Goal: Task Accomplishment & Management: Manage account settings

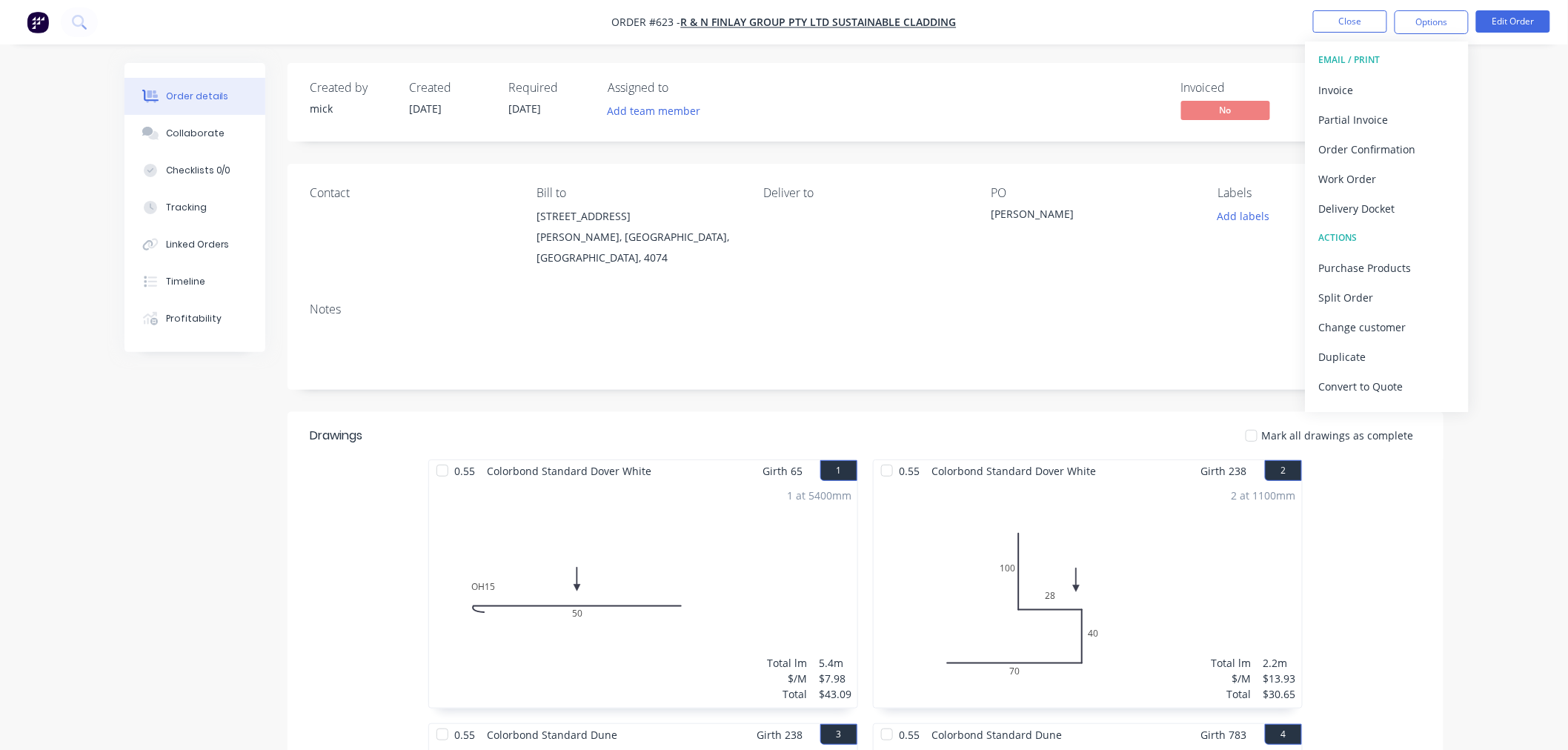
click at [36, 20] on img "button" at bounding box center [38, 22] width 22 height 22
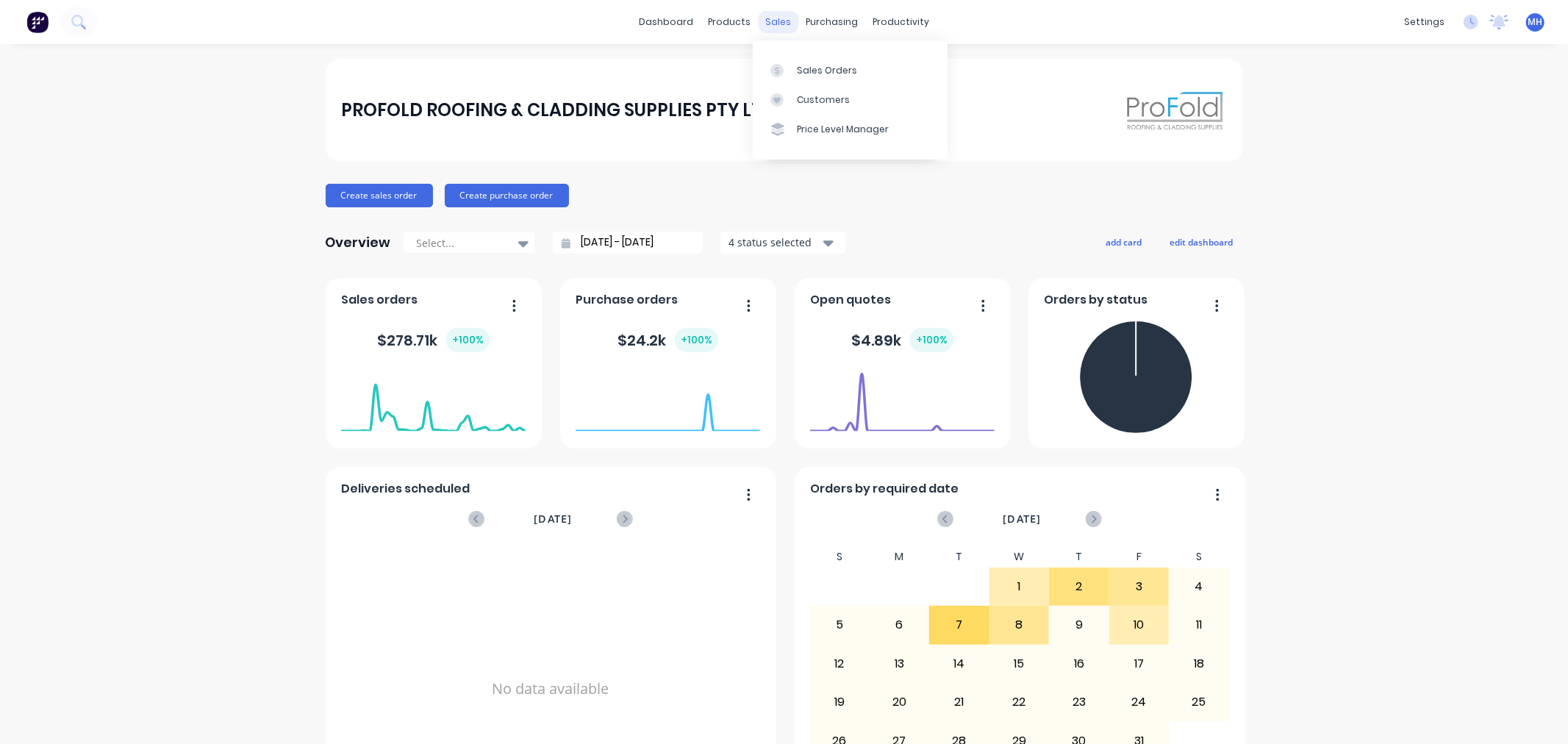
click at [767, 15] on div "sales" at bounding box center [778, 22] width 40 height 22
click at [862, 58] on link "Sales Orders" at bounding box center [850, 69] width 195 height 29
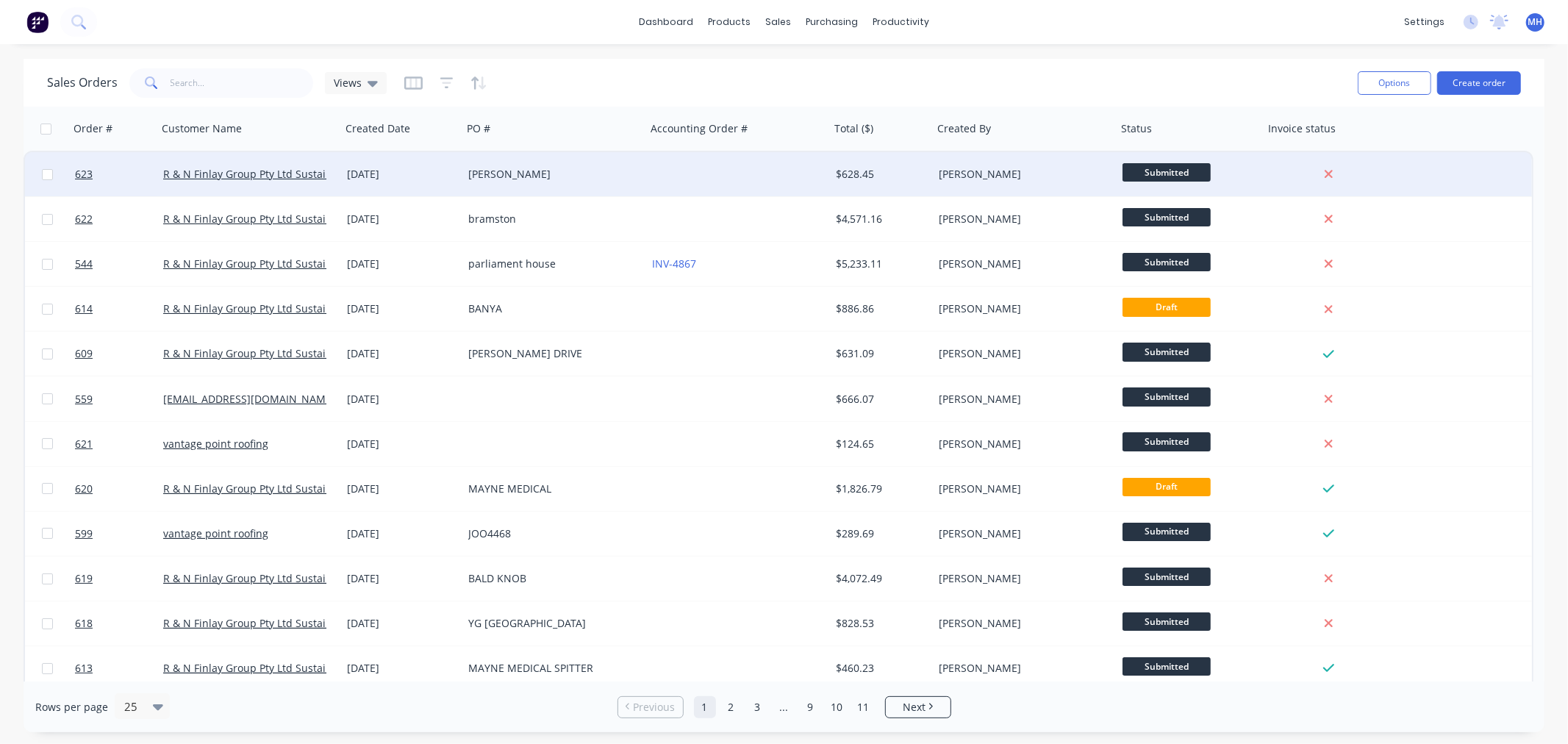
click at [486, 160] on div "[PERSON_NAME]" at bounding box center [554, 174] width 184 height 44
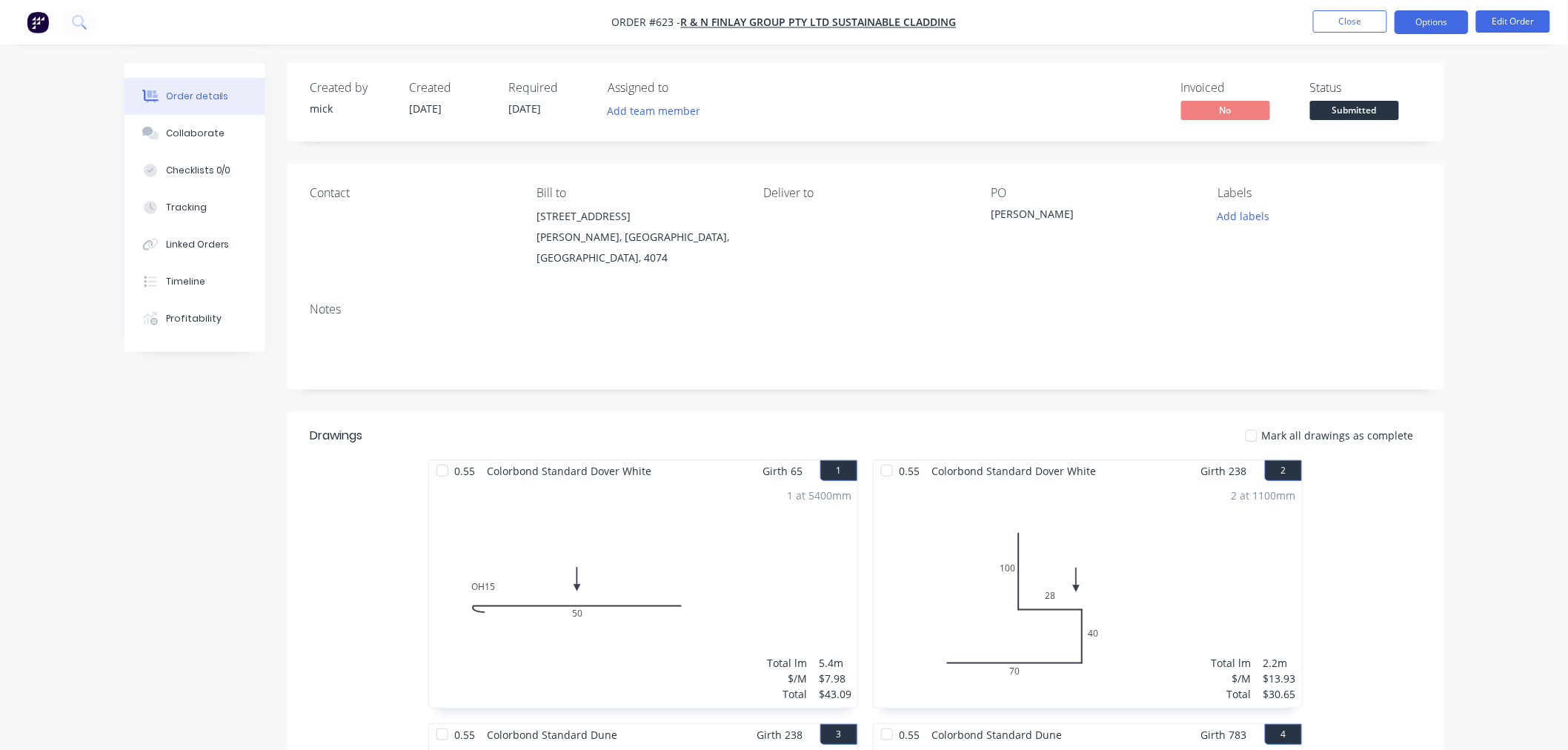
click at [1430, 17] on button "Options" at bounding box center [1431, 22] width 74 height 24
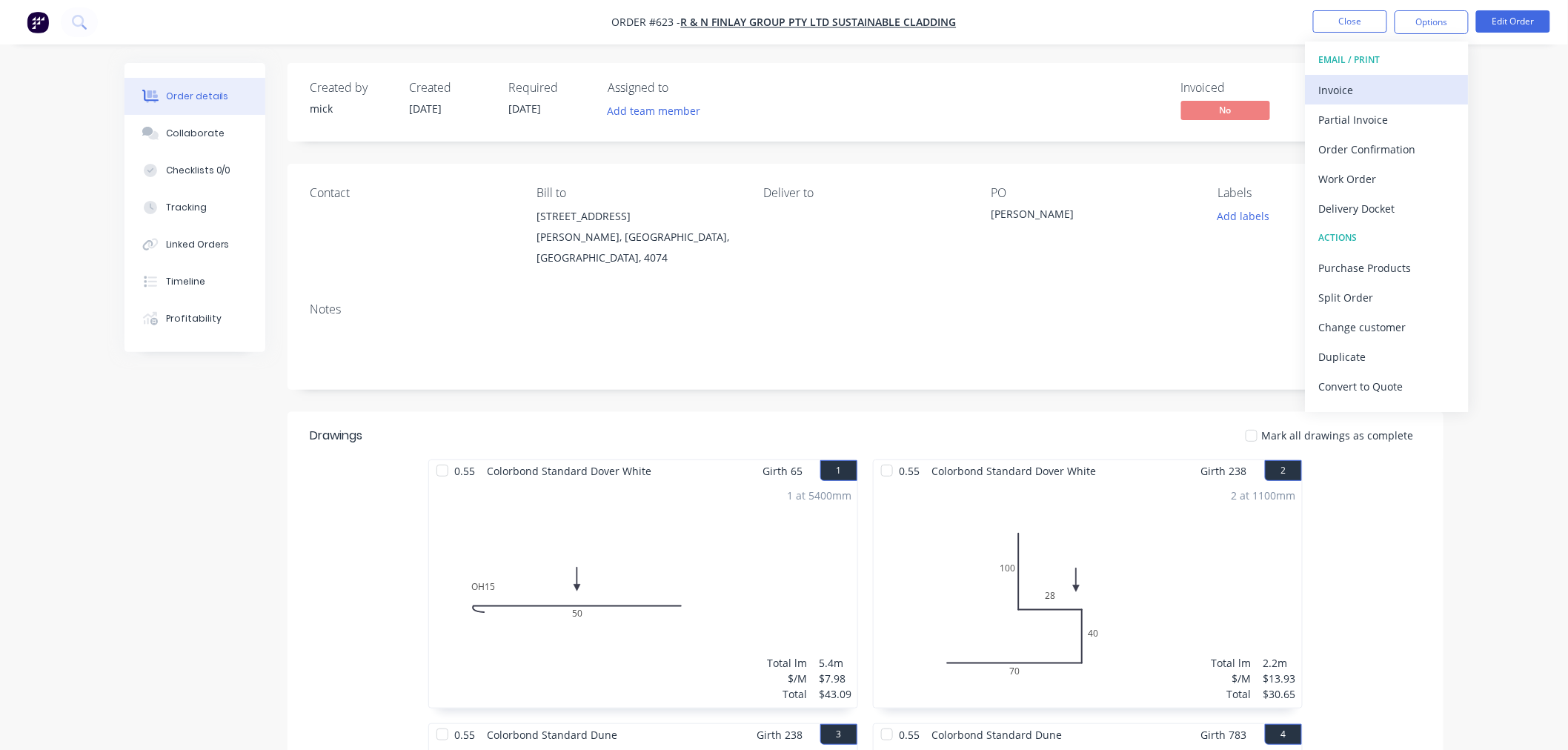
click at [1411, 83] on div "Invoice" at bounding box center [1387, 90] width 137 height 21
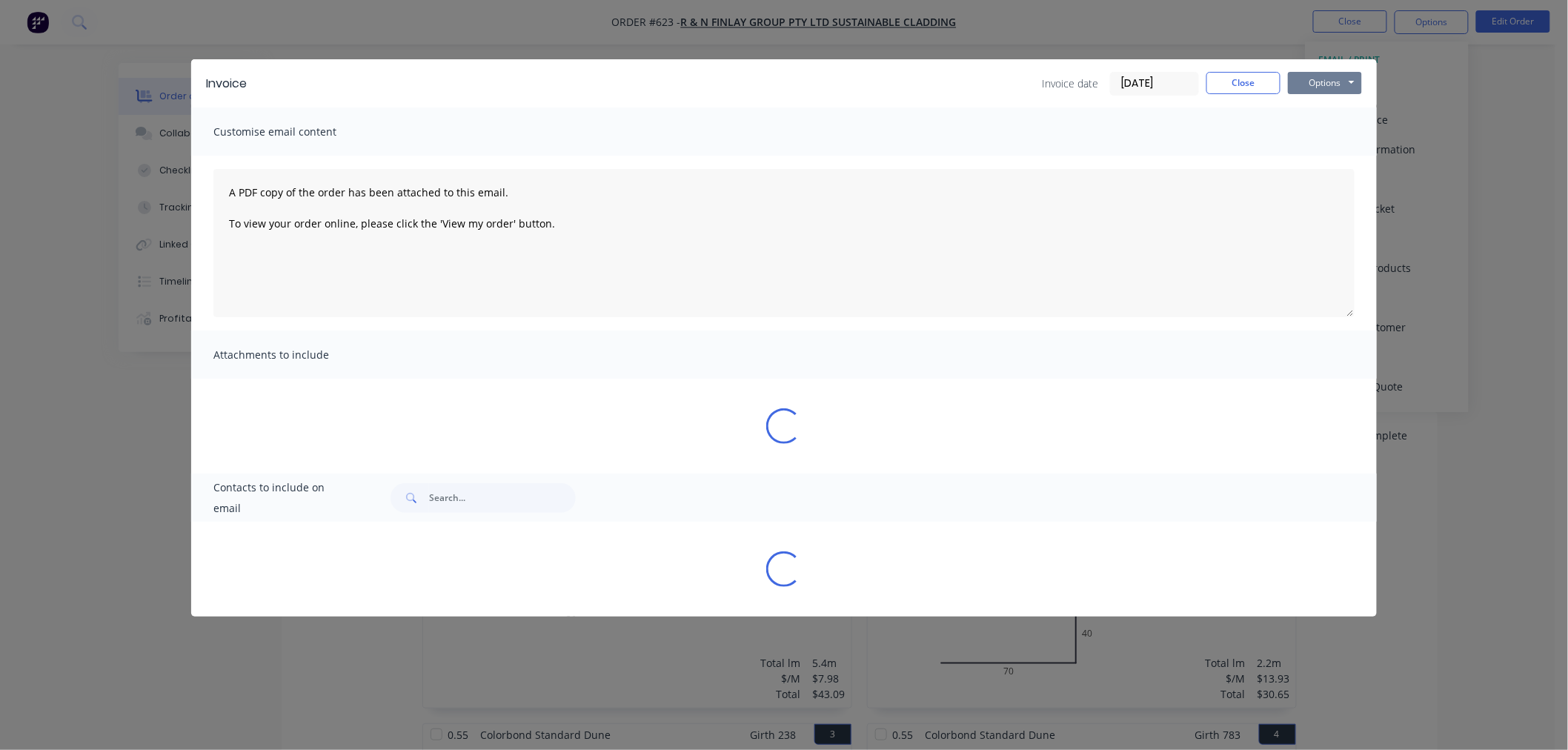
click at [1291, 78] on button "Options" at bounding box center [1324, 83] width 74 height 22
click at [1301, 79] on button "Options" at bounding box center [1324, 83] width 74 height 22
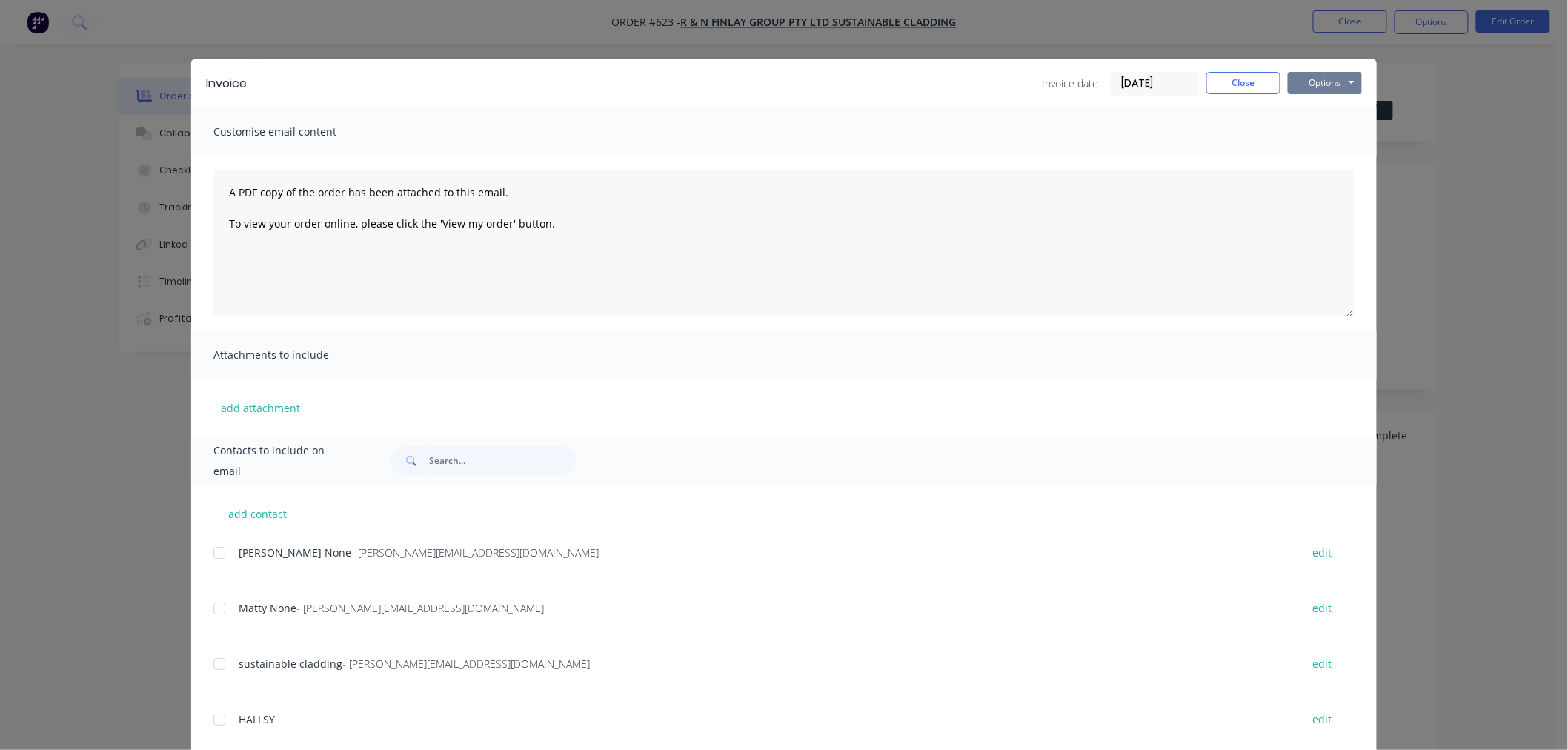
click at [1304, 79] on button "Options" at bounding box center [1324, 83] width 74 height 22
click at [1338, 102] on button "Preview" at bounding box center [1334, 109] width 95 height 25
click at [1227, 67] on div "Invoice Invoice date [DATE] Close Options Preview Print Email" at bounding box center [784, 83] width 1185 height 48
click at [1230, 79] on button "Close" at bounding box center [1242, 83] width 74 height 22
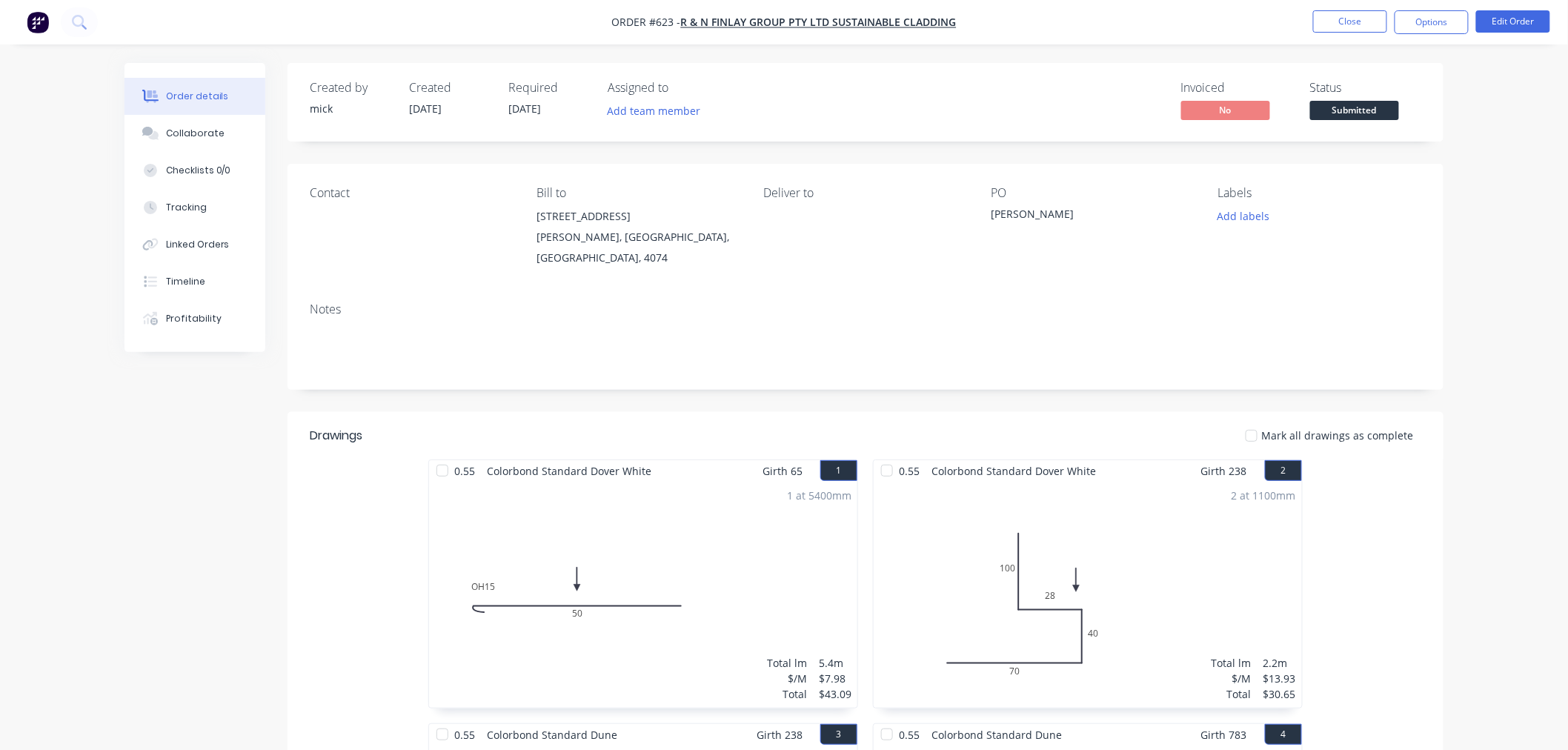
click at [32, 2] on nav "Order #623 - R & N Finlay Group Pty Ltd Sustainable Cladding Close Options Edit…" at bounding box center [784, 22] width 1568 height 44
click at [52, 29] on button "button" at bounding box center [37, 22] width 31 height 24
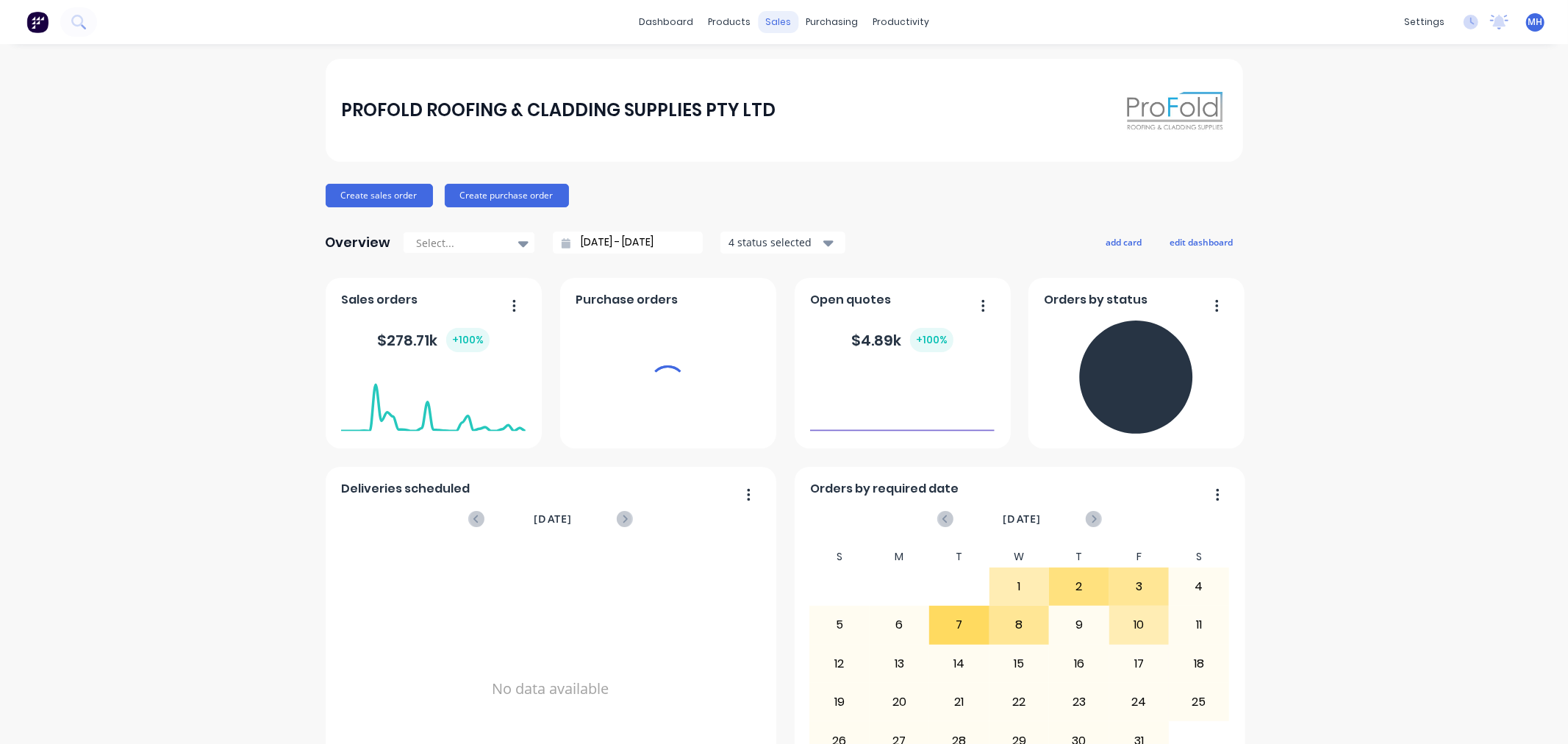
click at [769, 20] on div "sales" at bounding box center [778, 22] width 40 height 22
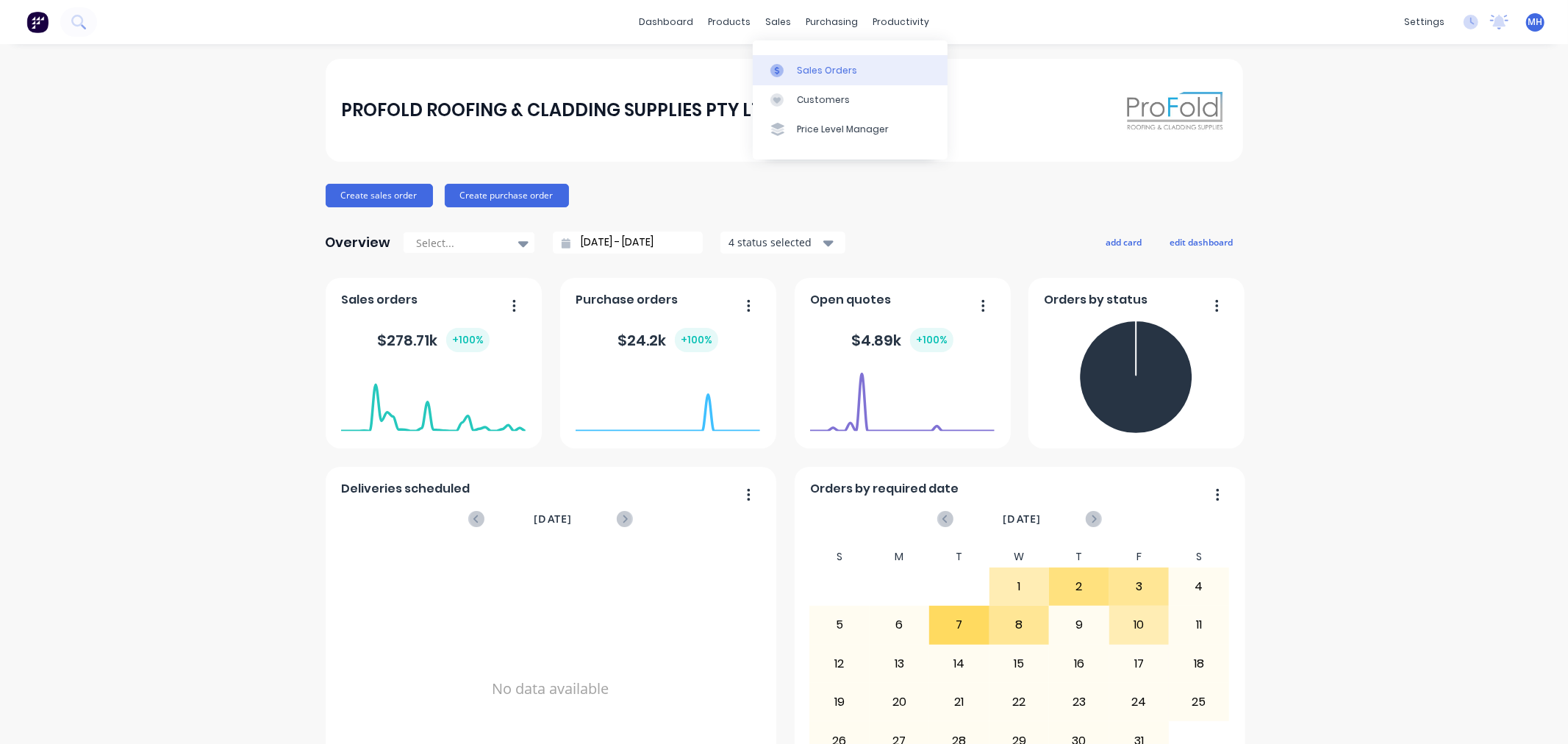
click at [813, 59] on link "Sales Orders" at bounding box center [850, 69] width 195 height 29
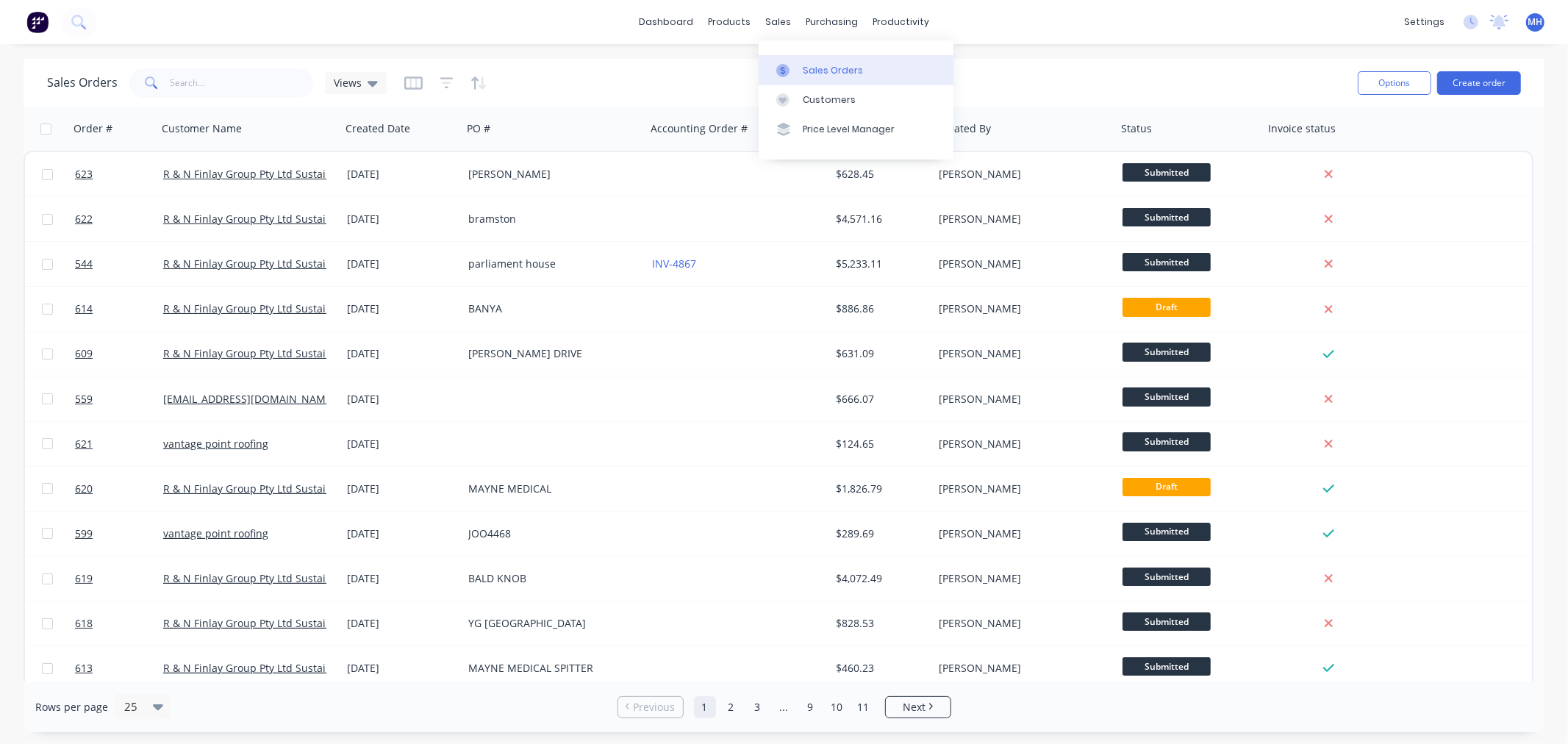
click at [802, 64] on link "Sales Orders" at bounding box center [856, 69] width 195 height 29
click at [1480, 77] on button "Create order" at bounding box center [1479, 83] width 84 height 24
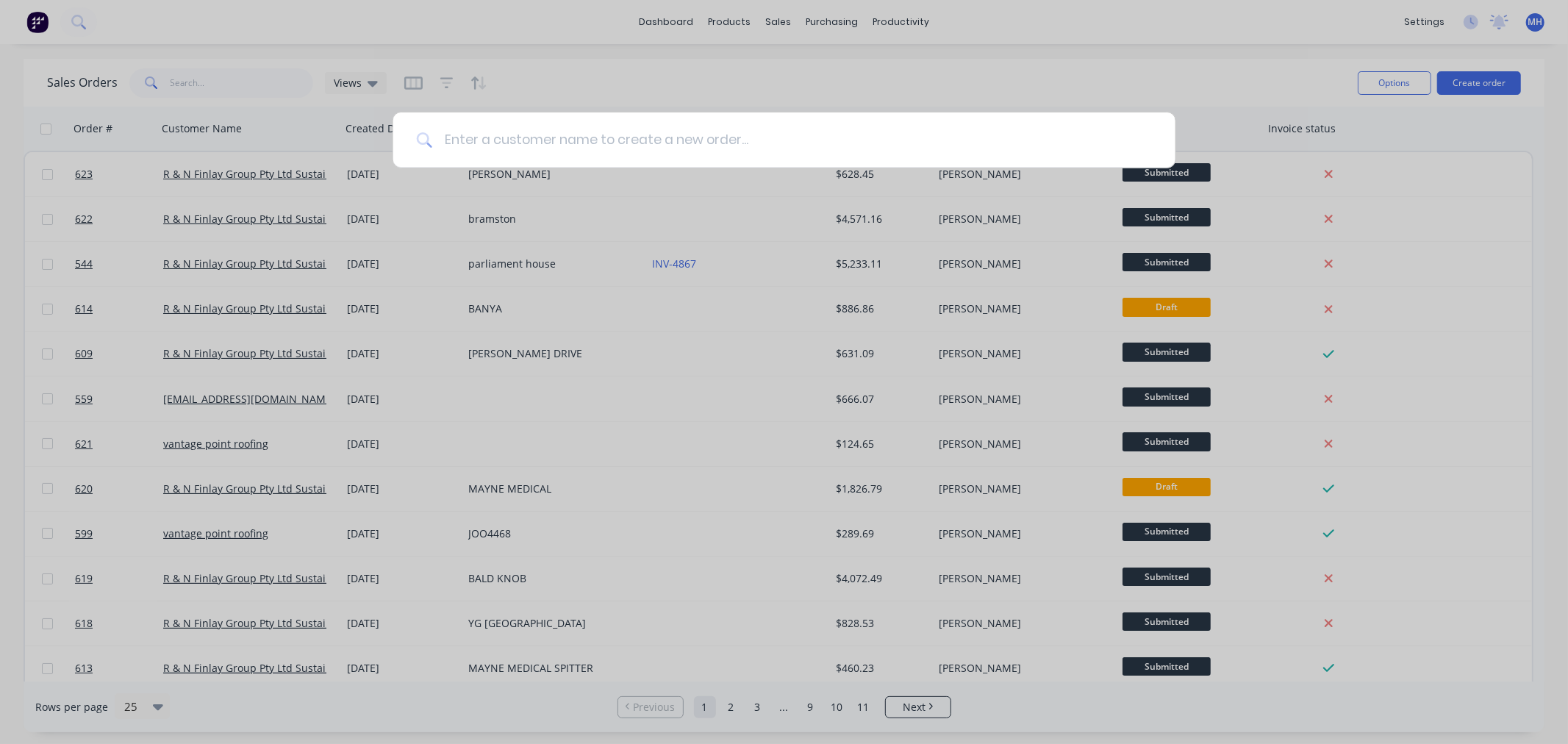
click at [572, 140] on input at bounding box center [791, 140] width 720 height 55
click at [572, 140] on input at bounding box center [791, 140] width 720 height 55
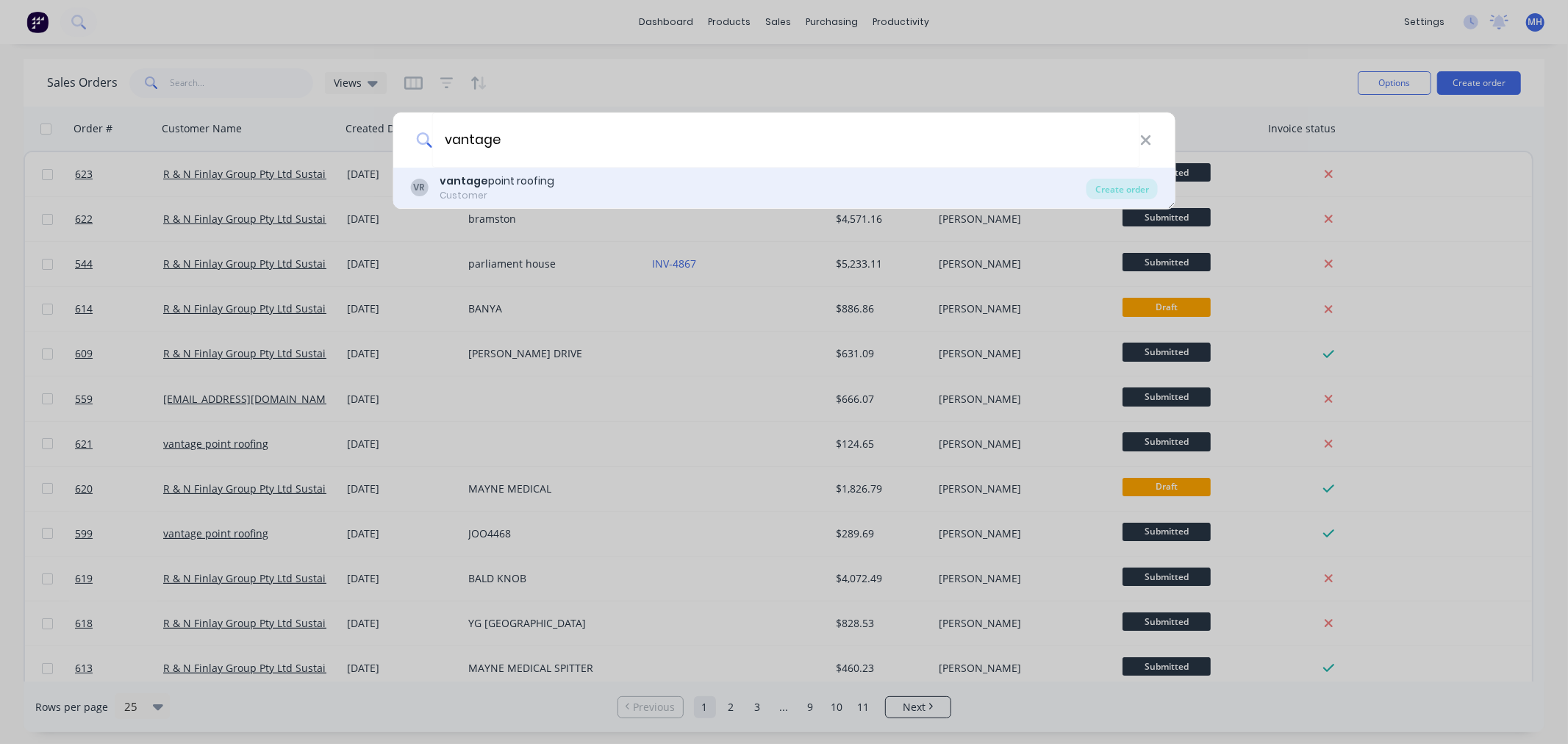
type input "vantage"
click at [620, 180] on div "VR vantage point roofing Customer" at bounding box center [748, 188] width 676 height 28
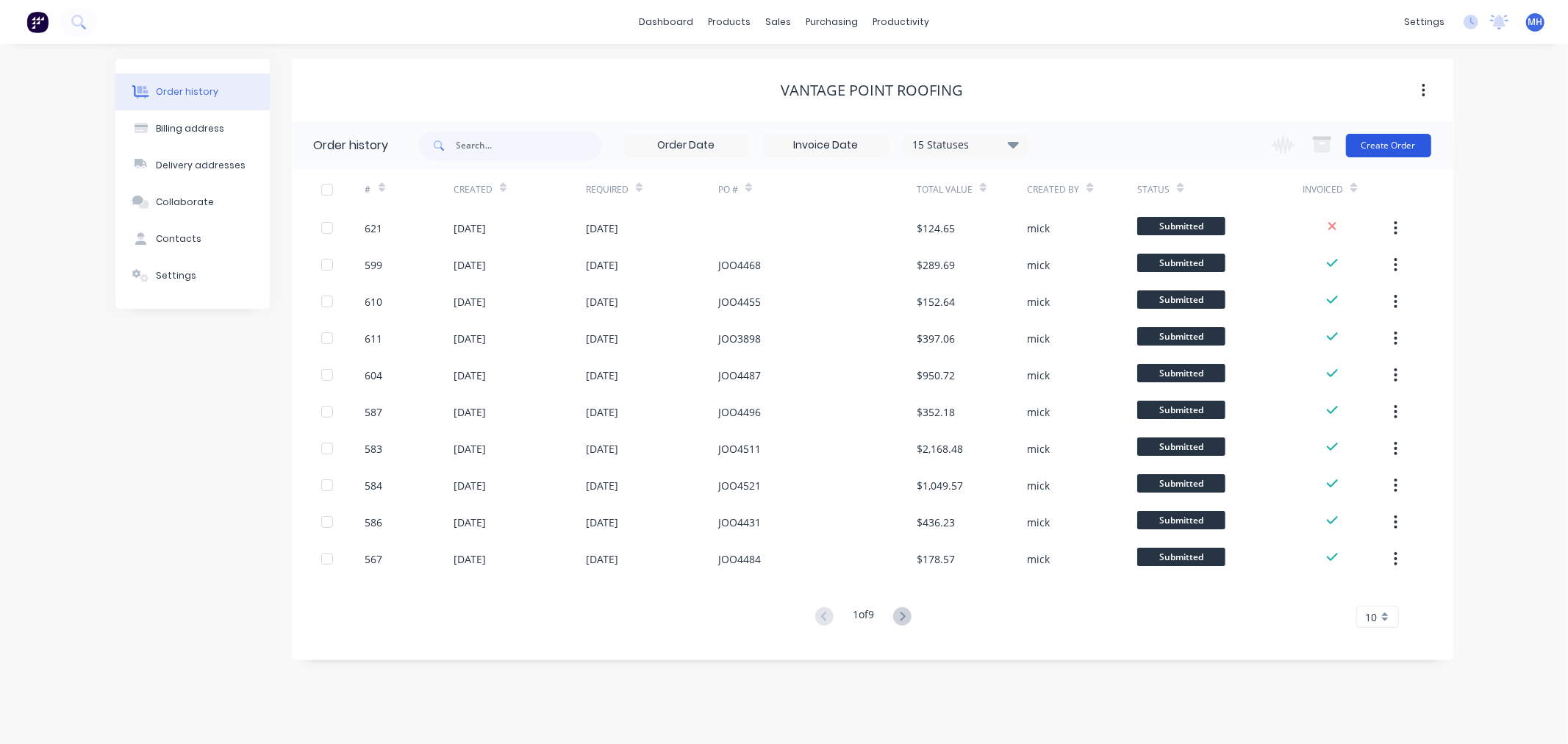
click at [1372, 145] on button "Create Order" at bounding box center [1389, 146] width 85 height 24
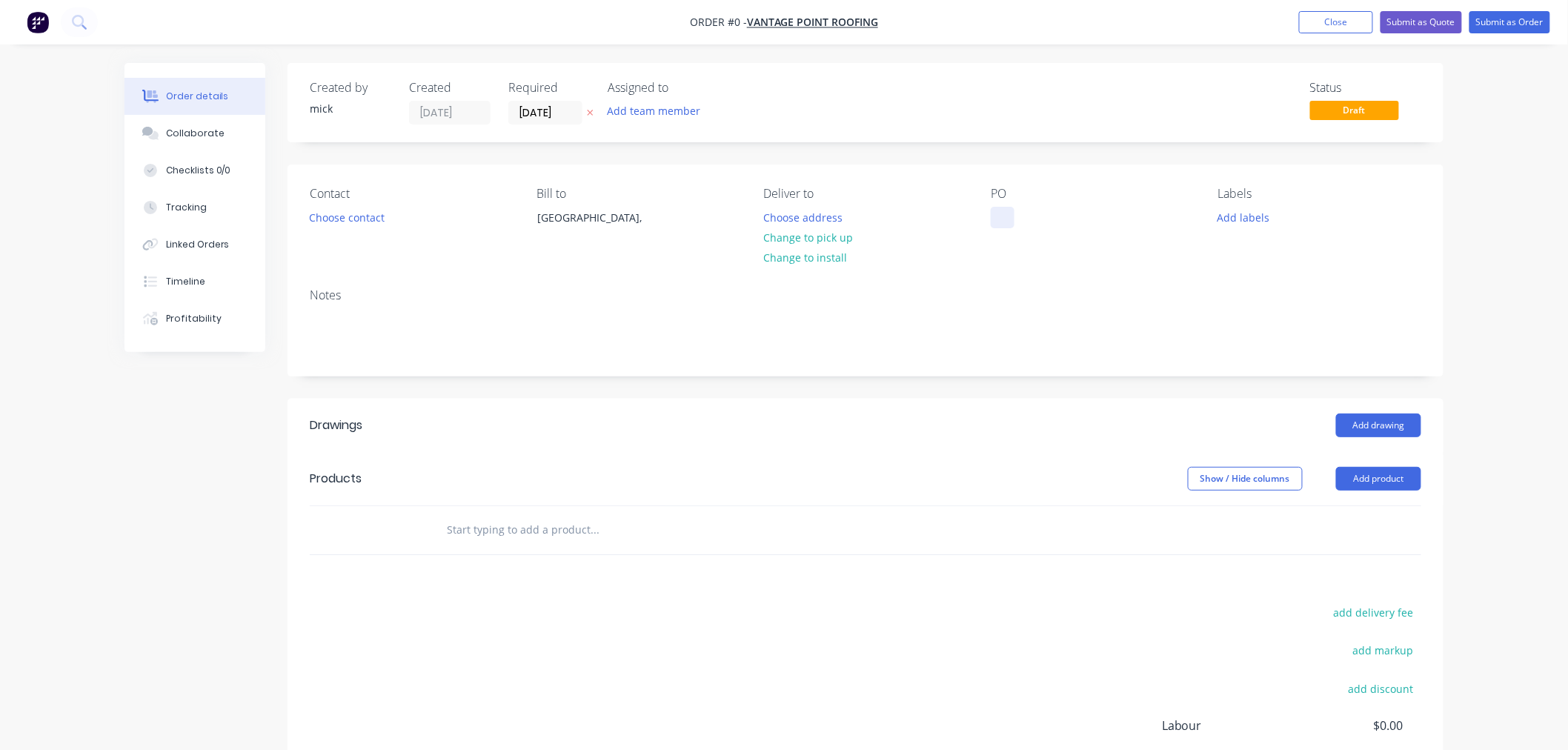
click at [1001, 217] on div at bounding box center [1002, 217] width 24 height 21
click at [365, 215] on div "Order details Collaborate Checklists 0/0 Tracking Linked Orders Timeline Profit…" at bounding box center [784, 497] width 1349 height 870
click at [806, 208] on button "Choose address" at bounding box center [802, 216] width 95 height 20
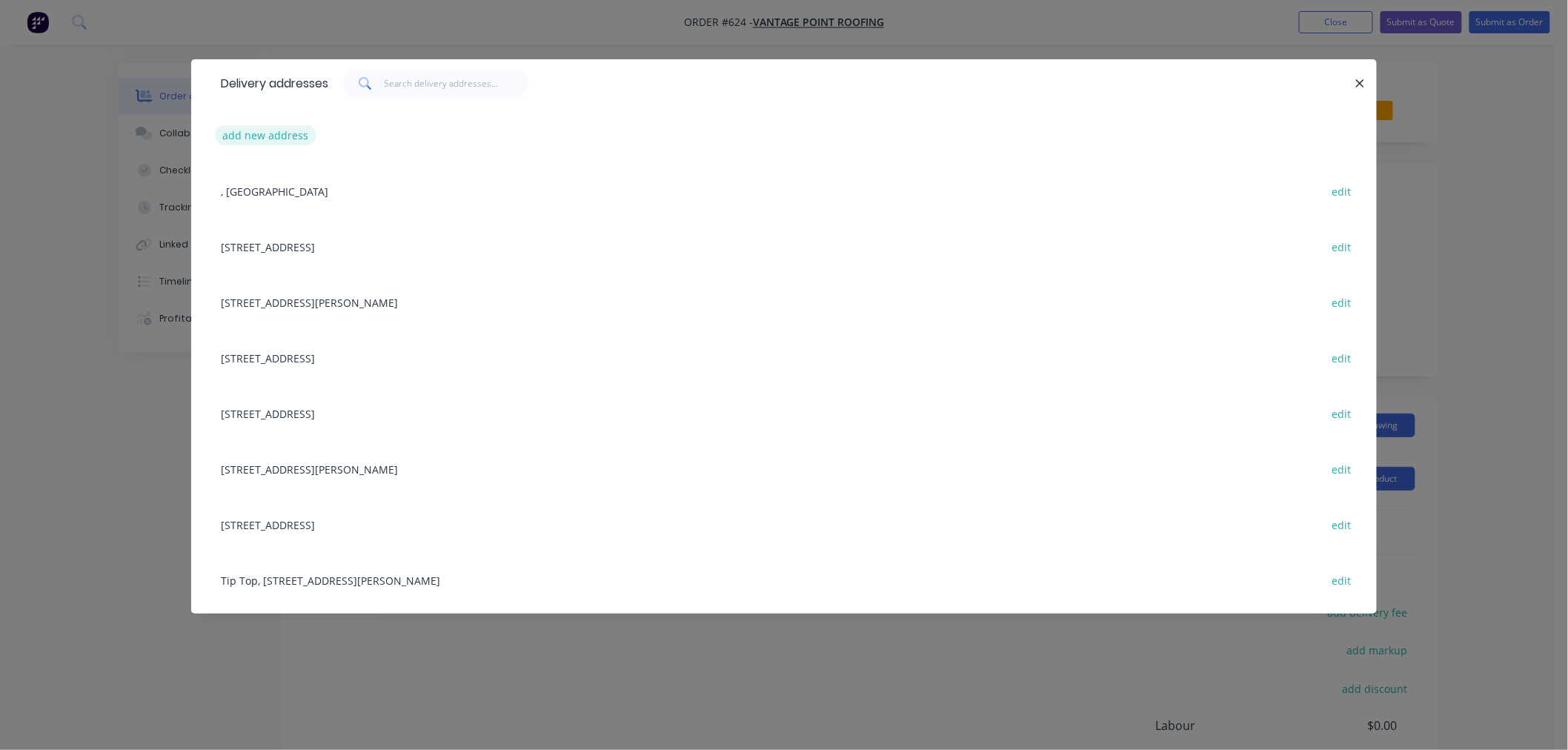
click at [276, 130] on button "add new address" at bounding box center [265, 135] width 102 height 20
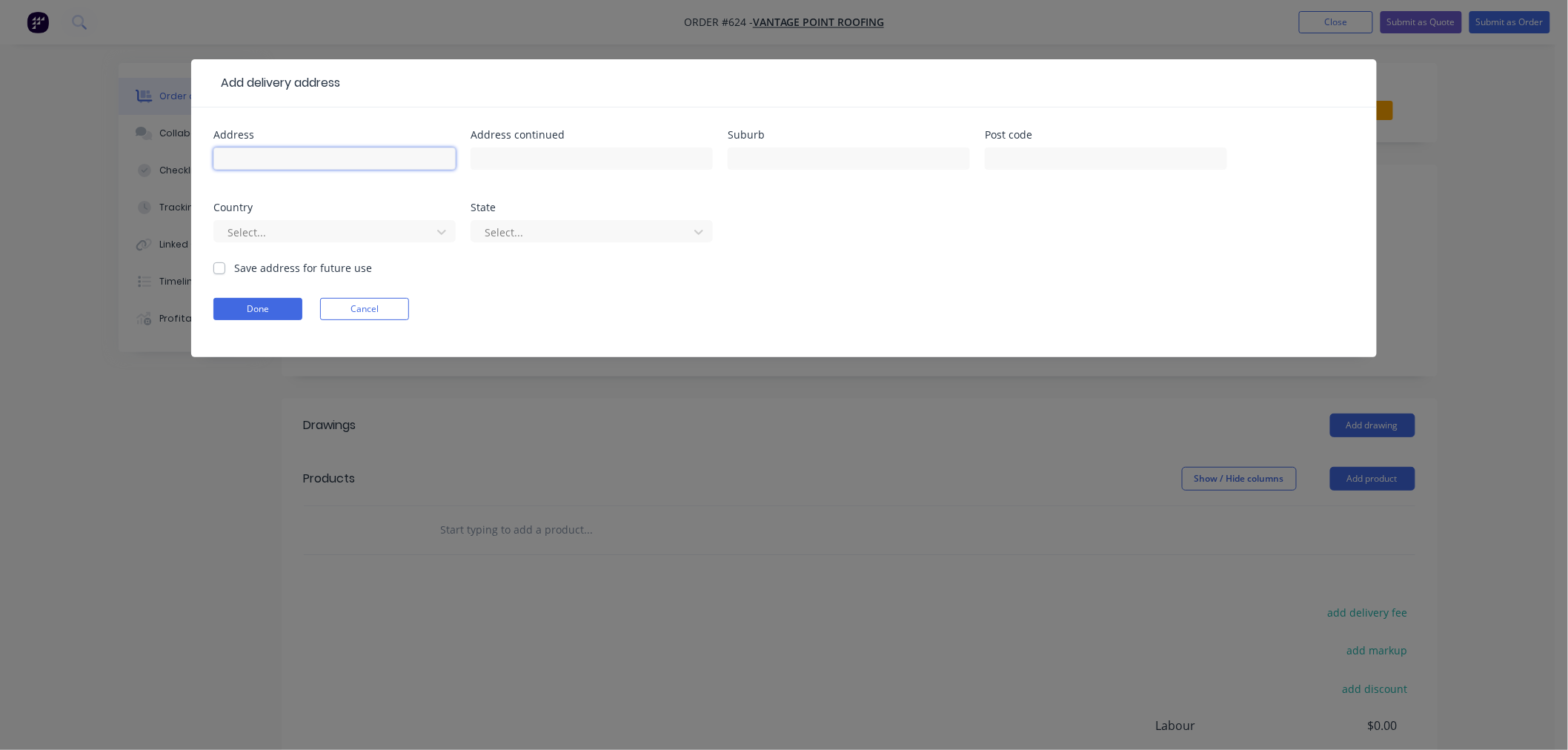
click at [292, 149] on input "text" at bounding box center [334, 159] width 242 height 22
type input "[STREET_ADDRESS]"
click at [850, 144] on div at bounding box center [848, 165] width 242 height 44
click at [845, 154] on input "text" at bounding box center [848, 159] width 242 height 22
click at [846, 161] on input "text" at bounding box center [848, 159] width 242 height 22
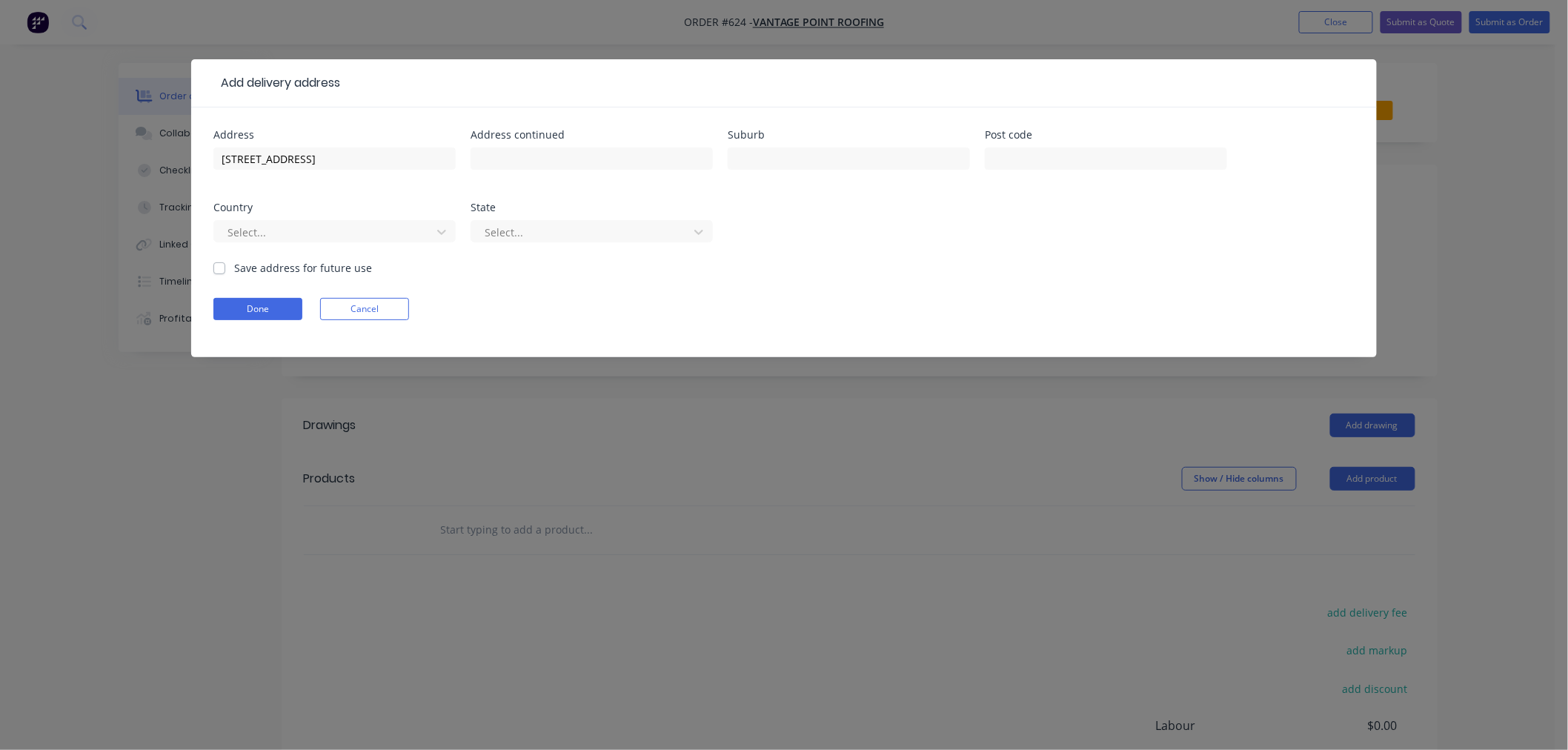
click at [780, 172] on div at bounding box center [848, 165] width 242 height 44
click at [821, 159] on input "text" at bounding box center [848, 159] width 242 height 22
click at [823, 158] on input "text" at bounding box center [848, 159] width 242 height 22
type input "HERSTON"
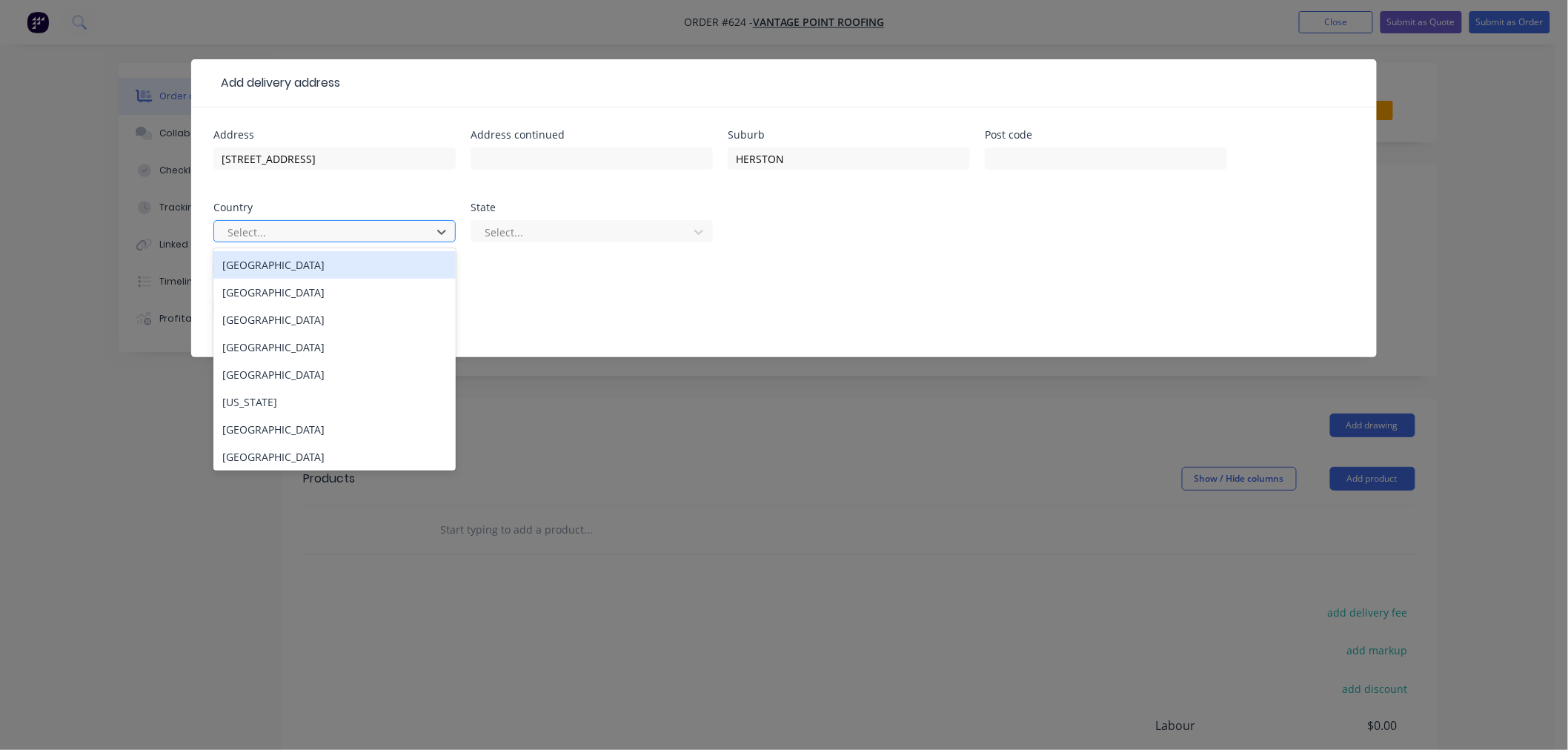
click at [319, 268] on div "[GEOGRAPHIC_DATA]" at bounding box center [334, 265] width 242 height 28
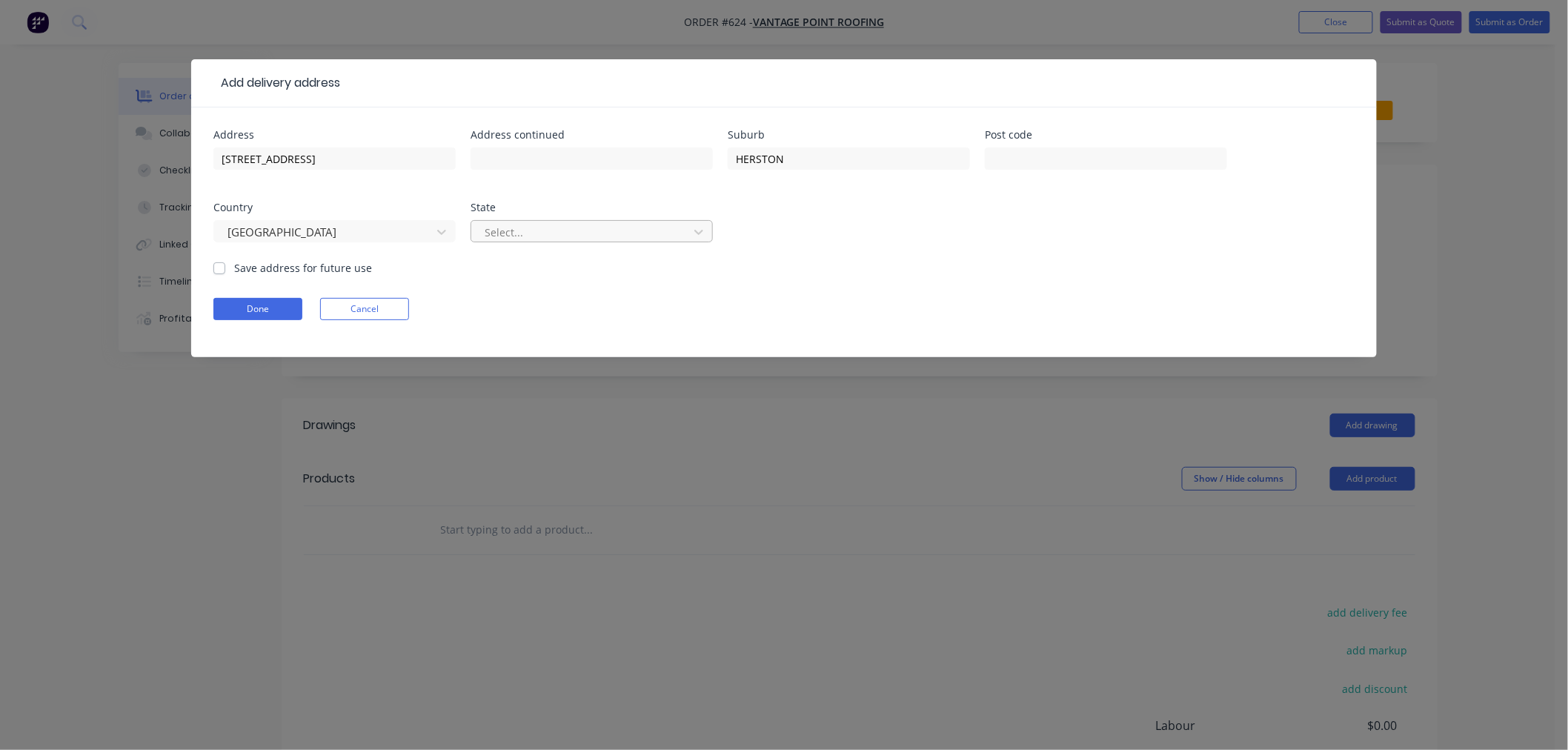
click at [650, 227] on div at bounding box center [581, 232] width 198 height 18
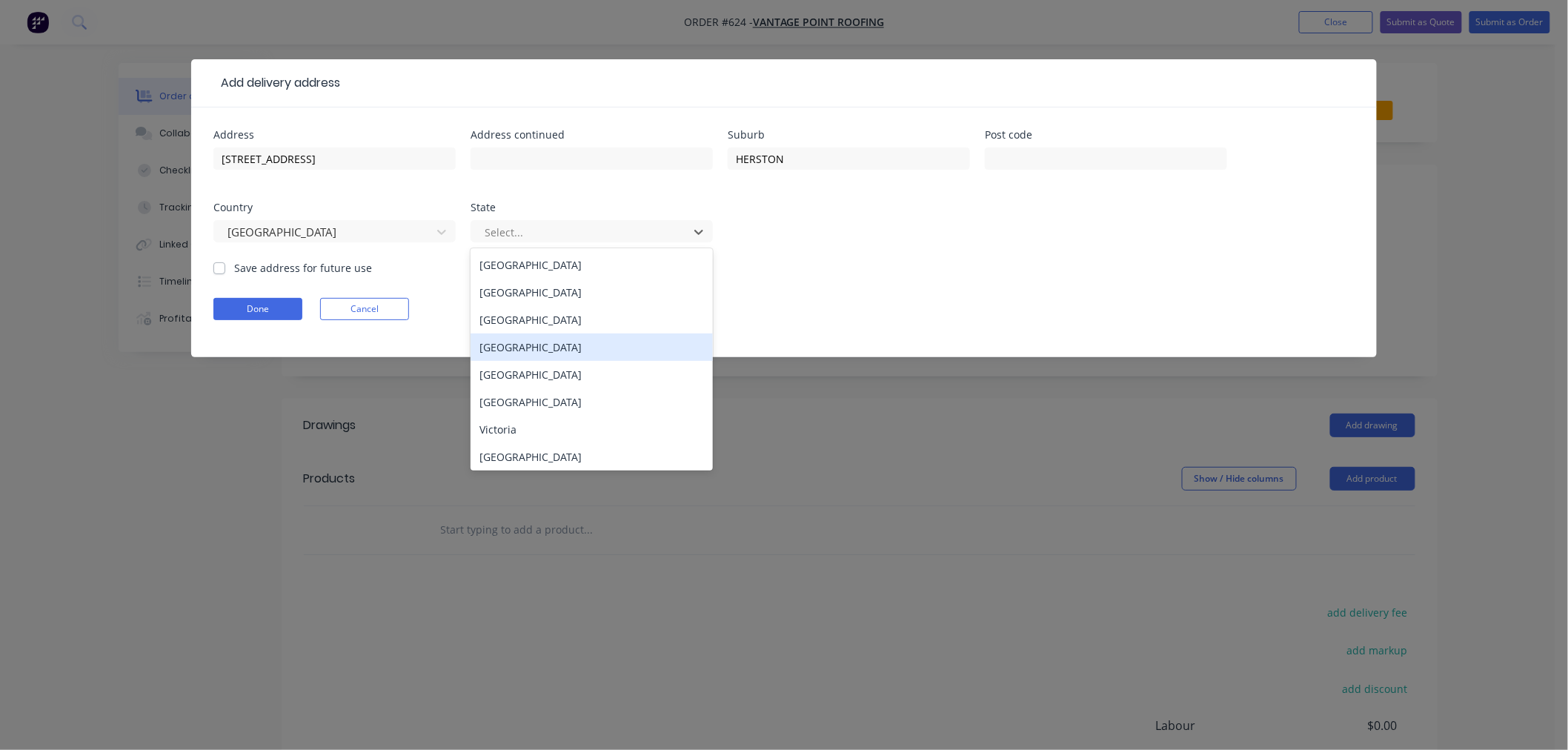
click at [578, 350] on div "[GEOGRAPHIC_DATA]" at bounding box center [591, 347] width 242 height 28
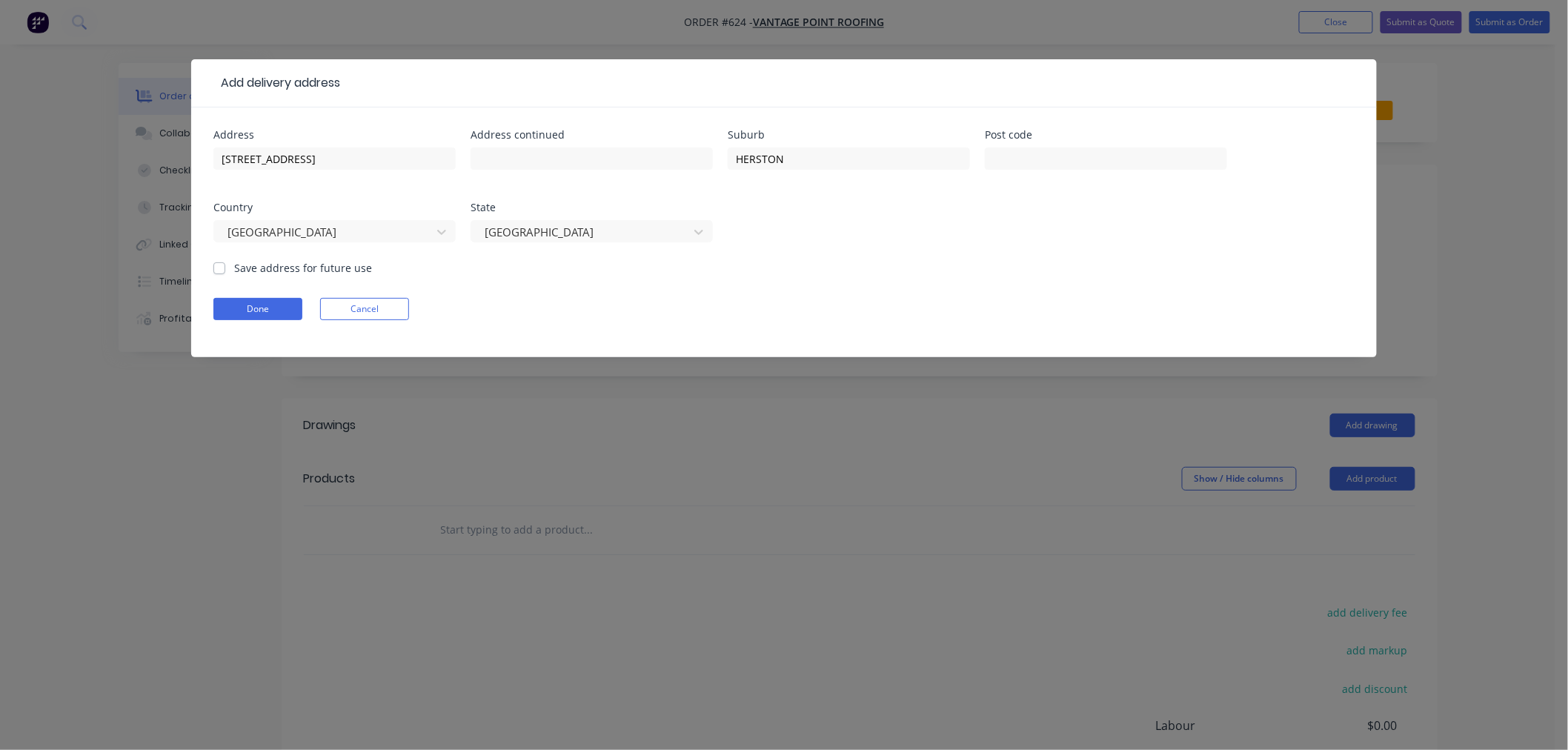
click at [234, 261] on label "Save address for future use" at bounding box center [303, 268] width 137 height 16
click at [220, 261] on input "Save address for future use" at bounding box center [219, 267] width 12 height 14
checkbox input "true"
click at [235, 300] on button "Done" at bounding box center [258, 309] width 89 height 22
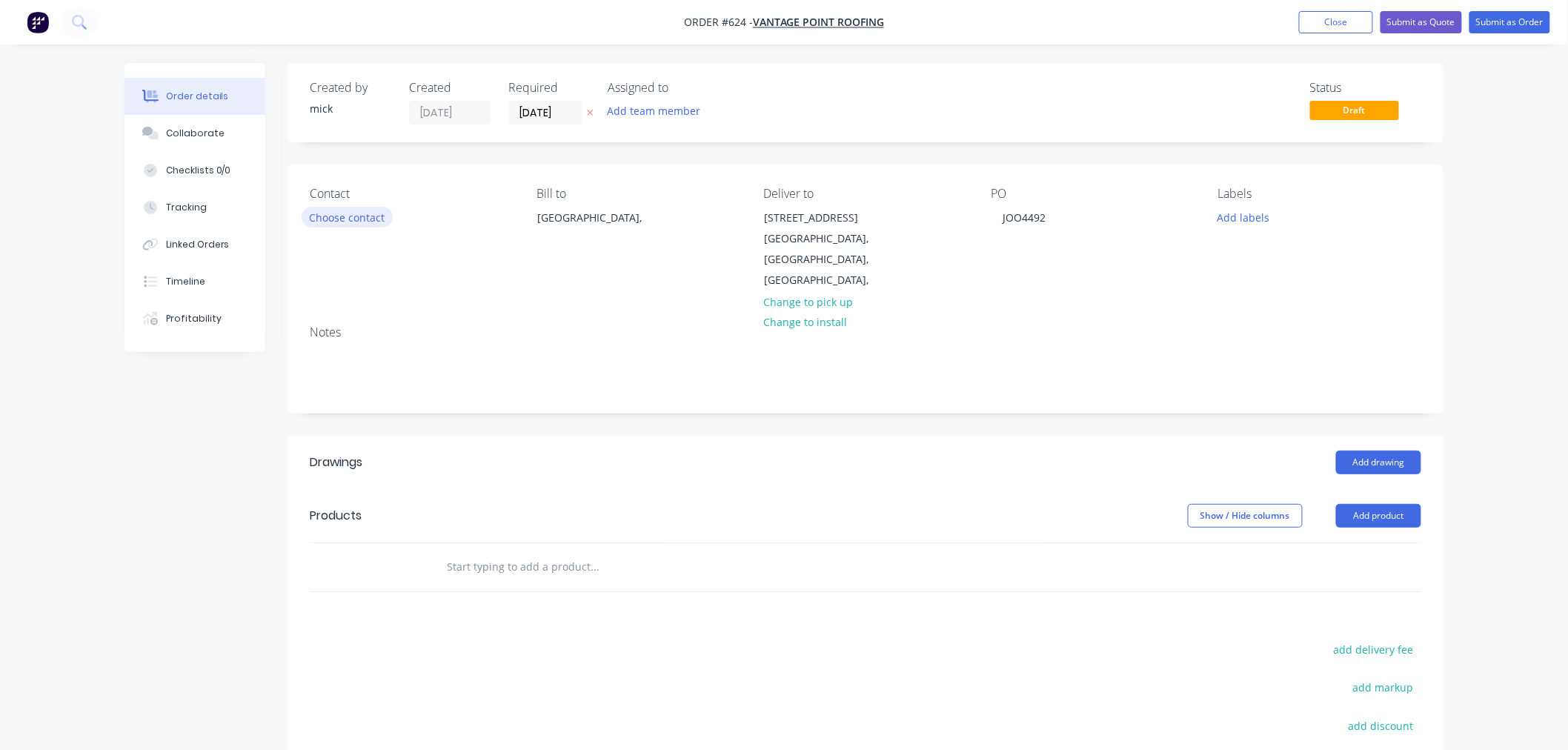
click at [342, 211] on button "Choose contact" at bounding box center [347, 216] width 91 height 20
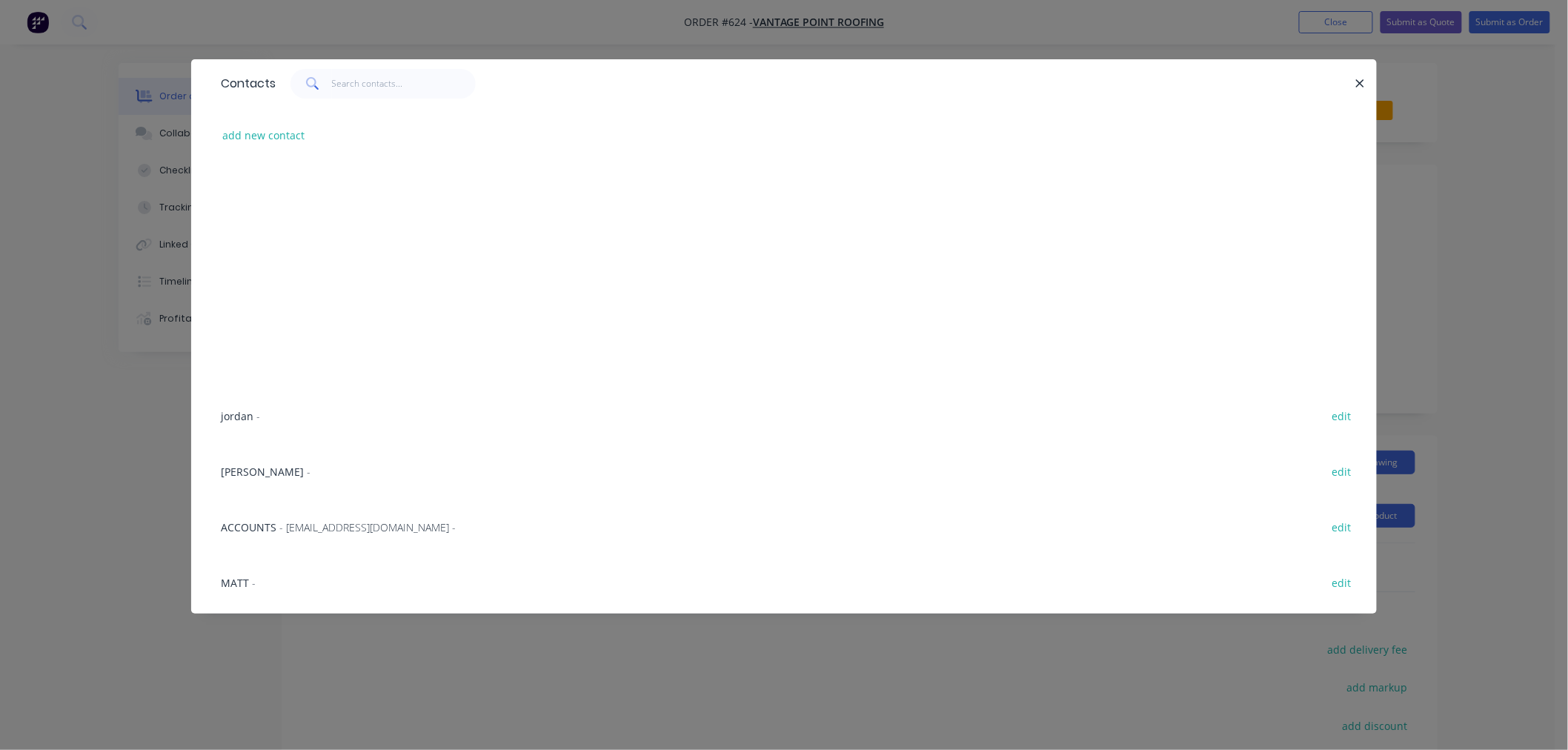
scroll to position [412, 0]
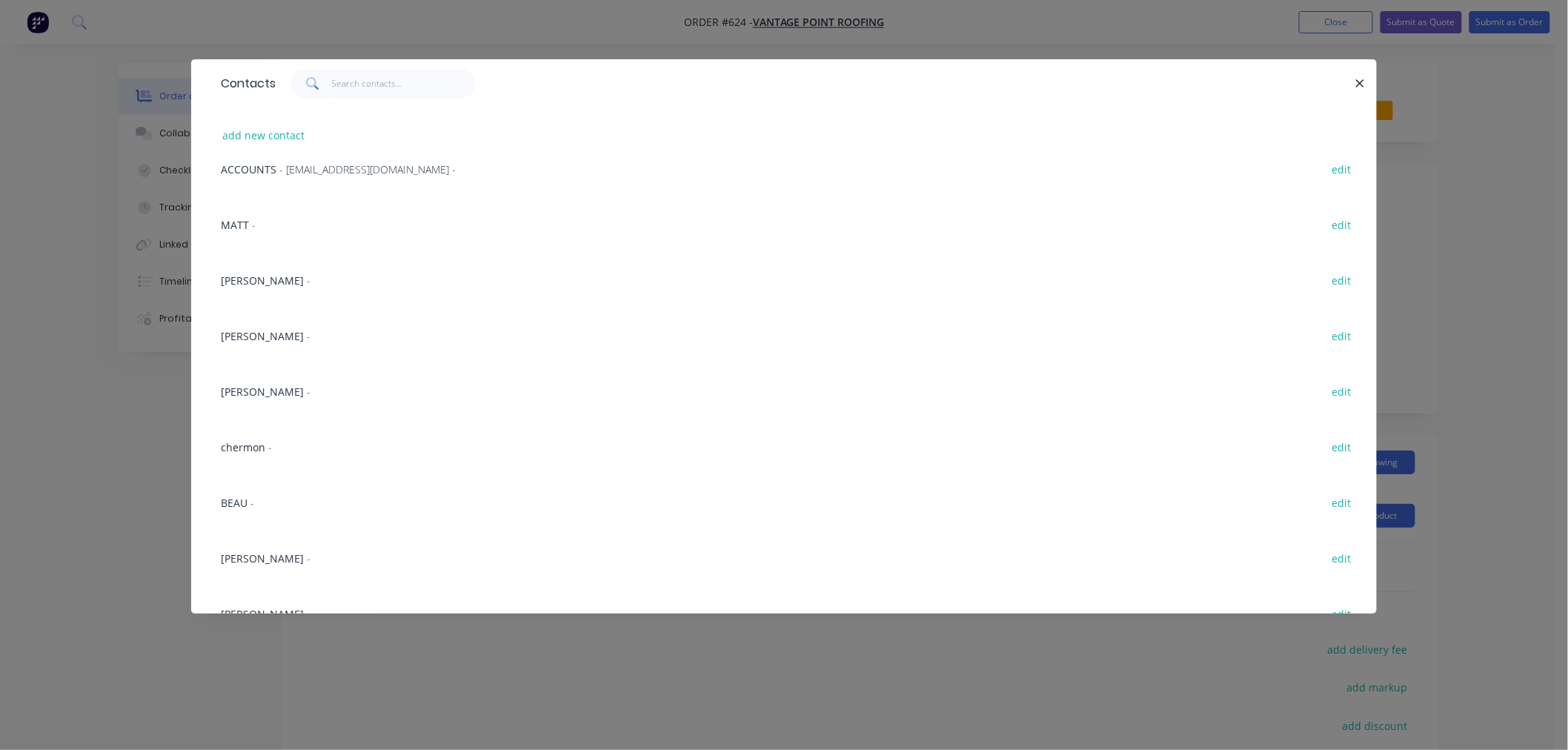
click at [236, 395] on span "[PERSON_NAME]" at bounding box center [262, 392] width 83 height 14
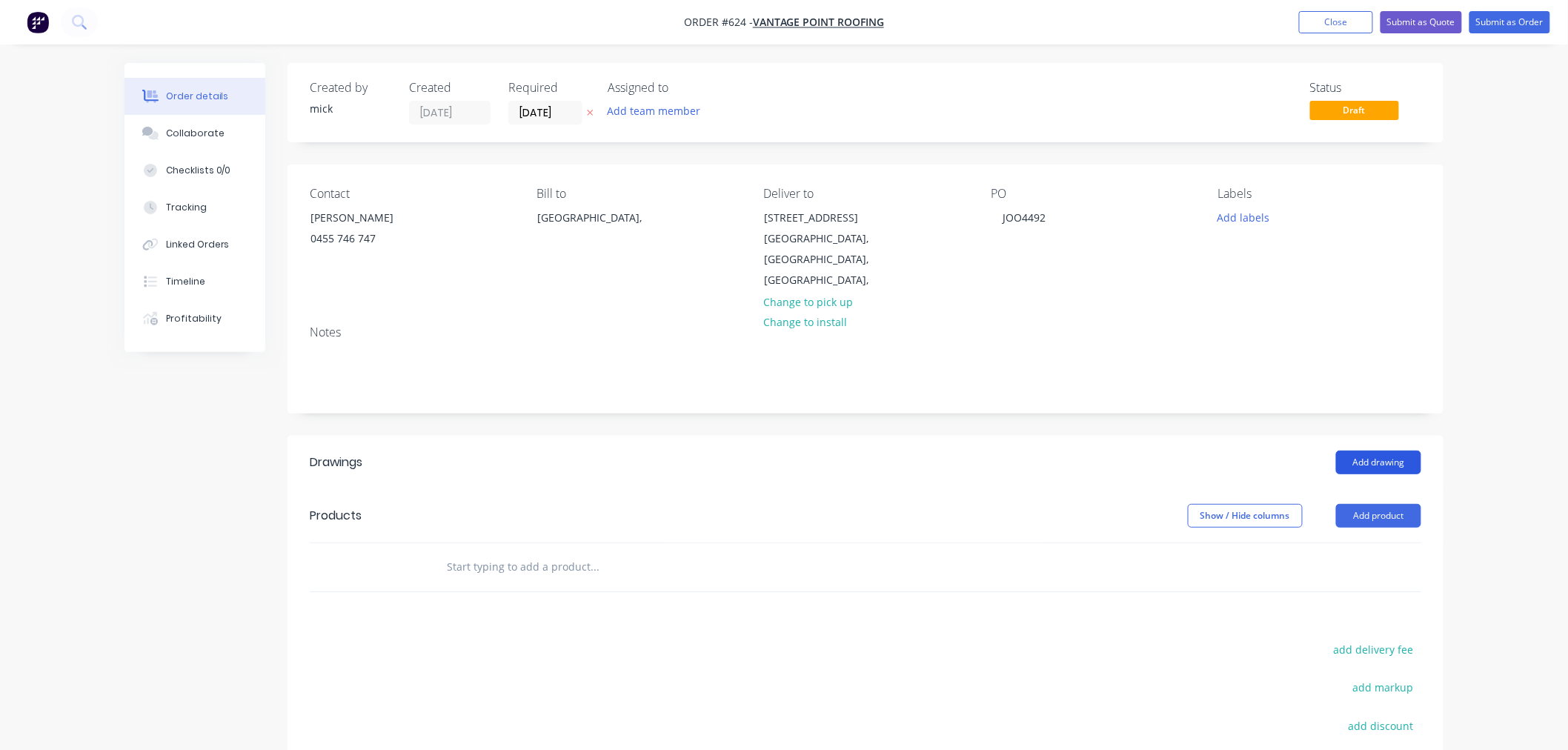
click at [1368, 450] on button "Add drawing" at bounding box center [1378, 462] width 85 height 24
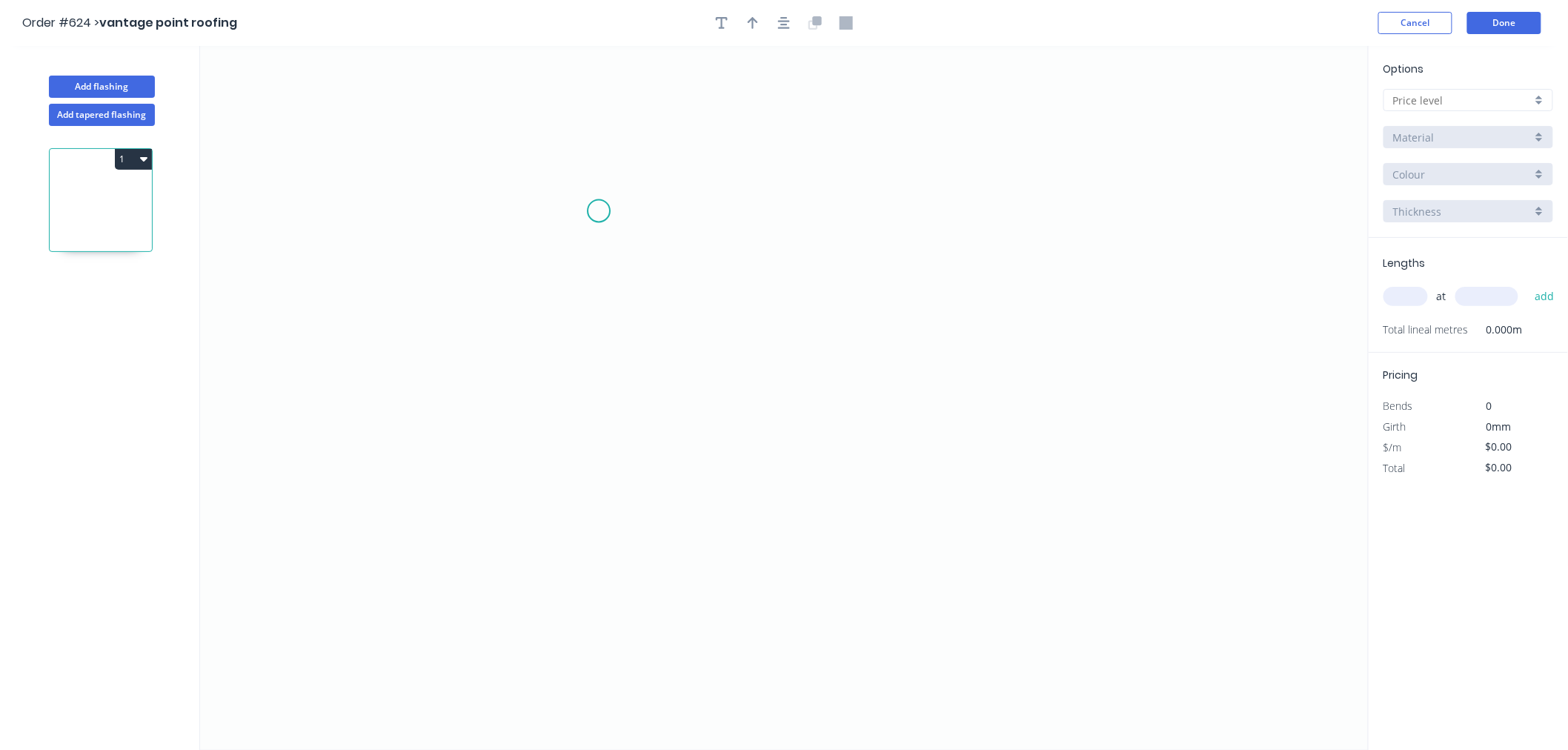
click at [599, 211] on icon "0" at bounding box center [784, 398] width 1168 height 704
click at [604, 439] on icon "0" at bounding box center [784, 398] width 1168 height 704
click at [861, 443] on icon "0 ?" at bounding box center [784, 398] width 1168 height 704
click at [857, 438] on circle at bounding box center [861, 439] width 22 height 22
click at [860, 437] on circle at bounding box center [861, 439] width 22 height 22
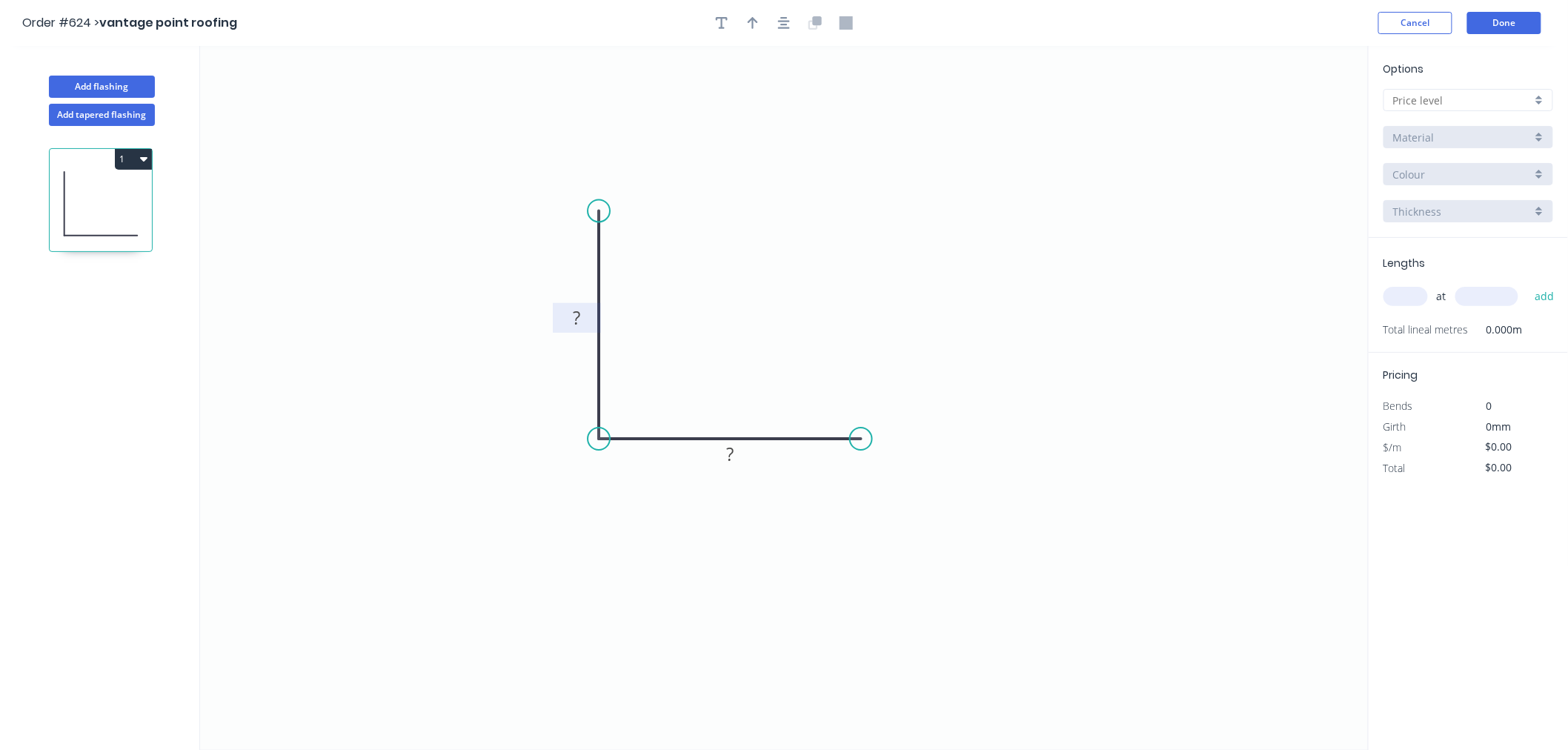
click at [586, 319] on rect at bounding box center [576, 319] width 29 height 21
click at [1453, 94] on input "text" at bounding box center [1462, 101] width 138 height 16
click at [1443, 126] on div "A" at bounding box center [1468, 129] width 168 height 26
type input "A"
click at [1442, 134] on input "Aluminium 5005 (Sheets)" at bounding box center [1462, 137] width 138 height 16
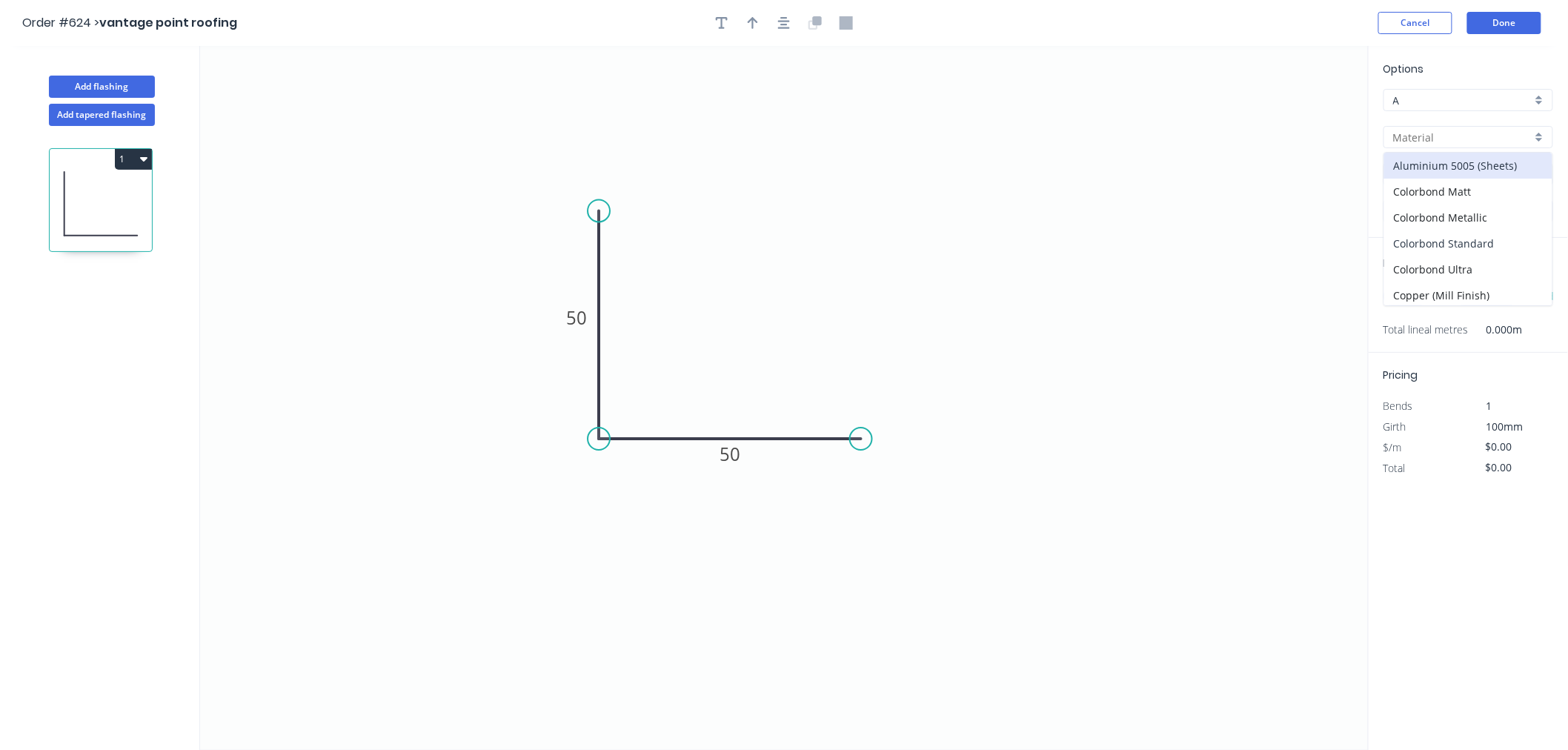
click at [1448, 242] on div "Colorbond Standard" at bounding box center [1468, 243] width 168 height 26
type input "Colorbond Standard"
type input "Basalt"
type input "0.55"
type input "$6.55"
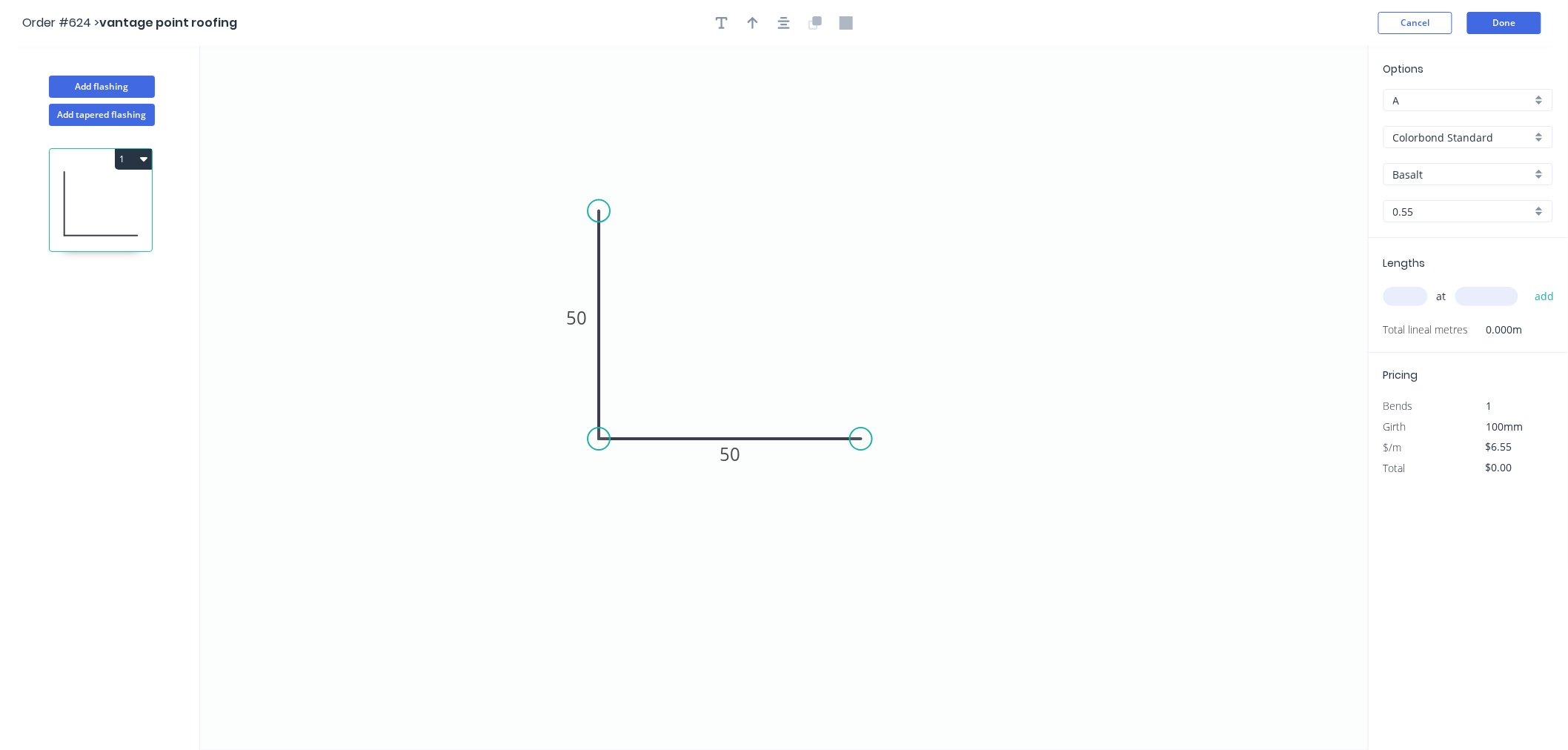
click at [1424, 164] on div "Basalt" at bounding box center [1468, 174] width 170 height 22
click at [1430, 290] on div "[PERSON_NAME]" at bounding box center [1468, 288] width 168 height 26
type input "[PERSON_NAME]"
click at [1412, 292] on input "text" at bounding box center [1405, 296] width 44 height 19
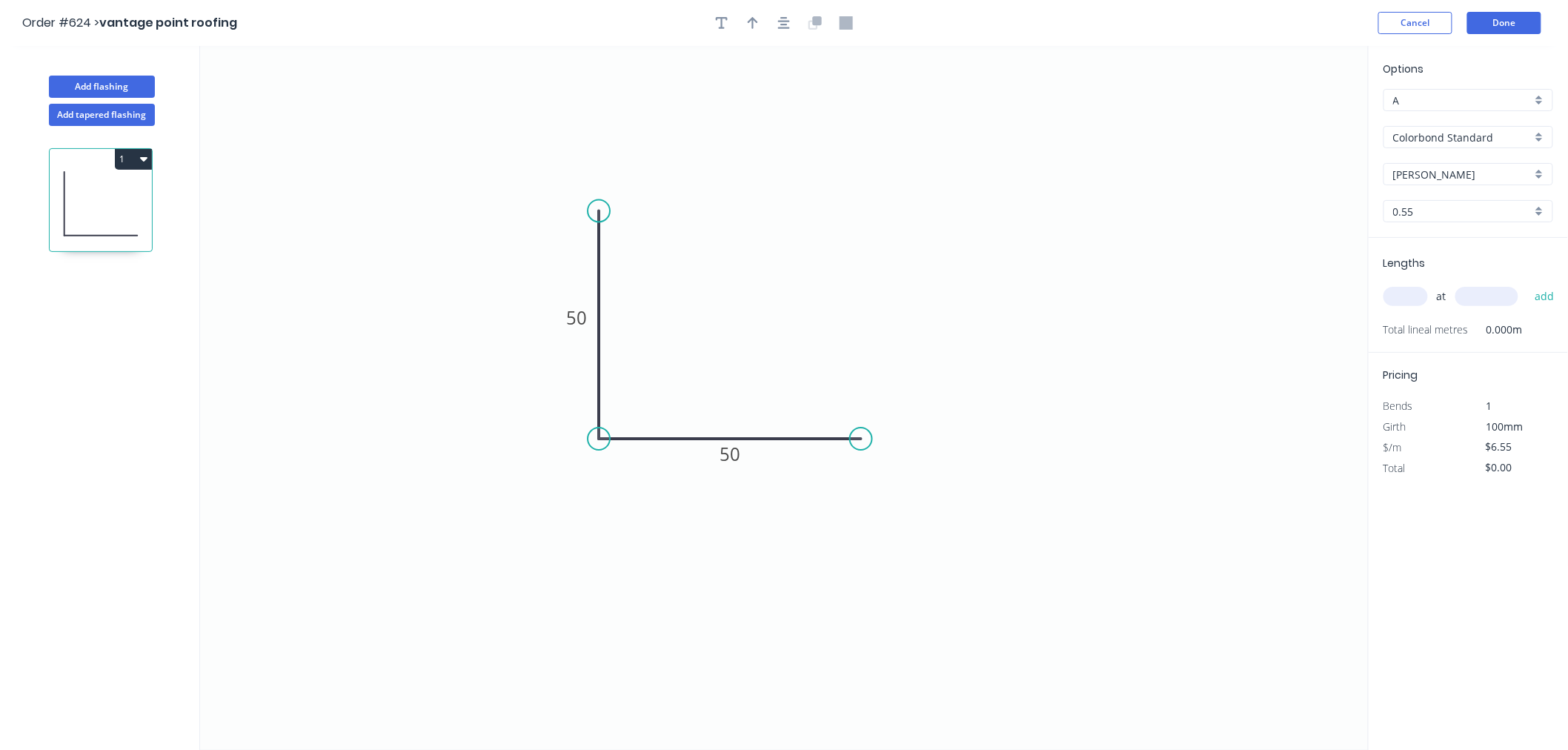
click at [1412, 292] on input "text" at bounding box center [1405, 296] width 44 height 19
drag, startPoint x: 1412, startPoint y: 292, endPoint x: 1420, endPoint y: 285, distance: 10.6
click at [1420, 285] on div "at add" at bounding box center [1469, 296] width 172 height 25
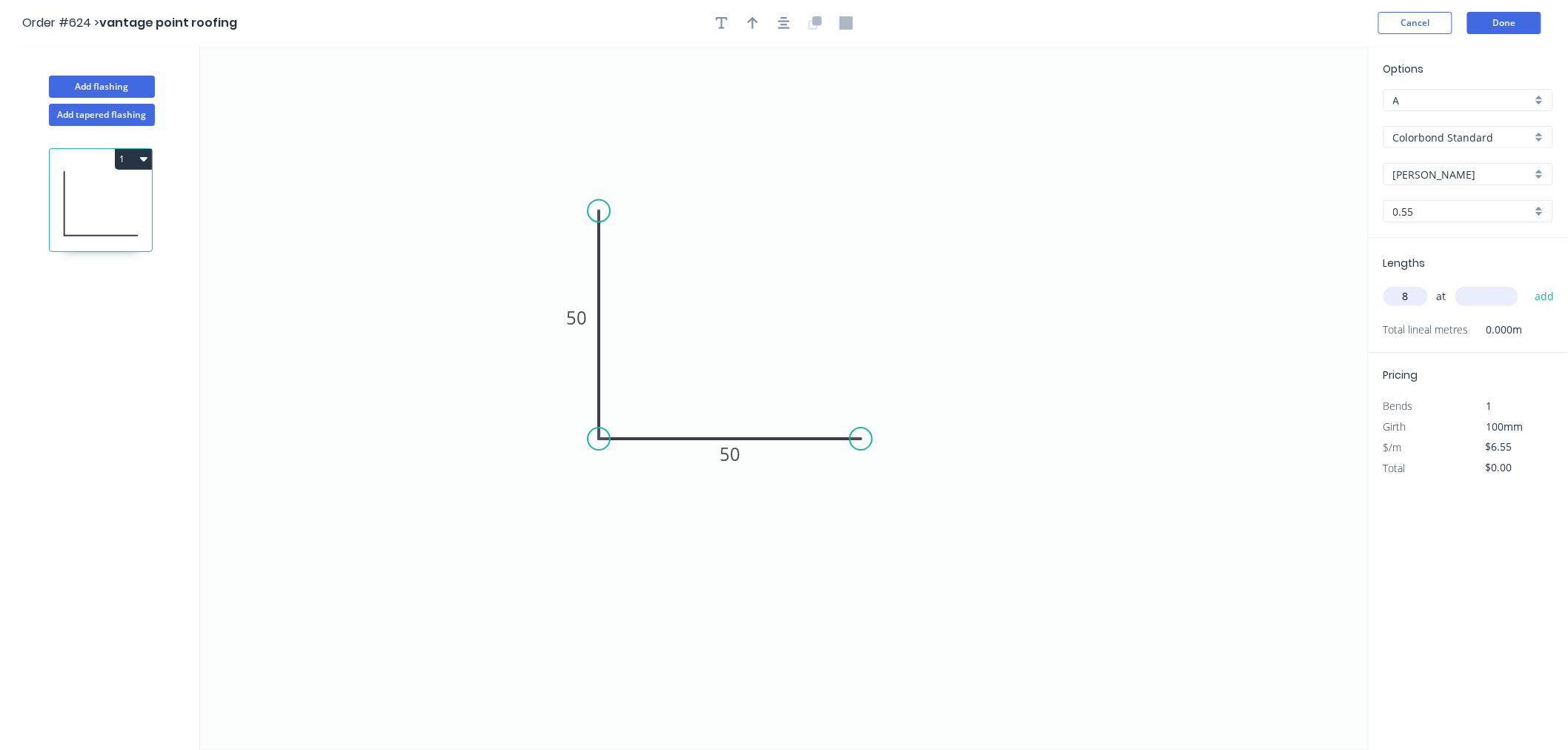
type input "8"
type input "1000"
click at [1527, 284] on button "add" at bounding box center [1544, 296] width 35 height 25
type input "$52.40"
click at [1505, 26] on button "Done" at bounding box center [1504, 23] width 74 height 22
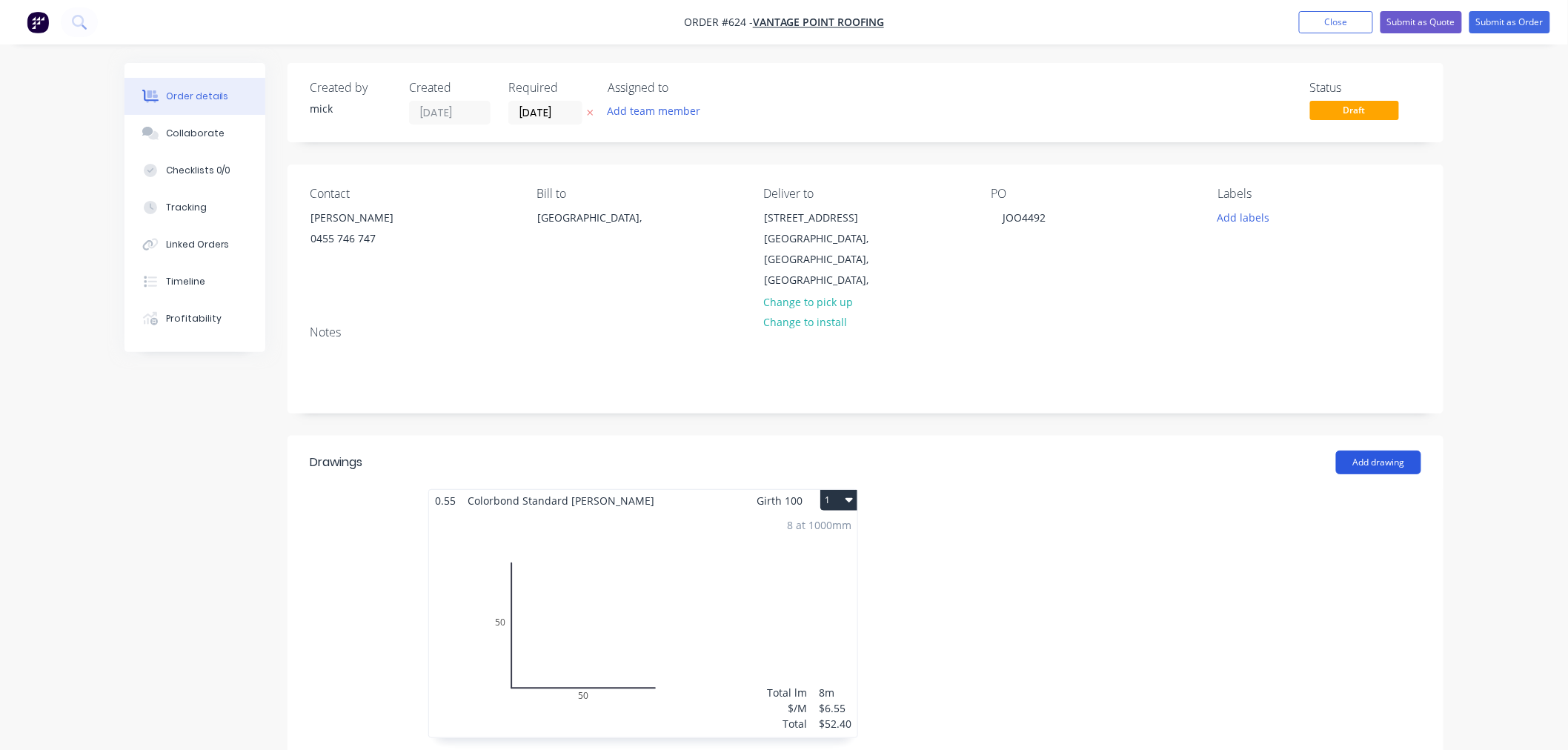
click at [1373, 450] on button "Add drawing" at bounding box center [1378, 462] width 85 height 24
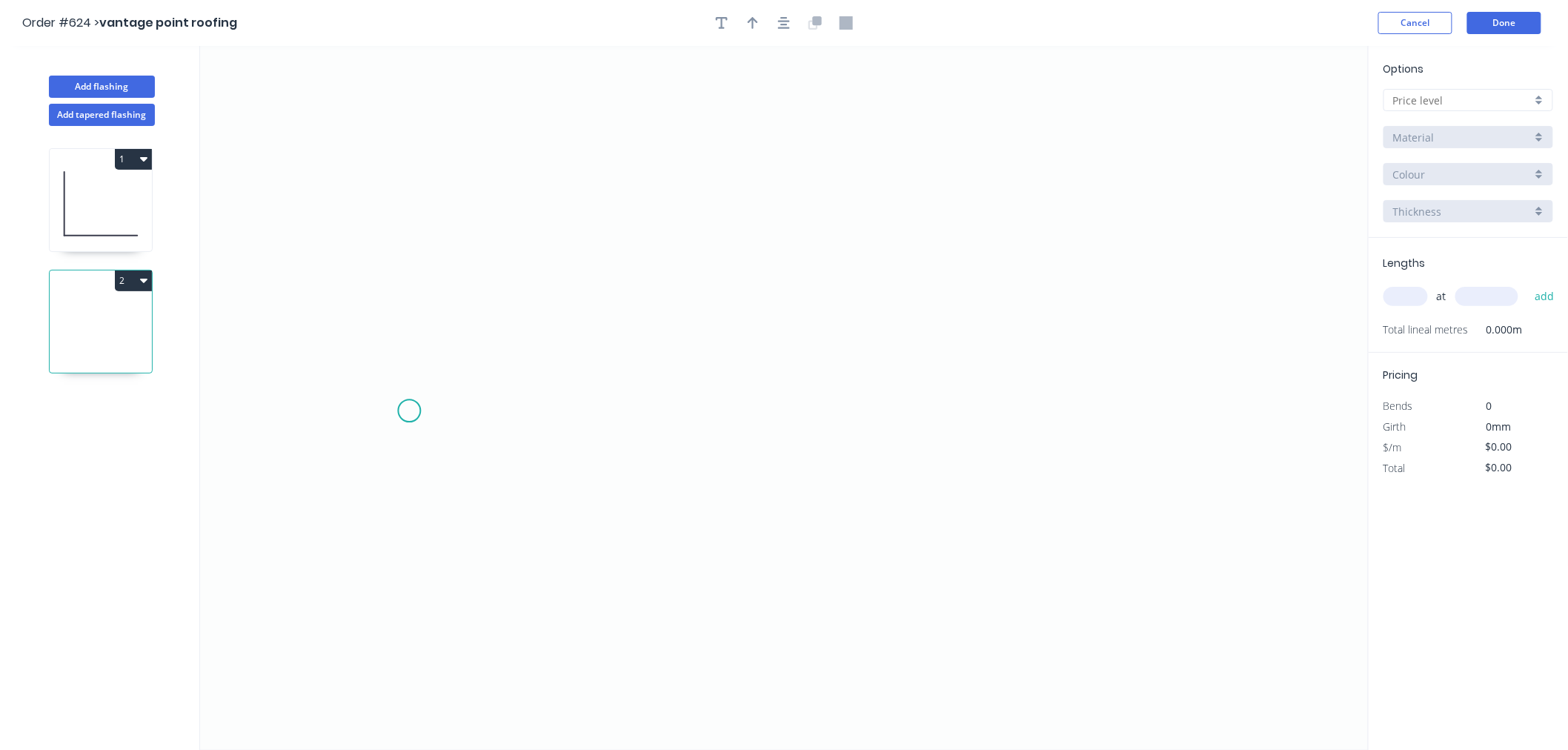
click at [409, 412] on icon "0" at bounding box center [784, 398] width 1168 height 704
click at [501, 313] on icon "0" at bounding box center [784, 398] width 1168 height 704
click at [1171, 322] on icon "0 ?" at bounding box center [784, 398] width 1168 height 704
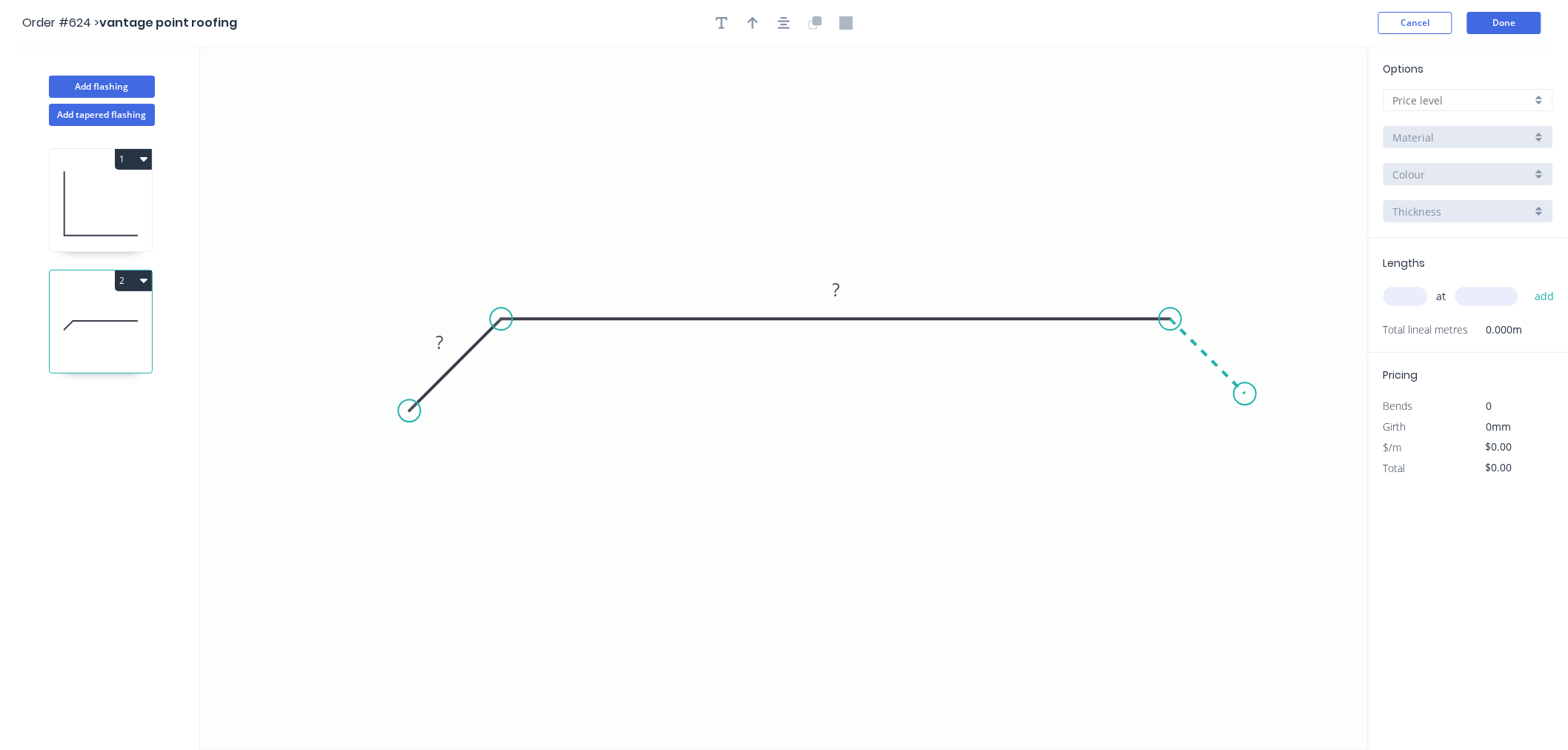
click at [1246, 405] on icon "0 ? ?" at bounding box center [784, 398] width 1168 height 704
click at [1246, 400] on circle at bounding box center [1245, 393] width 22 height 22
click at [457, 344] on rect at bounding box center [439, 342] width 48 height 29
click at [446, 344] on rect at bounding box center [438, 343] width 29 height 21
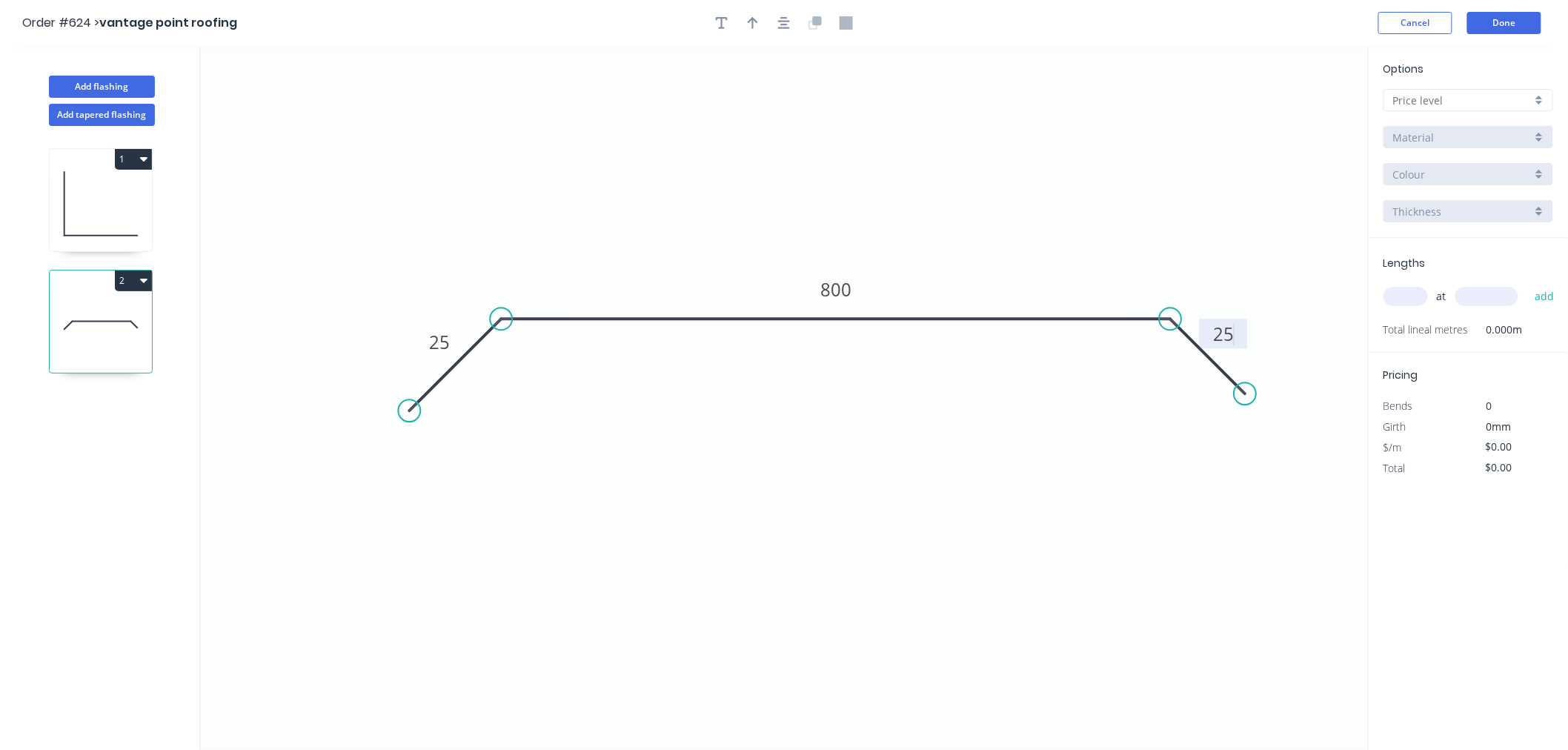
click at [1481, 94] on input "text" at bounding box center [1462, 101] width 138 height 16
type input "$26.07"
click at [1477, 119] on div "A" at bounding box center [1468, 129] width 168 height 26
type input "A"
type input "$0.00"
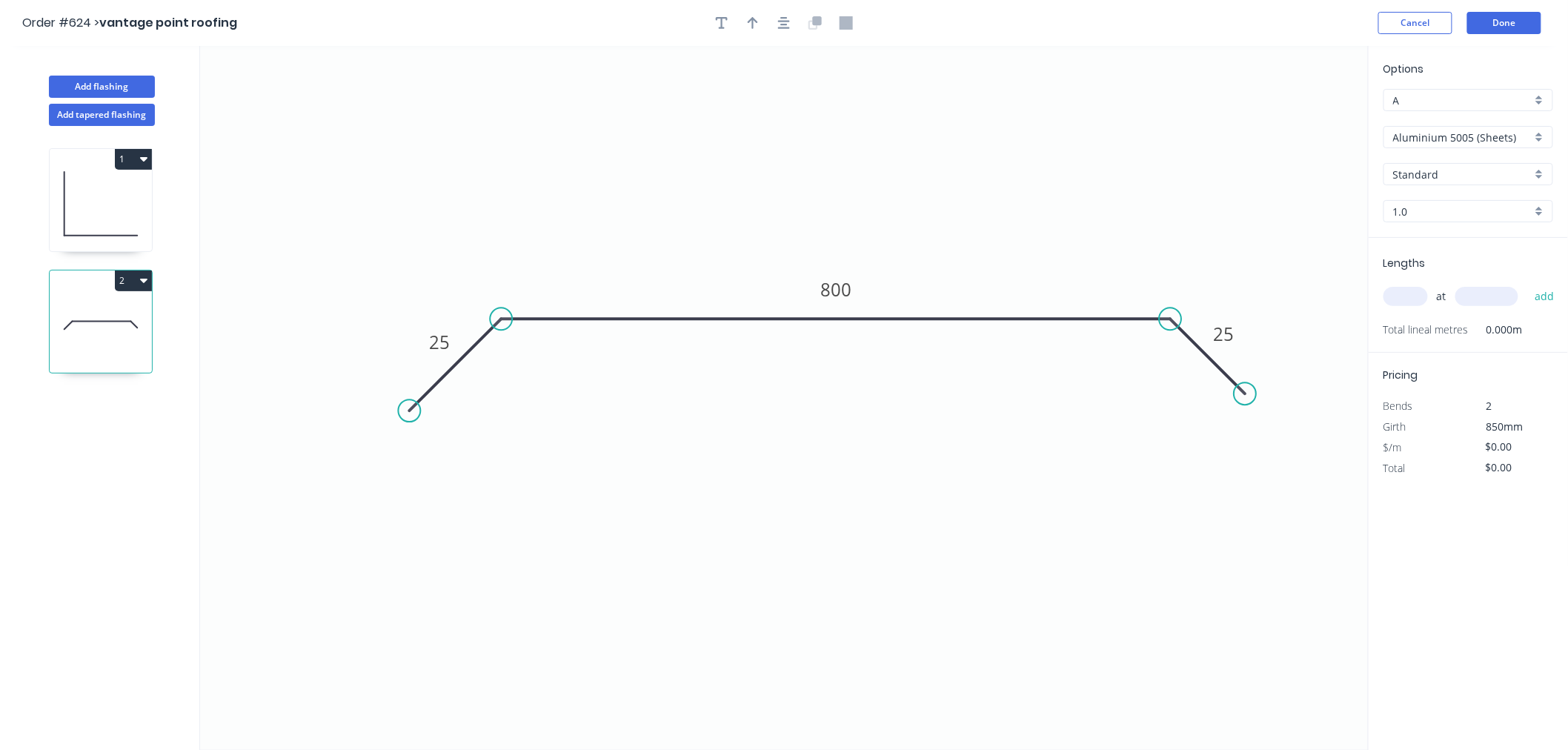
click at [1477, 130] on input "Aluminium 5005 (Sheets)" at bounding box center [1462, 137] width 138 height 16
click at [1481, 234] on div "Colorbond Standard" at bounding box center [1468, 243] width 168 height 26
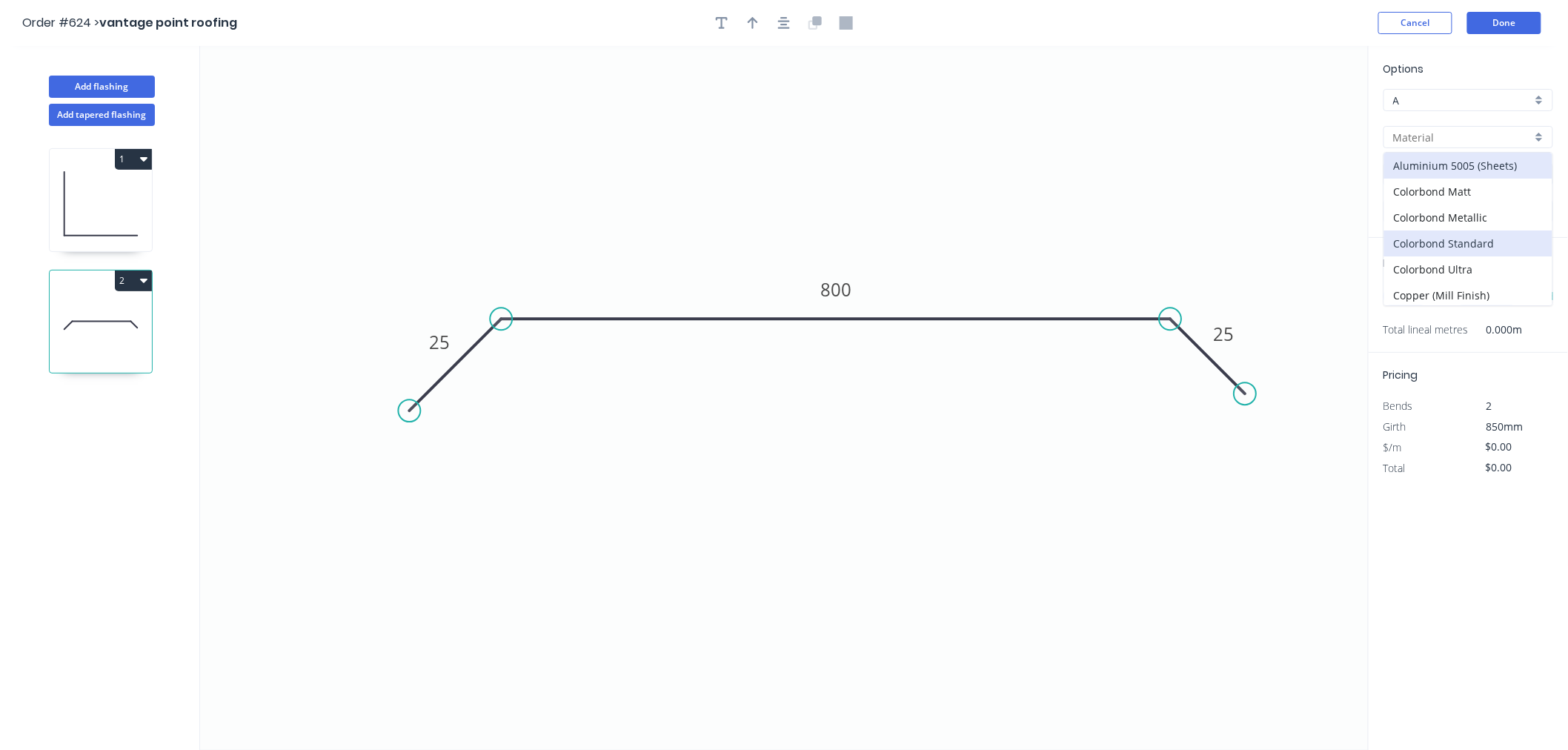
type input "Colorbond Standard"
type input "Basalt"
type input "0.55"
type input "$26.07"
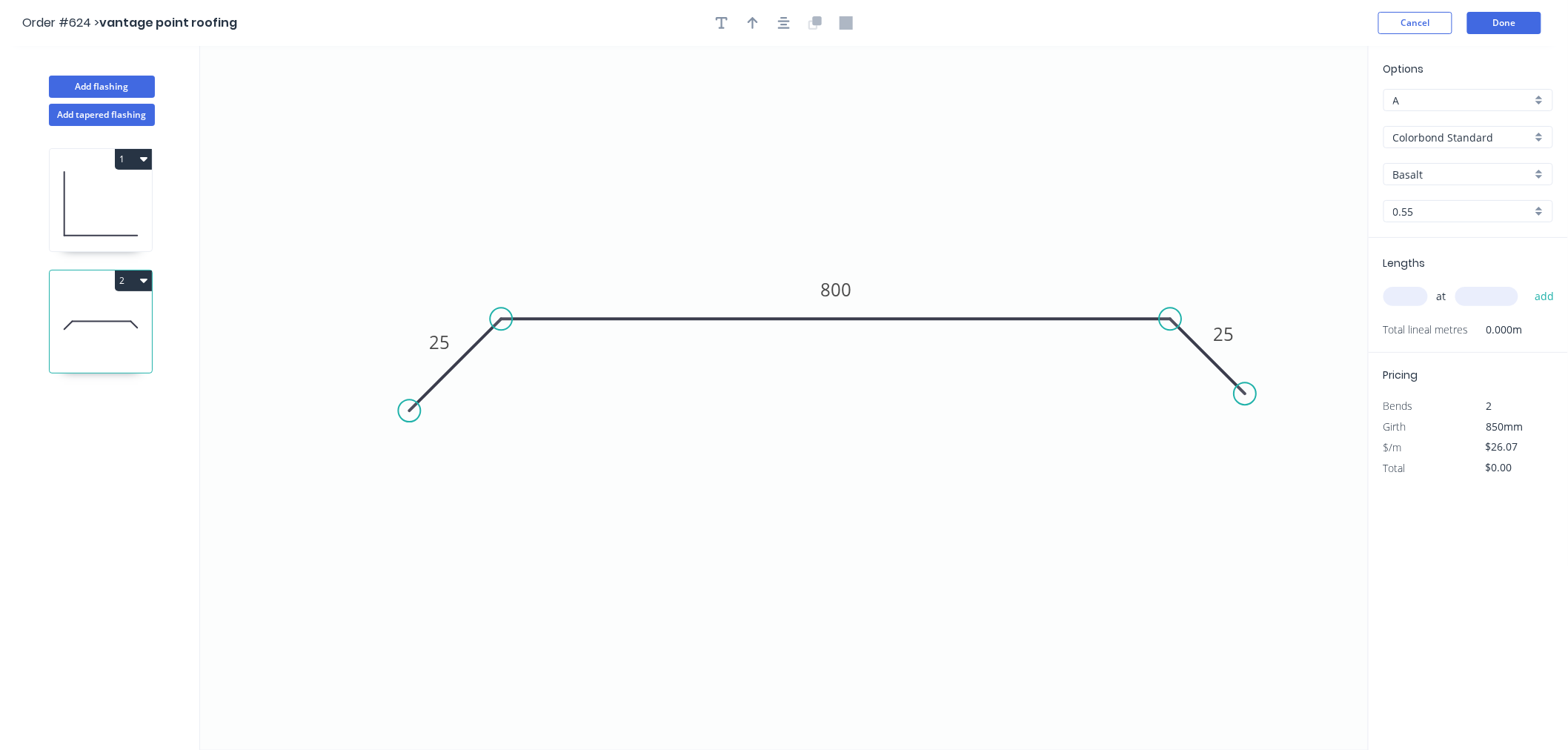
click at [1481, 171] on input "Basalt" at bounding box center [1462, 175] width 138 height 16
click at [1439, 212] on div "[PERSON_NAME]" at bounding box center [1468, 206] width 168 height 26
type input "[PERSON_NAME]"
click at [1420, 299] on input "text" at bounding box center [1405, 296] width 44 height 19
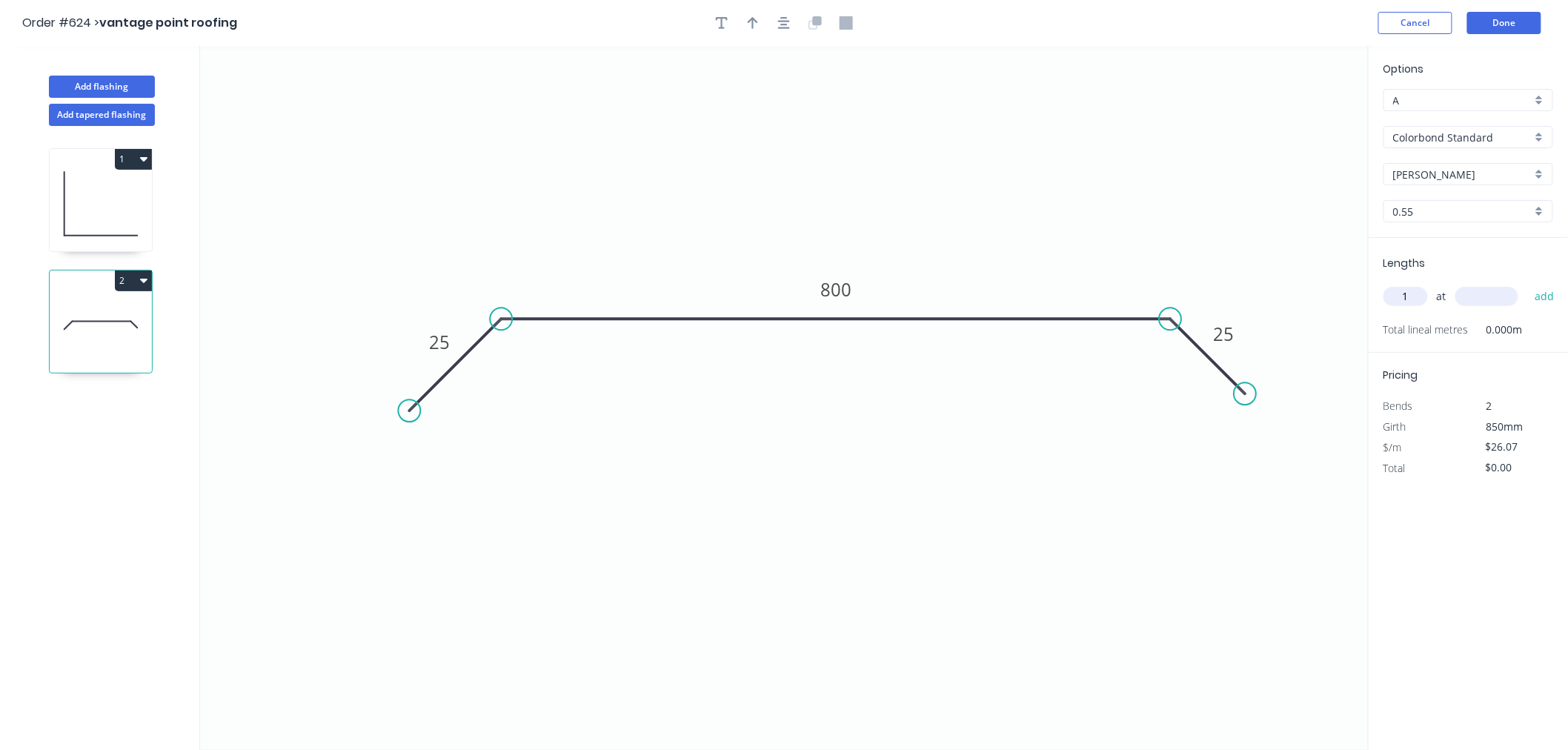
type input "1"
type input "3000"
click at [1527, 284] on button "add" at bounding box center [1544, 296] width 35 height 25
type input "$78.21"
click at [1532, 28] on button "Done" at bounding box center [1504, 23] width 74 height 22
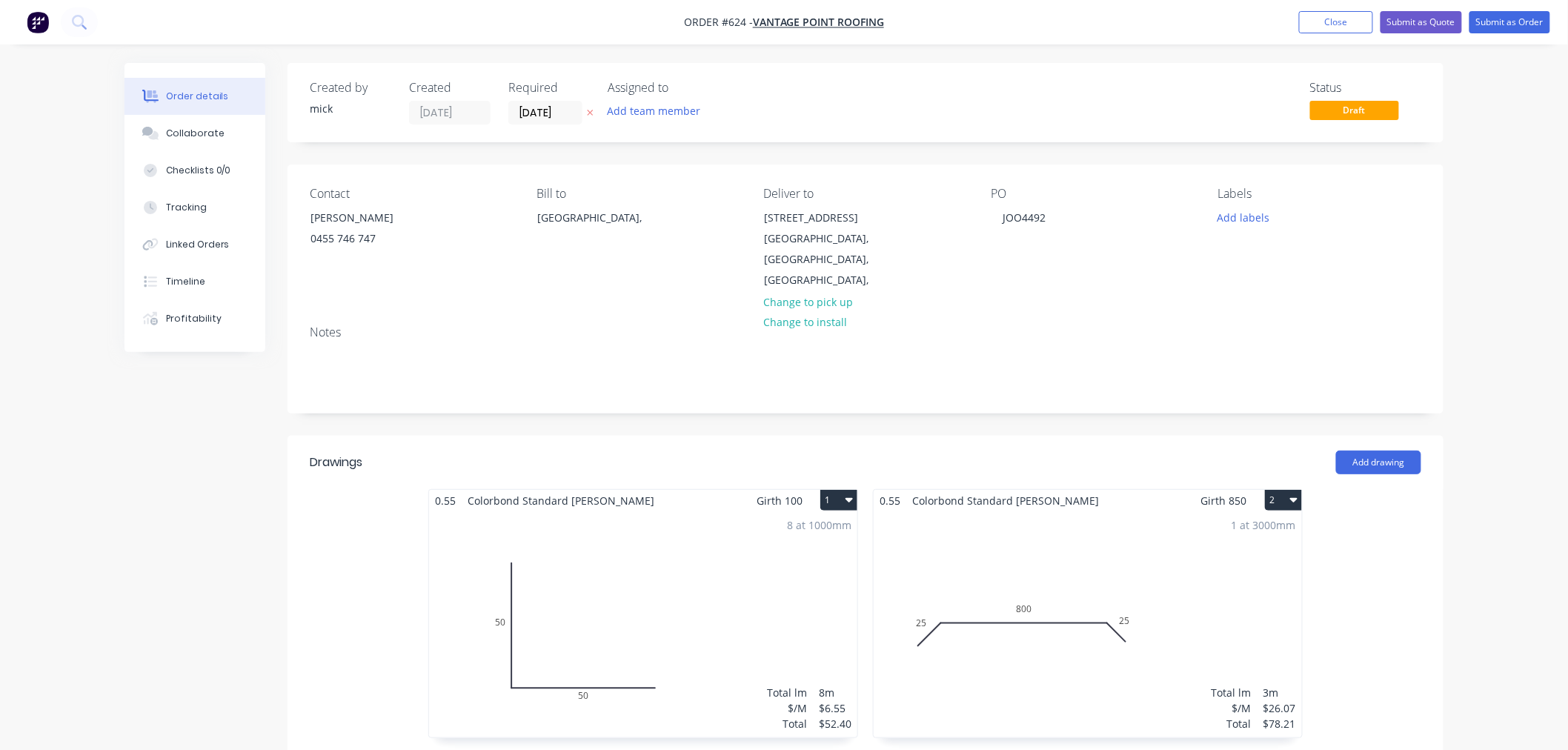
click at [1279, 490] on button "2" at bounding box center [1283, 501] width 37 height 21
click at [1238, 555] on div "Duplicate" at bounding box center [1231, 566] width 114 height 21
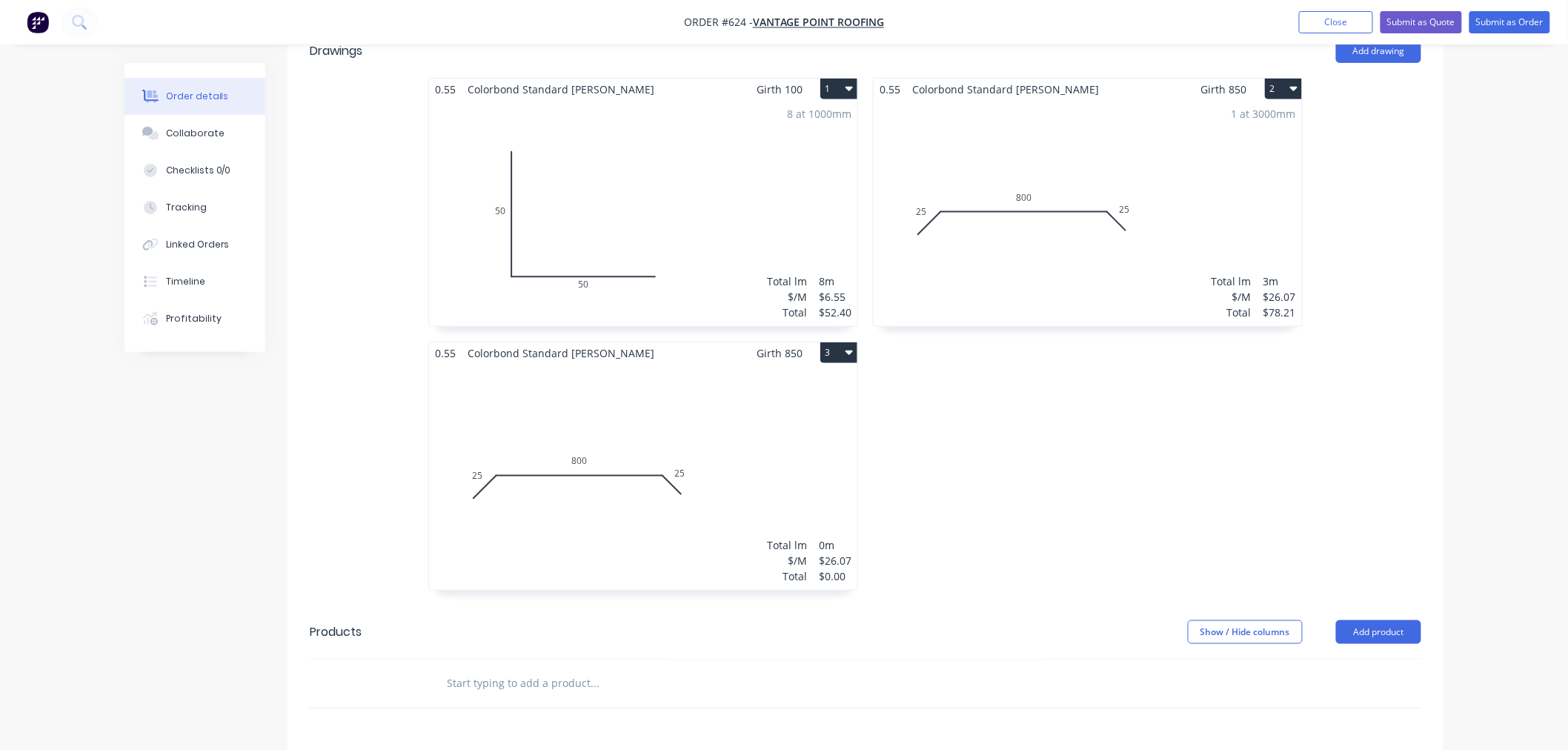
click at [612, 425] on div "Total lm $/M Total 0m $26.07 $0.00" at bounding box center [643, 477] width 428 height 226
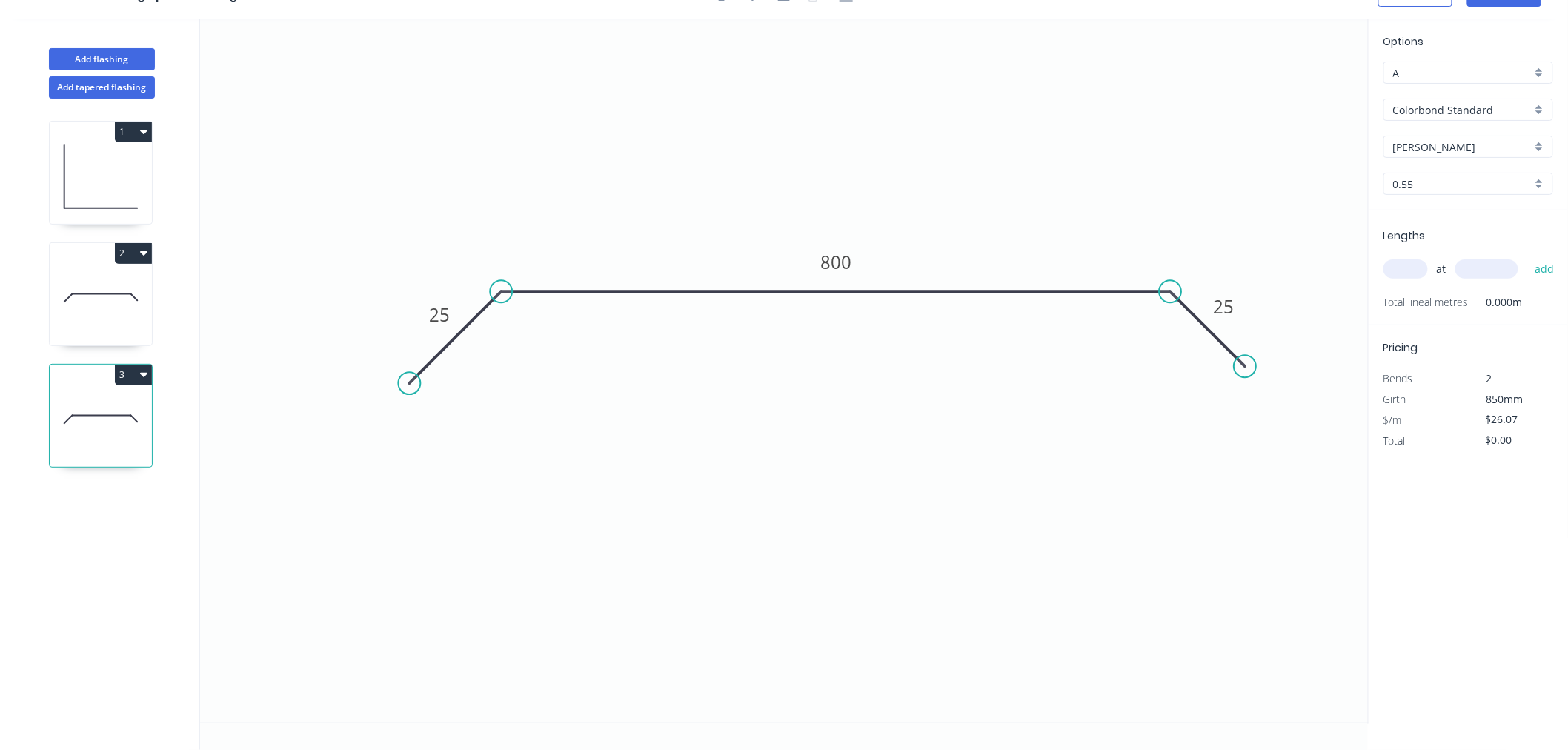
scroll to position [28, 0]
click at [846, 258] on tspan "800" at bounding box center [835, 261] width 31 height 25
click at [929, 158] on icon "0 25 720 25" at bounding box center [784, 370] width 1168 height 704
type input "$23.80"
click at [1417, 270] on input "text" at bounding box center [1405, 269] width 44 height 19
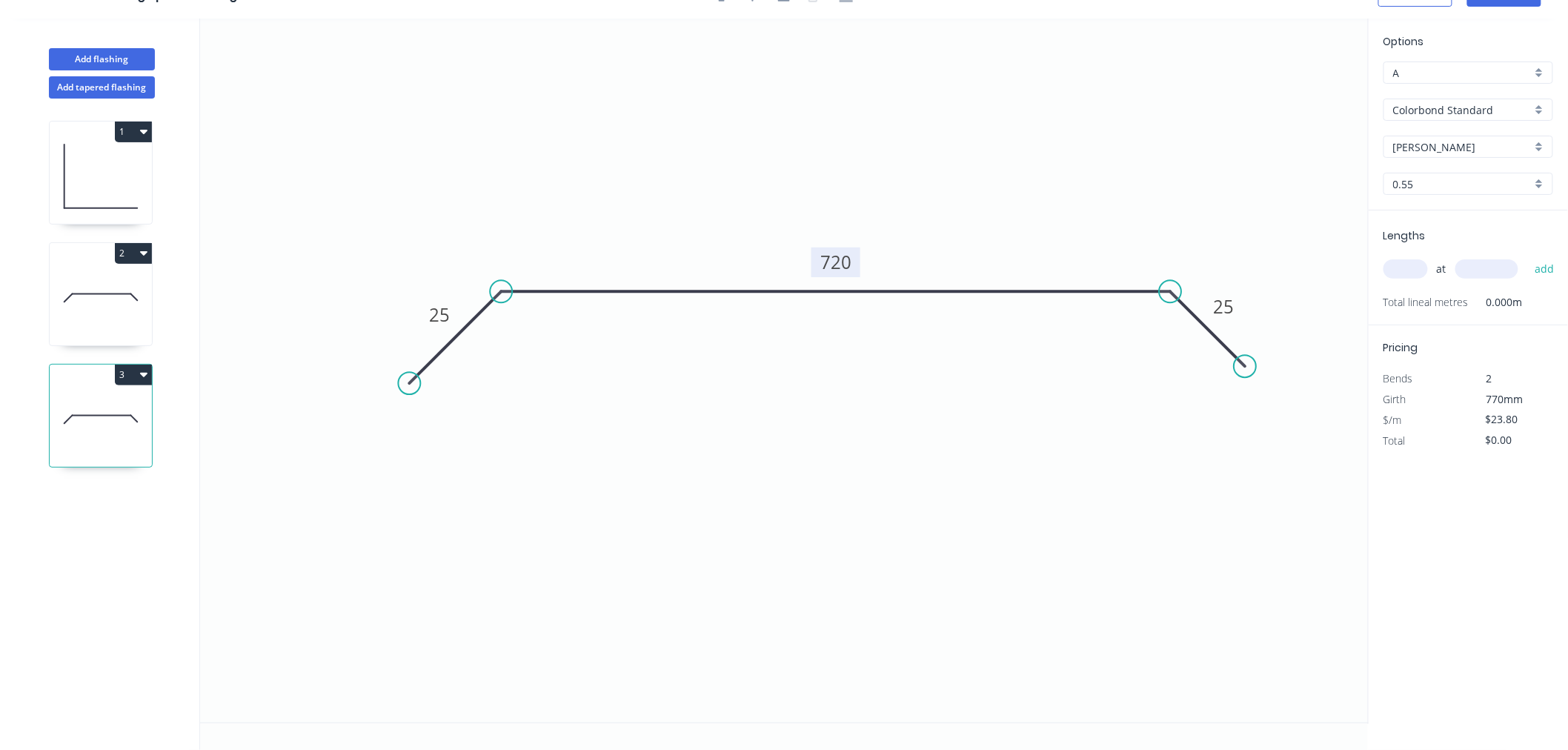
click at [1417, 270] on input "text" at bounding box center [1405, 269] width 44 height 19
click at [1423, 269] on input "text" at bounding box center [1405, 269] width 44 height 19
type input "1"
type input "3000"
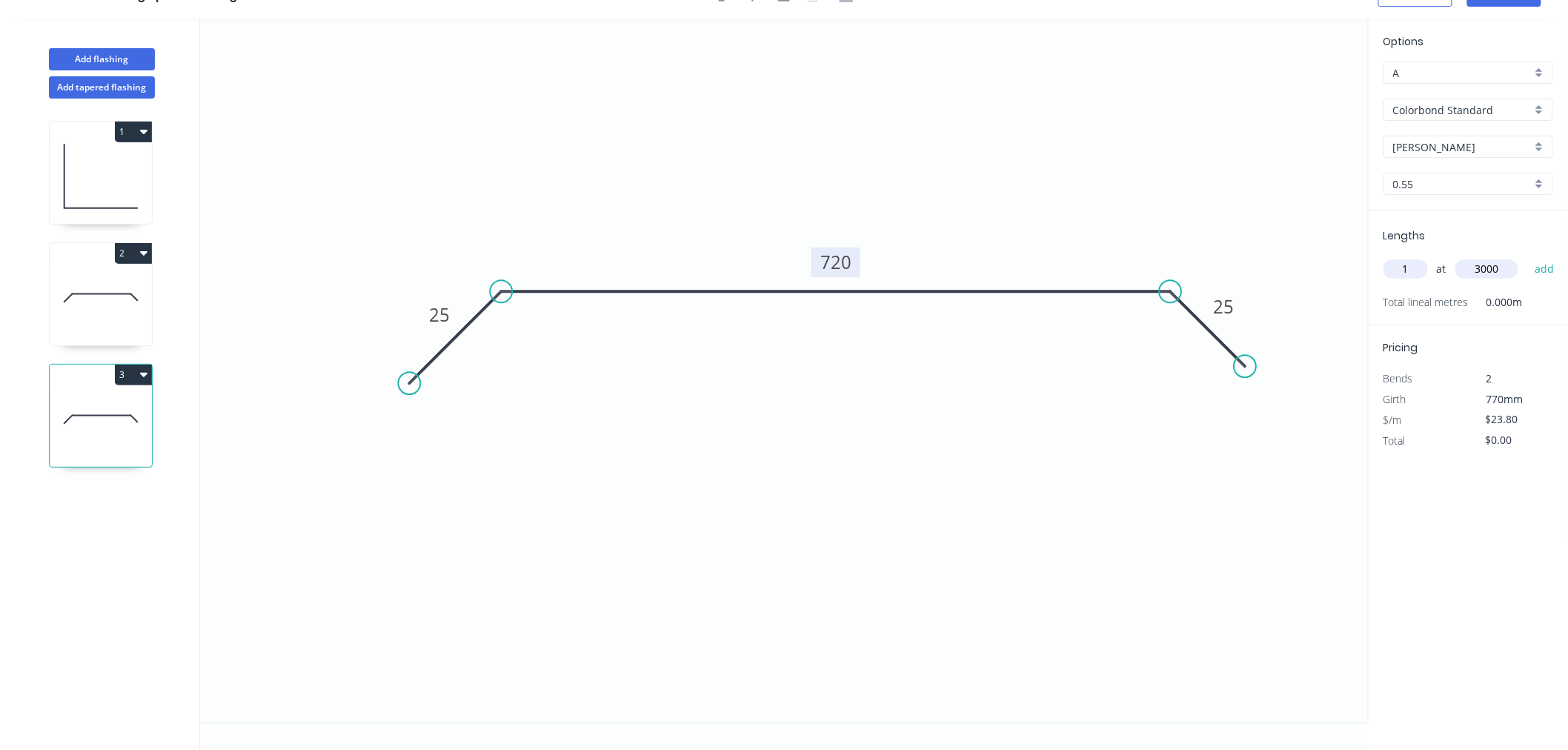
click at [1527, 257] on button "add" at bounding box center [1544, 269] width 35 height 25
type input "$71.40"
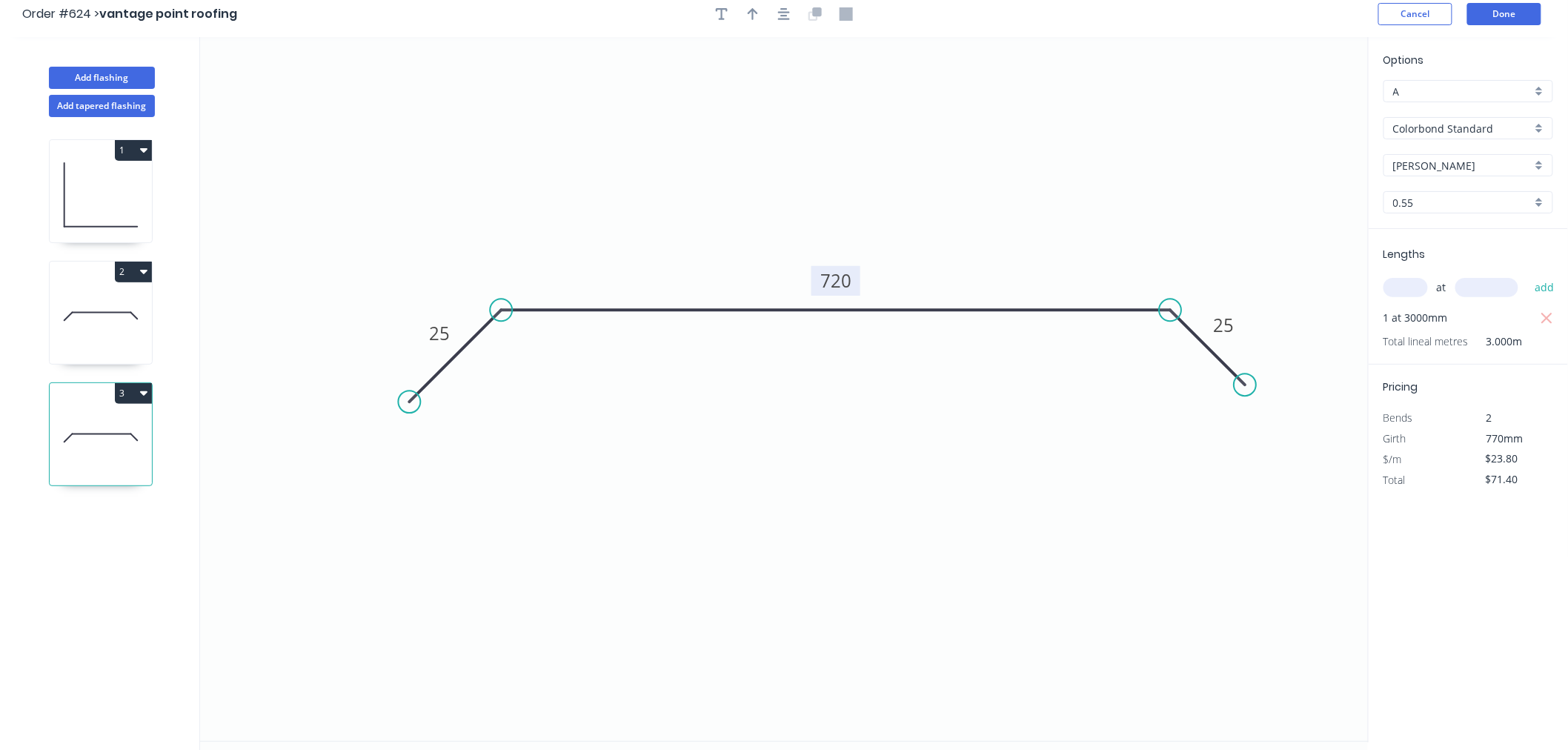
scroll to position [0, 0]
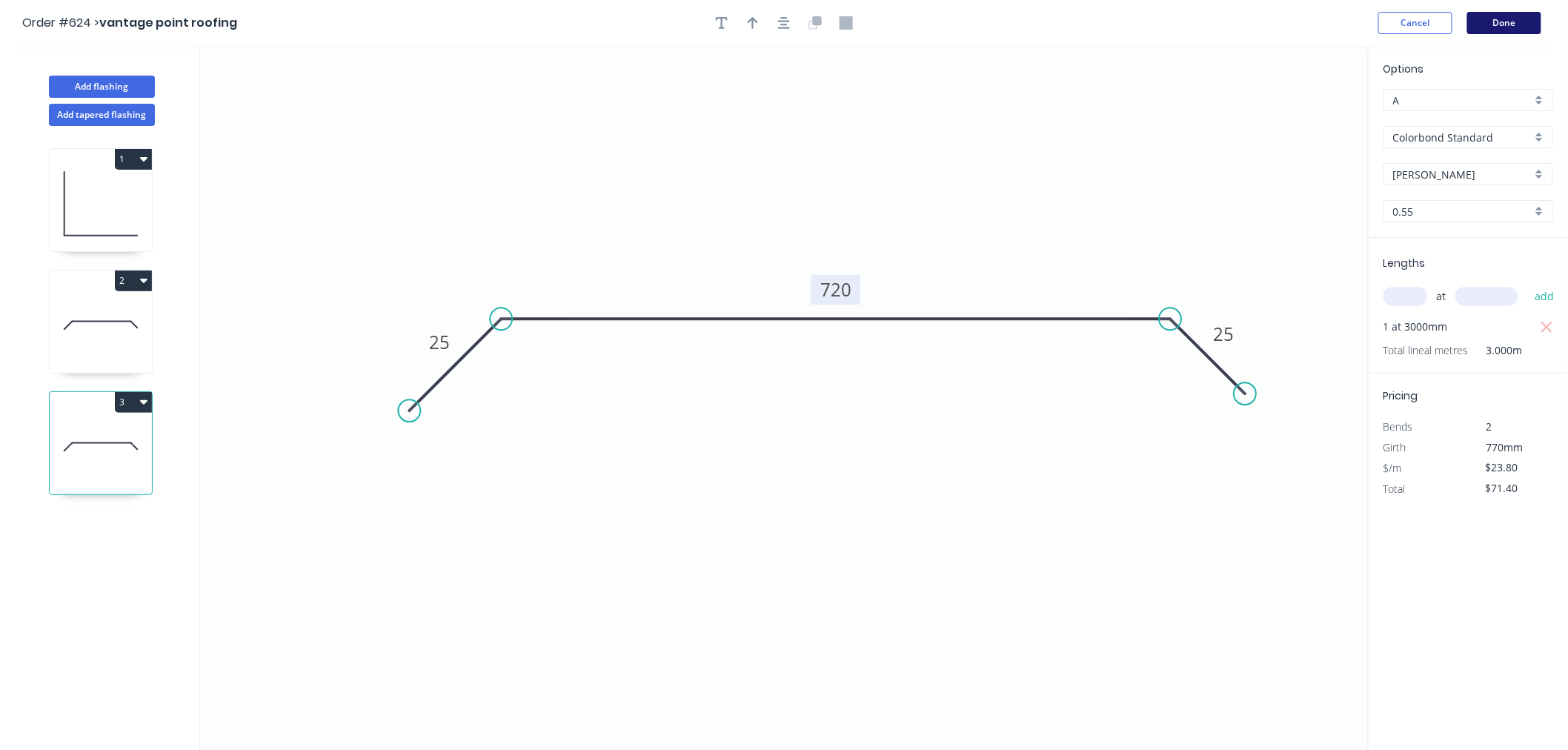
click at [1506, 22] on button "Done" at bounding box center [1504, 23] width 74 height 22
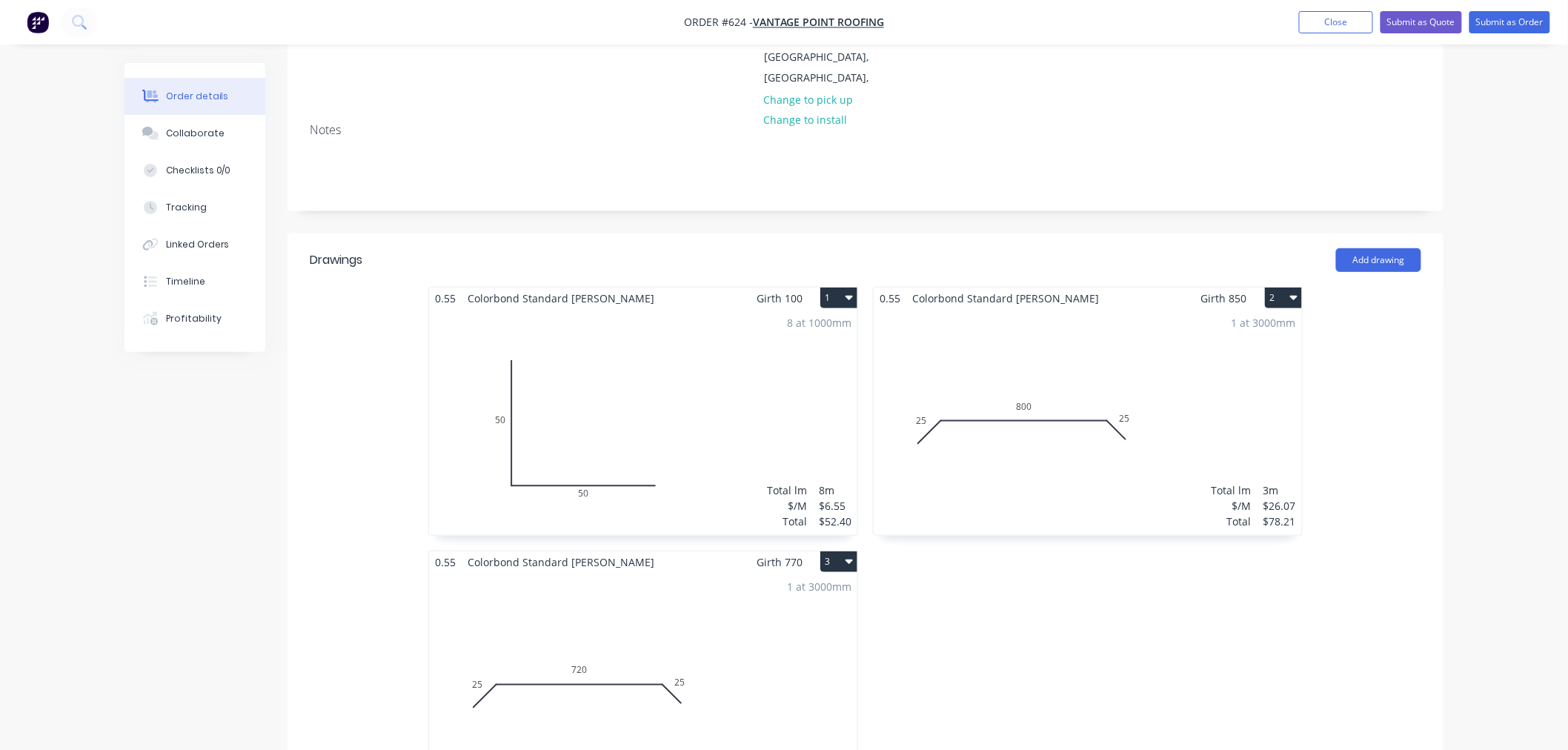
scroll to position [412, 0]
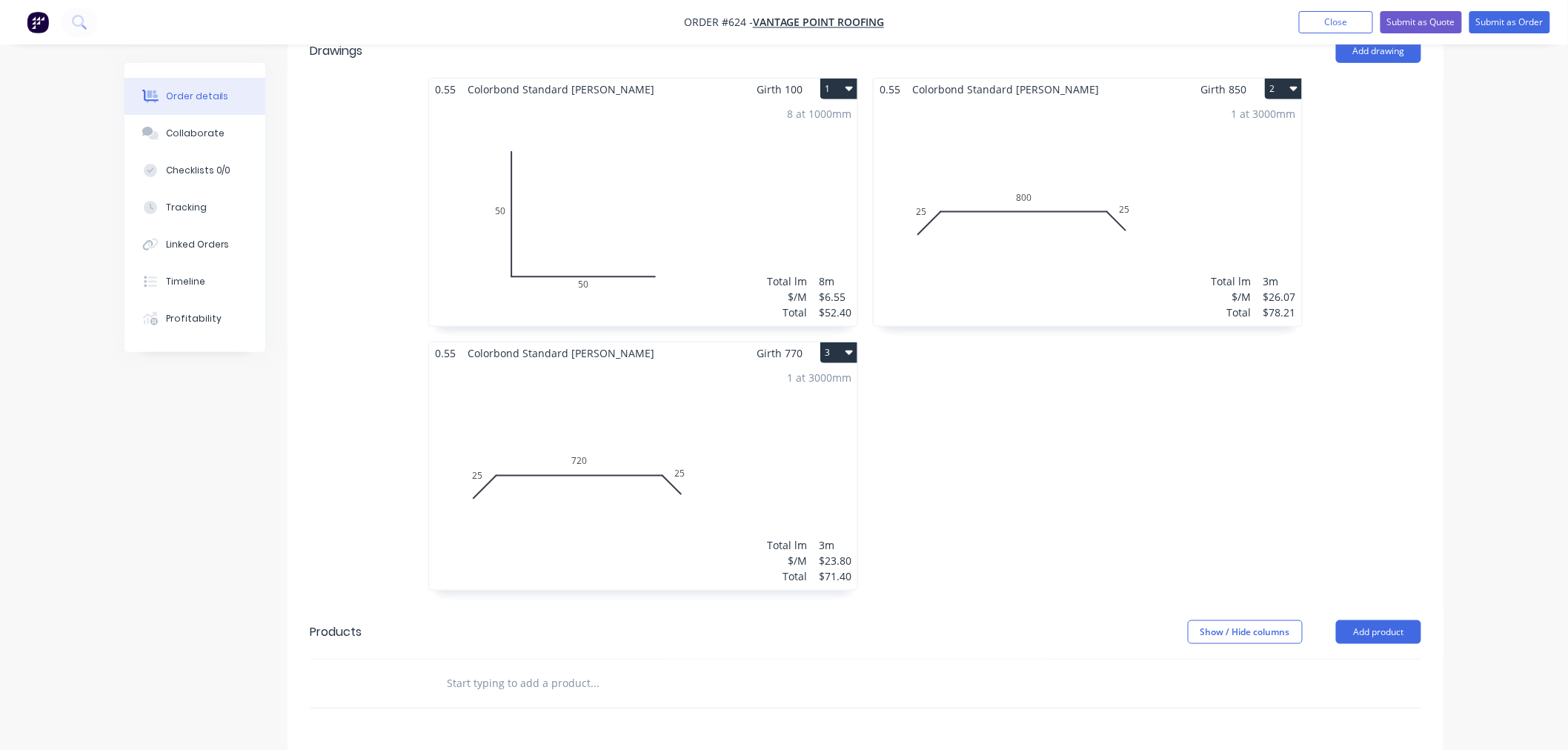
click at [843, 342] on button "3" at bounding box center [838, 353] width 37 height 21
click at [786, 408] on div "Duplicate" at bounding box center [787, 418] width 114 height 21
click at [1078, 458] on div "Total lm $/M Total 0m $23.80 $0.00" at bounding box center [1087, 477] width 428 height 226
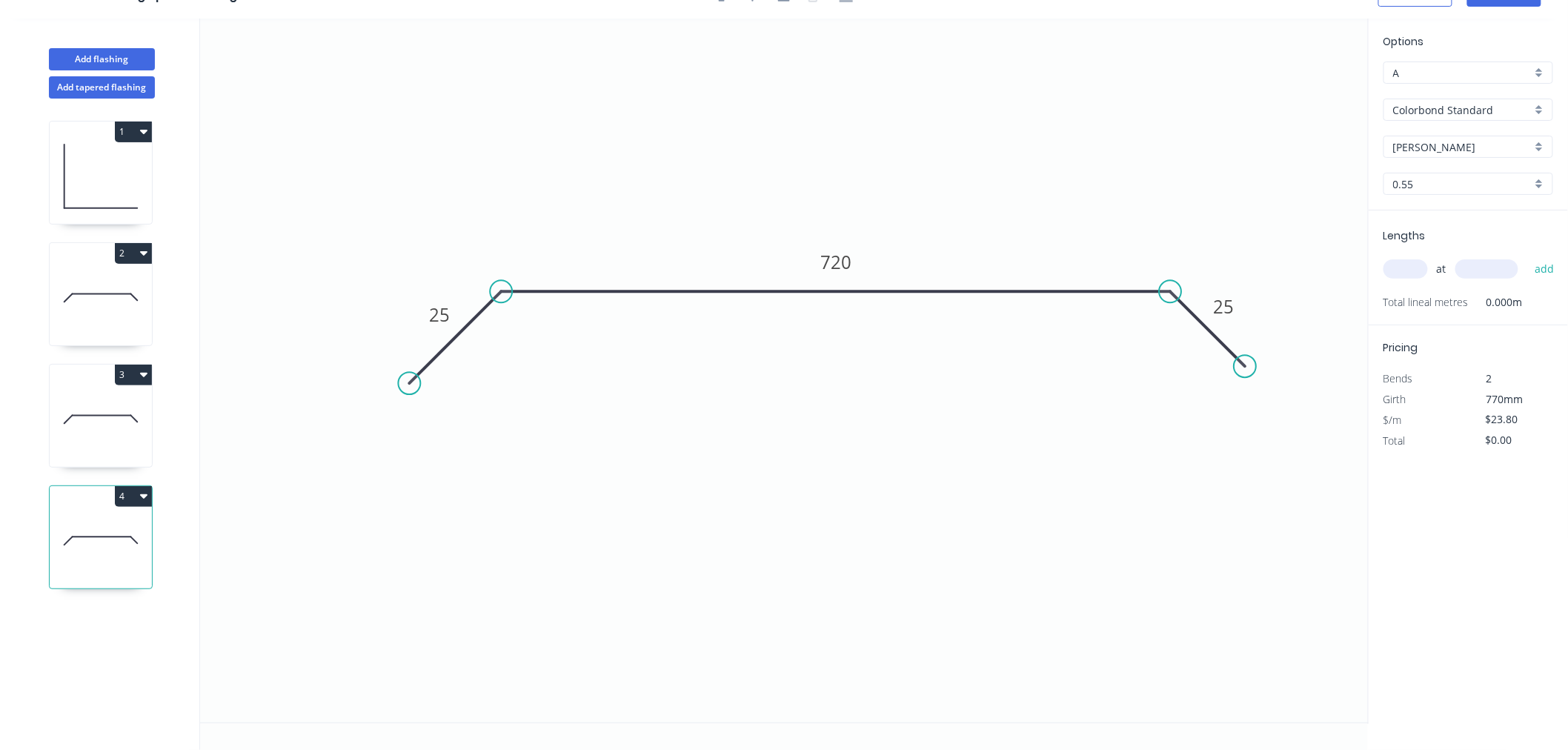
scroll to position [28, 0]
click at [855, 250] on rect at bounding box center [836, 262] width 49 height 29
click at [848, 265] on tspan "720" at bounding box center [835, 261] width 31 height 25
click at [1404, 270] on input "text" at bounding box center [1405, 269] width 44 height 19
type input "$21.54"
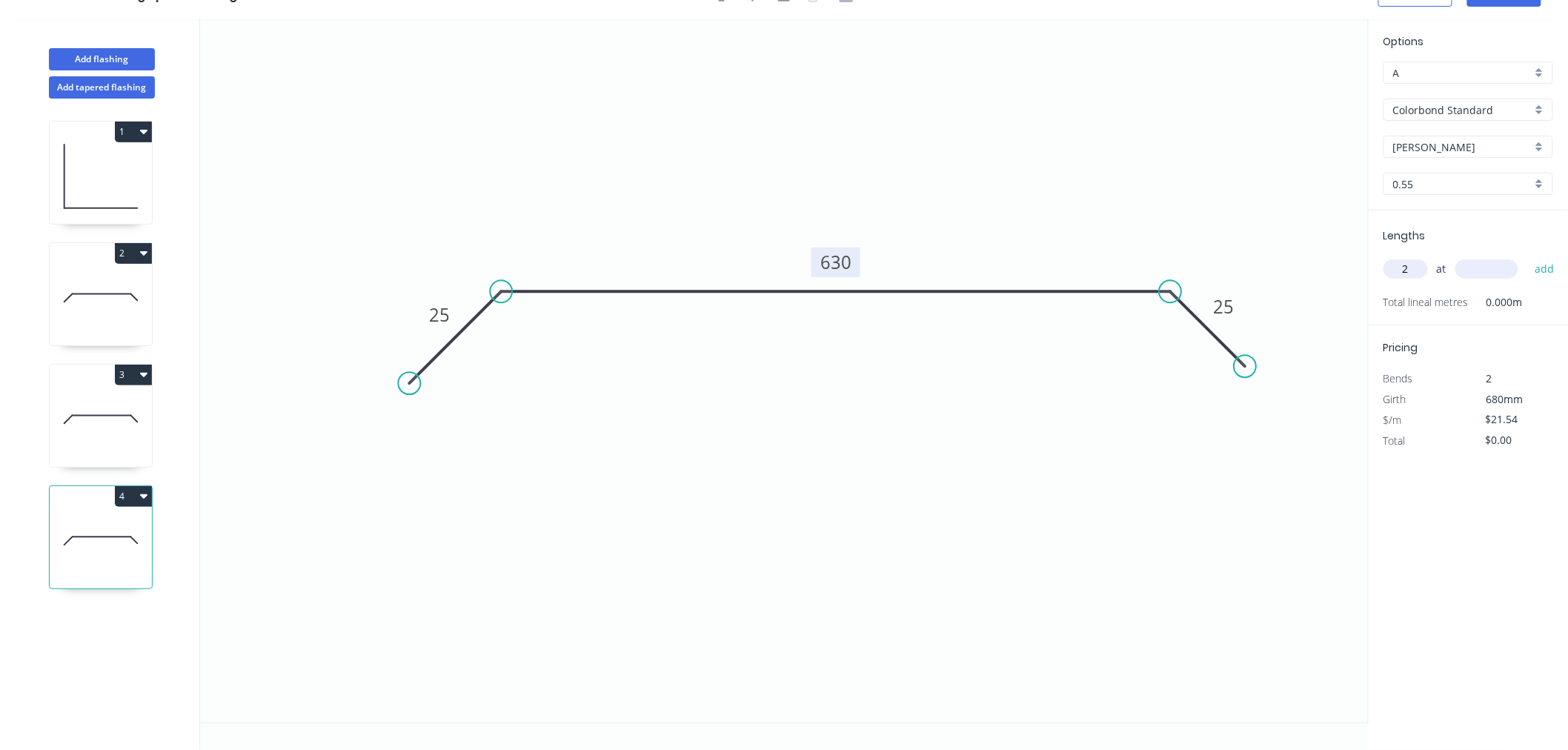
type input "2"
type input "3000"
click at [1527, 257] on button "add" at bounding box center [1544, 269] width 35 height 25
type input "$129.24"
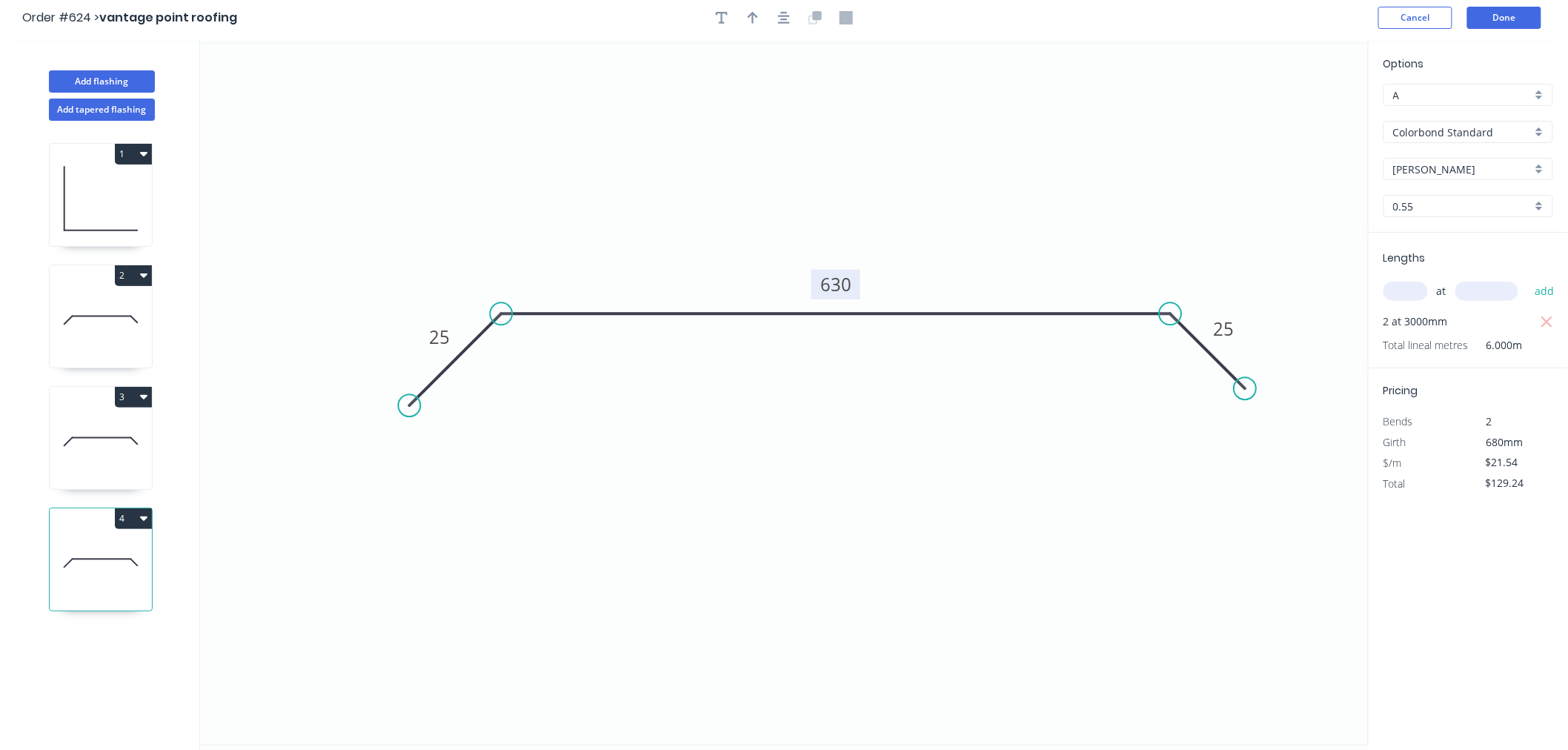
scroll to position [0, 0]
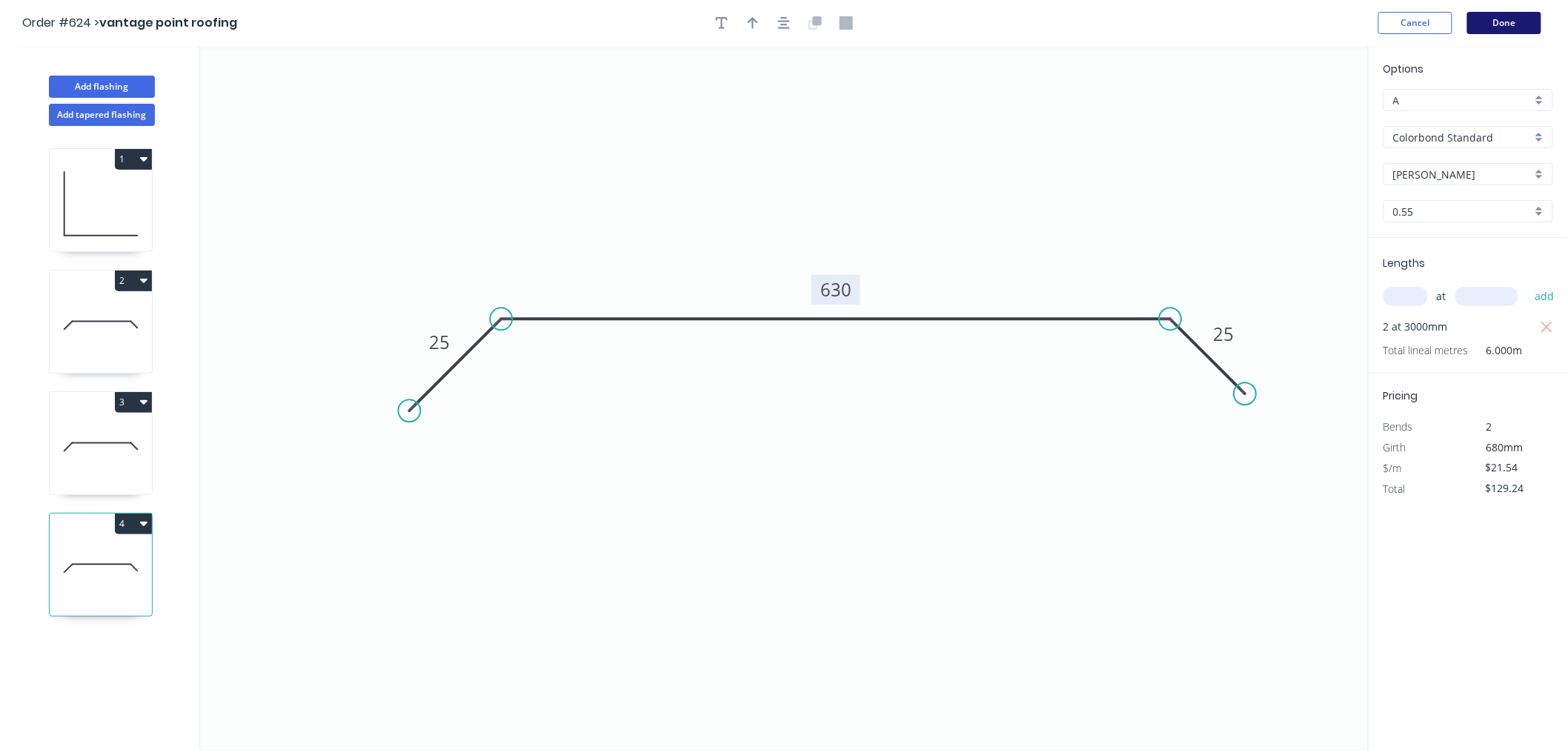
click at [1505, 21] on button "Done" at bounding box center [1504, 23] width 74 height 22
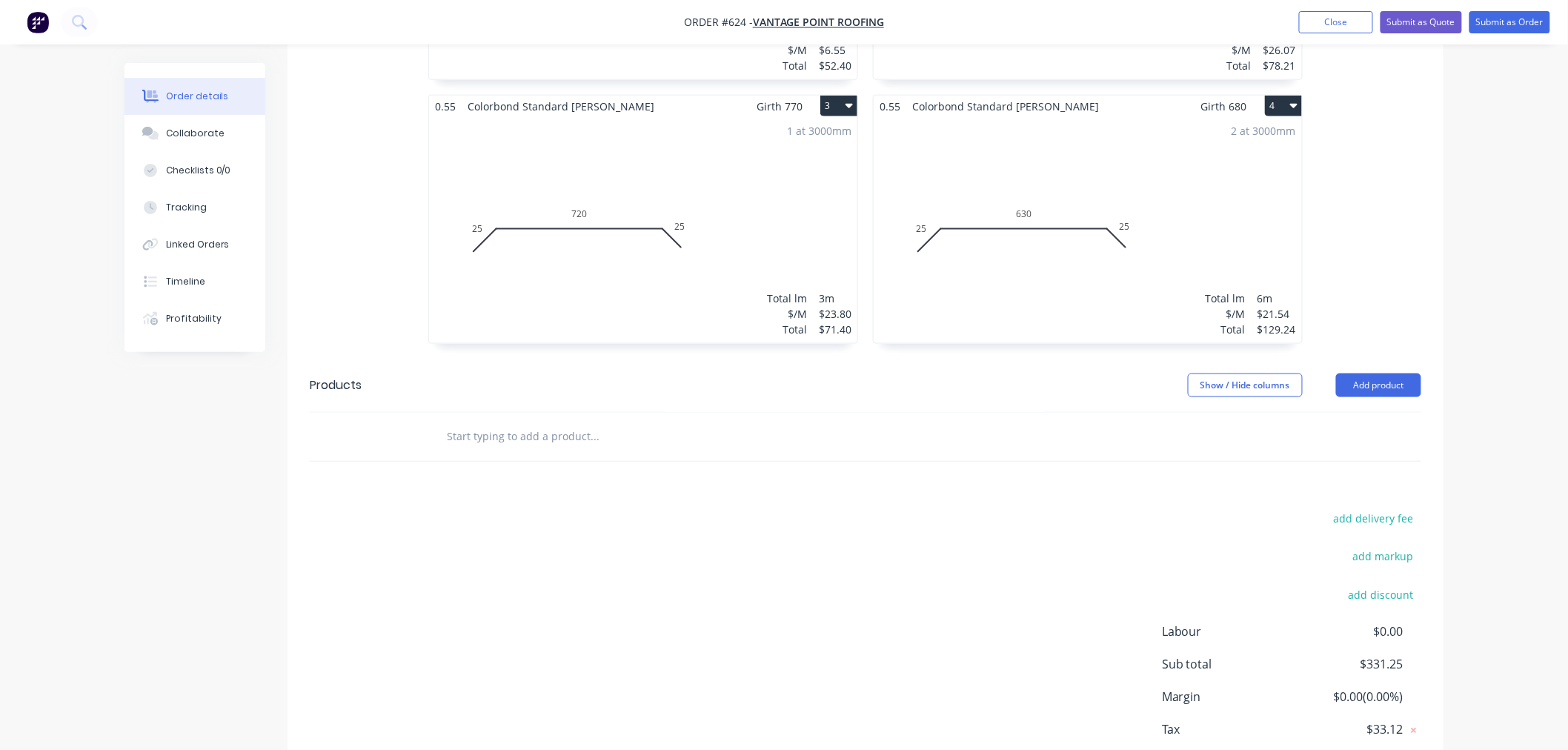
scroll to position [728, 0]
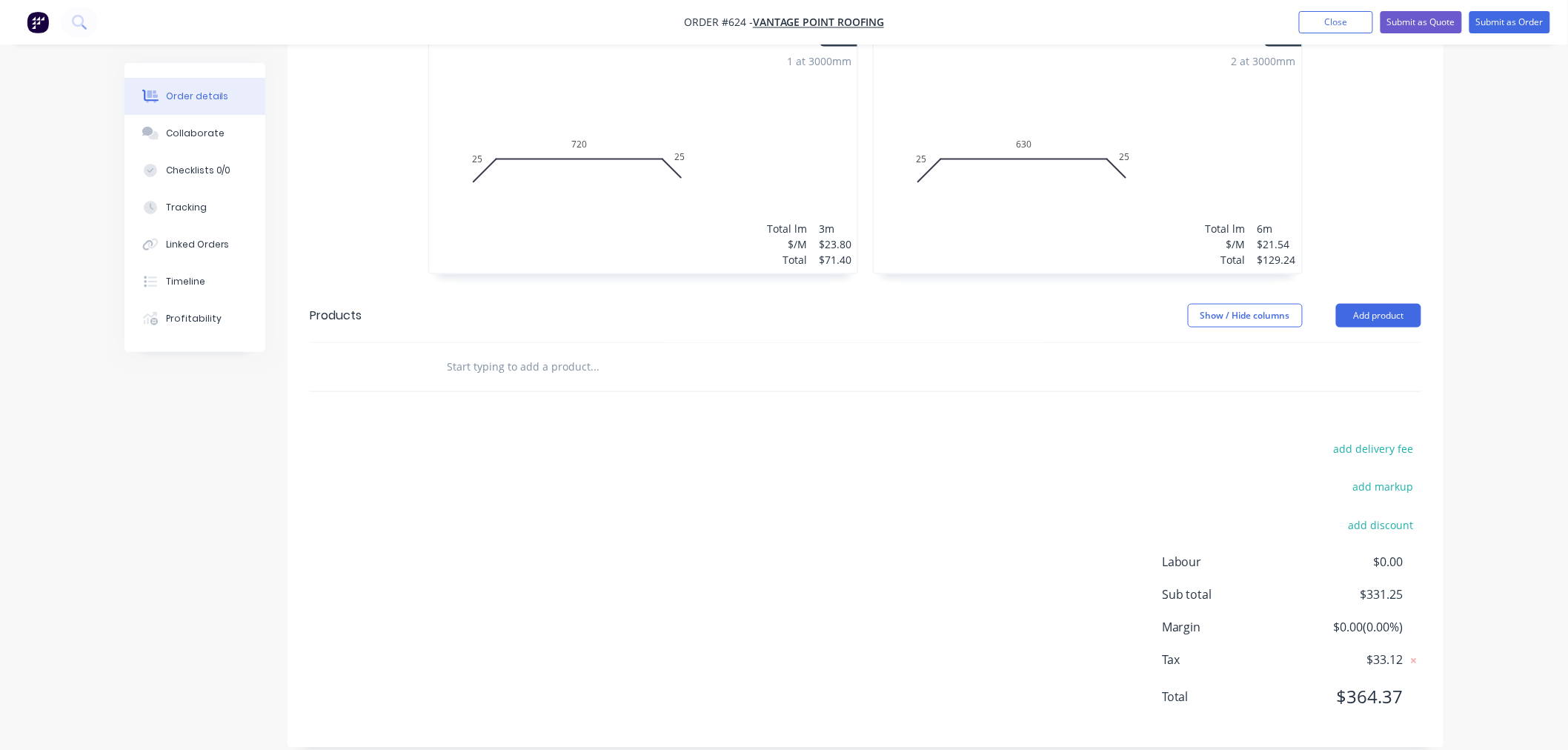
click at [500, 358] on input "text" at bounding box center [593, 366] width 296 height 29
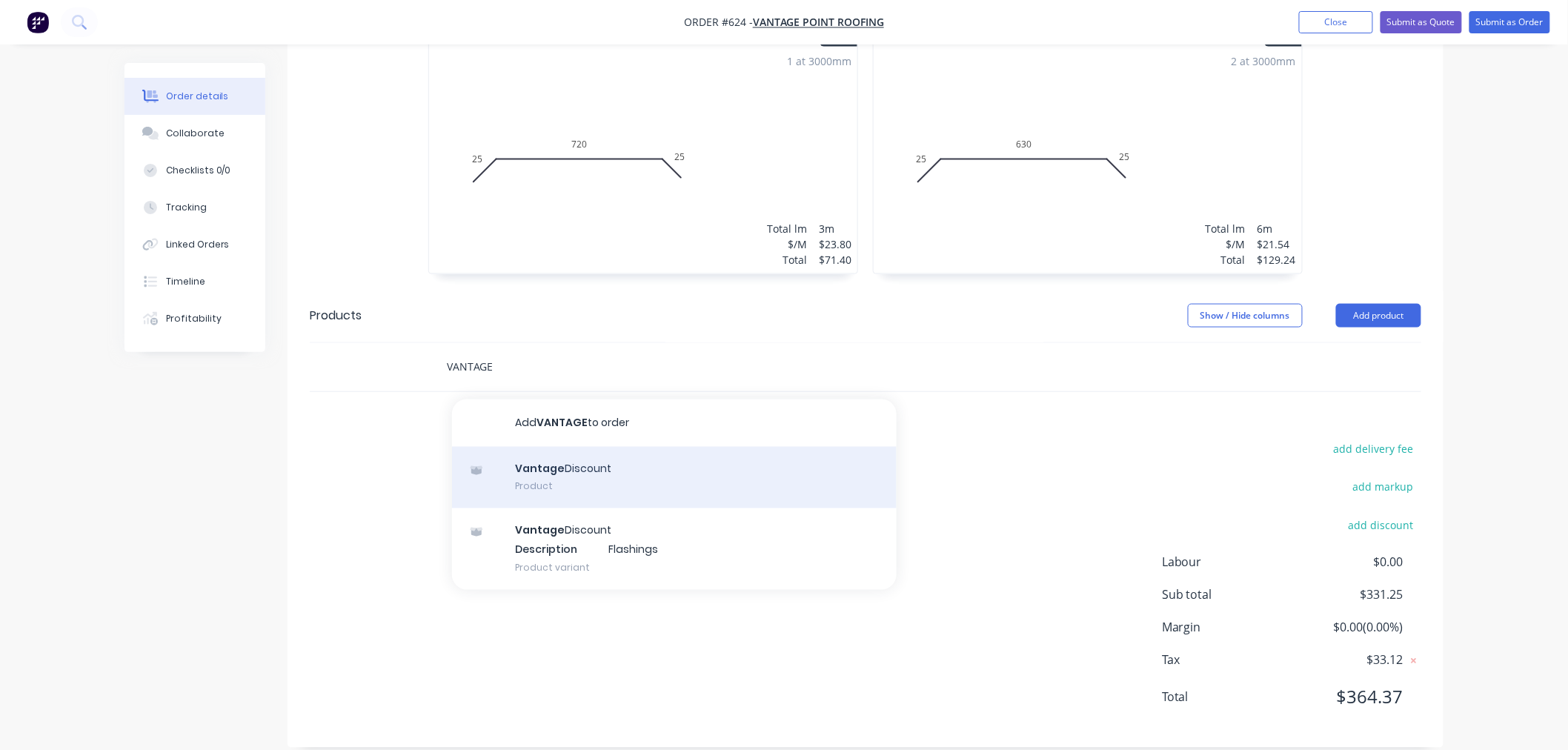
type input "VANTAGE"
click at [550, 448] on div "Vantage Discount Product" at bounding box center [674, 477] width 445 height 62
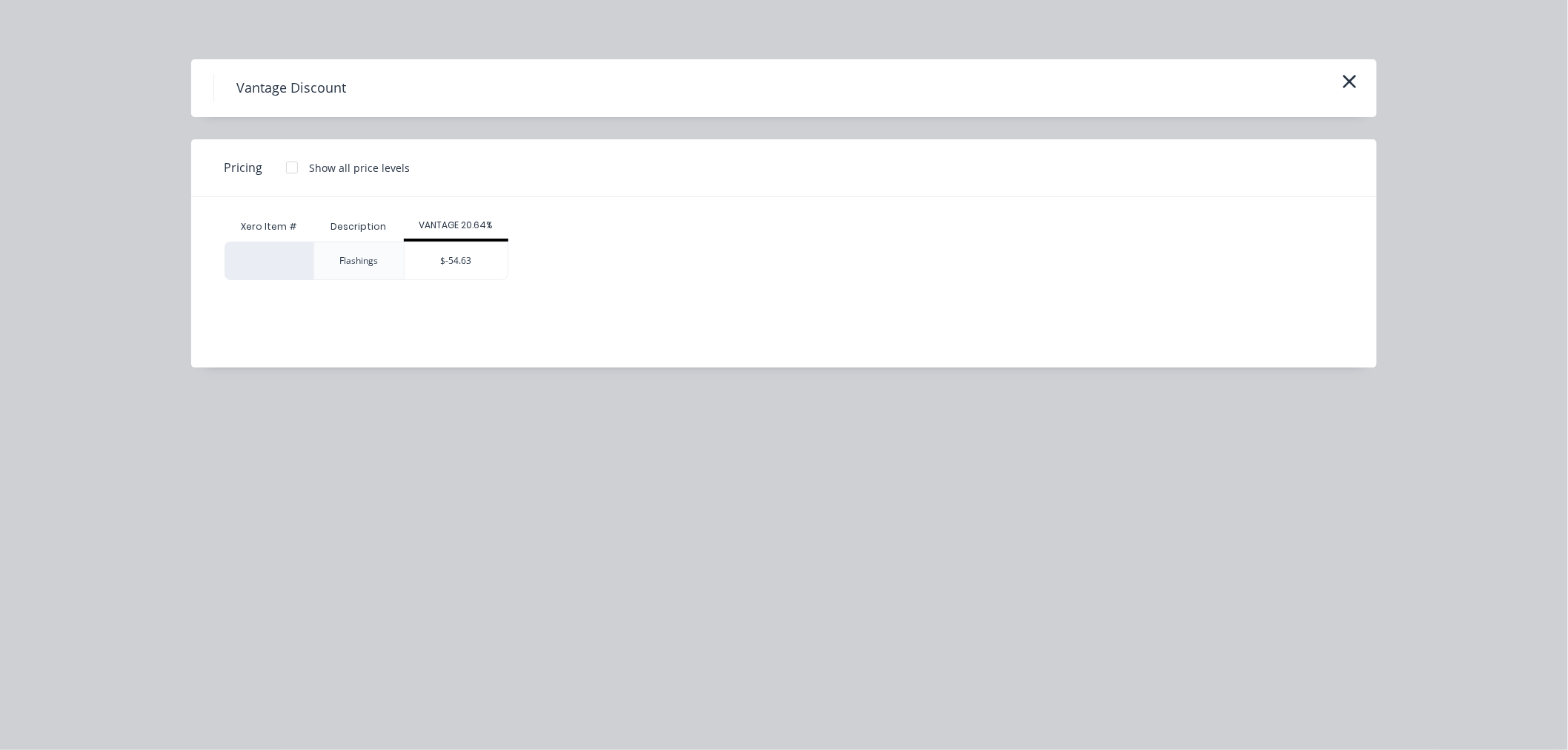
click at [426, 253] on div "$-54.63" at bounding box center [456, 261] width 103 height 37
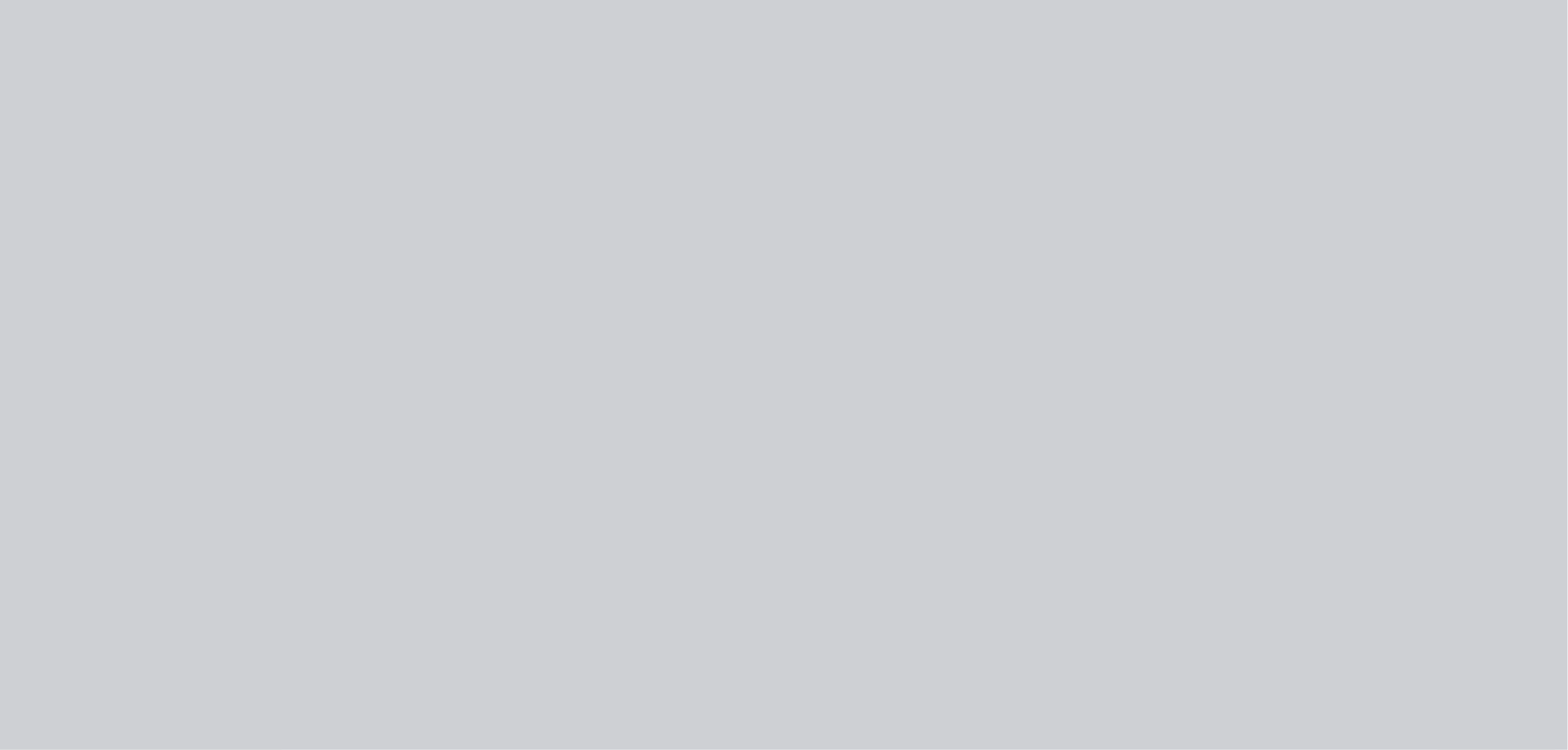
type input "$-54.63"
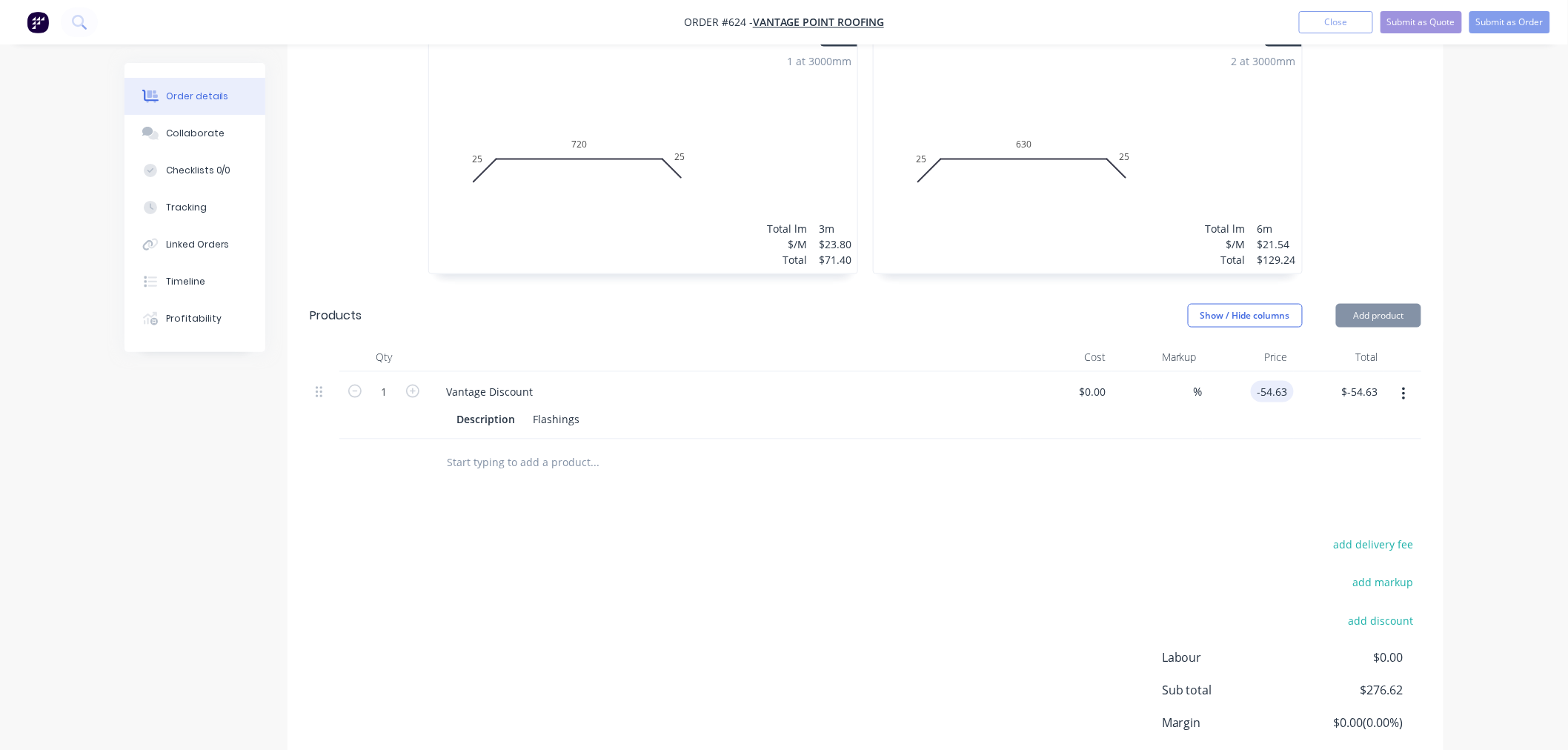
click at [1273, 381] on input "-54.63" at bounding box center [1275, 391] width 37 height 21
type input "$53.00"
click at [1280, 535] on div "add delivery fee" at bounding box center [1328, 554] width 185 height 38
click at [1261, 372] on div "53 $53.00" at bounding box center [1248, 405] width 91 height 68
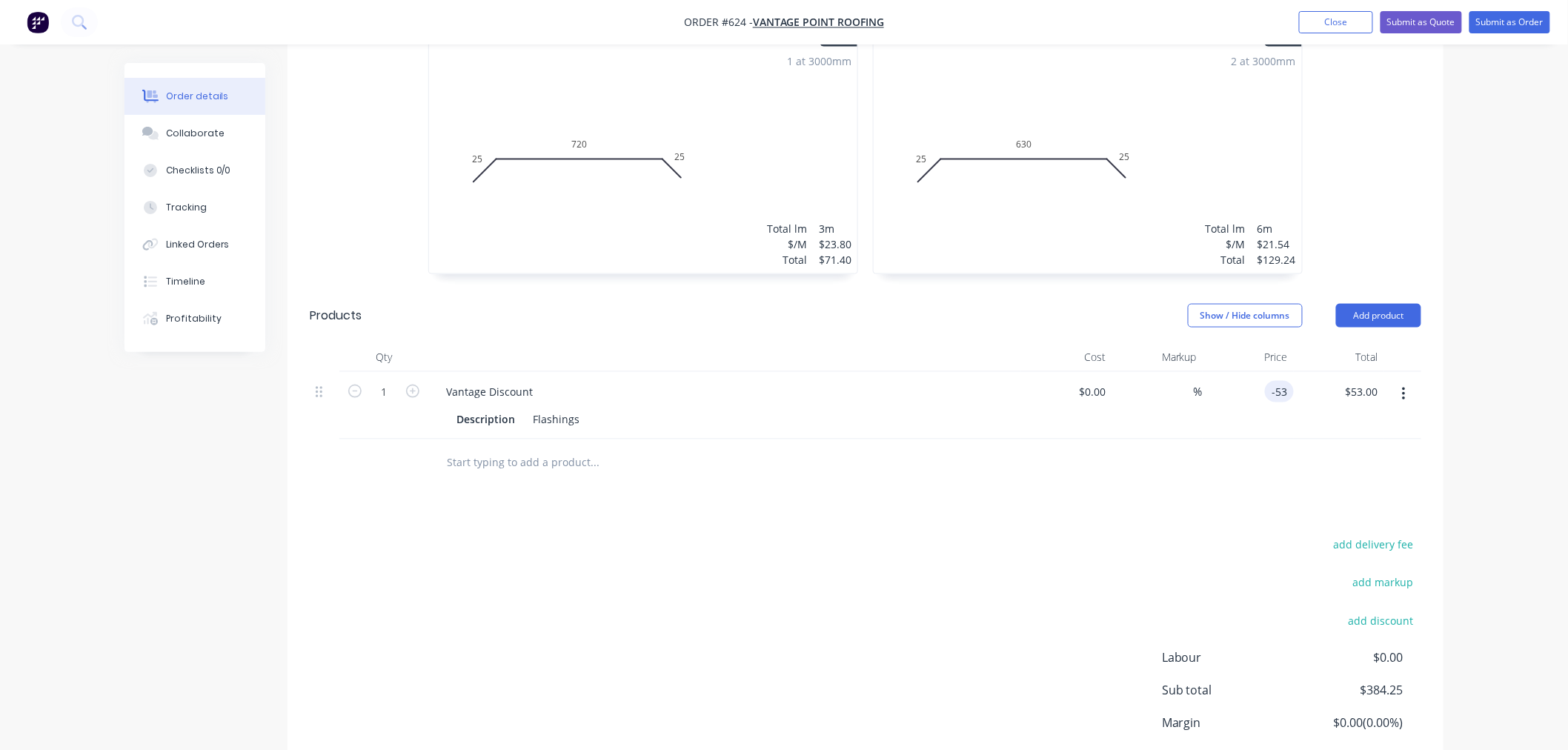
click at [1184, 490] on div "Drawings Add drawing 0.55 Colorbond Standard Shale Grey Girth 100 1 0 50 50 0 5…" at bounding box center [865, 276] width 1156 height 1135
type input "$-53.00"
drag, startPoint x: 863, startPoint y: 622, endPoint x: 392, endPoint y: 212, distance: 624.5
click at [863, 622] on div "add delivery fee add markup add discount Labour $0.00 Sub total $278.25 Margin …" at bounding box center [865, 678] width 1111 height 286
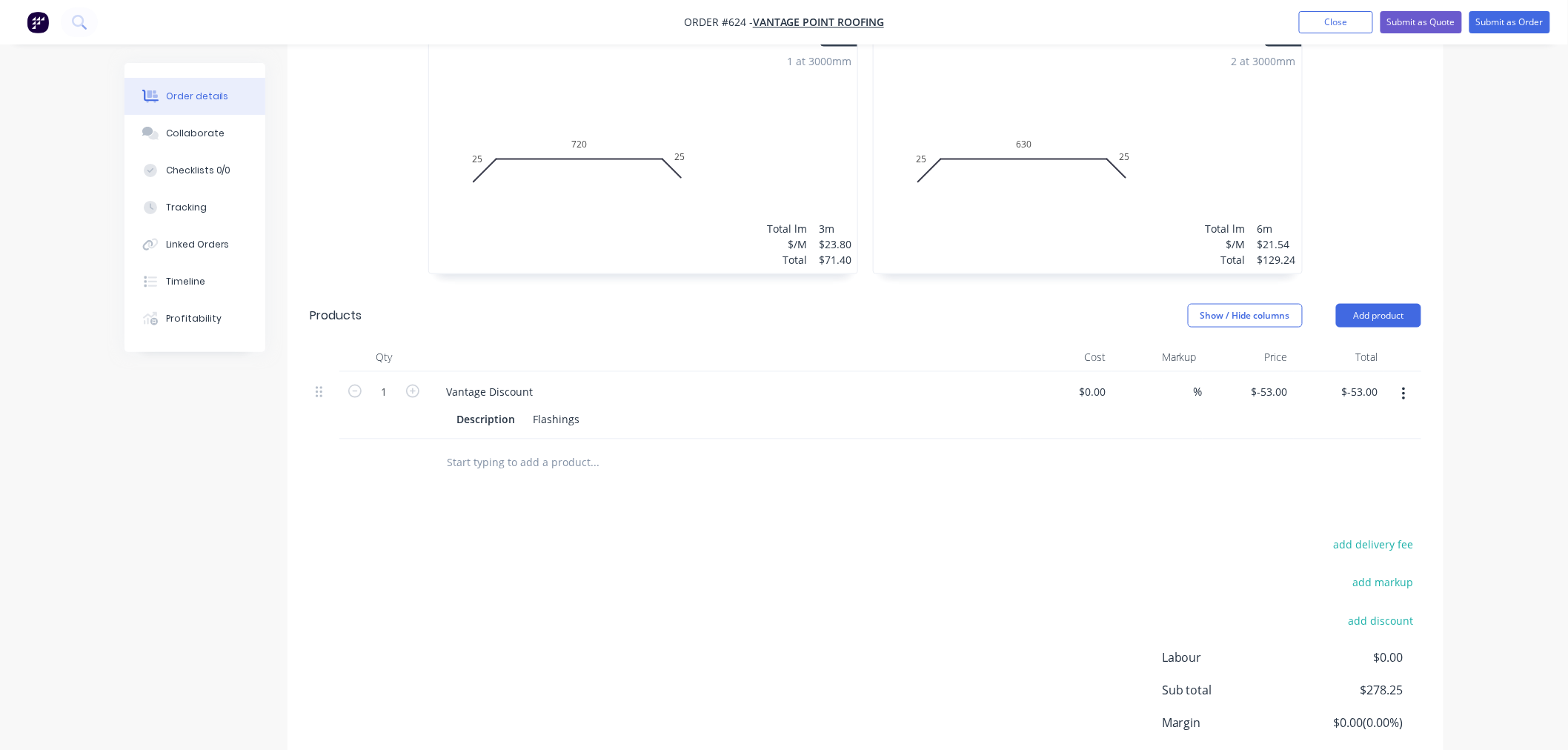
click at [516, 448] on input "text" at bounding box center [593, 462] width 296 height 29
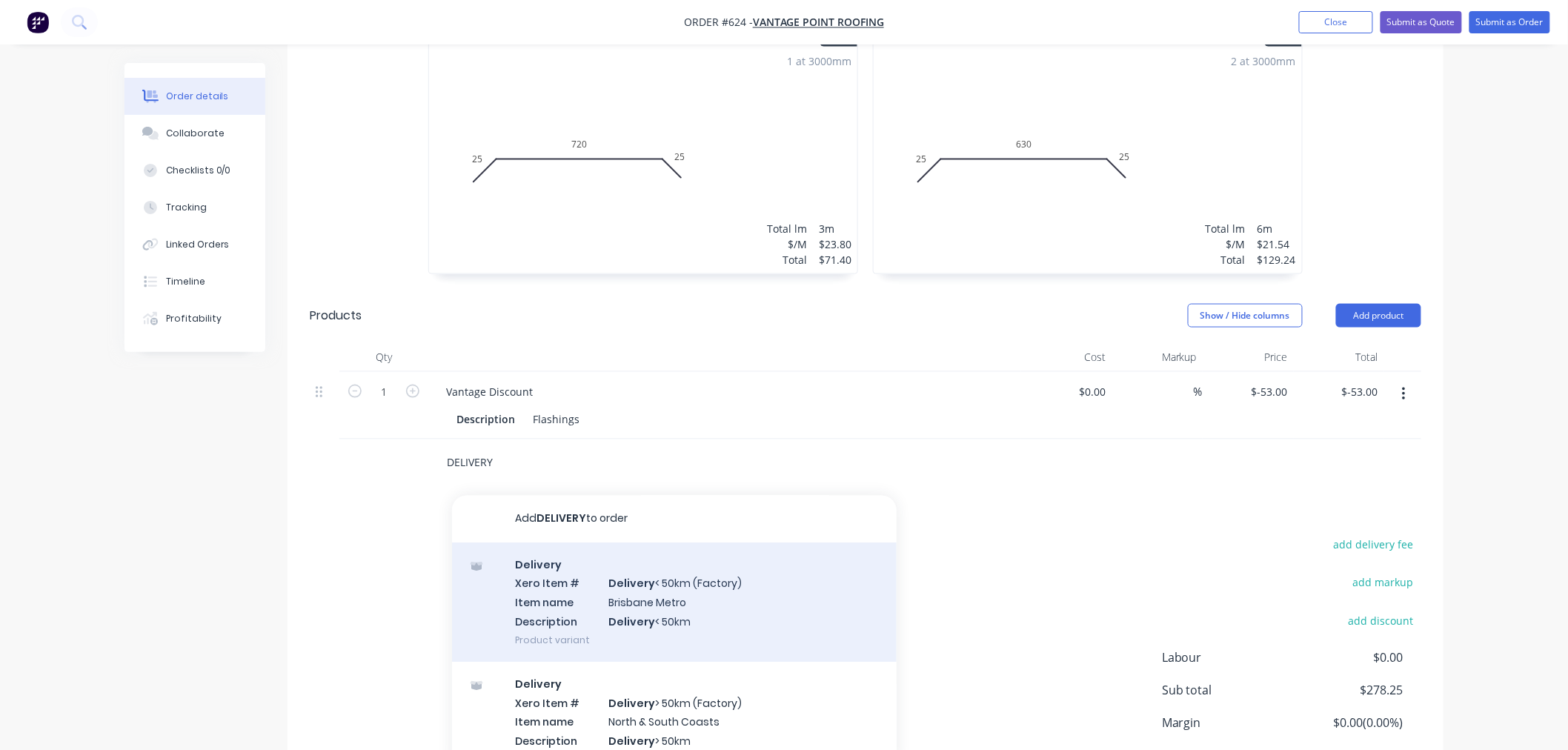
scroll to position [74, 0]
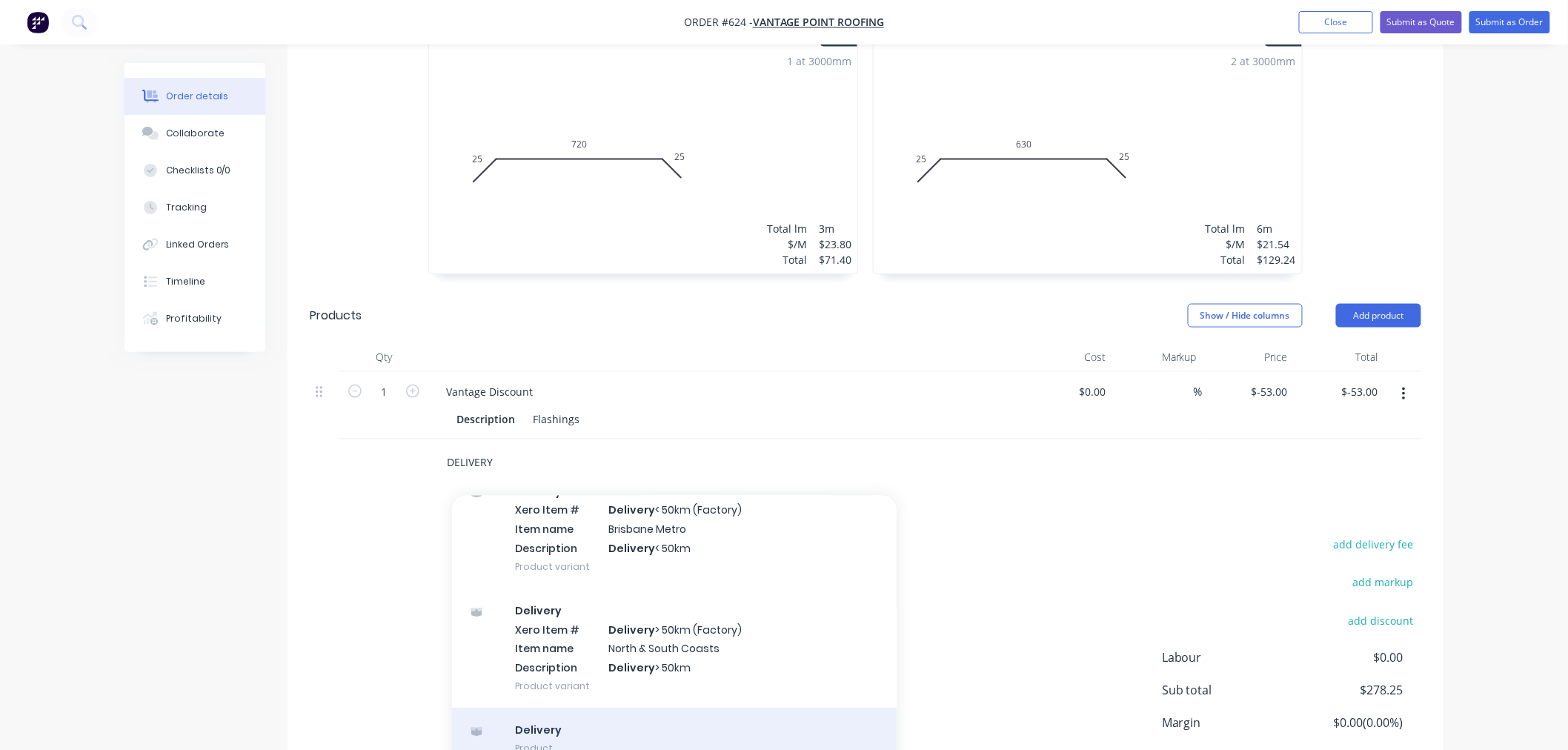
type input "DELIVERY"
click at [551, 721] on div "Delivery Product" at bounding box center [674, 739] width 445 height 62
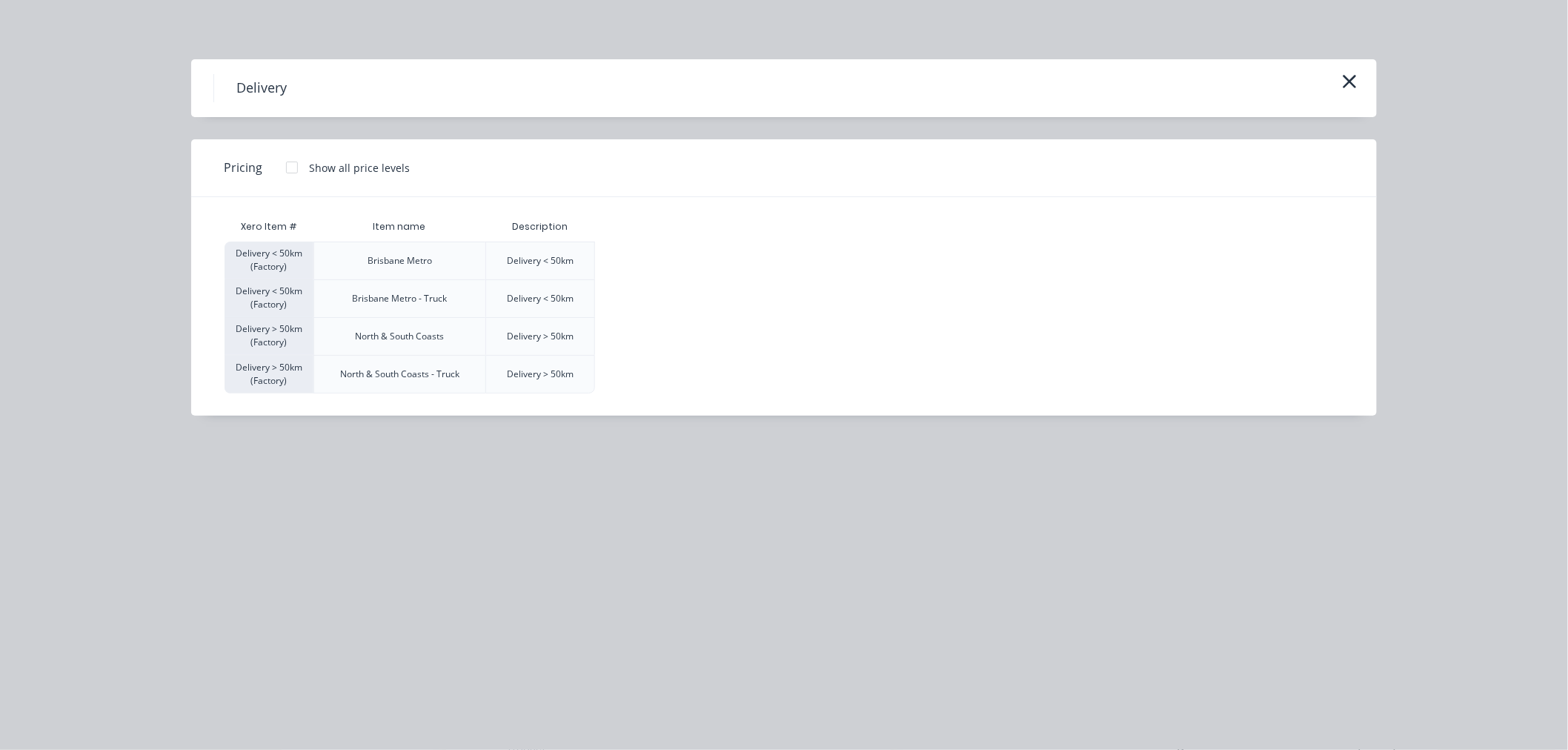
click at [292, 164] on div at bounding box center [292, 167] width 29 height 29
click at [620, 262] on div "$120.00" at bounding box center [632, 261] width 74 height 37
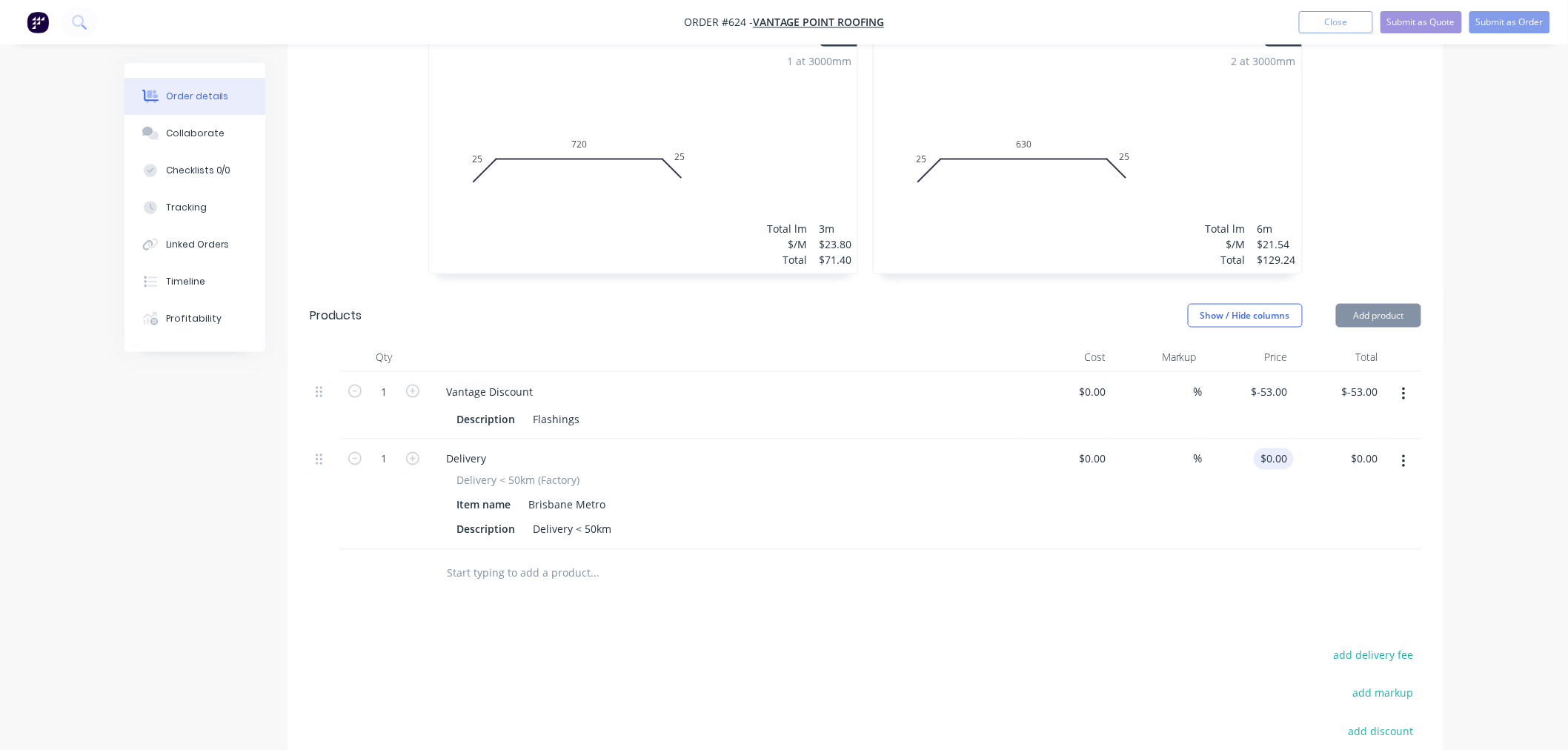
type input "$120.00"
click at [1272, 448] on input "120" at bounding box center [1271, 458] width 46 height 21
type input "$85.00"
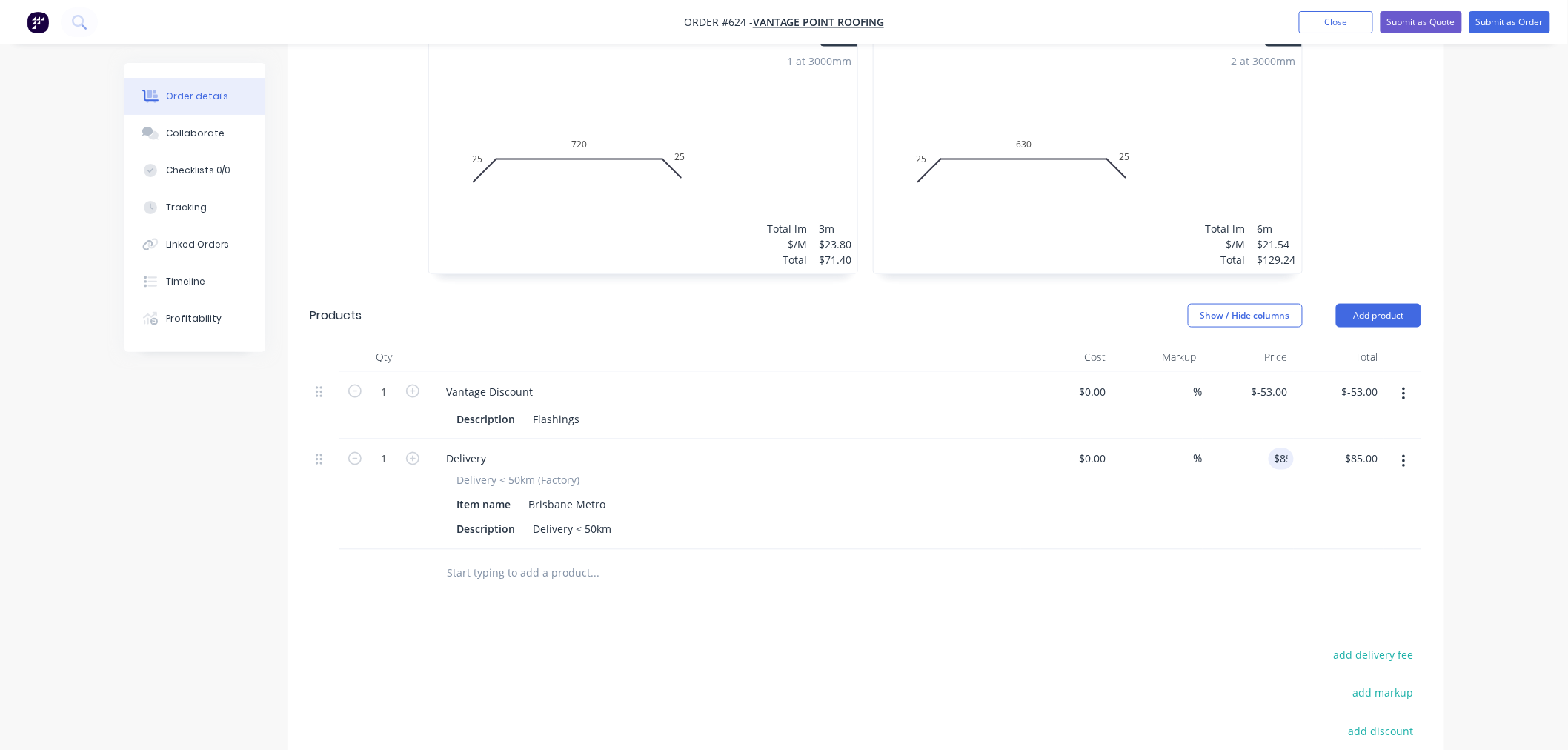
click at [1253, 550] on div at bounding box center [865, 574] width 1111 height 48
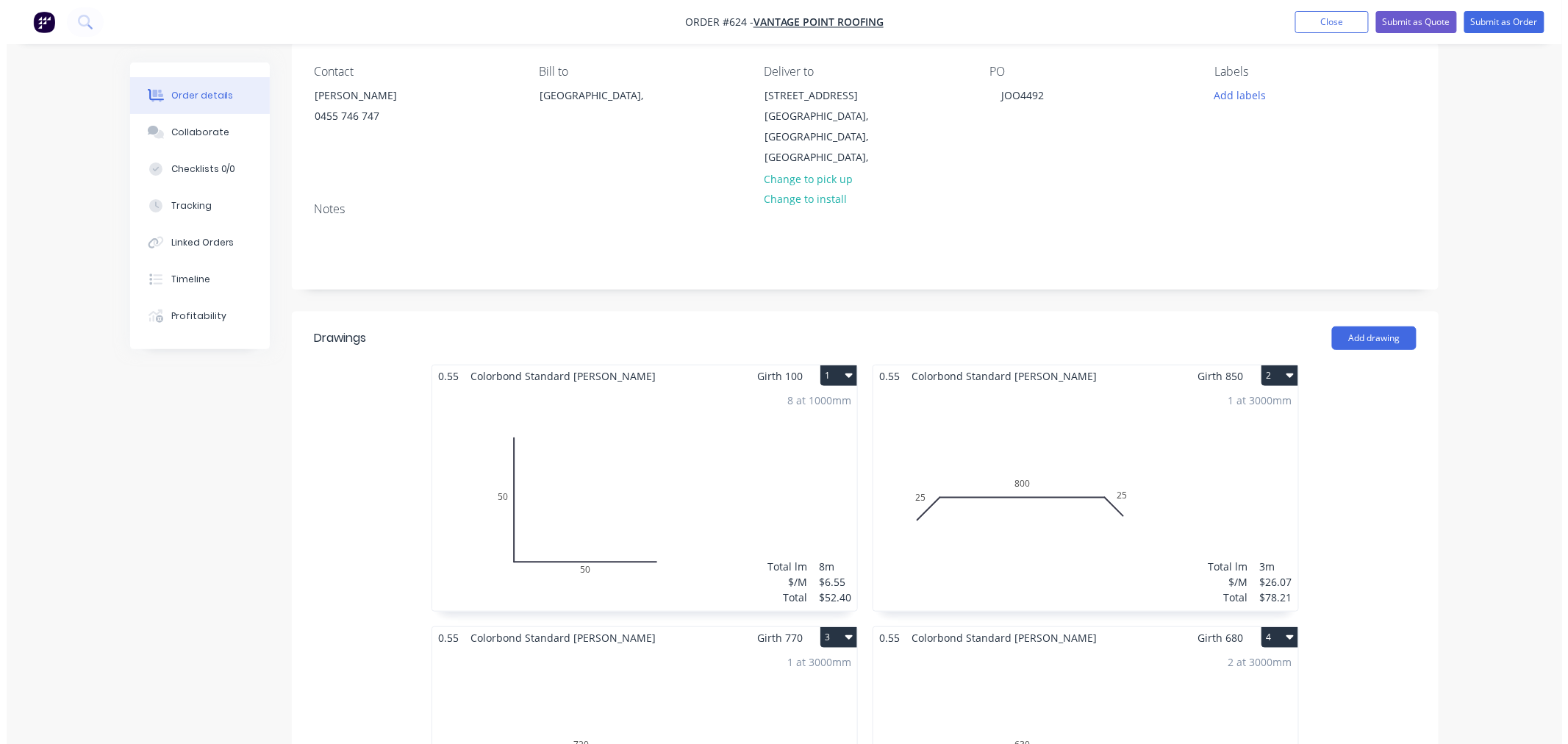
scroll to position [0, 0]
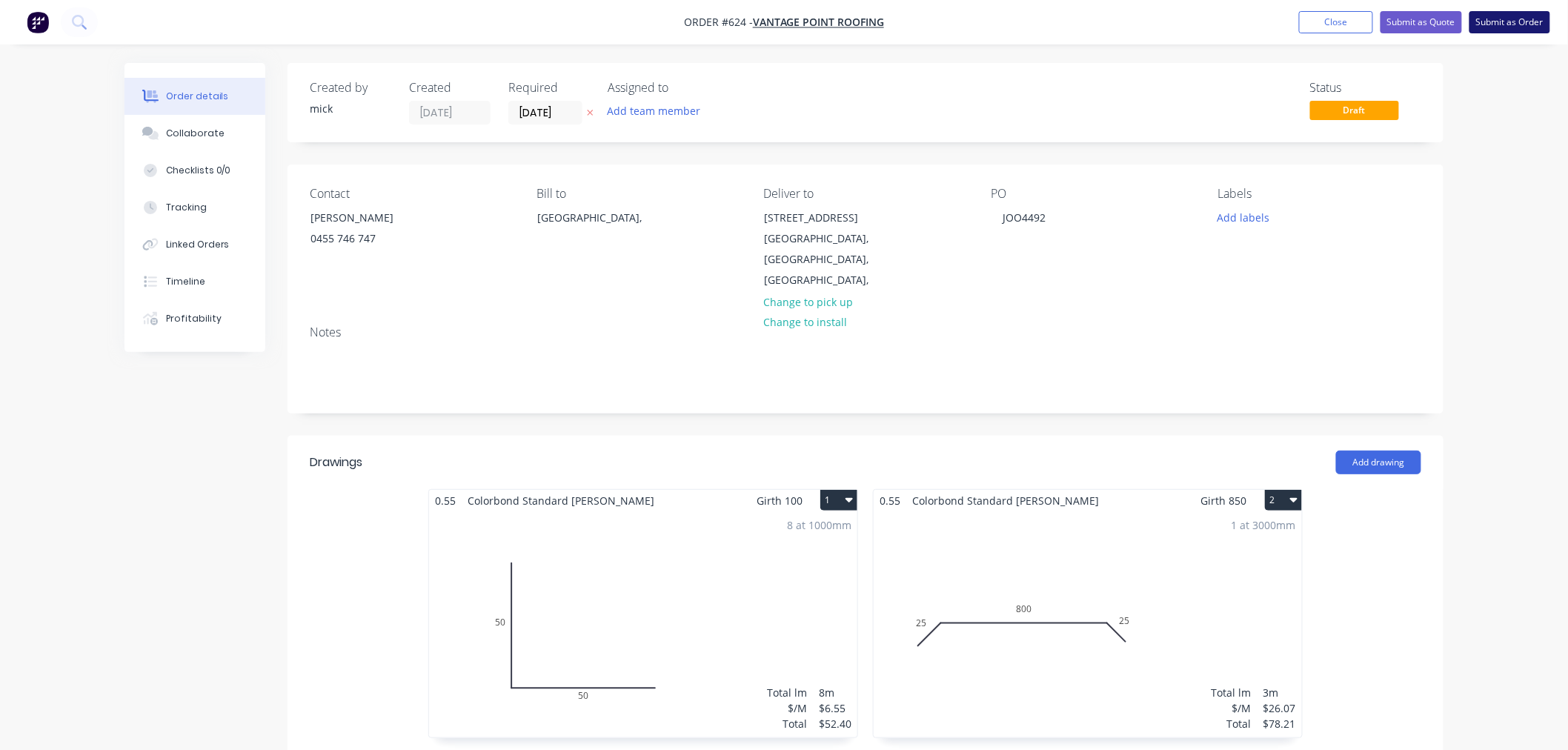
click at [1504, 24] on button "Submit as Order" at bounding box center [1510, 22] width 81 height 22
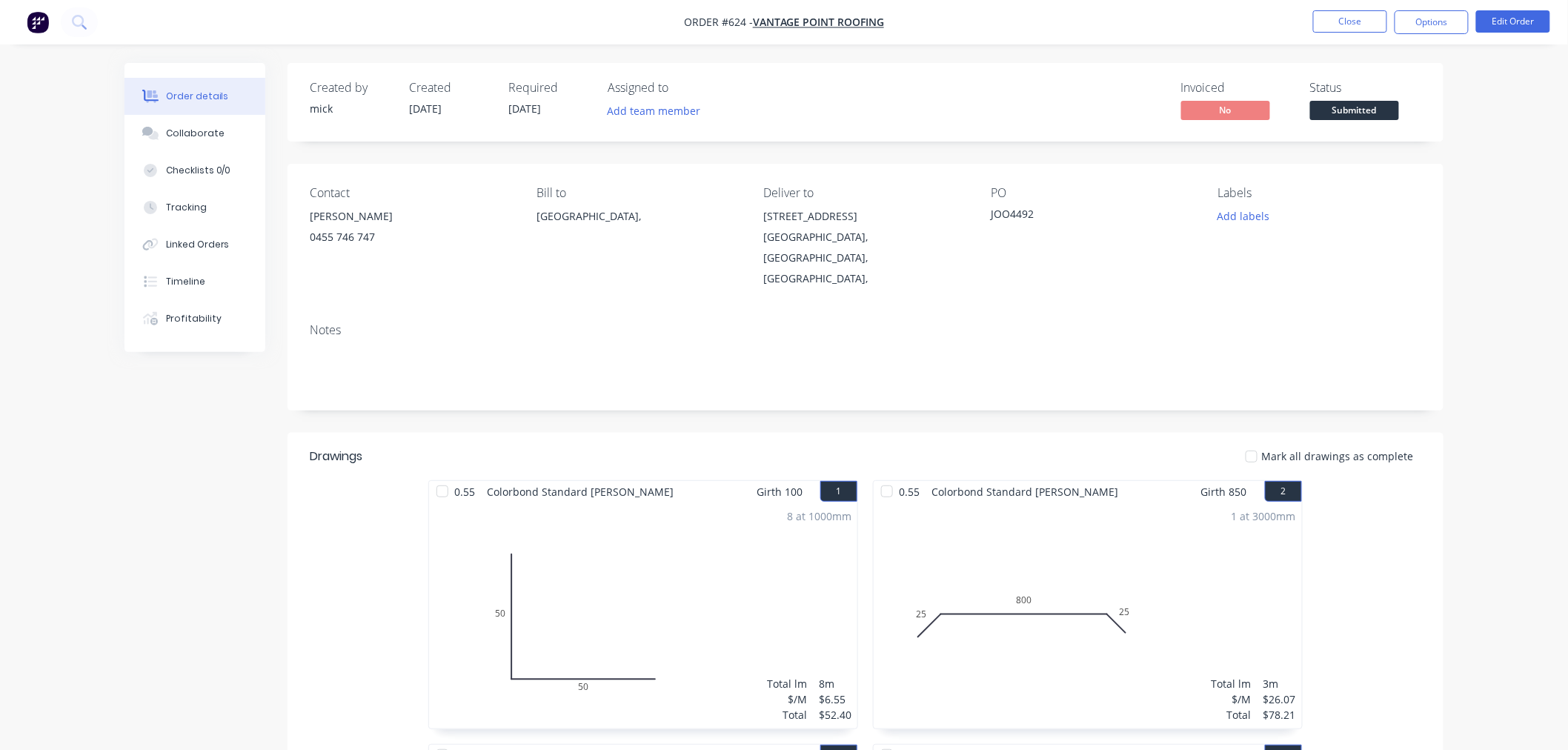
click at [36, 21] on img "button" at bounding box center [38, 22] width 22 height 22
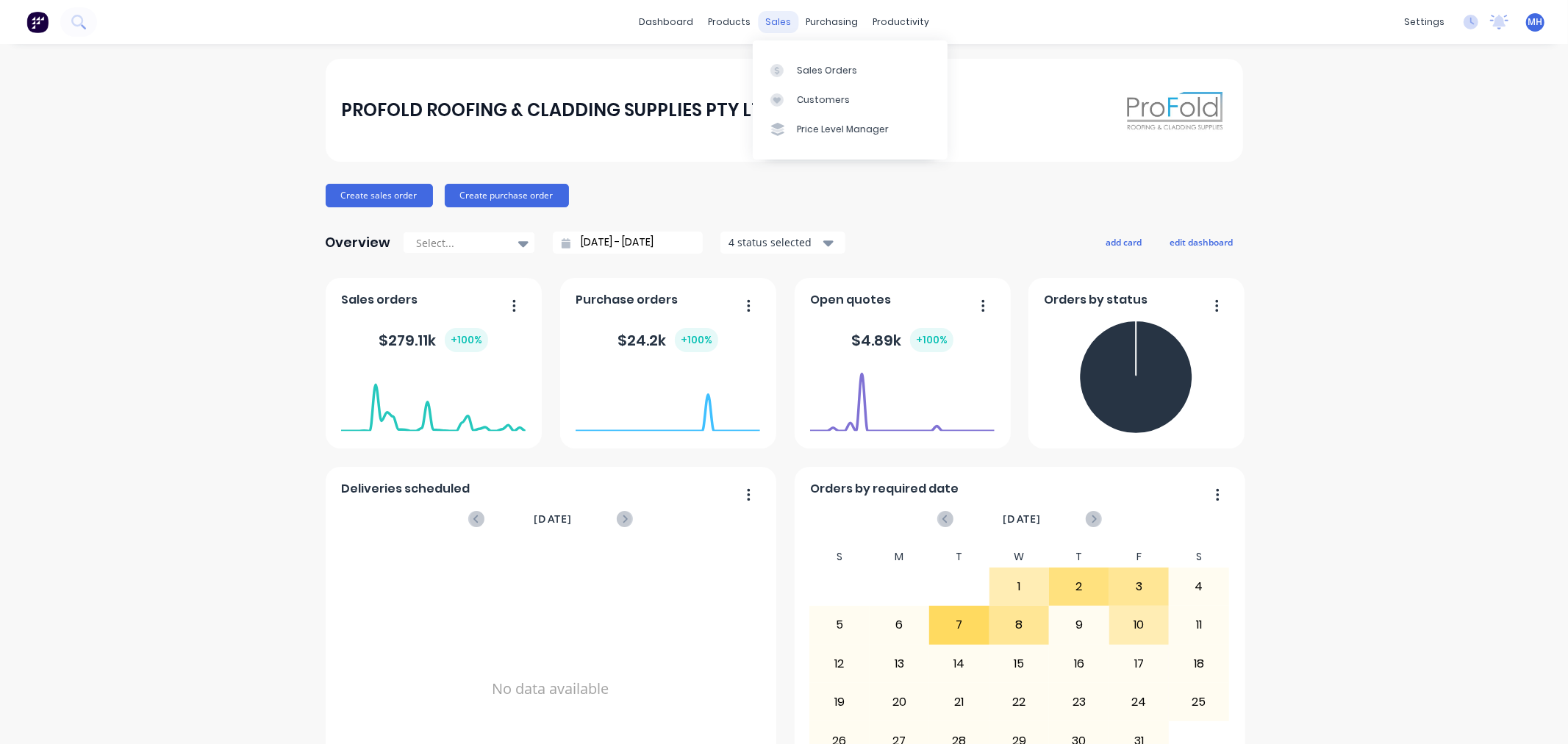
click at [762, 24] on div "sales" at bounding box center [778, 22] width 40 height 22
click at [806, 57] on link "Sales Orders" at bounding box center [850, 69] width 195 height 29
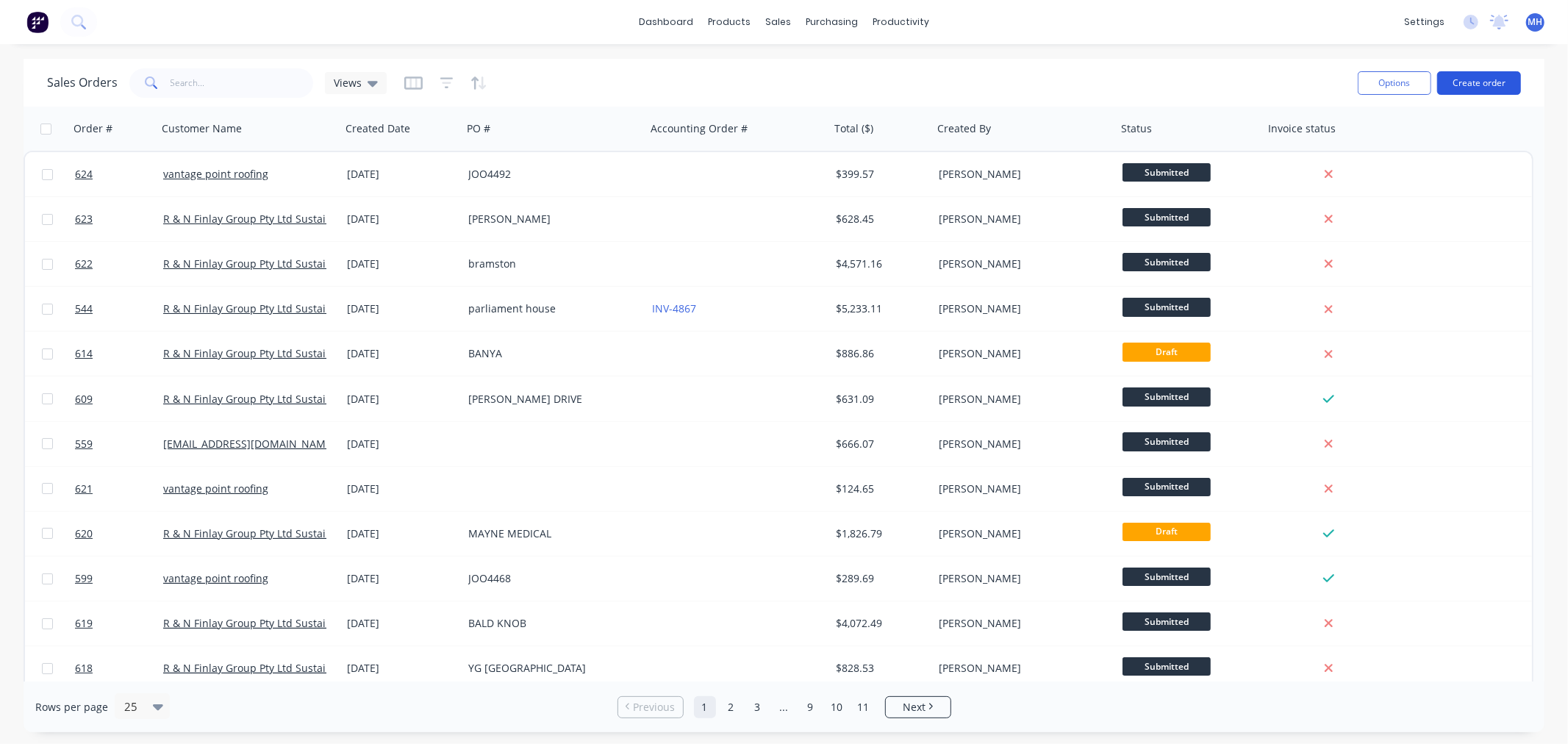
click at [1488, 85] on button "Create order" at bounding box center [1479, 83] width 84 height 24
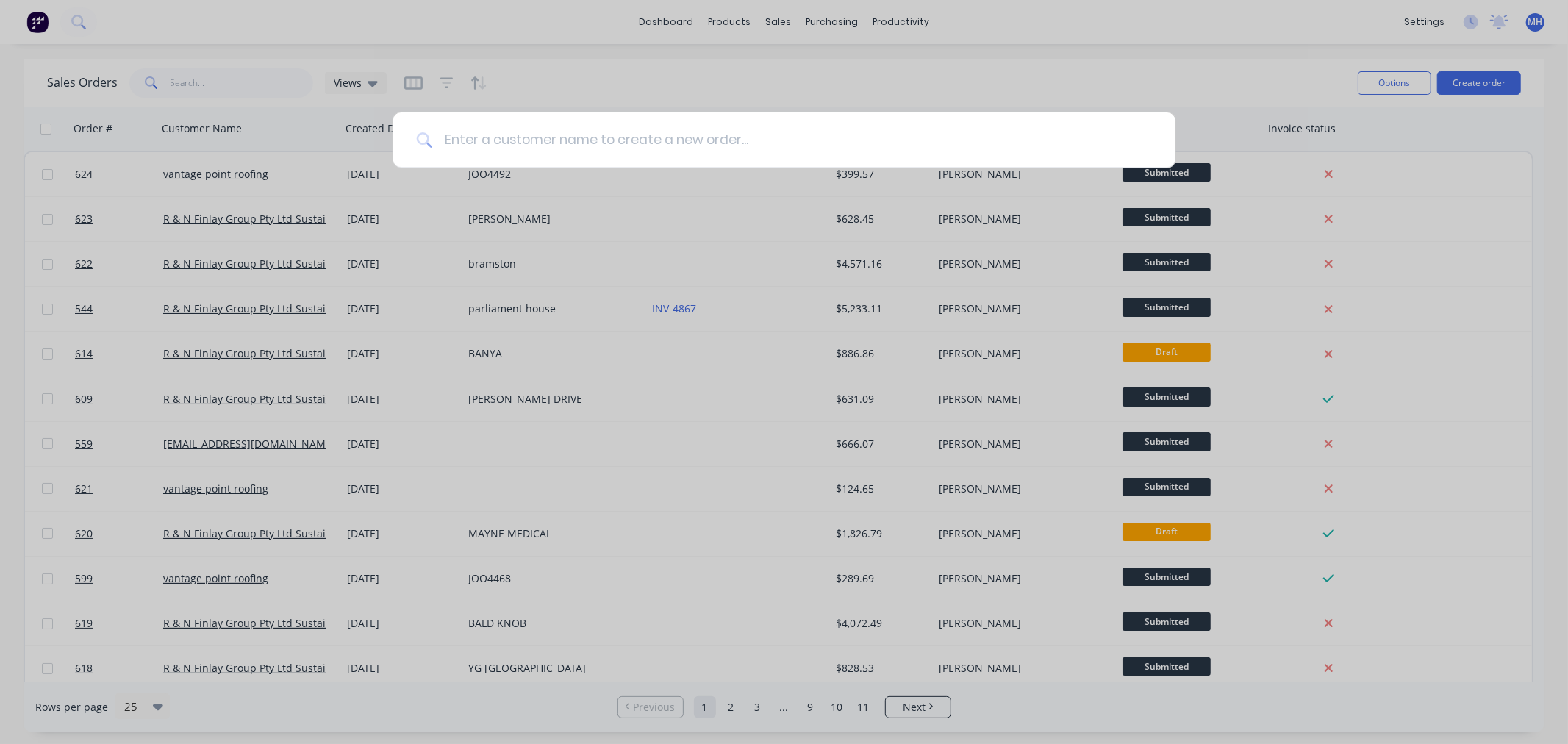
click at [781, 159] on input at bounding box center [791, 140] width 720 height 55
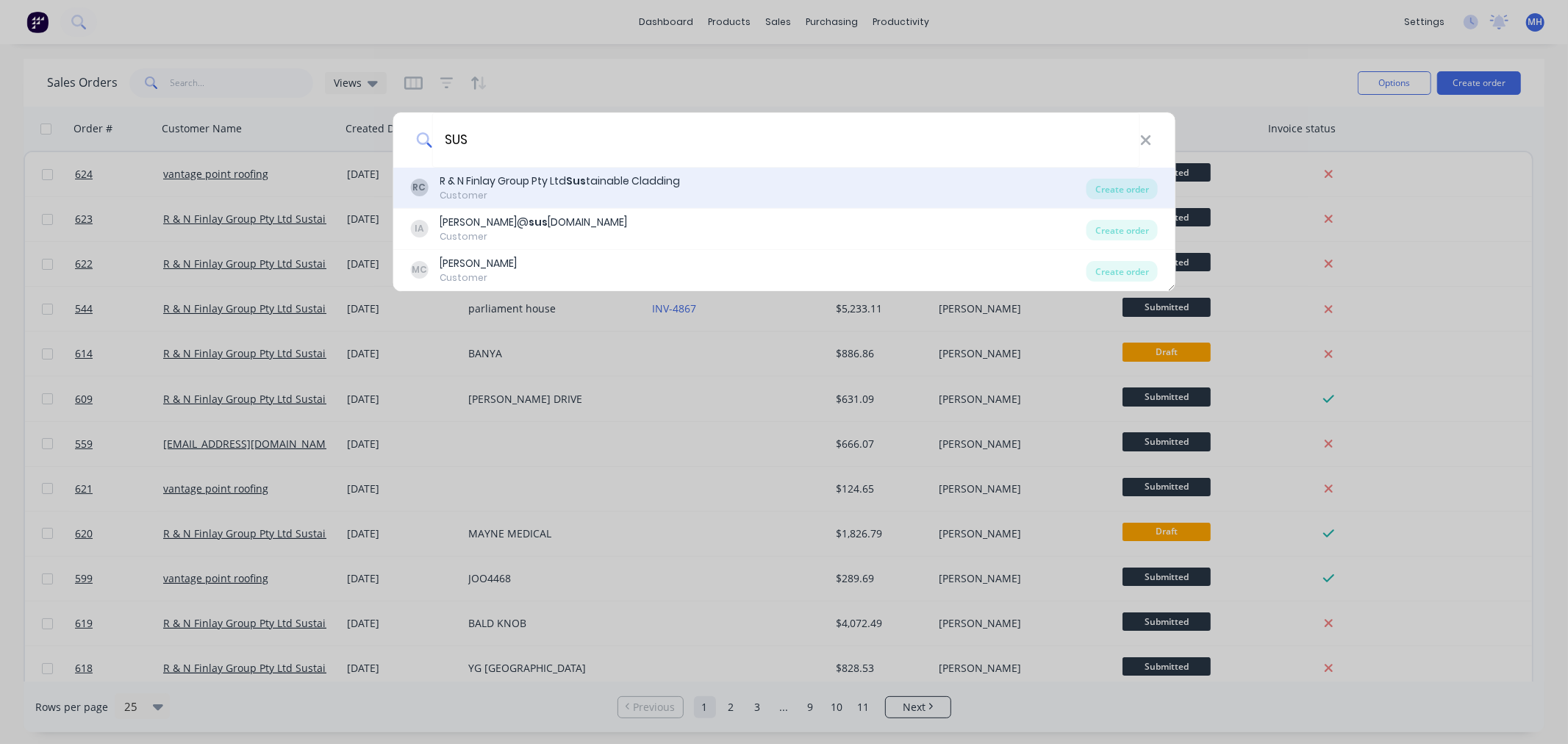
type input "SUS"
click at [546, 168] on div "RC R & N Finlay Group Pty Ltd Sus tainable Cladding Customer Create order" at bounding box center [784, 188] width 783 height 41
click at [581, 173] on b "Sus" at bounding box center [575, 180] width 20 height 15
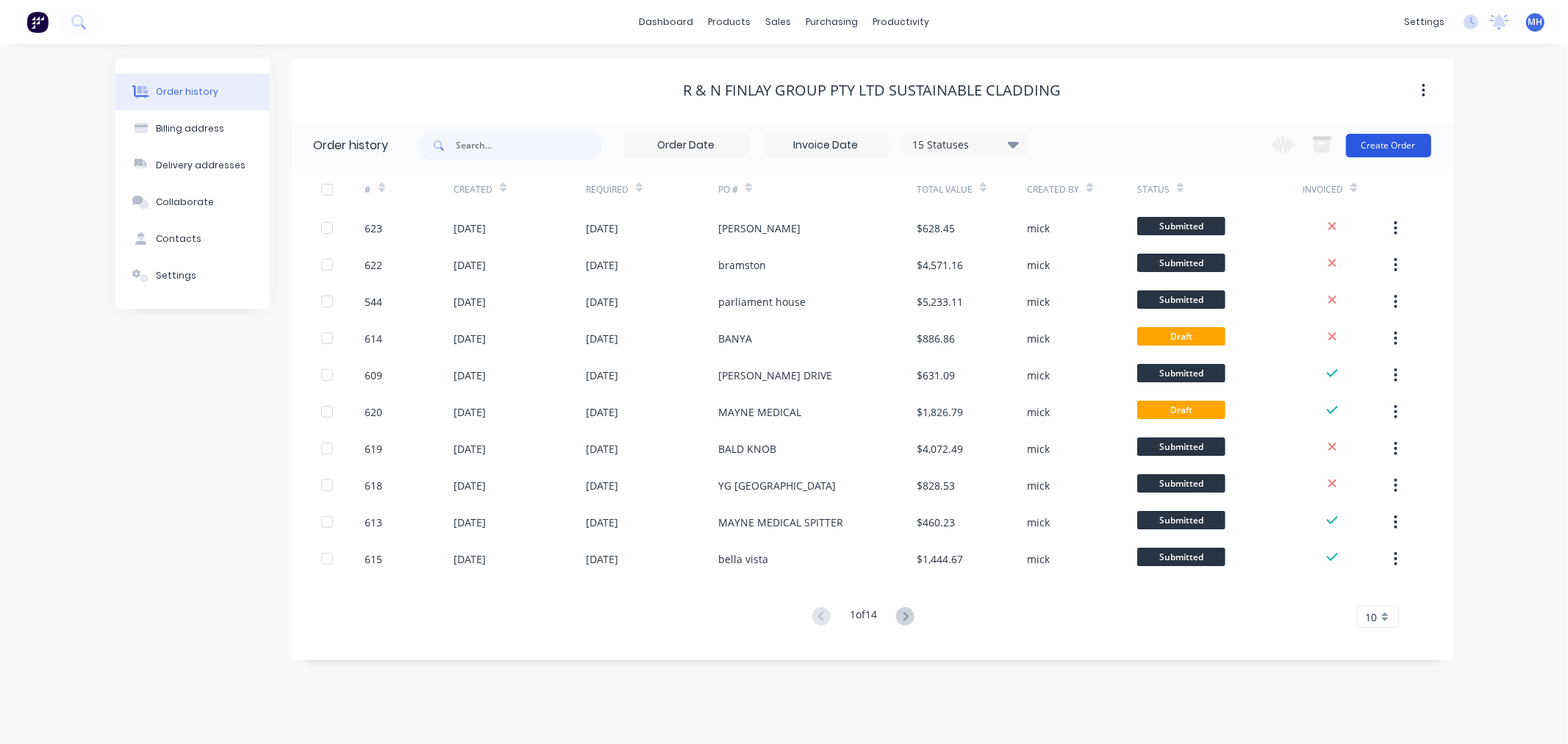
click at [1415, 146] on button "Create Order" at bounding box center [1389, 146] width 85 height 24
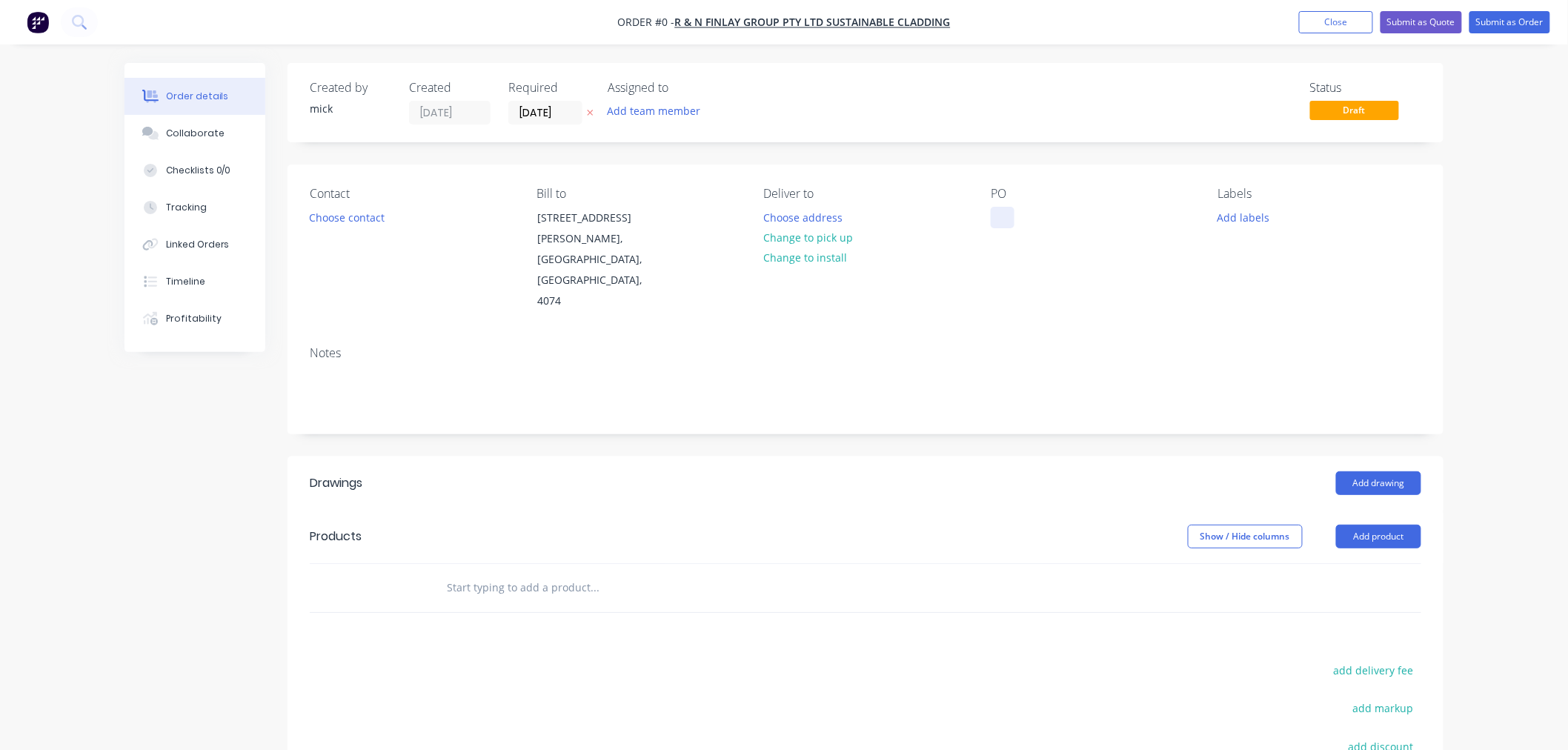
click at [995, 217] on div at bounding box center [1002, 217] width 24 height 21
click at [982, 427] on div "Order details Collaborate Checklists 0/0 Tracking Linked Orders Timeline Profit…" at bounding box center [784, 527] width 1349 height 928
click at [1371, 471] on button "Add drawing" at bounding box center [1378, 483] width 85 height 24
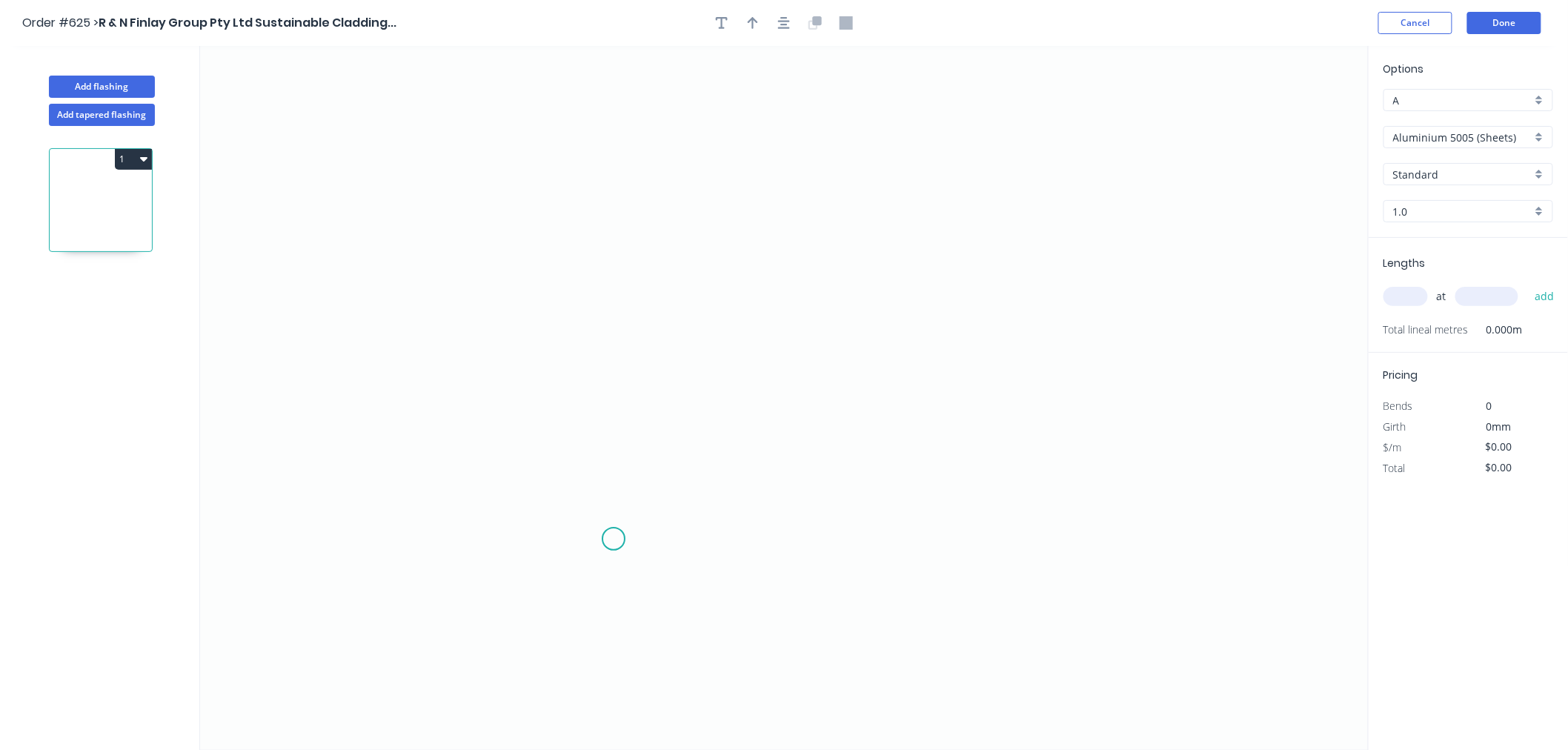
click at [613, 539] on icon "0" at bounding box center [784, 398] width 1168 height 704
click at [608, 234] on icon "0" at bounding box center [784, 398] width 1168 height 704
click at [724, 236] on icon "0 ?" at bounding box center [784, 398] width 1168 height 704
click at [724, 236] on circle at bounding box center [724, 234] width 22 height 22
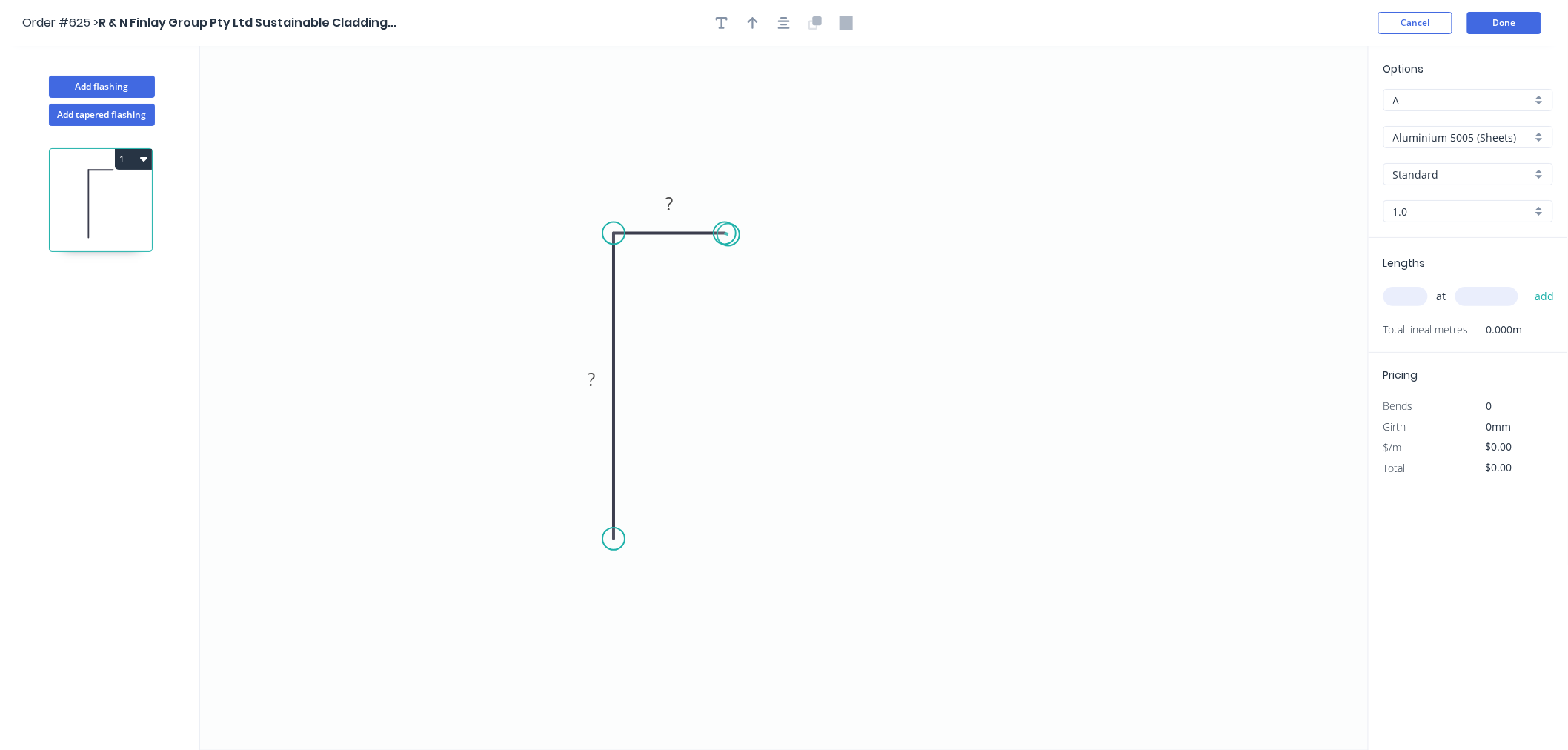
click at [728, 235] on circle at bounding box center [724, 234] width 22 height 22
click at [660, 586] on div "Crush & Fold" at bounding box center [686, 583] width 149 height 30
click at [599, 387] on rect at bounding box center [591, 380] width 29 height 21
click at [972, 349] on icon "0 CF 10 70 20" at bounding box center [784, 398] width 1168 height 704
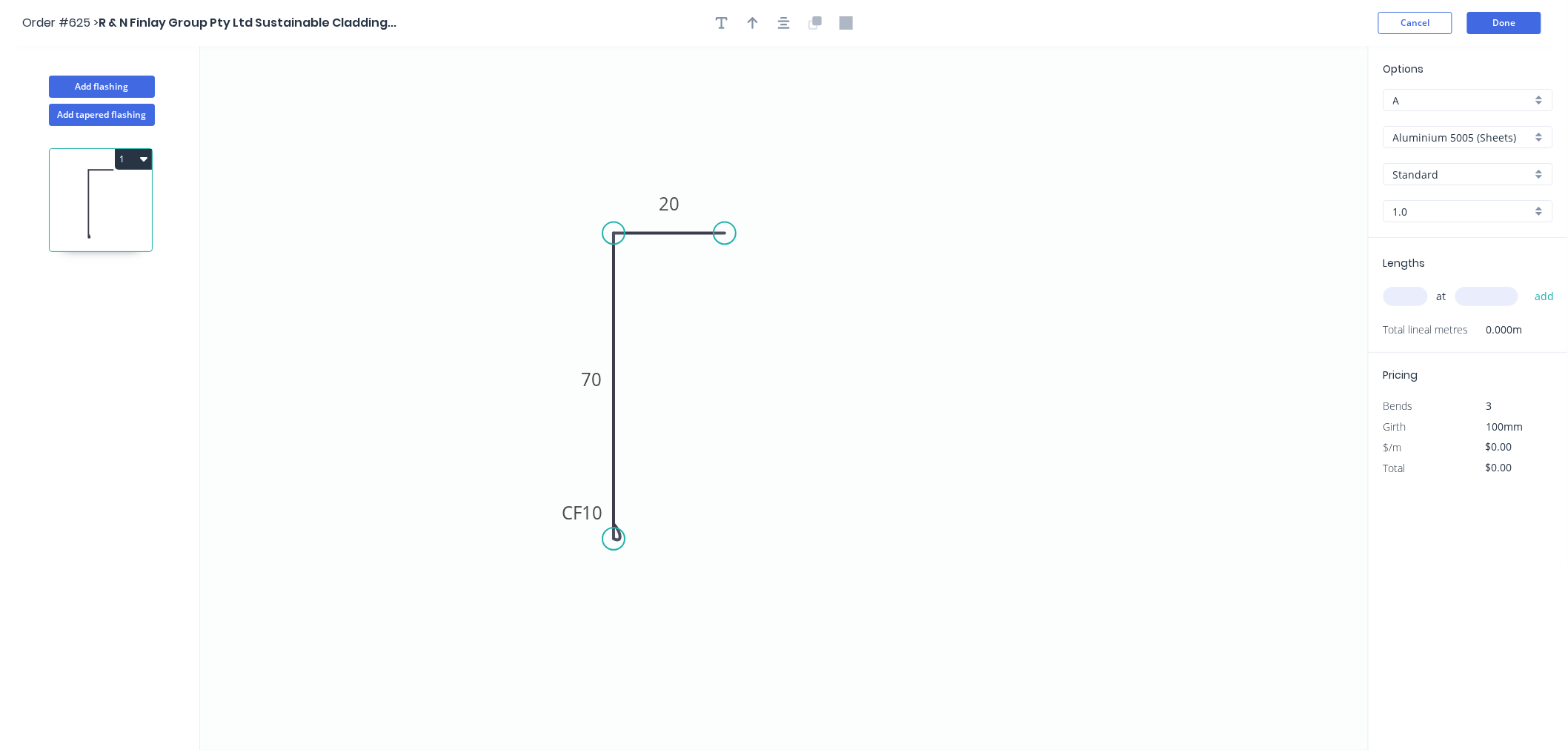
click at [1404, 292] on input "text" at bounding box center [1405, 296] width 44 height 19
type input "6"
type input "2000"
click at [1527, 284] on button "add" at bounding box center [1544, 296] width 35 height 25
click at [1414, 136] on input "Aluminium 5005 (Sheets)" at bounding box center [1462, 137] width 138 height 16
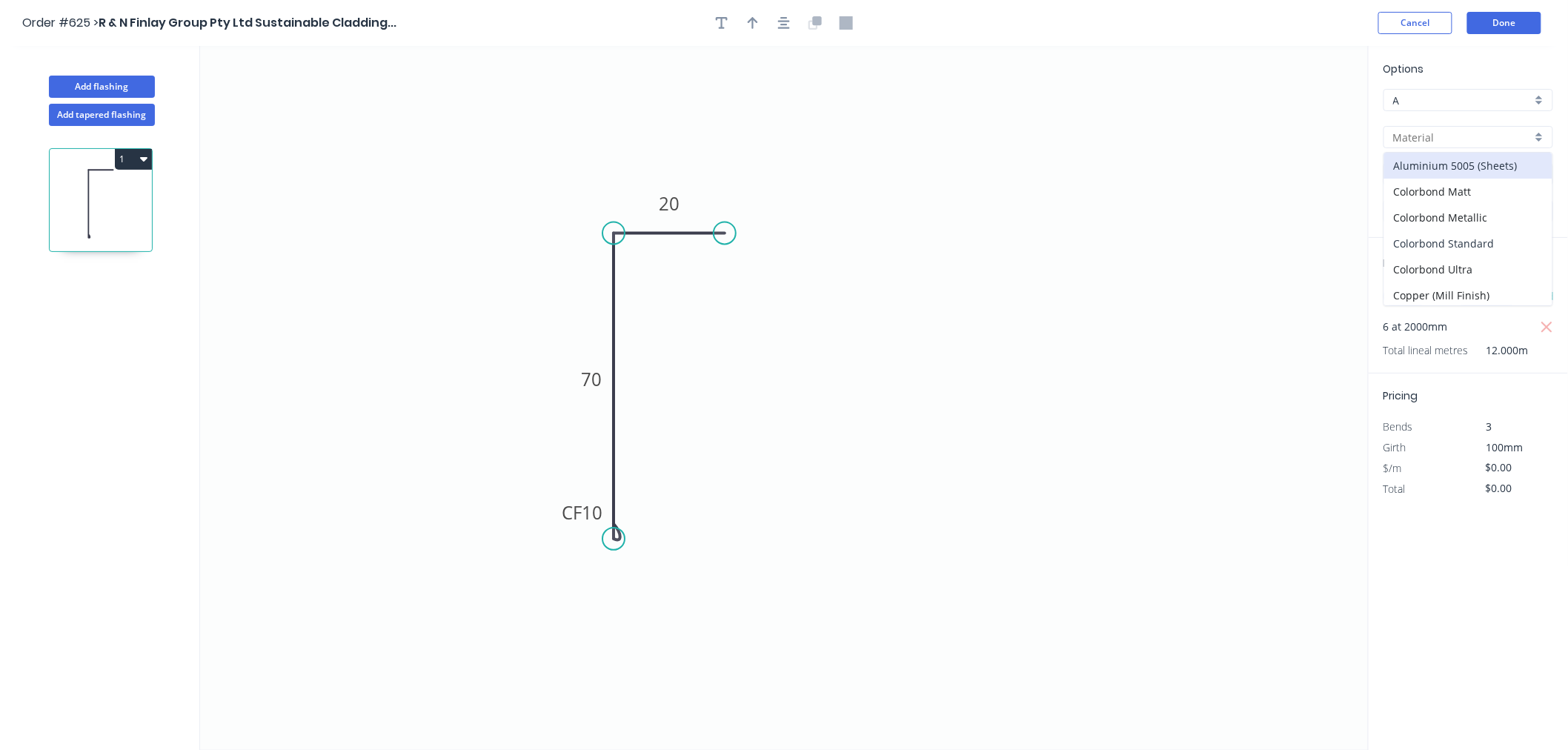
click at [1489, 237] on div "Colorbond Standard" at bounding box center [1468, 243] width 168 height 26
type input "Colorbond Standard"
type input "Basalt"
type input "0.55"
type input "$9.40"
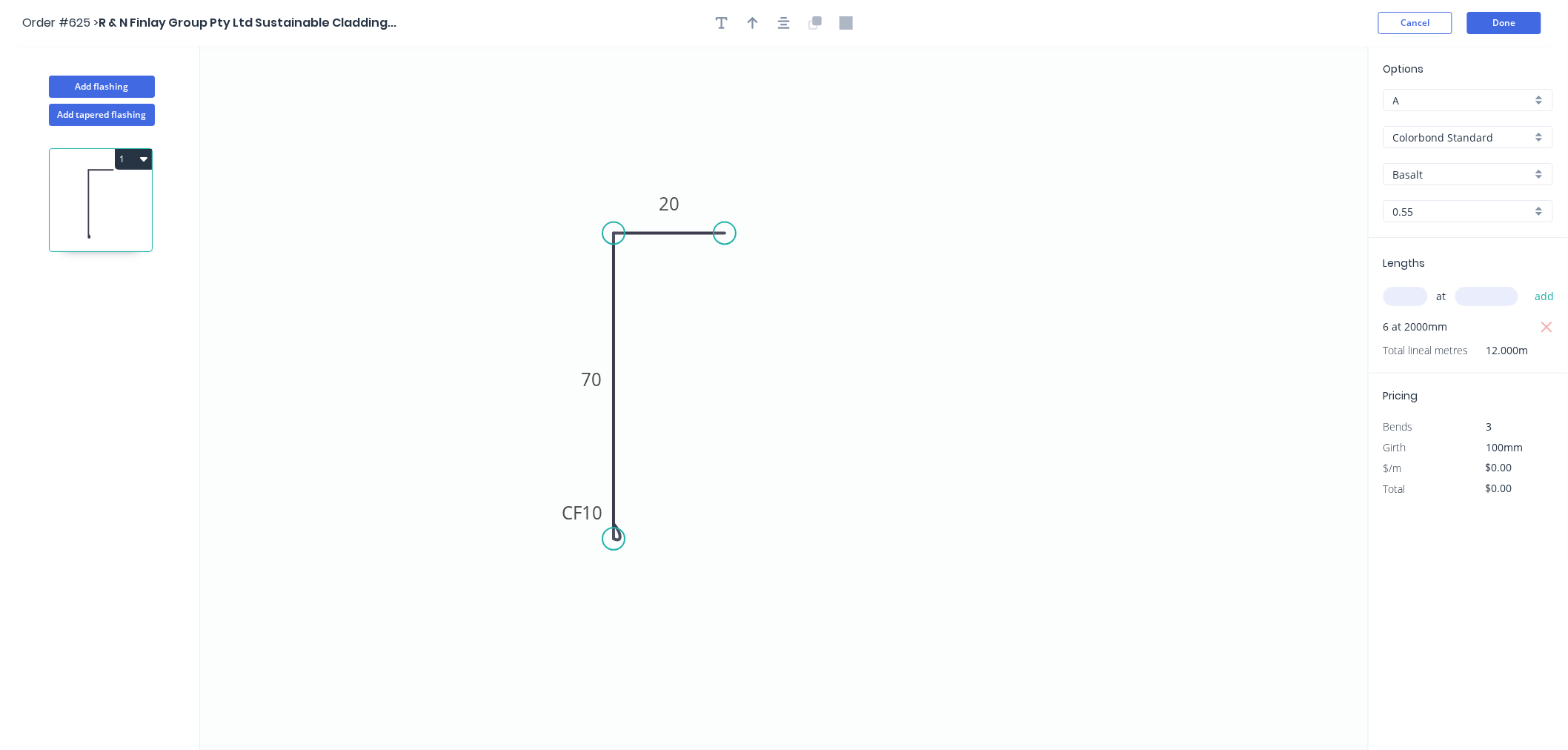
type input "$112.80"
click at [1481, 182] on div "Basalt" at bounding box center [1468, 174] width 170 height 22
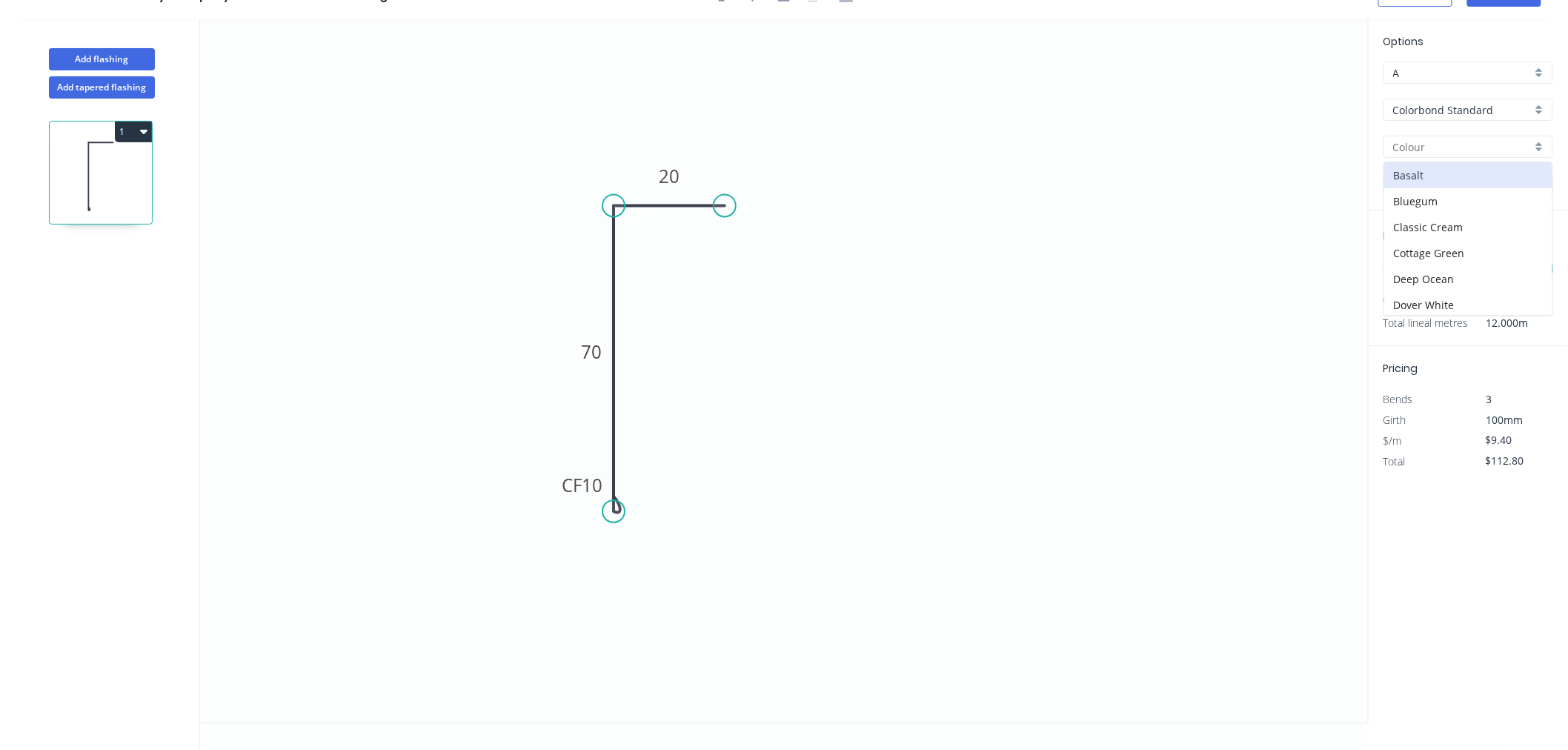
scroll to position [83, 0]
click at [1462, 265] on div "Evening Haze" at bounding box center [1468, 274] width 168 height 26
type input "Evening Haze"
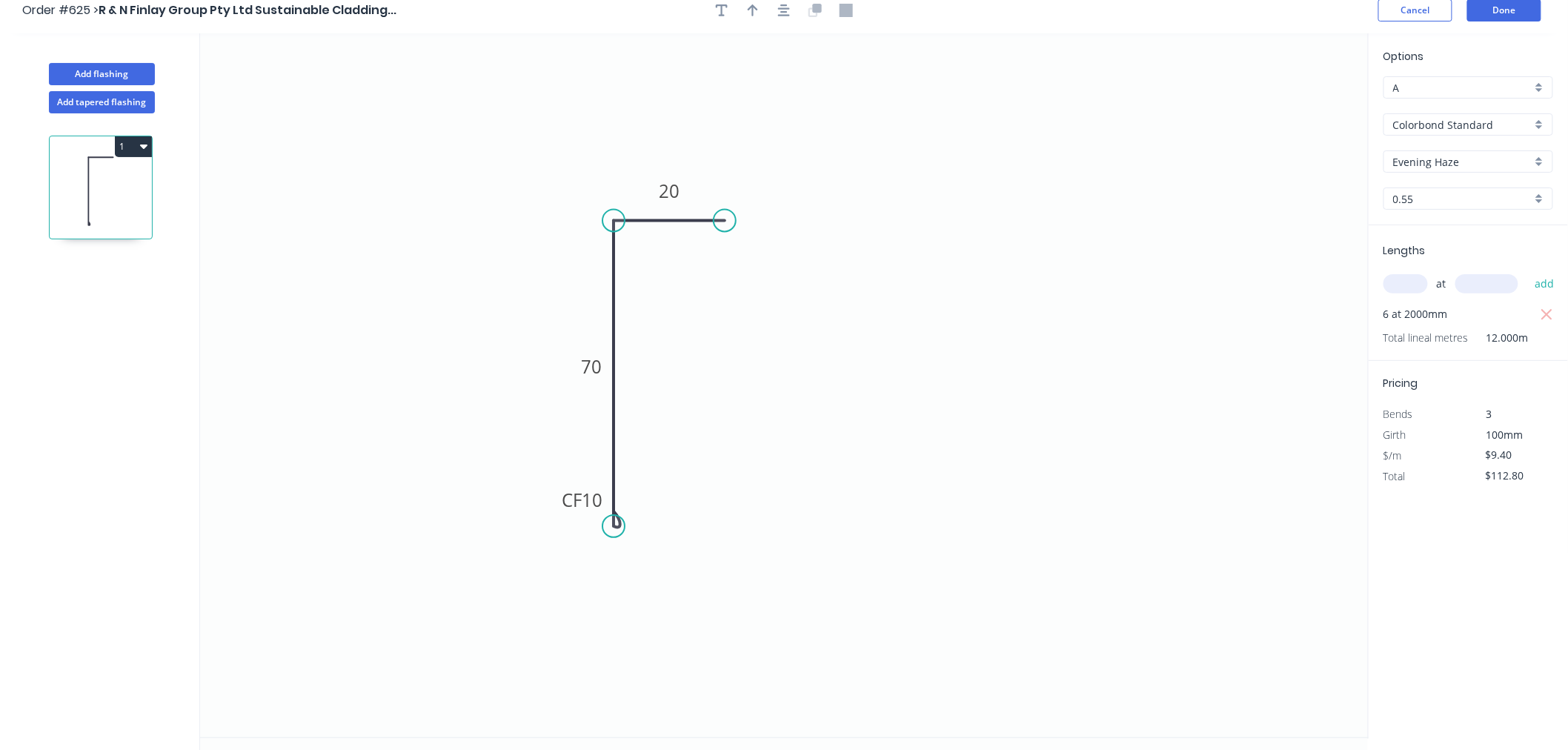
scroll to position [0, 0]
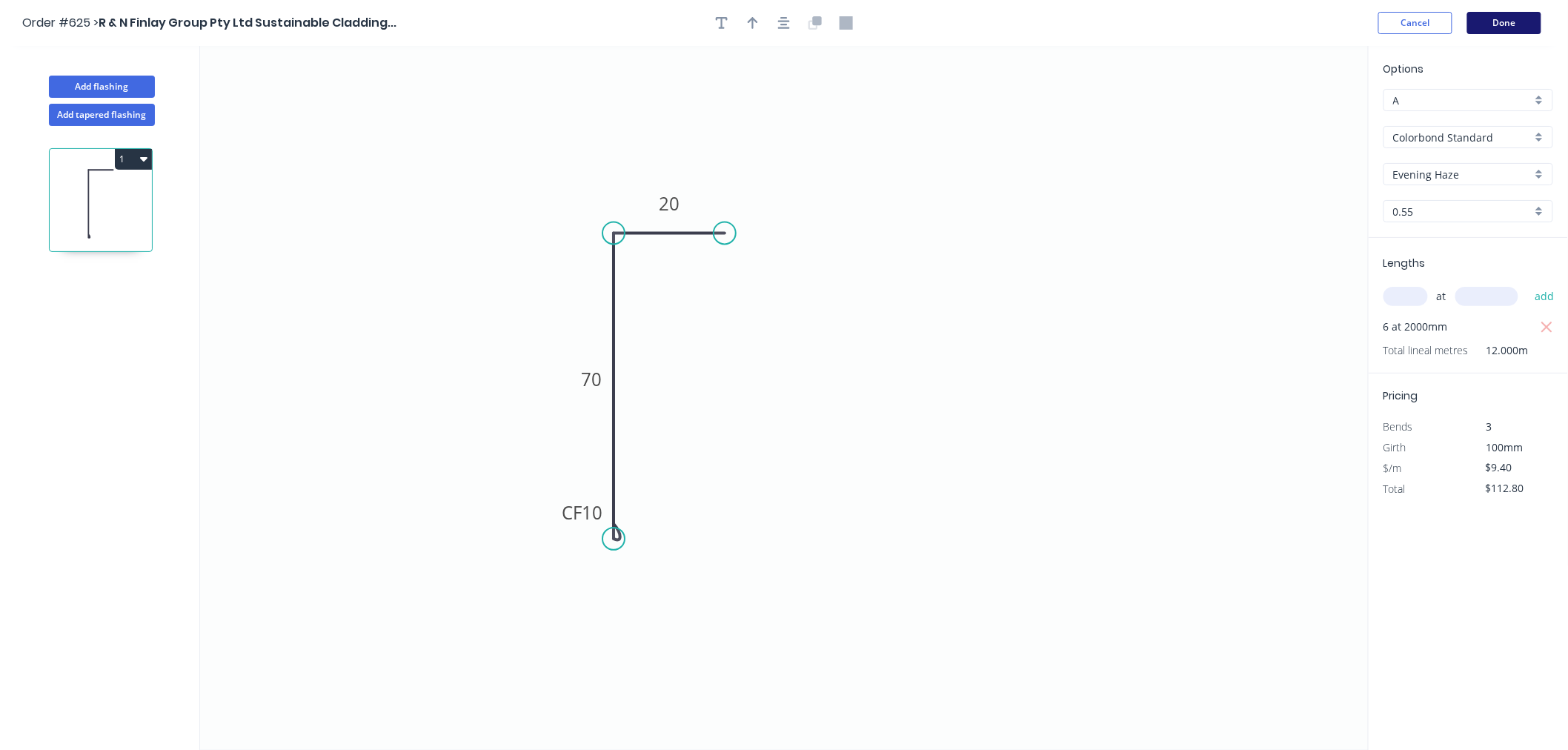
click at [1512, 23] on button "Done" at bounding box center [1504, 23] width 74 height 22
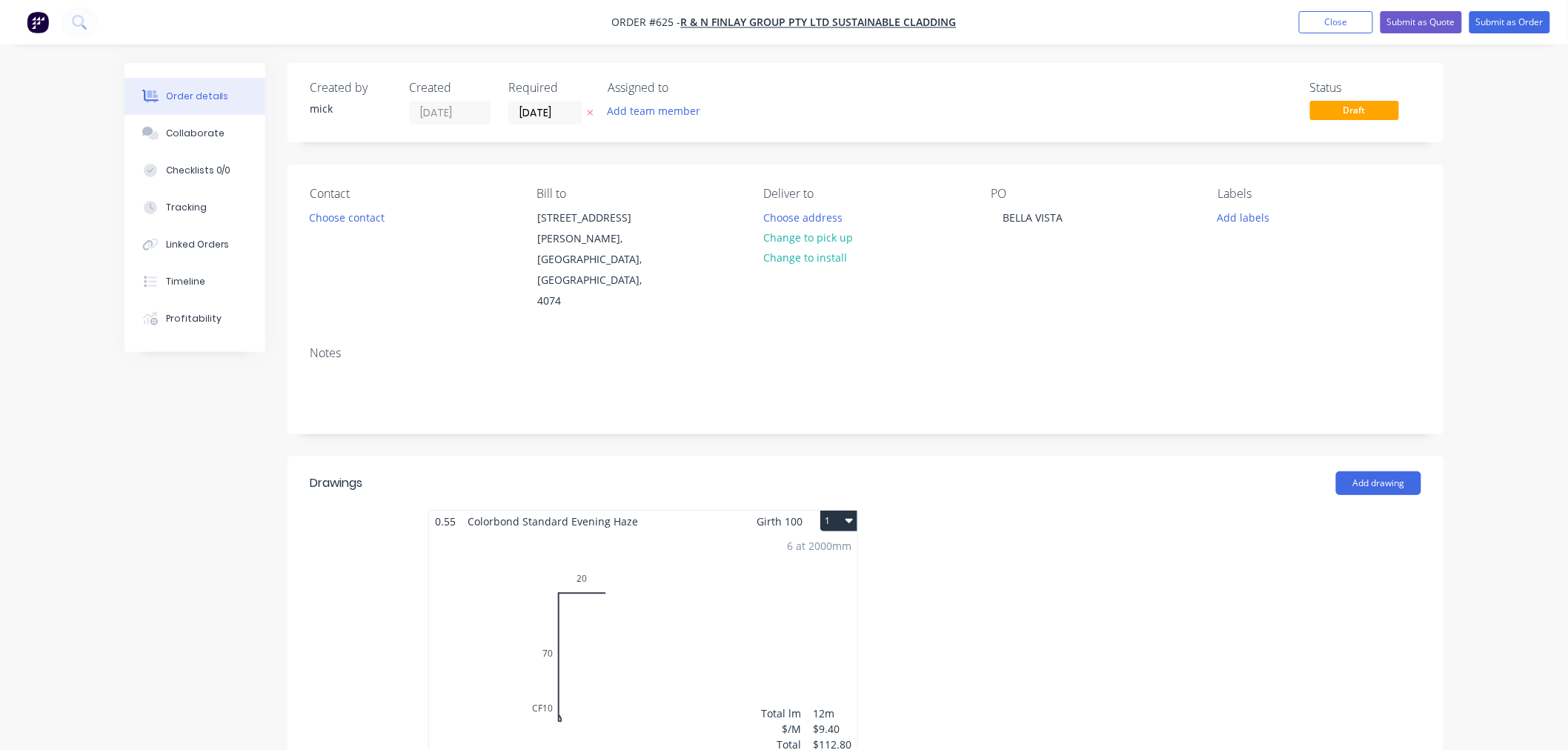
click at [1385, 457] on header "Drawings Add drawing" at bounding box center [865, 483] width 1156 height 53
click at [1386, 471] on button "Add drawing" at bounding box center [1378, 483] width 85 height 24
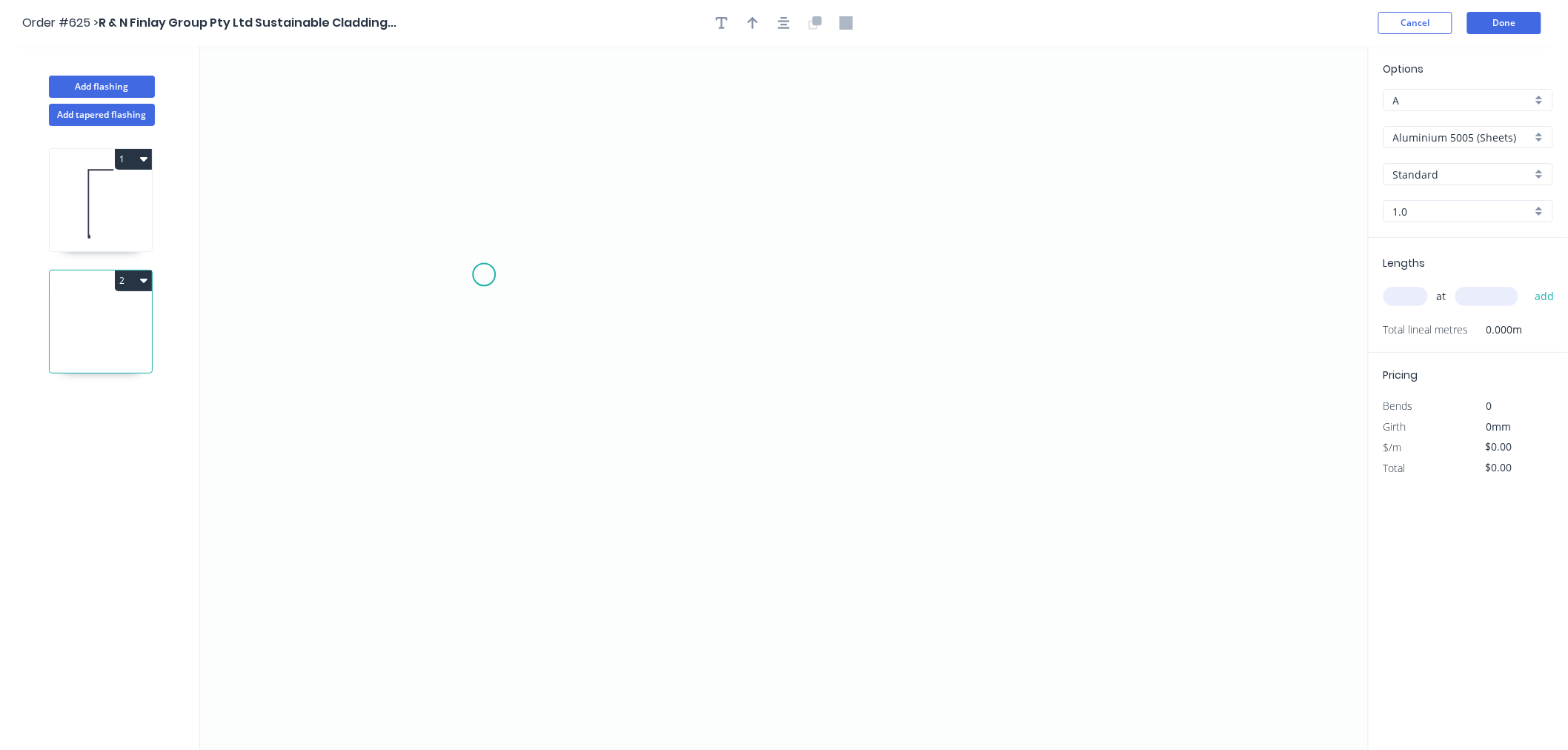
click at [484, 275] on icon "0" at bounding box center [784, 398] width 1168 height 704
click at [473, 458] on icon "0" at bounding box center [784, 398] width 1168 height 704
click at [985, 447] on icon "0 ?" at bounding box center [784, 398] width 1168 height 704
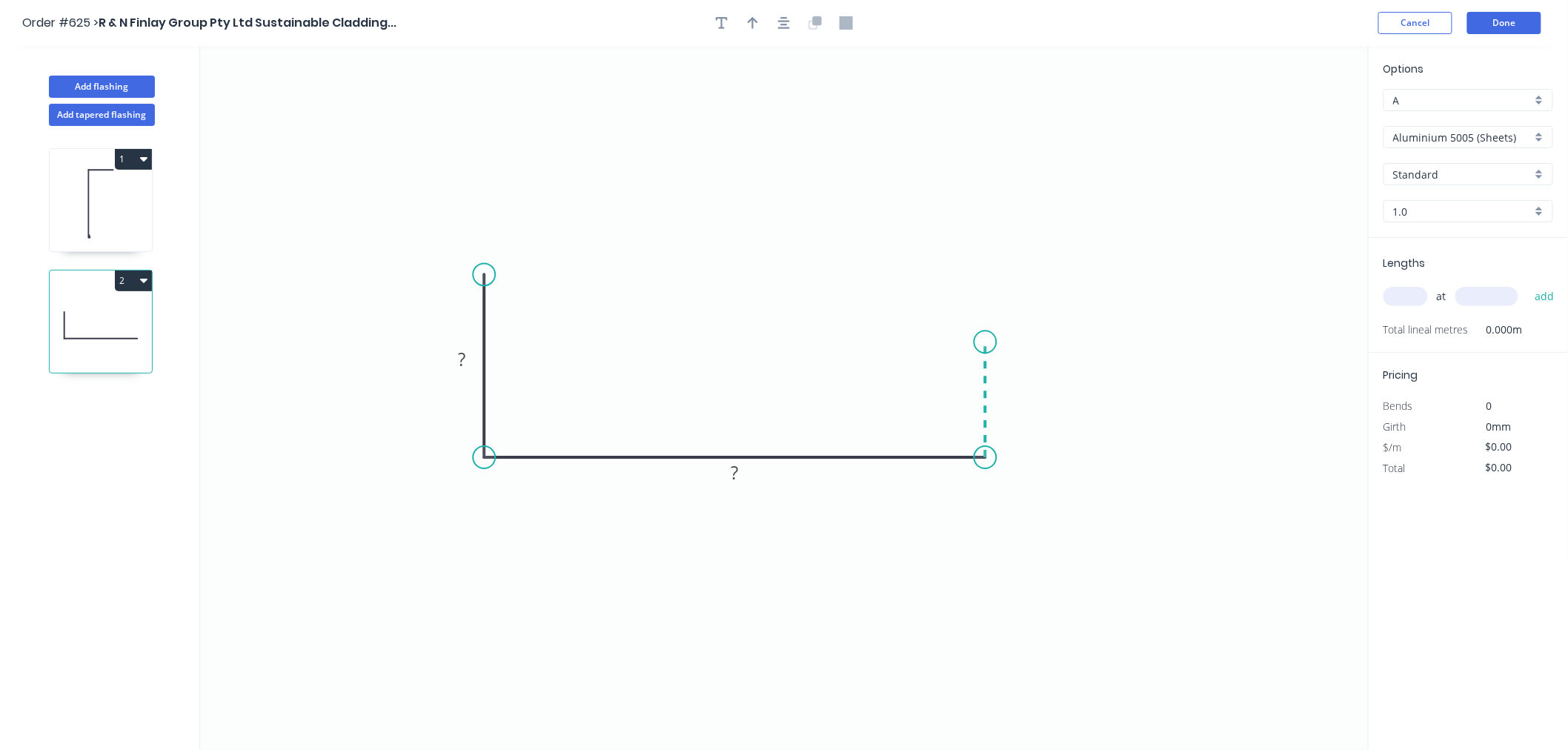
click at [985, 342] on icon "0 ? ?" at bounding box center [784, 398] width 1168 height 704
click at [1122, 343] on icon "0 ? ? ?" at bounding box center [784, 398] width 1168 height 704
click at [1122, 343] on circle at bounding box center [1122, 342] width 22 height 22
click at [1121, 348] on circle at bounding box center [1122, 342] width 22 height 22
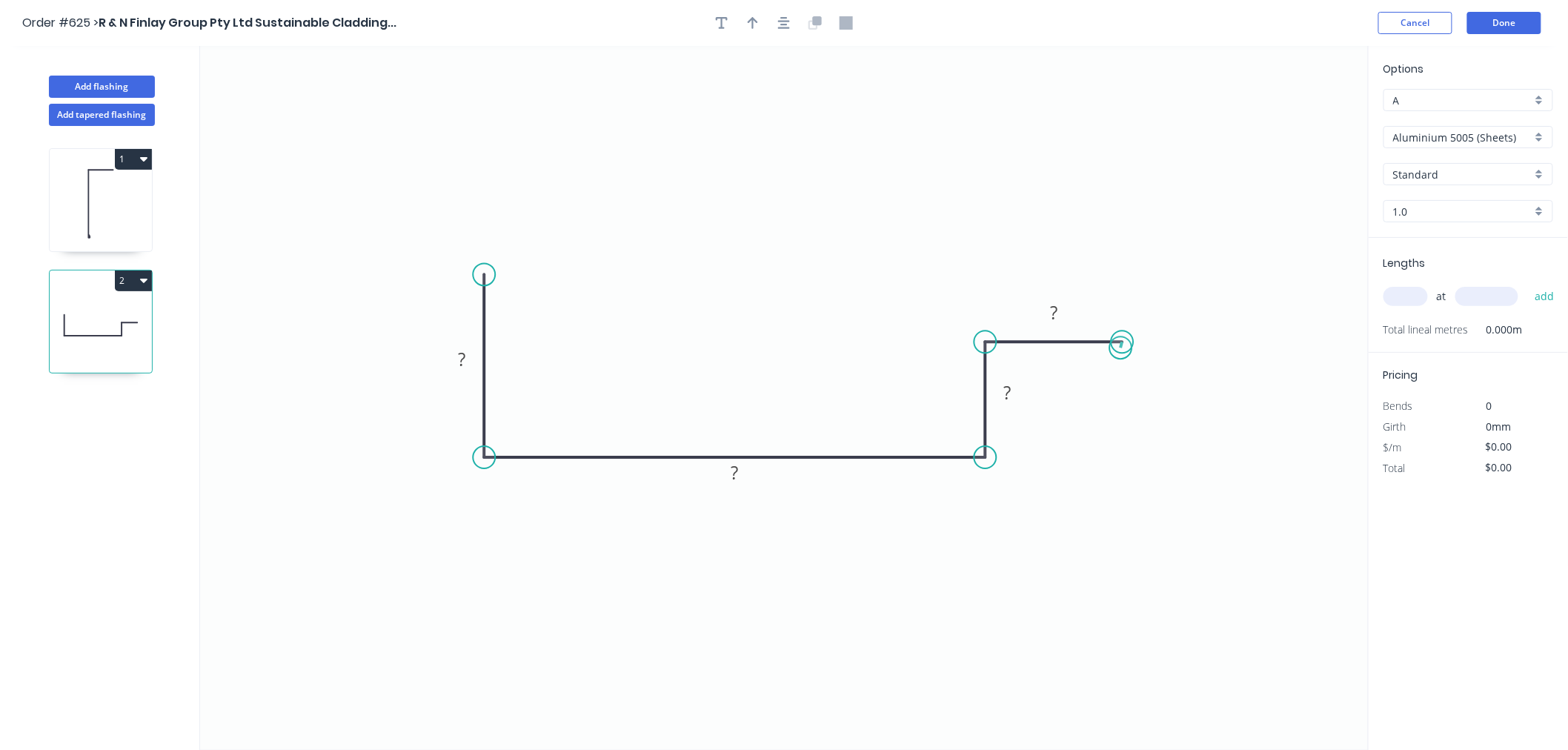
click at [1121, 348] on circle at bounding box center [1122, 342] width 22 height 22
click at [471, 358] on rect at bounding box center [461, 360] width 29 height 21
click at [781, 29] on button "button" at bounding box center [784, 23] width 22 height 22
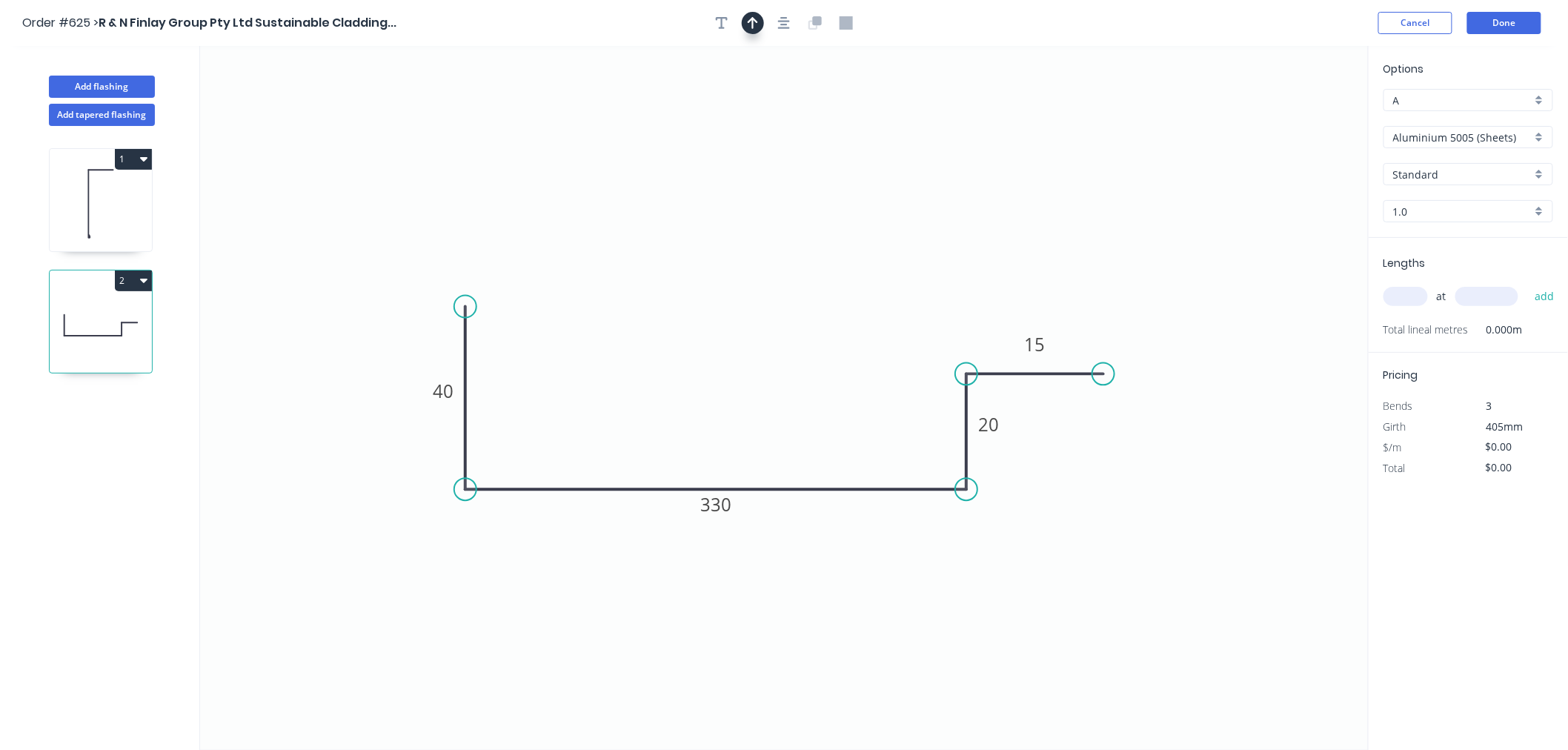
click at [747, 30] on button "button" at bounding box center [753, 23] width 22 height 22
drag, startPoint x: 1288, startPoint y: 116, endPoint x: 1103, endPoint y: 469, distance: 398.5
click at [1103, 469] on icon "0 40 330 20 15" at bounding box center [784, 398] width 1168 height 704
drag, startPoint x: 1293, startPoint y: 119, endPoint x: 773, endPoint y: 642, distance: 737.5
click at [773, 643] on icon at bounding box center [771, 633] width 14 height 48
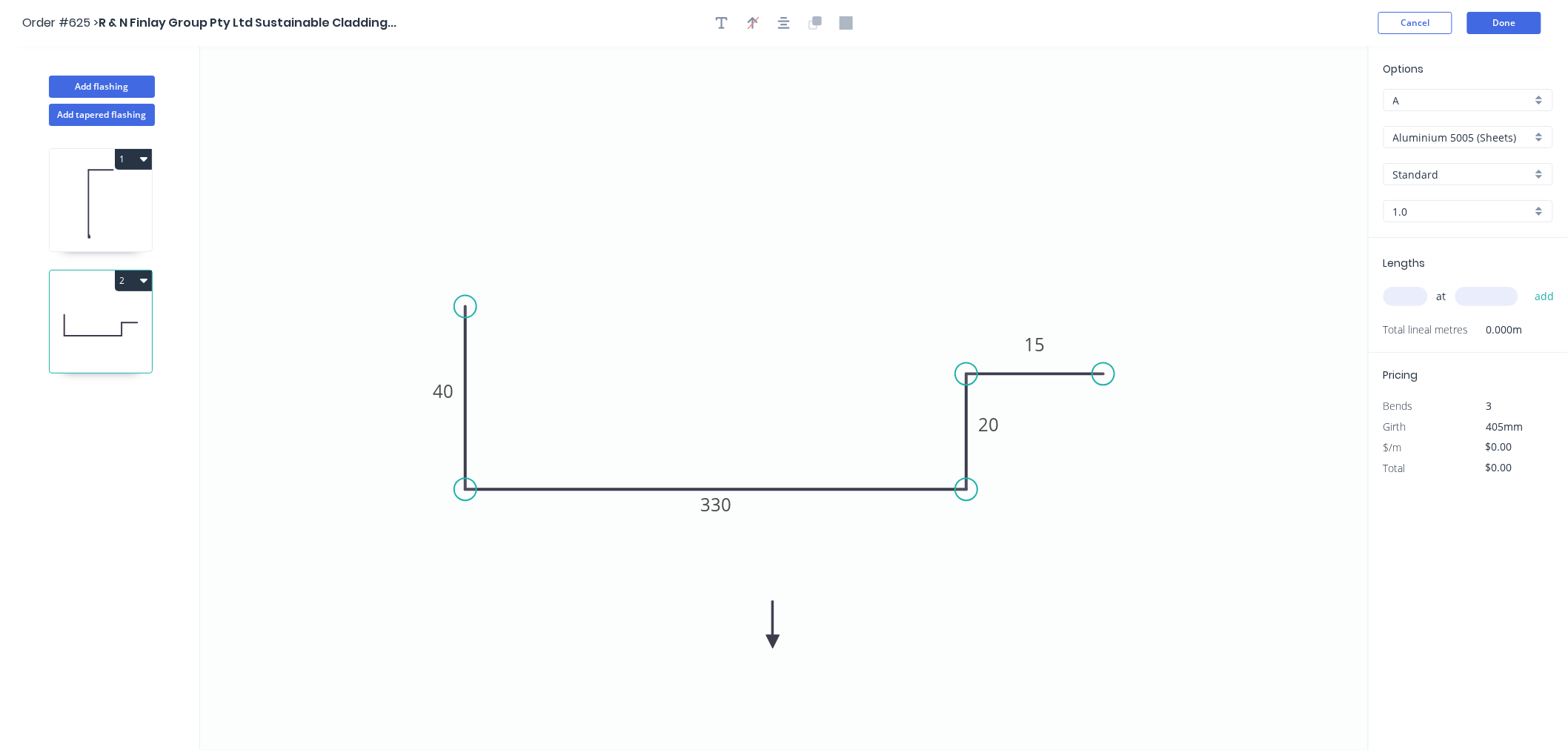
click at [775, 633] on icon "0 40 330 20 15" at bounding box center [784, 398] width 1168 height 704
click at [774, 637] on icon at bounding box center [772, 624] width 14 height 48
click at [774, 637] on icon at bounding box center [785, 630] width 43 height 43
click at [774, 637] on icon "0 40 330 20 15" at bounding box center [784, 398] width 1168 height 704
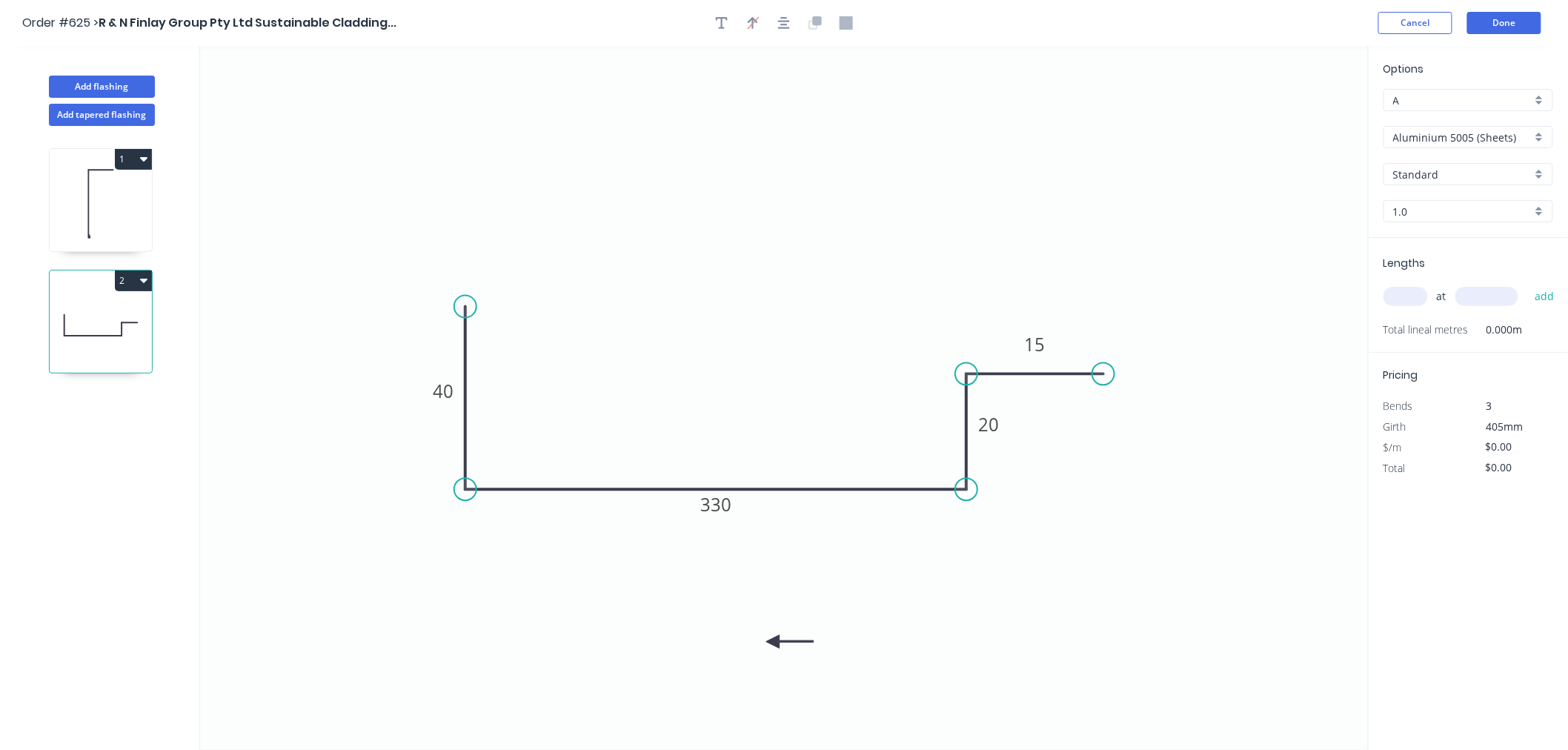
click at [774, 637] on icon "0 40 330 20 15" at bounding box center [784, 398] width 1168 height 704
click at [774, 643] on icon at bounding box center [790, 641] width 48 height 14
click at [774, 643] on icon at bounding box center [785, 654] width 43 height 43
drag, startPoint x: 774, startPoint y: 643, endPoint x: 809, endPoint y: 559, distance: 91.0
click at [809, 559] on icon at bounding box center [808, 575] width 14 height 48
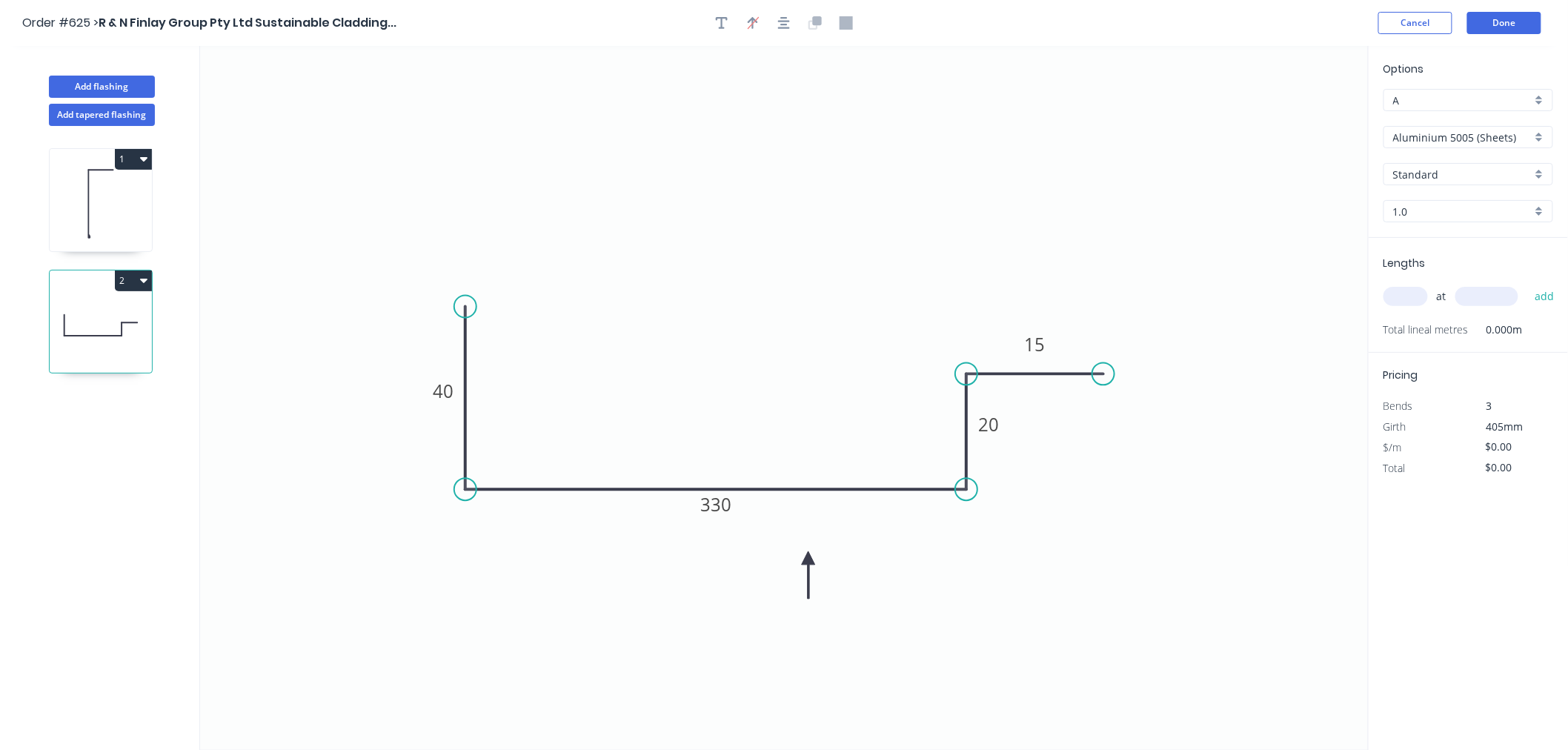
click at [1462, 130] on input "Aluminium 5005 (Sheets)" at bounding box center [1462, 137] width 138 height 16
click at [1481, 240] on div "Colorbond Standard" at bounding box center [1468, 243] width 168 height 26
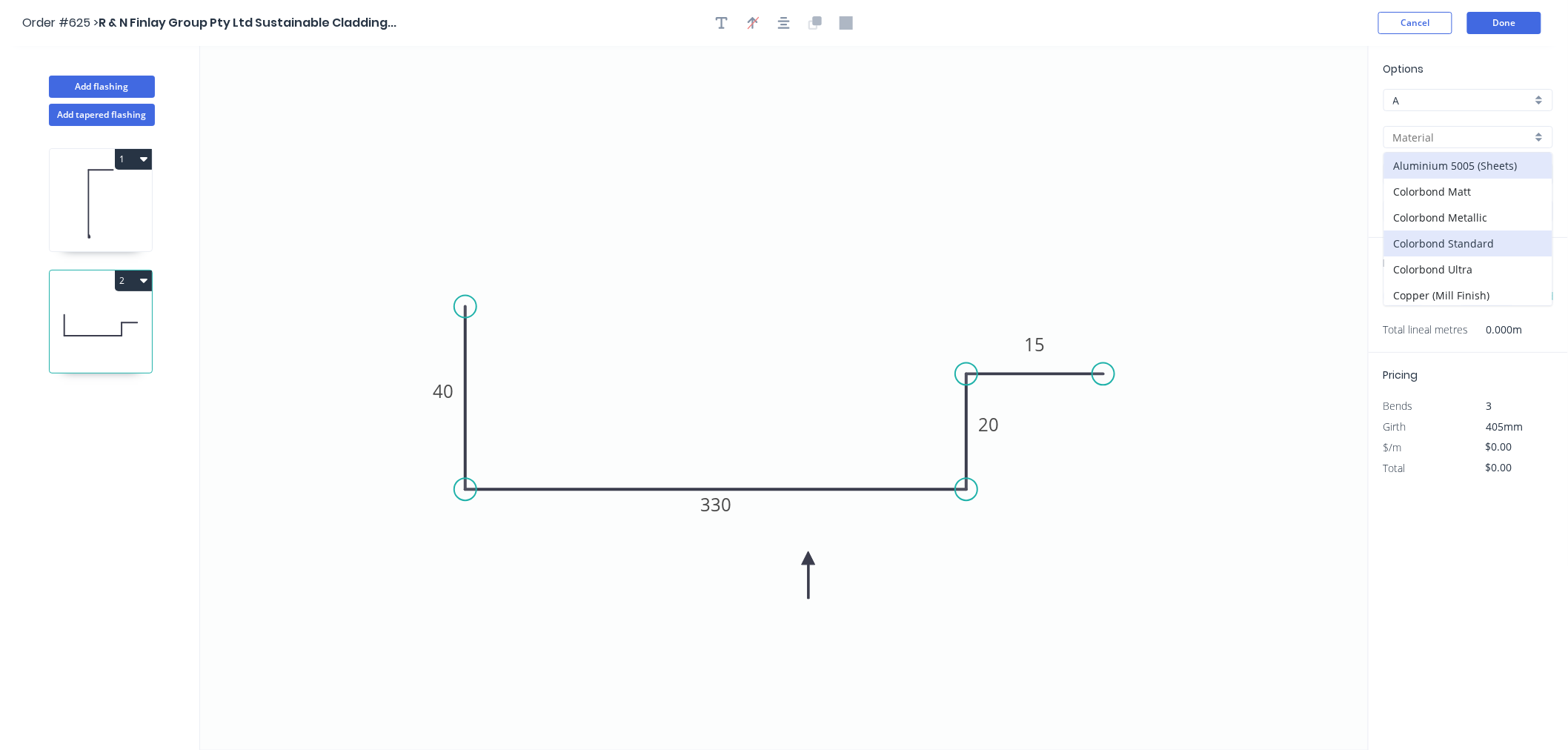
type input "Colorbond Standard"
type input "Basalt"
type input "0.55"
type input "$18.45"
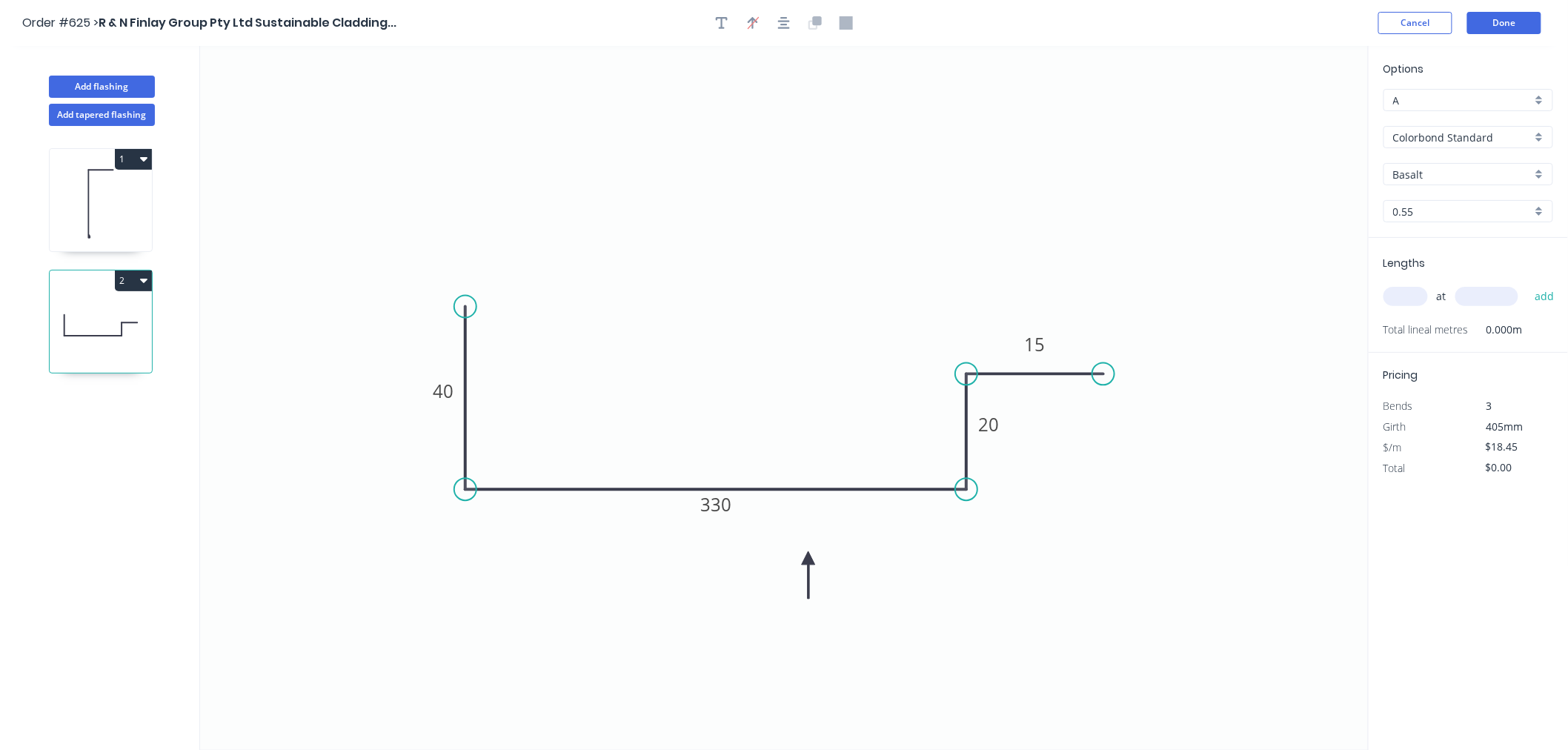
click at [1459, 171] on input "Basalt" at bounding box center [1462, 175] width 138 height 16
click at [1458, 307] on div "Evening Haze" at bounding box center [1468, 302] width 168 height 26
type input "Evening Haze"
click at [1419, 292] on input "text" at bounding box center [1405, 296] width 44 height 19
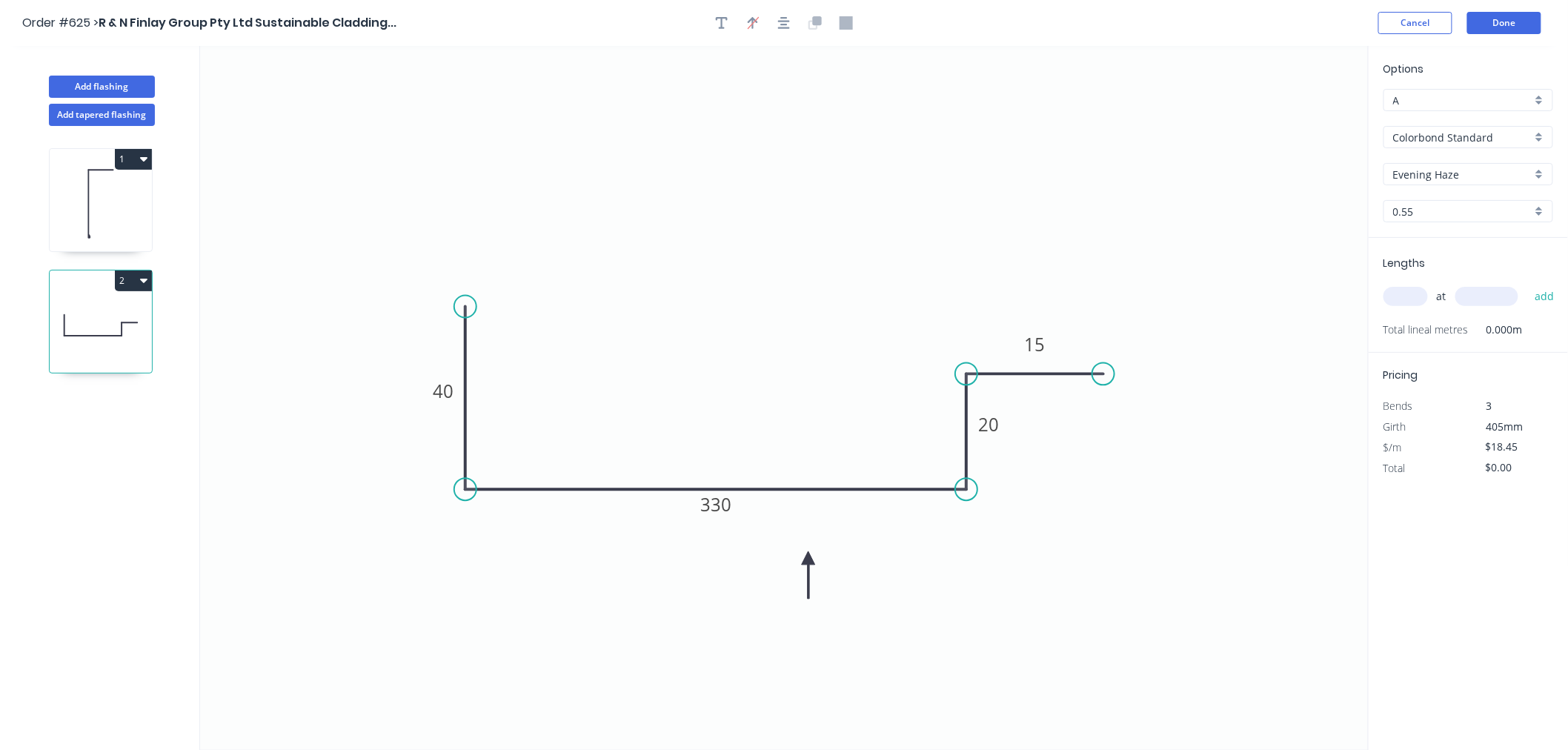
click at [1419, 292] on input "text" at bounding box center [1405, 296] width 44 height 19
type input "1"
type input "700"
click at [1527, 284] on button "add" at bounding box center [1544, 296] width 35 height 25
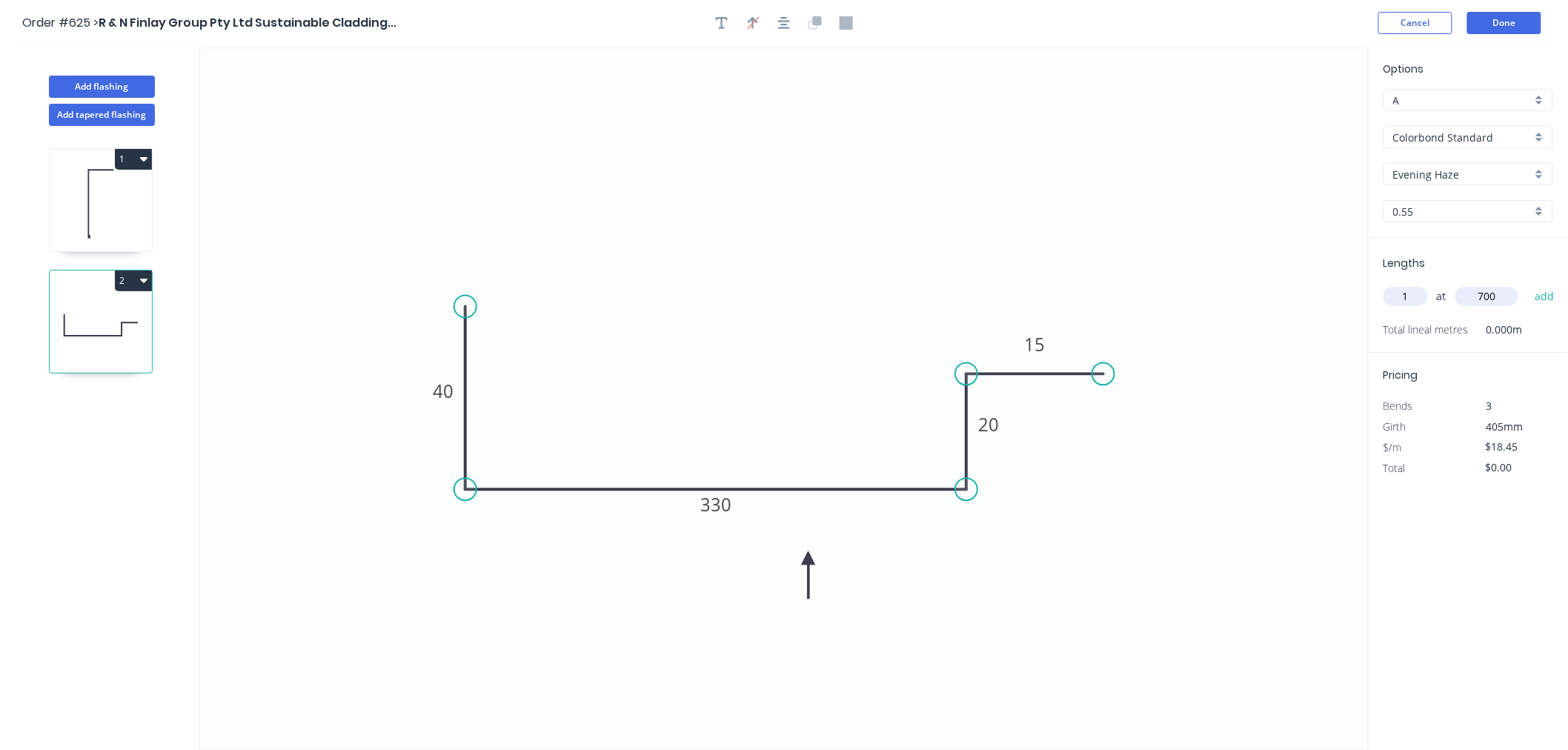
type input "$12.92"
click at [1497, 21] on button "Done" at bounding box center [1504, 23] width 74 height 22
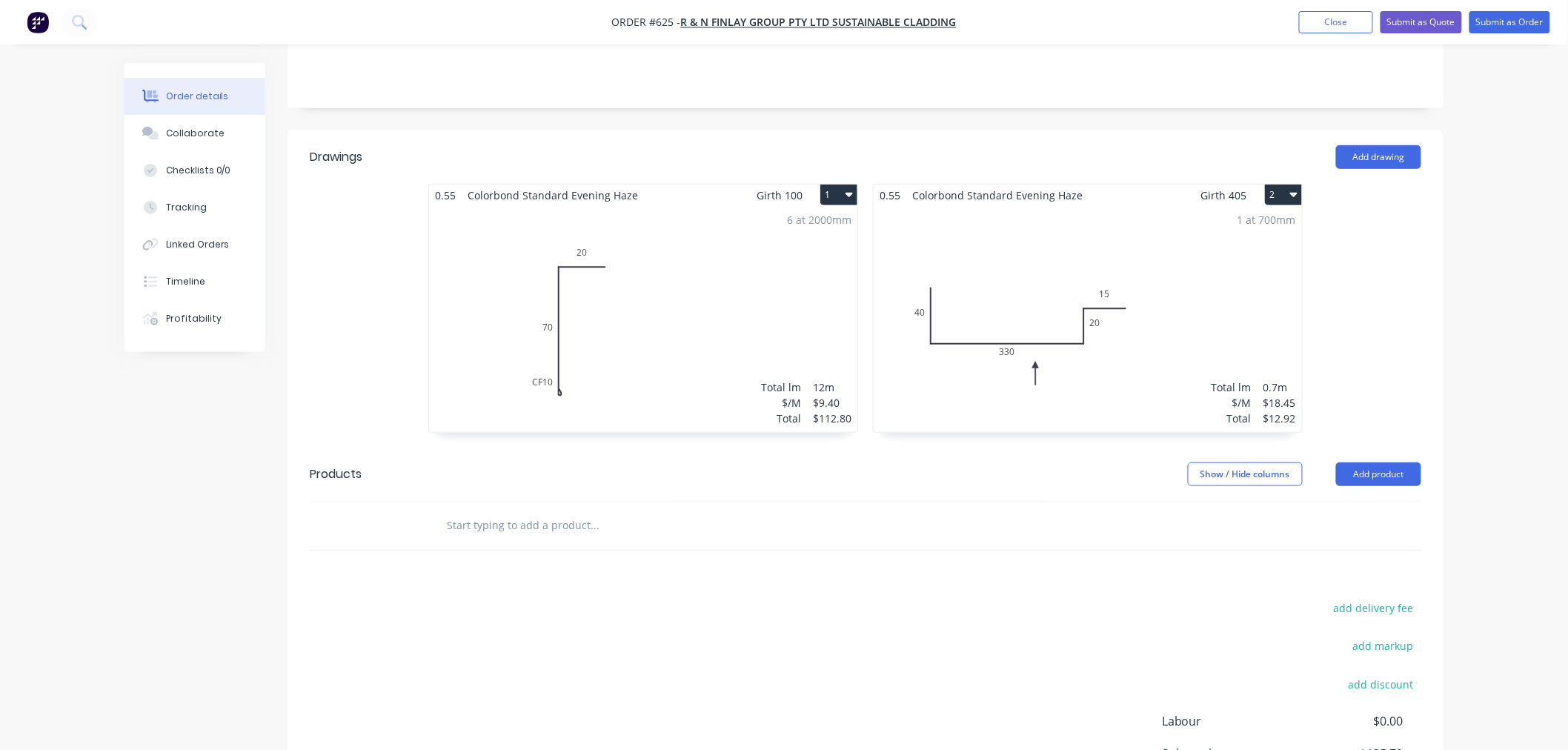
scroll to position [329, 0]
click at [1351, 459] on button "Add product" at bounding box center [1378, 471] width 85 height 24
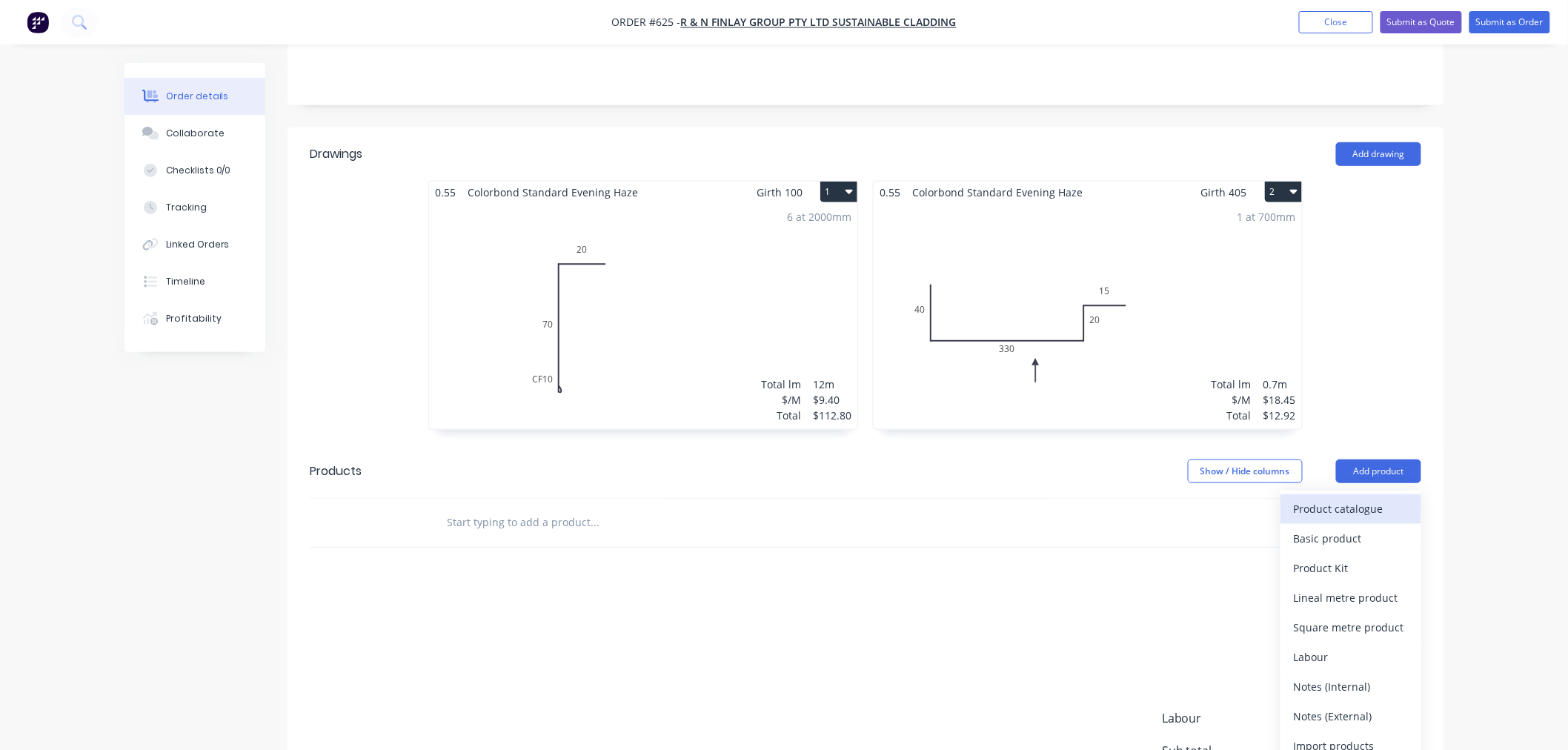
click at [1337, 498] on div "Product catalogue" at bounding box center [1350, 508] width 114 height 21
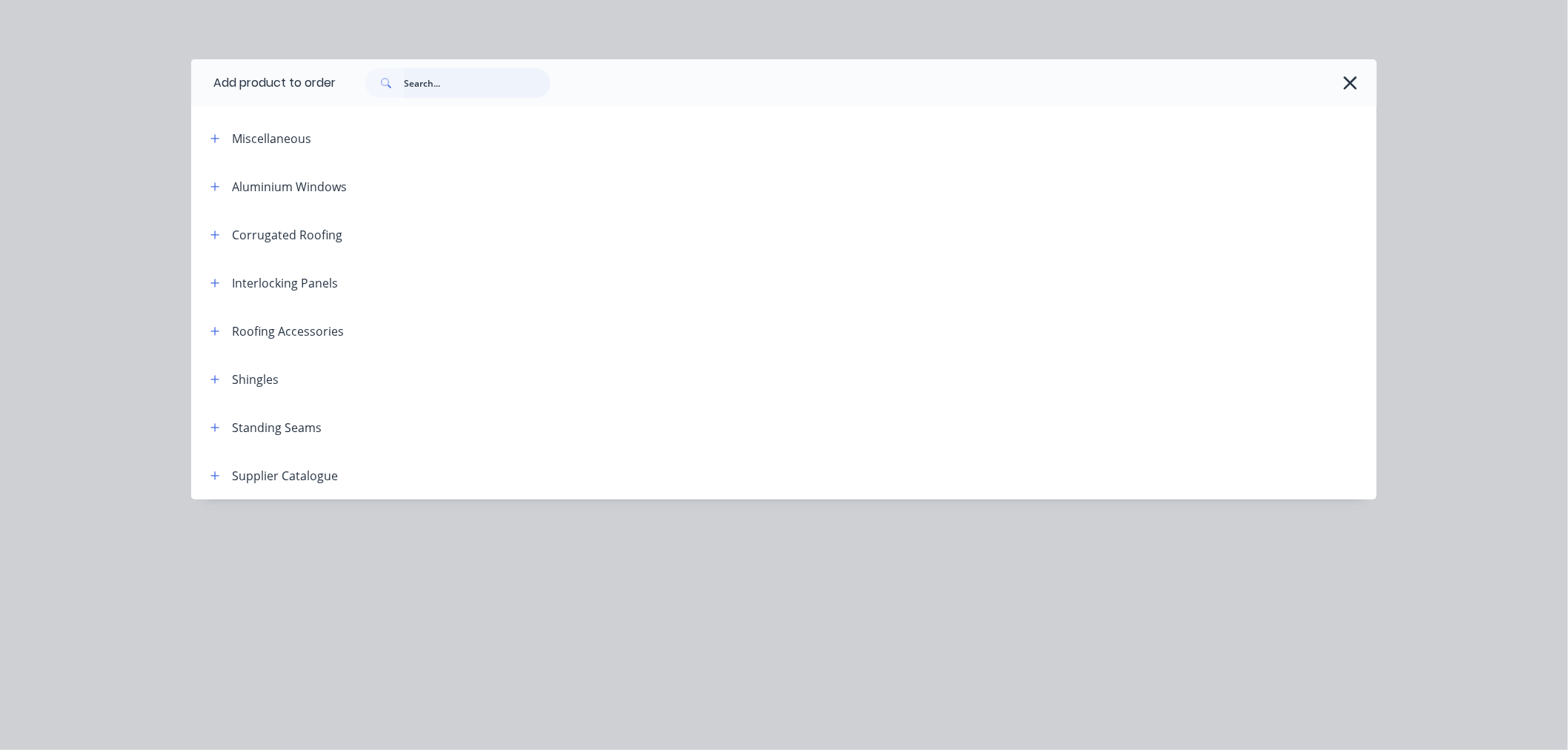
click at [424, 79] on input "text" at bounding box center [477, 83] width 147 height 29
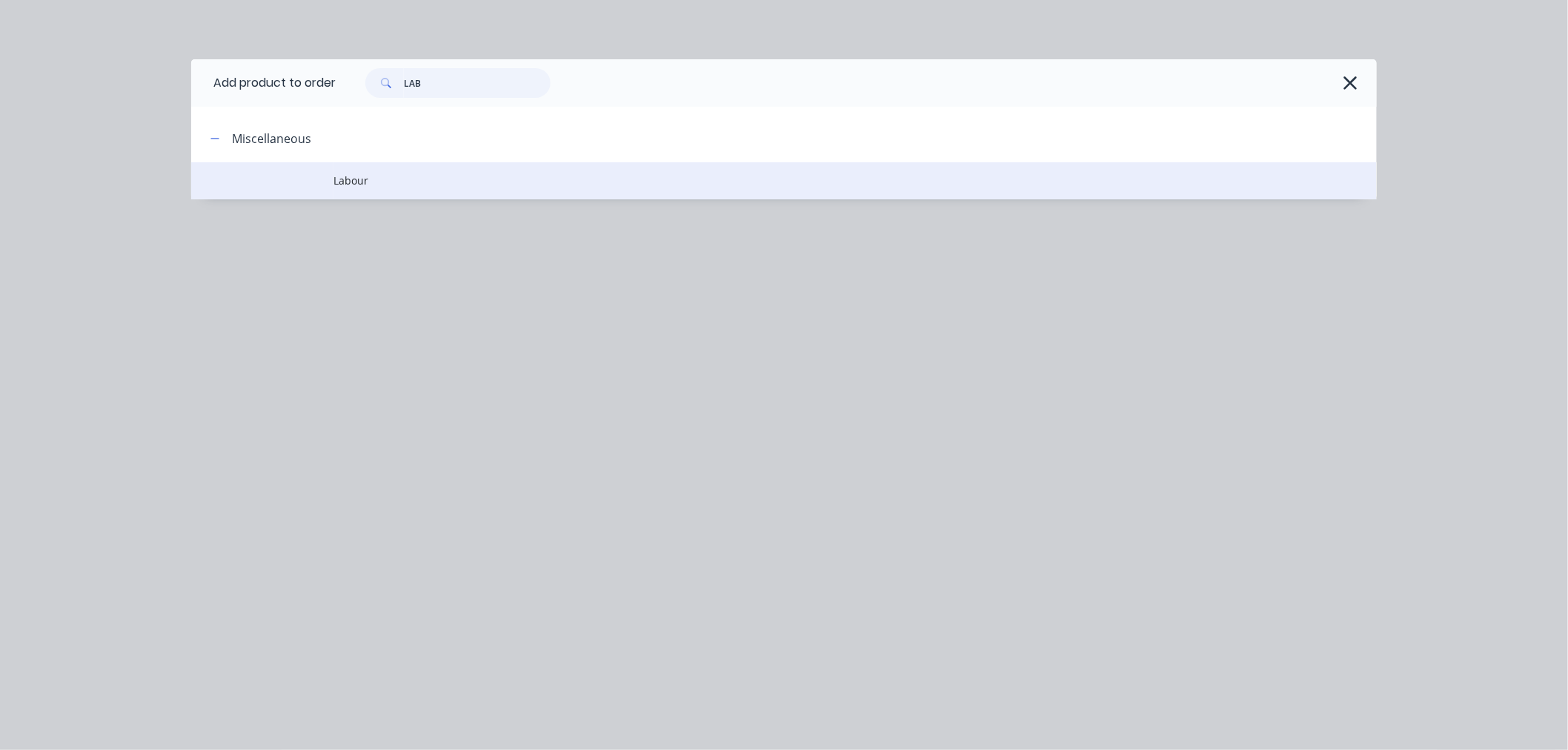
type input "LAB"
click at [365, 180] on span "Labour" at bounding box center [751, 180] width 834 height 16
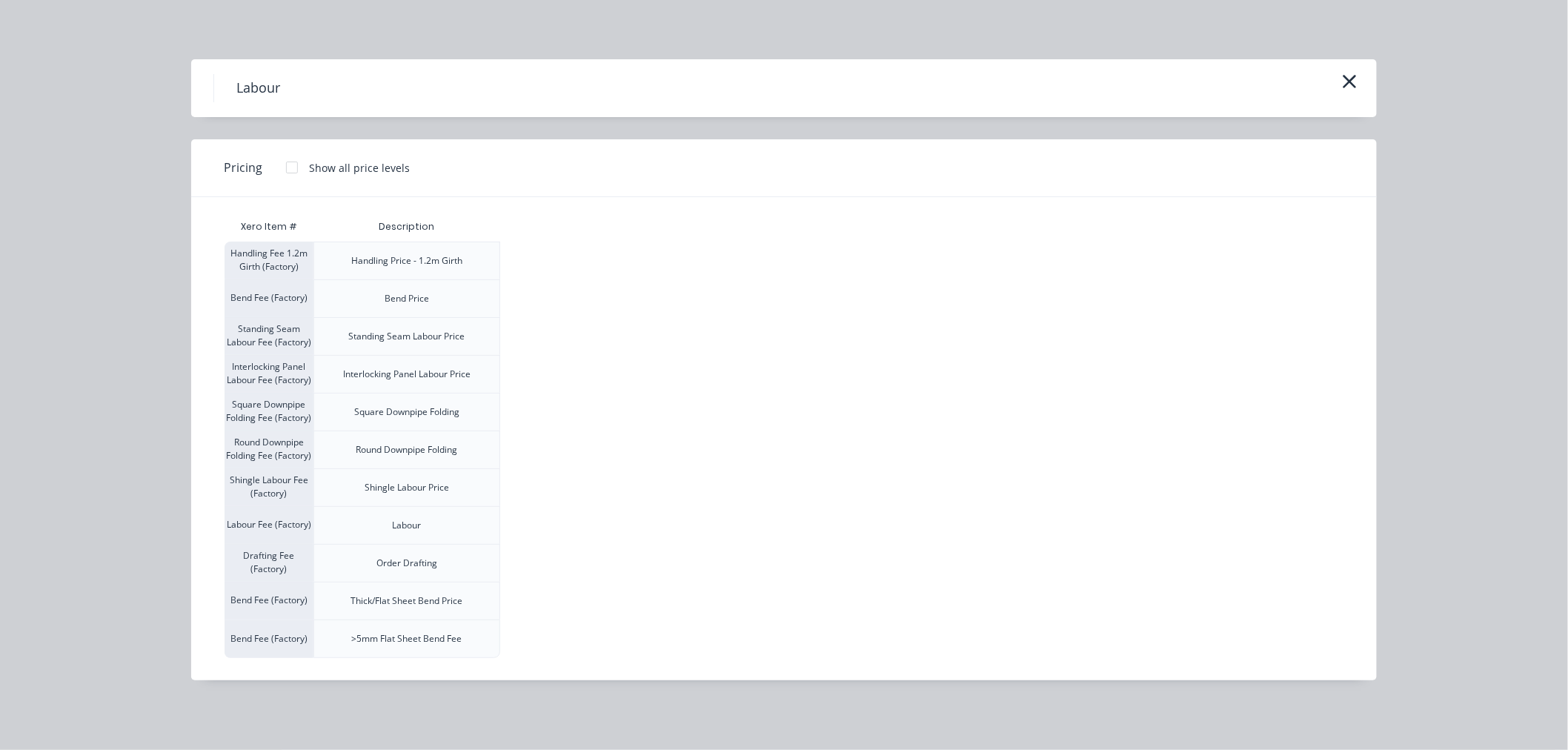
click at [292, 165] on div at bounding box center [292, 167] width 29 height 29
click at [556, 520] on div "$120.00" at bounding box center [538, 525] width 74 height 37
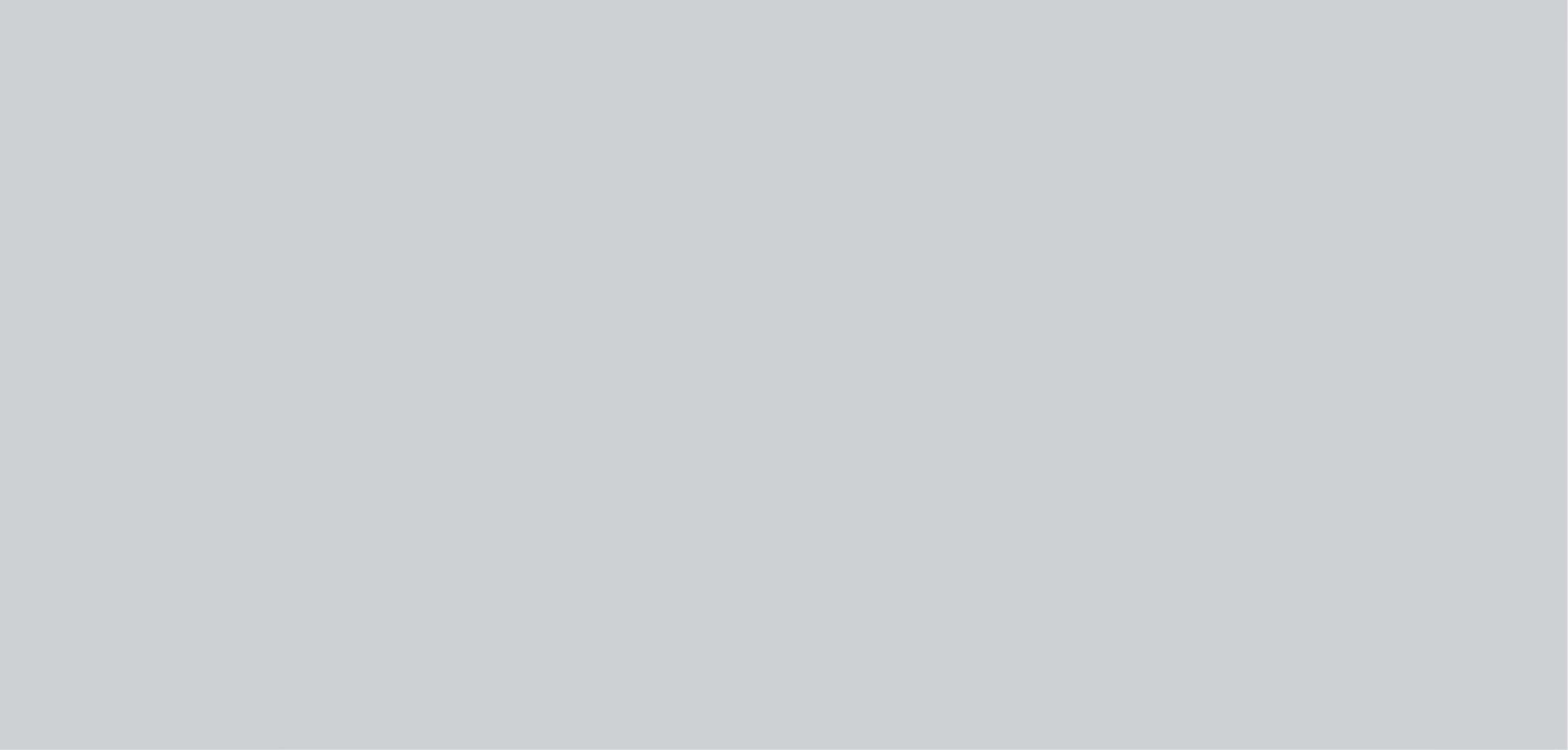
type input "$120.00"
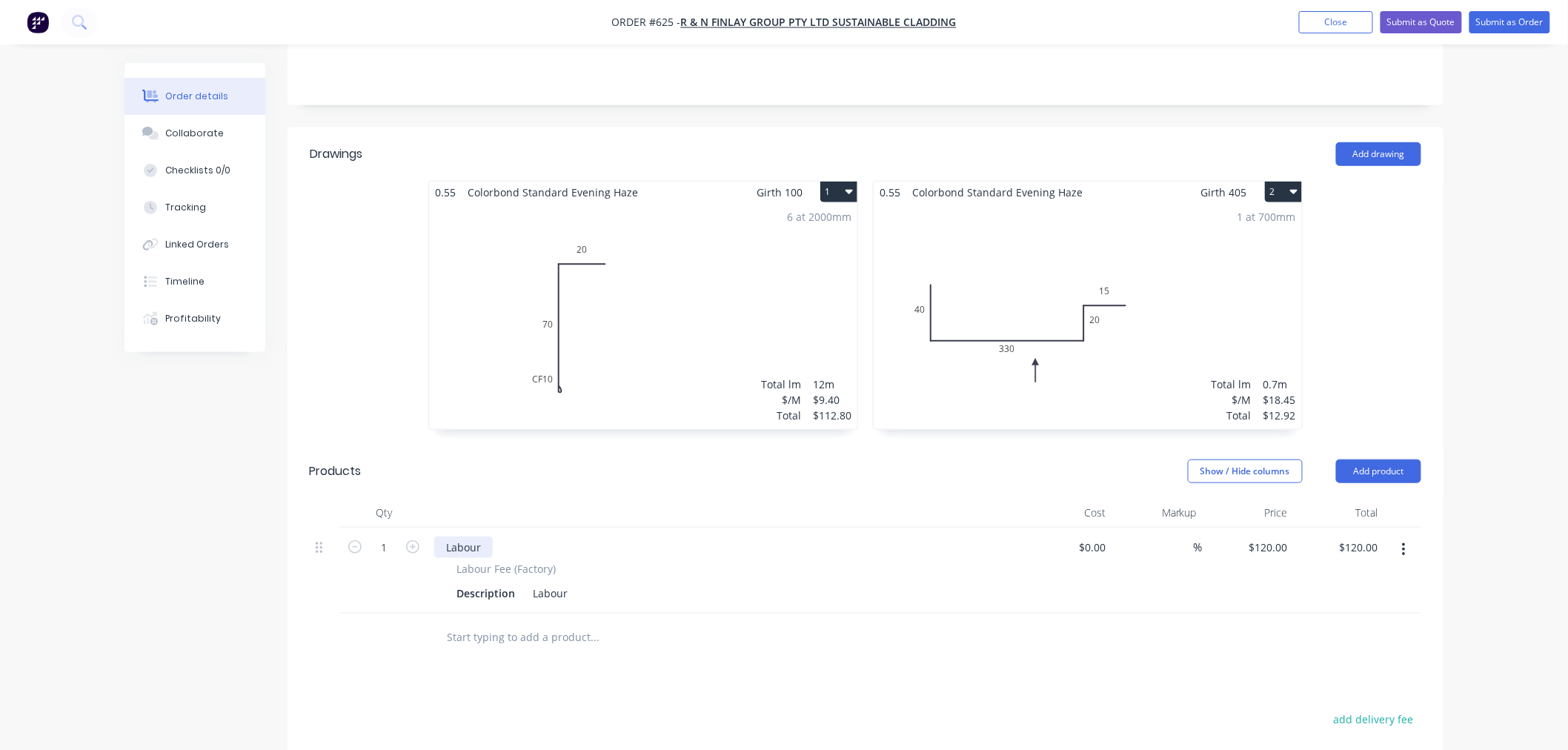
click at [482, 536] on div "Labour" at bounding box center [464, 547] width 59 height 21
click at [389, 536] on input "1" at bounding box center [384, 547] width 39 height 22
type input "4.5"
type input "$540.00"
click at [638, 648] on div "Drawings Add drawing 0.55 Colorbond Standard Evening Haze Girth 100 1 0 CF 10 7…" at bounding box center [865, 572] width 1156 height 890
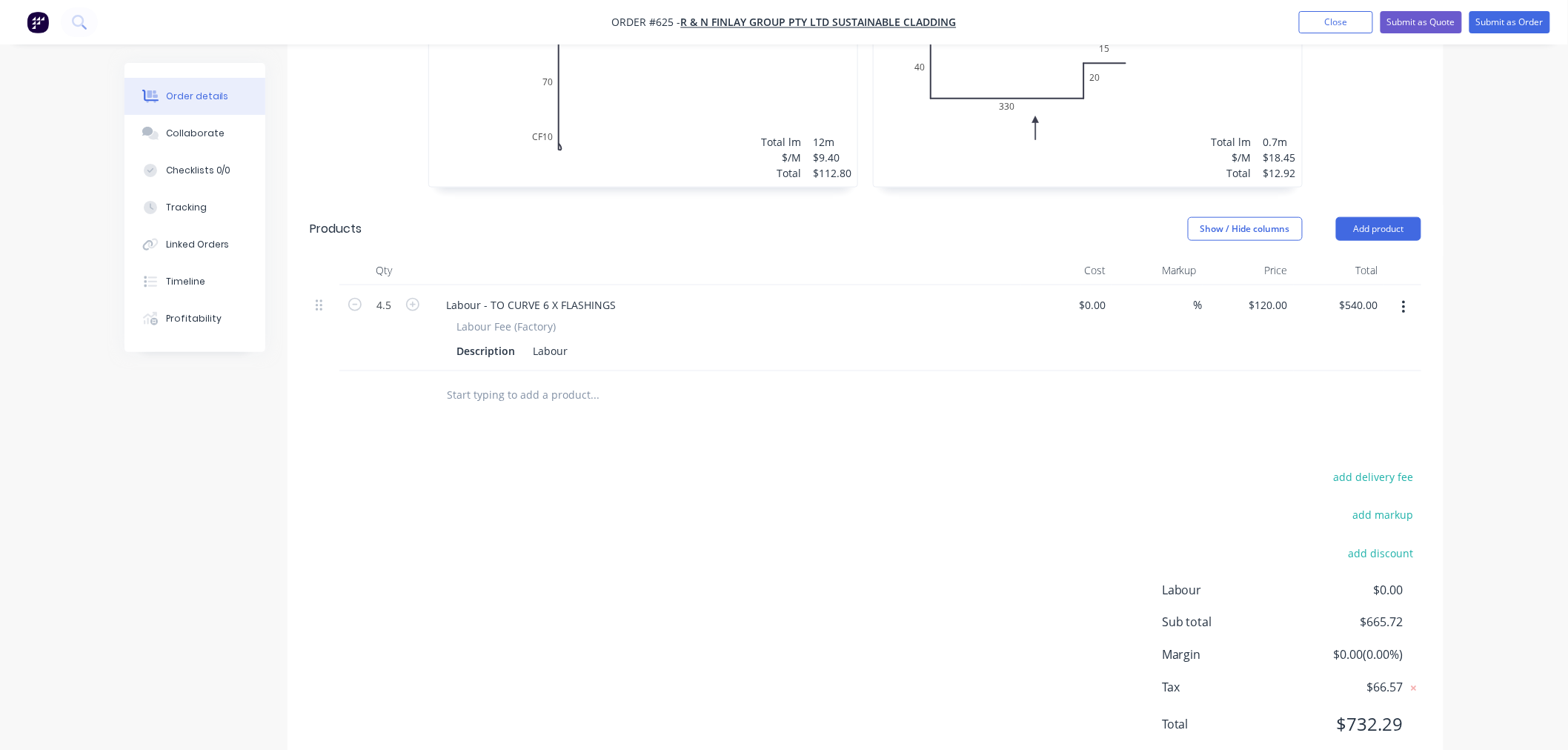
scroll to position [0, 0]
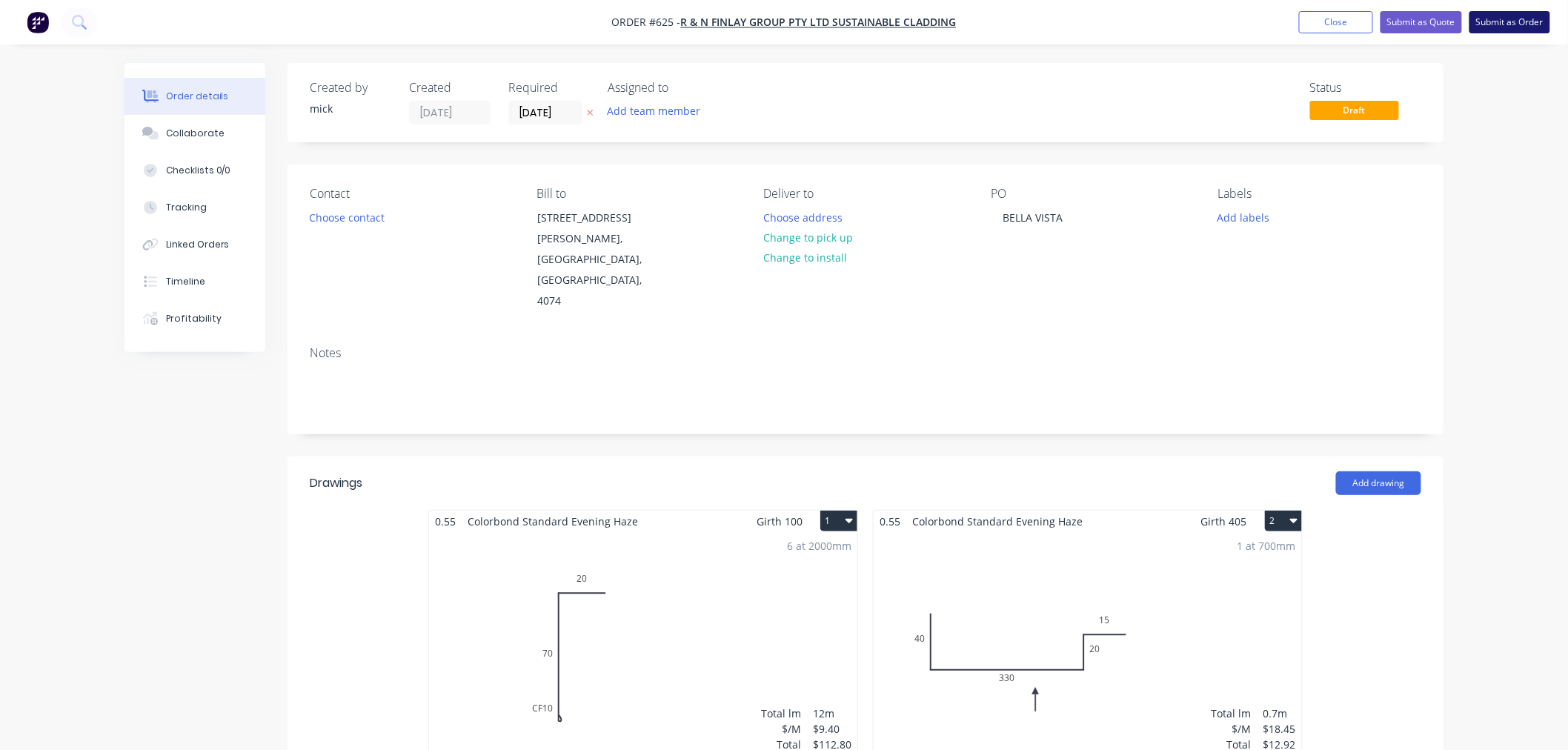
click at [1522, 19] on button "Submit as Order" at bounding box center [1510, 22] width 81 height 22
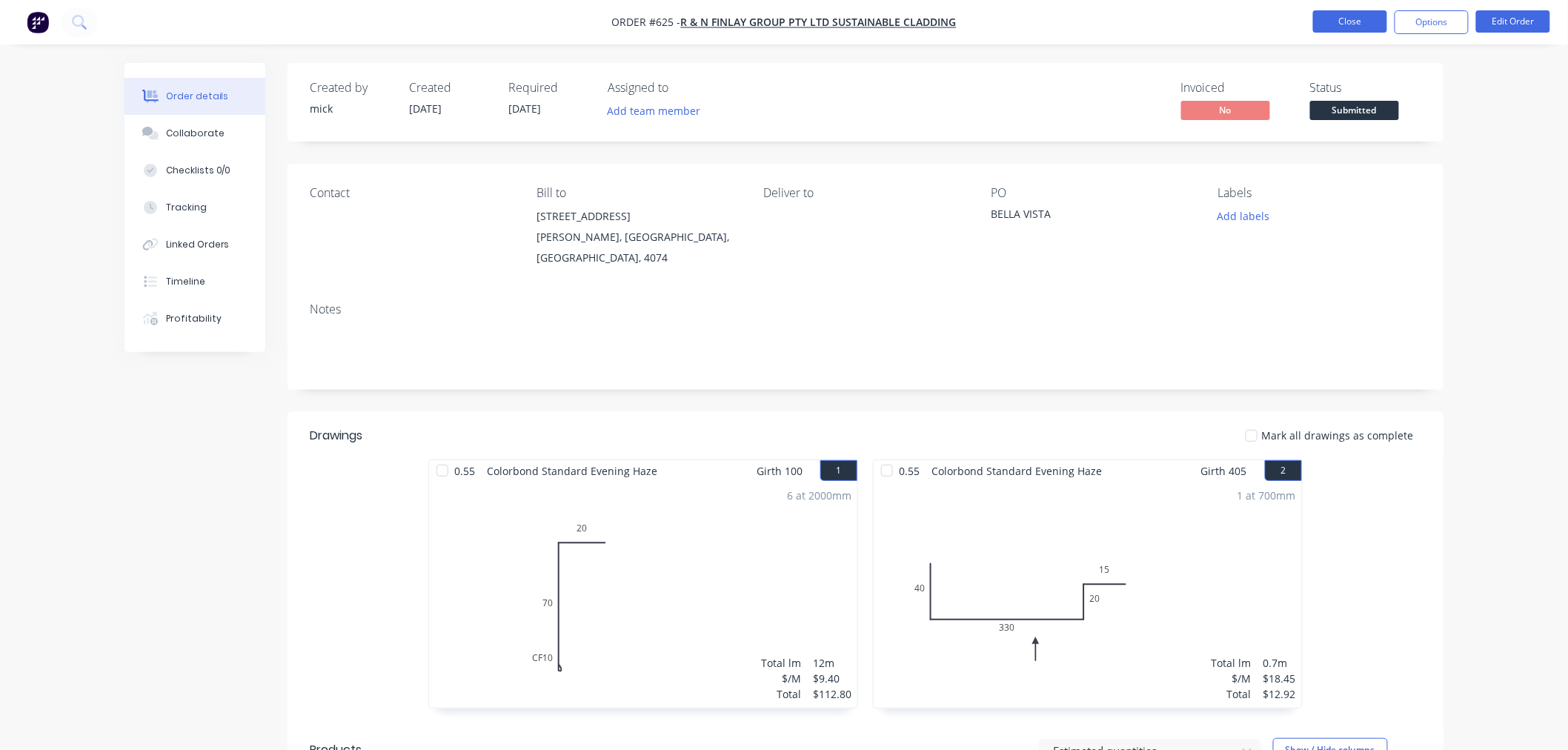
click at [1350, 17] on button "Close" at bounding box center [1350, 21] width 74 height 22
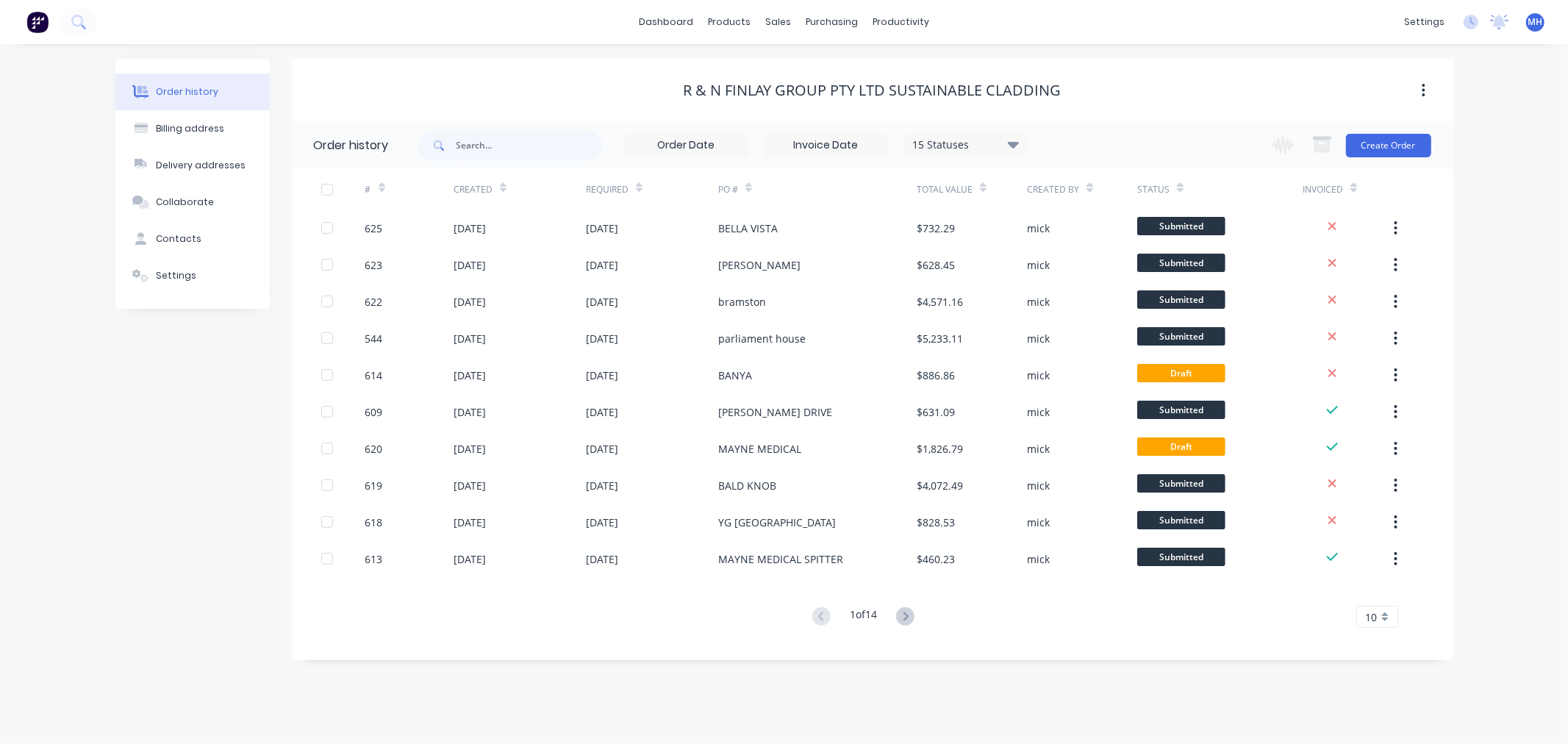
click at [1529, 136] on div "Order history Billing address Delivery addresses Collaborate Contacts Settings …" at bounding box center [784, 394] width 1568 height 700
click at [1531, 136] on div "Order history Billing address Delivery addresses Collaborate Contacts Settings …" at bounding box center [784, 394] width 1568 height 700
click at [1413, 137] on button "Create Order" at bounding box center [1389, 146] width 85 height 24
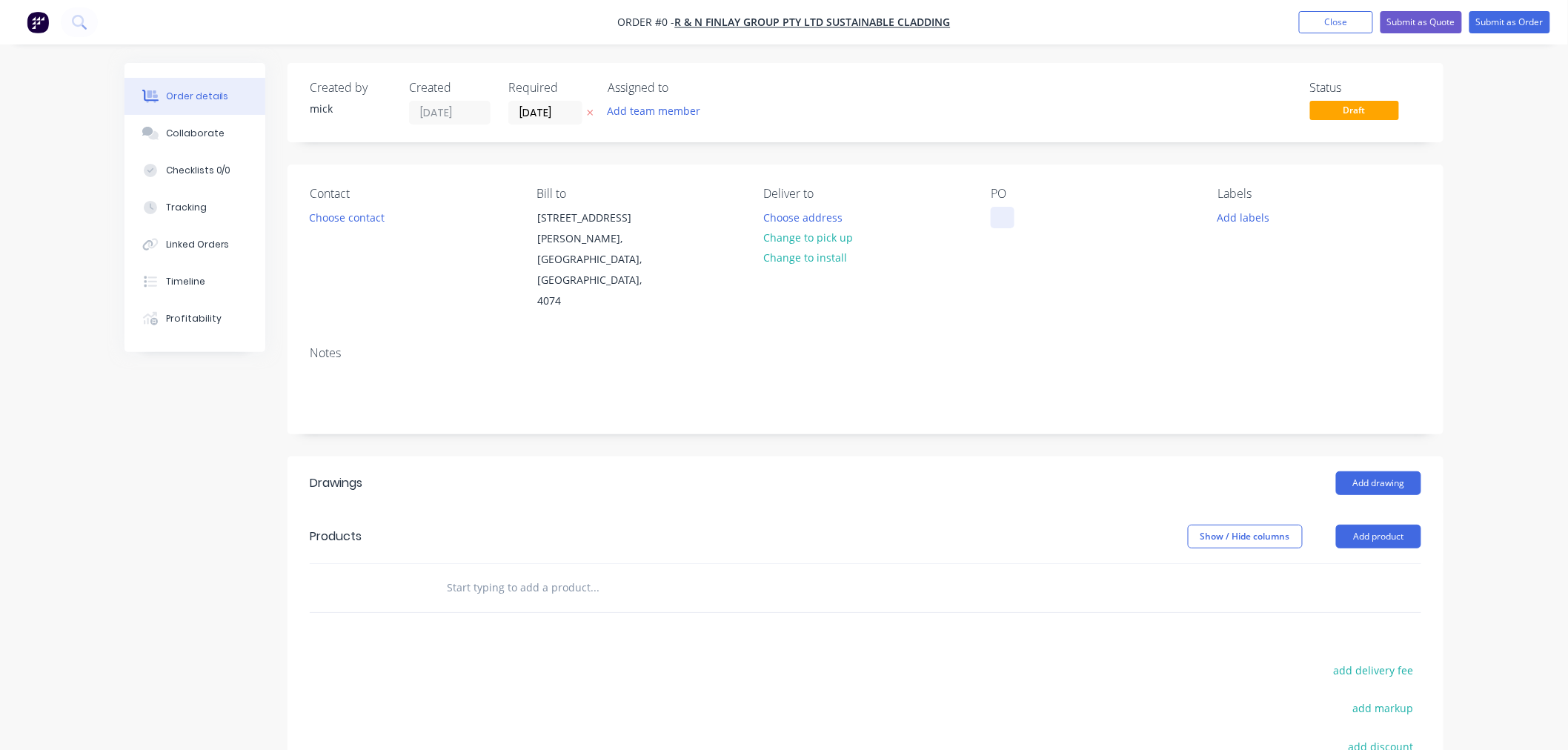
click at [1002, 219] on div at bounding box center [1002, 217] width 24 height 21
click at [1384, 487] on div "Order details Collaborate Checklists 0/0 Tracking Linked Orders Timeline Profit…" at bounding box center [784, 527] width 1349 height 928
click at [1396, 524] on button "Add product" at bounding box center [1378, 536] width 85 height 24
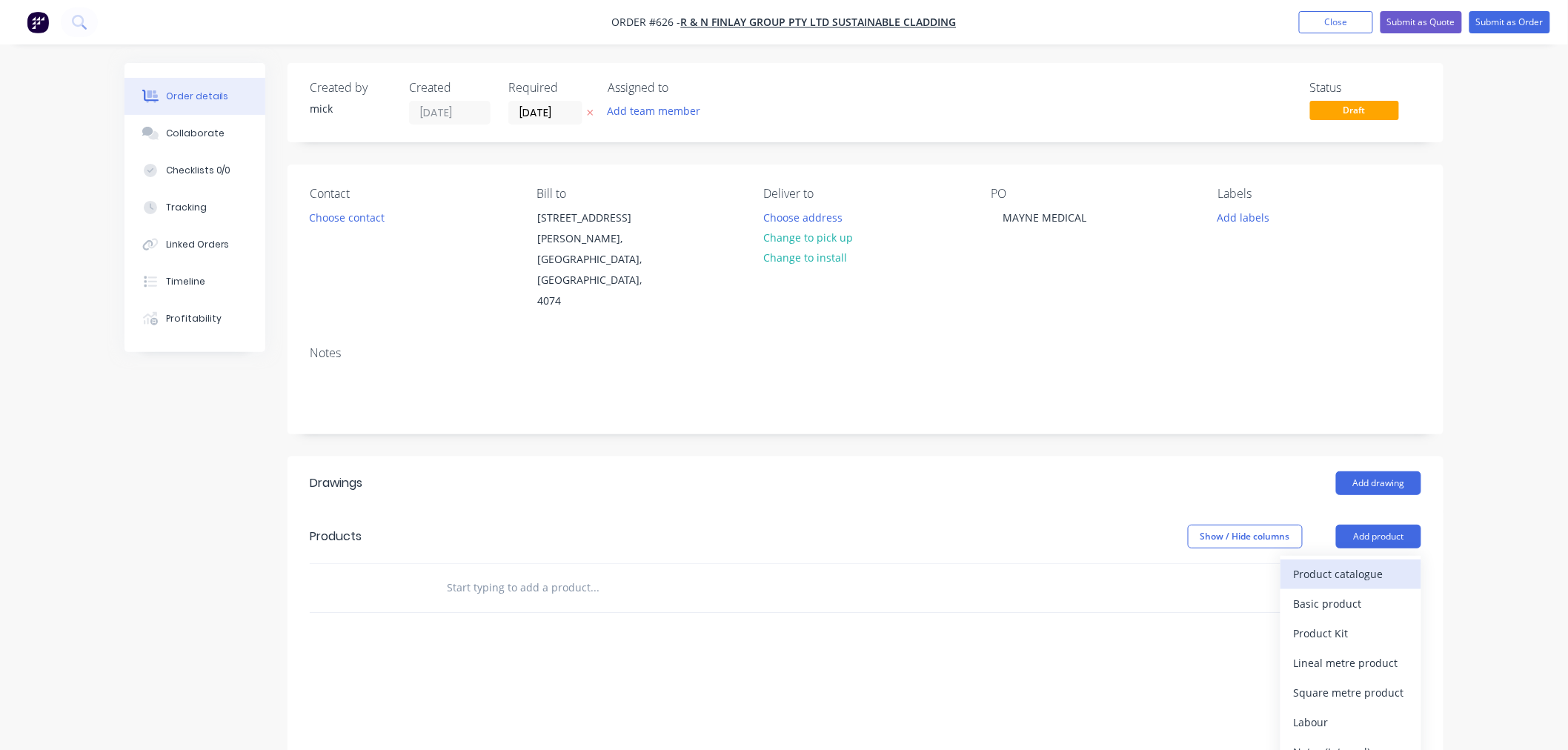
click at [1351, 563] on div "Product catalogue" at bounding box center [1350, 574] width 114 height 21
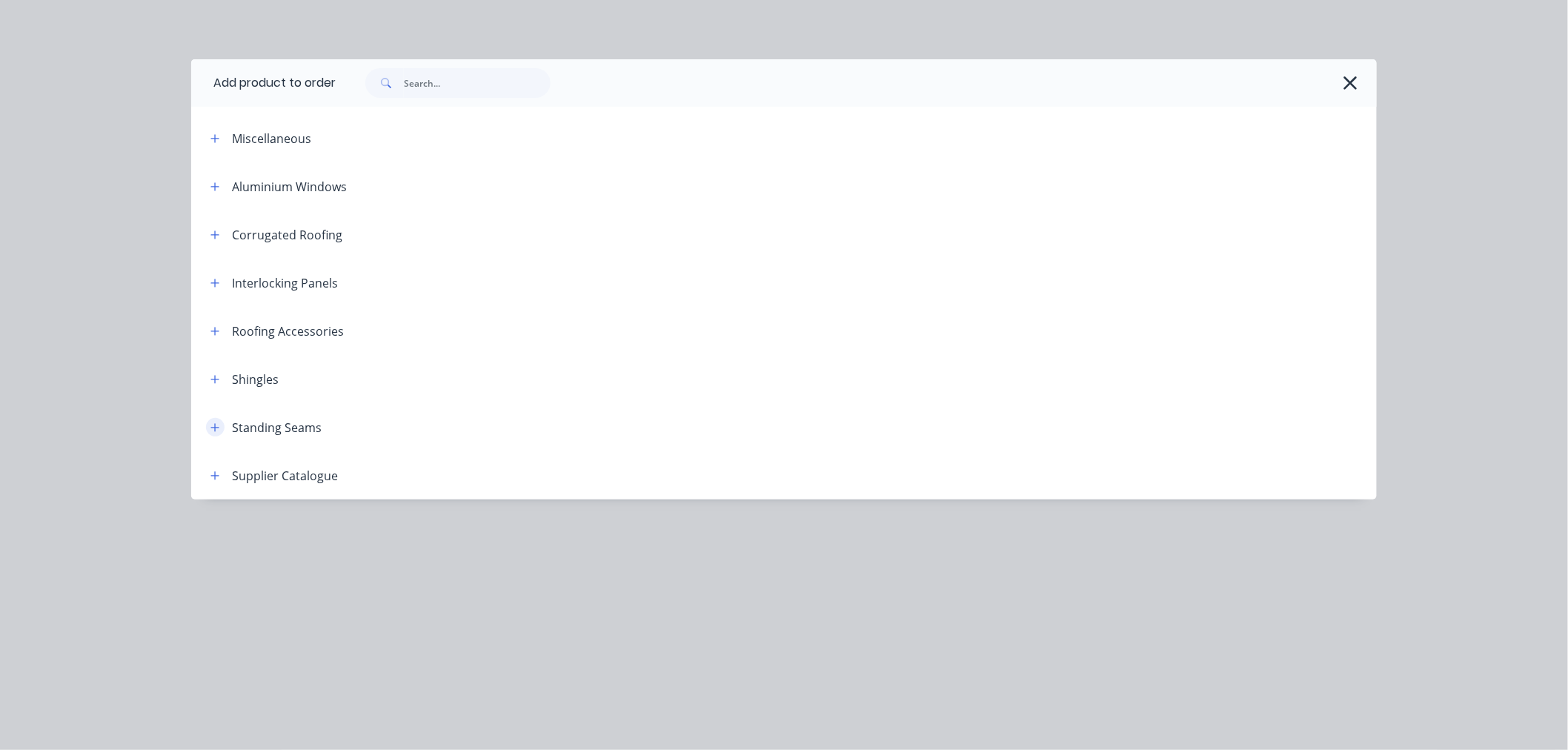
click at [218, 427] on icon "button" at bounding box center [214, 427] width 9 height 10
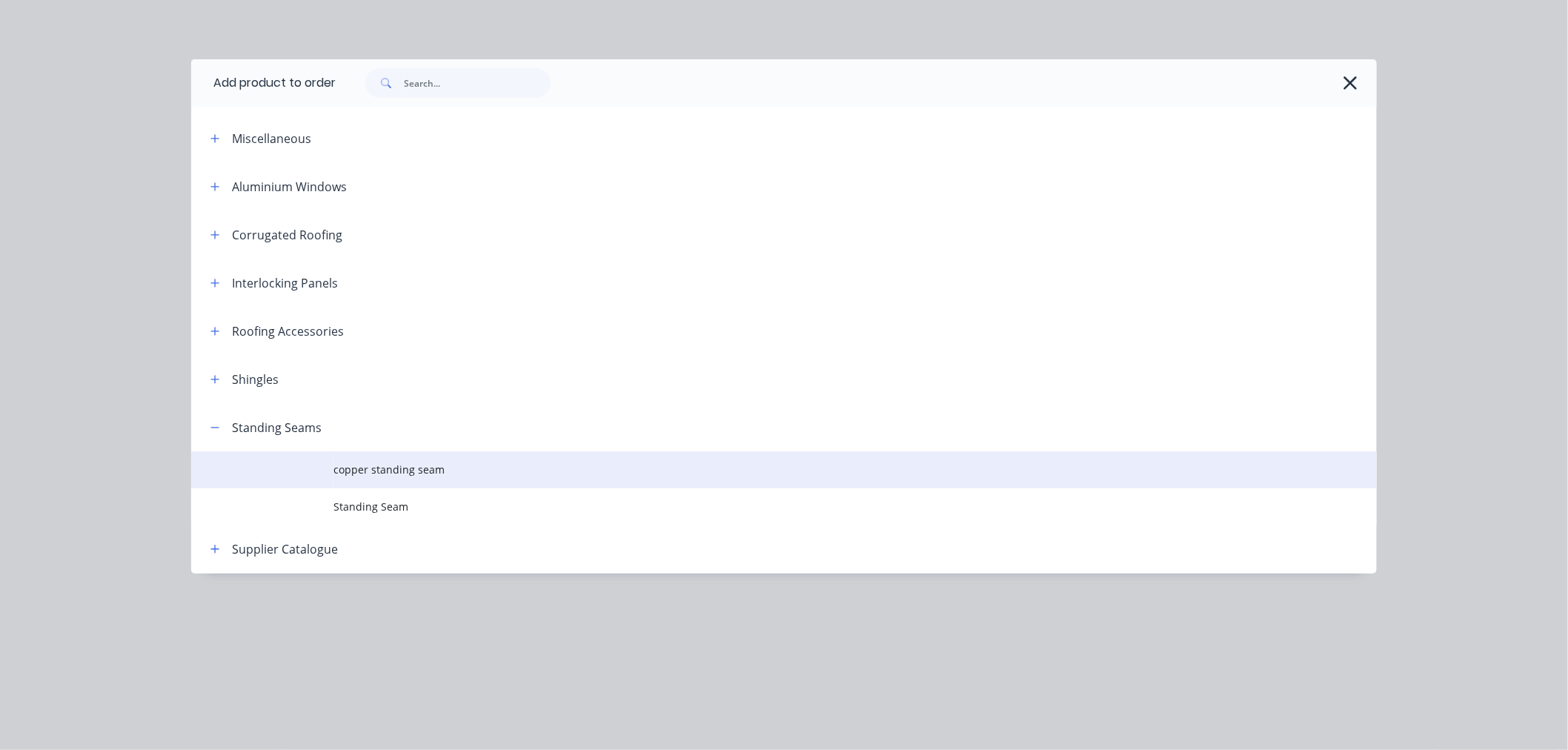
click at [420, 471] on span "copper standing seam" at bounding box center [751, 470] width 834 height 16
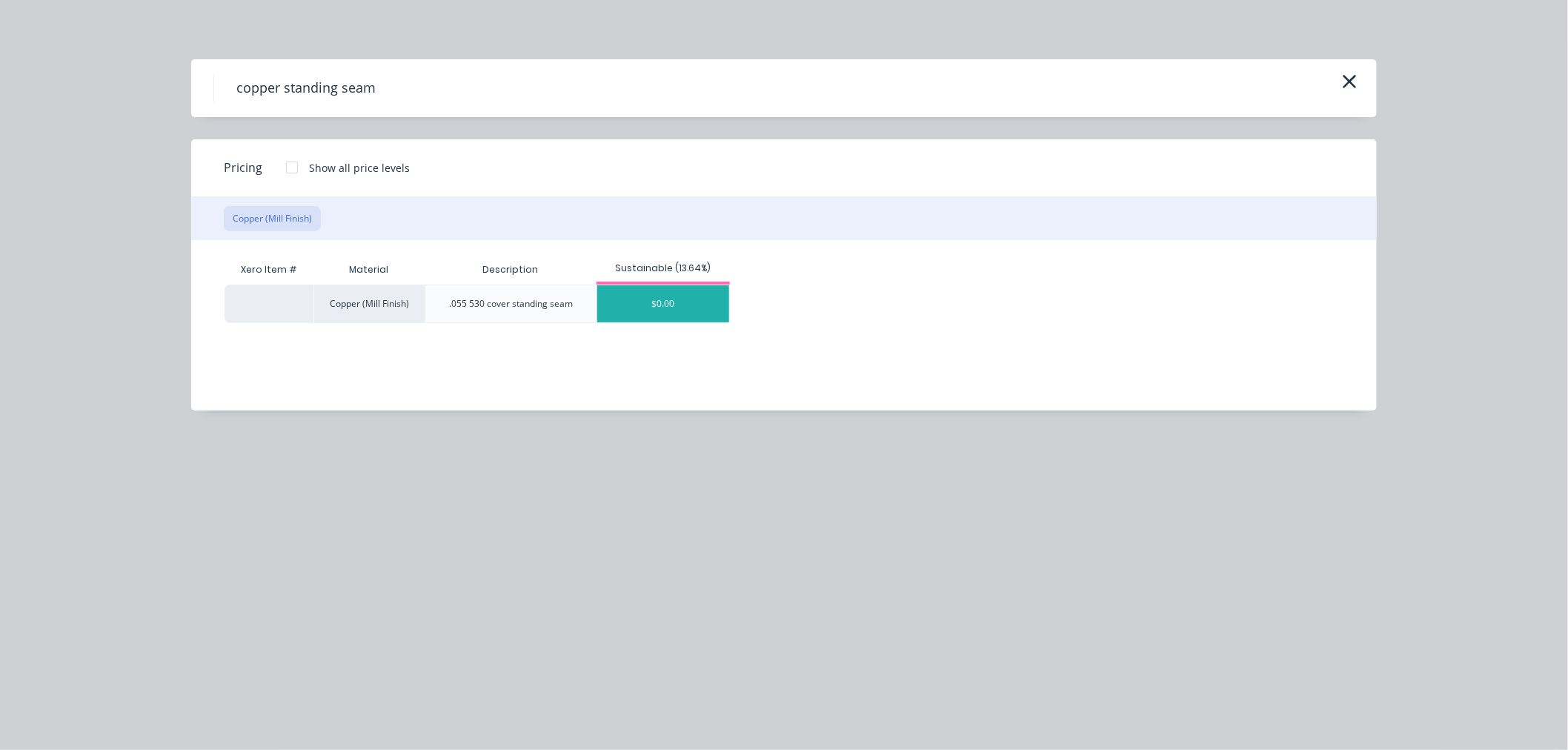
click at [637, 303] on div "$0.00" at bounding box center [663, 303] width 132 height 37
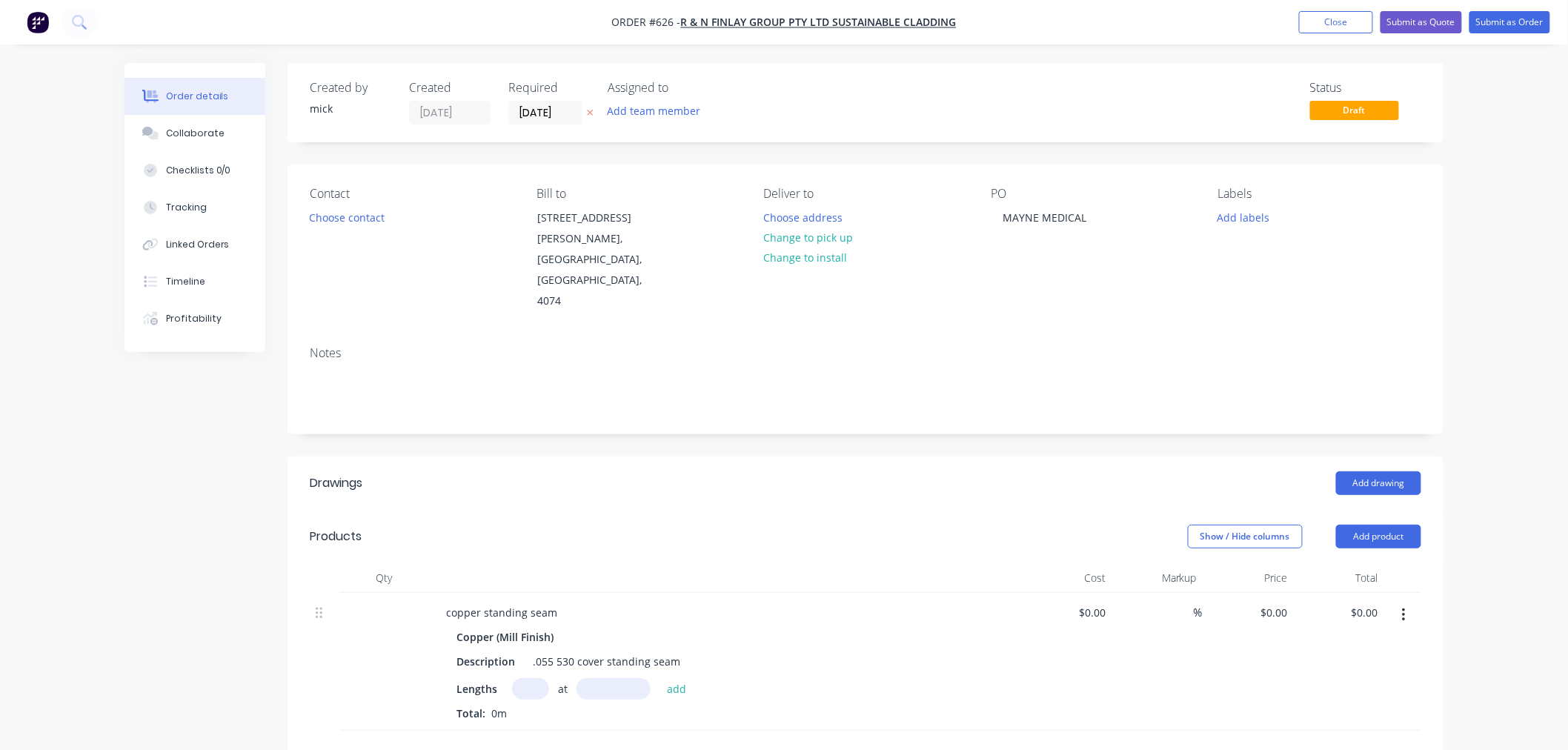
click at [531, 678] on input "text" at bounding box center [530, 688] width 37 height 21
type input "12"
type input "1890mm"
click at [1280, 601] on input "0" at bounding box center [1276, 612] width 34 height 21
type input "$111.60"
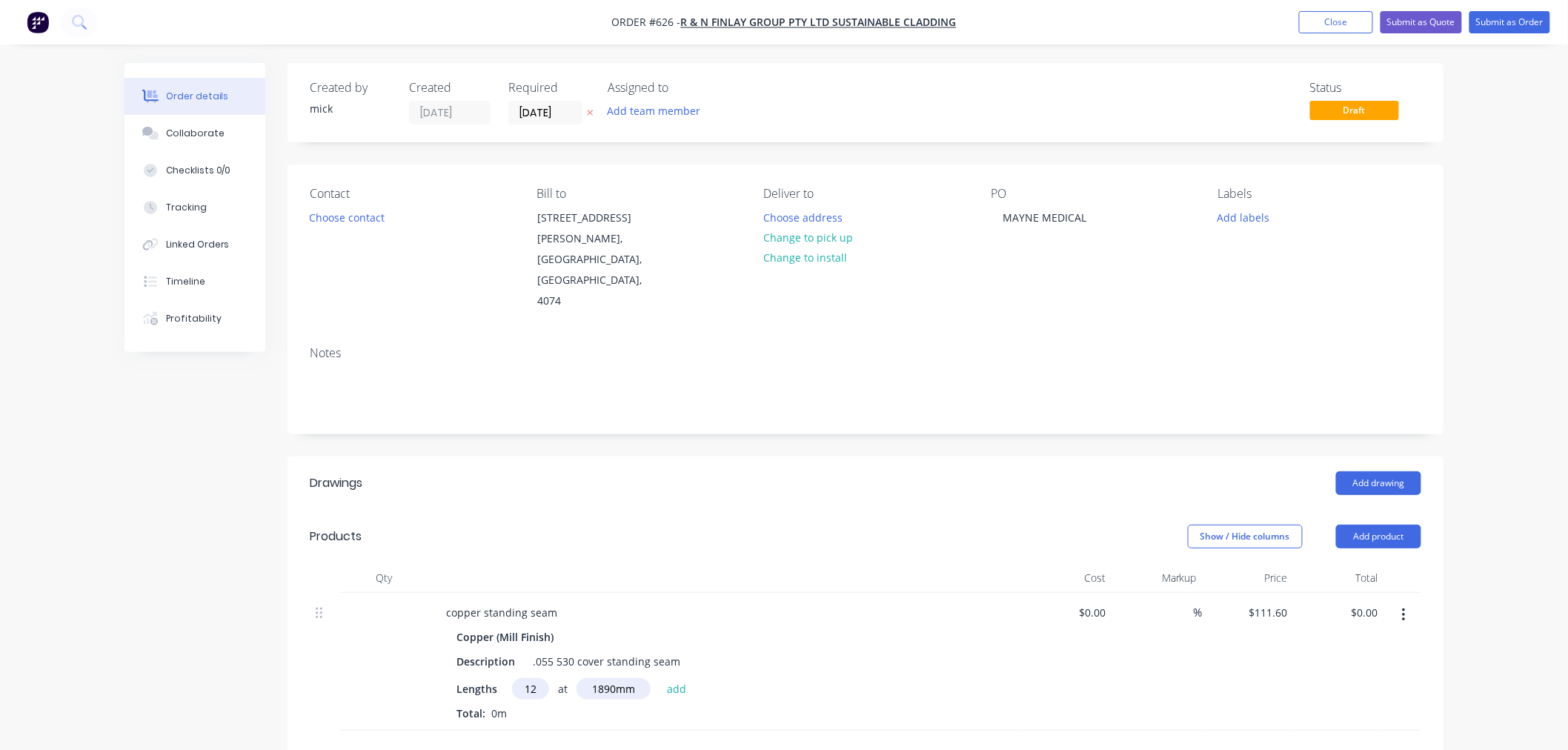
click at [1278, 628] on div "$111.60 $111.60" at bounding box center [1248, 661] width 91 height 137
click at [1095, 657] on div "$0.00 $0.00" at bounding box center [1066, 661] width 91 height 137
click at [683, 678] on button "add" at bounding box center [677, 687] width 35 height 20
type input "$2,531.09"
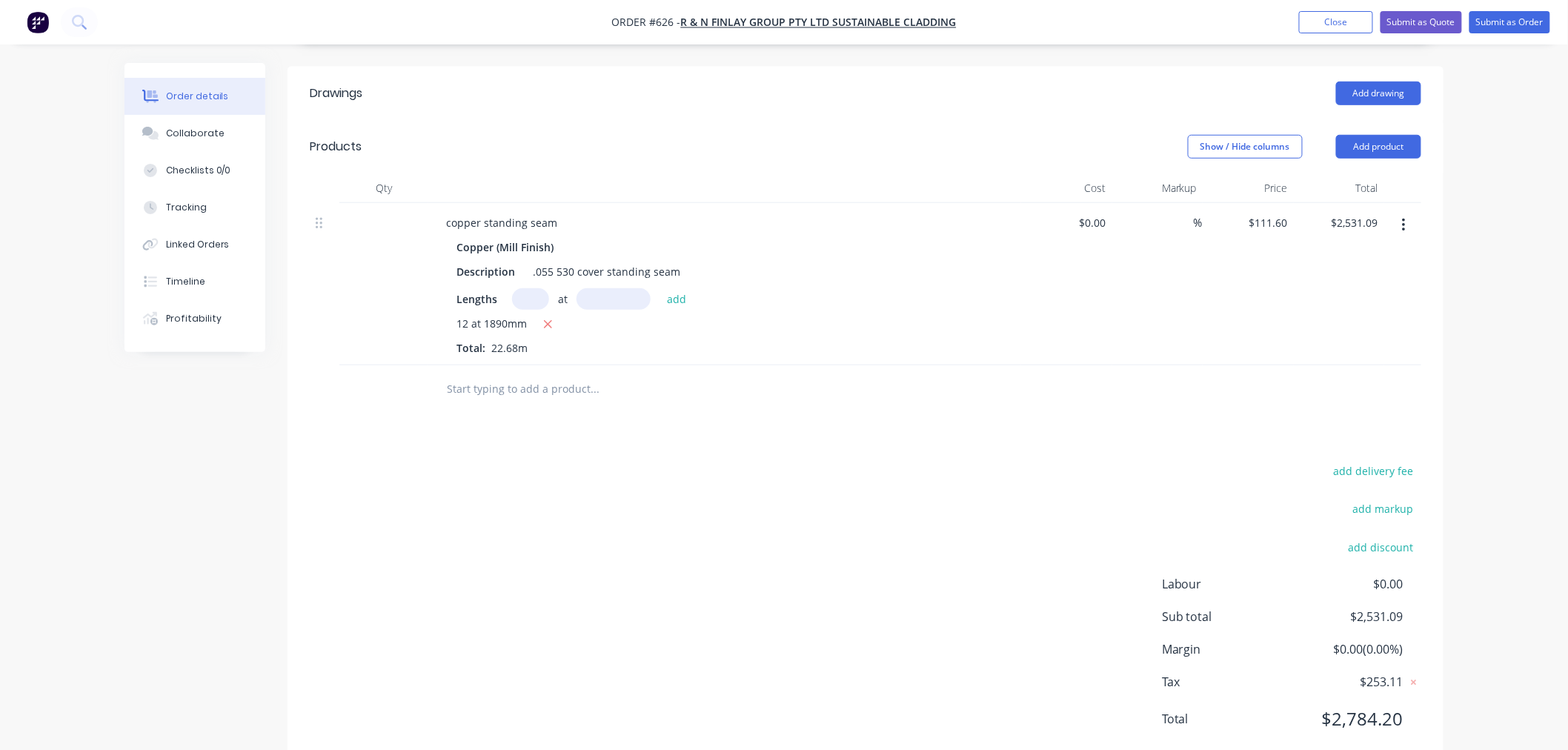
click at [528, 374] on input "text" at bounding box center [593, 389] width 296 height 29
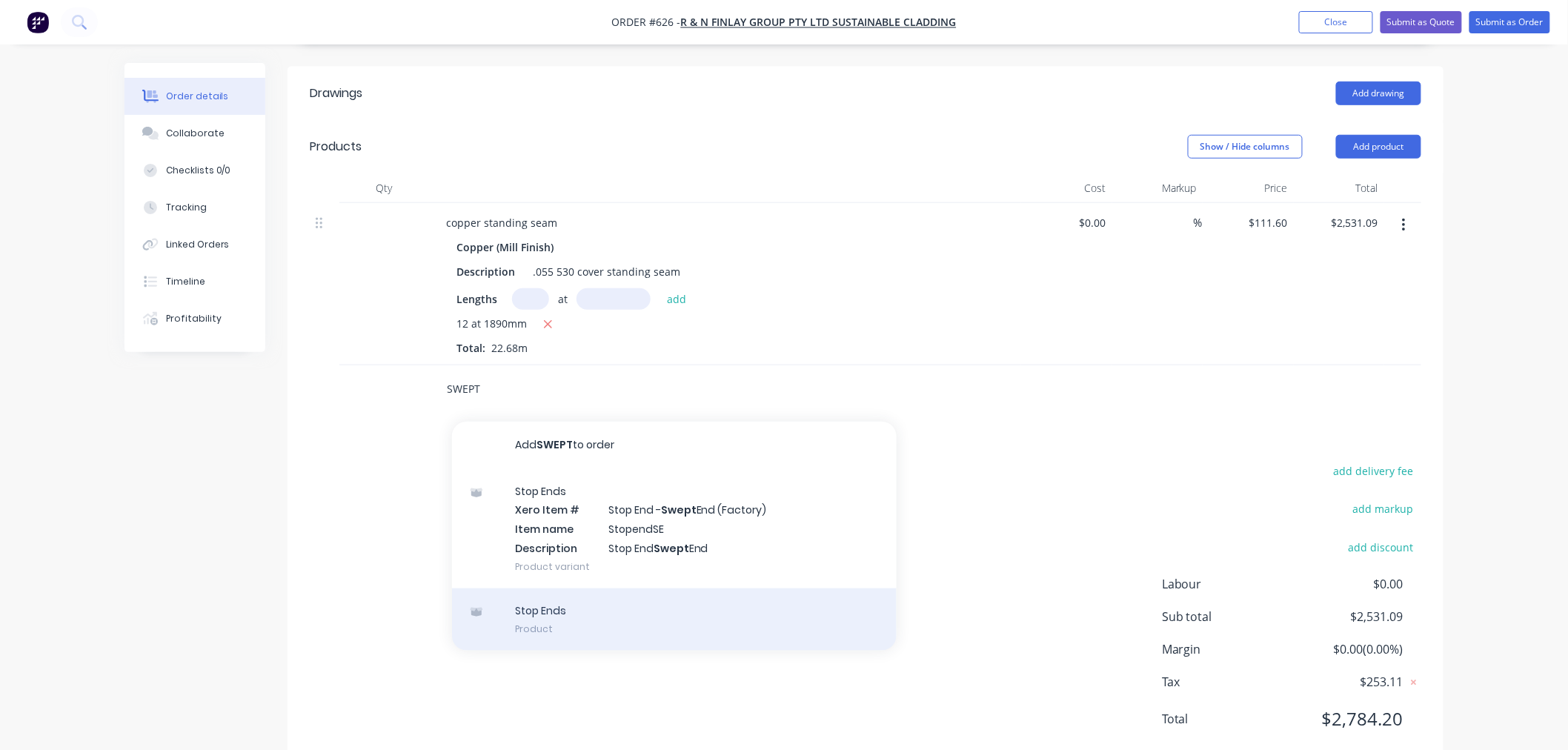
type input "SWEPT"
click at [557, 594] on div "Stop Ends Product" at bounding box center [674, 620] width 445 height 62
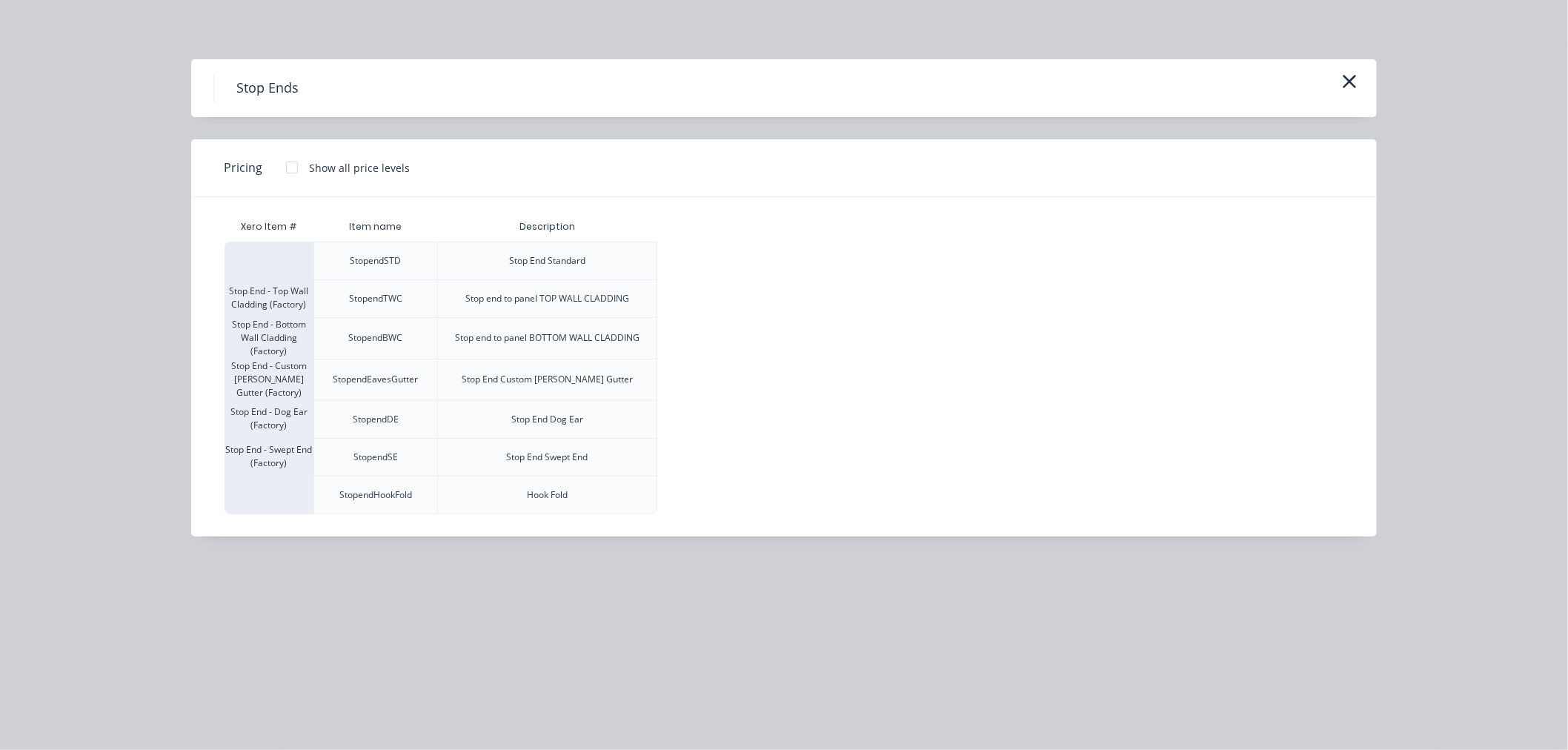
click at [284, 164] on div at bounding box center [292, 167] width 29 height 29
click at [720, 449] on div "$11.00" at bounding box center [697, 457] width 79 height 37
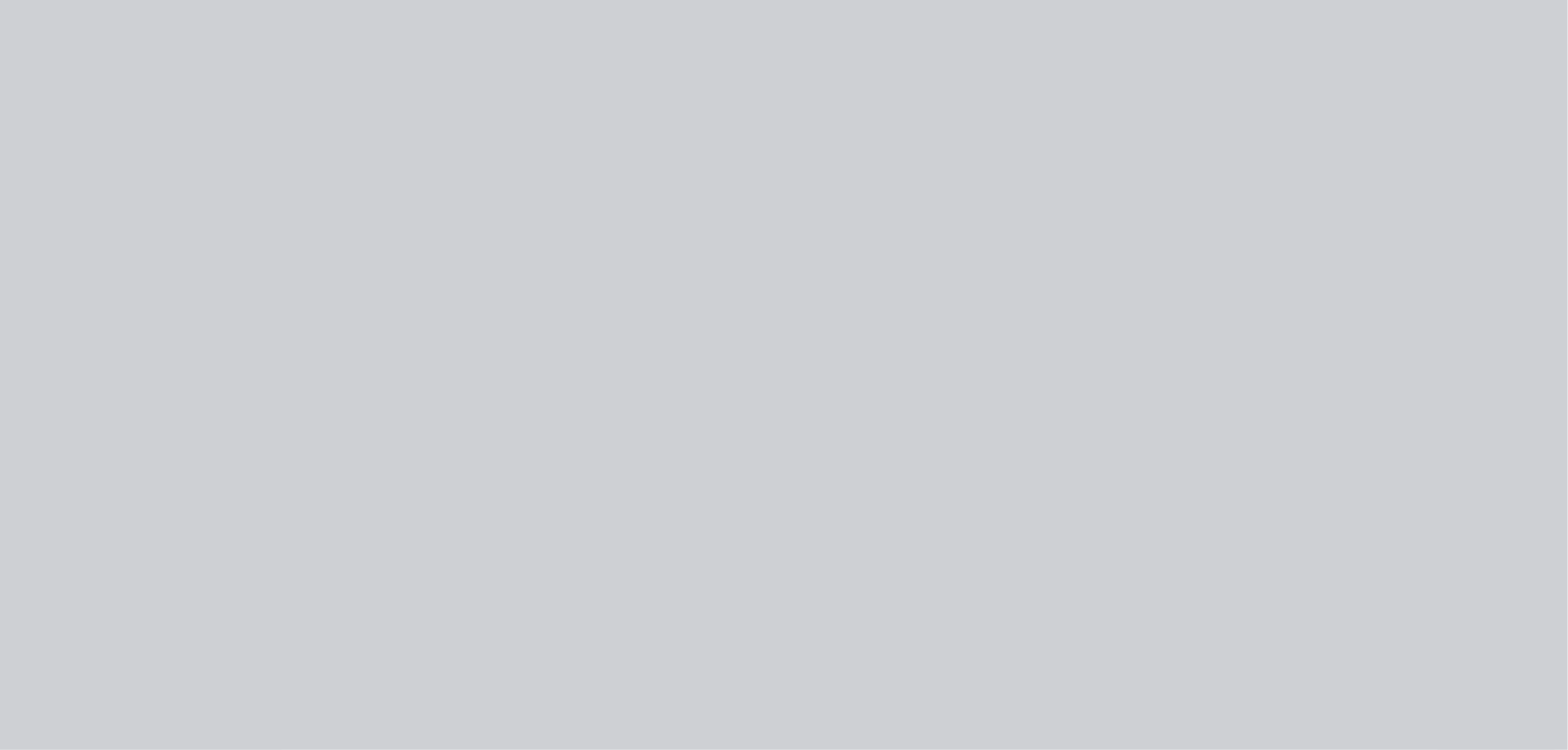
type input "$11.00"
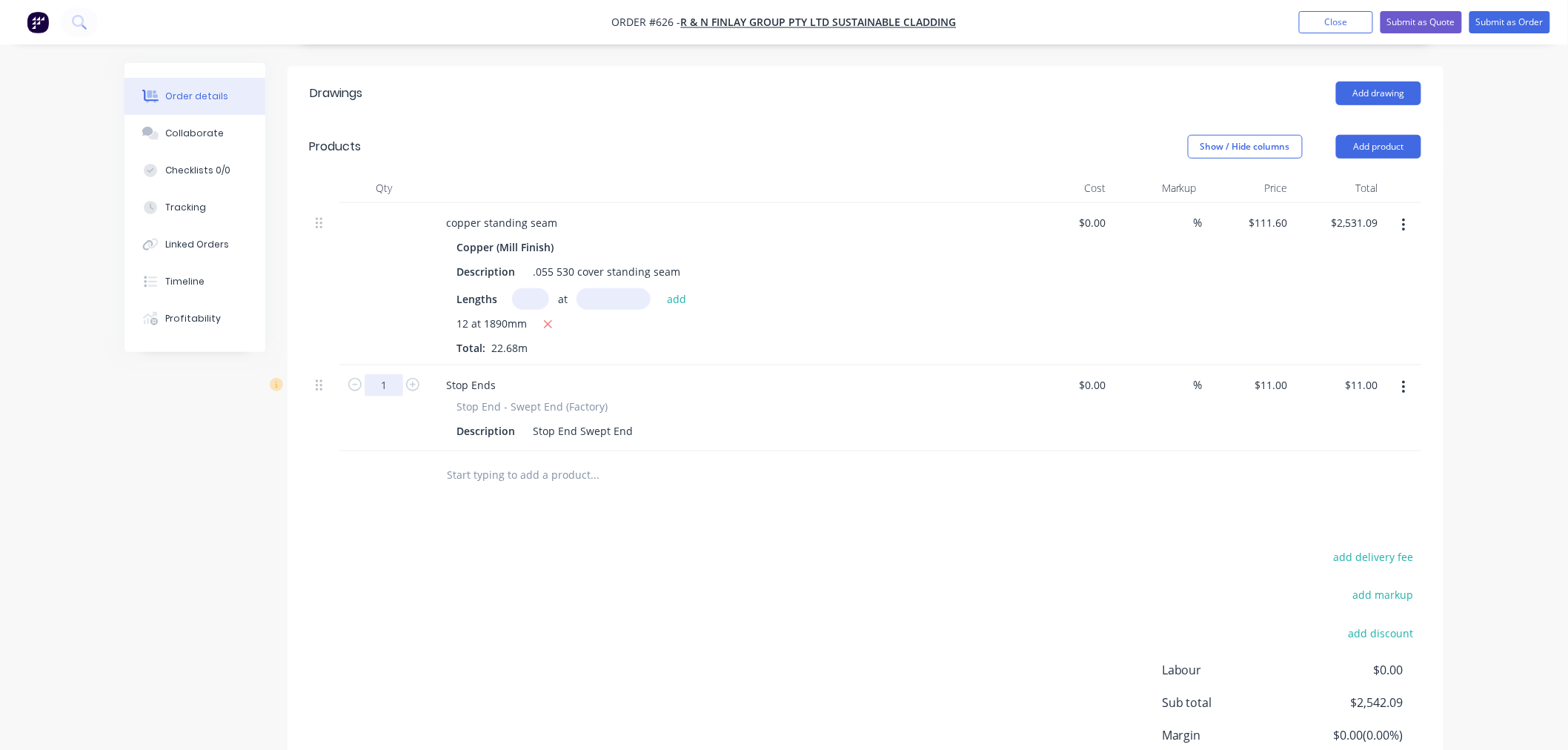
click at [383, 374] on input "1" at bounding box center [384, 385] width 39 height 22
type input "26"
type input "$286.00"
drag, startPoint x: 682, startPoint y: 494, endPoint x: 652, endPoint y: 487, distance: 30.8
click at [682, 494] on div "Drawings Add drawing Products Show / Hide columns Add product Qty Cost Markup P…" at bounding box center [865, 461] width 1156 height 788
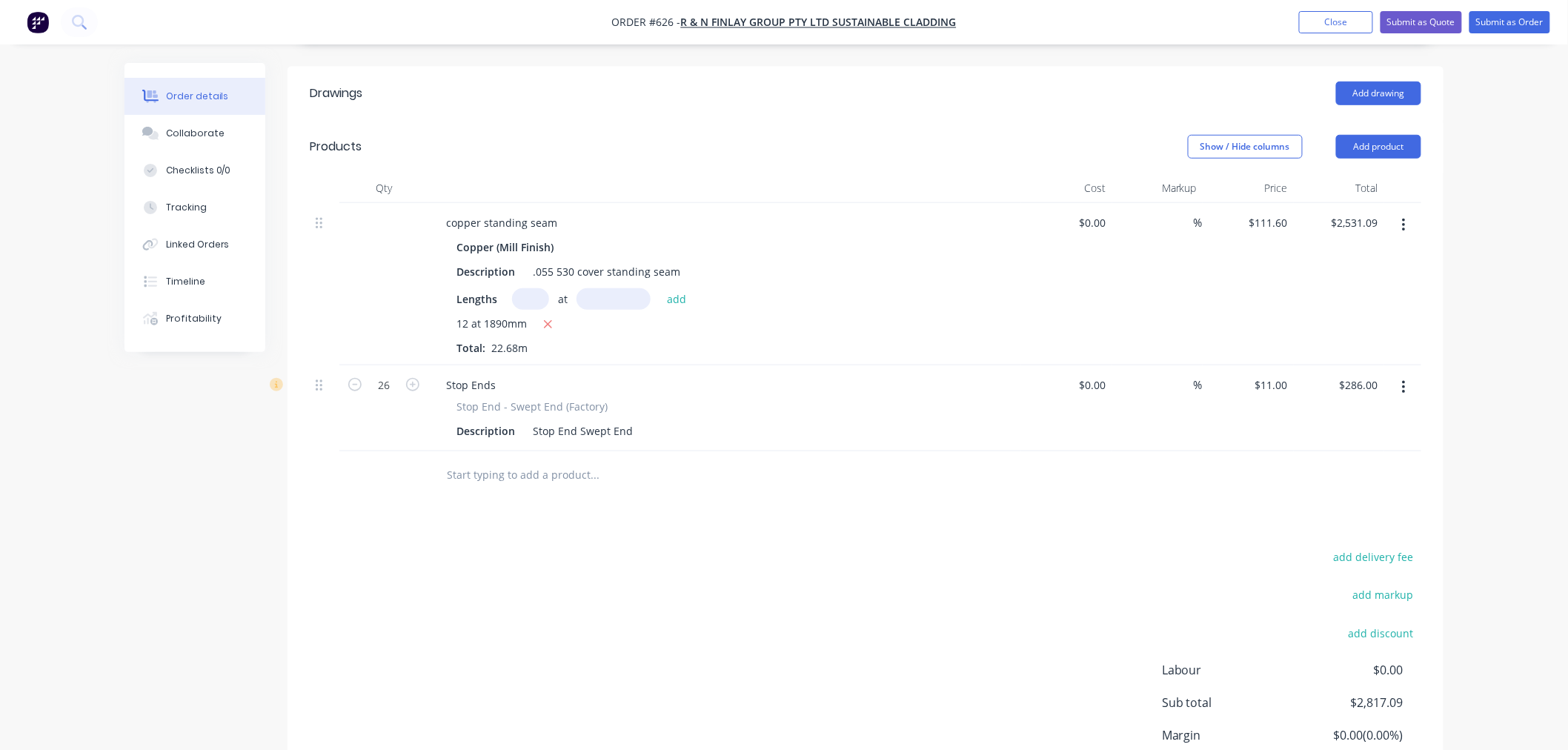
click at [483, 460] on input "text" at bounding box center [593, 474] width 296 height 29
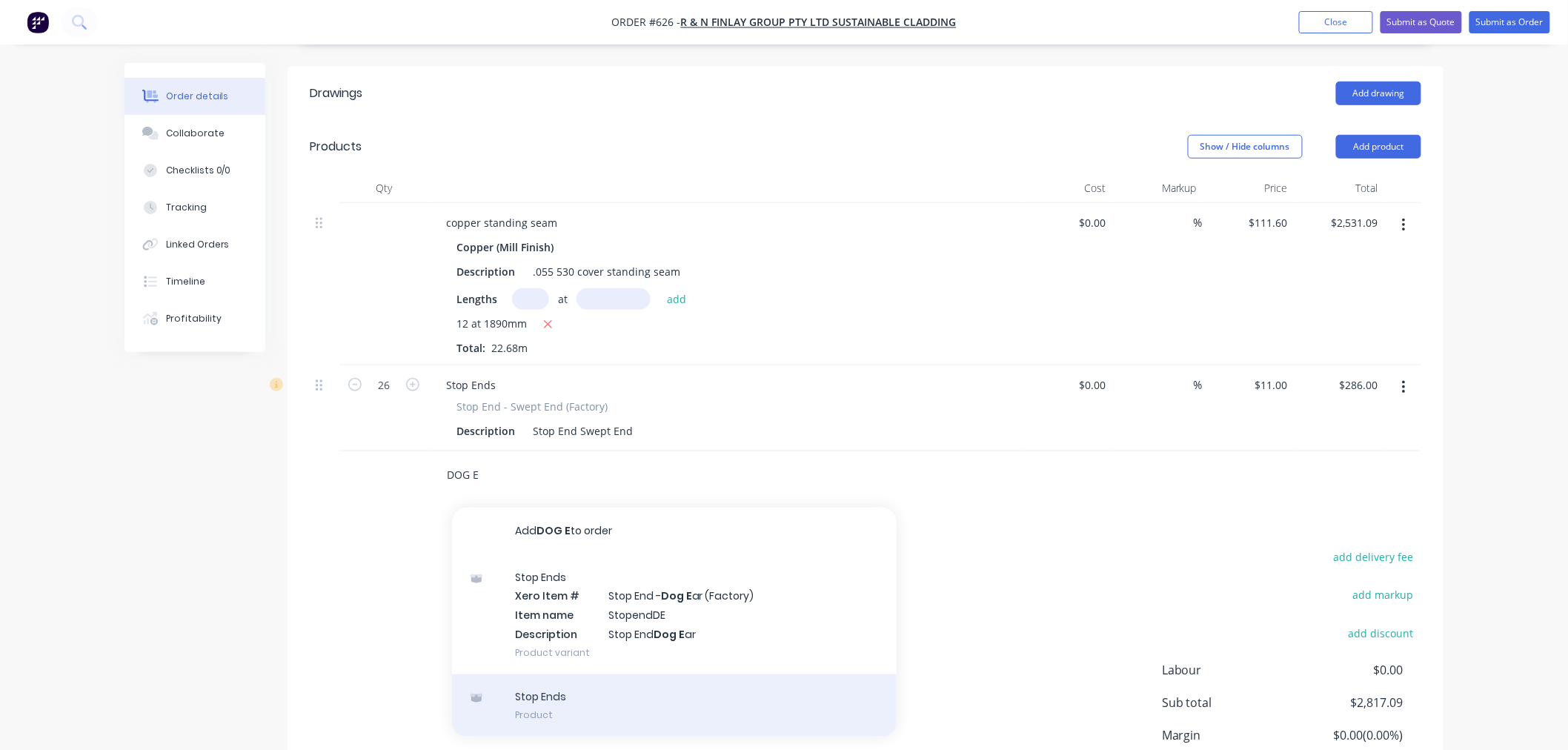
type input "DOG E"
click at [564, 675] on div "Stop Ends Product" at bounding box center [674, 706] width 445 height 62
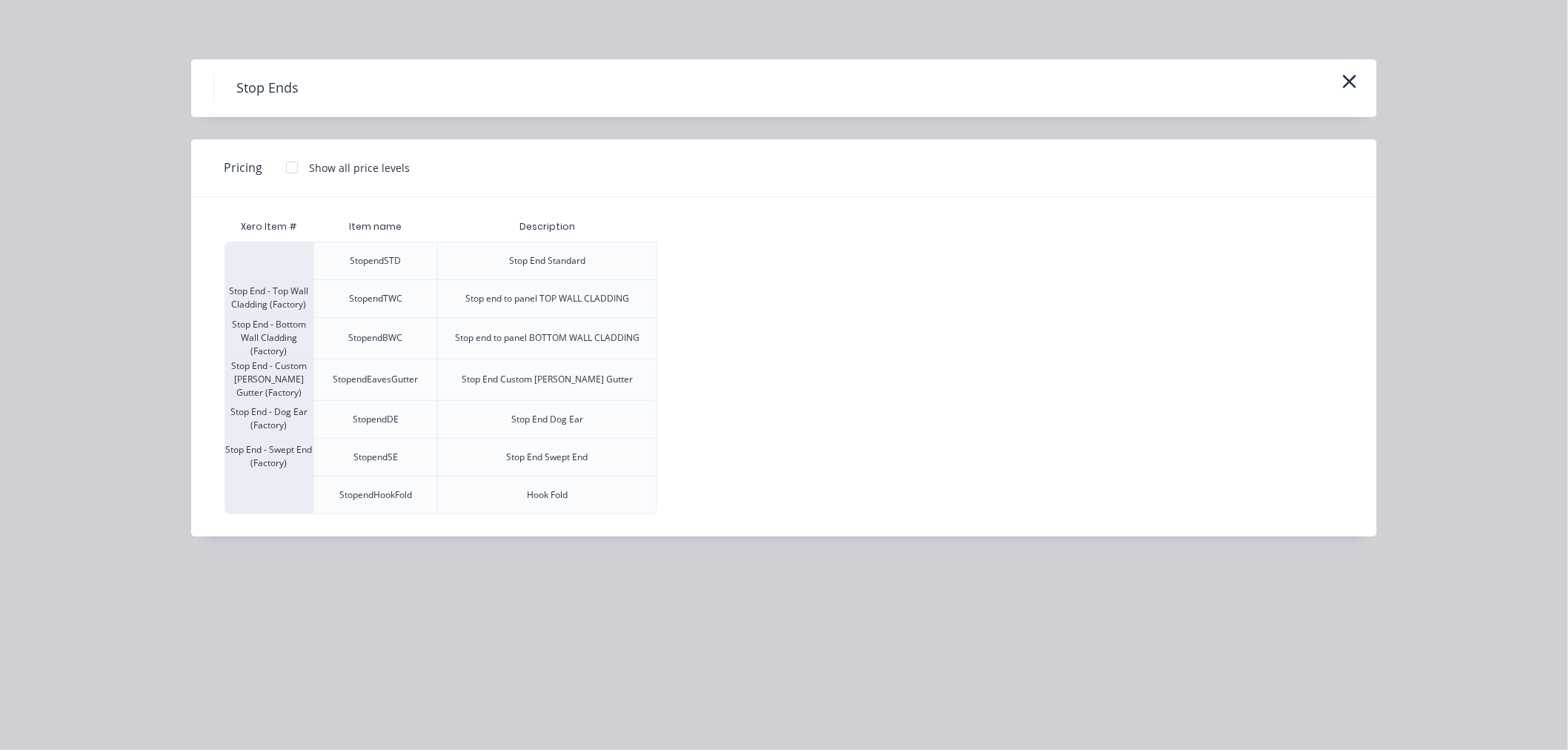
click at [288, 164] on div at bounding box center [292, 167] width 29 height 29
click at [699, 410] on div "$11.00" at bounding box center [697, 419] width 79 height 37
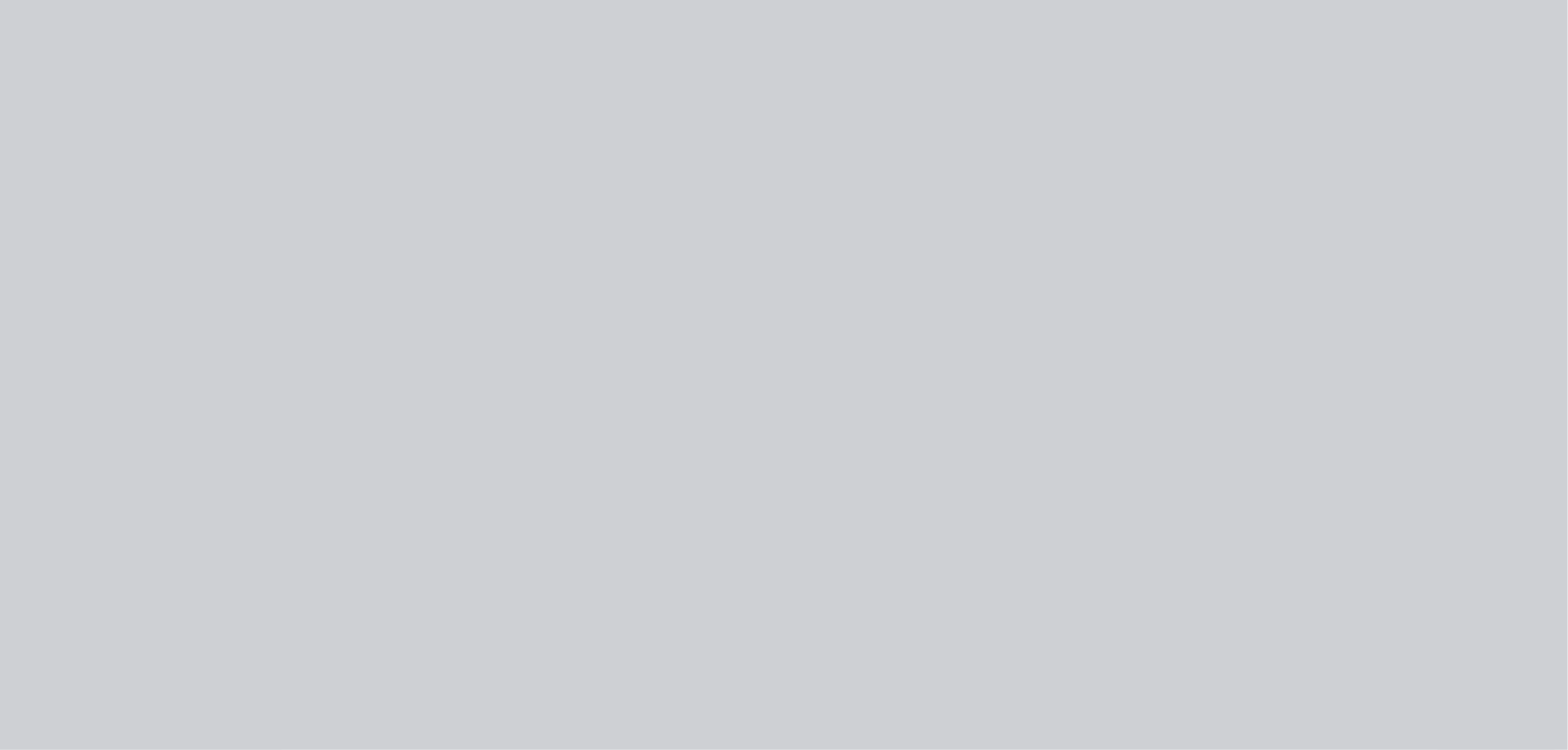
type input "$11.00"
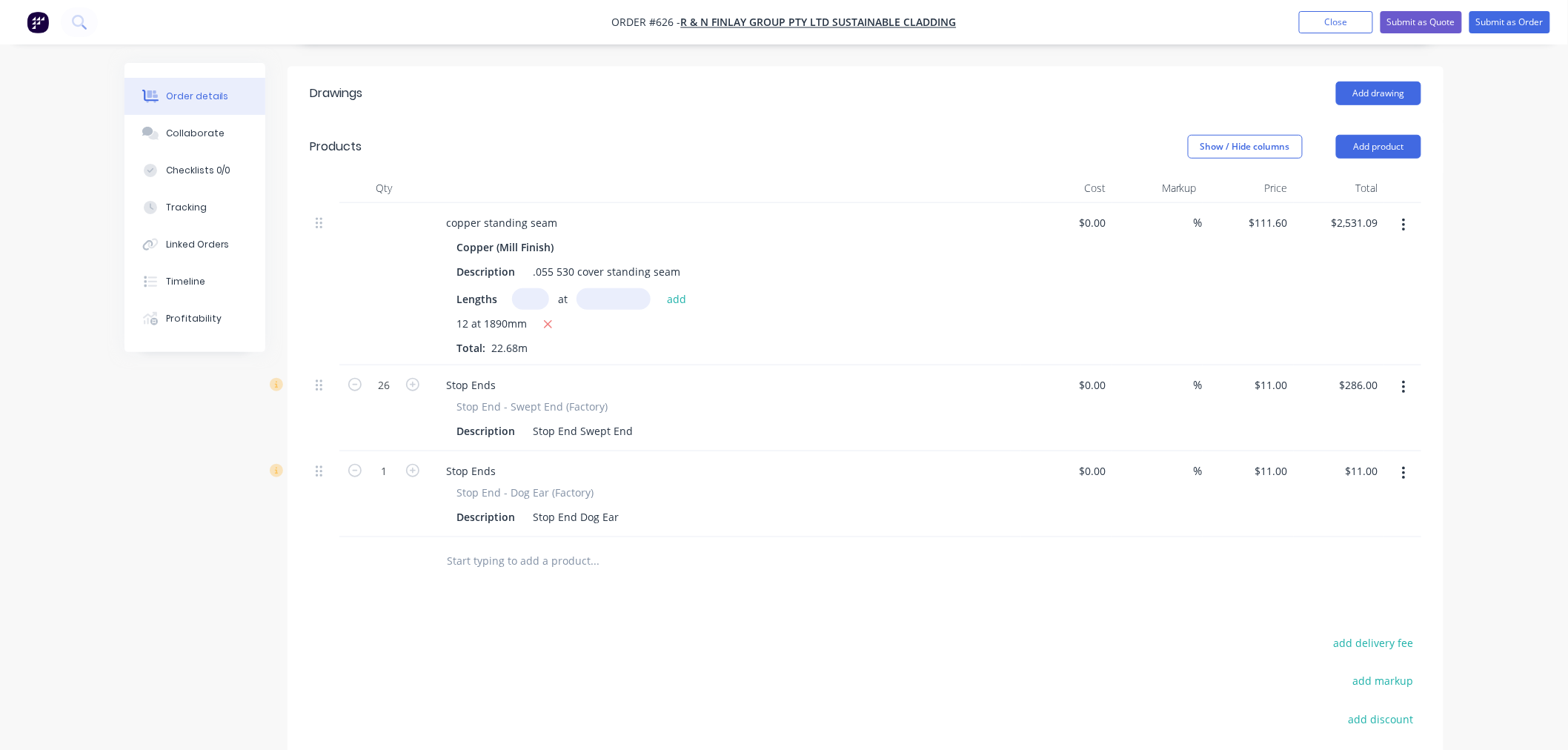
click at [485, 546] on input "text" at bounding box center [593, 560] width 296 height 29
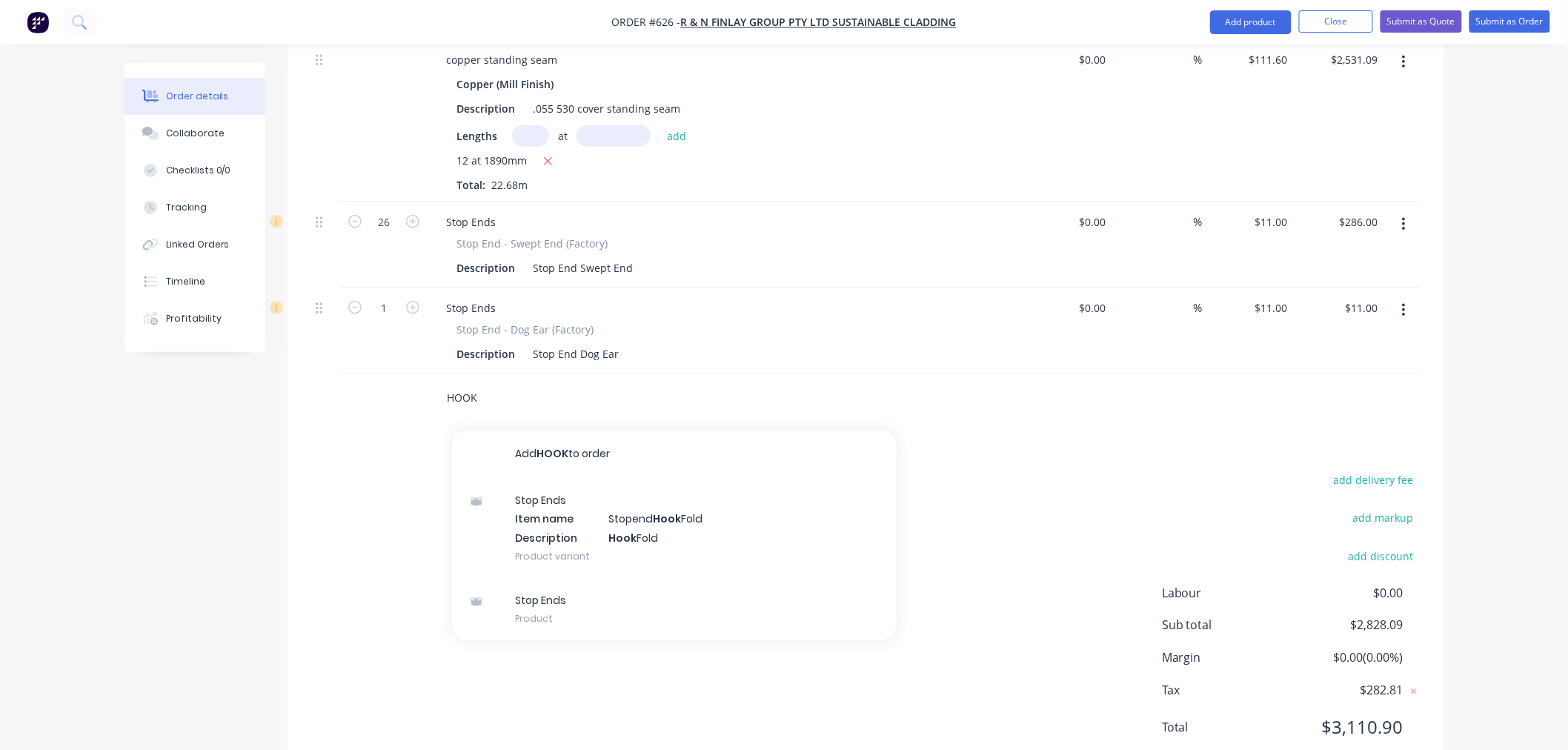
scroll to position [561, 0]
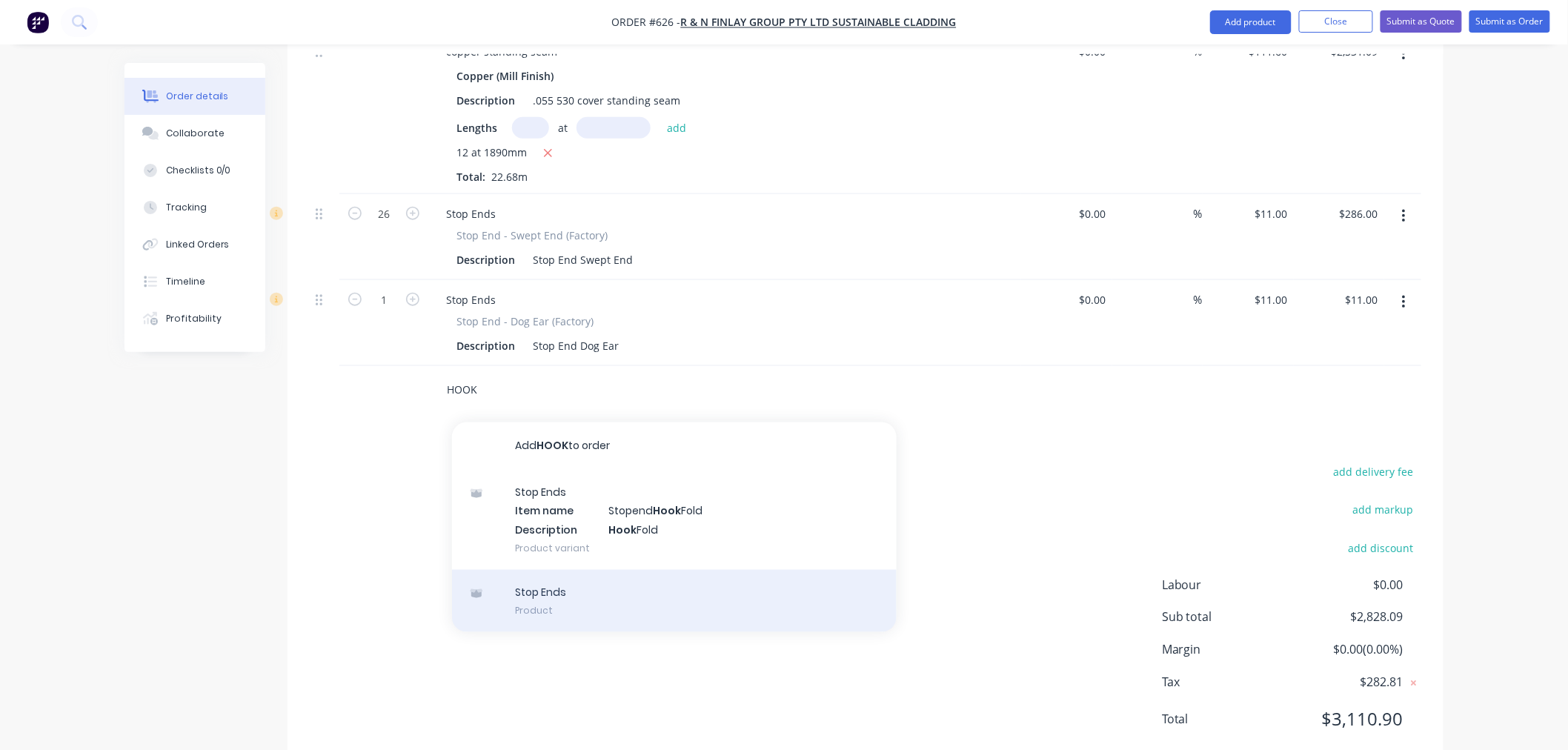
type input "HOOK"
click at [542, 570] on div "Stop Ends Product" at bounding box center [674, 601] width 445 height 62
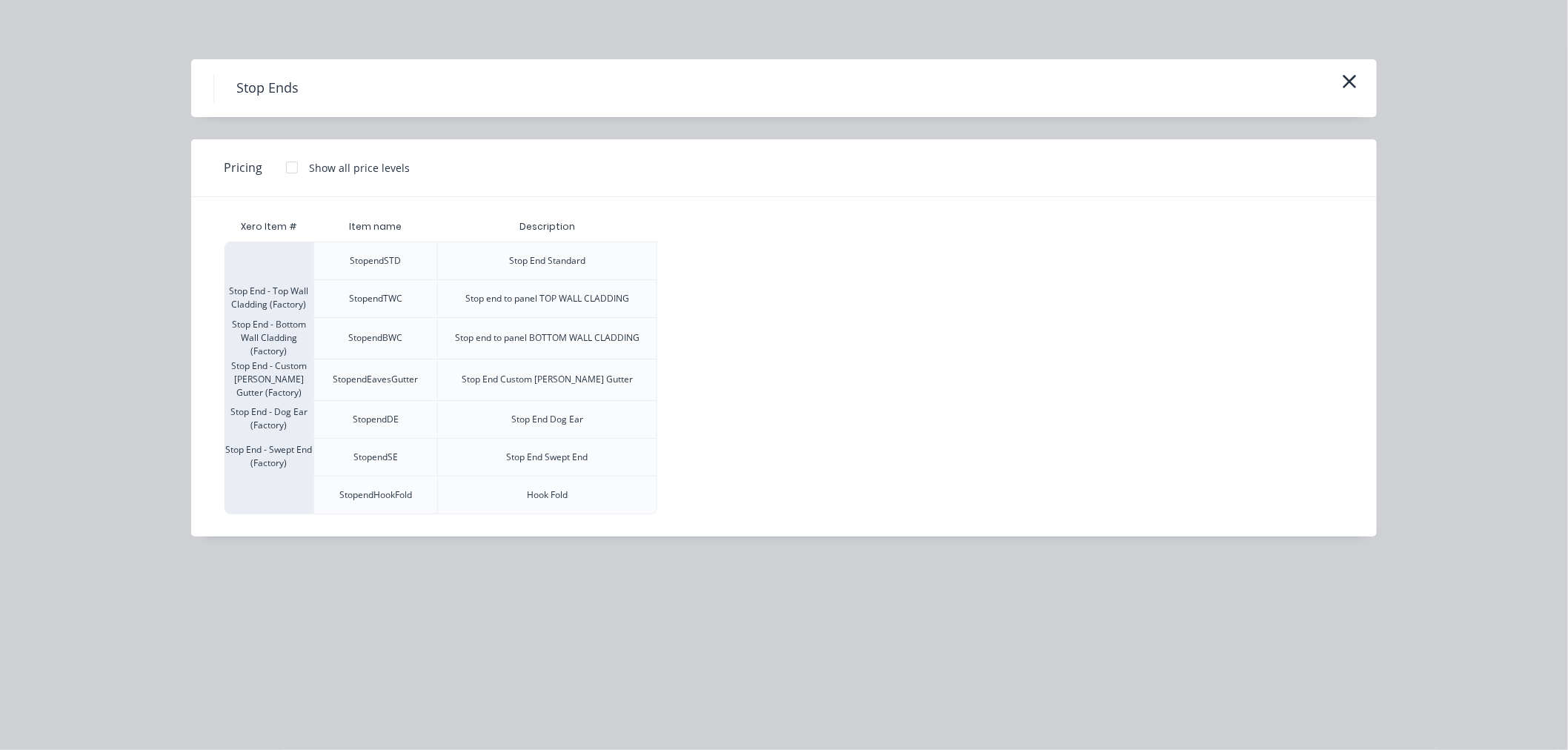
click at [290, 163] on div at bounding box center [292, 167] width 29 height 29
click at [677, 260] on div "$7.70" at bounding box center [697, 261] width 79 height 37
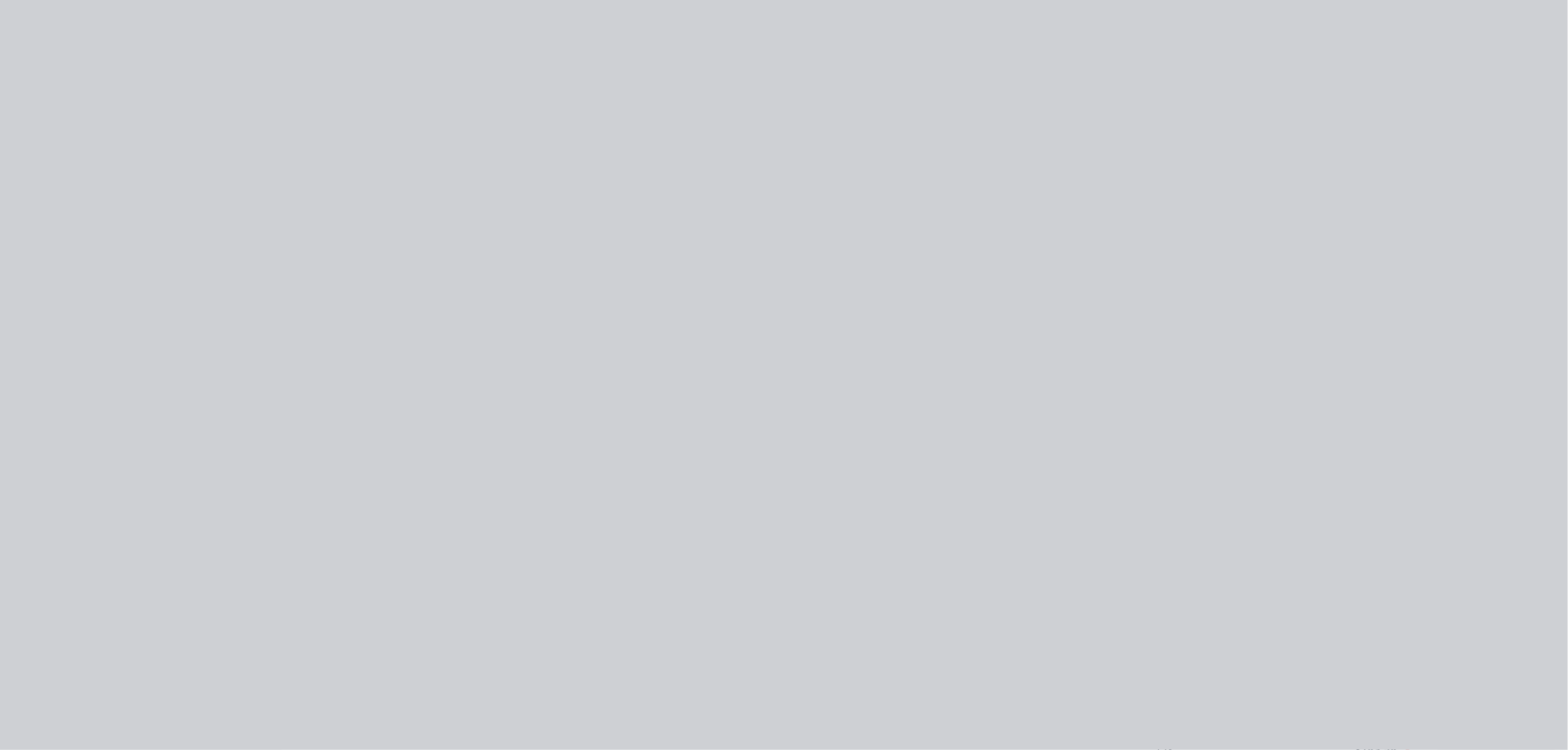
type input "$7.70"
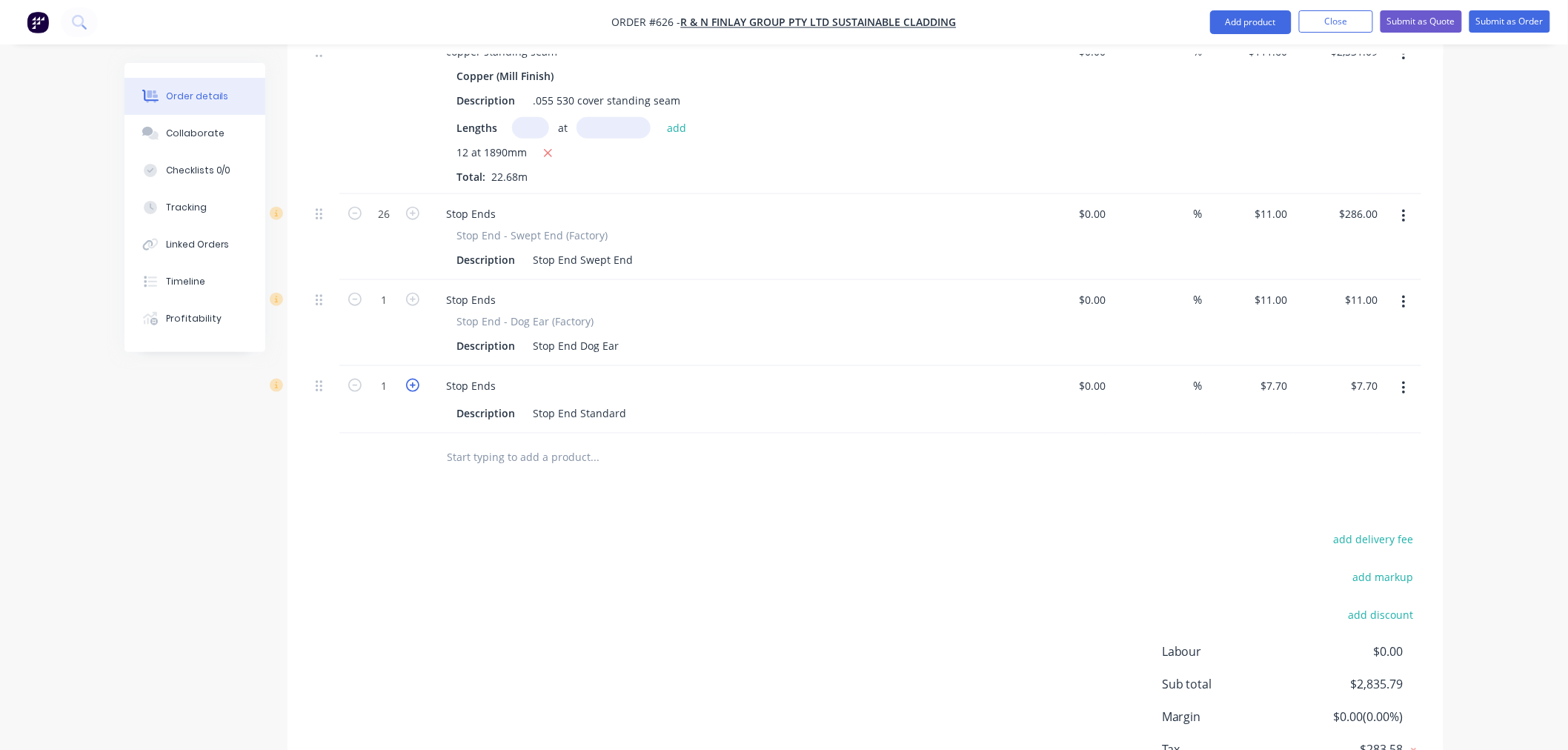
click at [413, 379] on icon "button" at bounding box center [412, 385] width 14 height 14
type input "2"
type input "$15.40"
click at [553, 443] on input "text" at bounding box center [593, 457] width 296 height 29
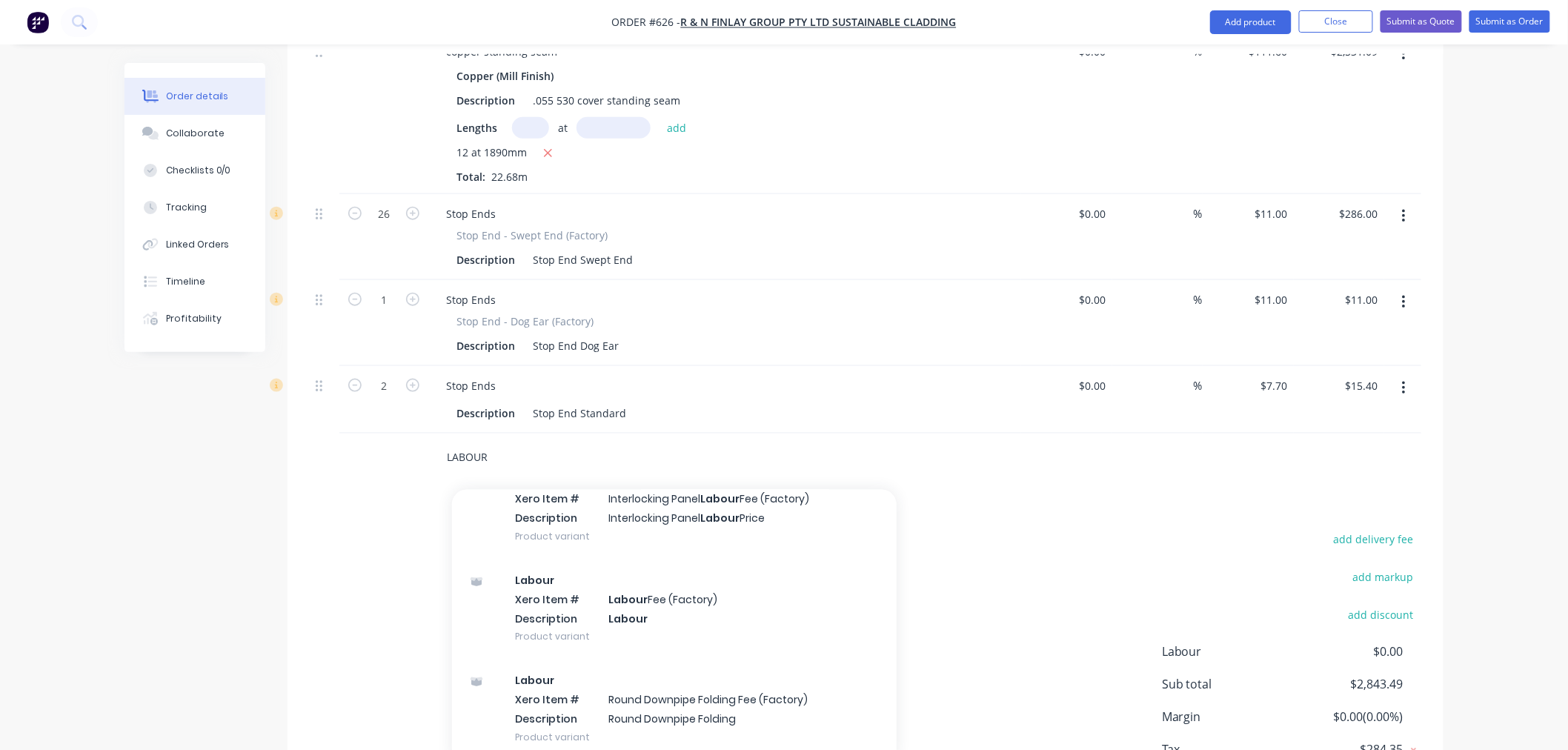
scroll to position [658, 0]
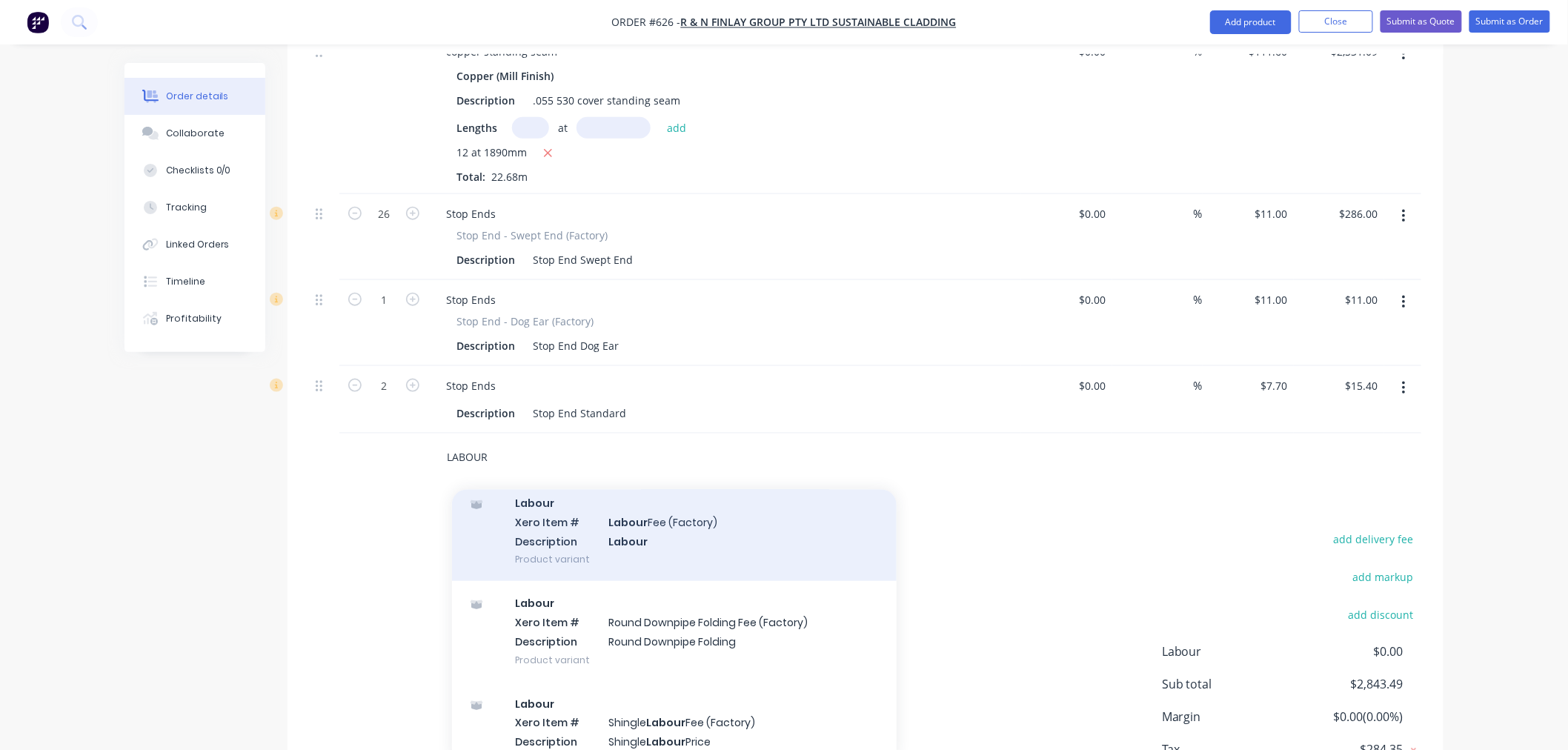
type input "LABOUR"
click at [637, 481] on div "Labour Xero Item # Labour Fee (Factory) Description Labour Product variant" at bounding box center [674, 531] width 445 height 100
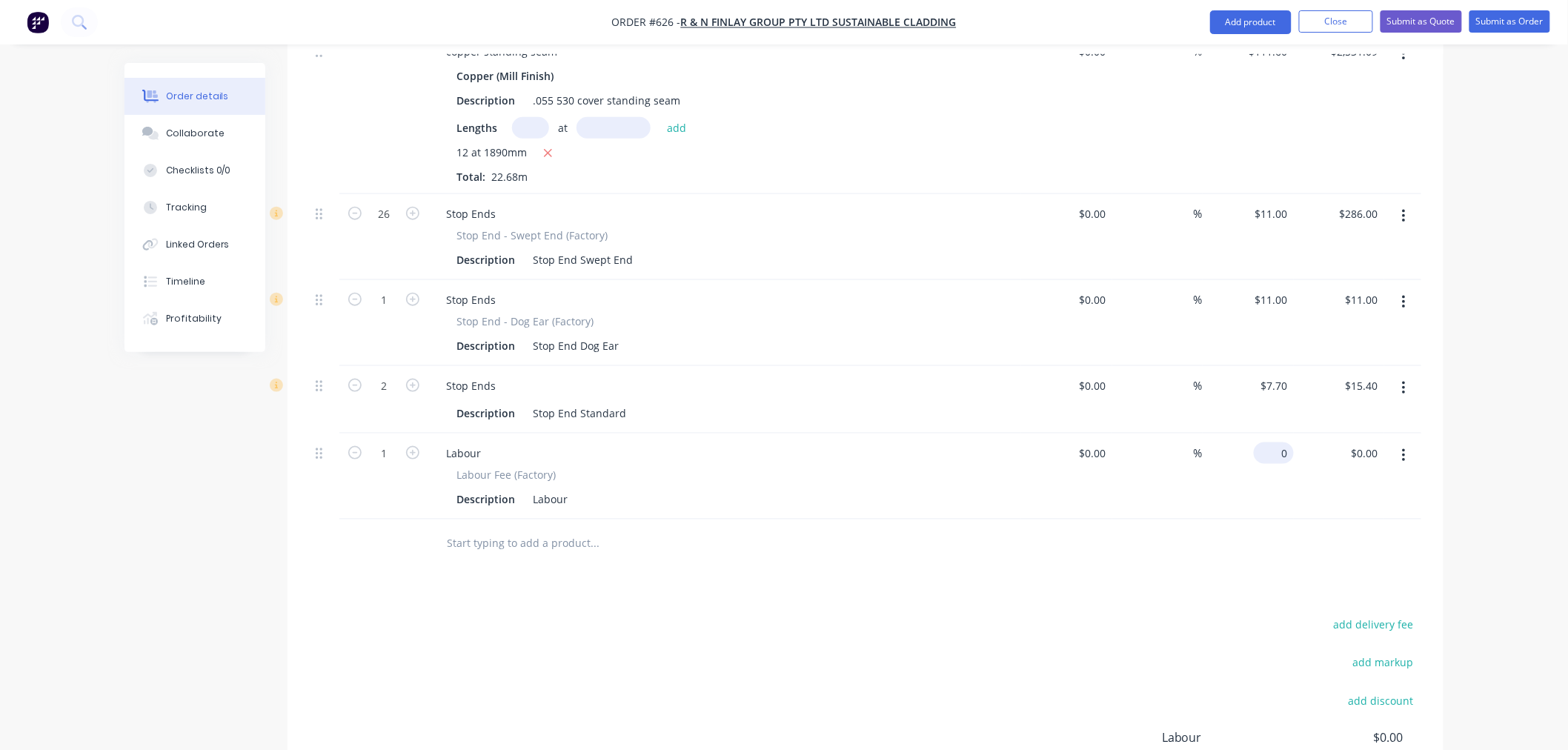
click at [1286, 443] on input "0" at bounding box center [1276, 453] width 34 height 21
type input "$120.00"
click at [490, 443] on div "Labour" at bounding box center [464, 453] width 59 height 21
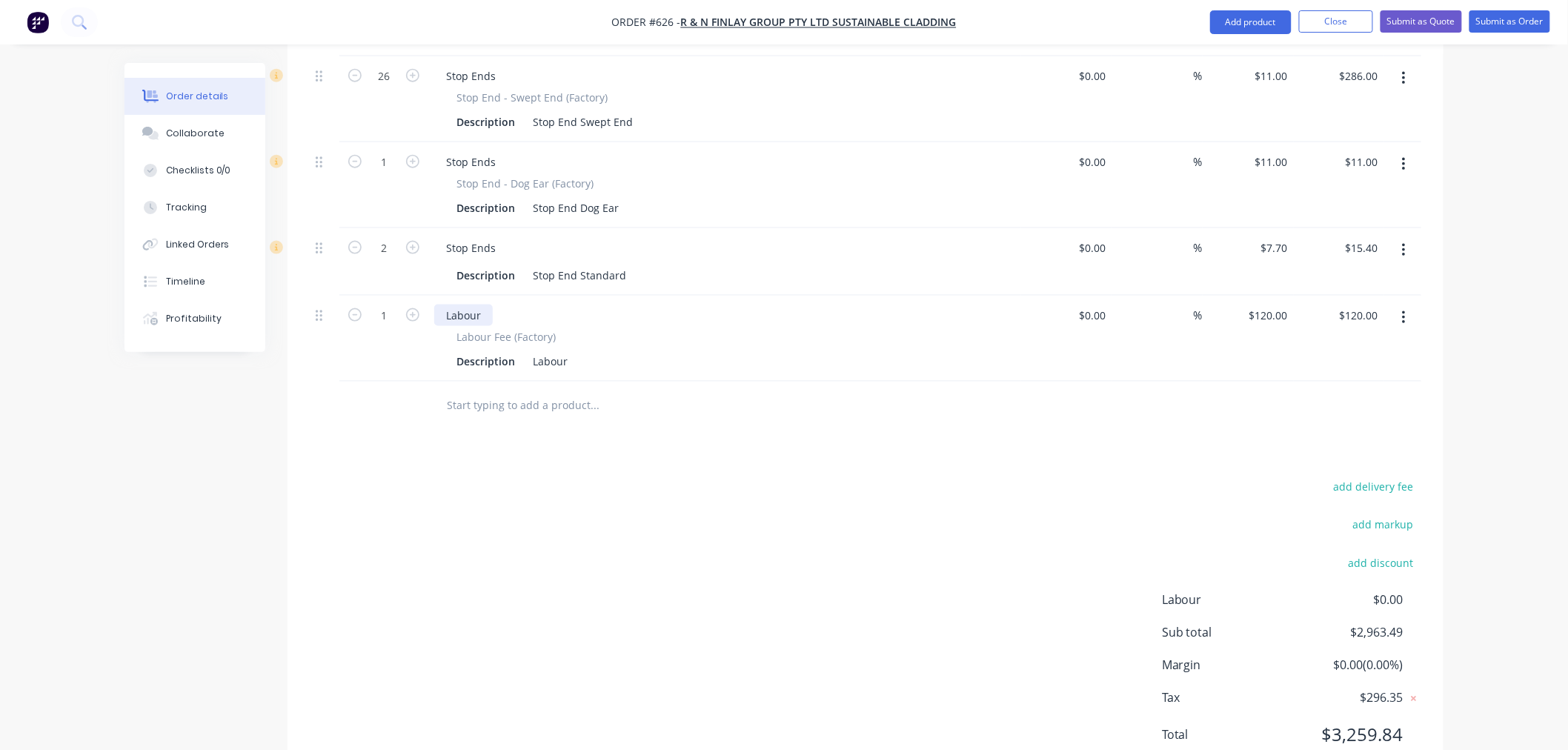
scroll to position [715, 0]
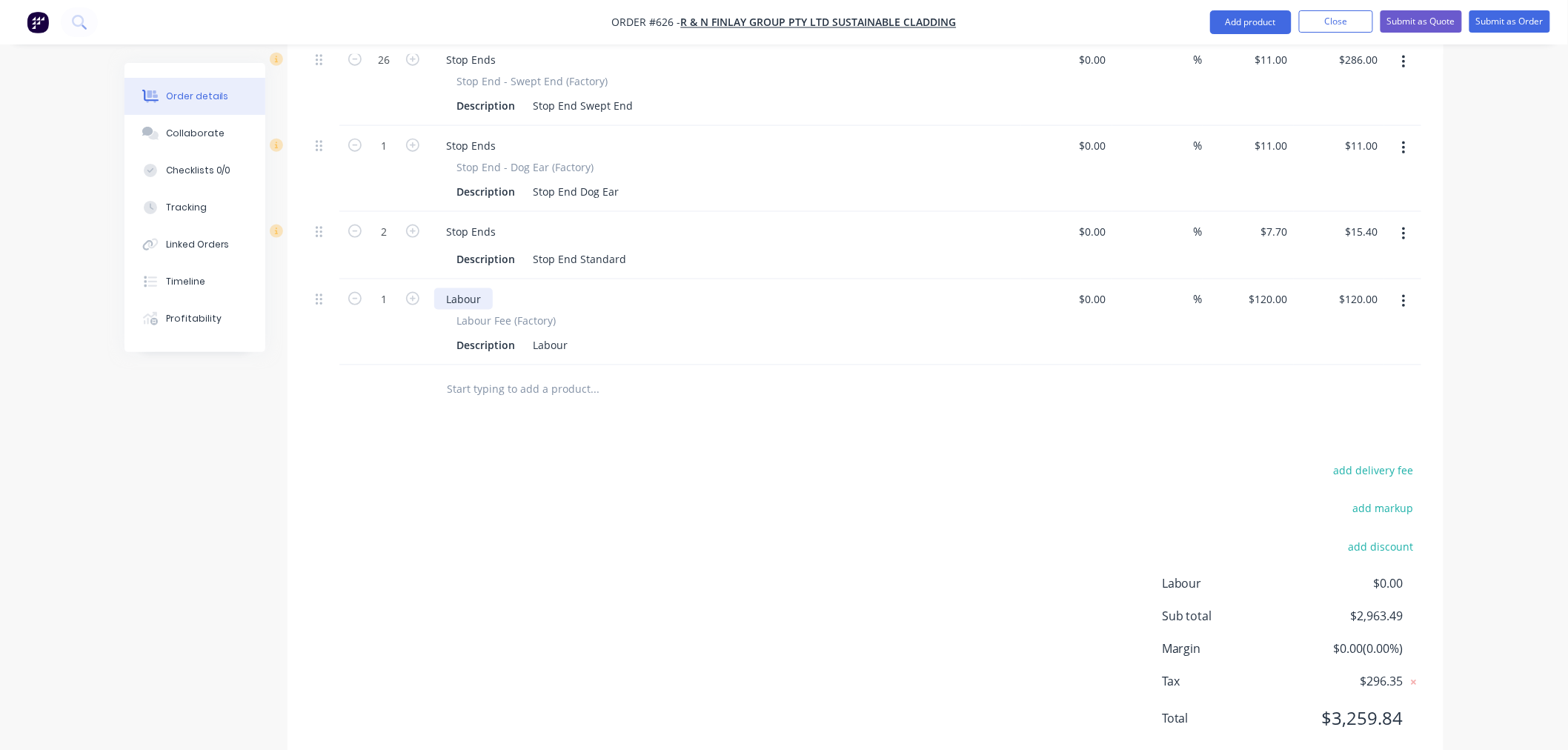
click at [488, 288] on div "Labour" at bounding box center [464, 299] width 59 height 21
click at [413, 292] on icon "button" at bounding box center [412, 298] width 14 height 14
type input "2"
type input "$240.00"
click at [392, 288] on input "2" at bounding box center [384, 300] width 39 height 22
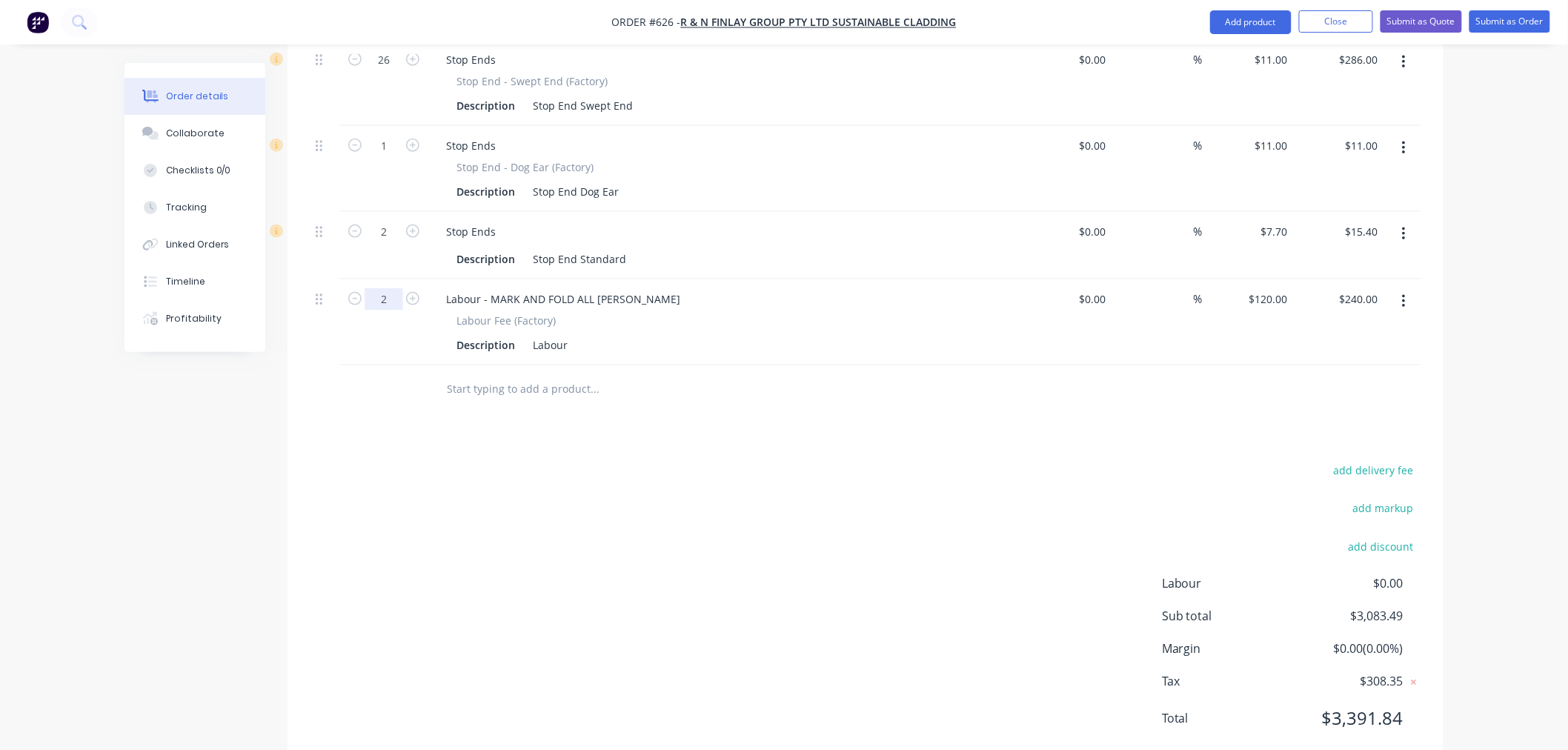
click at [395, 288] on input "2" at bounding box center [384, 300] width 39 height 22
click at [393, 288] on input "2" at bounding box center [384, 300] width 39 height 22
click at [615, 501] on div "add delivery fee add markup add discount Labour $0.00 Sub total $3,083.49 Margi…" at bounding box center [865, 604] width 1111 height 286
click at [388, 288] on input "2" at bounding box center [384, 300] width 39 height 22
click at [397, 288] on input "2" at bounding box center [384, 300] width 39 height 22
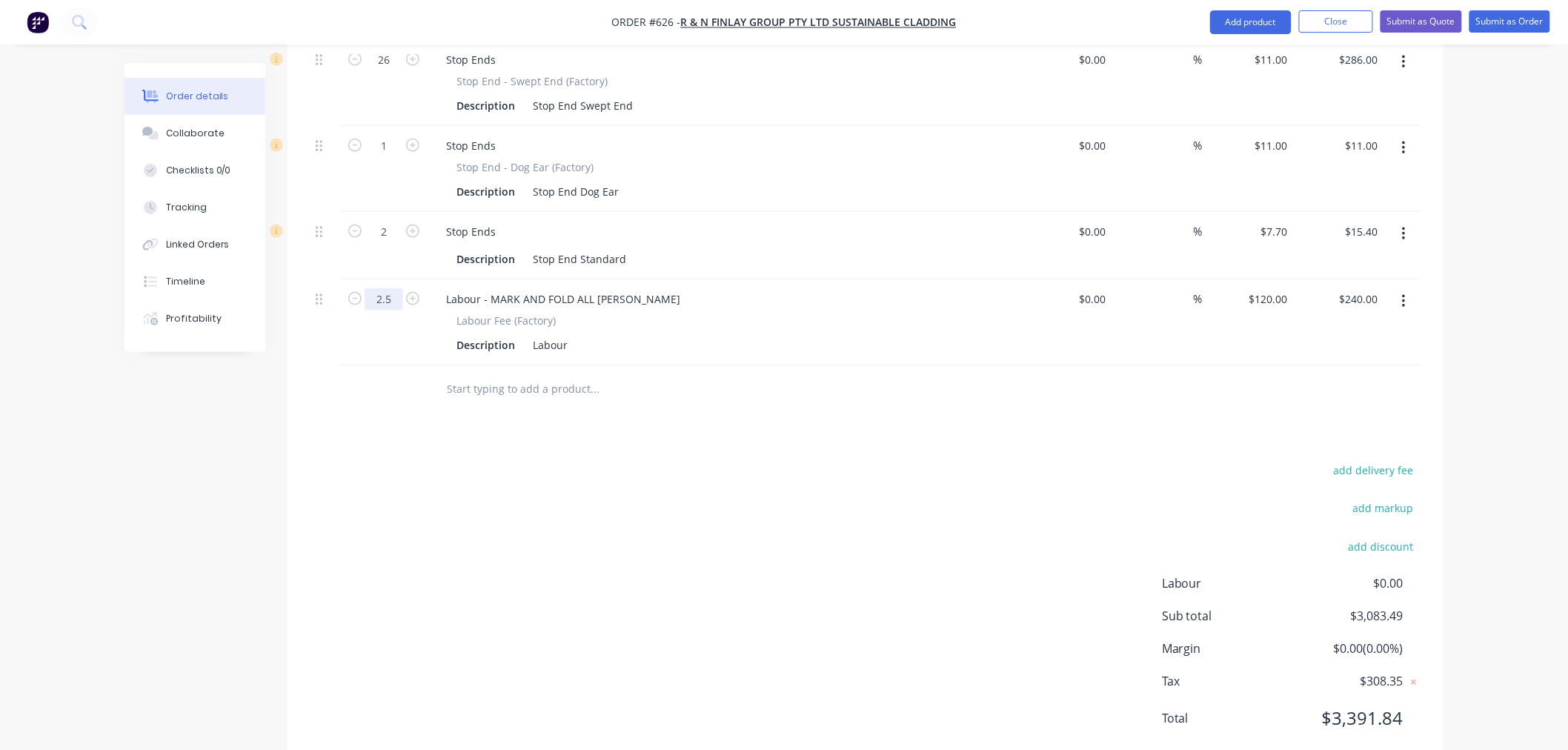
type input "2.5"
type input "$300.00"
click at [783, 582] on div "add delivery fee add markup add discount Labour $0.00 Sub total $3,083.49 Margi…" at bounding box center [865, 604] width 1111 height 286
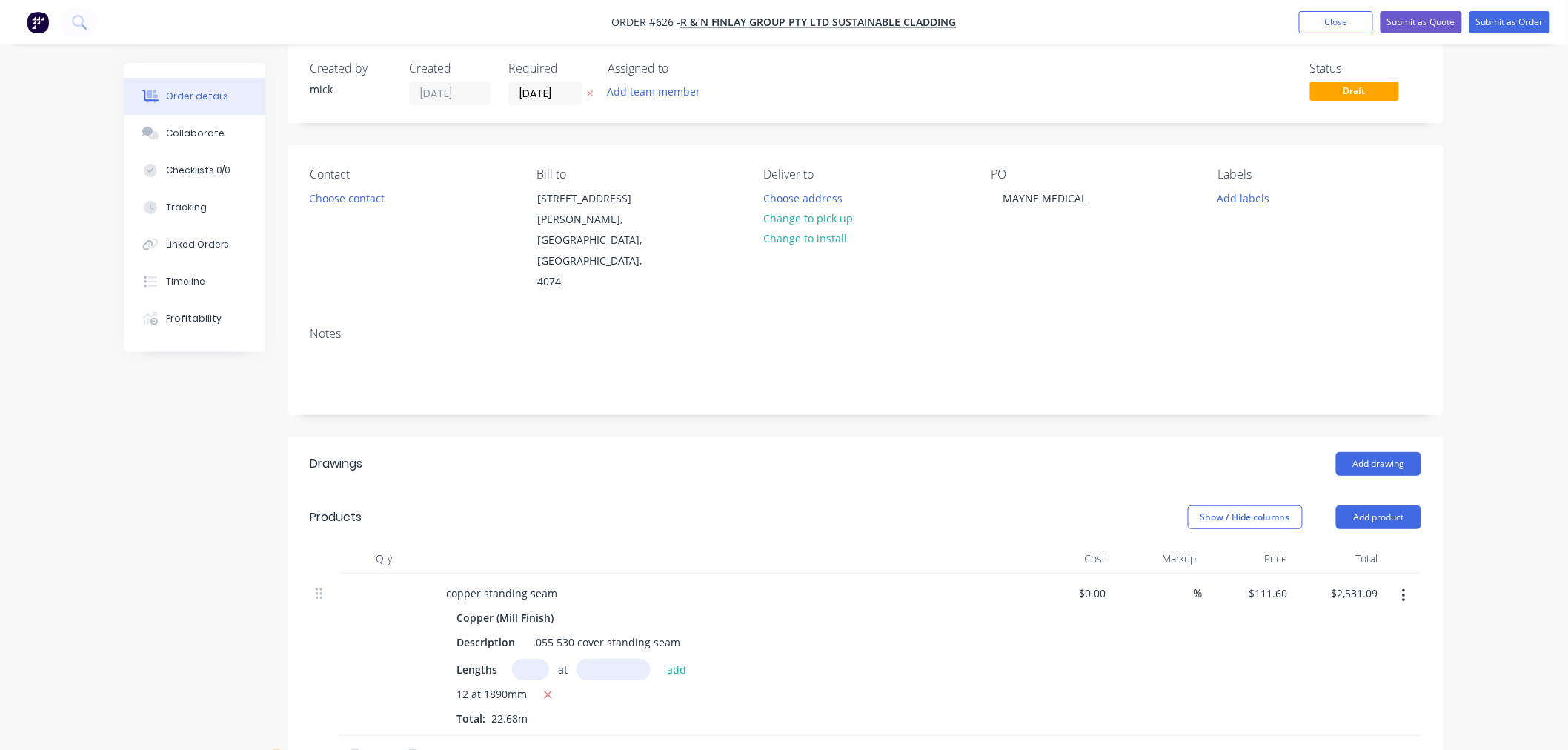
scroll to position [0, 0]
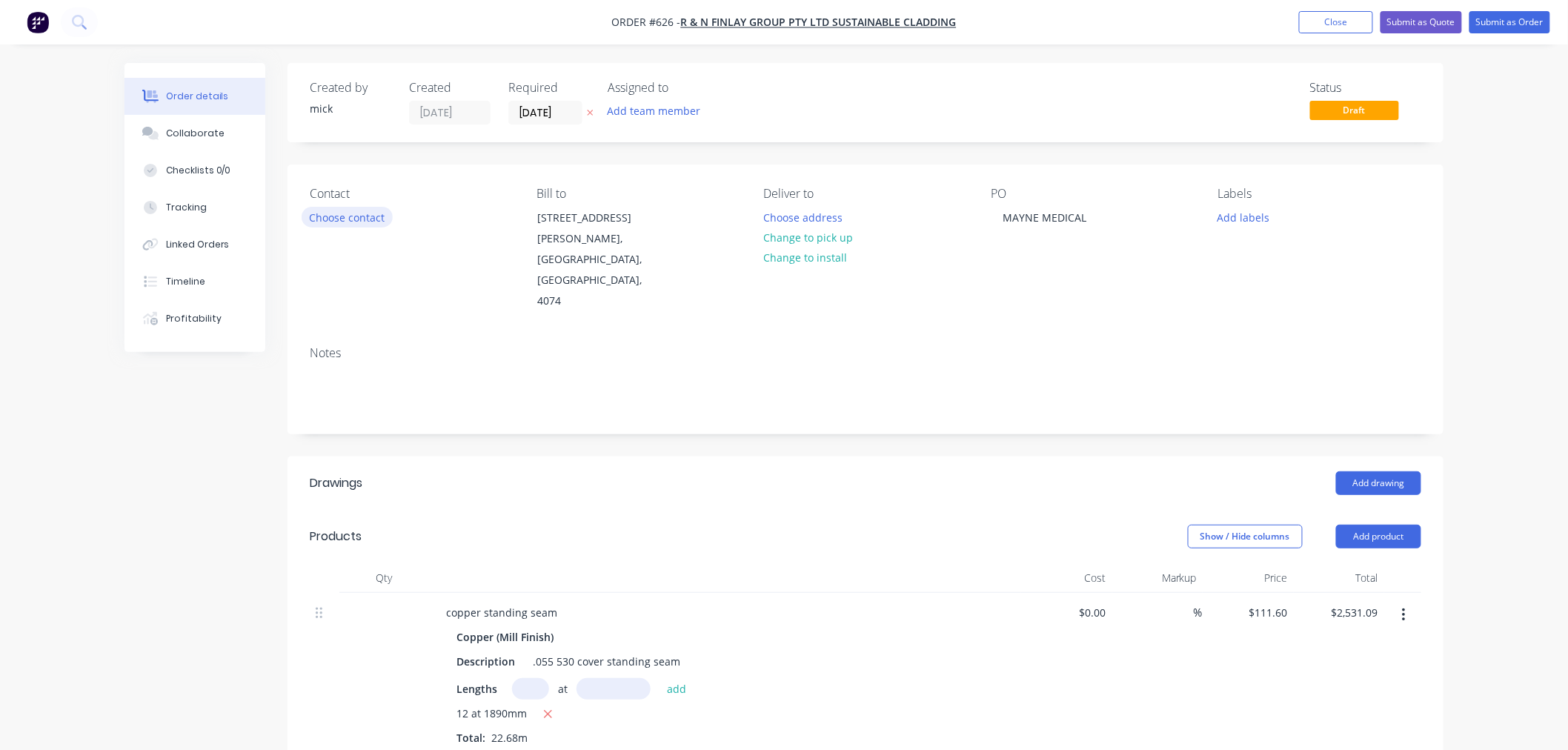
click at [374, 215] on button "Choose contact" at bounding box center [347, 216] width 91 height 20
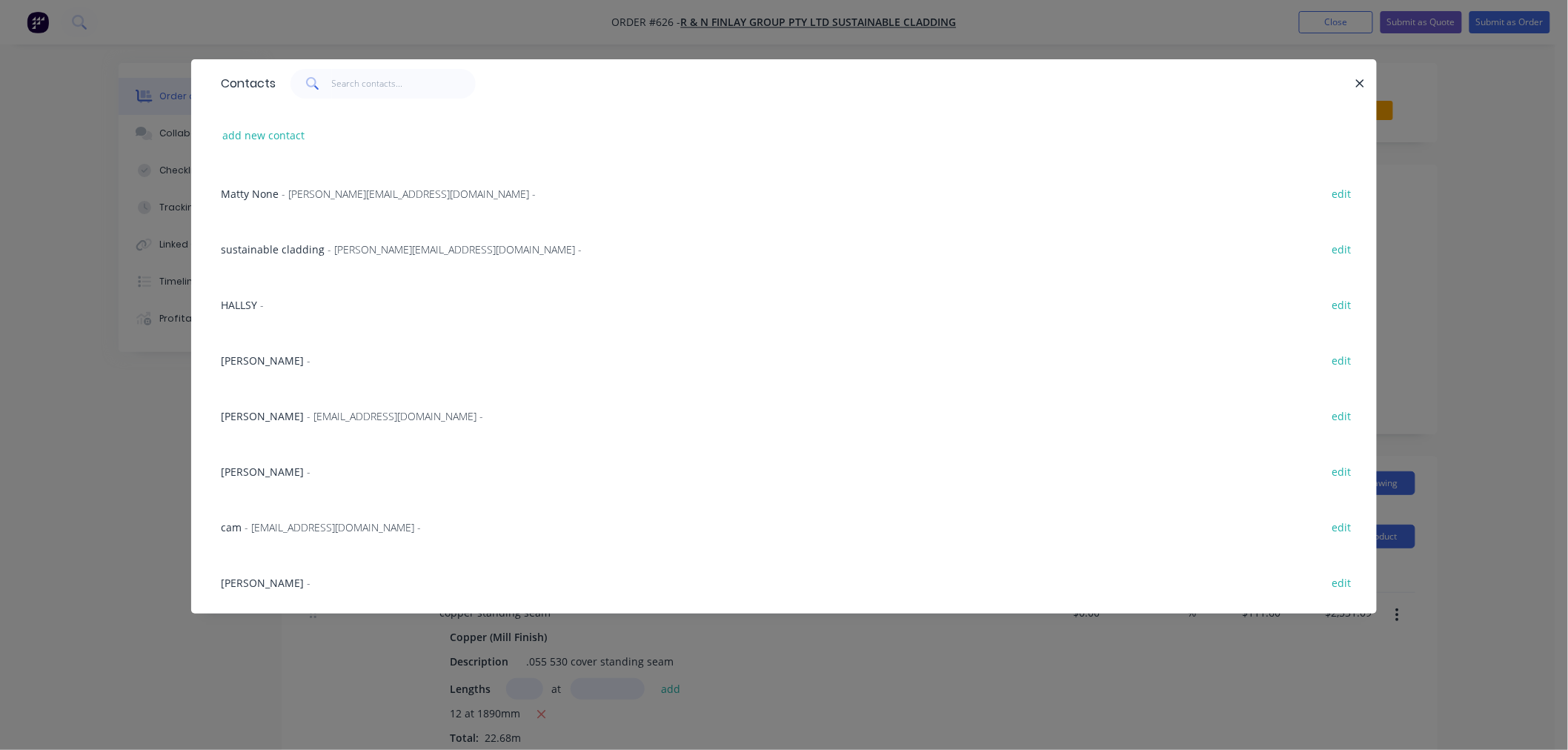
scroll to position [83, 0]
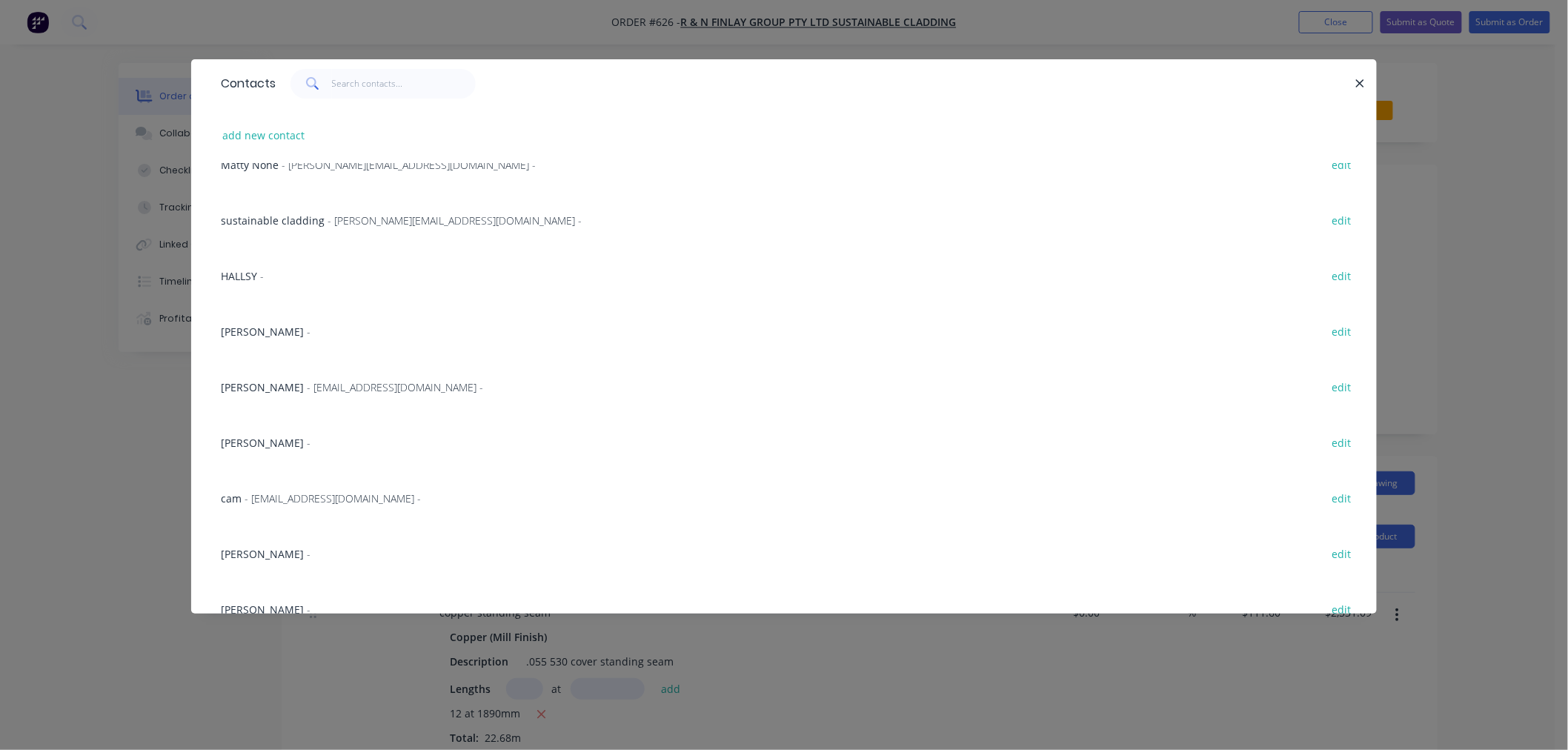
click at [296, 497] on span "- [EMAIL_ADDRESS][DOMAIN_NAME] -" at bounding box center [333, 498] width 176 height 14
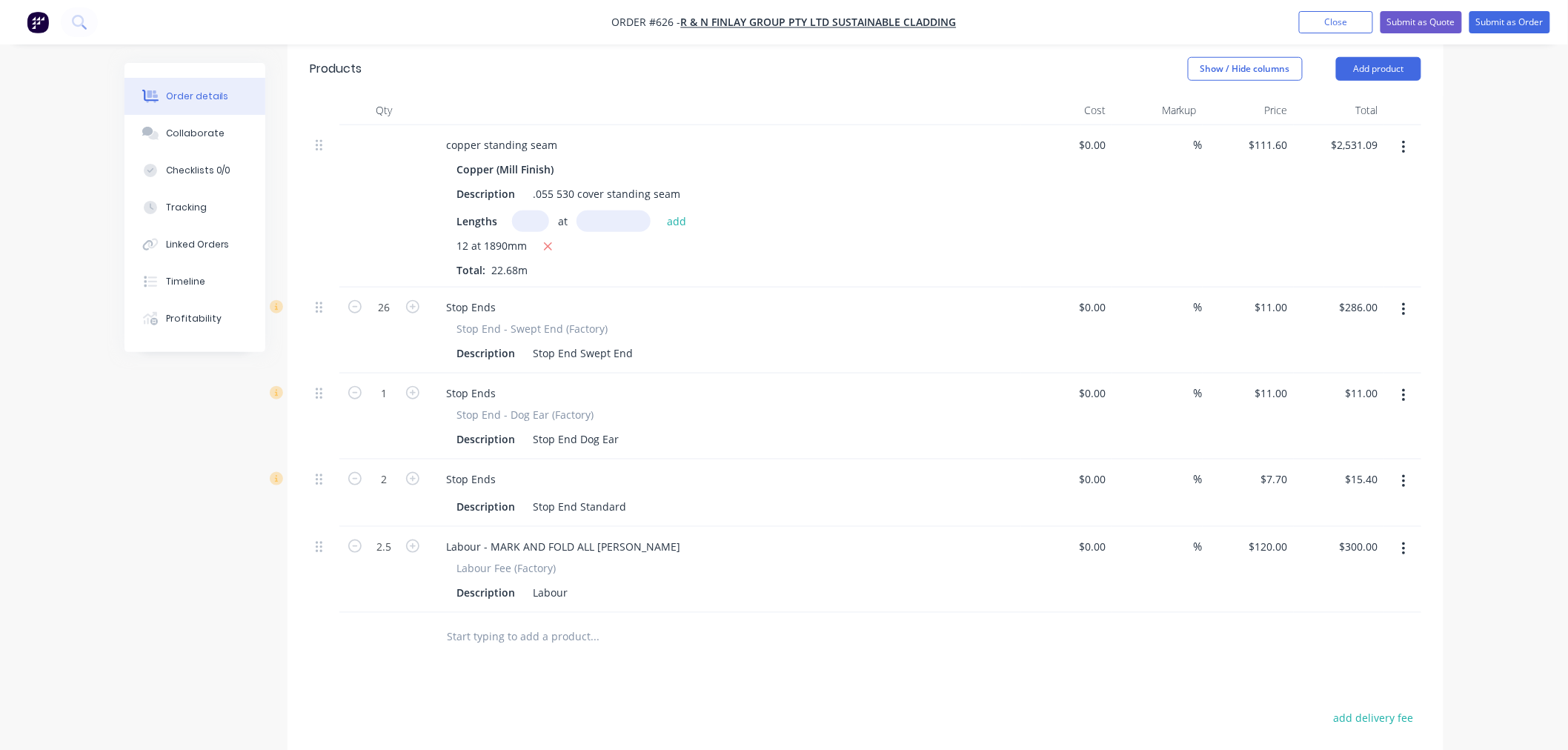
scroll to position [576, 0]
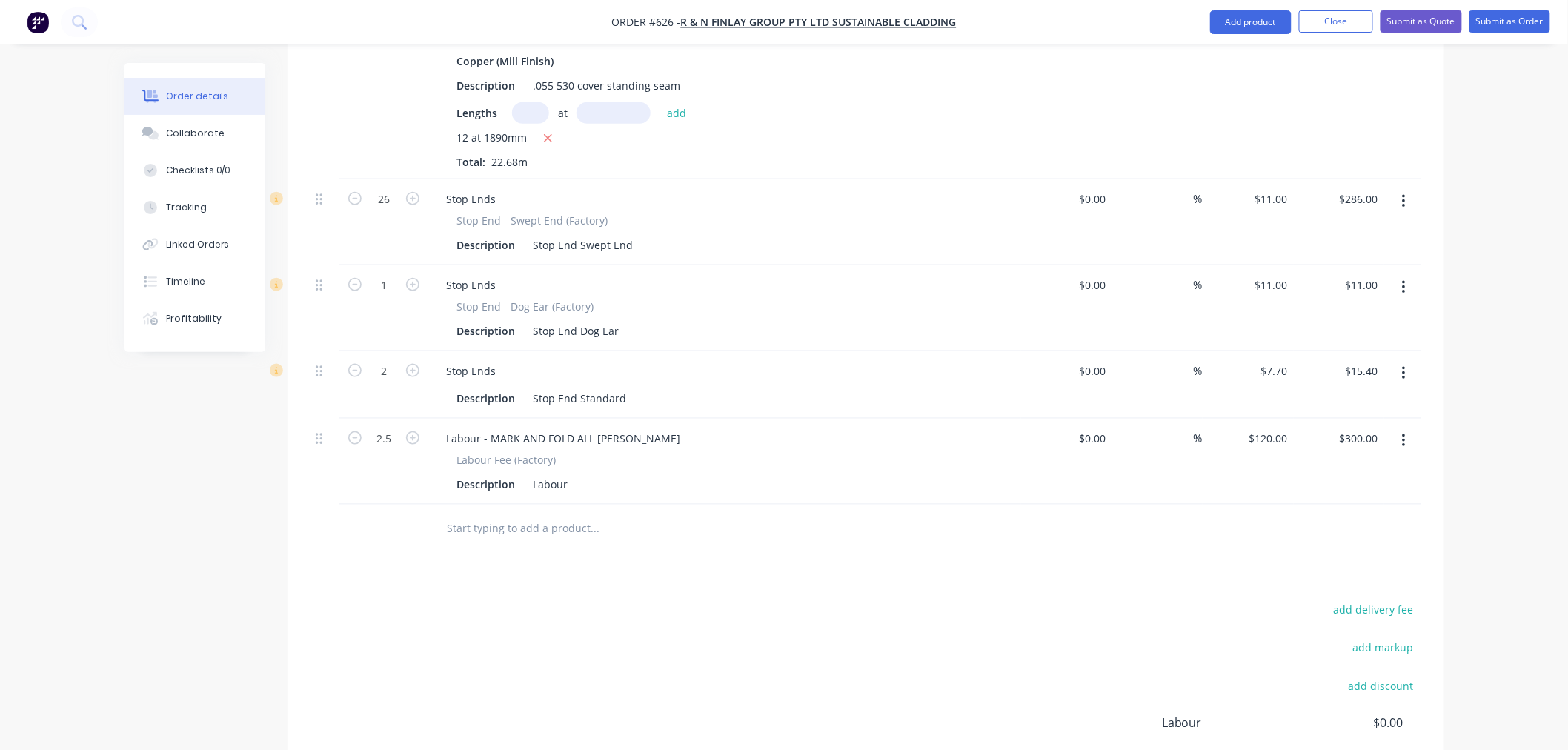
click at [574, 513] on input "text" at bounding box center [593, 528] width 296 height 29
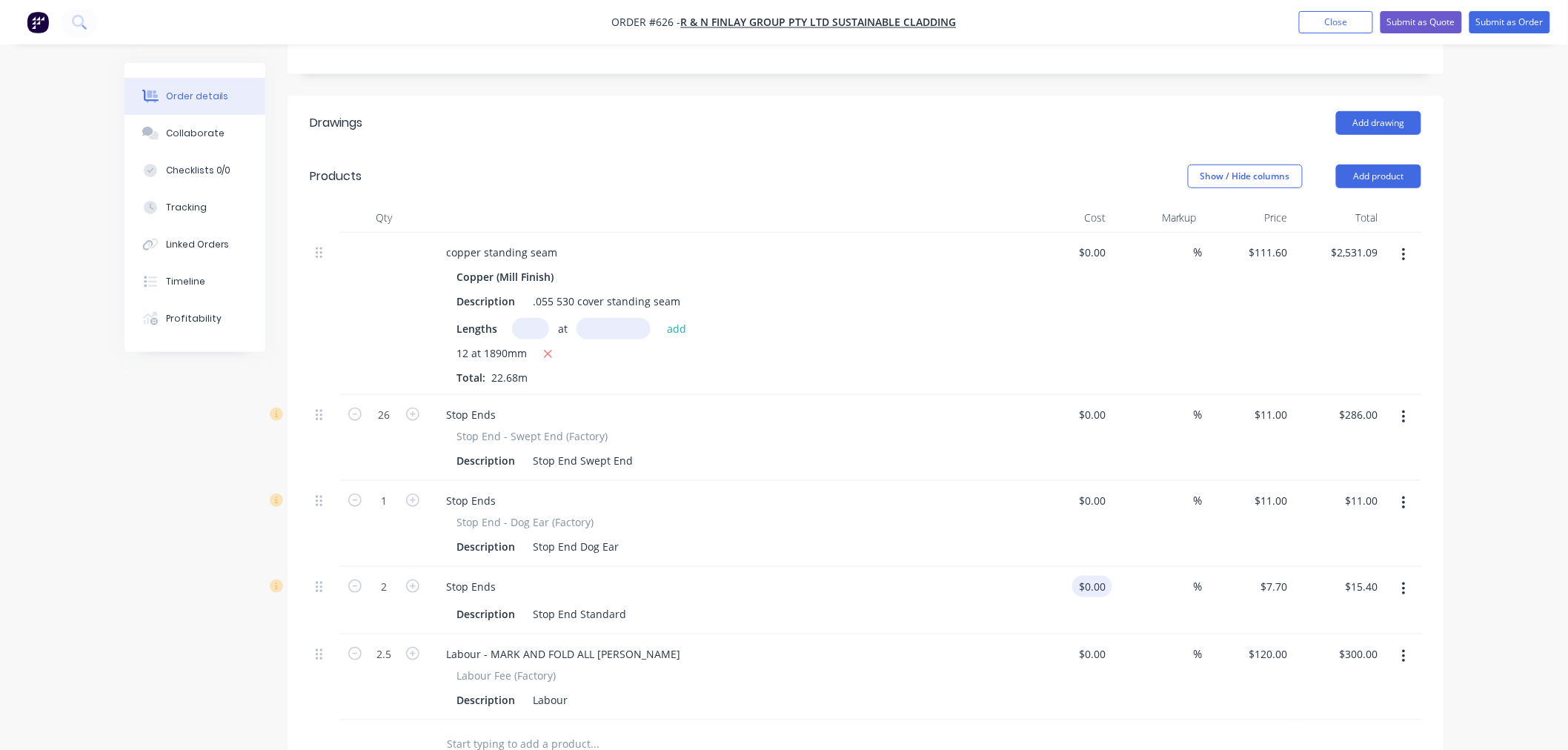
scroll to position [83, 0]
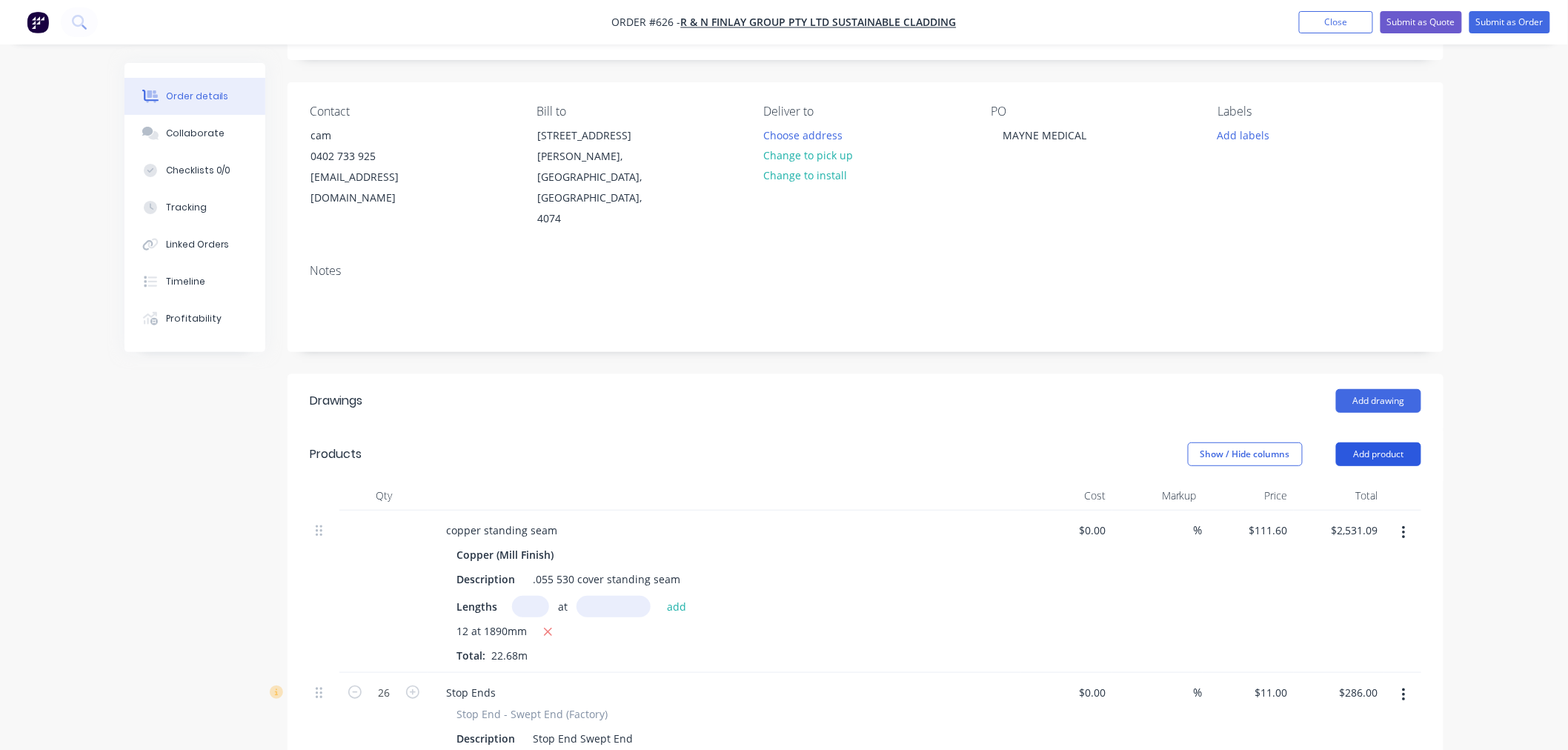
click at [1389, 443] on button "Add product" at bounding box center [1378, 454] width 85 height 24
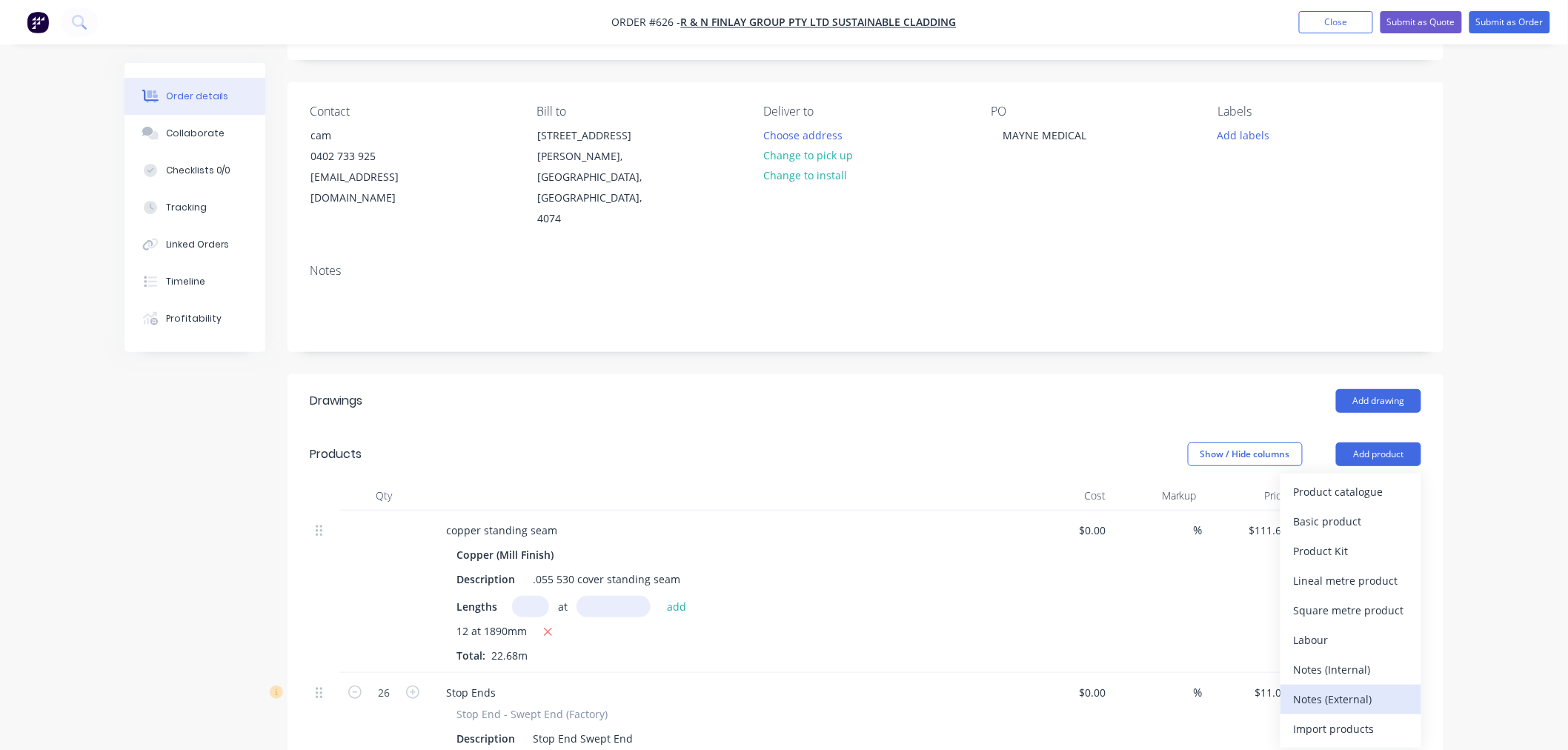
click at [1396, 688] on div "Notes (External)" at bounding box center [1350, 698] width 114 height 21
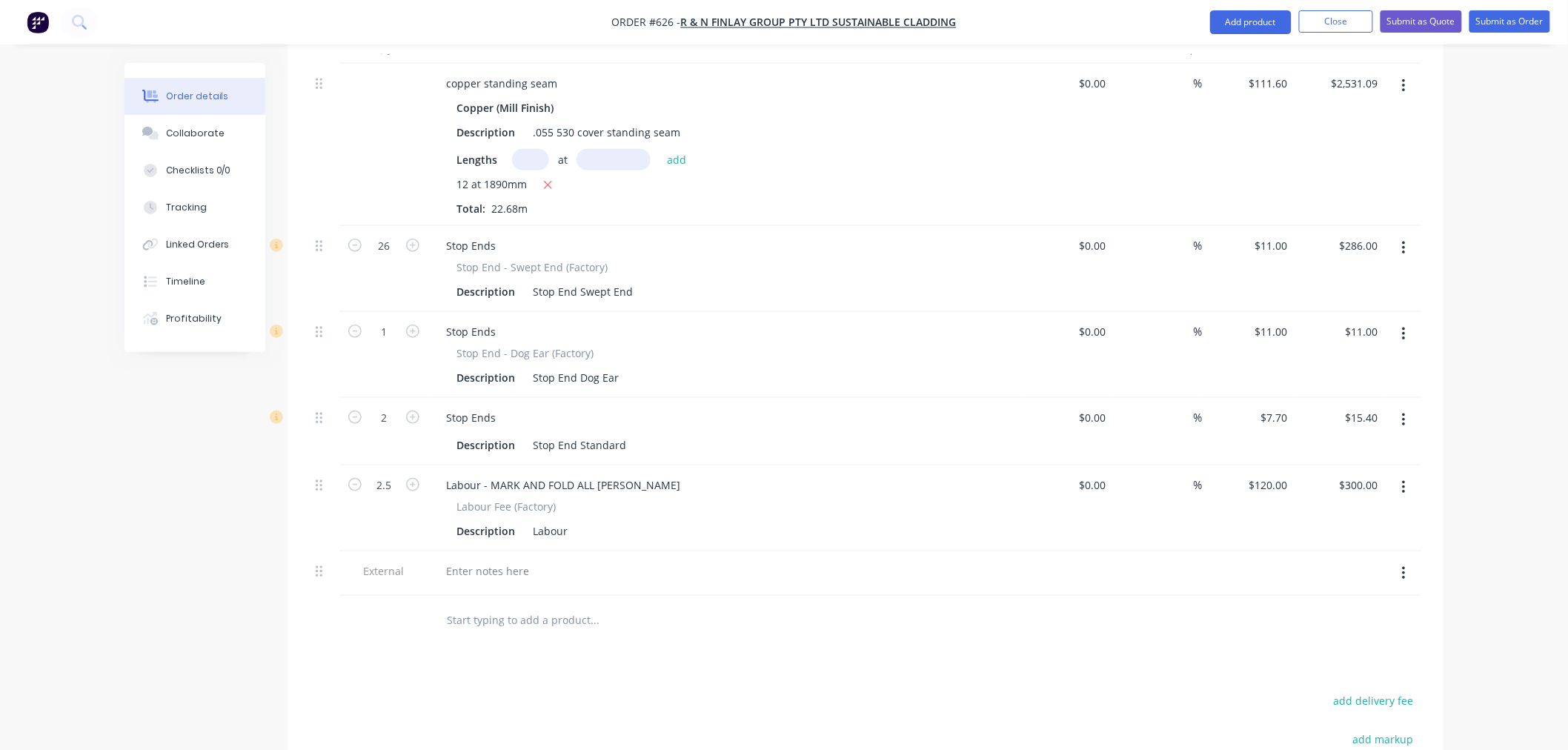
scroll to position [741, 0]
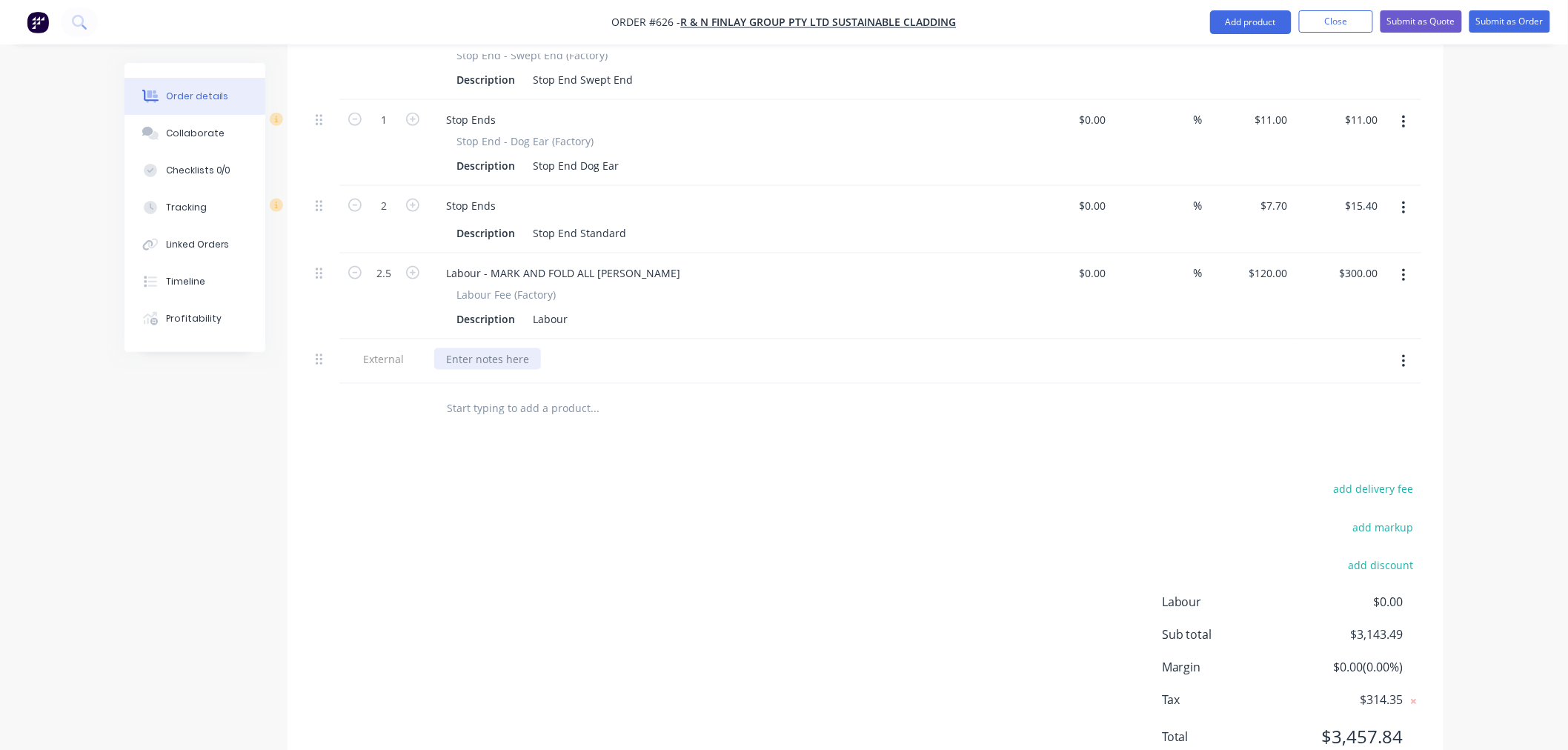
click at [488, 348] on div at bounding box center [488, 358] width 106 height 21
click at [582, 479] on div "add delivery fee add markup add discount Labour $0.00 Sub total $3,143.49 Margi…" at bounding box center [865, 622] width 1111 height 286
click at [565, 392] on input "text" at bounding box center [593, 407] width 296 height 29
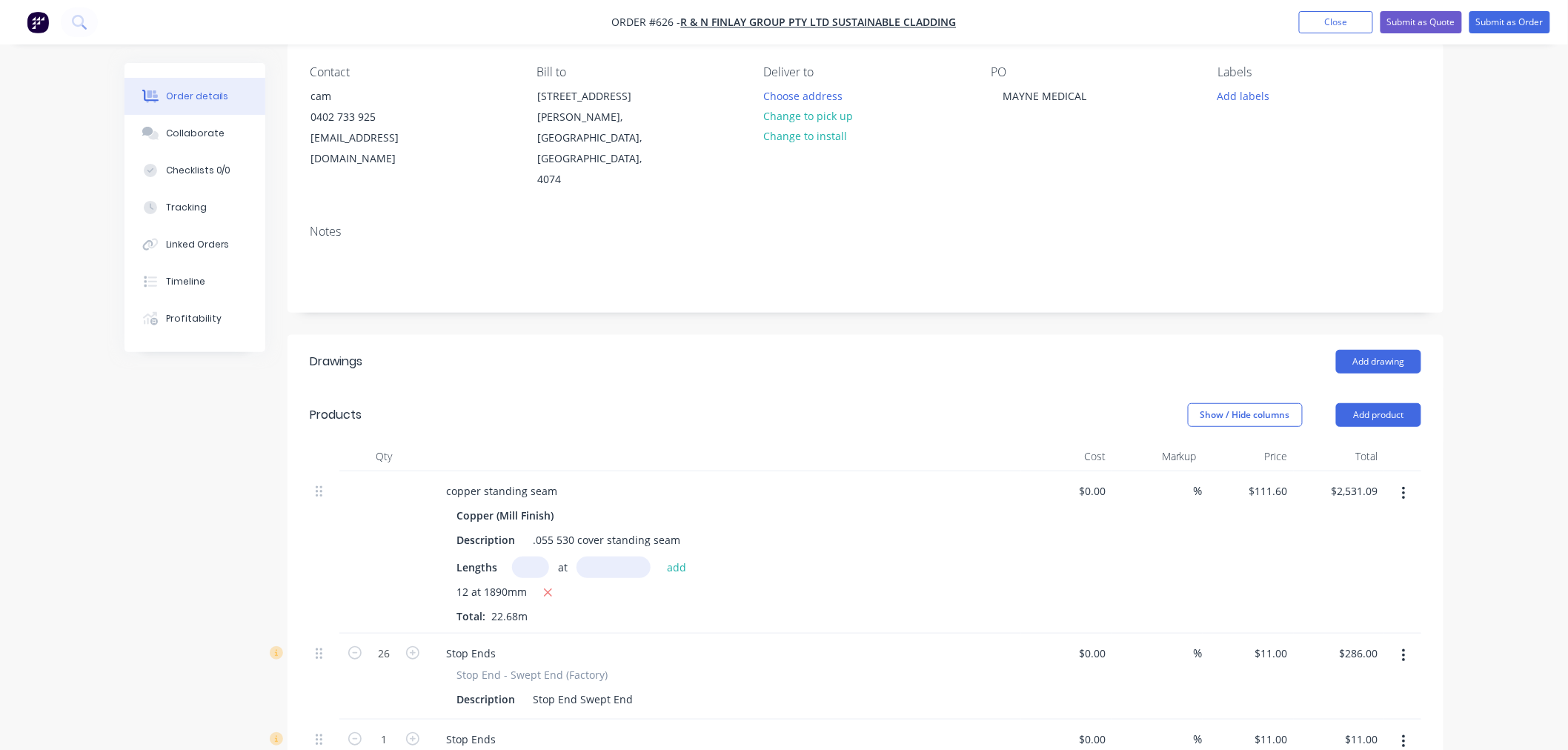
scroll to position [83, 0]
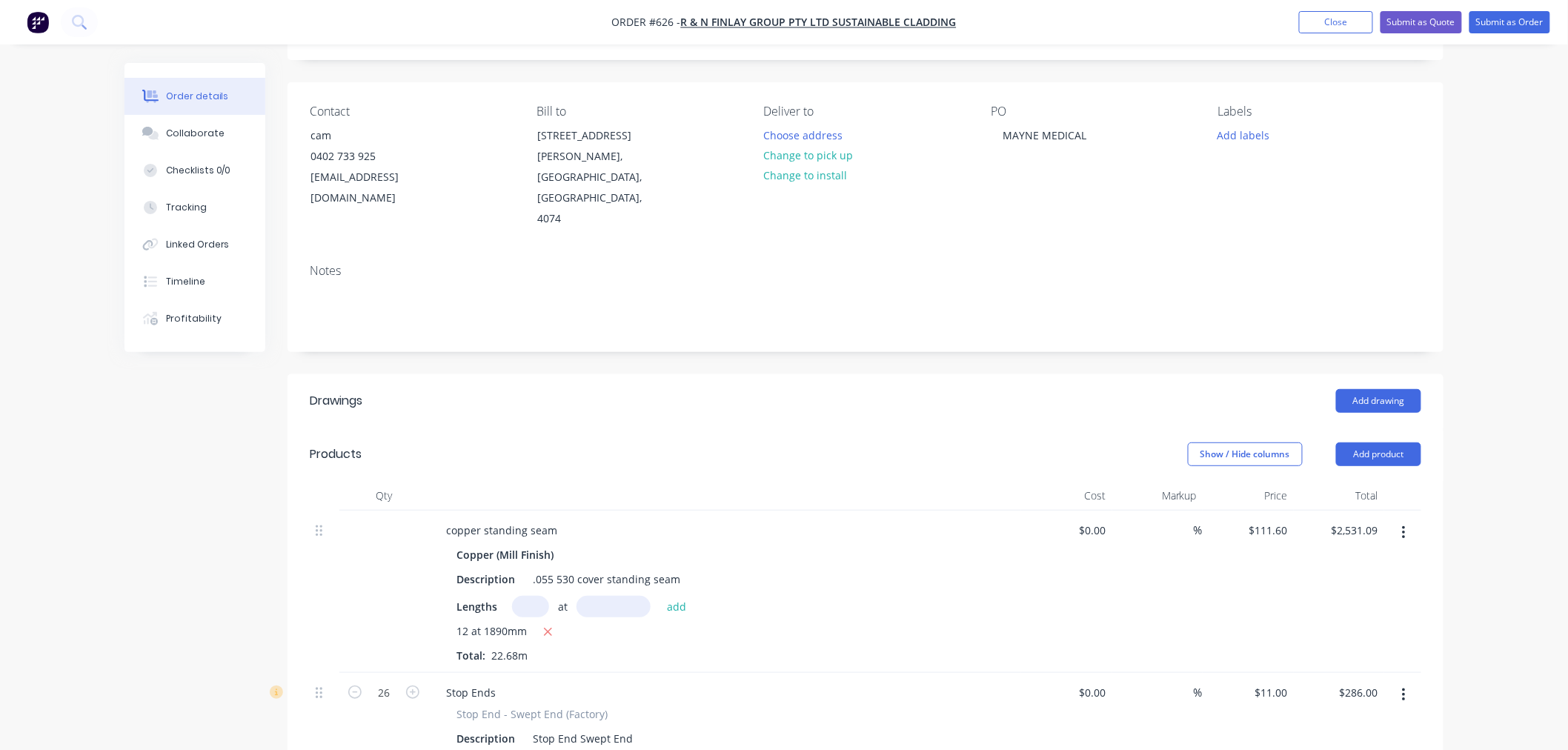
click at [532, 596] on input "text" at bounding box center [530, 606] width 37 height 21
type input "1"
type input "1465"
click at [659, 596] on button "add" at bounding box center [677, 605] width 35 height 20
type input "$2,694.58"
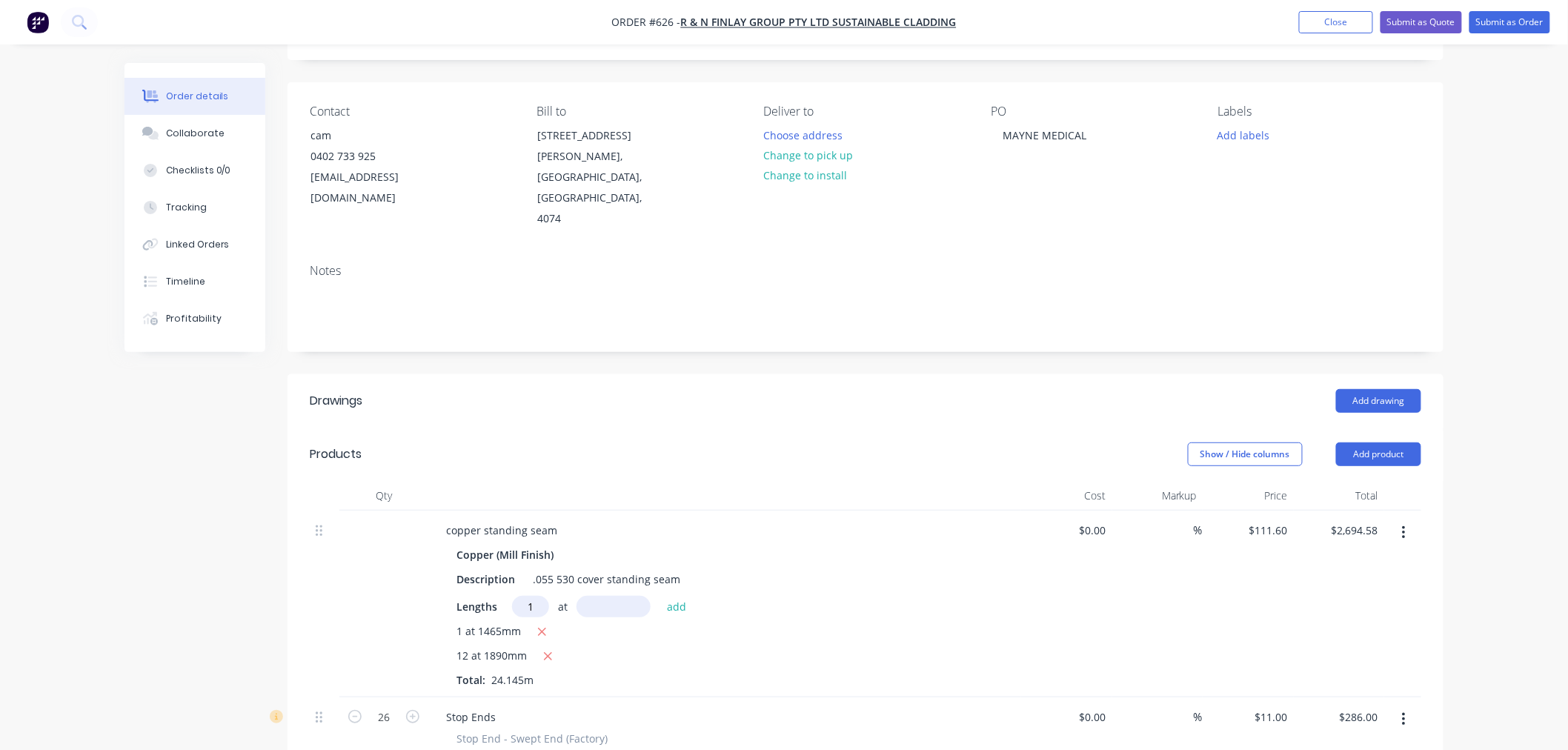
type input "1"
type input "1817"
click at [659, 596] on button "add" at bounding box center [677, 605] width 35 height 20
type input "$2,897.36"
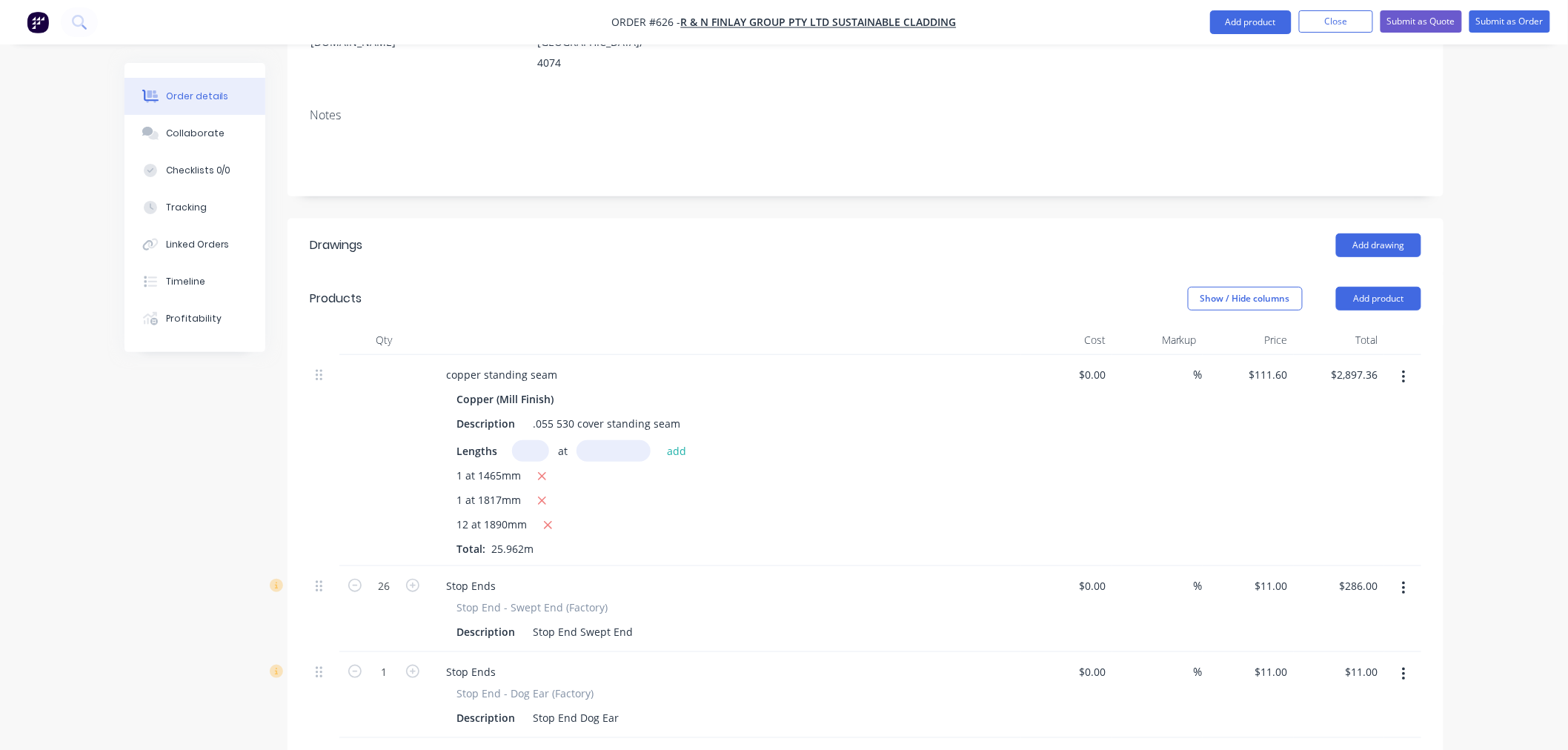
scroll to position [493, 0]
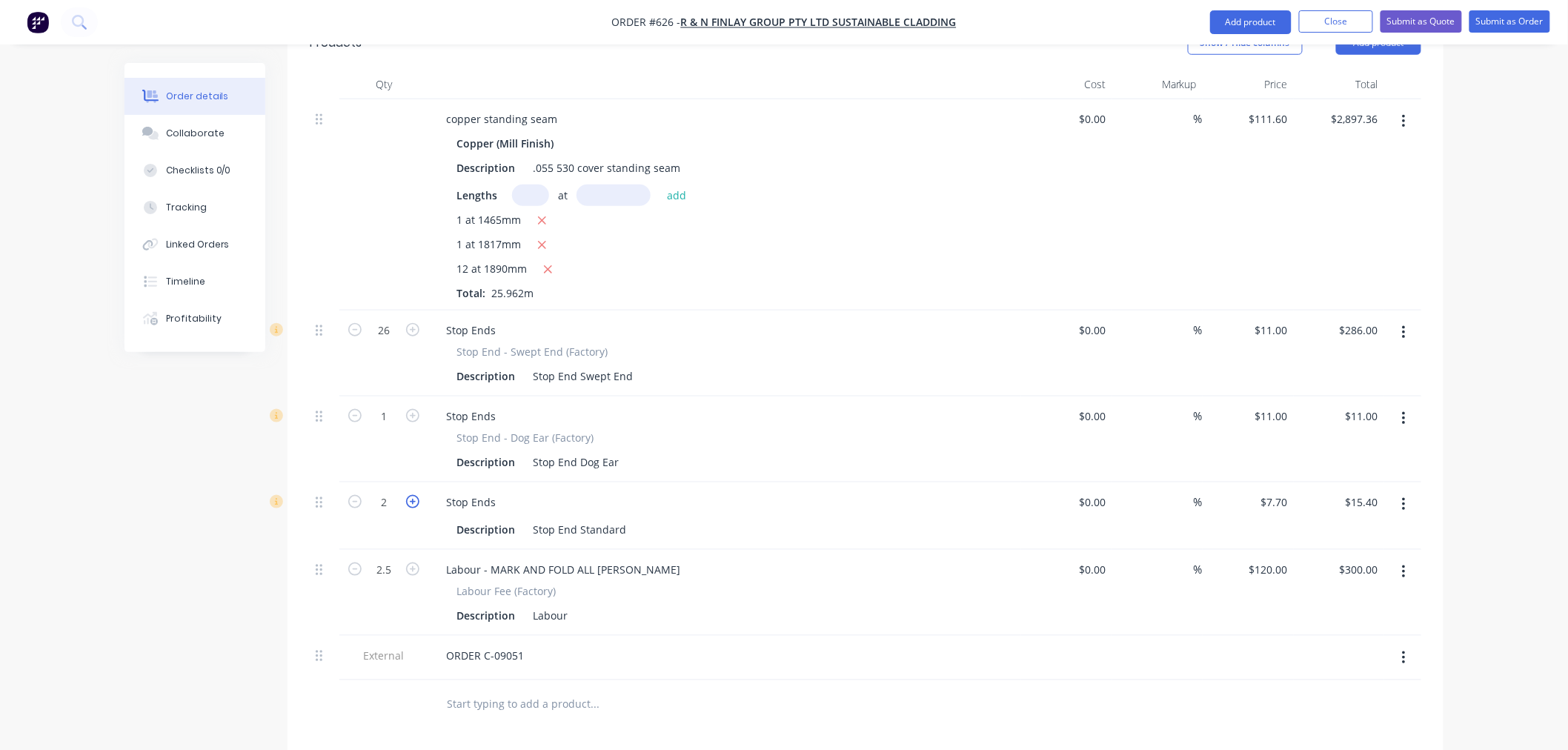
click at [415, 495] on icon "button" at bounding box center [412, 501] width 14 height 14
type input "3"
type input "$23.10"
click at [415, 495] on icon "button" at bounding box center [412, 501] width 14 height 14
type input "4"
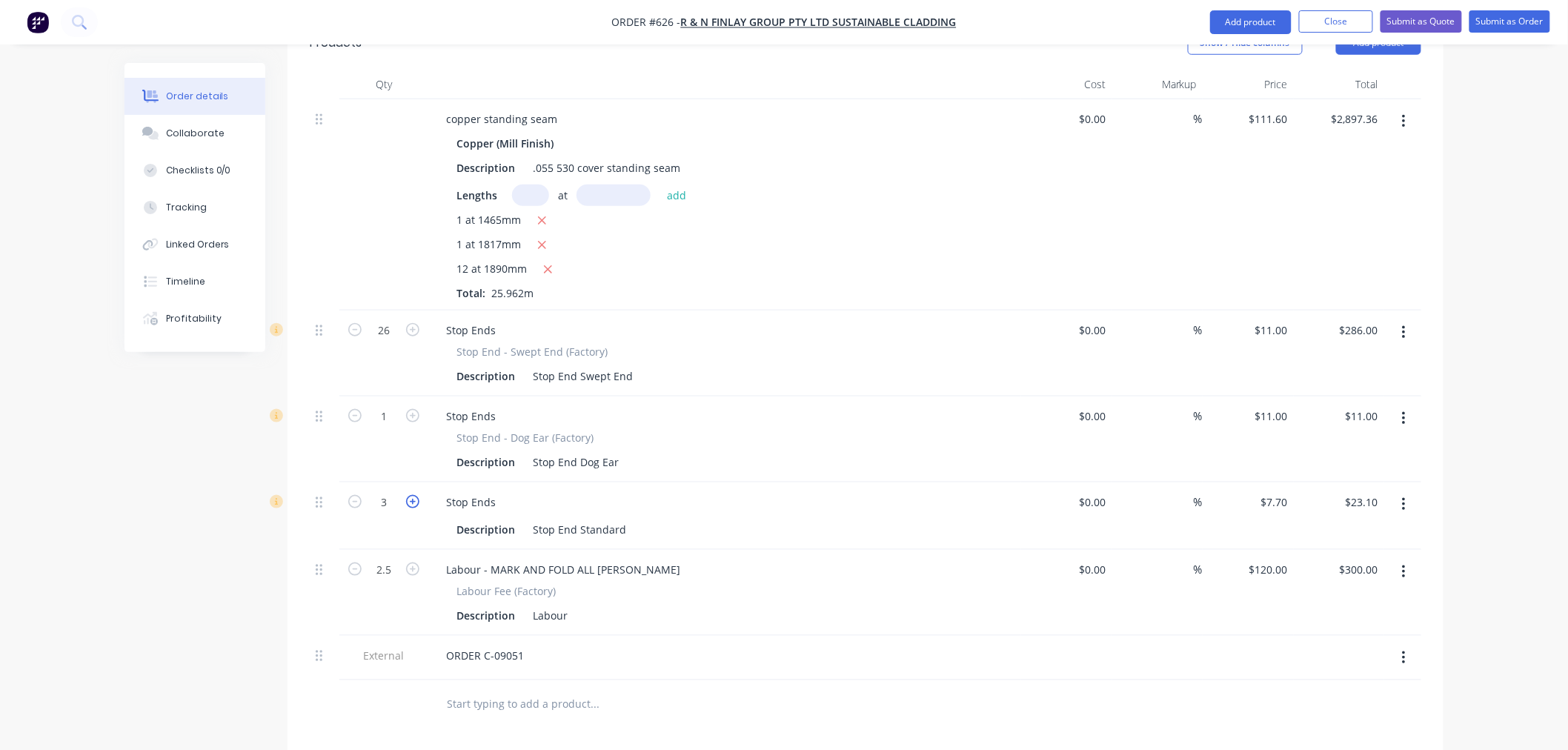
type input "$30.80"
click at [1492, 215] on div "Order details Collaborate Checklists 0/0 Tracking Linked Orders Timeline Profit…" at bounding box center [784, 307] width 1568 height 1600
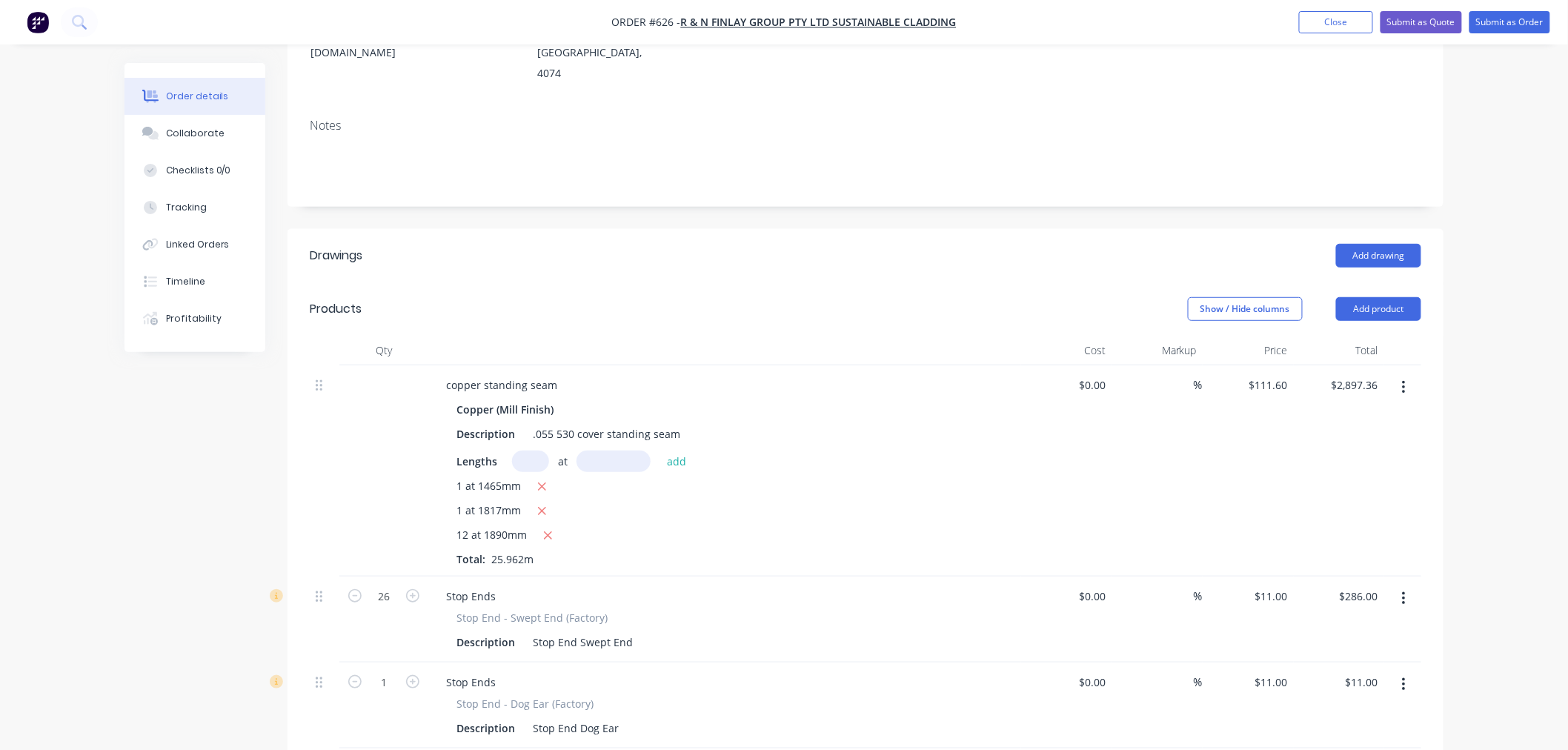
scroll to position [247, 0]
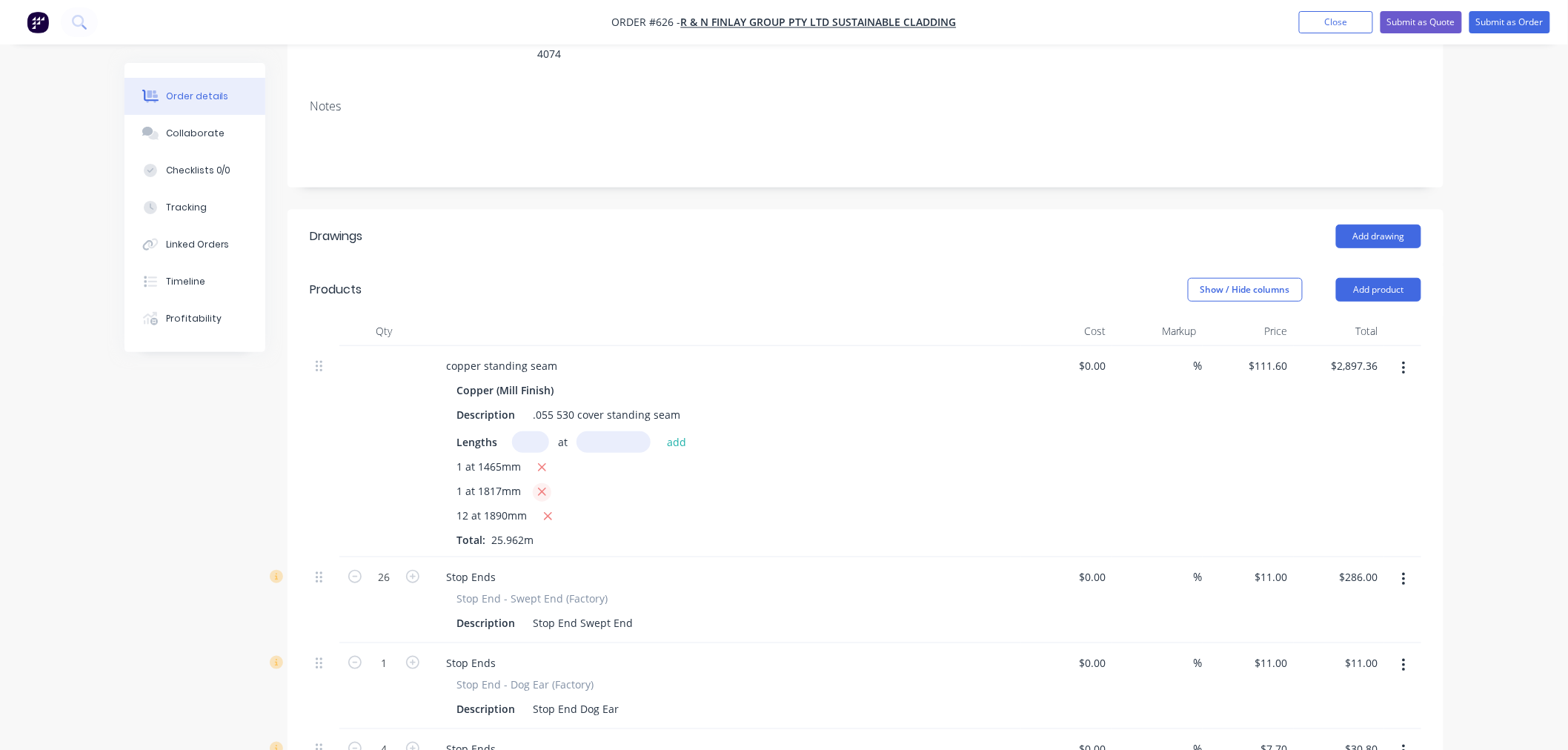
click at [542, 485] on icon "button" at bounding box center [542, 492] width 10 height 14
type input "$2,694.58"
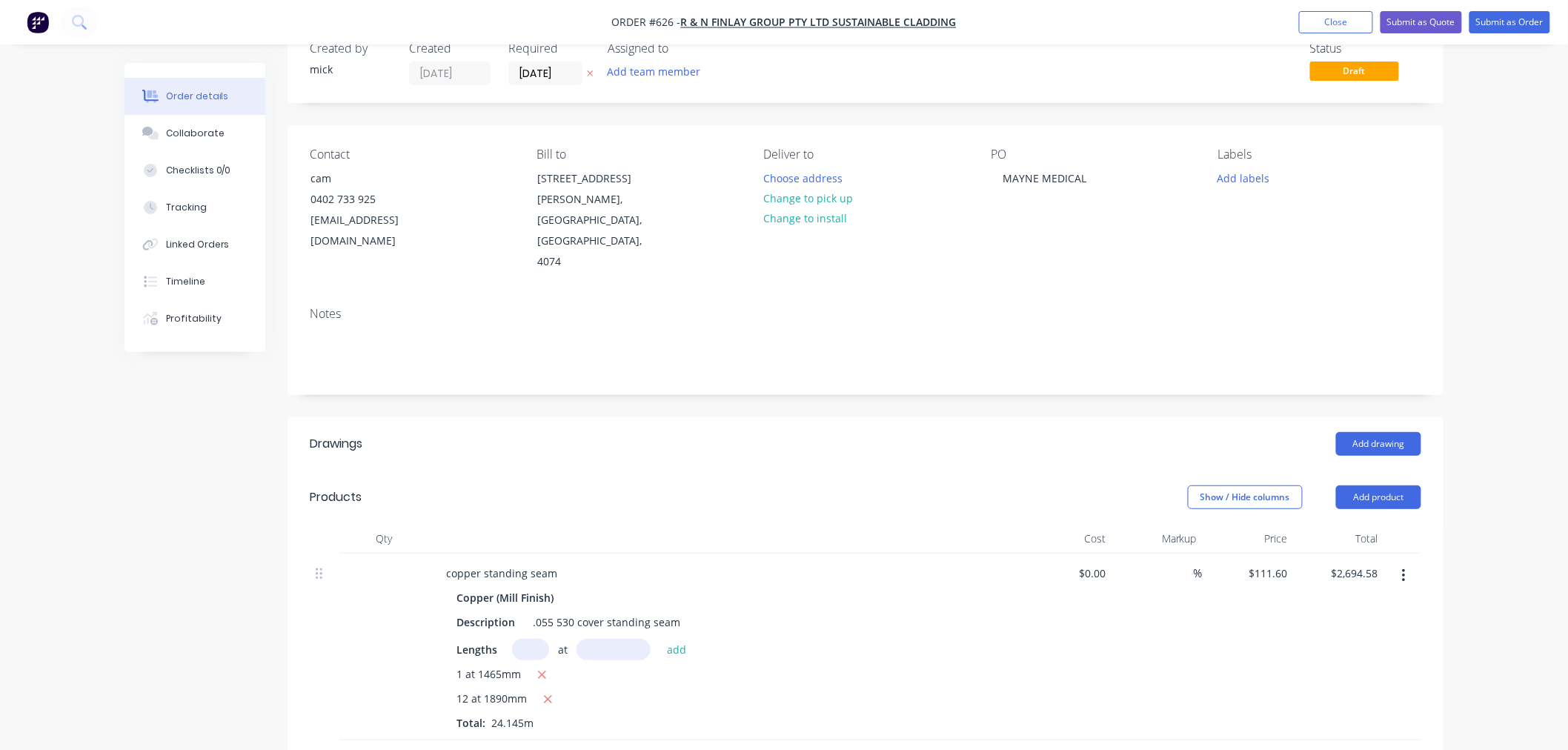
scroll to position [0, 0]
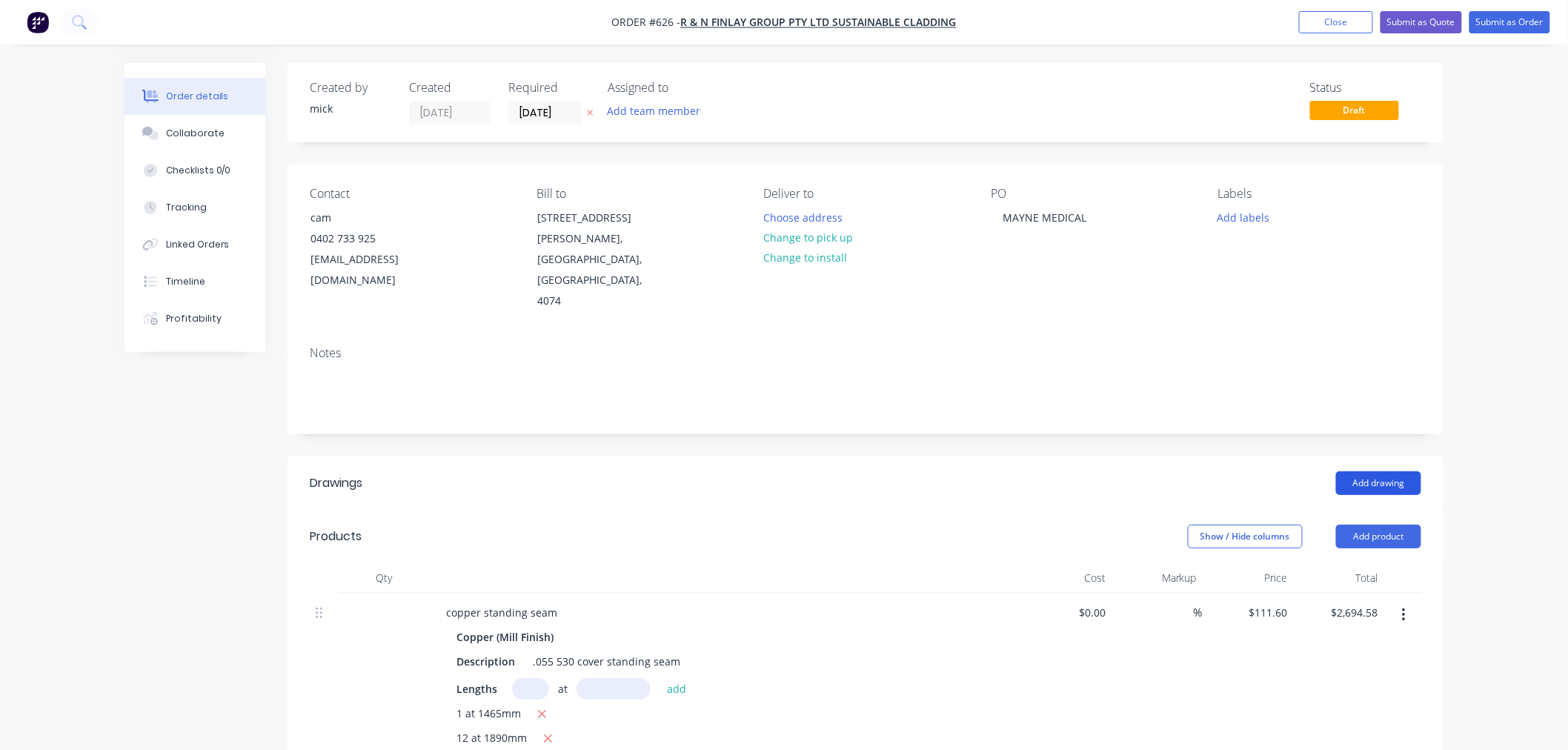
click at [1366, 471] on button "Add drawing" at bounding box center [1378, 483] width 85 height 24
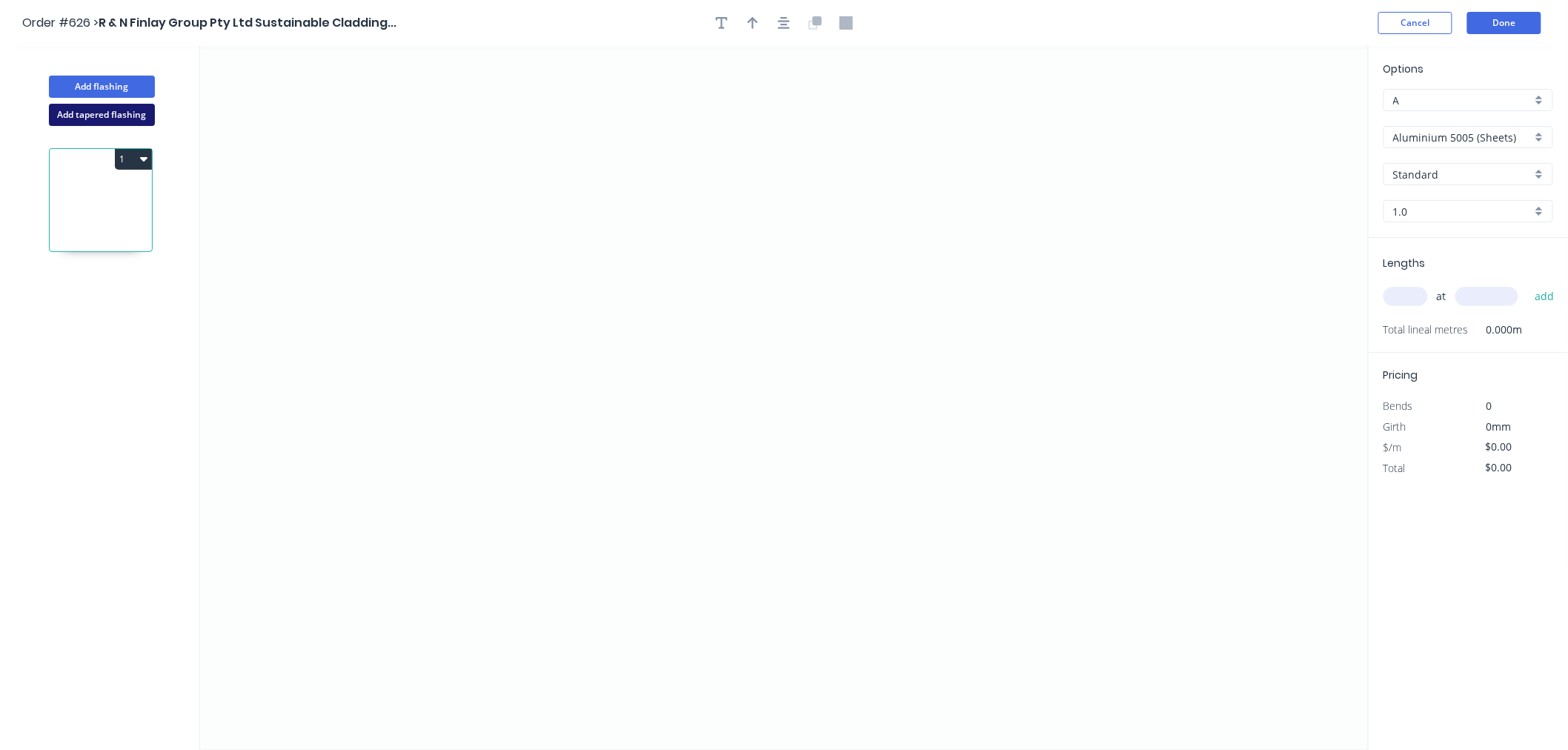
click at [99, 122] on button "Add tapered flashing" at bounding box center [102, 115] width 106 height 22
click at [545, 627] on icon "0" at bounding box center [784, 575] width 1168 height 353
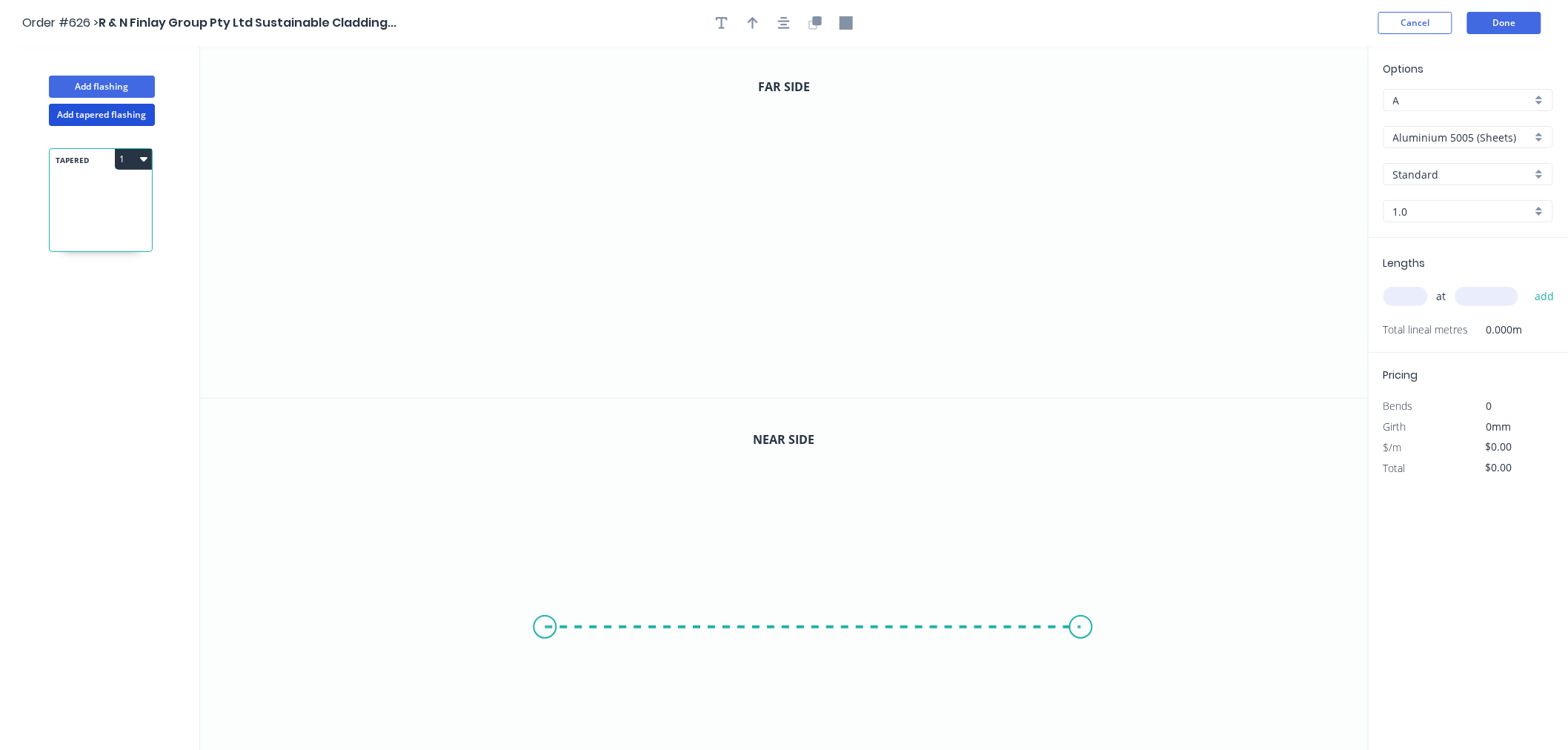
click at [1082, 630] on icon "0" at bounding box center [784, 575] width 1168 height 353
click at [1079, 537] on icon "0 ?" at bounding box center [784, 575] width 1168 height 353
click at [1016, 539] on icon "0 ? ?" at bounding box center [784, 575] width 1168 height 353
click at [1016, 539] on circle at bounding box center [1016, 537] width 22 height 22
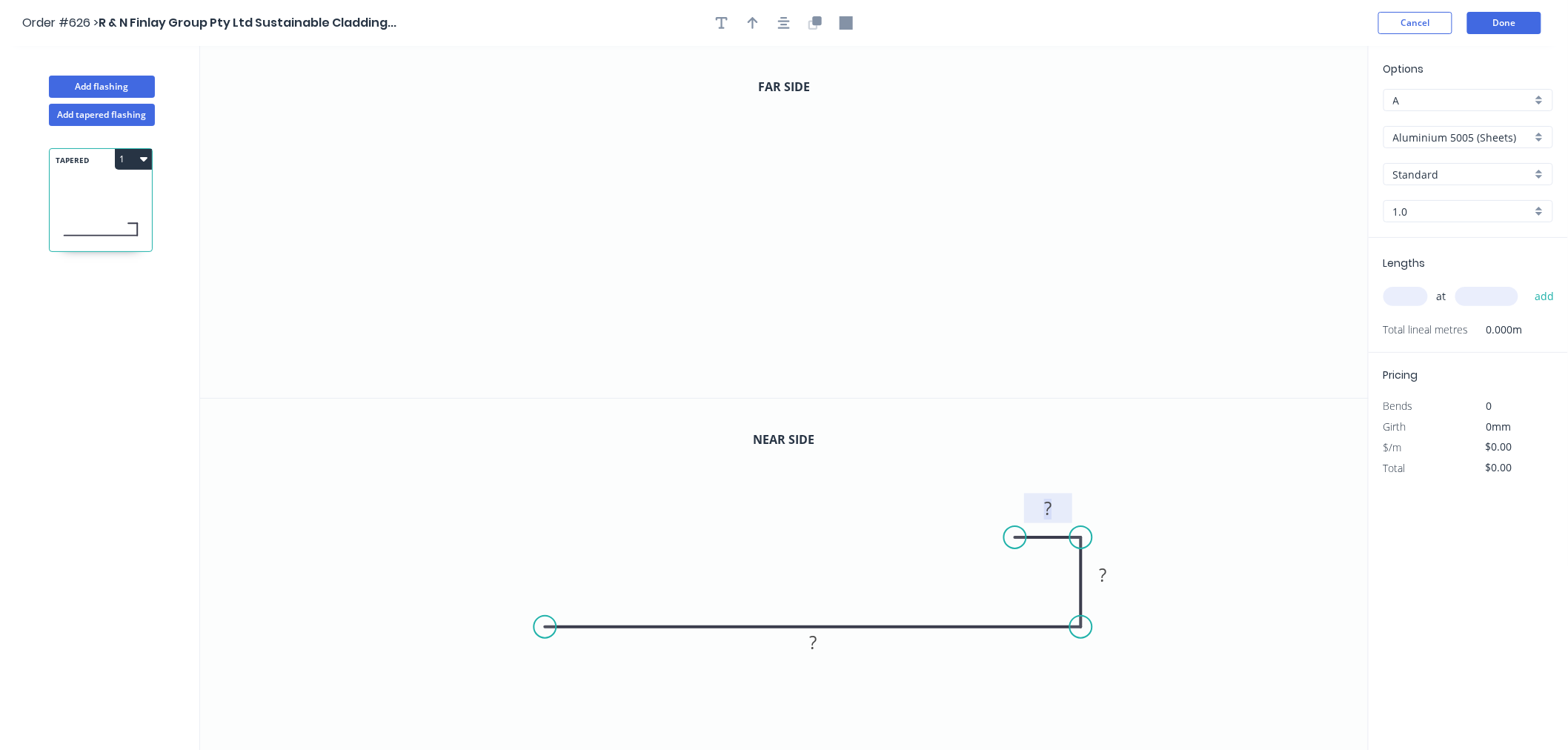
click at [1049, 508] on tspan "?" at bounding box center [1049, 508] width 7 height 25
click at [1110, 574] on rect at bounding box center [1103, 576] width 29 height 21
click at [825, 633] on rect at bounding box center [813, 644] width 29 height 21
click at [583, 669] on div "Open Hook" at bounding box center [620, 678] width 149 height 30
click at [509, 256] on icon "0" at bounding box center [784, 222] width 1168 height 352
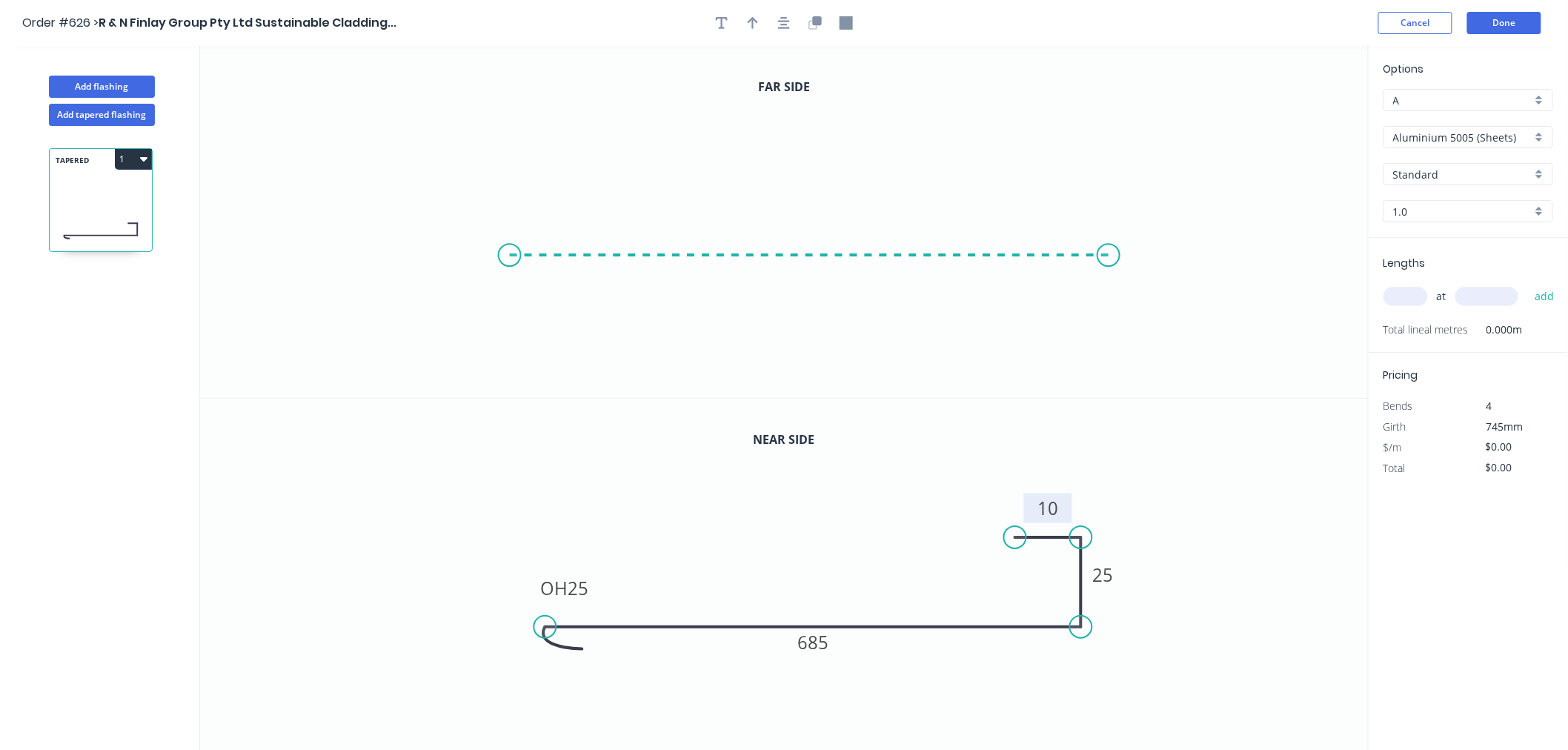
click at [1109, 261] on icon "0" at bounding box center [784, 222] width 1168 height 352
click at [1108, 147] on icon at bounding box center [1108, 201] width 0 height 109
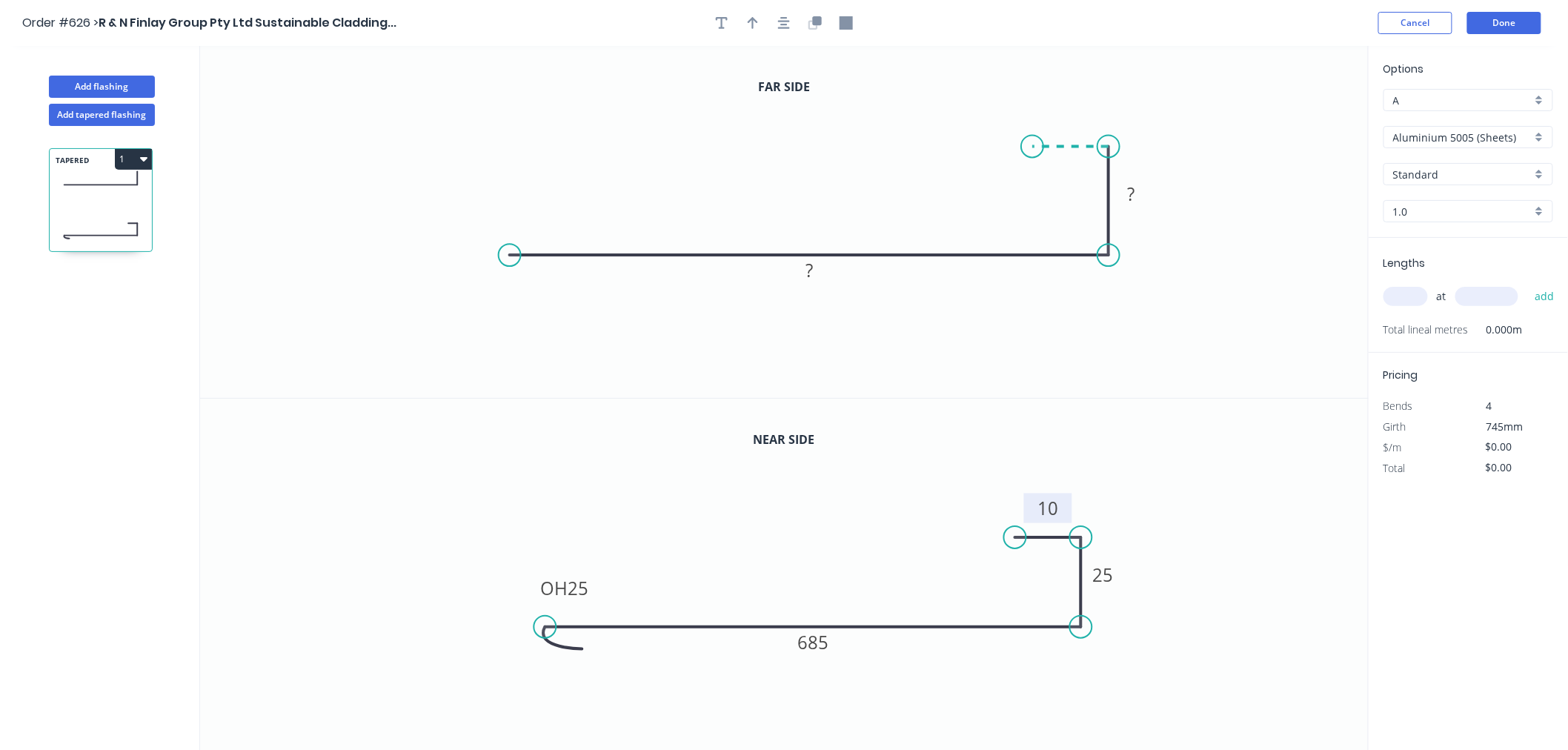
click at [1033, 147] on icon at bounding box center [1070, 147] width 76 height 0
click at [1033, 145] on circle at bounding box center [1032, 147] width 22 height 22
click at [556, 334] on div "Open Hook" at bounding box center [575, 338] width 149 height 30
click at [824, 276] on rect at bounding box center [809, 270] width 48 height 29
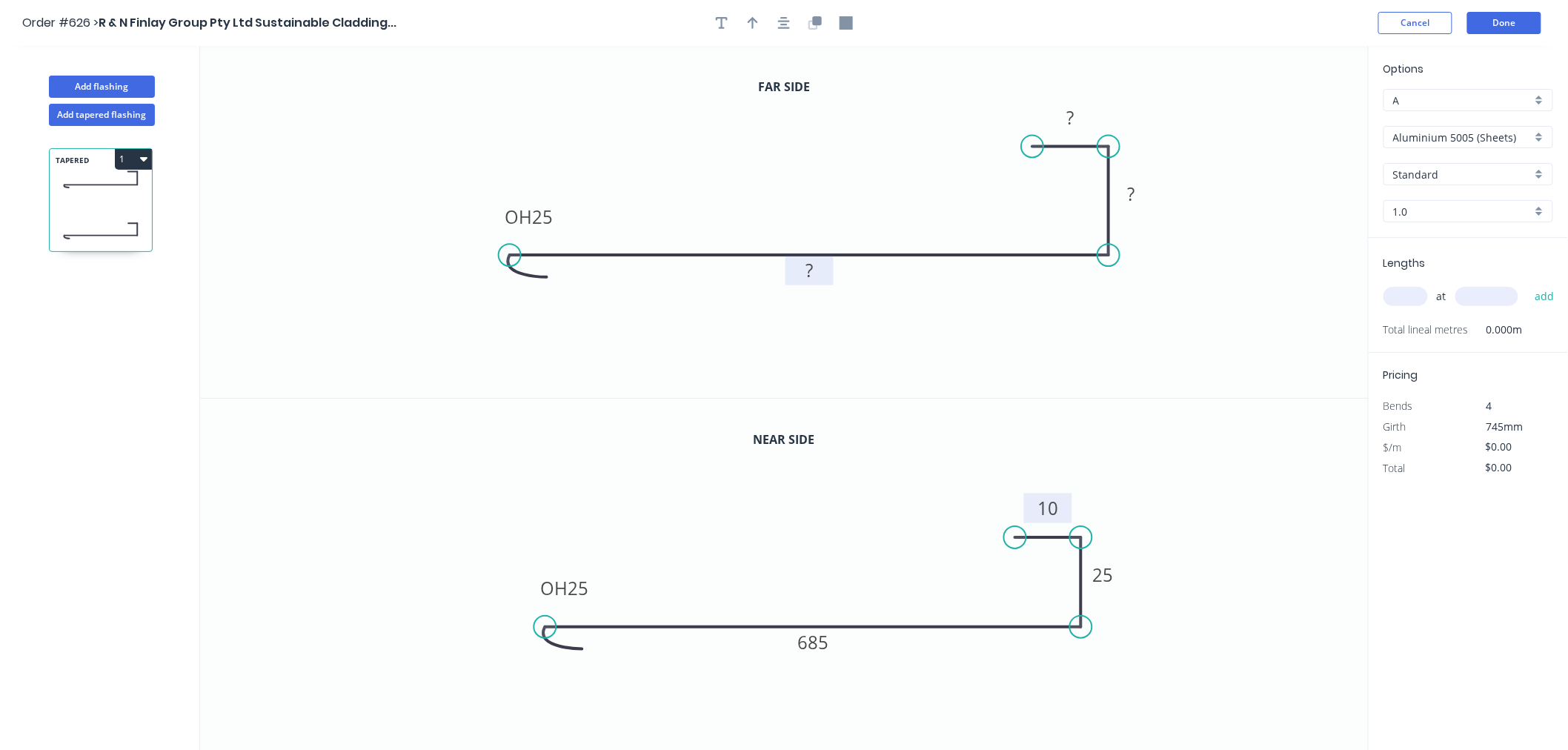
click at [819, 273] on rect at bounding box center [809, 271] width 29 height 21
click at [1137, 191] on rect at bounding box center [1130, 195] width 29 height 21
click at [1243, 242] on icon "0 OH 25 486 25 10" at bounding box center [784, 222] width 1168 height 352
click at [1413, 133] on input "Aluminium 5005 (Sheets)" at bounding box center [1462, 137] width 138 height 16
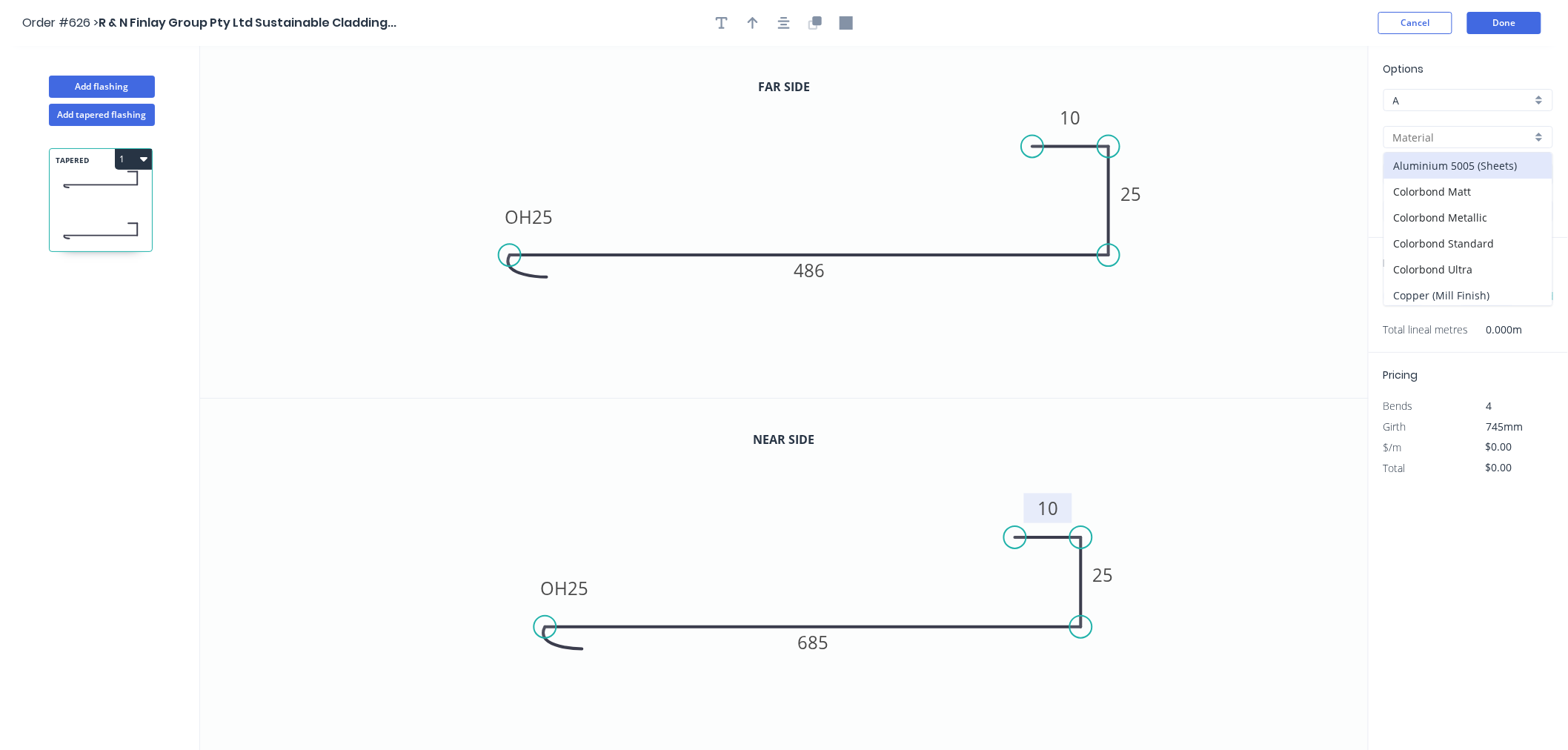
click at [1455, 290] on div "Copper (Mill Finish)" at bounding box center [1468, 295] width 168 height 26
type input "Copper (Mill Finish)"
type input "Mill Finish"
type input "0.55"
type input "$142.62"
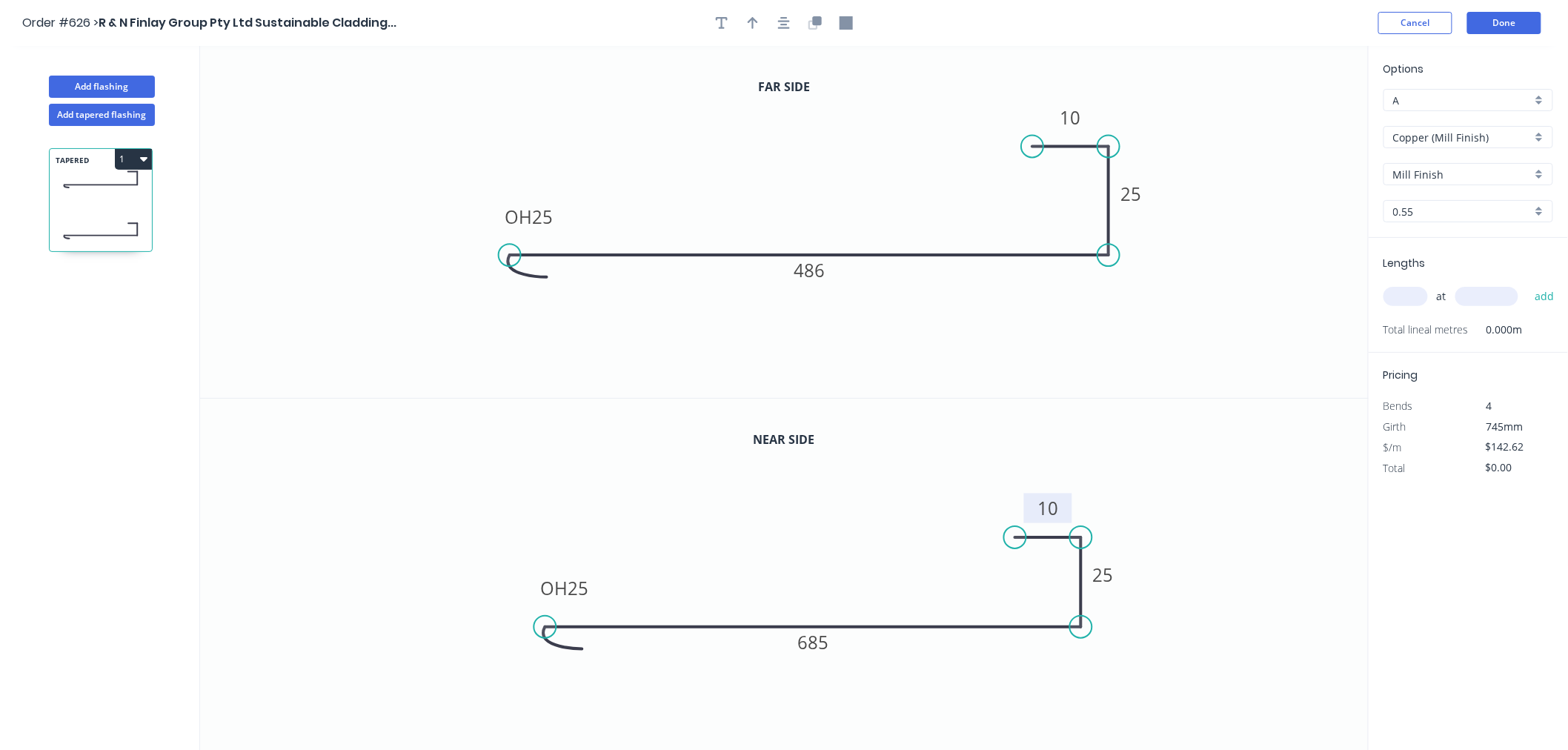
click at [1449, 206] on input "0.55" at bounding box center [1462, 211] width 138 height 16
click at [1442, 261] on div "0.7" at bounding box center [1468, 265] width 168 height 26
type input "0.7"
type input "$176.80"
click at [1419, 292] on input "text" at bounding box center [1405, 296] width 44 height 19
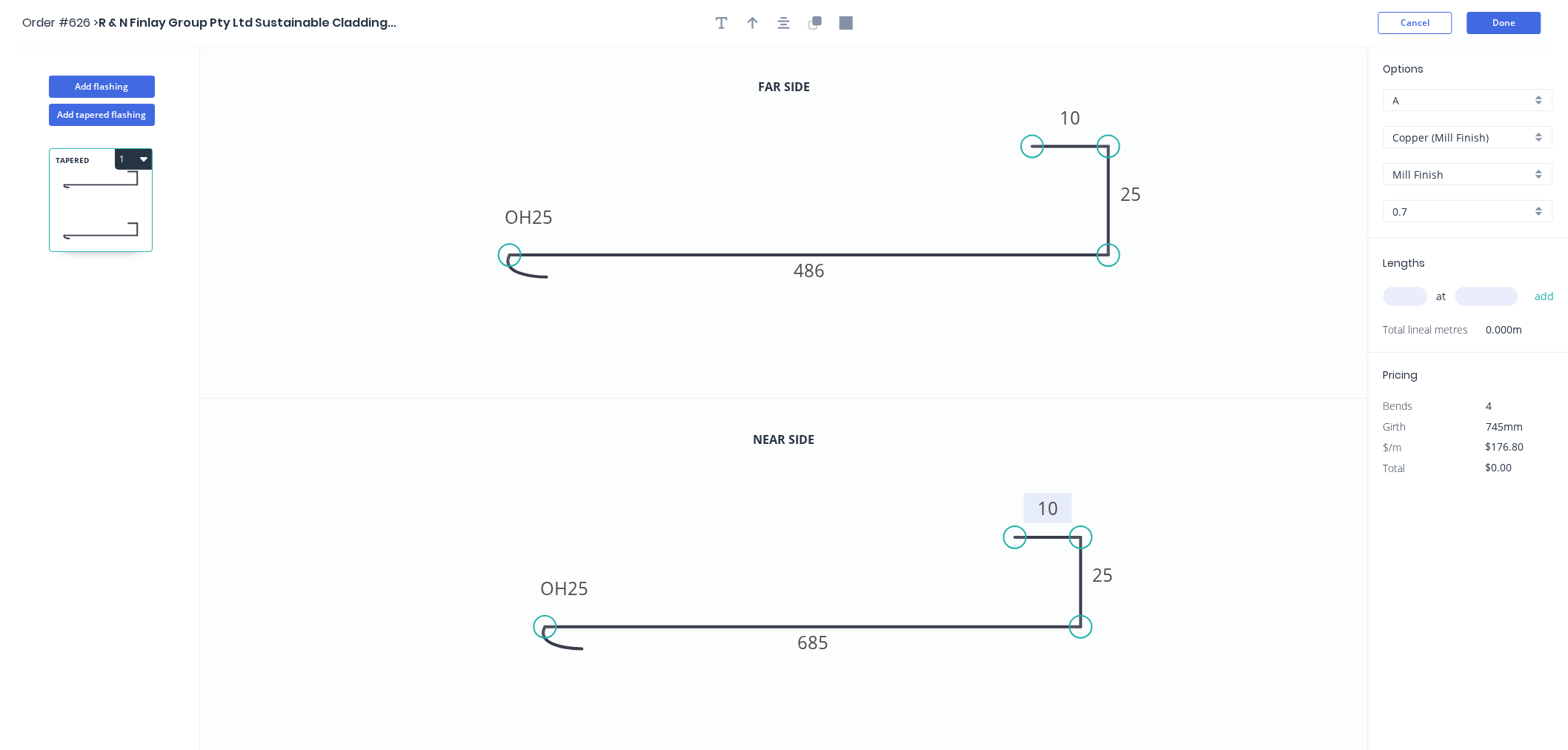
click at [1419, 292] on input "text" at bounding box center [1405, 296] width 44 height 19
type input "1"
type input "1817"
click at [1542, 293] on button "add" at bounding box center [1544, 296] width 35 height 25
type input "$321.25"
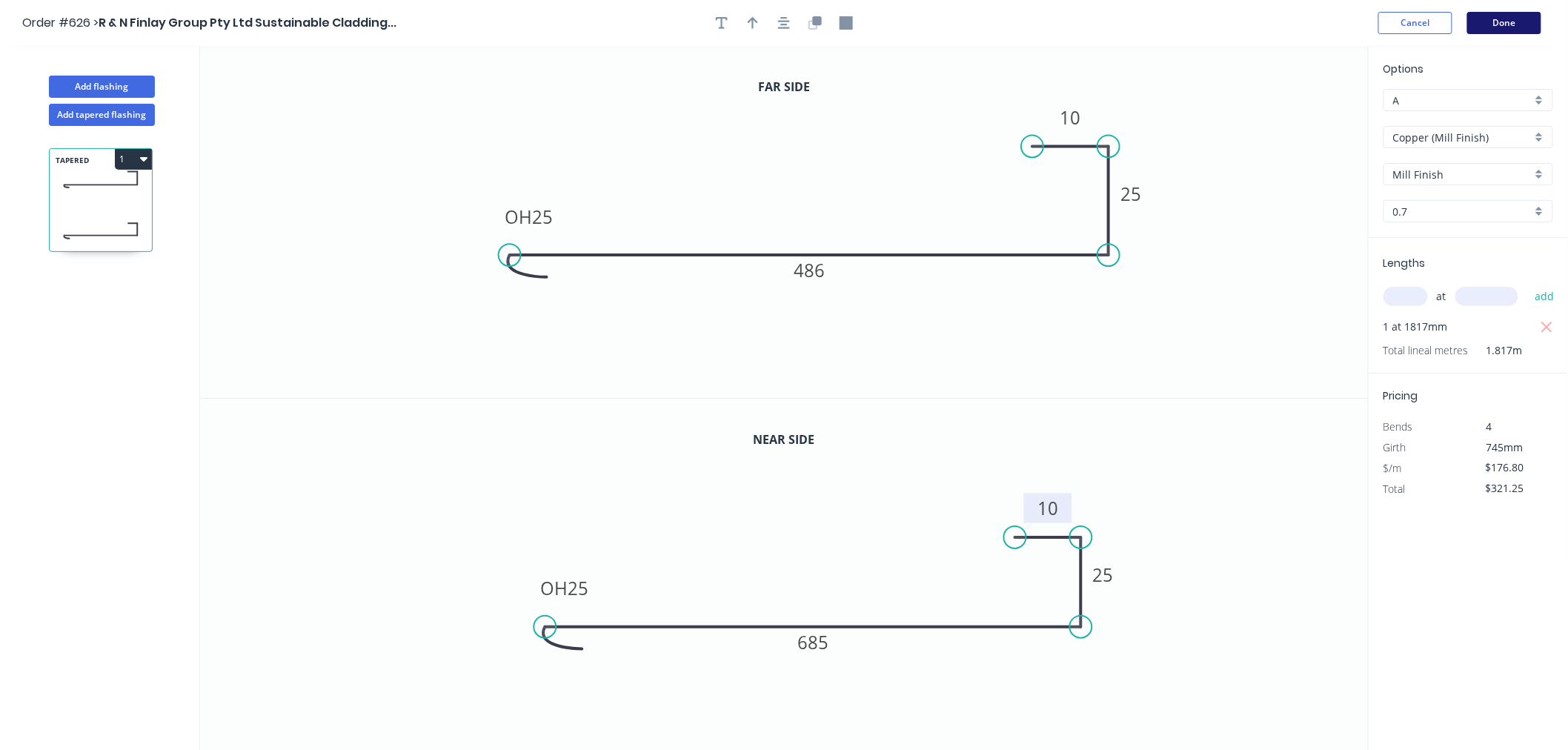
click at [1509, 25] on button "Done" at bounding box center [1504, 23] width 74 height 22
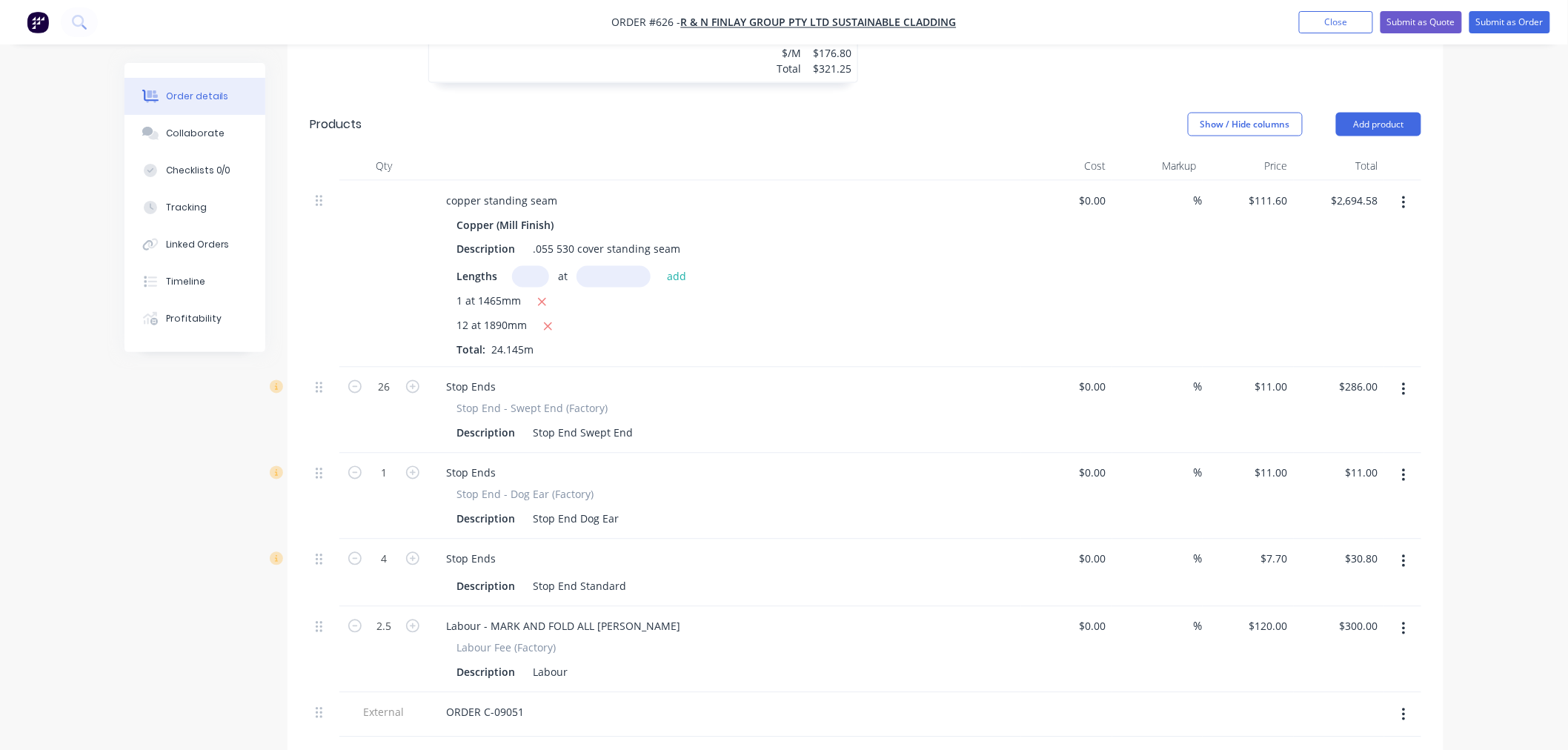
scroll to position [988, 0]
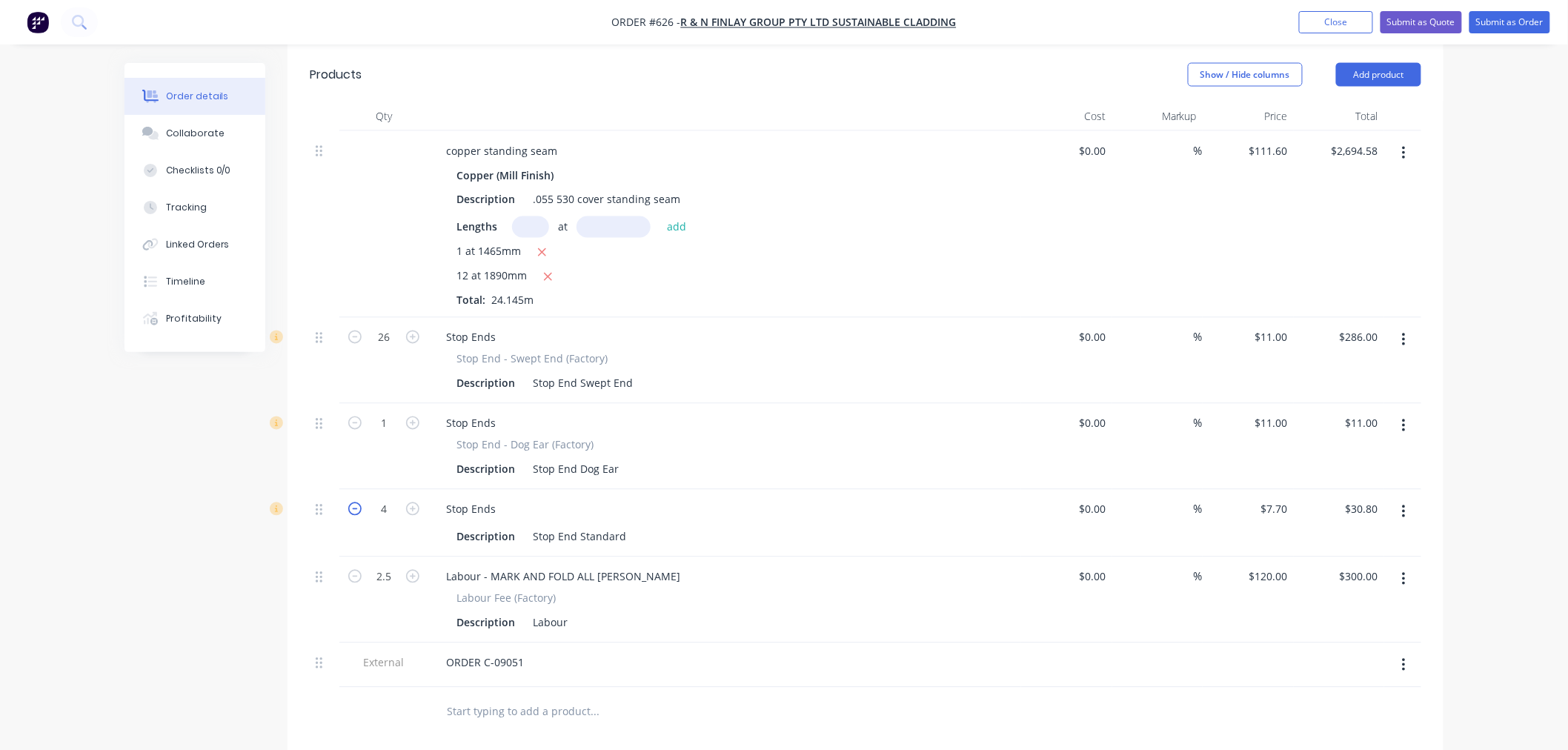
click at [353, 502] on icon "button" at bounding box center [354, 508] width 14 height 14
type input "3"
type input "$23.10"
click at [875, 244] on div "1 at 1465mm" at bounding box center [724, 253] width 536 height 18
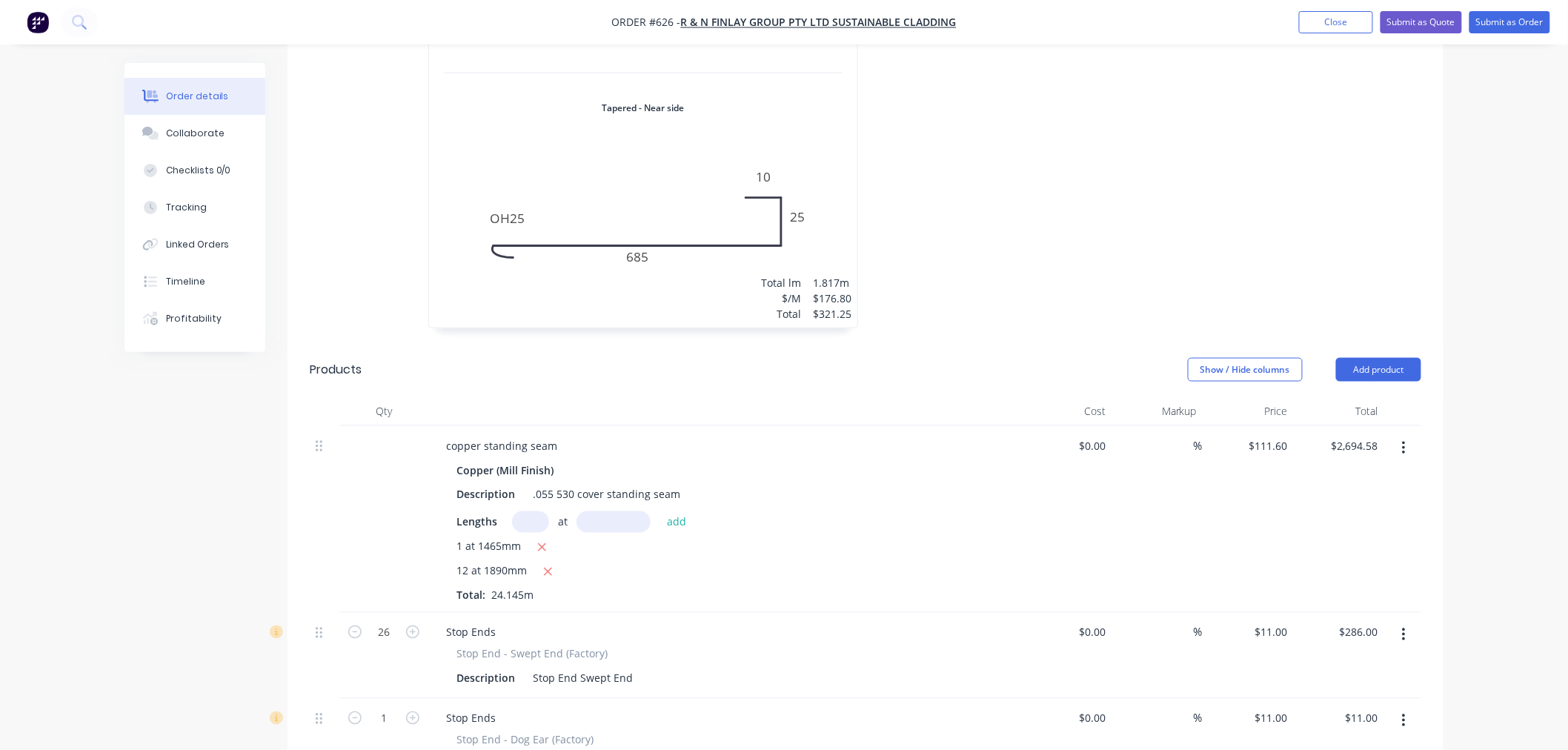
scroll to position [741, 0]
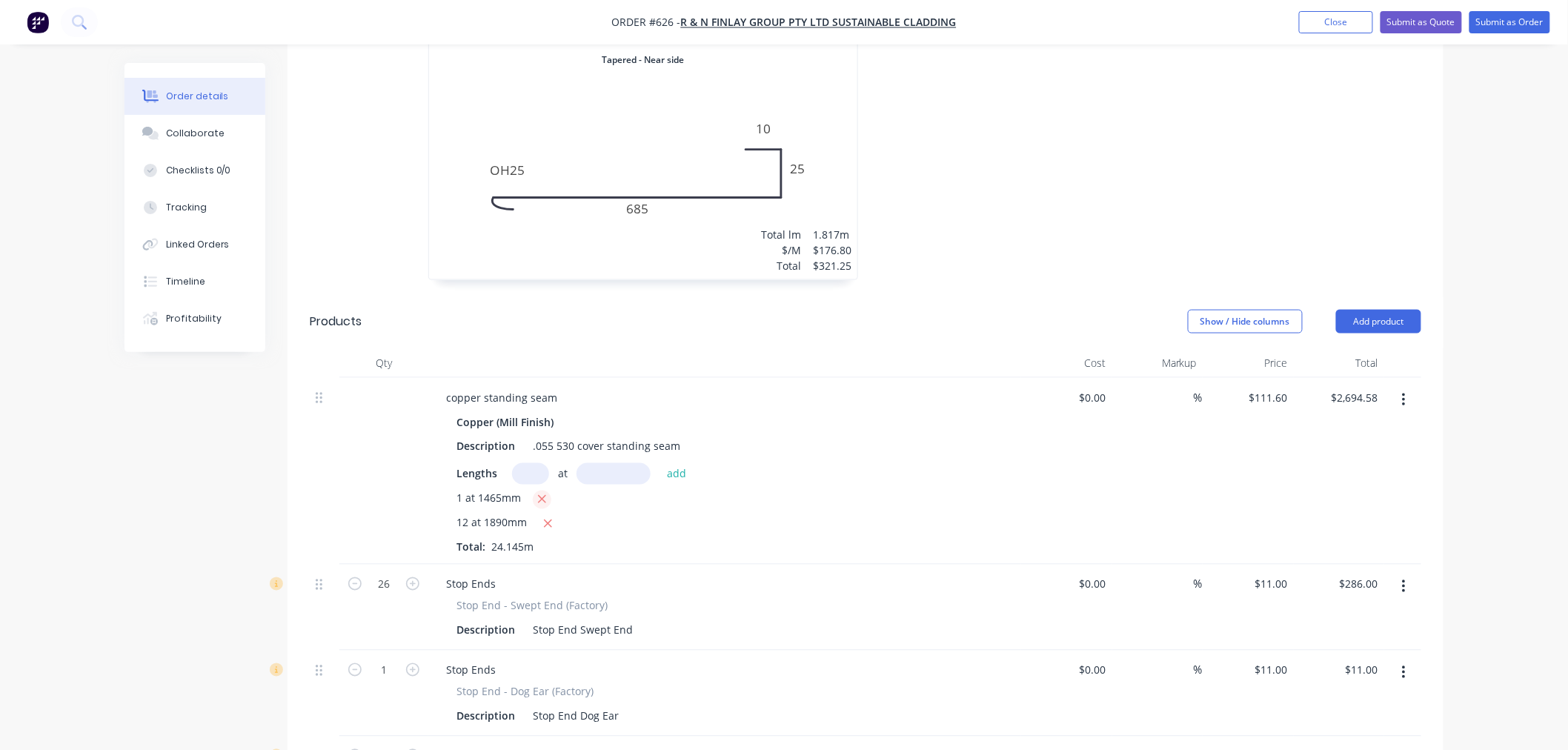
click at [542, 493] on icon "button" at bounding box center [542, 499] width 10 height 14
type input "$2,531.09"
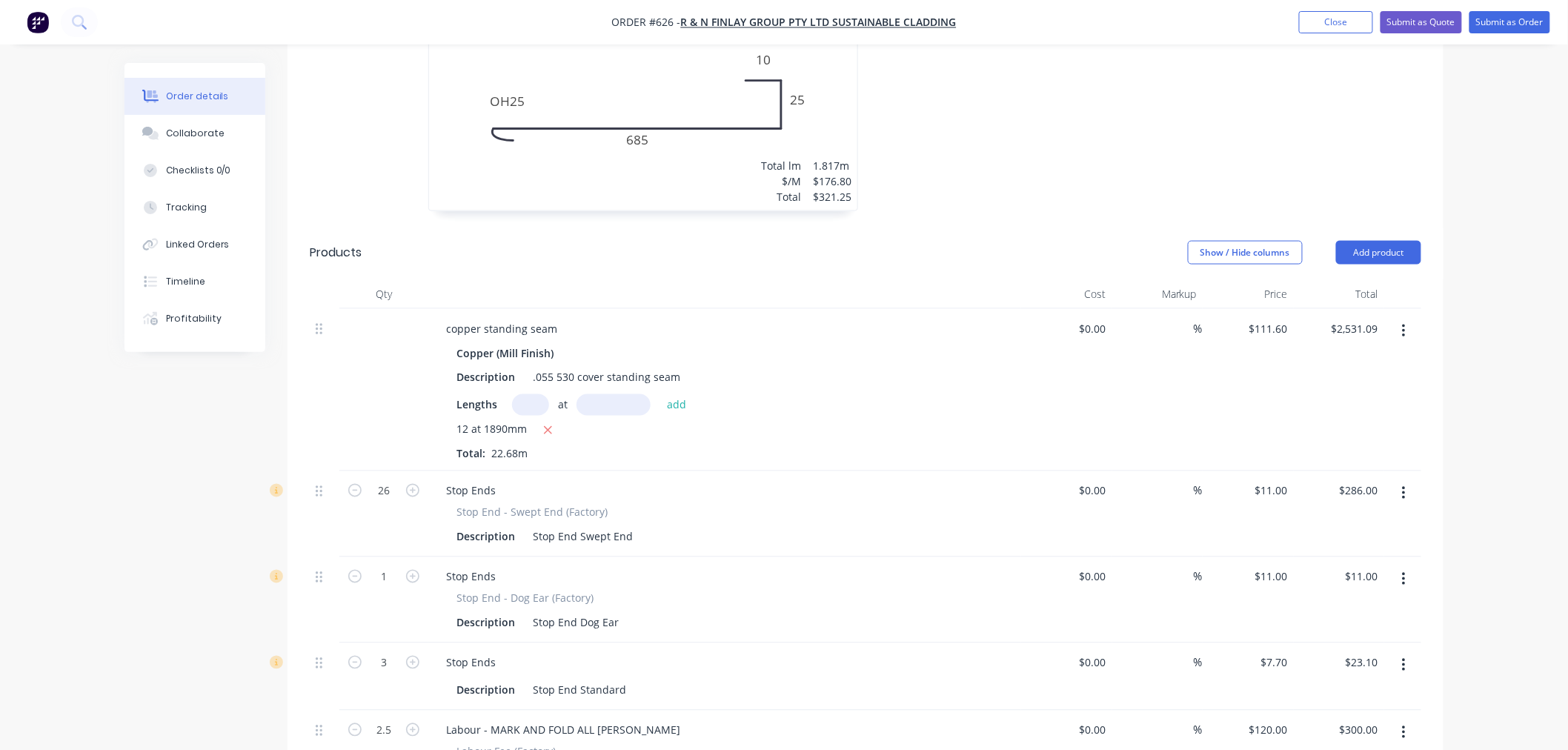
scroll to position [988, 0]
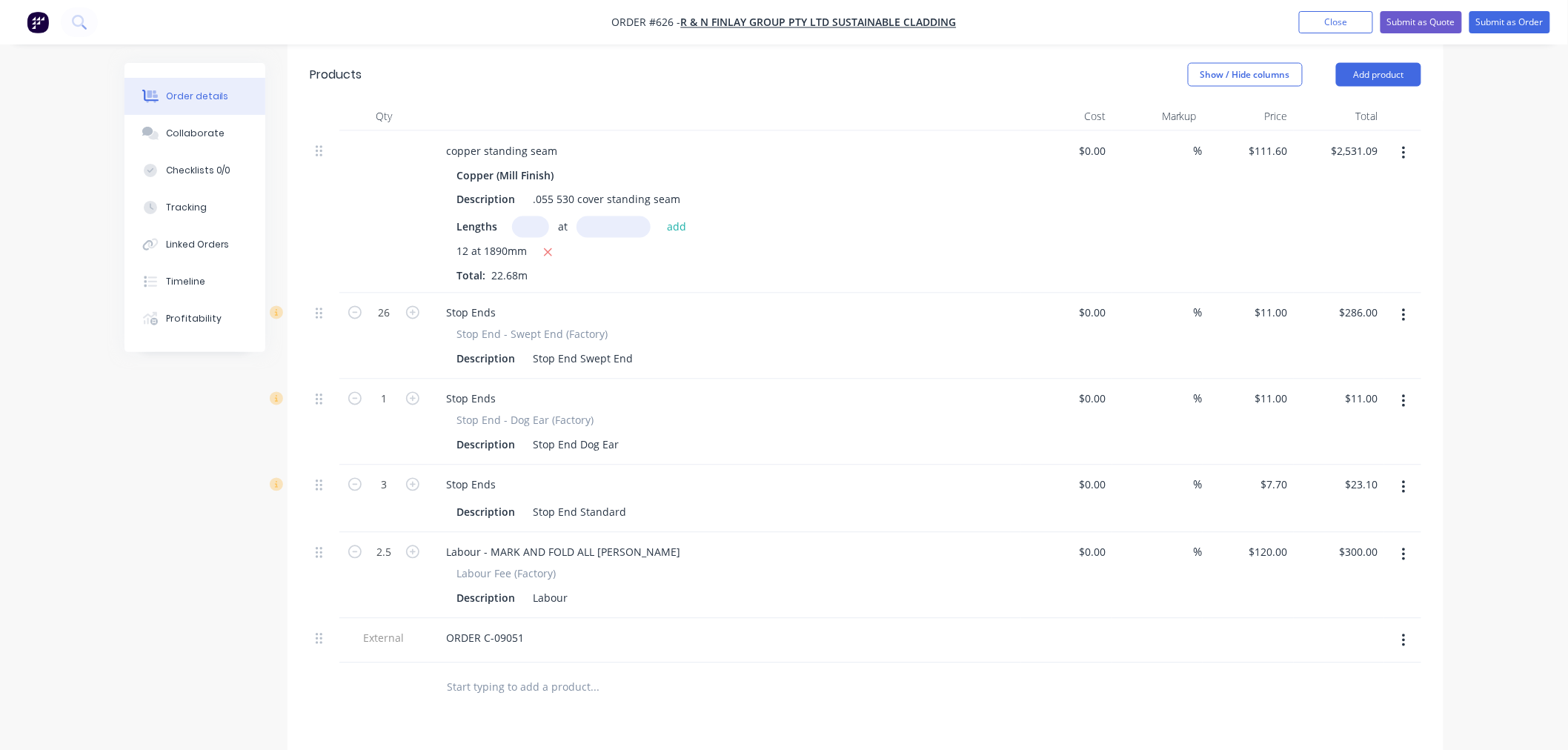
click at [539, 216] on input "text" at bounding box center [530, 226] width 37 height 21
type input "1"
type input "1465"
click at [659, 216] on button "add" at bounding box center [677, 226] width 35 height 20
type input "$2,694.58"
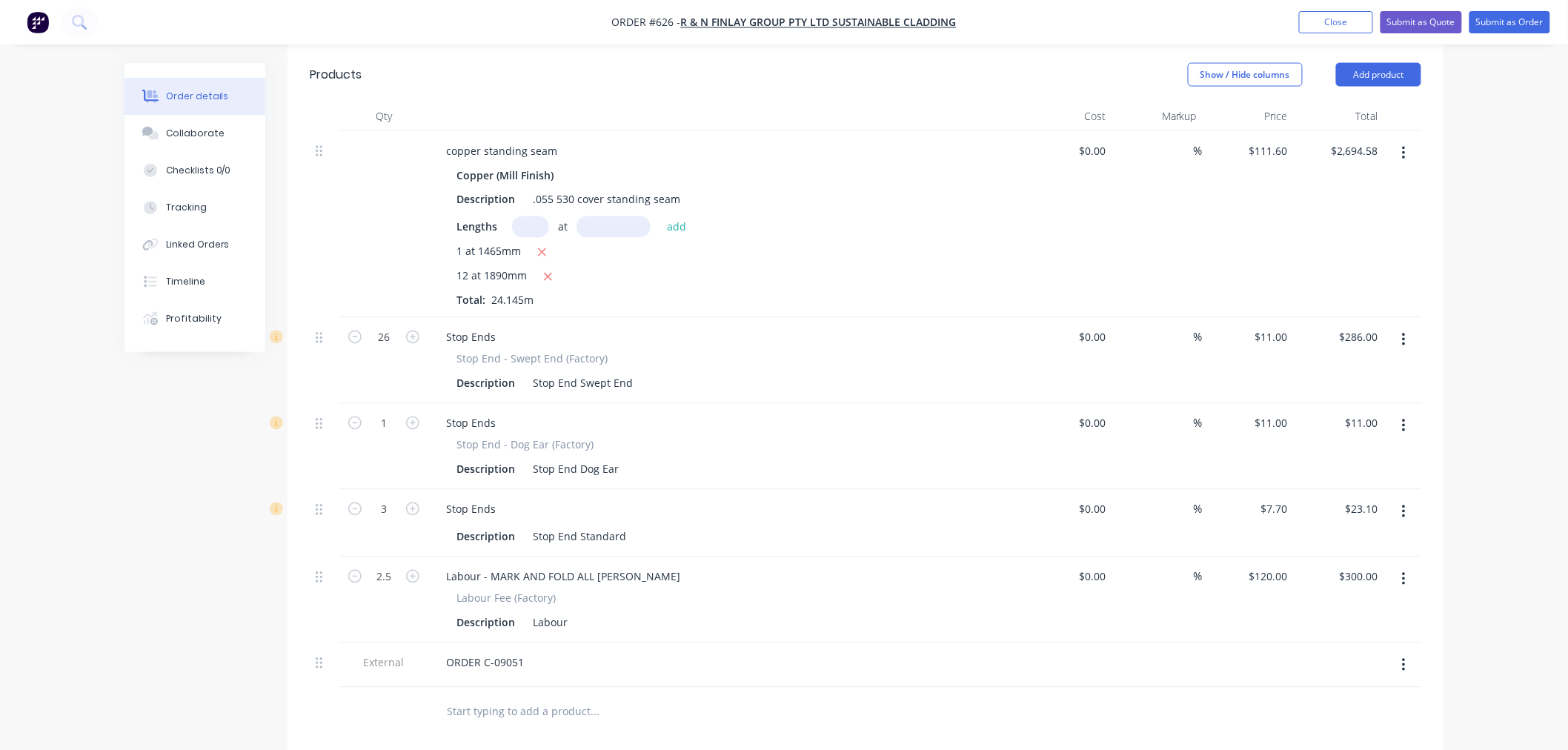
click at [1501, 377] on div "Order details Collaborate Checklists 0/0 Tracking Linked Orders Timeline Profit…" at bounding box center [784, 63] width 1568 height 2101
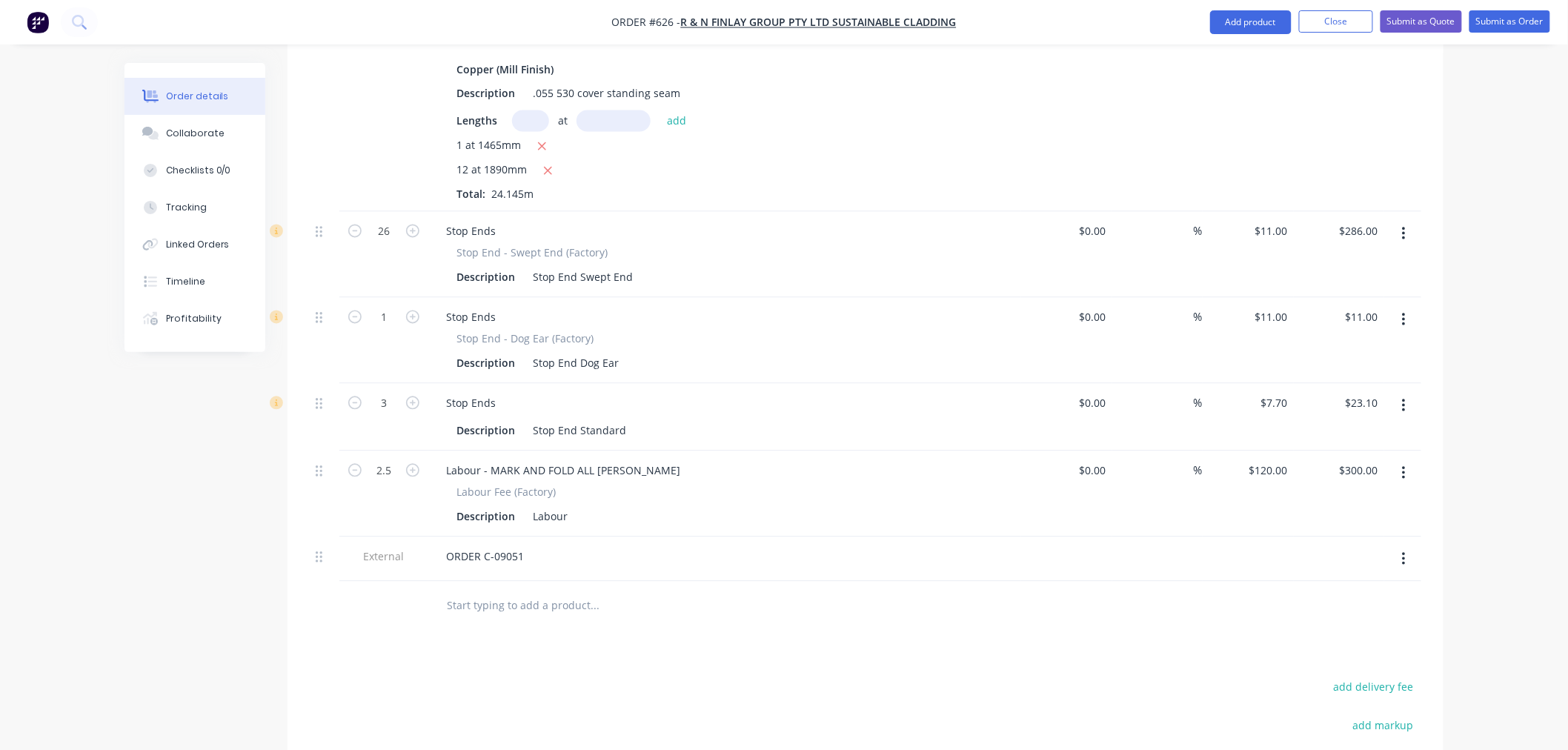
scroll to position [1064, 0]
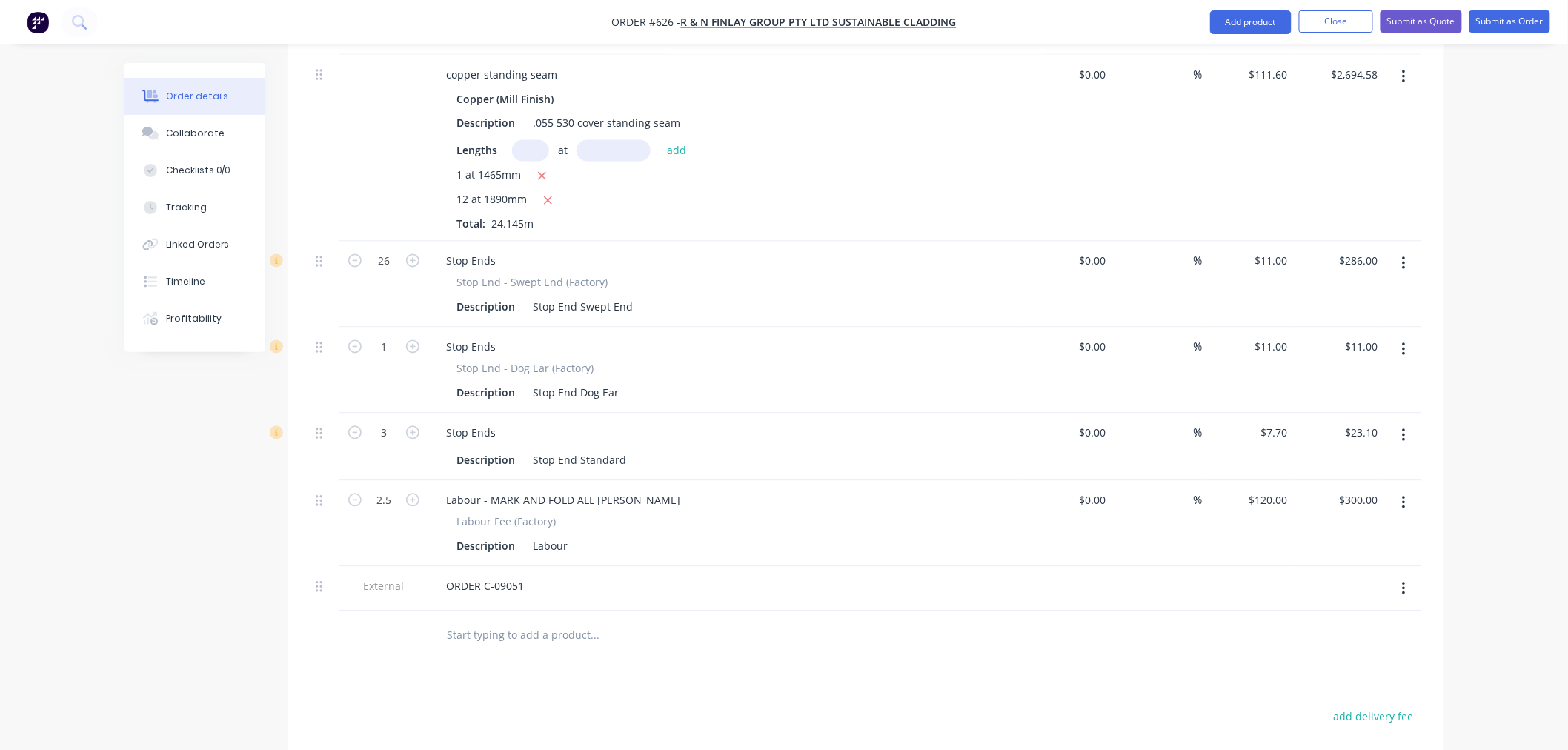
click at [584, 620] on input "text" at bounding box center [593, 635] width 296 height 29
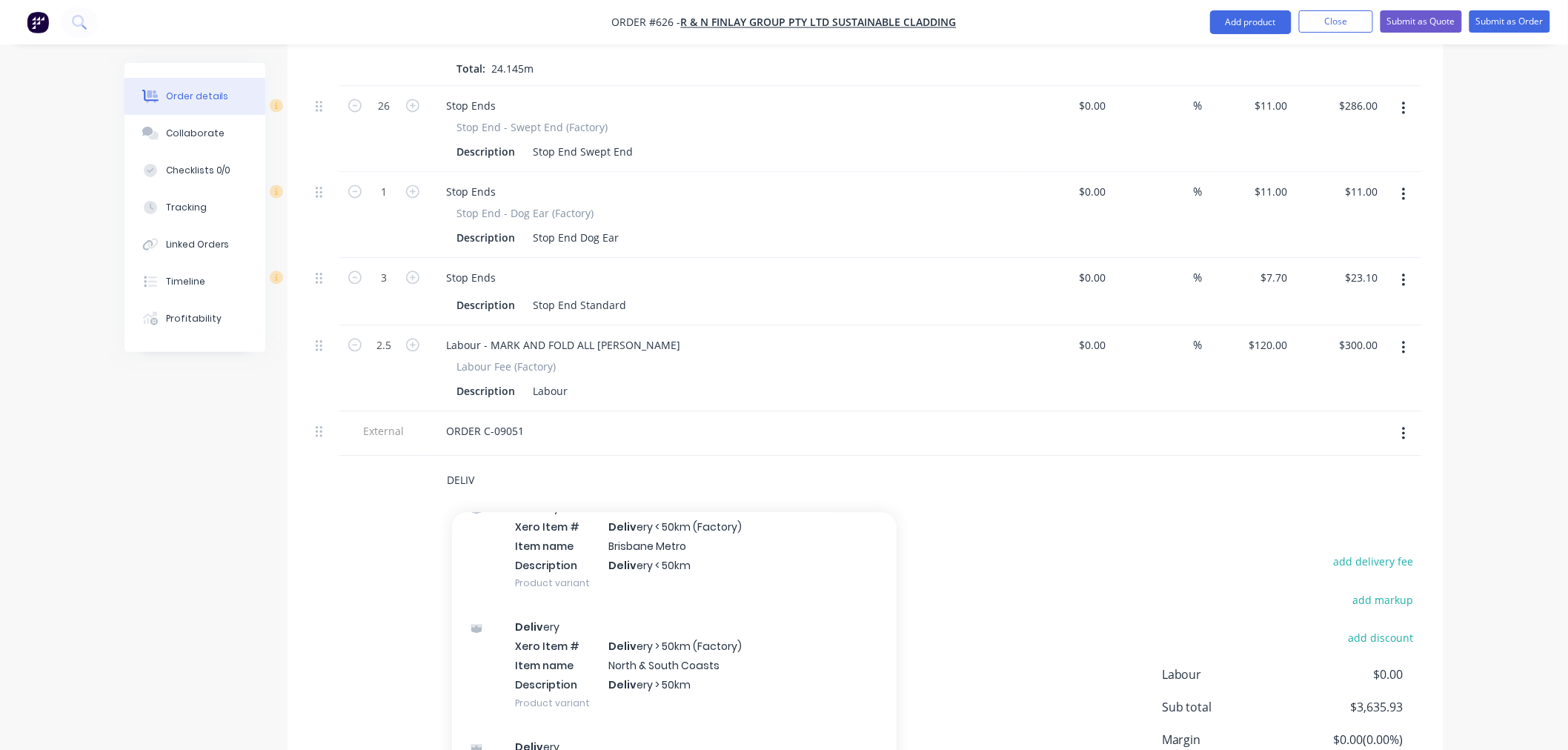
scroll to position [1312, 0]
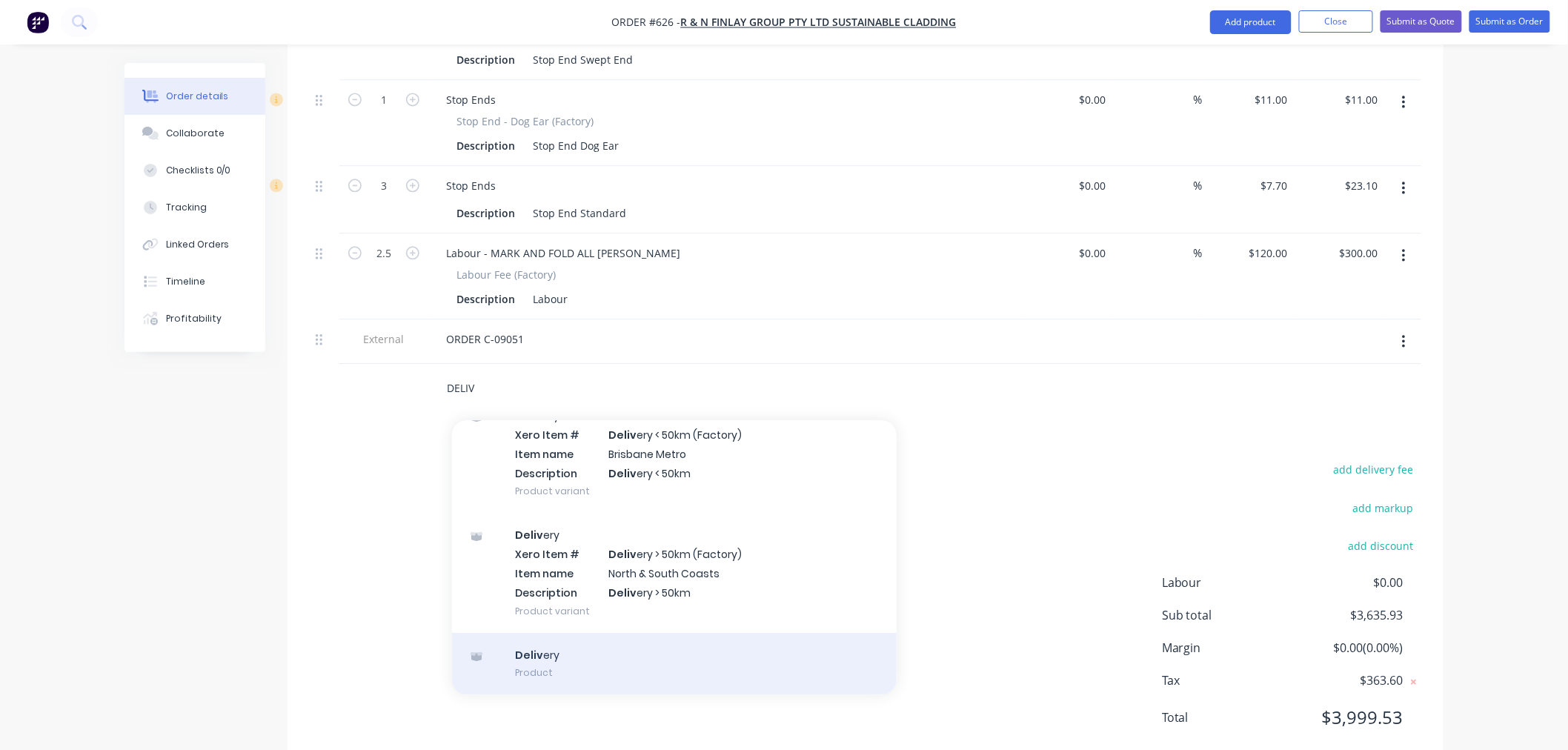
type input "DELIV"
click at [617, 633] on div "Deliv ery Product" at bounding box center [674, 664] width 445 height 62
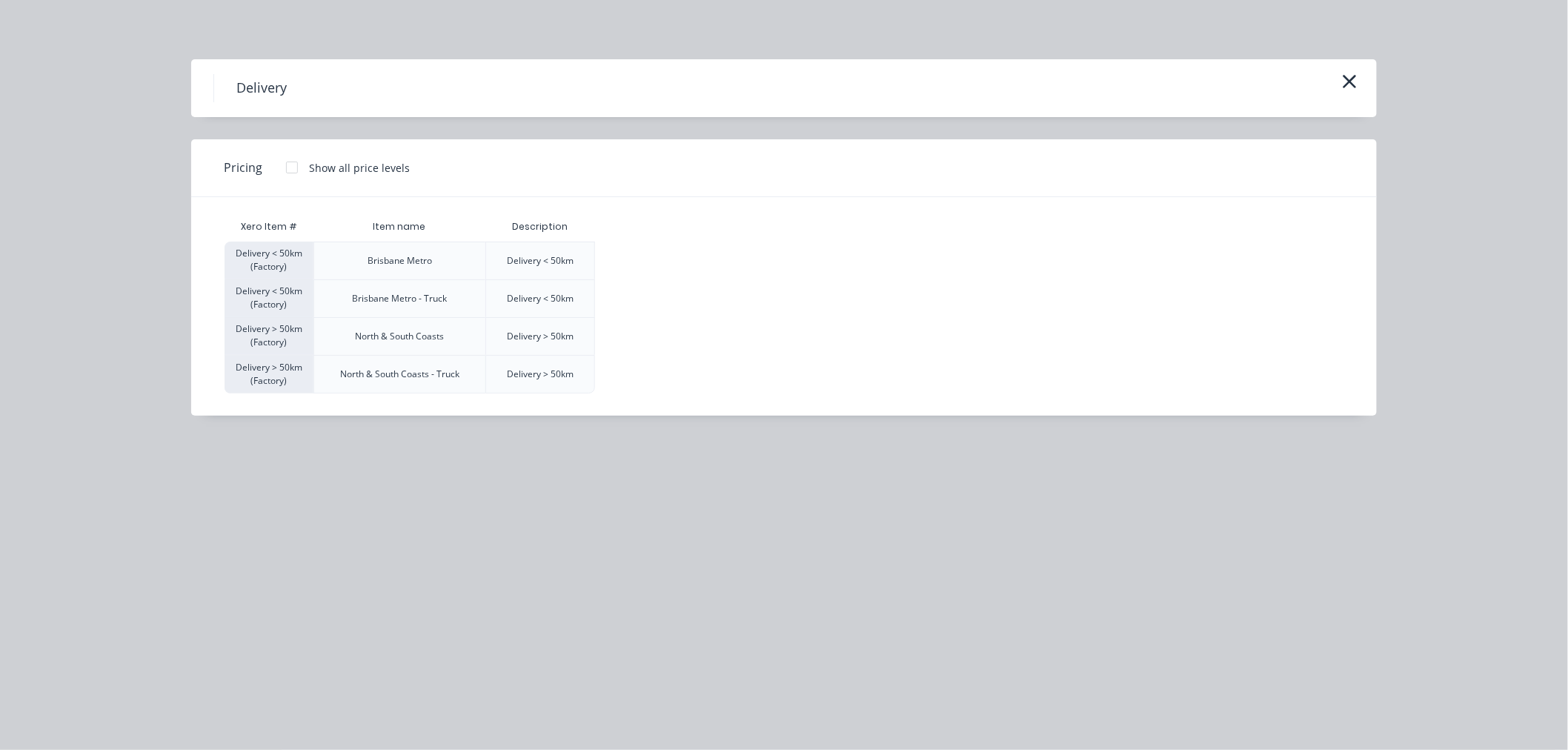
click at [289, 168] on div at bounding box center [292, 167] width 29 height 29
click at [655, 246] on div "$120.00" at bounding box center [632, 261] width 74 height 37
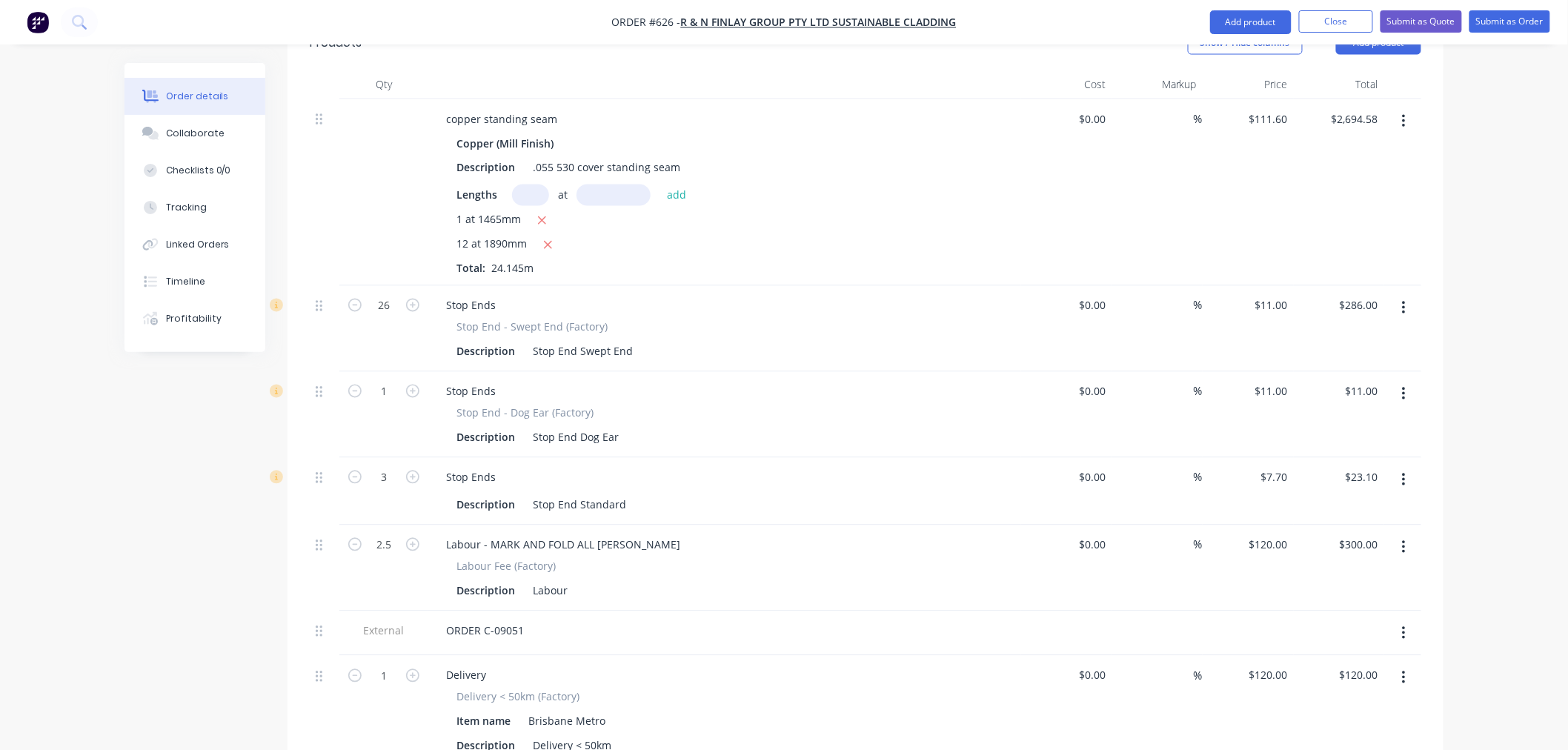
scroll to position [845, 0]
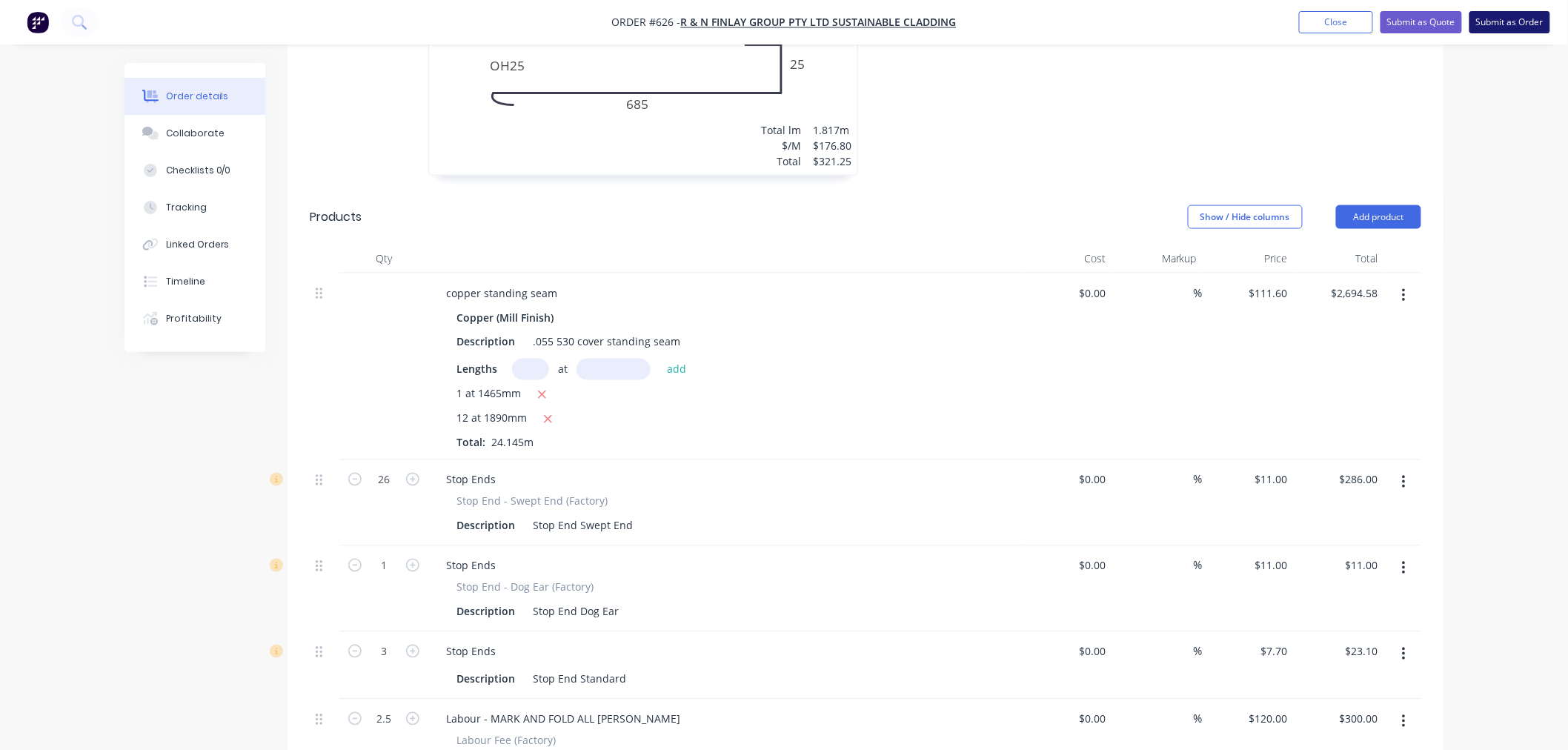
click at [1509, 27] on button "Submit as Order" at bounding box center [1510, 22] width 81 height 22
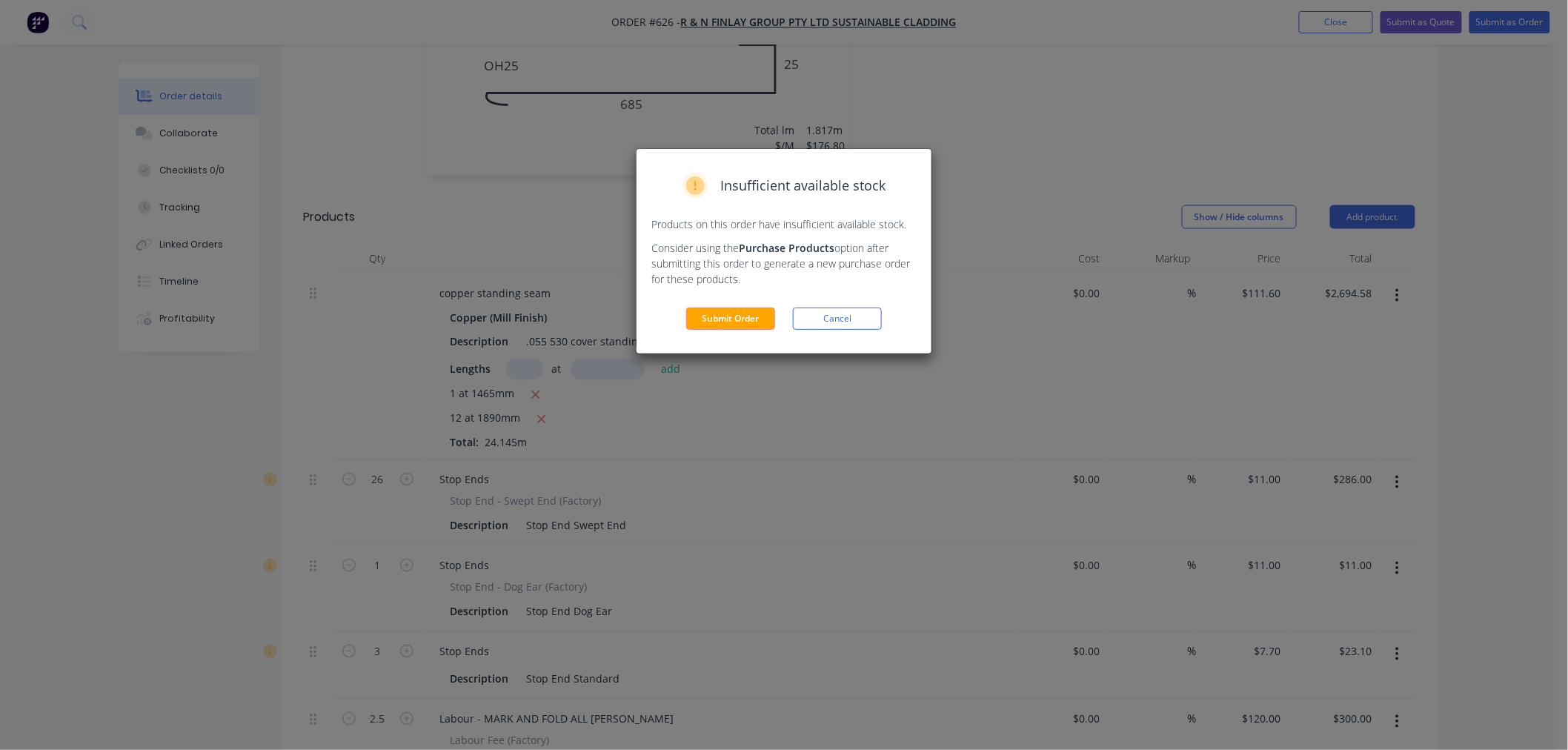
click at [708, 309] on button "Submit Order" at bounding box center [731, 319] width 89 height 22
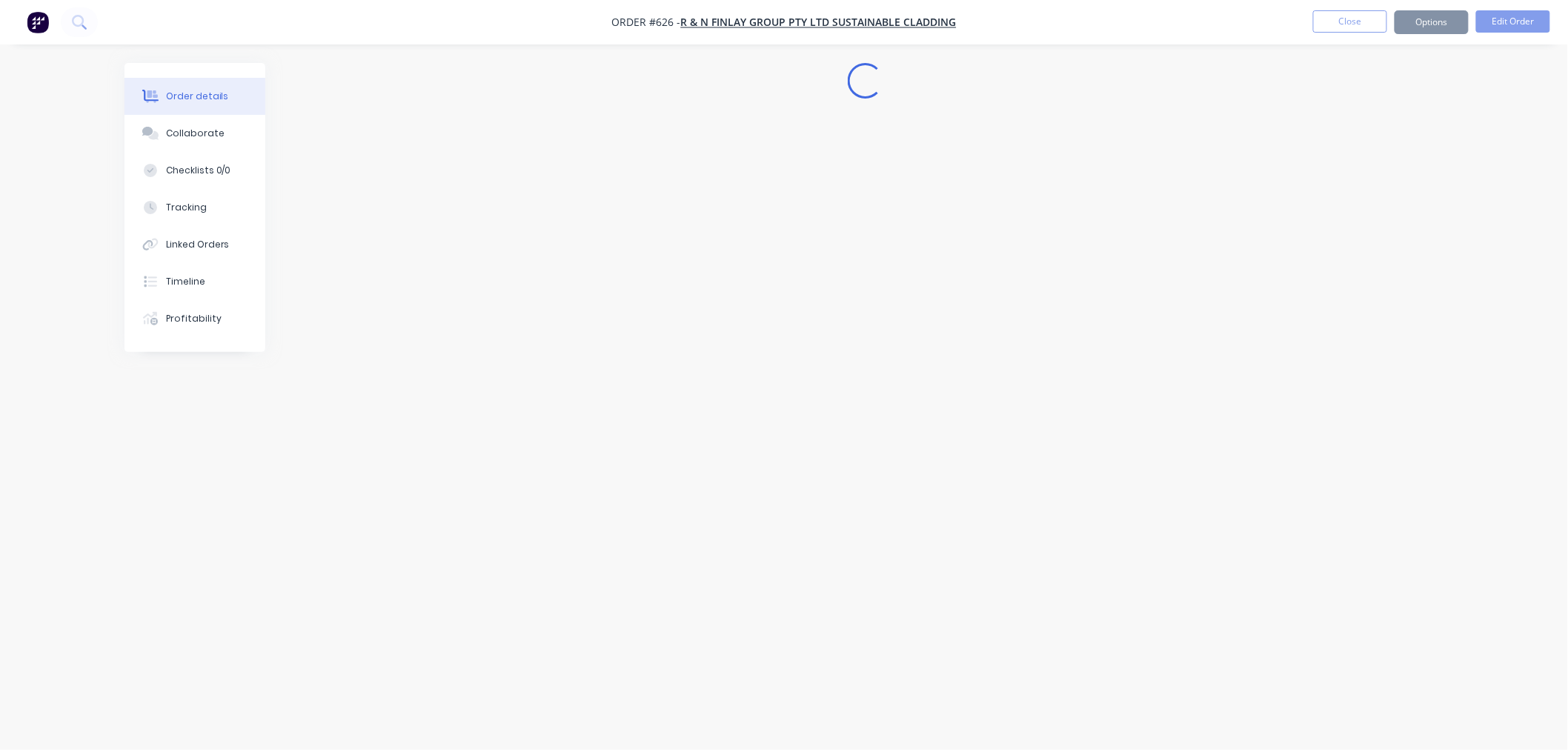
scroll to position [0, 0]
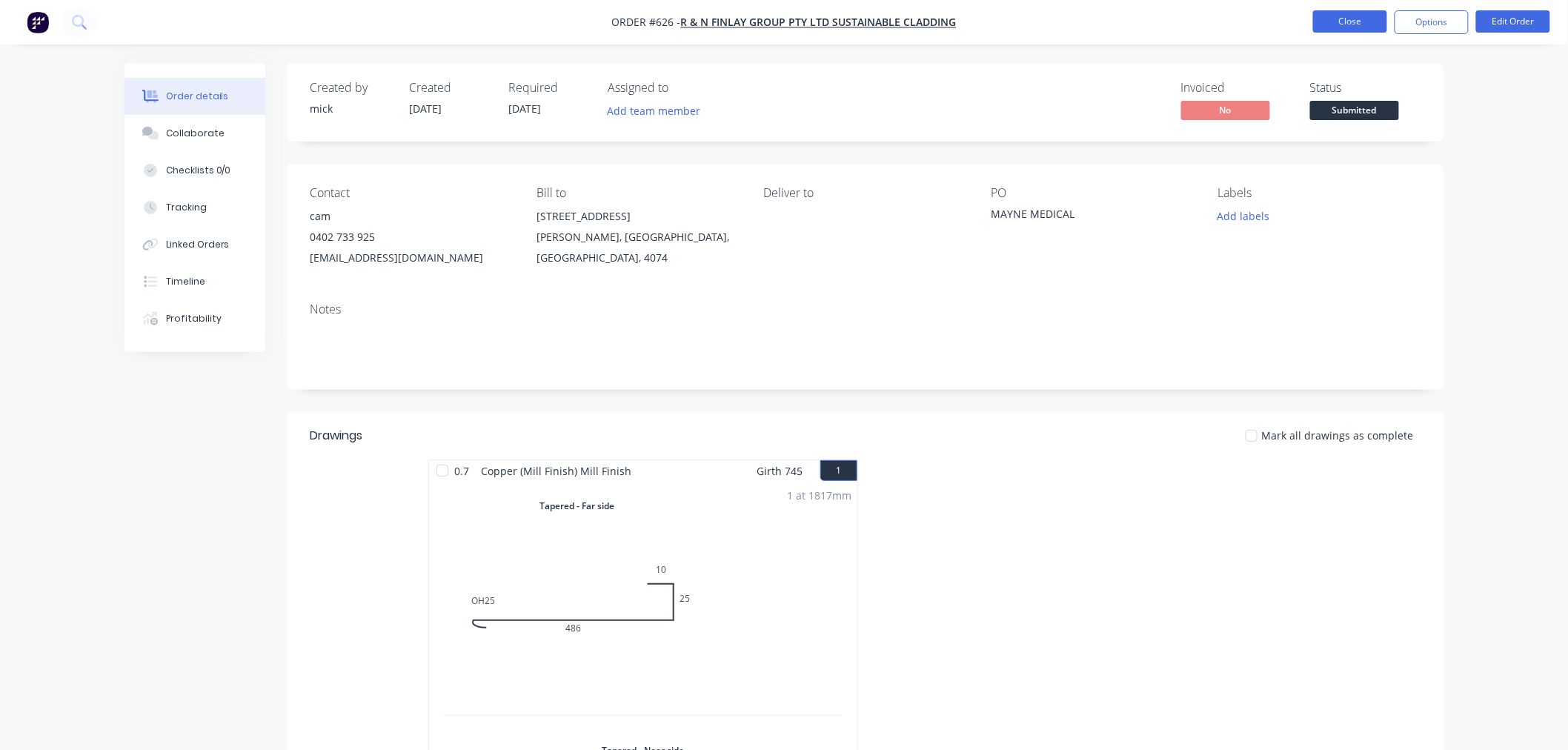
click at [1343, 25] on button "Close" at bounding box center [1350, 21] width 74 height 22
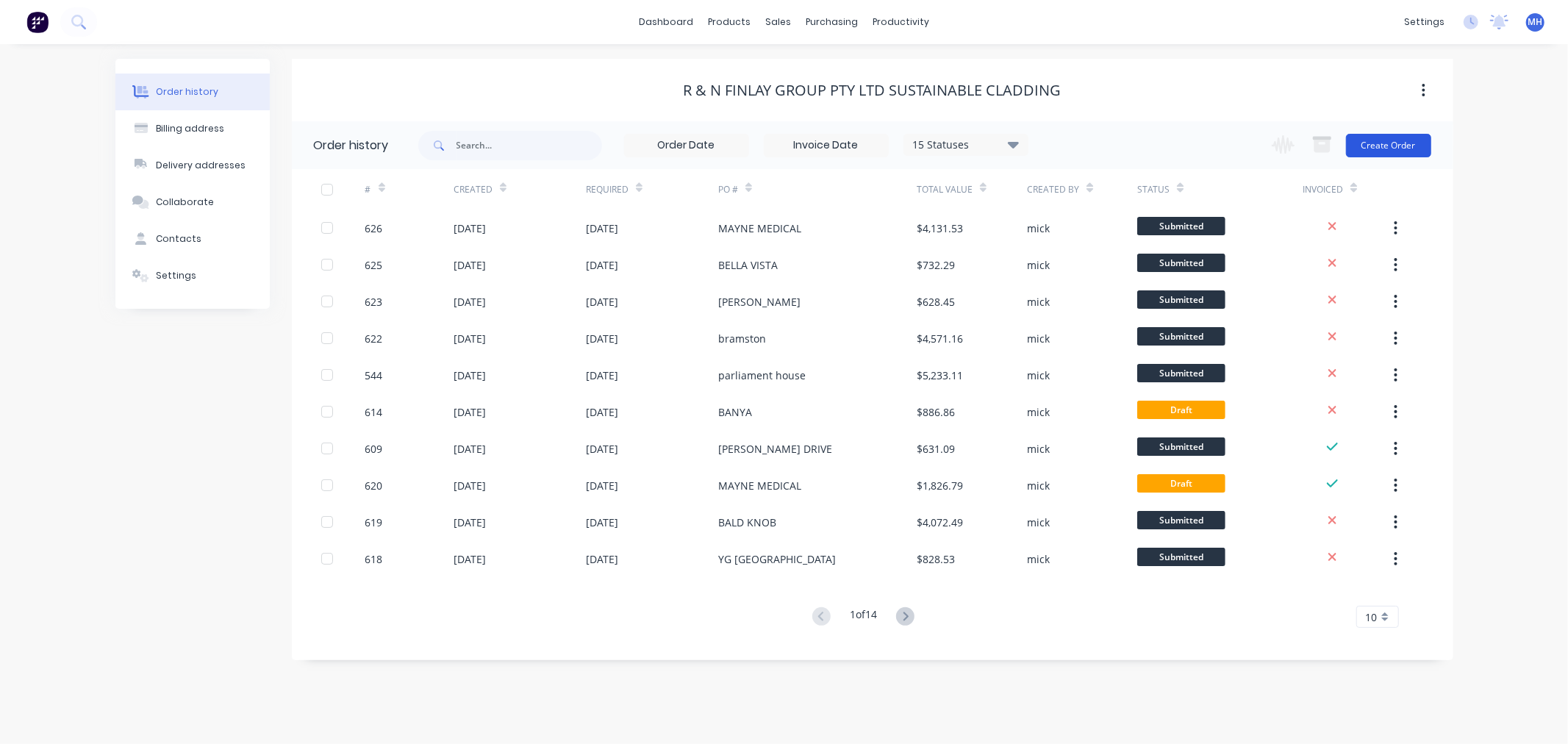
click at [1390, 153] on button "Create Order" at bounding box center [1389, 146] width 85 height 24
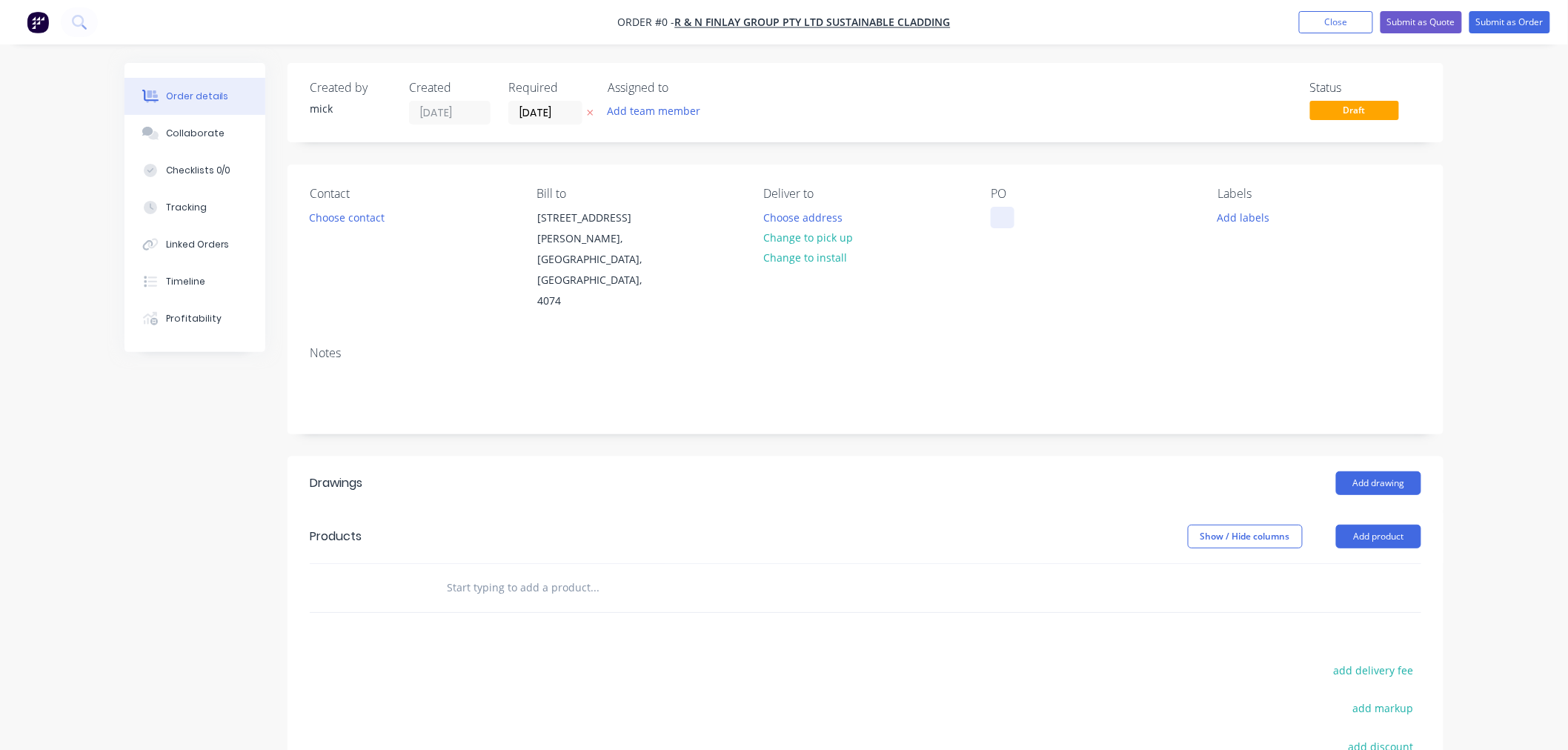
click at [1006, 209] on div at bounding box center [1002, 217] width 24 height 21
click at [1403, 439] on div "Order details Collaborate Checklists 0/0 Tracking Linked Orders Timeline Profit…" at bounding box center [784, 527] width 1349 height 928
click at [1400, 471] on button "Add drawing" at bounding box center [1378, 483] width 85 height 24
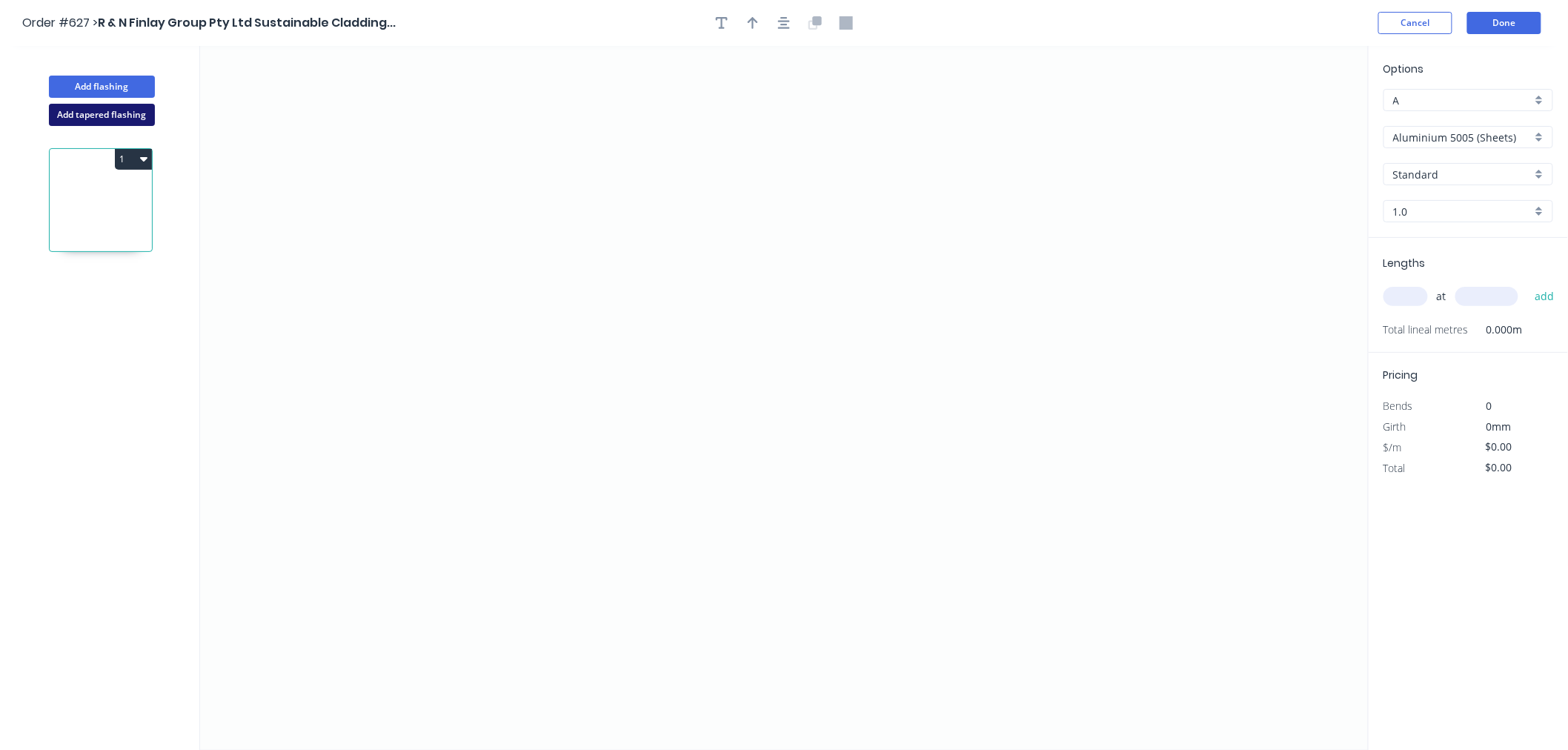
click at [113, 114] on button "Add tapered flashing" at bounding box center [102, 115] width 106 height 22
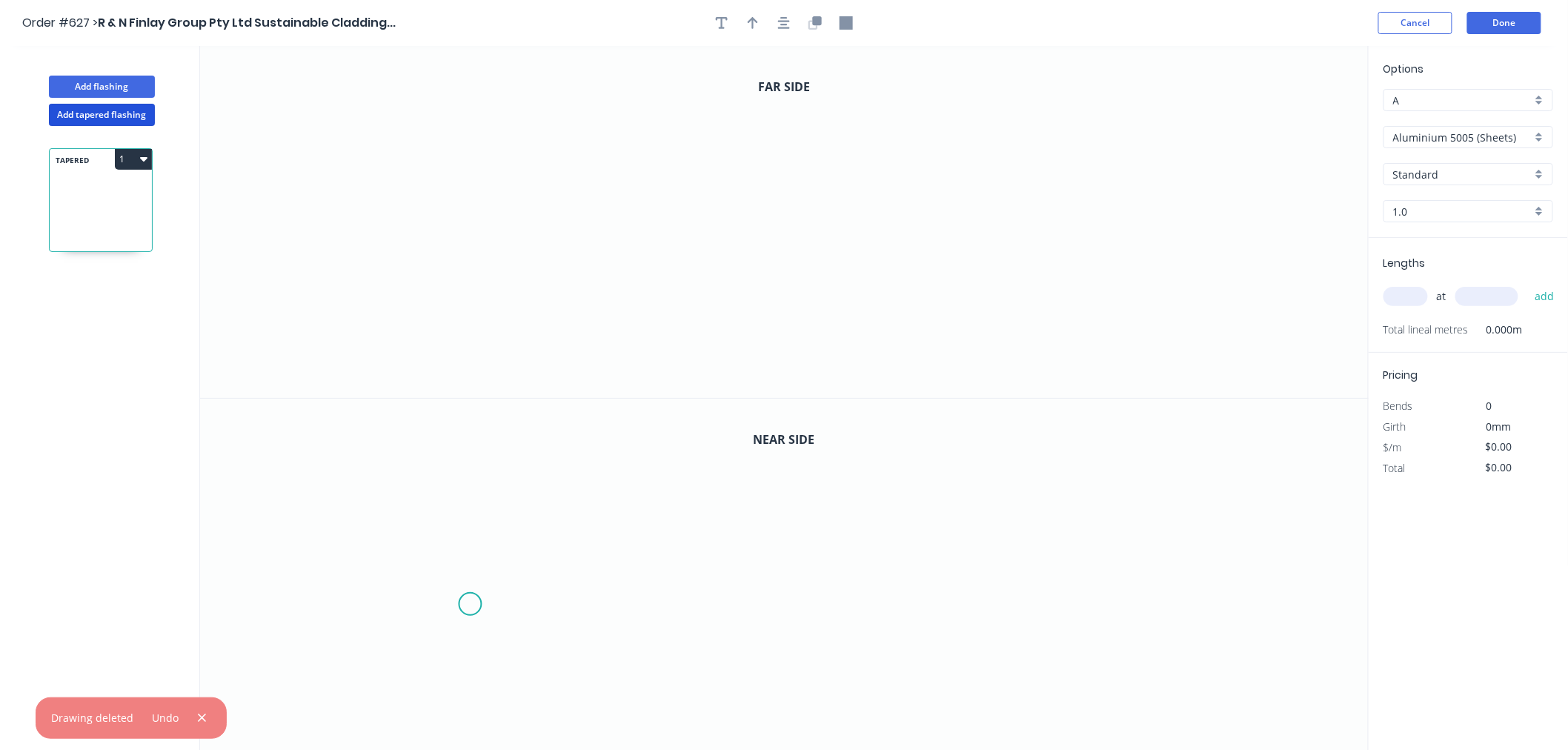
click at [470, 604] on icon "0" at bounding box center [784, 575] width 1168 height 353
click at [470, 538] on icon at bounding box center [470, 570] width 0 height 66
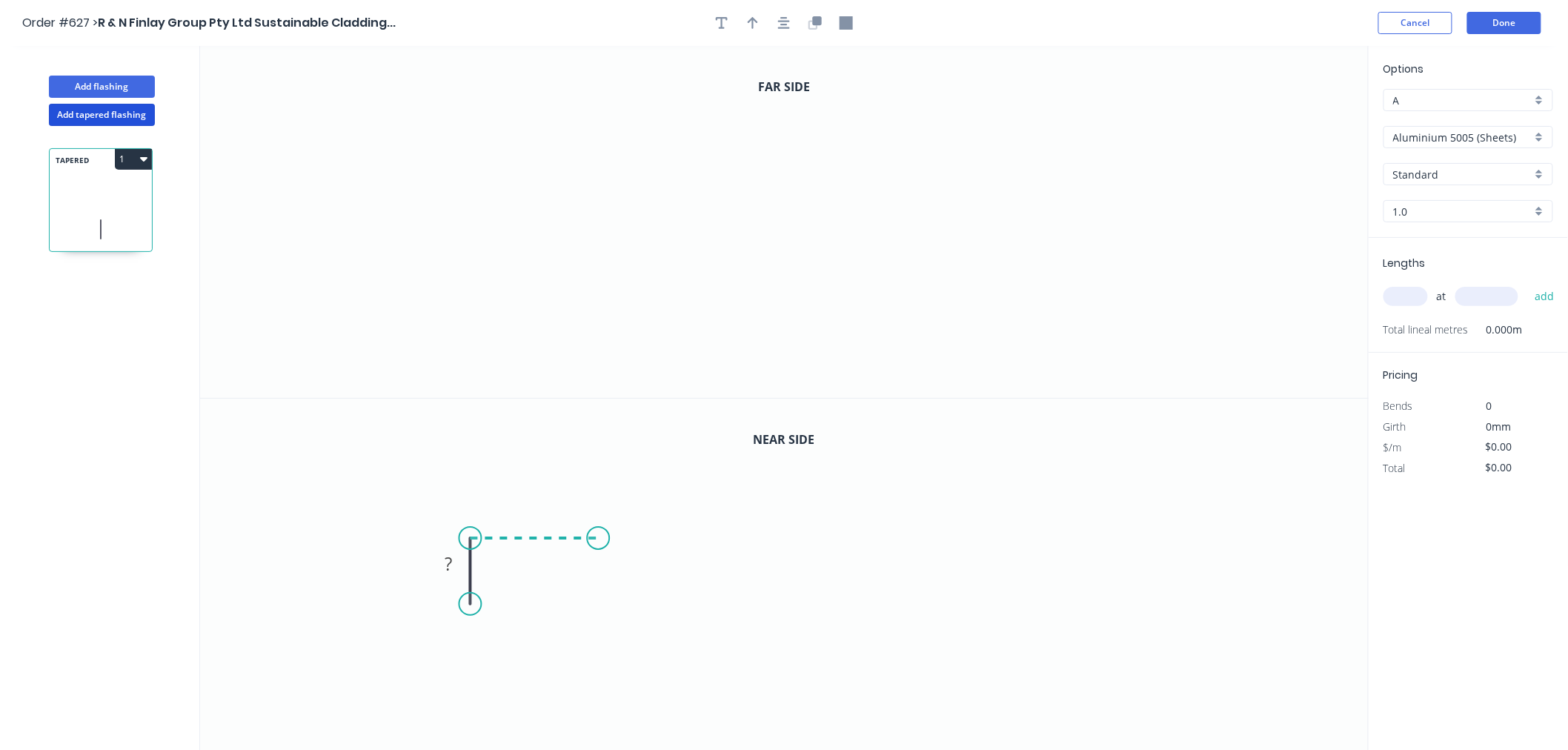
click at [599, 542] on icon "0 ?" at bounding box center [784, 575] width 1168 height 353
click at [589, 691] on icon "0 ? ?" at bounding box center [784, 575] width 1168 height 353
click at [1147, 677] on icon "0 ? ? ?" at bounding box center [784, 575] width 1168 height 353
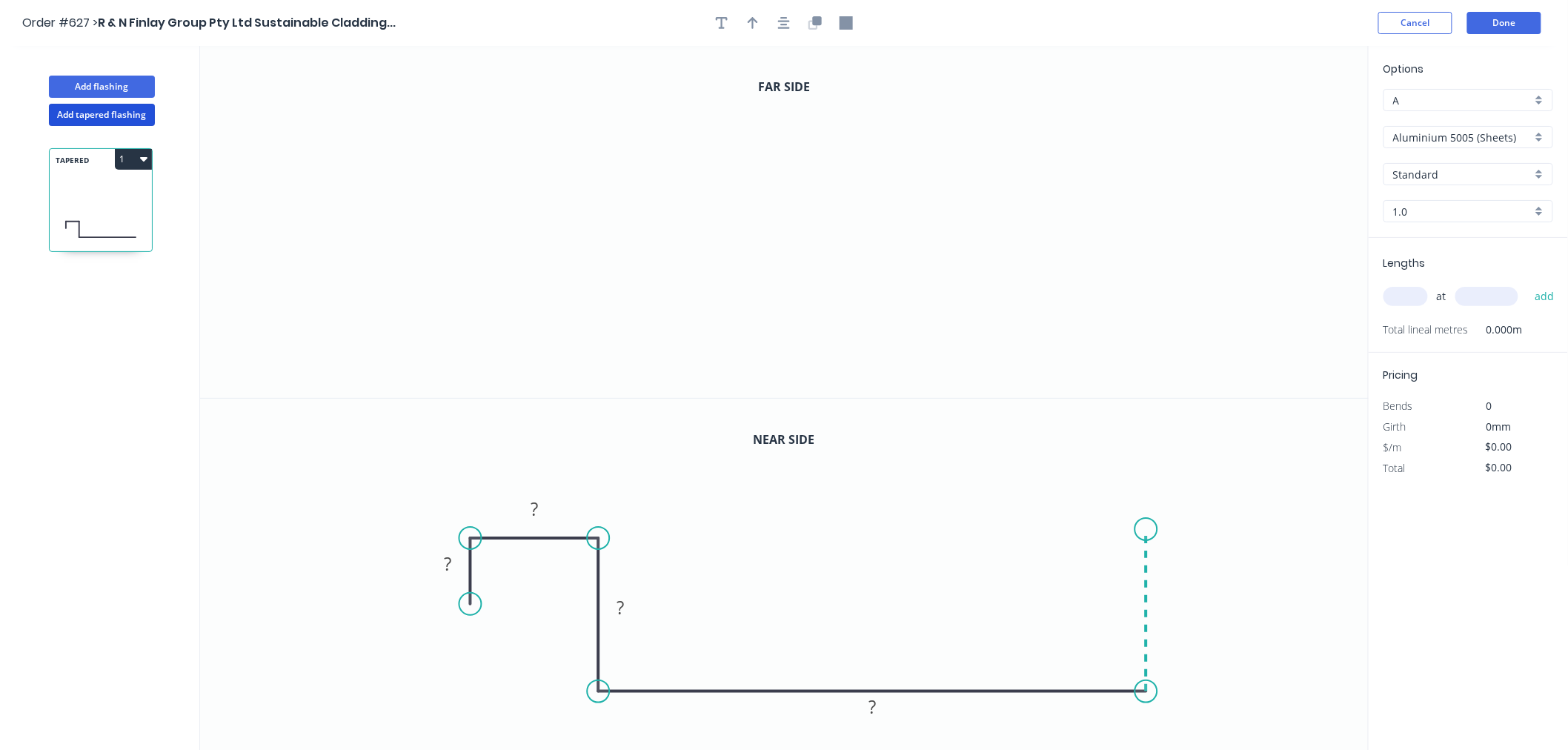
click at [1153, 529] on icon "0 ? ? ? ?" at bounding box center [784, 575] width 1168 height 353
click at [1073, 528] on icon "0 ? ? ? ? ?" at bounding box center [784, 575] width 1168 height 353
click at [1073, 528] on circle at bounding box center [1073, 529] width 22 height 22
click at [1074, 527] on circle at bounding box center [1073, 529] width 22 height 22
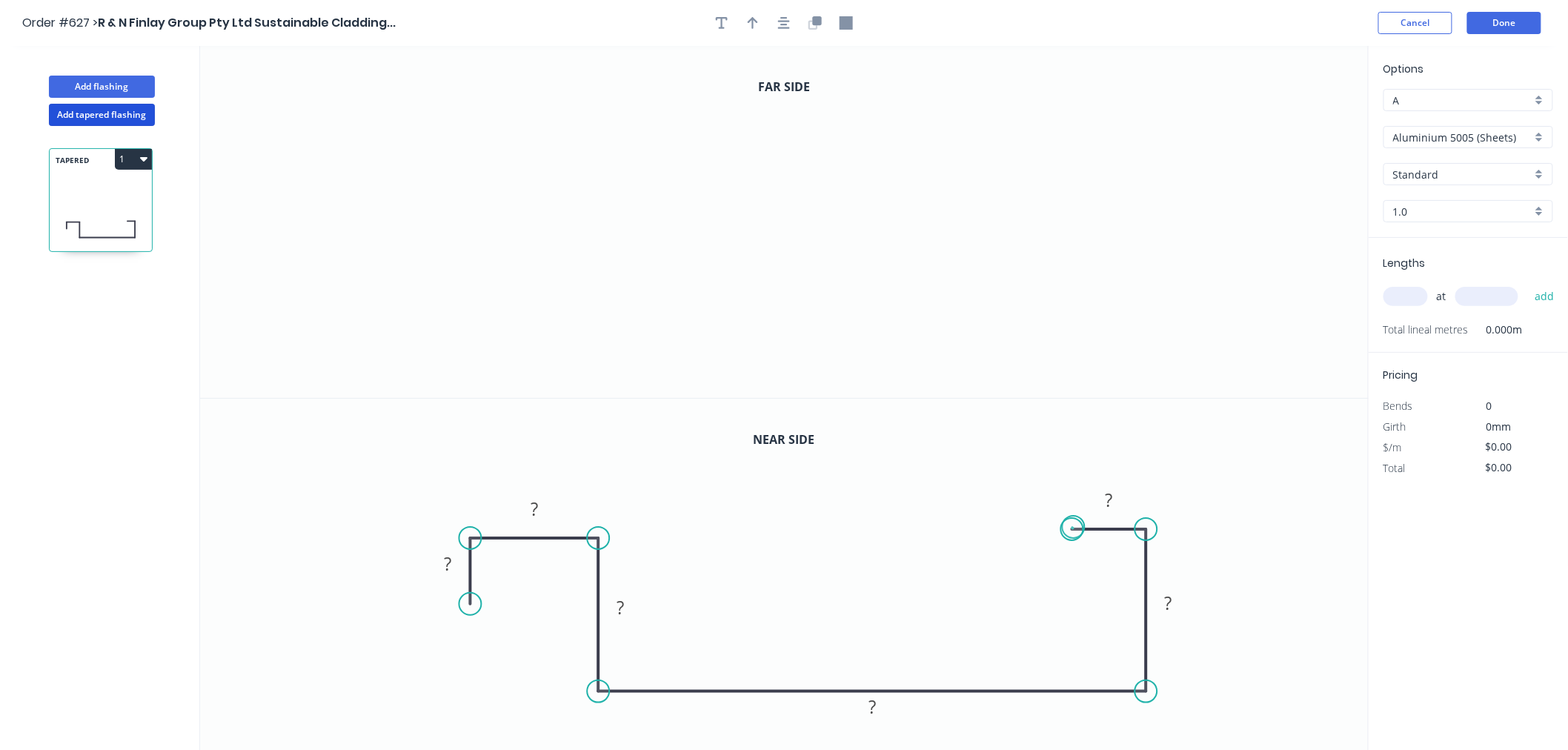
click at [1074, 527] on circle at bounding box center [1073, 529] width 22 height 22
click at [412, 210] on icon "0" at bounding box center [784, 222] width 1168 height 352
click at [411, 138] on icon "0" at bounding box center [784, 222] width 1168 height 352
click at [513, 144] on icon "0 ?" at bounding box center [784, 222] width 1168 height 352
click at [522, 306] on icon "0 ? ?" at bounding box center [784, 222] width 1168 height 352
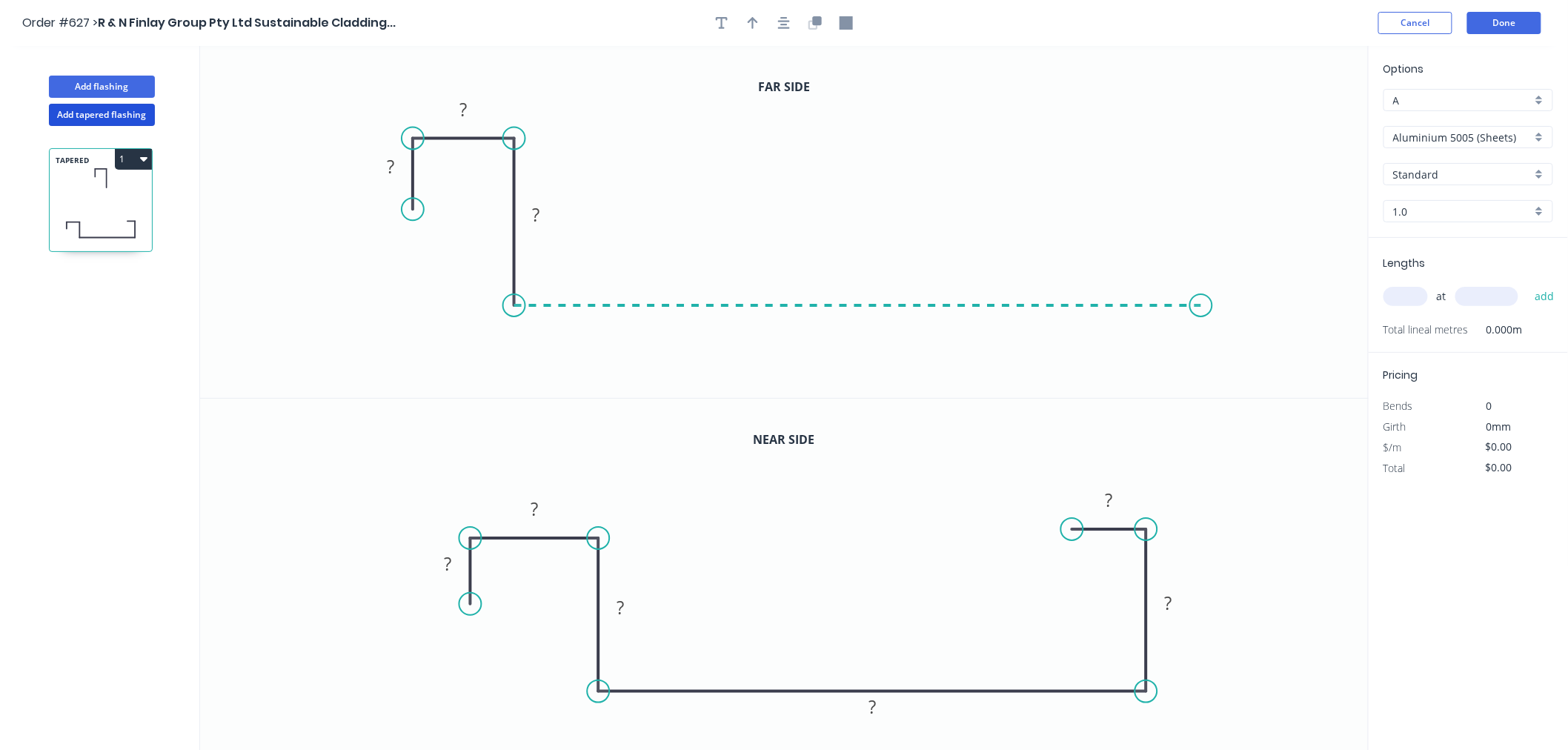
click at [1203, 293] on icon "0 ? ? ?" at bounding box center [784, 222] width 1168 height 352
click at [1211, 145] on icon "0 ? ? ? ?" at bounding box center [784, 222] width 1168 height 352
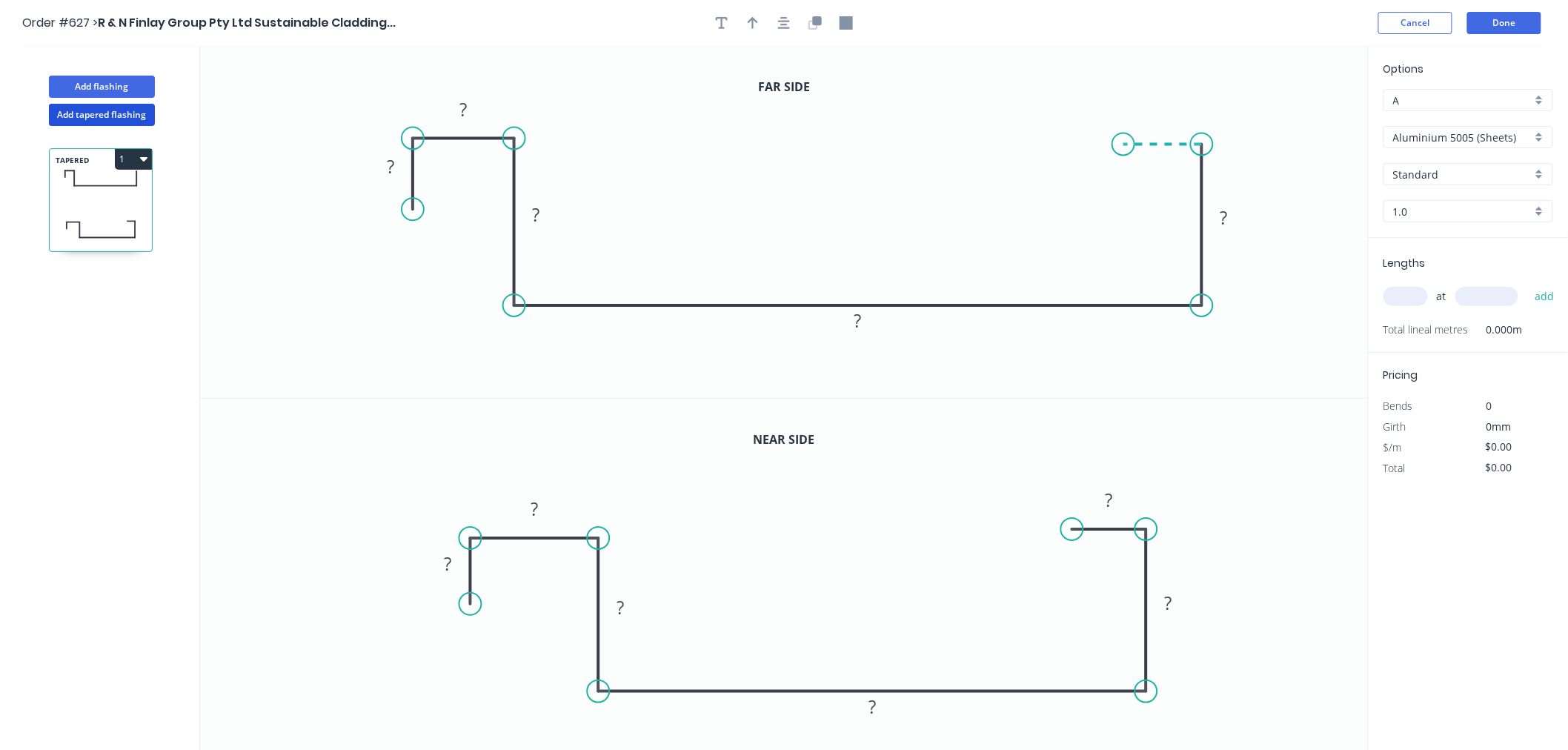
click at [1124, 149] on icon "0 ? ? ? ? ?" at bounding box center [784, 222] width 1168 height 352
click at [1124, 149] on circle at bounding box center [1123, 145] width 22 height 22
click at [1126, 149] on circle at bounding box center [1126, 145] width 22 height 22
click at [446, 555] on tspan "?" at bounding box center [448, 563] width 7 height 25
click at [459, 564] on rect at bounding box center [448, 565] width 29 height 21
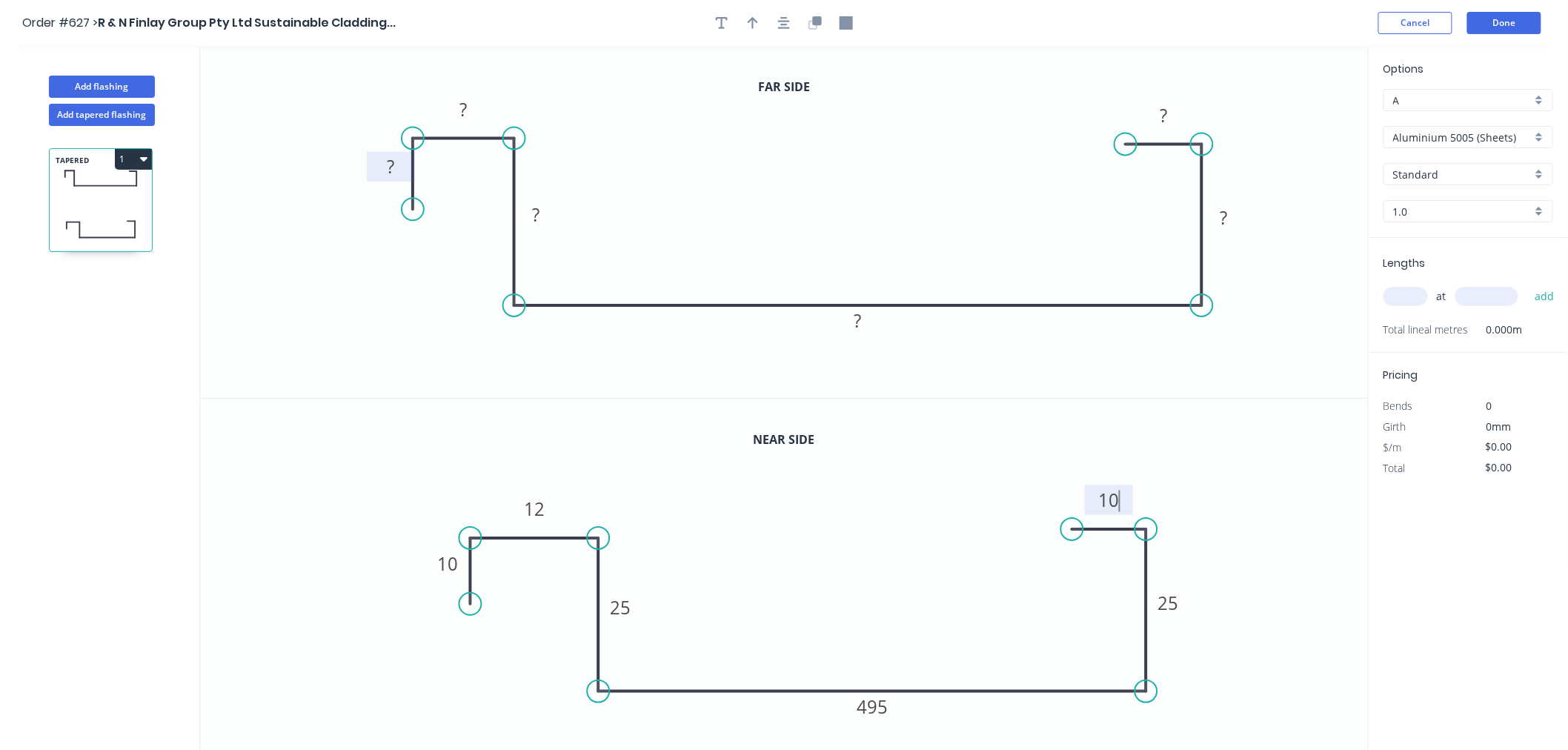
click at [398, 167] on rect at bounding box center [390, 168] width 29 height 21
click at [1545, 127] on div "Aluminium 5005 (Sheets)" at bounding box center [1468, 137] width 170 height 22
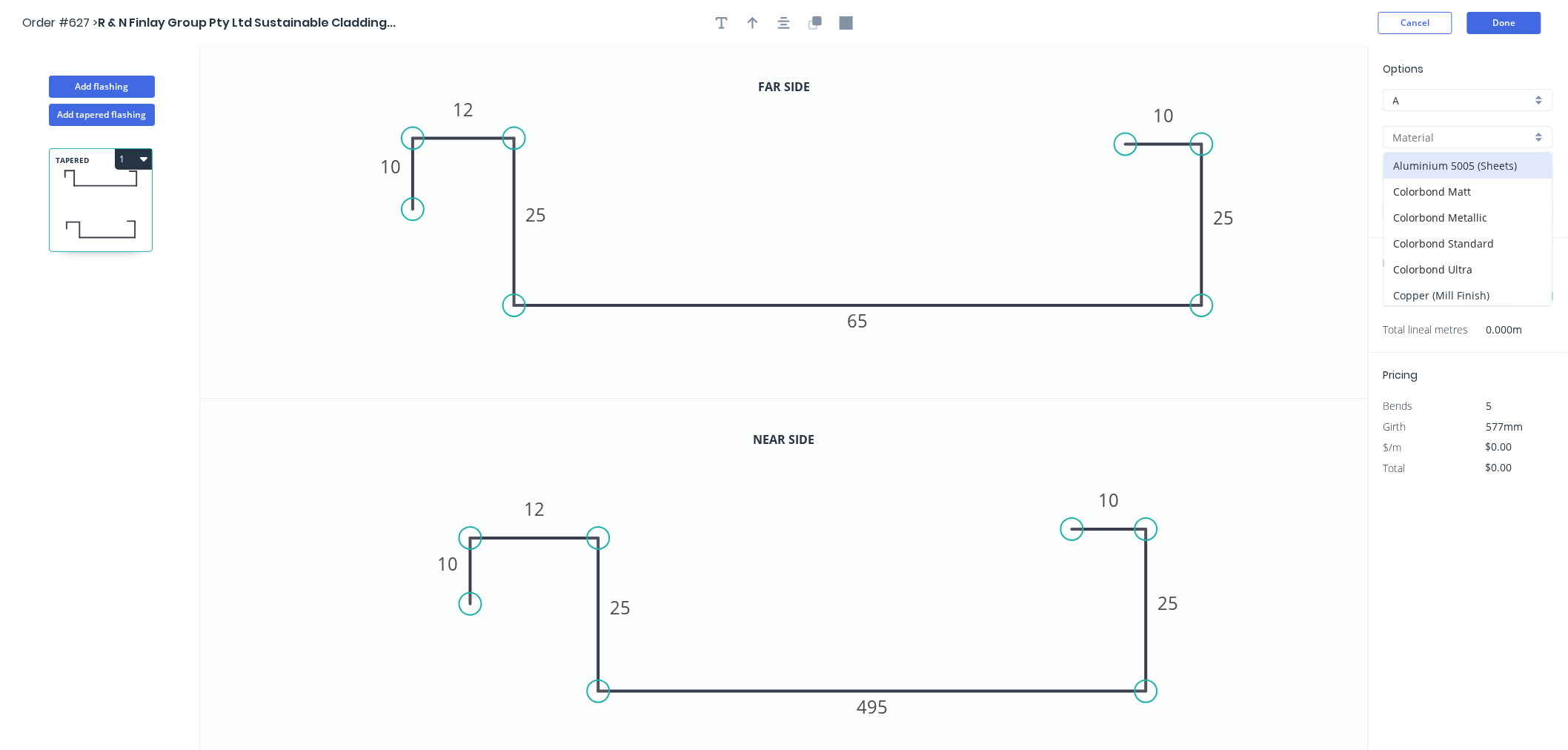
click at [1480, 290] on div "Copper (Mill Finish)" at bounding box center [1468, 295] width 168 height 26
type input "Copper (Mill Finish)"
type input "Mill Finish"
type input "0.55"
type input "$111.04"
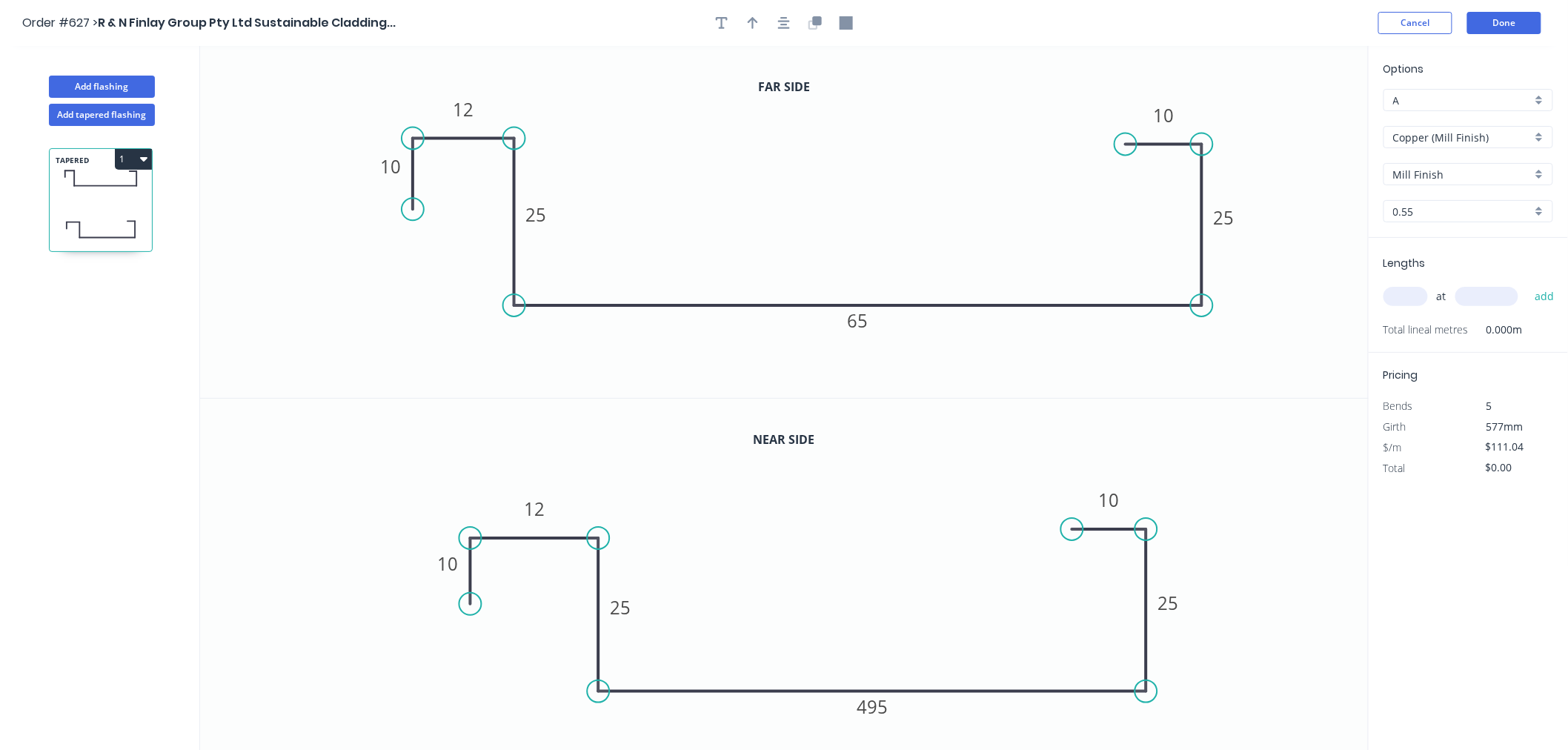
click at [1421, 296] on input "text" at bounding box center [1405, 296] width 44 height 19
drag, startPoint x: 1421, startPoint y: 296, endPoint x: 1443, endPoint y: 289, distance: 23.1
click at [1426, 295] on input "text" at bounding box center [1405, 296] width 44 height 19
type input "1"
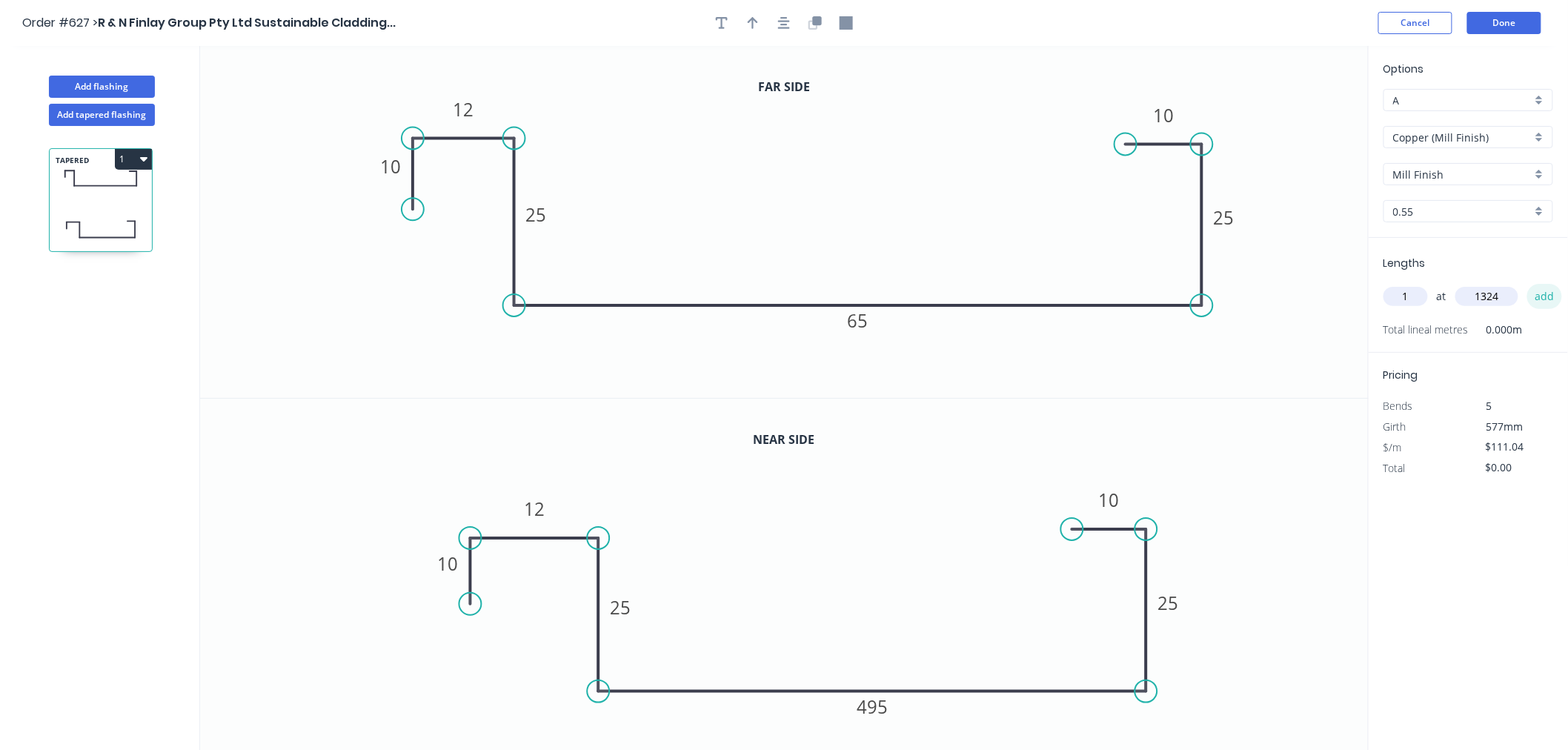
type input "1324"
click at [1535, 290] on button "add" at bounding box center [1544, 296] width 35 height 25
type input "$147.02"
click at [1520, 22] on button "Done" at bounding box center [1504, 23] width 74 height 22
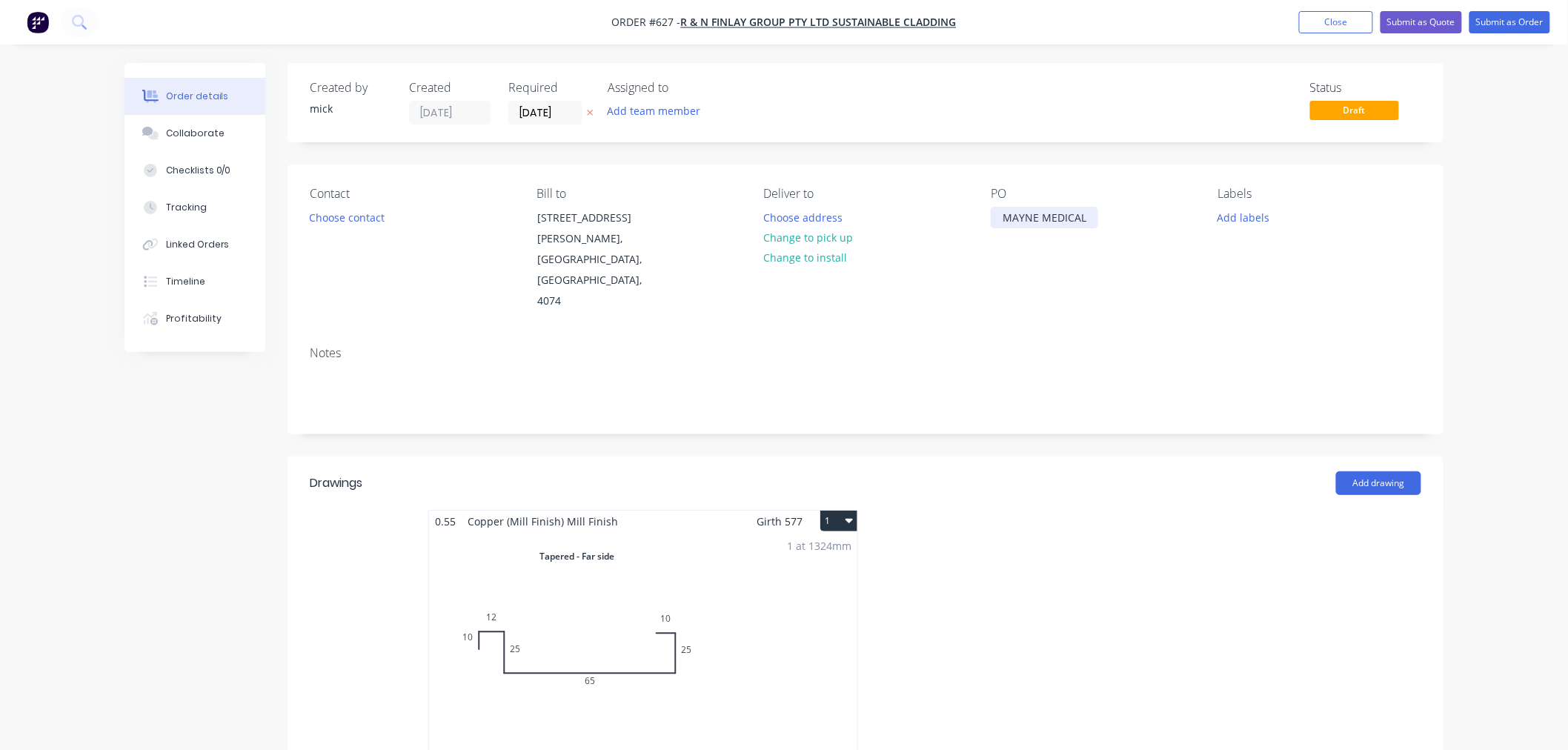
drag, startPoint x: 1080, startPoint y: 212, endPoint x: 1093, endPoint y: 224, distance: 17.7
click at [1080, 213] on div "MAYNE MEDICAL" at bounding box center [1044, 217] width 107 height 21
click at [1141, 290] on div "Contact Choose contact [PERSON_NAME] to [STREET_ADDRESS][PERSON_NAME] Deliver t…" at bounding box center [865, 249] width 1156 height 170
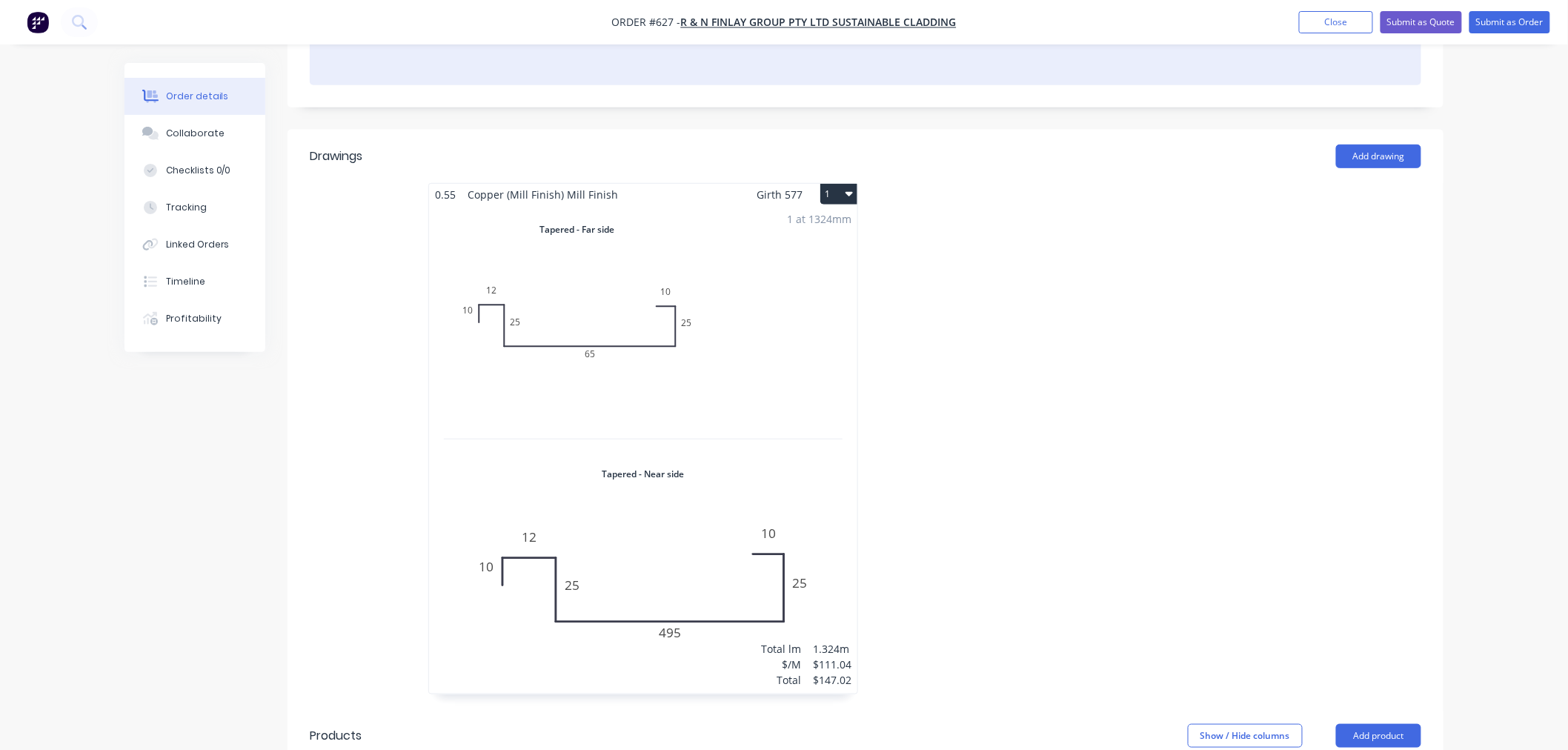
scroll to position [329, 0]
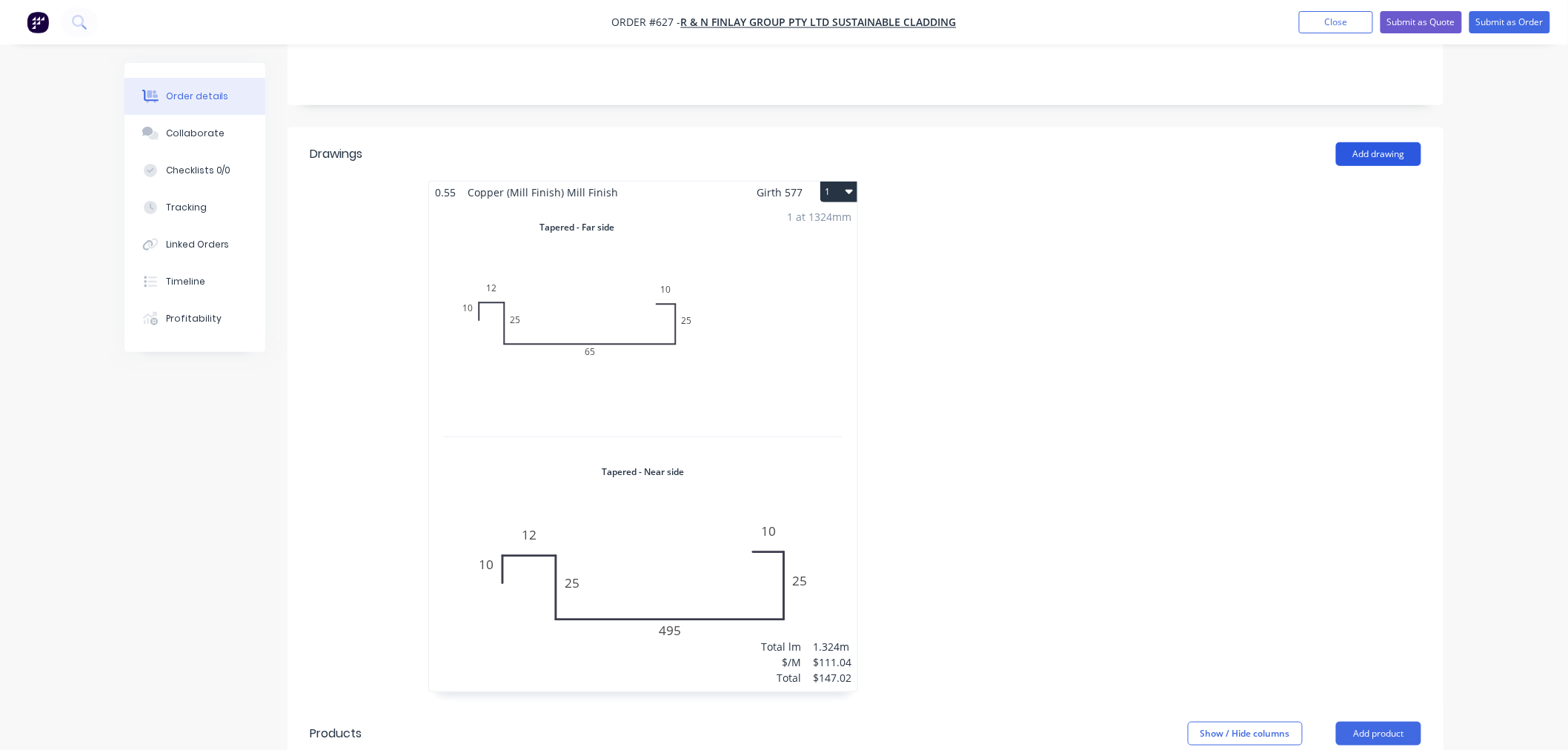
click at [1376, 142] on button "Add drawing" at bounding box center [1378, 154] width 85 height 24
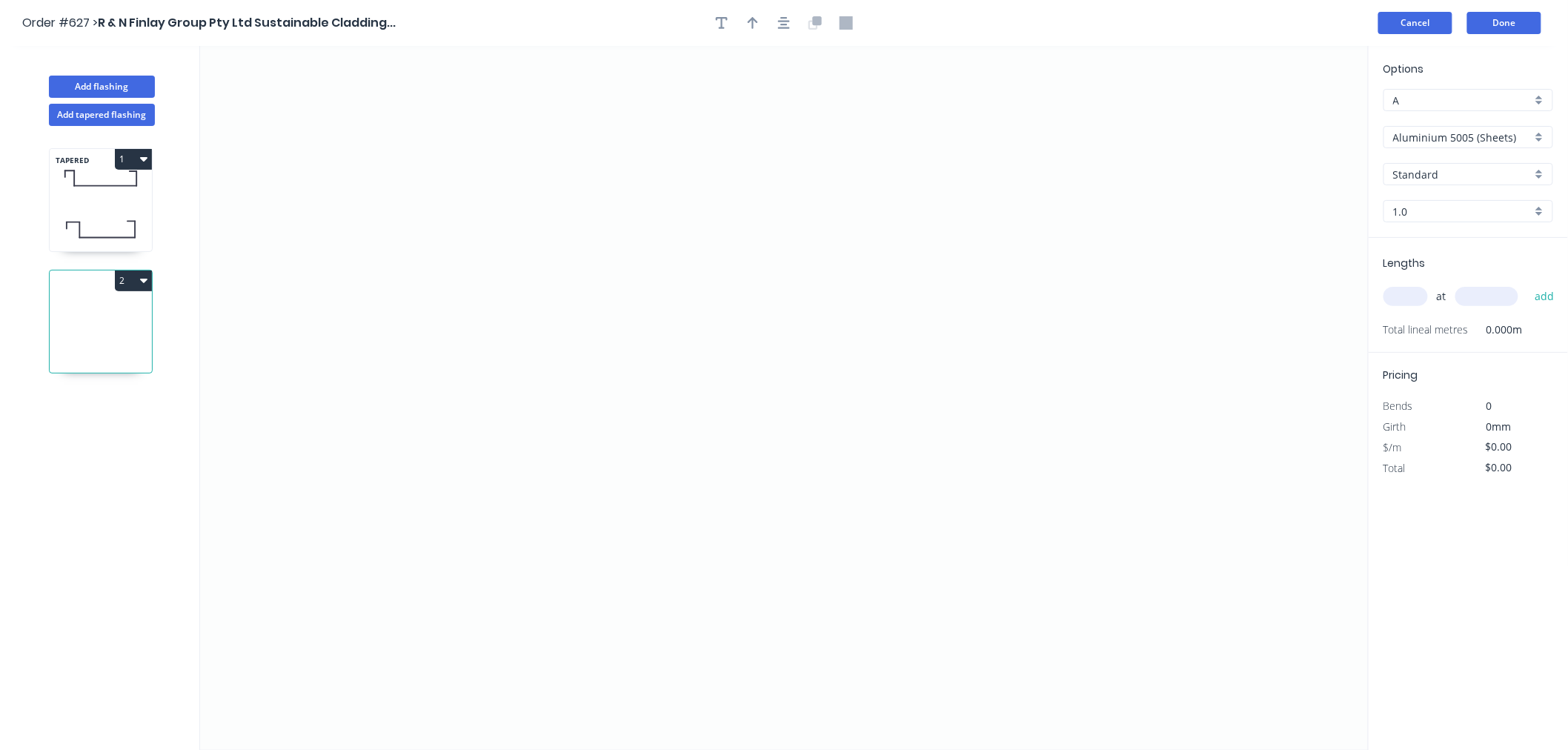
click at [1426, 25] on button "Cancel" at bounding box center [1415, 23] width 74 height 22
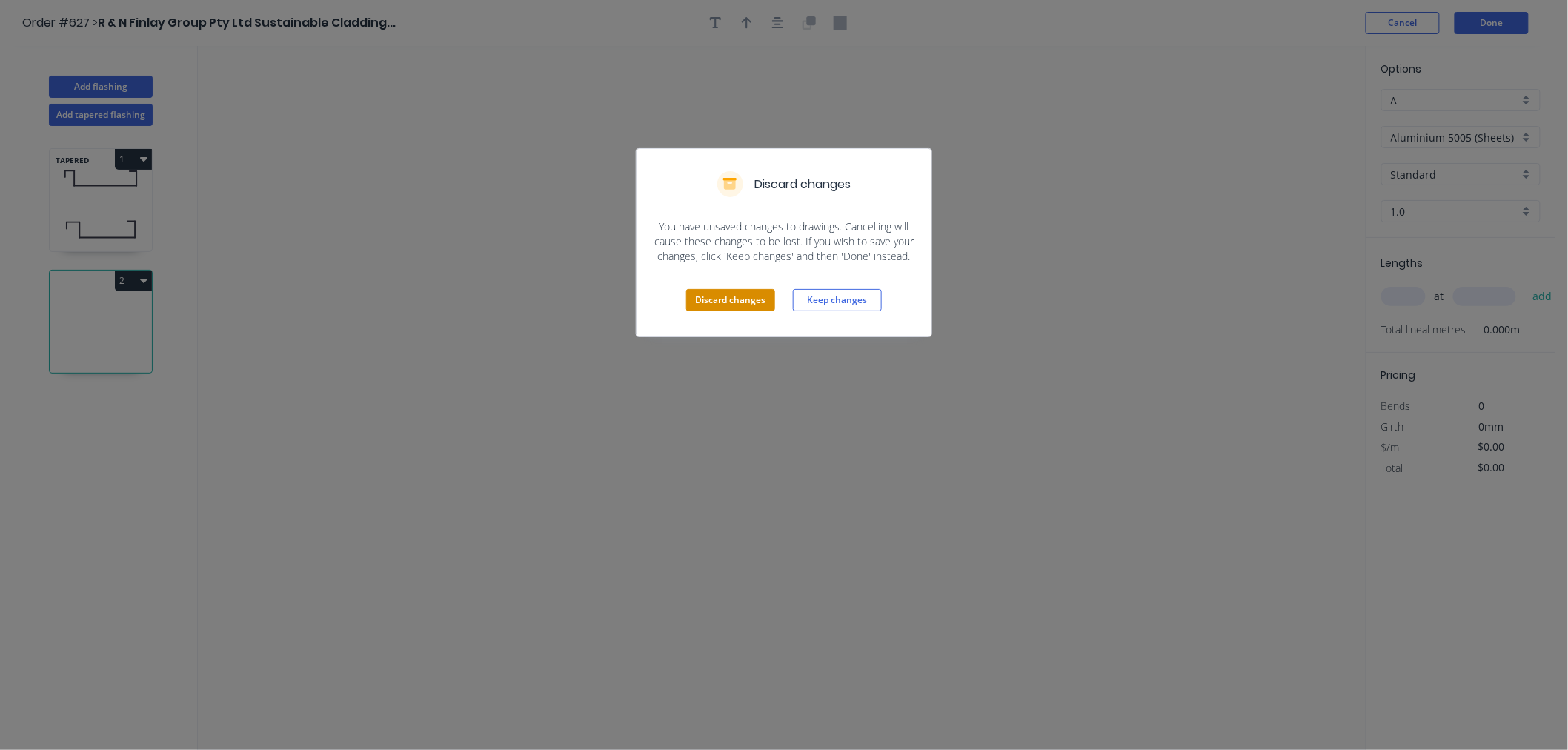
click at [762, 296] on button "Discard changes" at bounding box center [731, 300] width 89 height 22
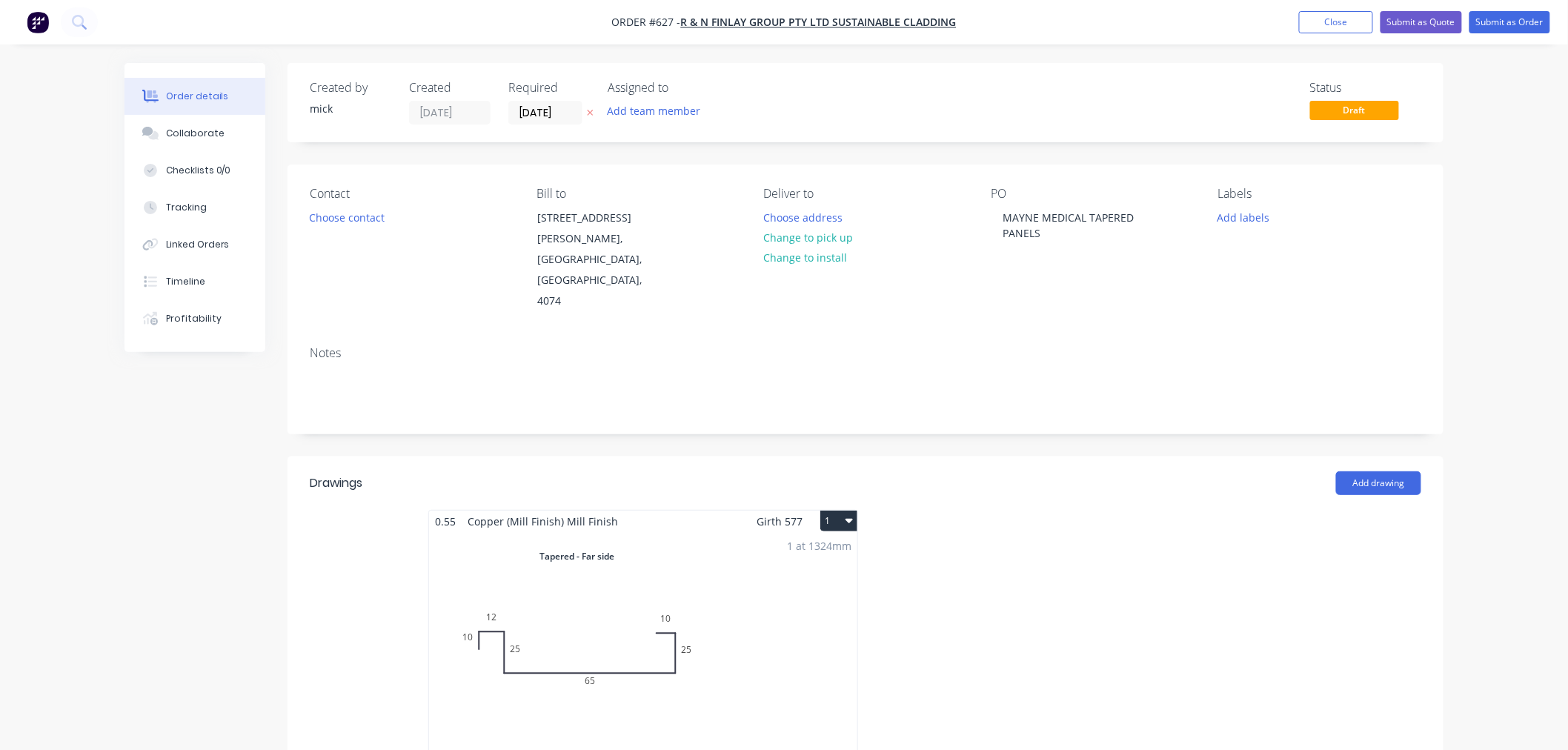
click at [840, 511] on button "1" at bounding box center [838, 521] width 37 height 21
click at [805, 576] on div "Duplicate" at bounding box center [787, 586] width 114 height 21
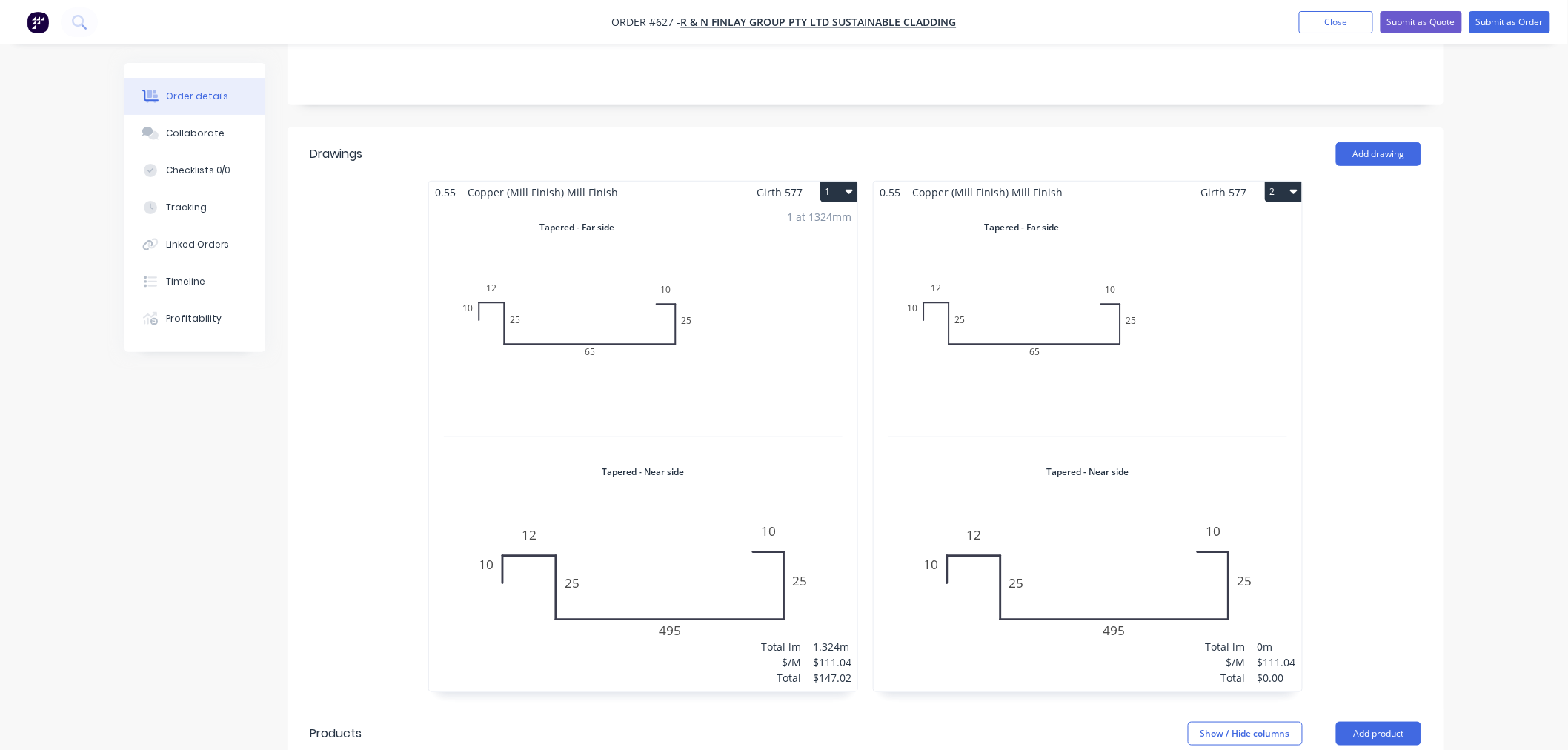
click at [1153, 463] on div "Total lm $/M Total 0m $111.04 $0.00" at bounding box center [1087, 447] width 428 height 489
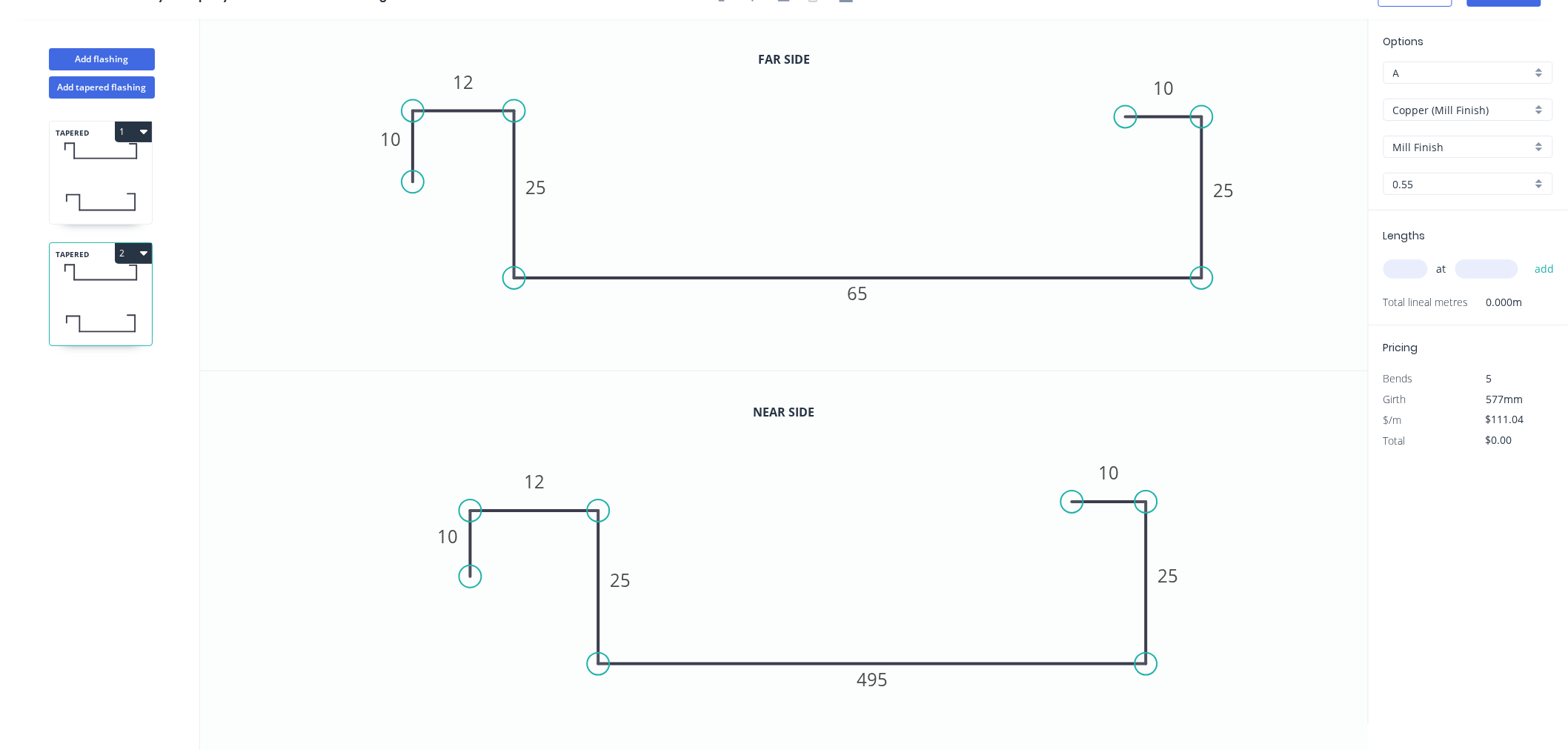
scroll to position [28, 0]
click at [887, 677] on rect at bounding box center [873, 678] width 49 height 29
click at [886, 680] on tspan "495" at bounding box center [872, 678] width 31 height 25
click at [1415, 263] on input "text" at bounding box center [1405, 269] width 44 height 19
type input "1"
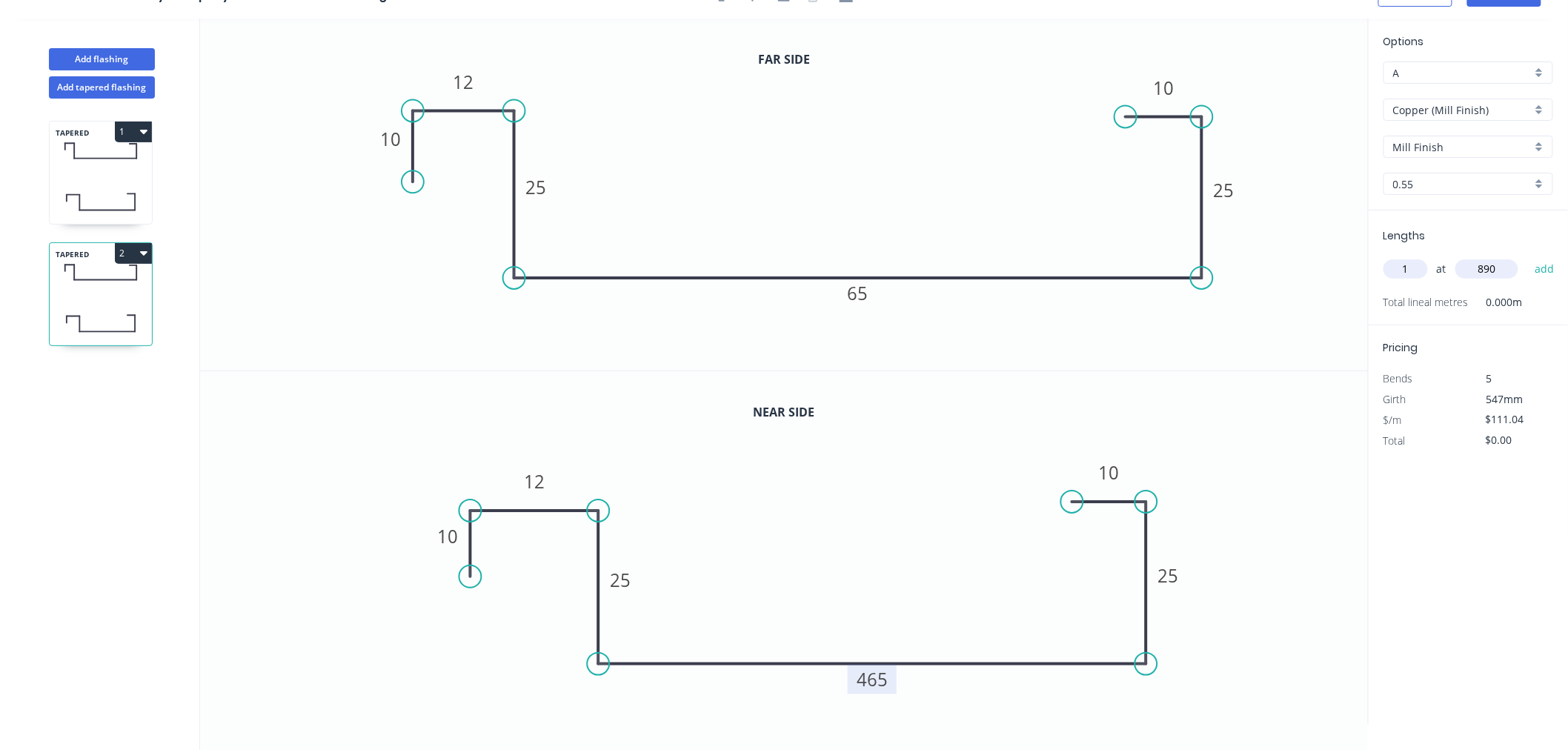
type input "890"
click at [1527, 257] on button "add" at bounding box center [1544, 269] width 35 height 25
type input "$98.83"
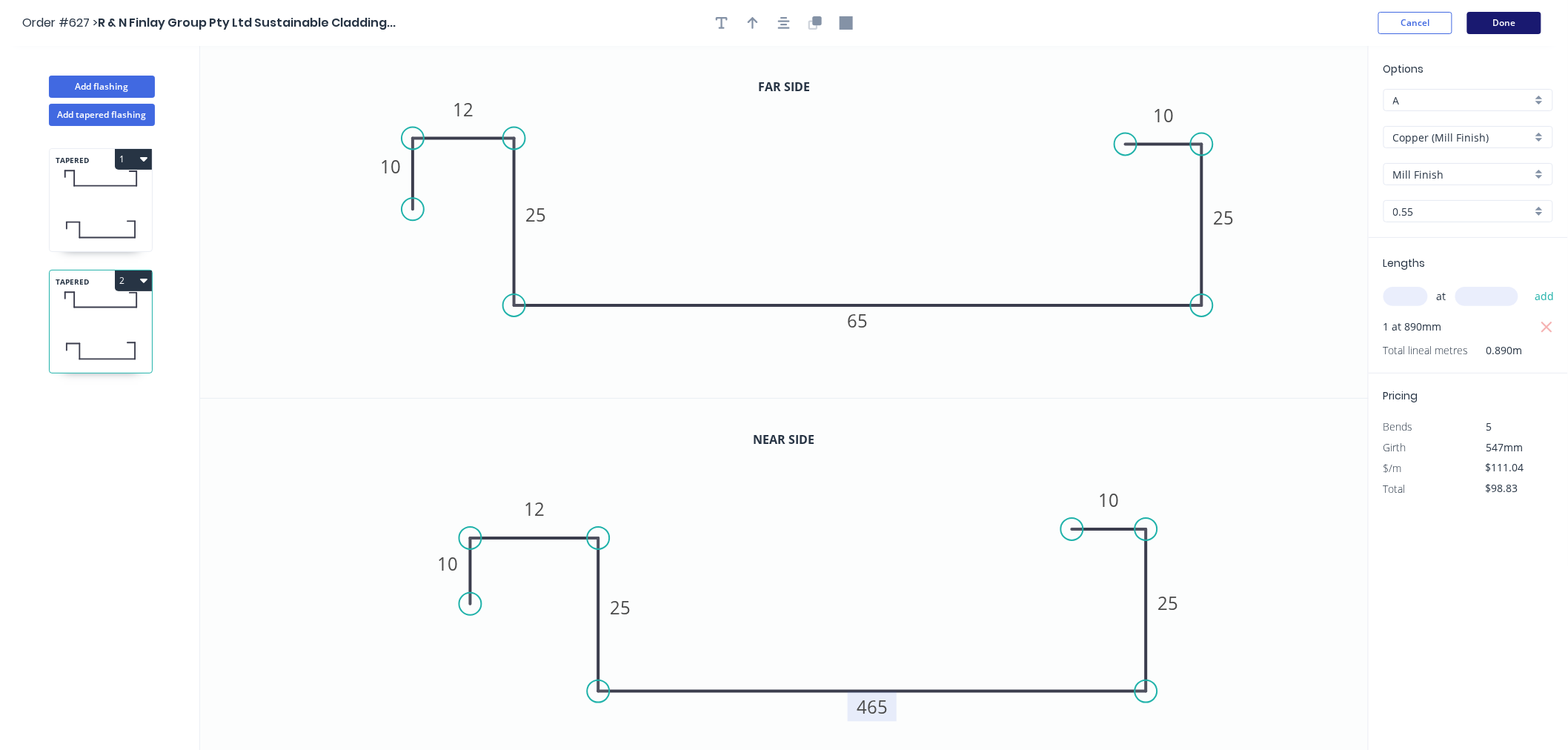
click at [1494, 23] on button "Done" at bounding box center [1504, 23] width 74 height 22
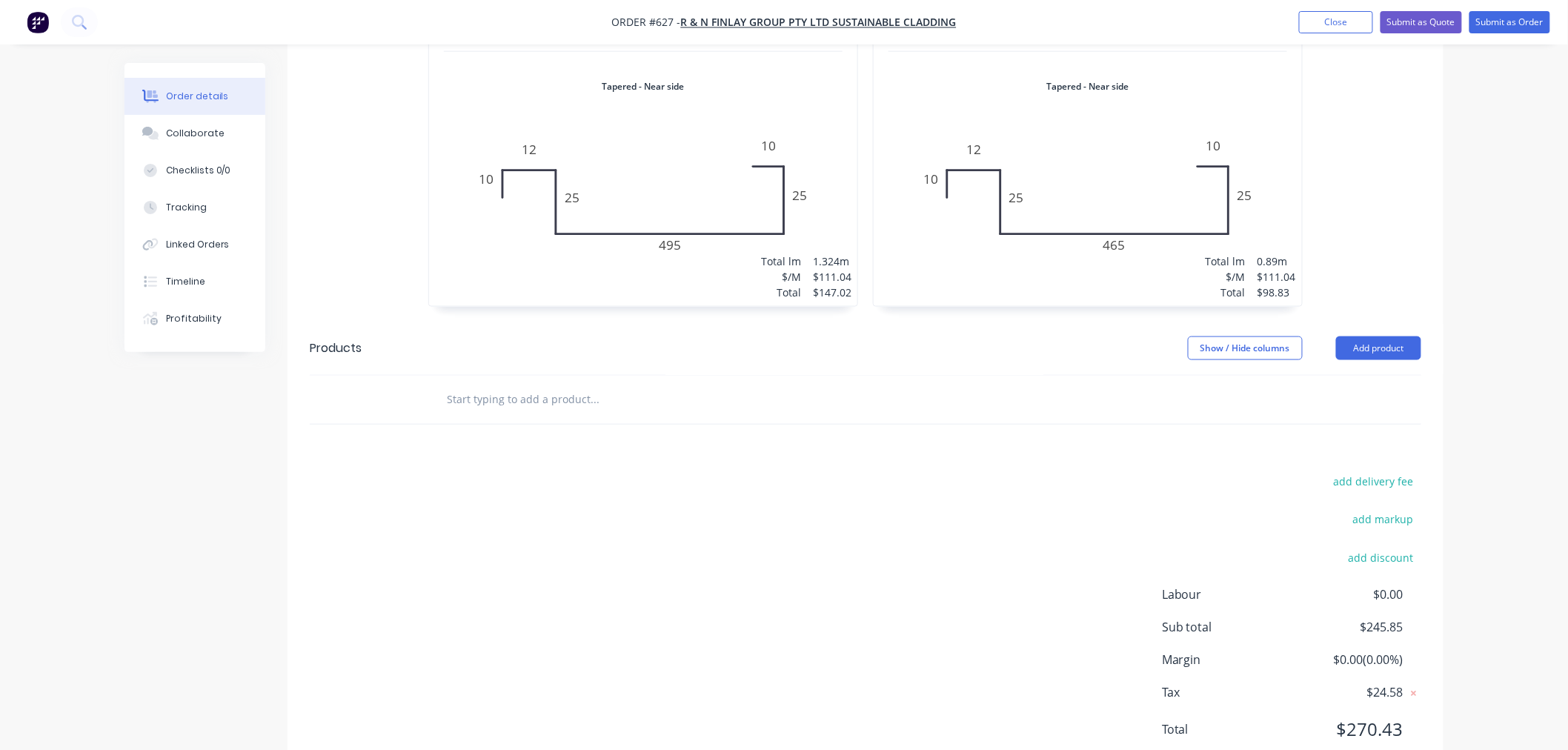
scroll to position [726, 0]
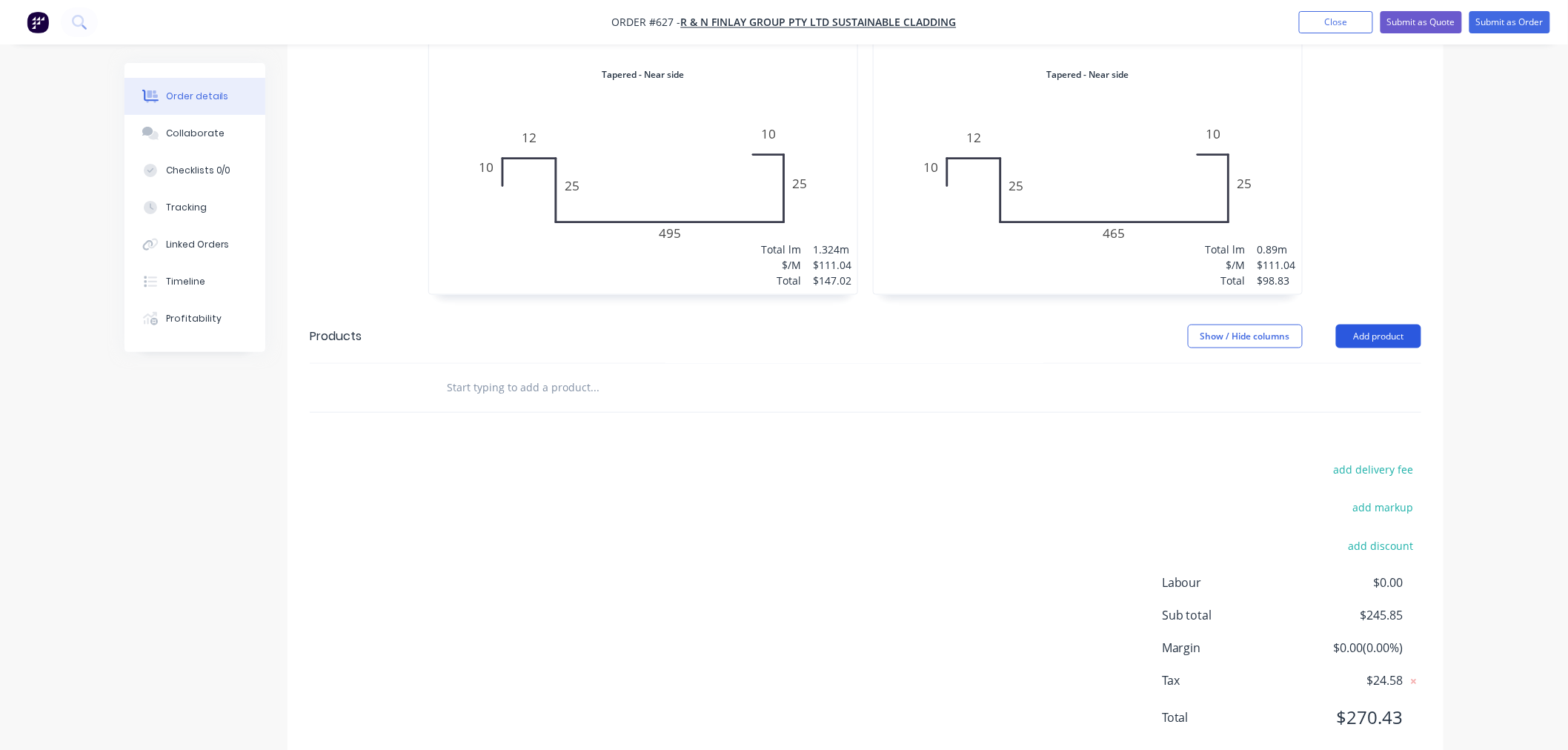
click at [1366, 325] on button "Add product" at bounding box center [1378, 337] width 85 height 24
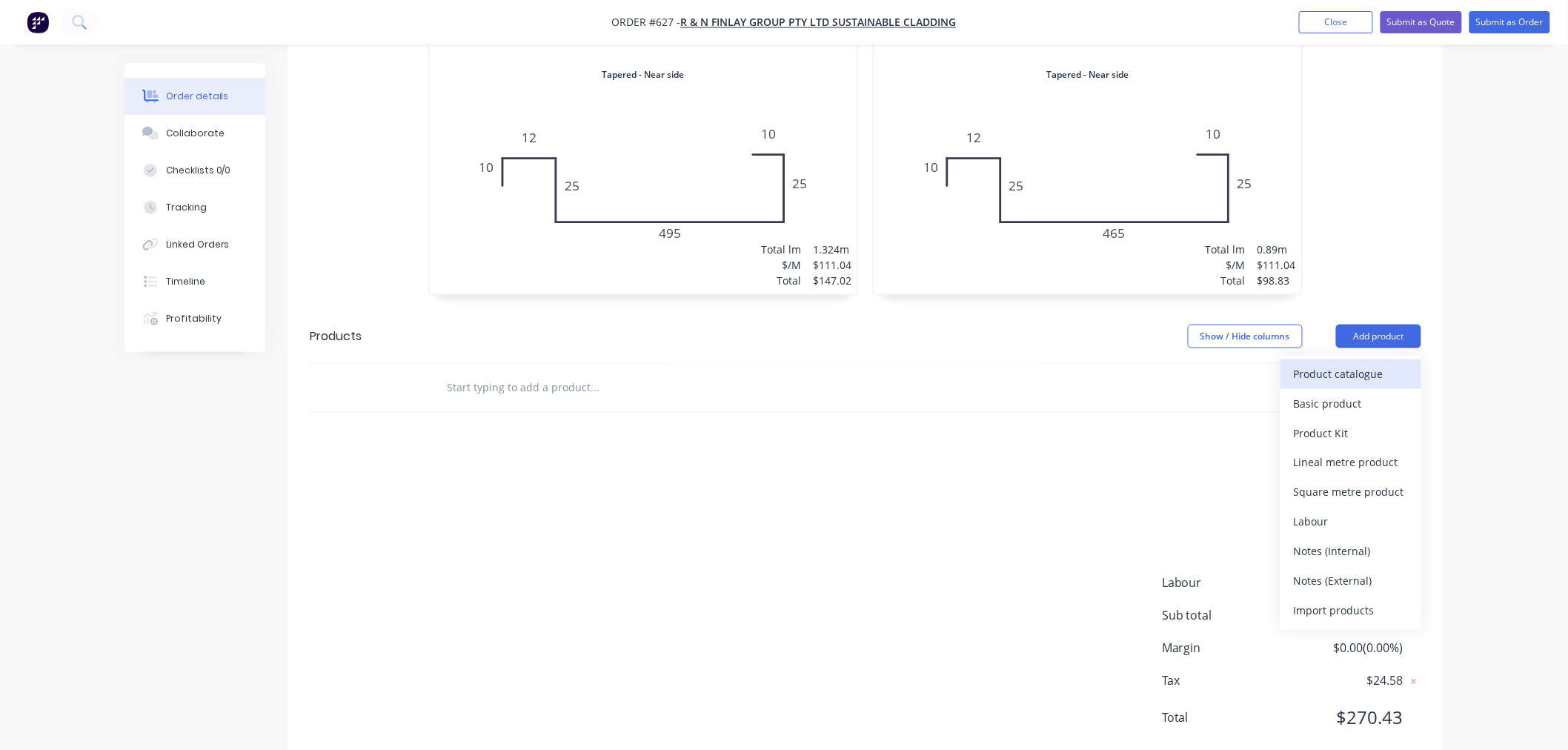
click at [1358, 363] on div "Product catalogue" at bounding box center [1350, 373] width 114 height 21
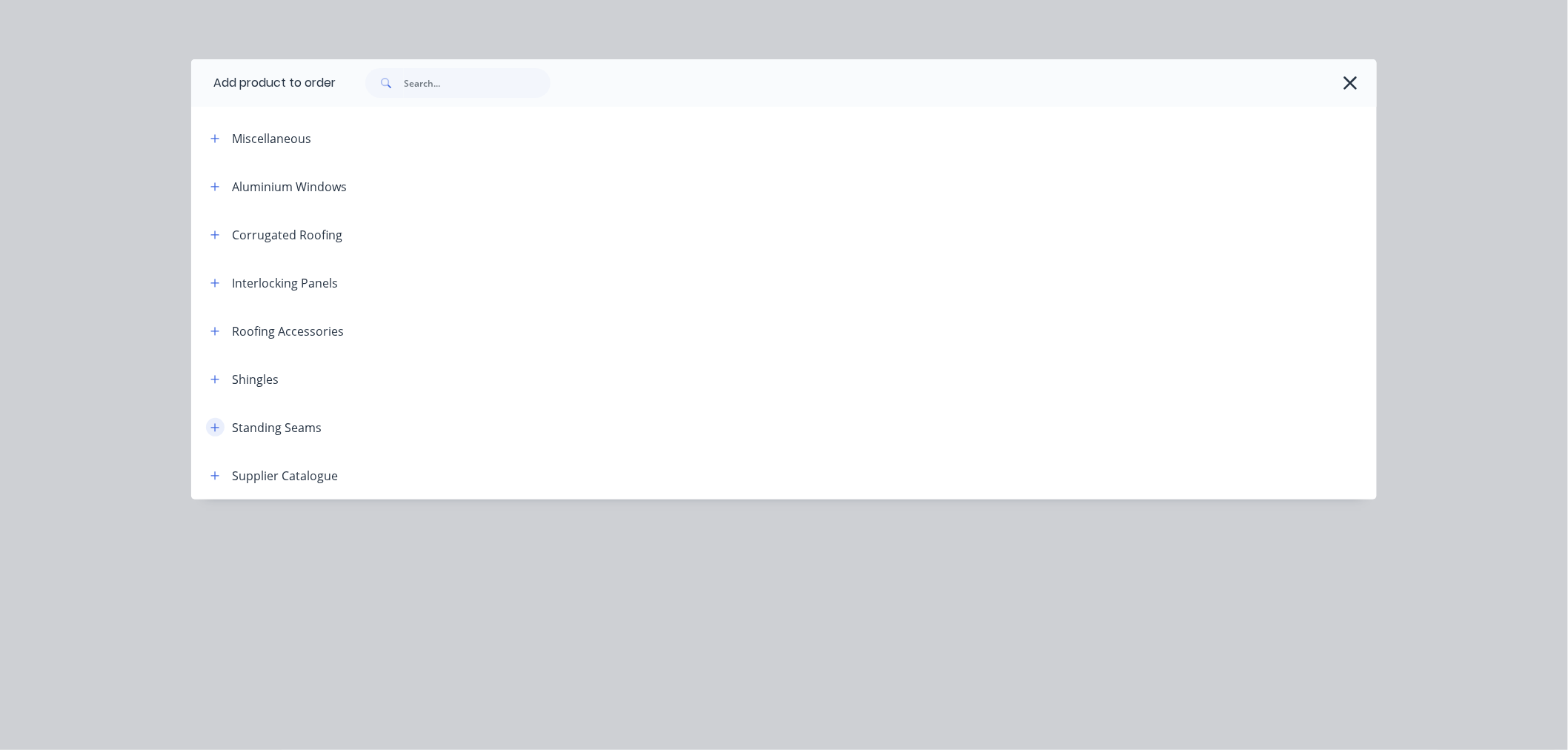
click at [213, 432] on icon "button" at bounding box center [214, 427] width 9 height 10
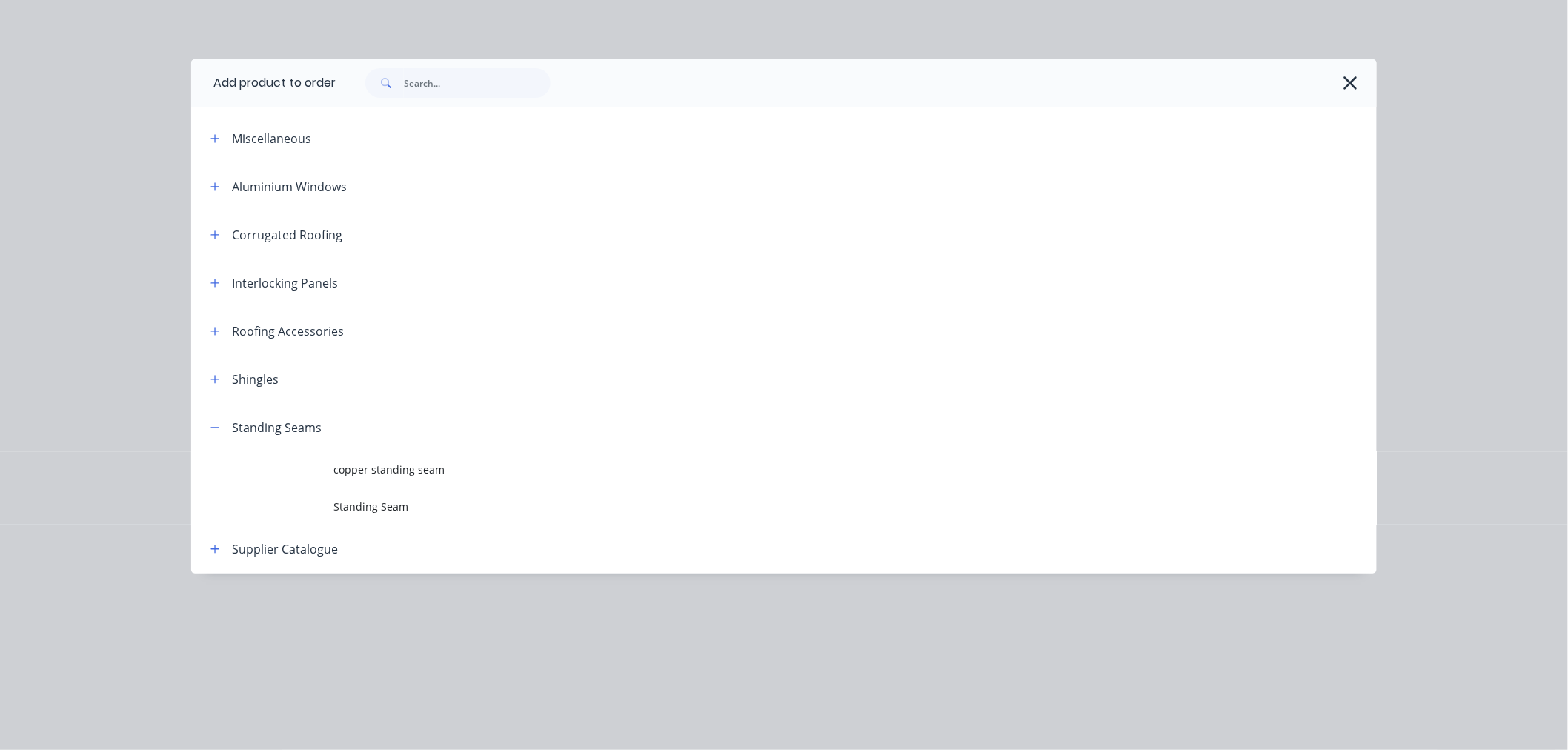
click at [328, 465] on td at bounding box center [262, 470] width 142 height 37
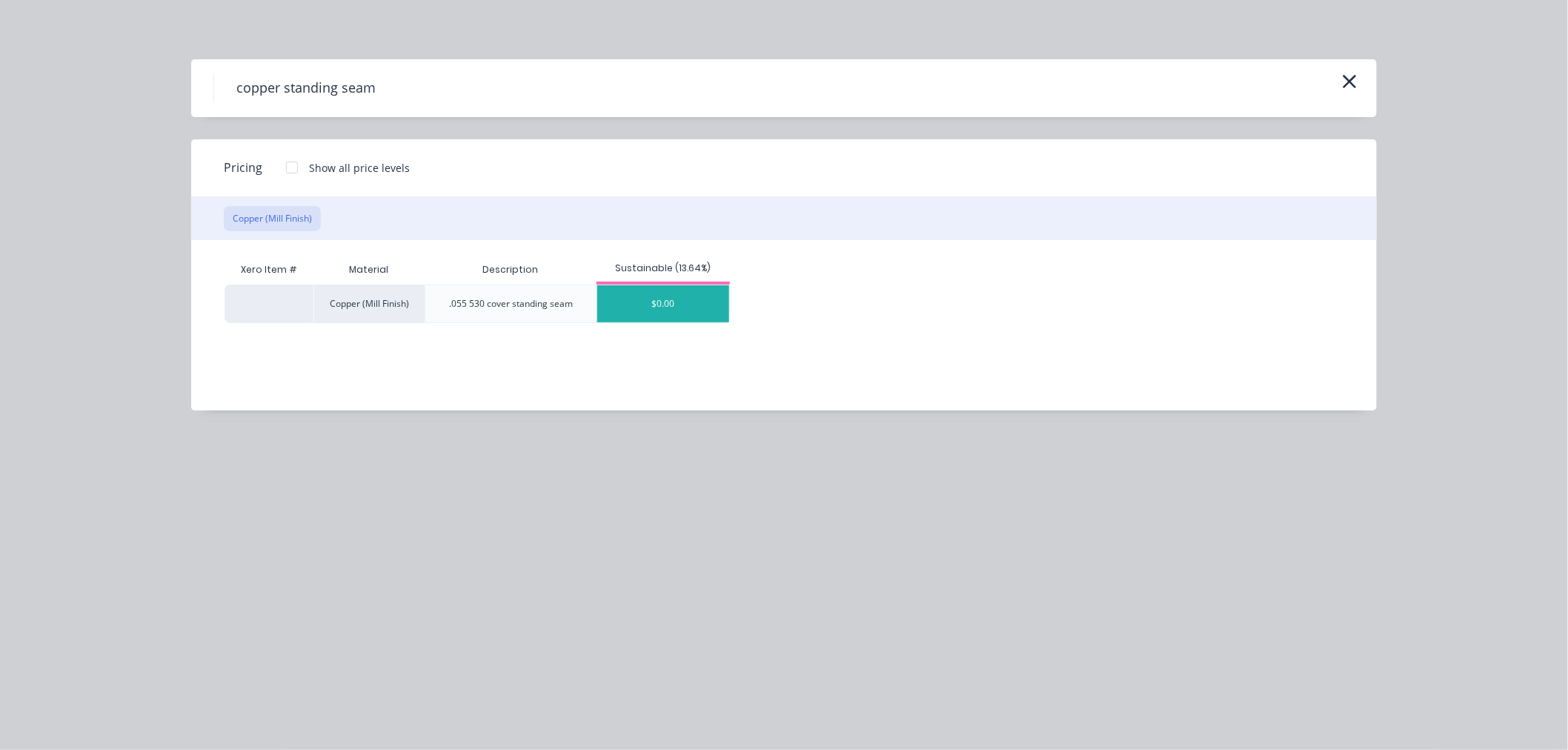
click at [667, 316] on div "$0.00" at bounding box center [663, 303] width 132 height 37
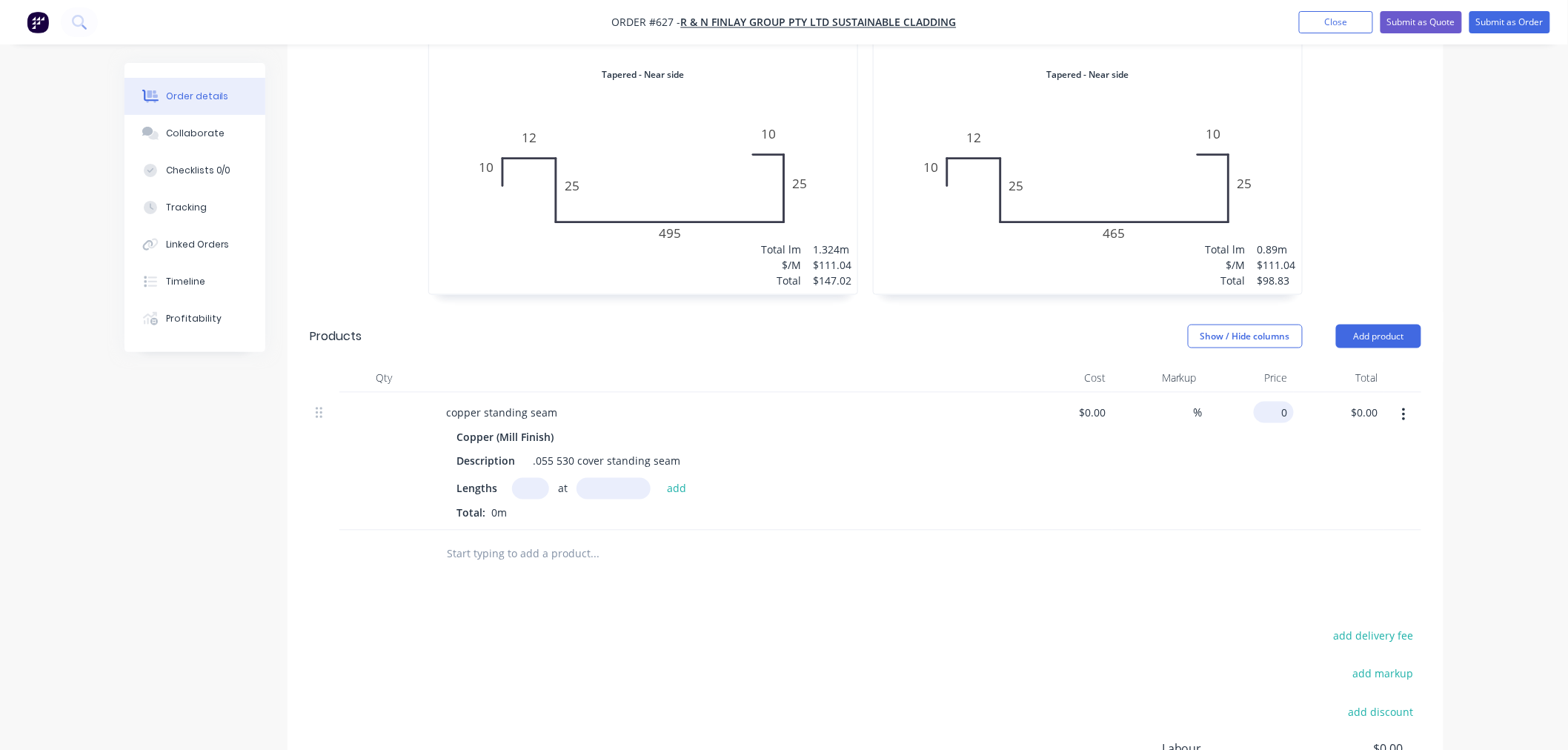
click at [1275, 402] on div "0 $0.00" at bounding box center [1273, 412] width 40 height 21
type input "$111.60"
click at [538, 478] on input "text" at bounding box center [530, 489] width 37 height 21
type input "2"
type input "890"
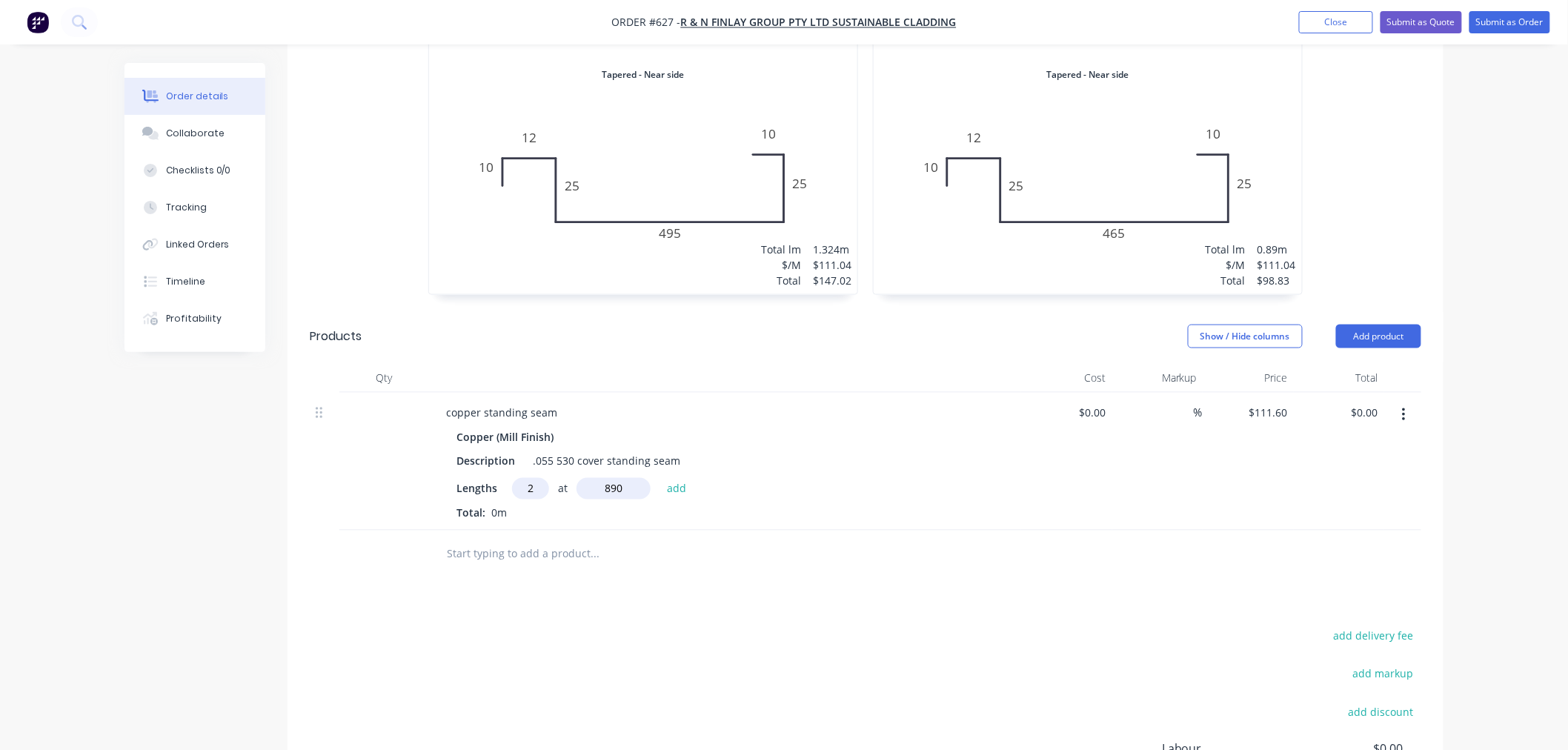
click at [659, 478] on button "add" at bounding box center [677, 488] width 35 height 20
type input "$198.65"
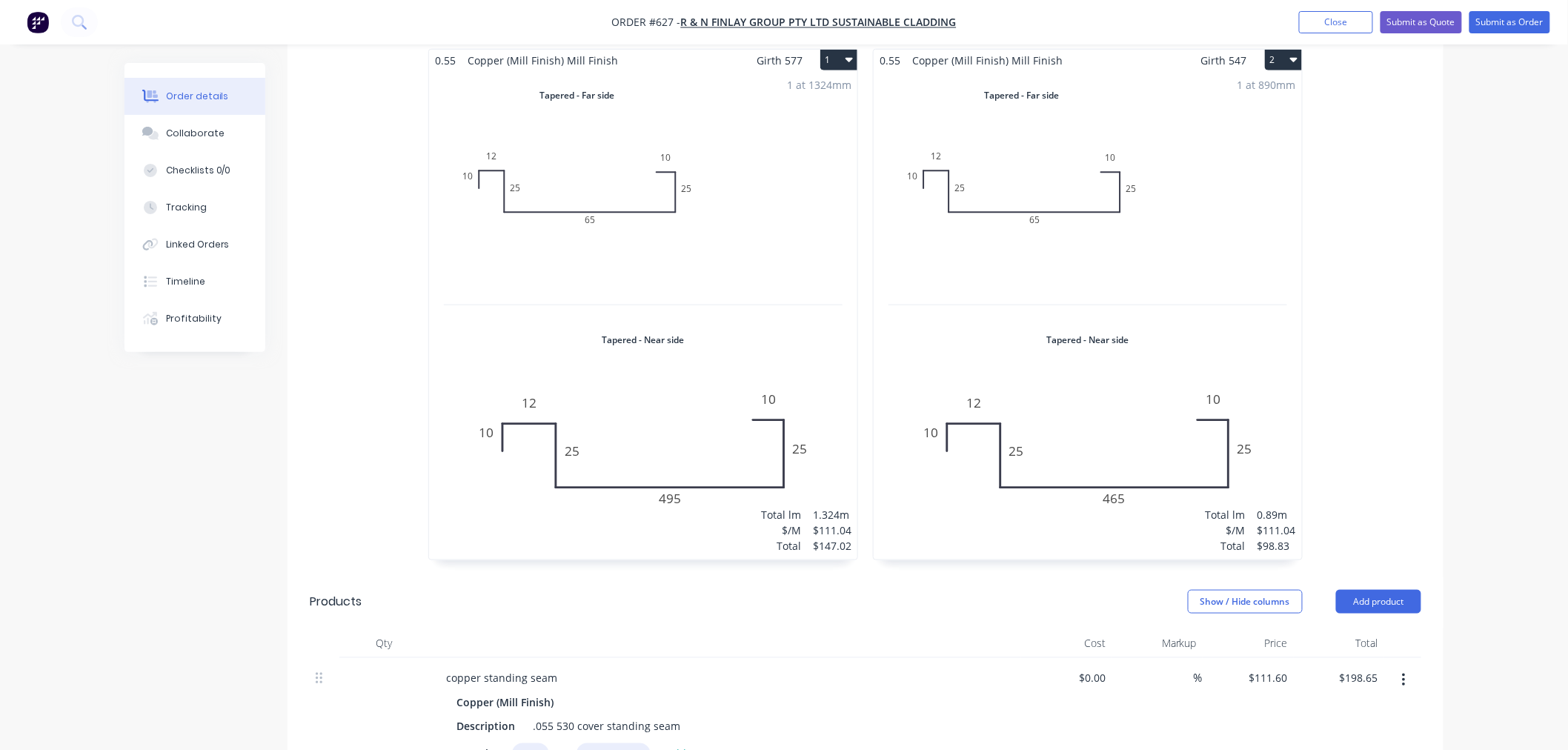
scroll to position [314, 0]
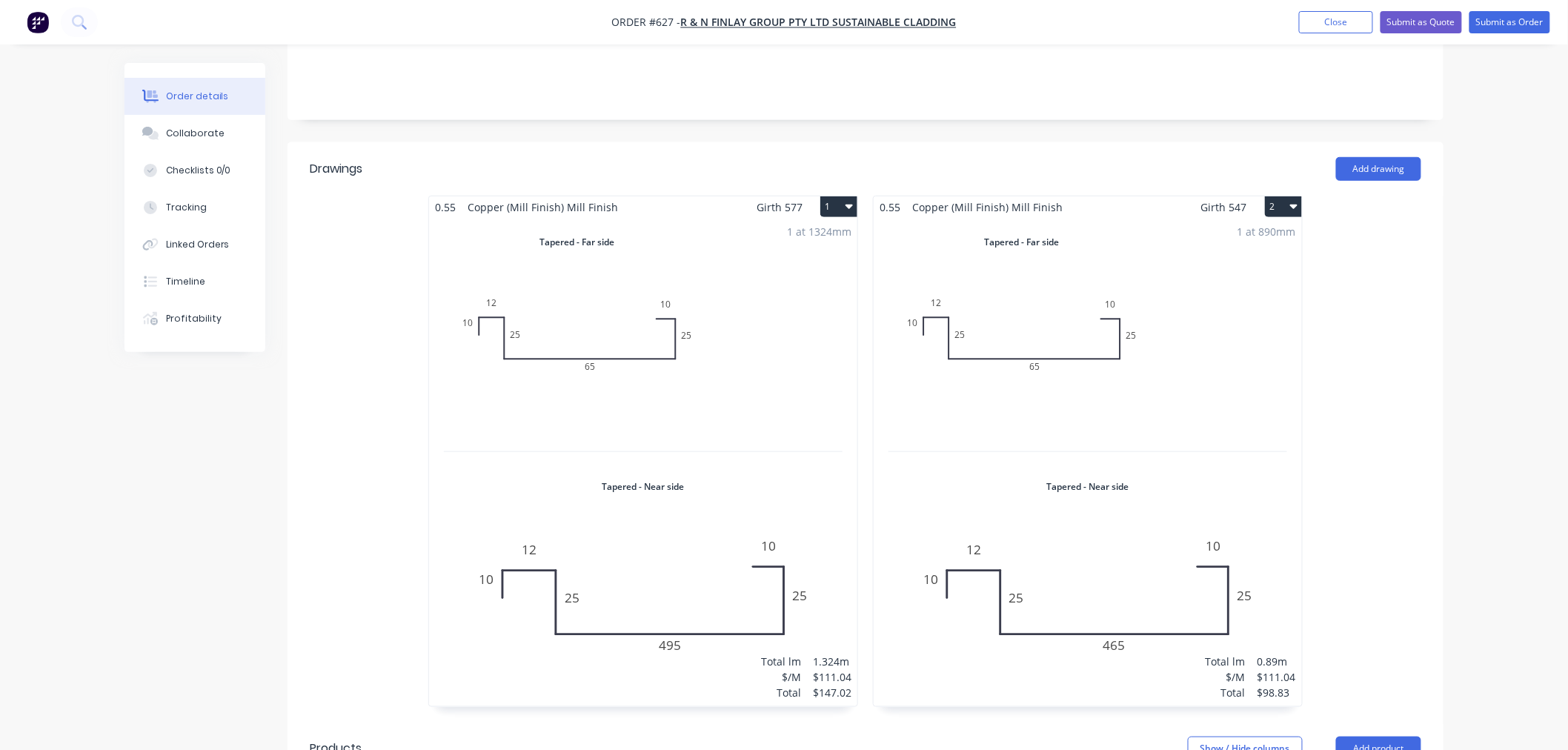
click at [1283, 196] on button "2" at bounding box center [1283, 207] width 37 height 21
click at [1218, 261] on div "Duplicate" at bounding box center [1231, 272] width 114 height 21
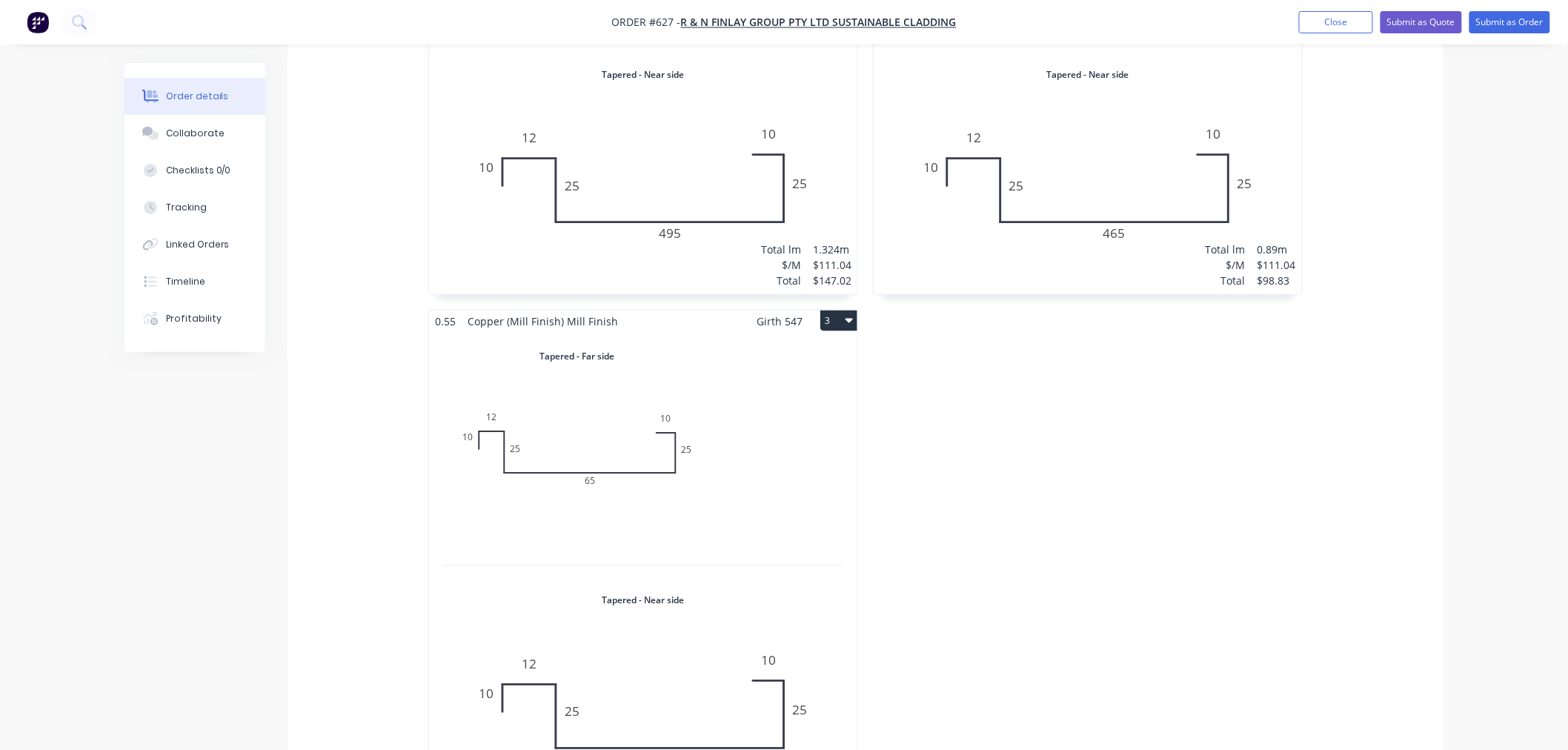
click at [669, 476] on div "Total lm $/M Total 0m $111.04 $0.00" at bounding box center [643, 576] width 428 height 489
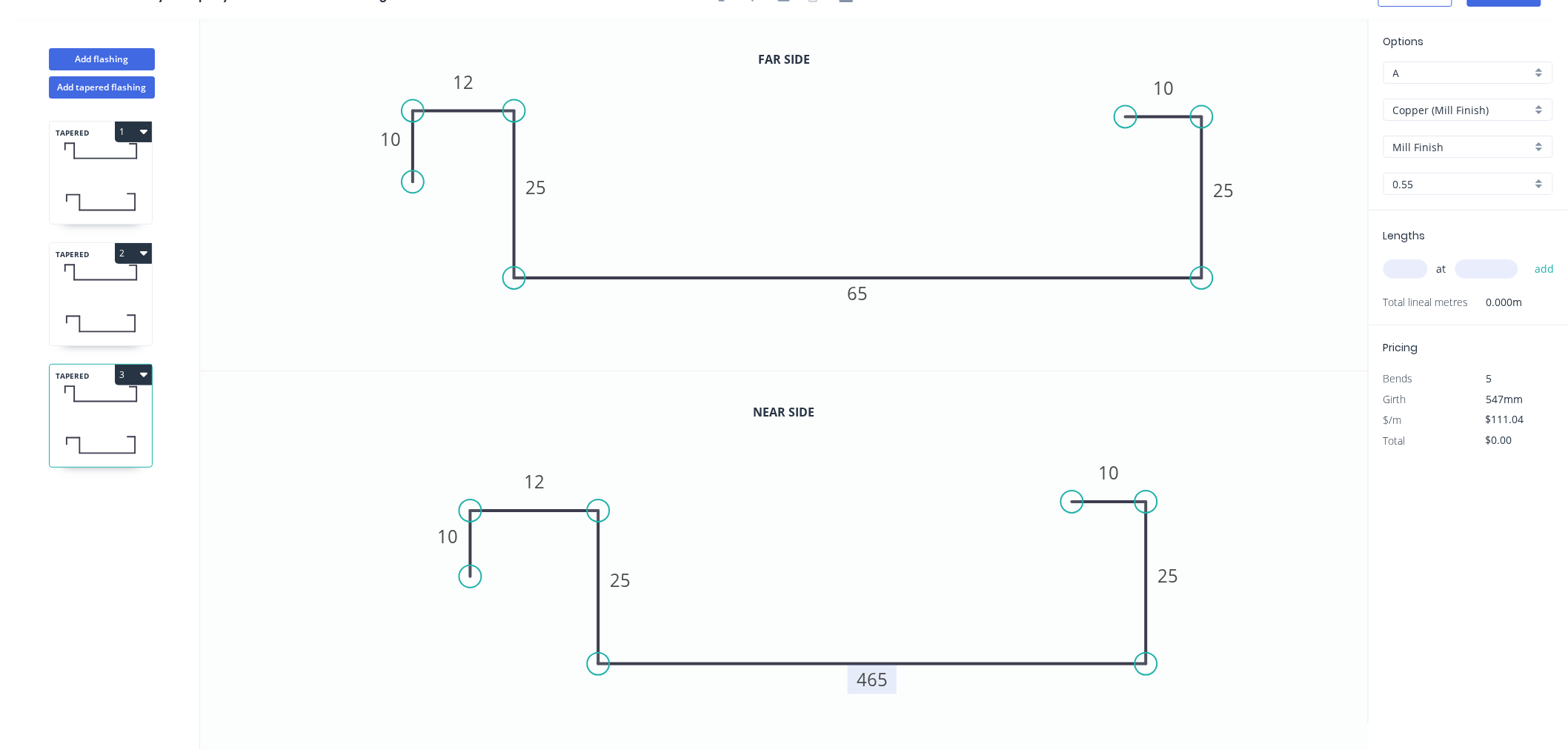
click at [889, 680] on rect at bounding box center [873, 678] width 49 height 29
click at [883, 677] on tspan "465" at bounding box center [872, 678] width 31 height 25
click at [868, 289] on rect at bounding box center [857, 294] width 29 height 21
click at [1418, 259] on input "text" at bounding box center [1405, 269] width 44 height 19
type input "$94.53"
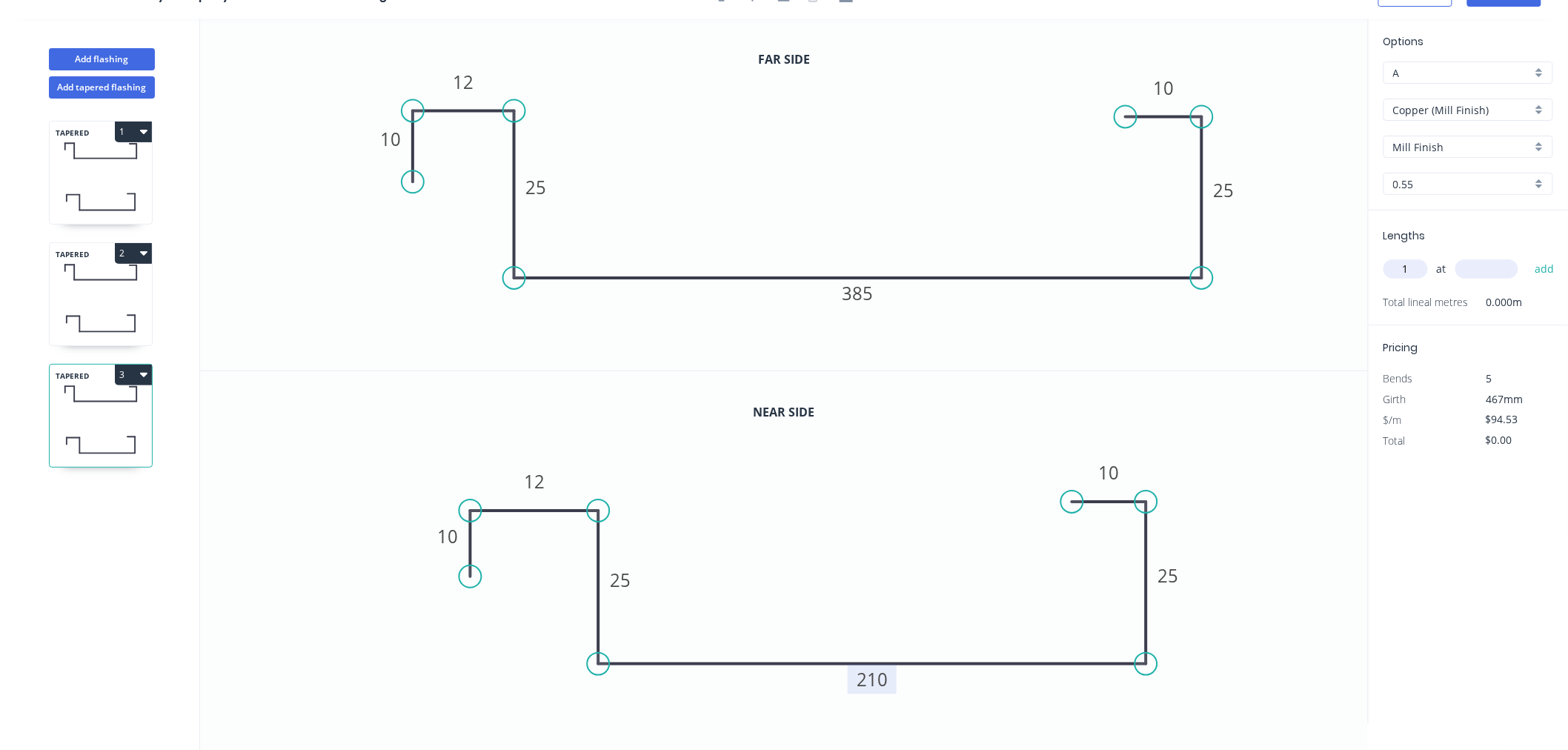
type input "1"
type input "890"
click at [1527, 257] on button "add" at bounding box center [1544, 269] width 35 height 25
type input "$84.13"
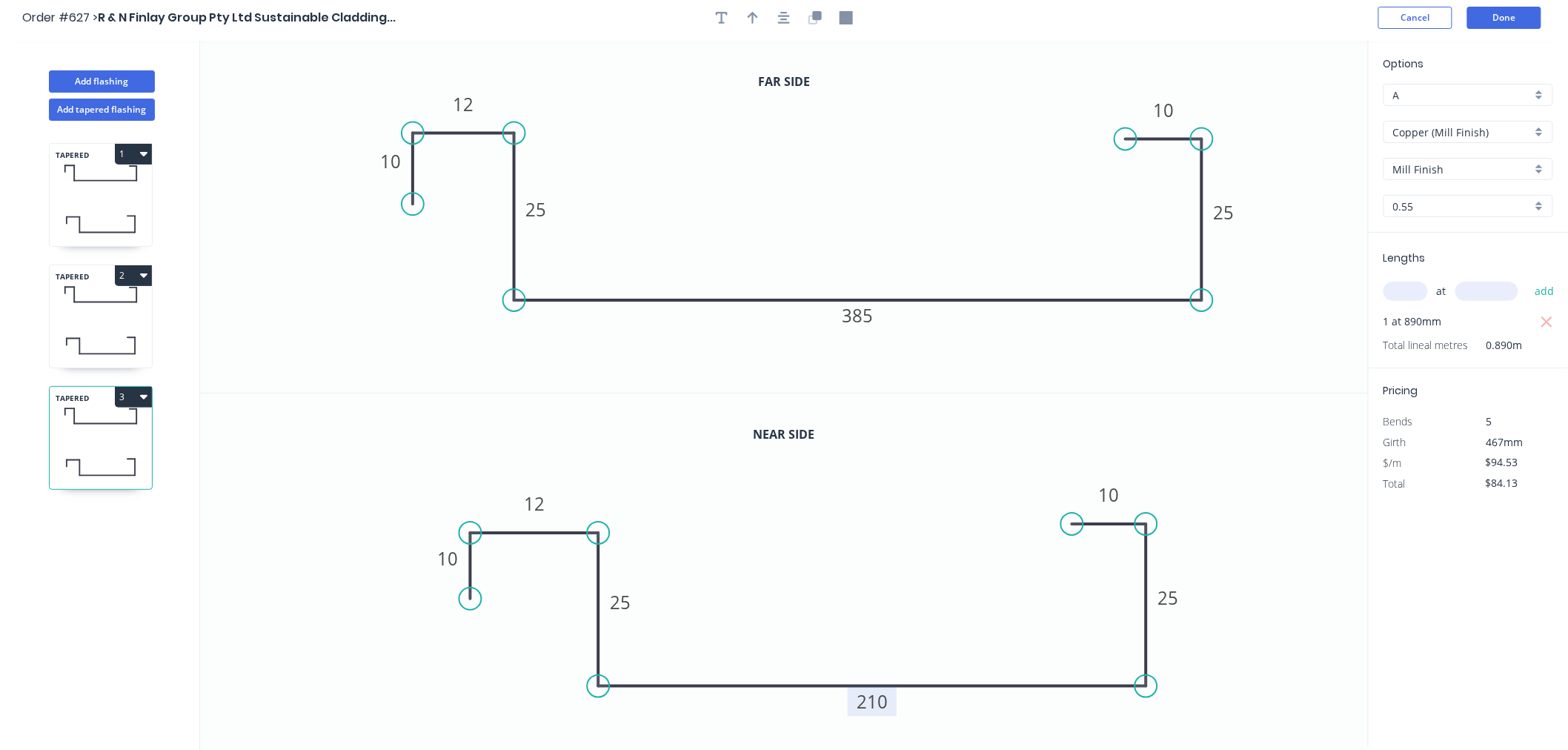
scroll to position [0, 0]
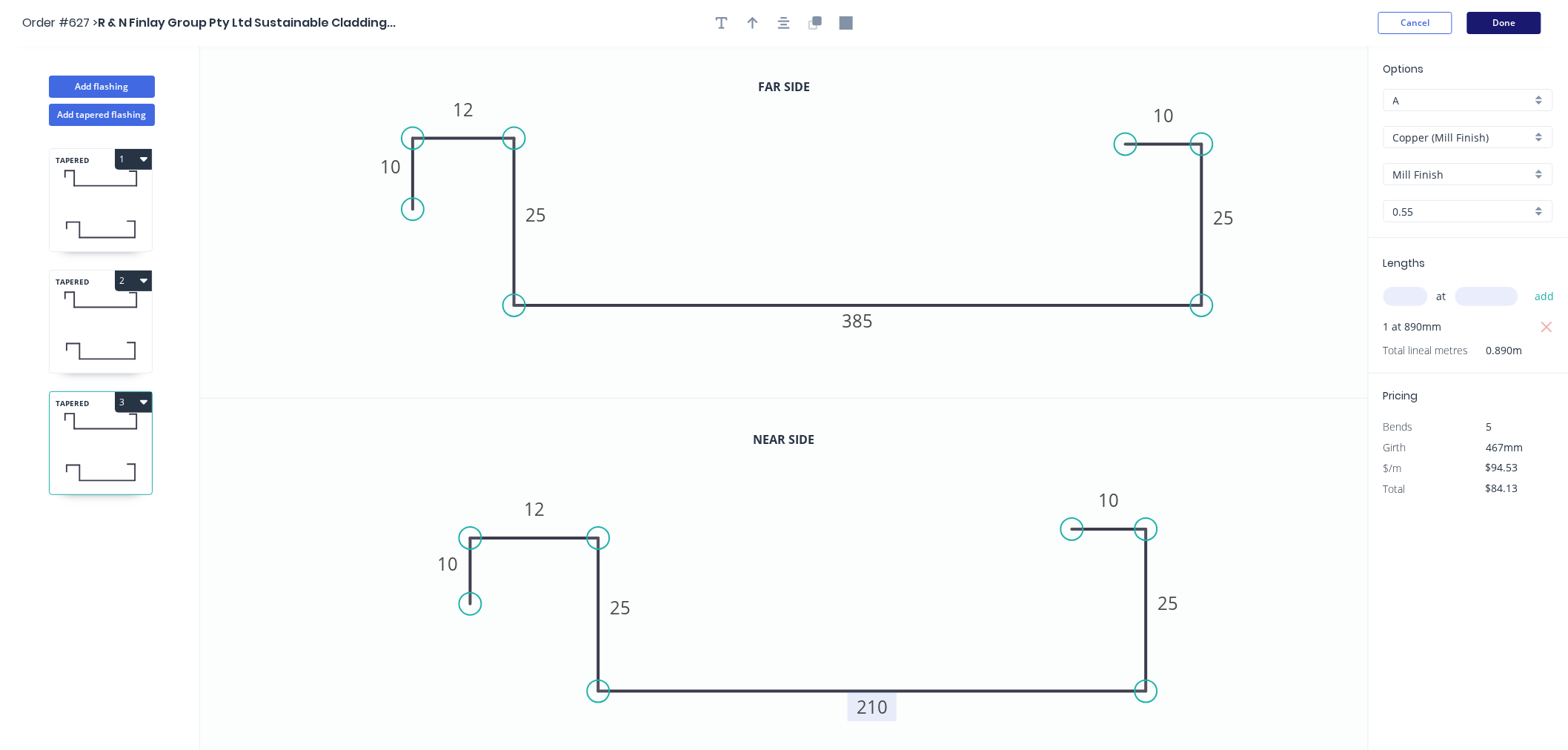
click at [1515, 21] on button "Done" at bounding box center [1504, 23] width 74 height 22
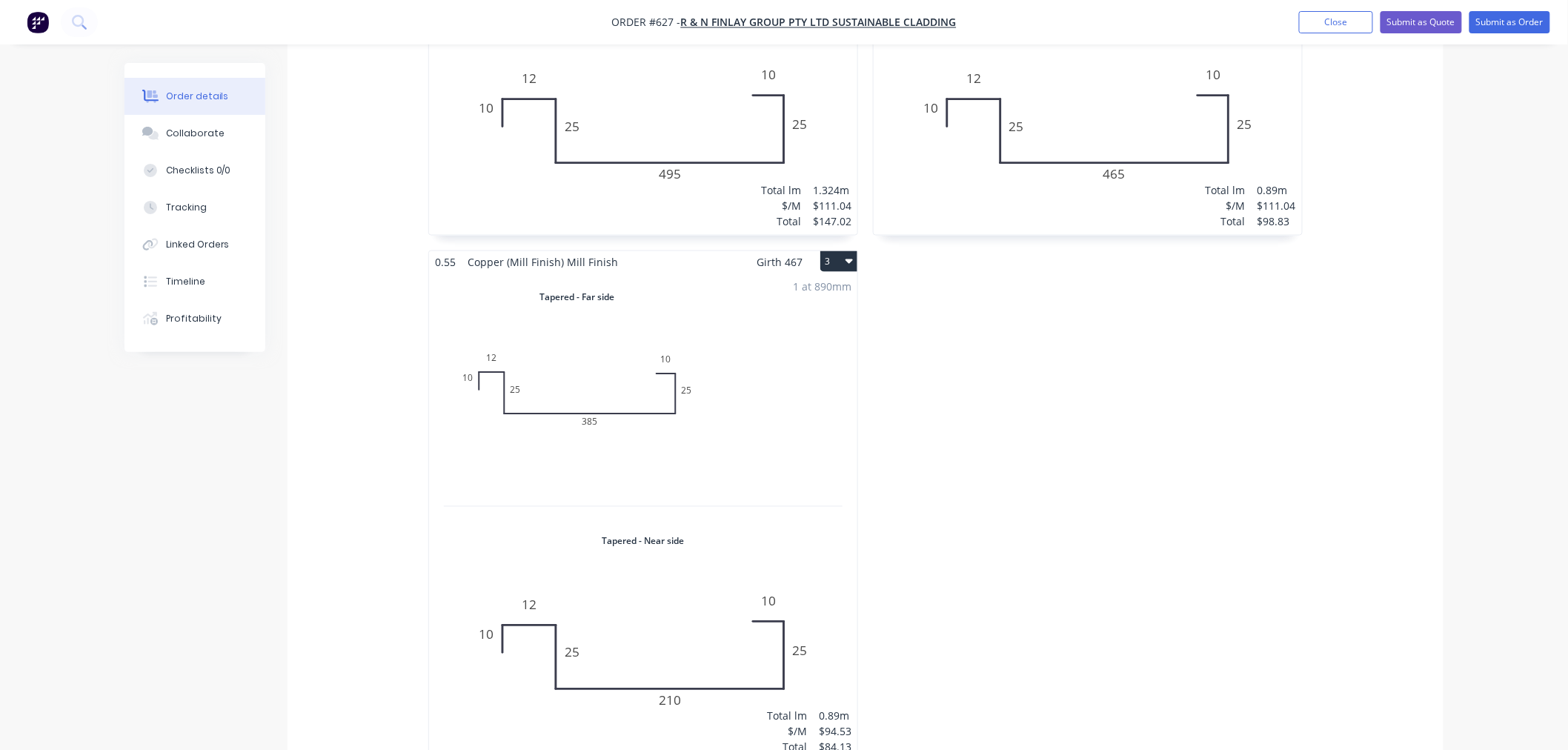
scroll to position [823, 0]
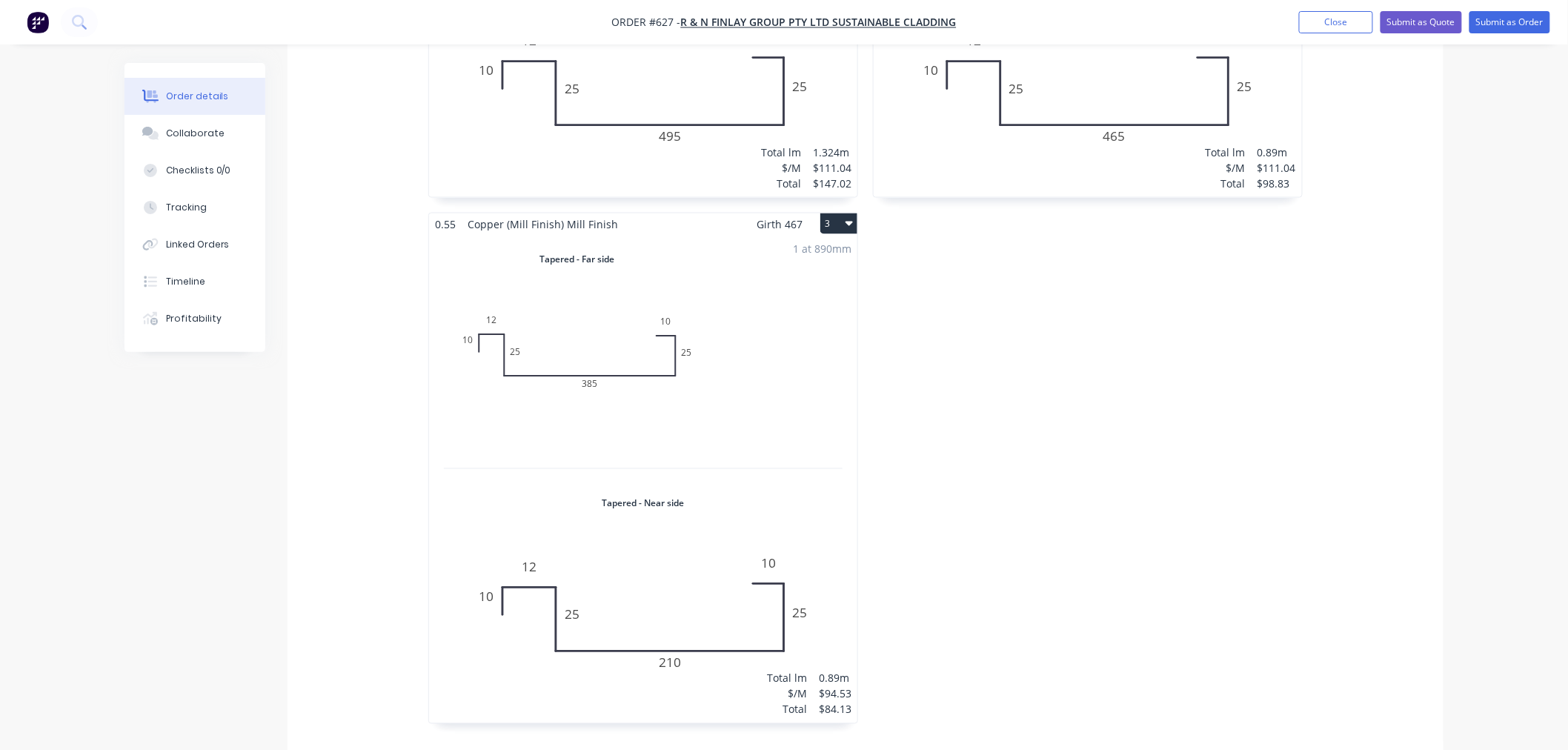
click at [848, 217] on icon "button" at bounding box center [848, 222] width 7 height 12
click at [805, 279] on div "Duplicate" at bounding box center [787, 289] width 114 height 21
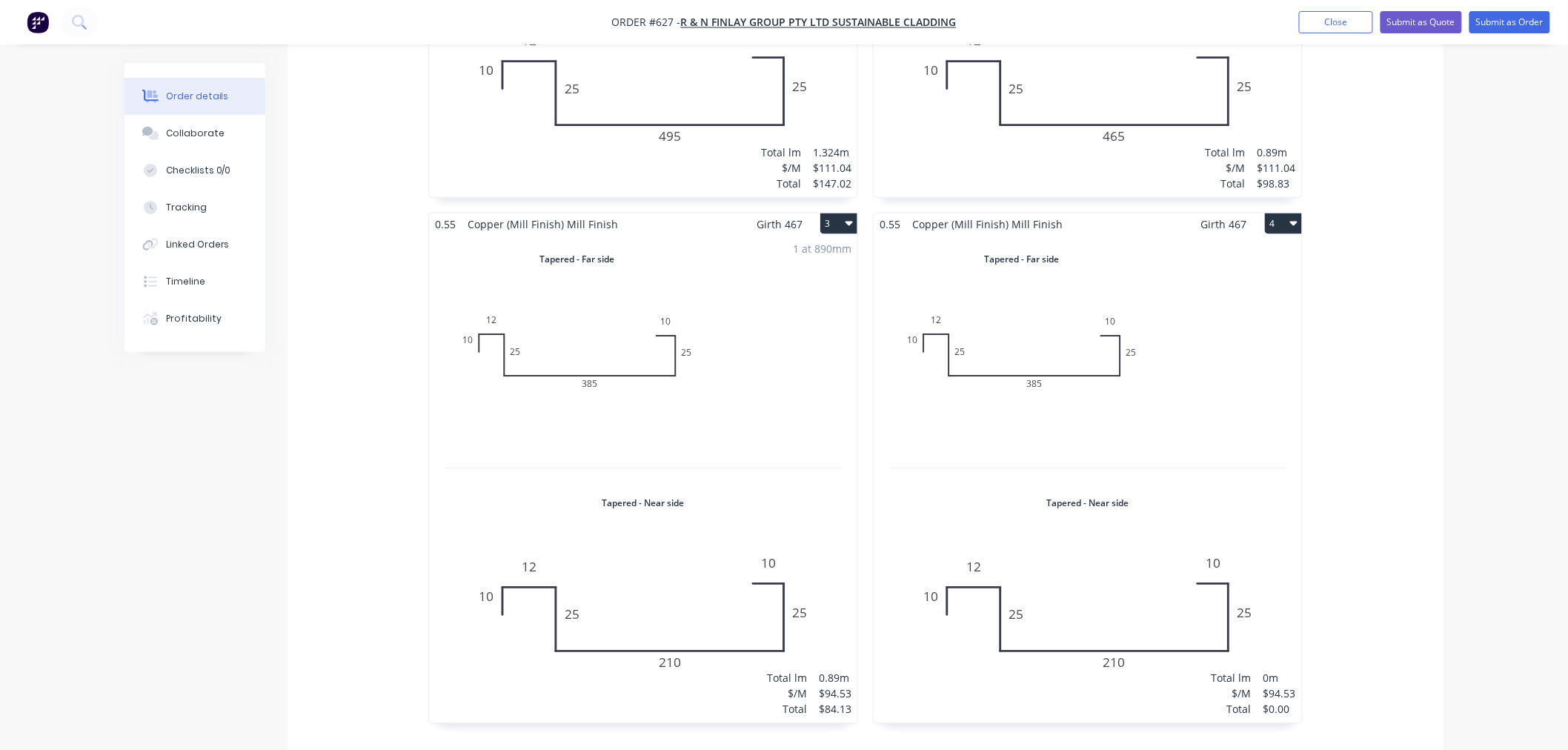
click at [1131, 367] on div "Total lm $/M Total 0m $94.53 $0.00" at bounding box center [1087, 479] width 428 height 489
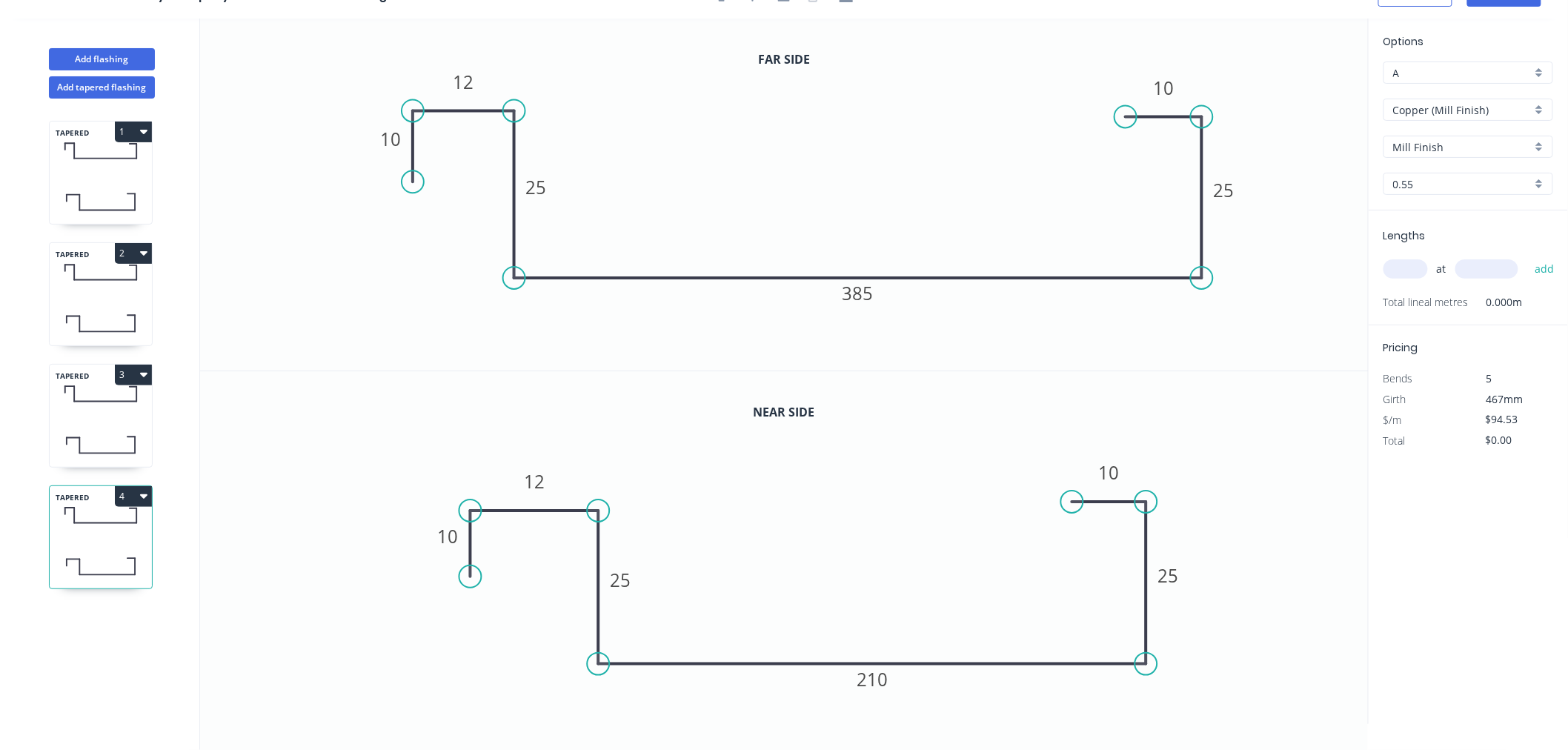
scroll to position [28, 0]
click at [890, 676] on rect at bounding box center [873, 678] width 49 height 29
click at [885, 683] on tspan "210" at bounding box center [872, 678] width 31 height 25
click at [867, 292] on tspan "385" at bounding box center [857, 292] width 31 height 25
click at [1300, 480] on icon "0 10 12 25 185 25 10" at bounding box center [784, 547] width 1168 height 353
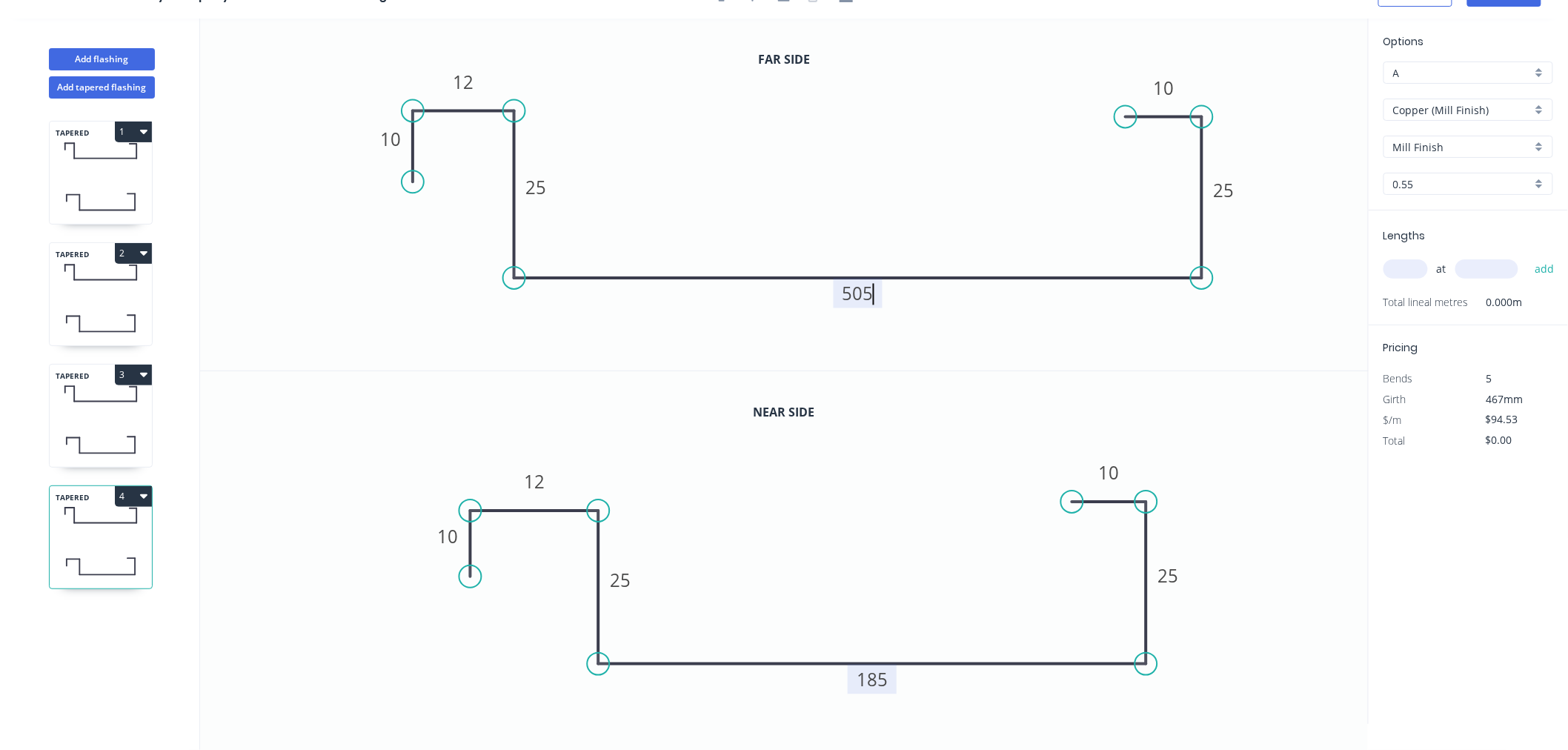
type input "$111.04"
click at [1401, 270] on input "text" at bounding box center [1405, 269] width 44 height 19
type input "1"
type input "960"
click at [1527, 257] on button "add" at bounding box center [1544, 269] width 35 height 25
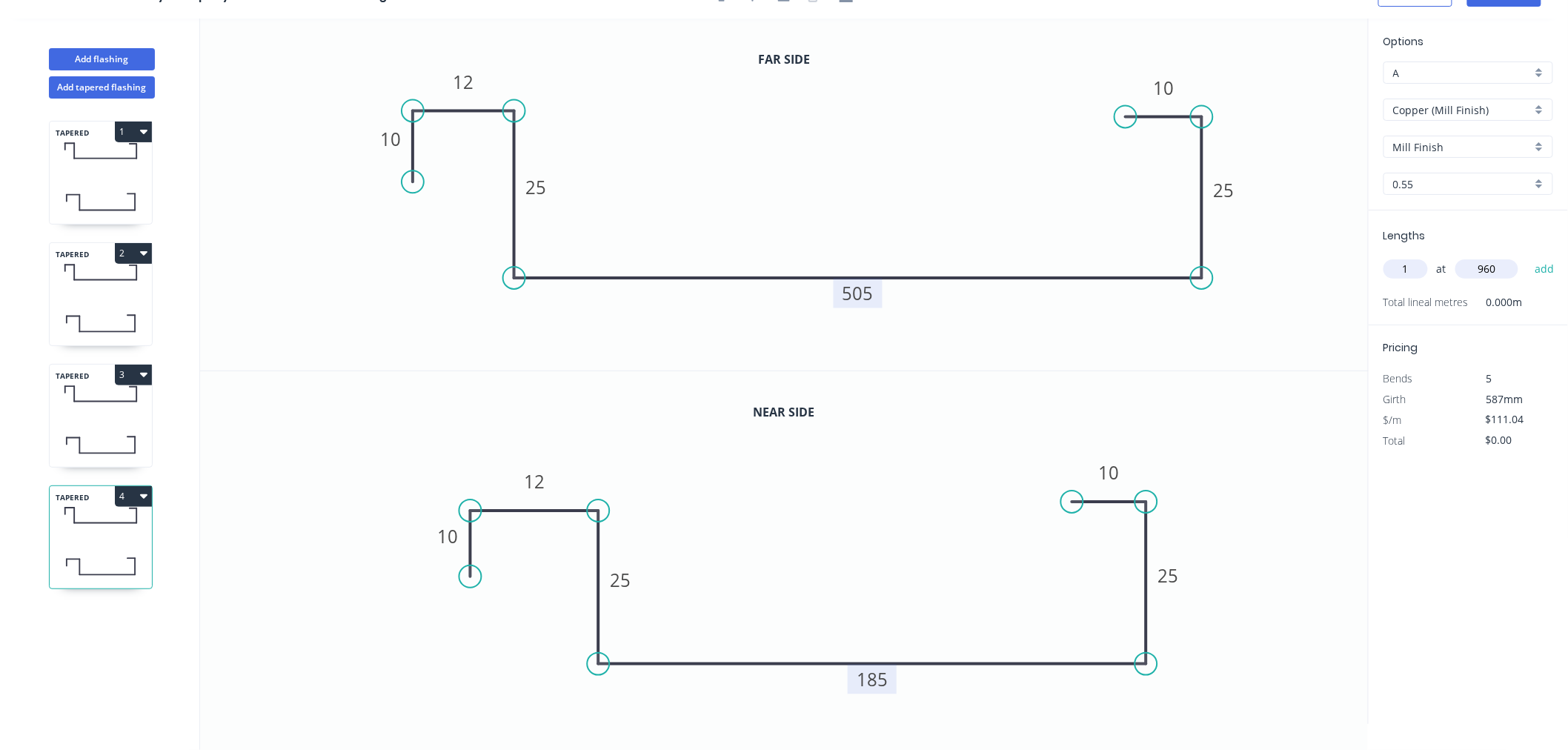
type input "$106.60"
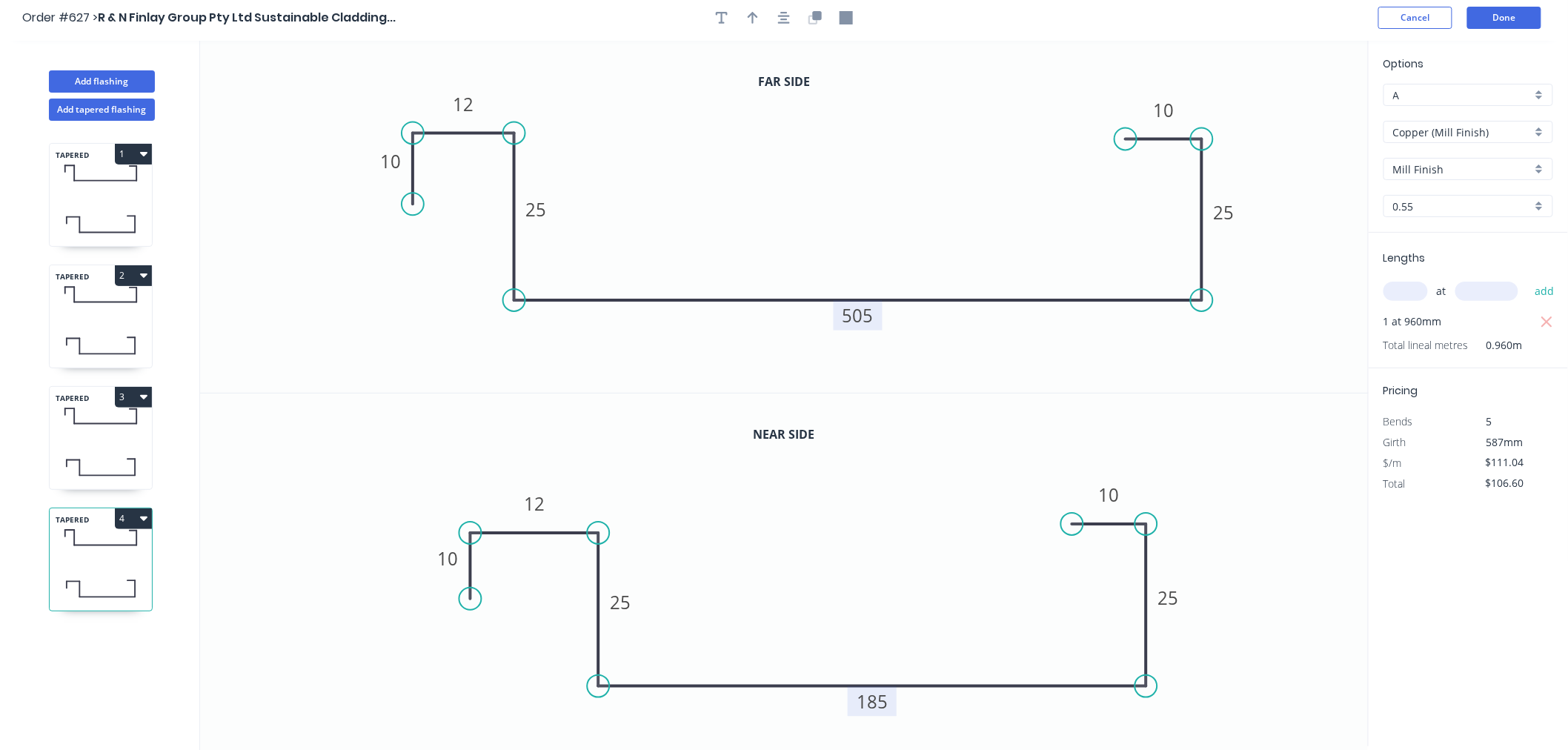
scroll to position [0, 0]
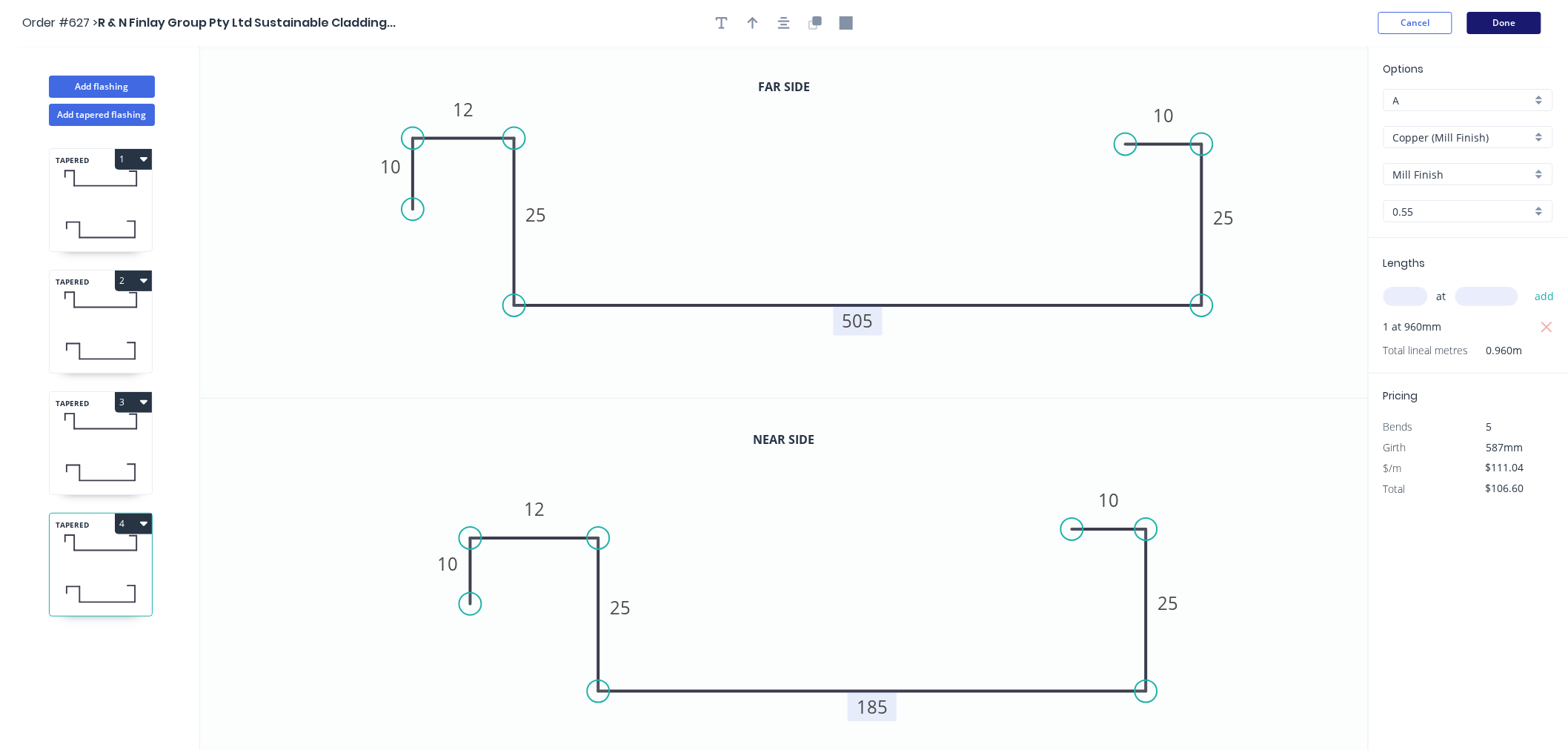
click at [1501, 20] on button "Done" at bounding box center [1504, 23] width 74 height 22
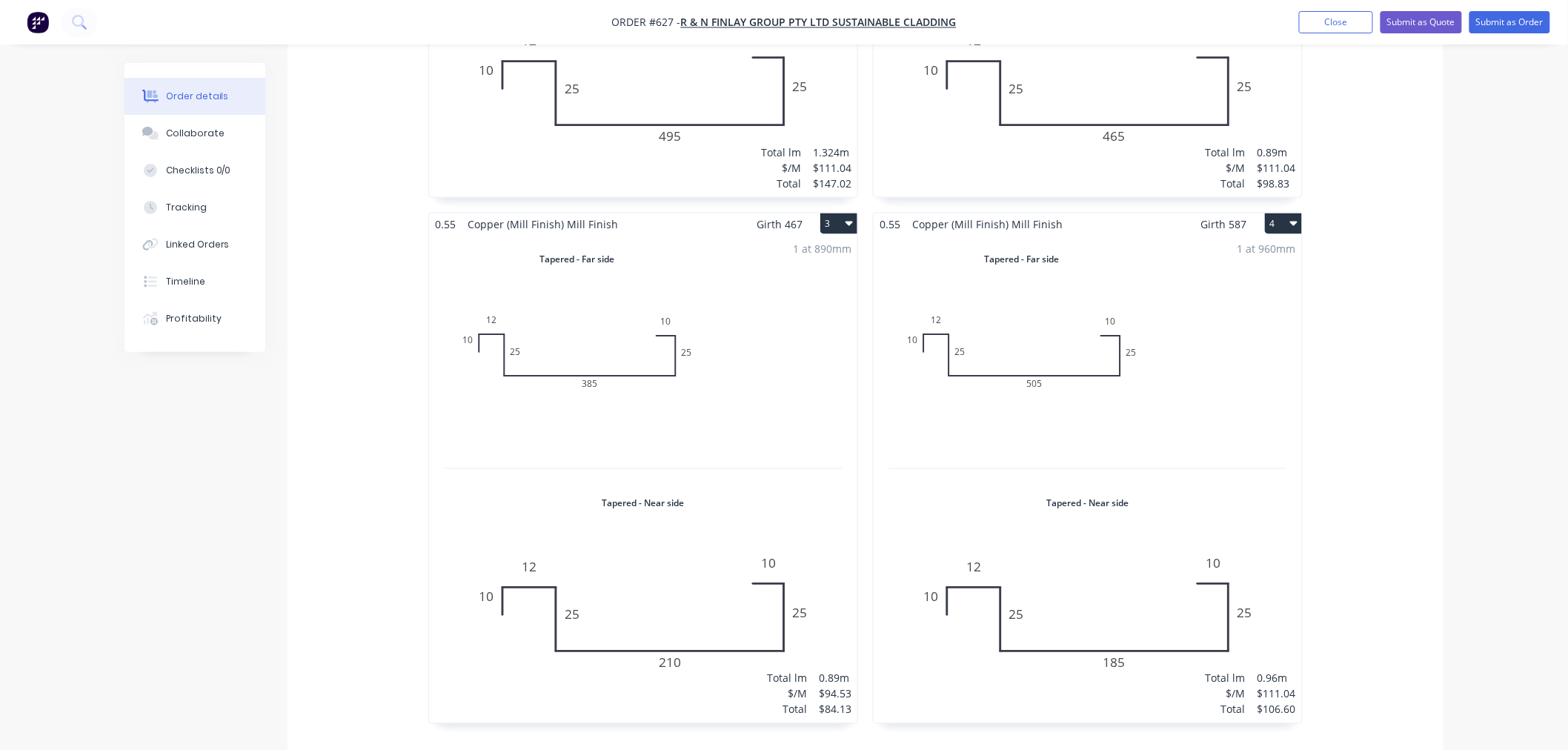
scroll to position [906, 0]
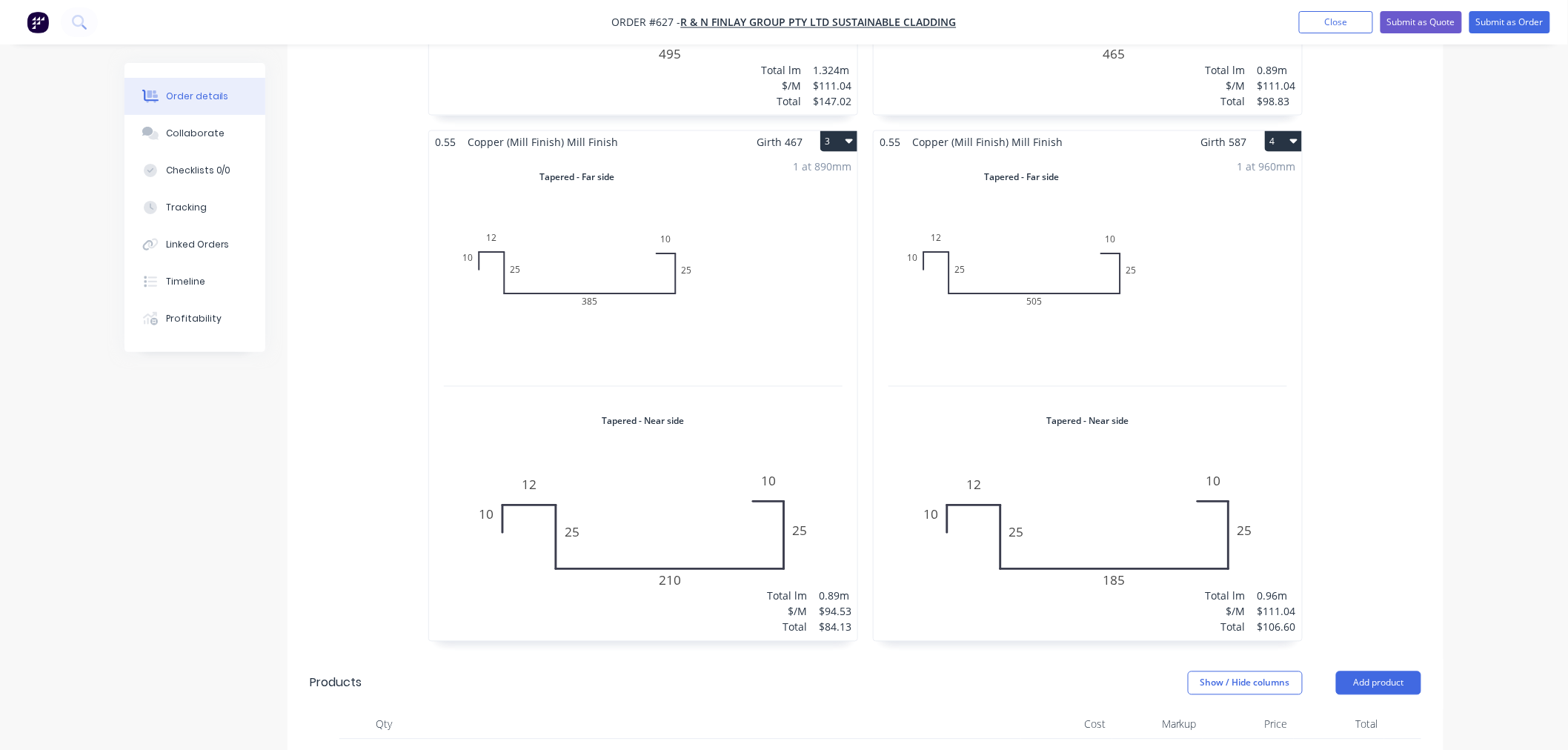
click at [1293, 135] on icon "button" at bounding box center [1293, 141] width 7 height 12
click at [1261, 196] on div "Duplicate" at bounding box center [1231, 207] width 114 height 21
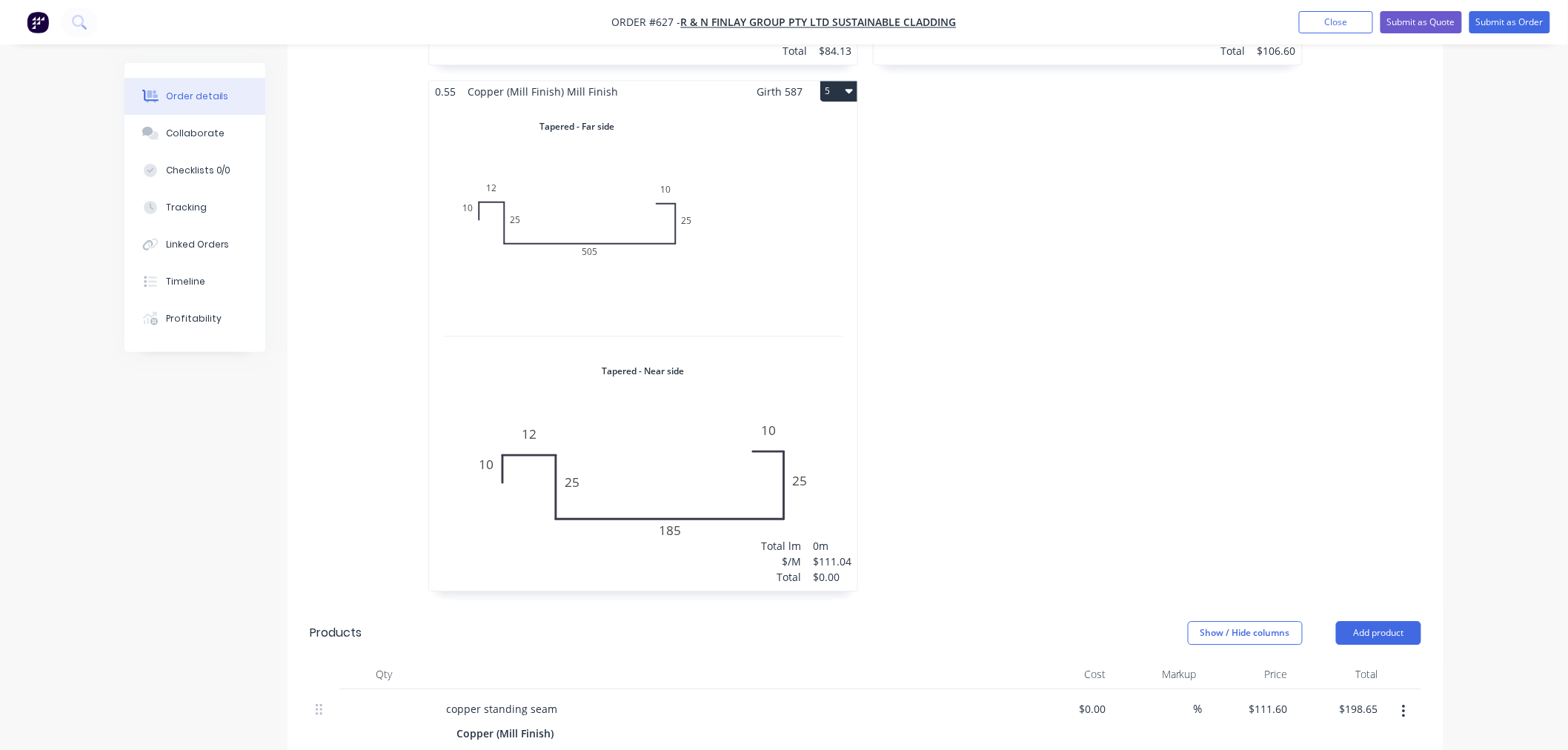
click at [677, 259] on div "Total lm $/M Total 0m $111.04 $0.00" at bounding box center [643, 346] width 428 height 489
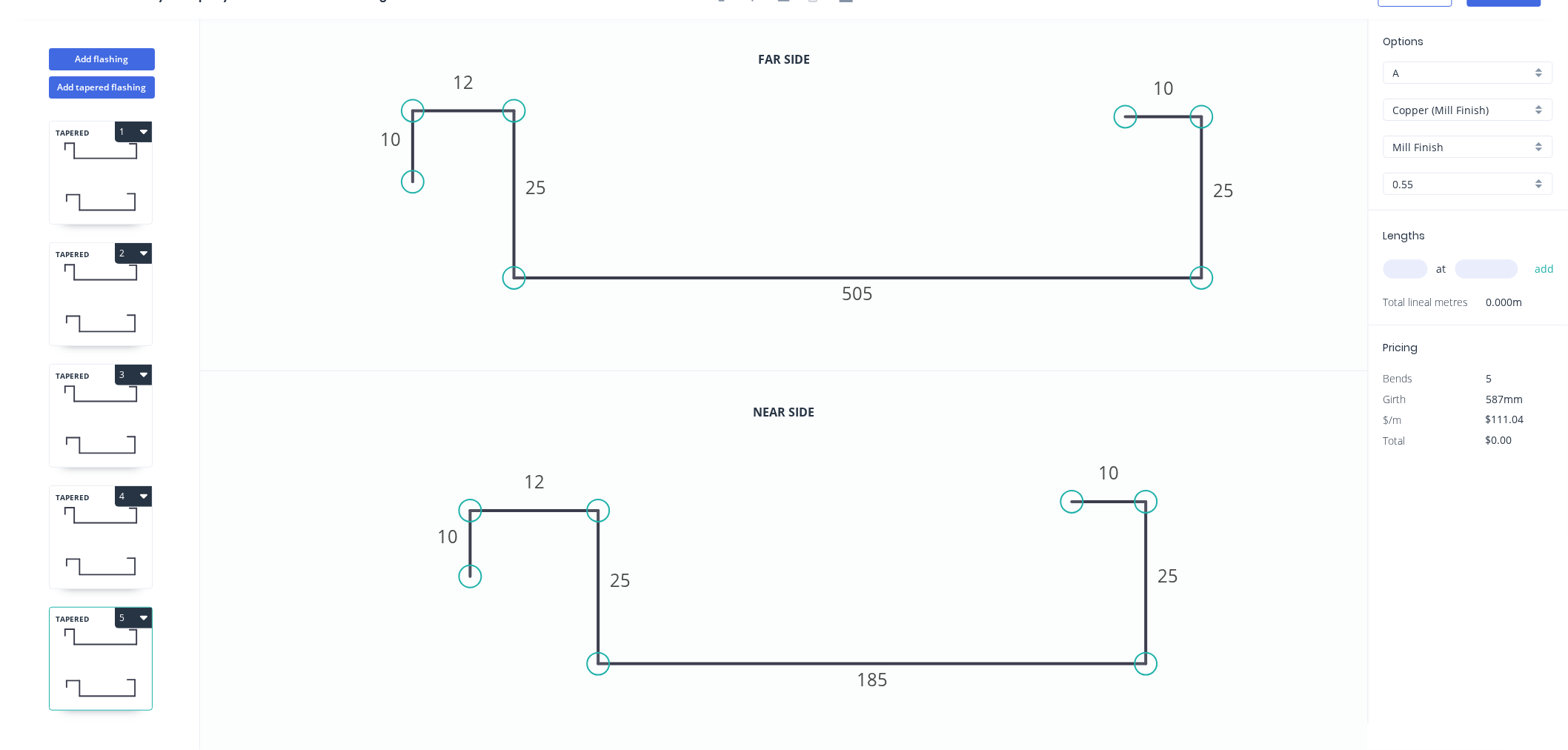
scroll to position [28, 0]
click at [890, 679] on rect at bounding box center [873, 678] width 49 height 29
click at [879, 679] on tspan "185" at bounding box center [873, 678] width 31 height 25
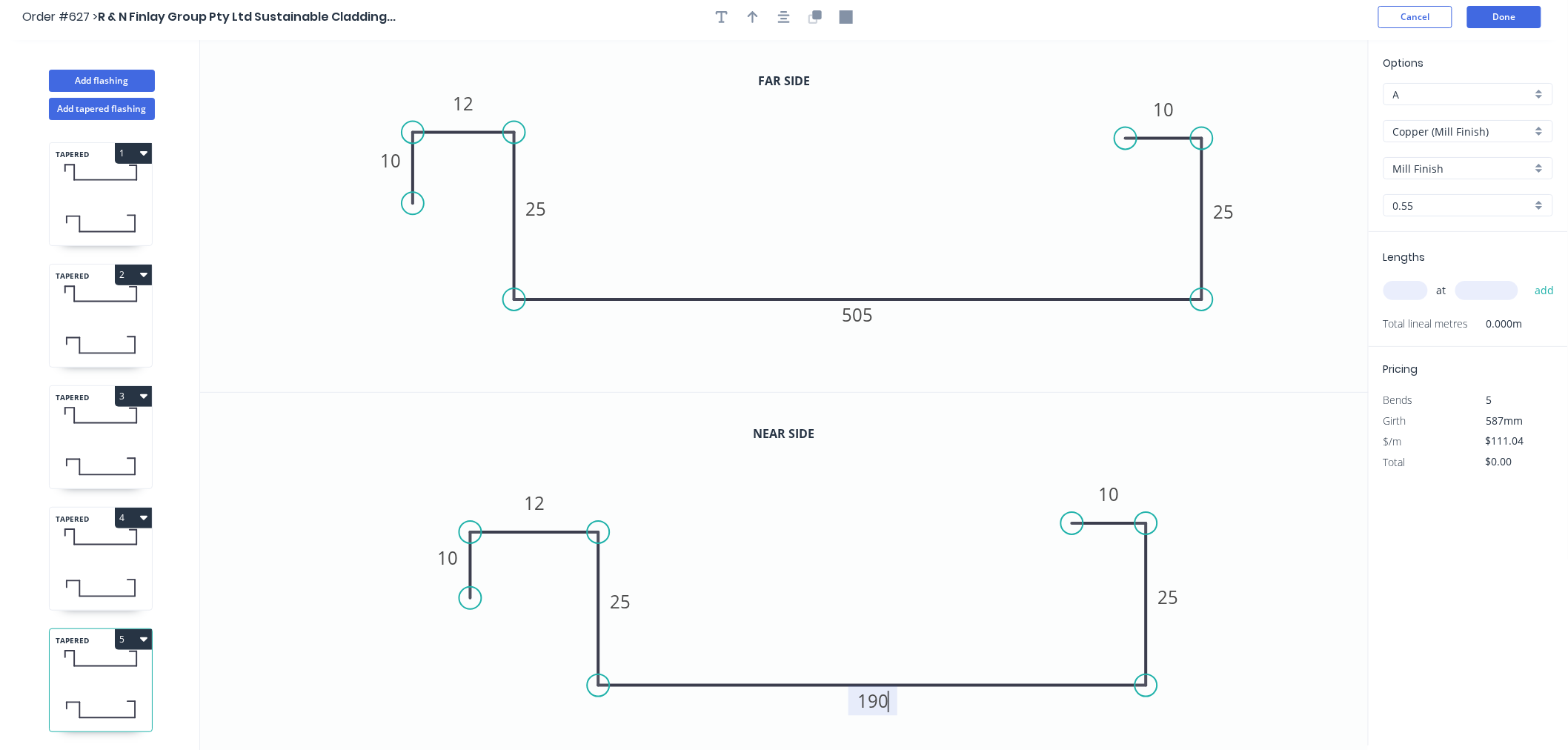
scroll to position [0, 0]
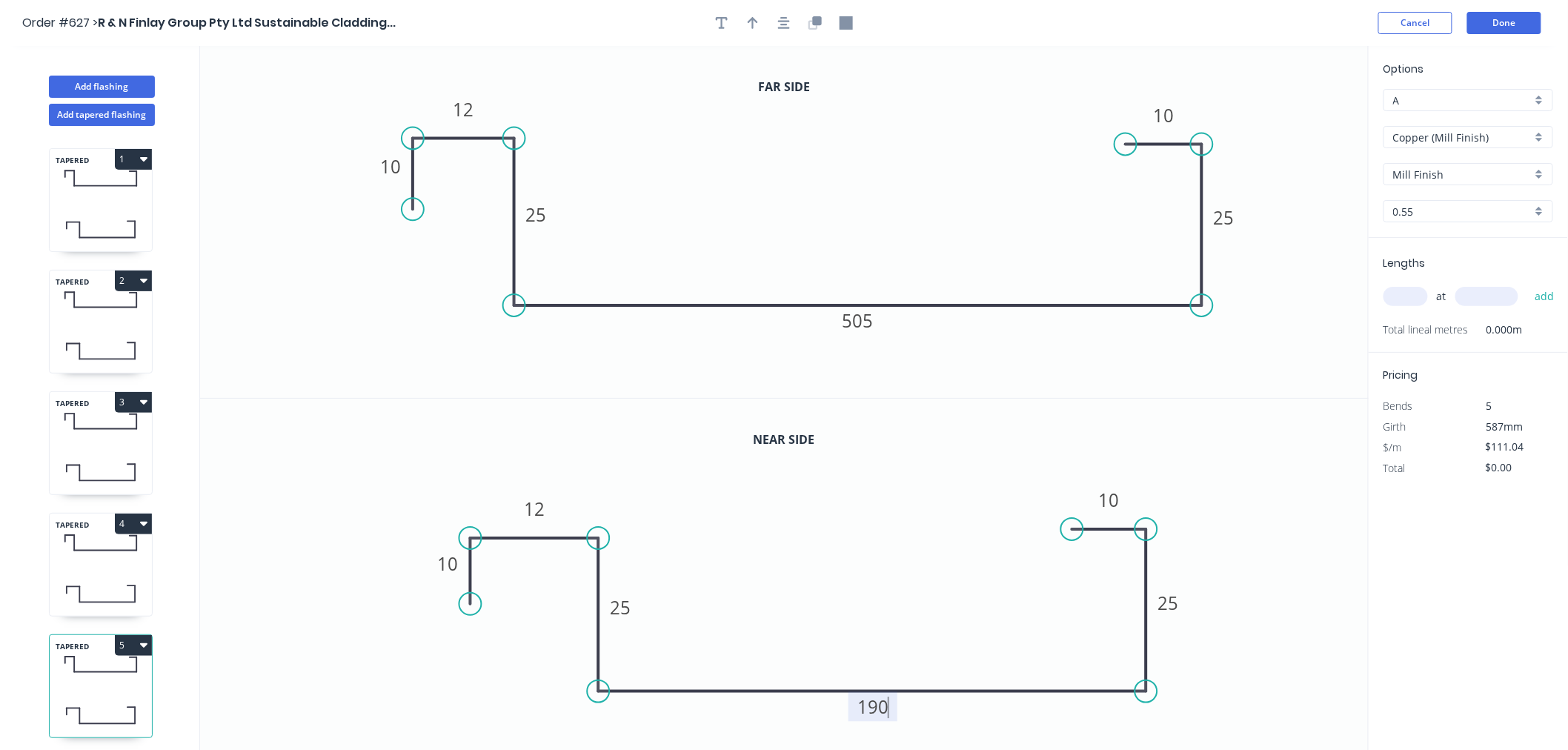
click at [1412, 289] on input "text" at bounding box center [1405, 296] width 44 height 19
type input "1"
type input "1235"
click at [1527, 284] on button "add" at bounding box center [1544, 296] width 35 height 25
type input "$137.13"
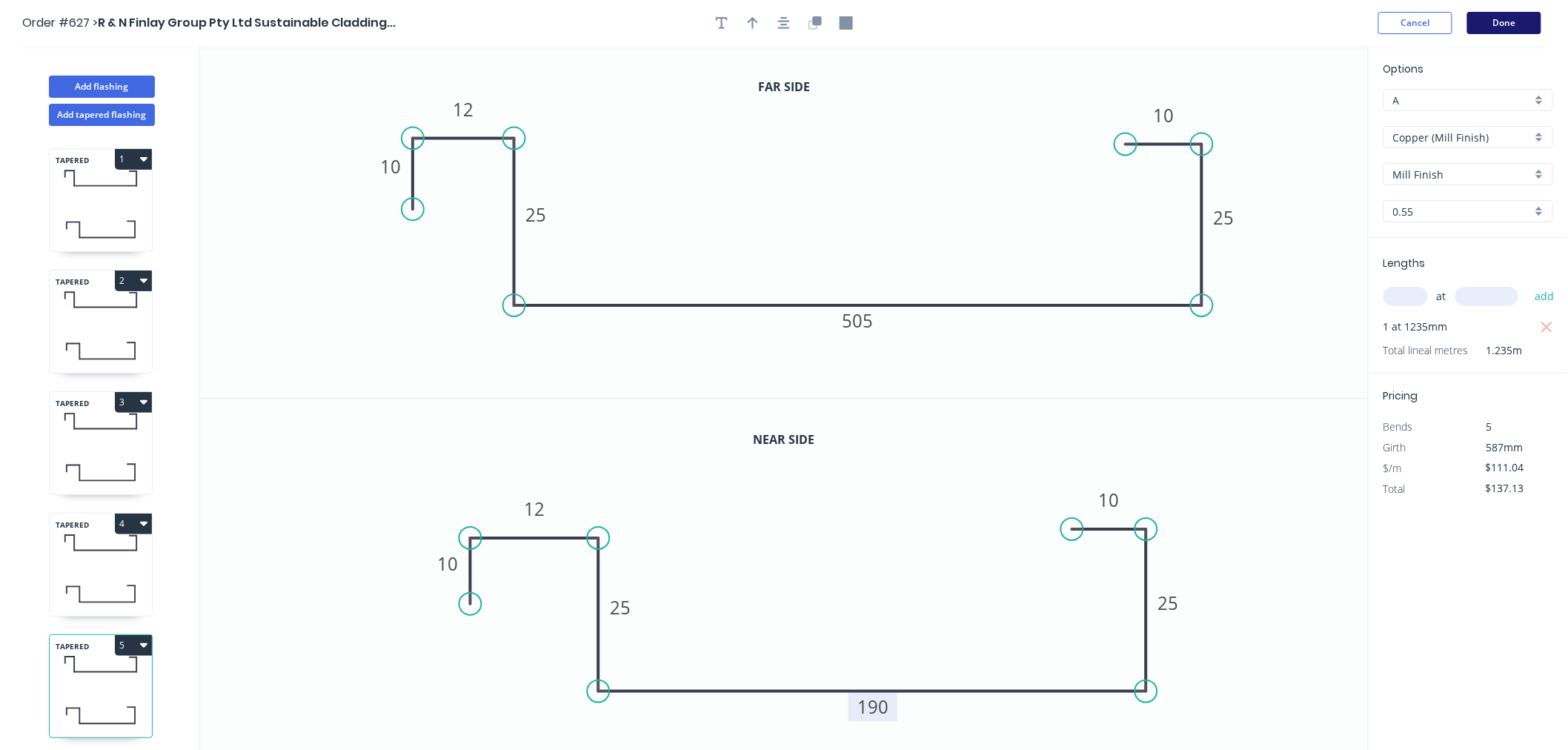
click at [1527, 19] on button "Done" at bounding box center [1504, 23] width 74 height 22
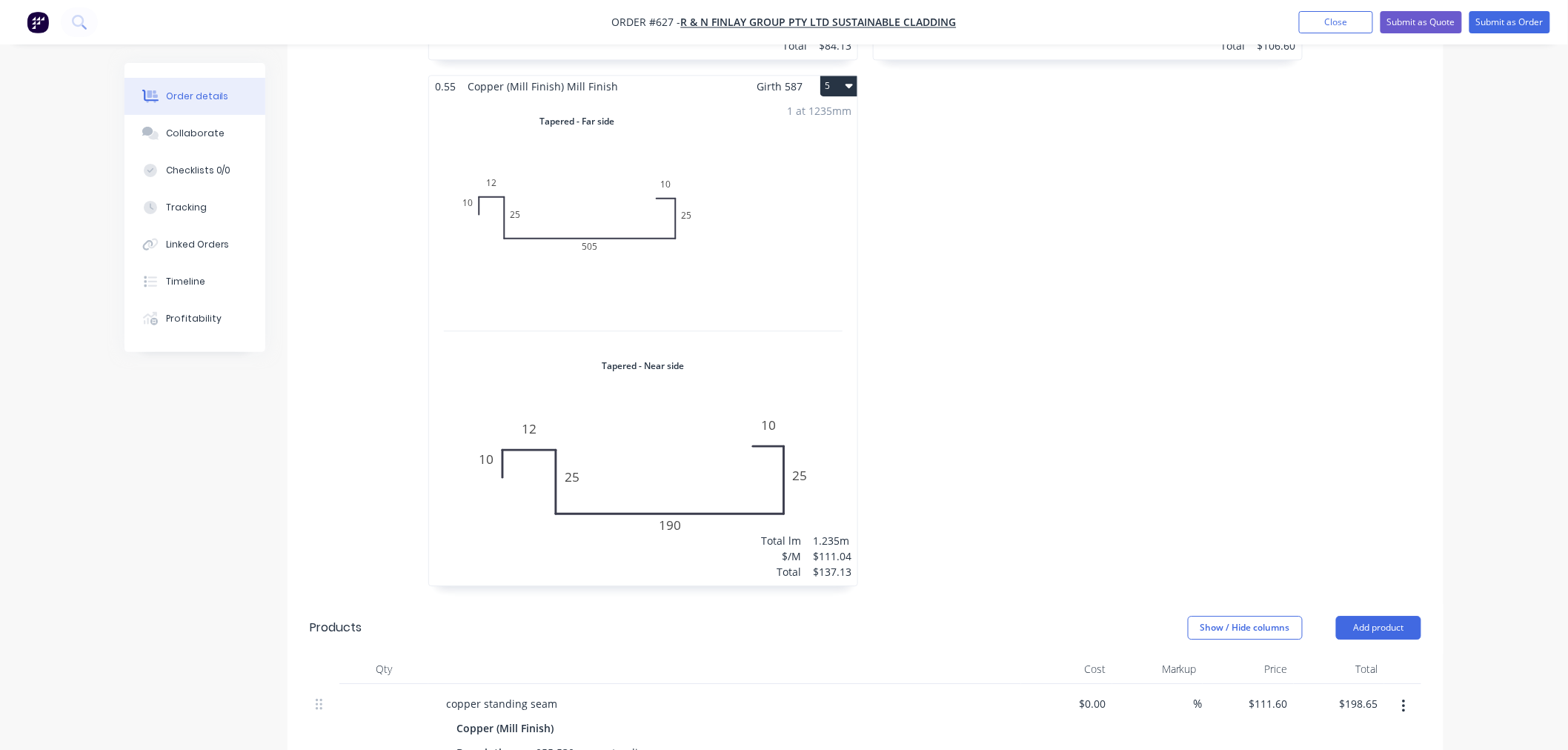
scroll to position [1399, 0]
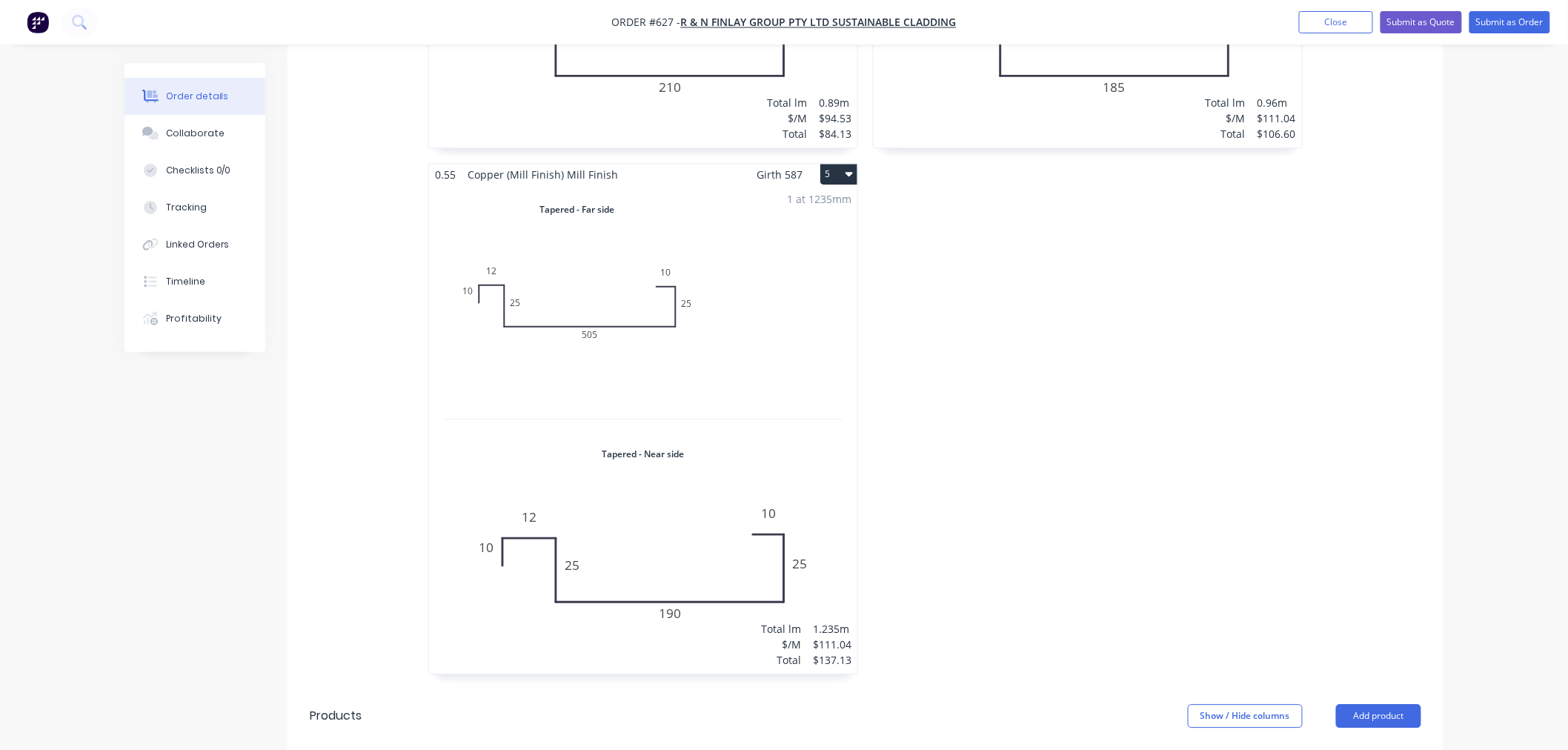
click at [842, 164] on button "5" at bounding box center [838, 174] width 37 height 21
click at [821, 226] on button "Duplicate" at bounding box center [786, 240] width 141 height 29
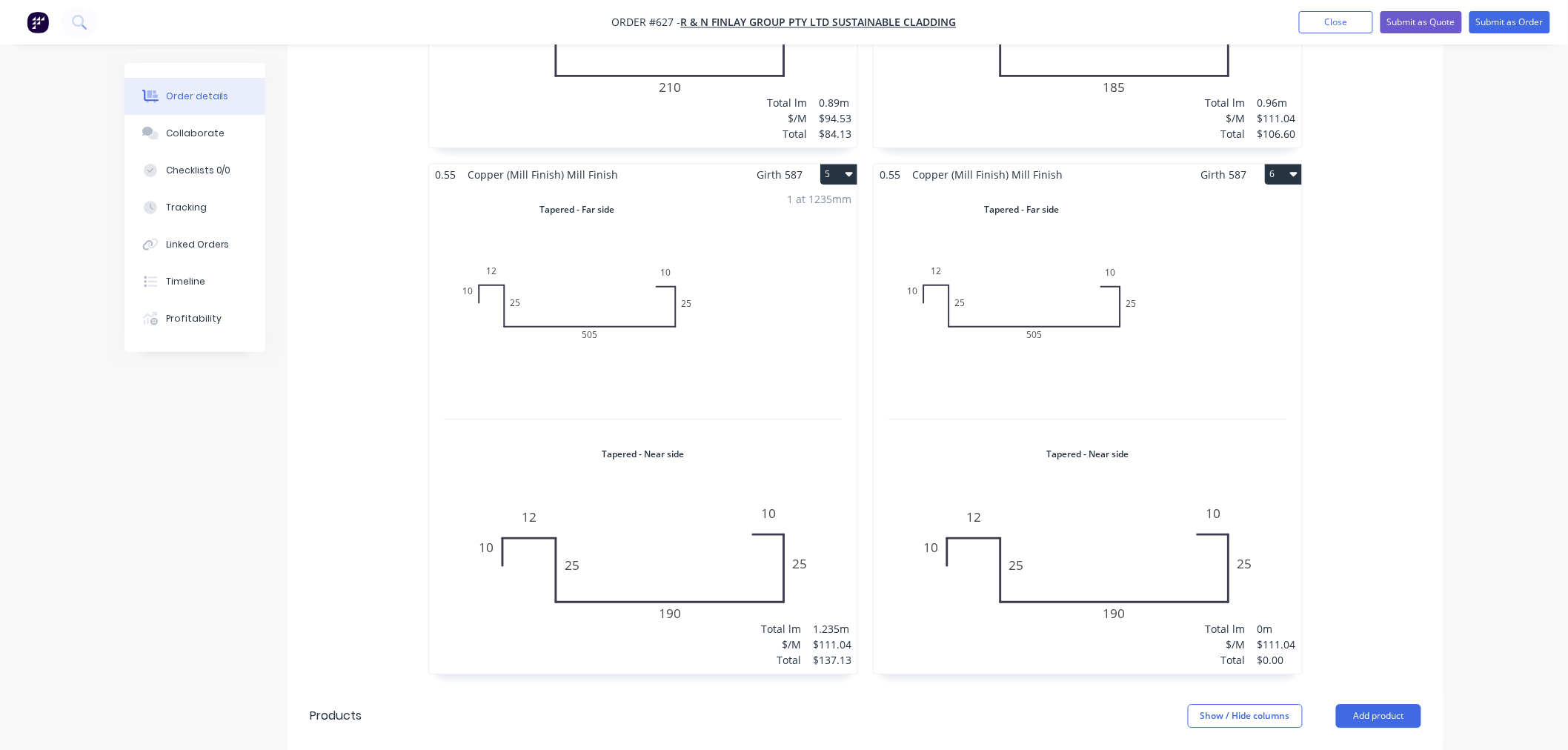
click at [1134, 354] on div "Total lm $/M Total 0m $111.04 $0.00" at bounding box center [1087, 429] width 428 height 489
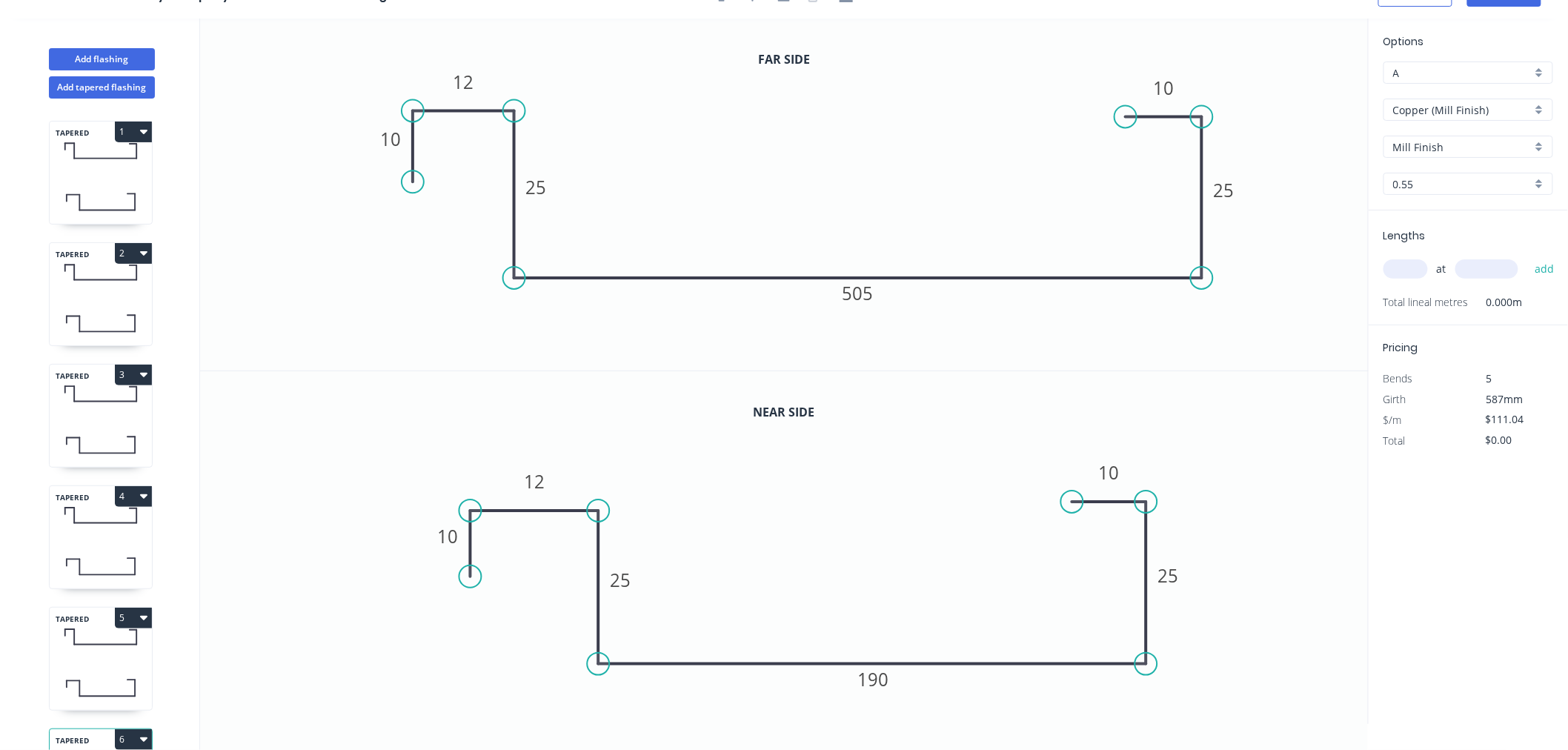
scroll to position [28, 0]
click at [1404, 269] on input "text" at bounding box center [1405, 269] width 44 height 19
type input "1"
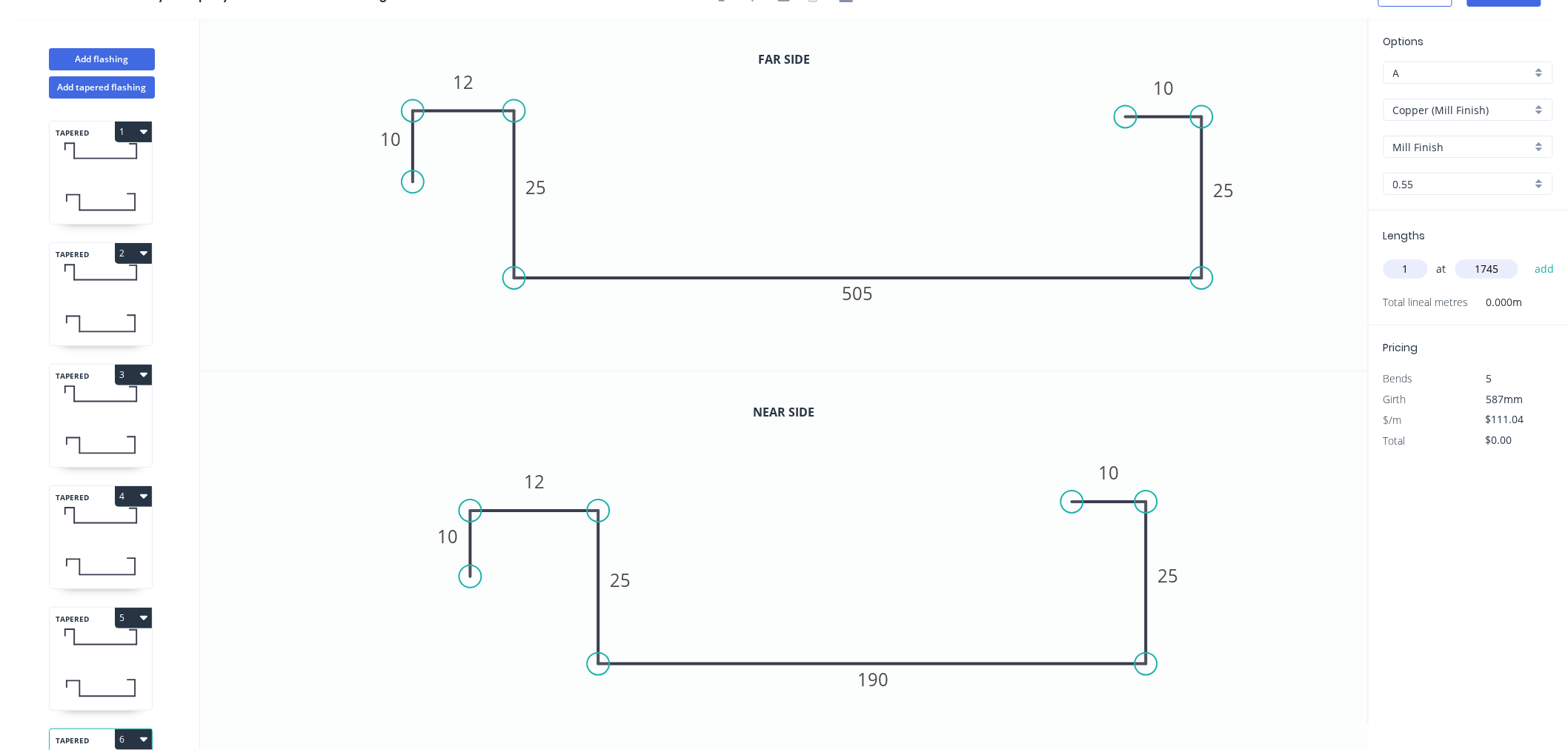
type input "1745"
click at [1527, 257] on button "add" at bounding box center [1544, 269] width 35 height 25
type input "$193.76"
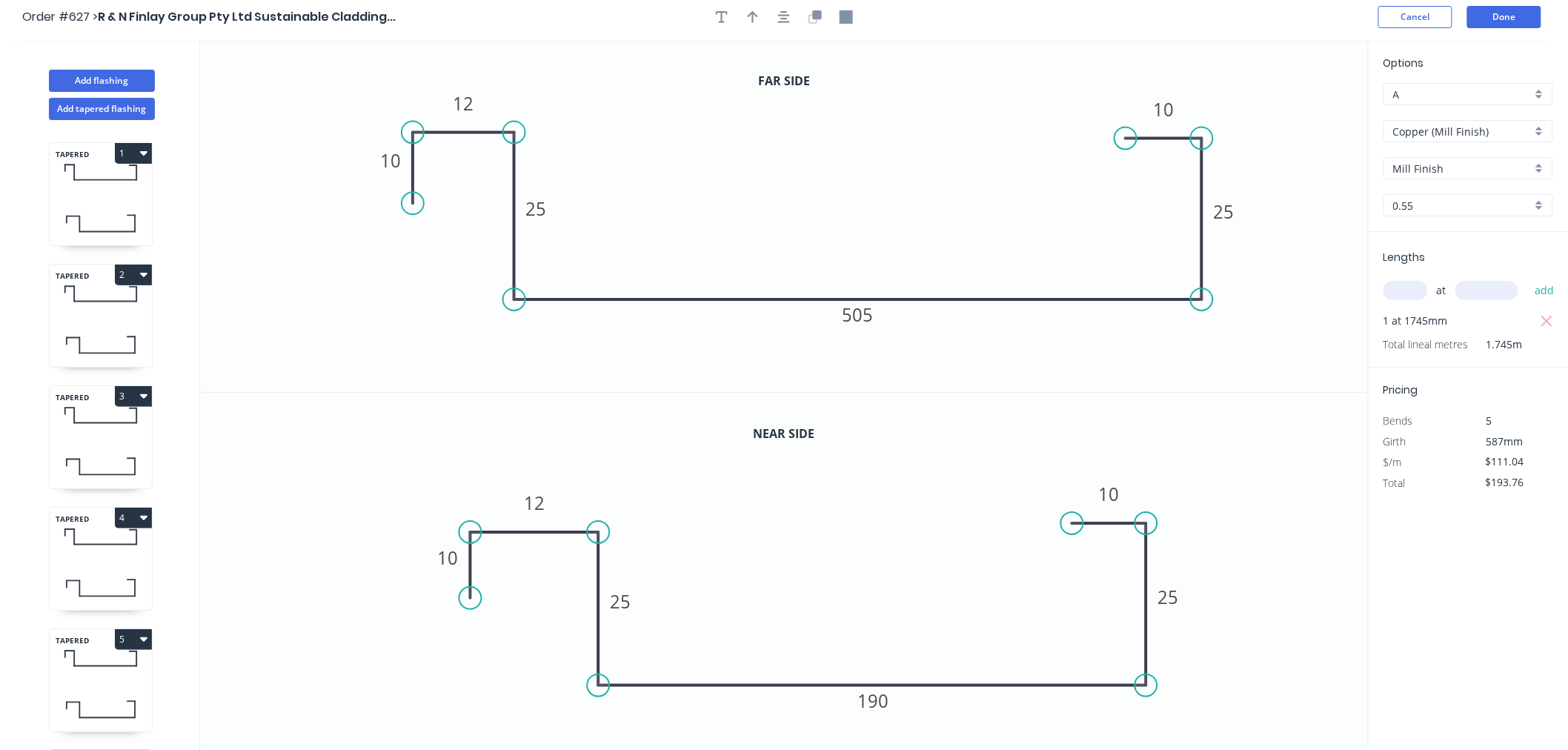
scroll to position [0, 0]
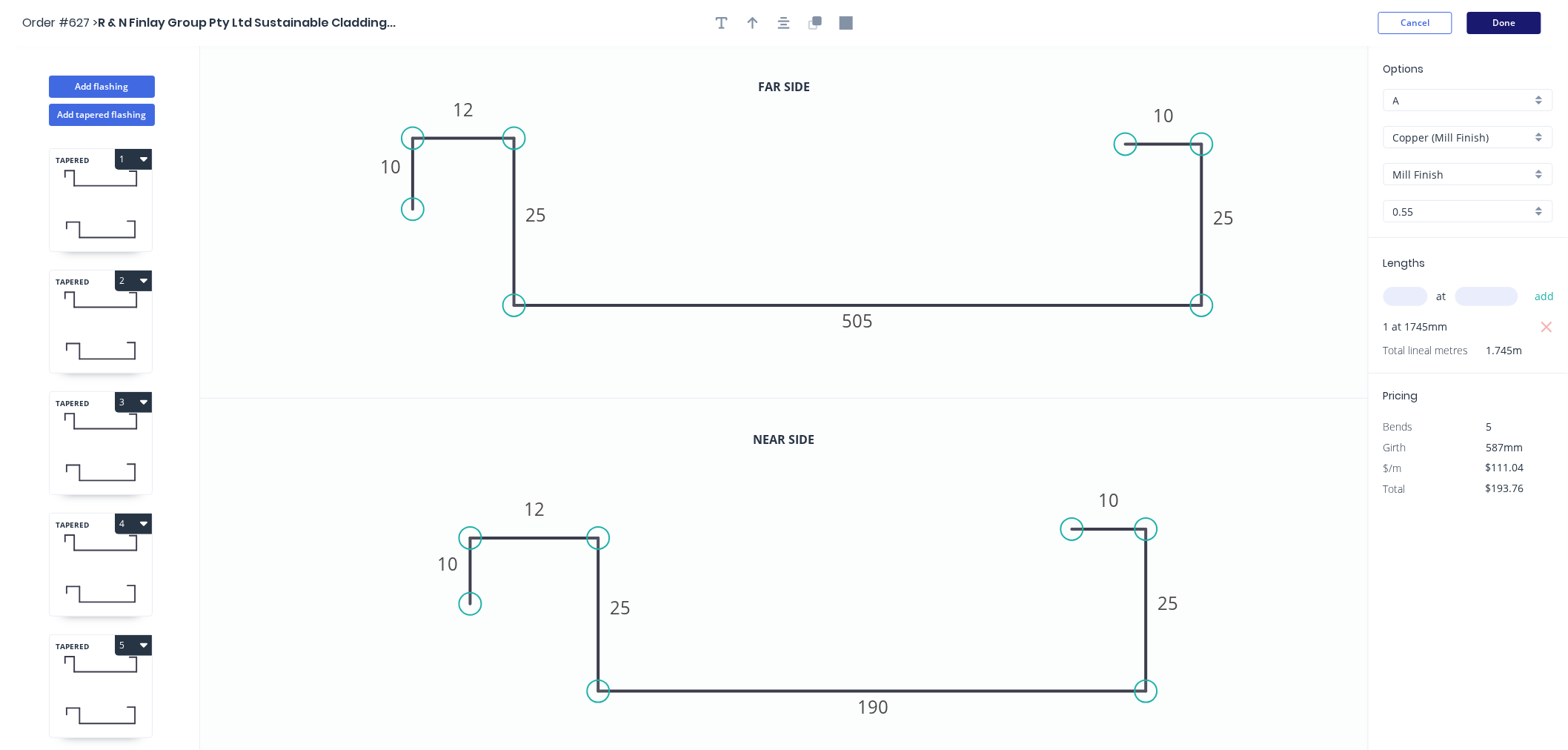
click at [1497, 20] on button "Done" at bounding box center [1504, 23] width 74 height 22
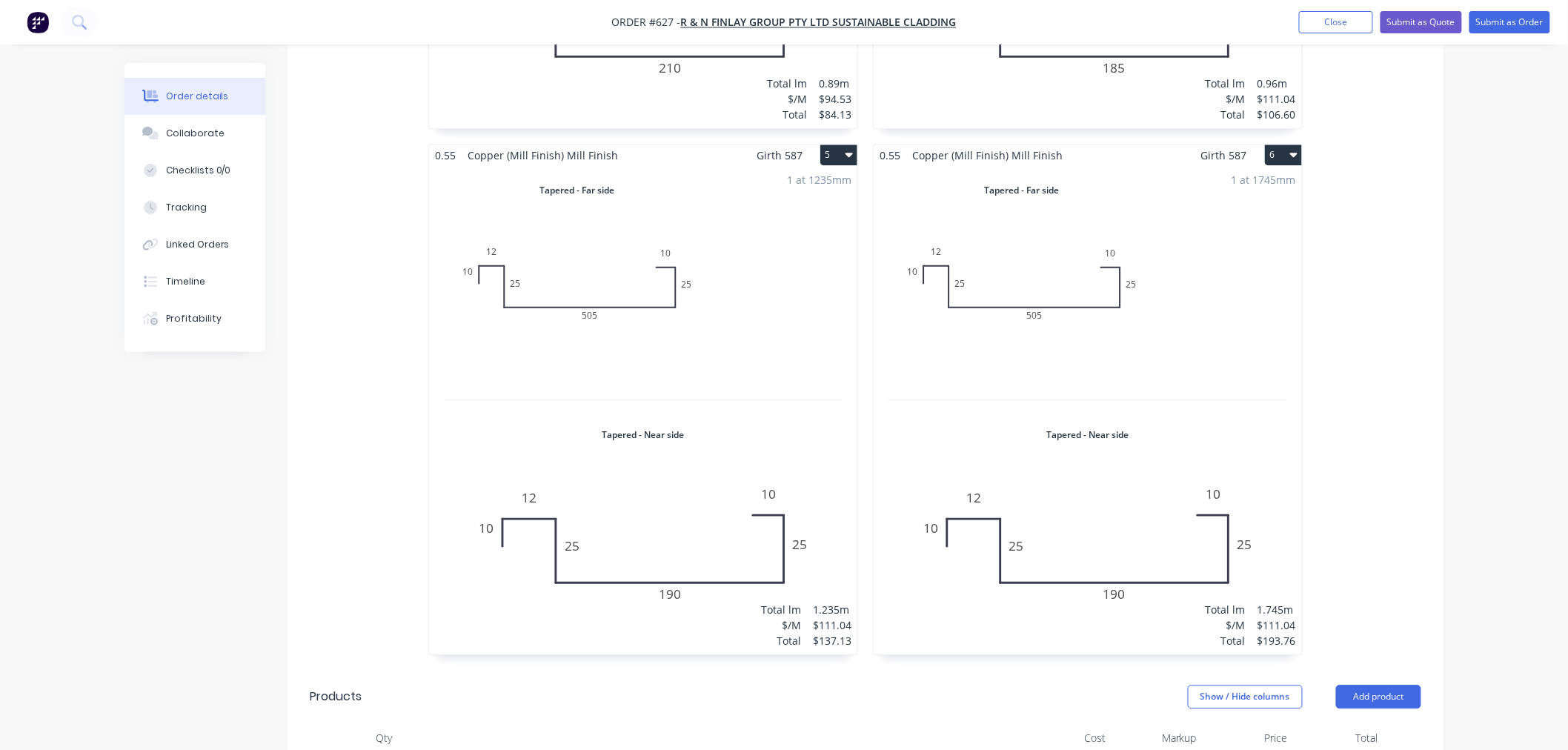
scroll to position [1399, 0]
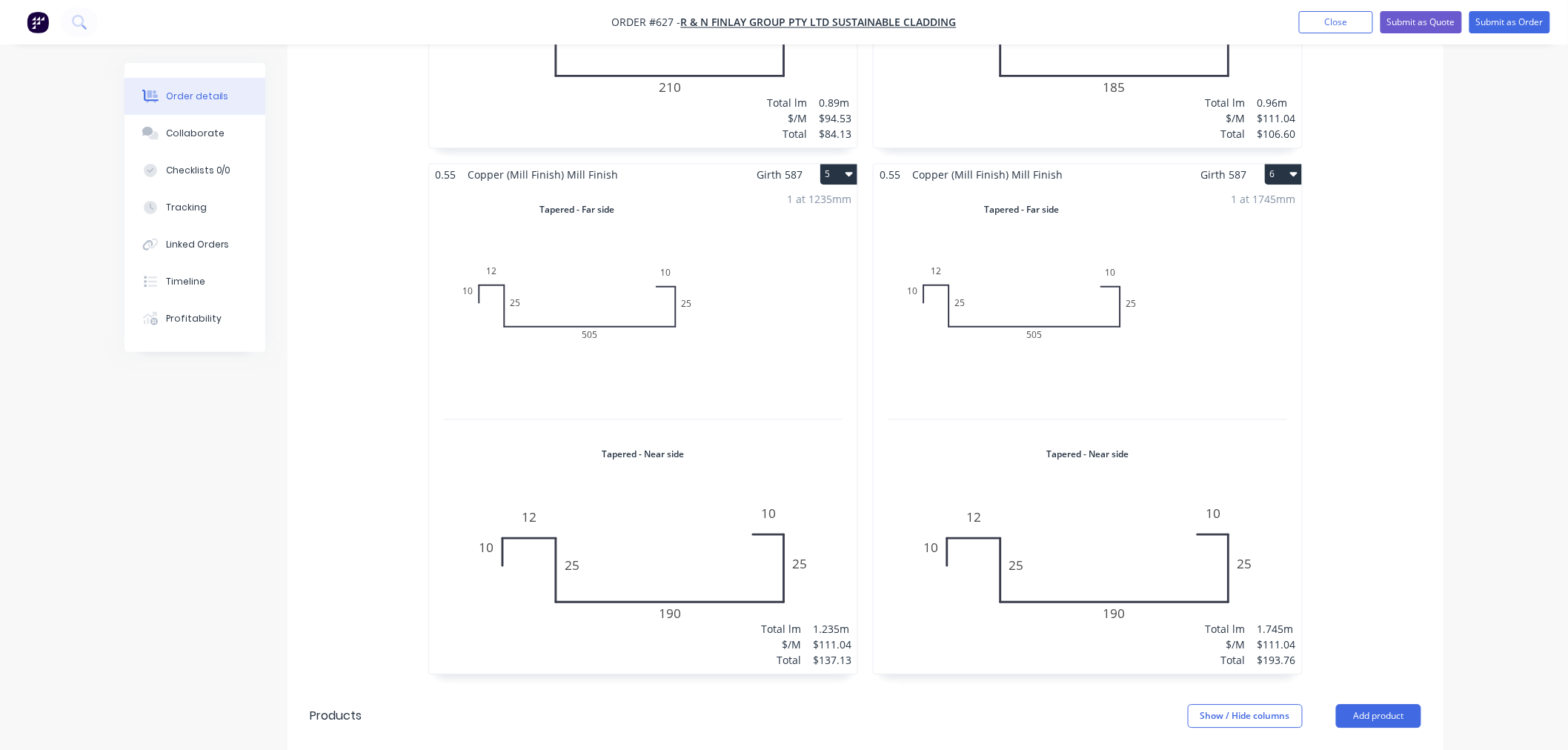
click at [1284, 164] on button "6" at bounding box center [1283, 174] width 37 height 21
click at [1267, 226] on button "Duplicate" at bounding box center [1231, 240] width 141 height 29
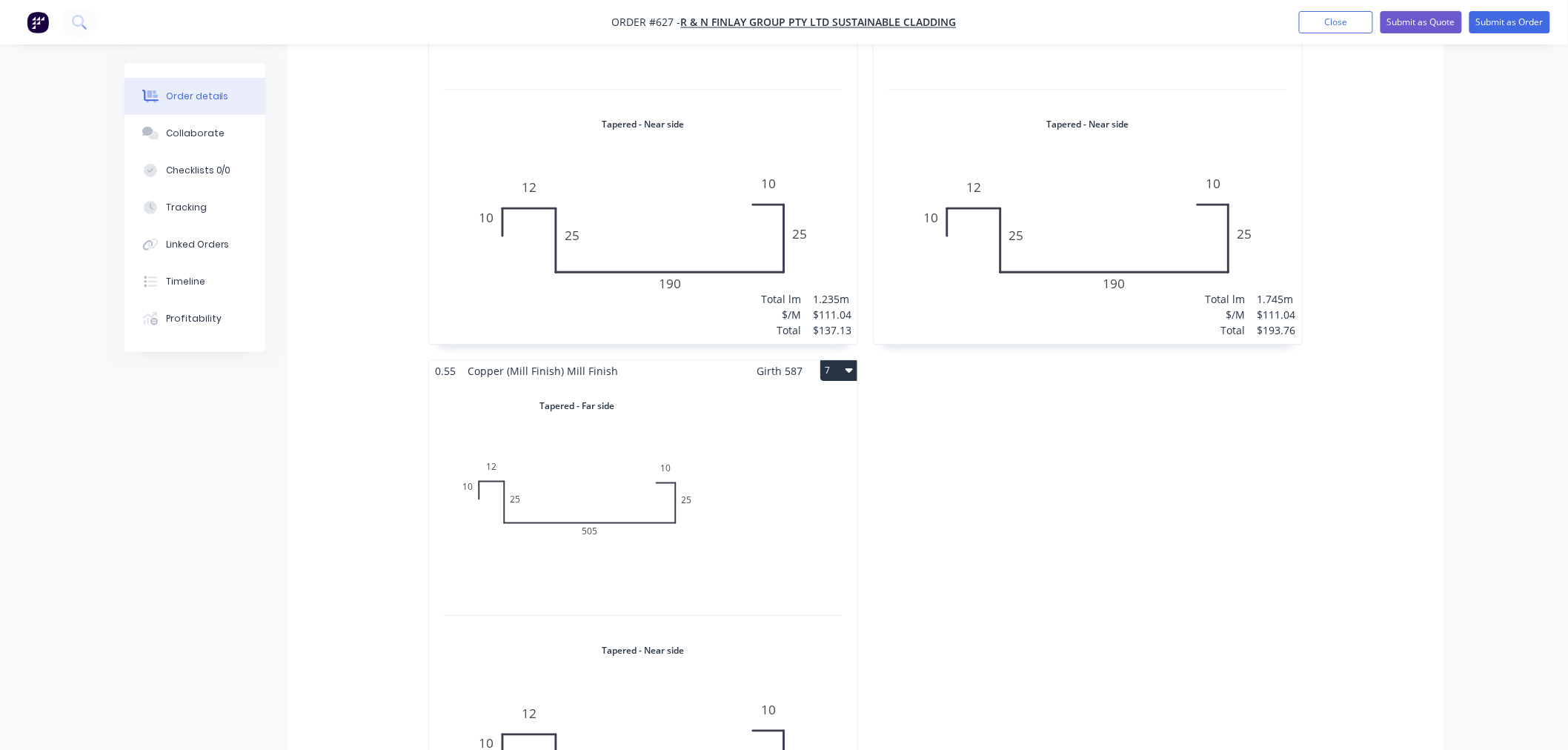
click at [588, 477] on div "Total lm $/M Total 0m $111.04 $0.00" at bounding box center [643, 625] width 428 height 489
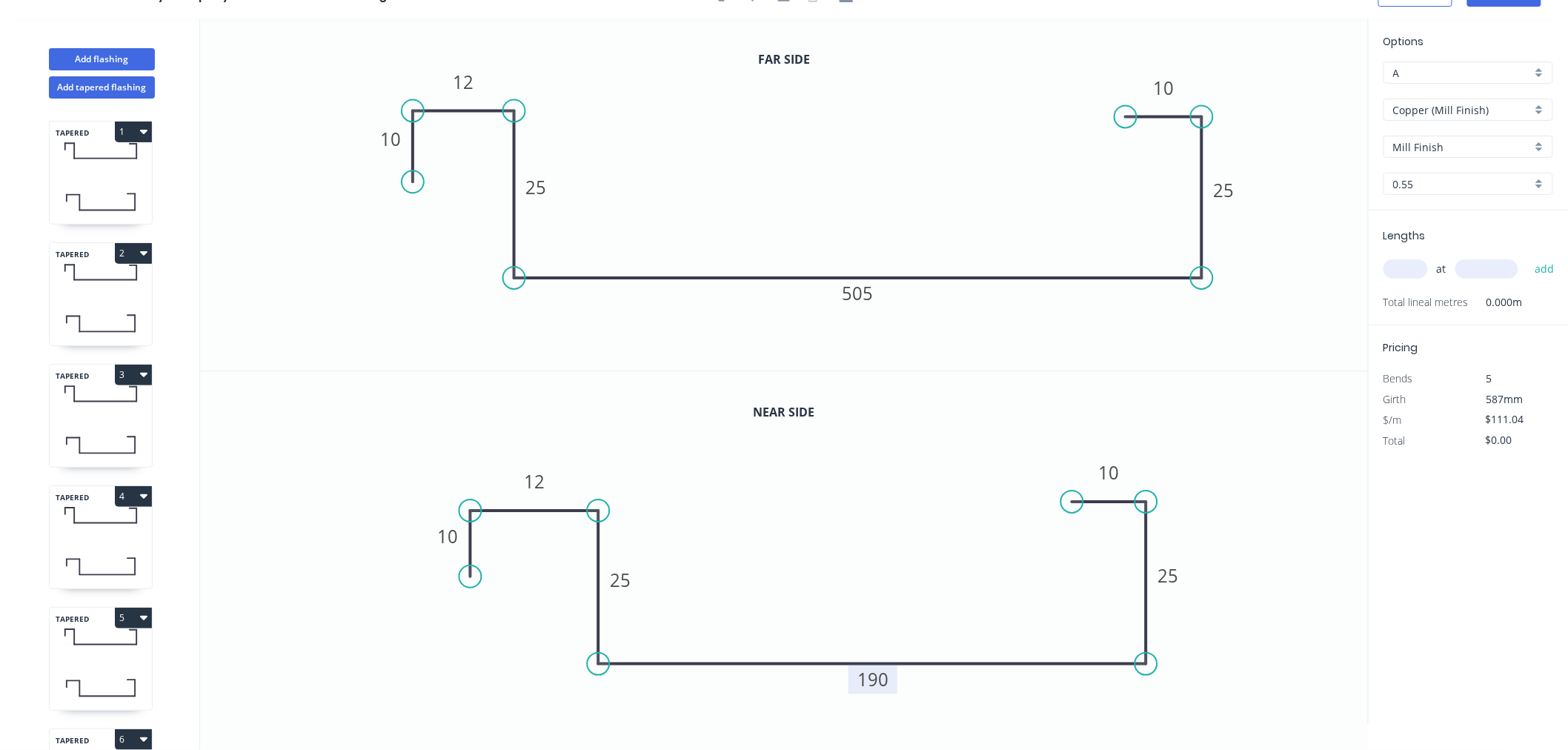
click at [890, 679] on rect at bounding box center [874, 678] width 49 height 29
click at [883, 679] on tspan "190" at bounding box center [873, 678] width 31 height 25
click at [863, 298] on tspan "505" at bounding box center [857, 292] width 31 height 25
click at [1159, 424] on icon "0 10 12 25 200 25 10" at bounding box center [784, 547] width 1168 height 353
type input "$78.03"
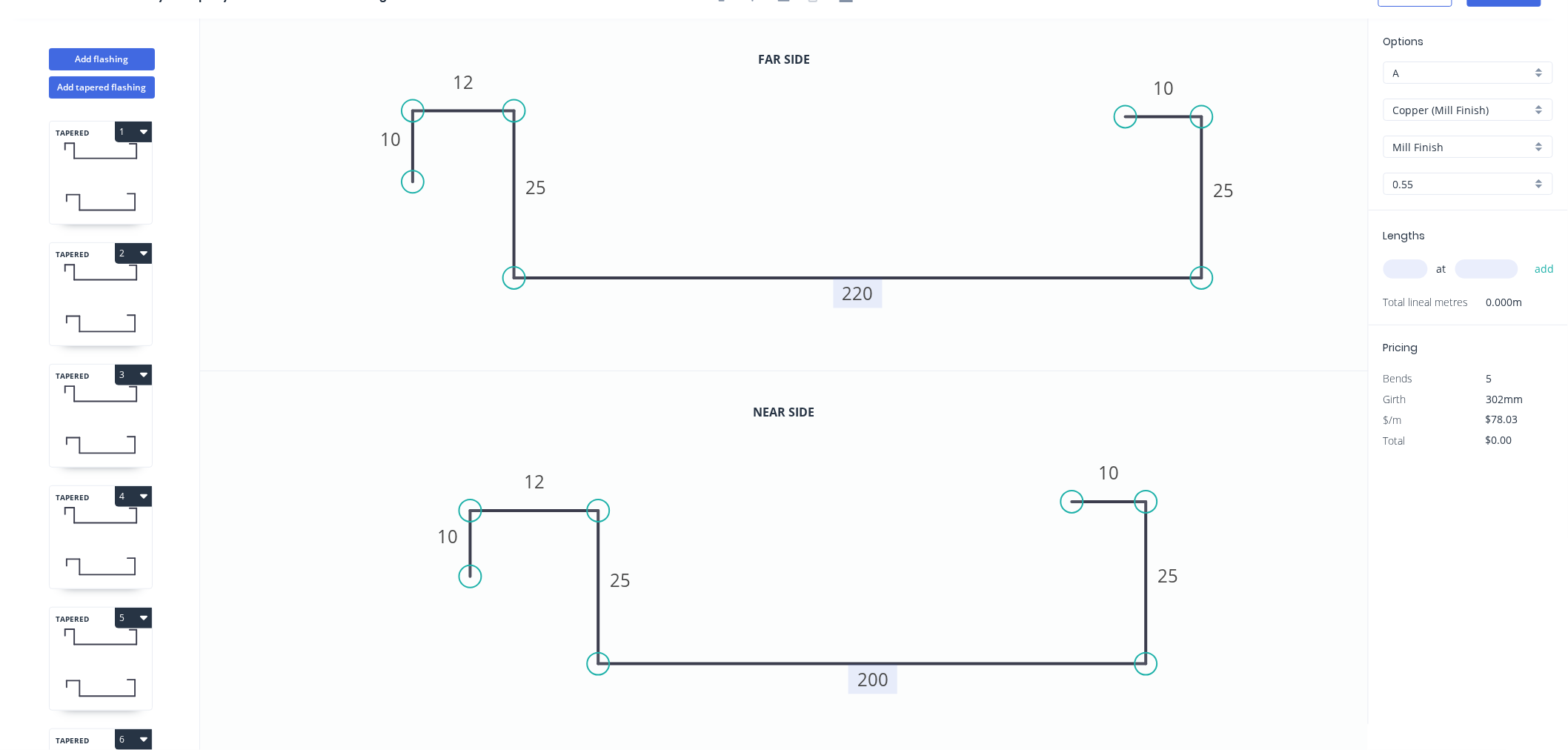
click at [1398, 269] on input "text" at bounding box center [1405, 269] width 44 height 19
type input "1"
type input "1565"
click at [1527, 257] on button "add" at bounding box center [1544, 269] width 35 height 25
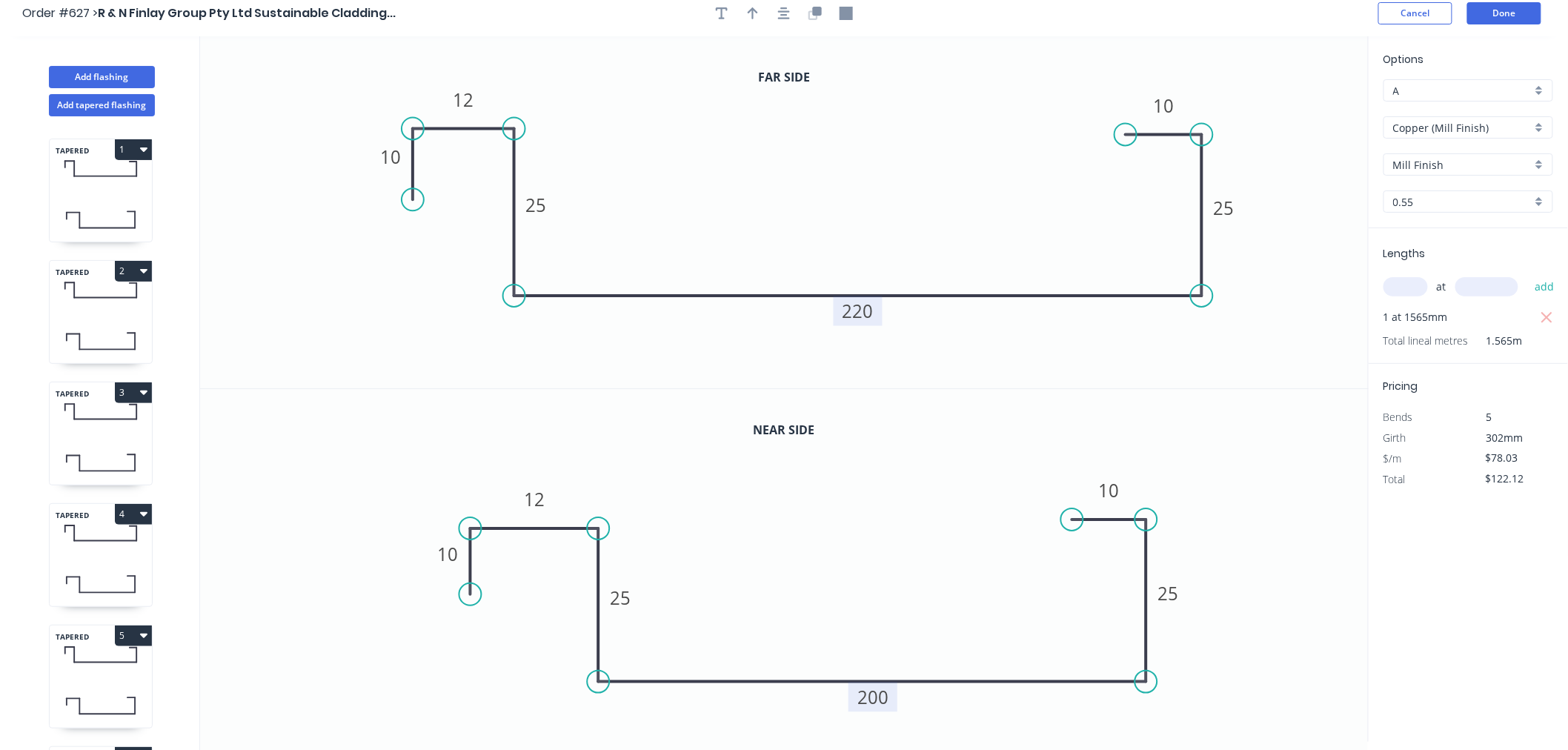
scroll to position [0, 0]
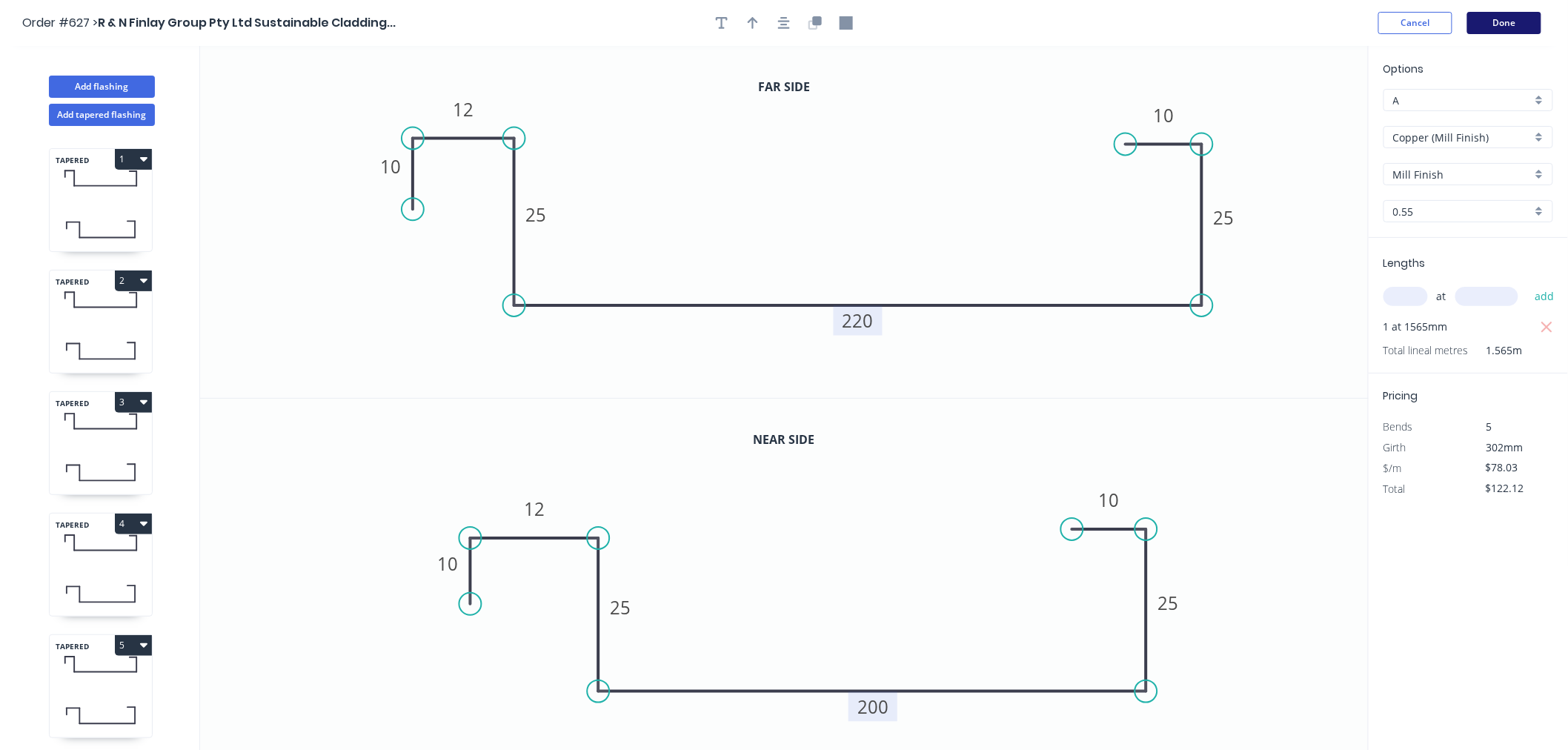
click at [1506, 28] on button "Done" at bounding box center [1504, 23] width 74 height 22
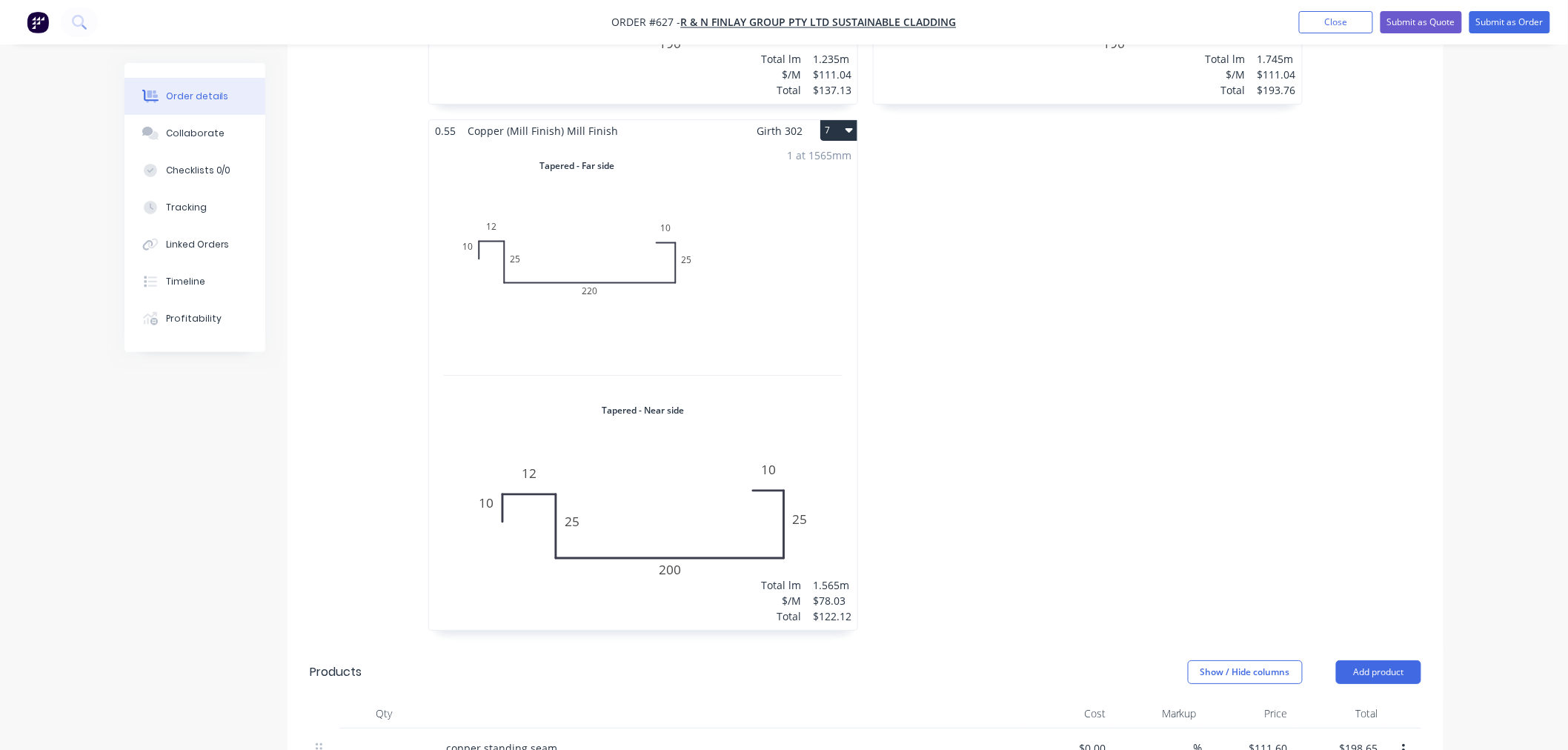
scroll to position [1976, 0]
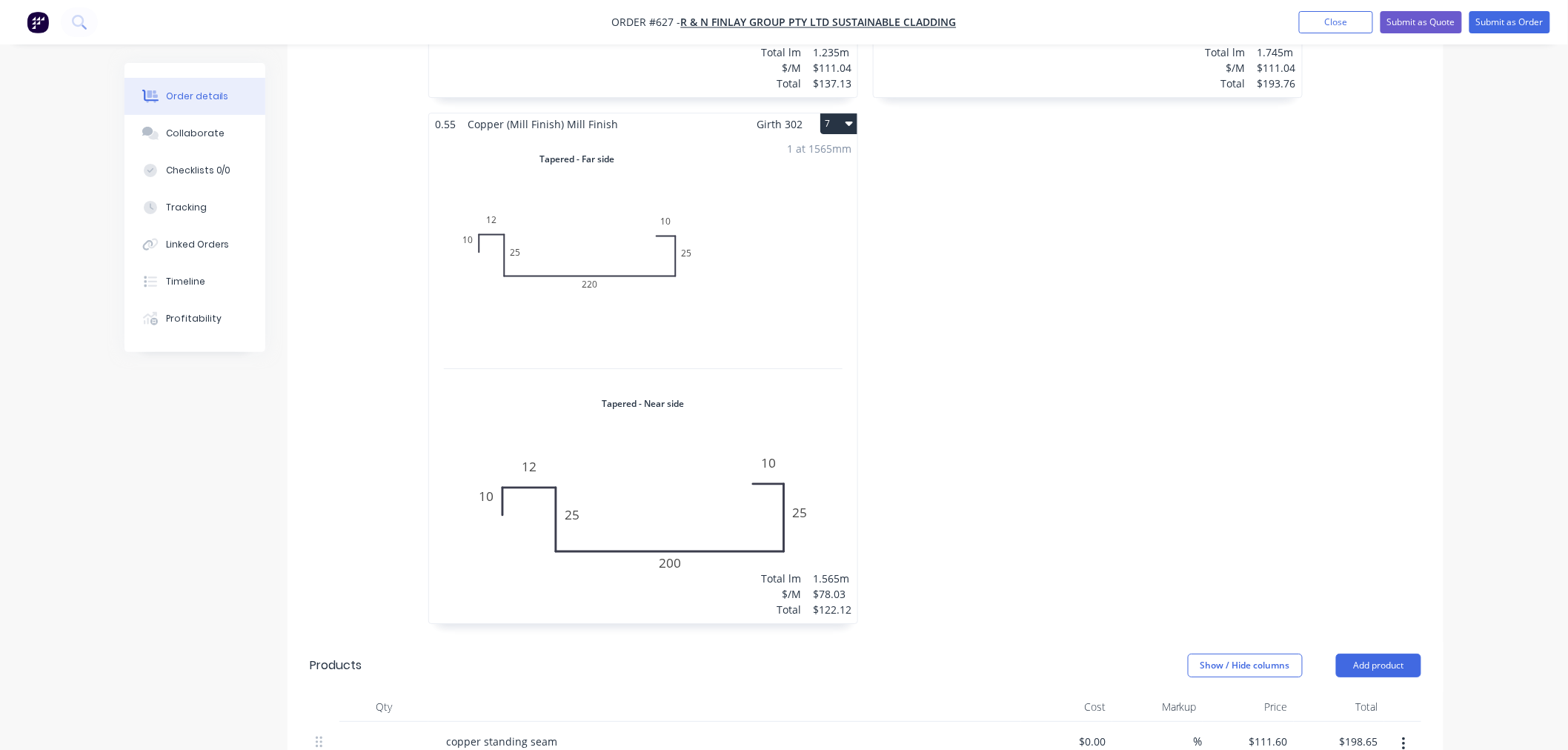
click at [844, 114] on button "7" at bounding box center [838, 124] width 37 height 21
click at [812, 175] on button "Duplicate" at bounding box center [786, 189] width 141 height 29
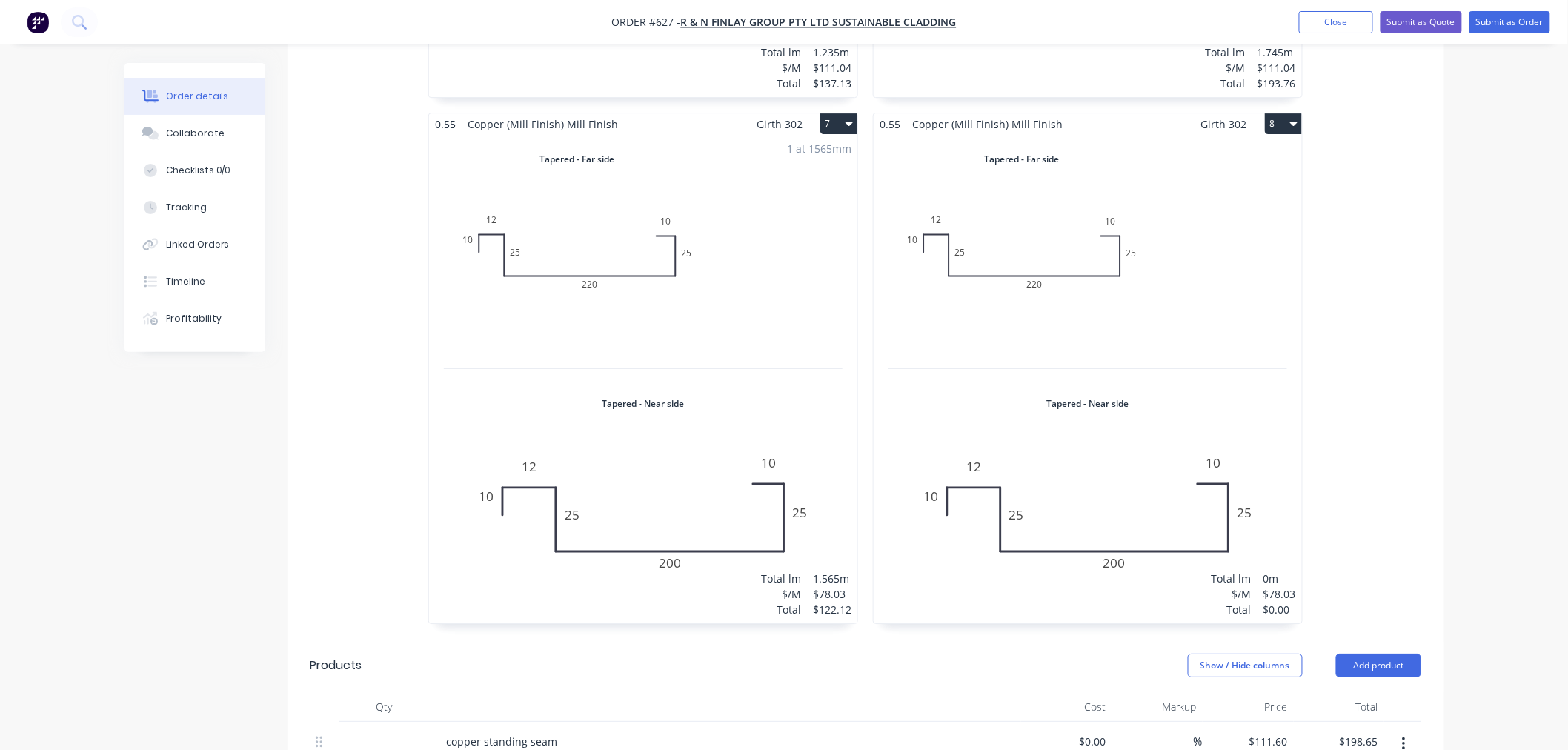
click at [1031, 188] on div "Total lm $/M Total 0m $78.03 $0.00" at bounding box center [1087, 379] width 428 height 489
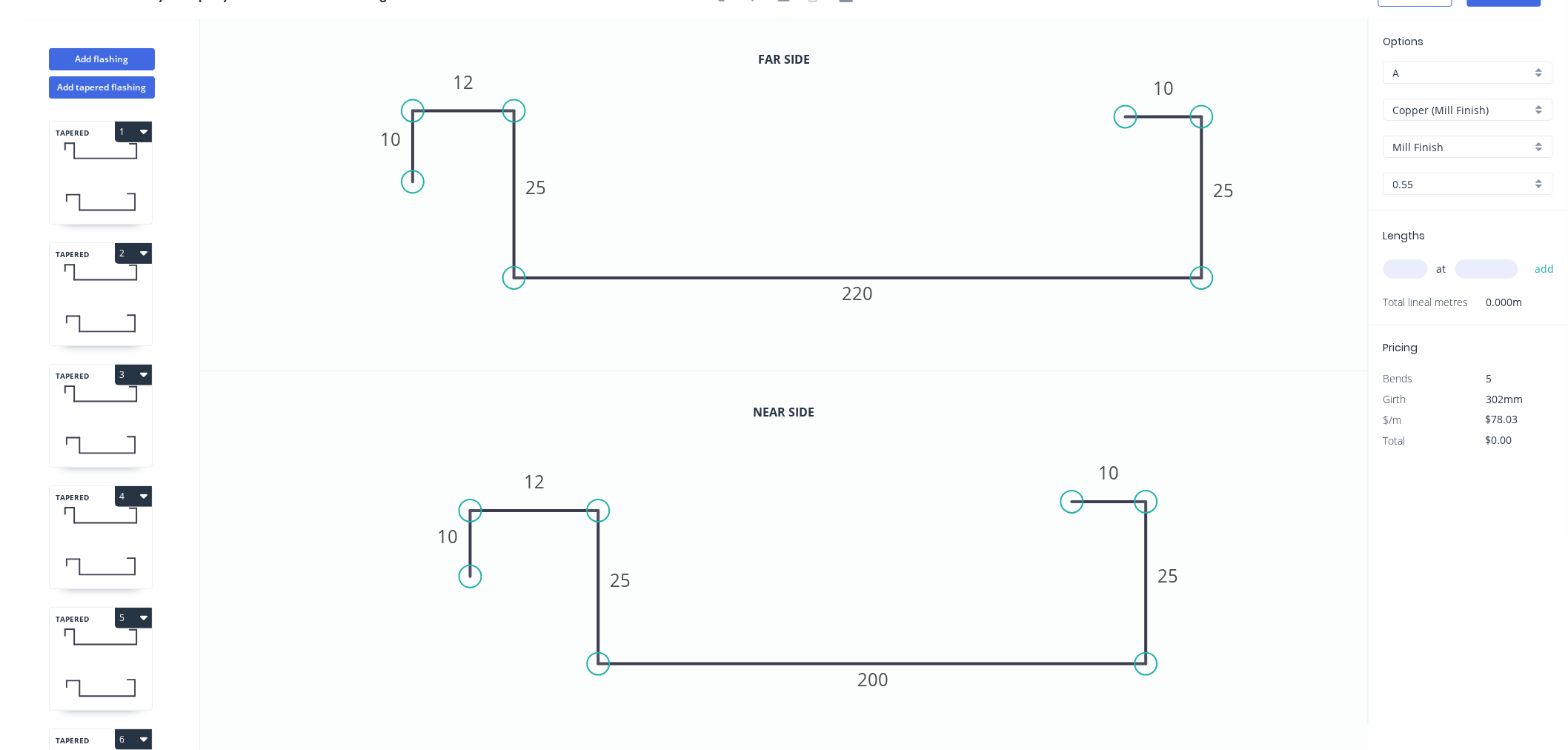
scroll to position [28, 0]
click at [887, 671] on tspan "200" at bounding box center [873, 678] width 31 height 25
click at [871, 285] on tspan "220" at bounding box center [857, 292] width 31 height 25
click at [1248, 450] on icon "0 10 12 25 485 25 10" at bounding box center [784, 547] width 1168 height 353
click at [1420, 270] on input "text" at bounding box center [1405, 269] width 44 height 19
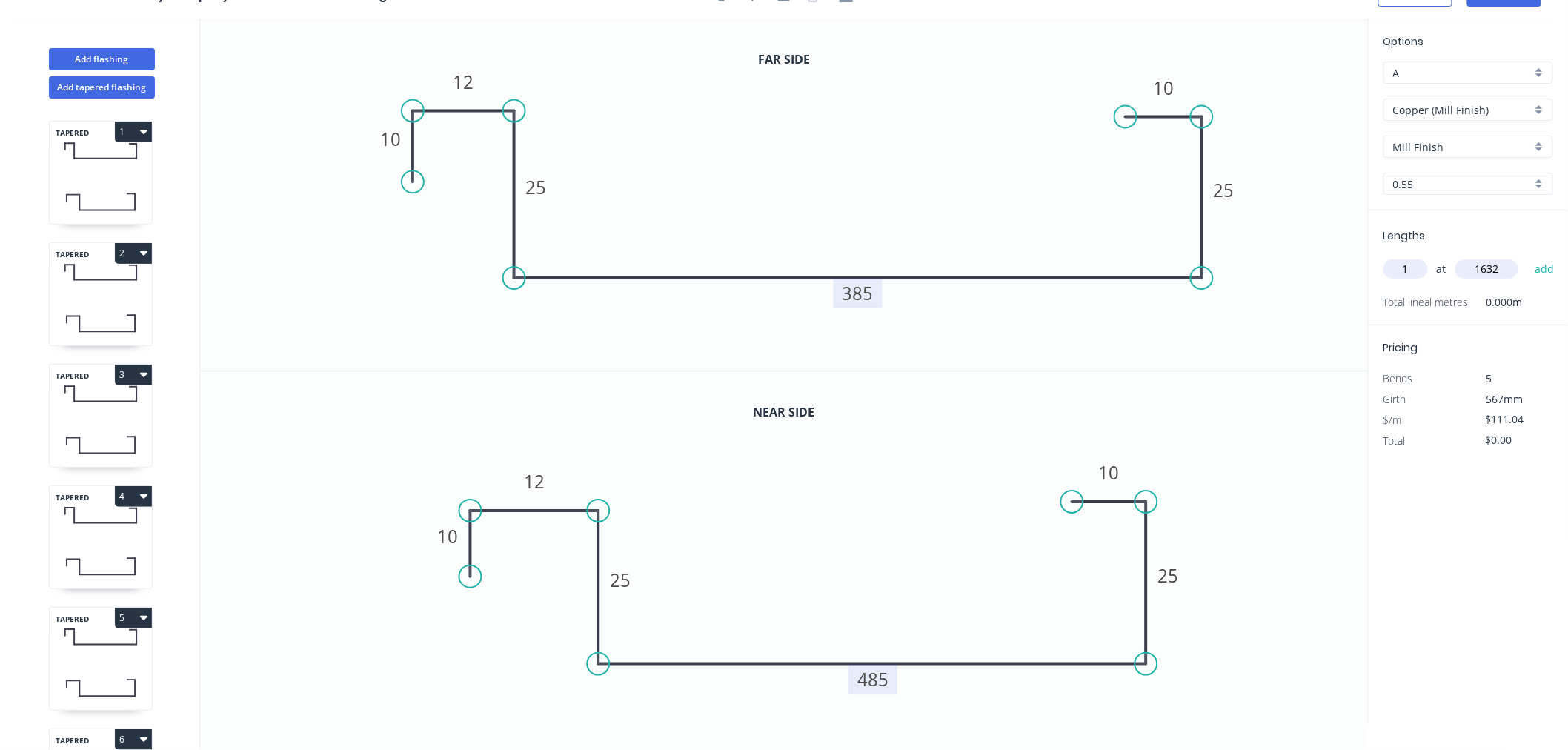
click at [1527, 257] on button "add" at bounding box center [1544, 269] width 35 height 25
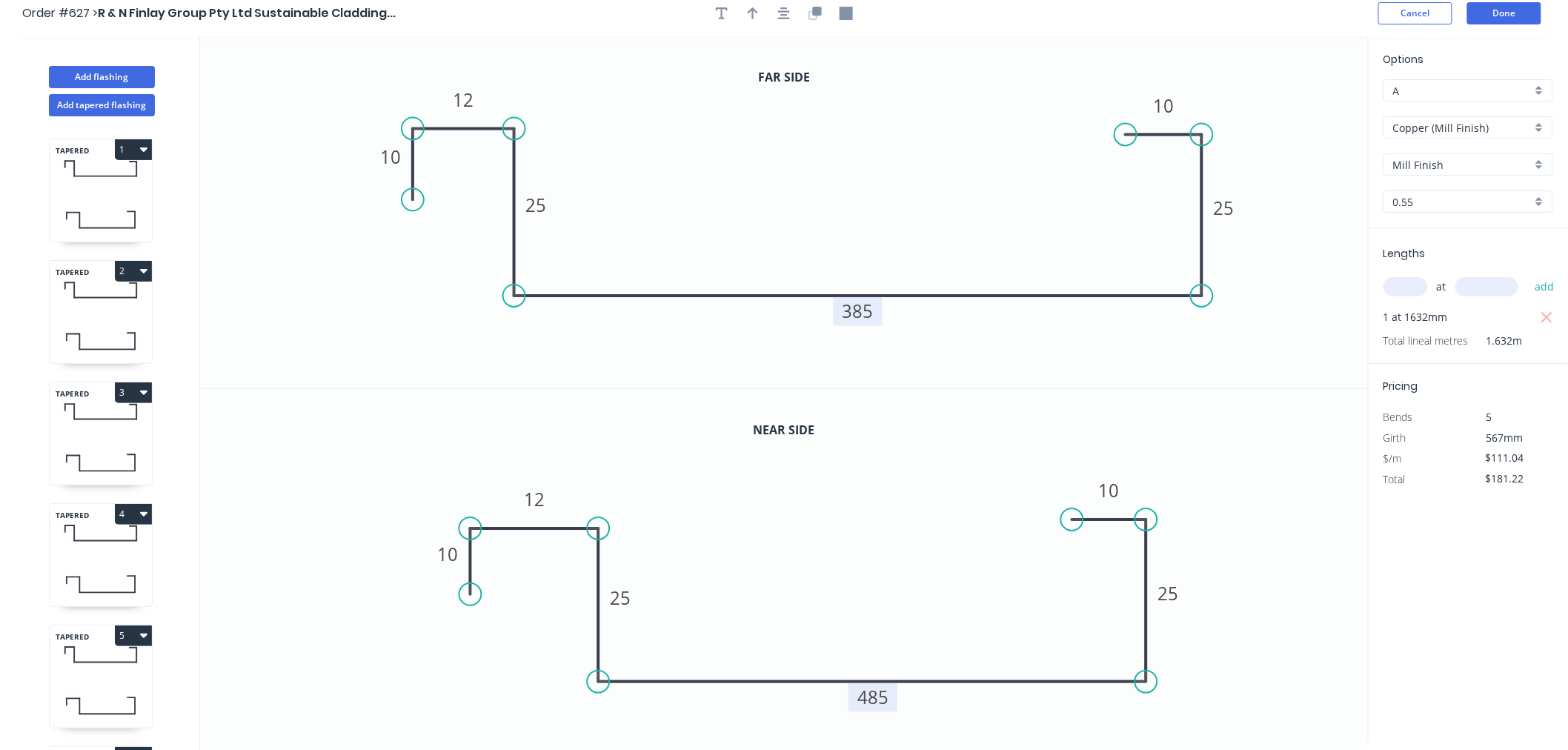
scroll to position [0, 0]
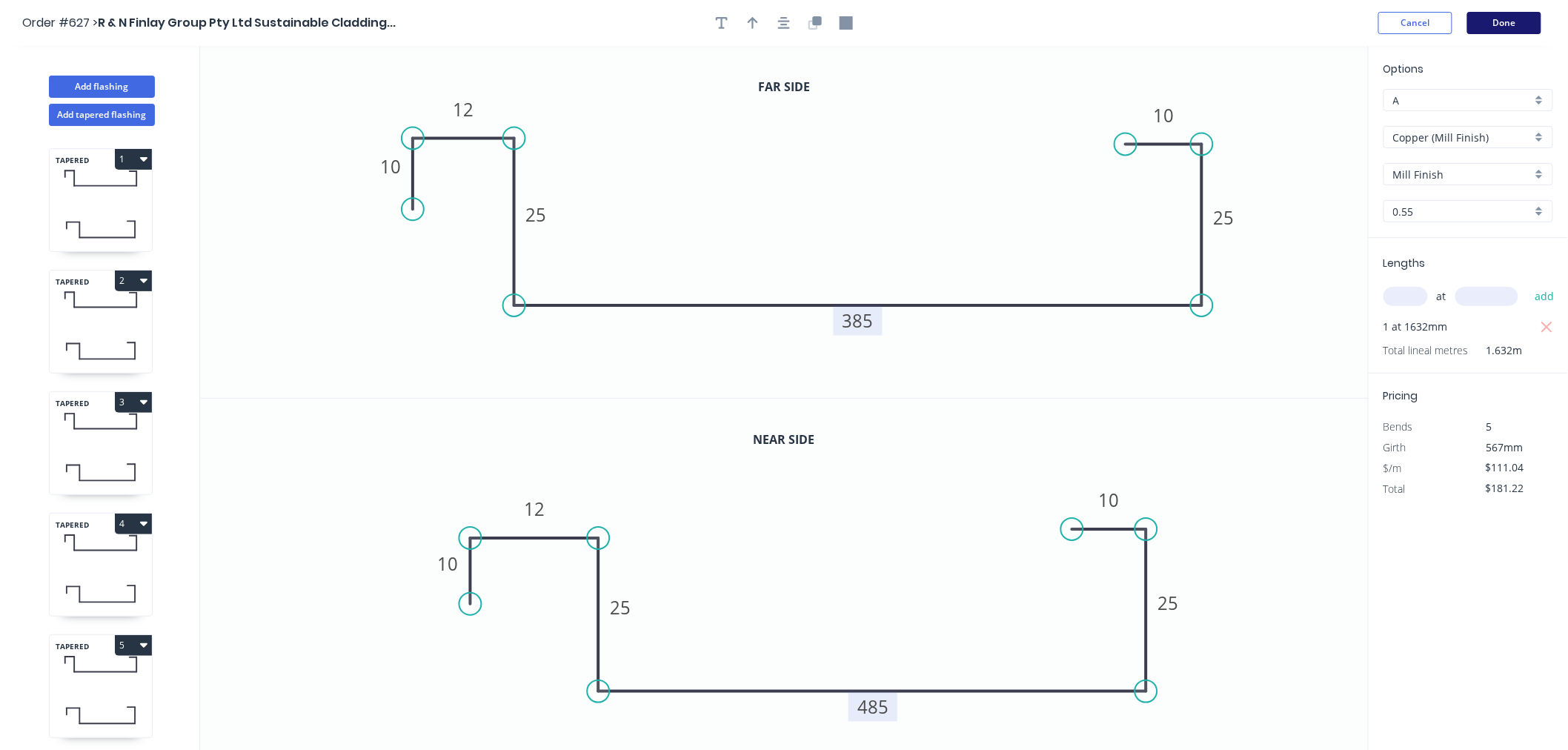
click at [1509, 21] on button "Done" at bounding box center [1504, 23] width 74 height 22
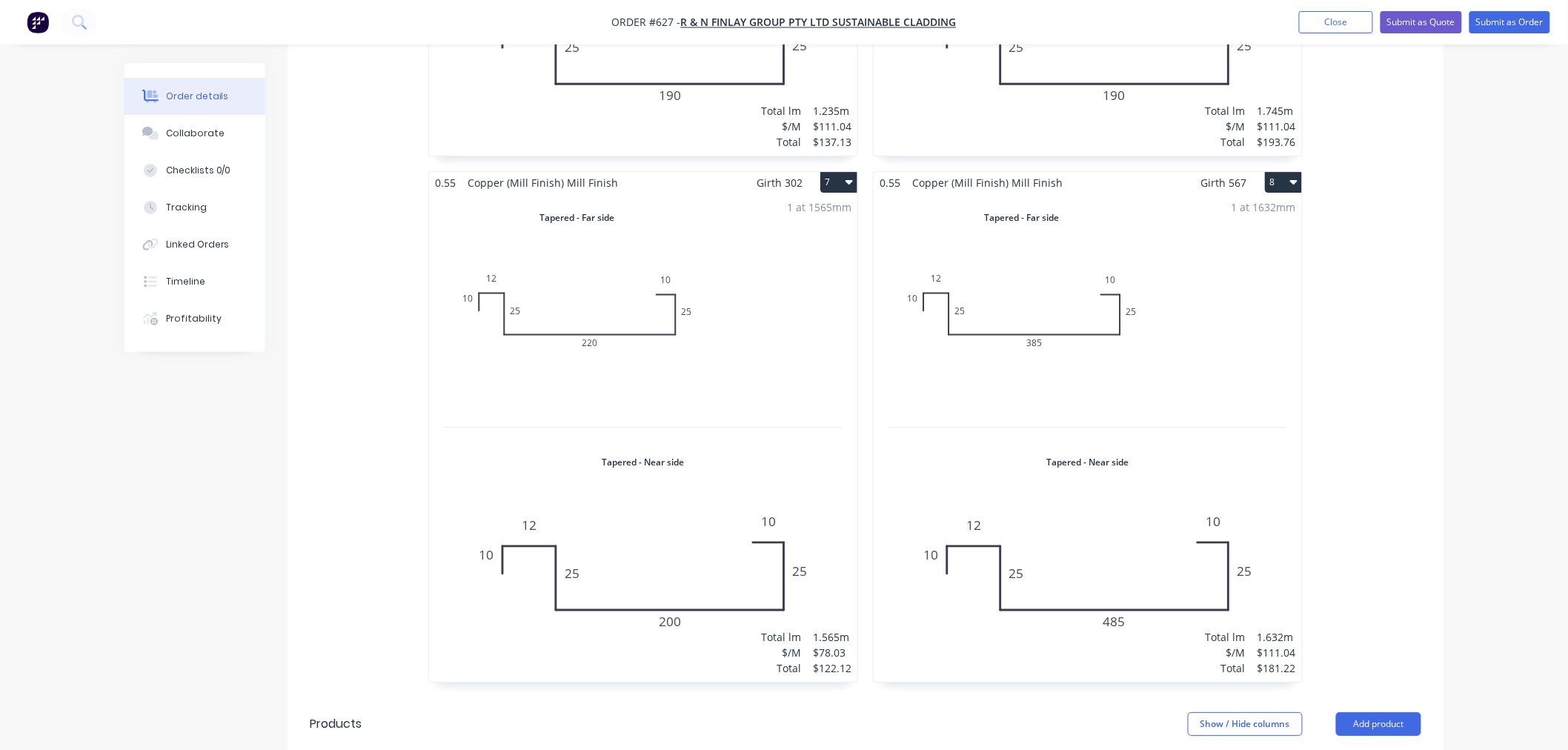
scroll to position [1893, 0]
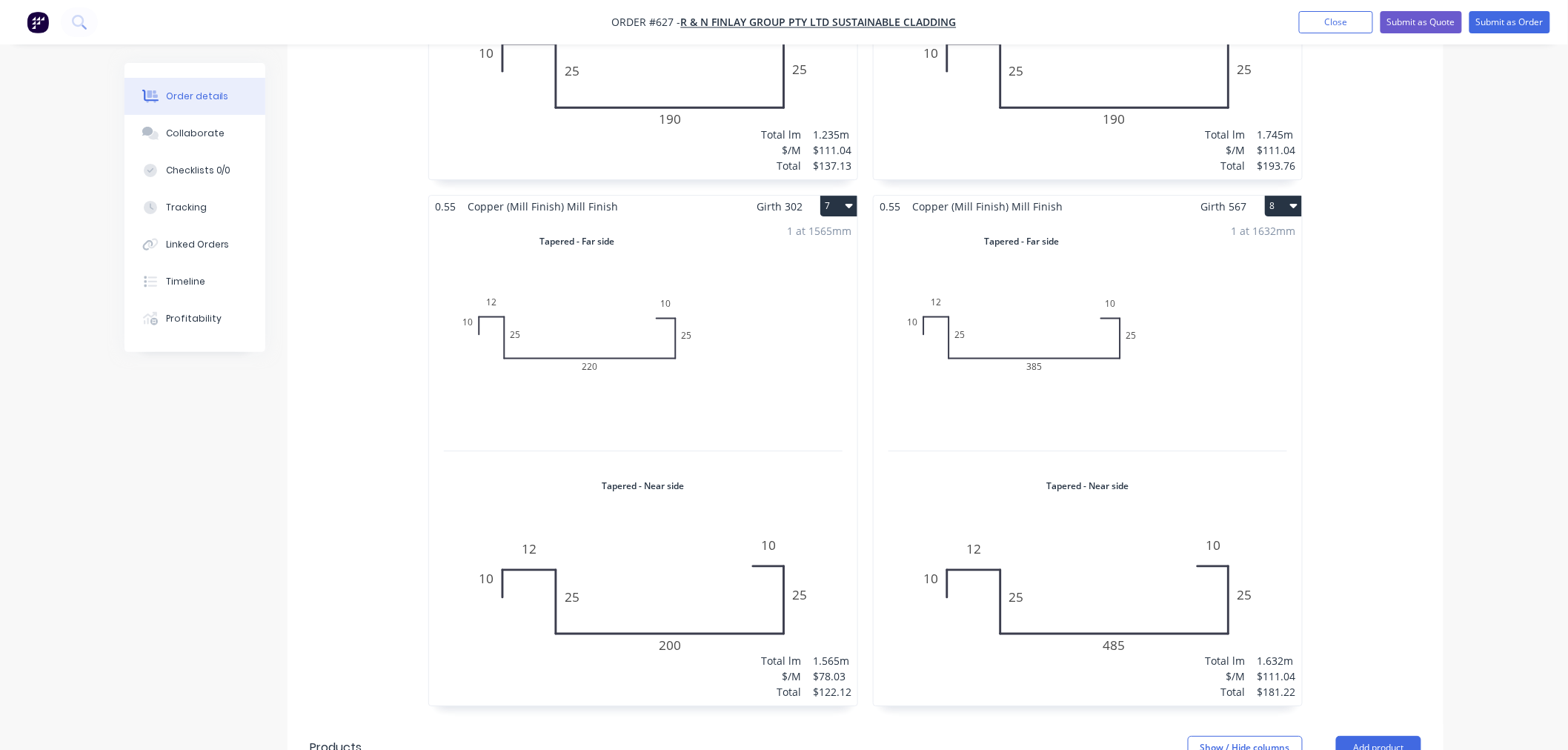
click at [1283, 195] on button "8" at bounding box center [1283, 206] width 37 height 21
click at [1257, 261] on div "Duplicate" at bounding box center [1231, 271] width 114 height 21
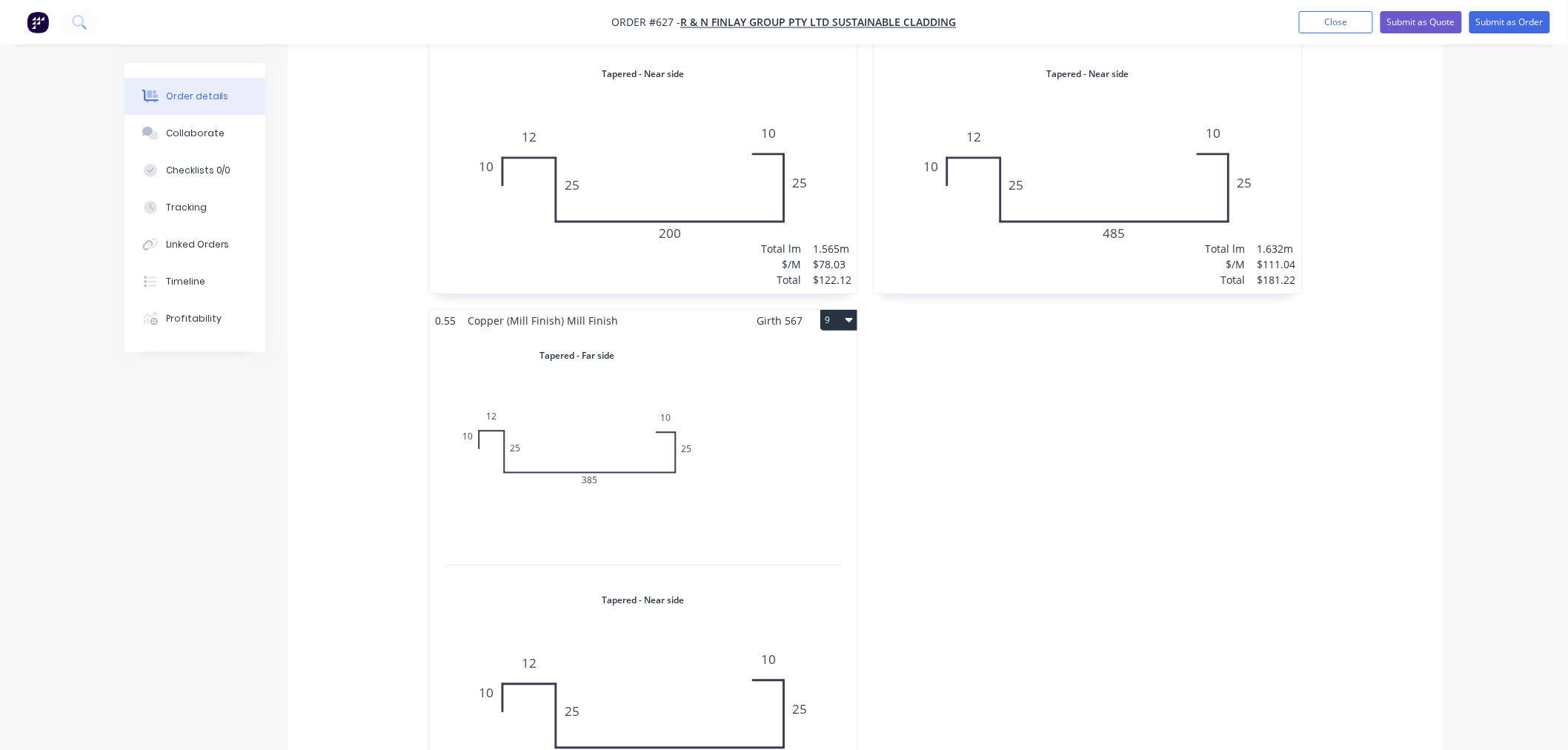
click at [717, 438] on div "Total lm $/M Total 0m $111.04 $0.00" at bounding box center [643, 575] width 428 height 489
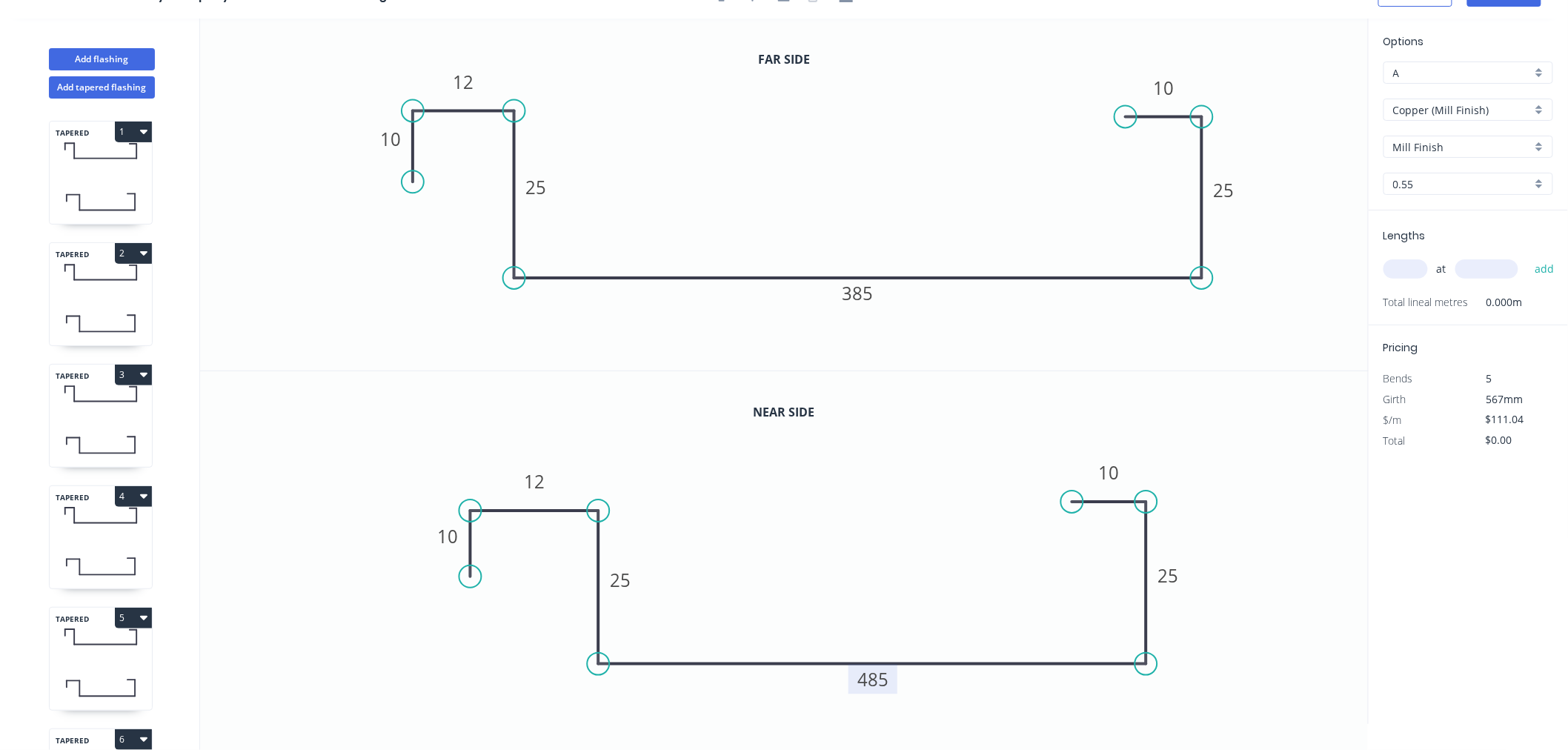
click at [886, 678] on tspan "485" at bounding box center [873, 678] width 31 height 25
click at [875, 298] on rect at bounding box center [858, 292] width 49 height 29
click at [871, 291] on tspan "385" at bounding box center [859, 292] width 31 height 25
click at [1093, 331] on icon "0 10 12 25 490 25 10" at bounding box center [784, 194] width 1168 height 352
click at [1412, 267] on input "text" at bounding box center [1405, 269] width 44 height 19
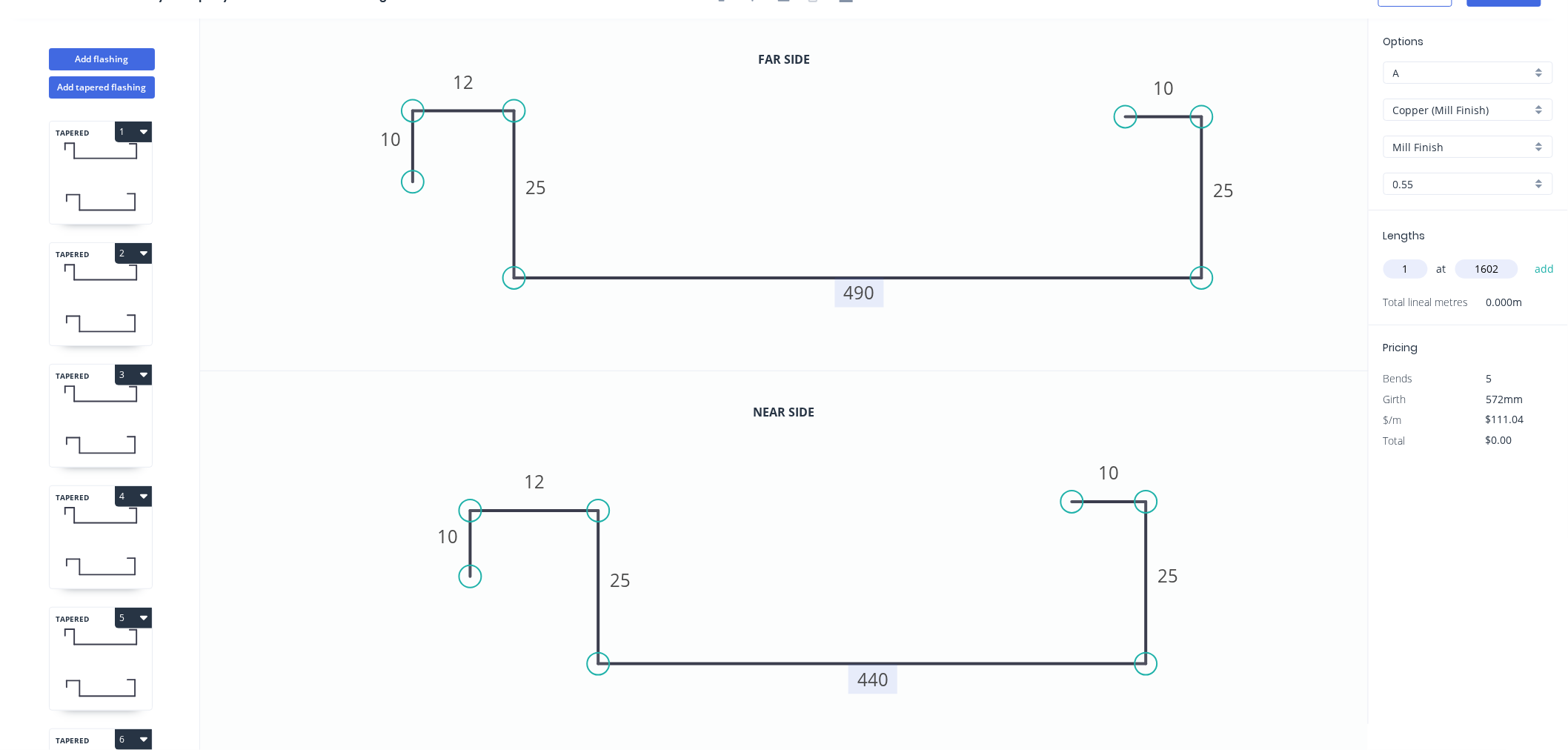
click at [1527, 257] on button "add" at bounding box center [1544, 269] width 35 height 25
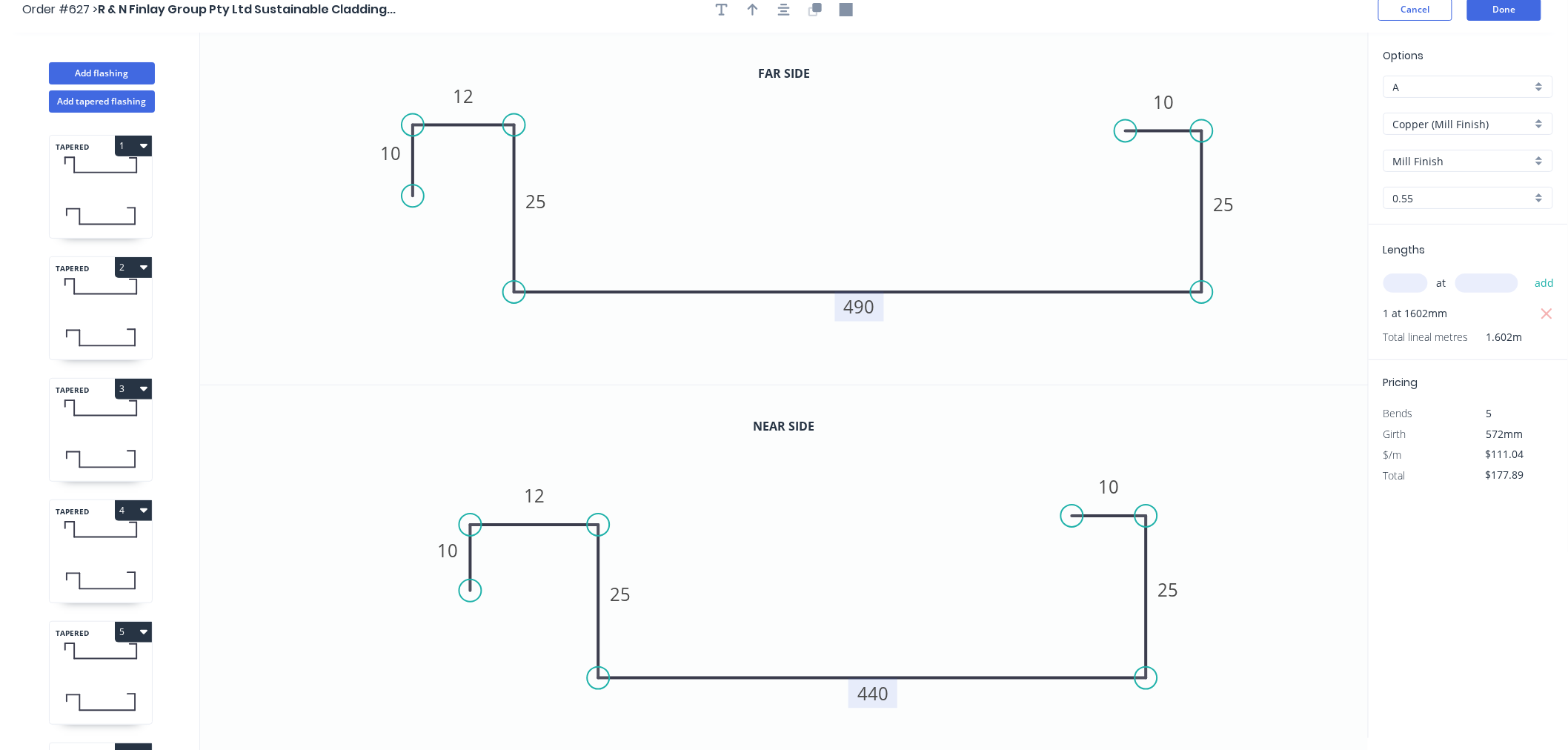
scroll to position [0, 0]
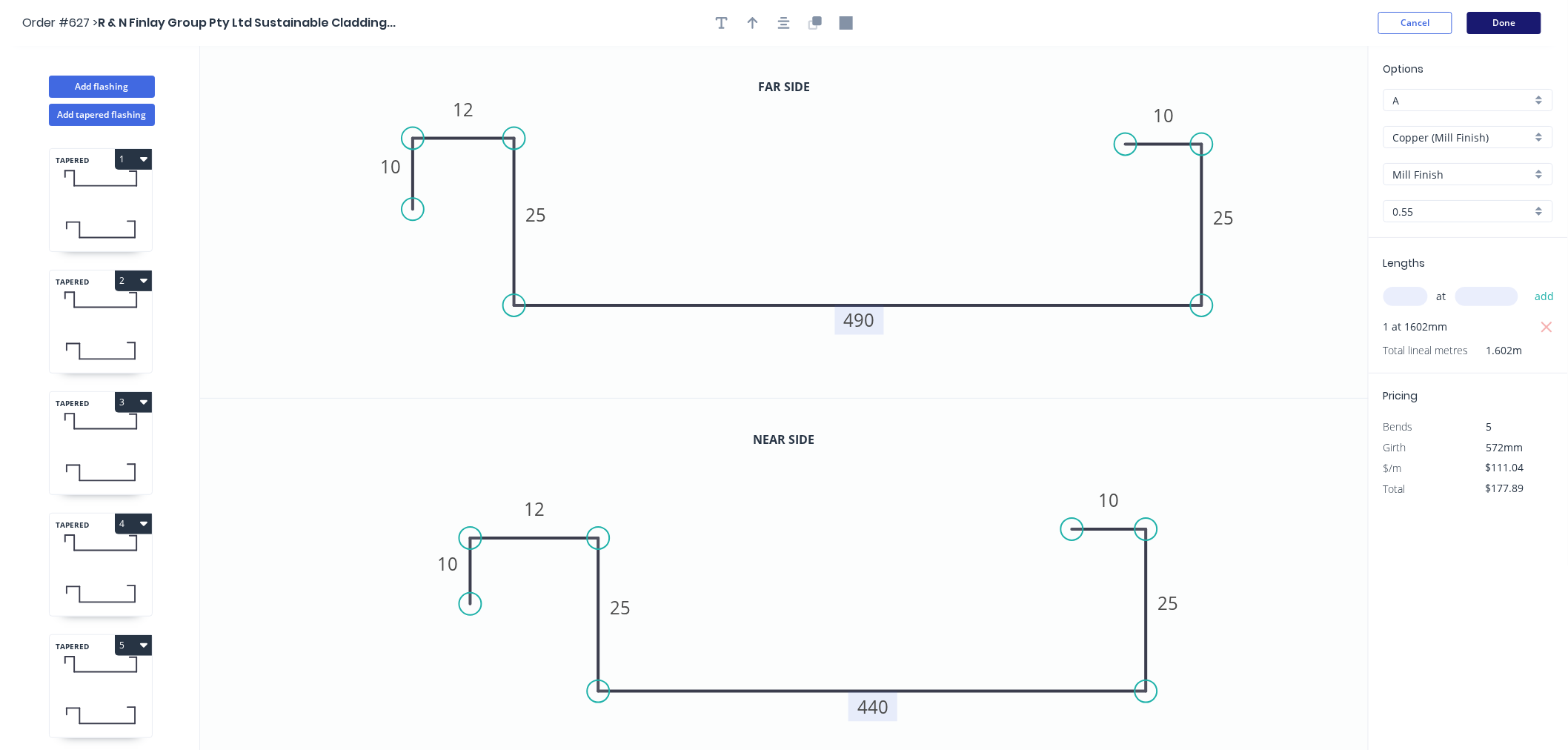
click at [1508, 22] on button "Done" at bounding box center [1504, 23] width 74 height 22
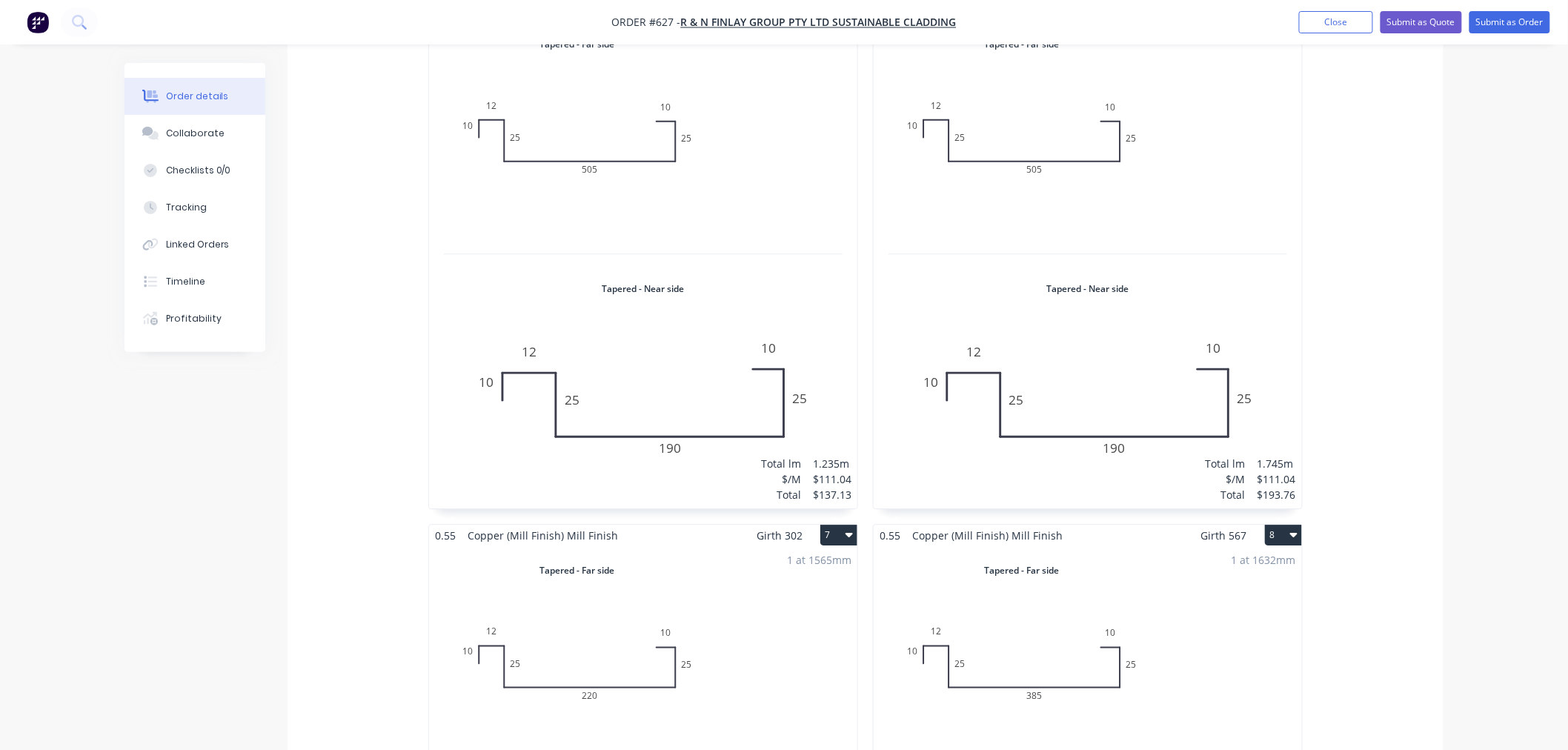
scroll to position [2387, 0]
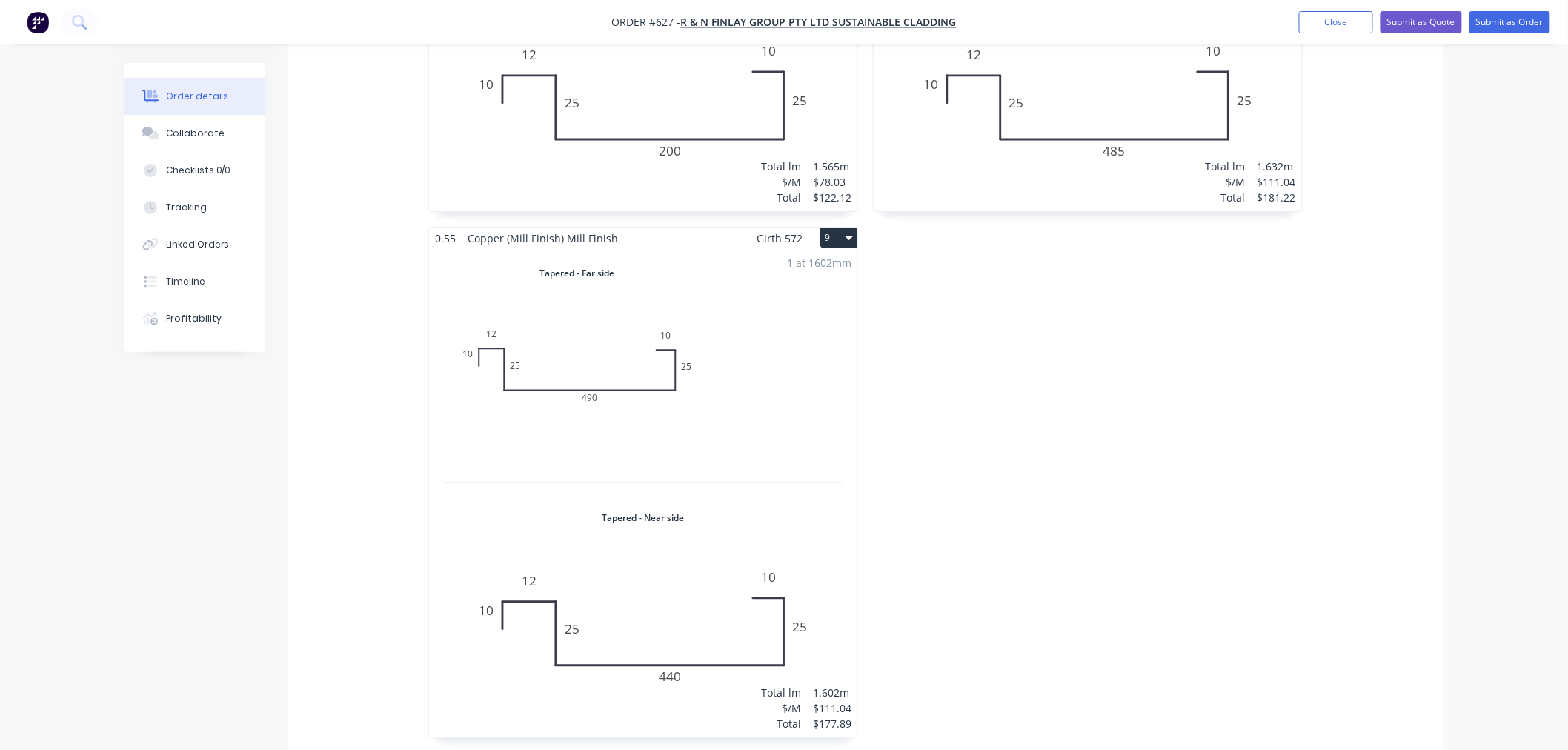
click at [847, 227] on button "9" at bounding box center [838, 238] width 37 height 21
click at [786, 292] on div "Duplicate" at bounding box center [787, 303] width 114 height 21
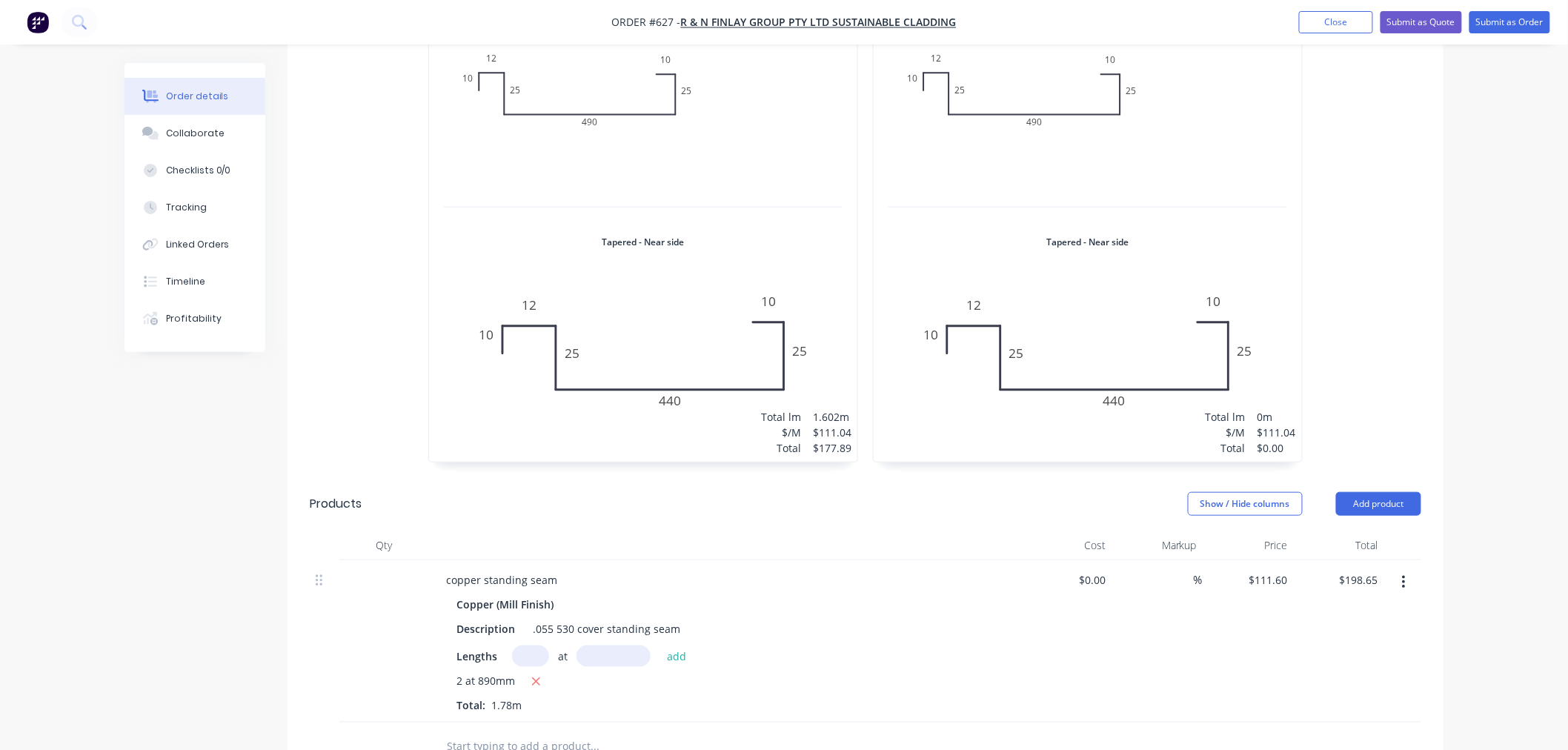
scroll to position [2635, 0]
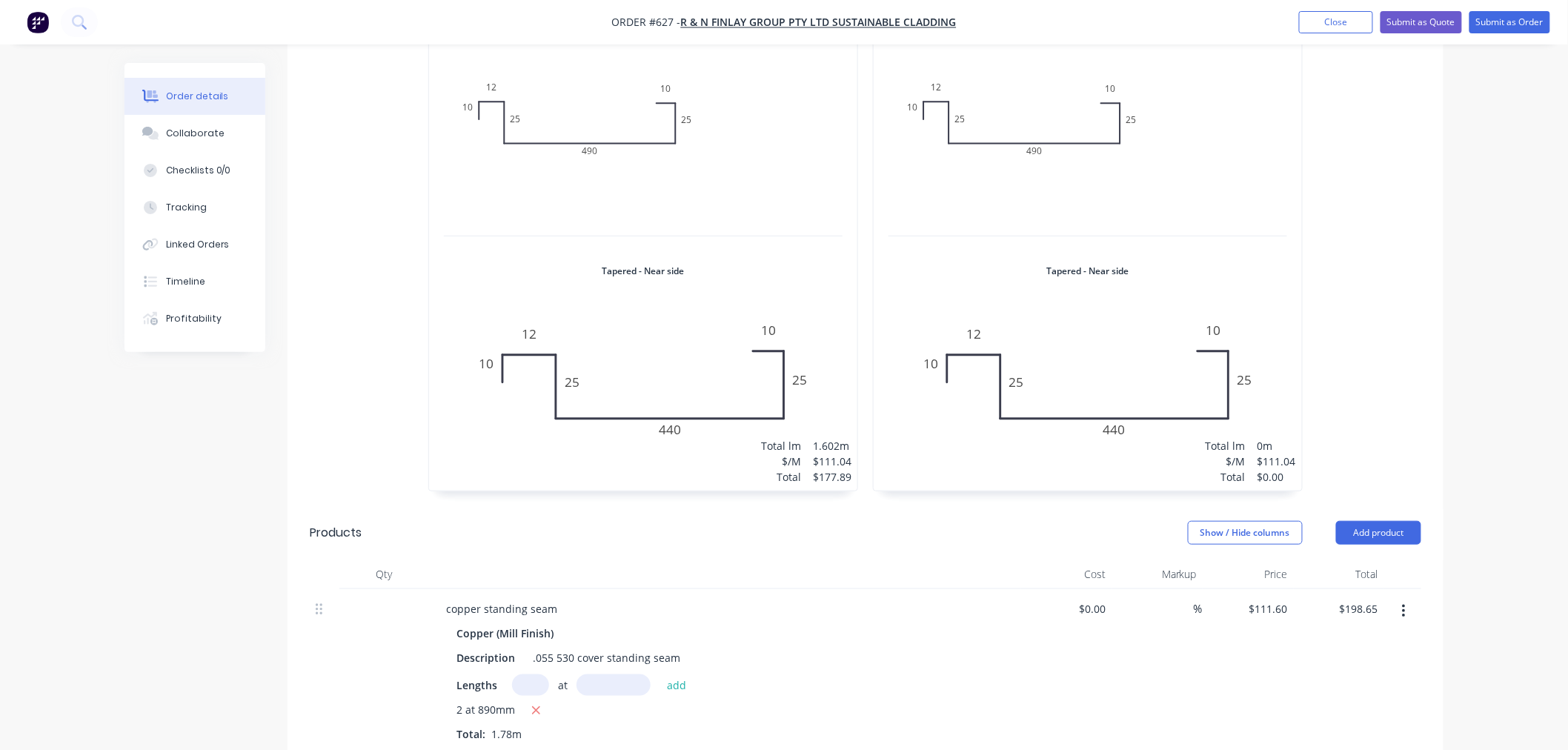
click at [1079, 342] on div "Total lm $/M Total 0m $111.04 $0.00" at bounding box center [1087, 246] width 428 height 489
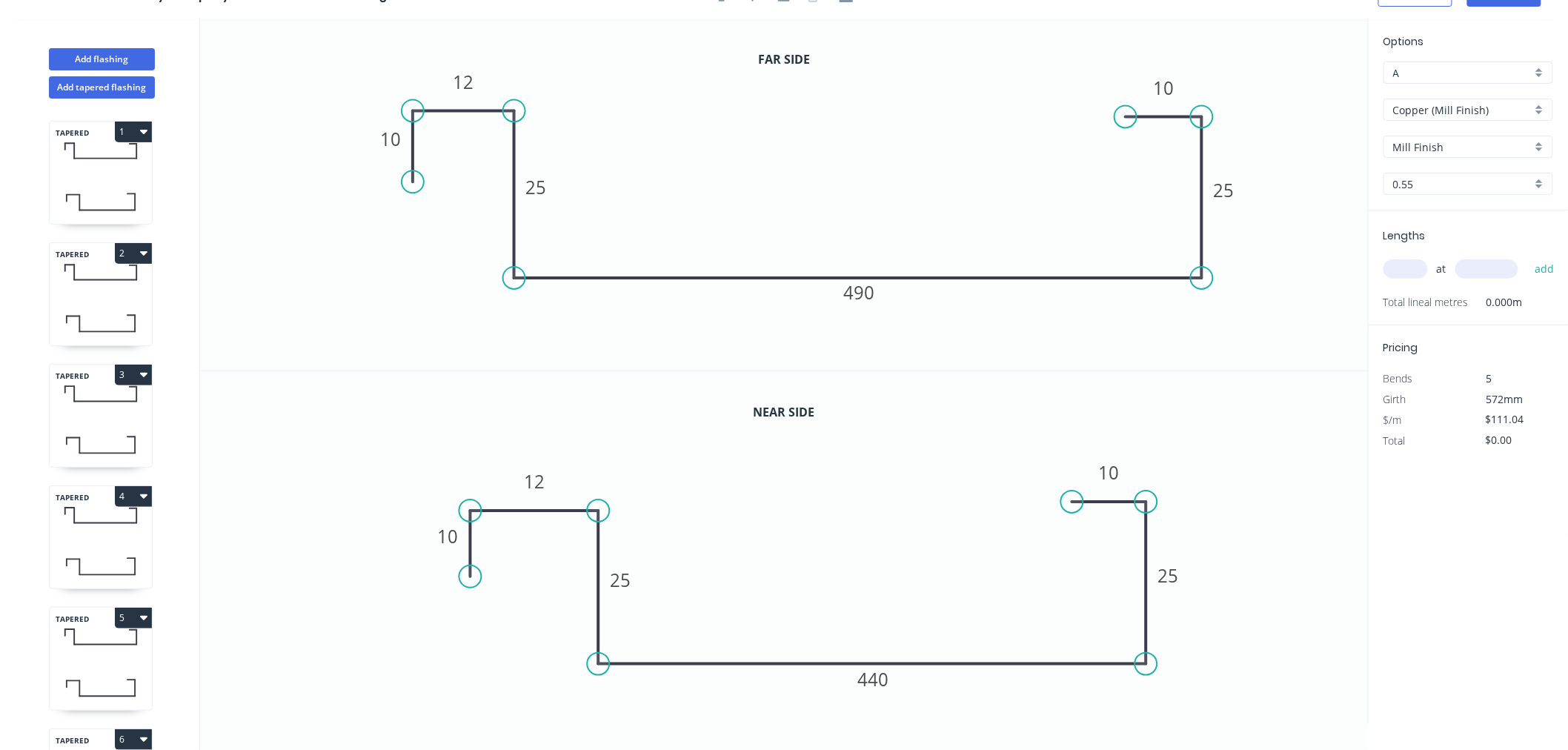
scroll to position [28, 0]
click at [884, 671] on tspan "440" at bounding box center [873, 678] width 31 height 25
click at [1413, 265] on input "text" at bounding box center [1405, 269] width 44 height 19
click at [1527, 257] on button "add" at bounding box center [1544, 269] width 35 height 25
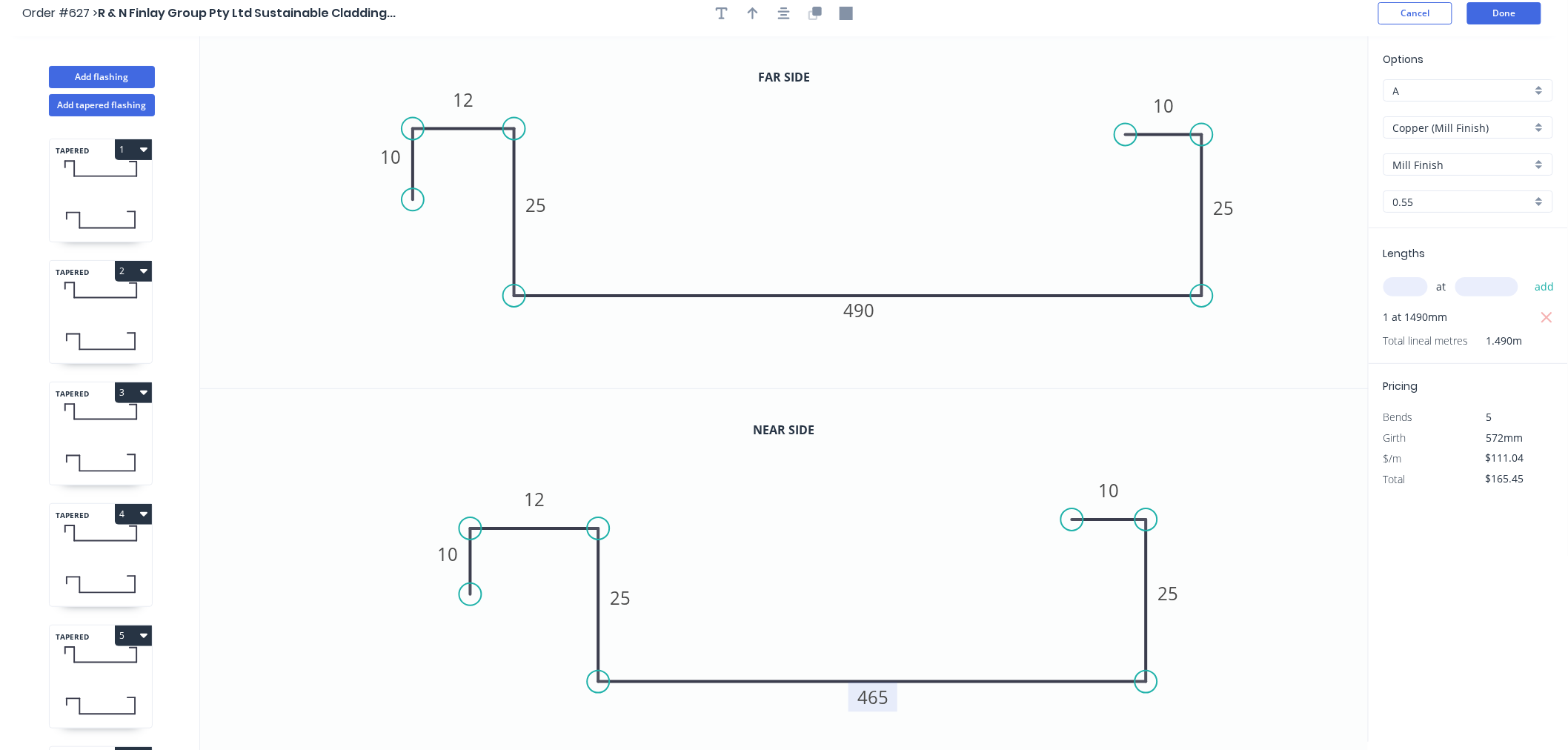
scroll to position [0, 0]
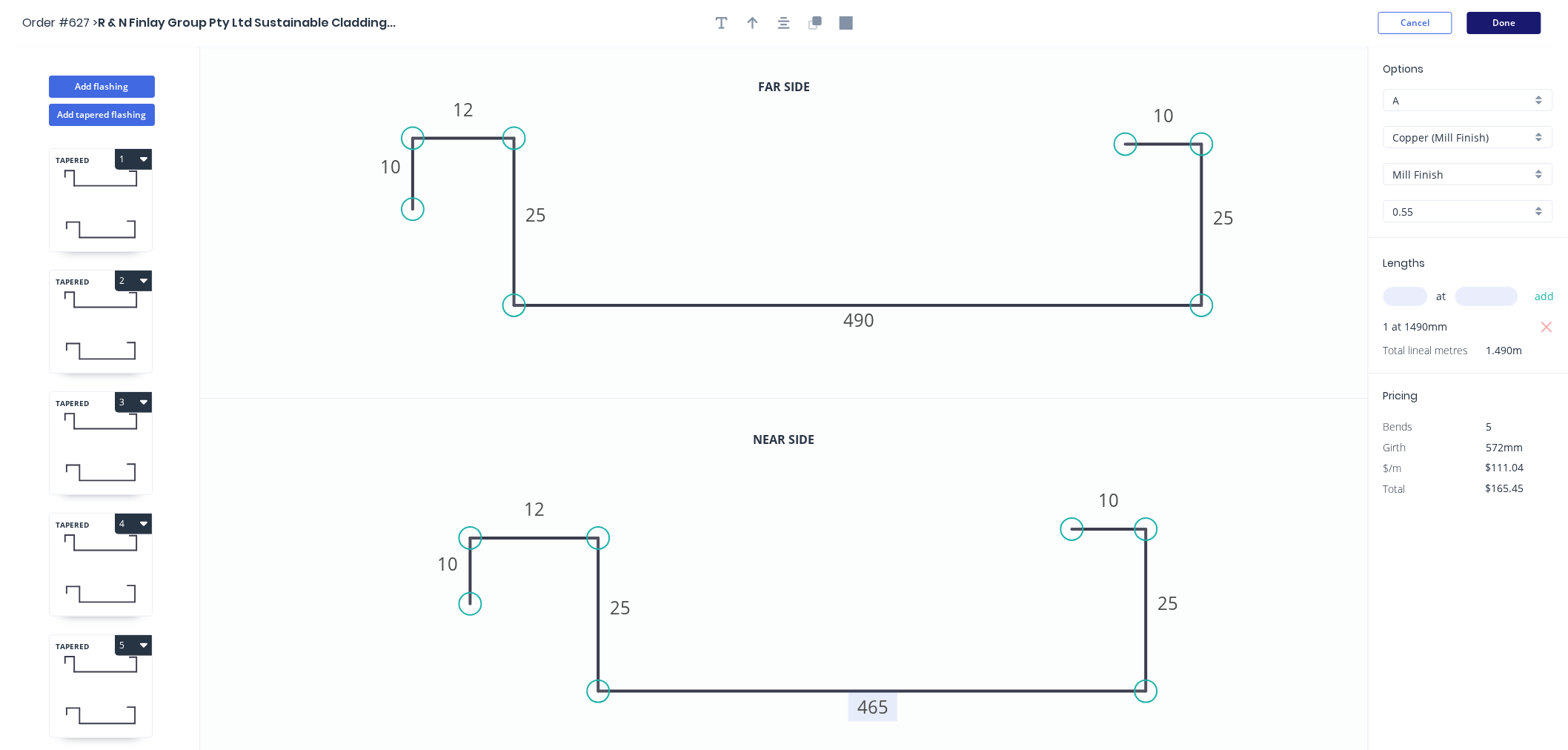
click at [1499, 21] on button "Done" at bounding box center [1504, 23] width 74 height 22
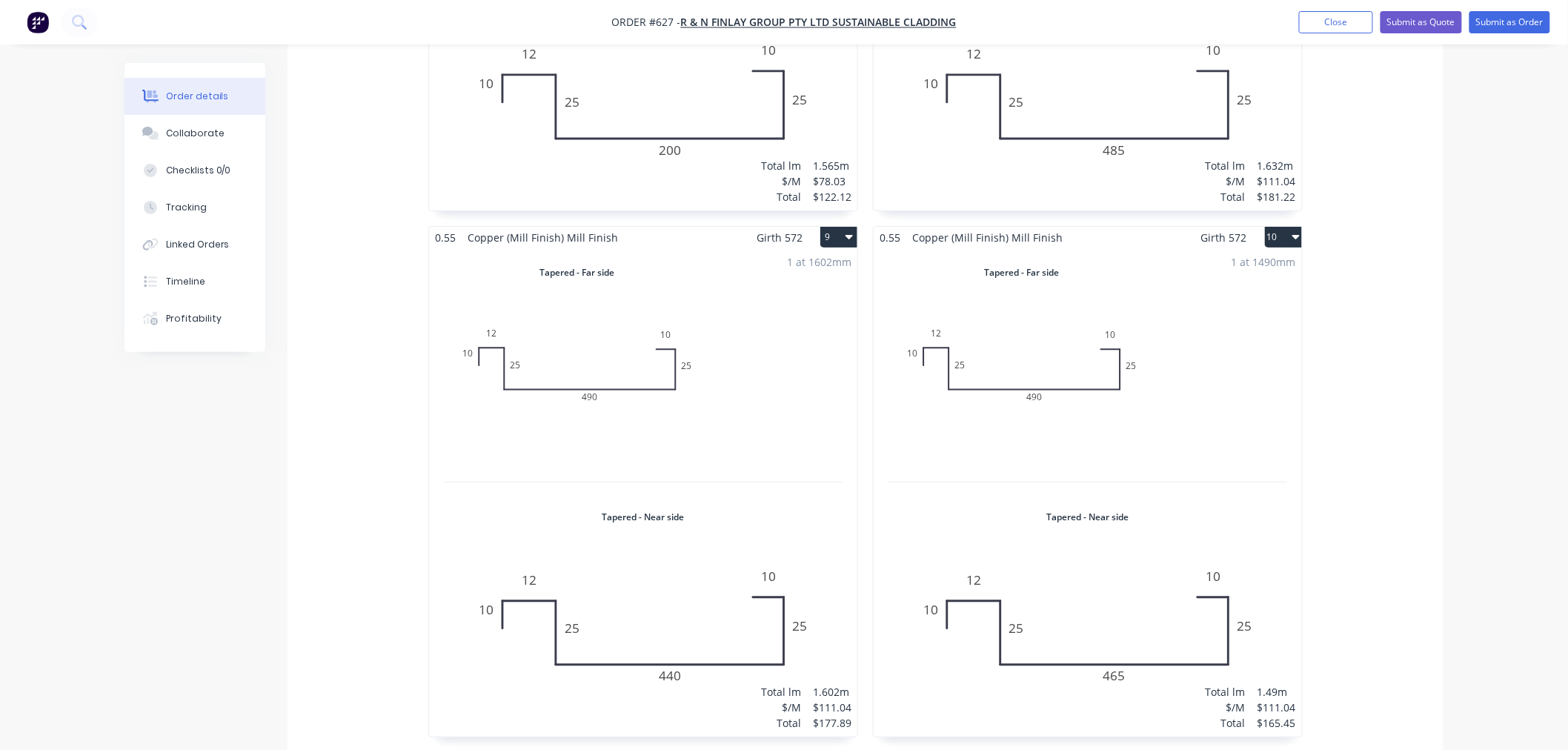
scroll to position [2387, 0]
click at [1282, 227] on button "10" at bounding box center [1283, 238] width 37 height 21
click at [1257, 292] on div "Duplicate" at bounding box center [1231, 303] width 114 height 21
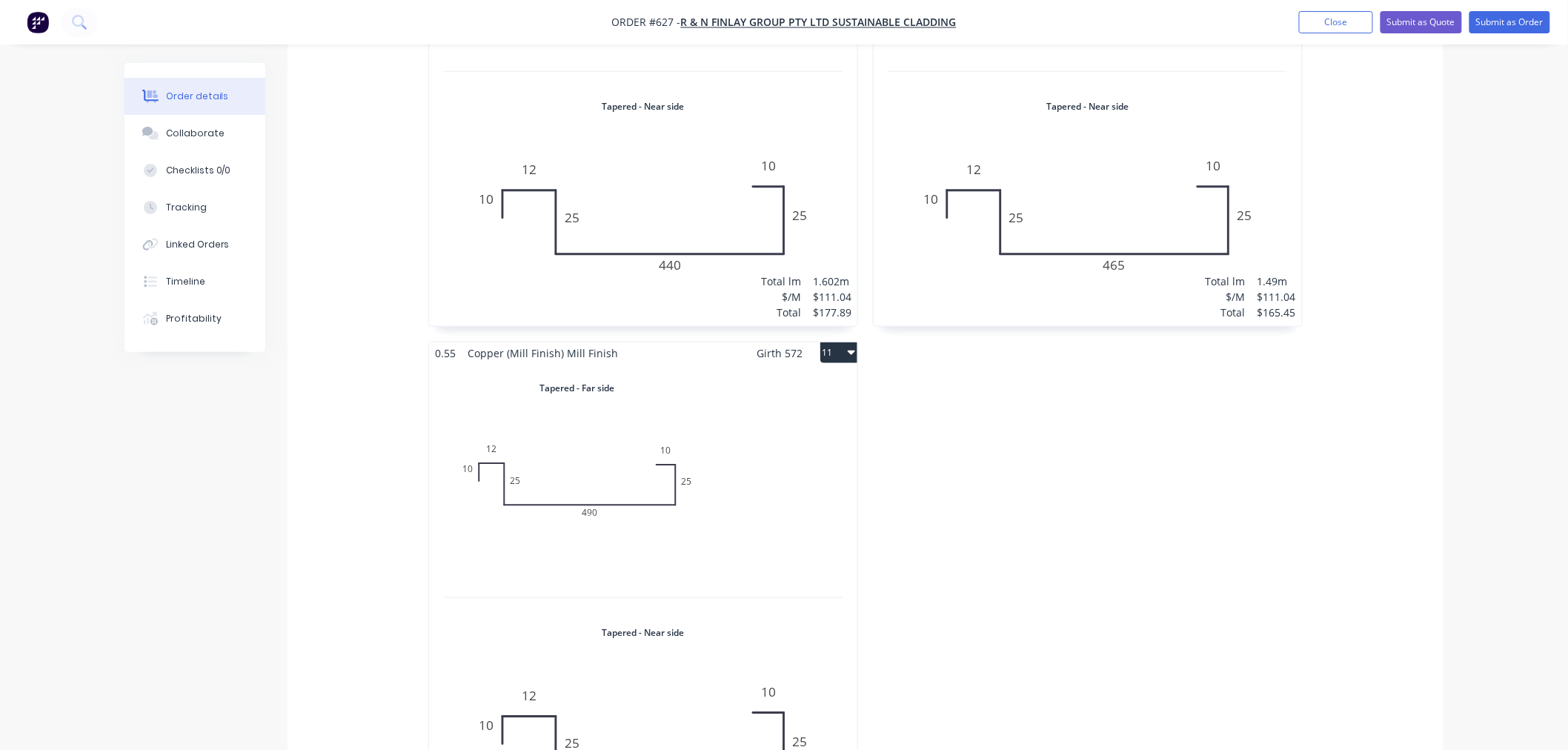
click at [732, 493] on div "Total lm $/M Total 0m $111.04 $0.00" at bounding box center [643, 608] width 428 height 489
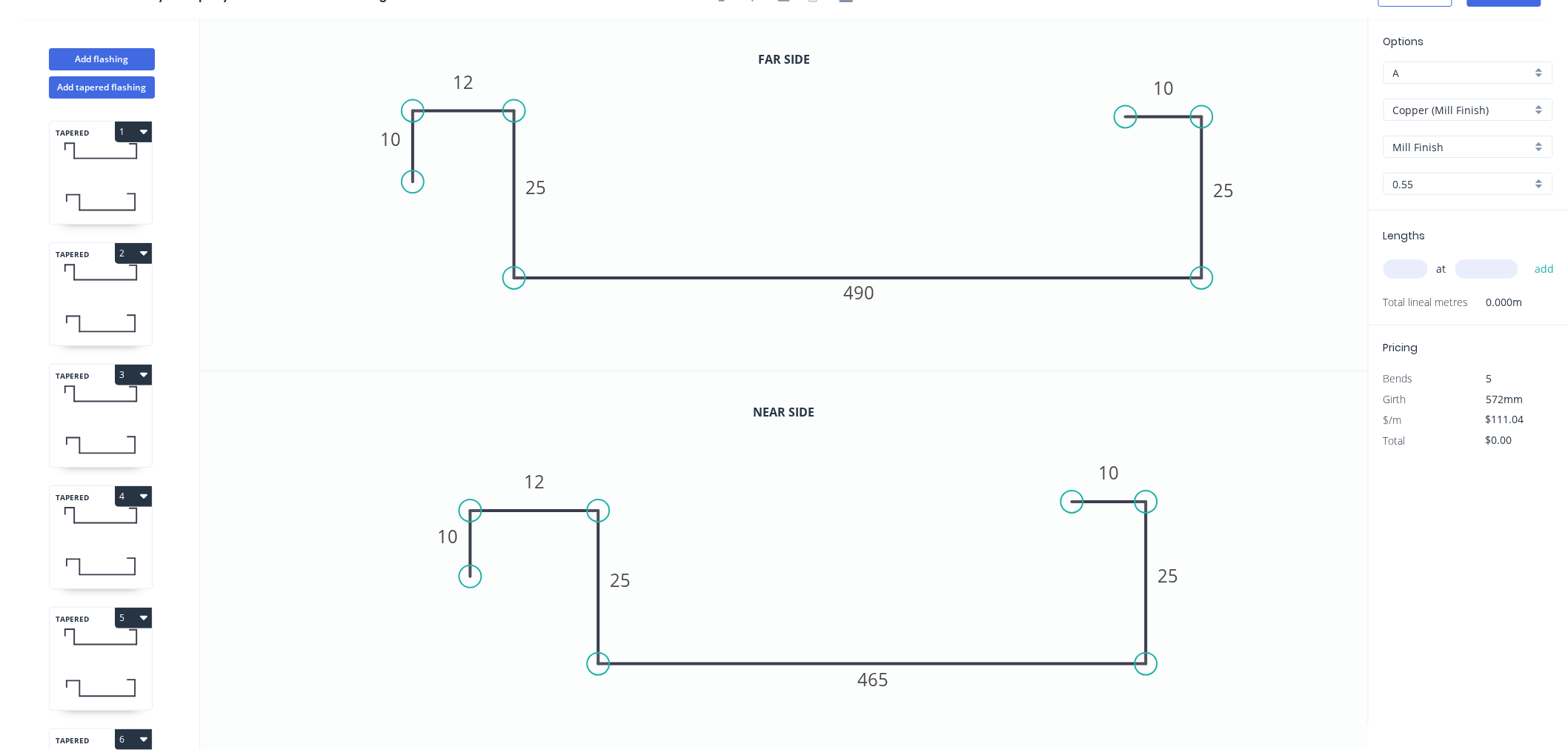
scroll to position [28, 0]
click at [889, 680] on rect at bounding box center [874, 678] width 49 height 29
click at [886, 679] on tspan "465" at bounding box center [873, 678] width 31 height 25
click at [1404, 270] on input "text" at bounding box center [1405, 269] width 44 height 19
click at [1527, 257] on button "add" at bounding box center [1544, 269] width 35 height 25
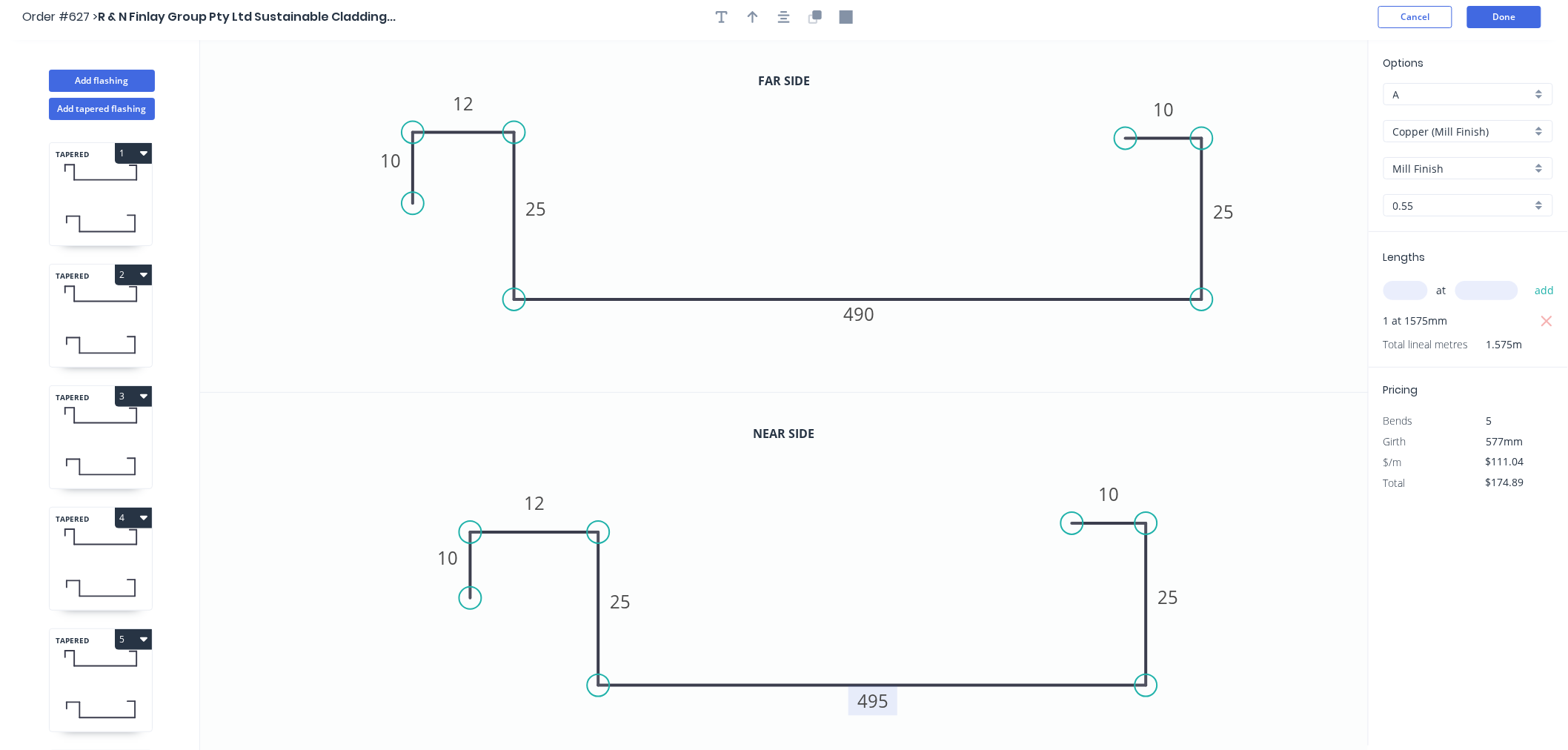
scroll to position [0, 0]
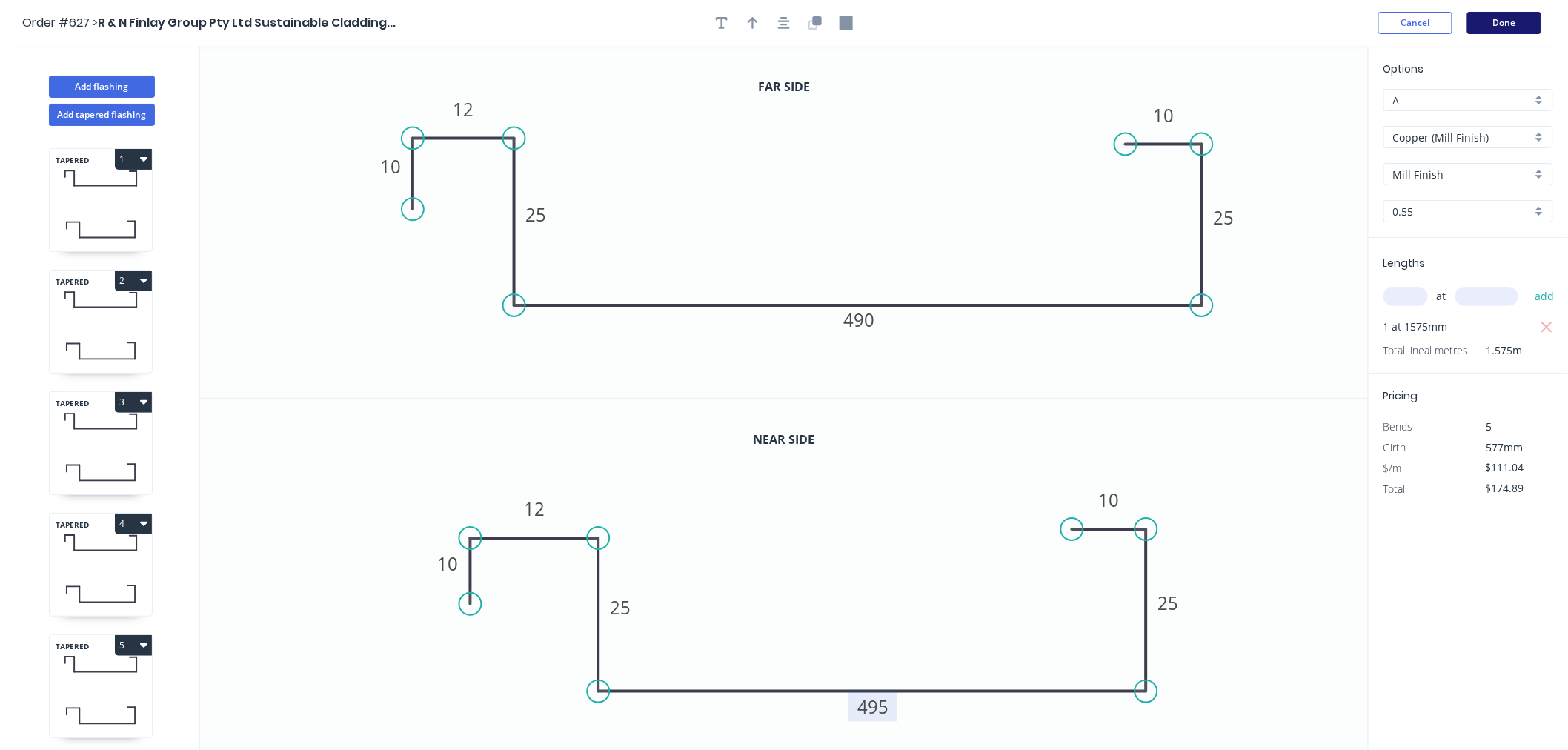
click at [1509, 23] on button "Done" at bounding box center [1504, 23] width 74 height 22
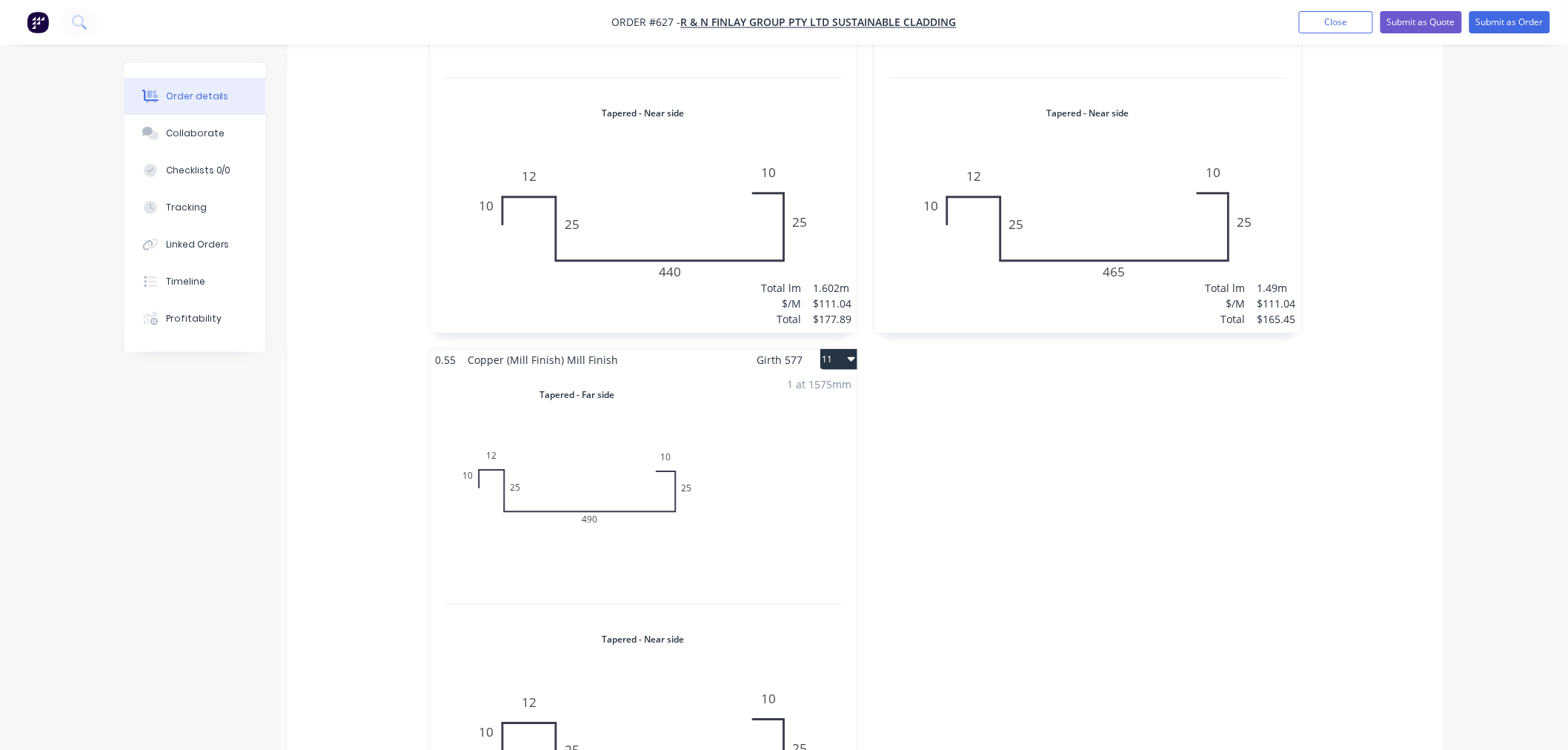
scroll to position [2799, 0]
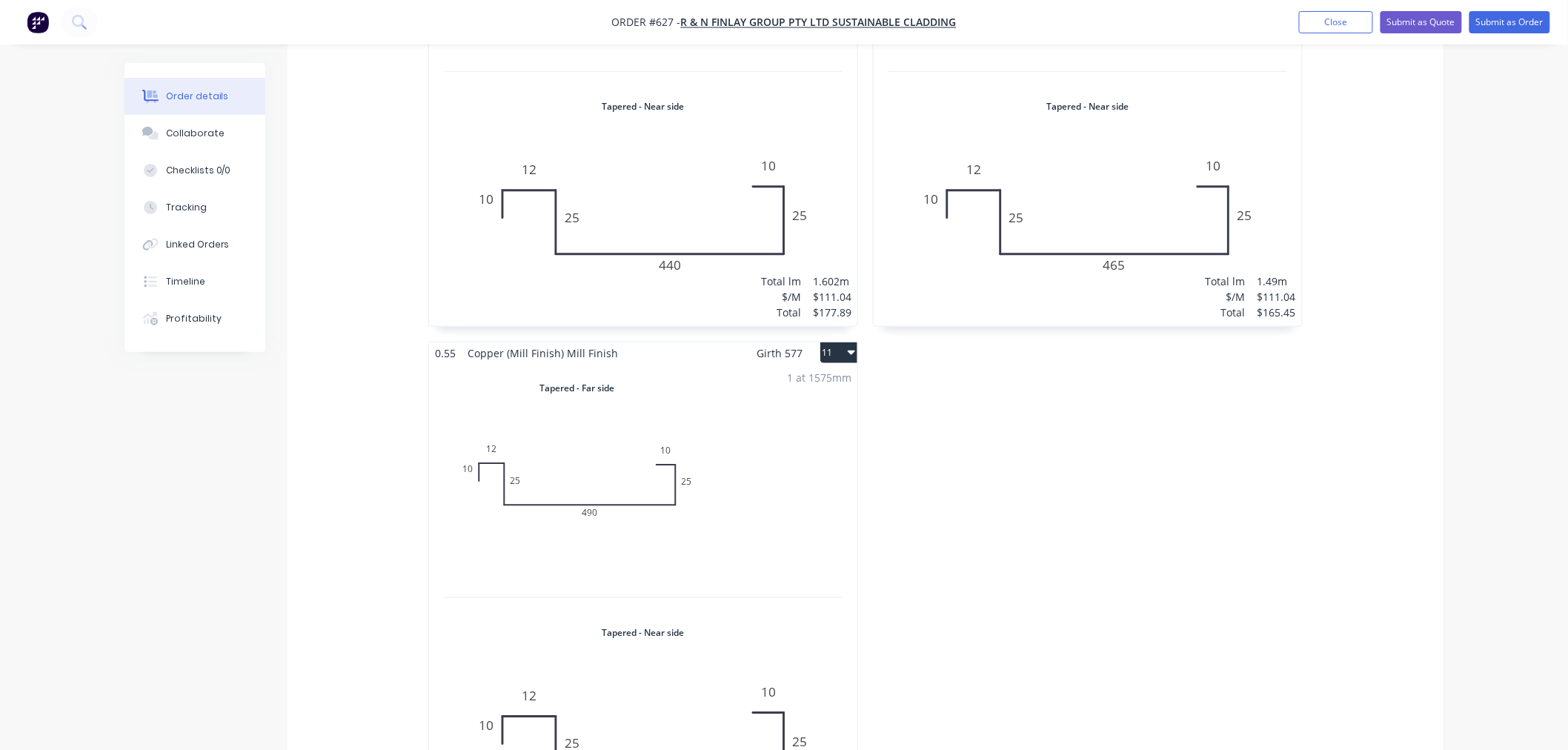
click at [830, 342] on button "11" at bounding box center [838, 353] width 37 height 21
click at [801, 408] on div "Duplicate" at bounding box center [787, 418] width 114 height 21
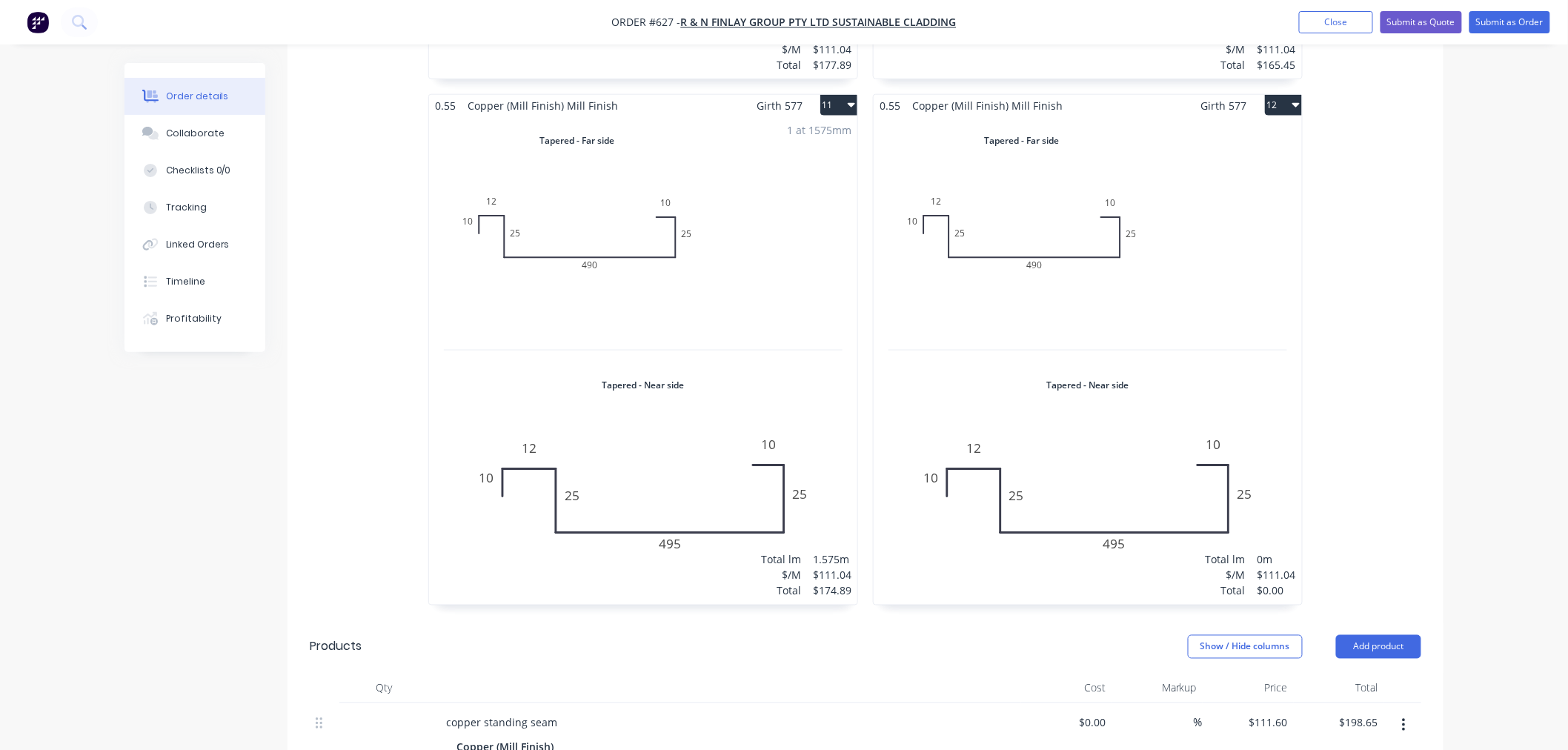
click at [1134, 520] on div "Total lm $/M Total 0m $111.04 $0.00" at bounding box center [1087, 360] width 428 height 489
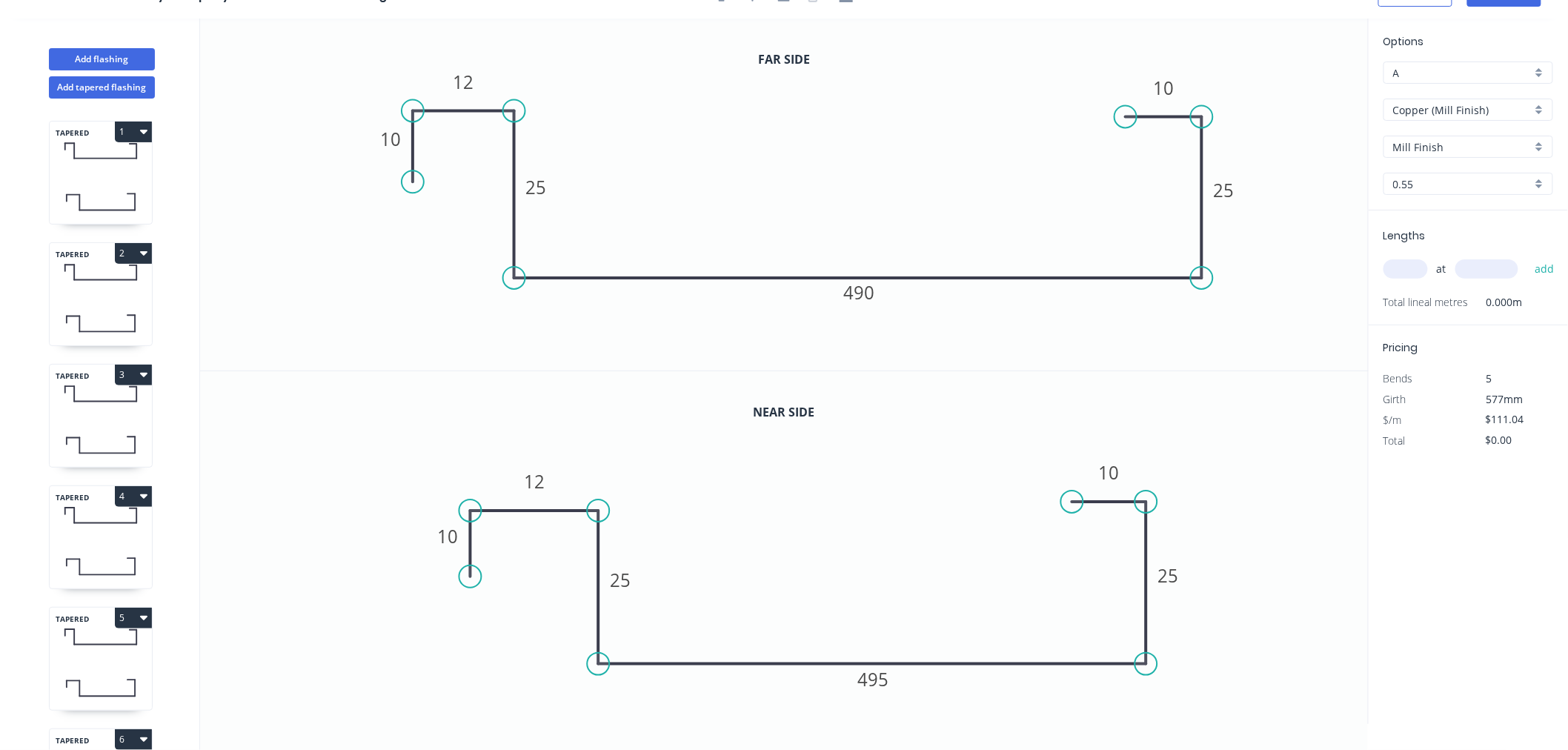
scroll to position [28, 0]
click at [886, 678] on tspan "495" at bounding box center [873, 678] width 31 height 25
click at [877, 292] on rect at bounding box center [859, 292] width 49 height 29
click at [869, 294] on tspan "490" at bounding box center [859, 292] width 31 height 25
click at [886, 283] on icon "0 10 12 25 490 25 10" at bounding box center [784, 194] width 1168 height 352
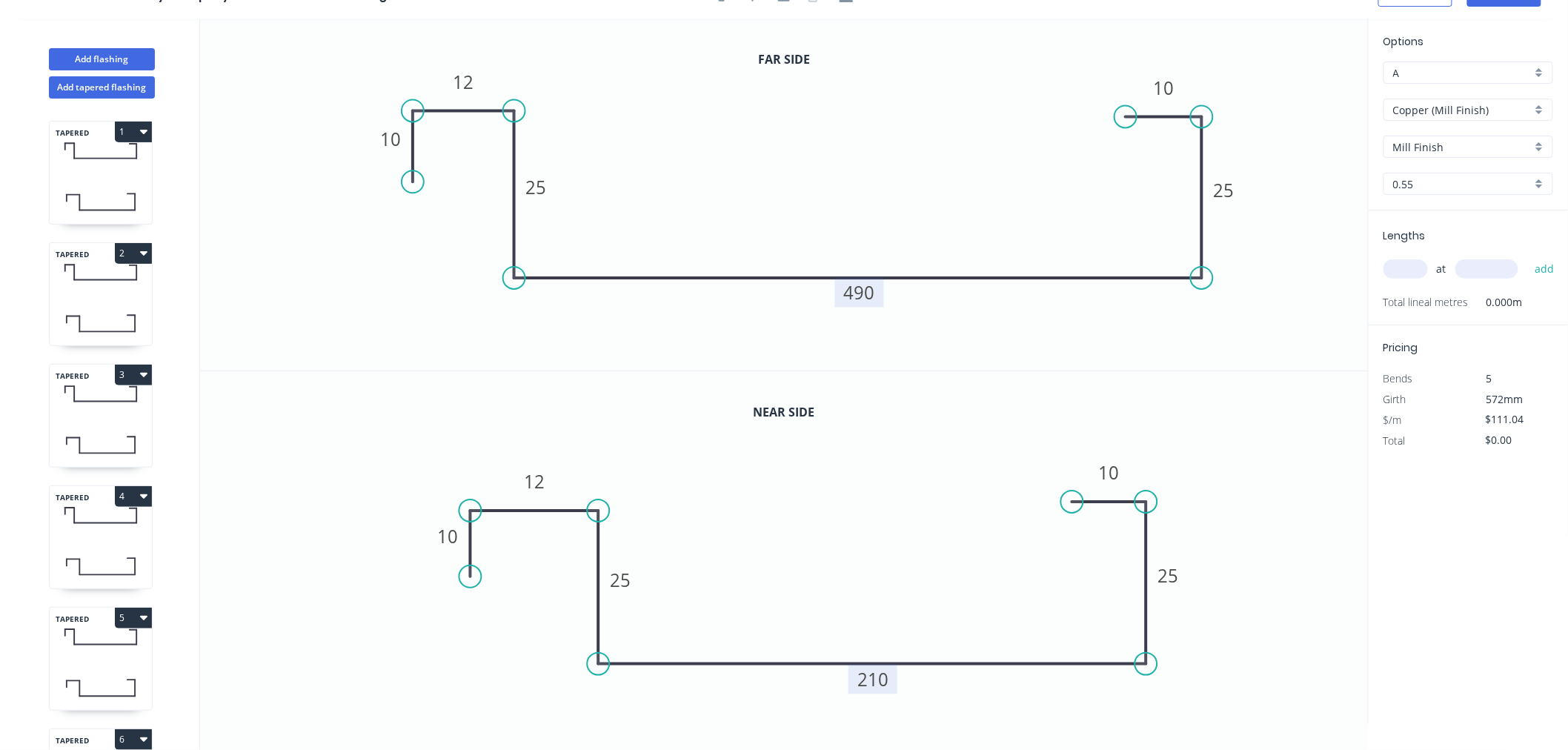
click at [879, 293] on rect at bounding box center [859, 292] width 49 height 29
click at [871, 290] on tspan "490" at bounding box center [859, 292] width 31 height 25
click at [1404, 269] on input "text" at bounding box center [1405, 269] width 44 height 19
click at [1527, 257] on button "add" at bounding box center [1544, 269] width 35 height 25
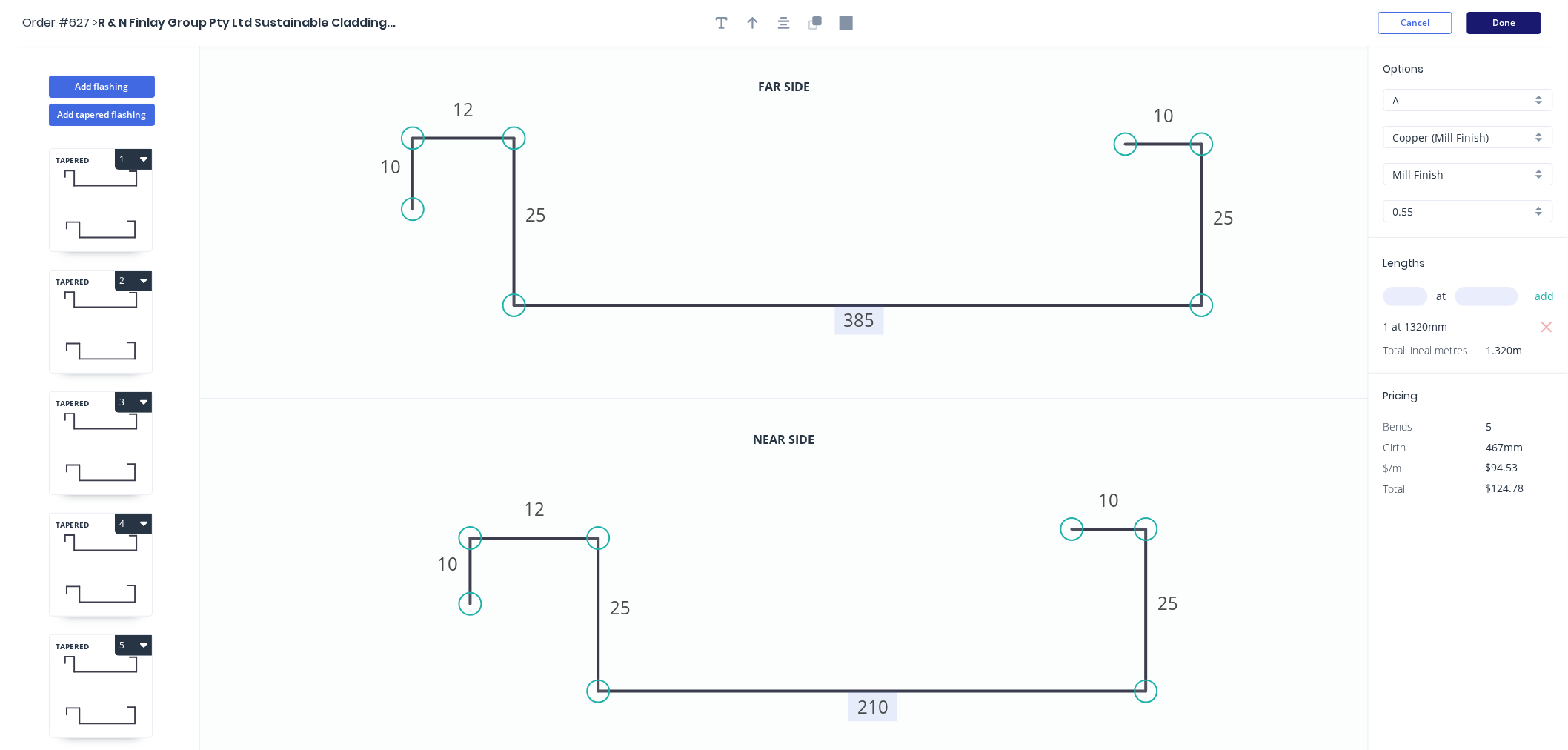
click at [1504, 22] on button "Done" at bounding box center [1504, 23] width 74 height 22
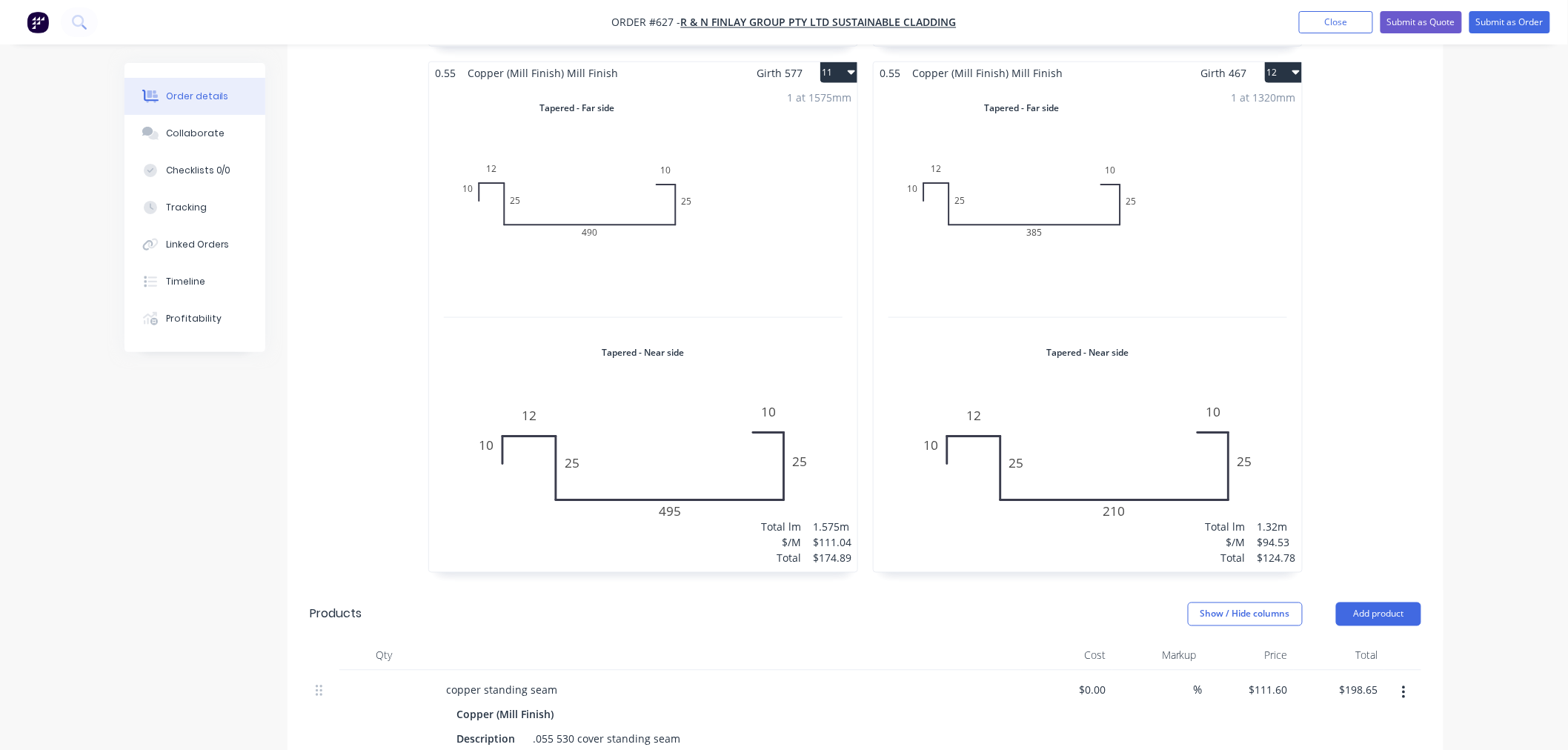
scroll to position [3539, 0]
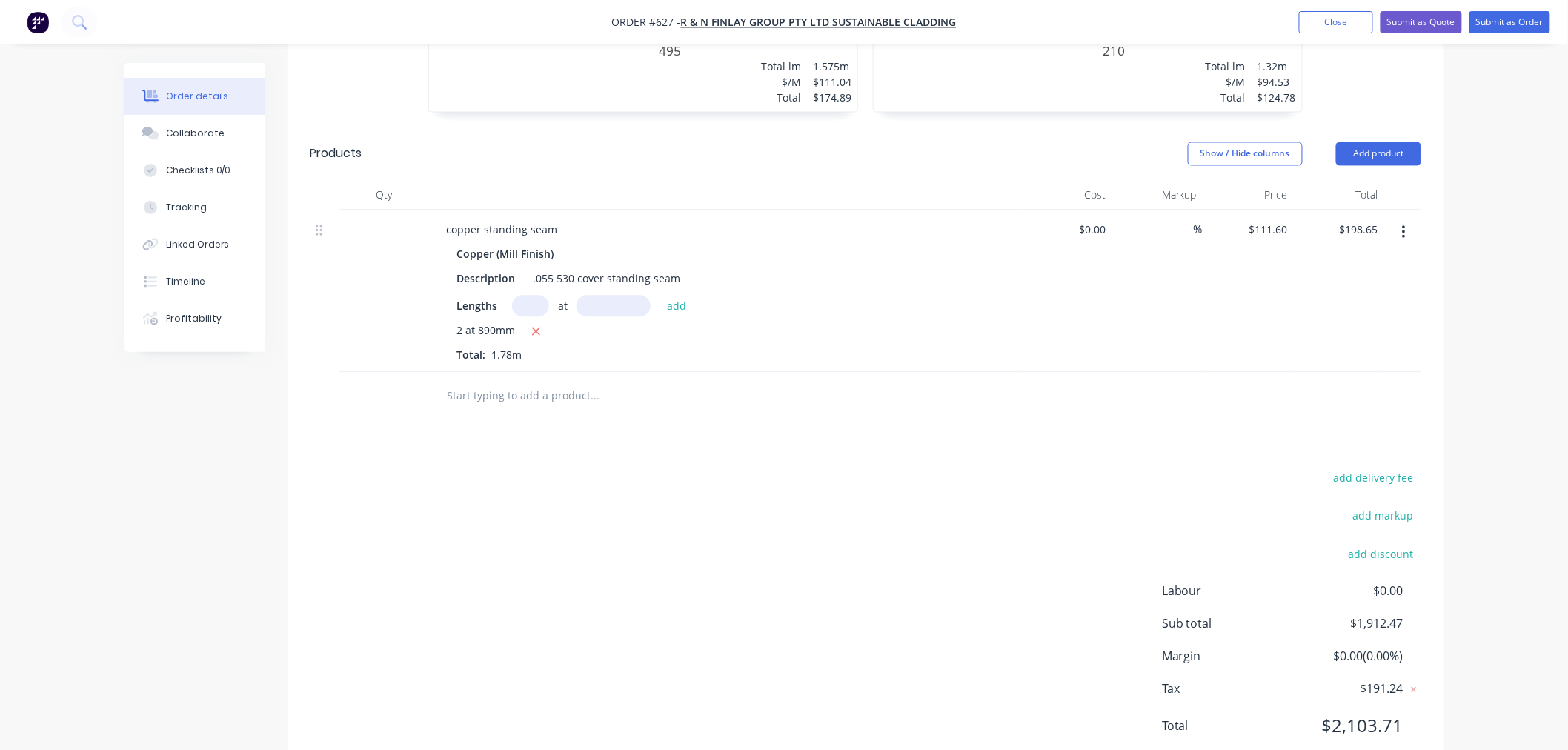
click at [538, 381] on input "text" at bounding box center [593, 395] width 296 height 29
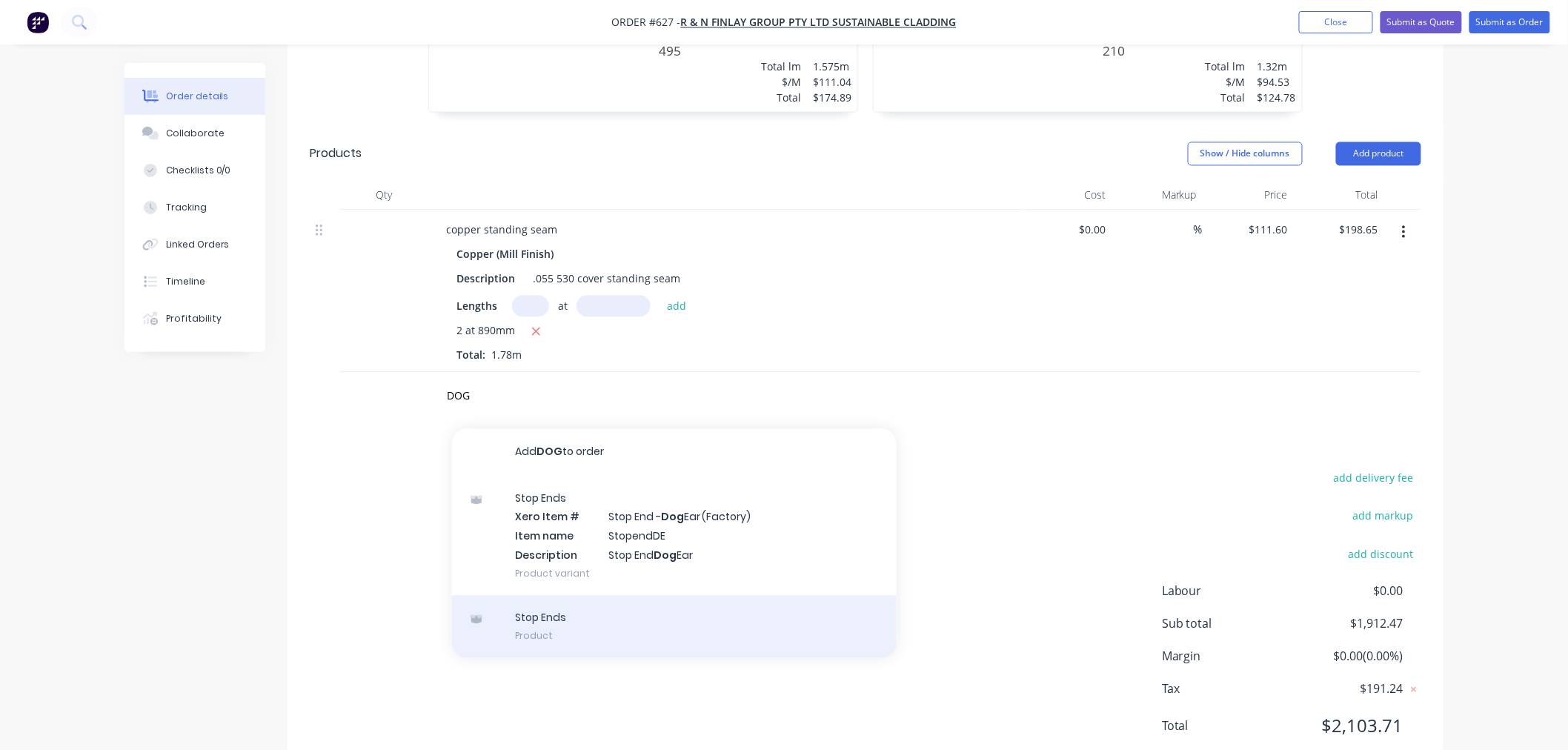
click at [571, 595] on div "Stop Ends Product" at bounding box center [674, 626] width 445 height 62
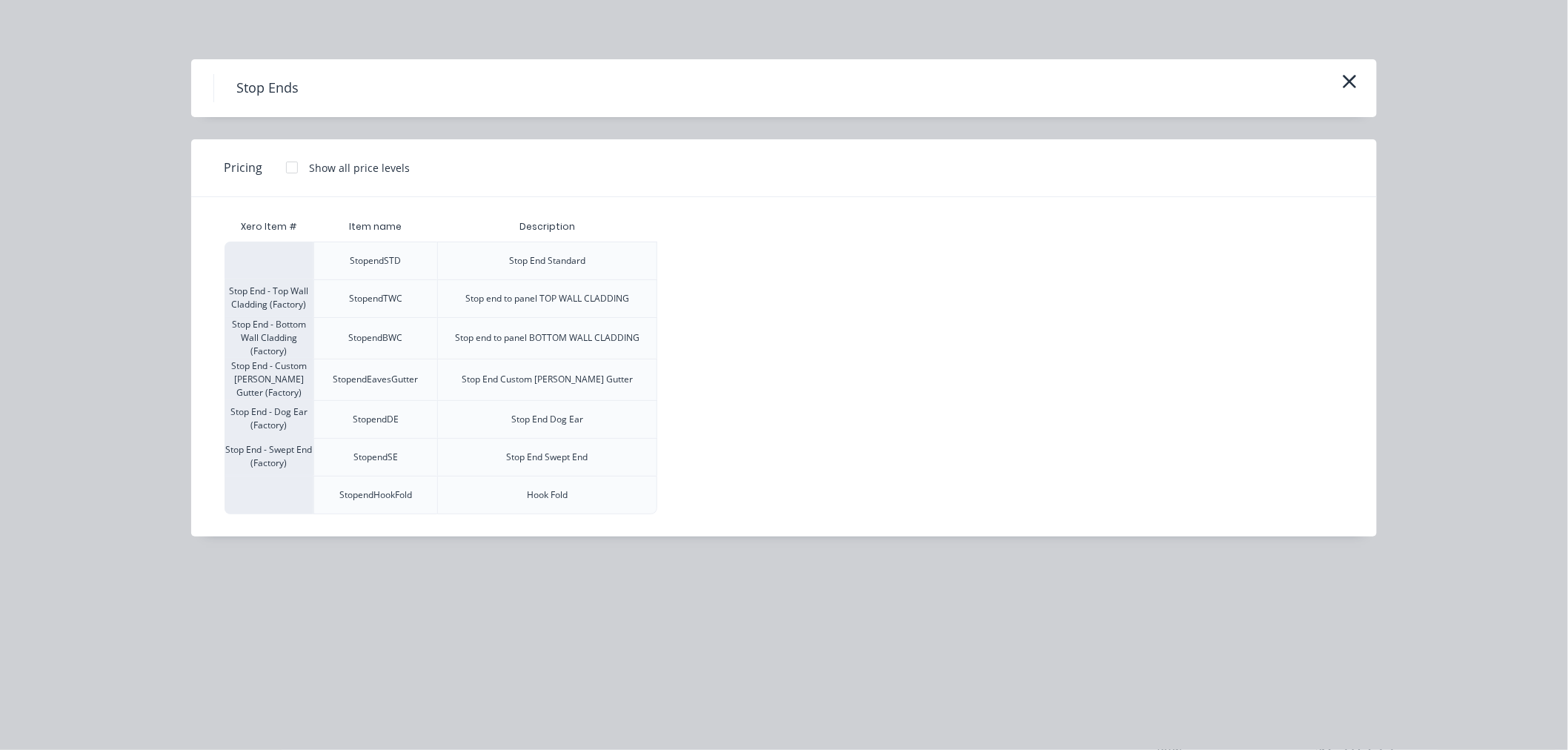
click at [295, 169] on div at bounding box center [292, 167] width 29 height 29
click at [690, 423] on div "$11.00" at bounding box center [697, 419] width 79 height 37
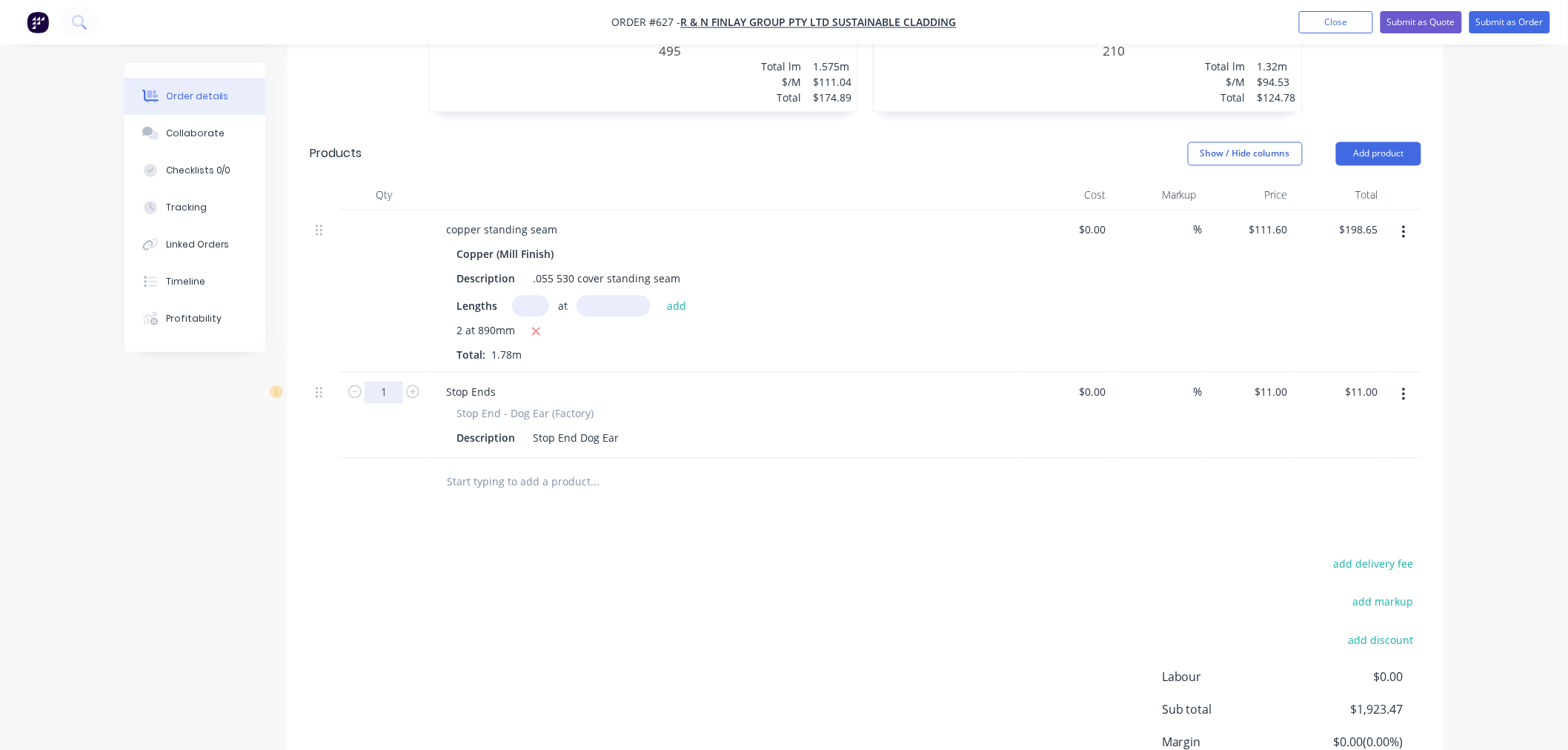
click at [385, 381] on input "1" at bounding box center [384, 392] width 39 height 22
click at [557, 467] on input "text" at bounding box center [593, 481] width 296 height 29
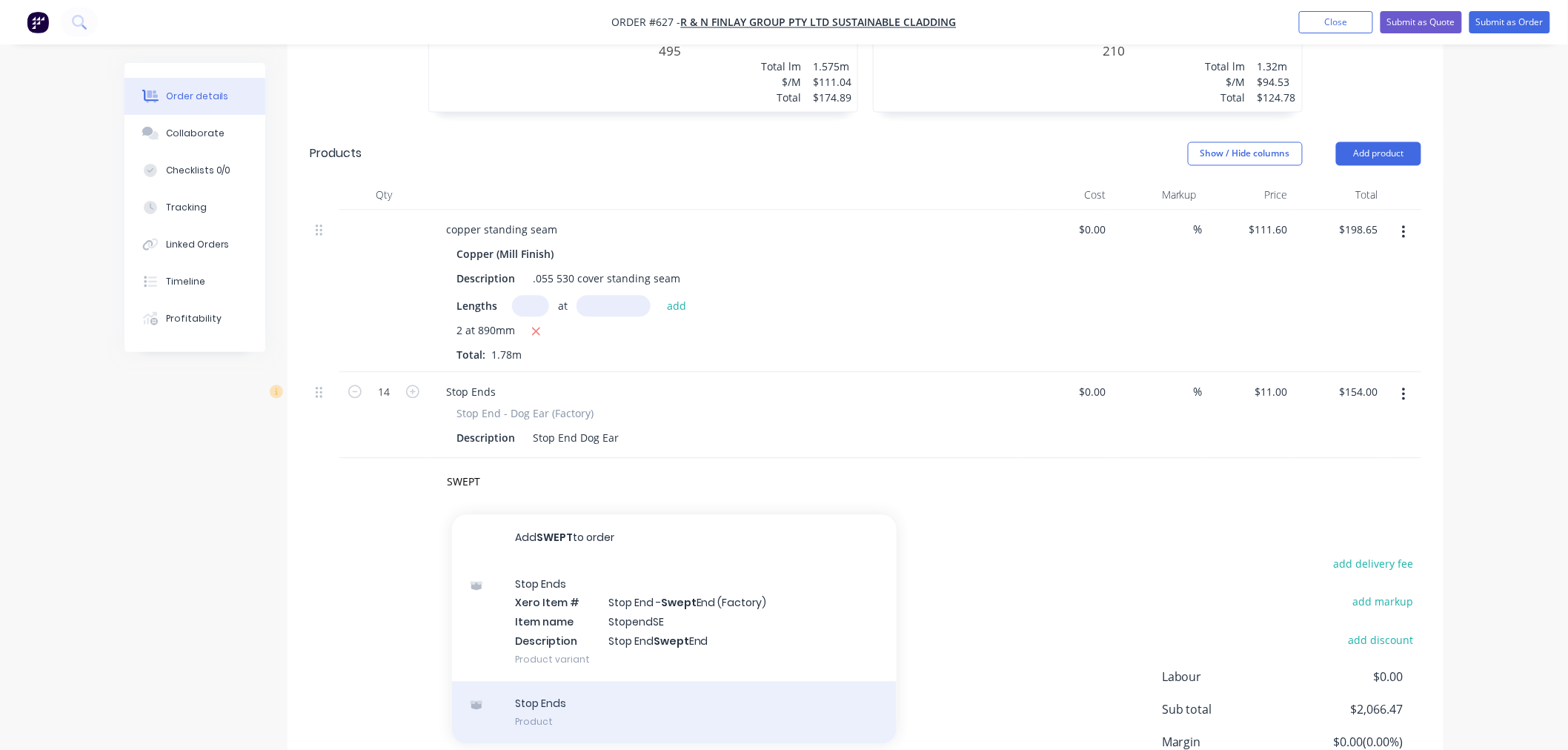
click at [585, 681] on div "Stop Ends Product" at bounding box center [674, 712] width 445 height 62
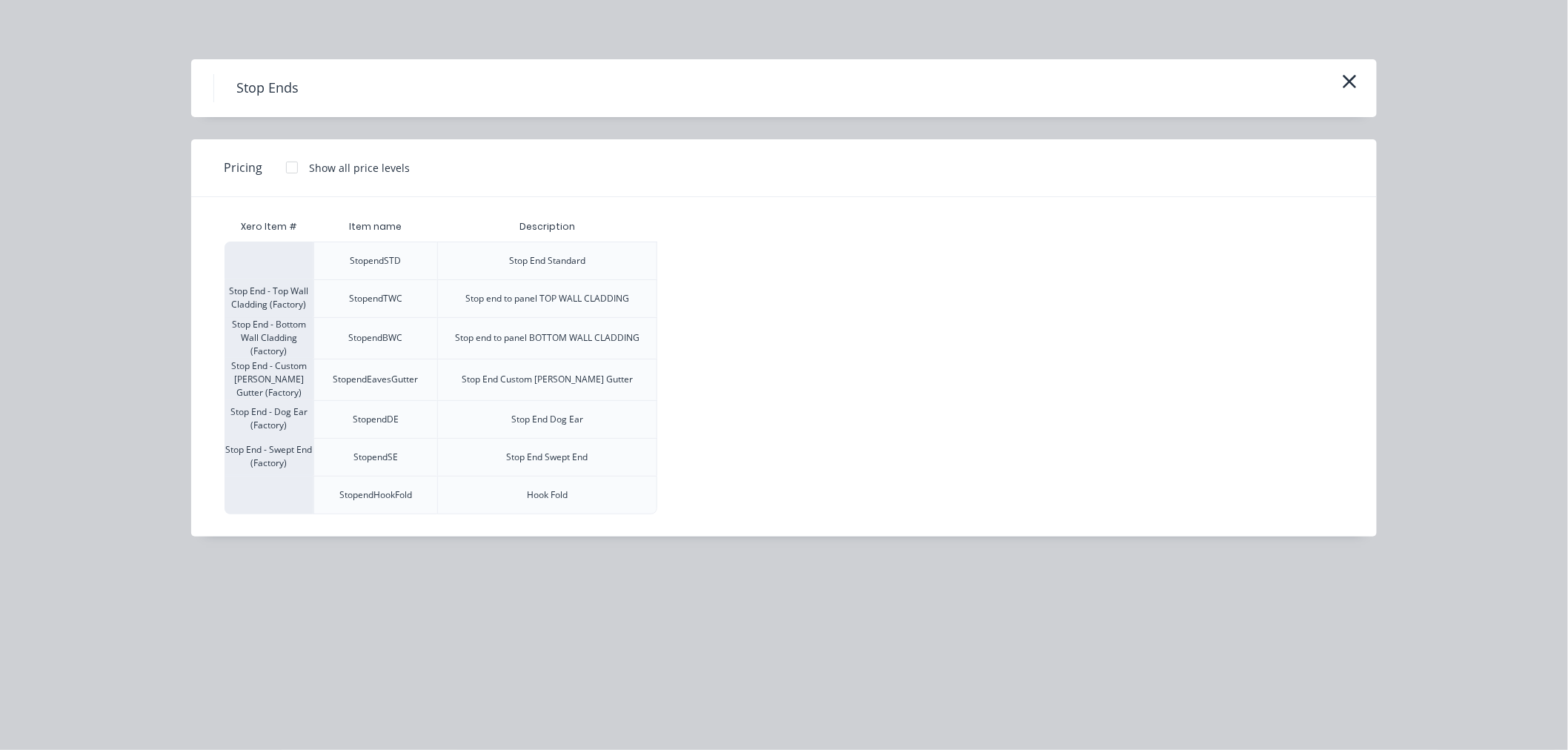
click at [291, 163] on div at bounding box center [292, 167] width 29 height 29
click at [689, 447] on div "$11.00" at bounding box center [697, 457] width 79 height 37
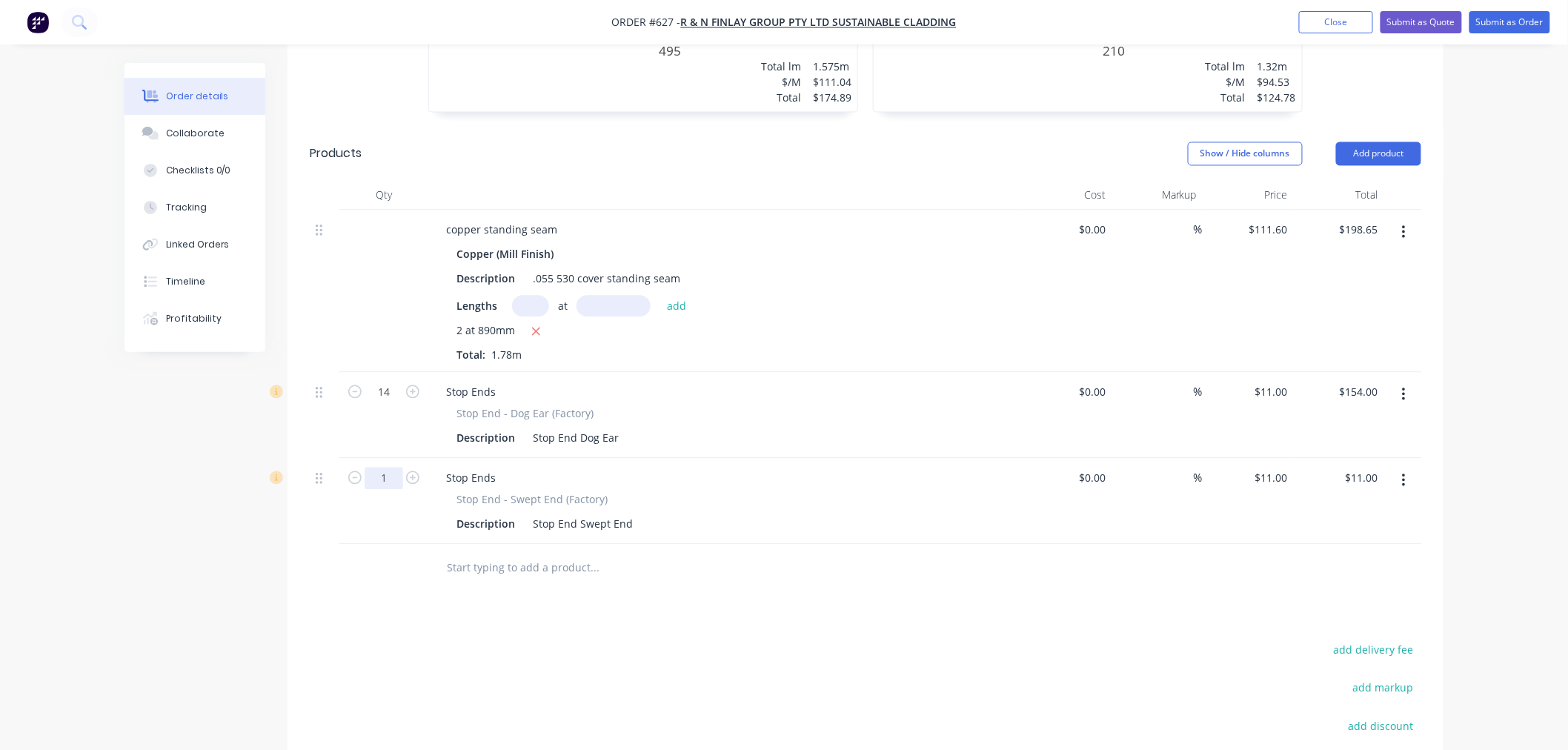
click at [388, 467] on input "1" at bounding box center [384, 478] width 39 height 22
click at [548, 553] on input "text" at bounding box center [593, 567] width 296 height 29
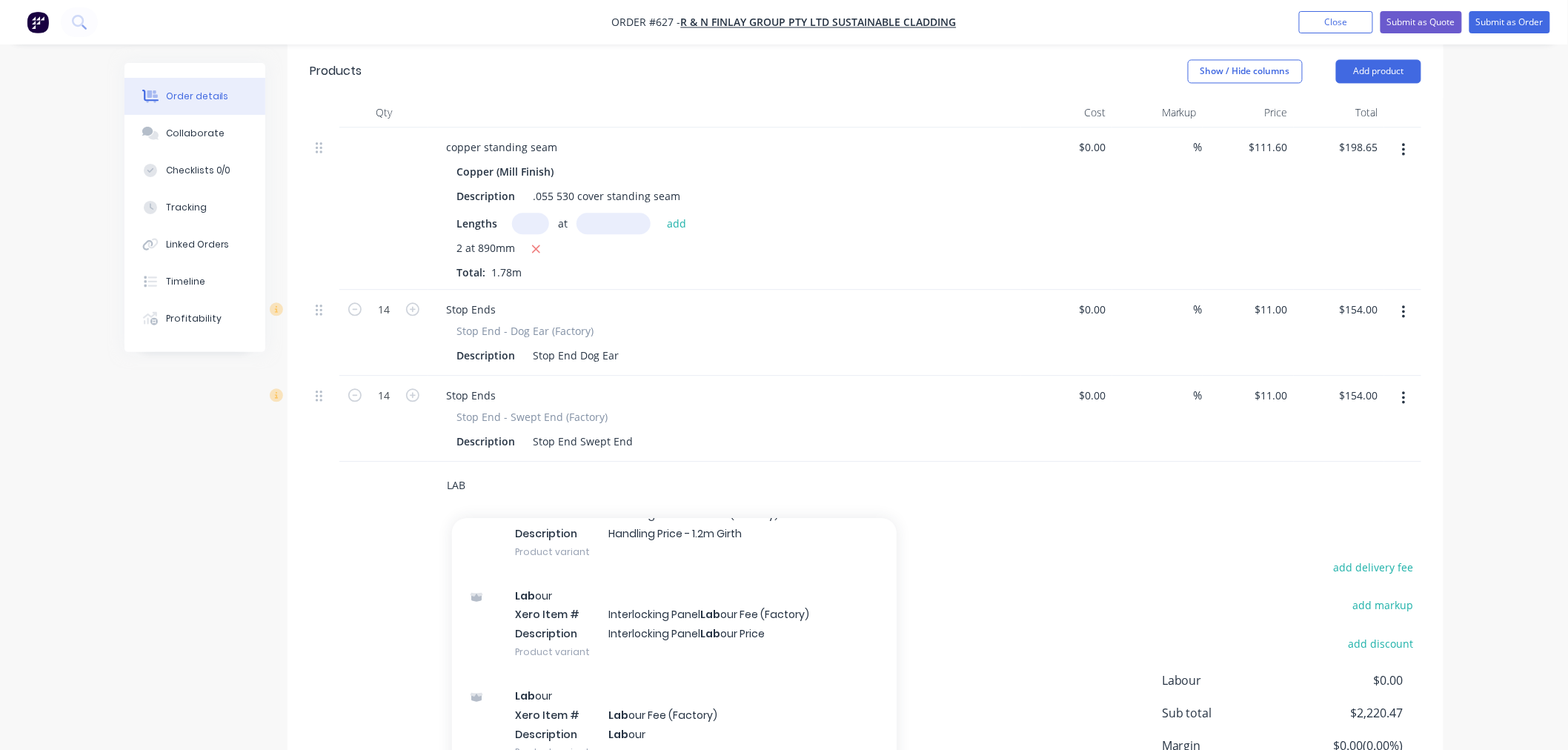
scroll to position [576, 0]
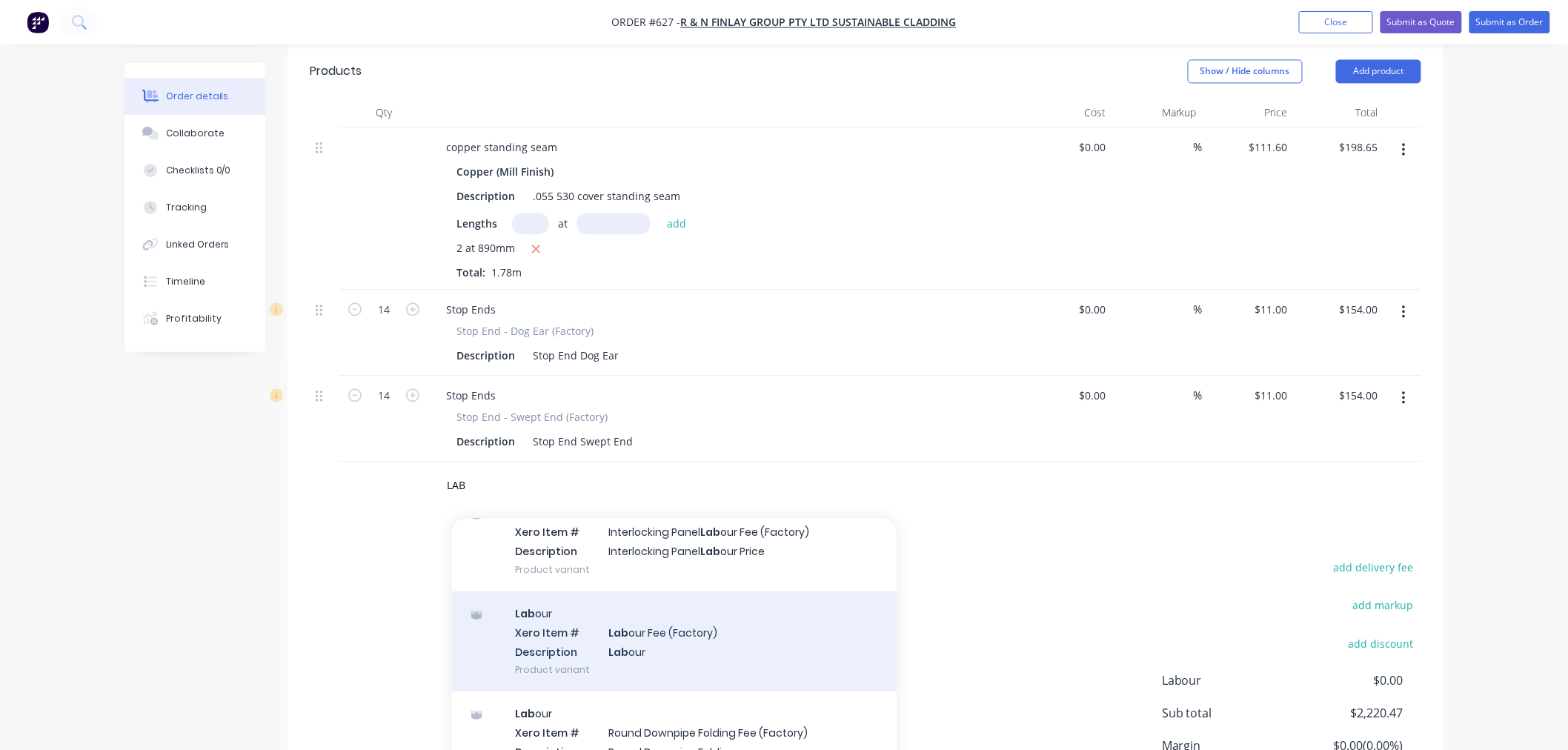
click at [631, 591] on div "Lab our Xero Item # Lab our Fee (Factory) Description Lab our Product variant" at bounding box center [674, 641] width 445 height 100
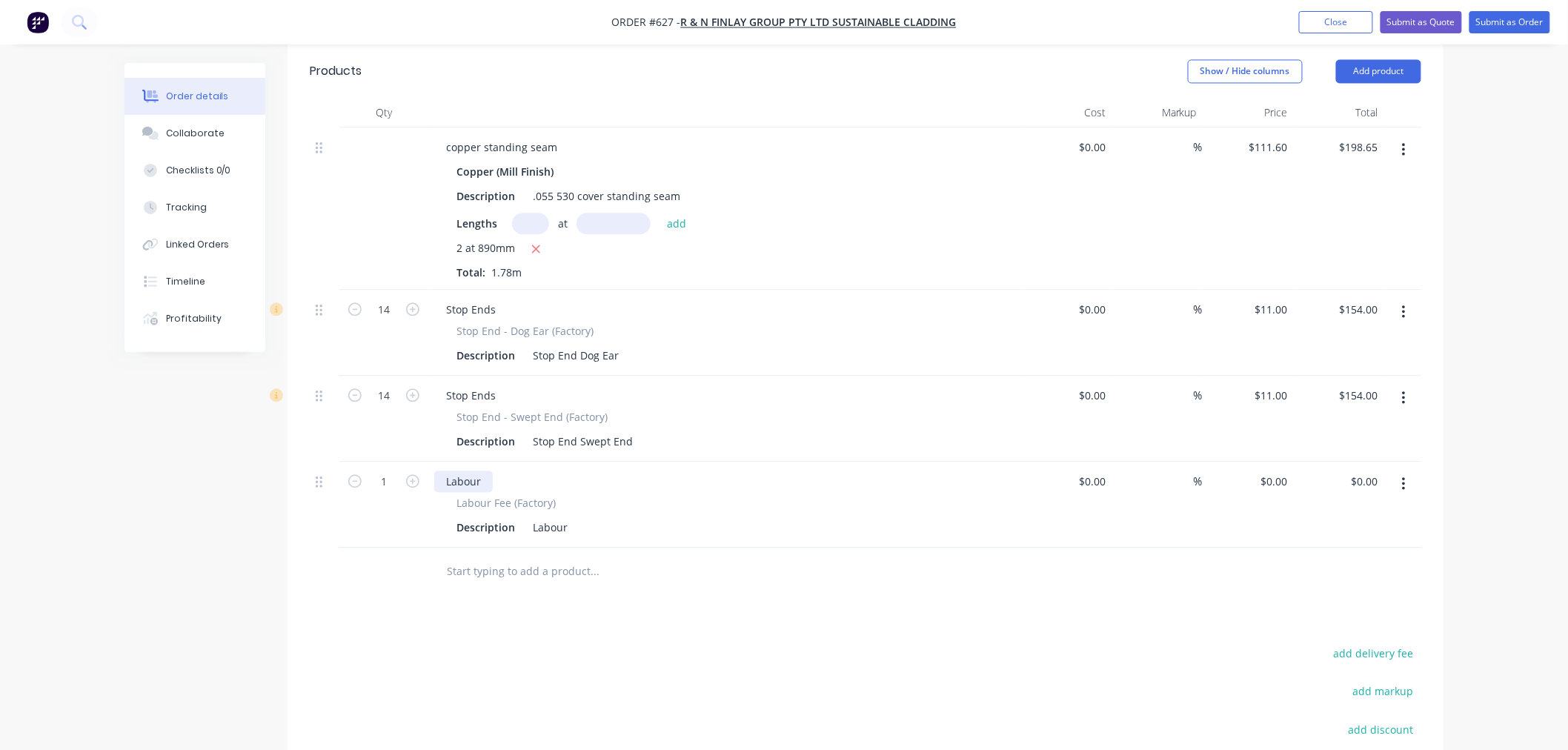
click at [485, 470] on div "Labour" at bounding box center [464, 481] width 59 height 21
click at [394, 470] on input "1" at bounding box center [384, 481] width 39 height 22
drag, startPoint x: 631, startPoint y: 619, endPoint x: 968, endPoint y: 385, distance: 410.3
click at [1278, 470] on input "0" at bounding box center [1276, 481] width 34 height 21
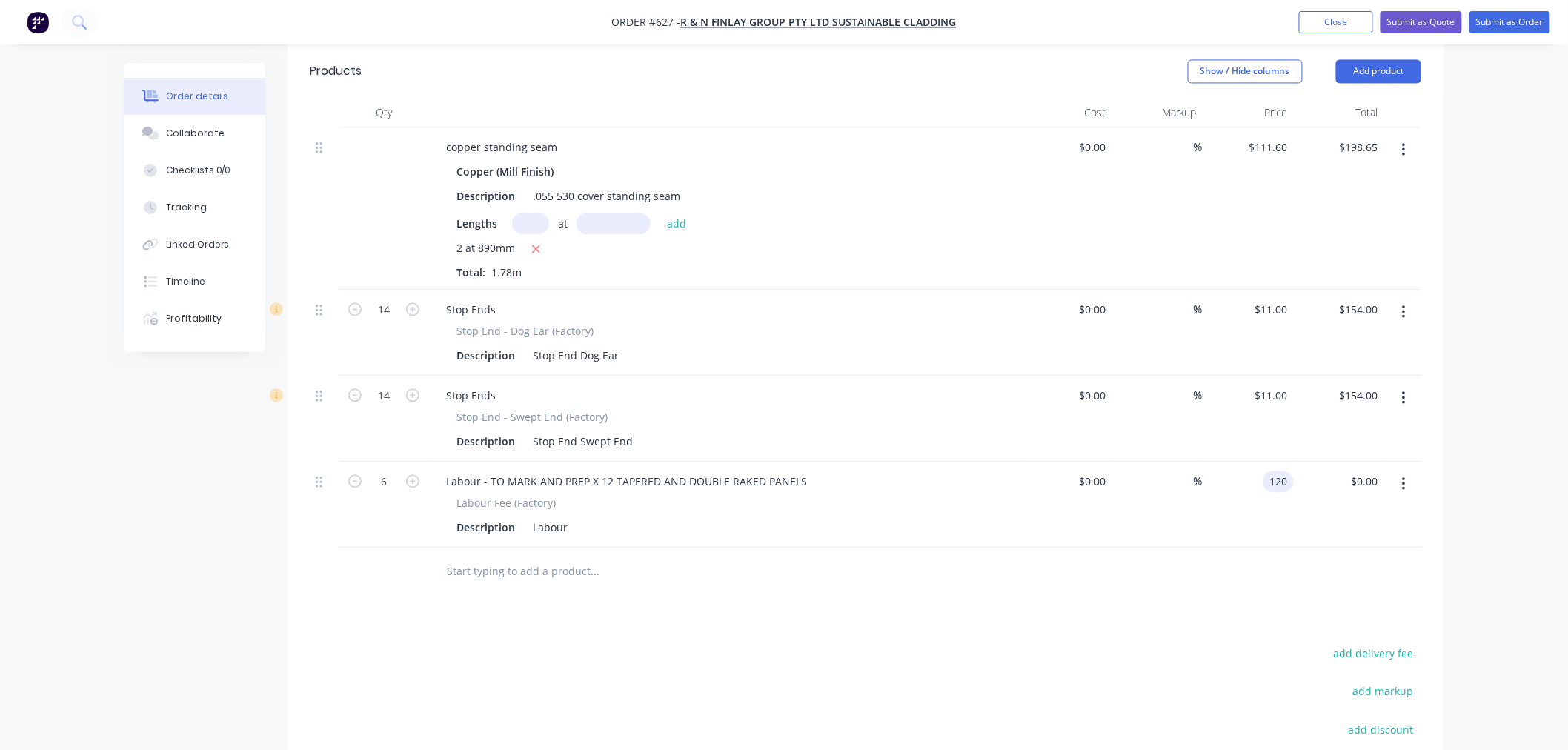
click at [1219, 547] on div at bounding box center [865, 571] width 1111 height 48
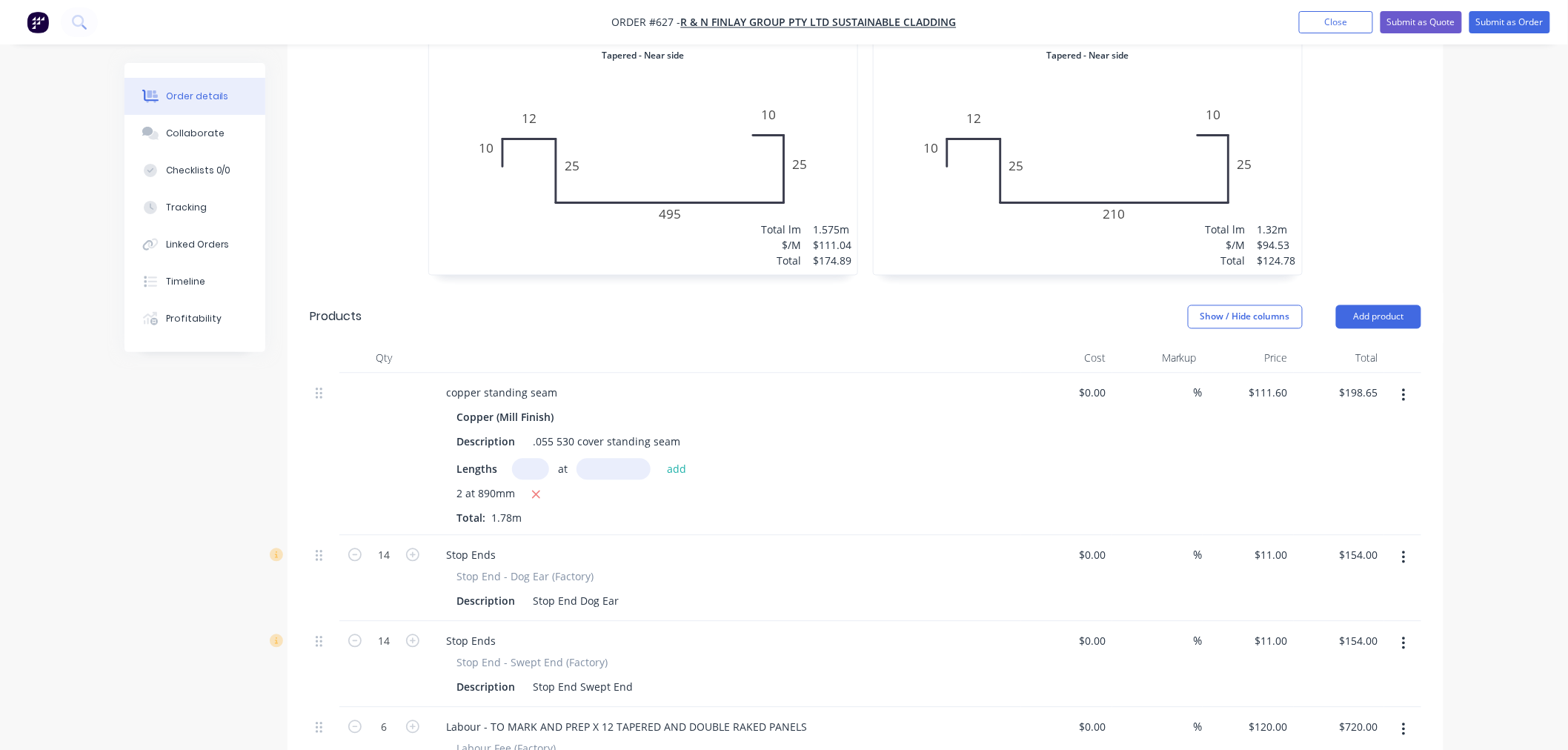
scroll to position [3806, 0]
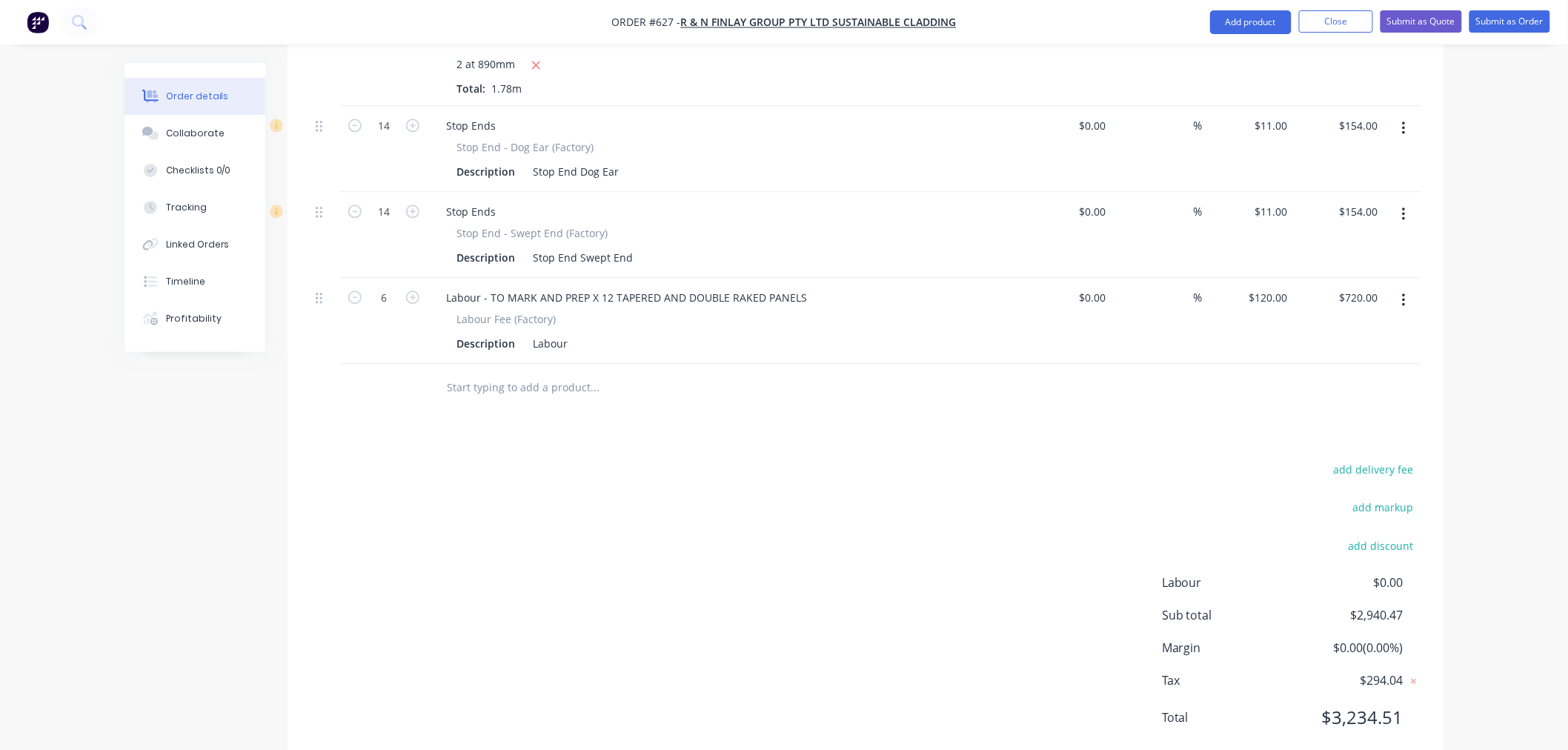
click at [523, 373] on input "text" at bounding box center [593, 387] width 296 height 29
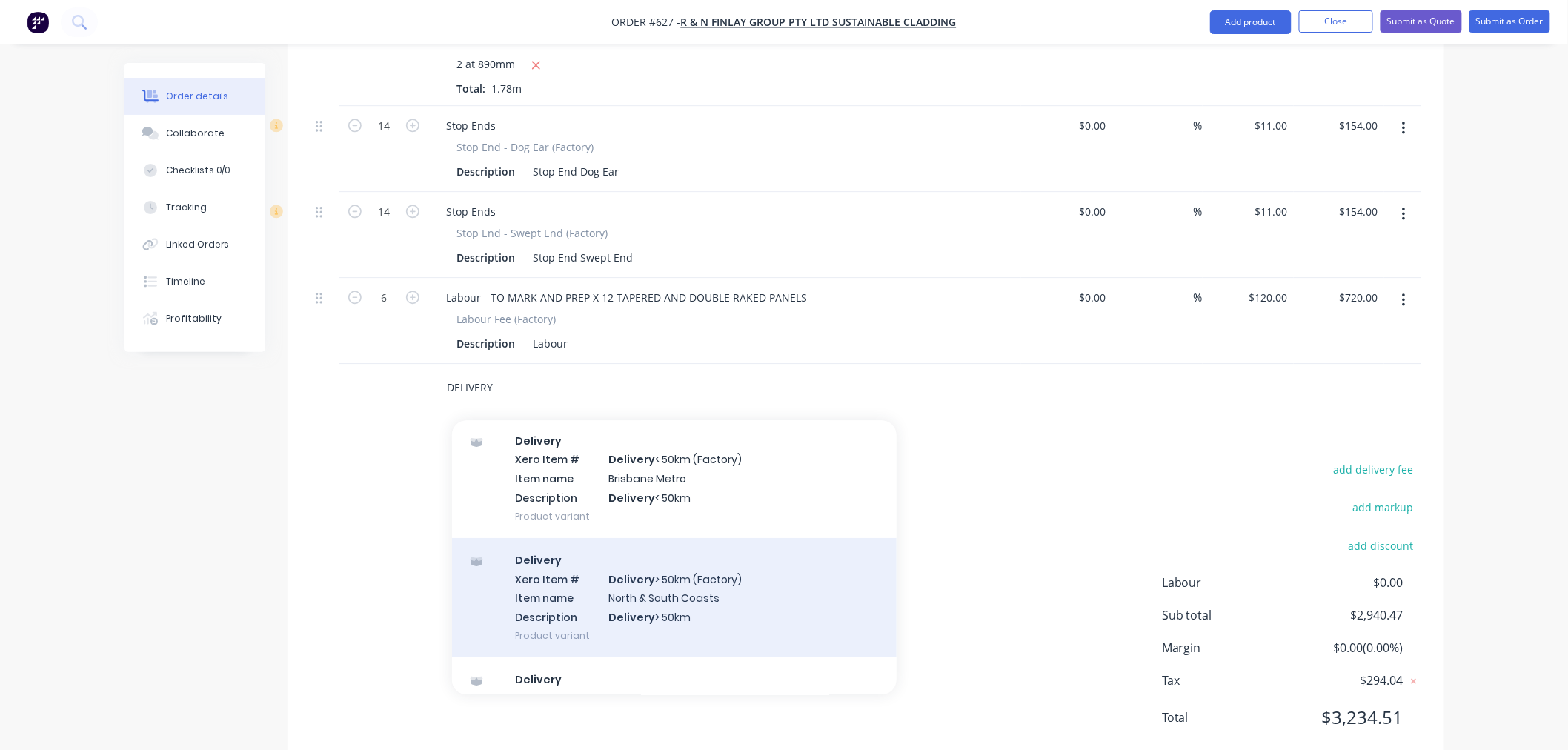
scroll to position [74, 0]
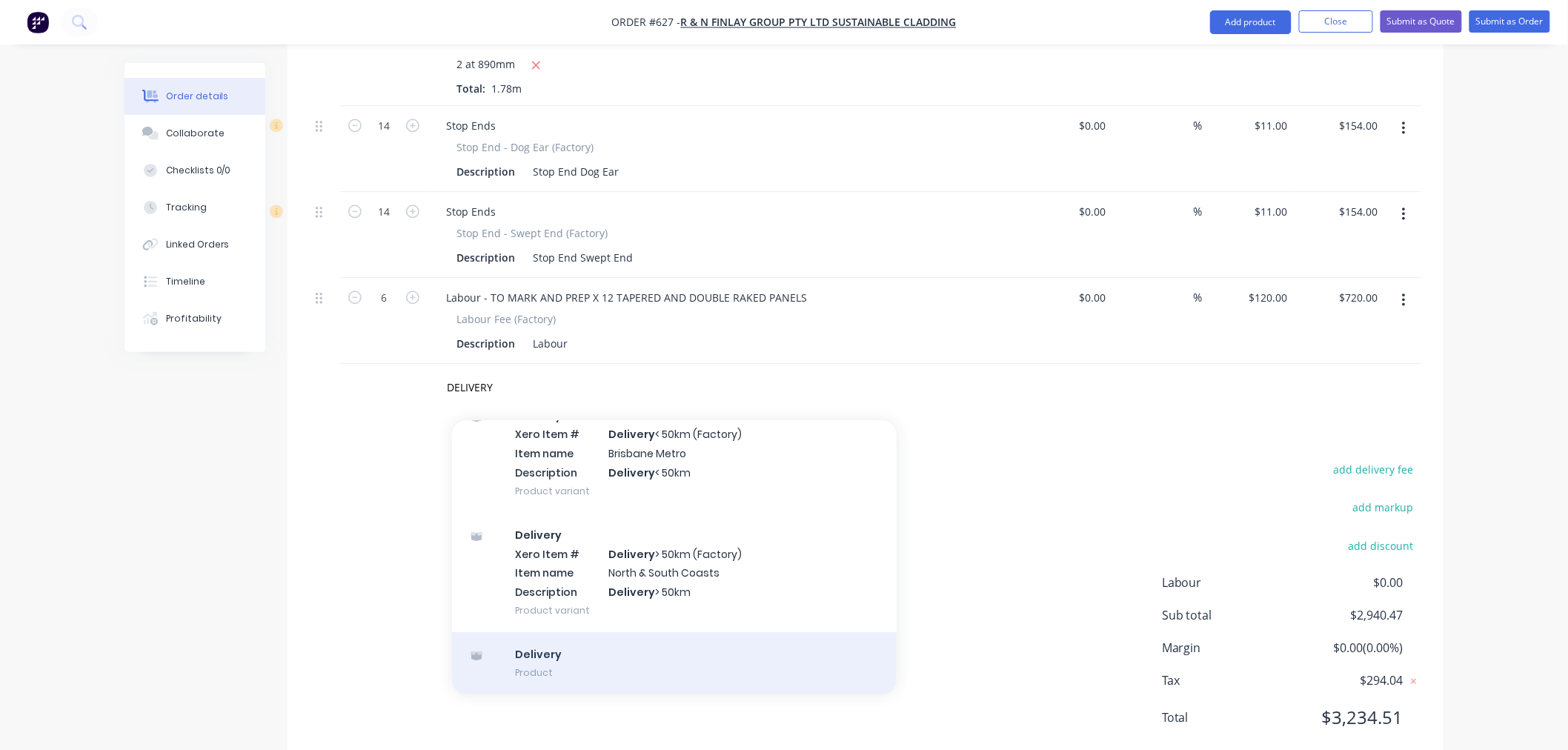
click at [566, 632] on div "Delivery Product" at bounding box center [674, 663] width 445 height 62
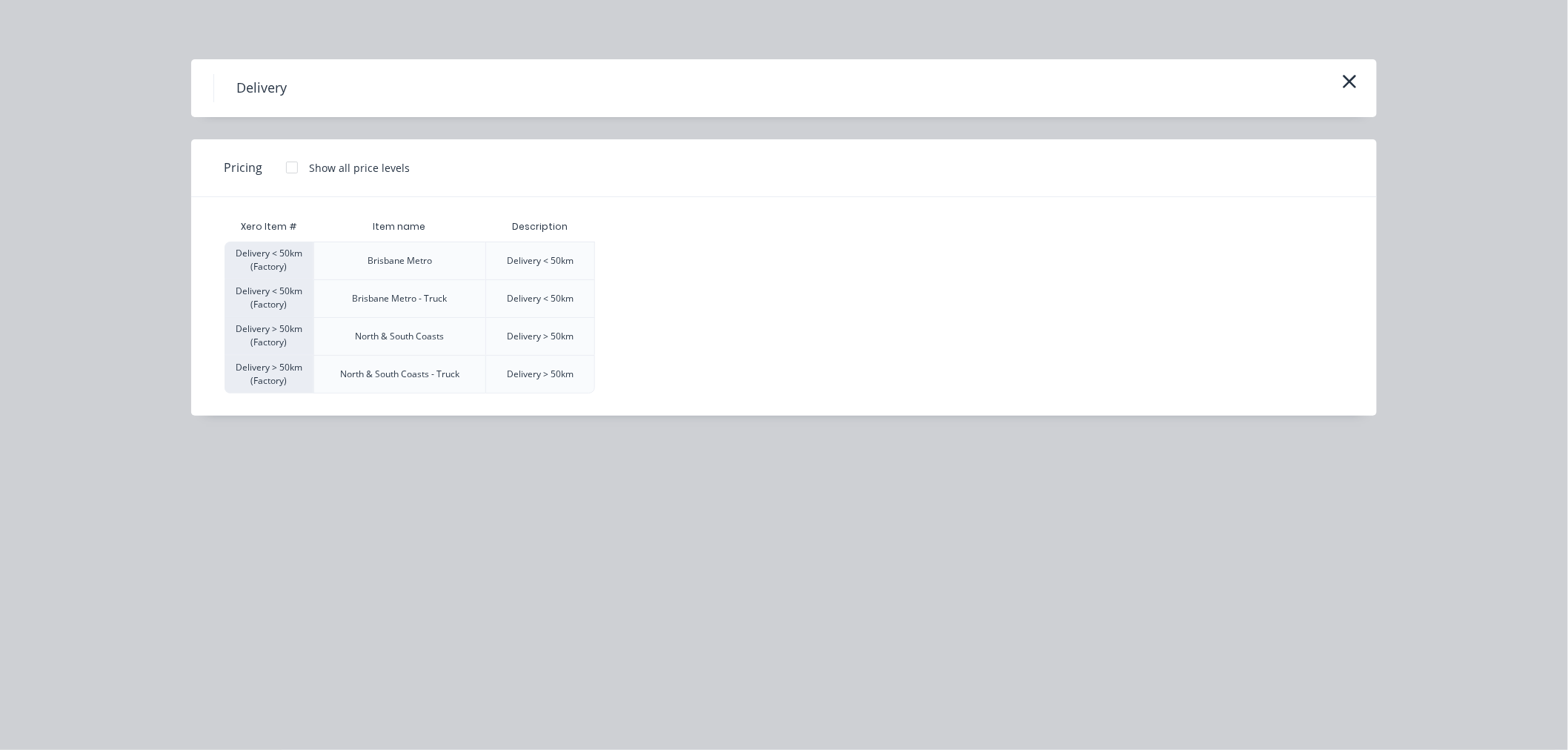
click at [298, 161] on div at bounding box center [292, 167] width 29 height 29
click at [624, 261] on div "$120.00" at bounding box center [632, 261] width 74 height 37
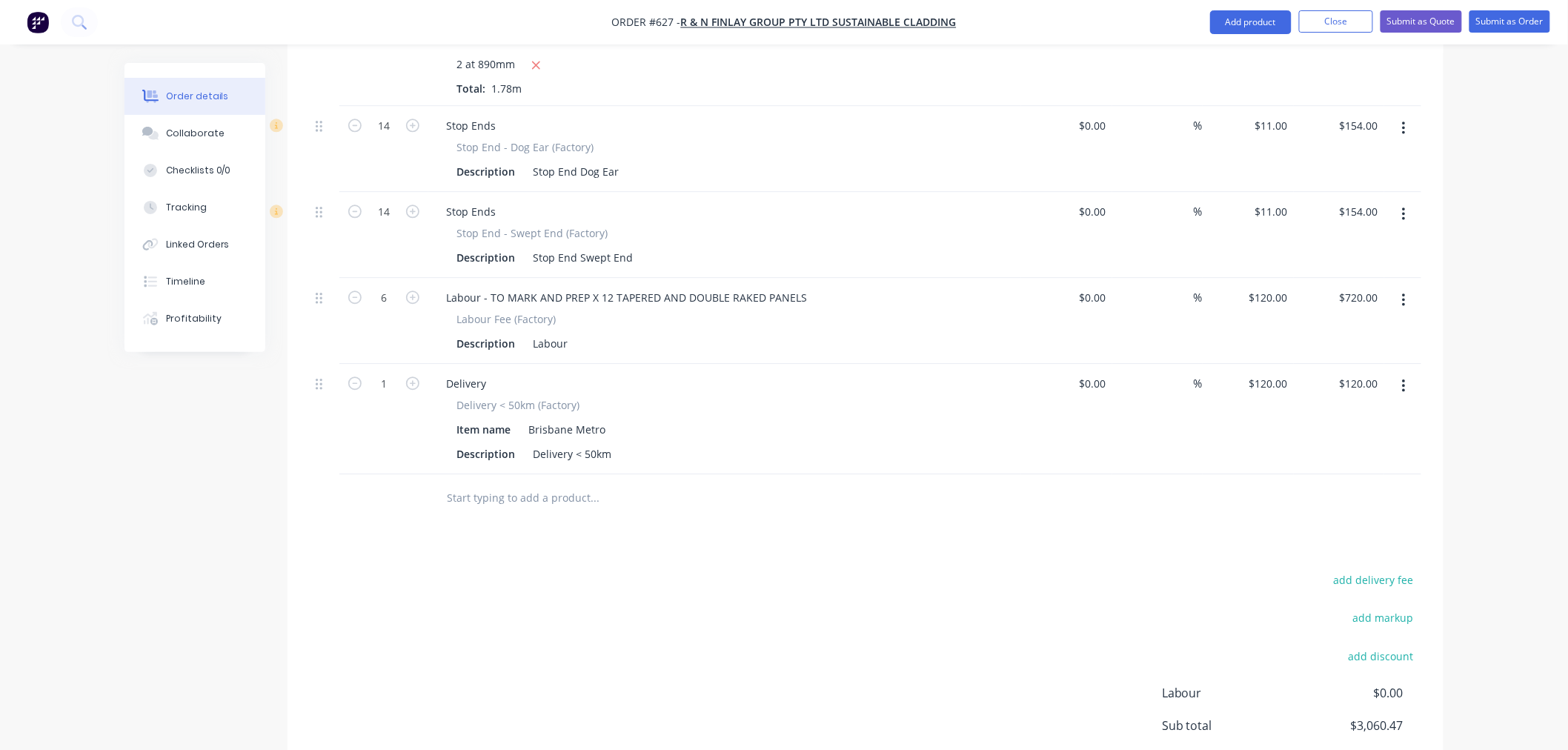
click at [982, 570] on div "add delivery fee add markup add discount Labour $0.00 Sub total $3,060.47 Margi…" at bounding box center [865, 713] width 1111 height 286
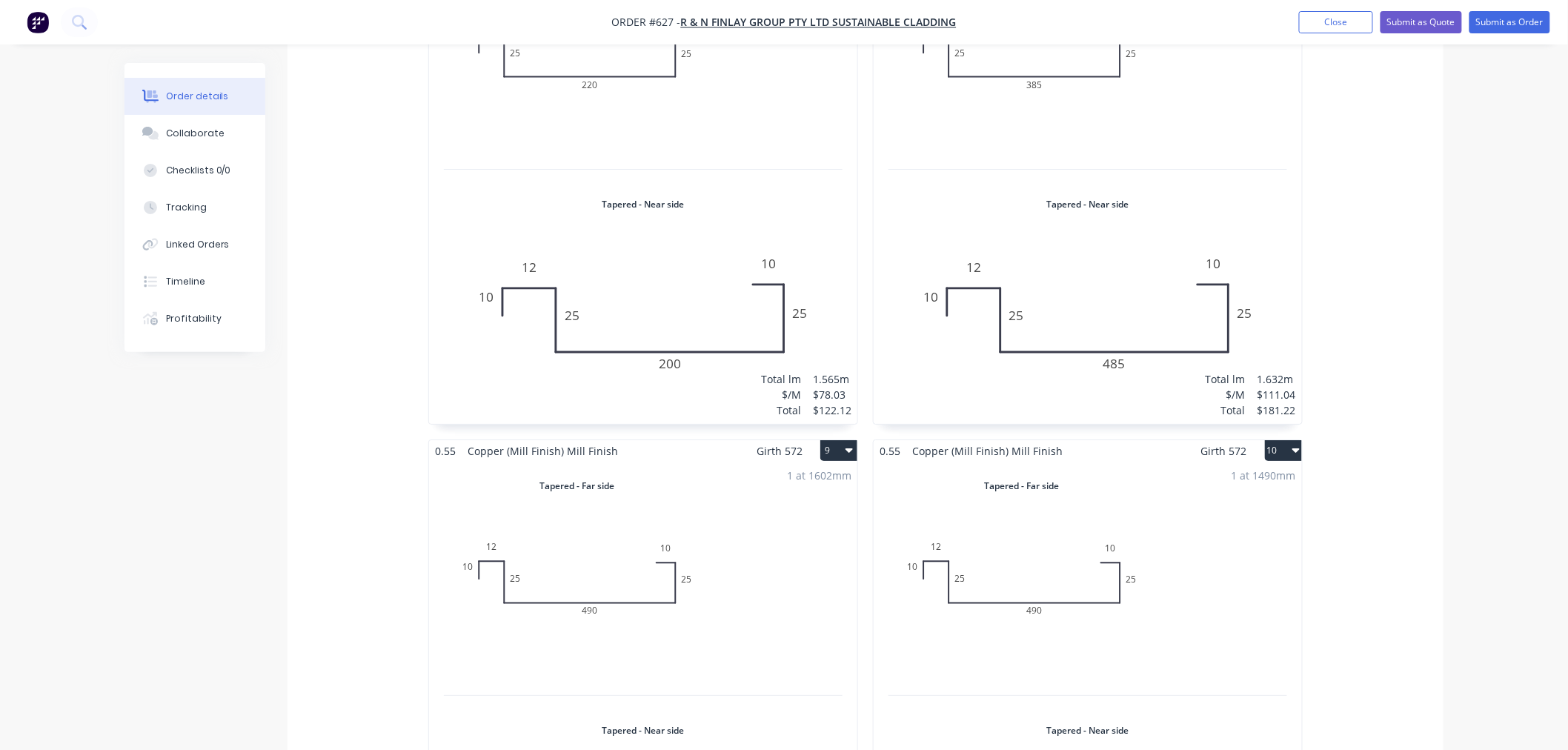
scroll to position [2105, 0]
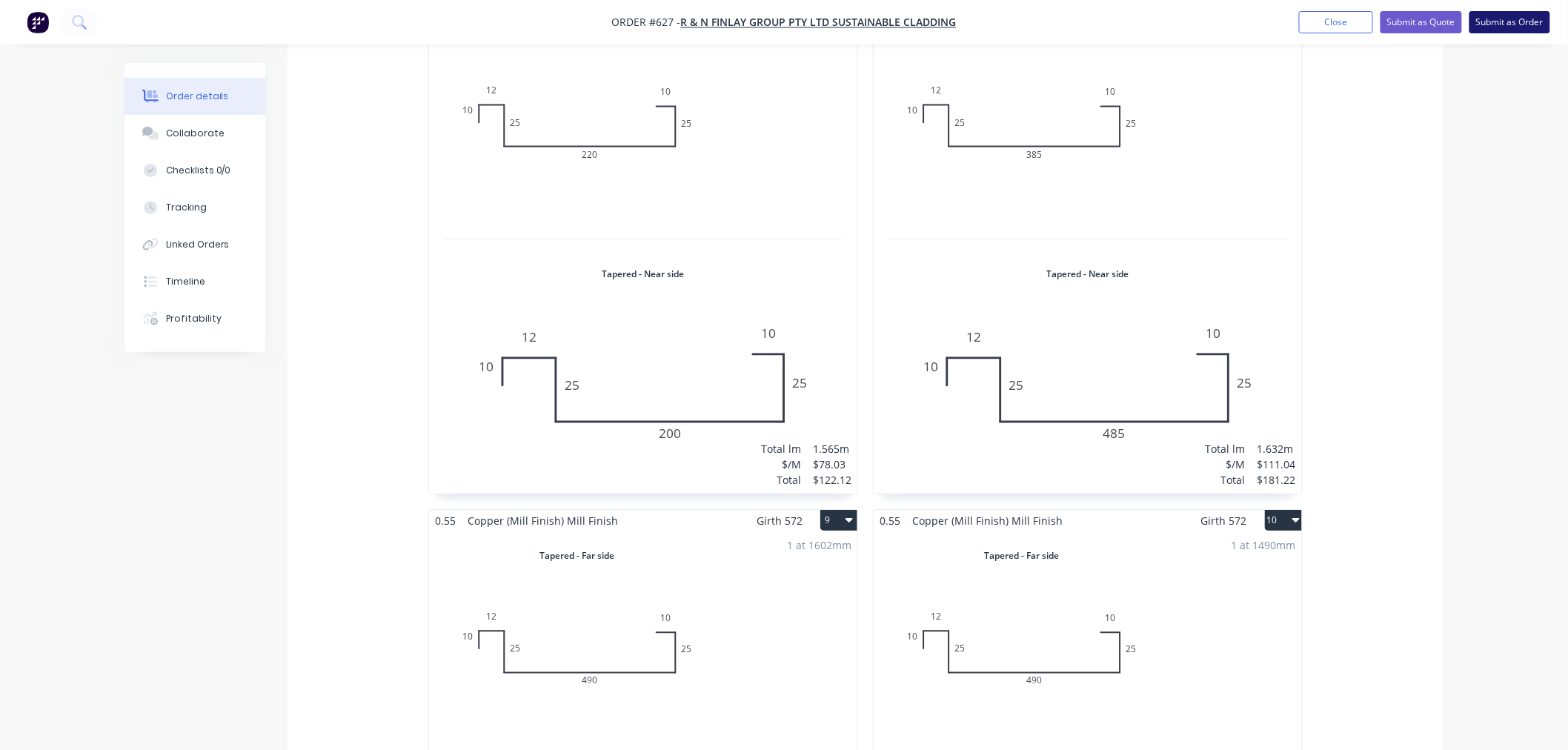
click at [1515, 27] on button "Submit as Order" at bounding box center [1510, 22] width 81 height 22
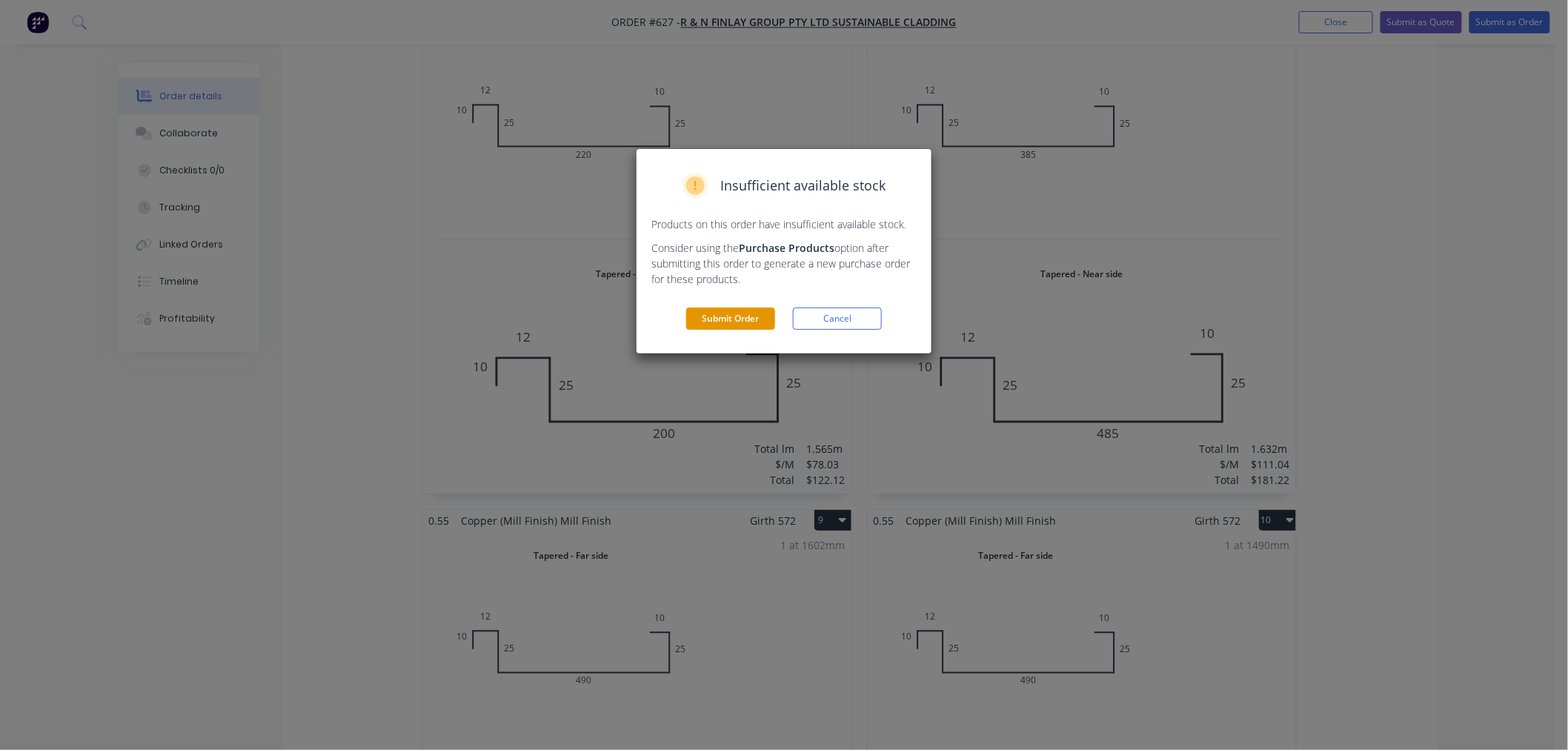
click at [731, 312] on button "Submit Order" at bounding box center [731, 319] width 89 height 22
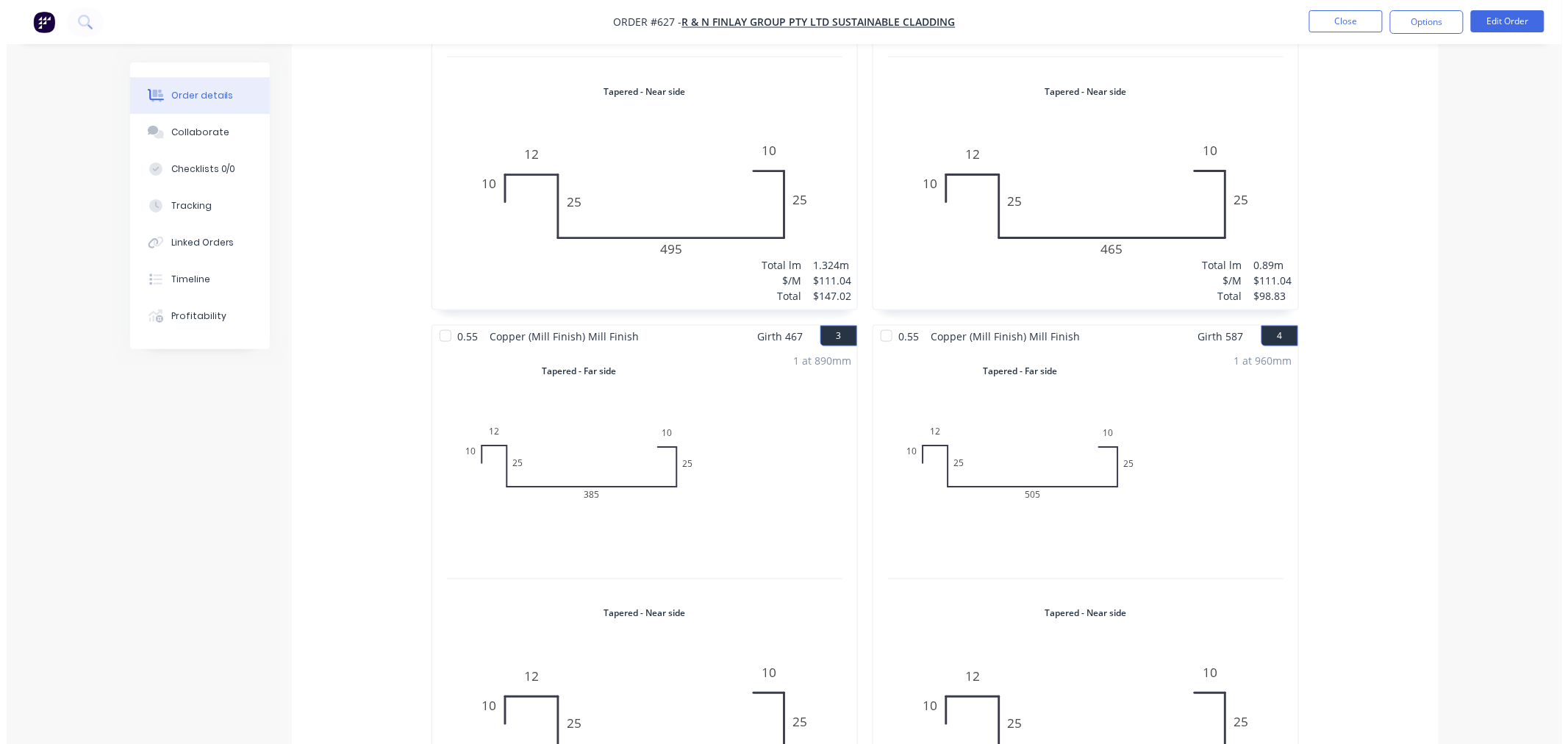
scroll to position [0, 0]
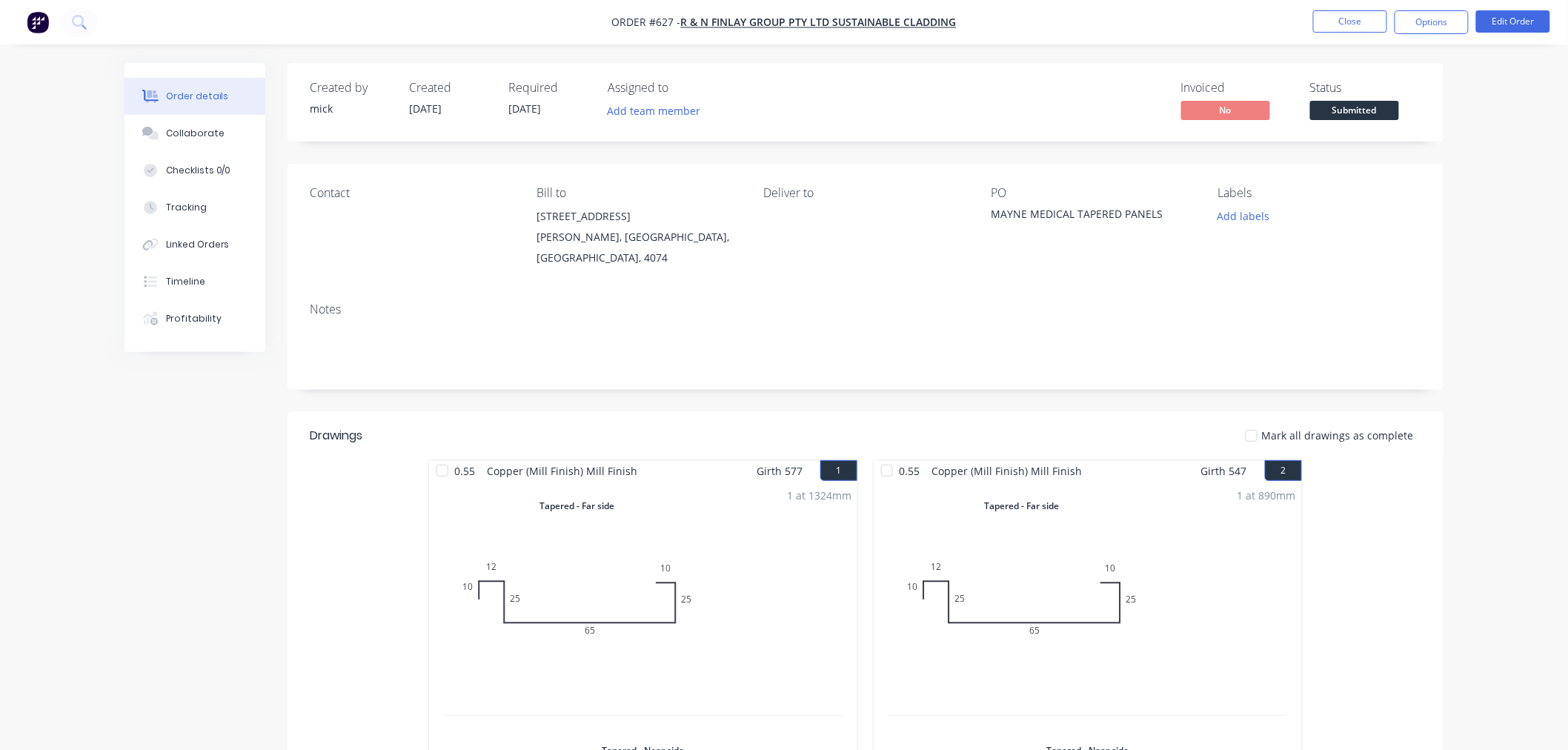
click at [41, 25] on img "button" at bounding box center [38, 22] width 22 height 22
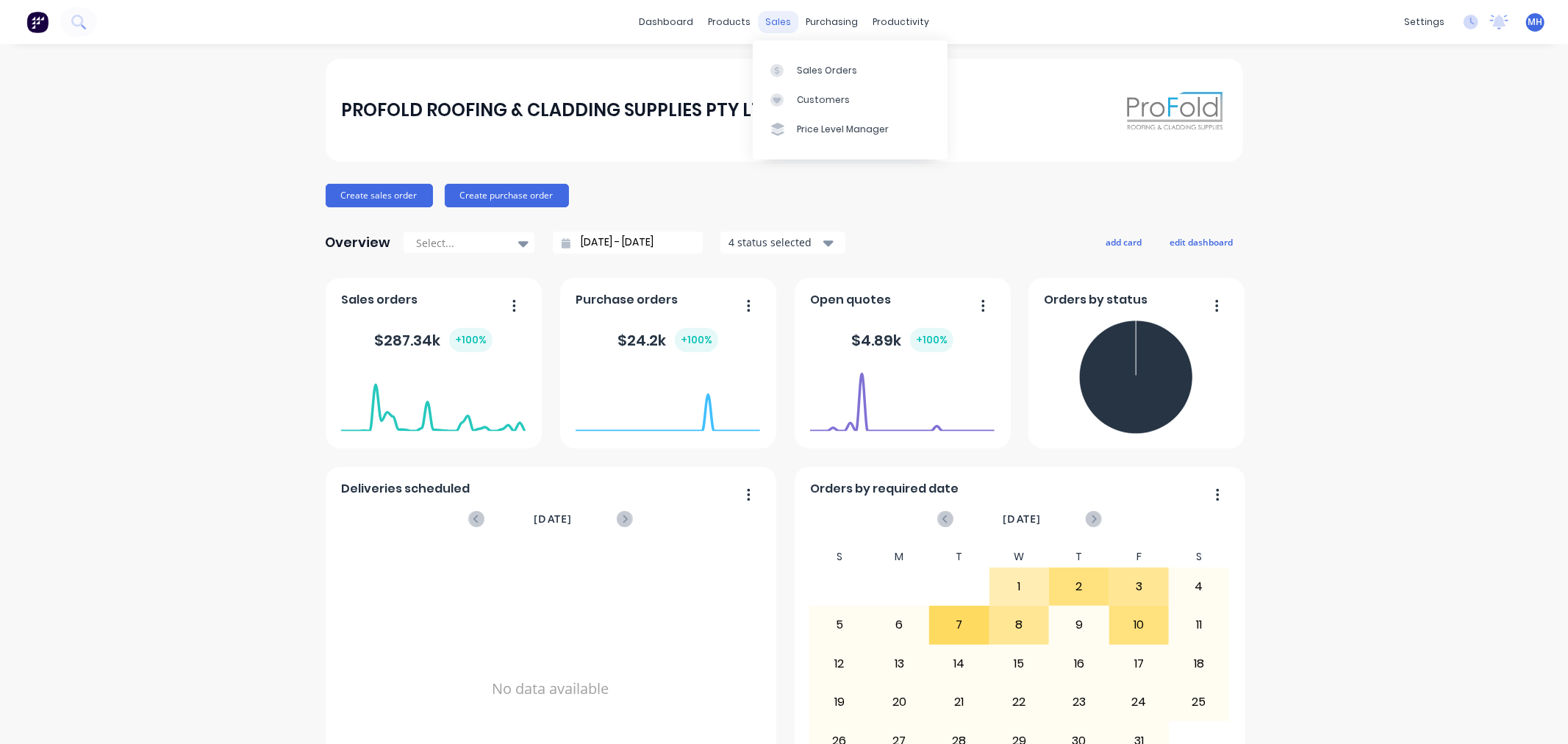
click at [781, 32] on div "sales" at bounding box center [778, 22] width 40 height 22
click at [810, 64] on div "Sales Orders" at bounding box center [827, 70] width 60 height 13
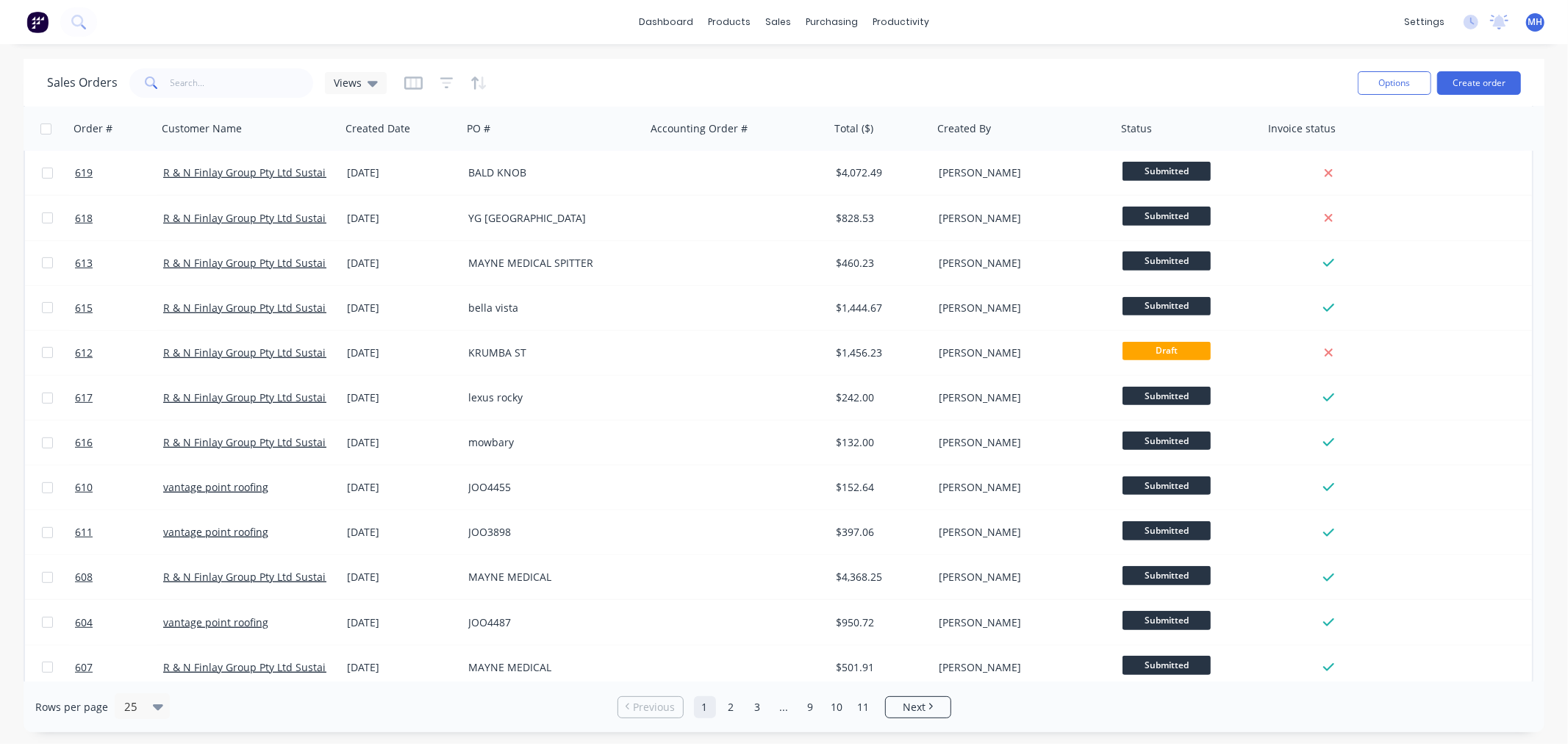
scroll to position [592, 0]
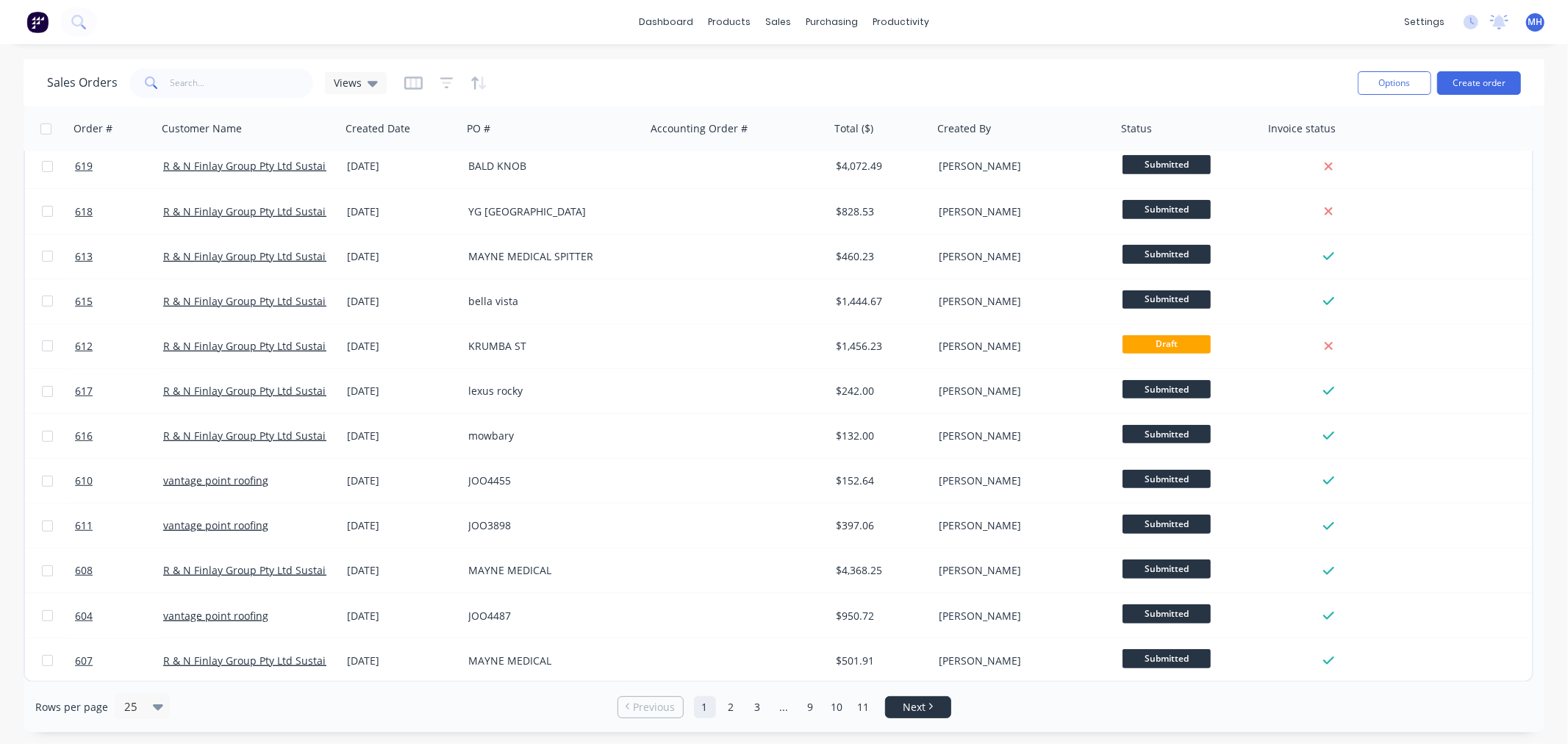
click at [917, 714] on span "Next" at bounding box center [914, 707] width 23 height 15
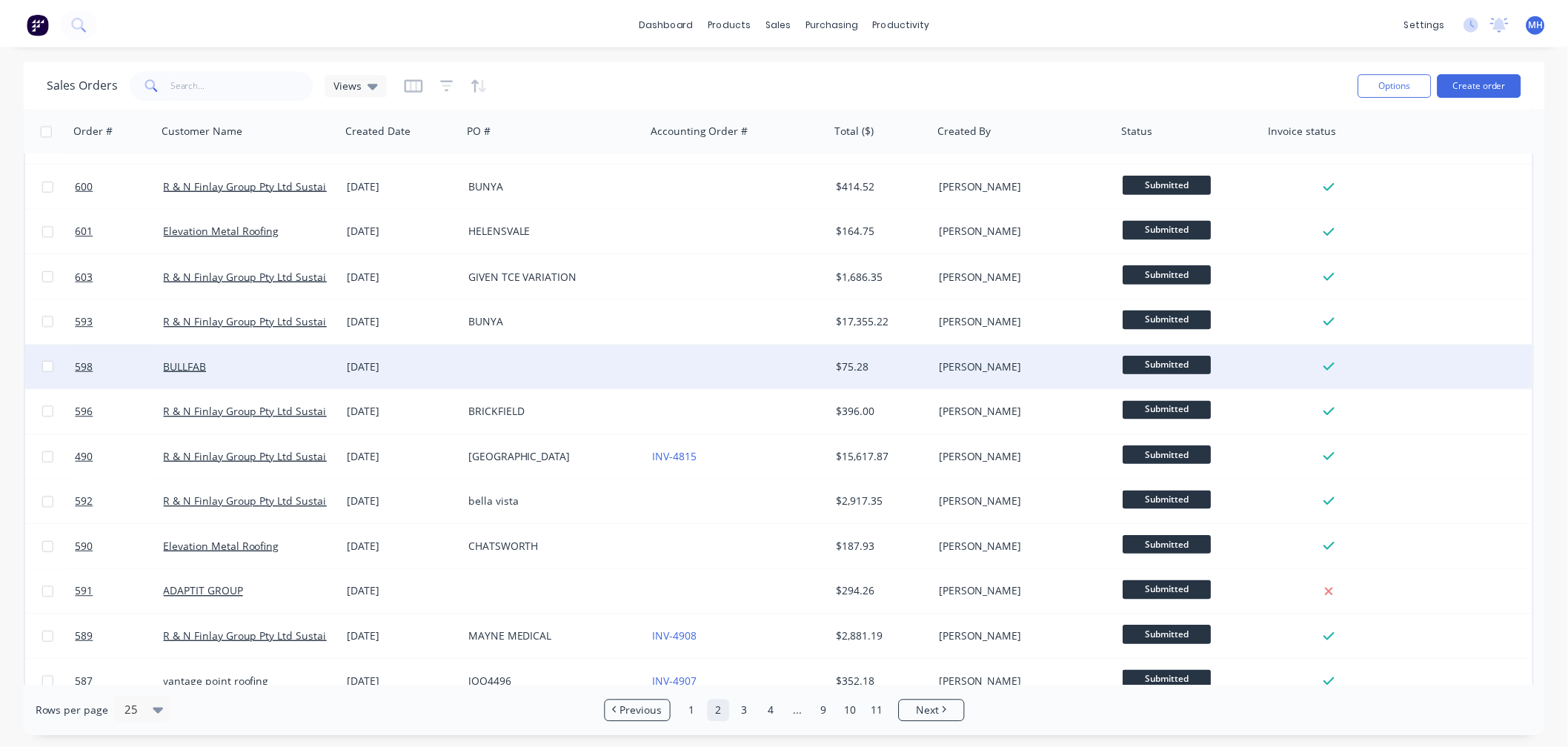
scroll to position [0, 0]
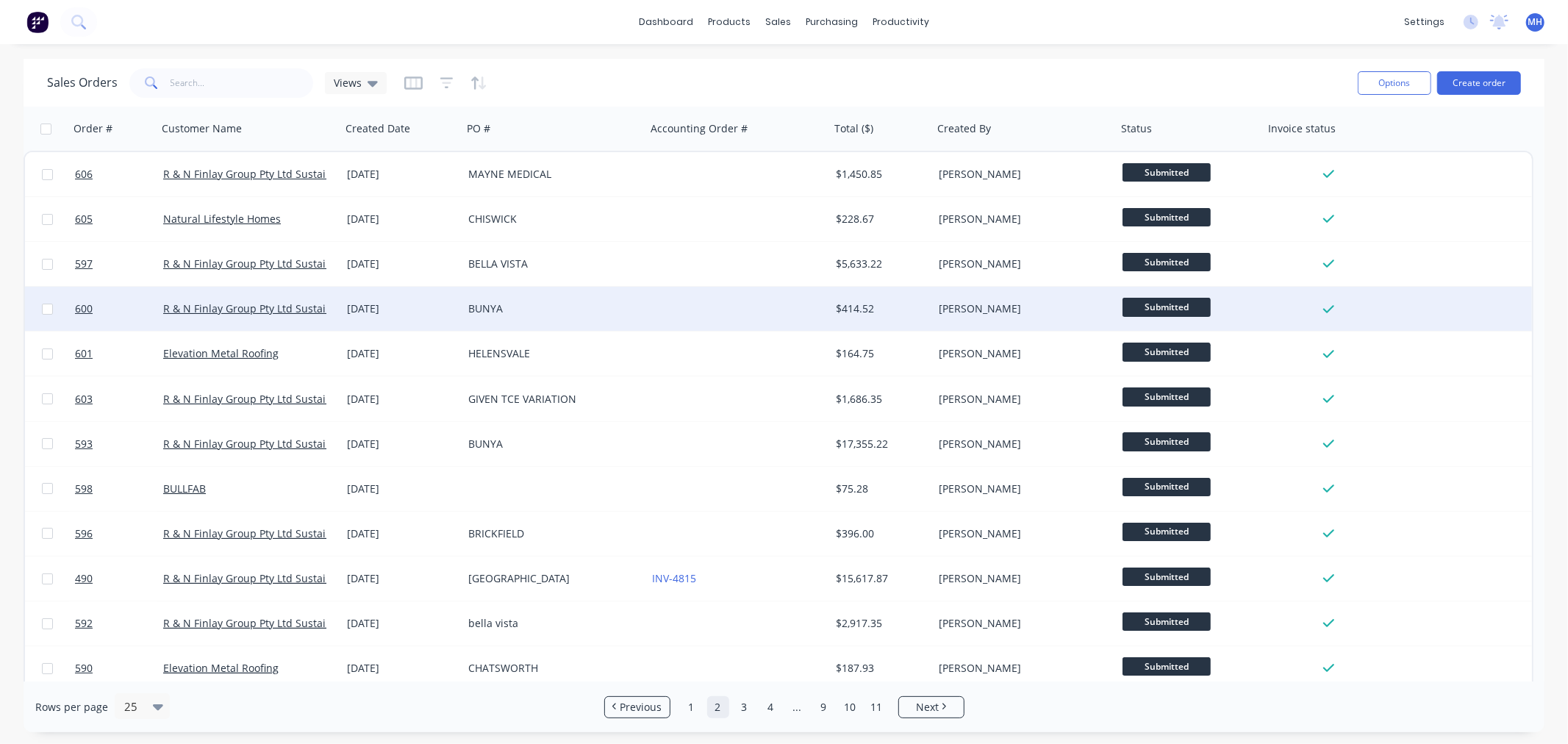
click at [490, 307] on div "BUNYA" at bounding box center [549, 308] width 163 height 15
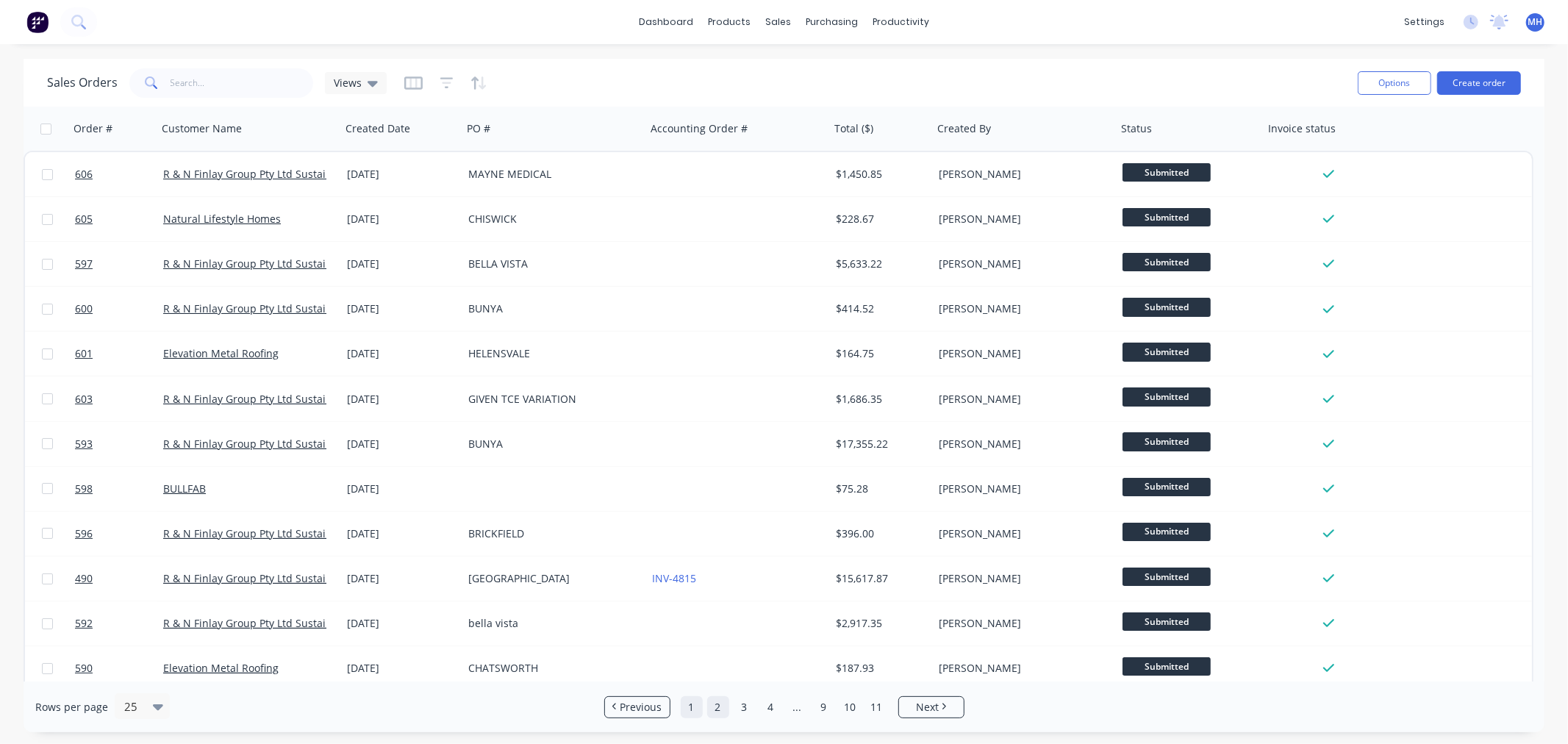
click at [688, 704] on link "1" at bounding box center [692, 707] width 22 height 22
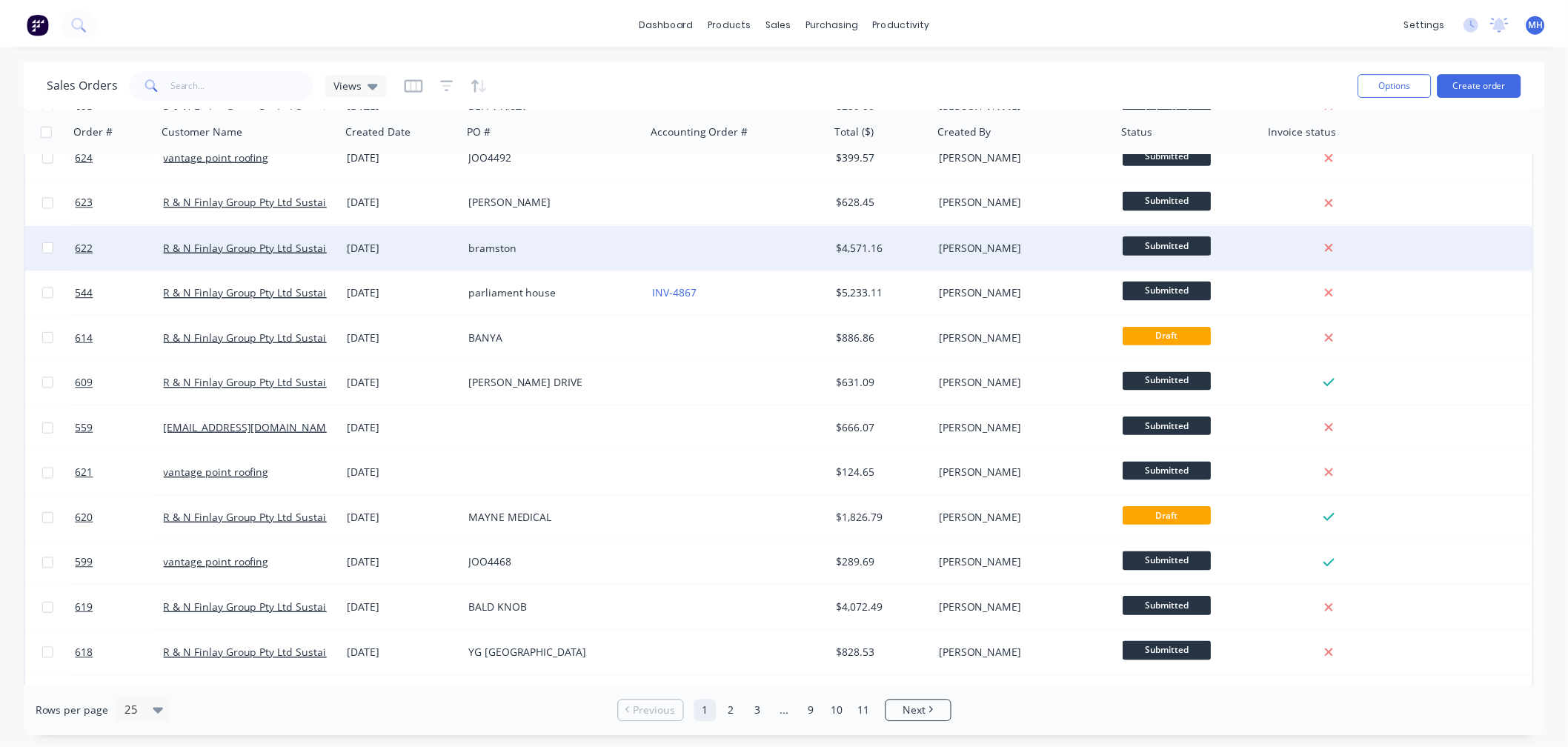
scroll to position [164, 0]
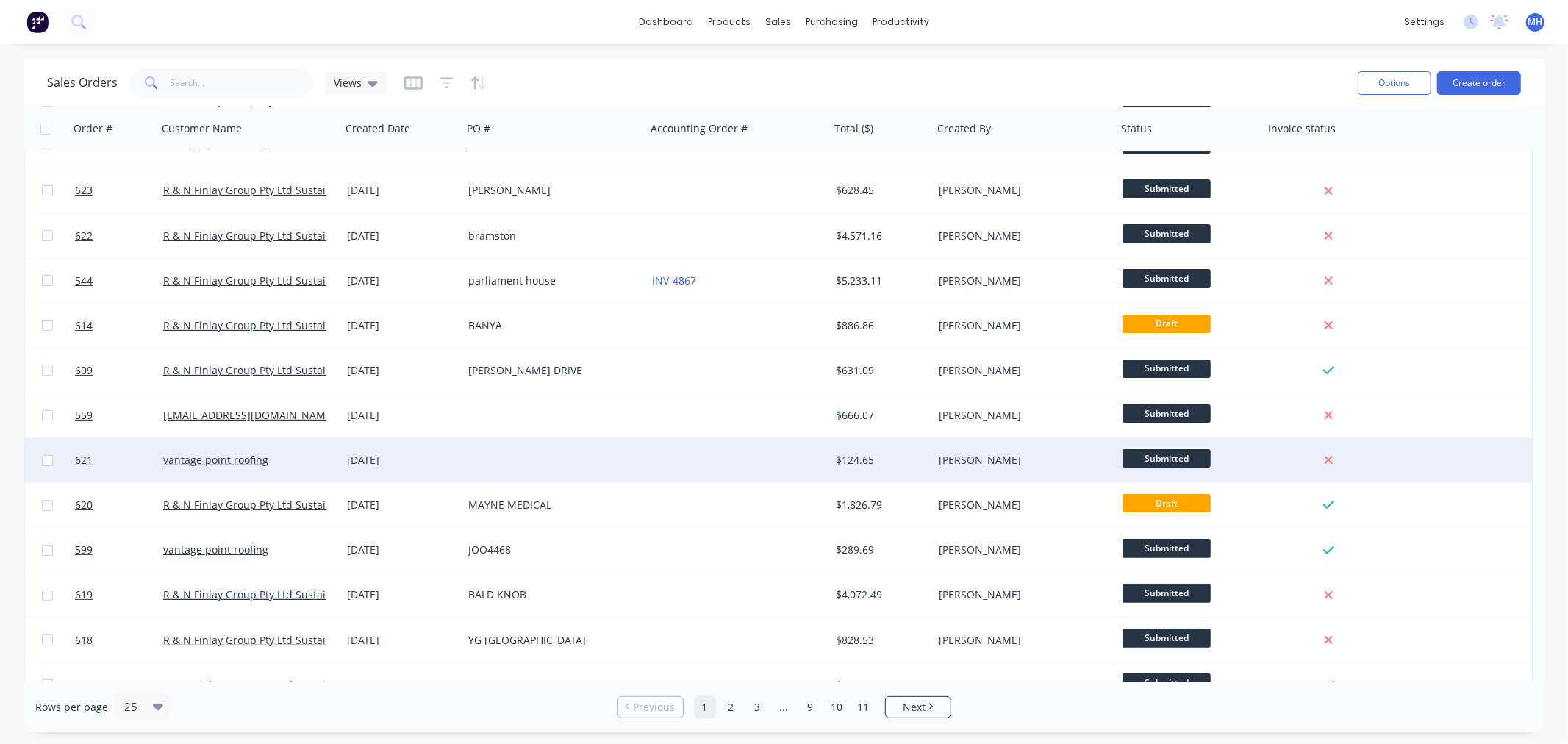
click at [523, 454] on div at bounding box center [554, 460] width 184 height 44
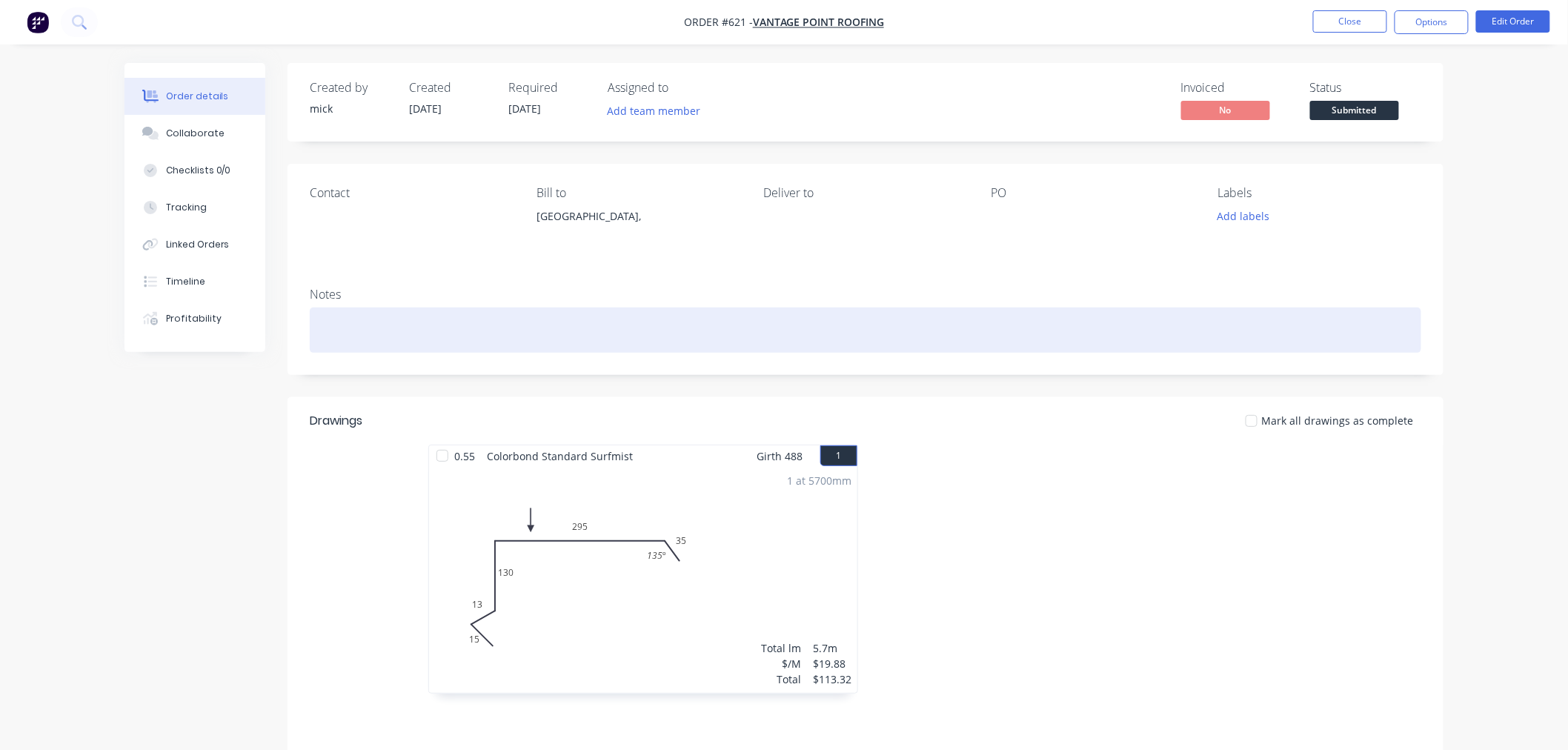
click at [546, 342] on div at bounding box center [865, 330] width 1111 height 45
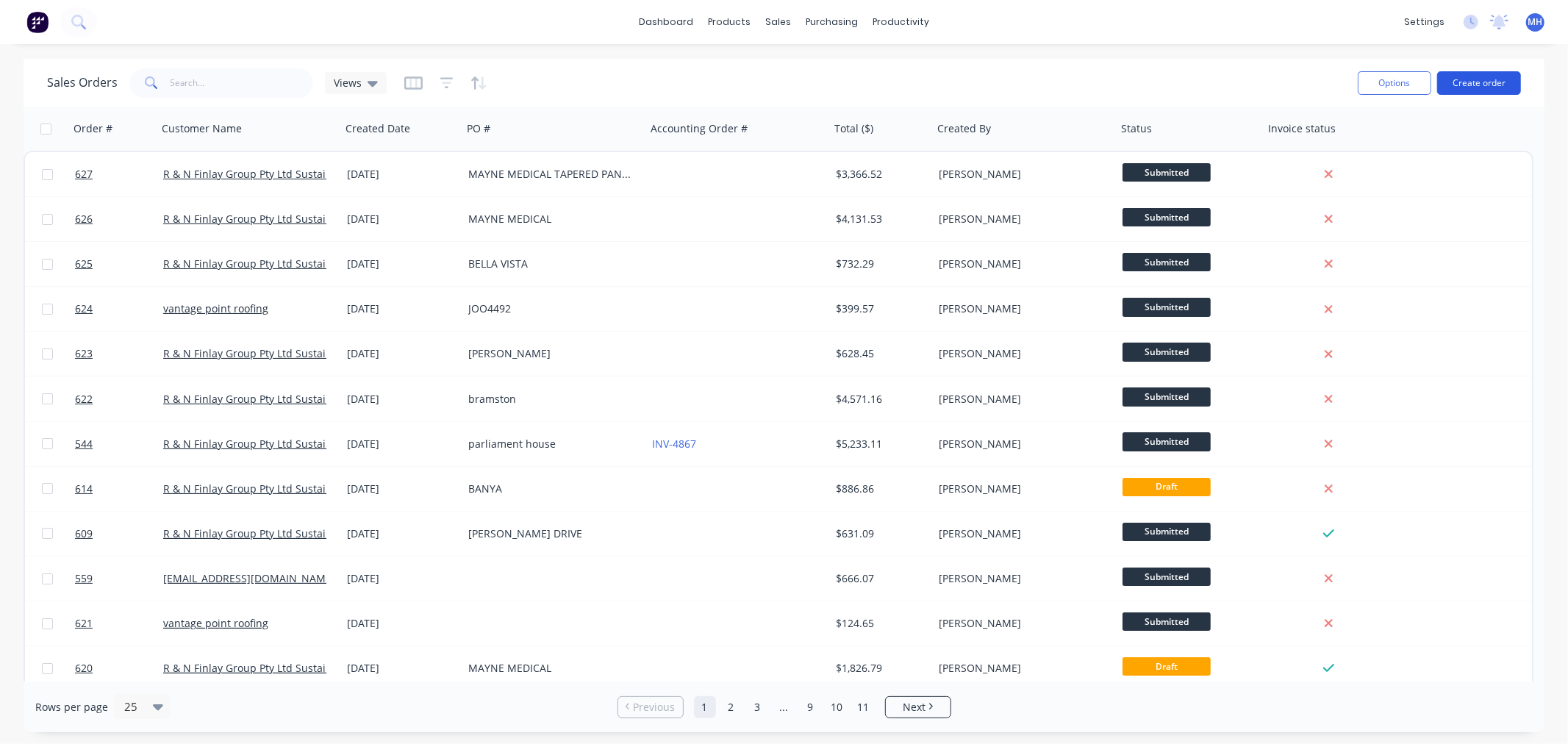
click at [1480, 81] on button "Create order" at bounding box center [1479, 83] width 84 height 24
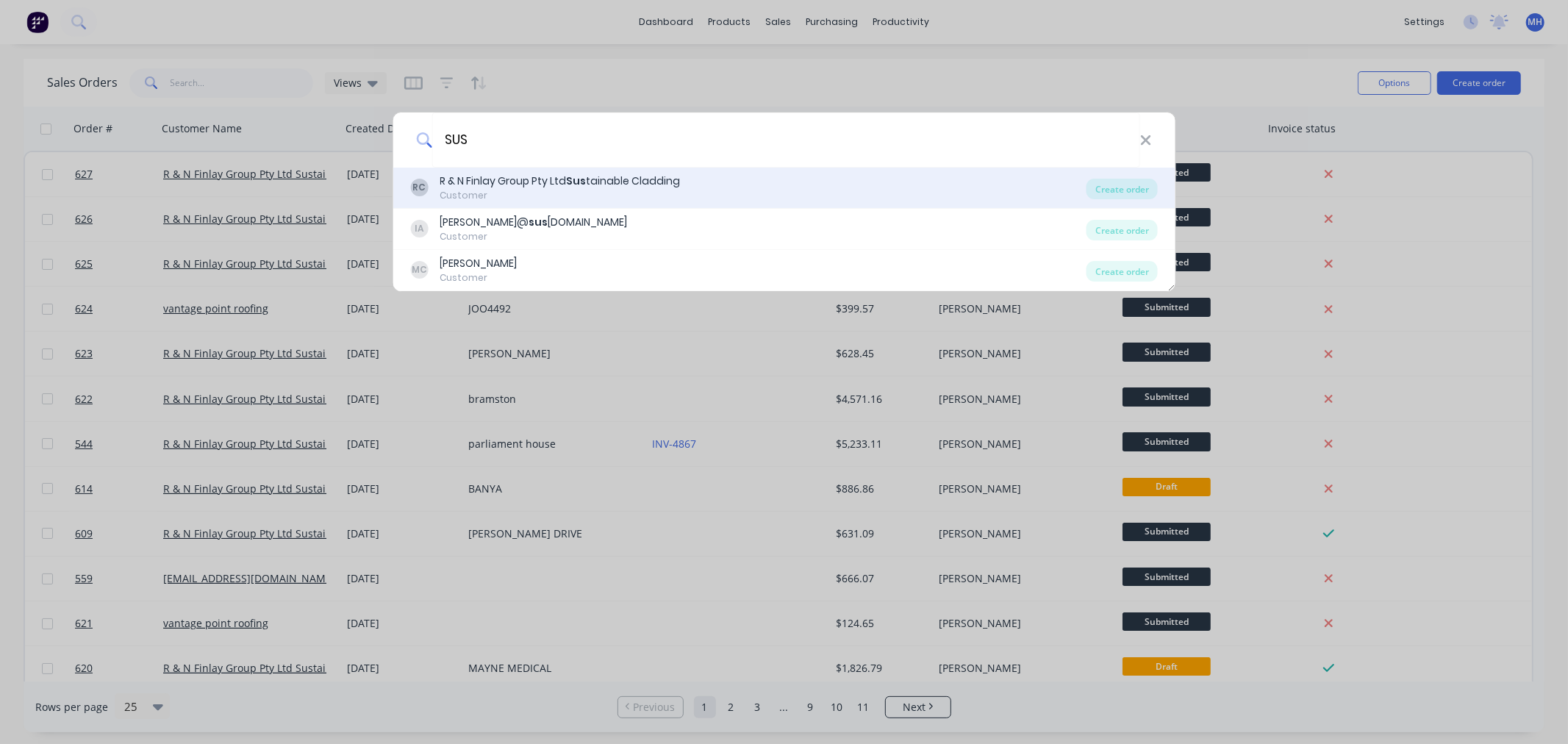
click at [639, 173] on div "R & N Finlay Group Pty Ltd Sus tainable Cladding" at bounding box center [560, 181] width 240 height 16
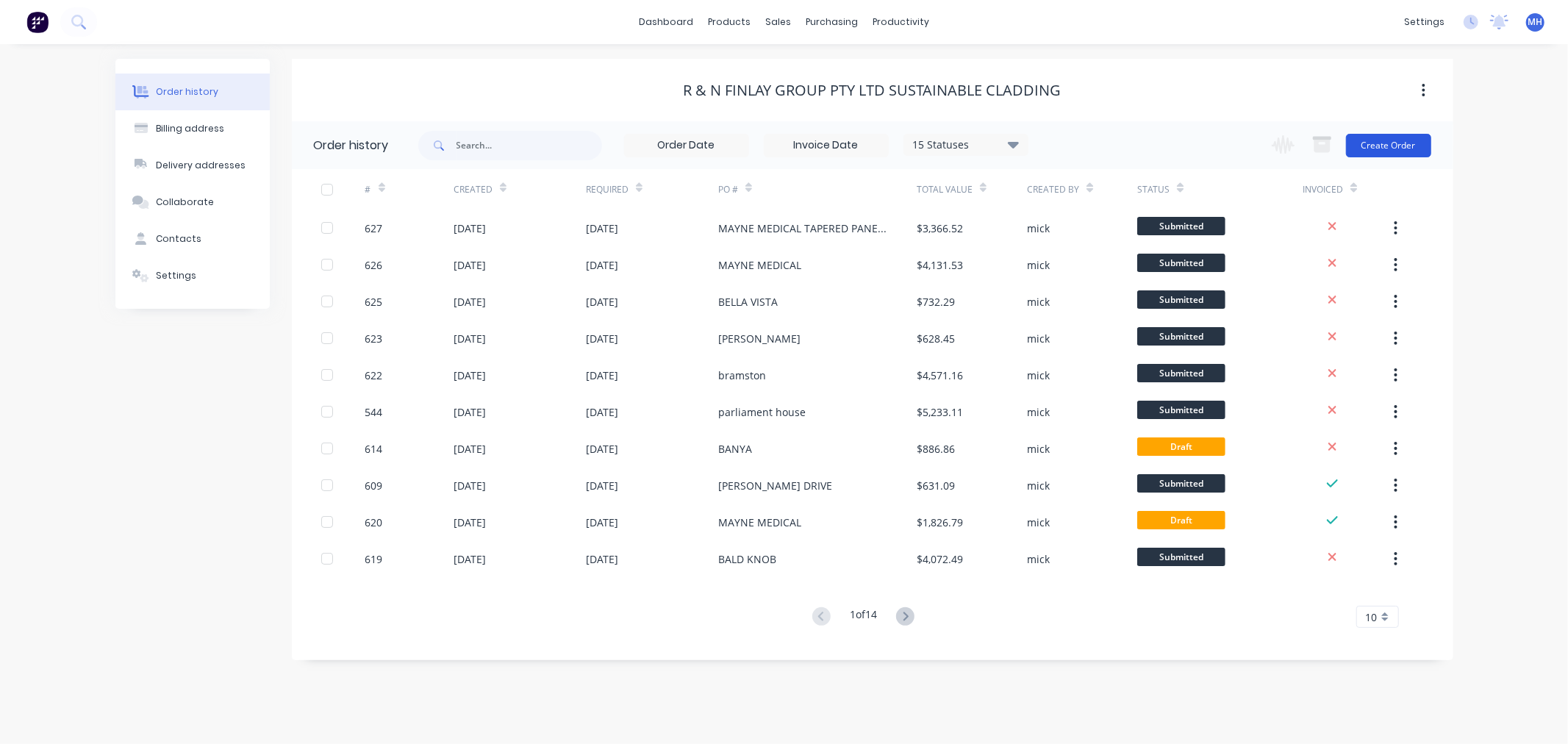
click at [1387, 143] on button "Create Order" at bounding box center [1389, 146] width 85 height 24
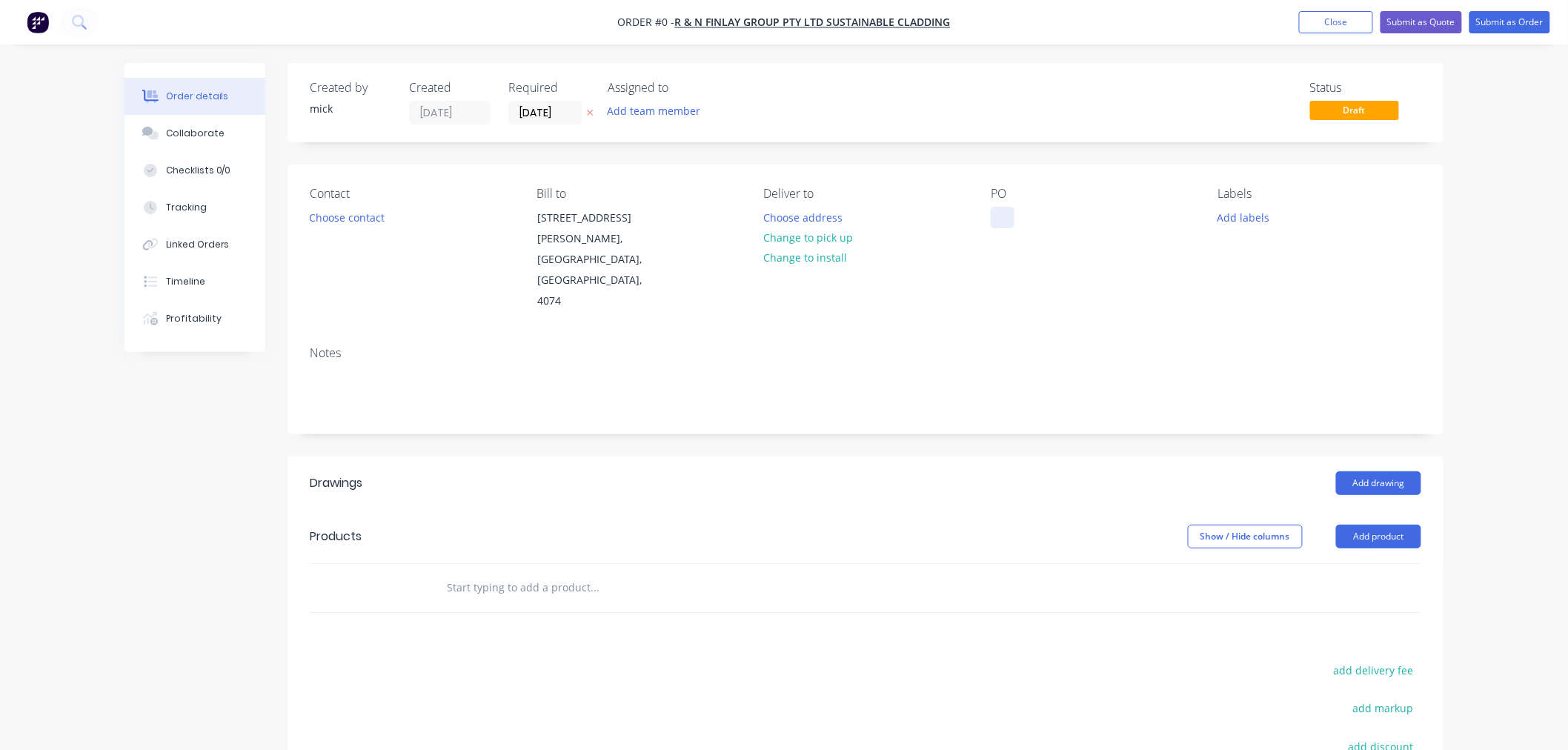
click at [1013, 210] on div at bounding box center [1002, 217] width 24 height 21
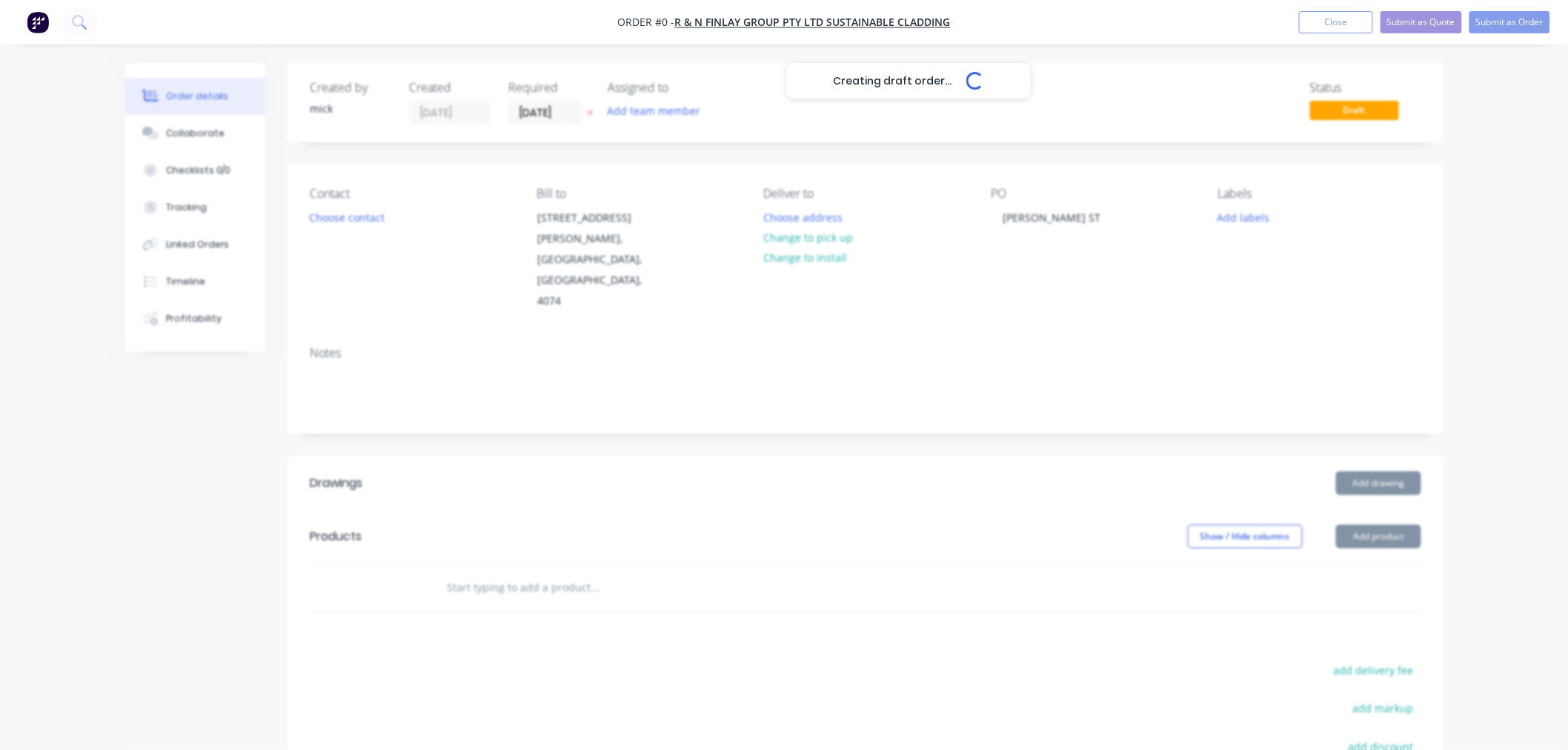
click at [1477, 284] on div "Creating draft order... Loading... Order details Collaborate Checklists 0/0 Tra…" at bounding box center [784, 495] width 1568 height 991
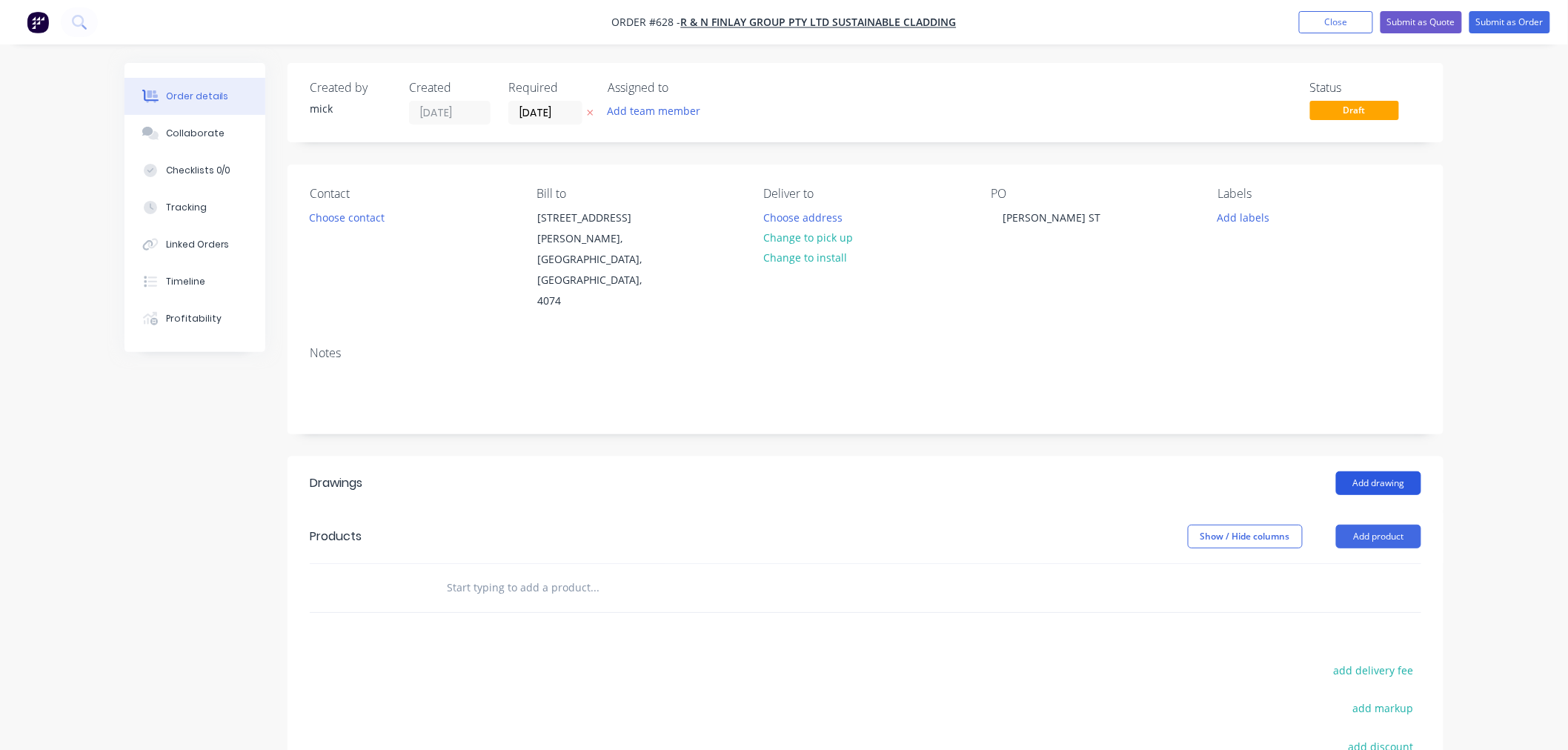
click at [1359, 471] on button "Add drawing" at bounding box center [1378, 483] width 85 height 24
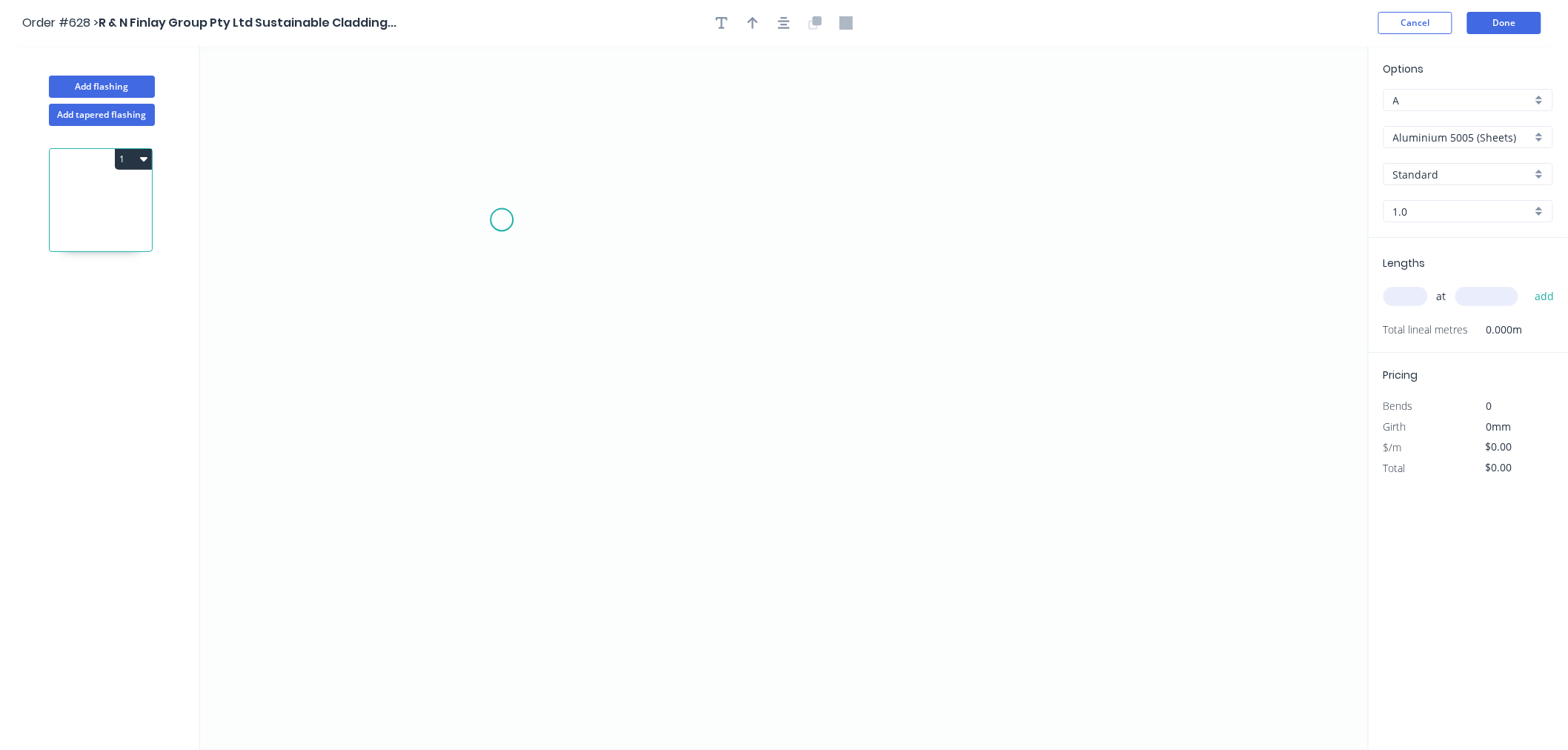
click at [501, 220] on icon "0" at bounding box center [784, 398] width 1168 height 704
click at [488, 510] on icon "0" at bounding box center [784, 398] width 1168 height 704
click at [1128, 490] on icon "0 ?" at bounding box center [784, 398] width 1168 height 704
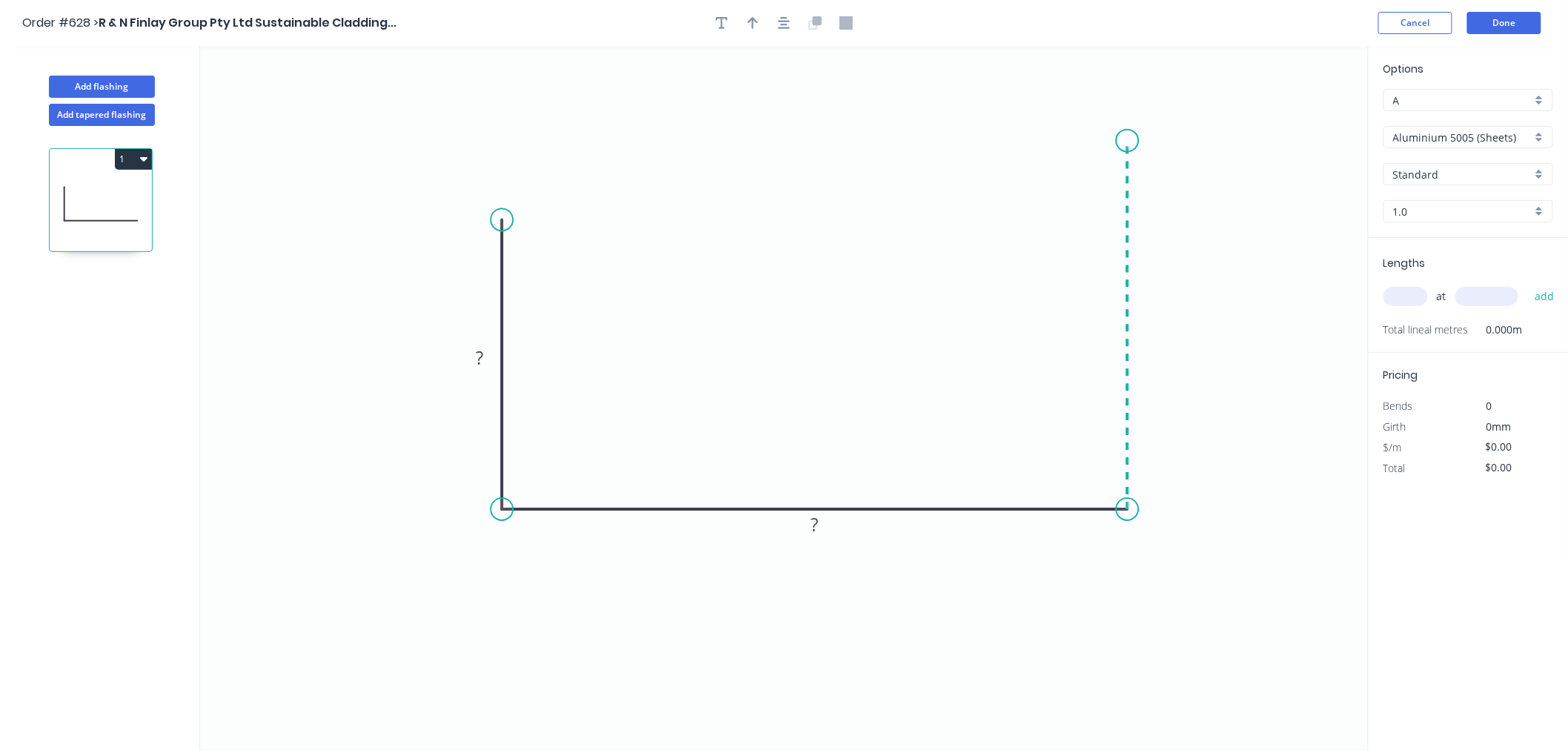
click at [1121, 141] on icon "0 ? ?" at bounding box center [784, 398] width 1168 height 704
click at [1030, 144] on icon "0 ? ? ?" at bounding box center [784, 398] width 1168 height 704
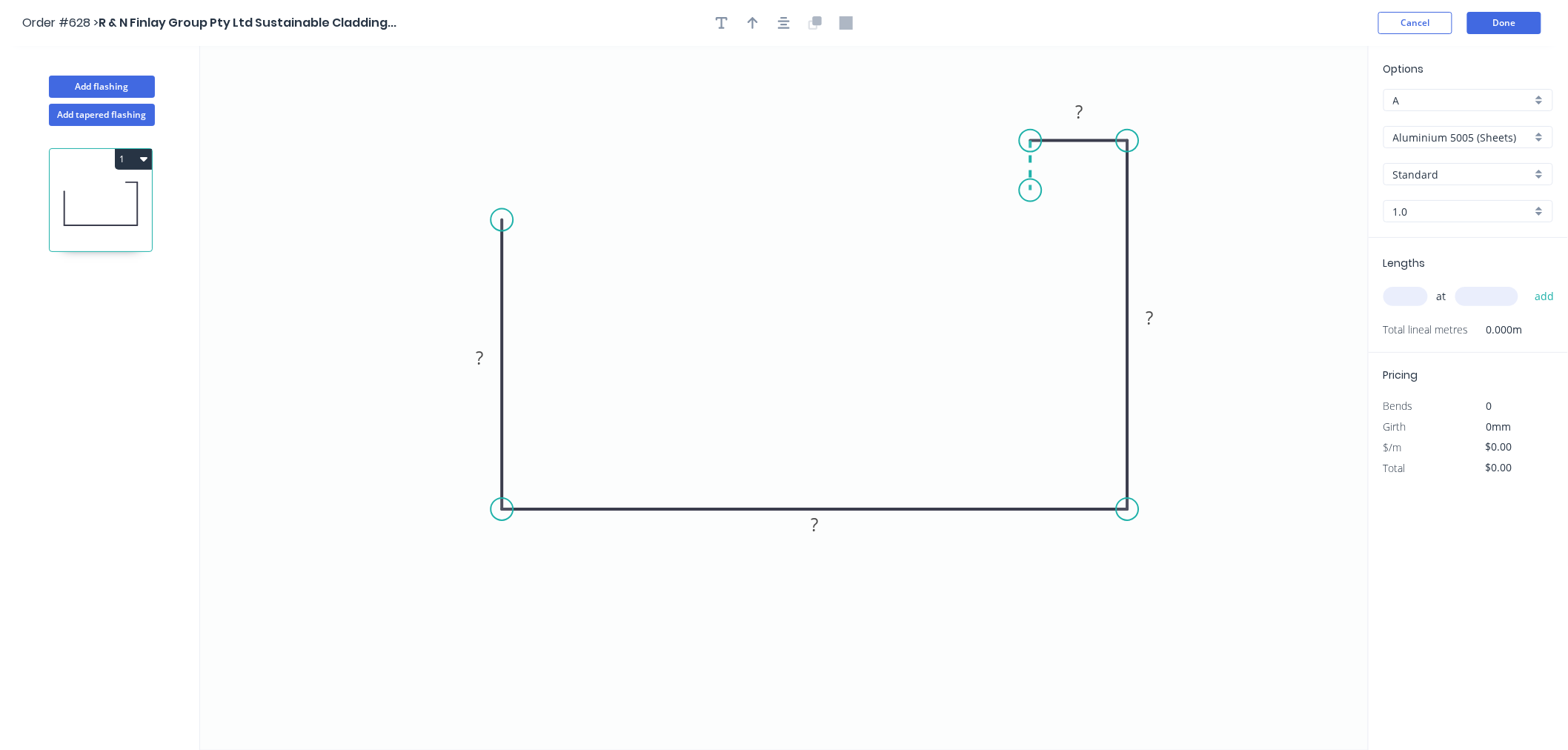
click at [1031, 191] on icon "0 ? ? ? ?" at bounding box center [784, 398] width 1168 height 704
click at [1031, 191] on circle at bounding box center [1030, 191] width 22 height 22
click at [545, 272] on div "Crush & Fold" at bounding box center [575, 273] width 149 height 30
click at [534, 262] on div "Flip bend" at bounding box center [576, 271] width 149 height 30
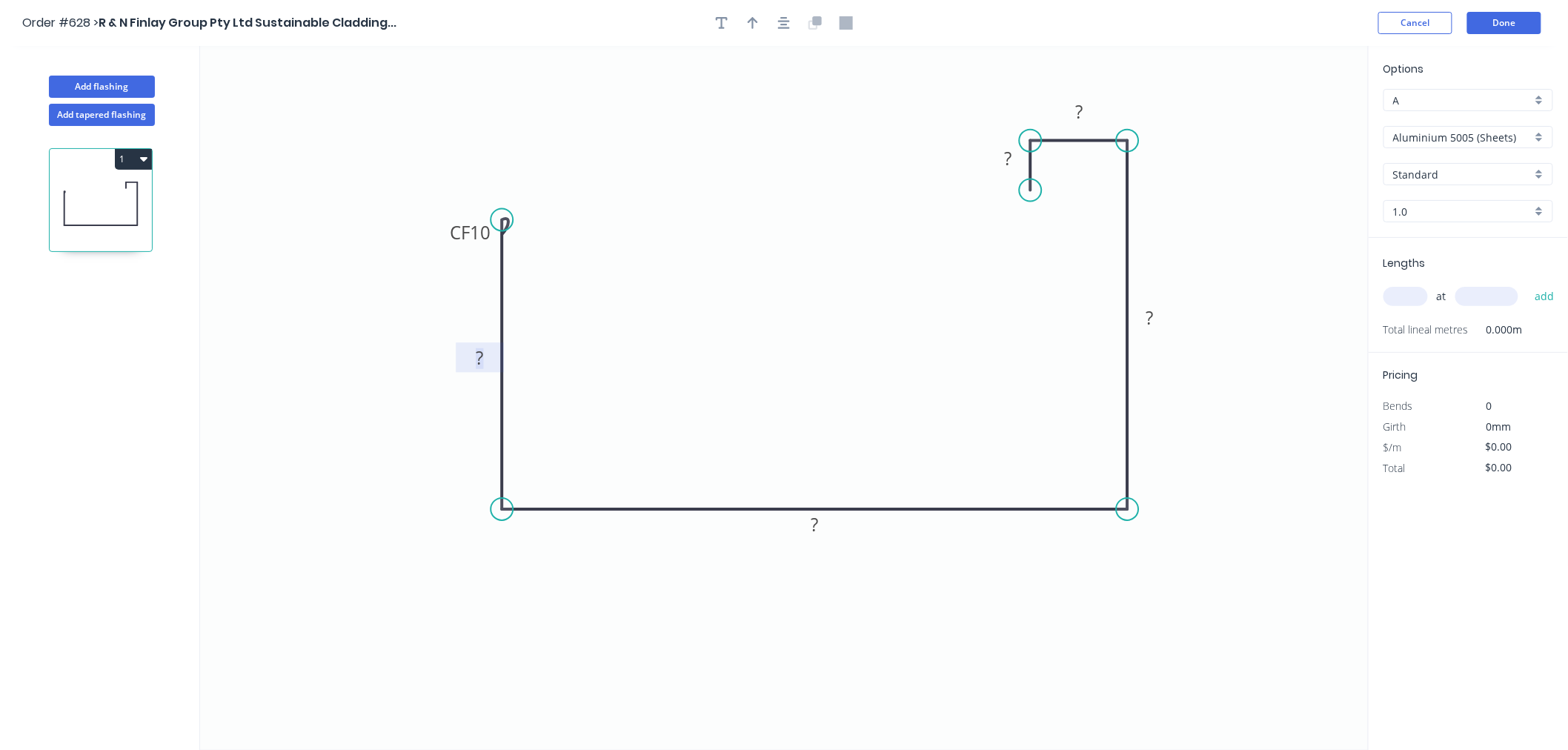
click at [487, 358] on rect at bounding box center [479, 358] width 29 height 21
click at [786, 298] on icon "0 CF 10 120 150 125 20 20" at bounding box center [784, 398] width 1168 height 704
click at [1524, 134] on input "Aluminium 5005 (Sheets)" at bounding box center [1462, 137] width 138 height 16
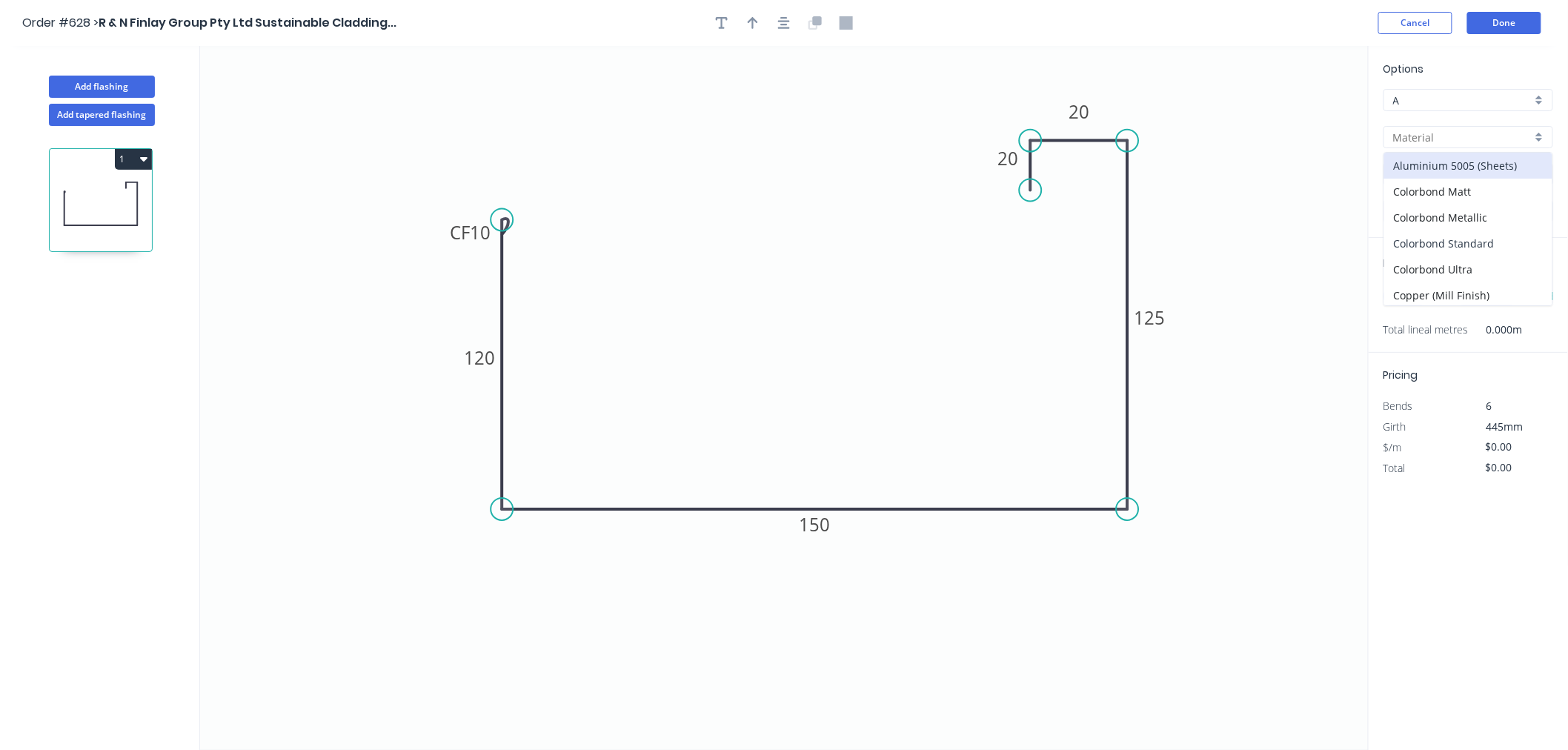
click at [1503, 237] on div "Colorbond Standard" at bounding box center [1468, 243] width 168 height 26
click at [1483, 153] on div "Options A A Colorbond Standard Colorbond Standard Basalt Basalt 0.55 0.55" at bounding box center [1468, 149] width 199 height 177
click at [1482, 178] on input "Basalt" at bounding box center [1462, 175] width 138 height 16
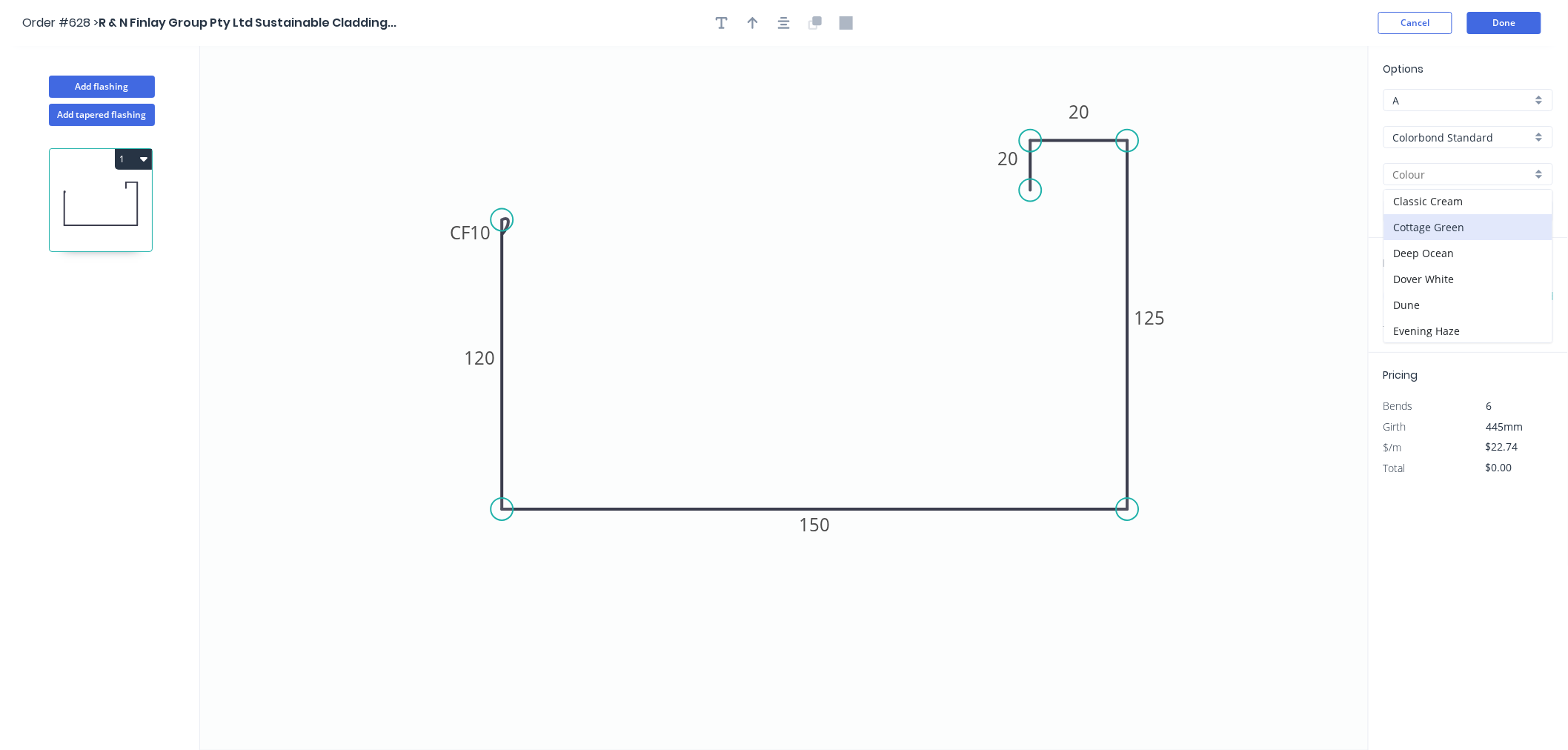
scroll to position [83, 0]
click at [1461, 281] on div "Dune" at bounding box center [1468, 276] width 168 height 26
click at [1411, 297] on input "text" at bounding box center [1405, 296] width 44 height 19
click at [1414, 297] on input "text" at bounding box center [1405, 296] width 44 height 19
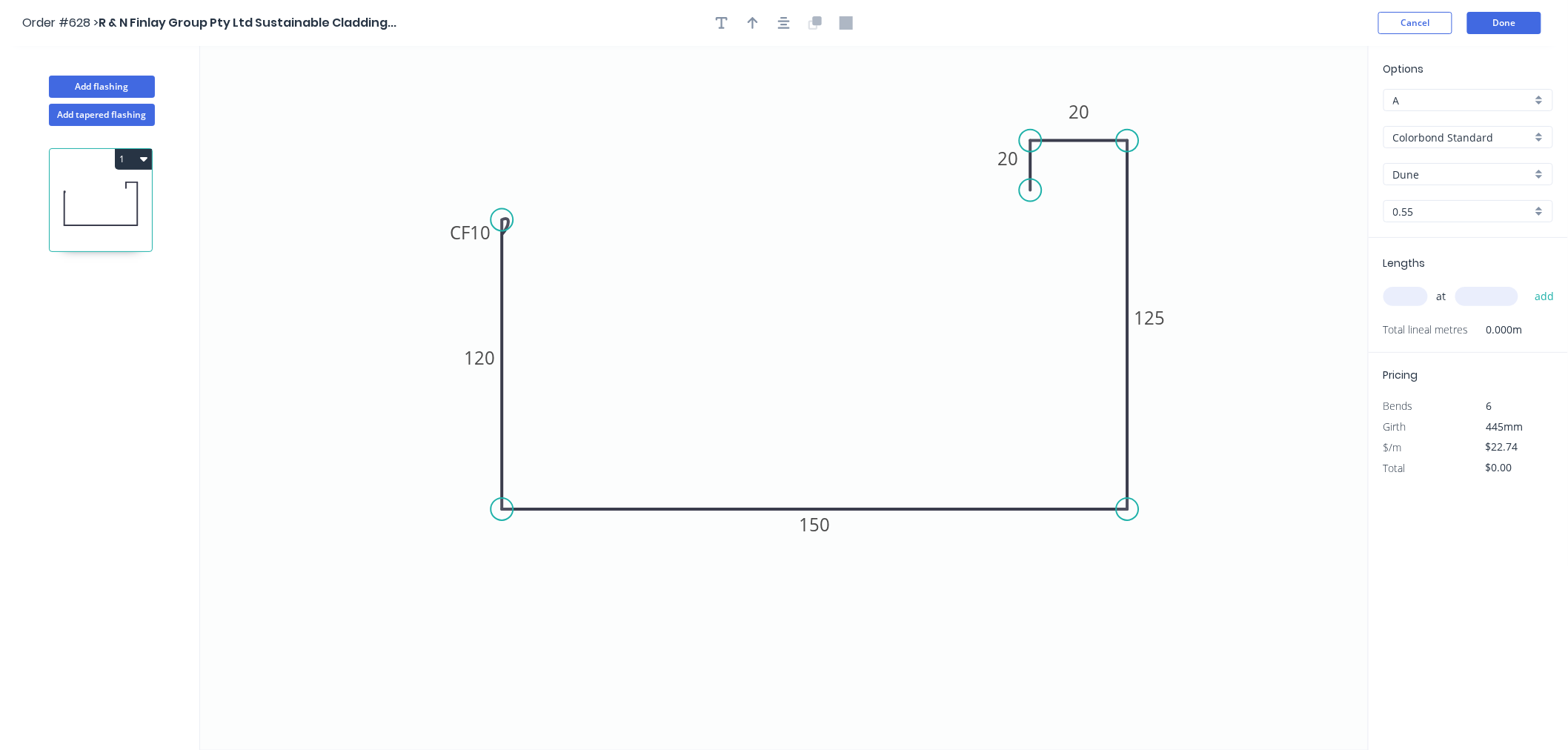
click at [1414, 297] on input "text" at bounding box center [1405, 296] width 44 height 19
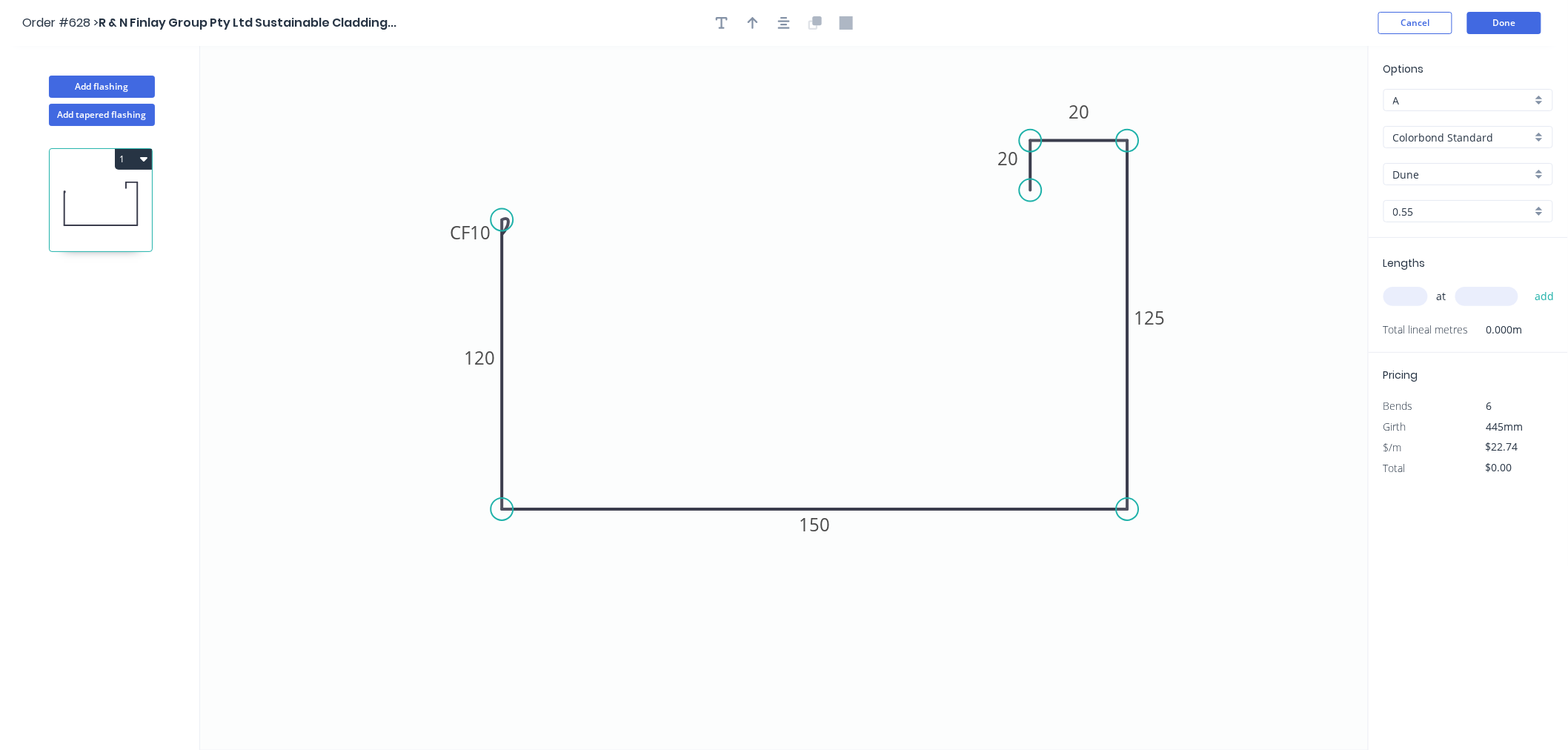
click at [1414, 297] on input "text" at bounding box center [1405, 296] width 44 height 19
click at [1527, 284] on button "add" at bounding box center [1544, 296] width 35 height 25
click at [1516, 16] on button "Done" at bounding box center [1504, 23] width 74 height 22
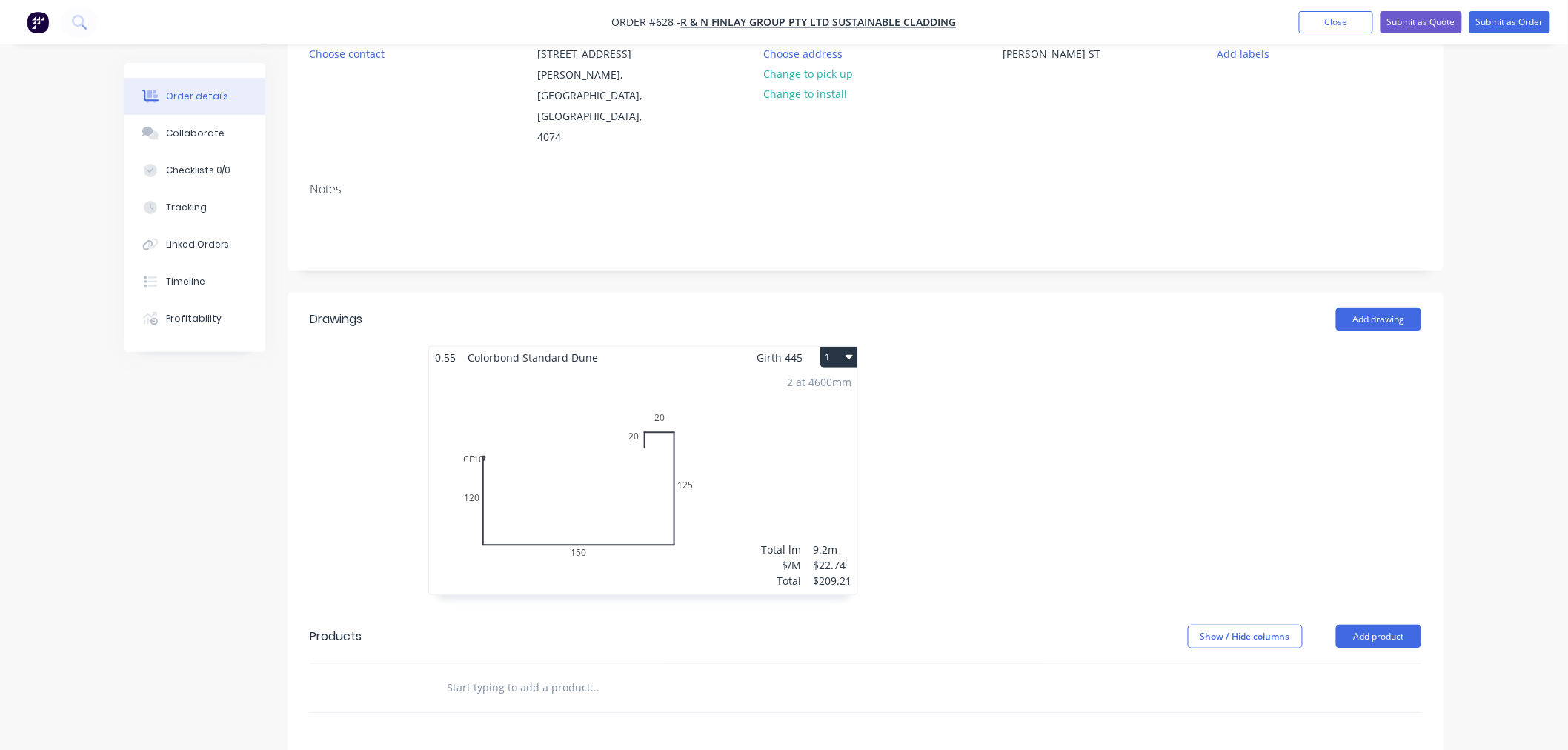
scroll to position [329, 0]
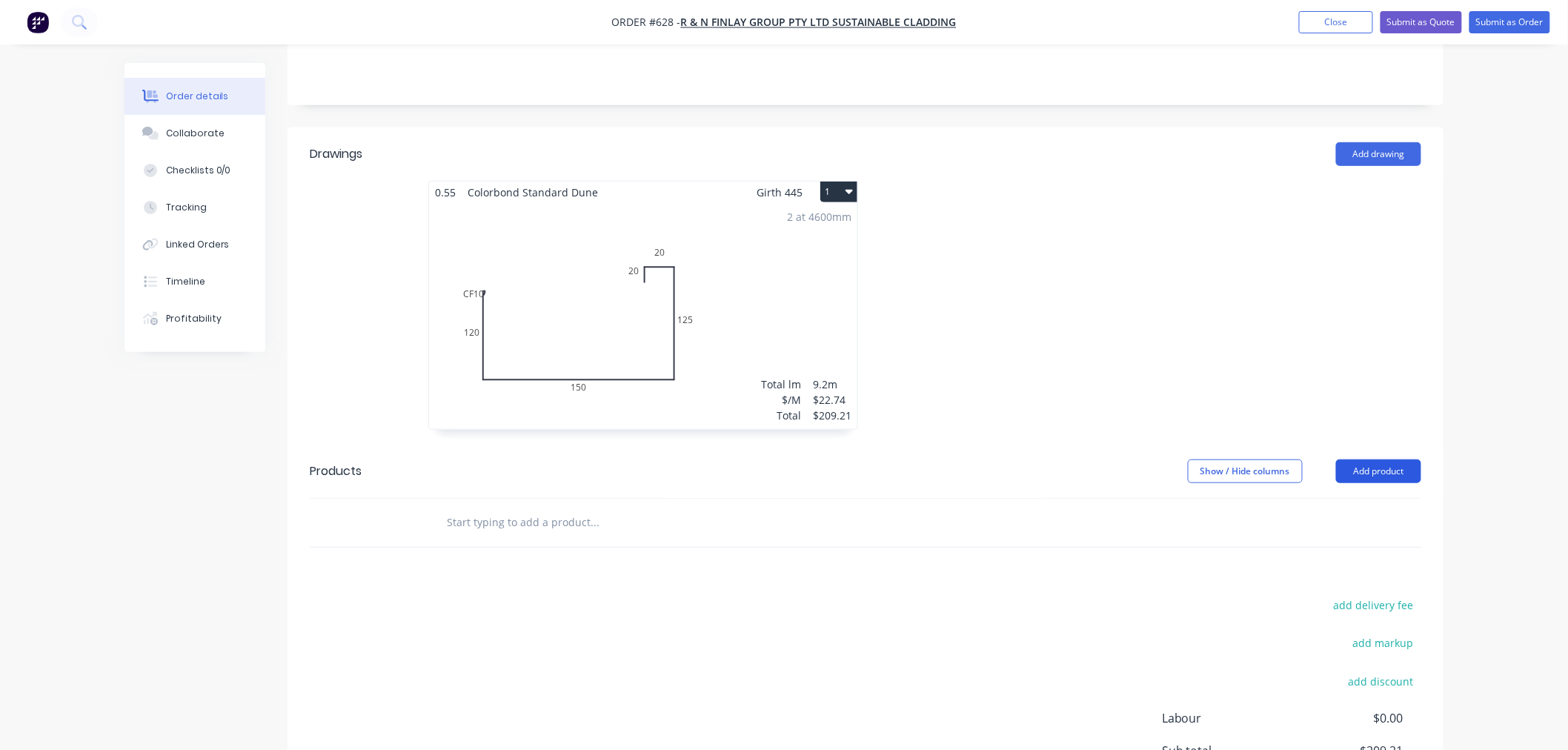
click at [1400, 459] on button "Add product" at bounding box center [1378, 471] width 85 height 24
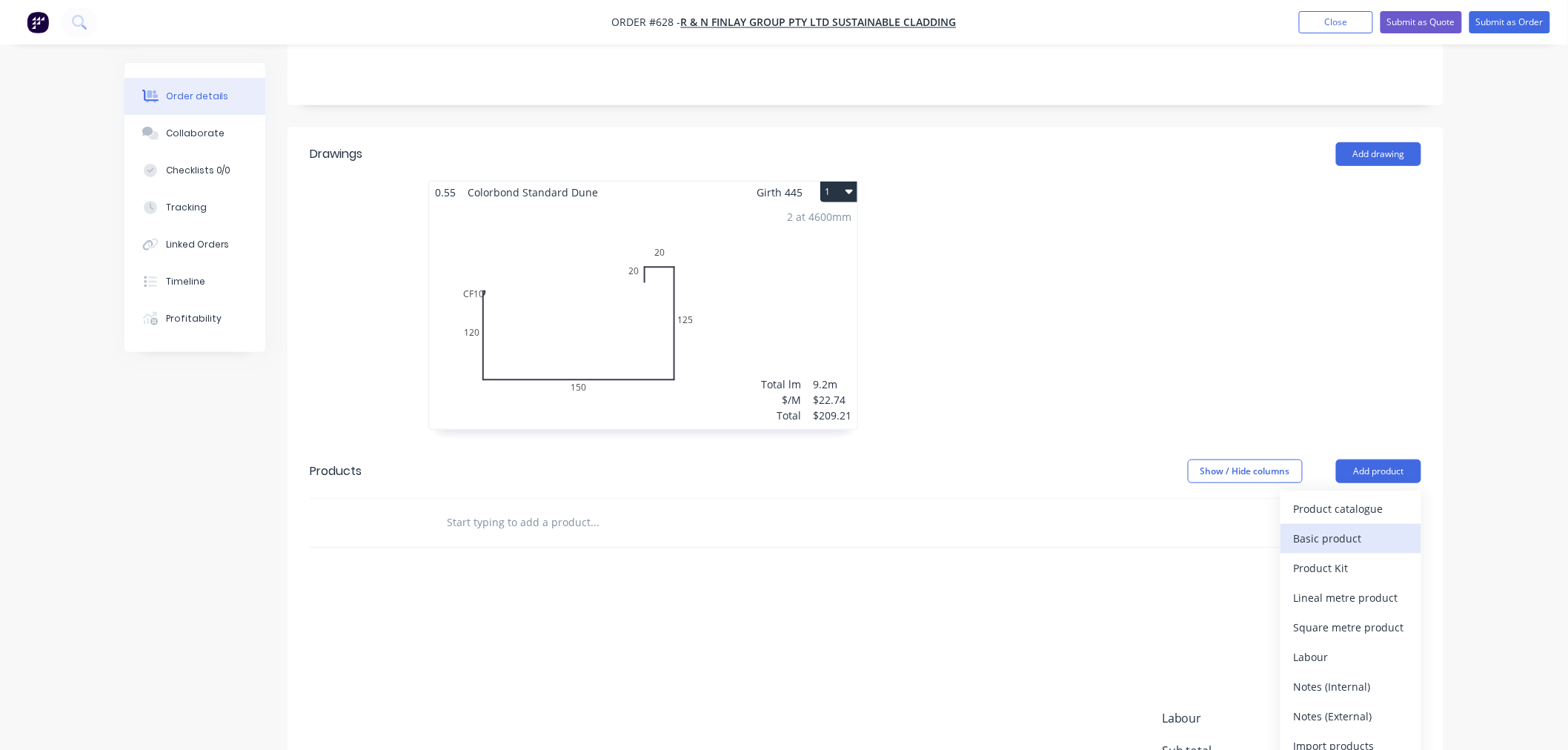
click at [1371, 528] on div "Basic product" at bounding box center [1350, 538] width 114 height 21
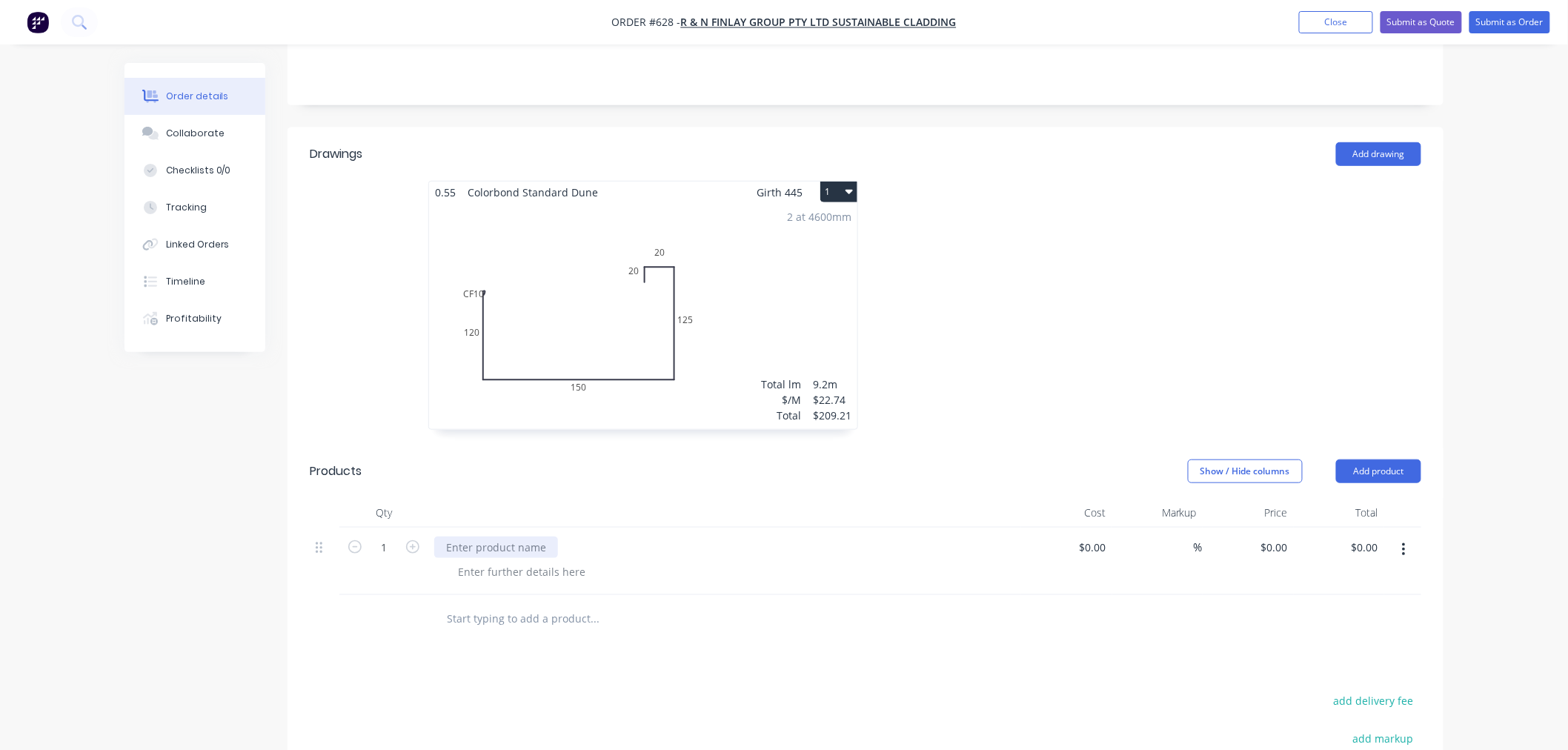
click at [513, 536] on div at bounding box center [496, 547] width 124 height 21
click at [524, 561] on div at bounding box center [521, 571] width 151 height 21
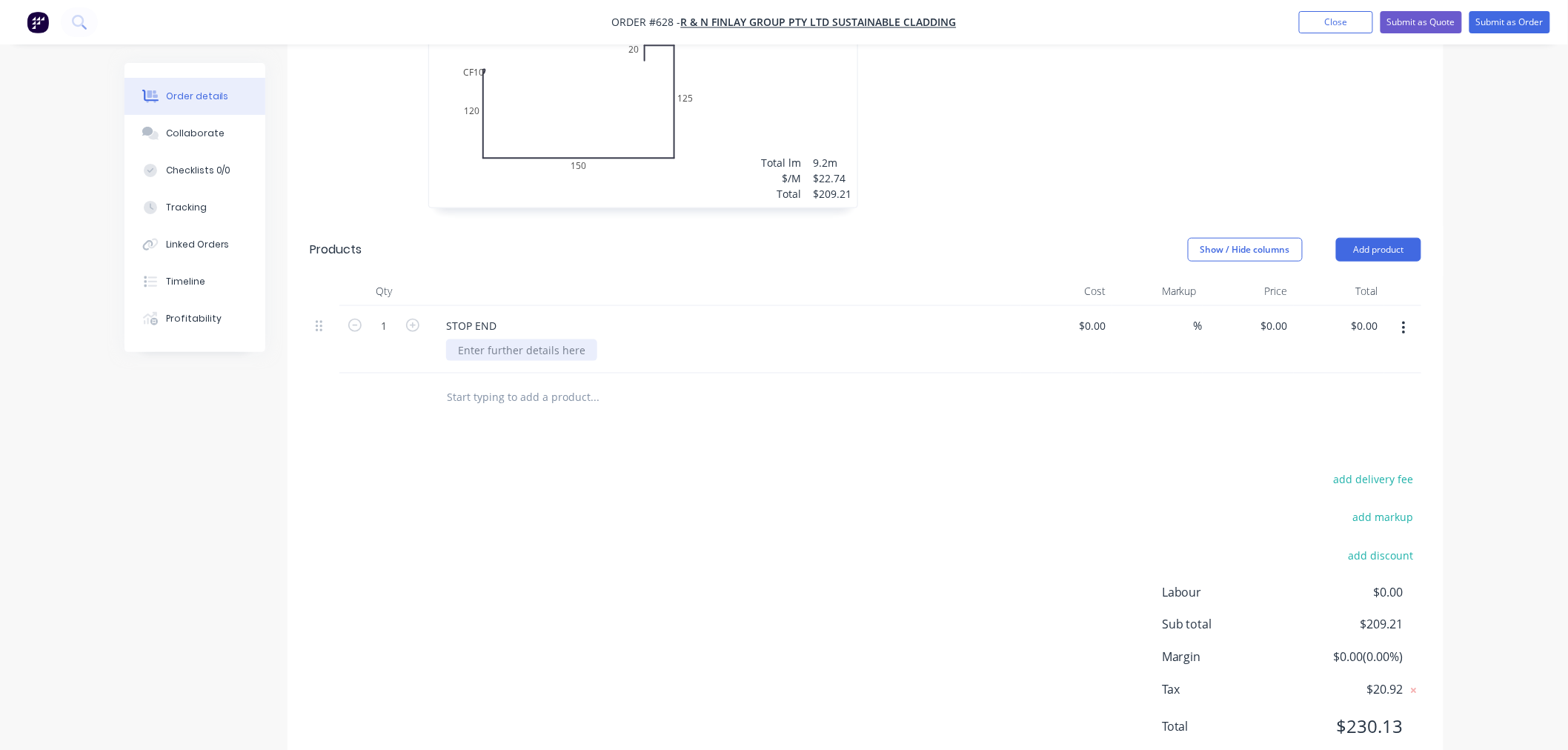
scroll to position [559, 0]
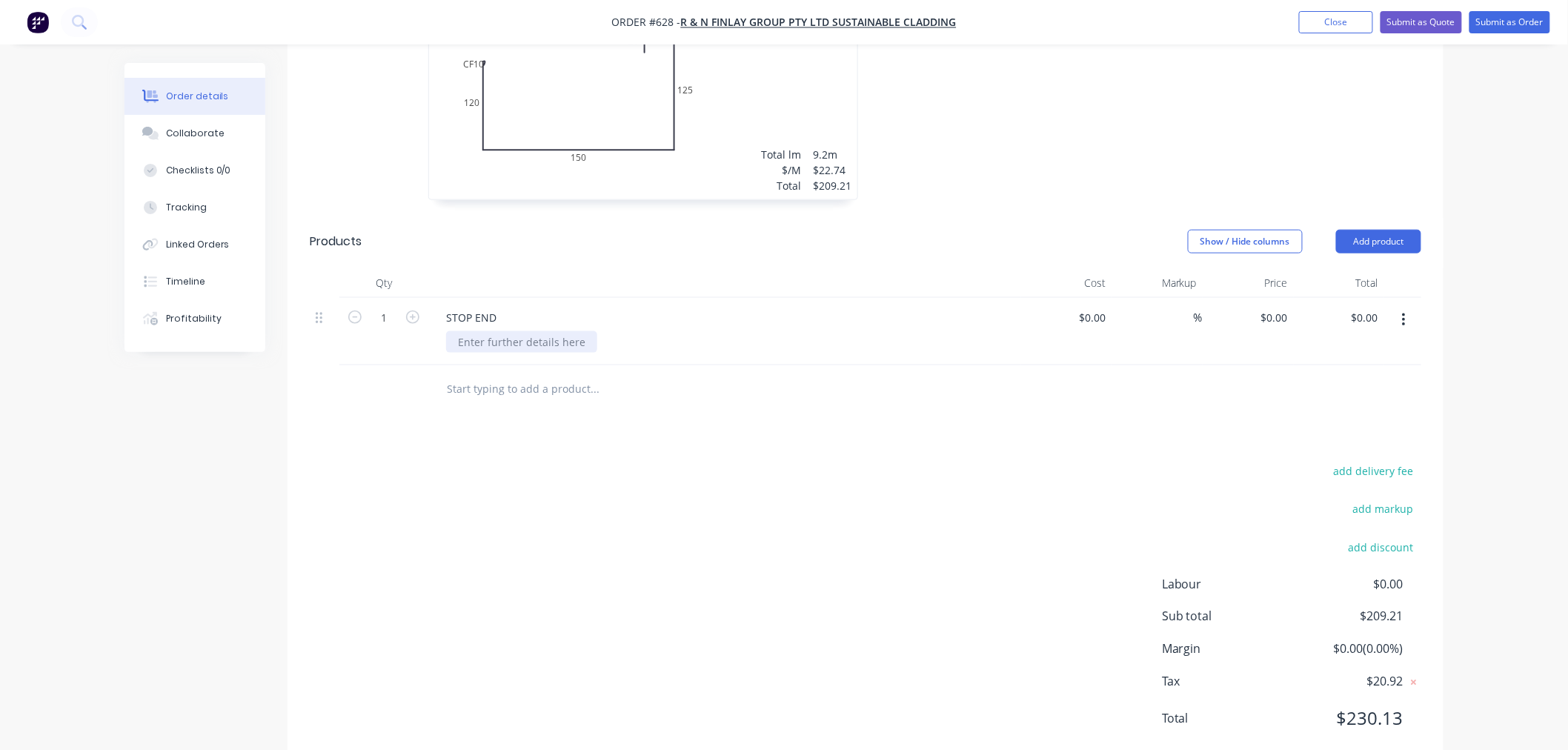
click at [572, 331] on div at bounding box center [521, 342] width 151 height 21
click at [647, 461] on div "add delivery fee add markup add discount Labour $0.00 Sub total $209.21 Margin …" at bounding box center [865, 604] width 1111 height 286
click at [1289, 307] on input "0" at bounding box center [1276, 317] width 34 height 21
click at [1164, 369] on div at bounding box center [865, 389] width 1111 height 48
click at [413, 311] on icon "button" at bounding box center [412, 317] width 14 height 14
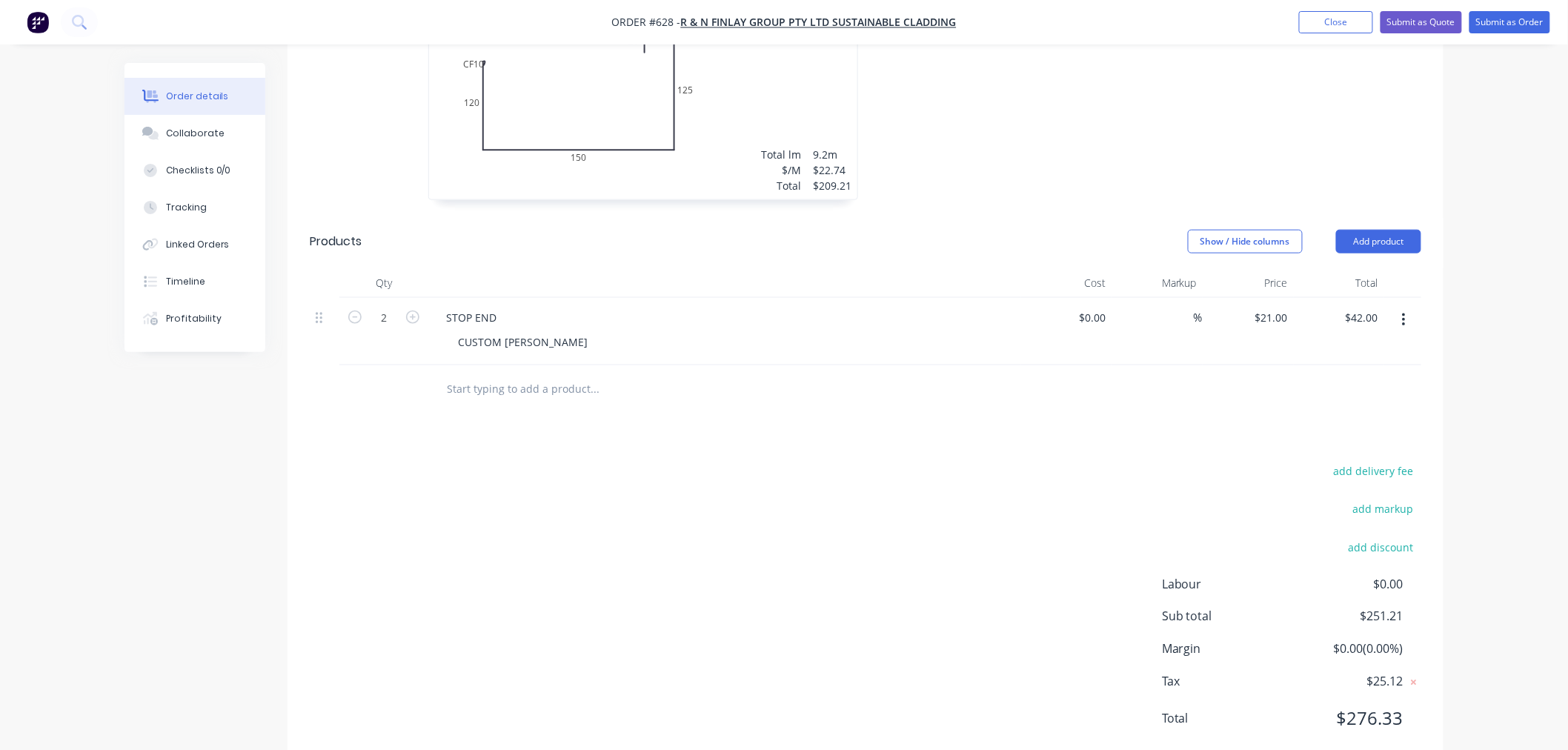
click at [534, 374] on input "text" at bounding box center [593, 389] width 296 height 29
click at [1388, 230] on button "Add product" at bounding box center [1378, 242] width 85 height 24
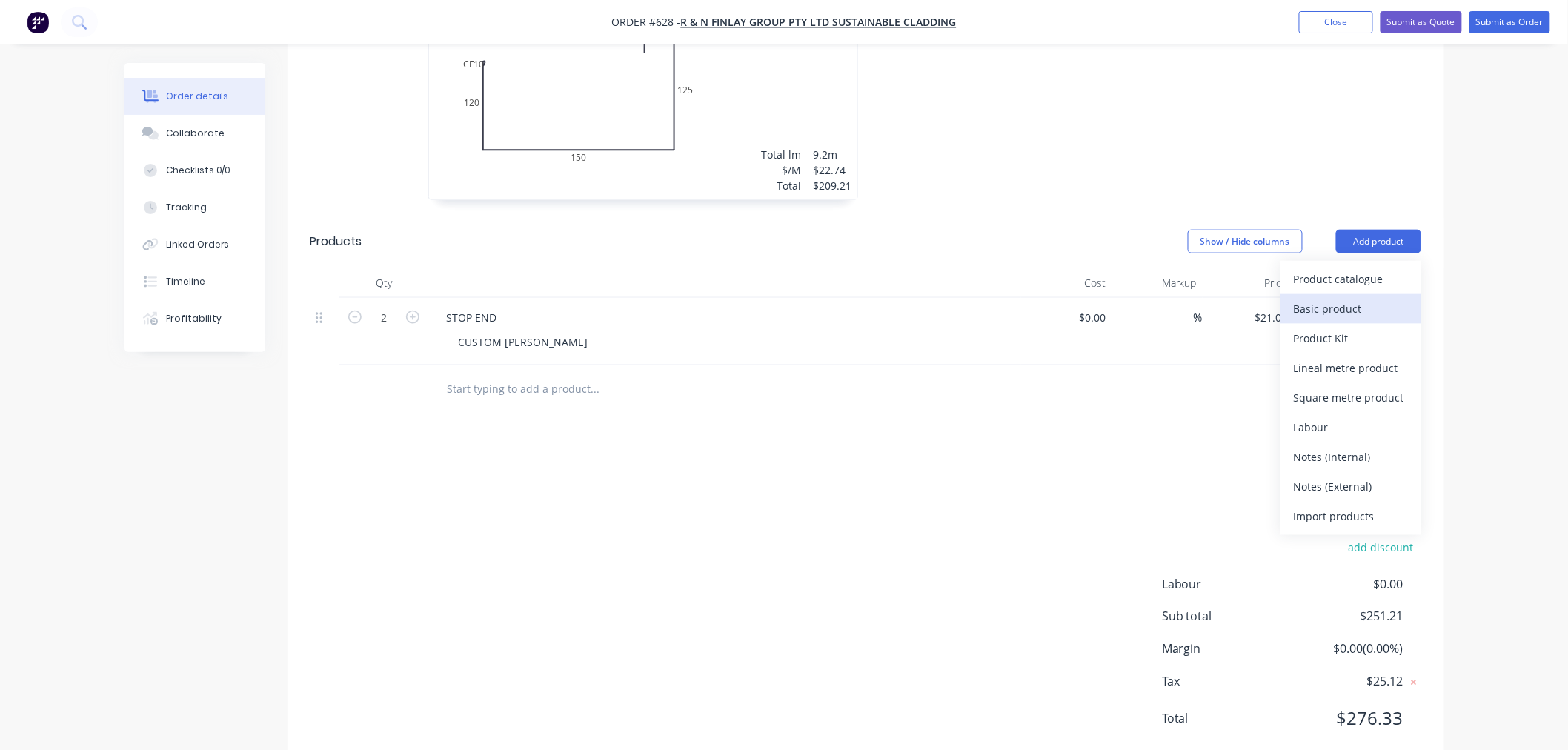
click at [1351, 298] on div "Basic product" at bounding box center [1350, 308] width 114 height 21
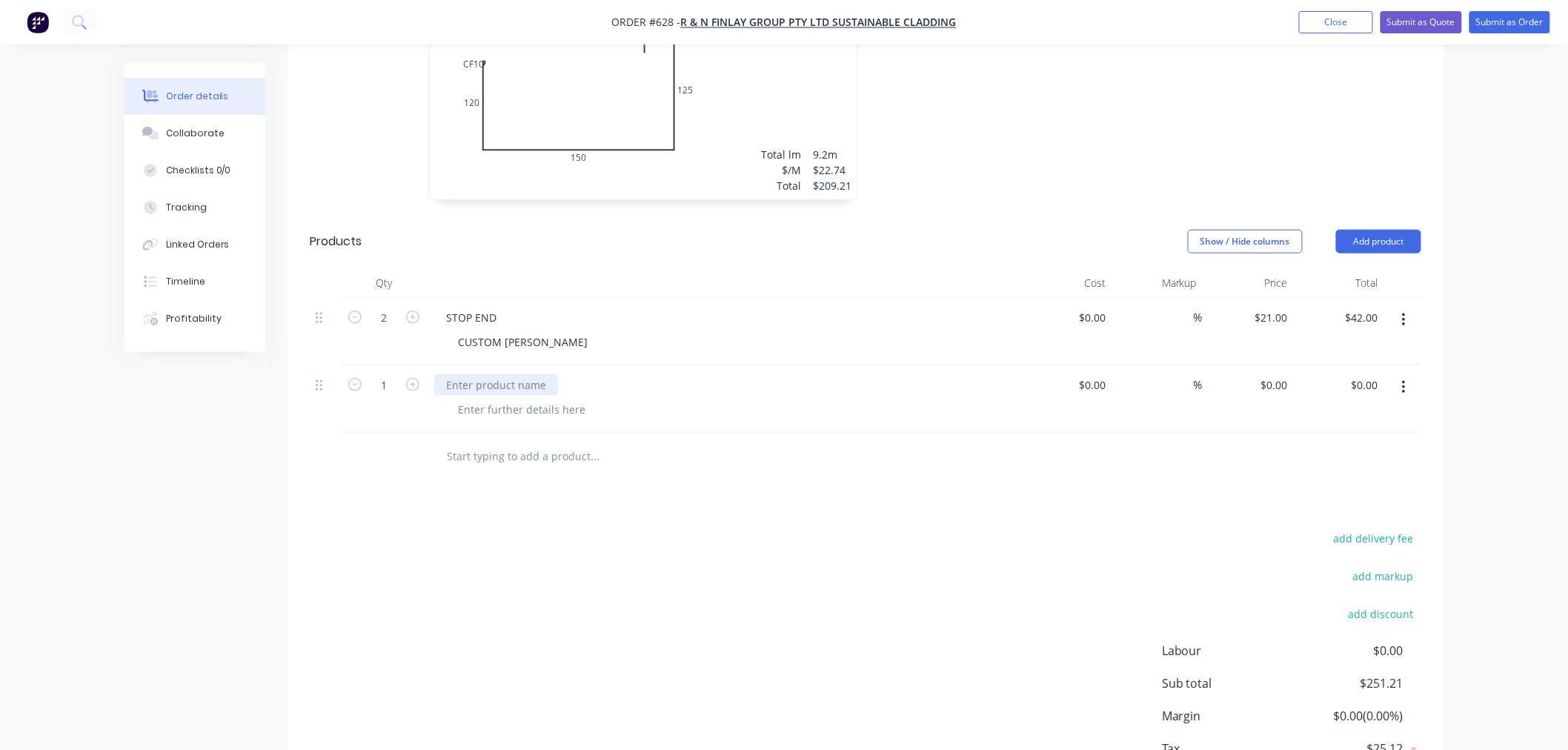
click at [523, 374] on div at bounding box center [496, 385] width 124 height 21
click at [523, 399] on div at bounding box center [521, 409] width 151 height 21
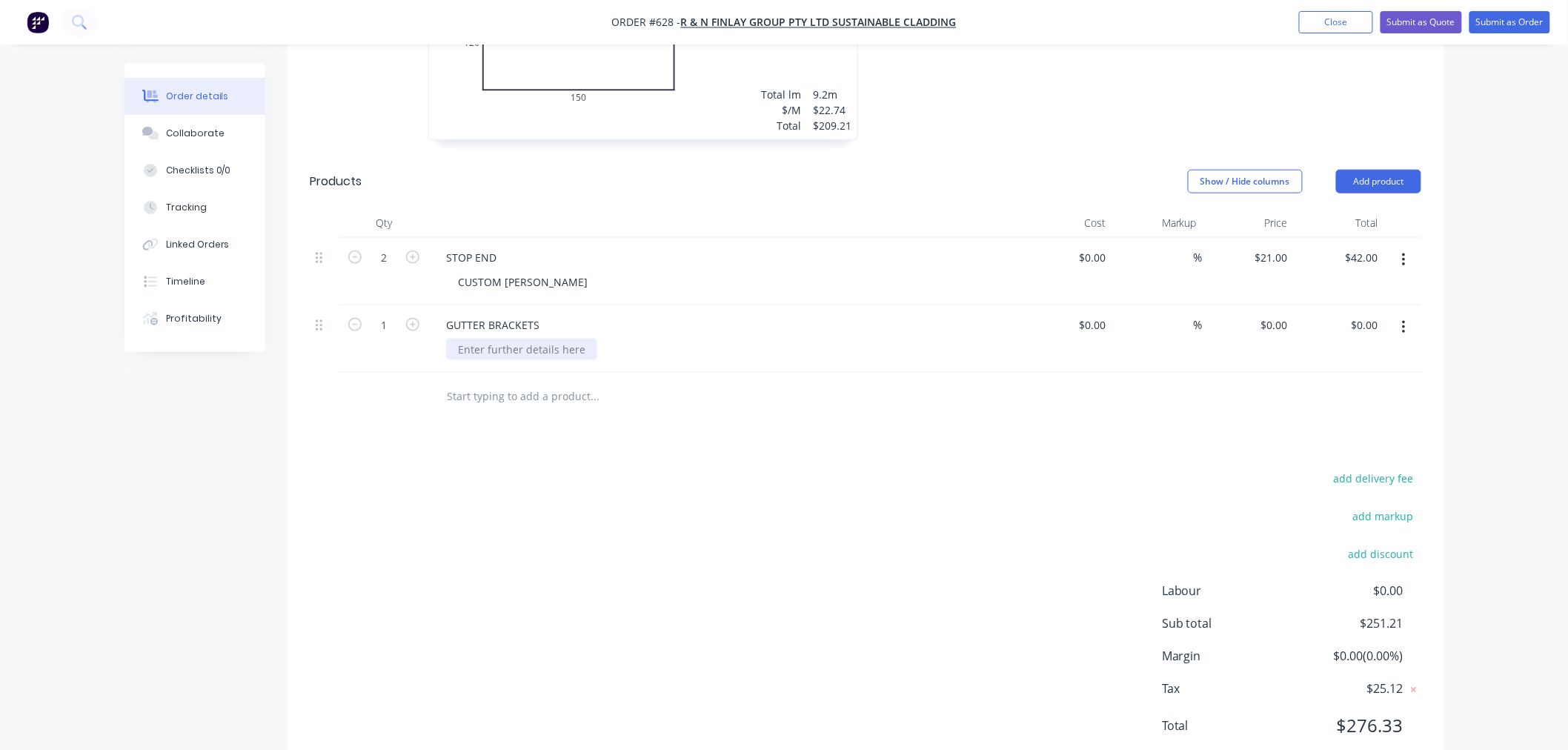
scroll to position [626, 0]
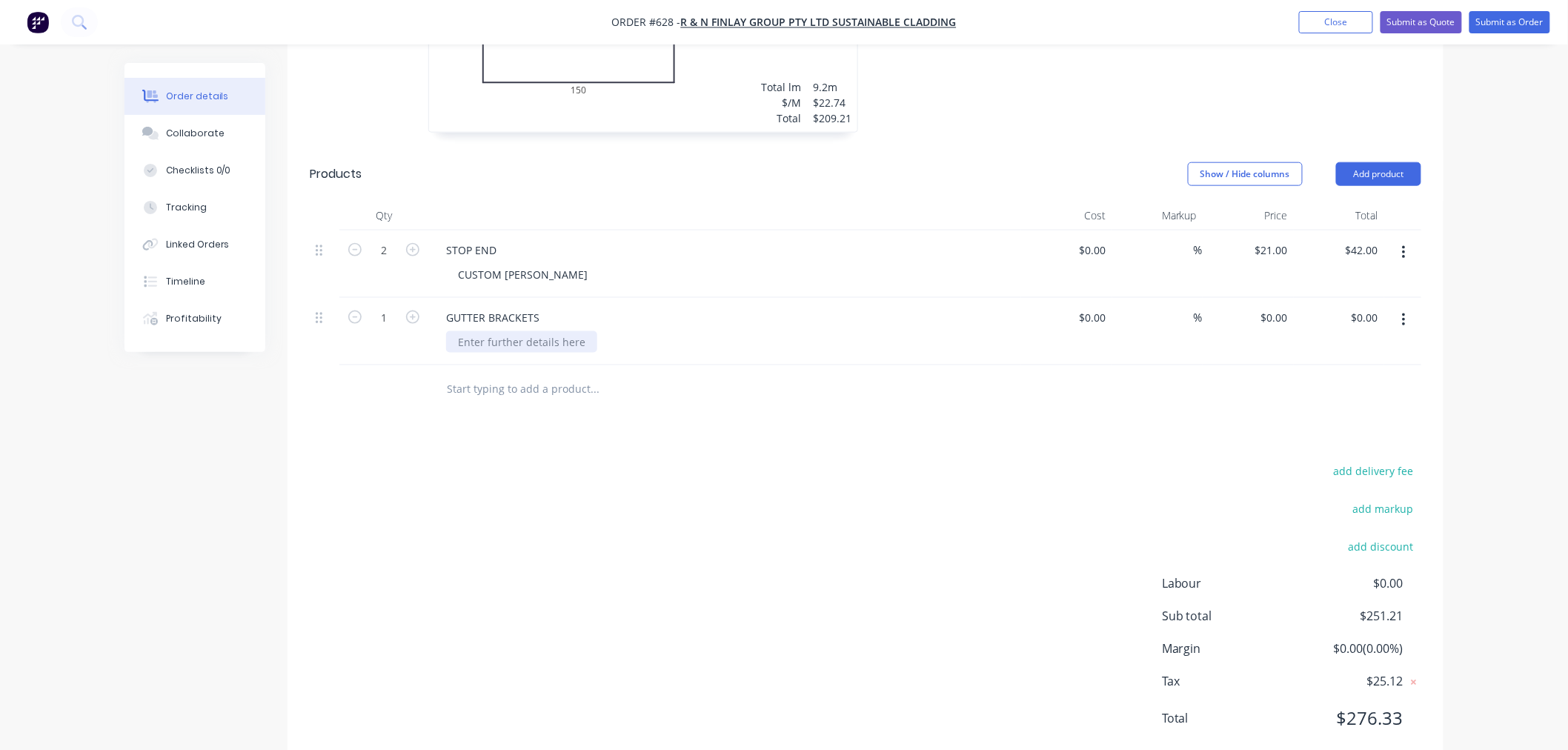
click at [556, 331] on div at bounding box center [521, 342] width 151 height 21
click at [1283, 307] on input "0" at bounding box center [1276, 317] width 34 height 21
click at [384, 307] on input "1" at bounding box center [384, 318] width 39 height 22
click at [499, 461] on div "add delivery fee add markup add discount Labour $0.00 Sub total $539.21 Margin …" at bounding box center [865, 604] width 1111 height 286
click at [572, 374] on input "text" at bounding box center [593, 389] width 296 height 29
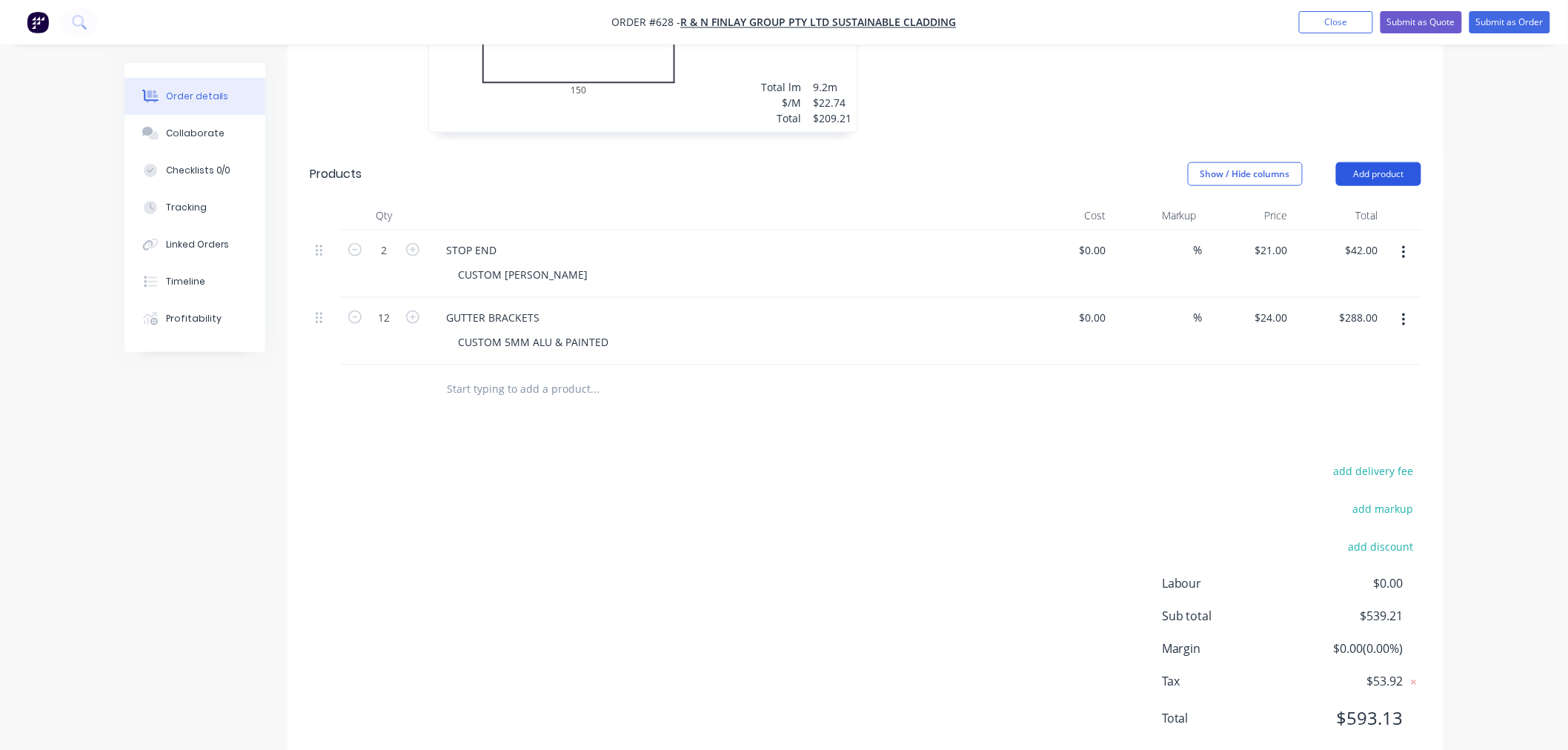
click at [1404, 162] on button "Add product" at bounding box center [1378, 174] width 85 height 24
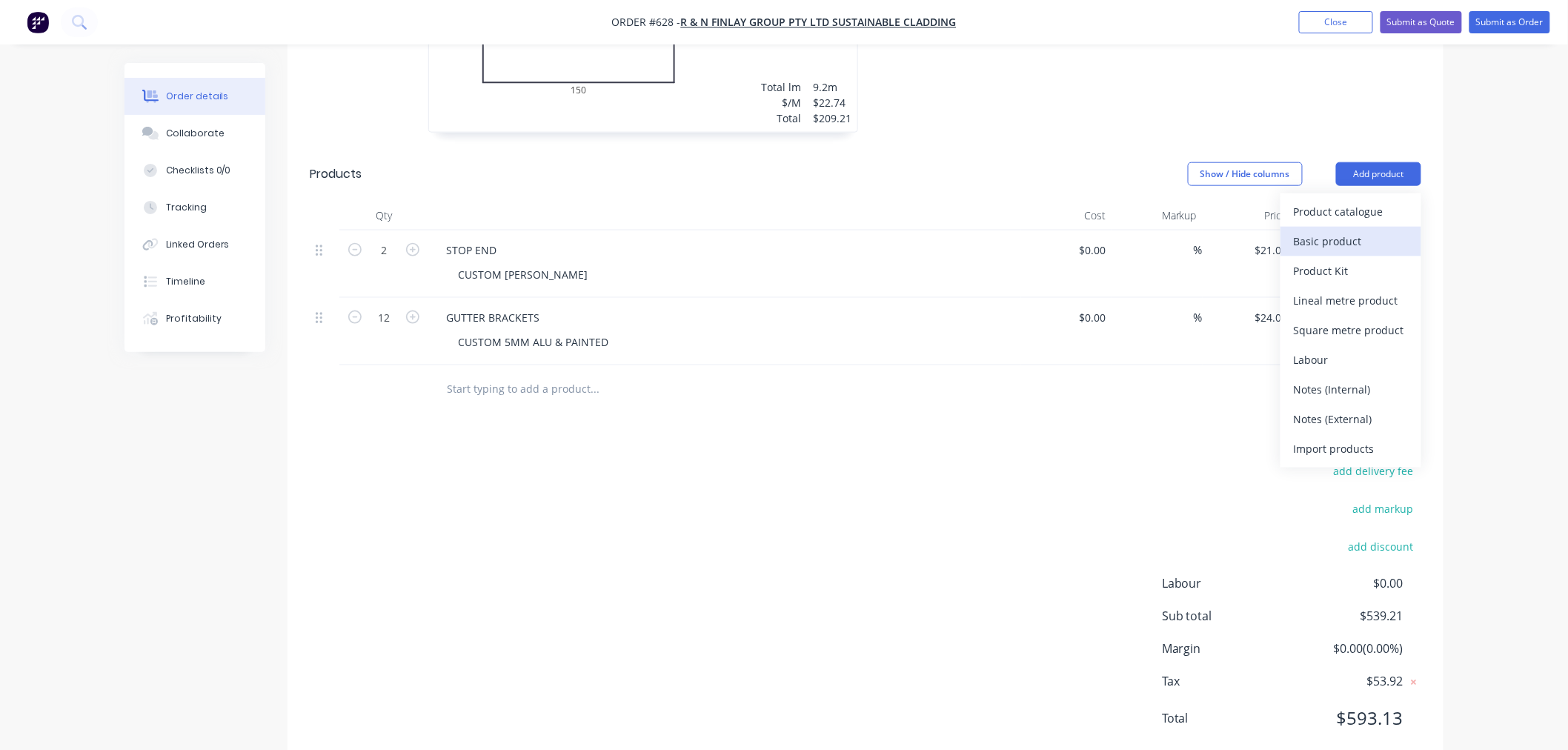
click at [1366, 230] on div "Basic product" at bounding box center [1350, 241] width 114 height 21
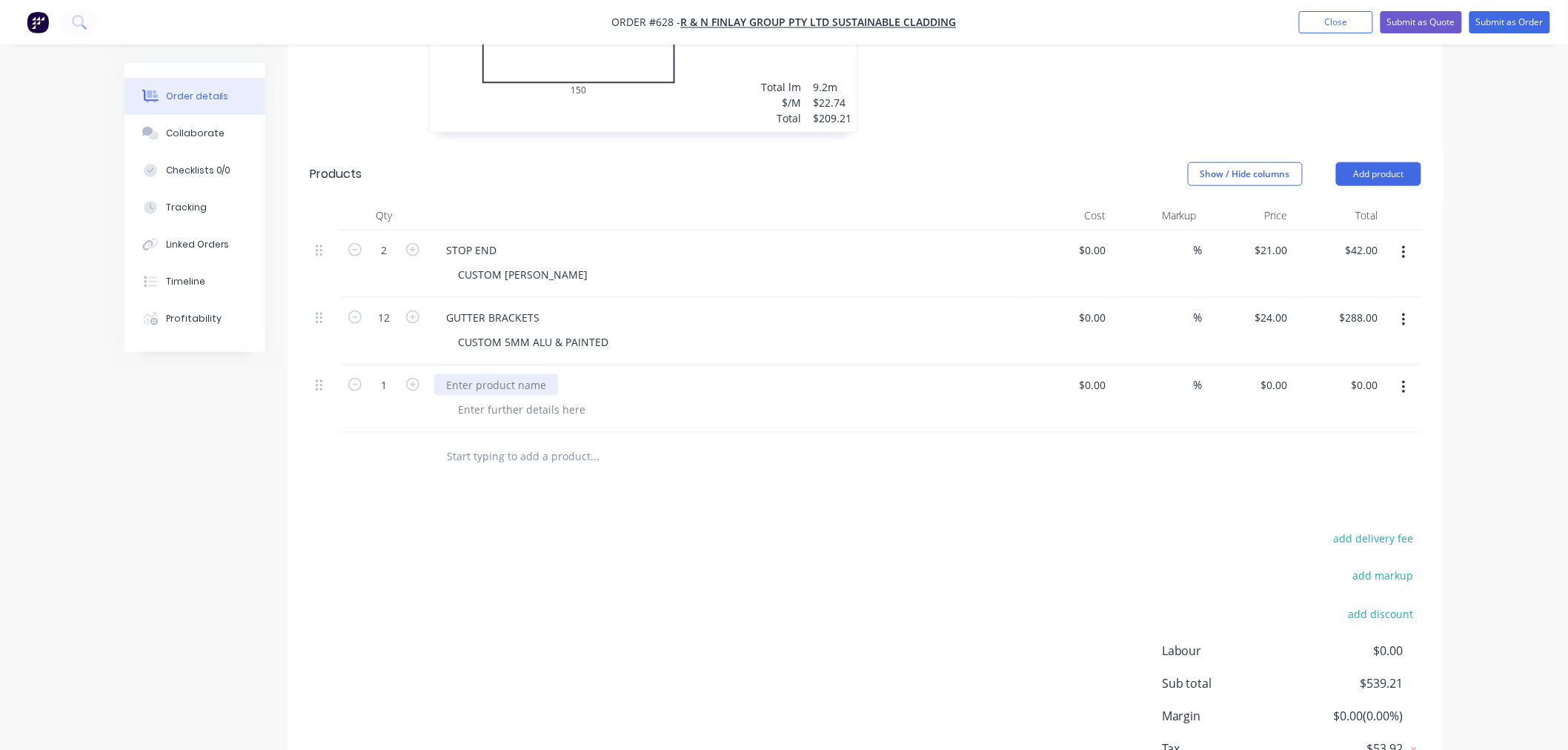
click at [516, 374] on div at bounding box center [496, 385] width 124 height 21
click at [1276, 374] on input "0" at bounding box center [1276, 385] width 34 height 21
click at [1012, 433] on div at bounding box center [865, 457] width 1111 height 48
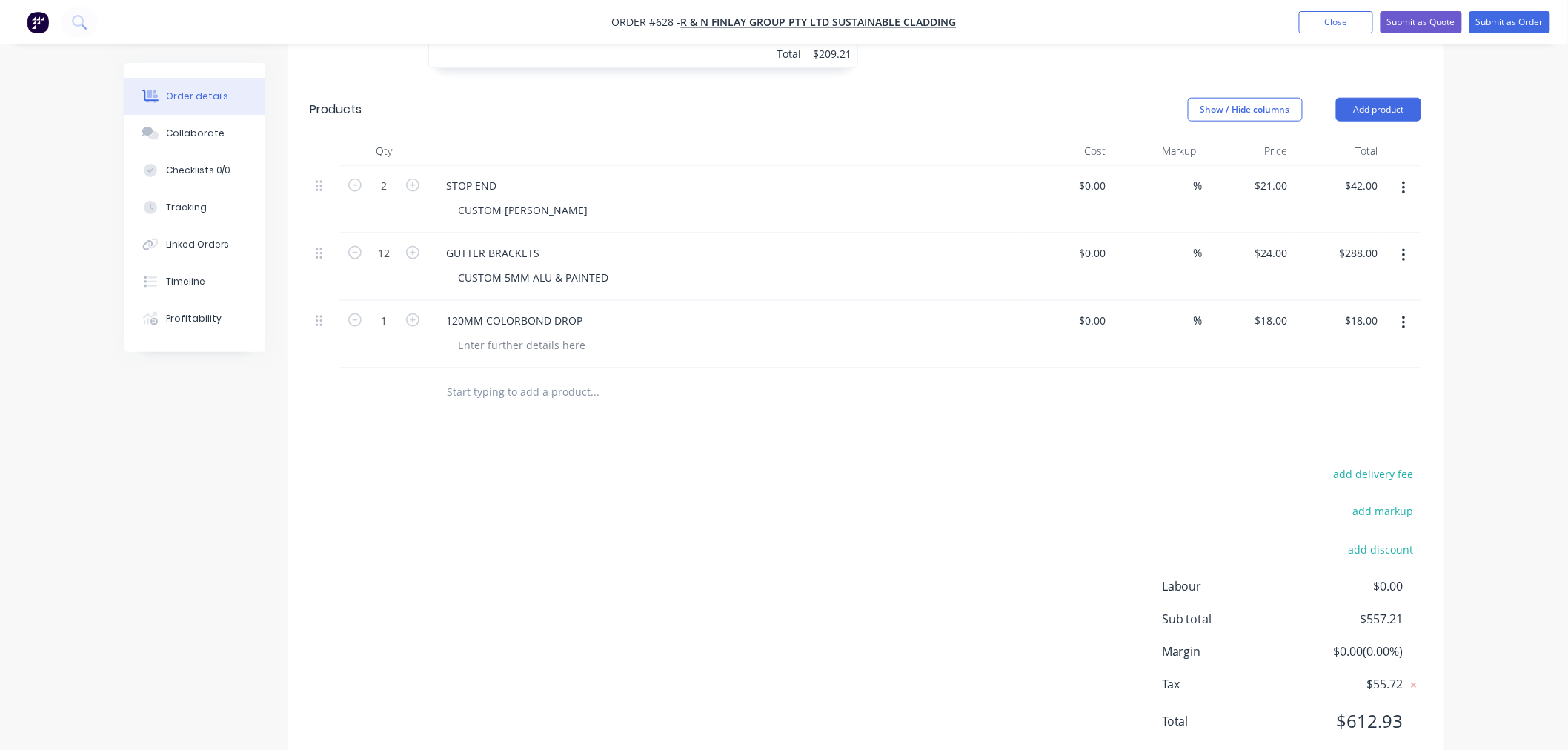
scroll to position [694, 0]
click at [514, 374] on input "text" at bounding box center [593, 389] width 296 height 29
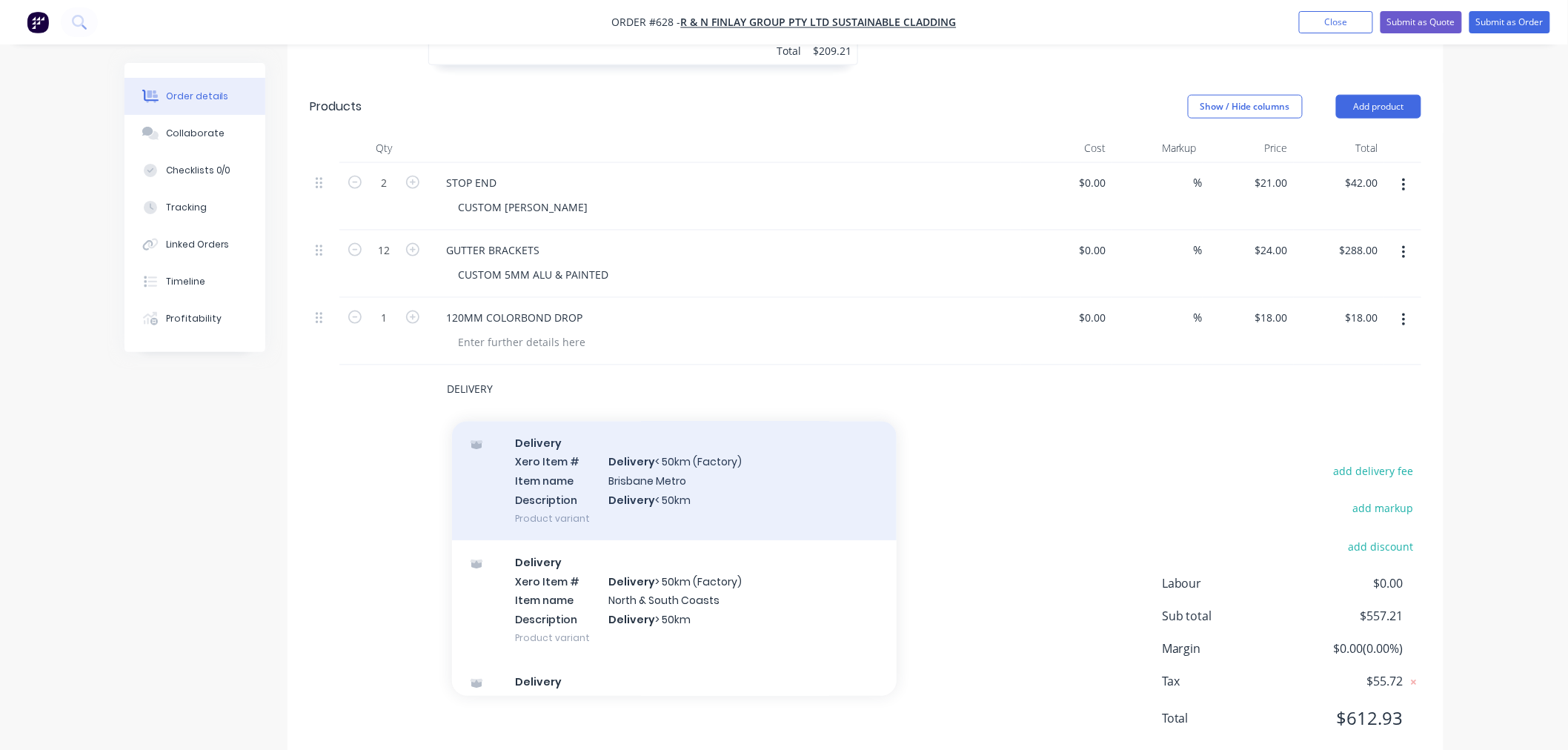
scroll to position [74, 0]
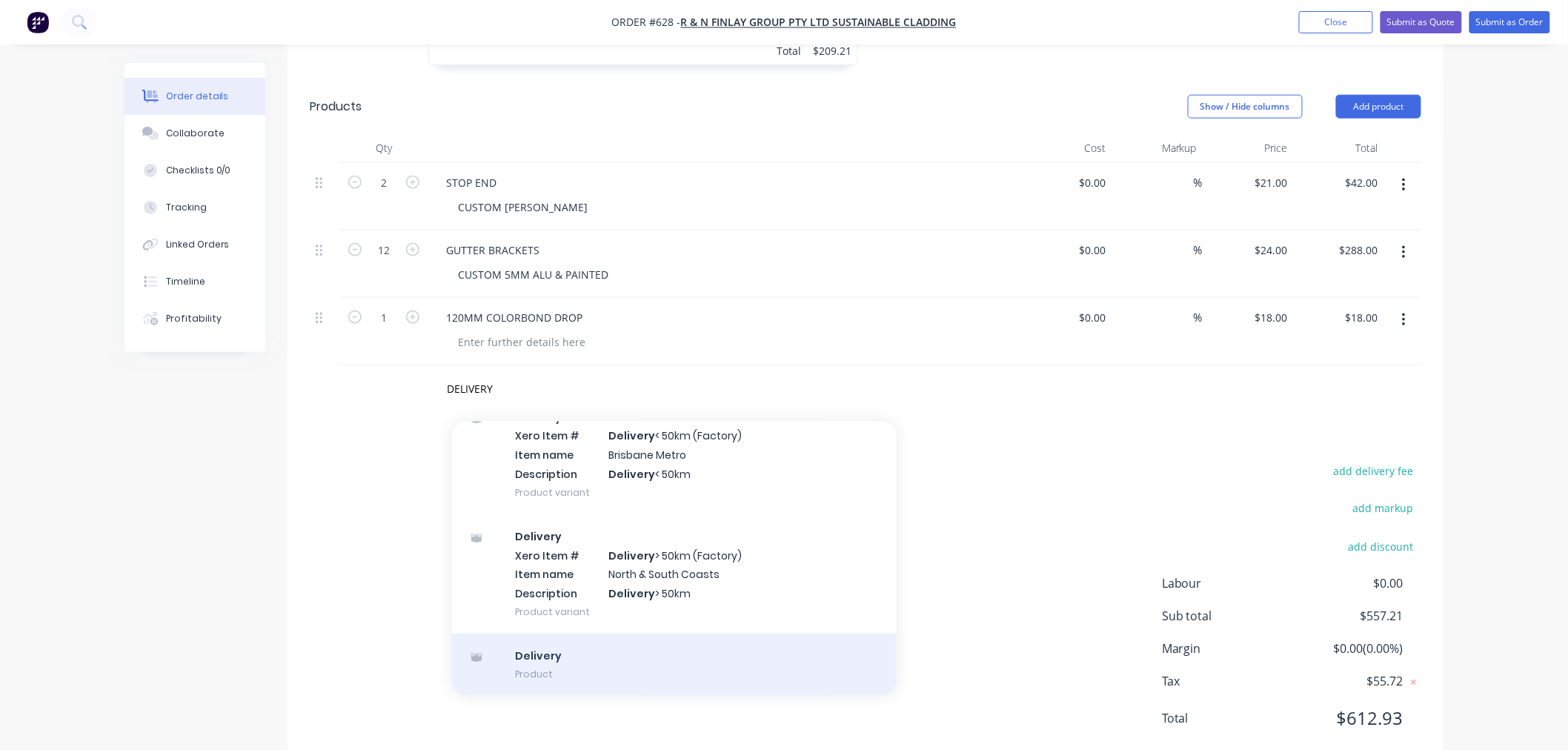
click at [530, 633] on div "Delivery Product" at bounding box center [674, 664] width 445 height 62
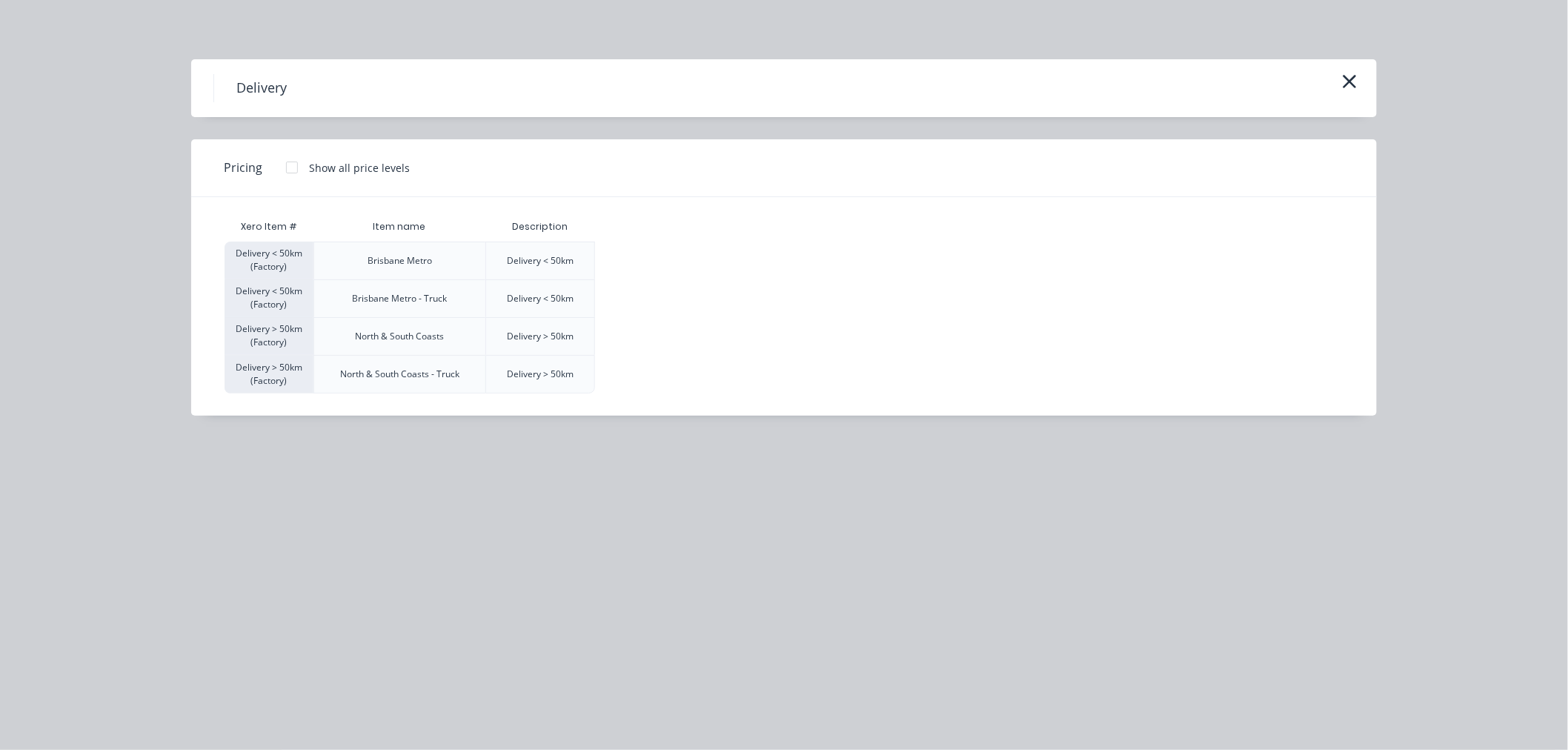
click at [293, 167] on div at bounding box center [292, 167] width 29 height 29
click at [609, 257] on div "$120.00" at bounding box center [632, 261] width 74 height 37
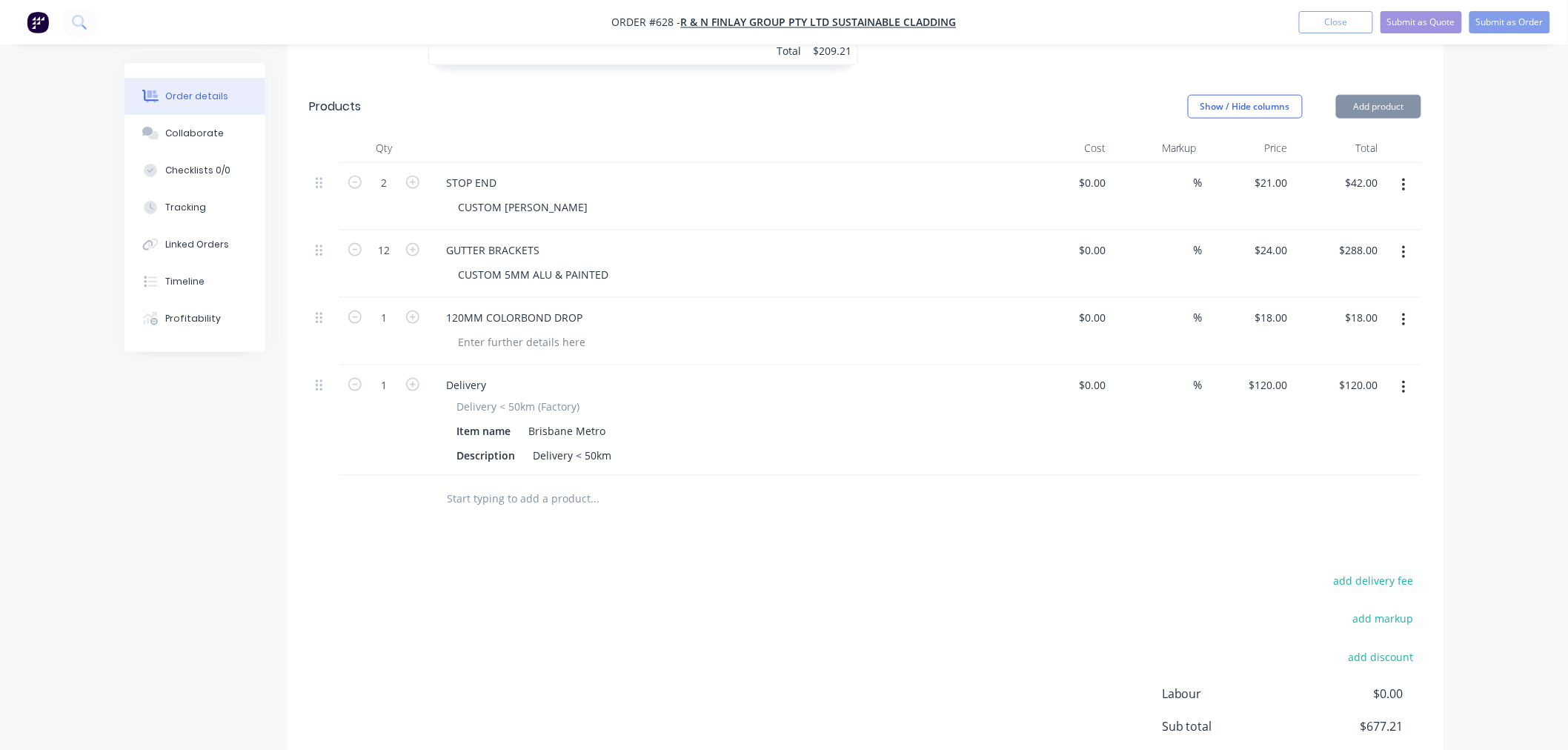
click at [740, 611] on div "add delivery fee add markup add discount Labour $0.00 Sub total $677.21 Margin …" at bounding box center [865, 714] width 1111 height 286
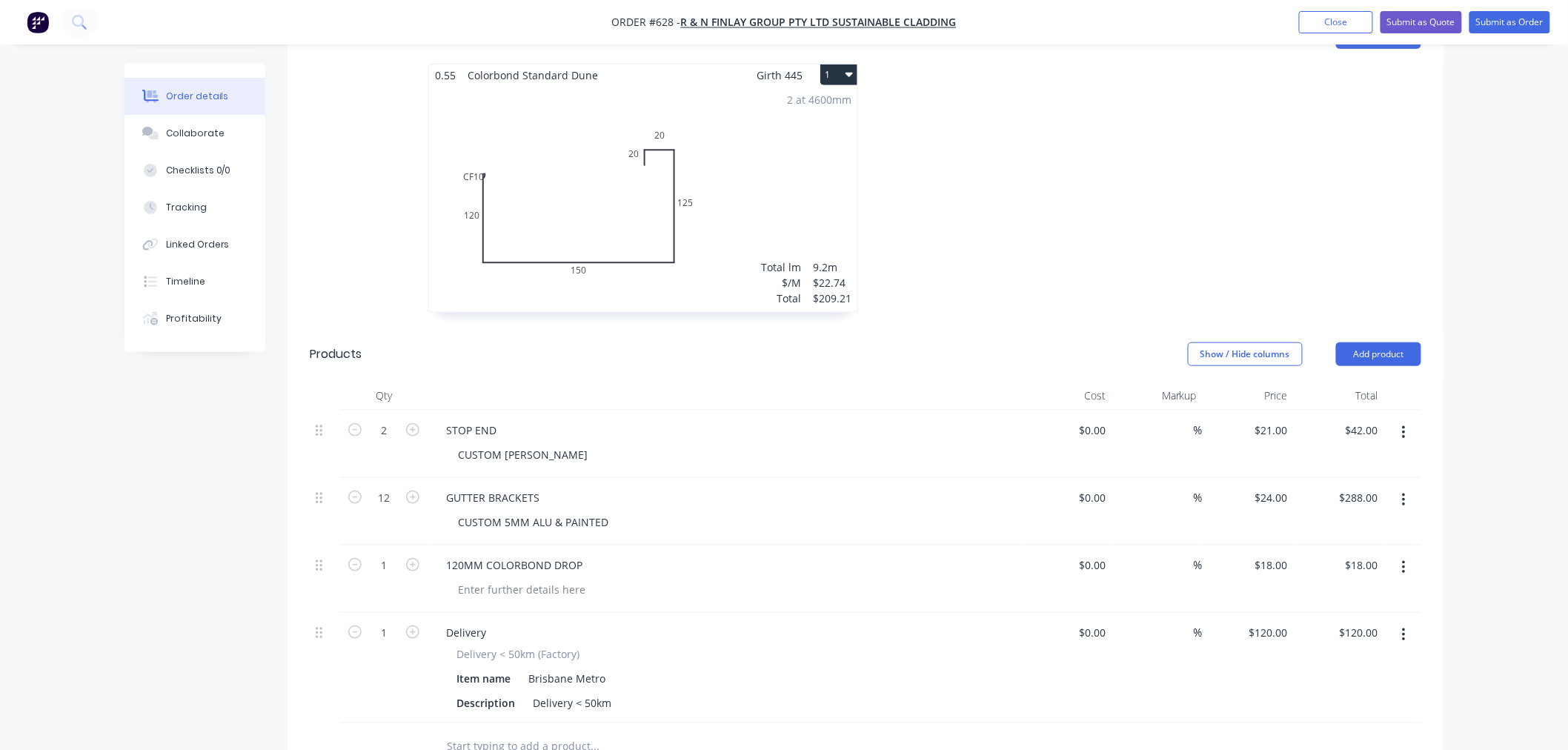
scroll to position [475, 0]
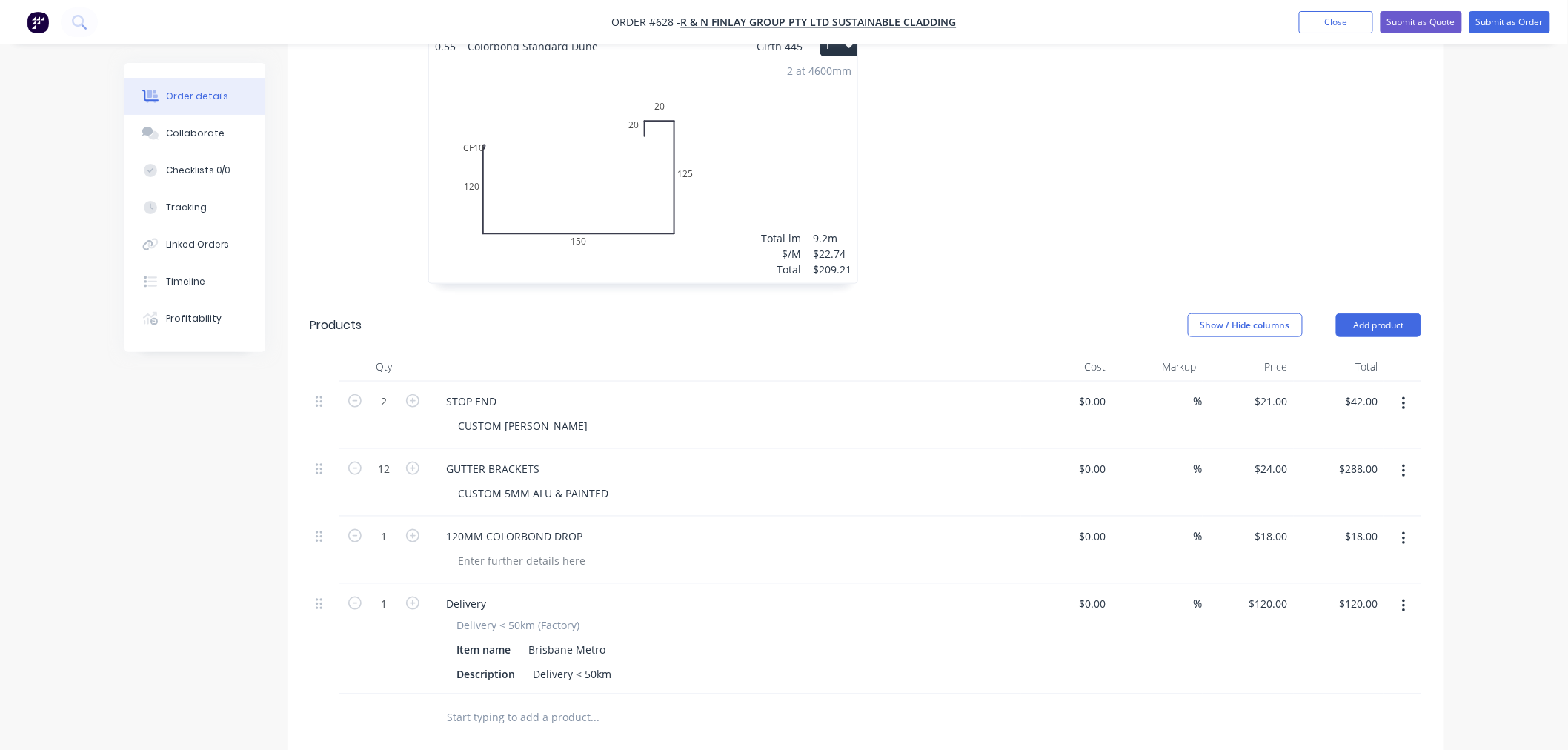
click at [545, 703] on input "text" at bounding box center [593, 717] width 296 height 29
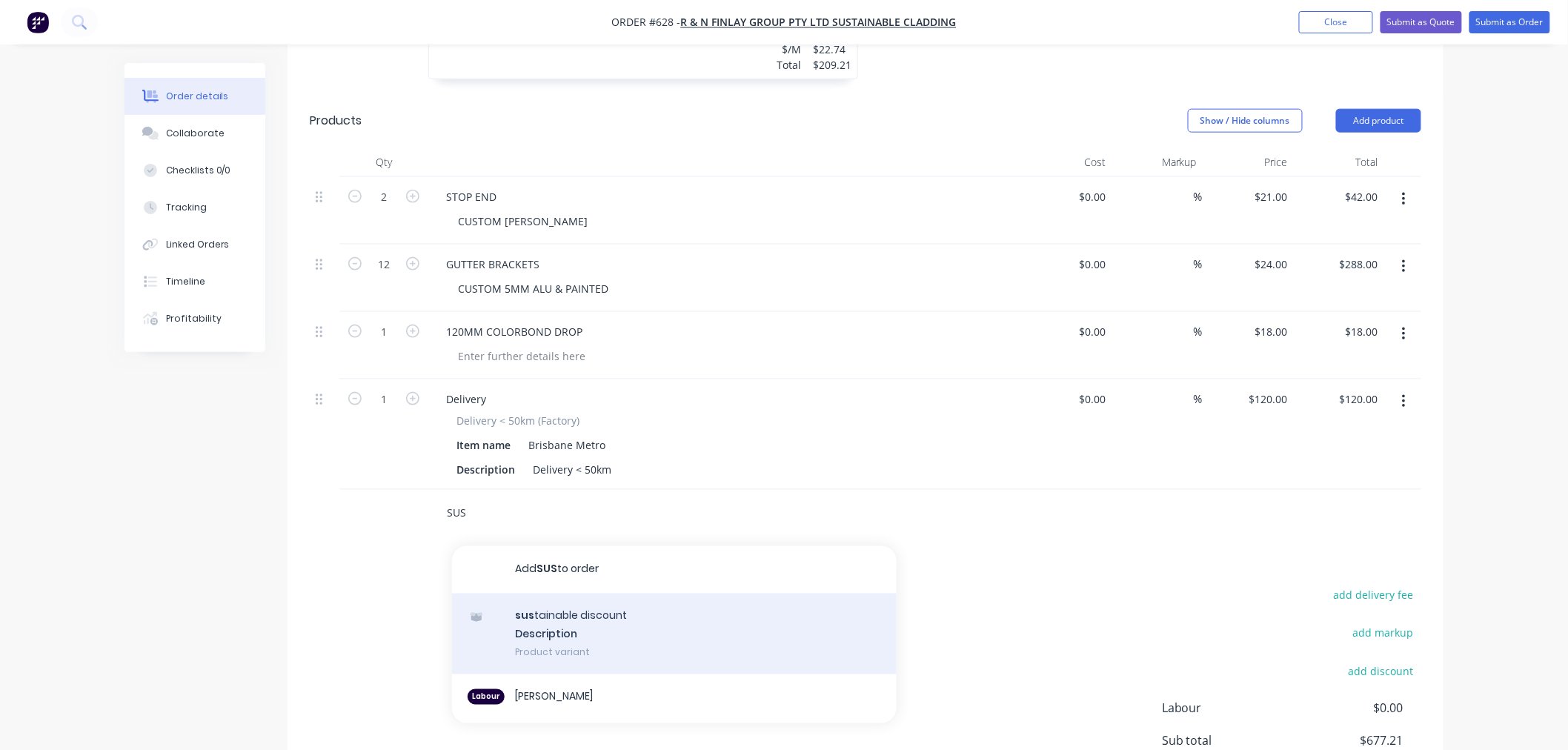
scroll to position [721, 0]
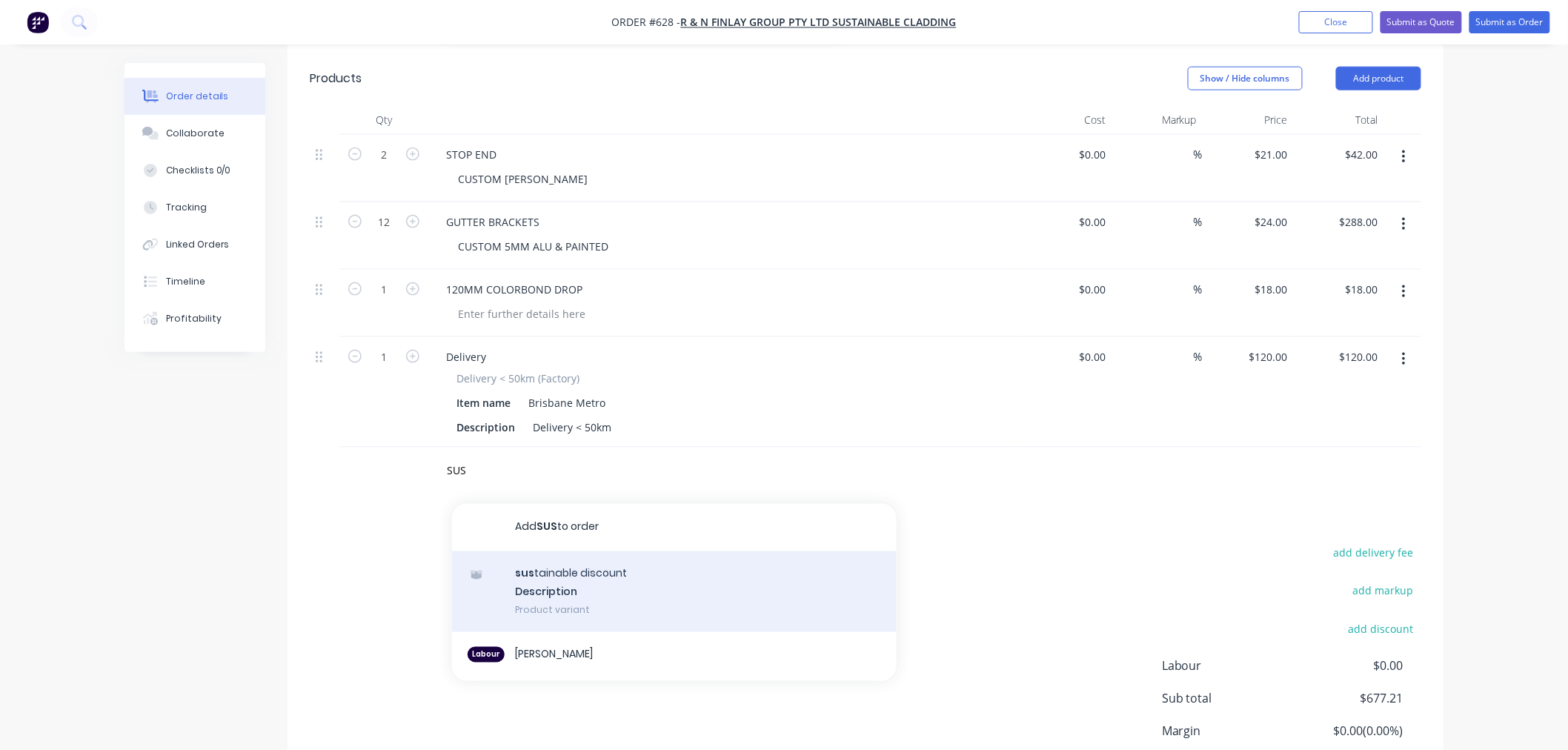
click at [620, 551] on div "sus tainable discount Description Product variant" at bounding box center [674, 592] width 445 height 82
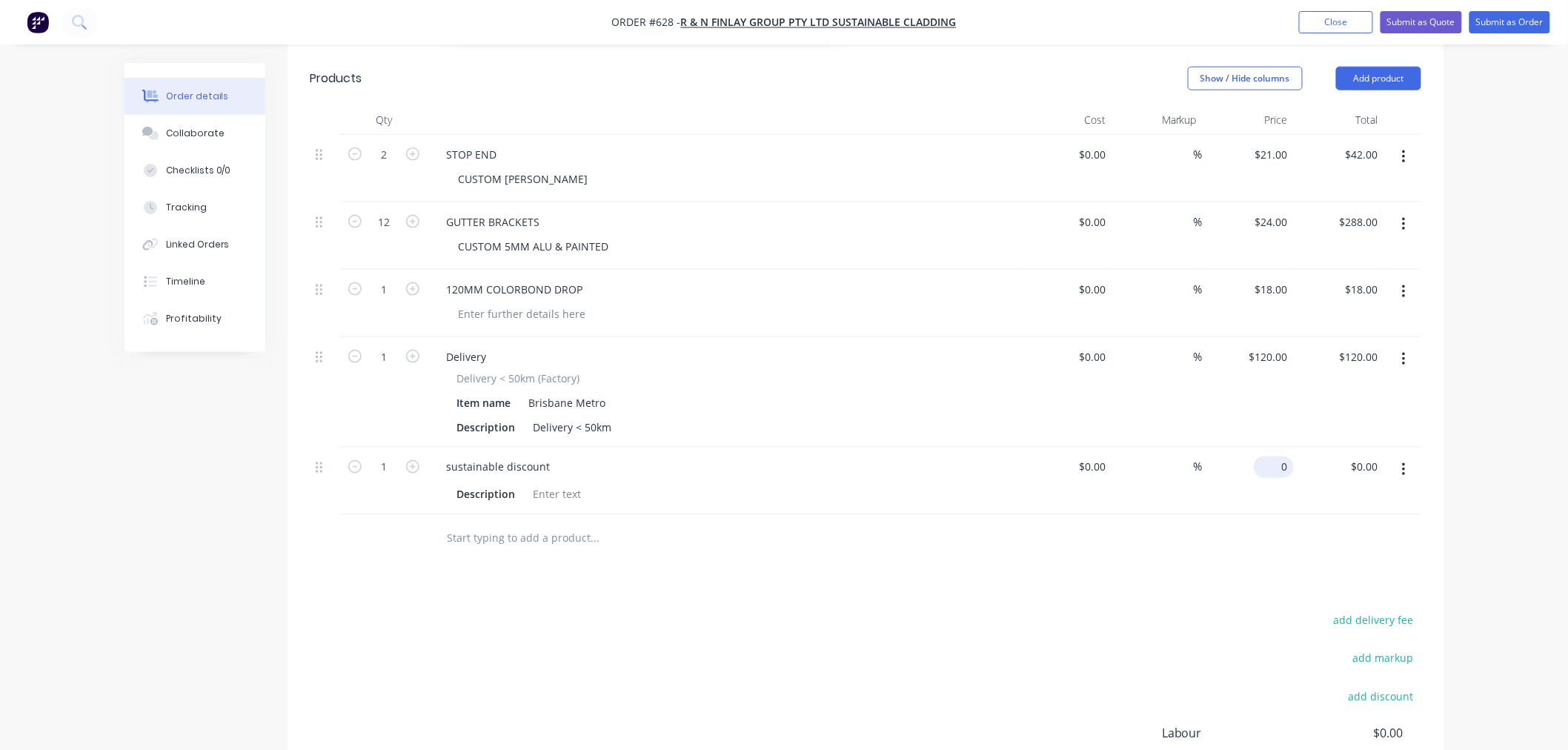
click at [1289, 457] on input "0" at bounding box center [1276, 467] width 34 height 21
click at [1210, 617] on div "add delivery fee add markup add discount Labour $0.00 Sub total $660.48 Margin …" at bounding box center [865, 754] width 1111 height 286
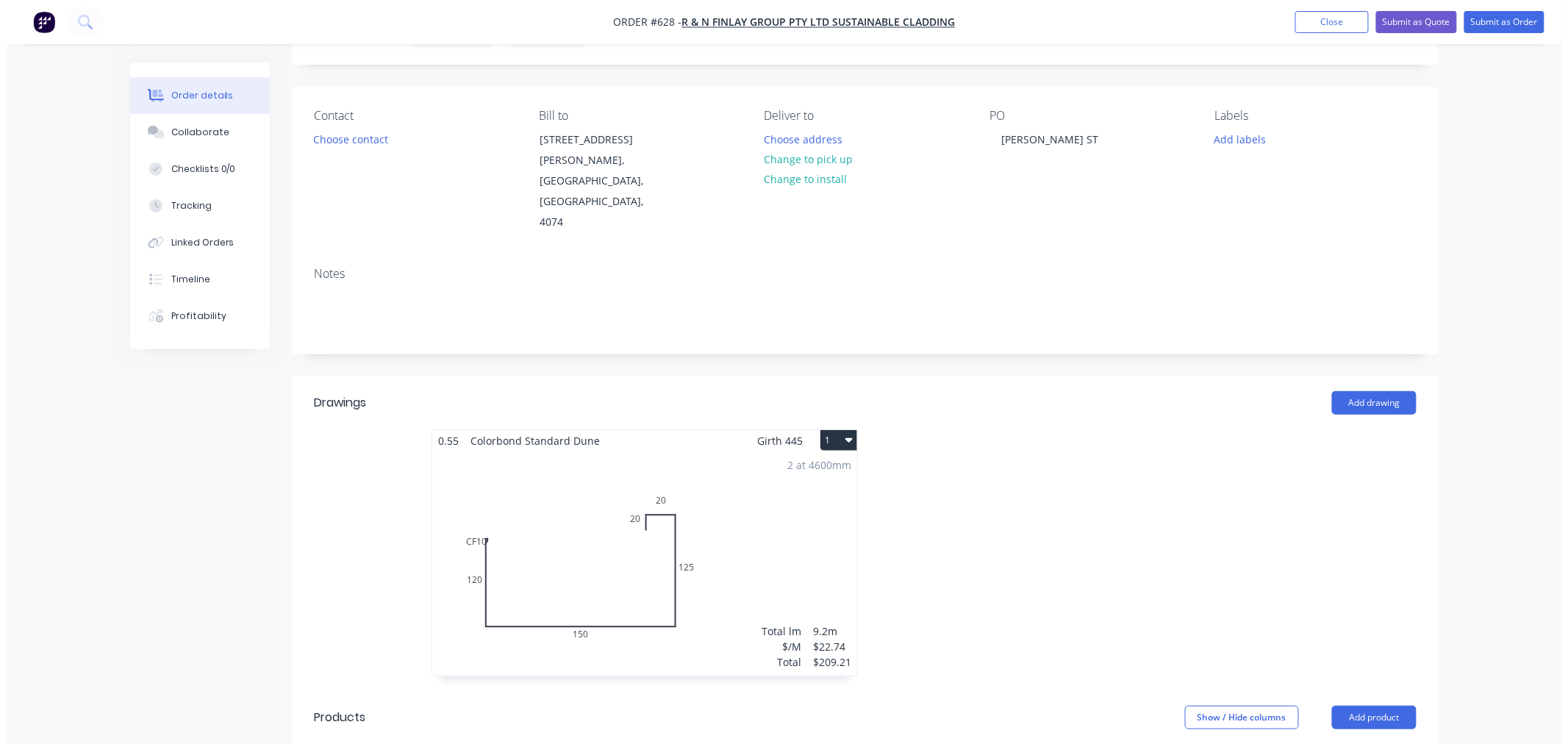
scroll to position [0, 0]
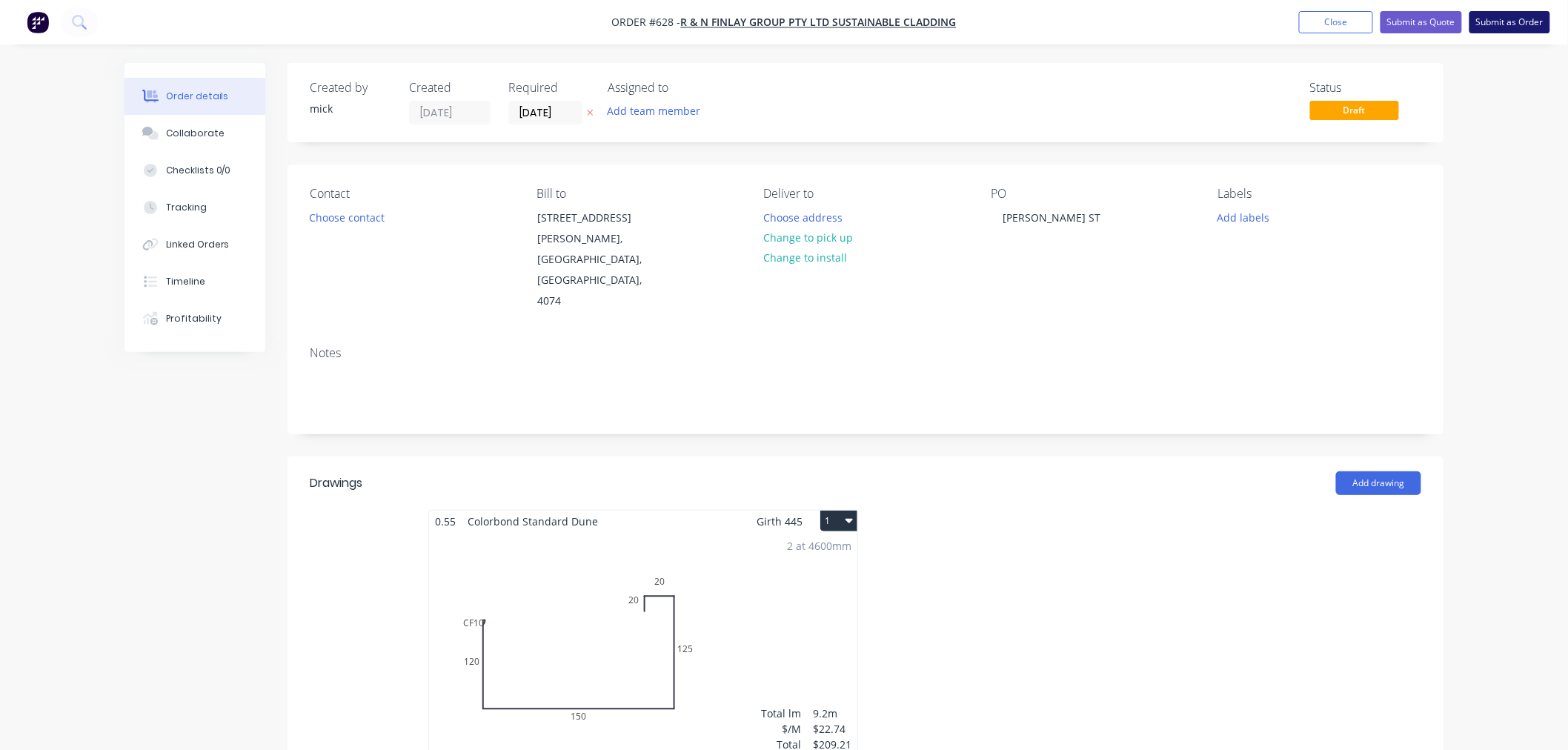
click at [1527, 22] on button "Submit as Order" at bounding box center [1510, 22] width 81 height 22
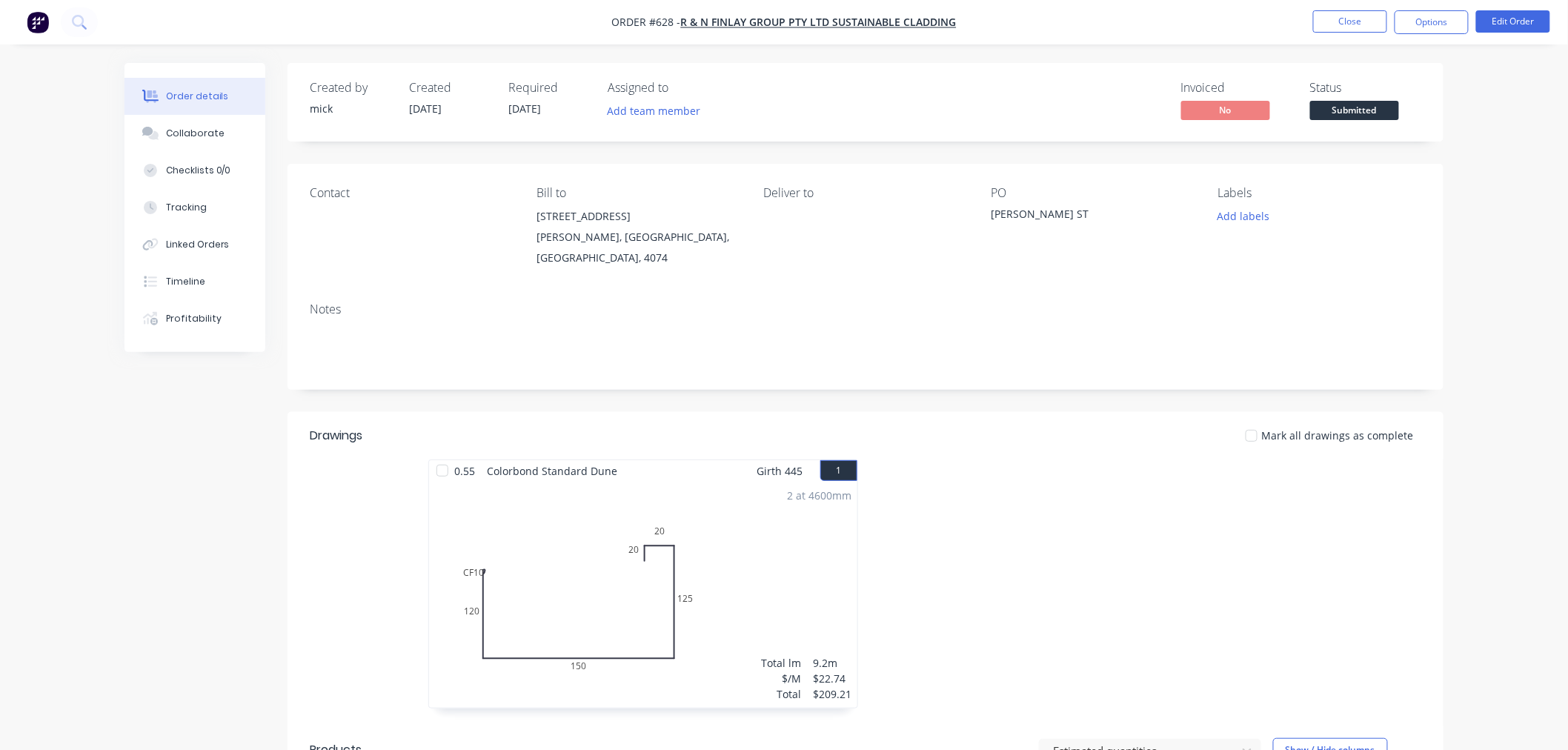
click at [48, 25] on img "button" at bounding box center [38, 22] width 22 height 22
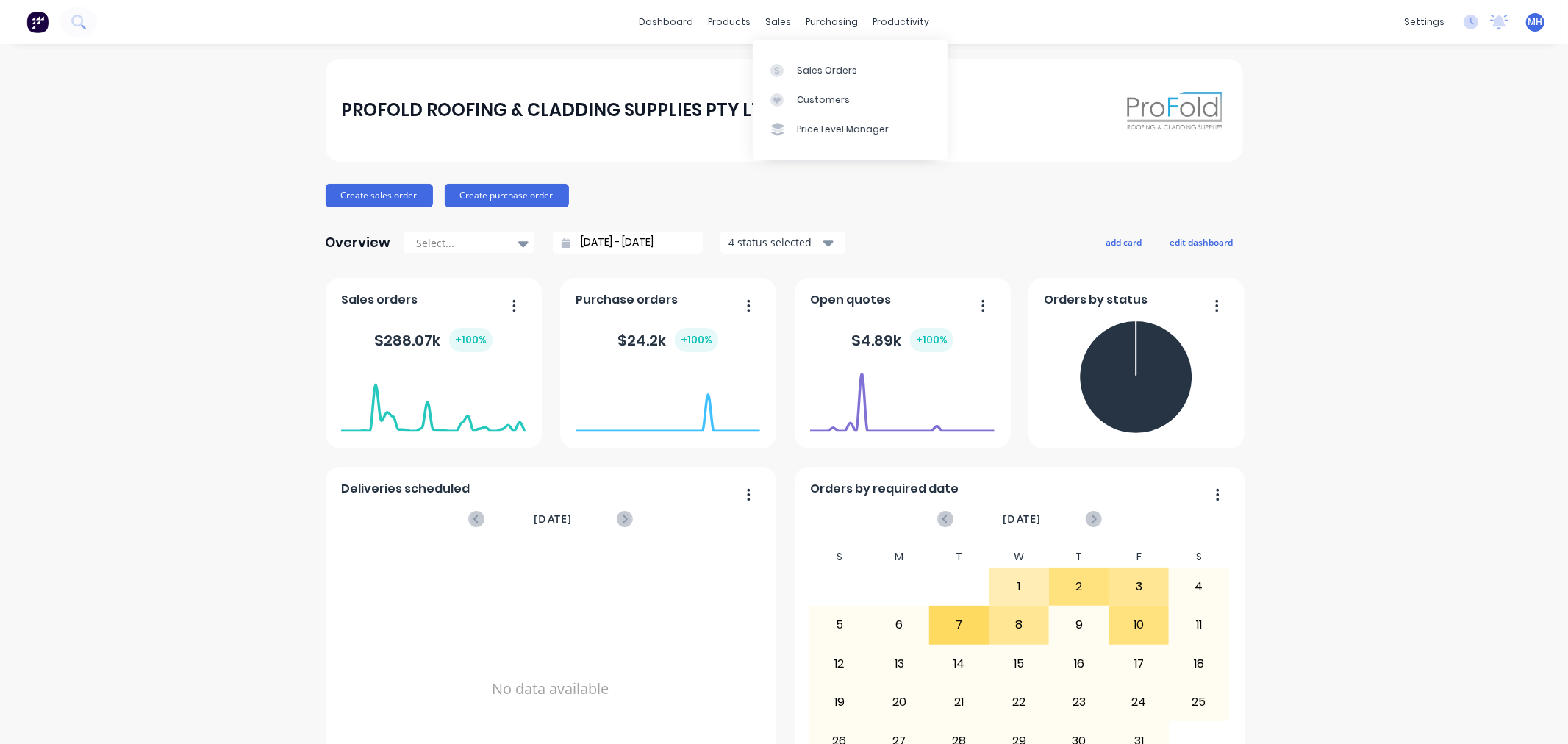
click at [783, 8] on div "dashboard products sales purchasing productivity dashboard products Product Cat…" at bounding box center [784, 22] width 1568 height 44
click at [797, 59] on link "Sales Orders" at bounding box center [850, 69] width 195 height 29
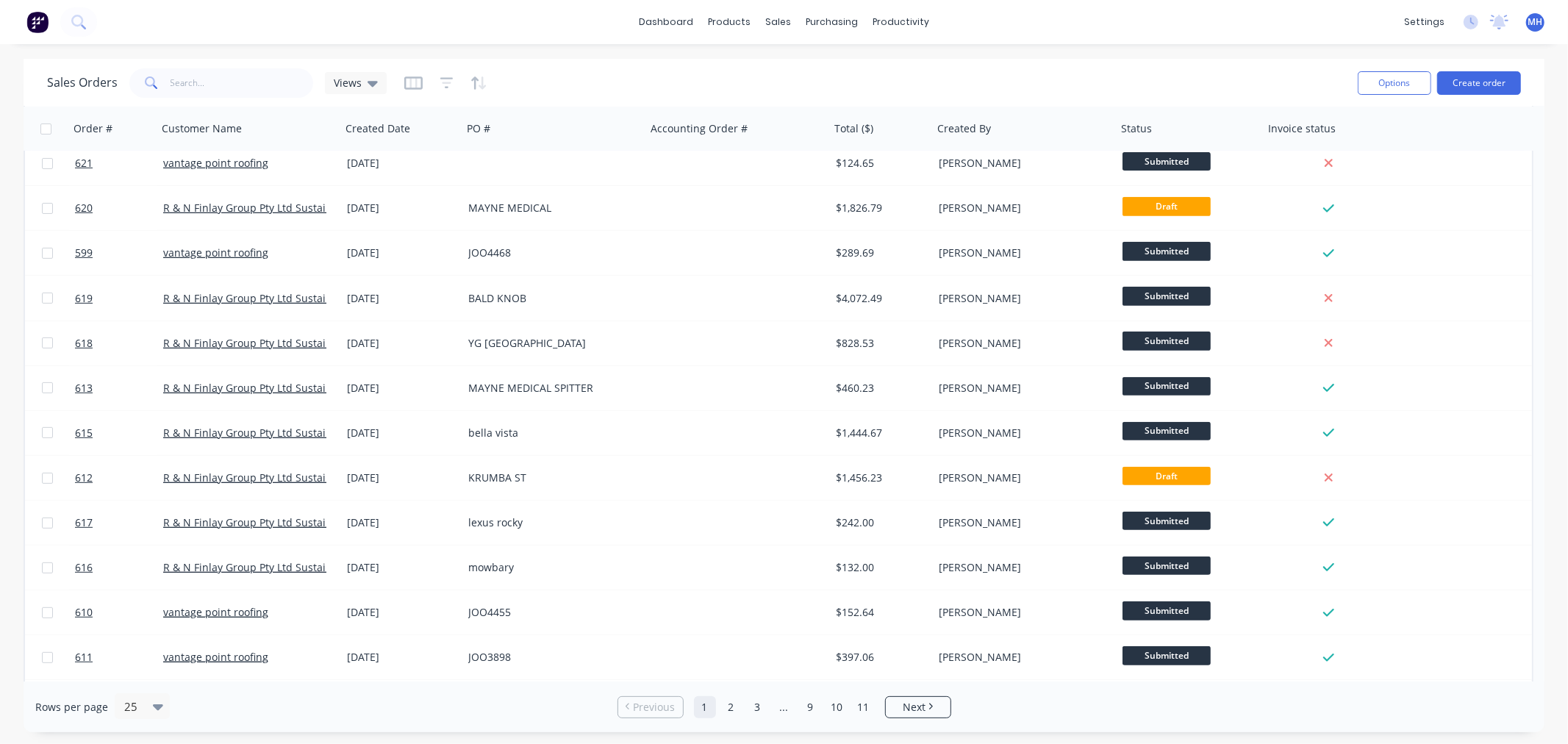
scroll to position [592, 0]
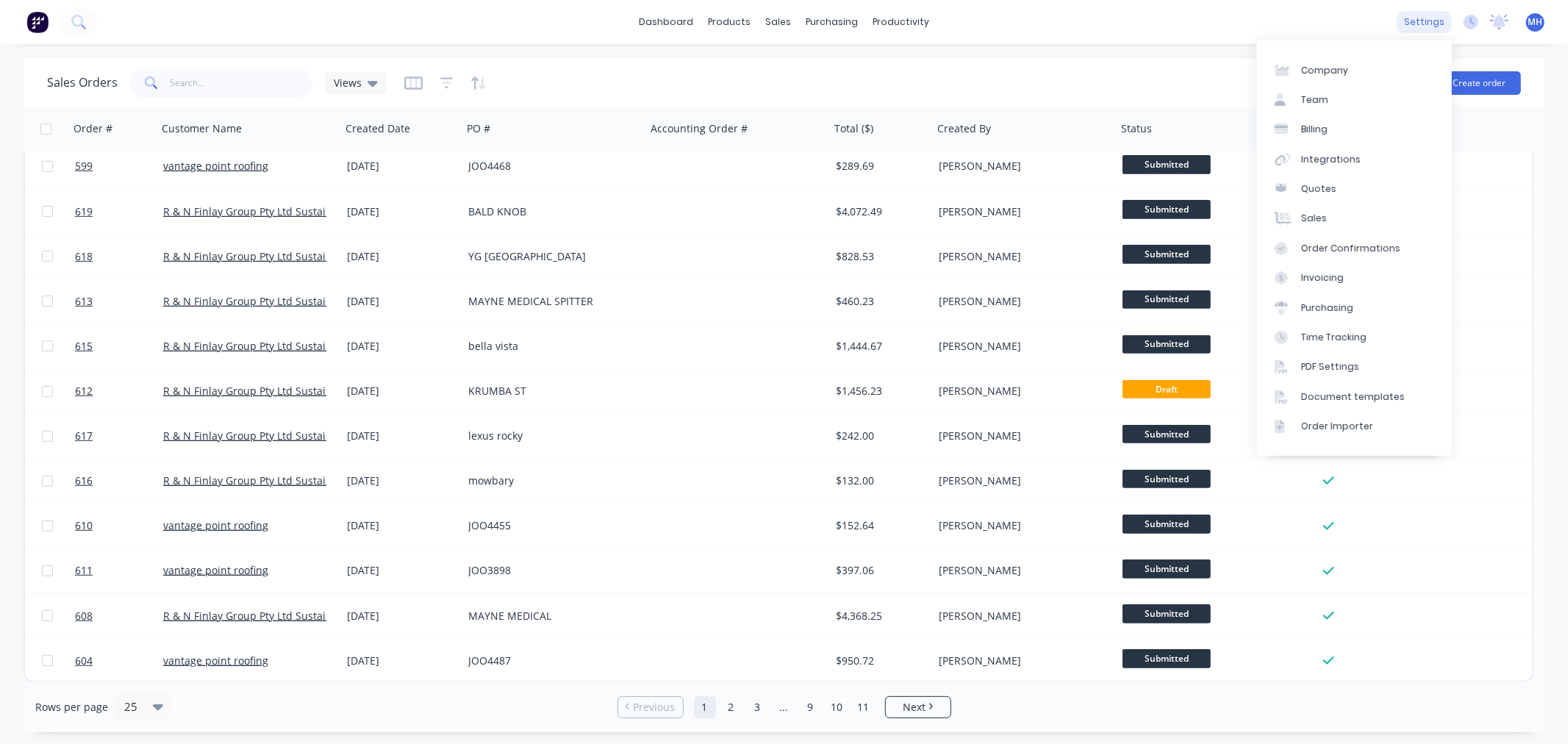
click at [1432, 17] on div "settings" at bounding box center [1425, 22] width 55 height 22
click at [1339, 162] on div "Integrations" at bounding box center [1331, 159] width 60 height 13
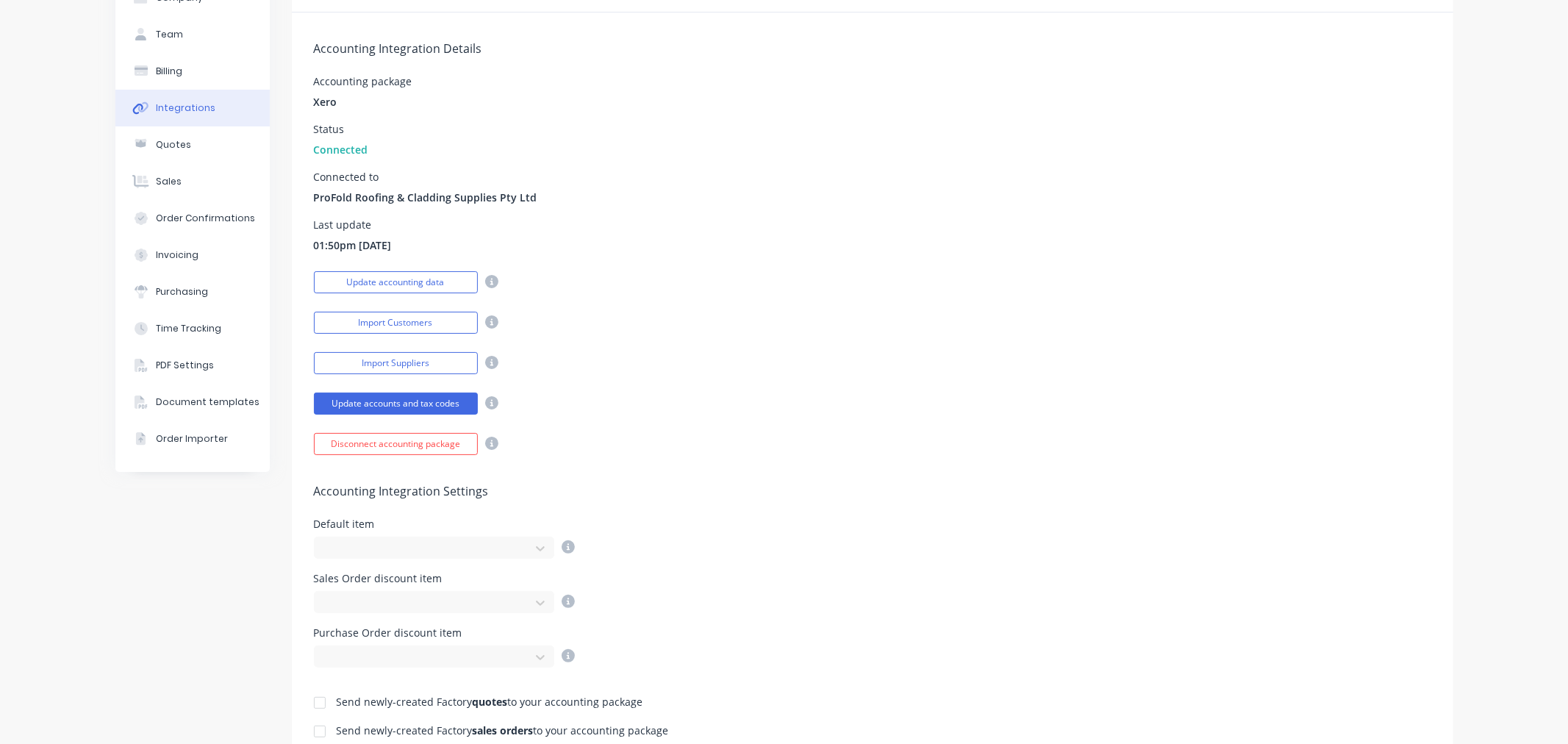
scroll to position [91, 0]
click at [419, 407] on button "Update accounts and tax codes" at bounding box center [396, 407] width 164 height 22
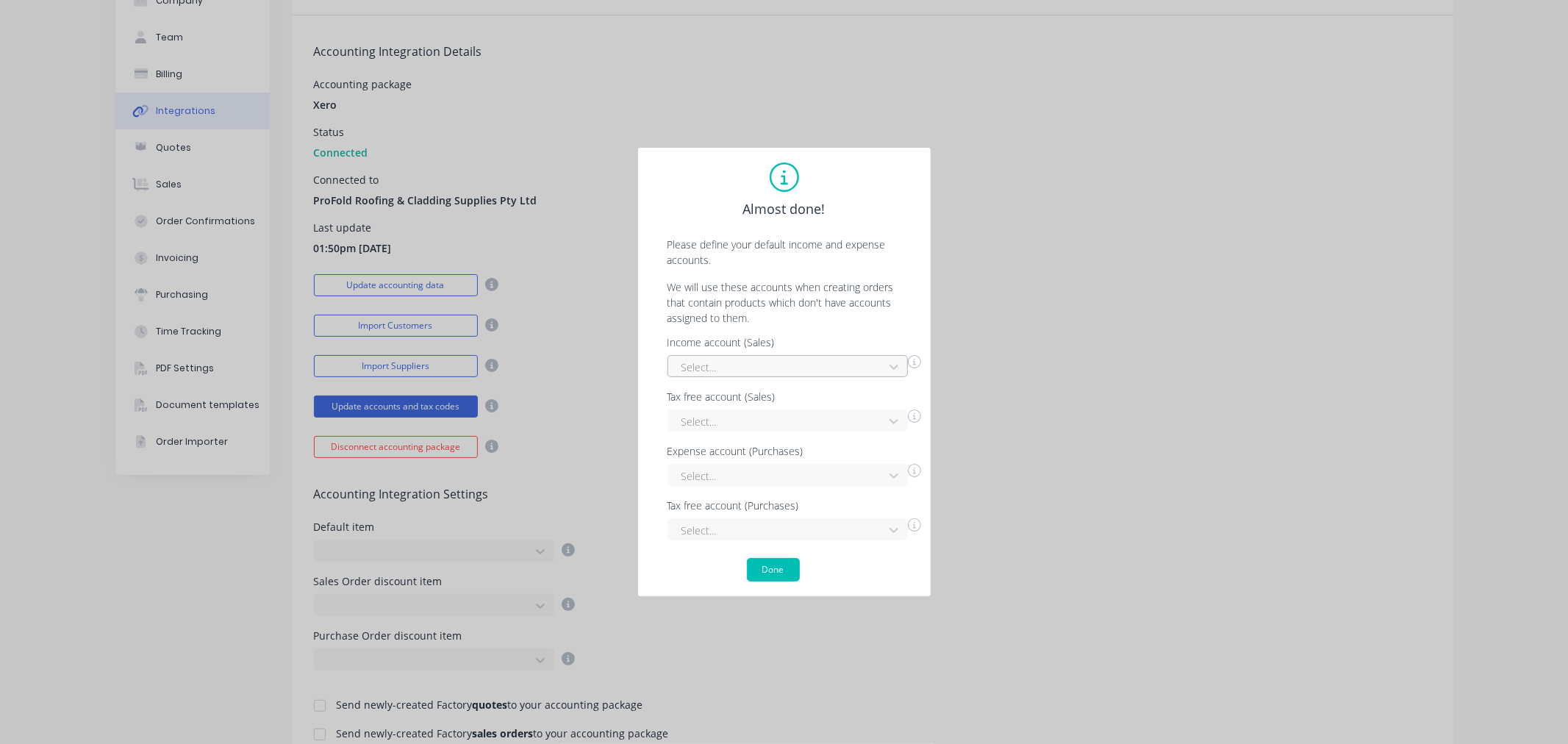
click at [880, 368] on div "Income account (Sales) Select... Tax free account (Sales) Select... Expense acc…" at bounding box center [784, 438] width 263 height 203
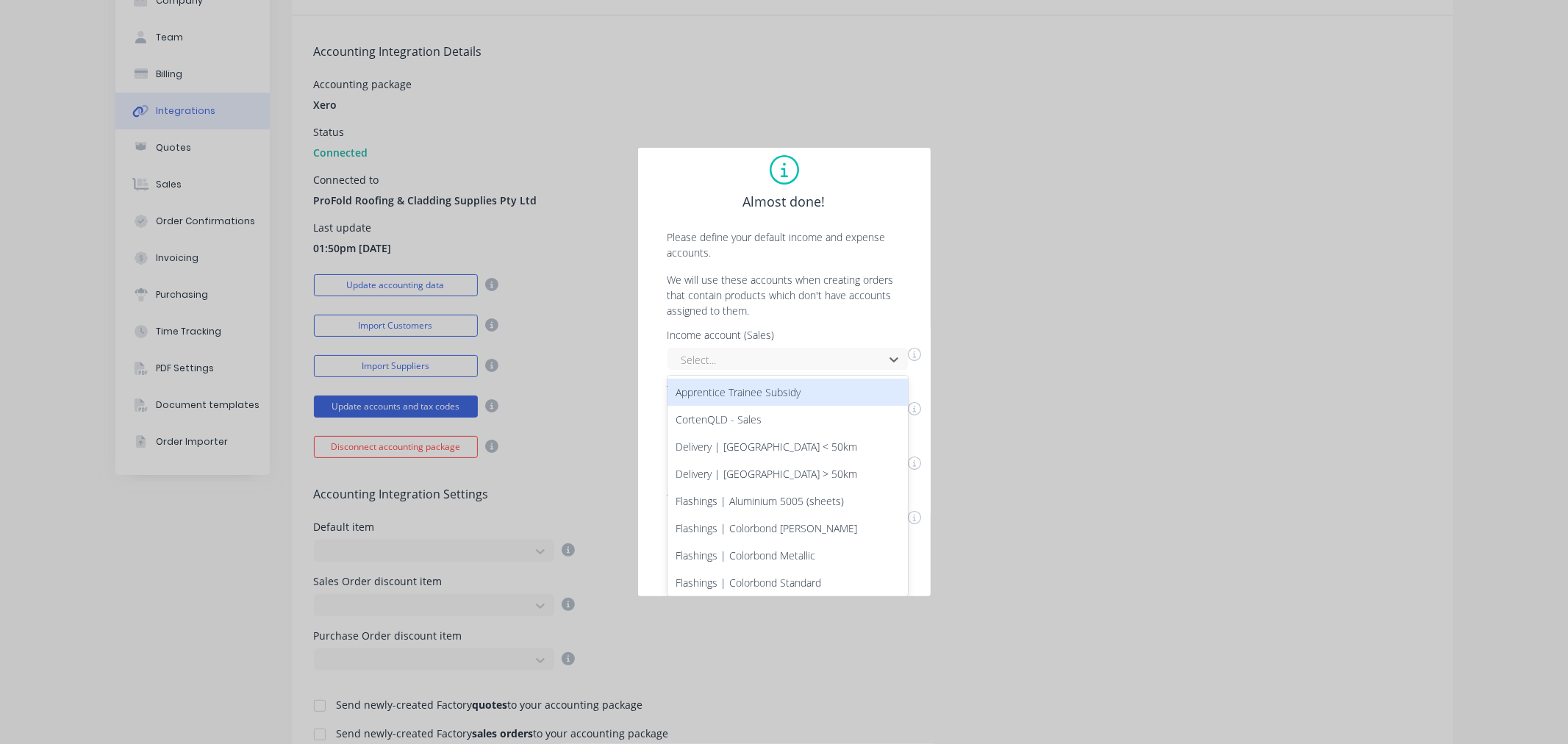
click at [881, 259] on div "Almost done! Please define your default income and expense accounts. We will us…" at bounding box center [784, 365] width 263 height 419
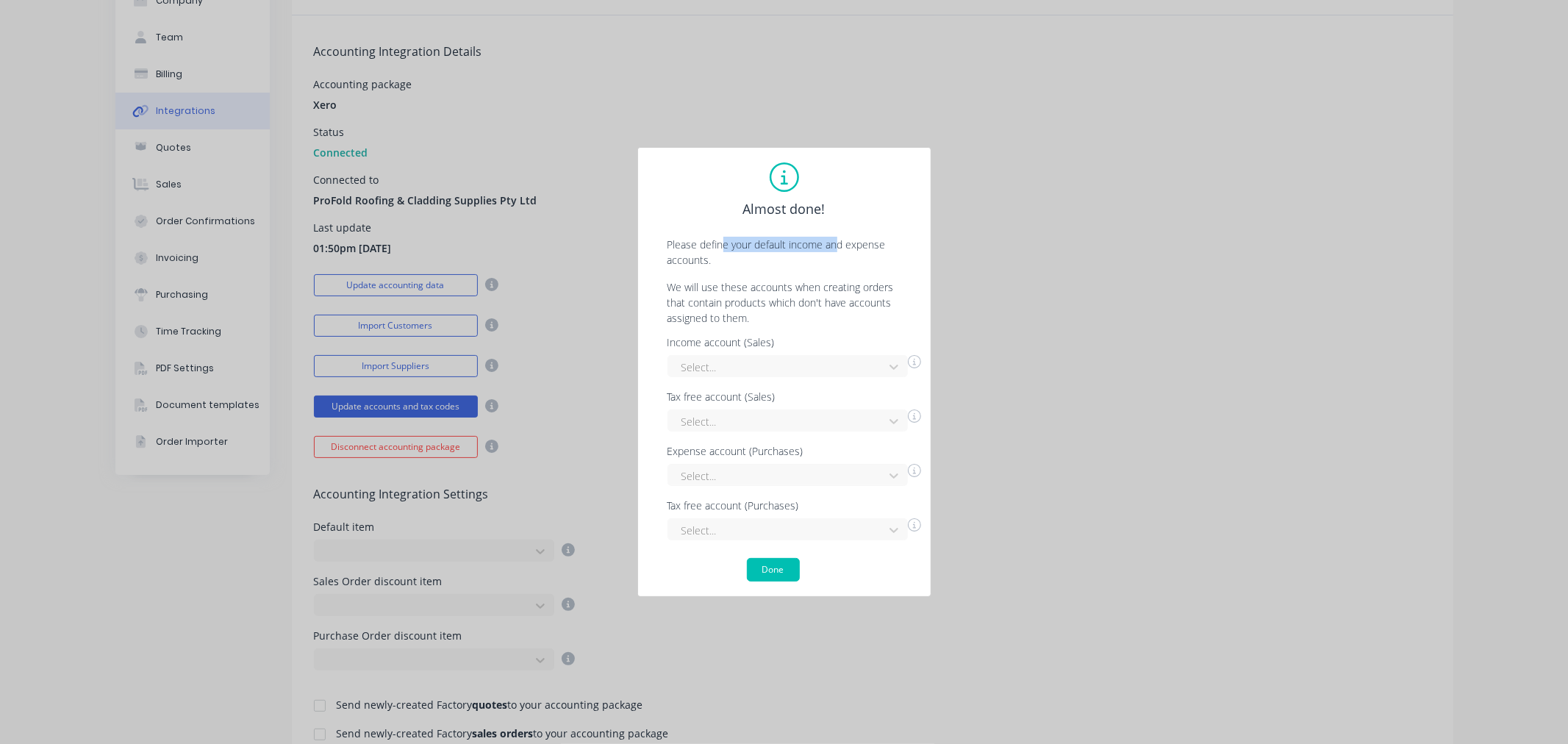
drag, startPoint x: 729, startPoint y: 241, endPoint x: 840, endPoint y: 243, distance: 111.0
click at [840, 243] on p "Please define your default income and expense accounts." at bounding box center [784, 251] width 263 height 31
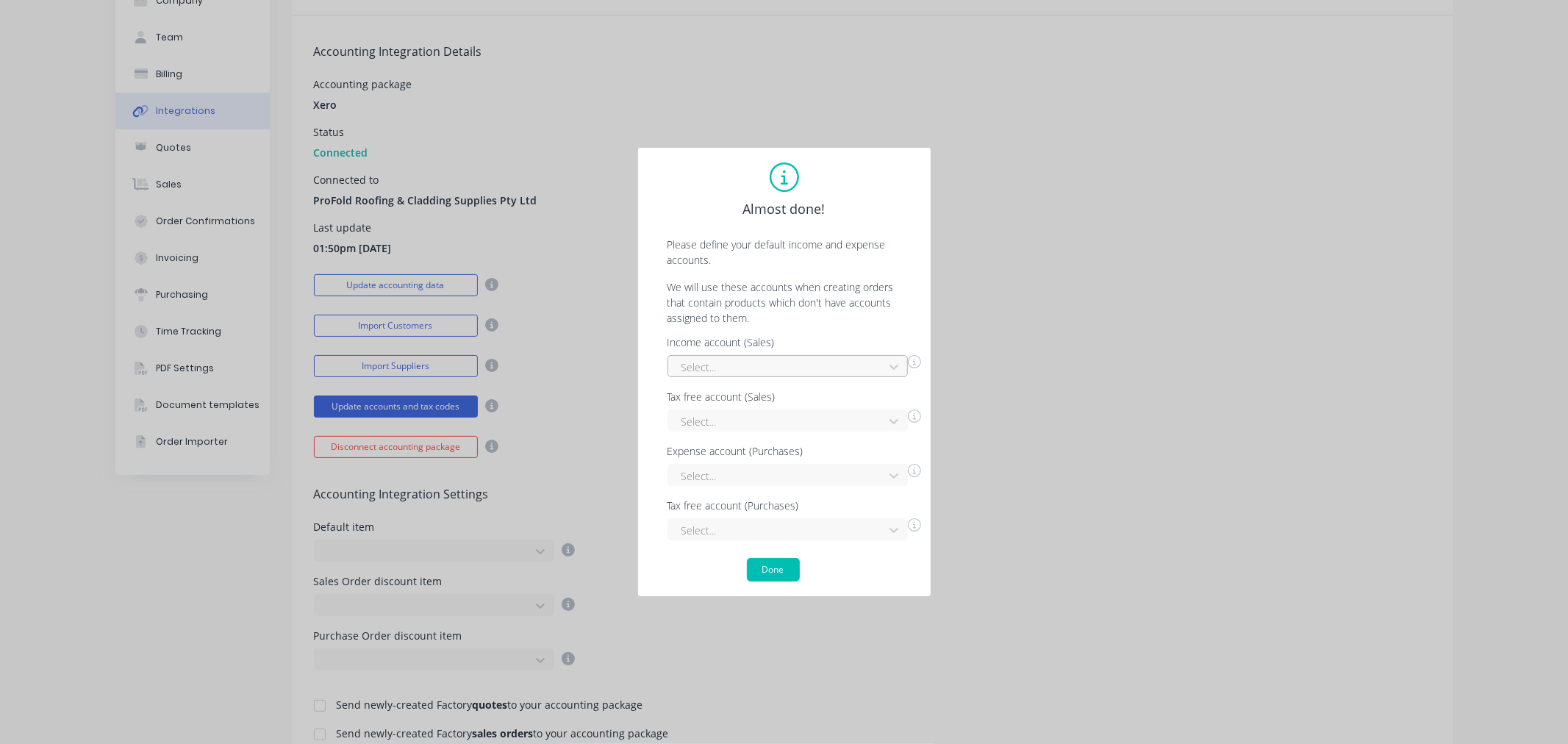
click at [819, 365] on div "Income account (Sales) Select... Tax free account (Sales) Select... Expense acc…" at bounding box center [784, 438] width 263 height 203
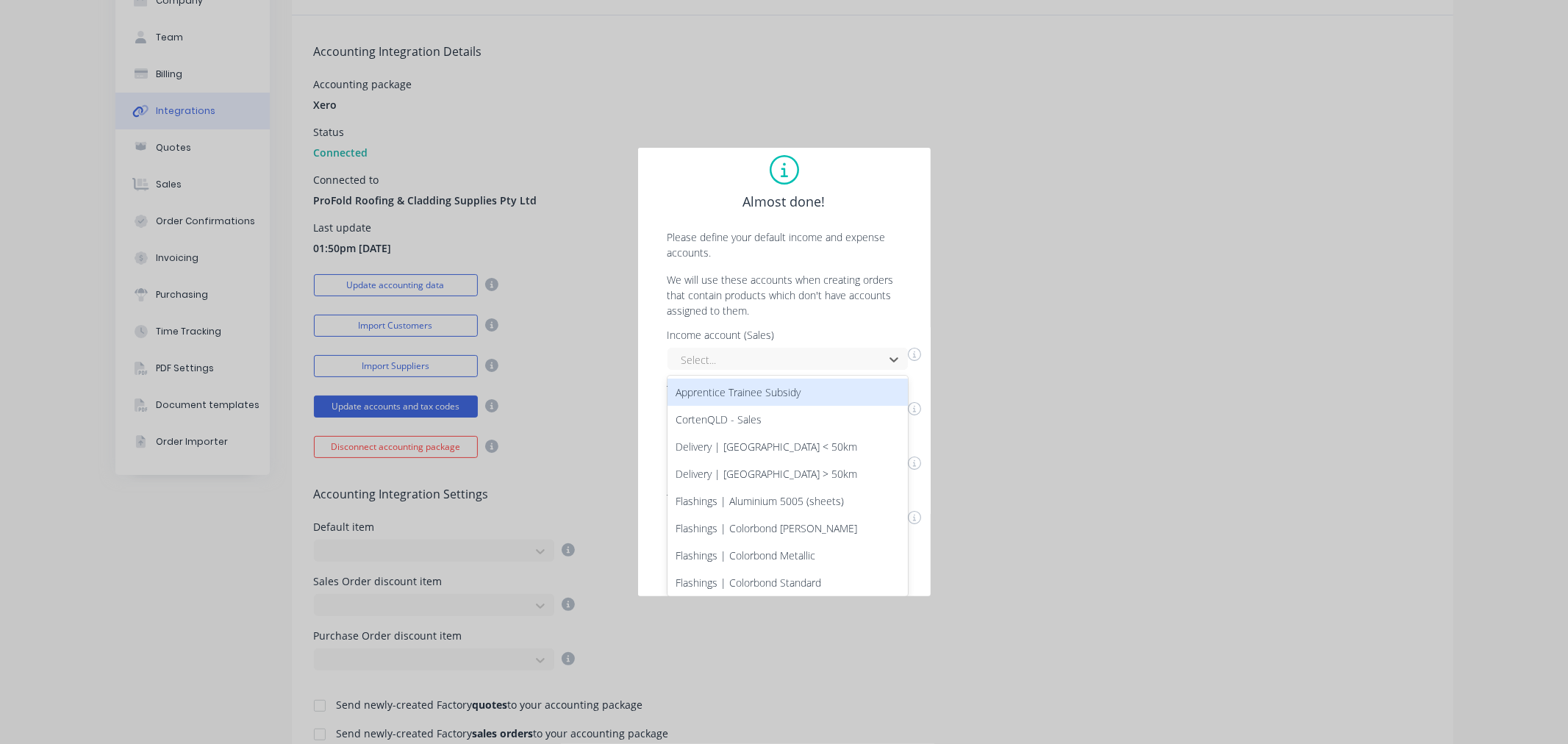
click at [768, 262] on div "Almost done! Please define your default income and expense accounts. We will us…" at bounding box center [784, 365] width 263 height 419
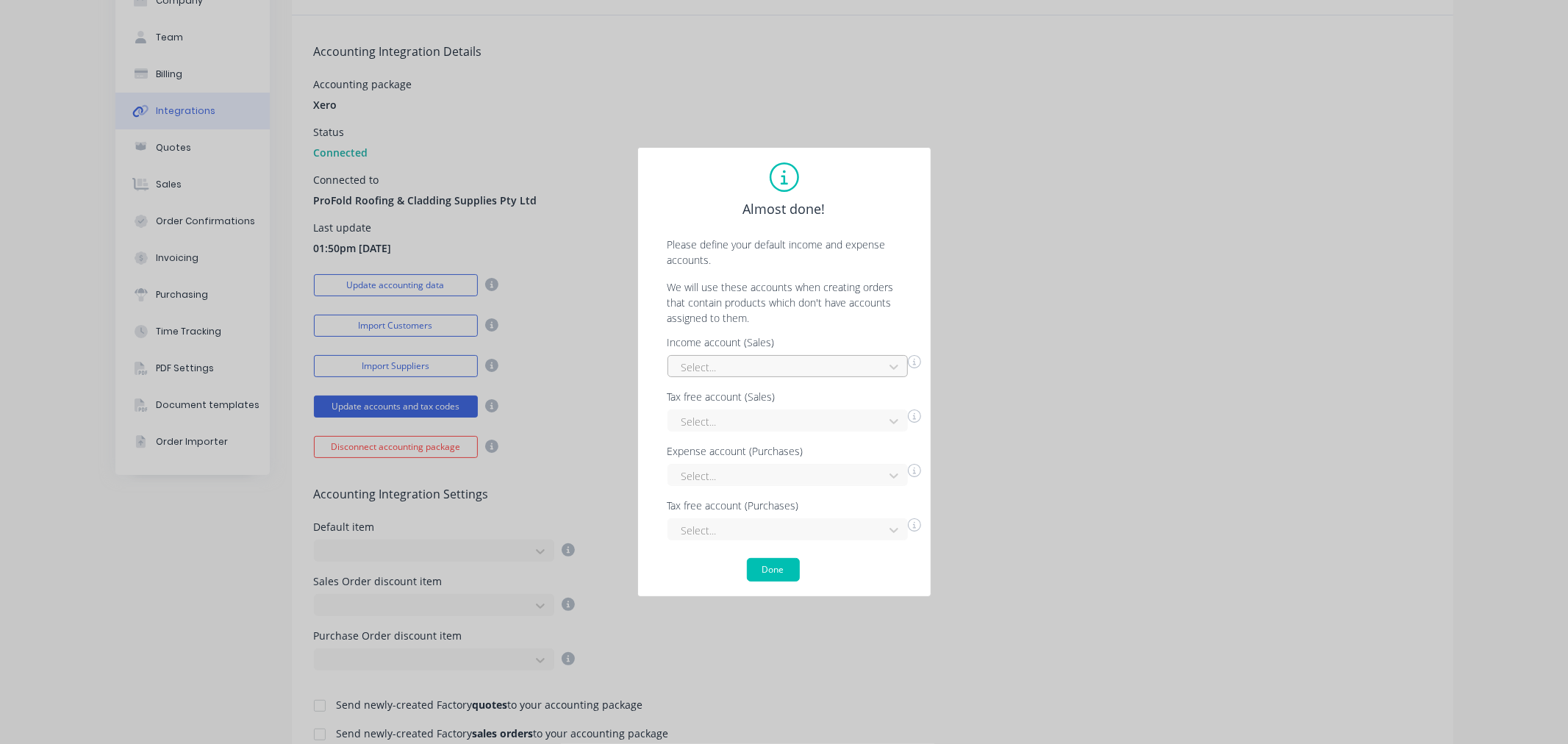
click at [767, 359] on div at bounding box center [778, 366] width 196 height 18
click at [775, 246] on p "Please define your default income and expense accounts." at bounding box center [784, 251] width 263 height 31
click at [794, 416] on div at bounding box center [778, 421] width 196 height 18
click at [850, 272] on div "Almost done! Please define your default income and expense accounts. We will us…" at bounding box center [784, 372] width 263 height 419
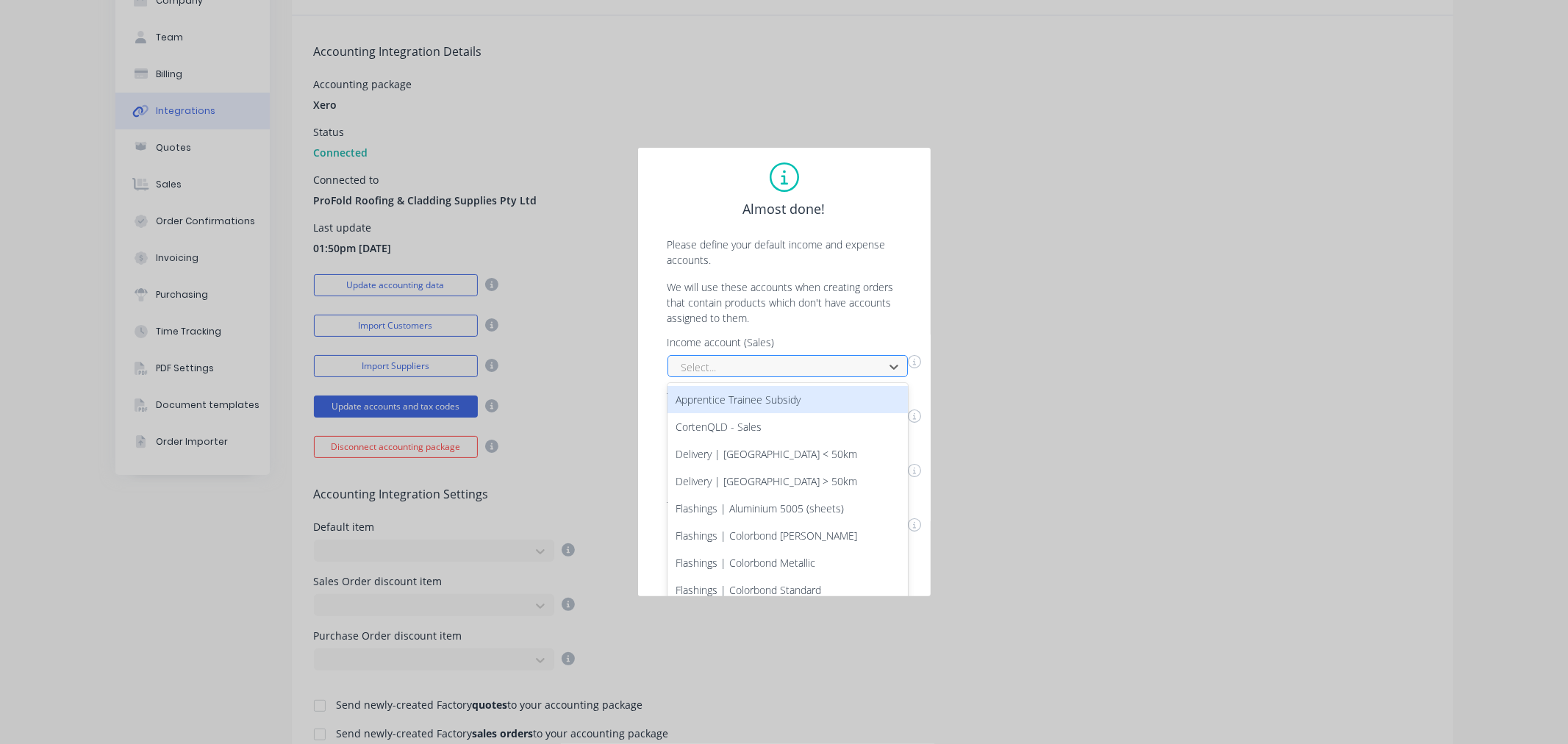
click at [853, 364] on div "Select..." at bounding box center [778, 366] width 205 height 22
click at [800, 262] on div "Almost done! Please define your default income and expense accounts. We will us…" at bounding box center [784, 365] width 263 height 419
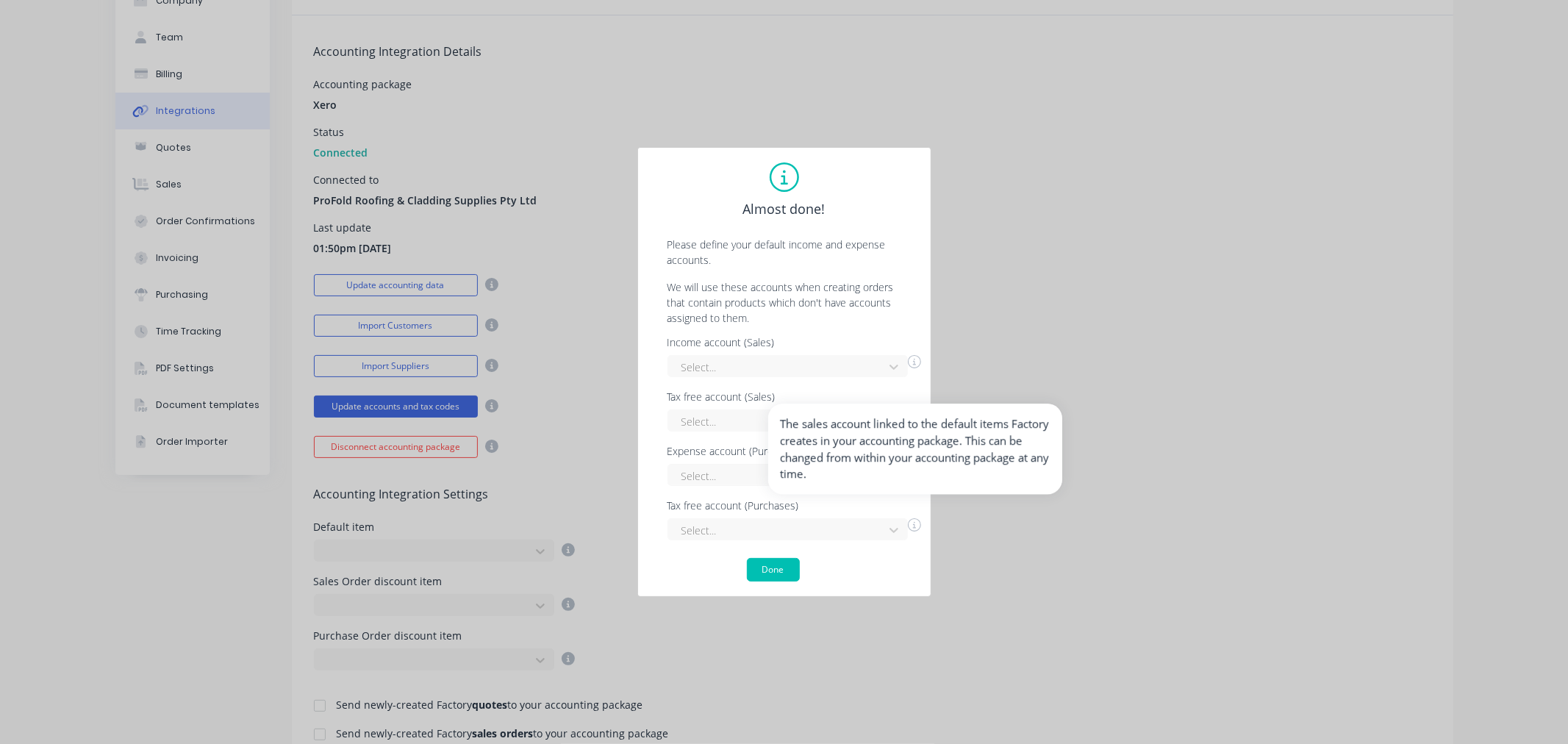
click at [916, 366] on icon at bounding box center [914, 361] width 13 height 13
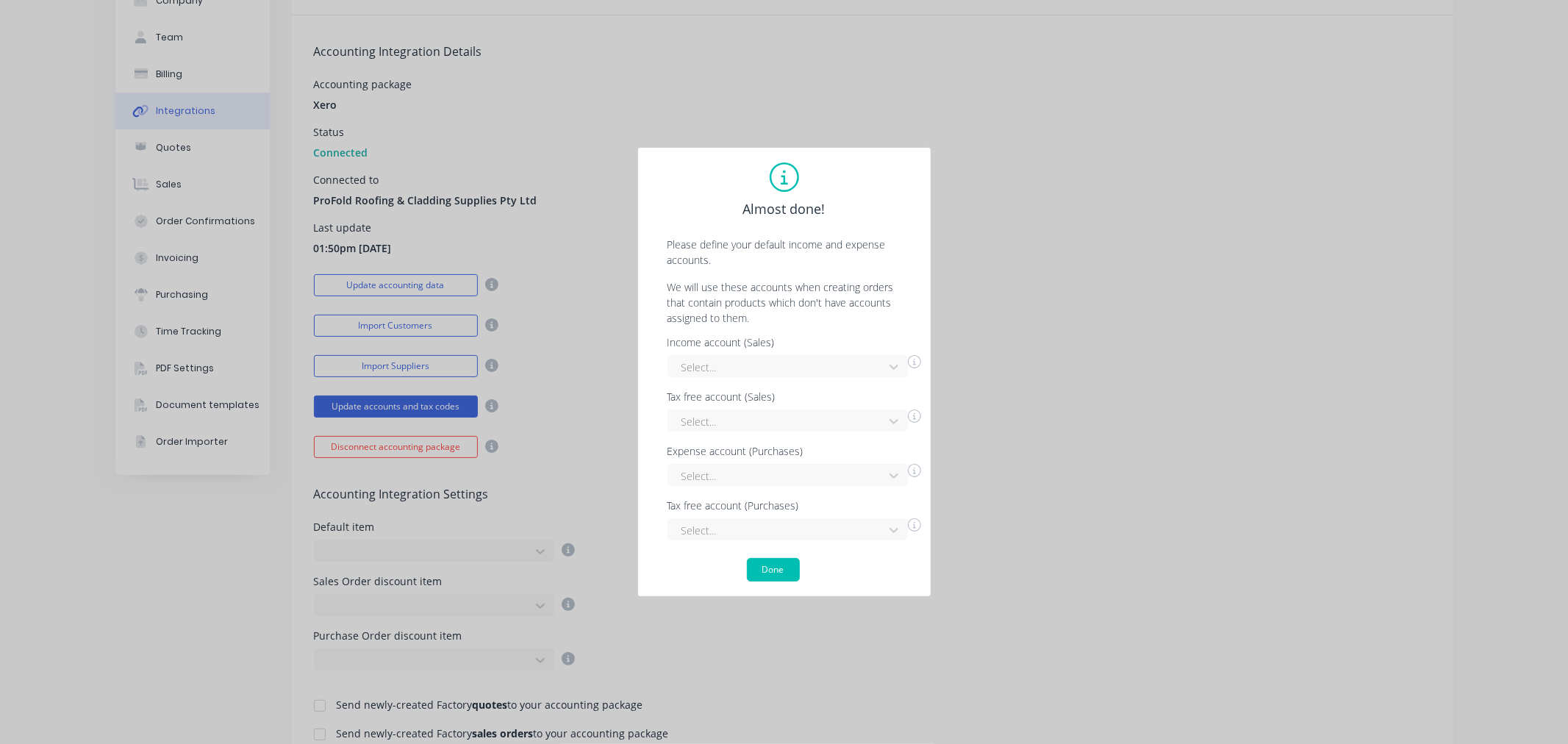
click at [864, 294] on p "We will use these accounts when creating orders that contain products which don…" at bounding box center [784, 302] width 263 height 46
click at [894, 366] on div "Income account (Sales) Select... Tax free account (Sales) Select... Expense acc…" at bounding box center [784, 438] width 263 height 203
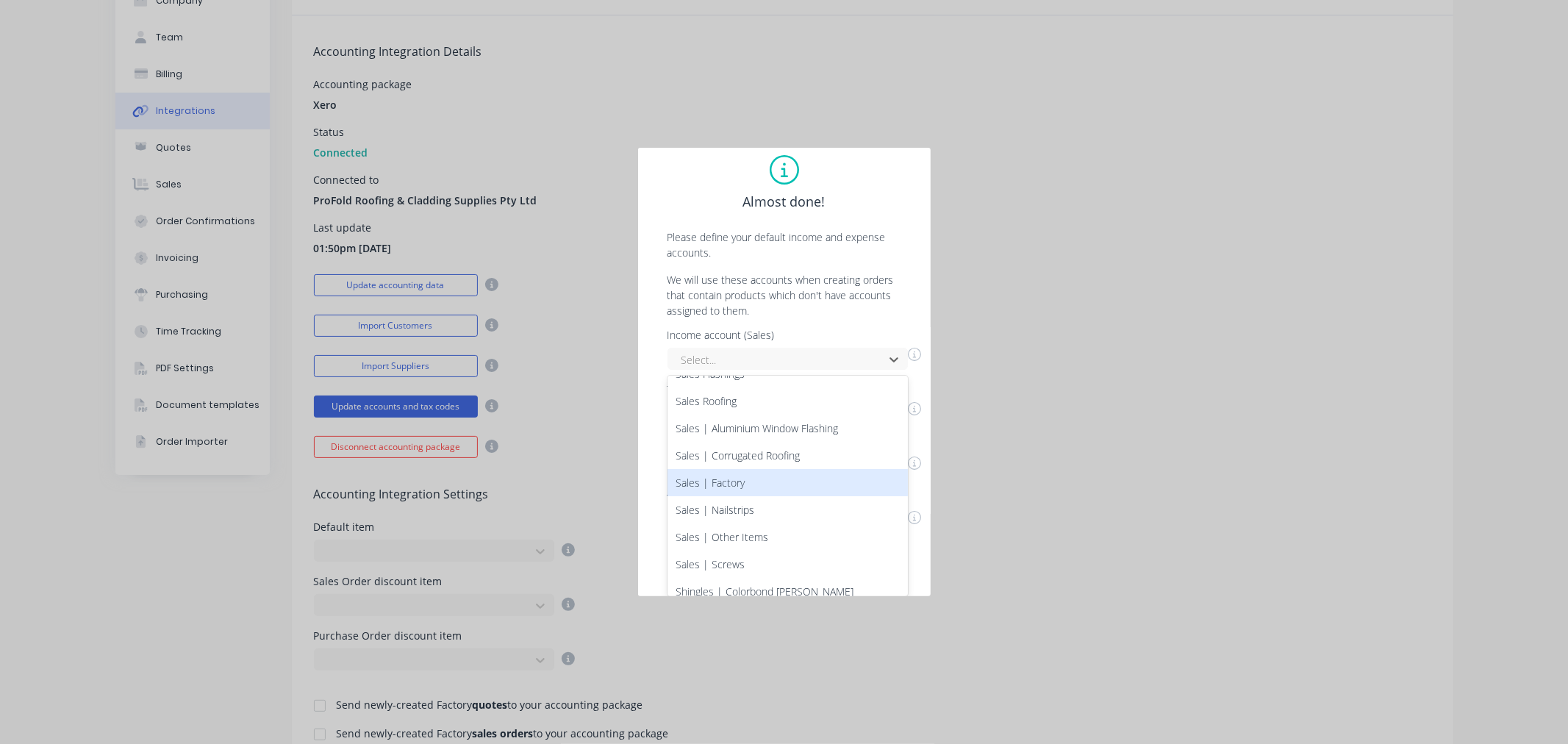
click at [745, 488] on div "Sales | Factory" at bounding box center [788, 482] width 240 height 28
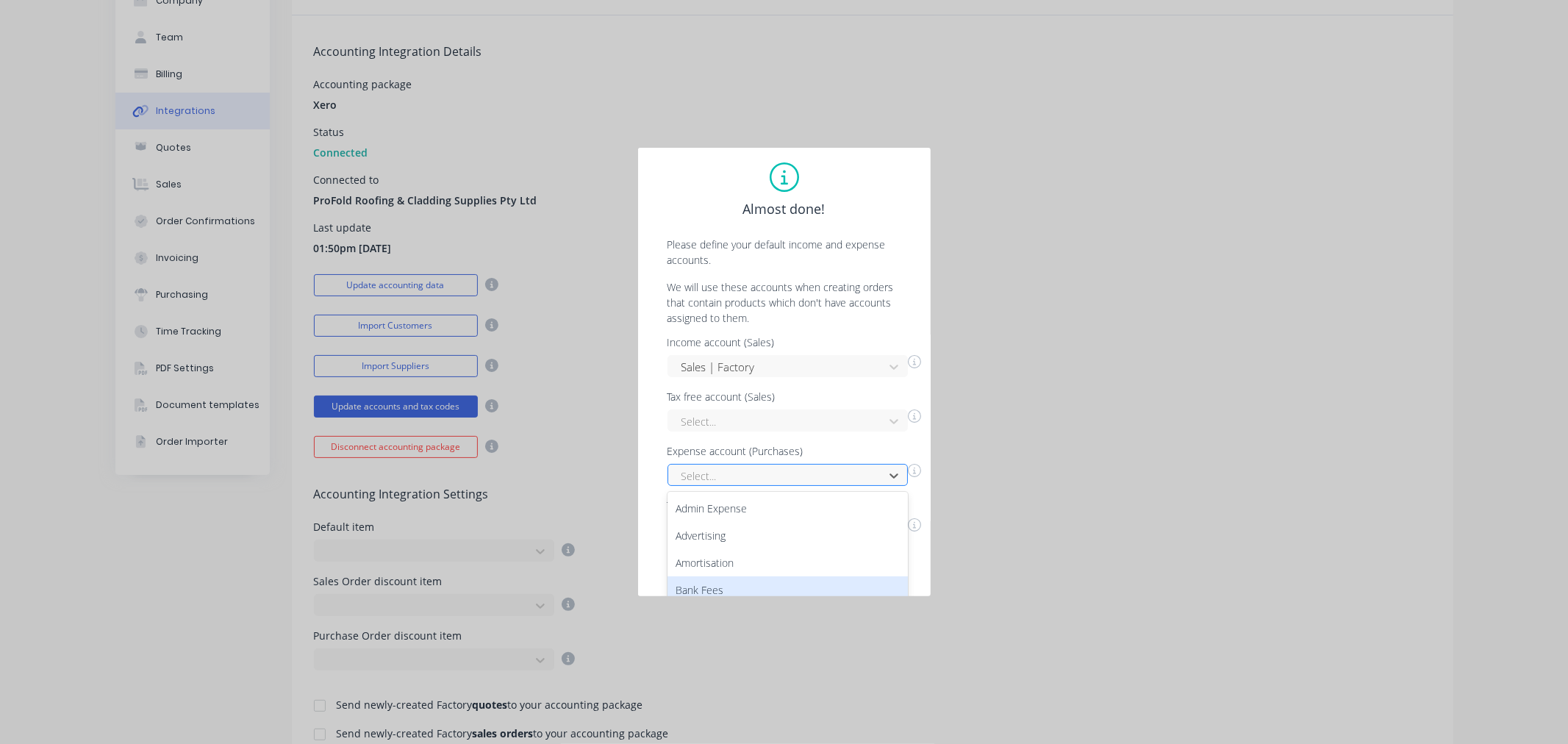
click at [743, 473] on div "94 results available. Use Up and Down to choose options, press Enter to select …" at bounding box center [788, 475] width 240 height 22
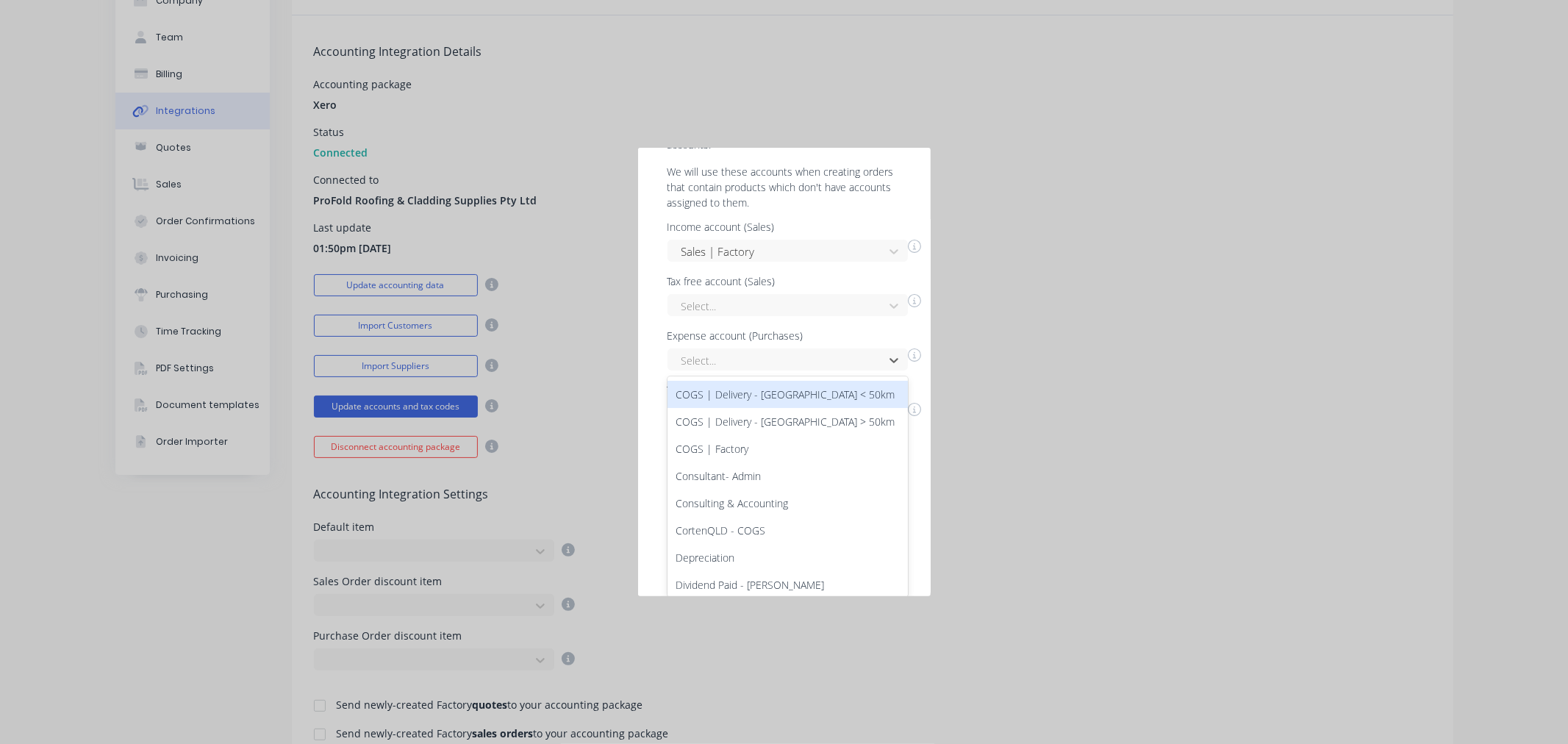
scroll to position [245, 0]
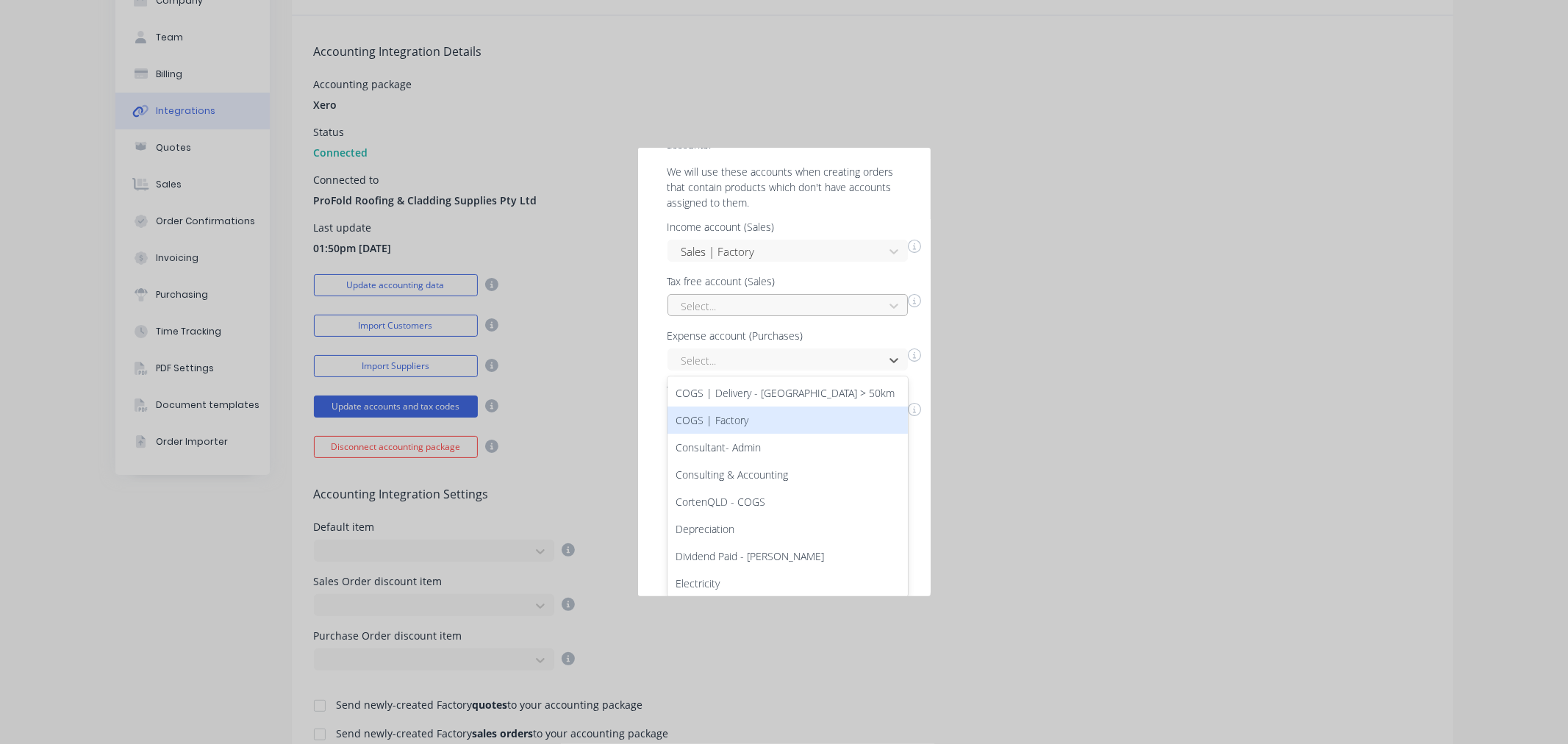
click at [780, 431] on div "COGS | Factory" at bounding box center [788, 420] width 240 height 28
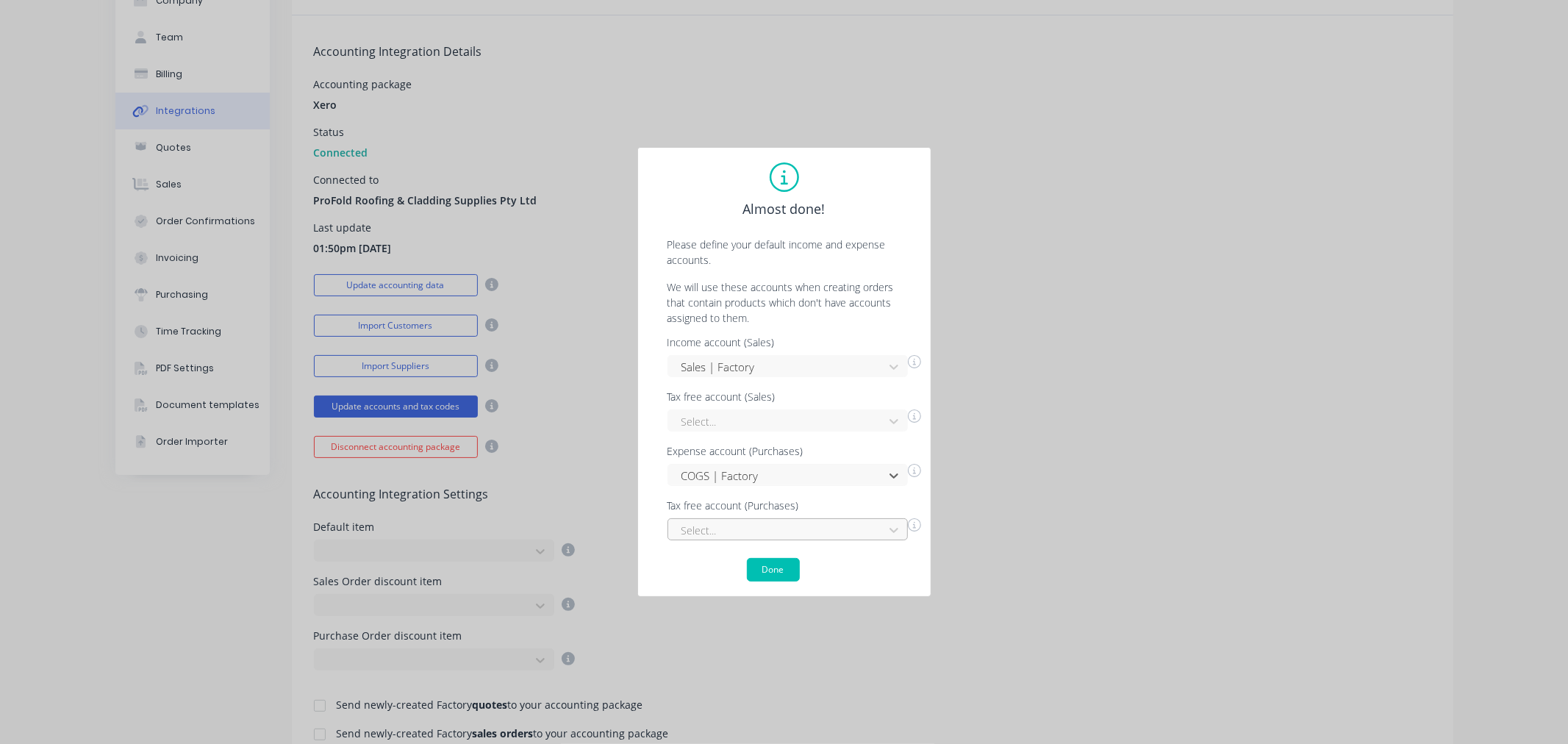
scroll to position [146, 0]
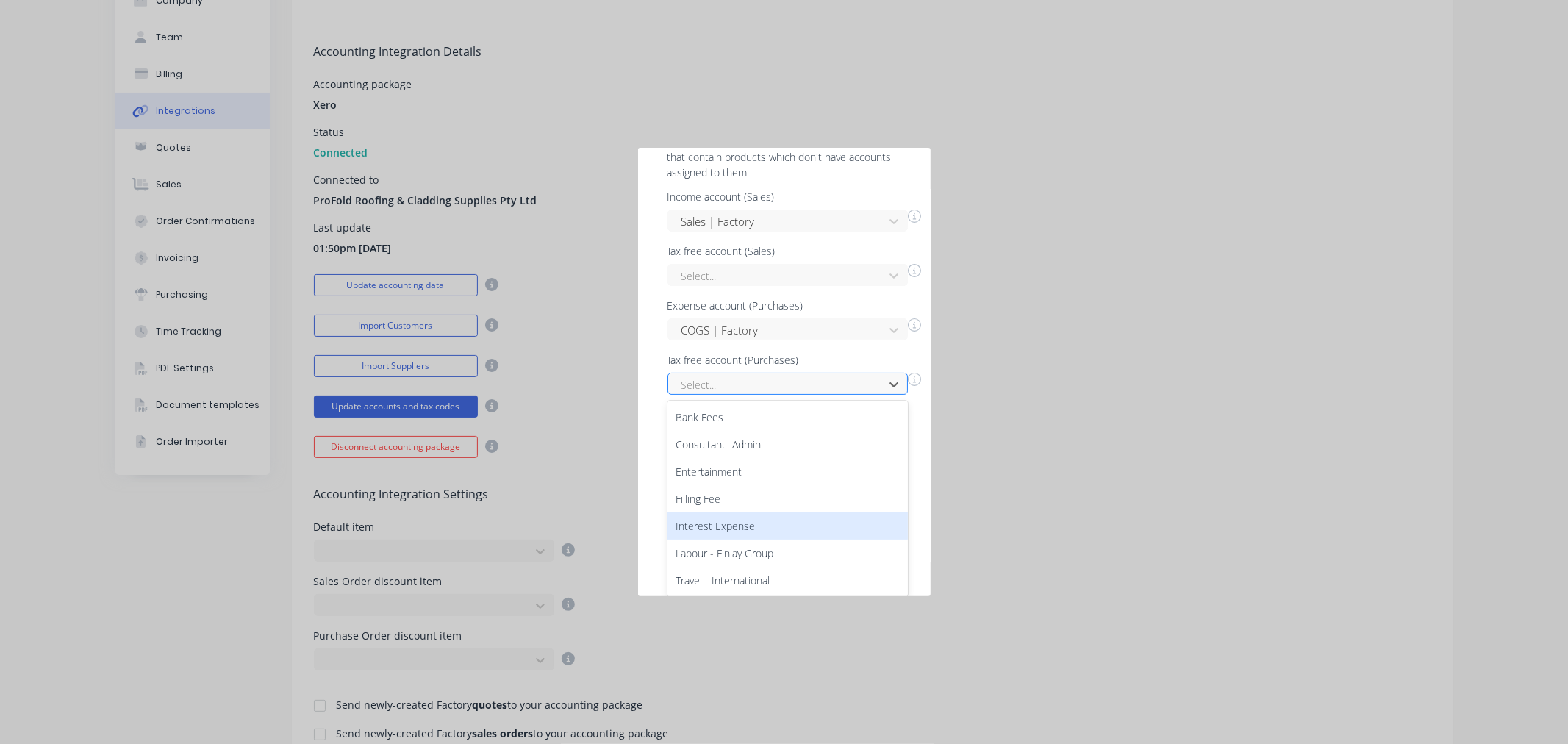
click at [851, 395] on div "7 results available. Use Up and Down to choose options, press Enter to select t…" at bounding box center [788, 384] width 240 height 22
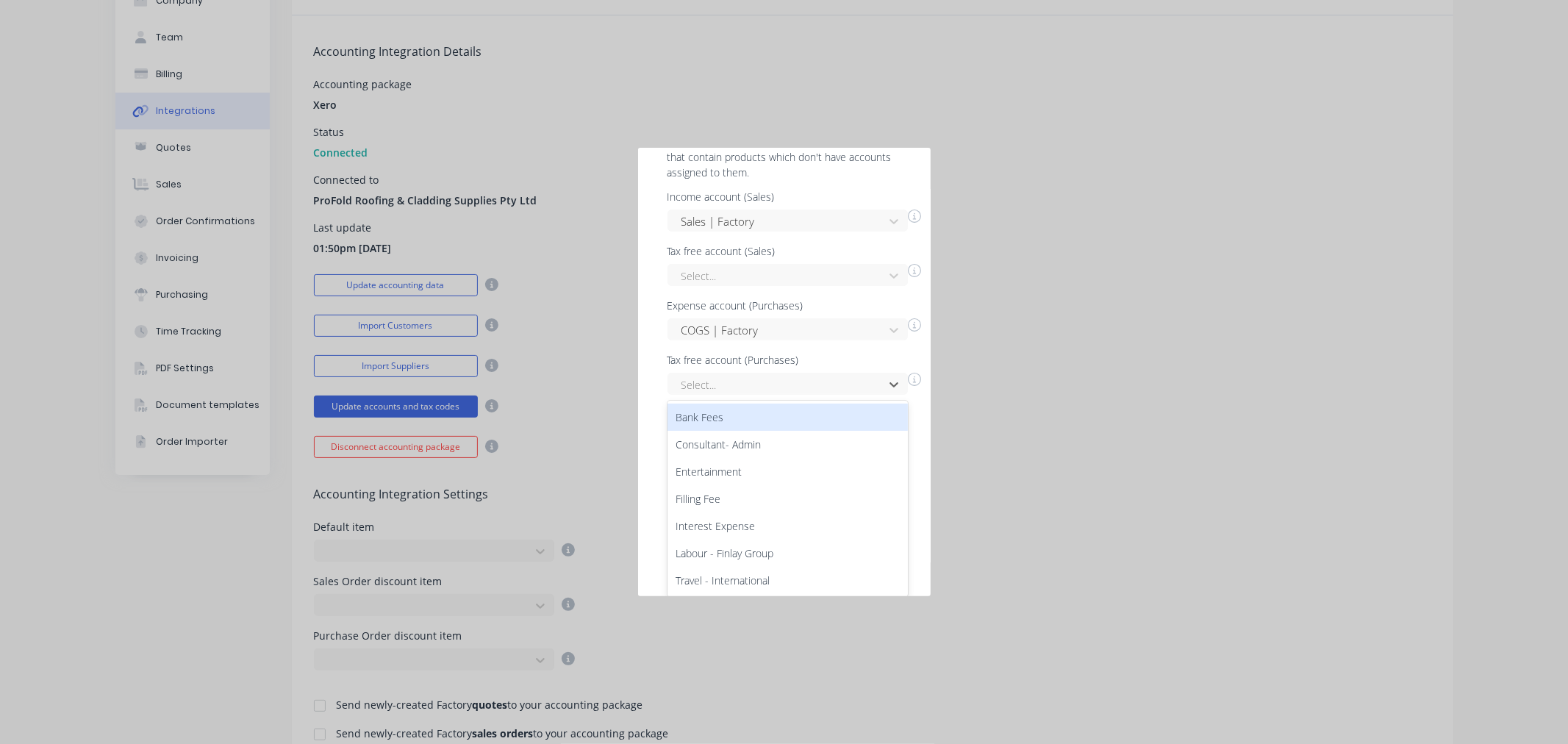
click at [818, 172] on div "Almost done! Please define your default income and expense accounts. We will us…" at bounding box center [784, 226] width 263 height 419
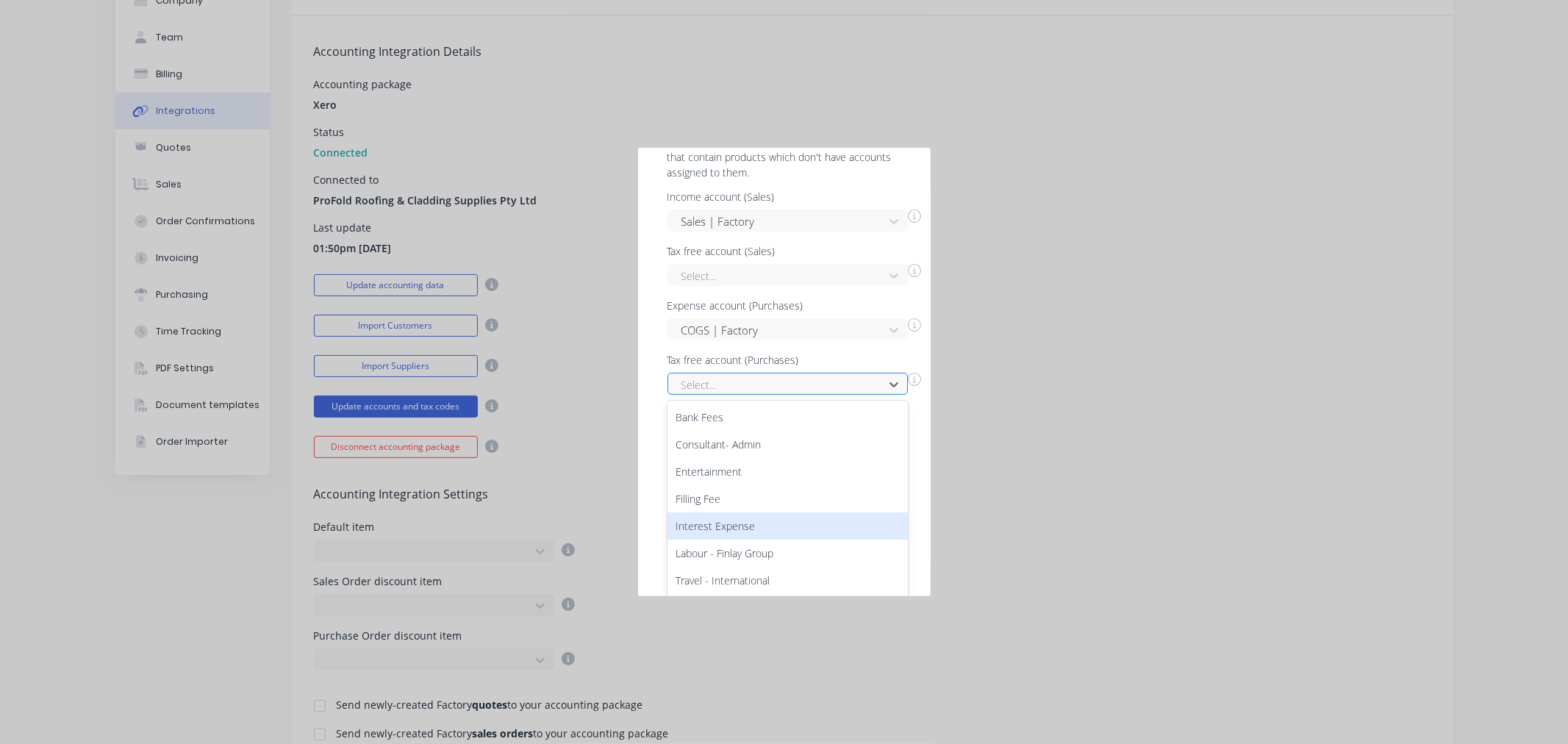
click at [772, 395] on div "7 results available. Use Up and Down to choose options, press Enter to select t…" at bounding box center [788, 384] width 240 height 22
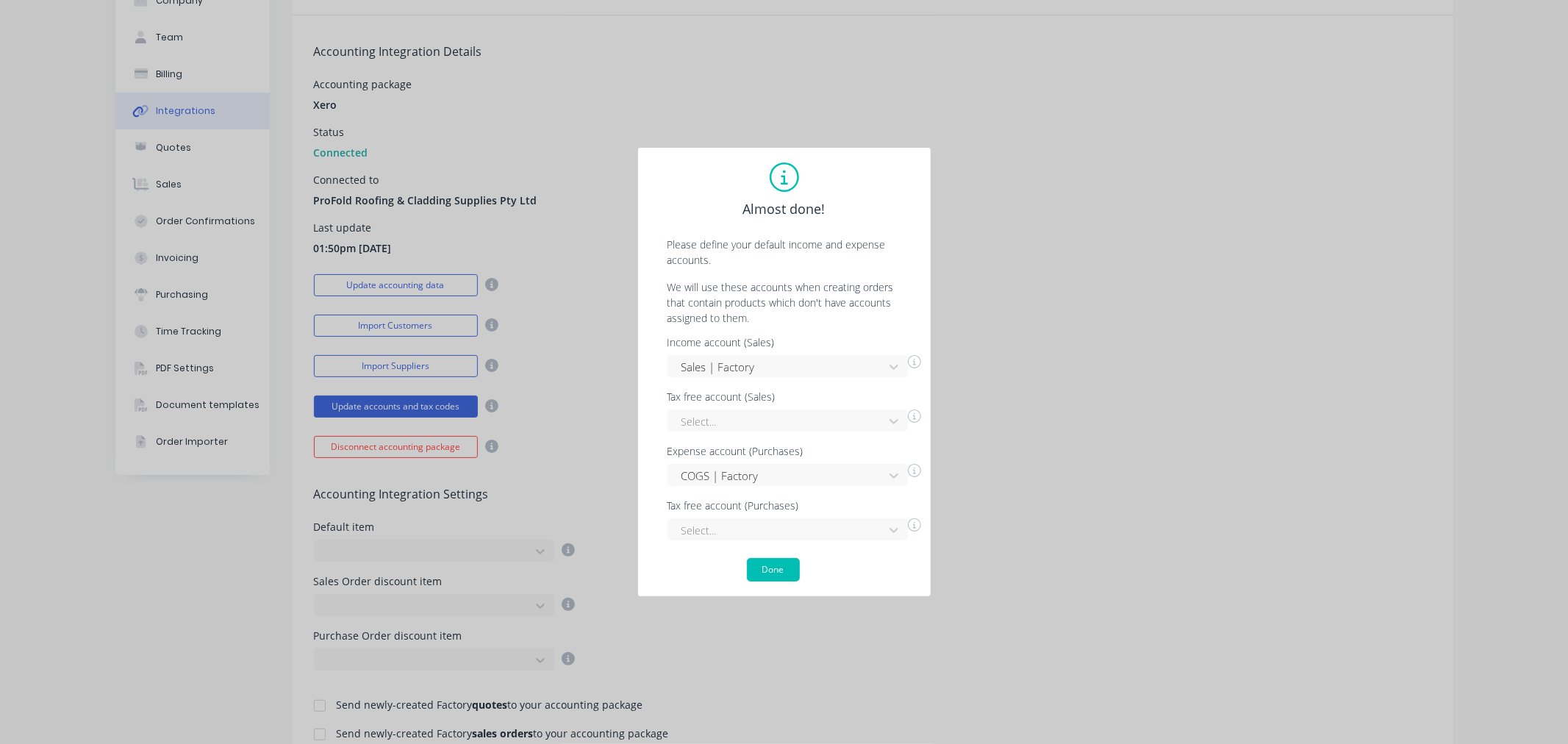
click at [650, 251] on div "Almost done! Please define your default income and expense accounts. We will us…" at bounding box center [784, 372] width 294 height 450
click at [780, 566] on button "Done" at bounding box center [773, 570] width 53 height 24
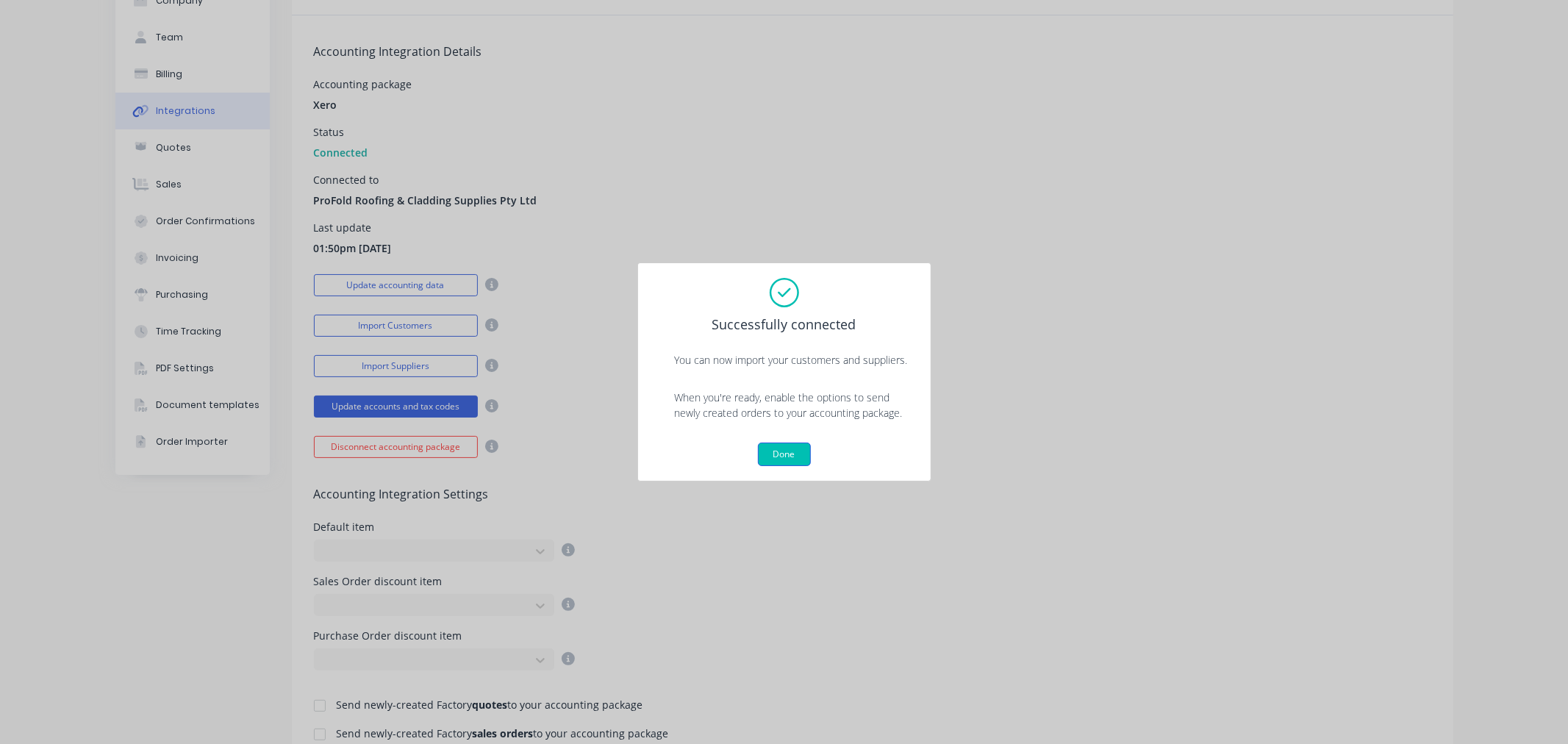
click at [791, 456] on button "Done" at bounding box center [784, 454] width 53 height 24
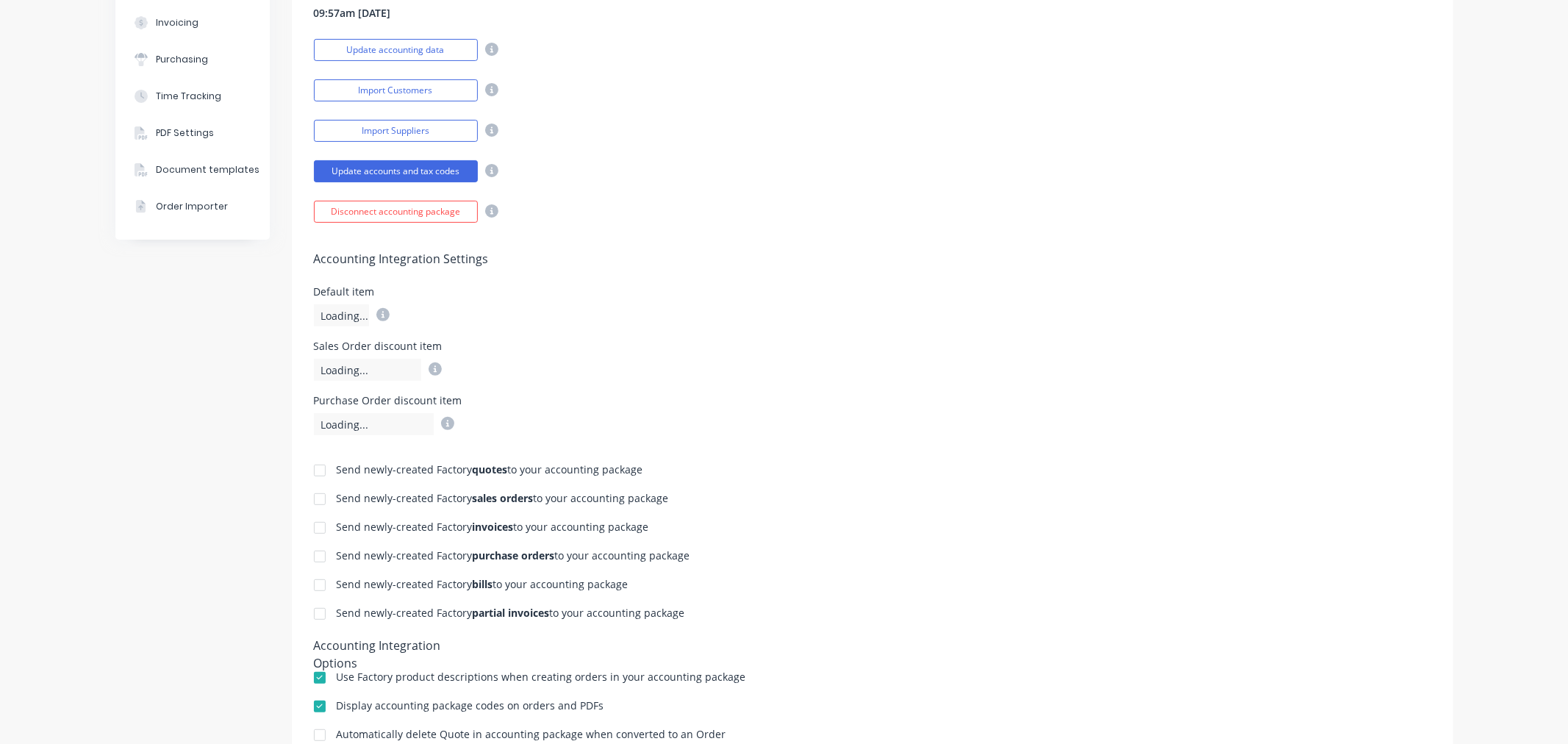
scroll to position [245, 0]
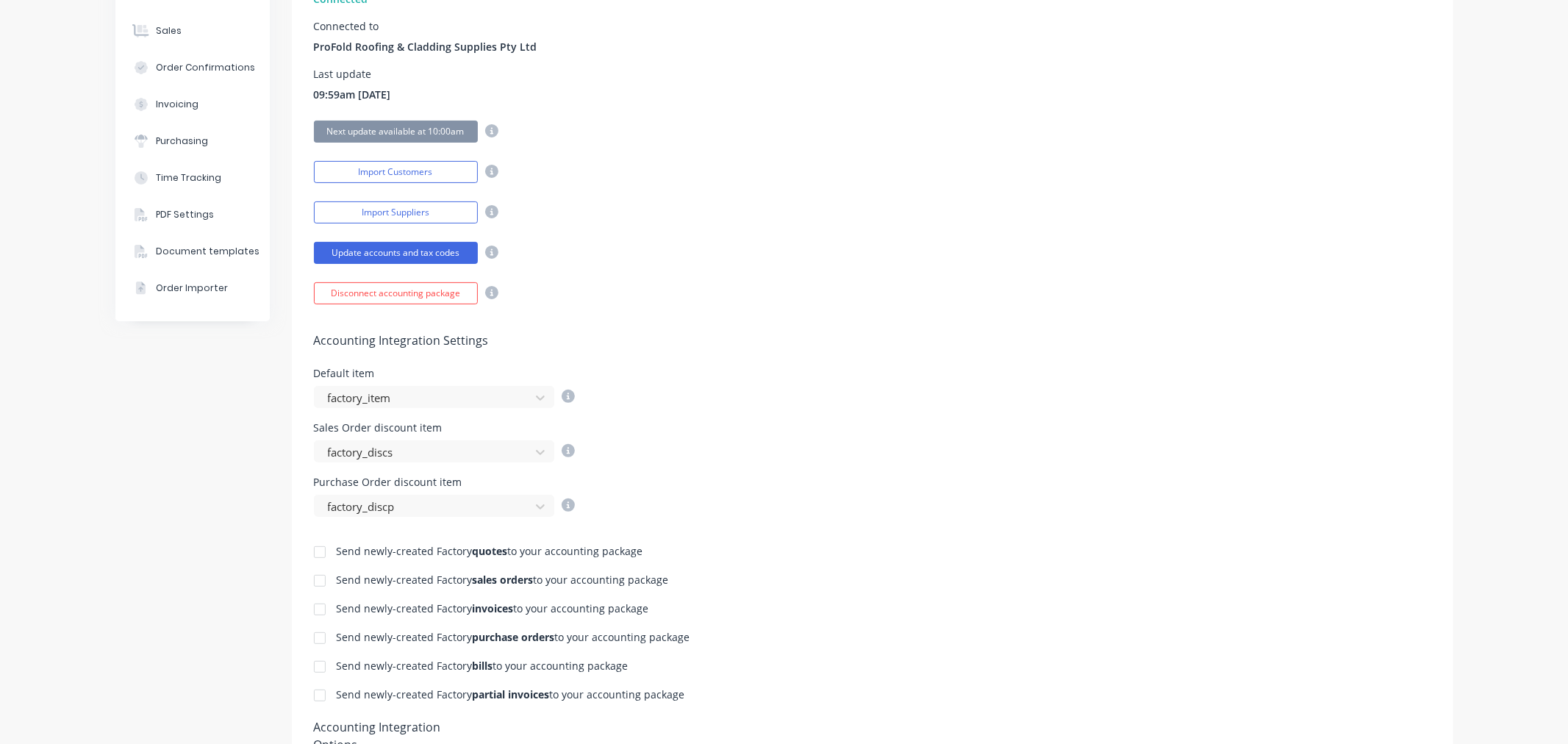
click at [311, 554] on div at bounding box center [319, 552] width 29 height 29
click at [317, 579] on div at bounding box center [319, 580] width 29 height 29
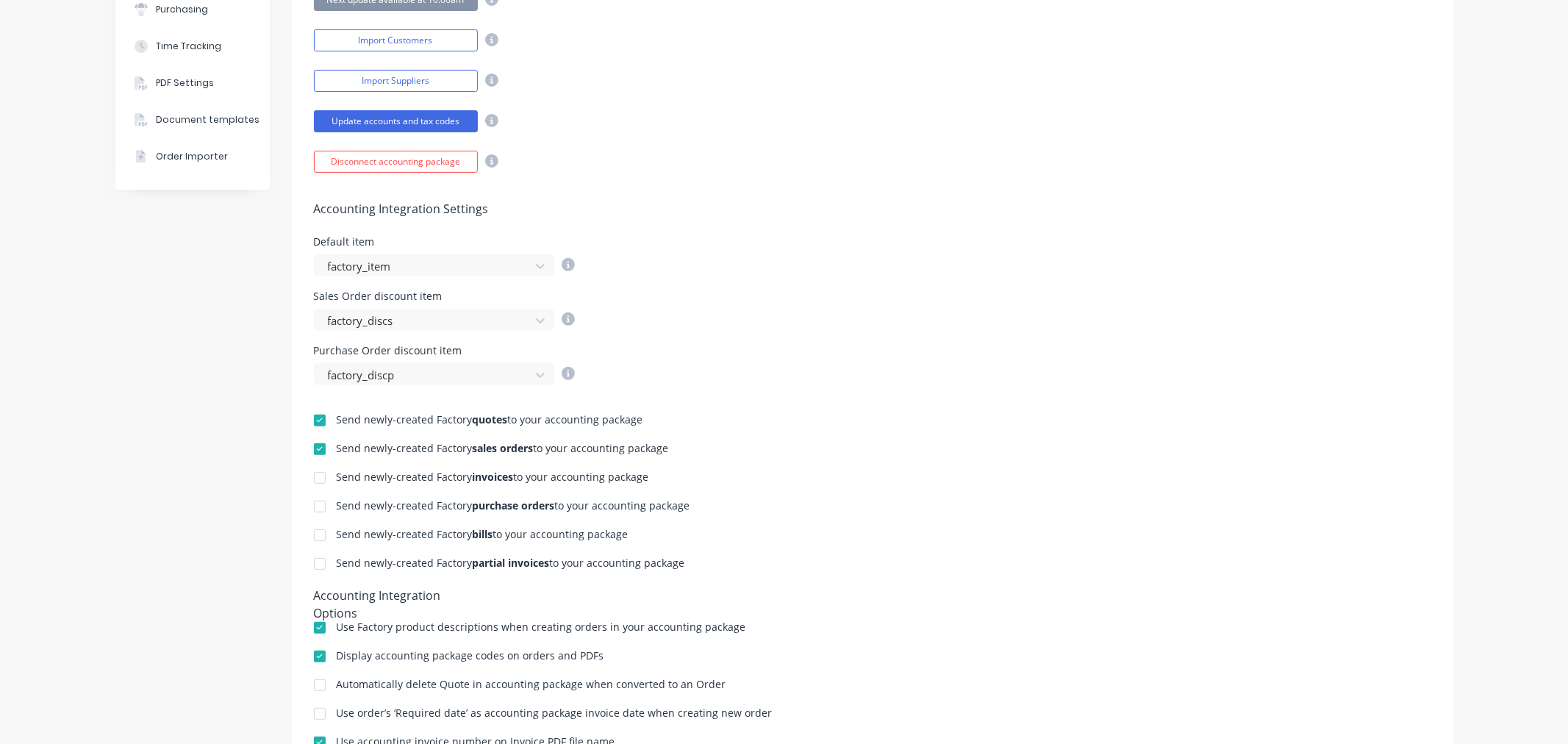
scroll to position [336, 0]
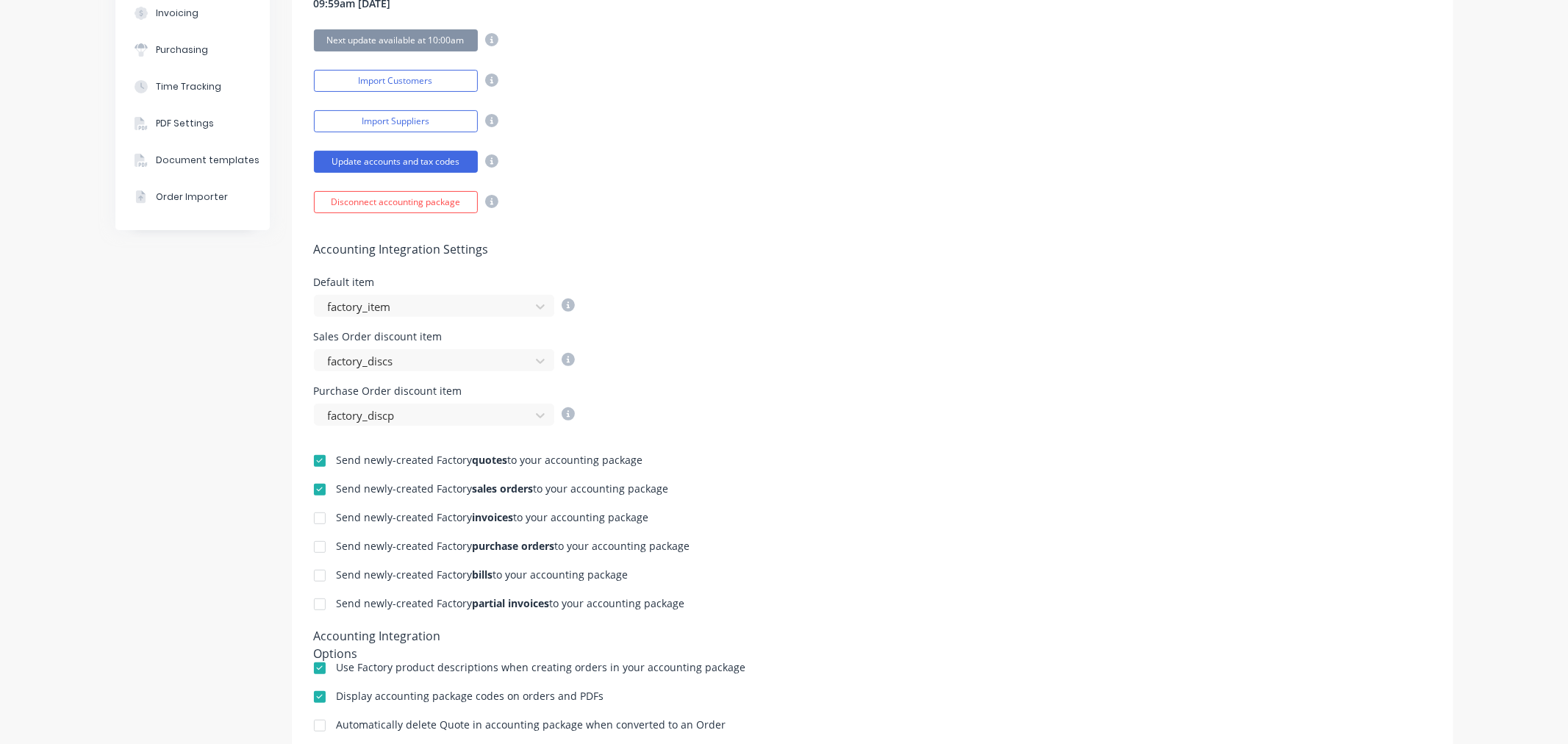
click at [314, 464] on div at bounding box center [319, 460] width 29 height 29
click at [312, 519] on div at bounding box center [319, 518] width 29 height 29
click at [315, 550] on div at bounding box center [319, 546] width 29 height 29
click at [311, 574] on div at bounding box center [319, 575] width 29 height 29
click at [311, 604] on div at bounding box center [319, 604] width 29 height 29
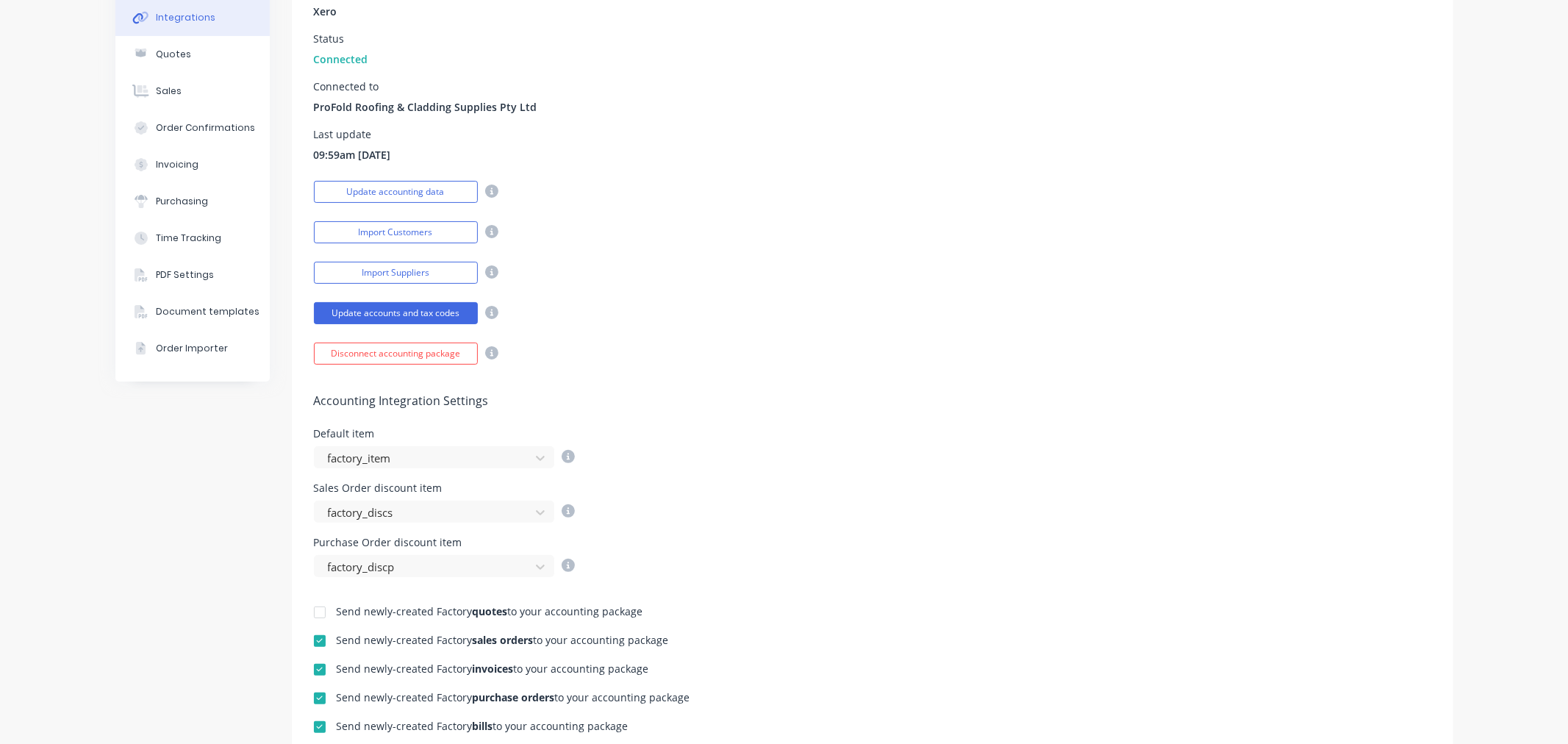
scroll to position [0, 0]
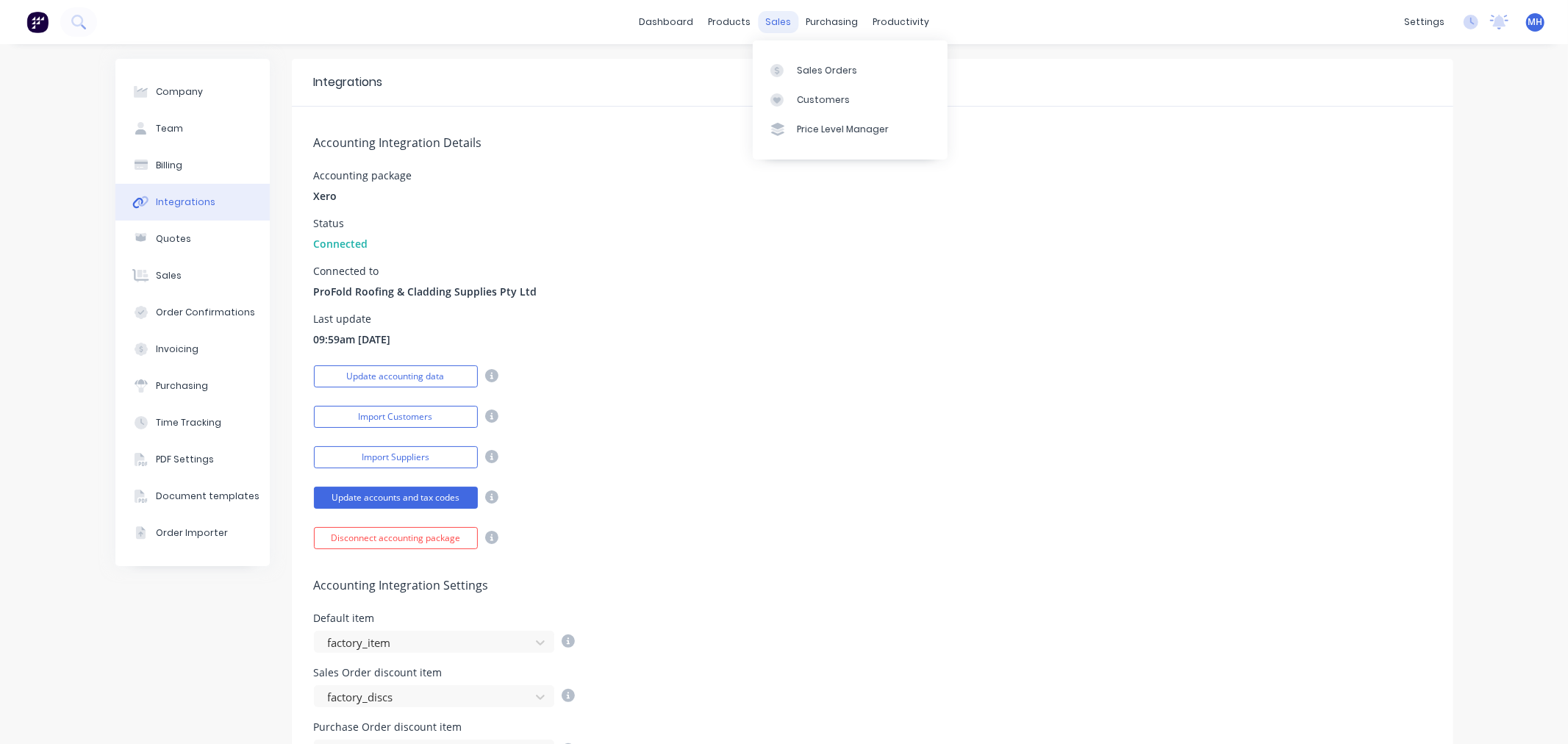
click at [772, 27] on div "sales" at bounding box center [778, 22] width 40 height 22
click at [821, 258] on div "Accounting Integration Details Accounting package Xero Status Connected Connect…" at bounding box center [873, 327] width 1162 height 442
click at [768, 13] on div "sales" at bounding box center [778, 22] width 40 height 22
click at [802, 68] on div "Sales Orders" at bounding box center [827, 70] width 60 height 13
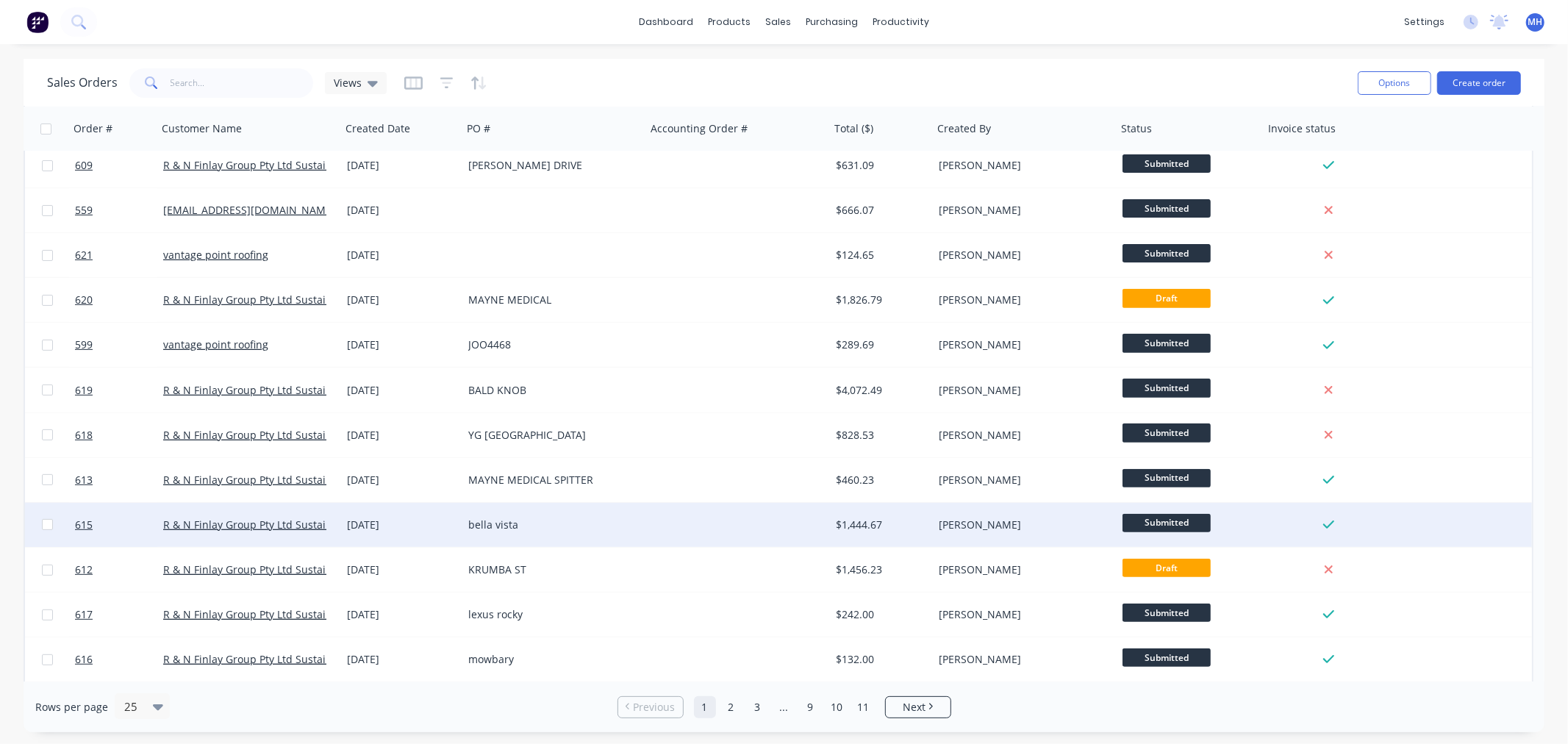
scroll to position [592, 0]
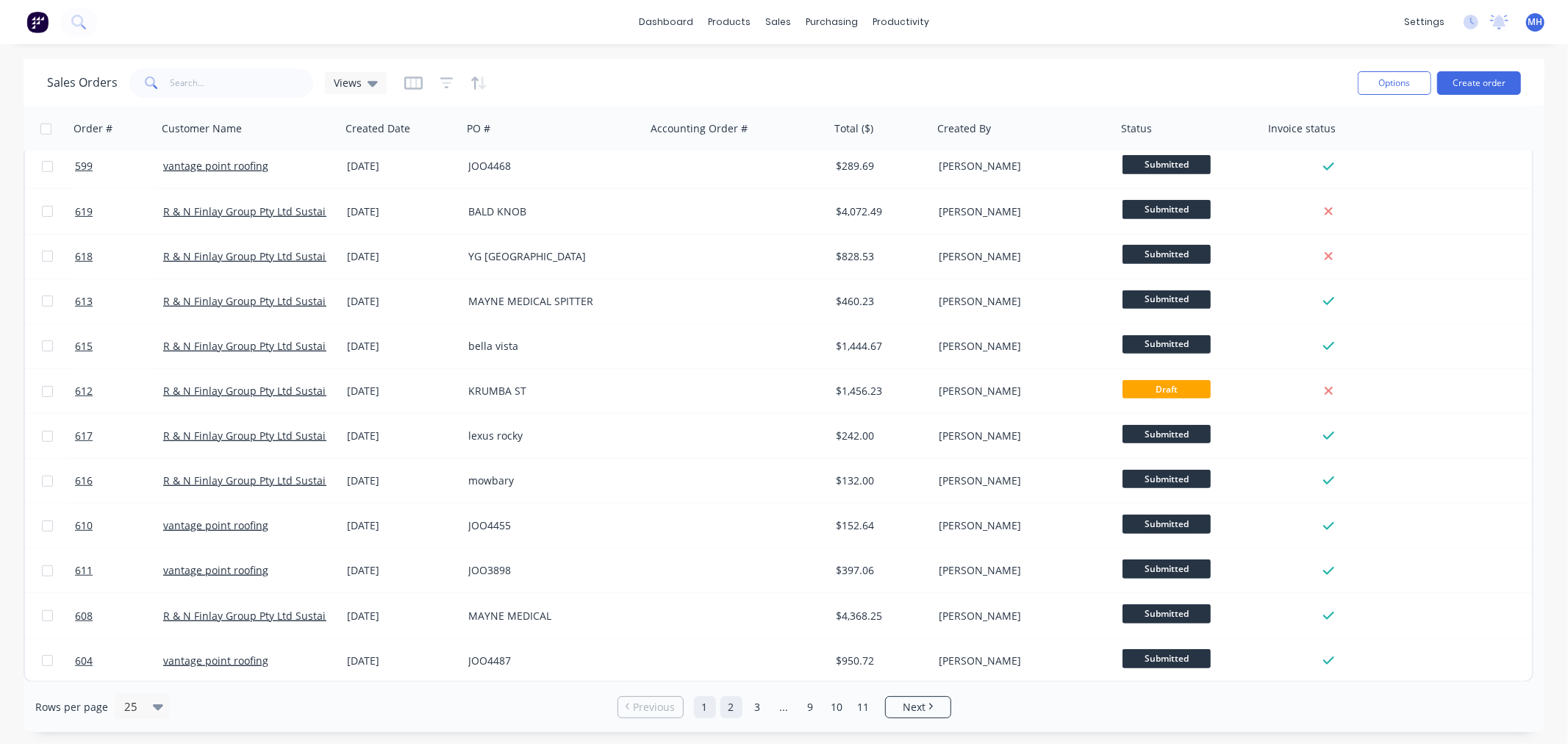
click at [737, 704] on link "2" at bounding box center [732, 707] width 22 height 22
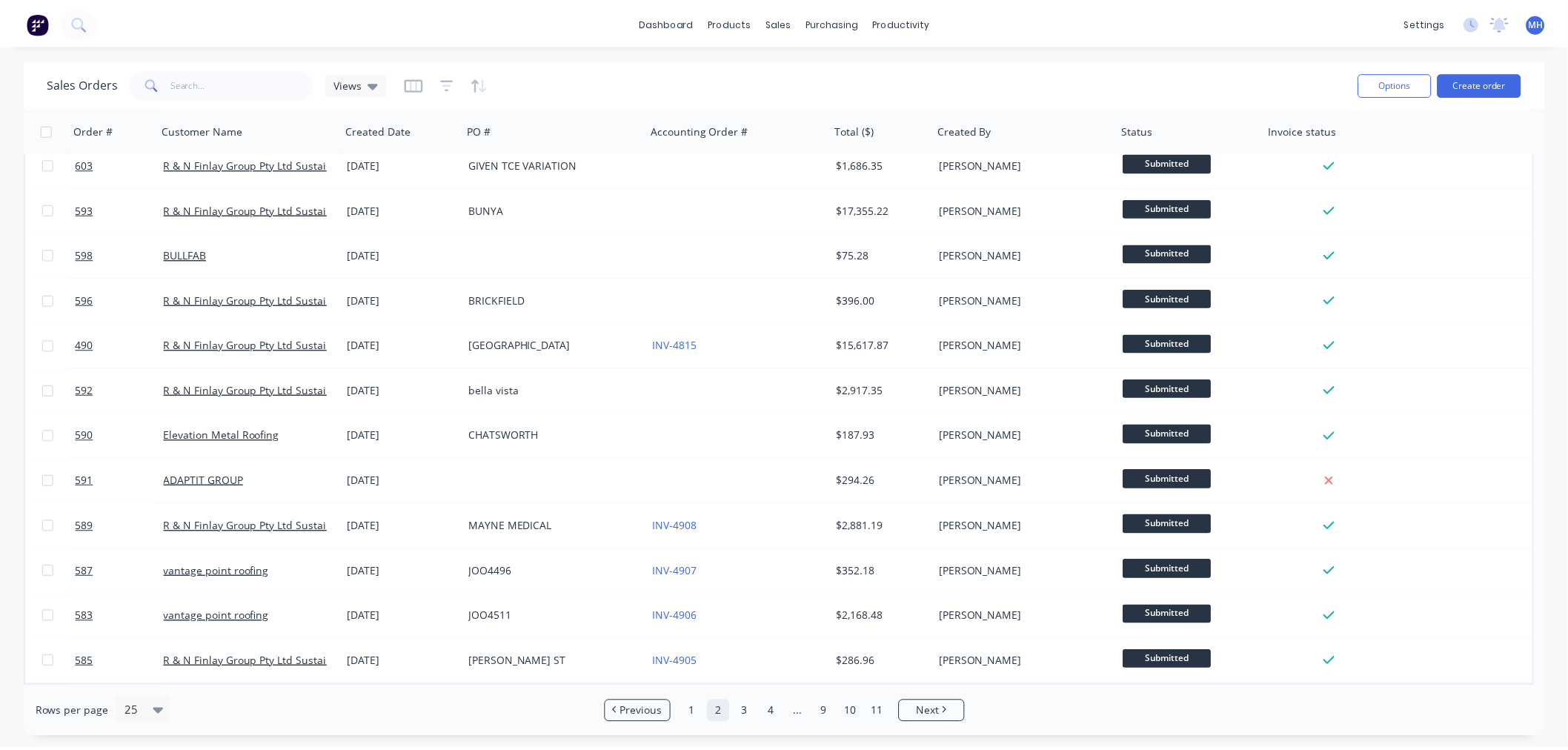
scroll to position [0, 0]
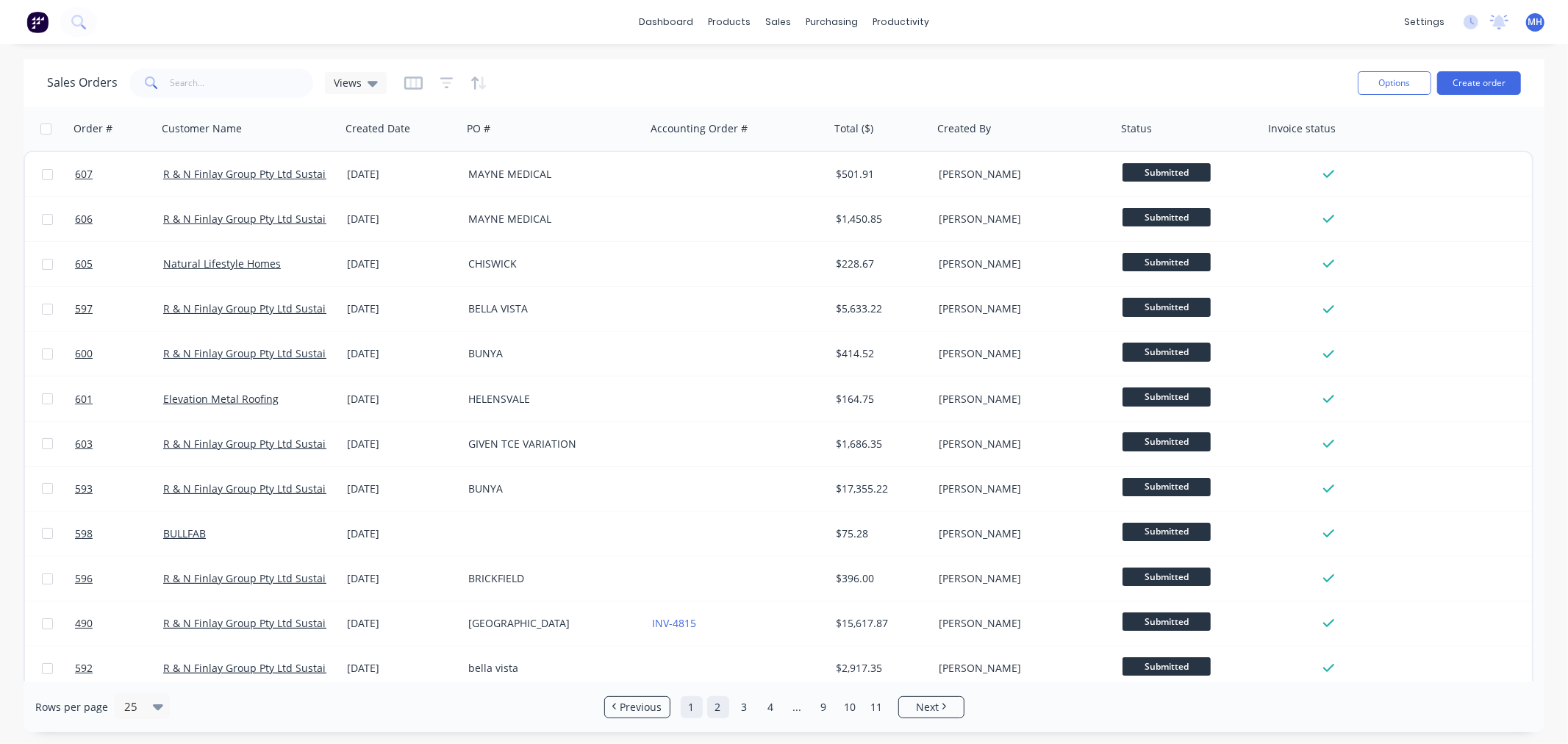
click at [694, 712] on link "1" at bounding box center [692, 707] width 22 height 22
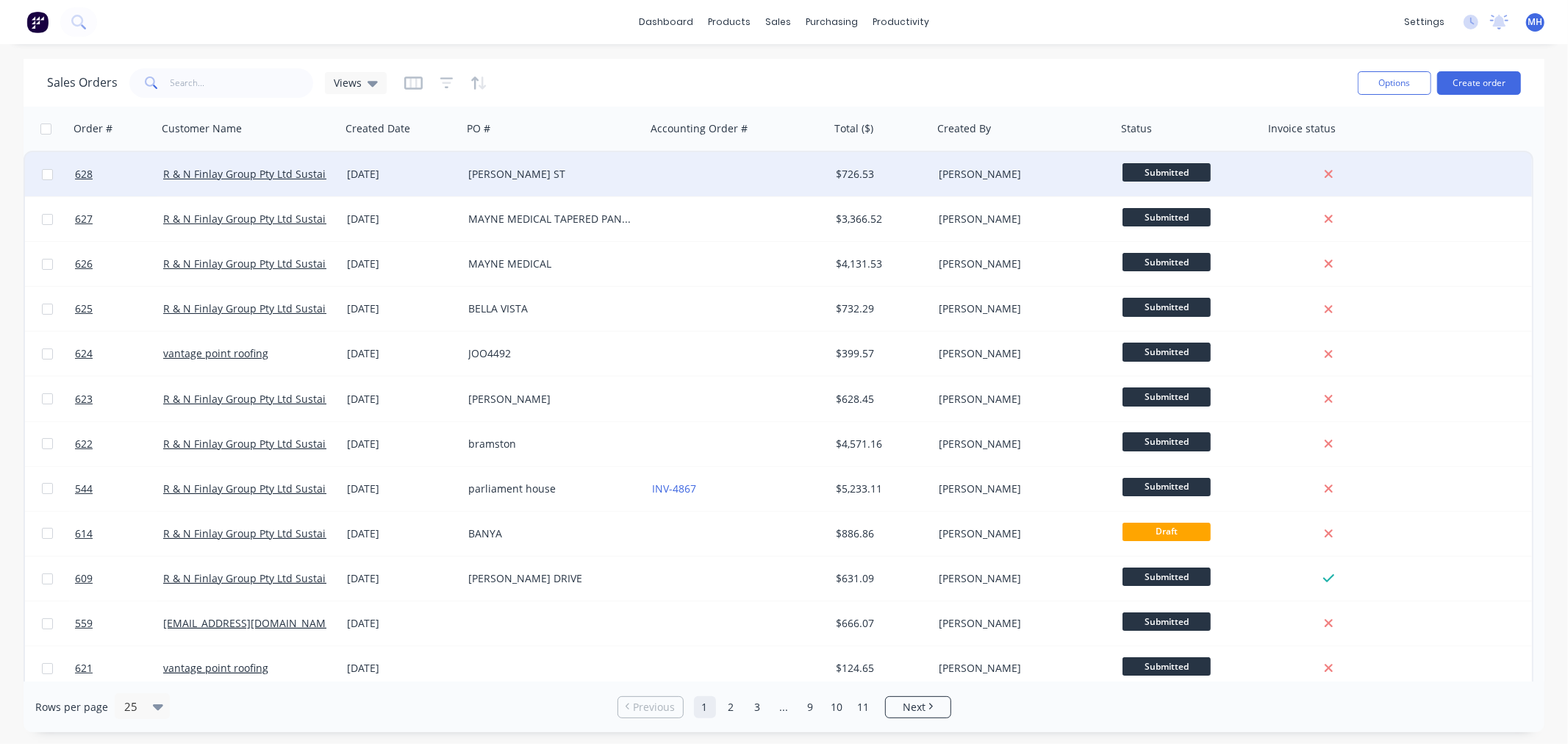
click at [598, 181] on div "[PERSON_NAME] ST" at bounding box center [554, 174] width 184 height 44
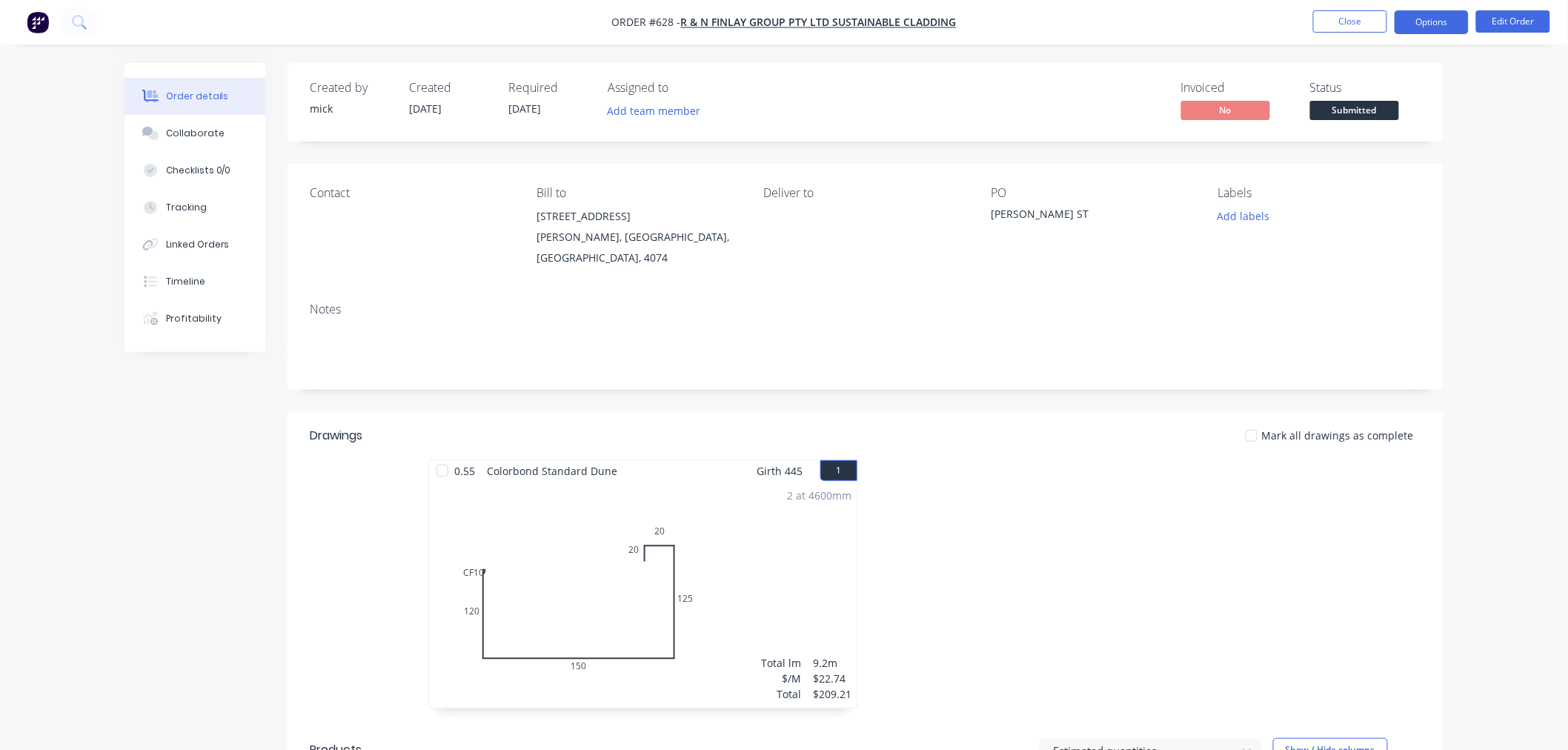
click at [1450, 23] on button "Options" at bounding box center [1431, 22] width 74 height 24
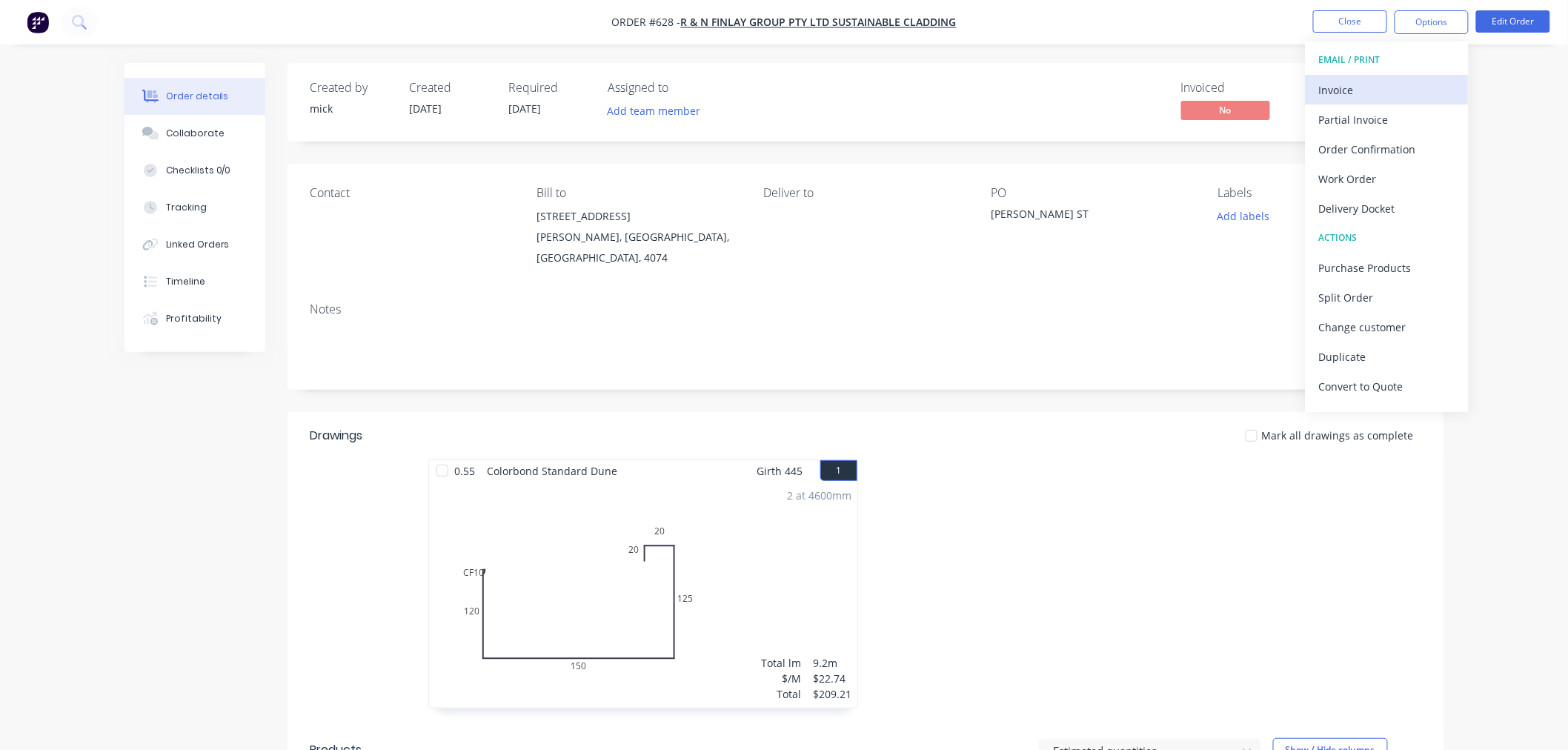
click at [1395, 82] on div "Invoice" at bounding box center [1387, 90] width 137 height 21
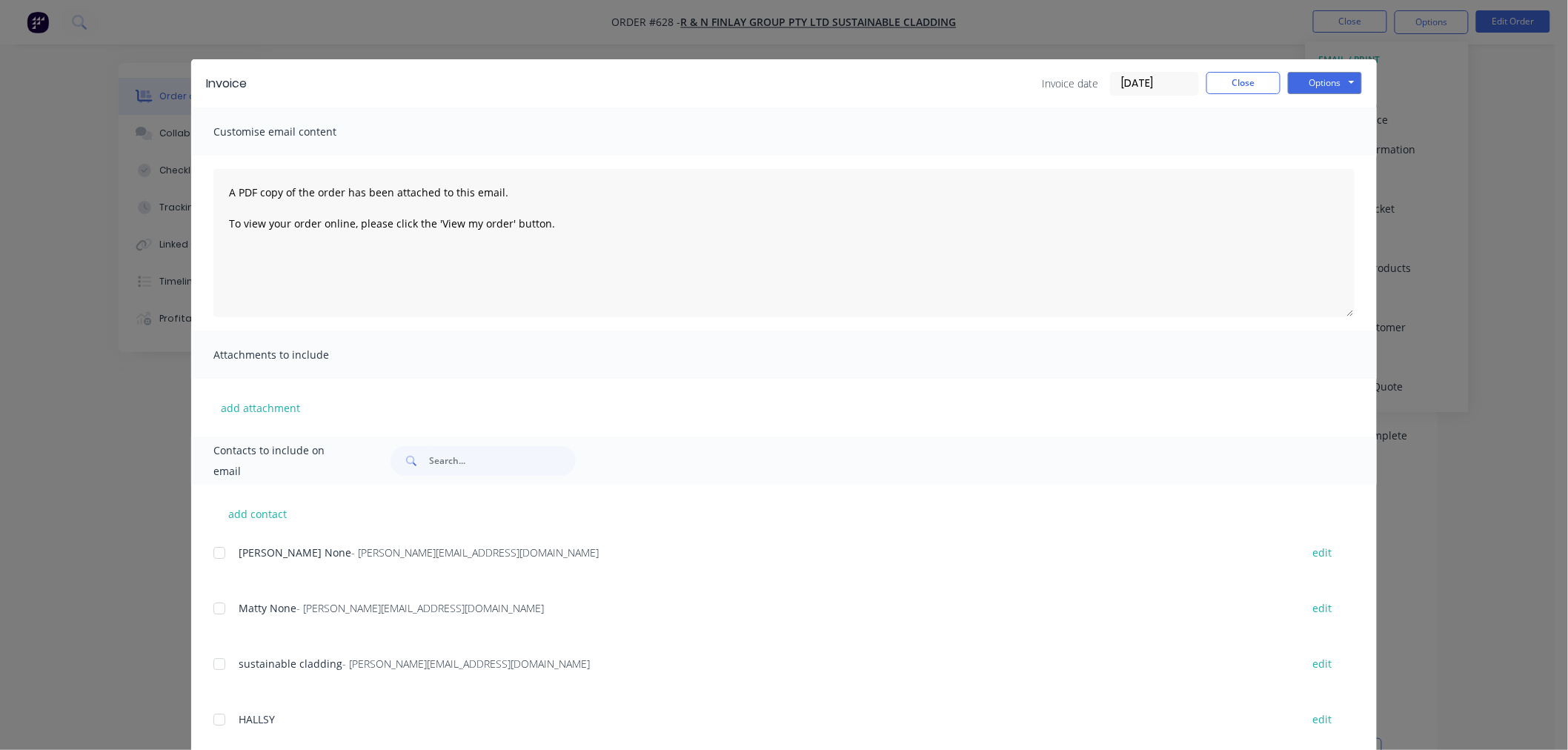
click at [212, 555] on div at bounding box center [218, 552] width 29 height 29
click at [217, 605] on div at bounding box center [218, 608] width 29 height 29
click at [1327, 82] on button "Options" at bounding box center [1324, 83] width 74 height 22
click at [1334, 151] on button "Email" at bounding box center [1334, 158] width 95 height 25
click at [1246, 82] on button "Close" at bounding box center [1242, 83] width 74 height 22
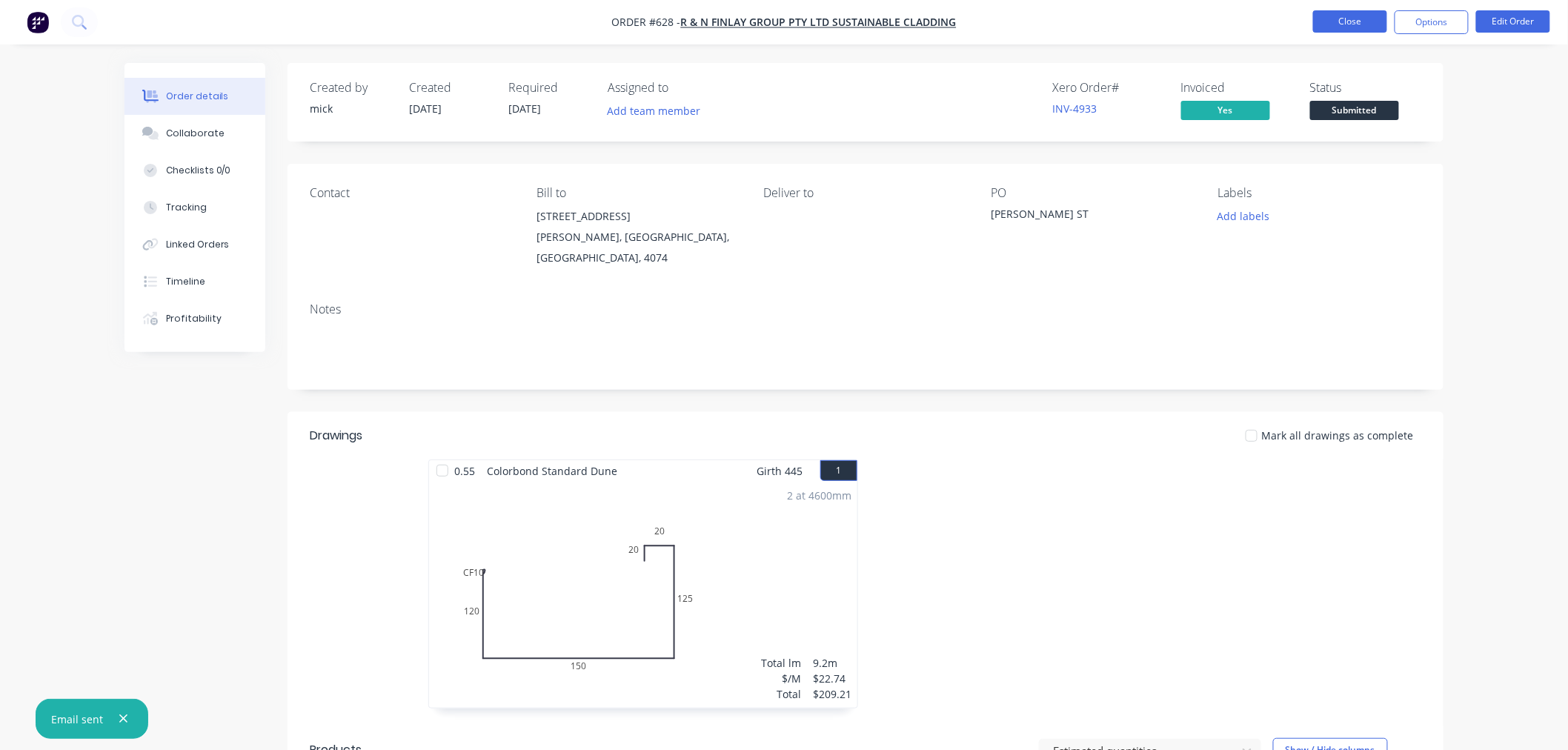
click at [1359, 23] on button "Close" at bounding box center [1350, 21] width 74 height 22
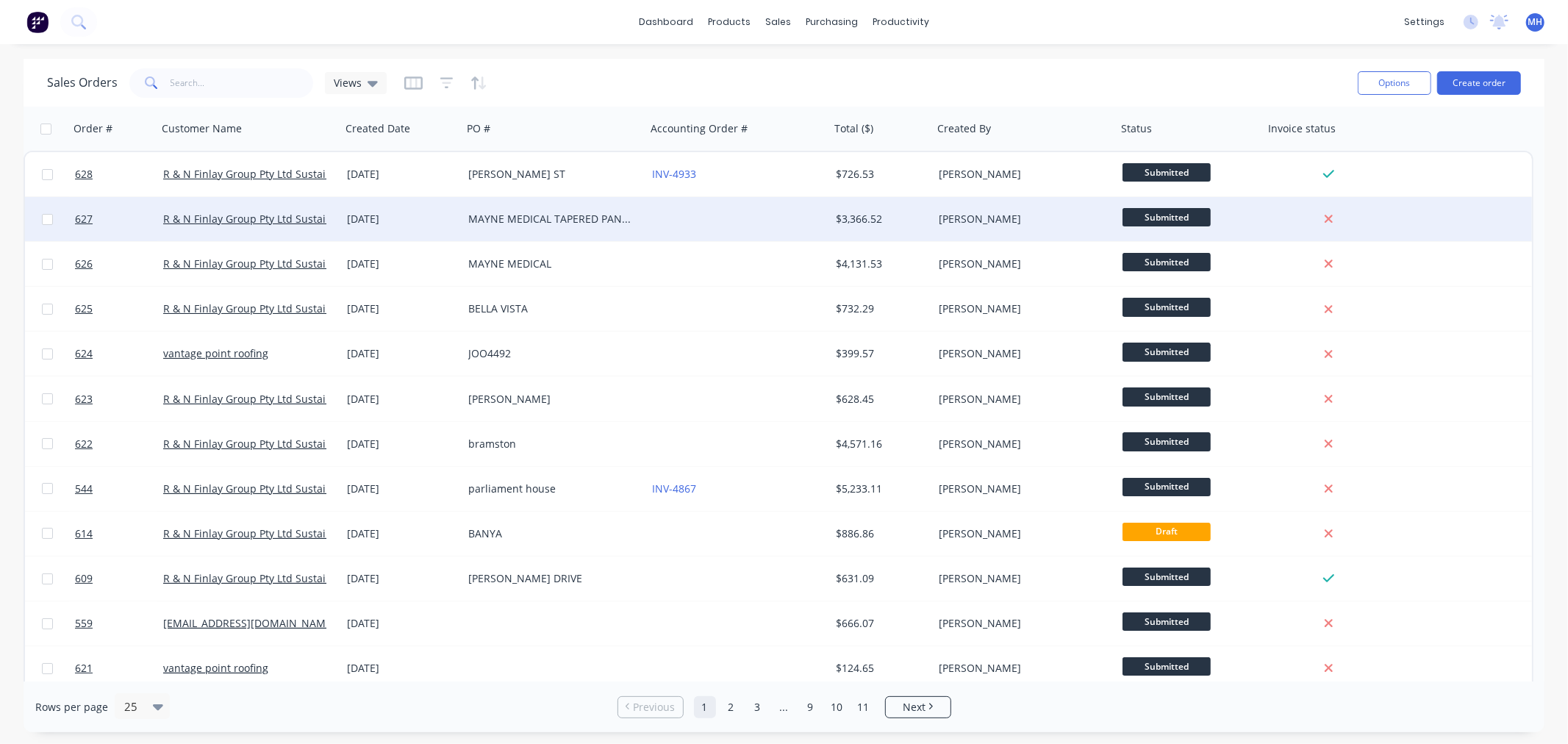
click at [692, 218] on div at bounding box center [738, 219] width 184 height 44
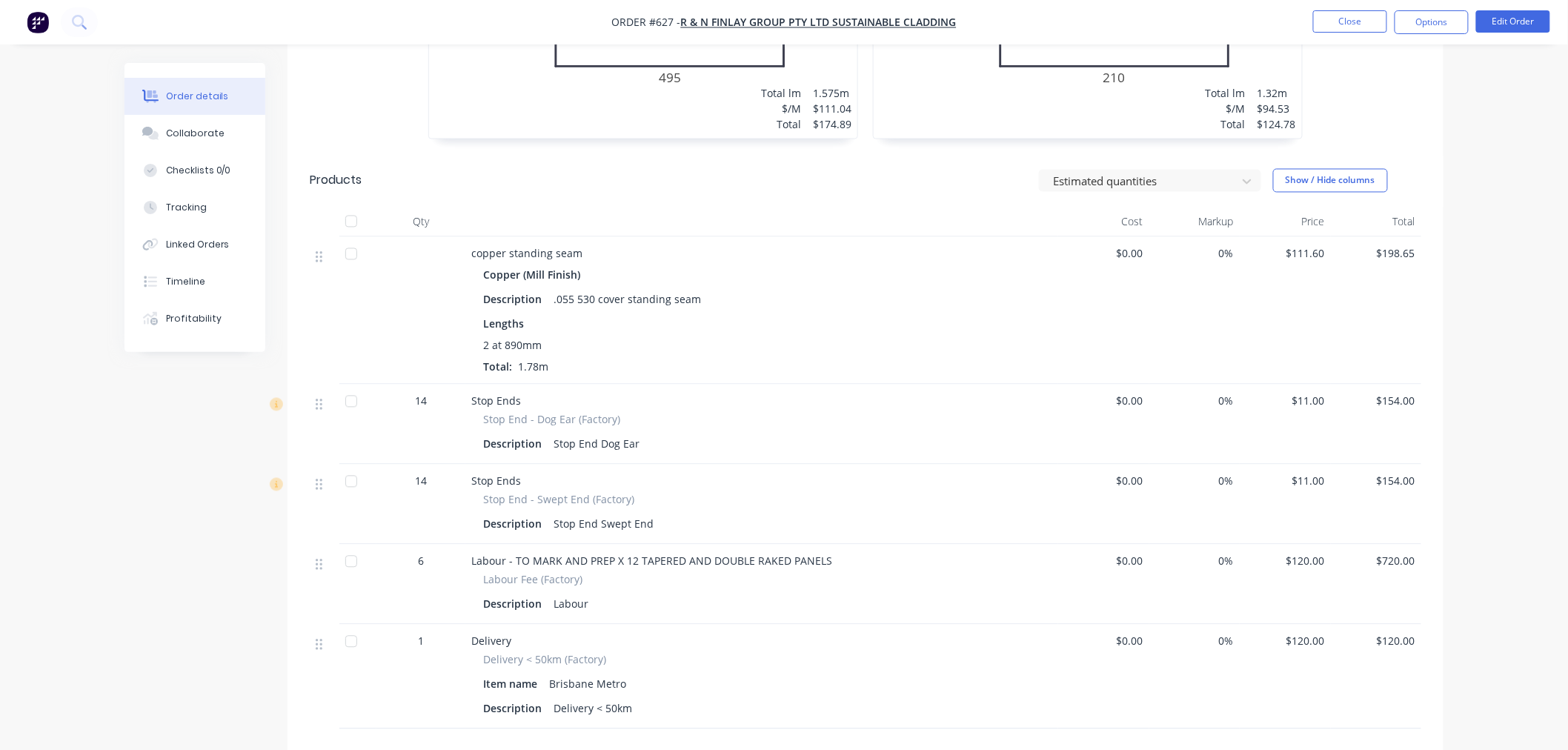
scroll to position [3693, 0]
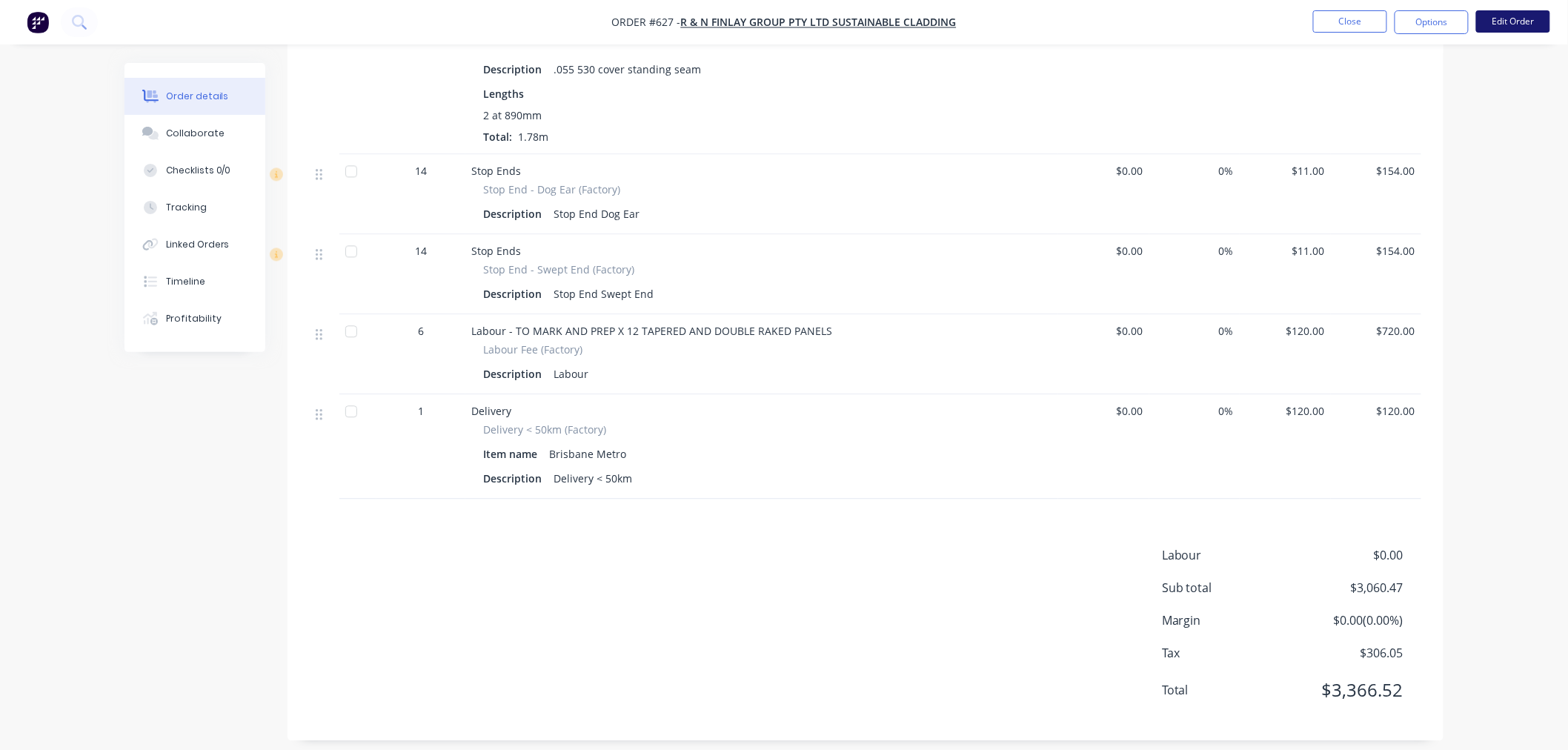
click at [1507, 17] on button "Edit Order" at bounding box center [1512, 21] width 74 height 22
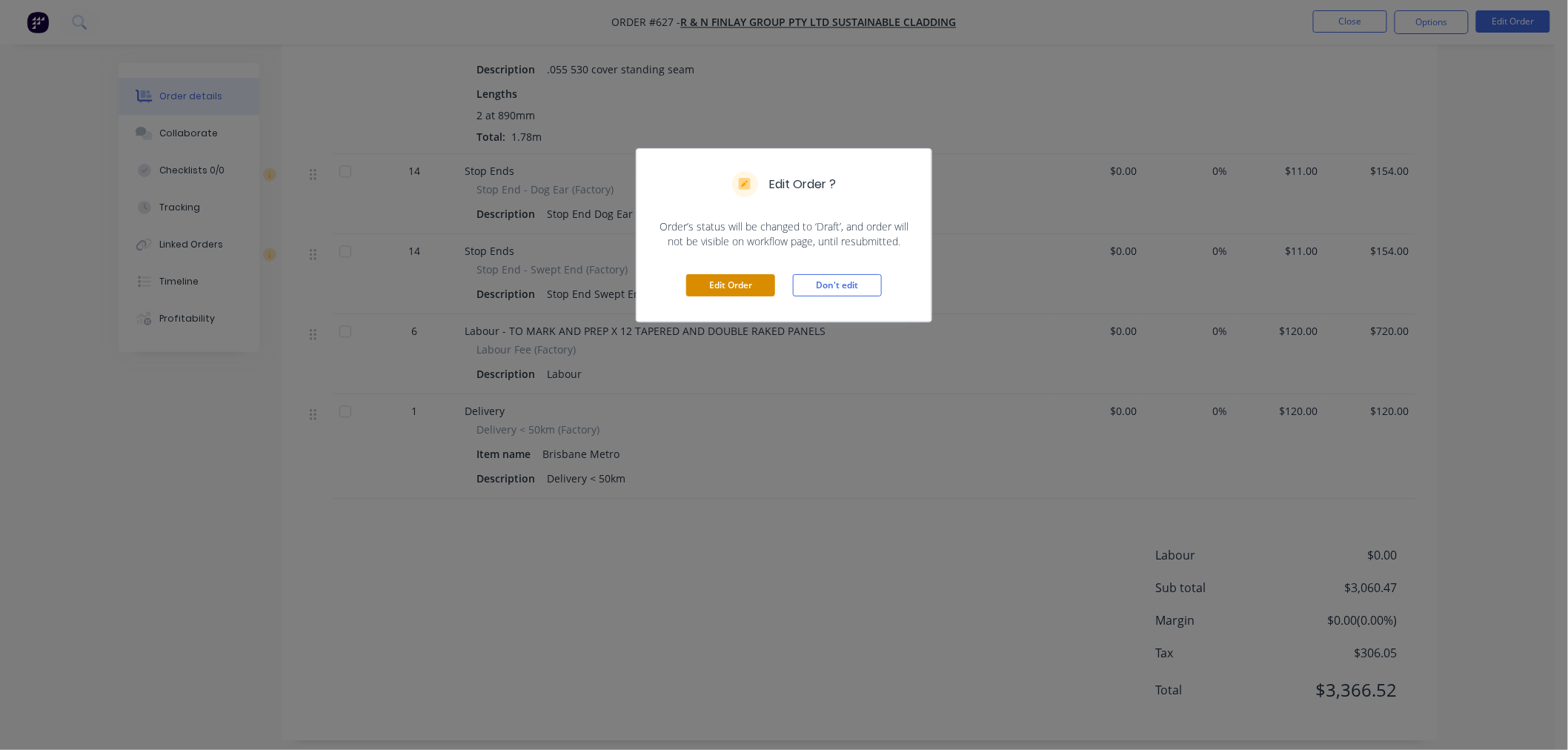
click at [741, 280] on button "Edit Order" at bounding box center [731, 285] width 89 height 22
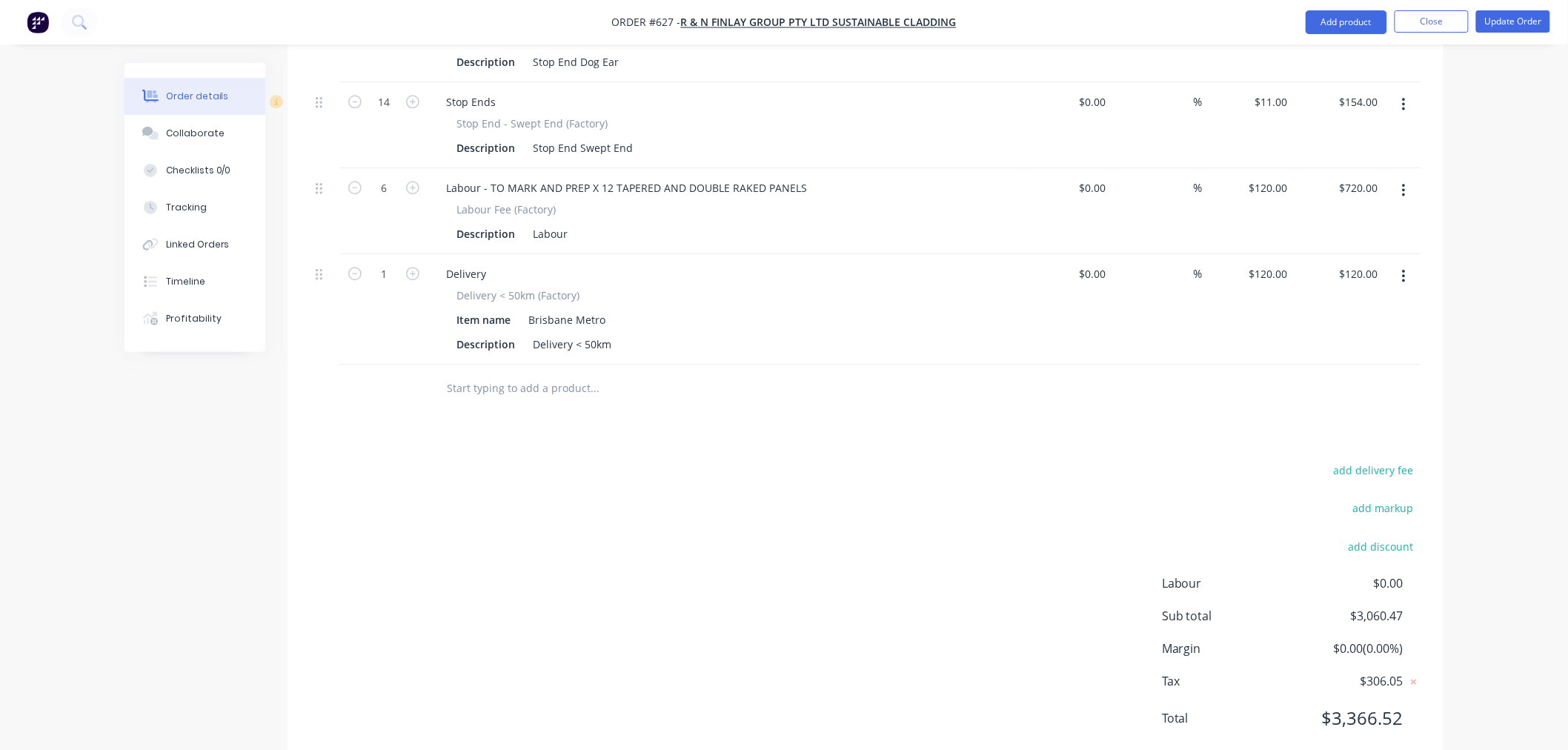
scroll to position [3916, 0]
click at [498, 373] on input "text" at bounding box center [593, 387] width 296 height 29
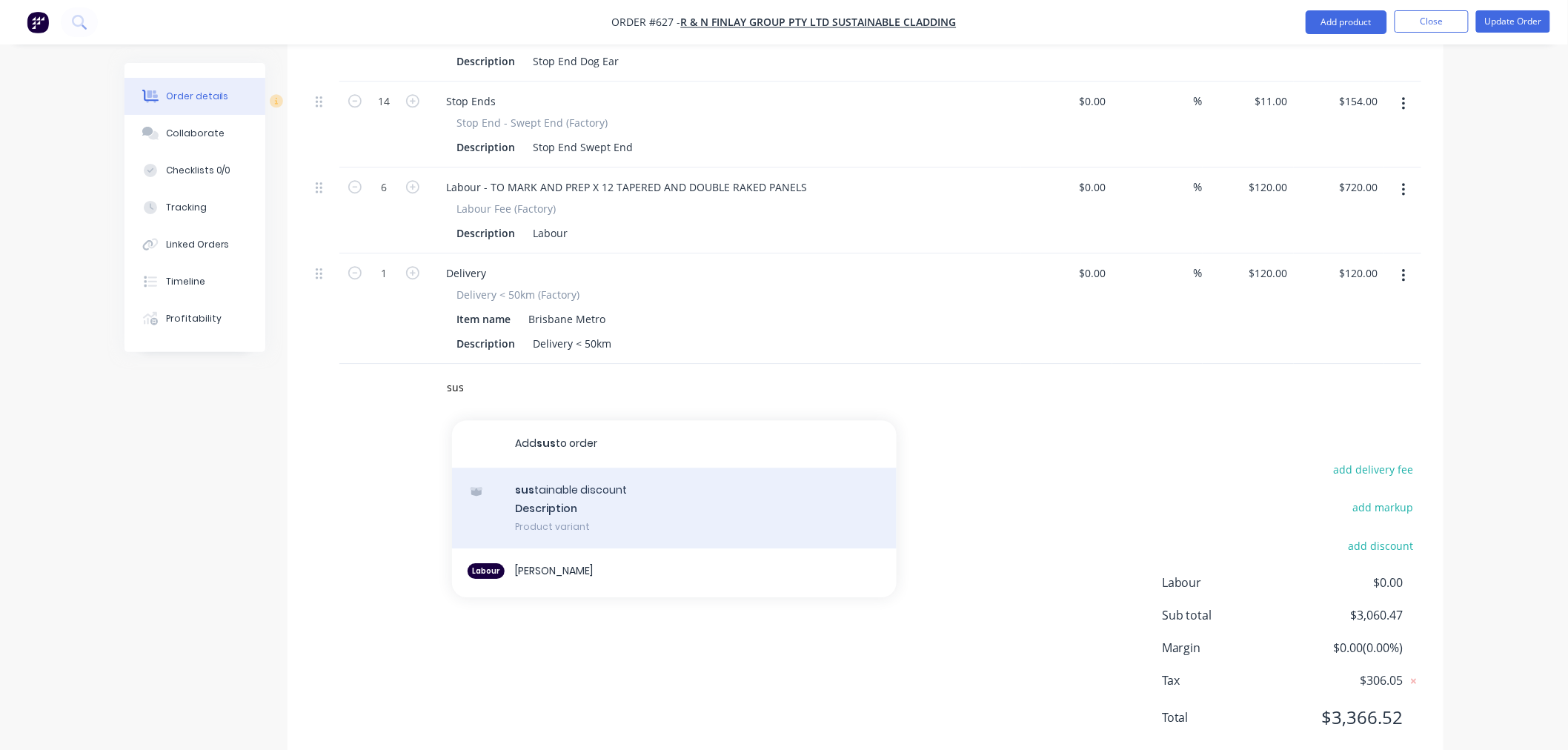
click at [598, 468] on div "sus tainable discount Description Product variant" at bounding box center [674, 508] width 445 height 82
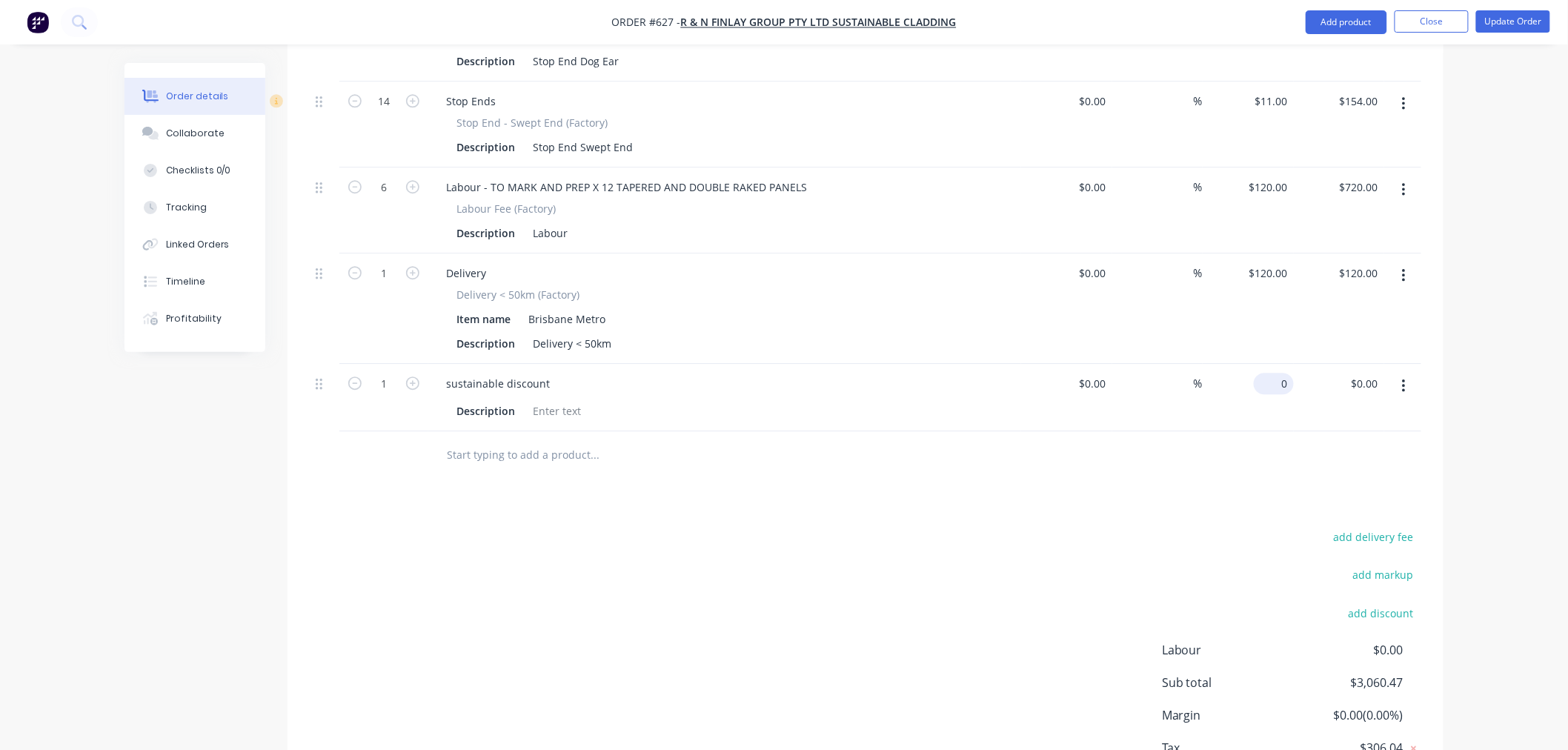
click at [1278, 373] on input "0" at bounding box center [1276, 383] width 34 height 21
click at [1099, 527] on div "add delivery fee add markup add discount Labour $0.00 Sub total $3,060.47 Margi…" at bounding box center [865, 670] width 1111 height 286
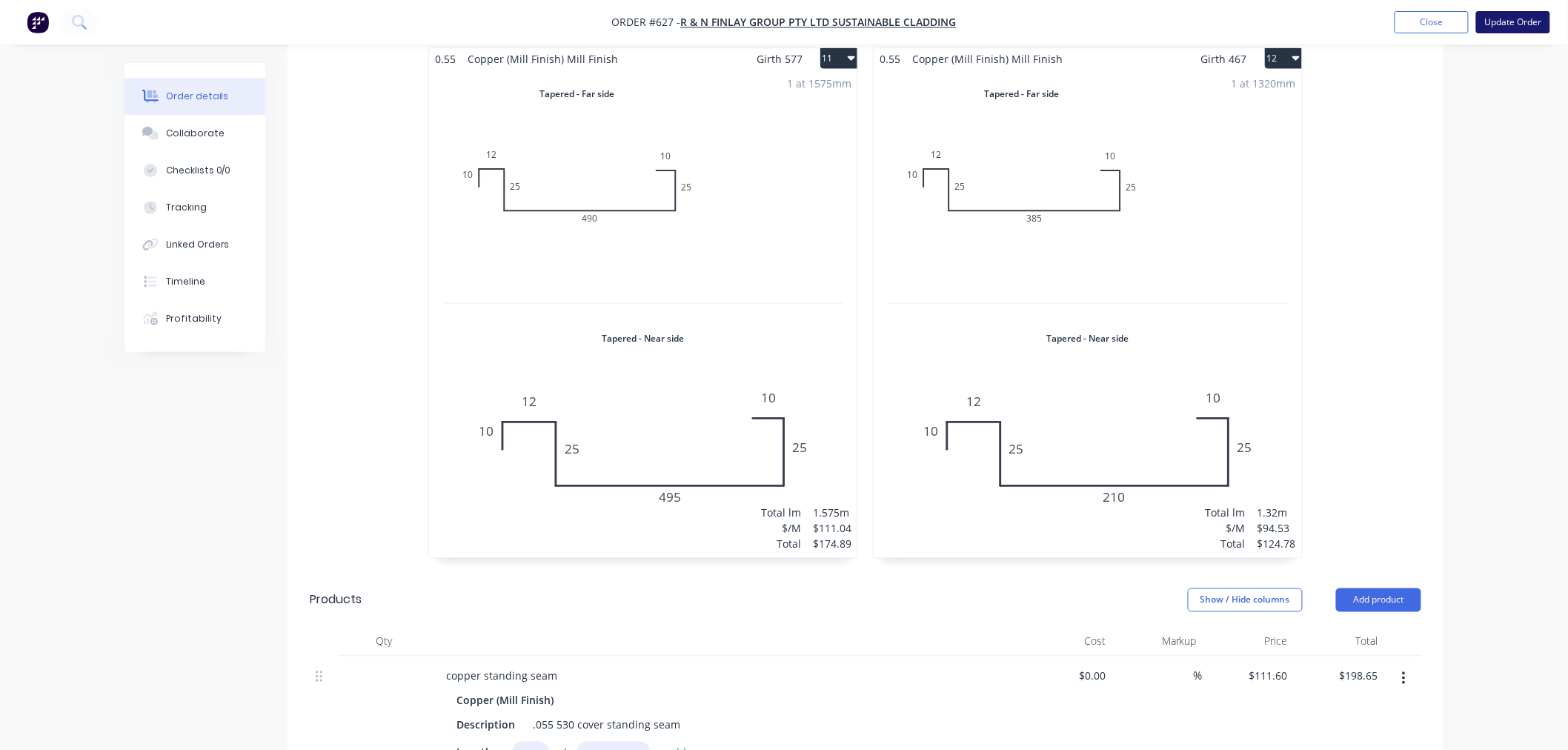
click at [1492, 17] on button "Update Order" at bounding box center [1512, 22] width 74 height 22
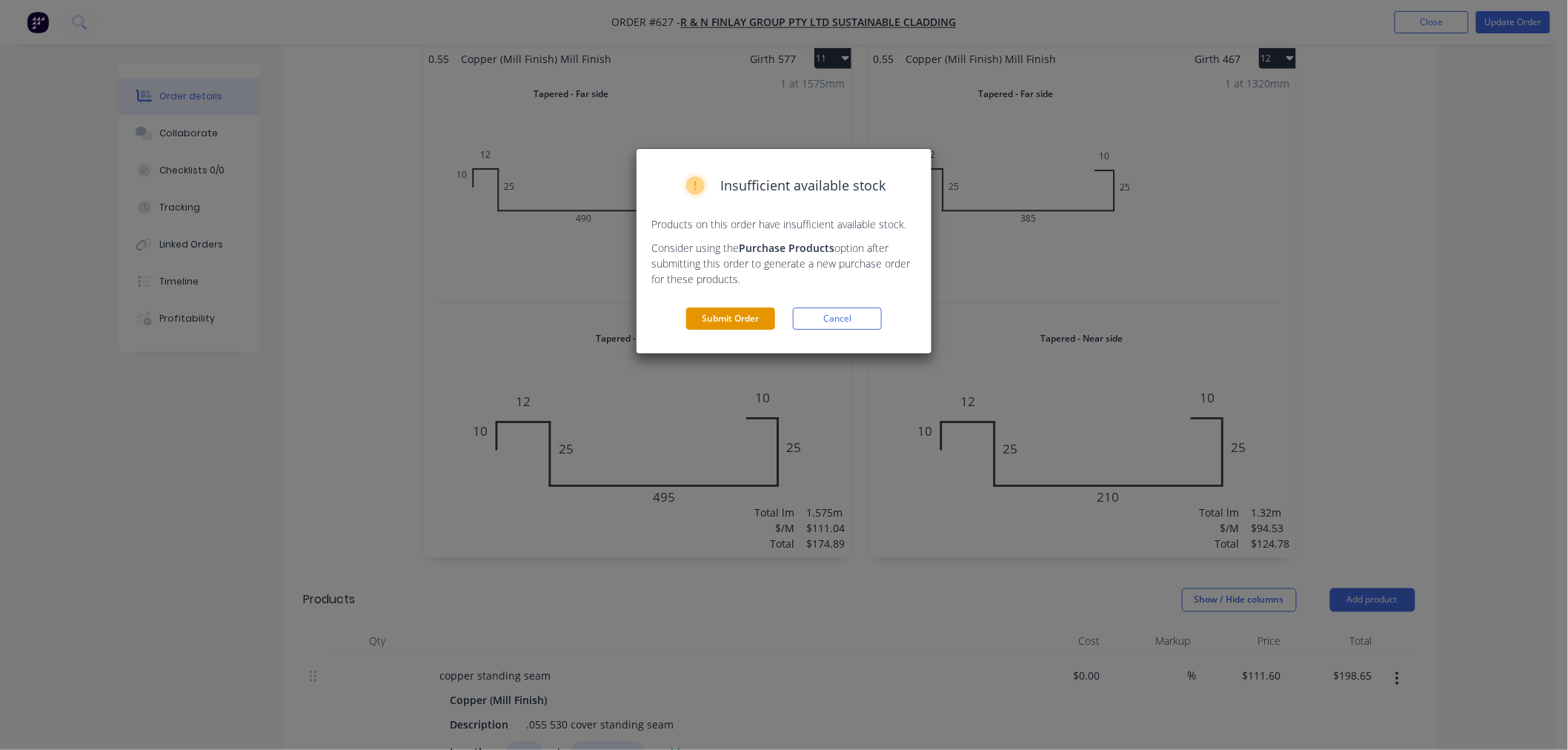
click at [736, 313] on button "Submit Order" at bounding box center [731, 319] width 89 height 22
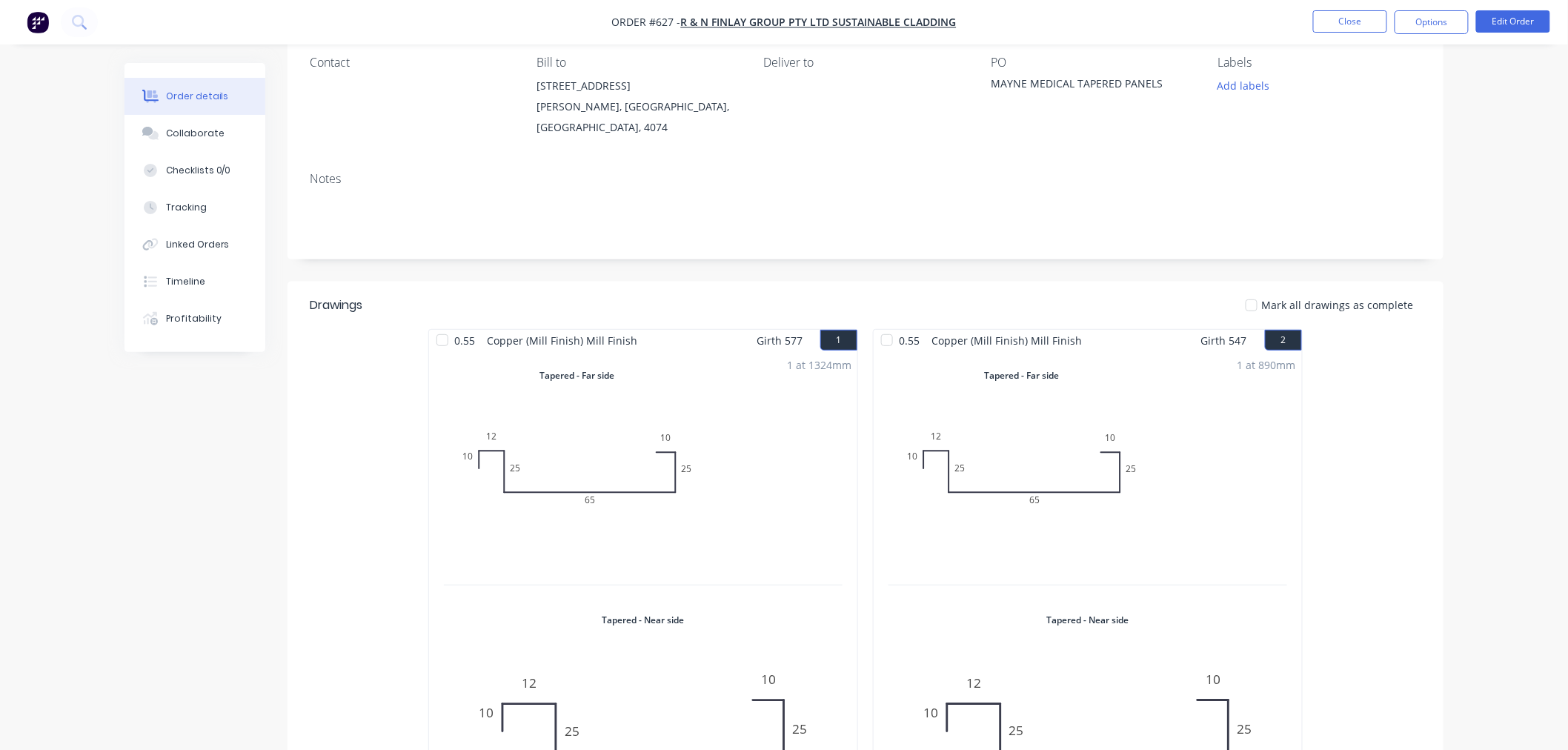
scroll to position [0, 0]
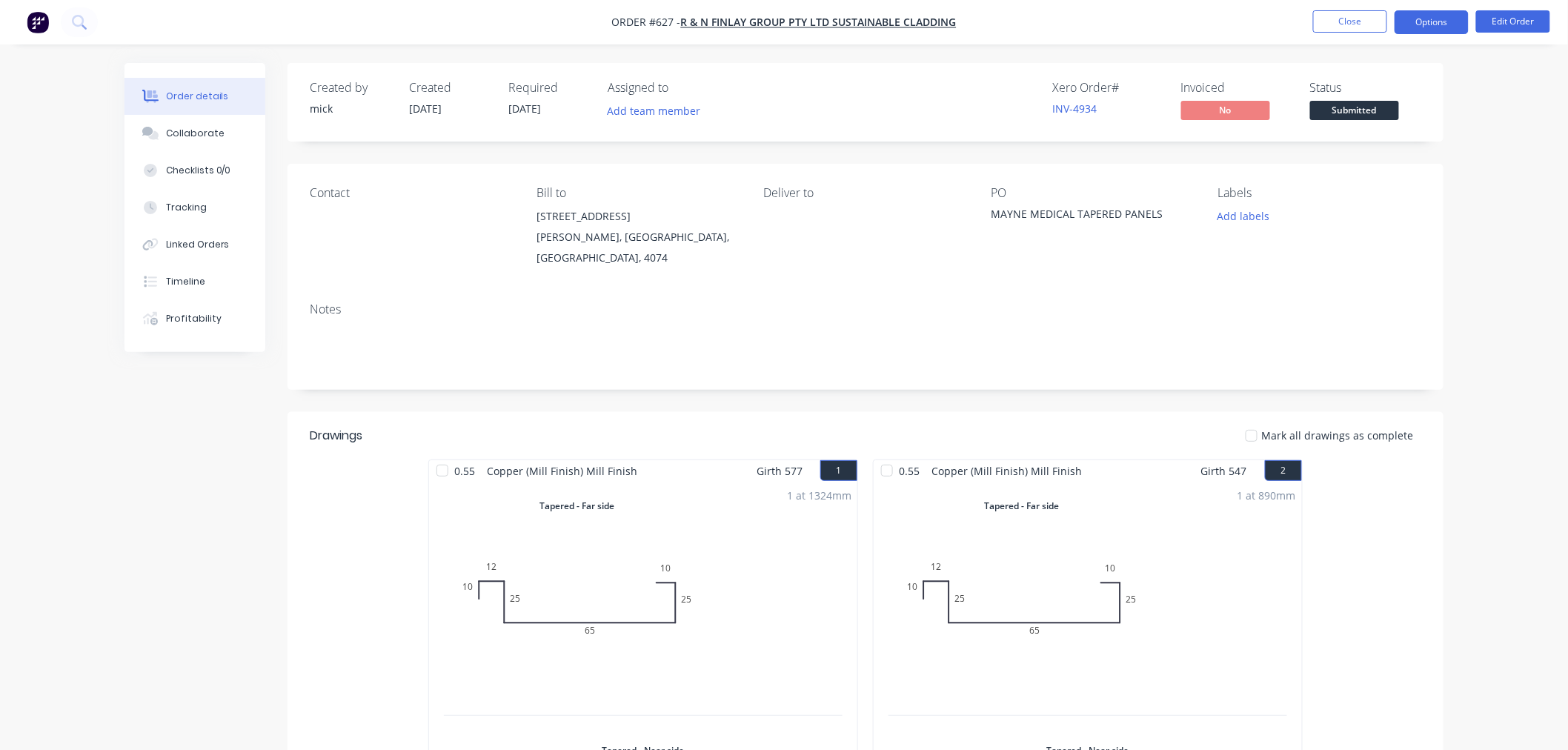
click at [1428, 28] on button "Options" at bounding box center [1431, 22] width 74 height 24
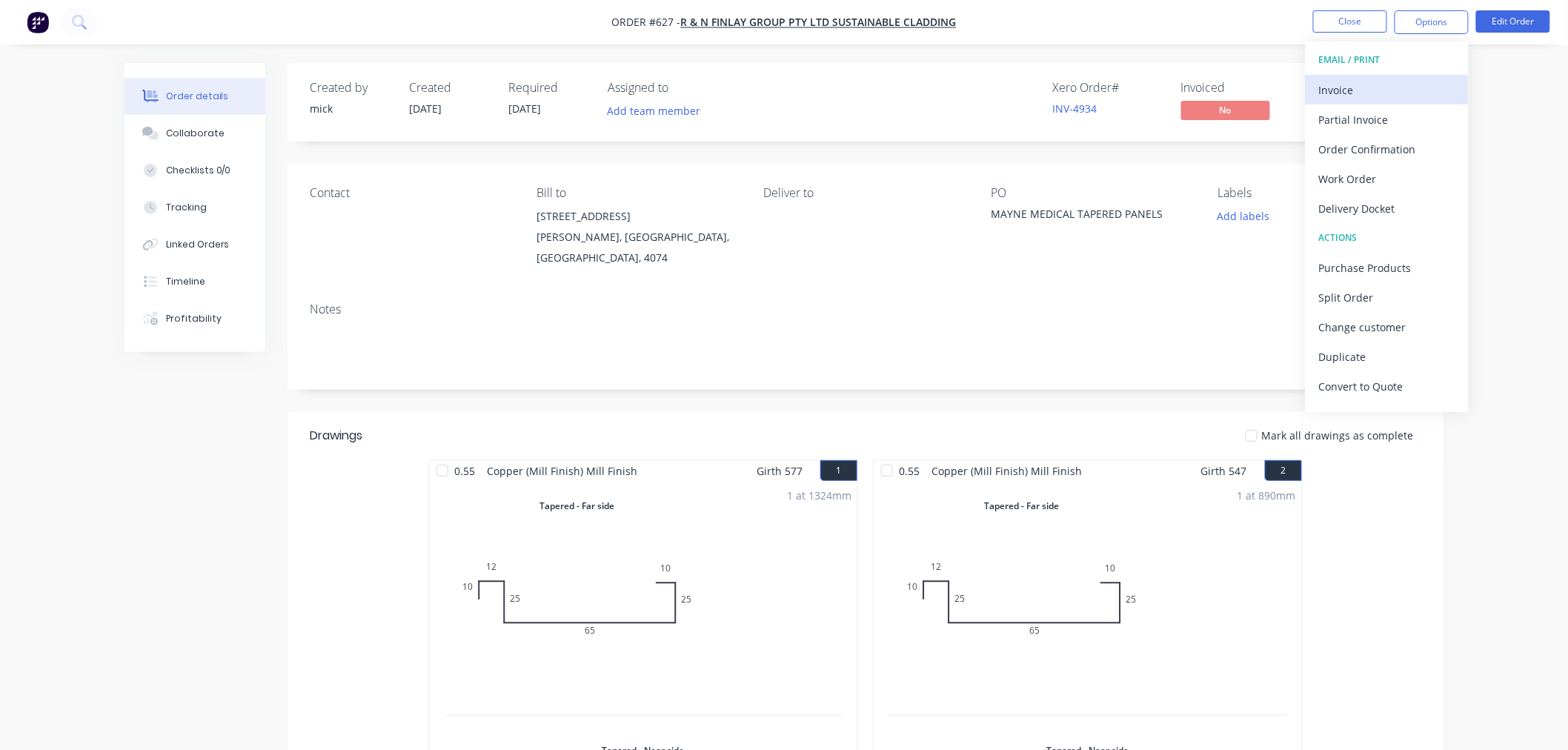
click at [1392, 83] on div "Invoice" at bounding box center [1387, 90] width 137 height 21
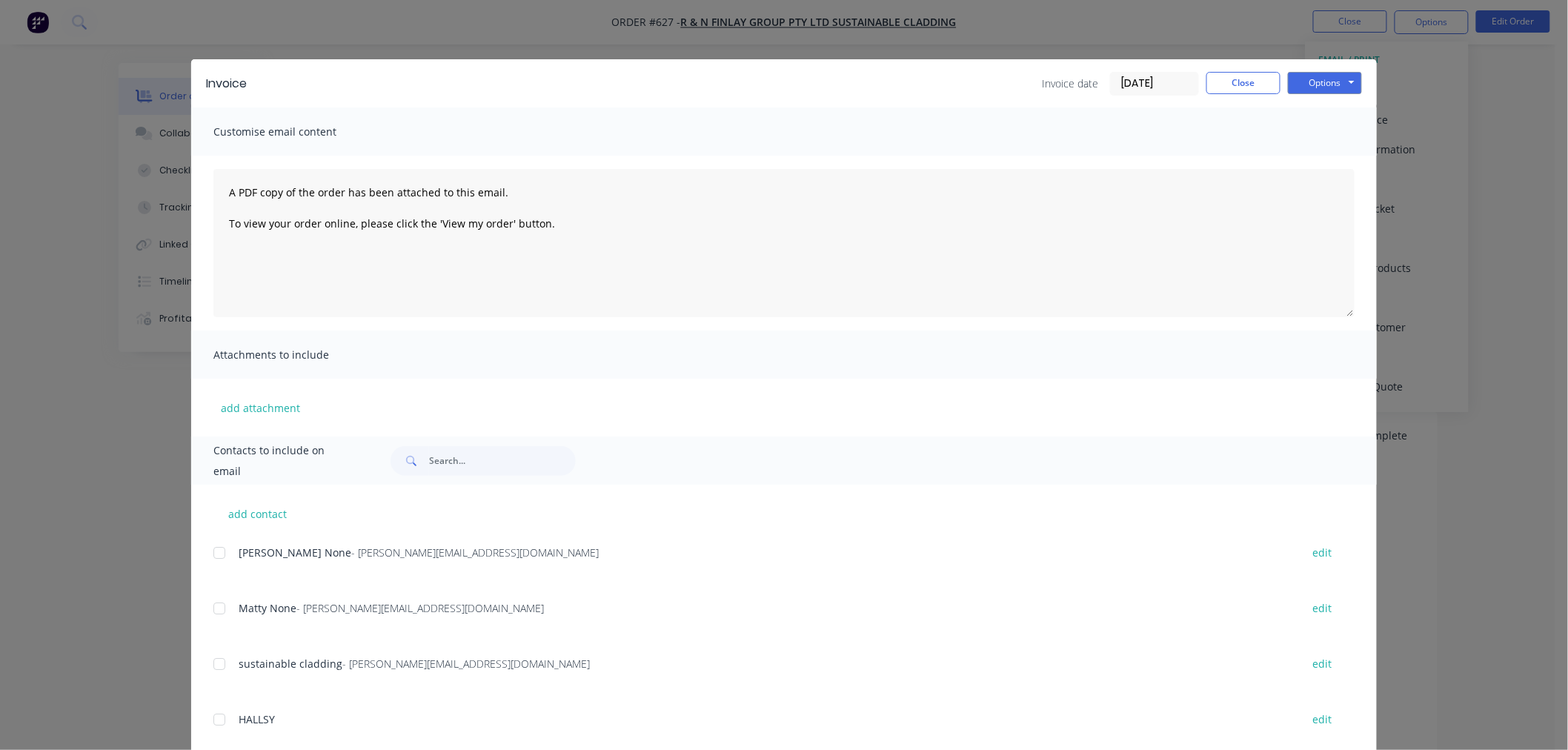
click at [210, 556] on div at bounding box center [218, 552] width 29 height 29
click at [216, 603] on div at bounding box center [218, 608] width 29 height 29
click at [1313, 76] on button "Options" at bounding box center [1324, 83] width 74 height 22
click at [1338, 164] on button "Email" at bounding box center [1334, 158] width 95 height 25
click at [1231, 87] on button "Close" at bounding box center [1242, 83] width 74 height 22
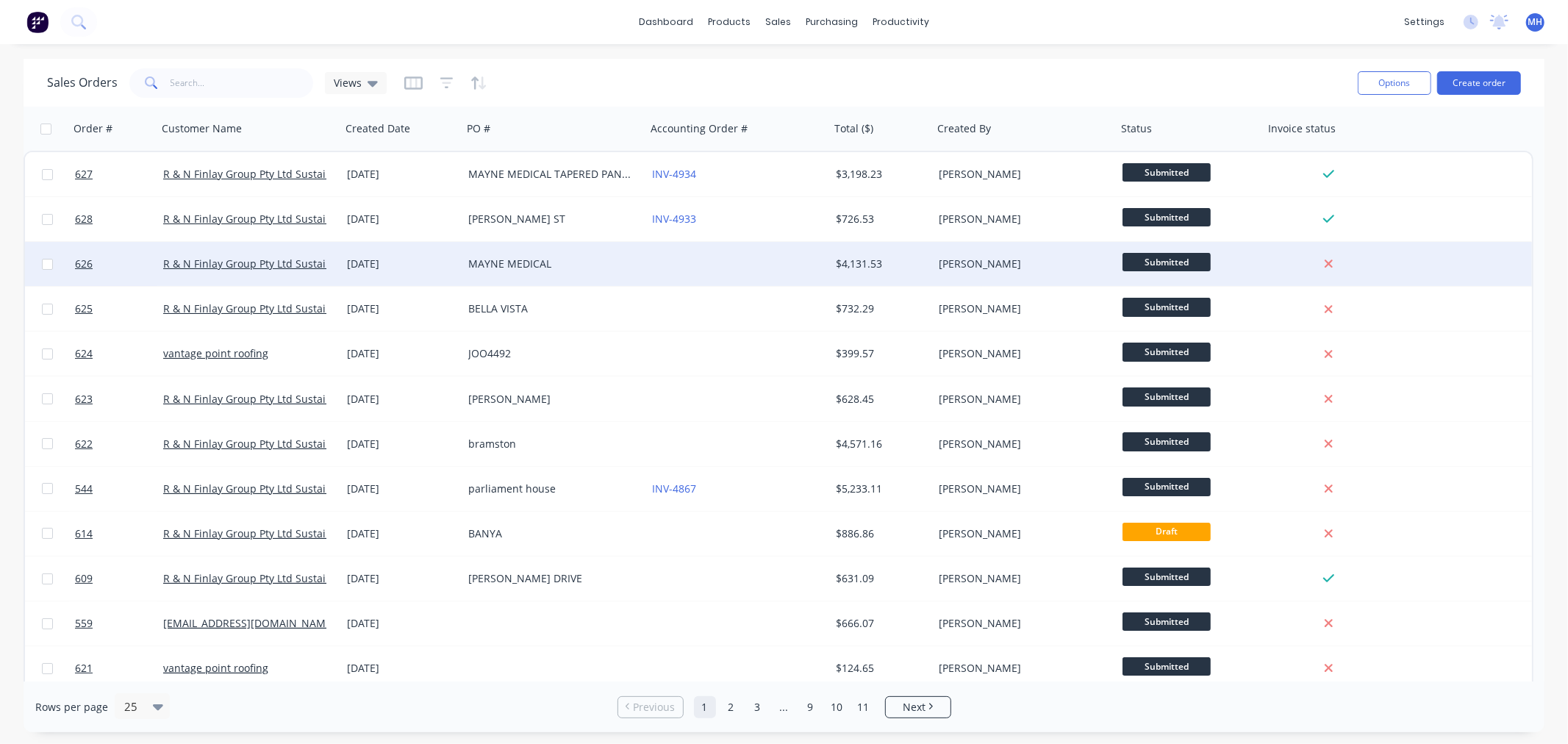
click at [721, 268] on div at bounding box center [738, 264] width 184 height 44
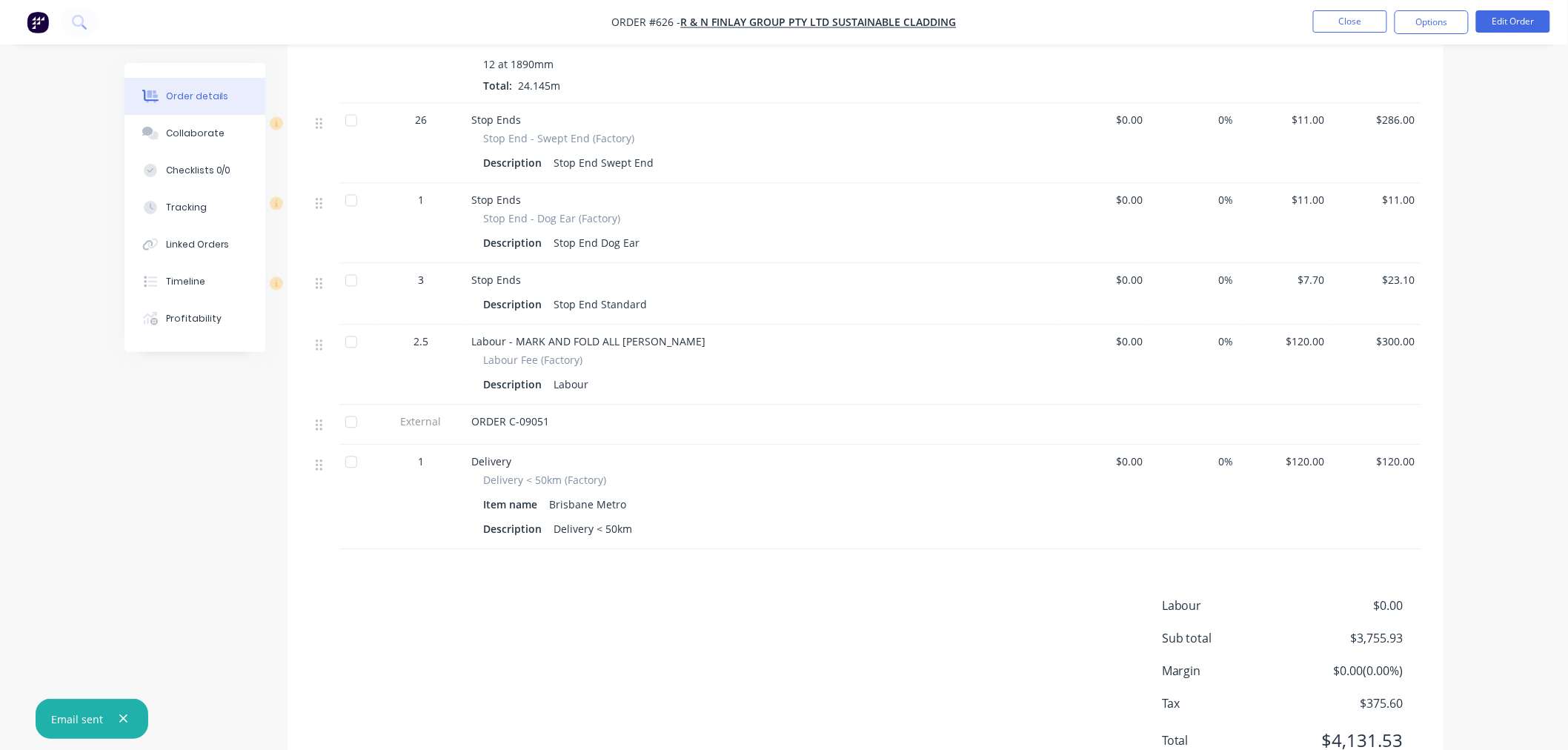
scroll to position [1198, 0]
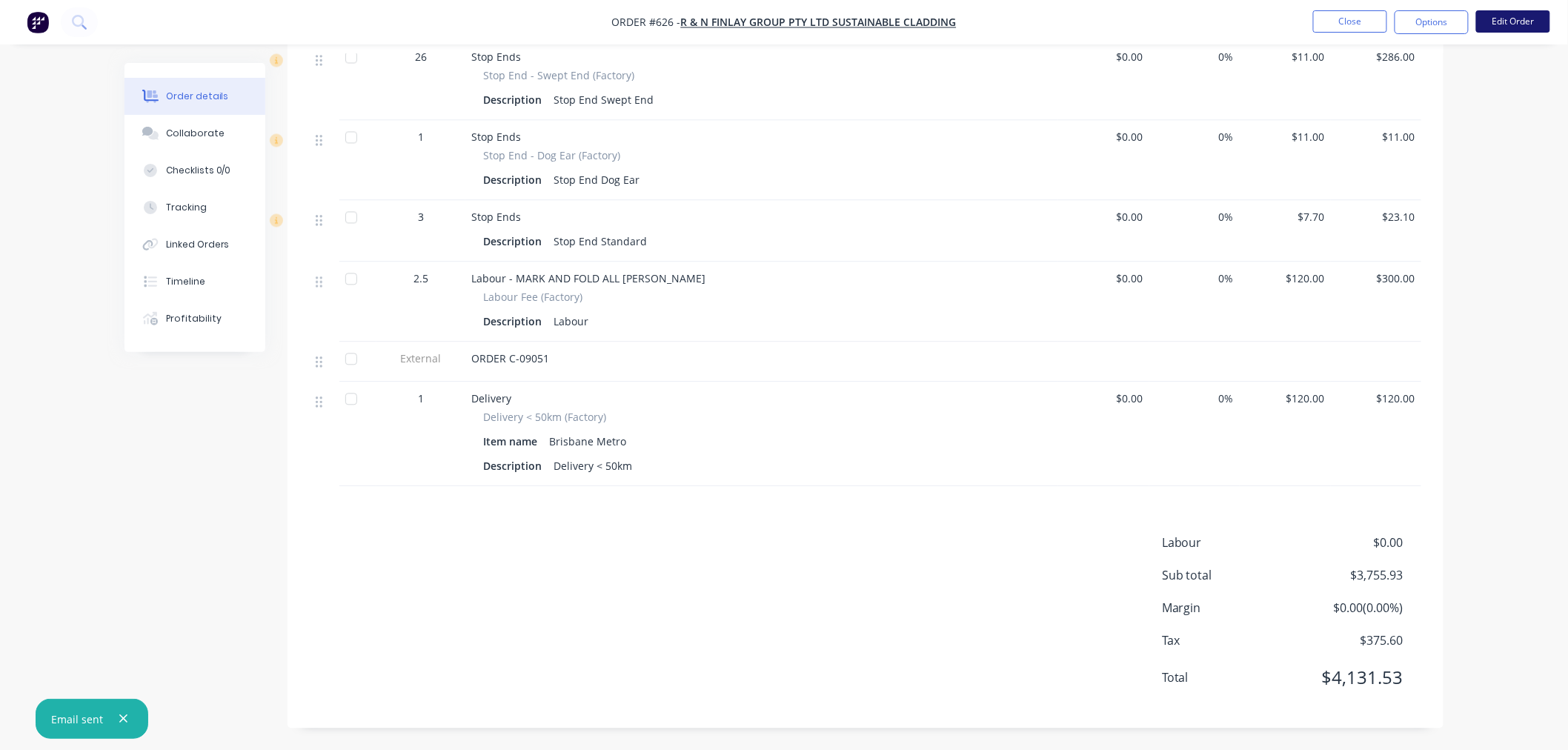
click at [1516, 27] on button "Edit Order" at bounding box center [1512, 21] width 74 height 22
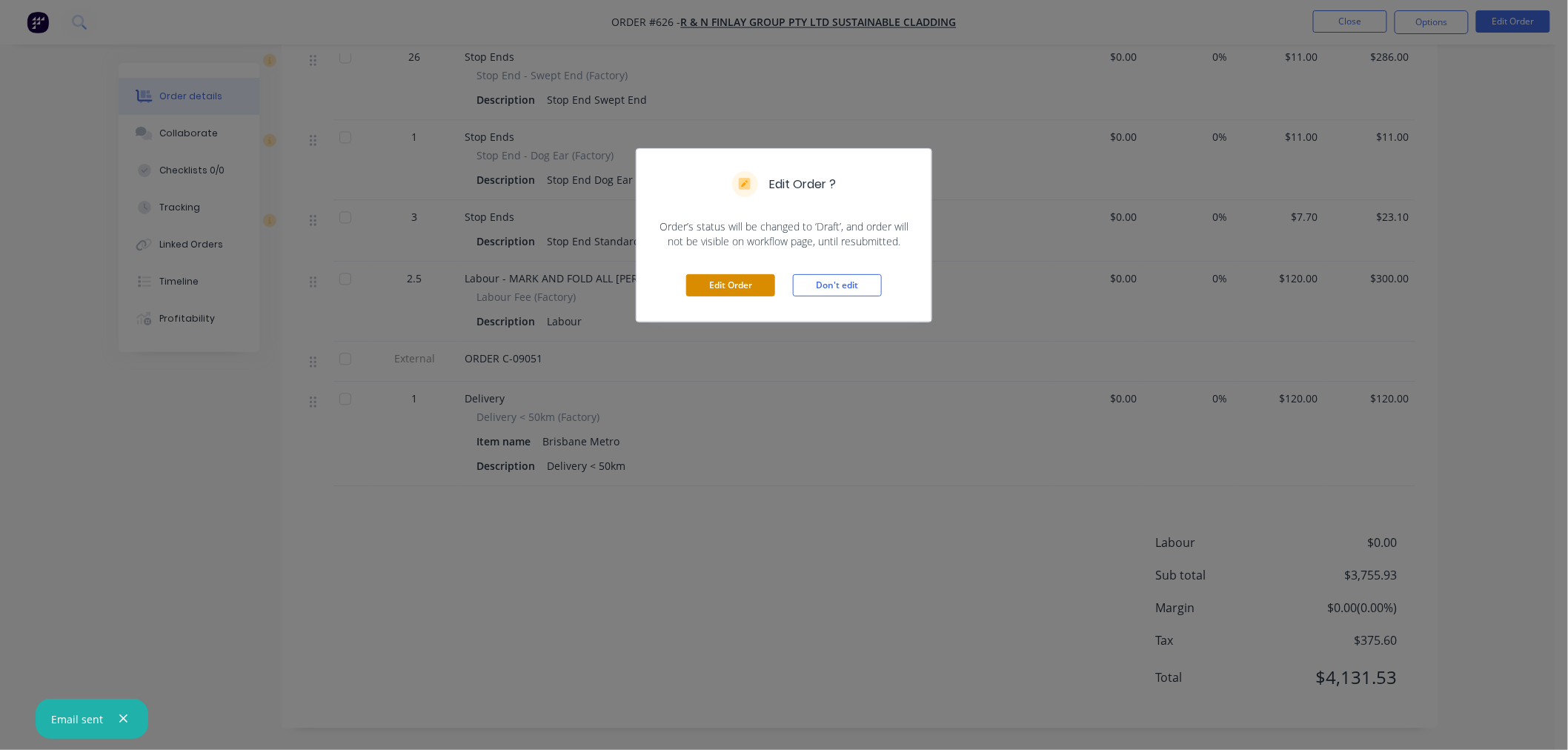
click at [751, 292] on button "Edit Order" at bounding box center [731, 285] width 89 height 22
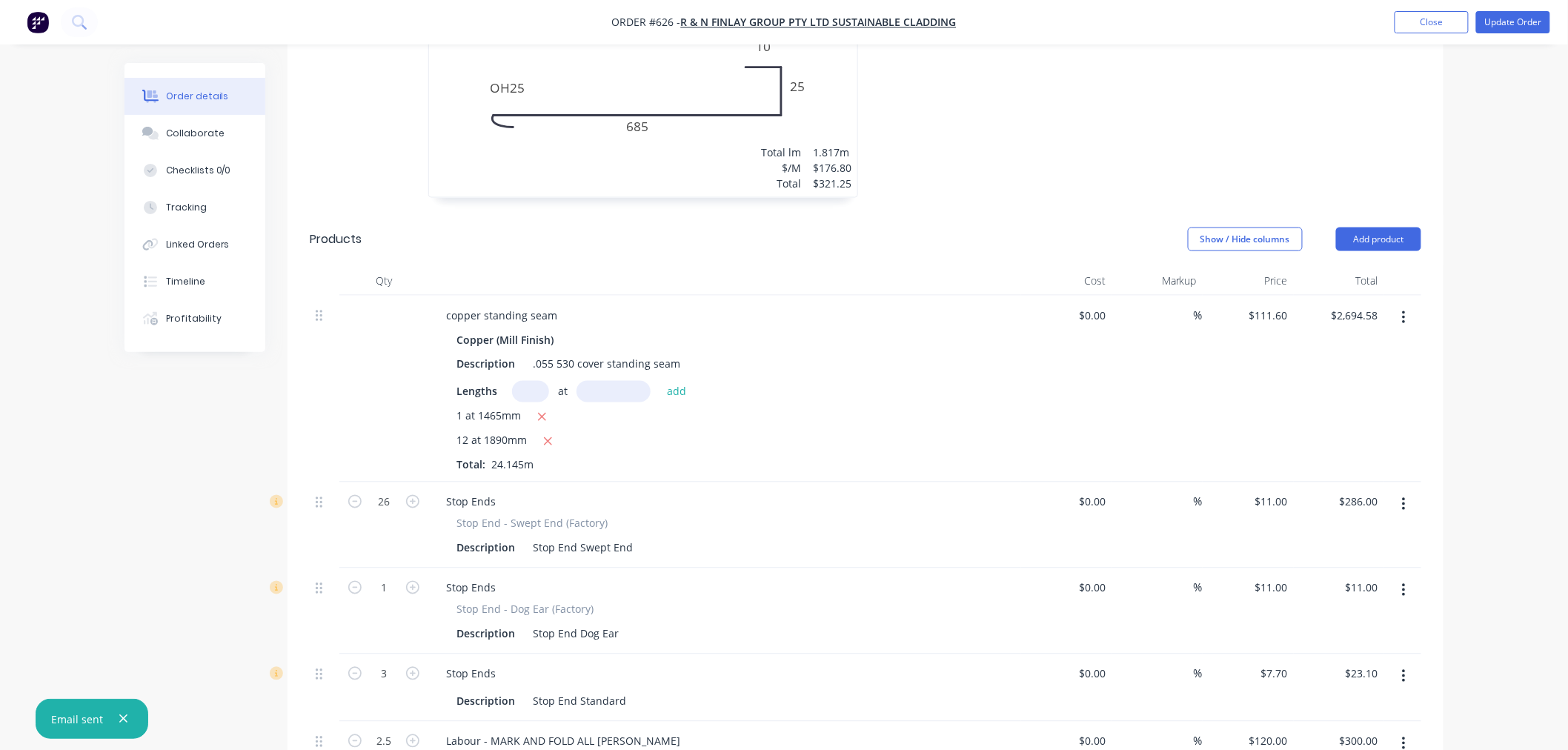
scroll to position [1423, 0]
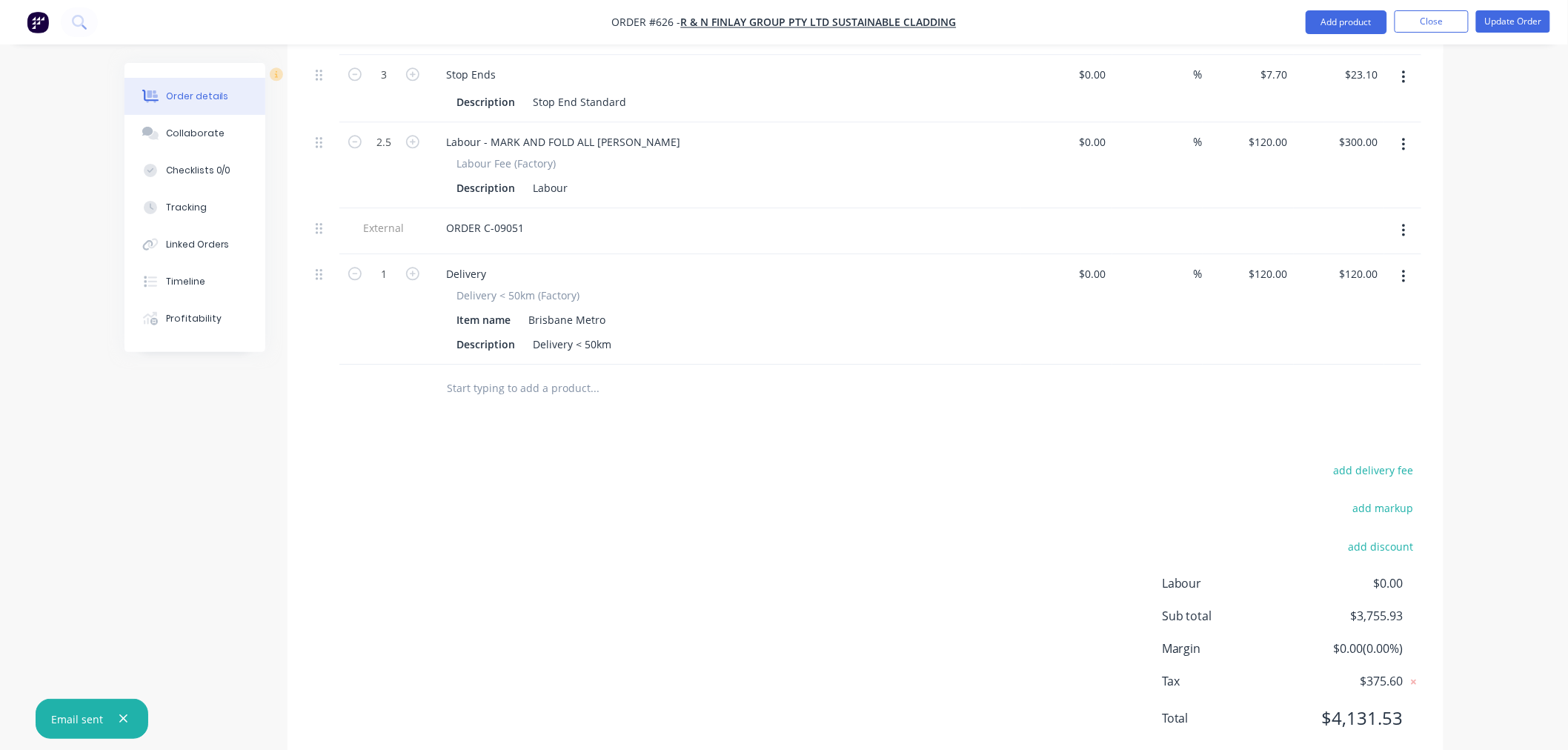
click at [516, 373] on input "text" at bounding box center [593, 388] width 296 height 29
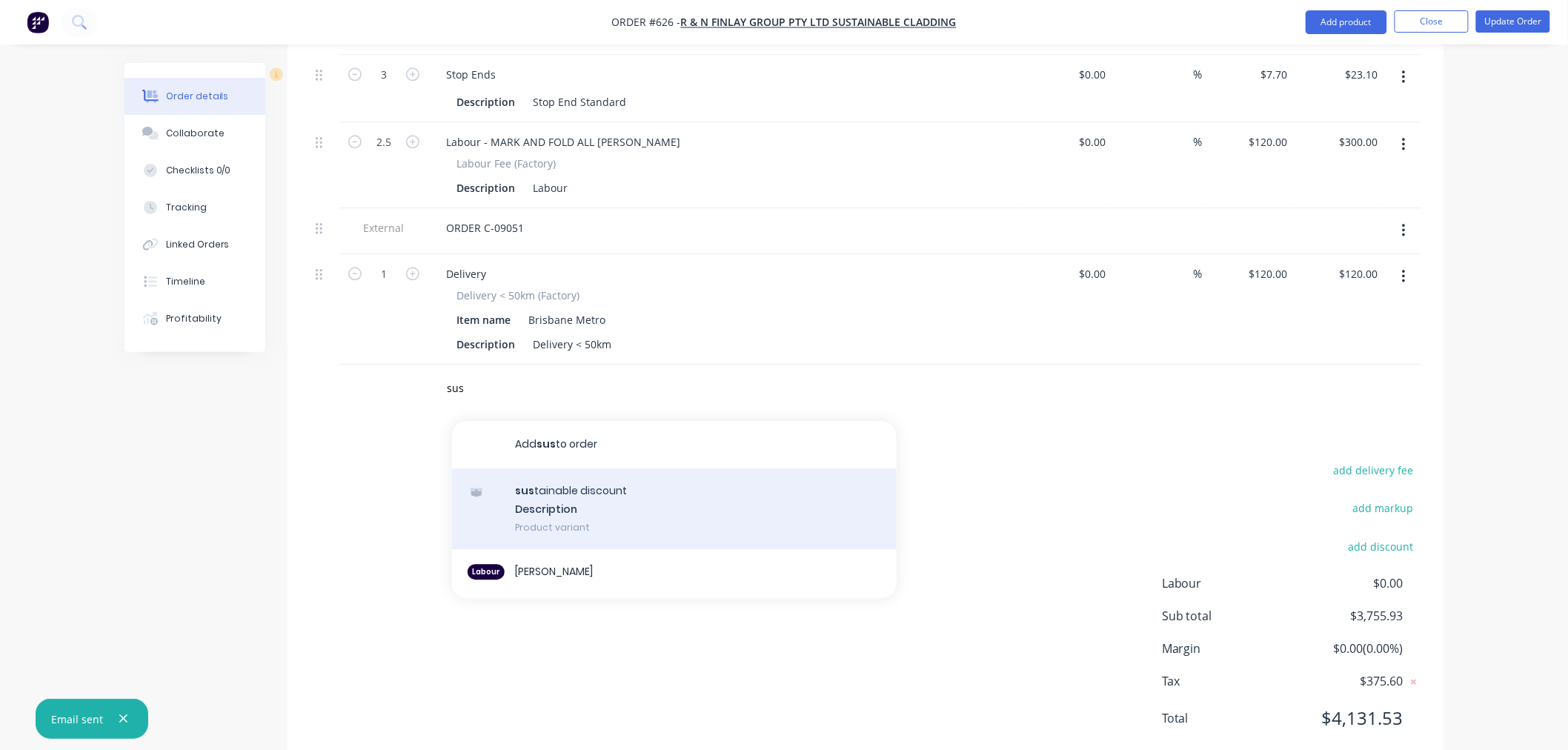
click at [565, 471] on div "sus tainable discount Description Product variant" at bounding box center [674, 508] width 445 height 82
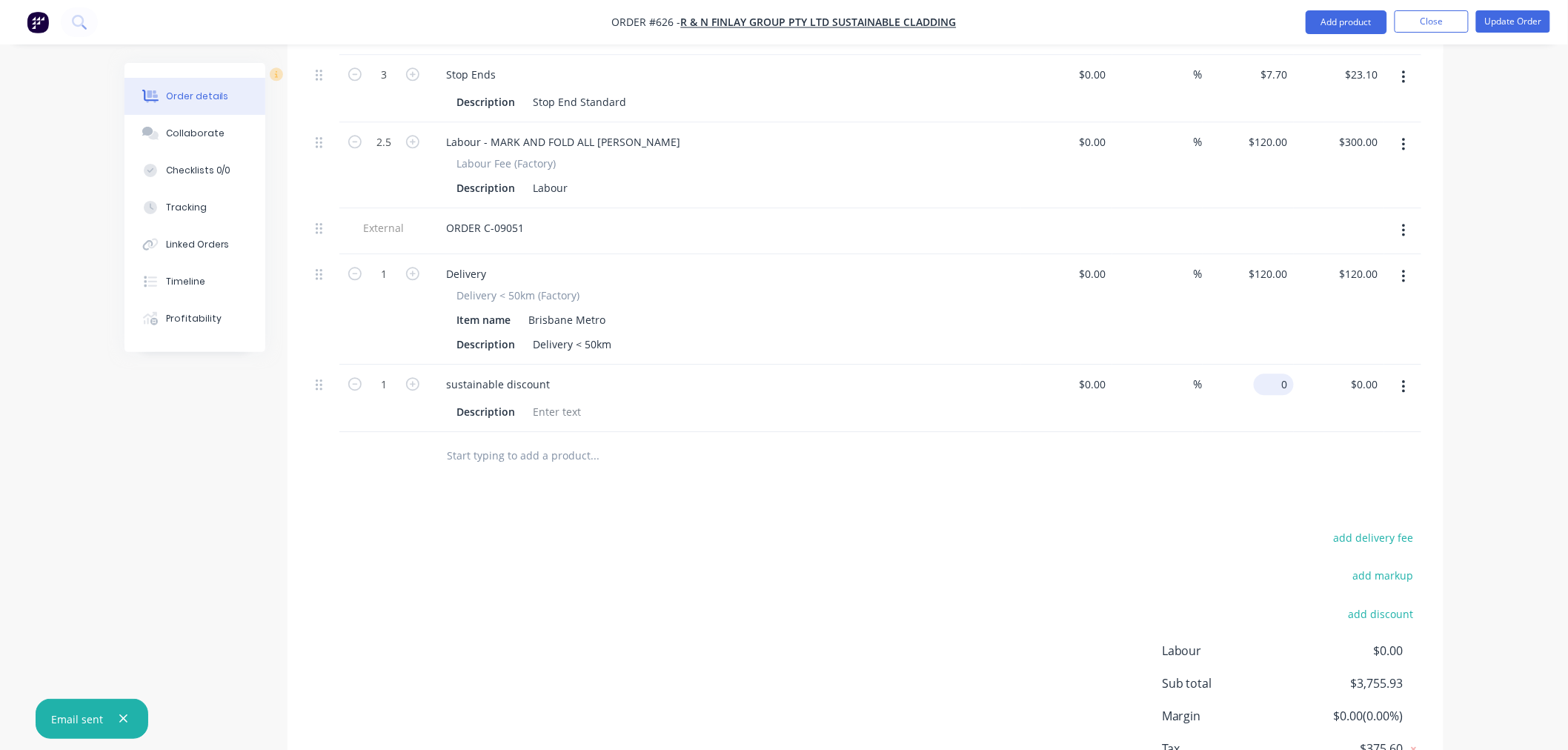
click at [1284, 373] on input "0" at bounding box center [1276, 384] width 34 height 21
click at [856, 538] on div "add delivery fee add markup add discount Labour $0.00 Sub total $3,755.93 Margi…" at bounding box center [865, 671] width 1111 height 286
click at [871, 528] on div "add delivery fee add markup add discount Labour $0.00 Sub total $3,514.67 Margi…" at bounding box center [865, 671] width 1111 height 286
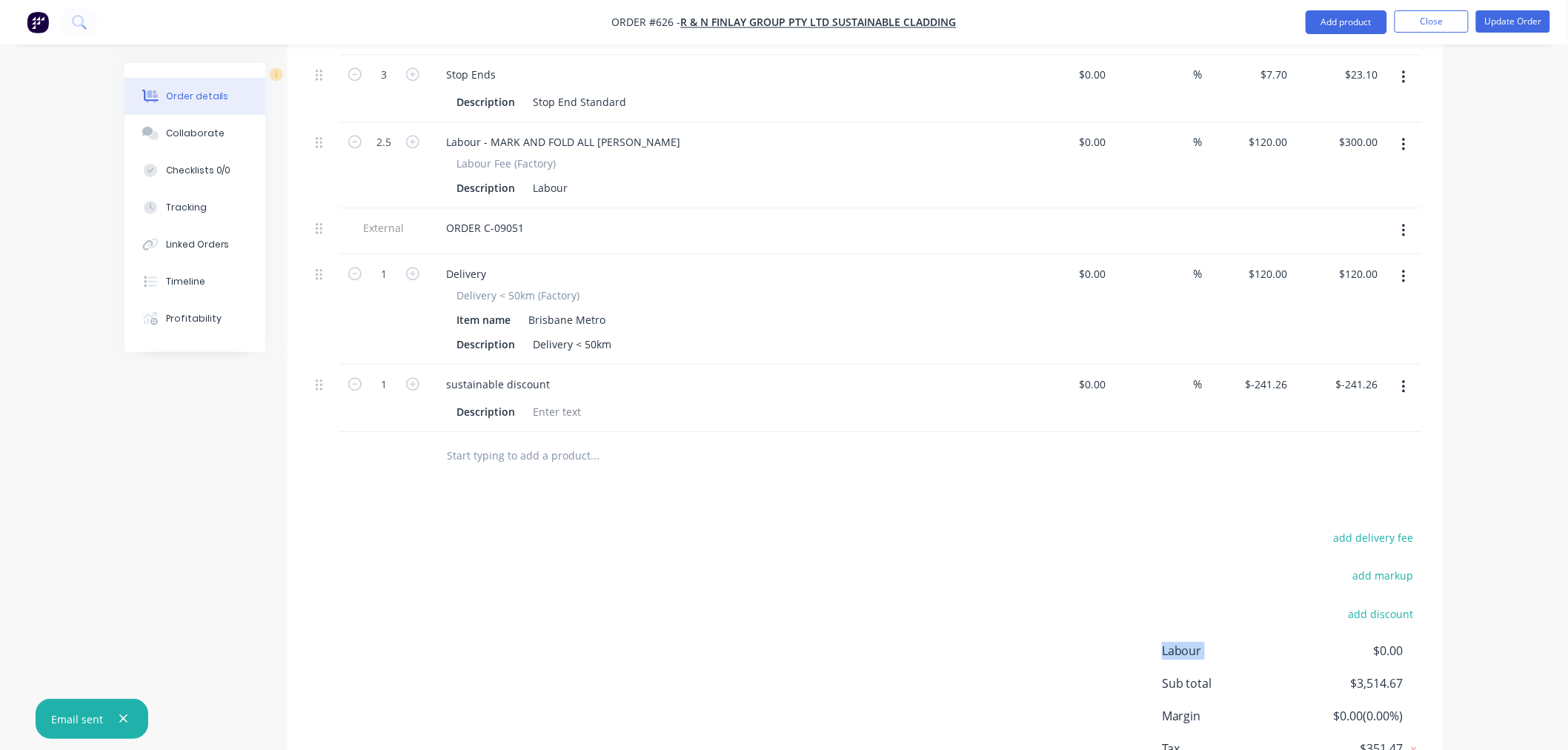
click at [871, 528] on div "add delivery fee add markup add discount Labour $0.00 Sub total $3,514.67 Margi…" at bounding box center [865, 671] width 1111 height 286
click at [751, 538] on div "add delivery fee add markup add discount Labour $0.00 Sub total $3,514.67 Margi…" at bounding box center [865, 671] width 1111 height 286
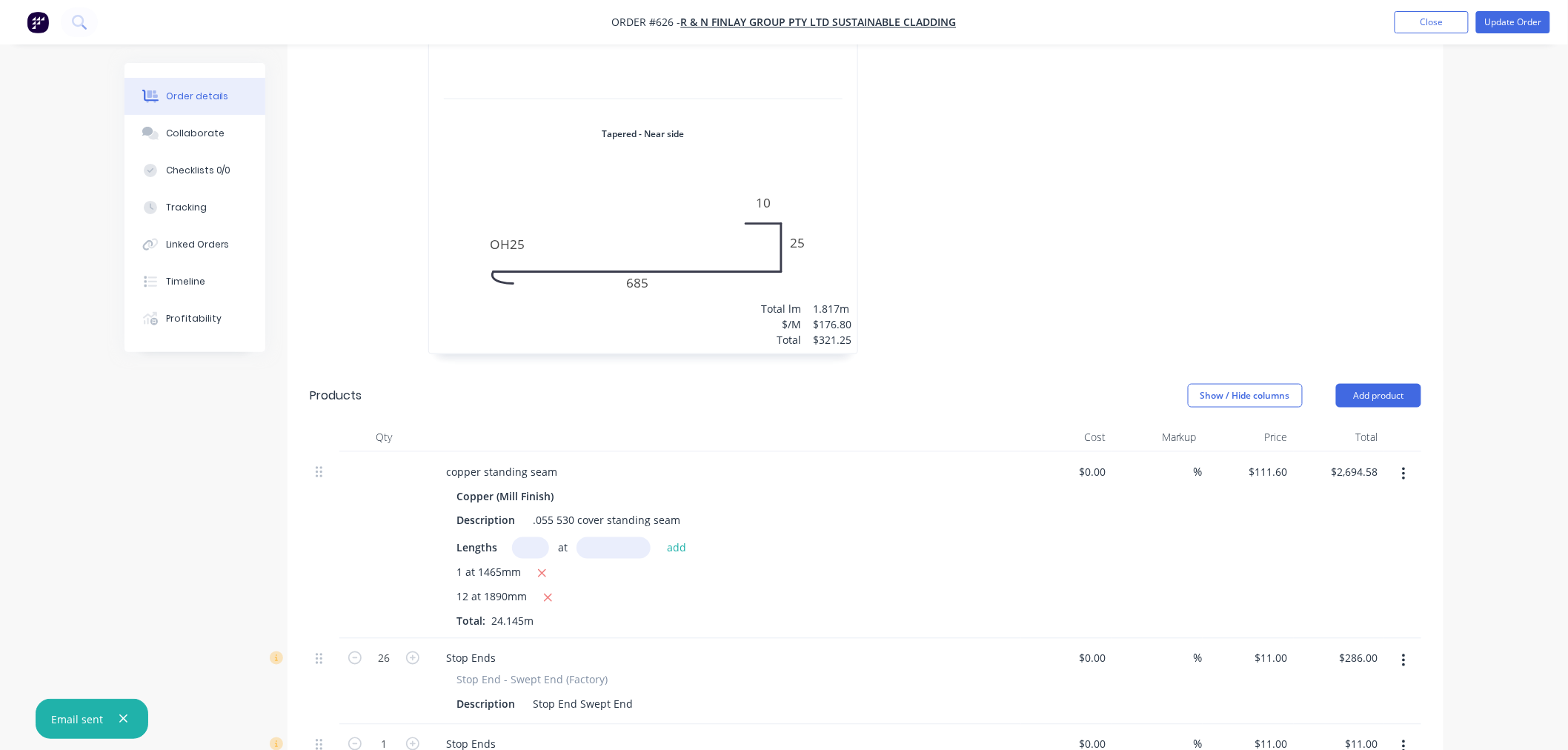
scroll to position [0, 0]
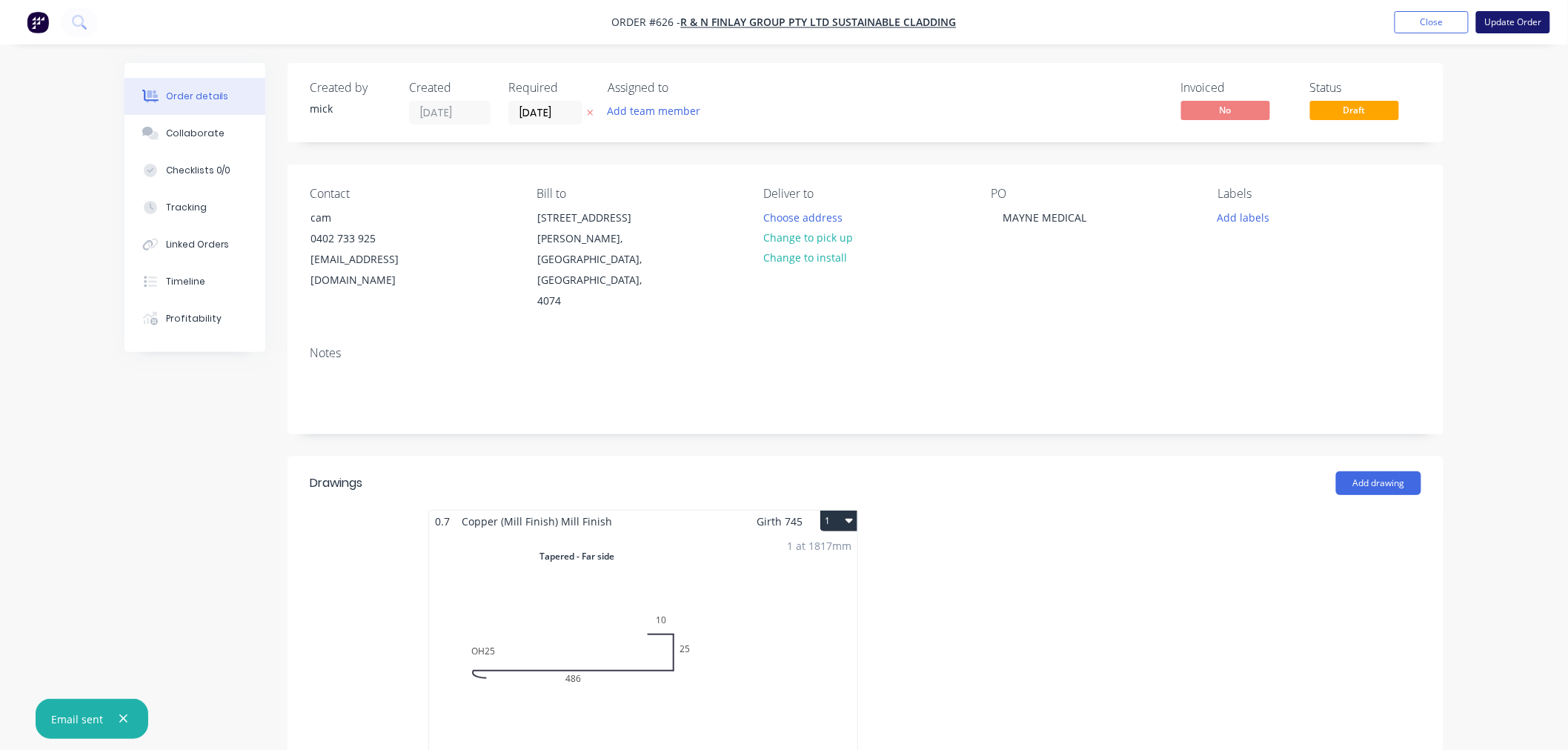
click at [1517, 17] on button "Update Order" at bounding box center [1512, 22] width 74 height 22
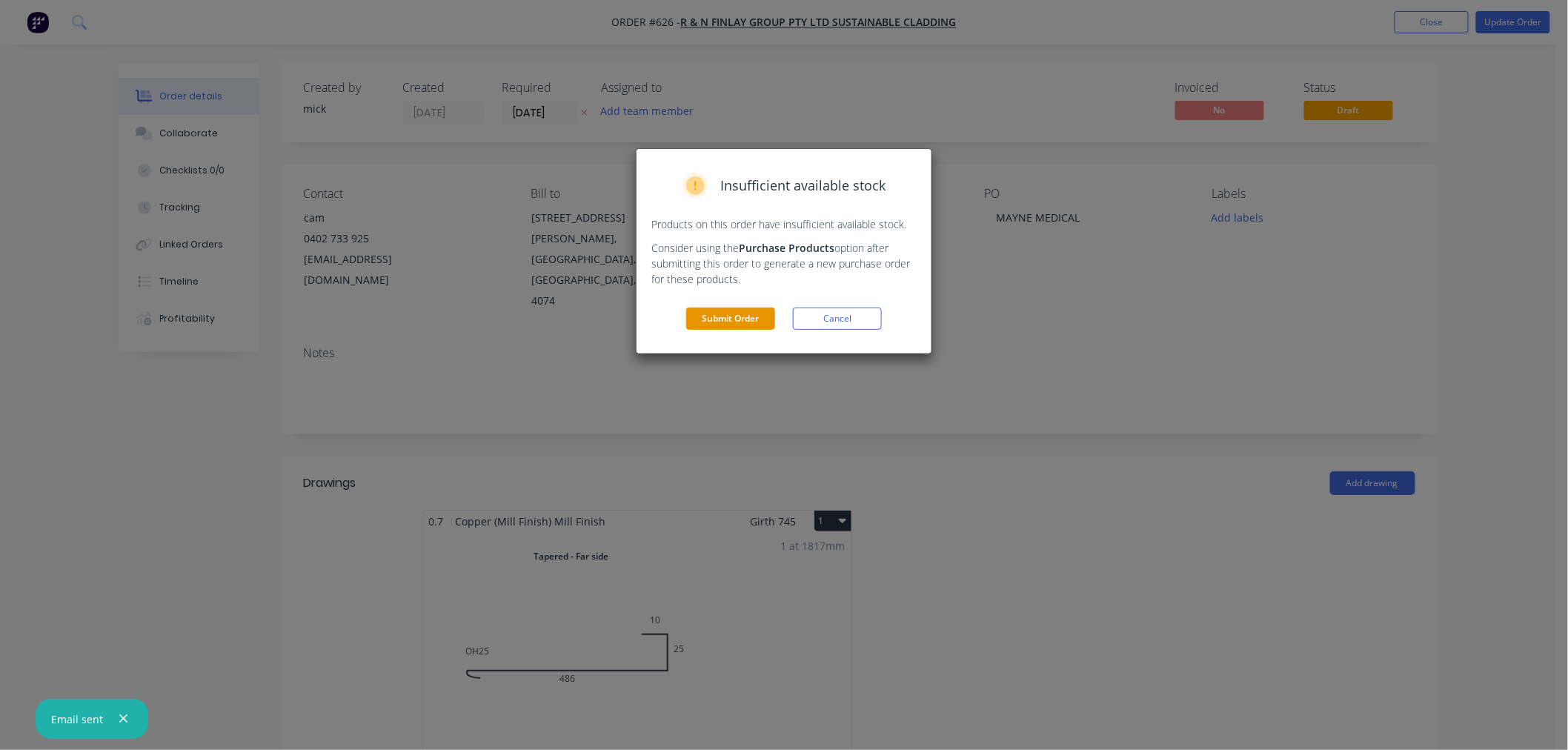
click at [709, 323] on button "Submit Order" at bounding box center [731, 319] width 89 height 22
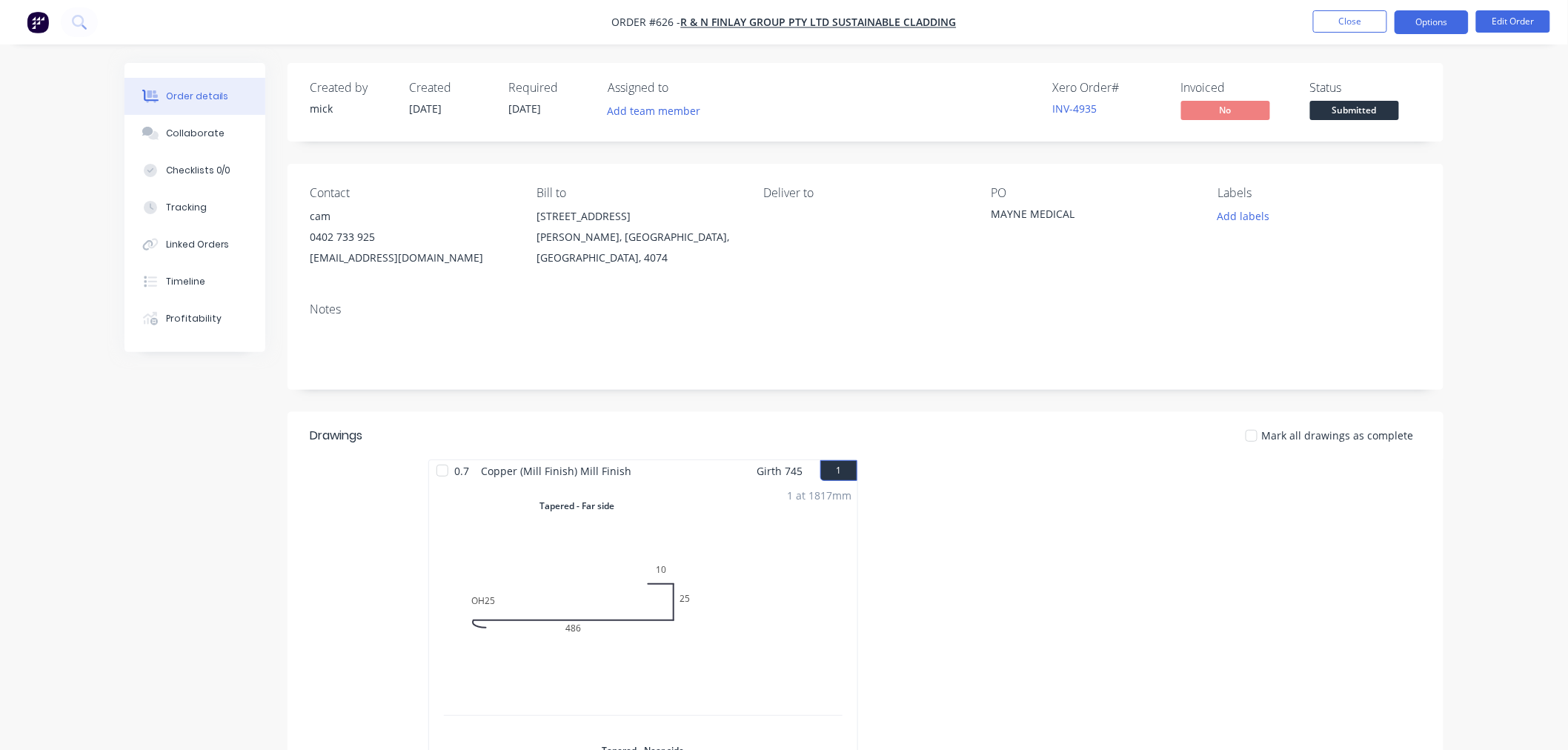
click at [1435, 27] on button "Options" at bounding box center [1431, 22] width 74 height 24
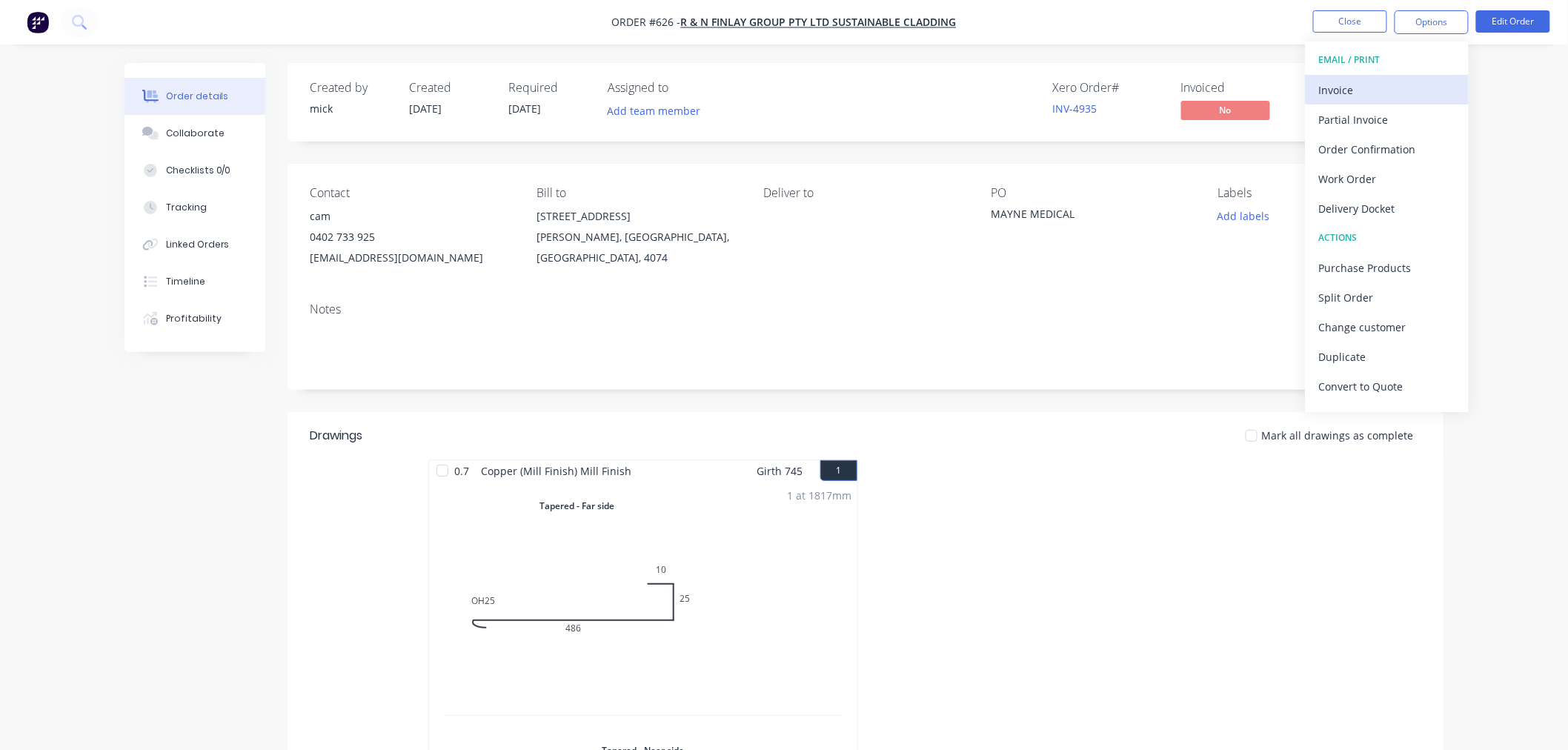
click at [1403, 83] on div "Invoice" at bounding box center [1387, 90] width 137 height 21
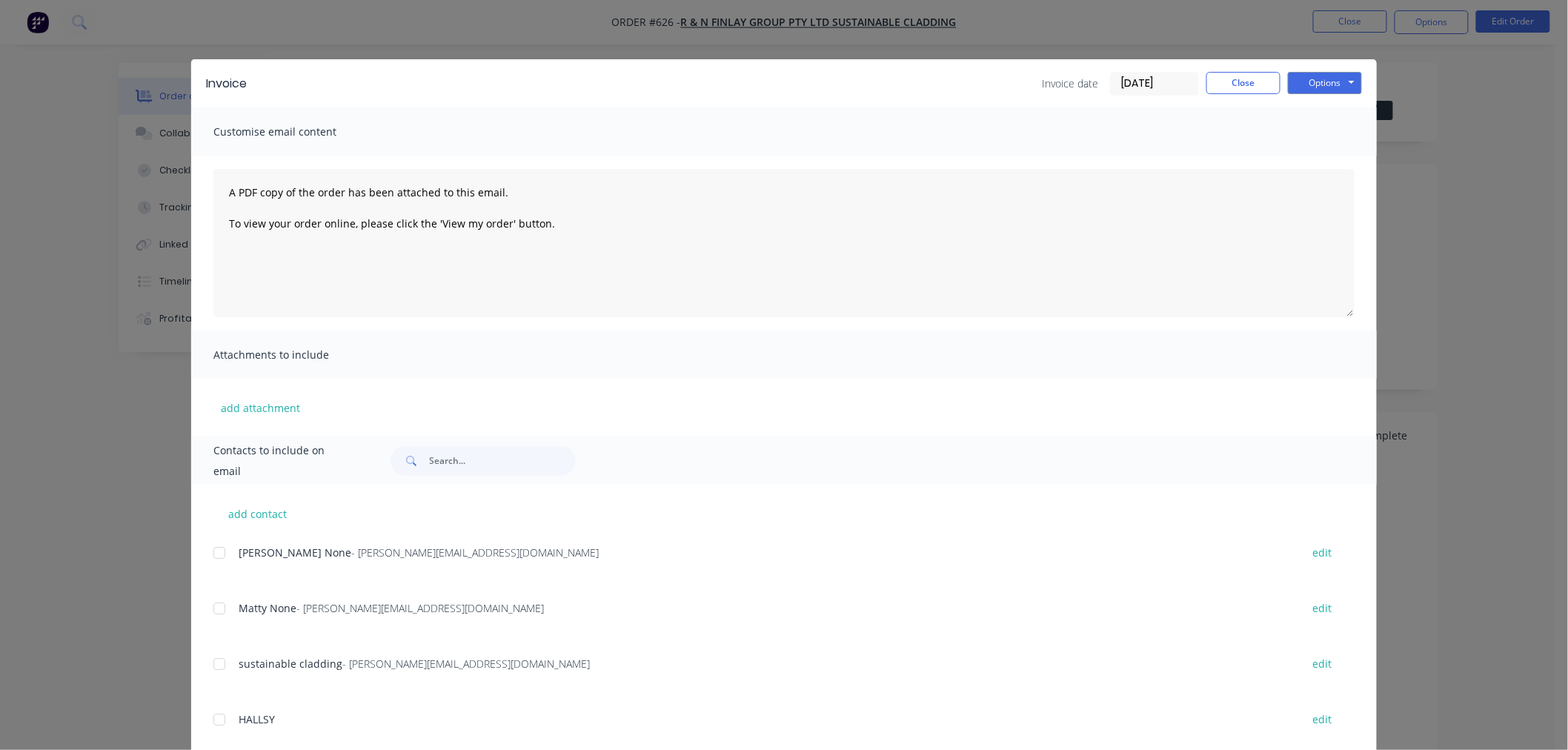
click at [216, 548] on div at bounding box center [218, 552] width 29 height 29
click at [213, 605] on div at bounding box center [218, 608] width 29 height 29
click at [1301, 75] on button "Options" at bounding box center [1324, 83] width 74 height 22
click at [1327, 160] on button "Email" at bounding box center [1334, 158] width 95 height 25
click at [1219, 85] on button "Close" at bounding box center [1242, 83] width 74 height 22
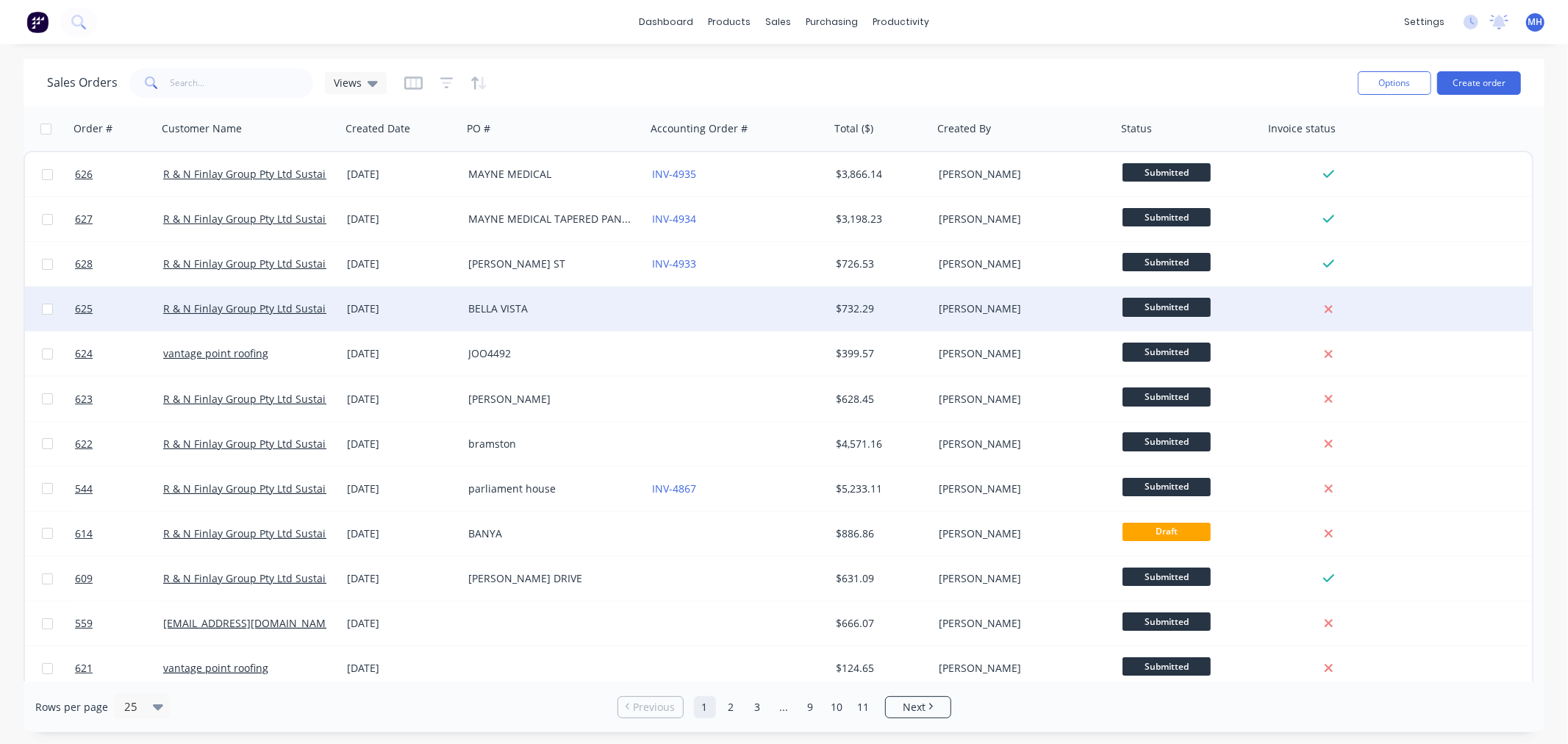
click at [724, 296] on div at bounding box center [738, 309] width 184 height 44
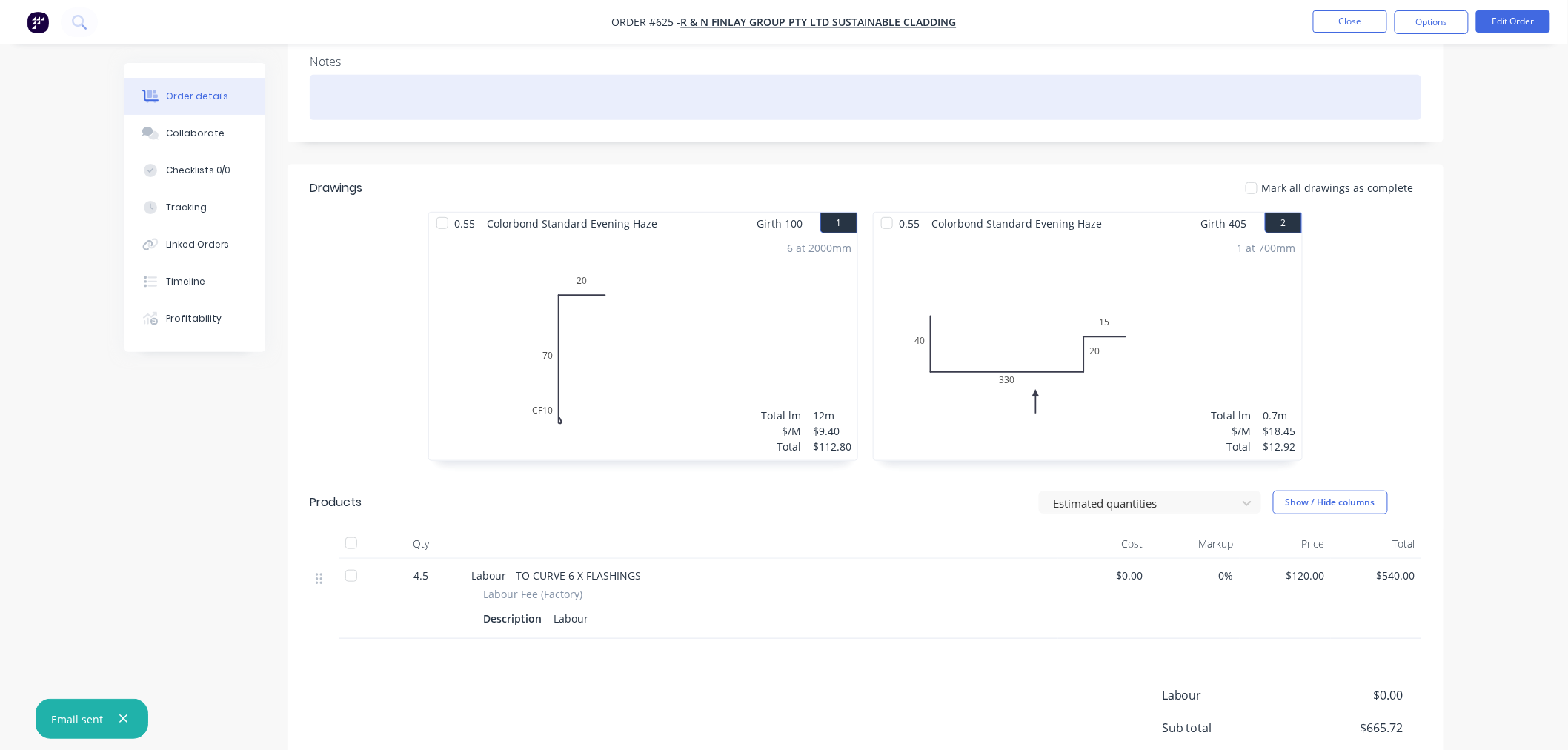
scroll to position [247, 0]
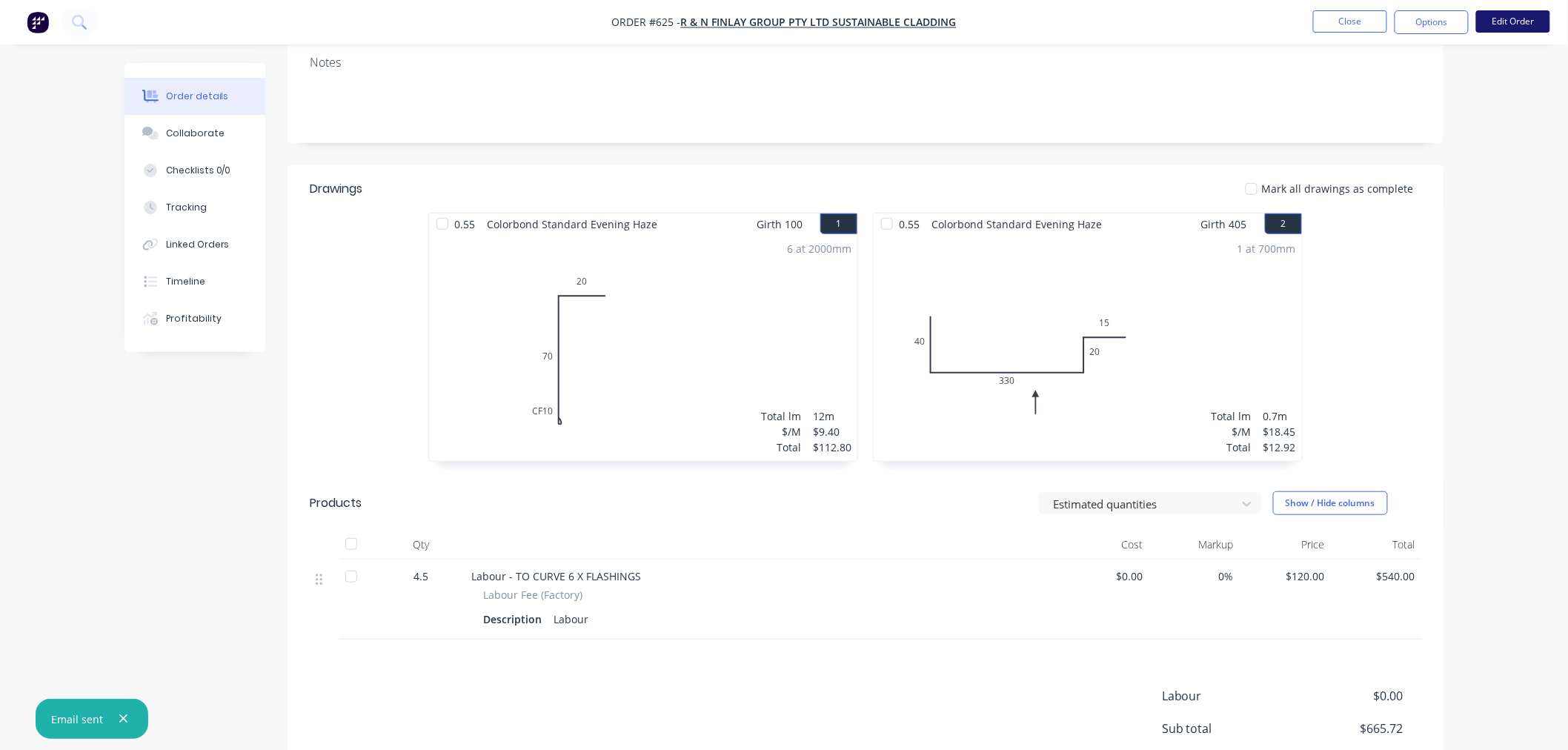
click at [1524, 20] on button "Edit Order" at bounding box center [1512, 21] width 74 height 22
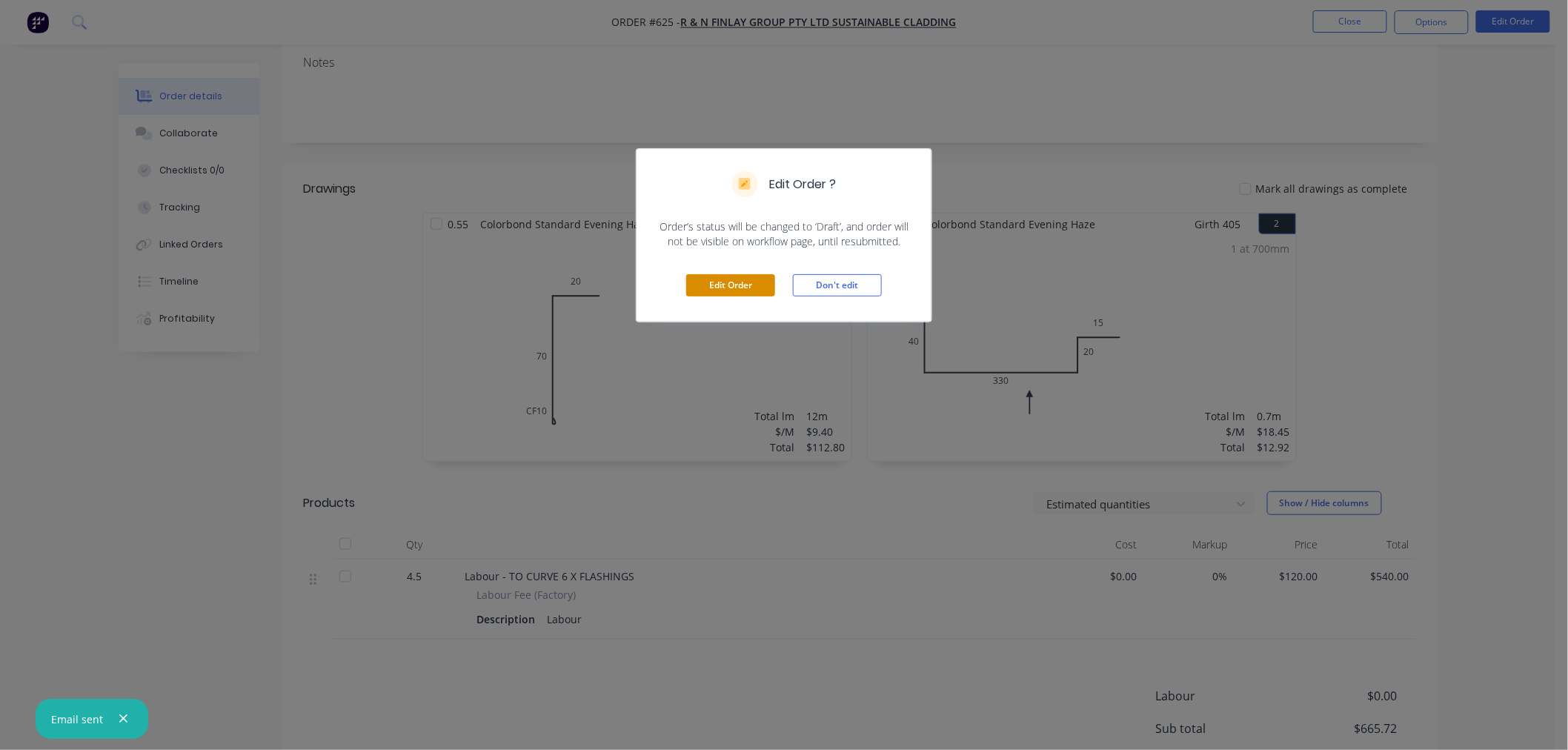
click at [714, 294] on button "Edit Order" at bounding box center [731, 285] width 89 height 22
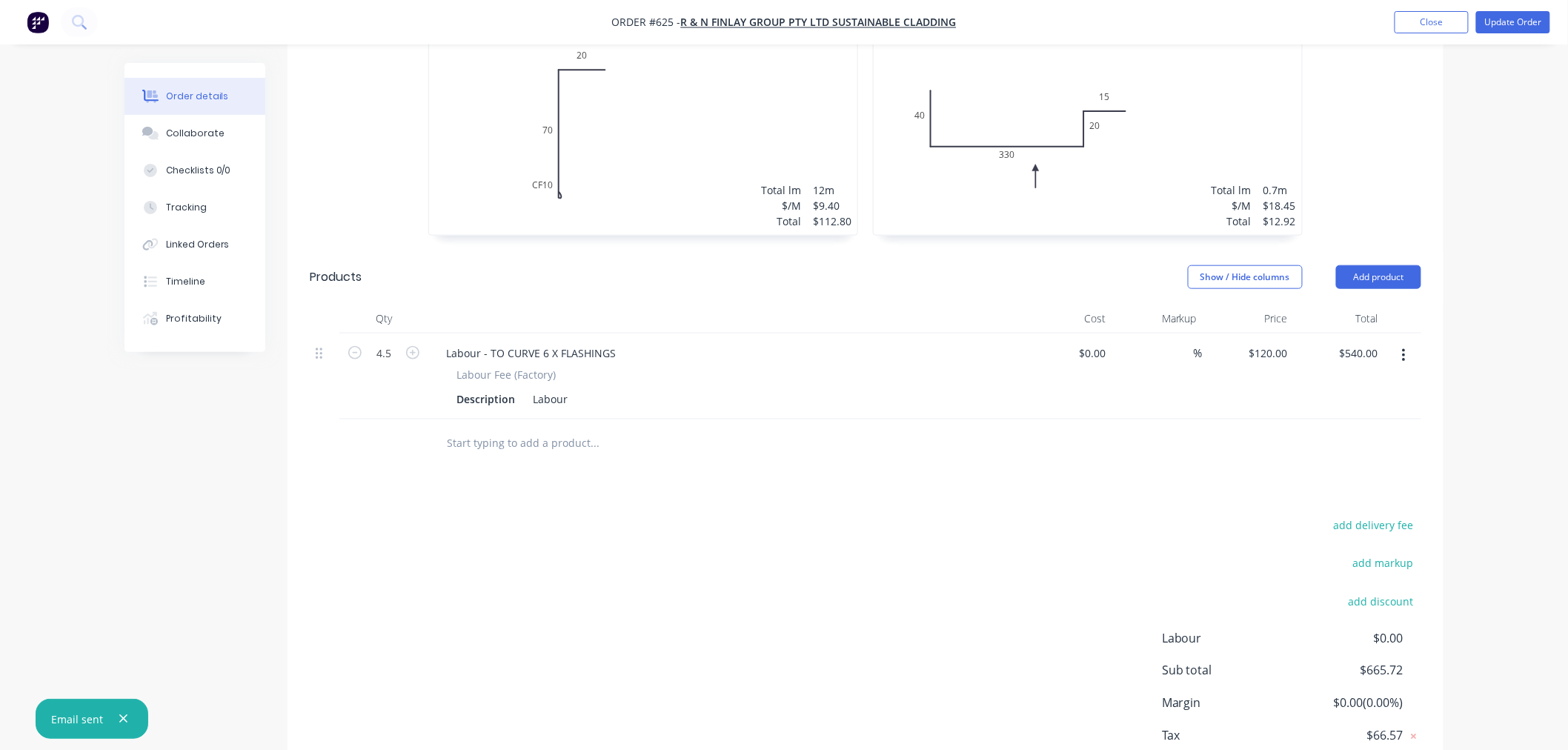
scroll to position [578, 0]
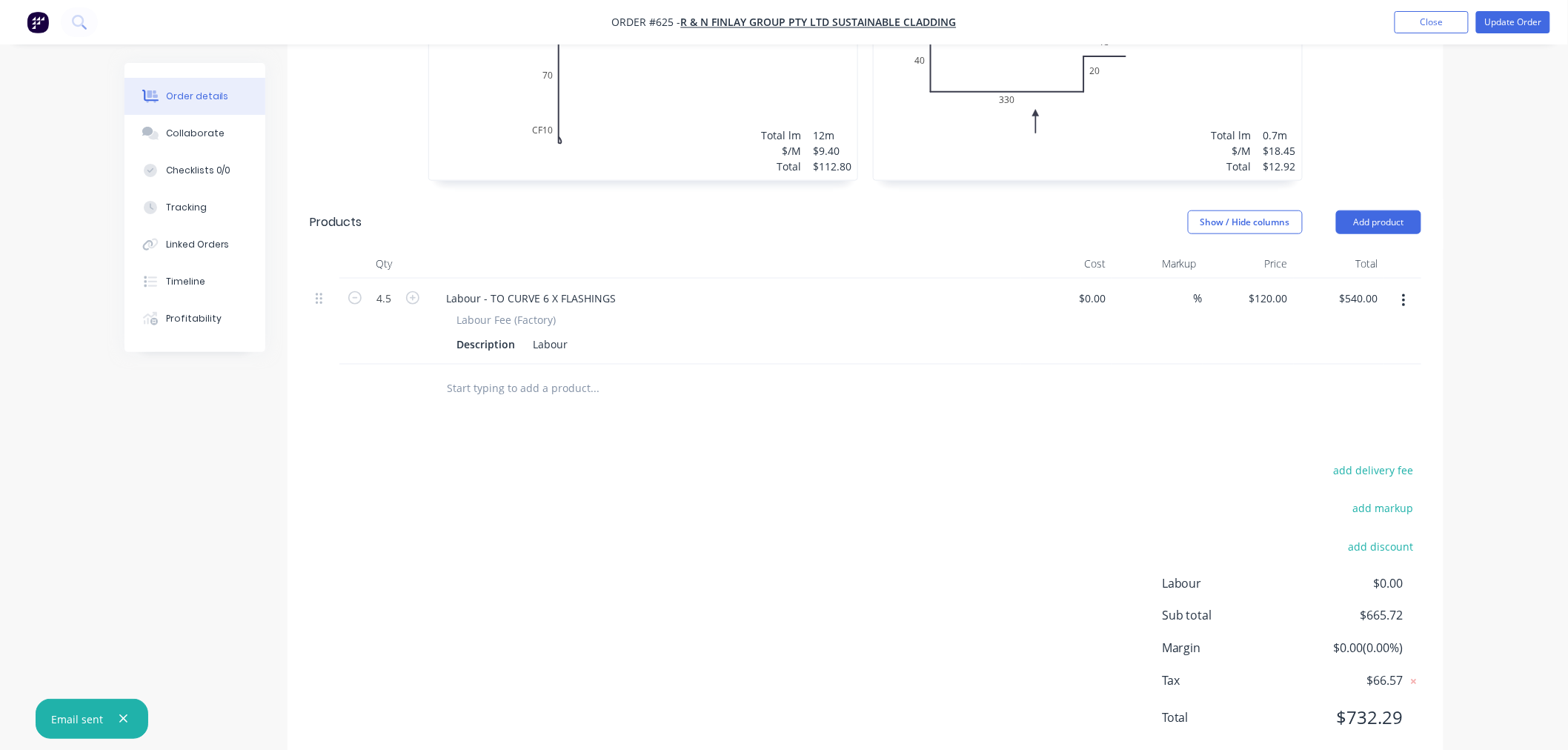
click at [480, 373] on input "text" at bounding box center [593, 388] width 296 height 29
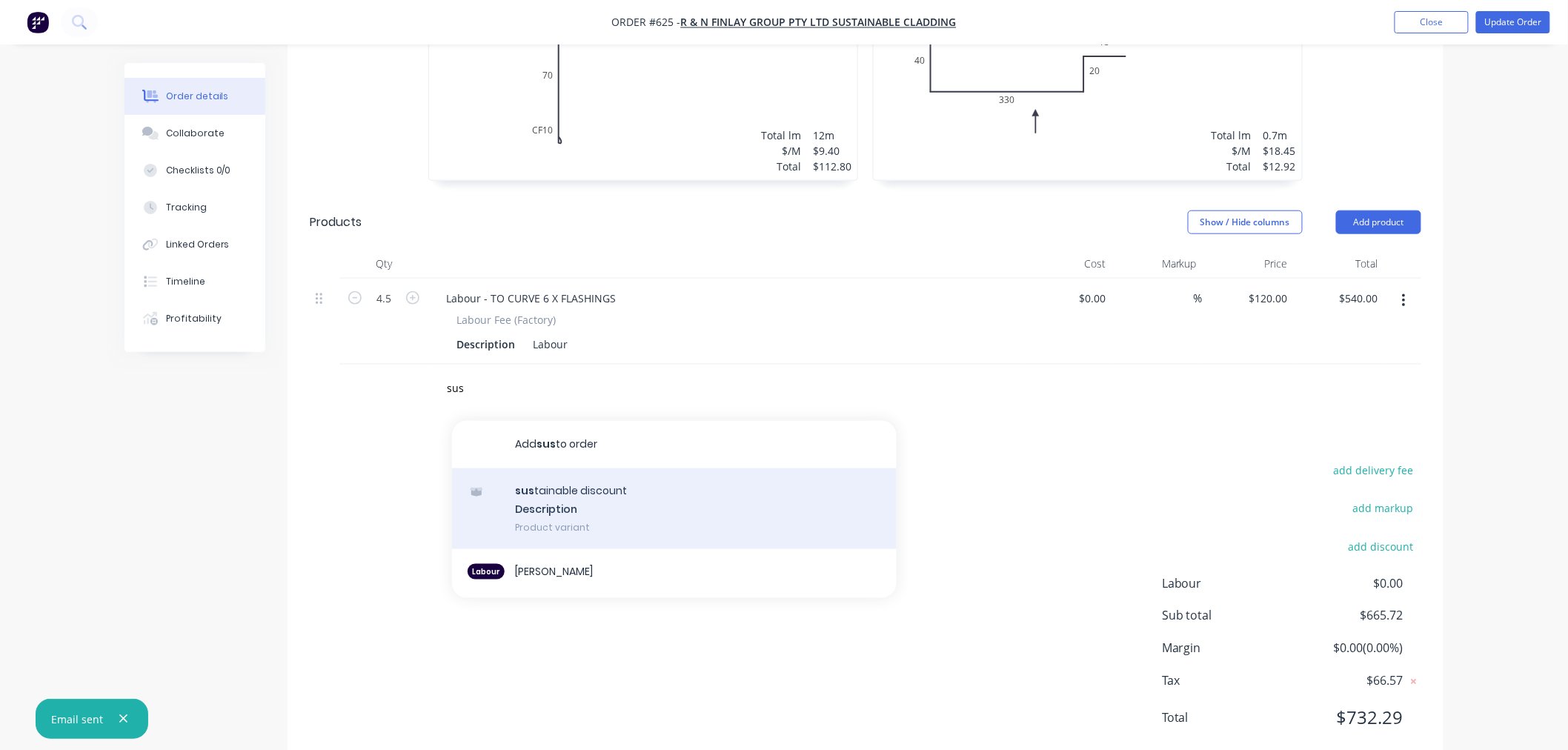
click at [557, 485] on div "sus tainable discount Description Product variant" at bounding box center [674, 508] width 445 height 82
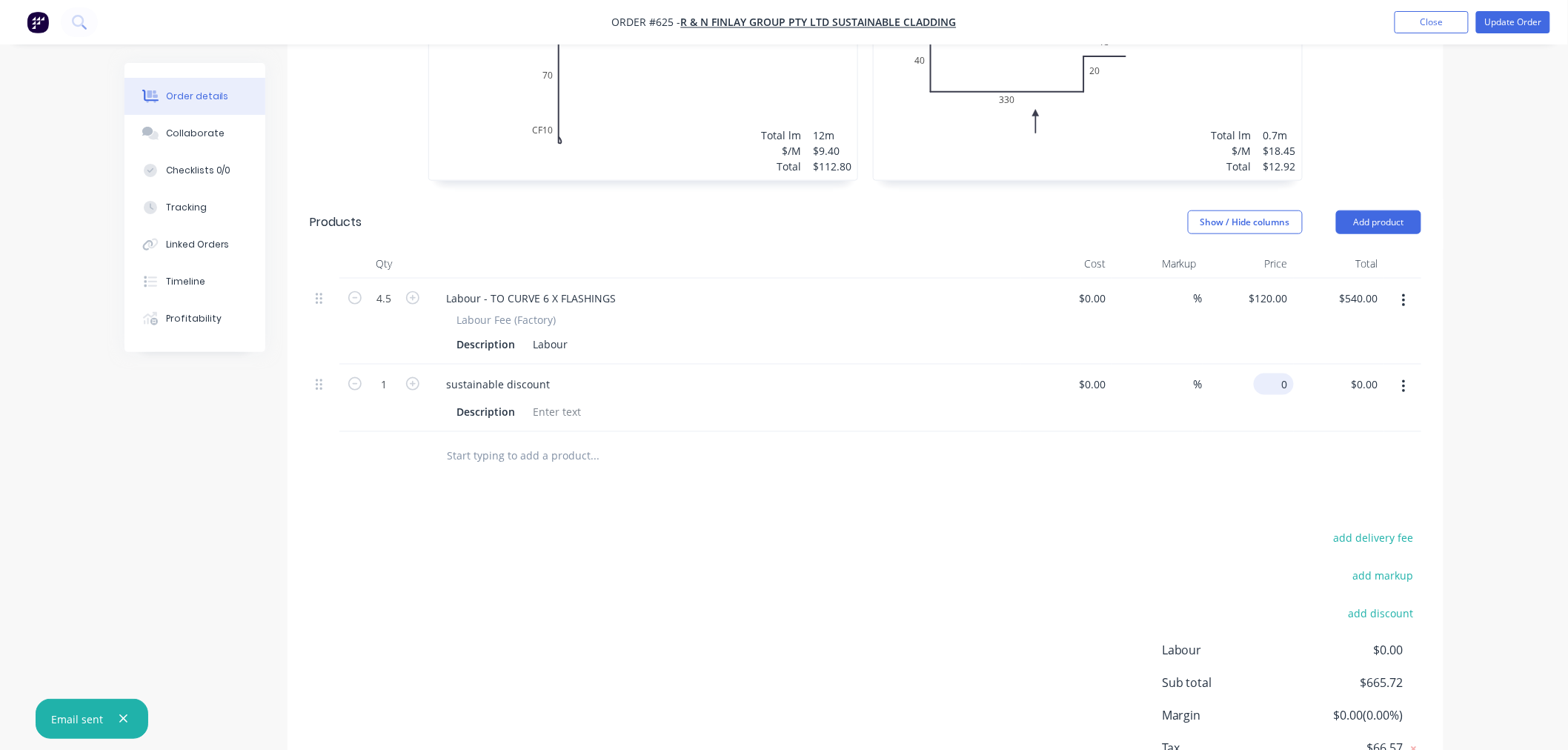
click at [1291, 373] on input "0" at bounding box center [1276, 384] width 34 height 21
click at [982, 528] on div "add delivery fee add markup add discount Labour $0.00 Sub total $665.72 Margin …" at bounding box center [865, 671] width 1111 height 286
click at [1522, 25] on button "Update Order" at bounding box center [1512, 22] width 74 height 22
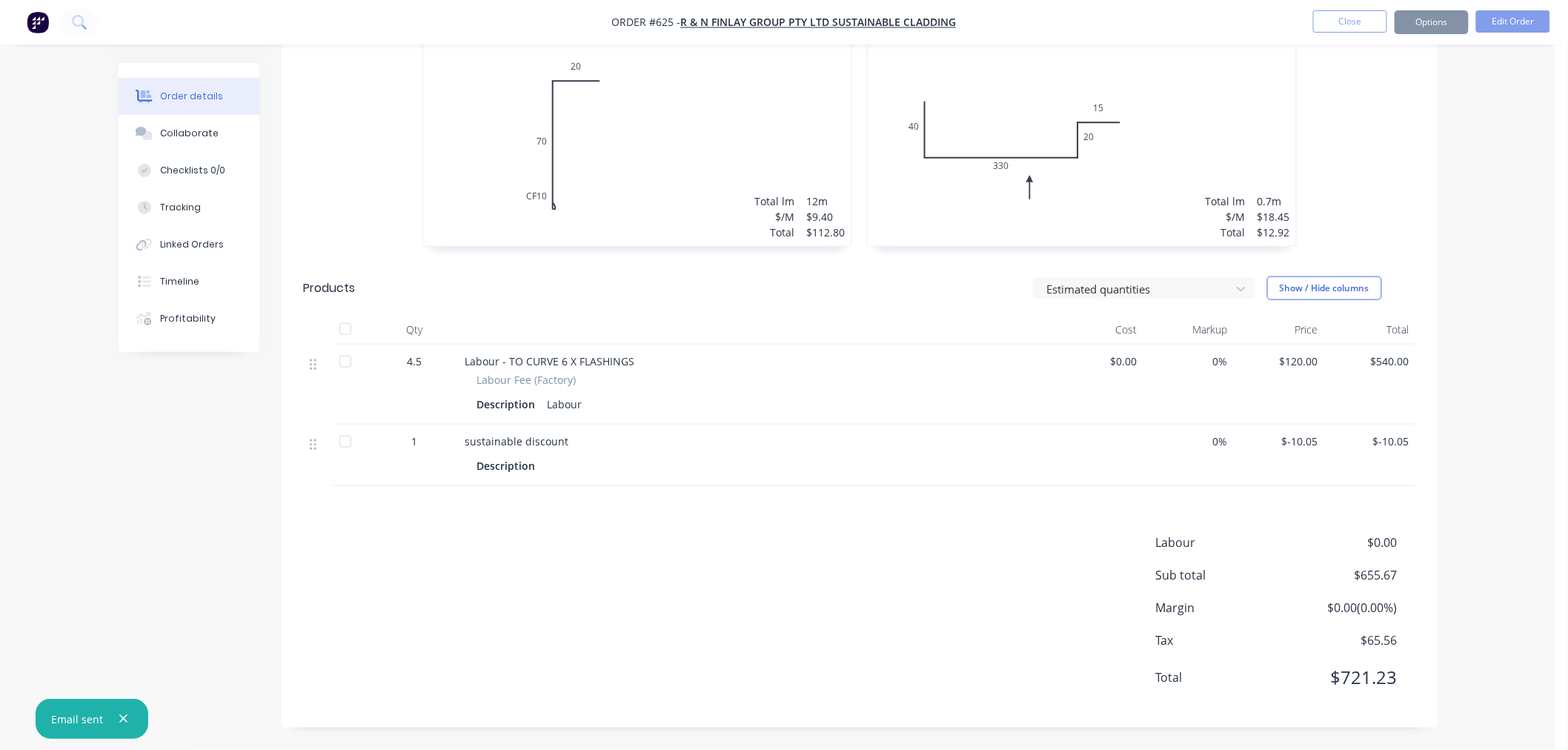
scroll to position [0, 0]
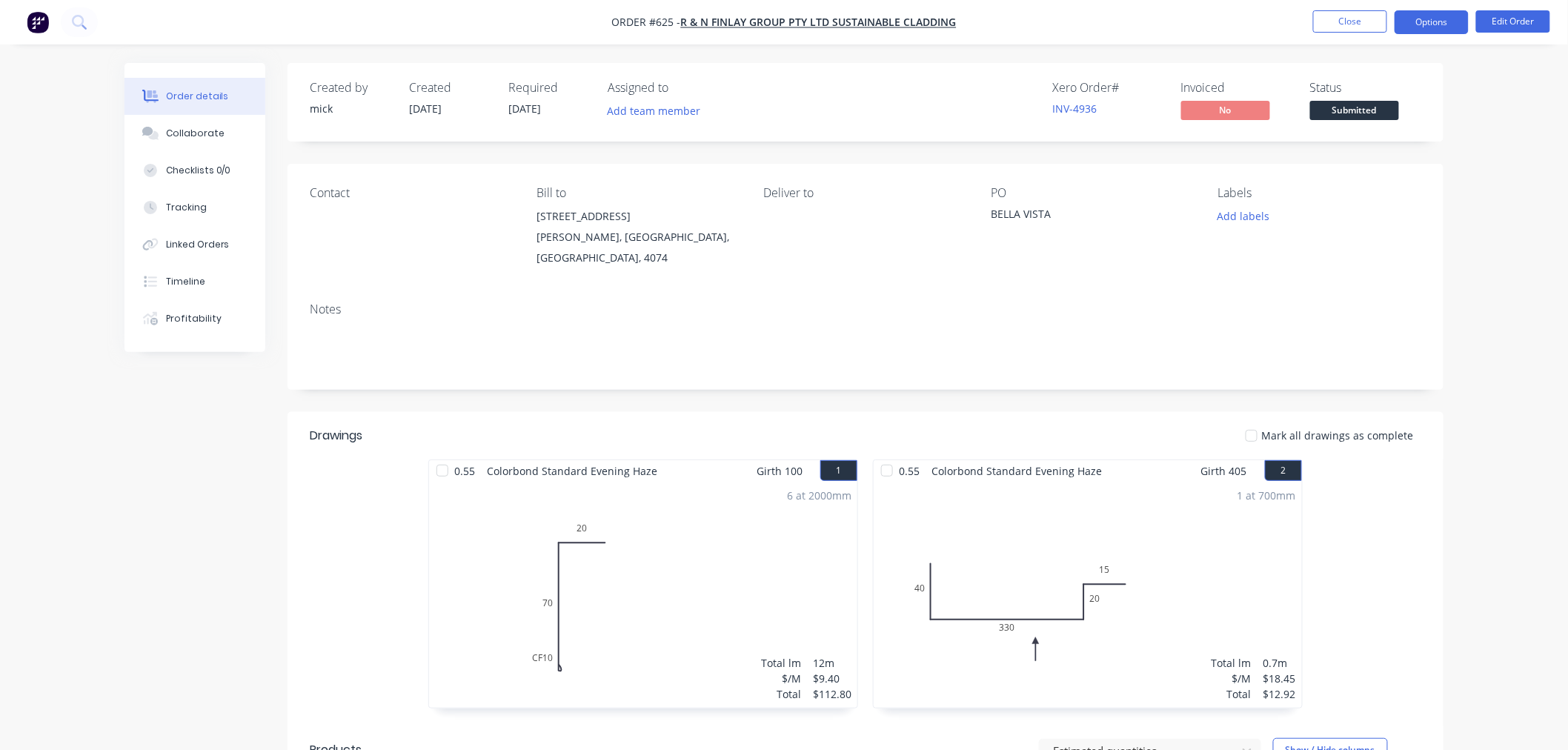
click at [1443, 25] on button "Options" at bounding box center [1431, 22] width 74 height 24
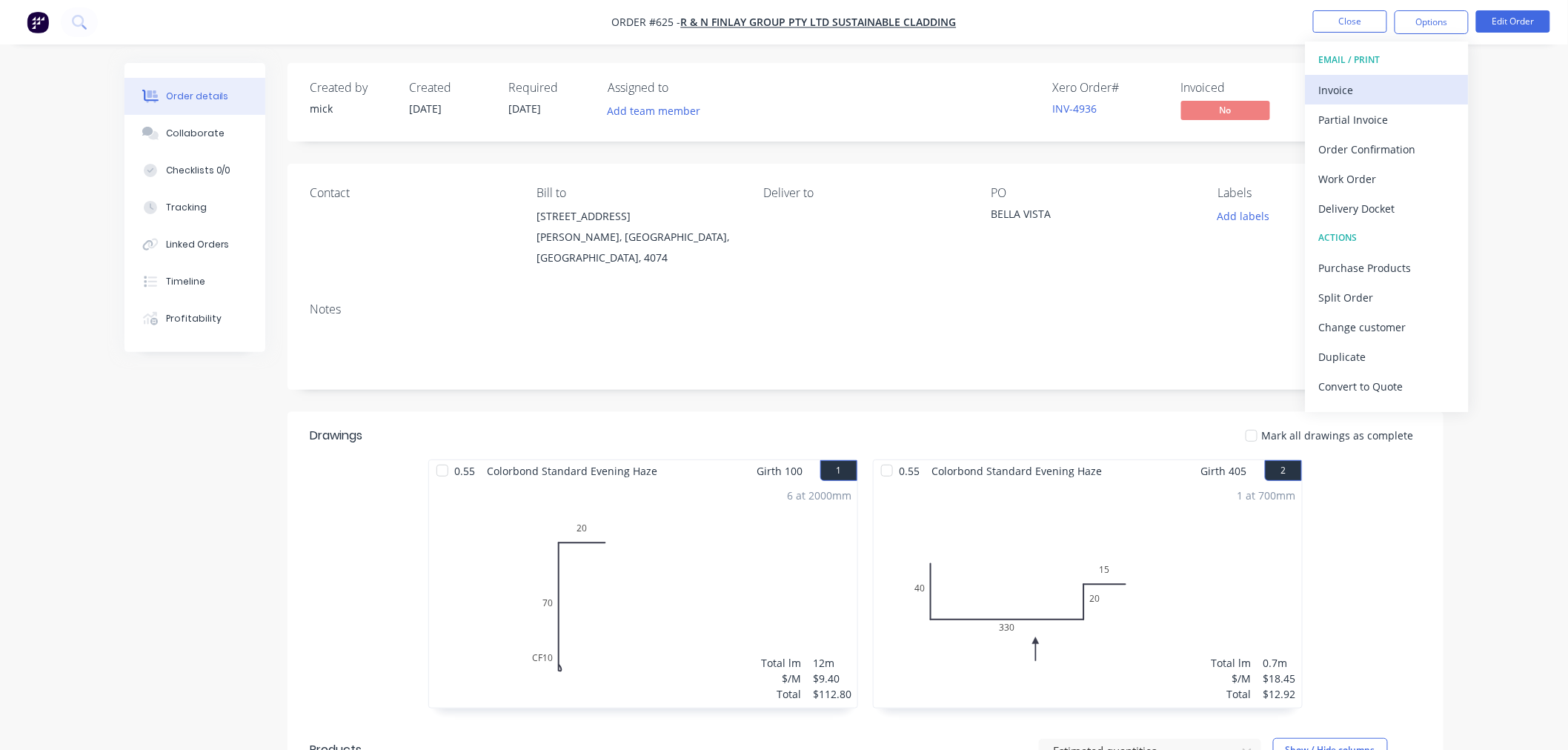
click at [1349, 83] on div "Invoice" at bounding box center [1387, 90] width 137 height 21
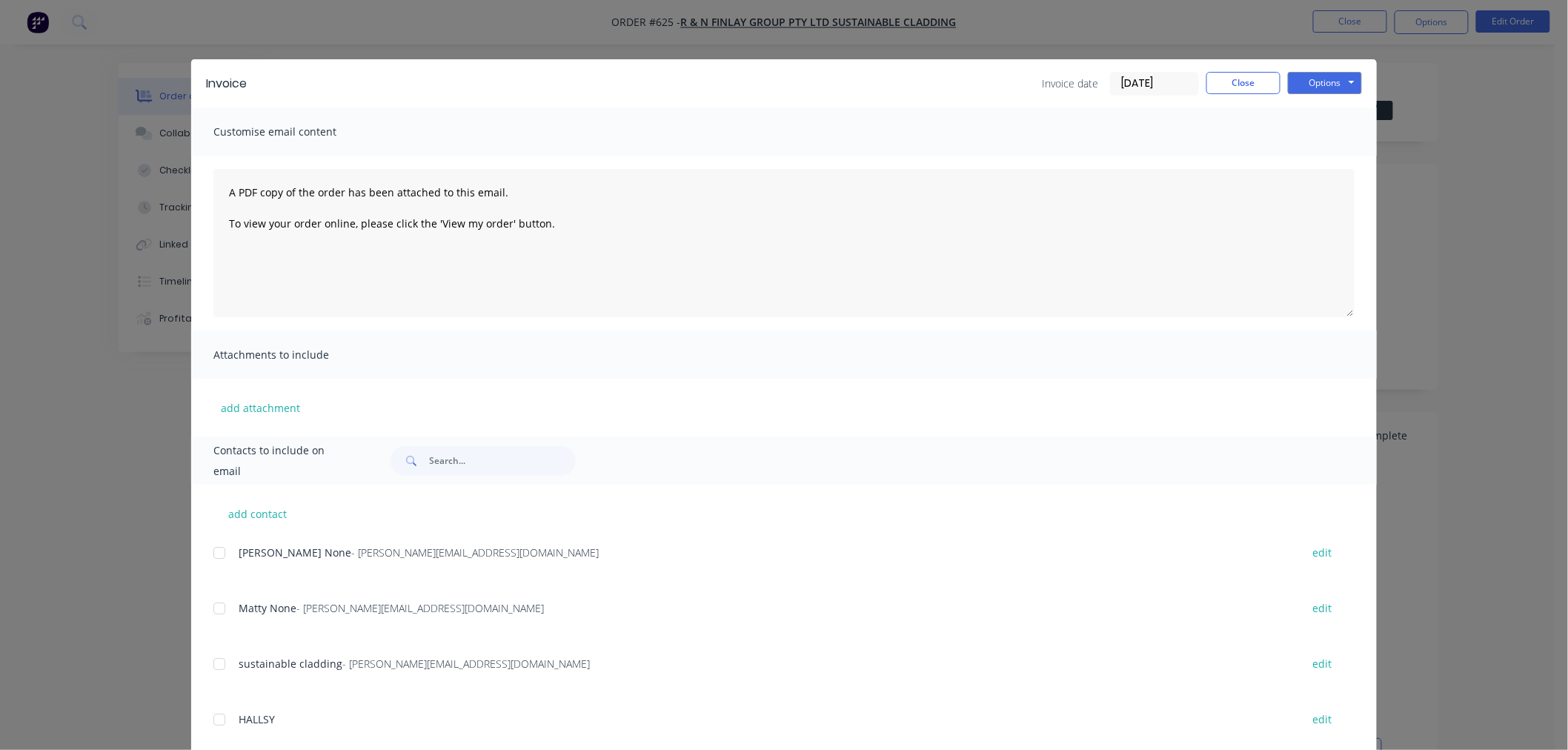
click at [216, 558] on div at bounding box center [218, 552] width 29 height 29
click at [211, 608] on div at bounding box center [218, 608] width 29 height 29
click at [1327, 67] on div "Invoice Invoice date [DATE] Close Options Preview Print Email" at bounding box center [784, 83] width 1185 height 48
click at [1331, 80] on button "Options" at bounding box center [1324, 83] width 74 height 22
click at [1332, 149] on button "Email" at bounding box center [1334, 158] width 95 height 25
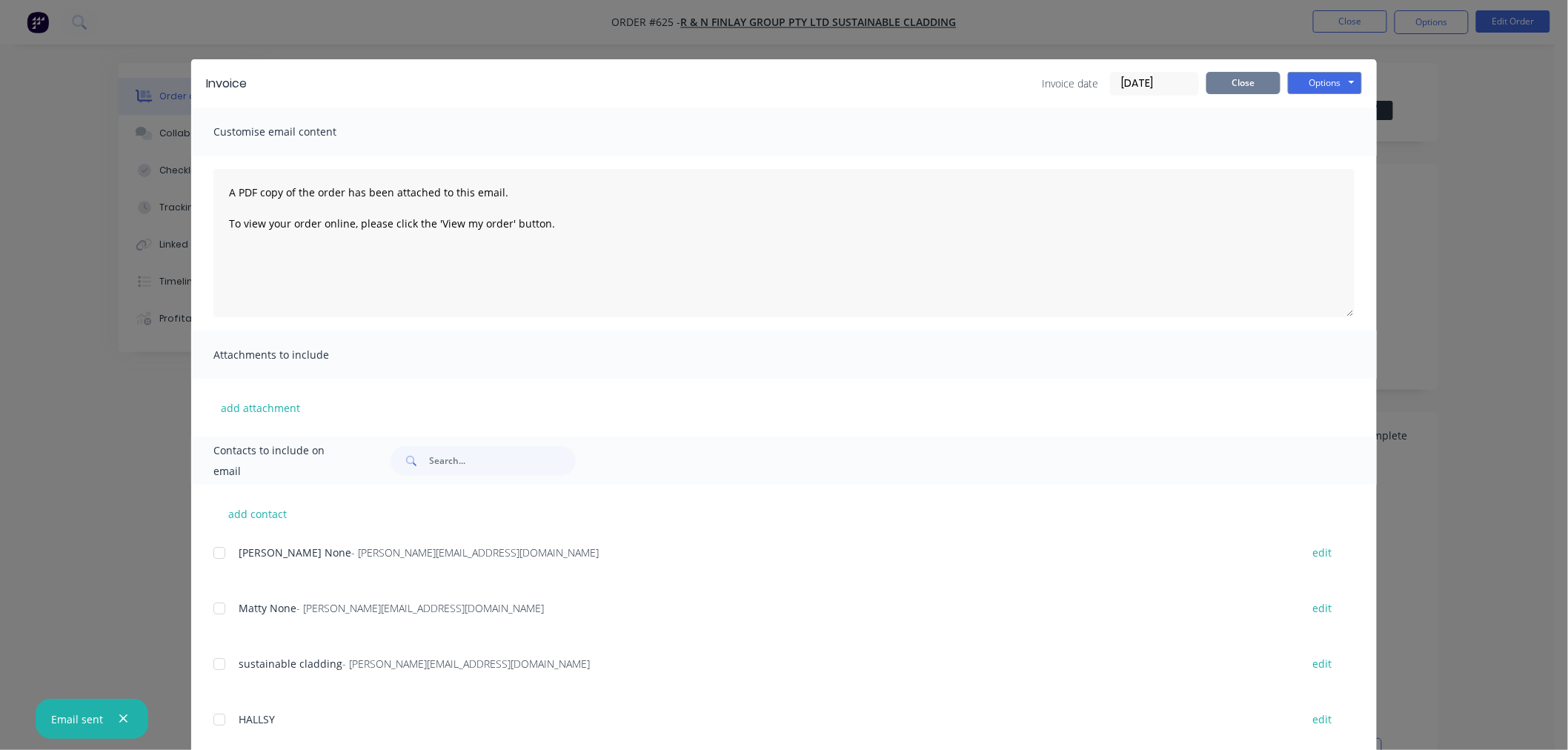
click at [1240, 90] on button "Close" at bounding box center [1242, 83] width 74 height 22
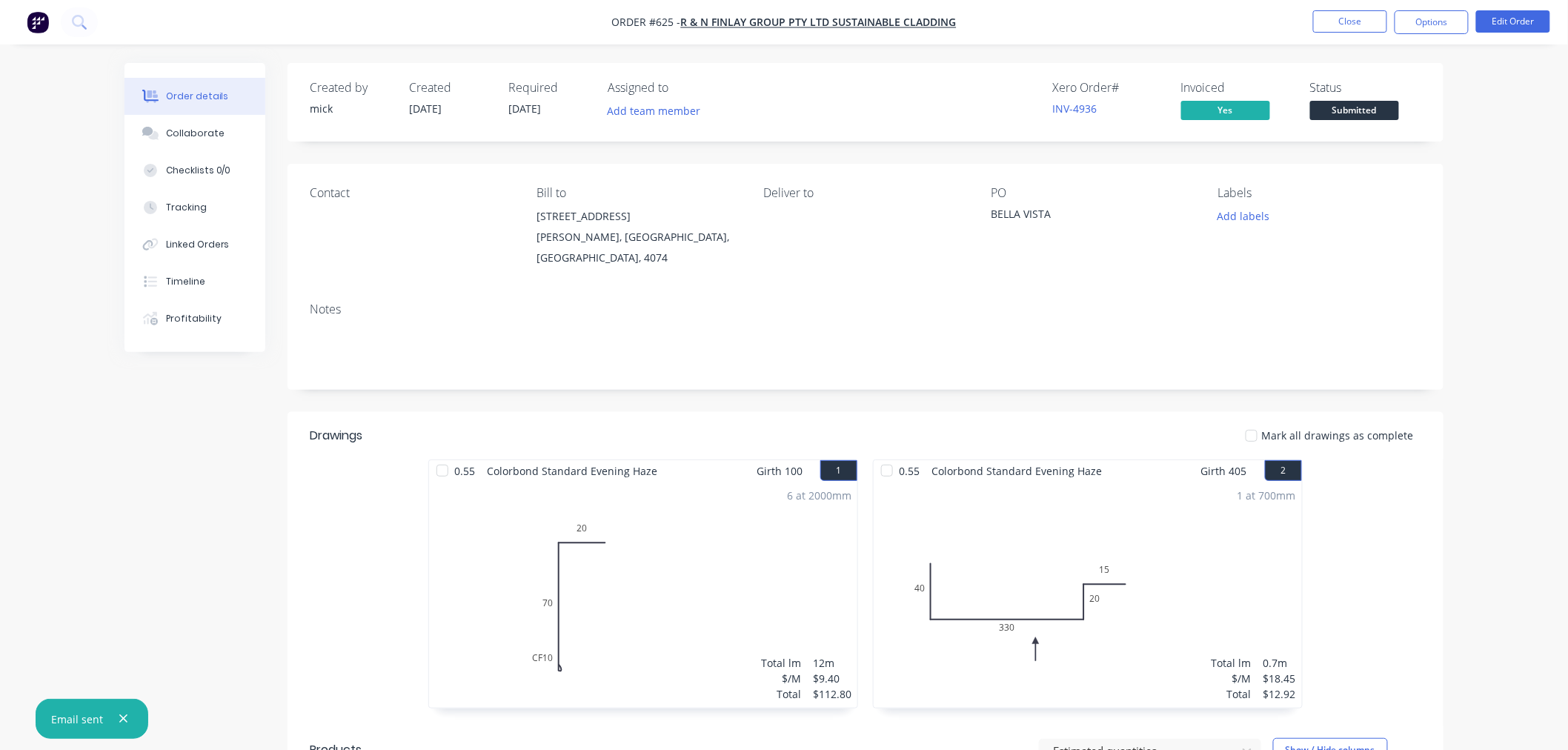
click at [33, 20] on img "button" at bounding box center [38, 22] width 22 height 22
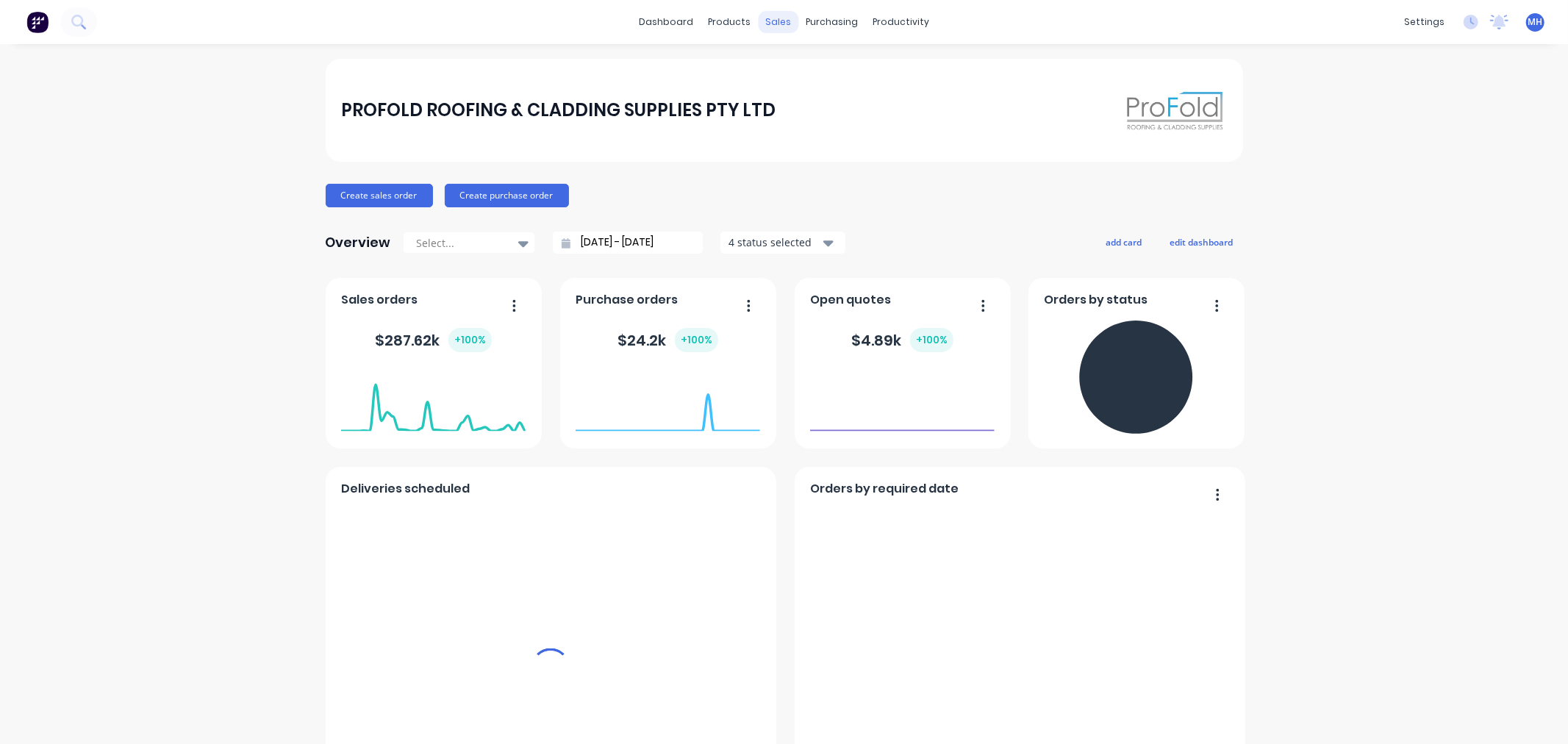
click at [769, 24] on div "sales" at bounding box center [778, 22] width 40 height 22
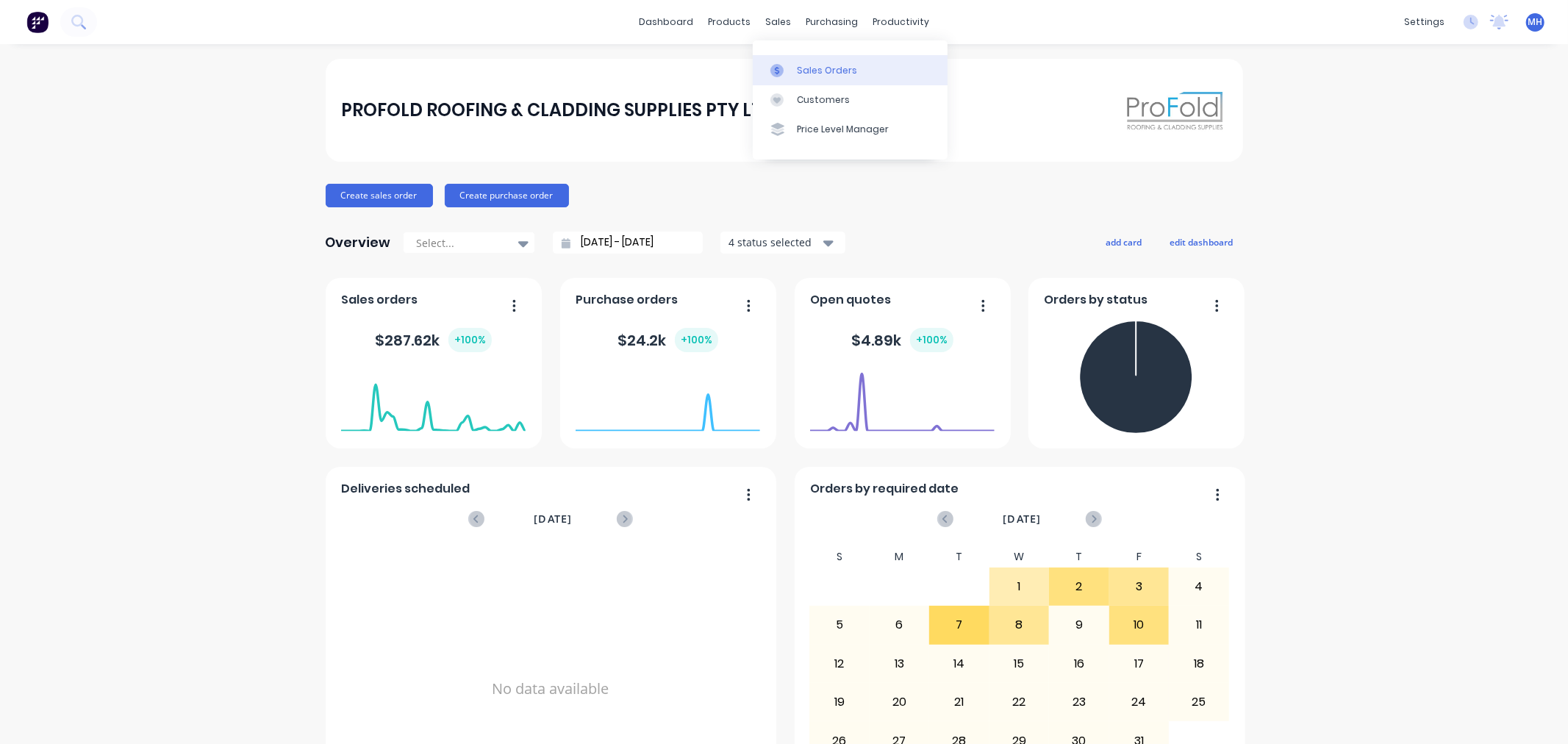
click at [799, 61] on link "Sales Orders" at bounding box center [850, 69] width 195 height 29
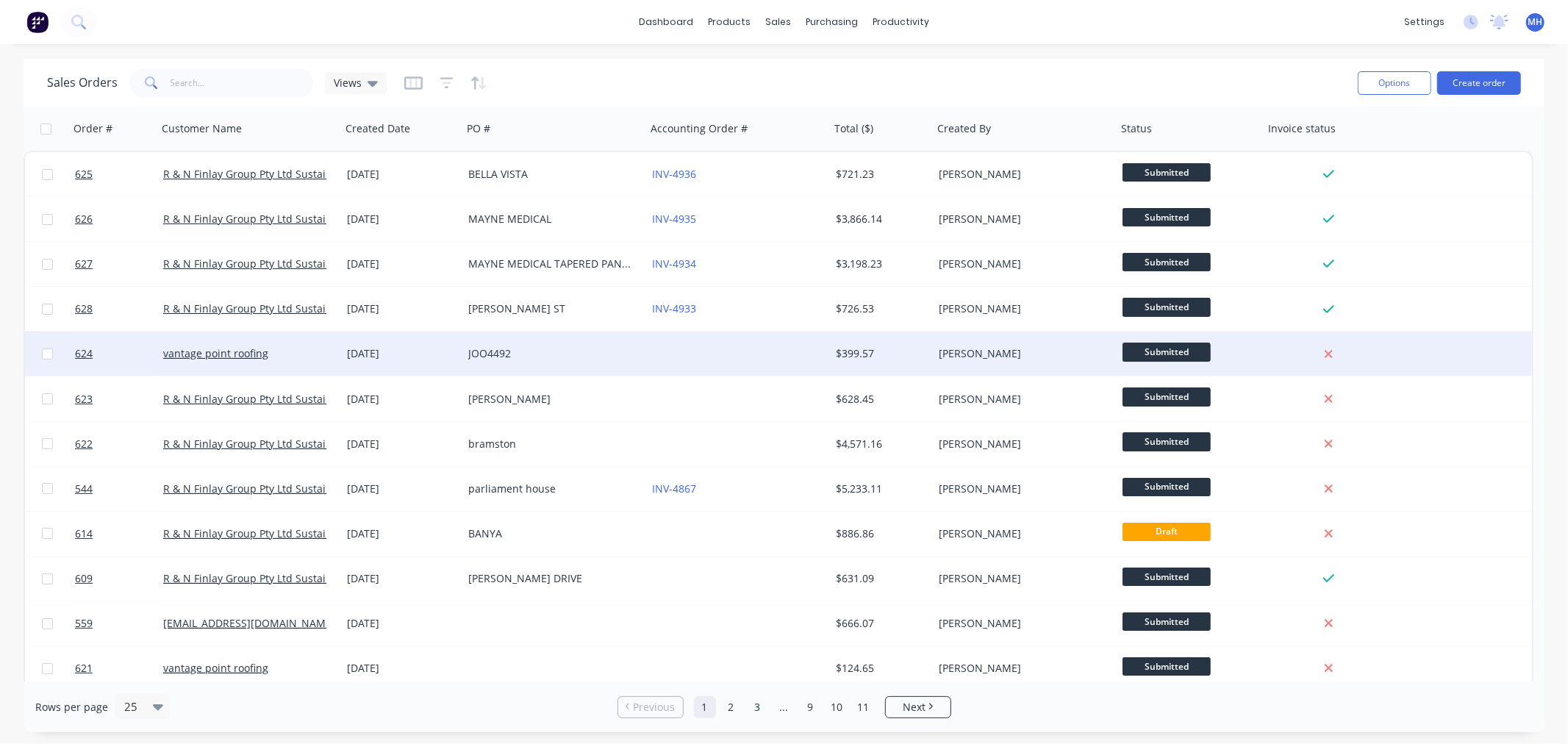
click at [707, 349] on div at bounding box center [738, 354] width 184 height 44
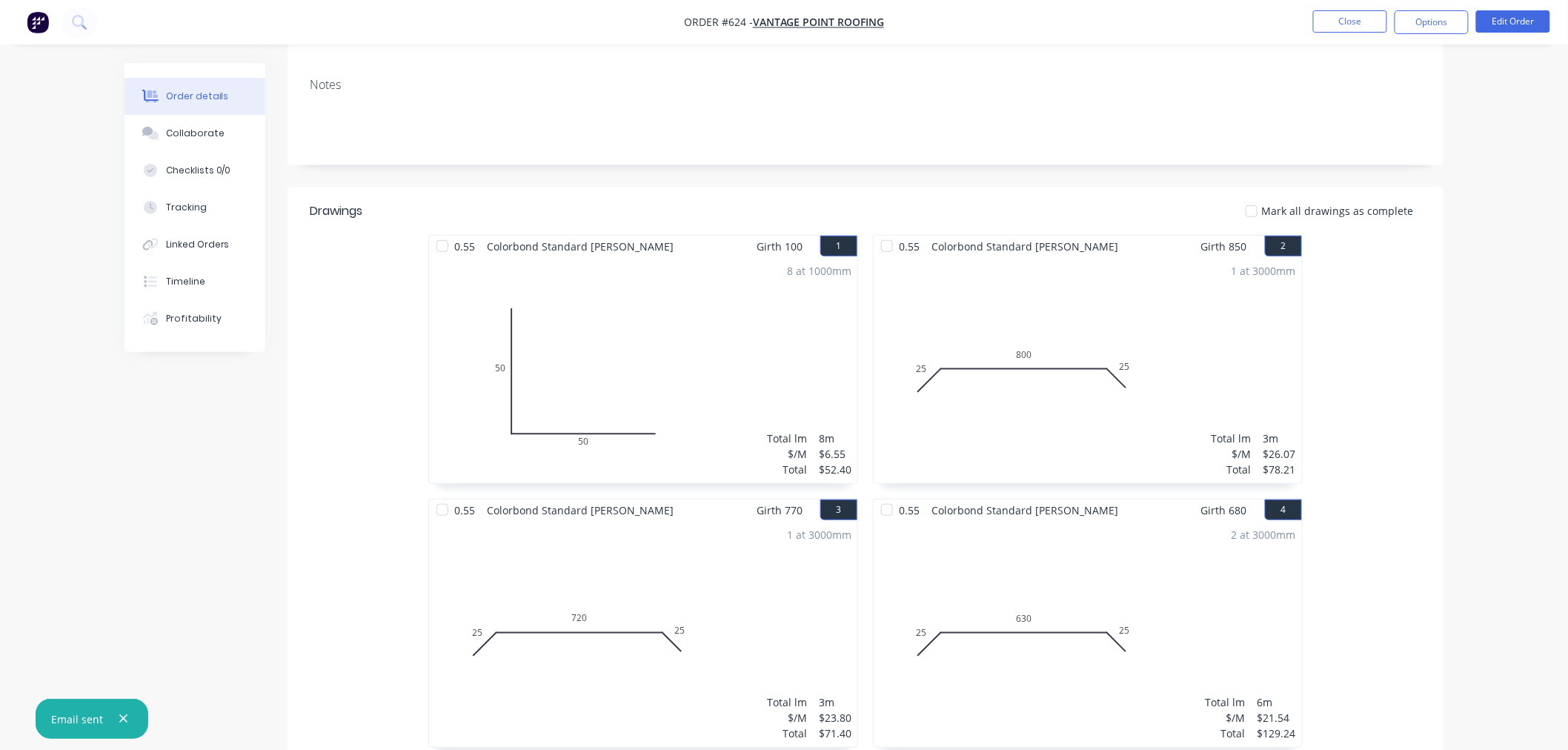
scroll to position [493, 0]
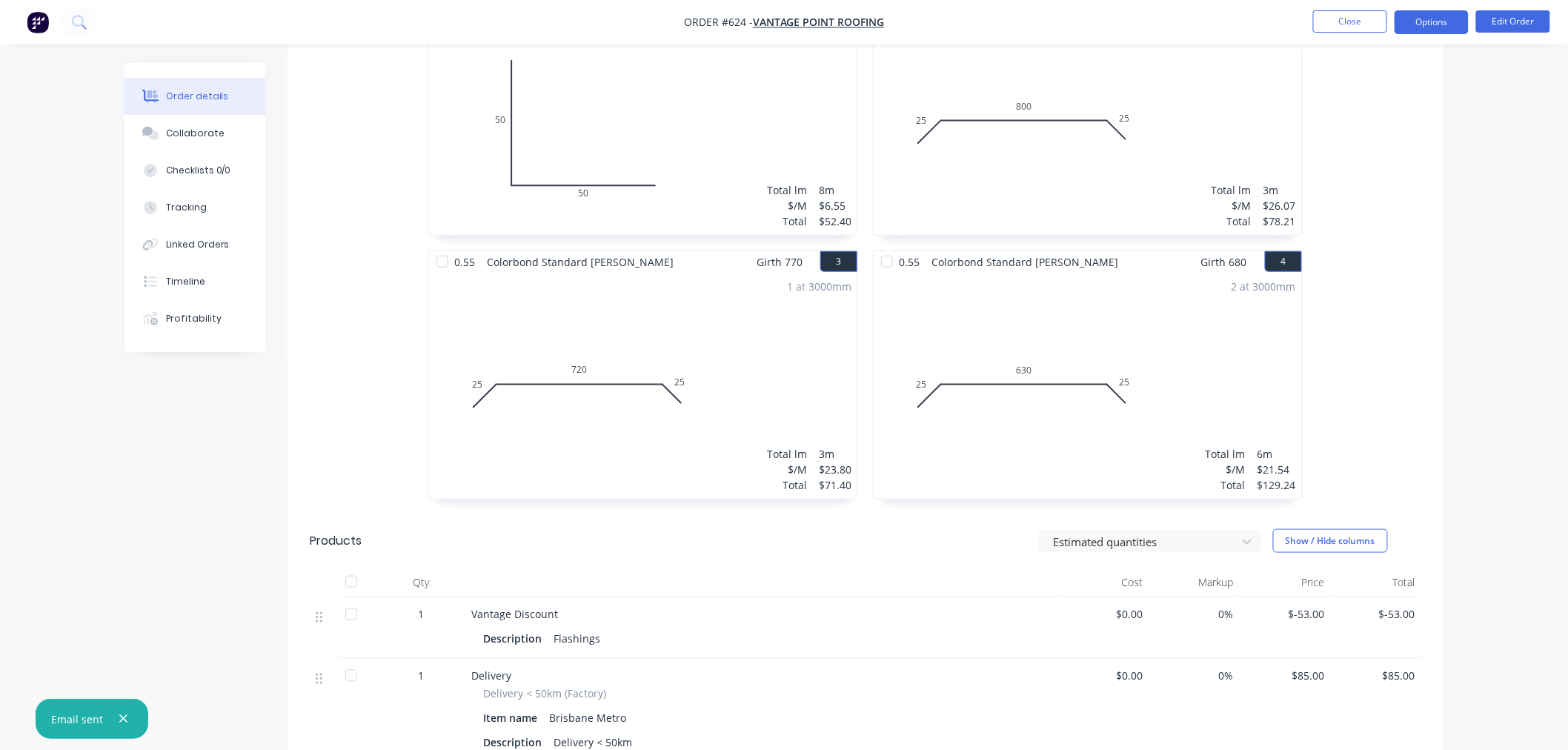
click at [1454, 23] on button "Options" at bounding box center [1431, 22] width 74 height 24
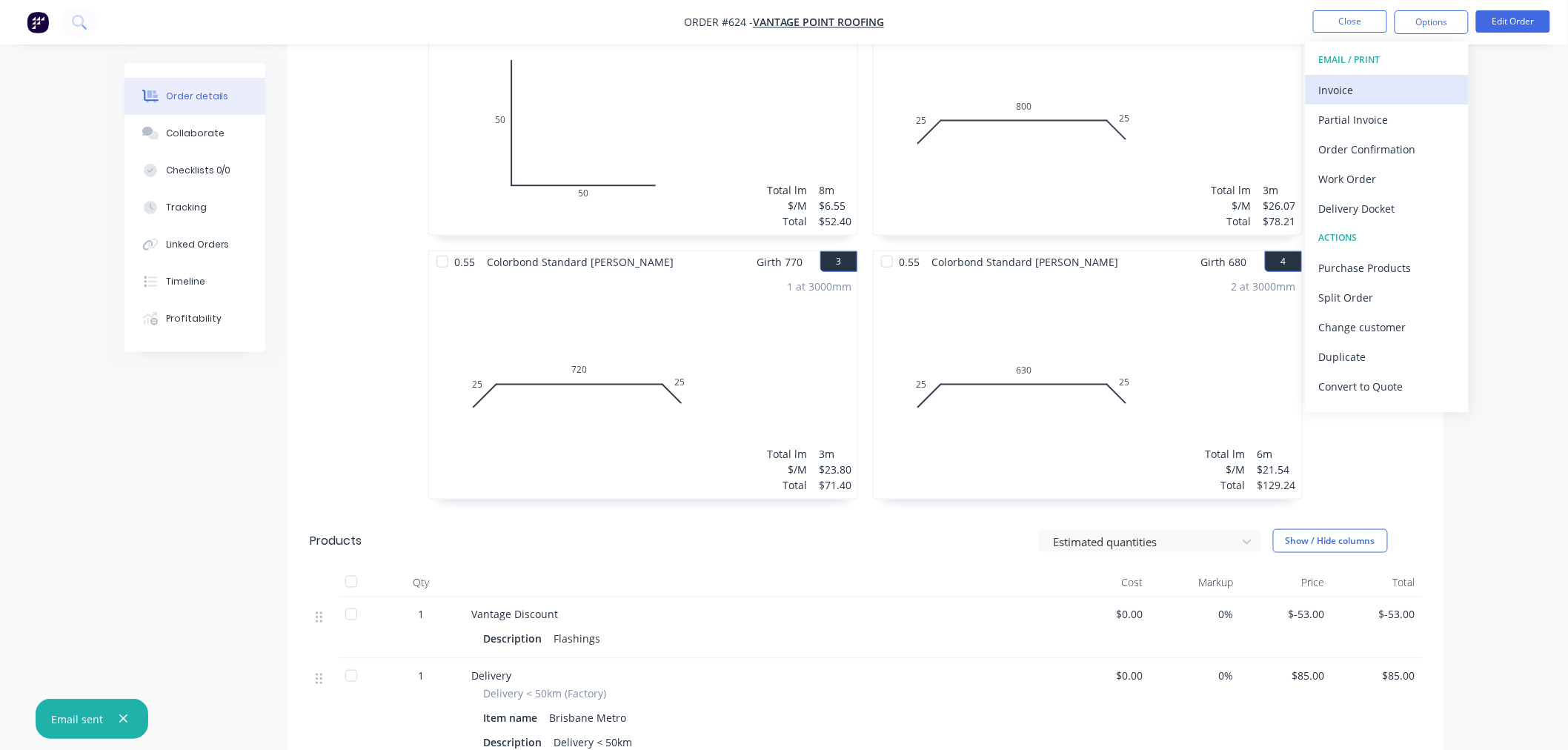
click at [1401, 82] on div "Invoice" at bounding box center [1387, 90] width 137 height 21
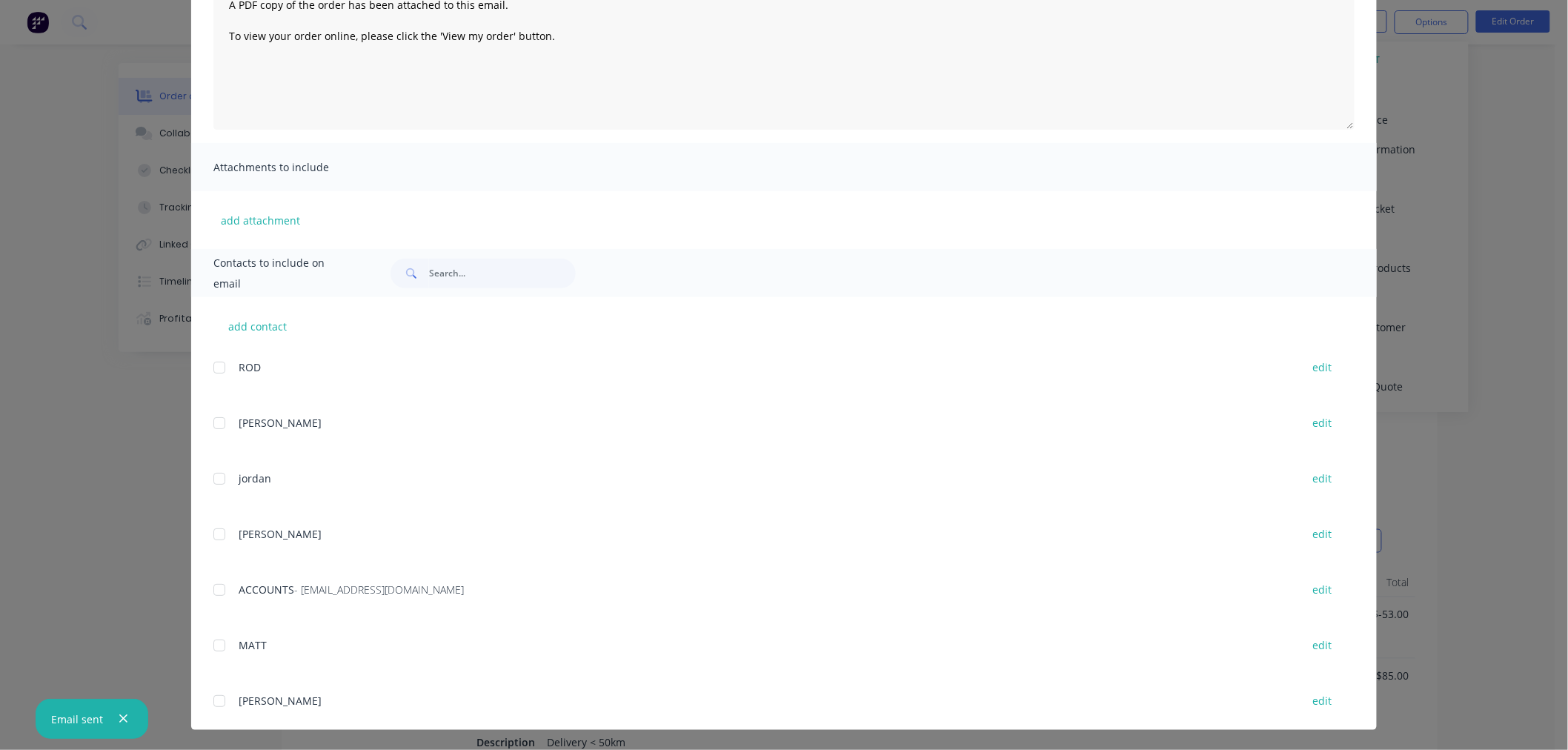
scroll to position [247, 0]
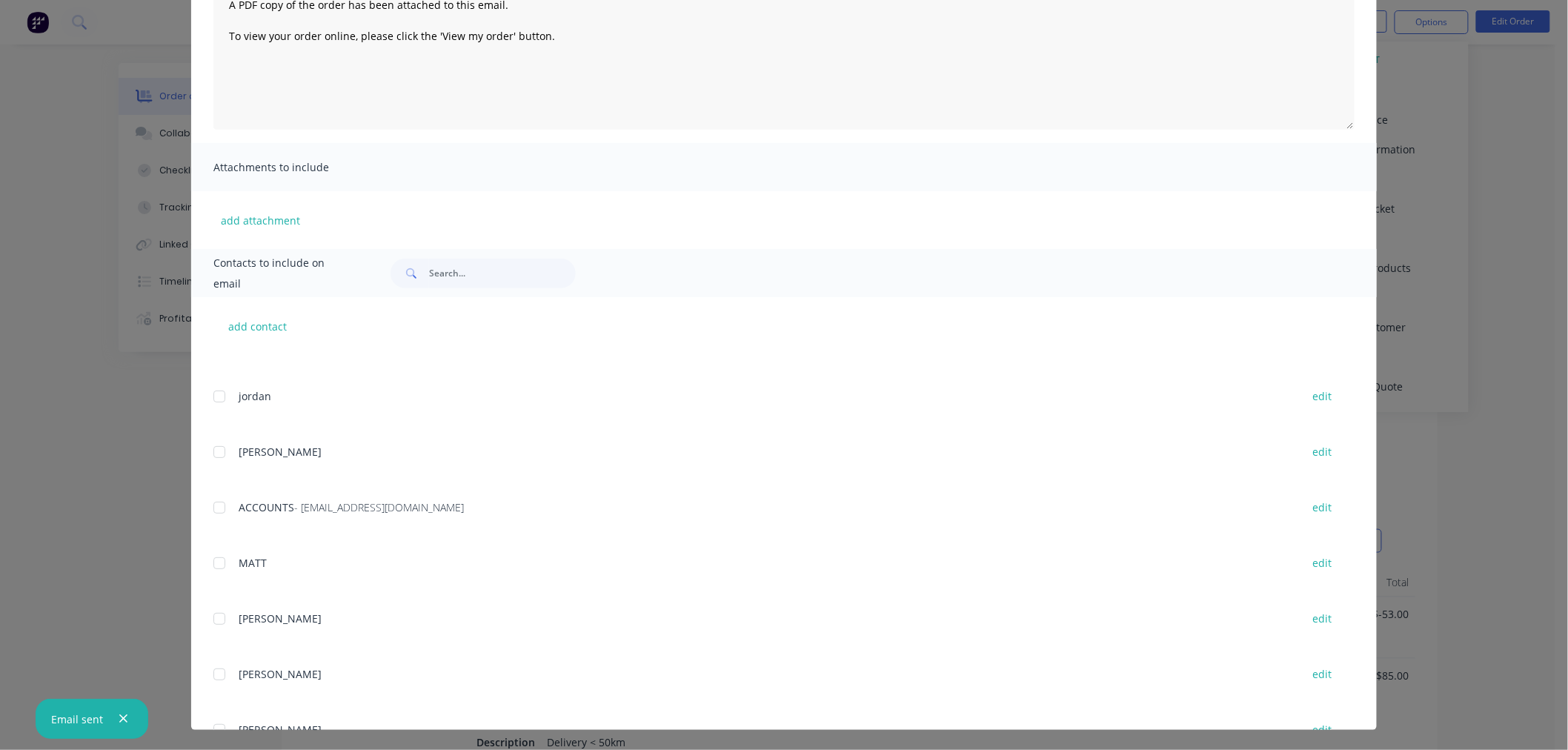
click at [216, 505] on div at bounding box center [218, 507] width 29 height 29
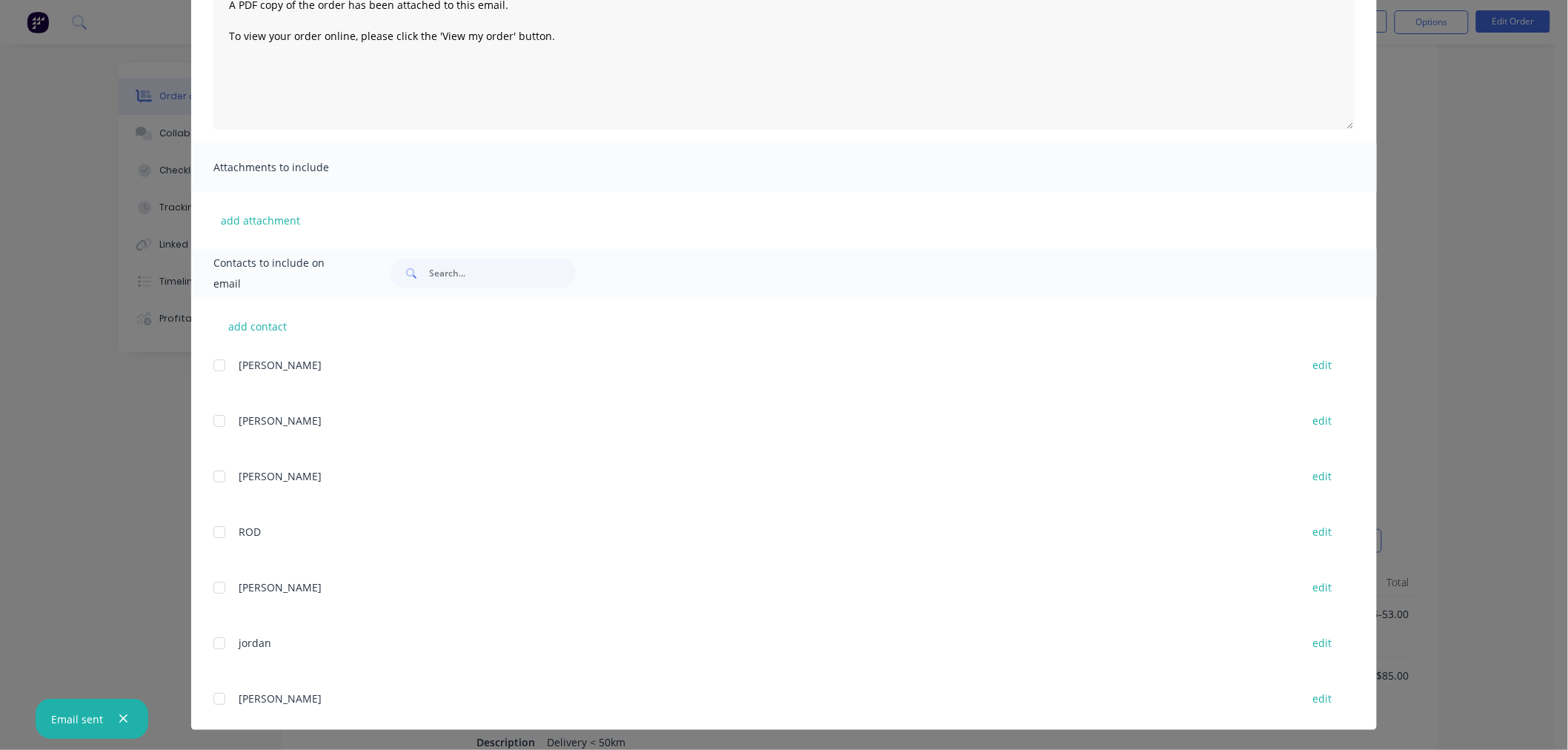
scroll to position [0, 0]
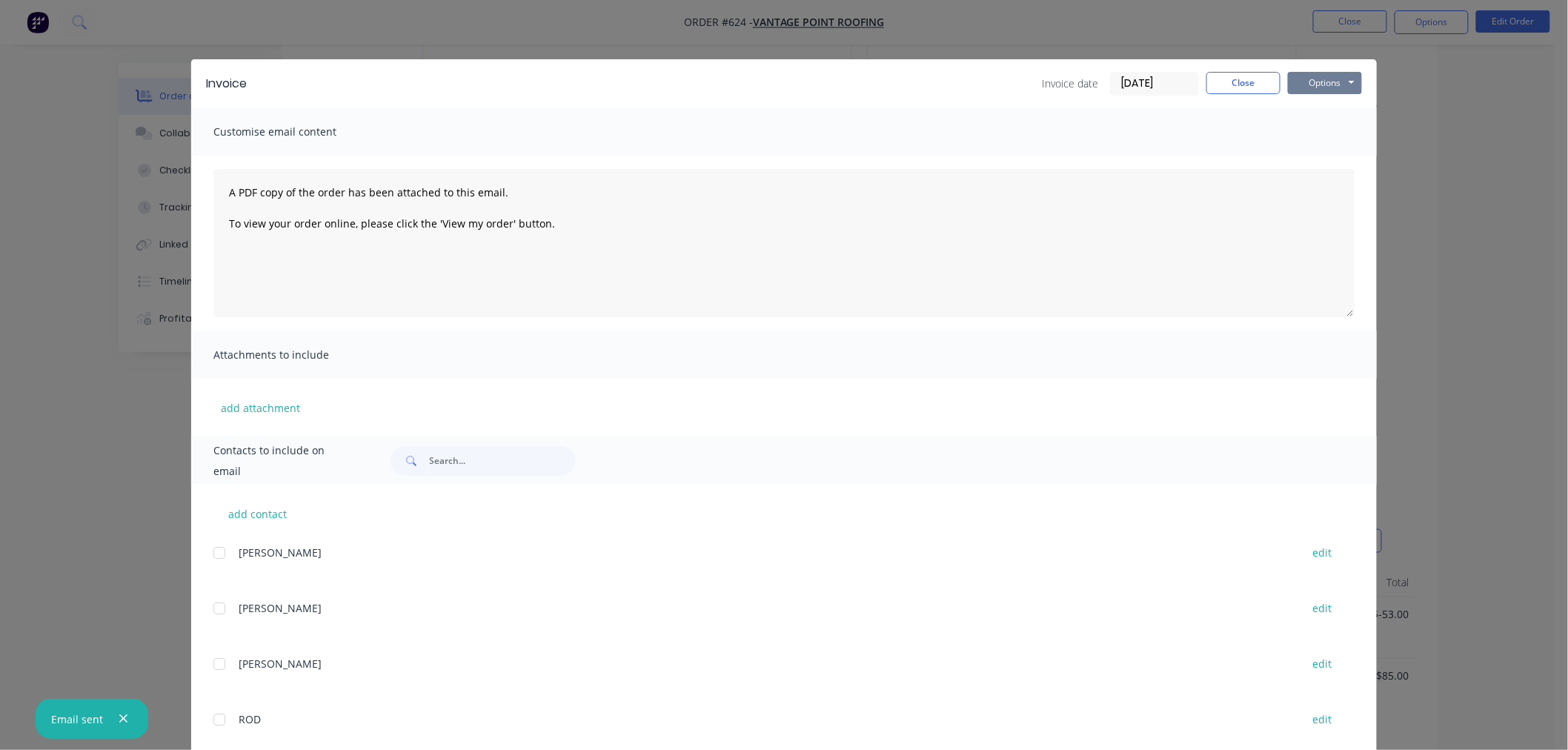
click at [1311, 75] on button "Options" at bounding box center [1324, 83] width 74 height 22
click at [1327, 160] on button "Email" at bounding box center [1334, 158] width 95 height 25
click at [1234, 79] on button "Close" at bounding box center [1242, 83] width 74 height 22
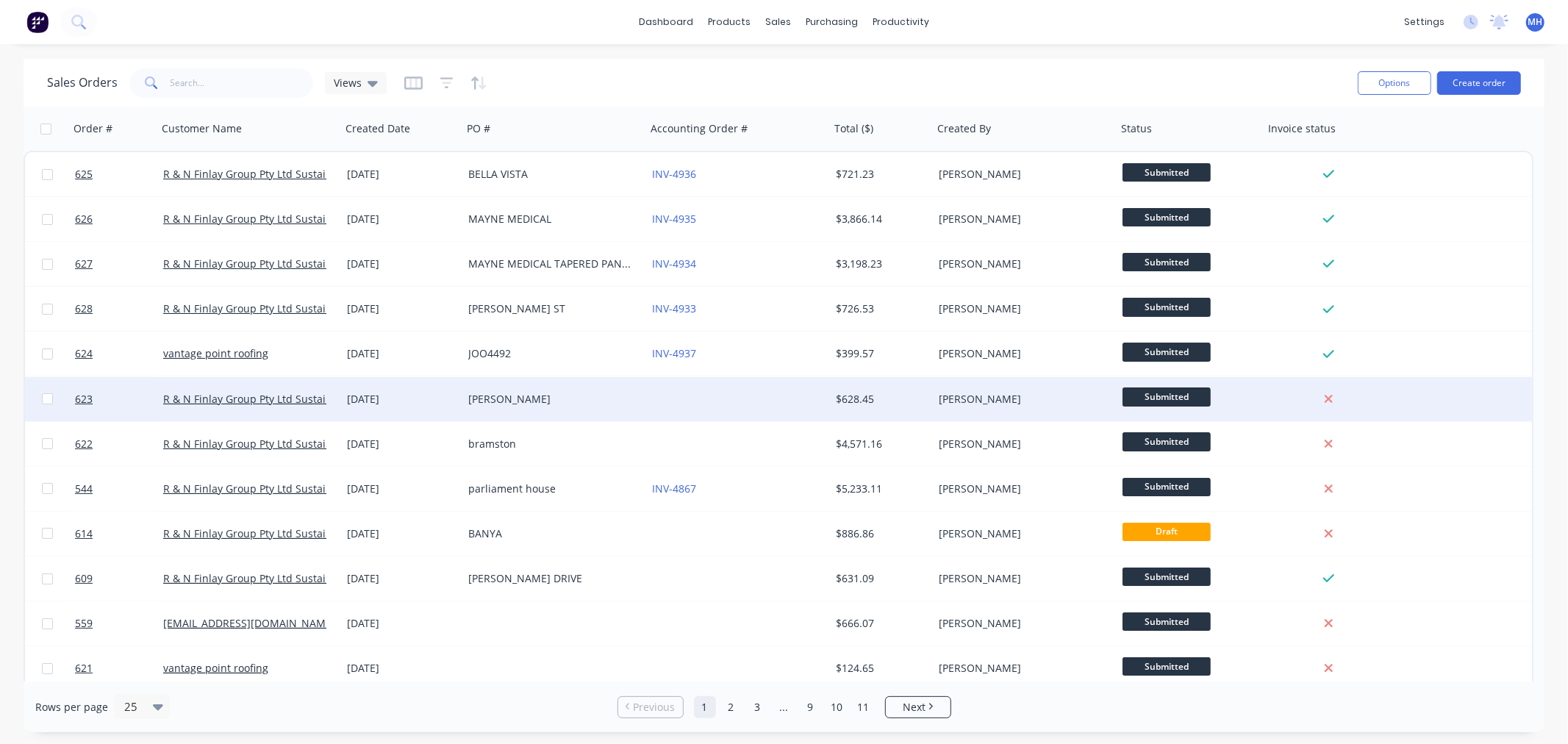
click at [643, 400] on div "[PERSON_NAME]" at bounding box center [554, 399] width 184 height 44
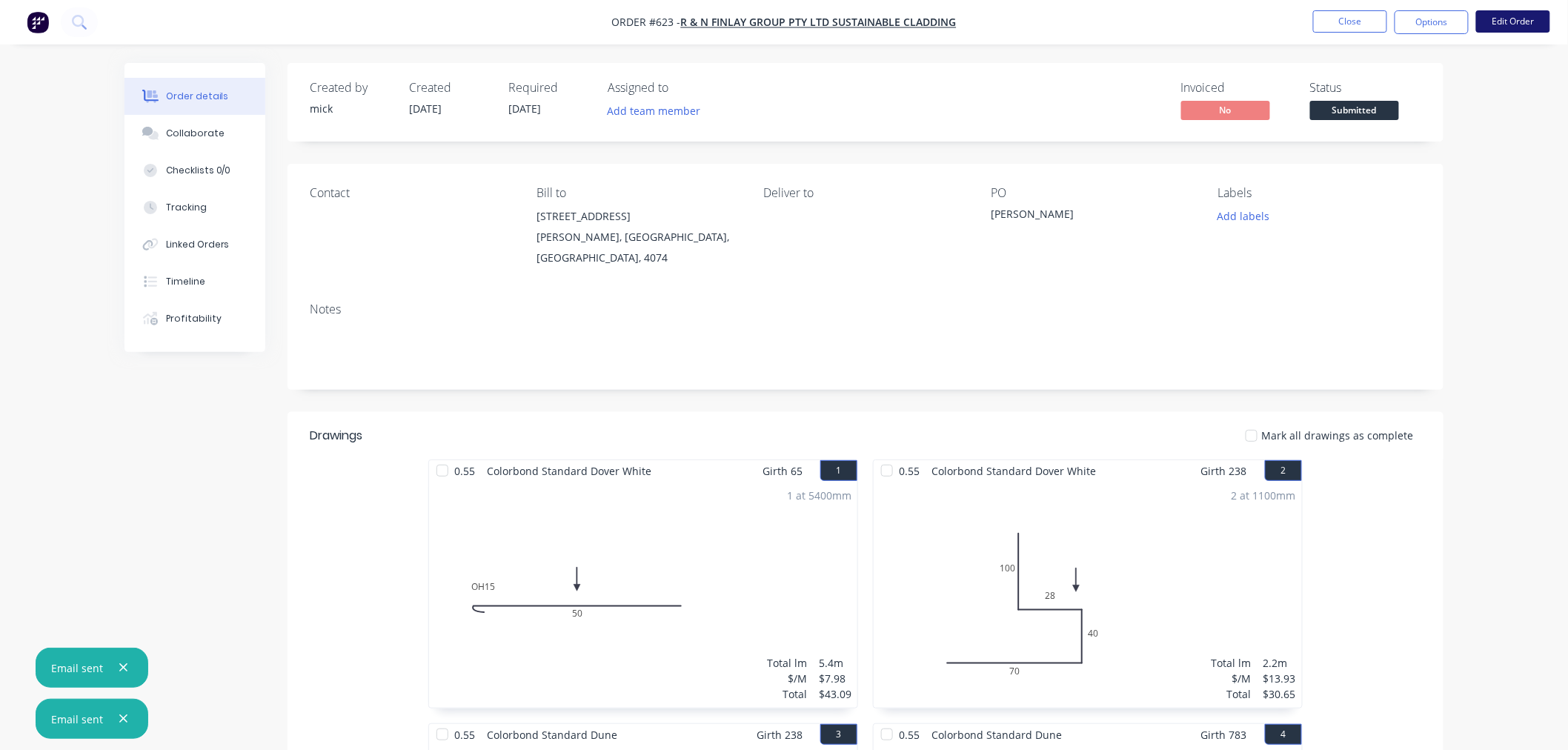
click at [1494, 24] on button "Edit Order" at bounding box center [1512, 21] width 74 height 22
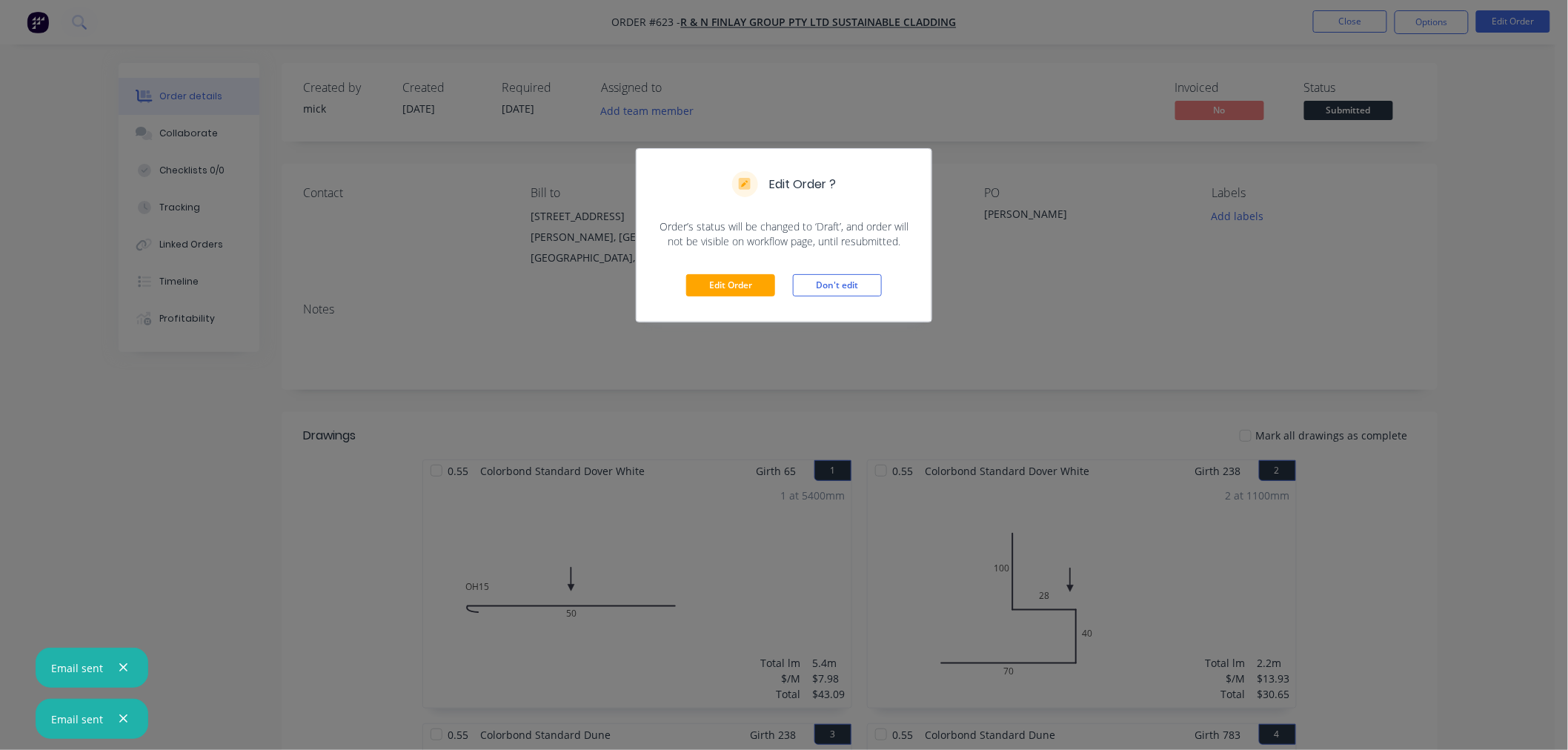
click at [737, 270] on div "Edit Order Don't edit" at bounding box center [783, 284] width 295 height 72
click at [737, 281] on button "Edit Order" at bounding box center [731, 285] width 89 height 22
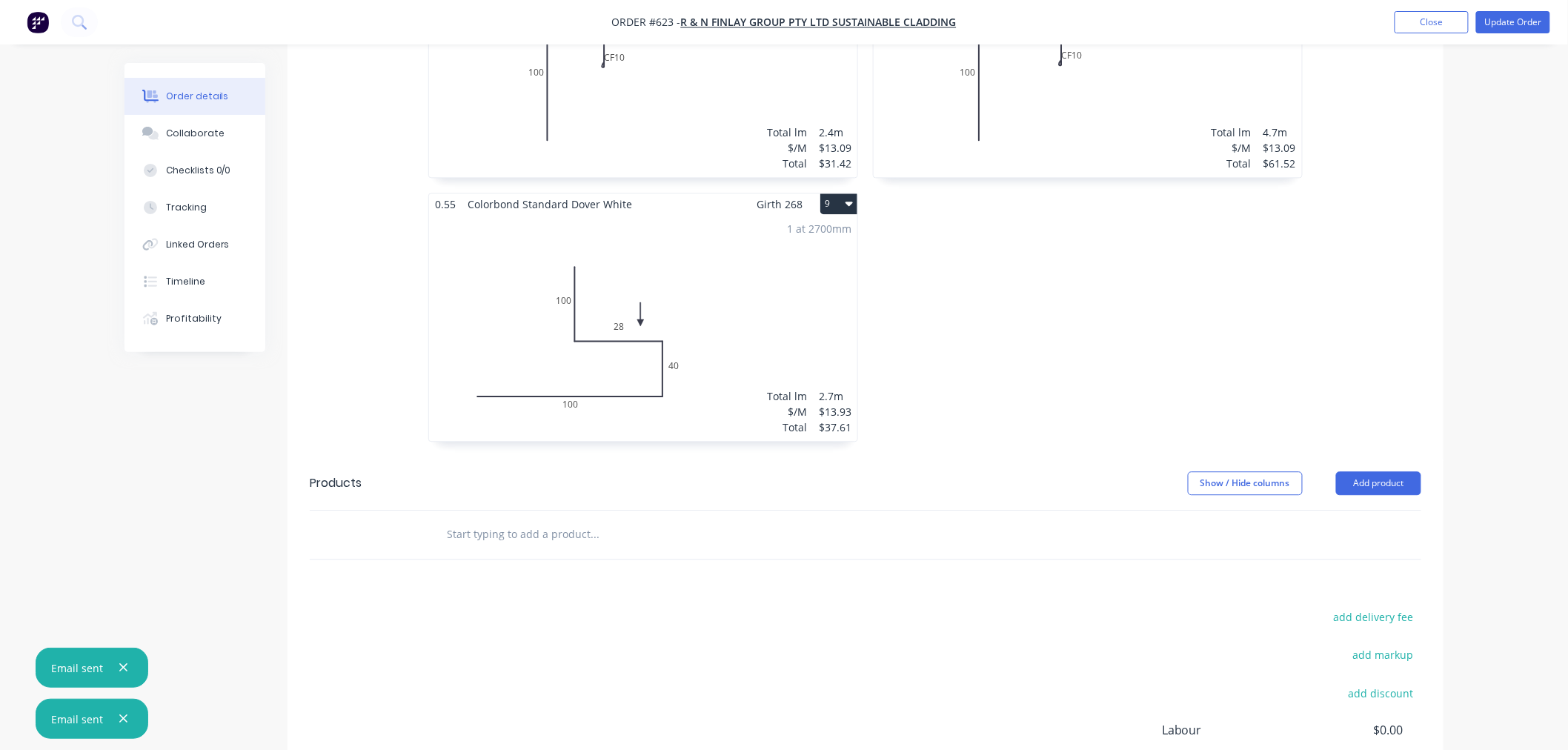
scroll to position [1519, 0]
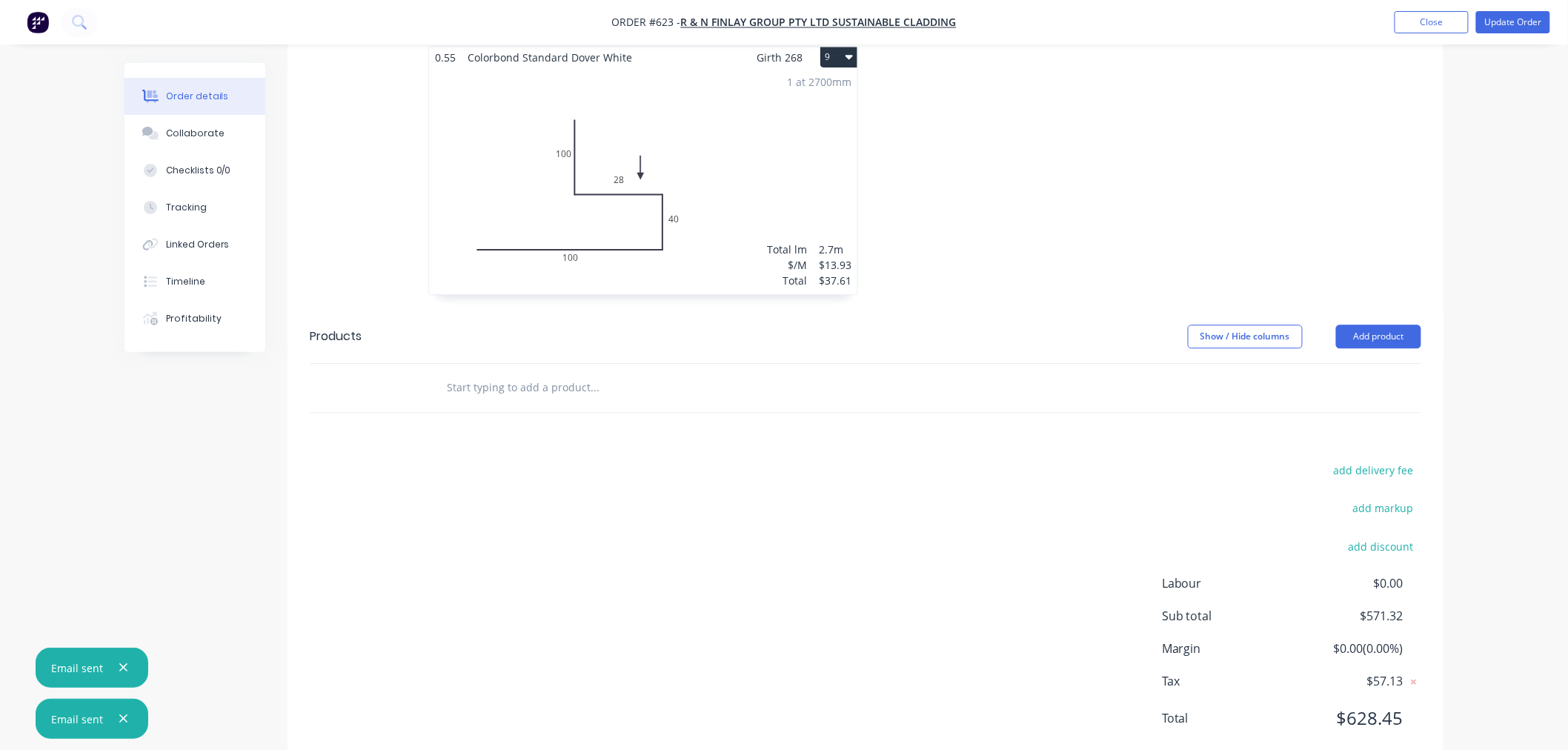
click at [631, 373] on input "text" at bounding box center [593, 387] width 296 height 29
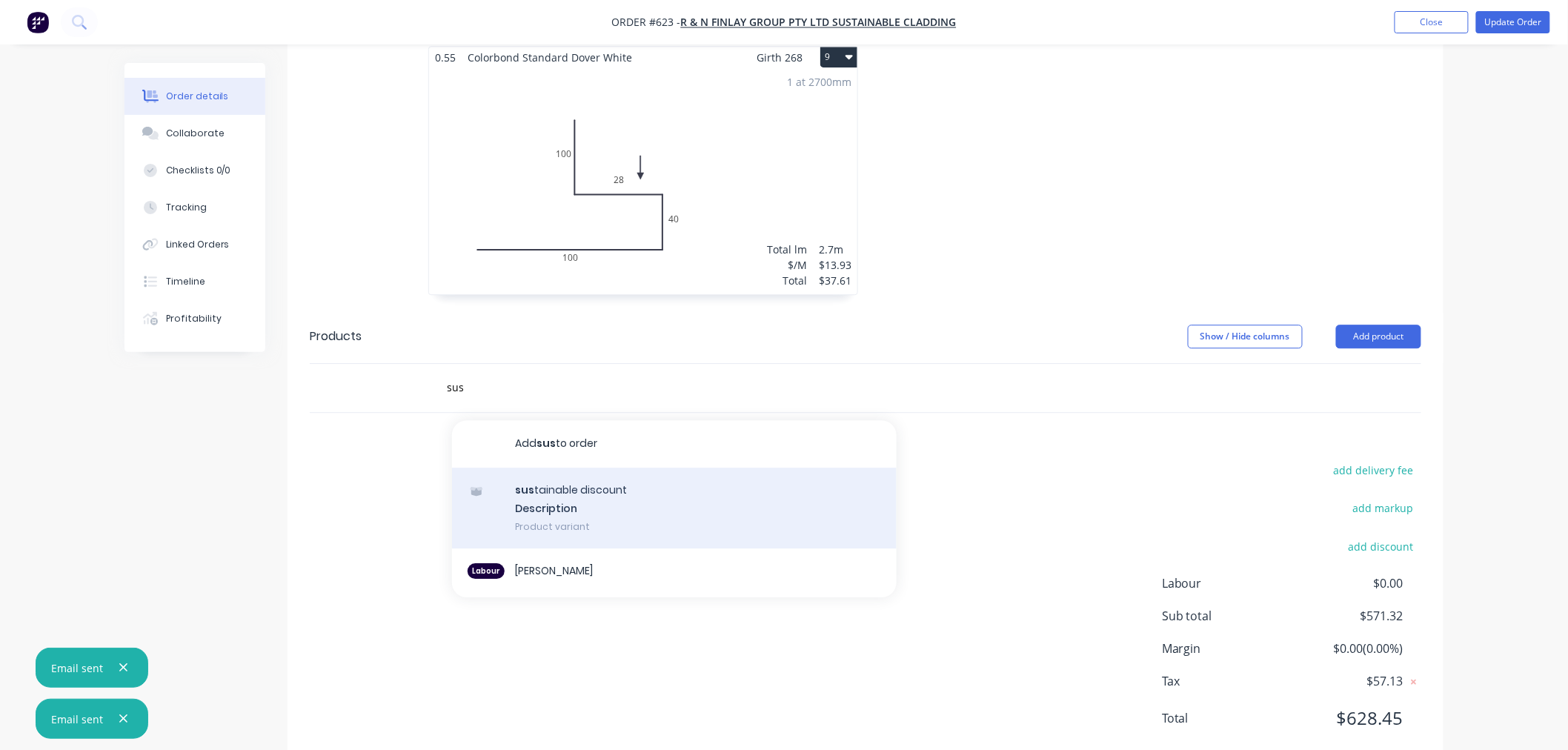
click at [590, 468] on div "sus tainable discount Description Product variant" at bounding box center [674, 508] width 445 height 82
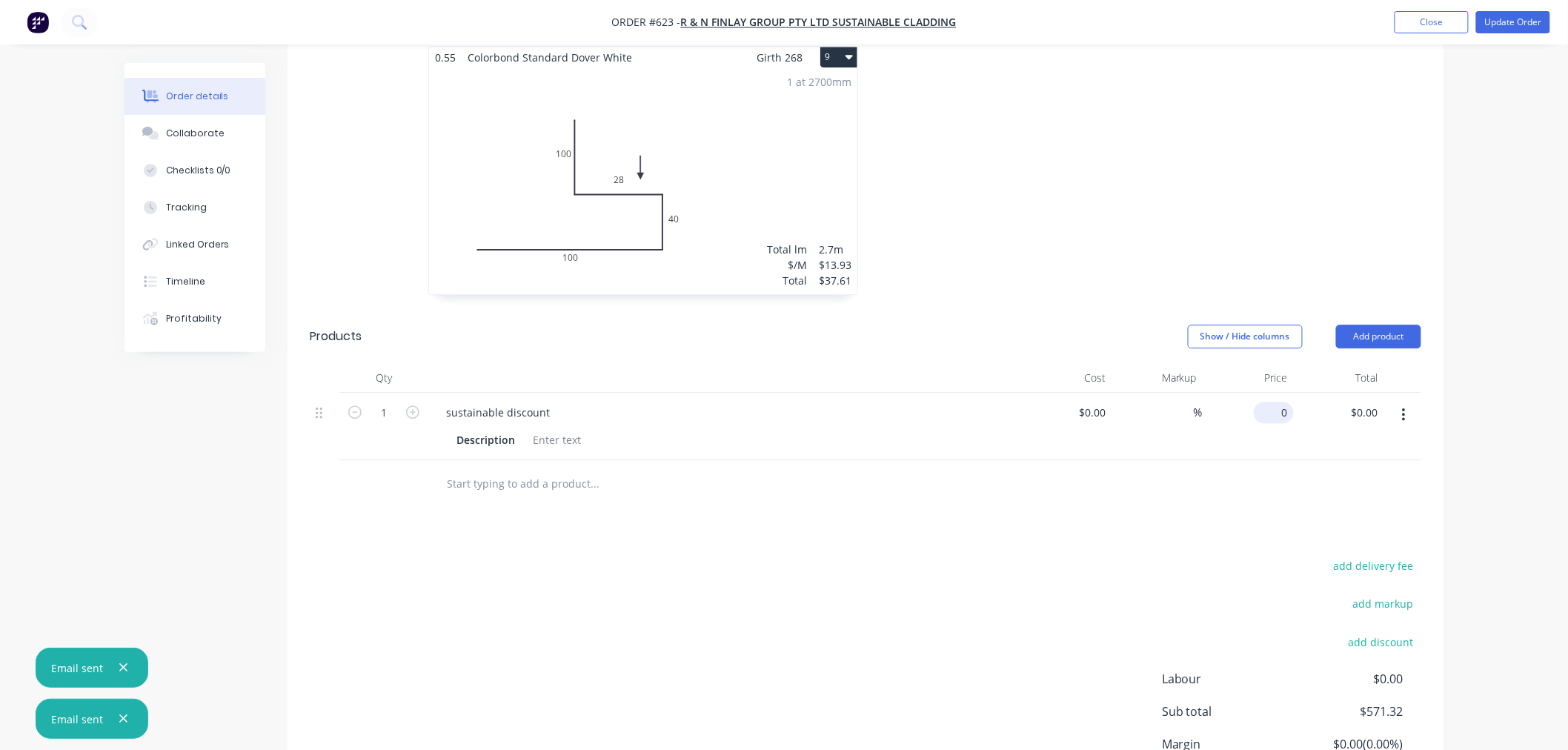
click at [1284, 402] on input "0" at bounding box center [1276, 412] width 34 height 21
click at [1164, 556] on div "add delivery fee add markup add discount Labour $0.00 Sub total $571.32 Margin …" at bounding box center [865, 699] width 1111 height 286
click at [494, 469] on input "text" at bounding box center [593, 483] width 296 height 29
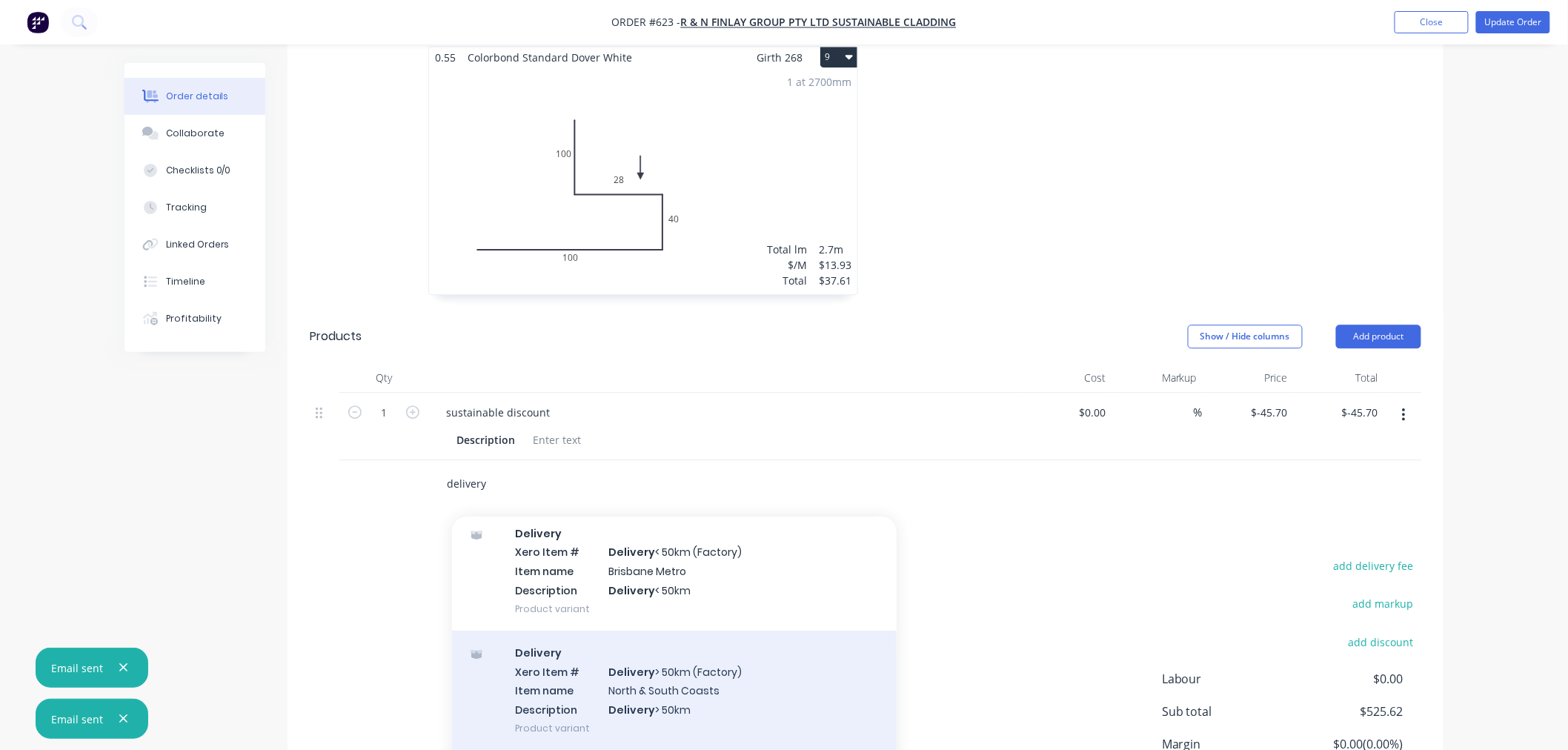
scroll to position [74, 0]
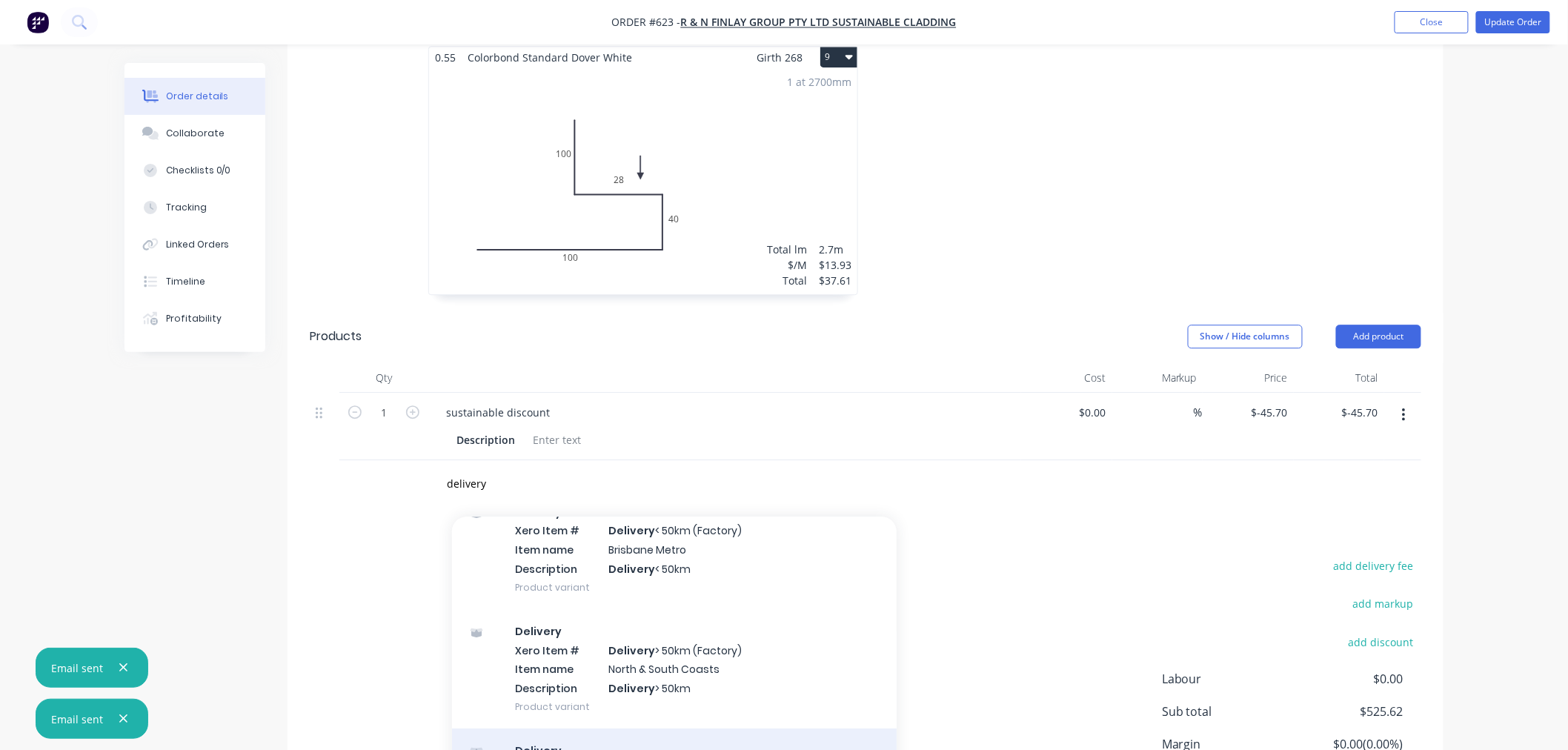
click at [589, 729] on div "Delivery Product" at bounding box center [674, 760] width 445 height 62
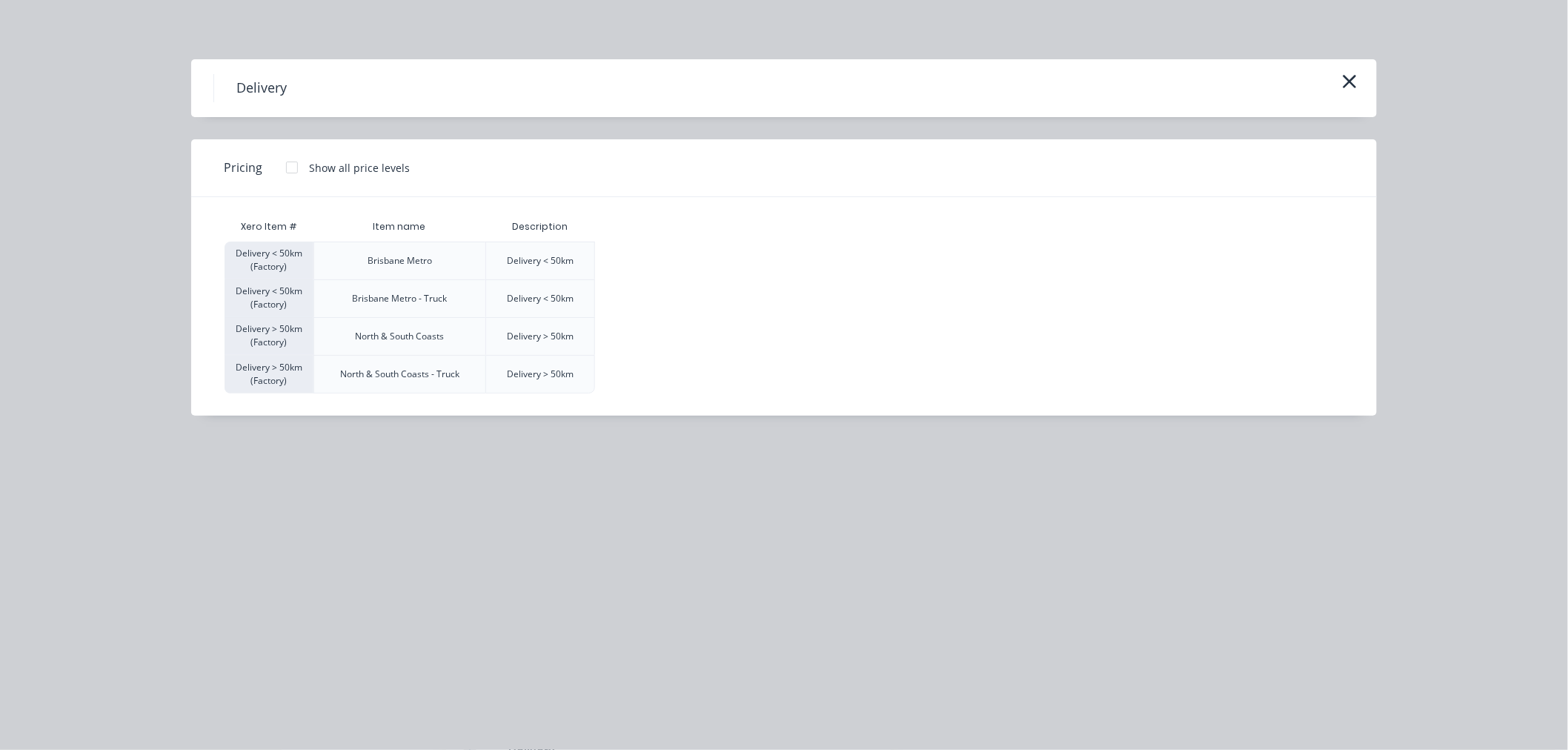
click at [284, 164] on div at bounding box center [292, 167] width 29 height 29
click at [655, 265] on div "$120.00" at bounding box center [632, 261] width 74 height 37
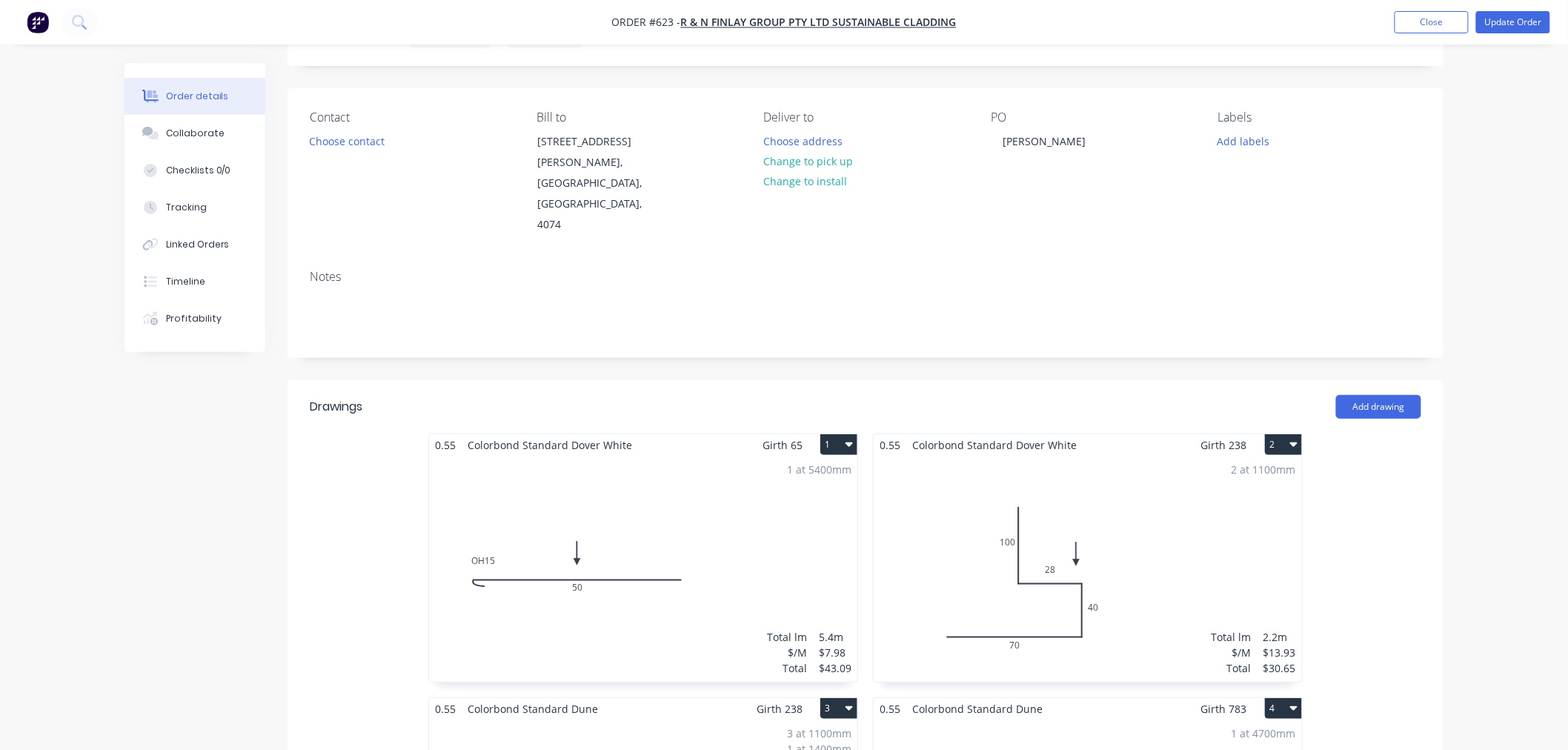
scroll to position [0, 0]
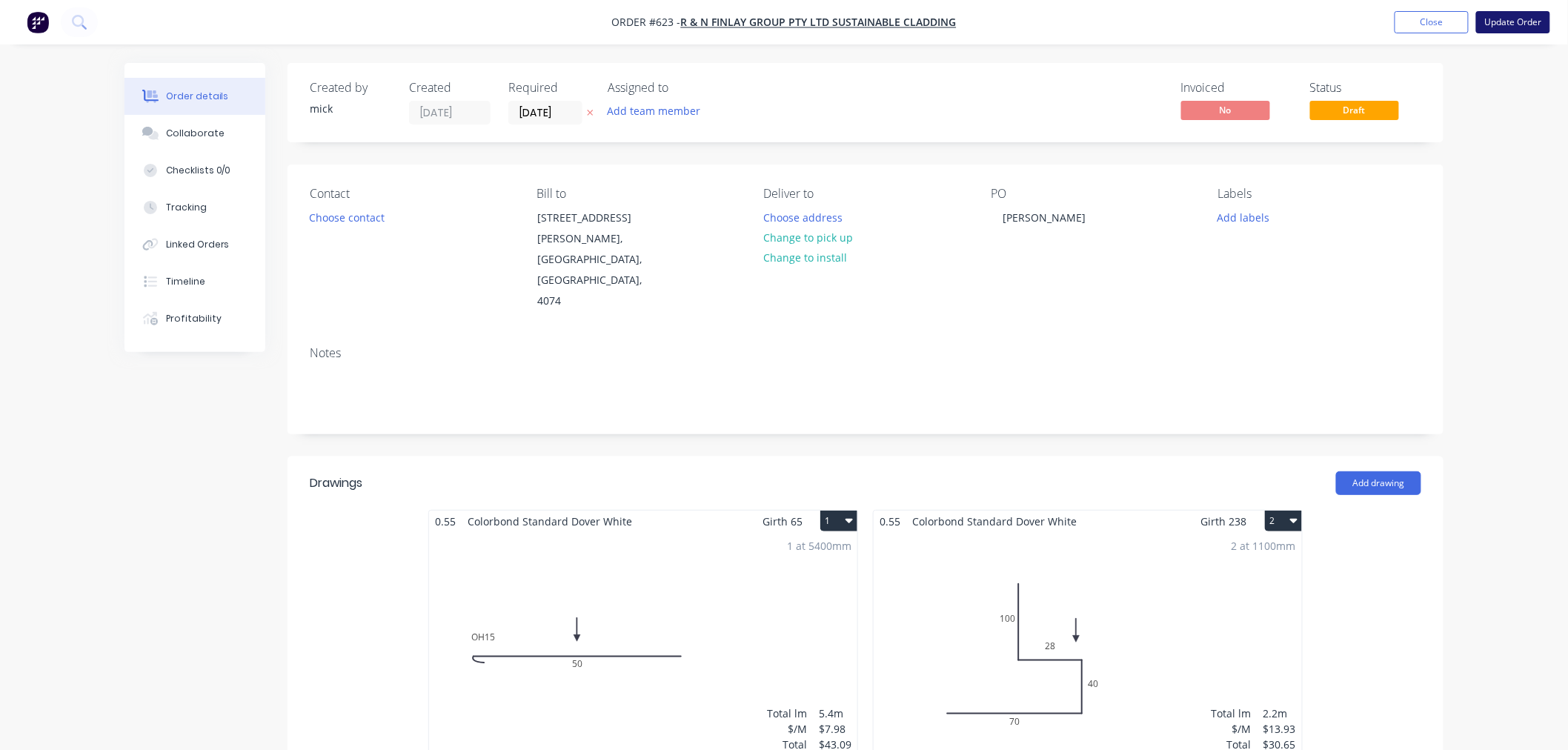
click at [1507, 19] on button "Update Order" at bounding box center [1512, 22] width 74 height 22
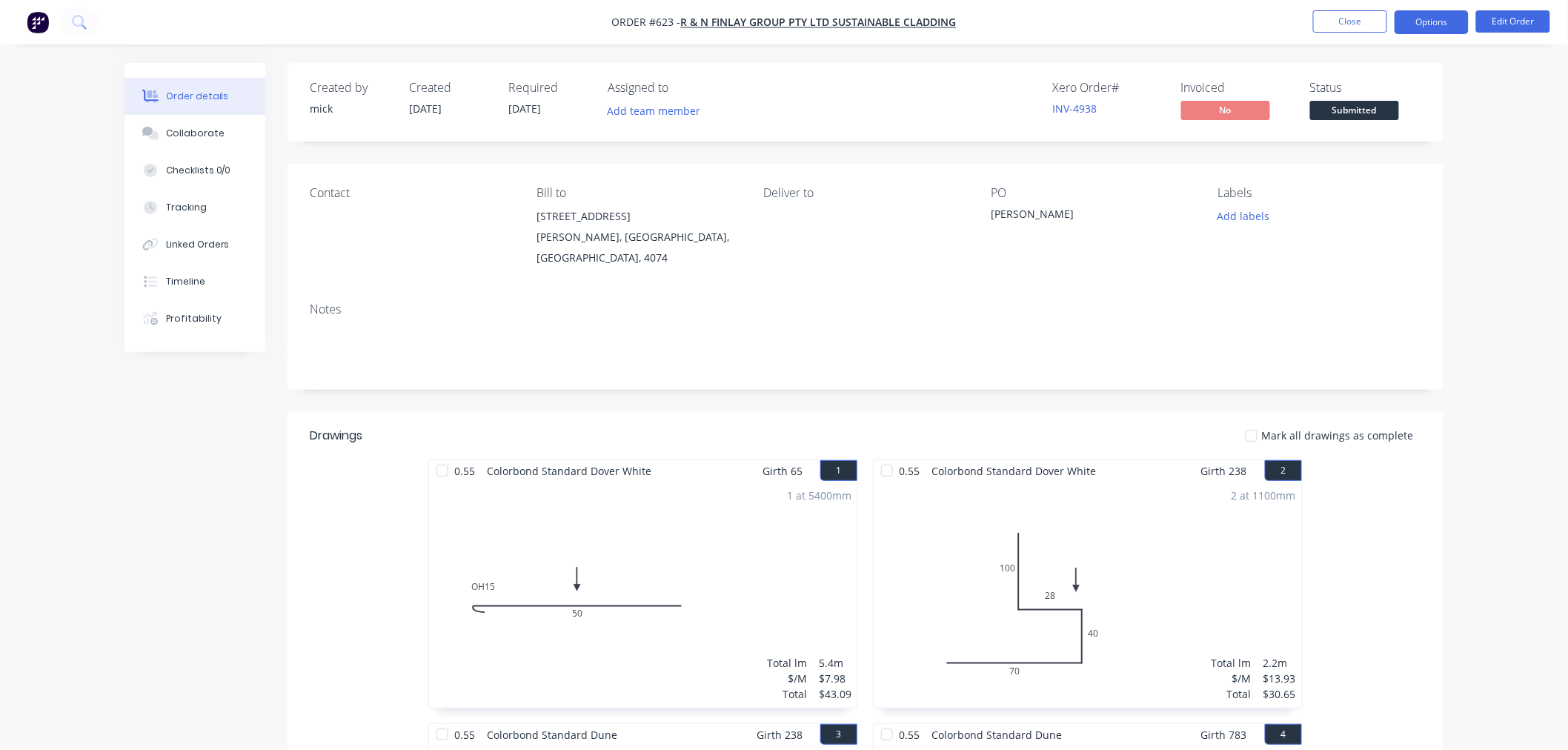
click at [1431, 22] on button "Options" at bounding box center [1431, 22] width 74 height 24
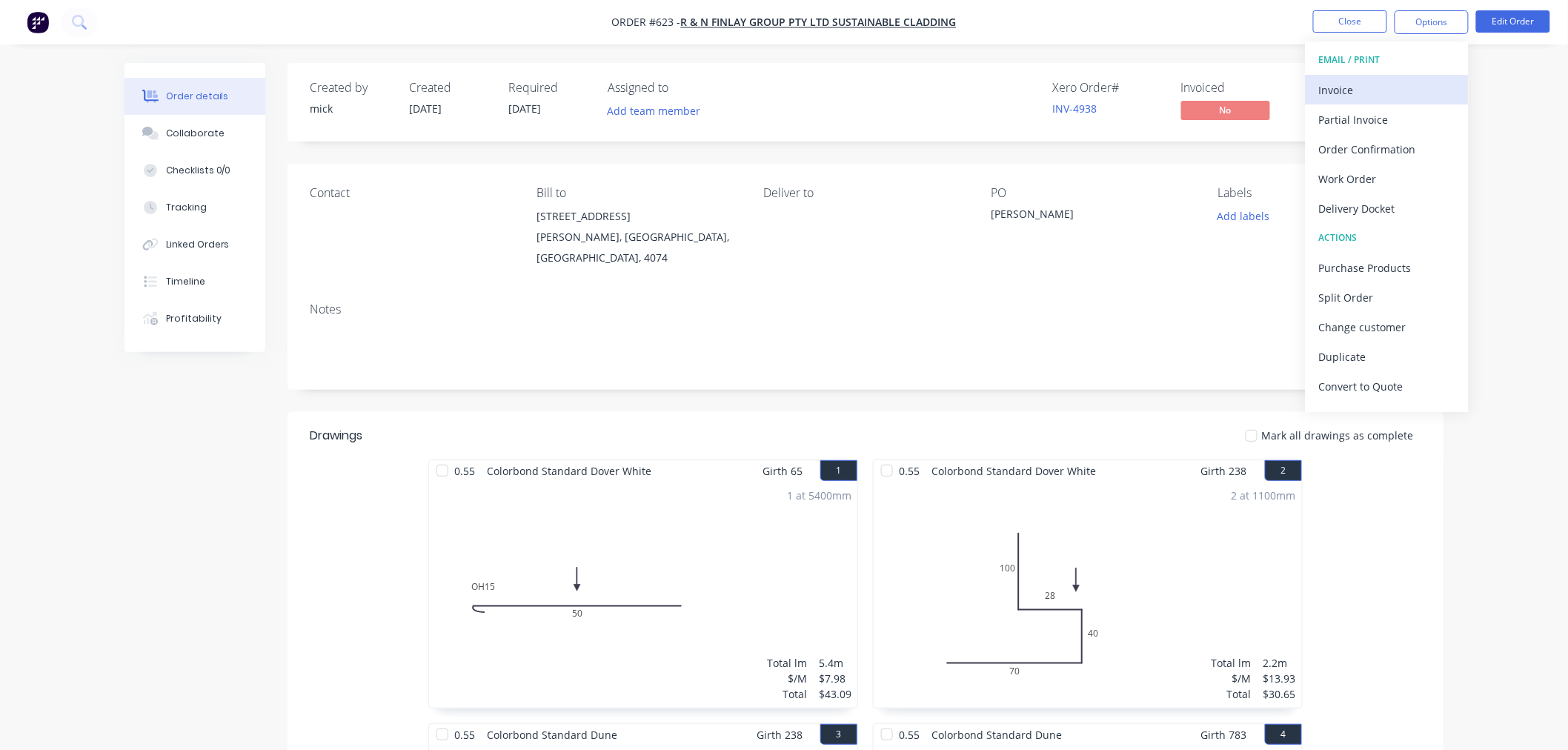
click at [1397, 80] on div "Invoice" at bounding box center [1387, 90] width 137 height 21
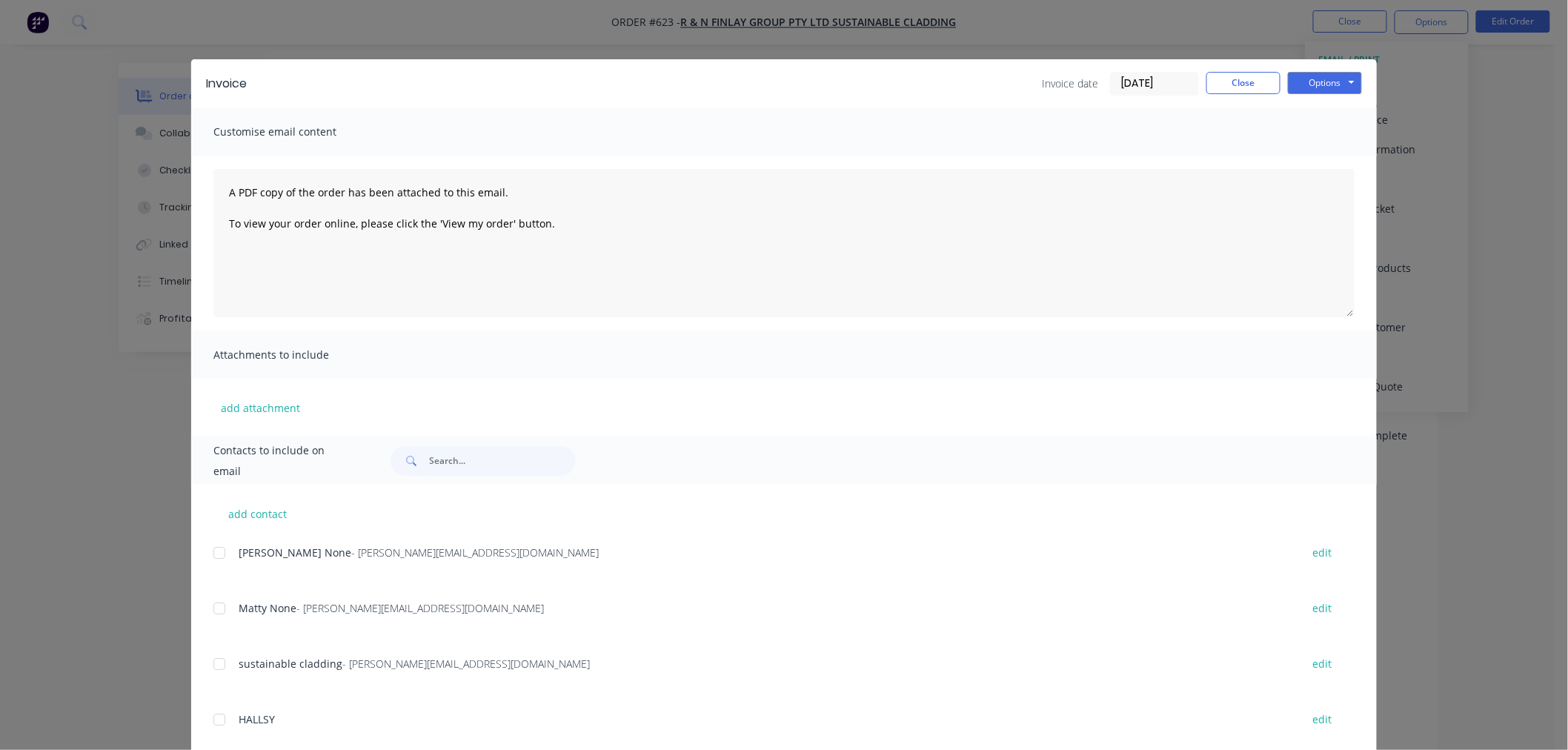
click at [216, 555] on div at bounding box center [218, 552] width 29 height 29
click at [212, 612] on div at bounding box center [218, 608] width 29 height 29
click at [1323, 89] on button "Options" at bounding box center [1324, 83] width 74 height 22
click at [1323, 149] on button "Email" at bounding box center [1334, 158] width 95 height 25
click at [1223, 77] on button "Close" at bounding box center [1242, 83] width 74 height 22
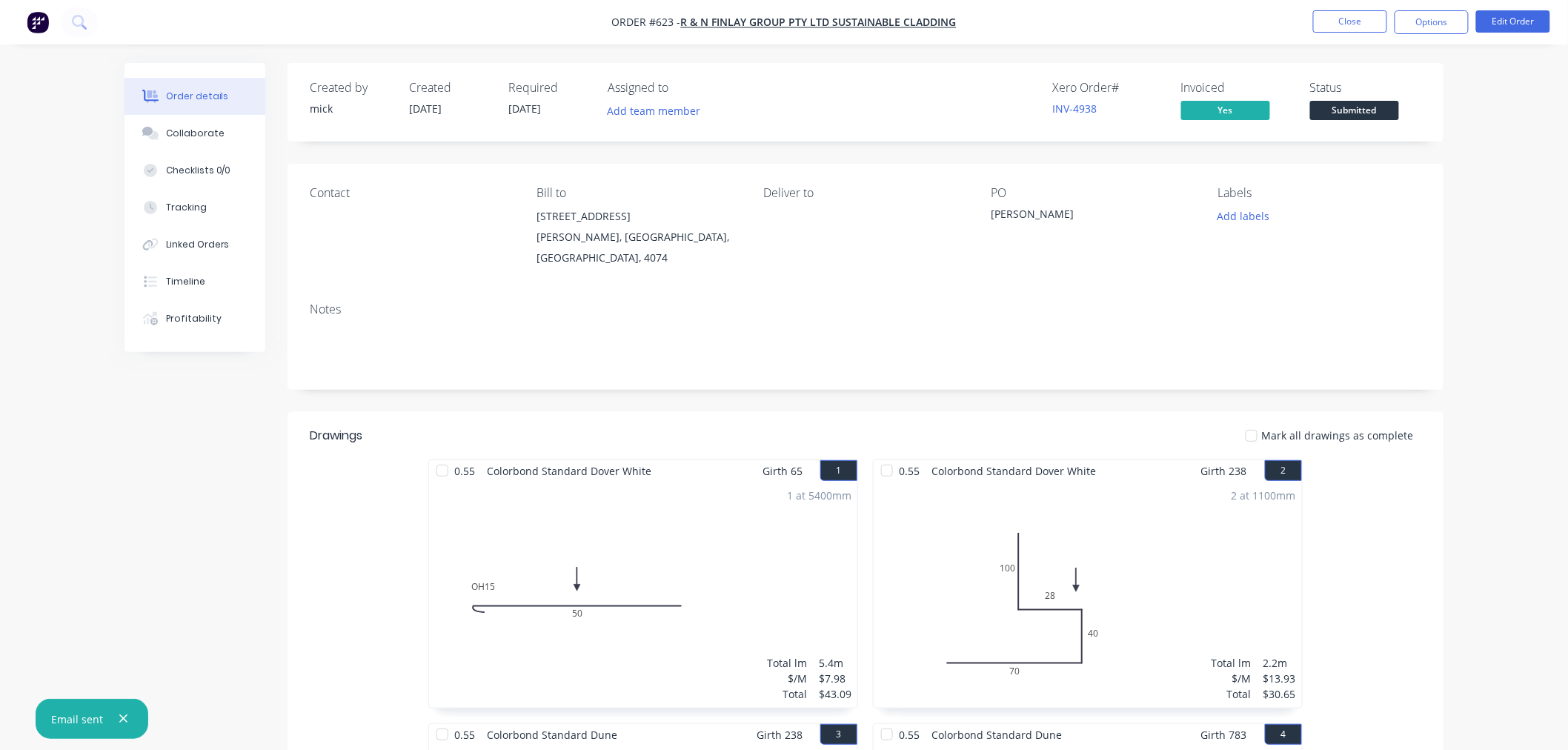
click at [34, 17] on img "button" at bounding box center [38, 22] width 22 height 22
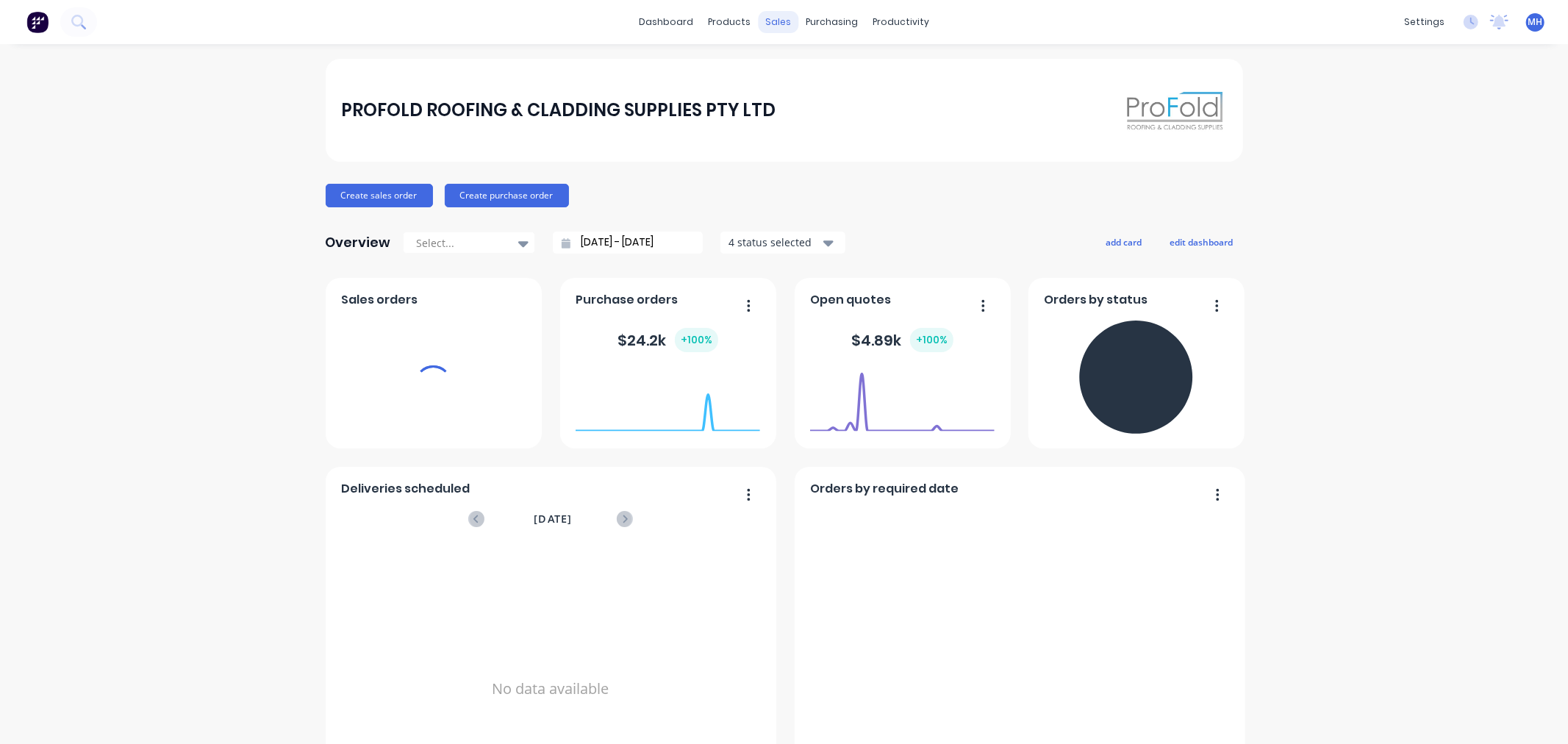
click at [780, 13] on div "sales" at bounding box center [778, 22] width 40 height 22
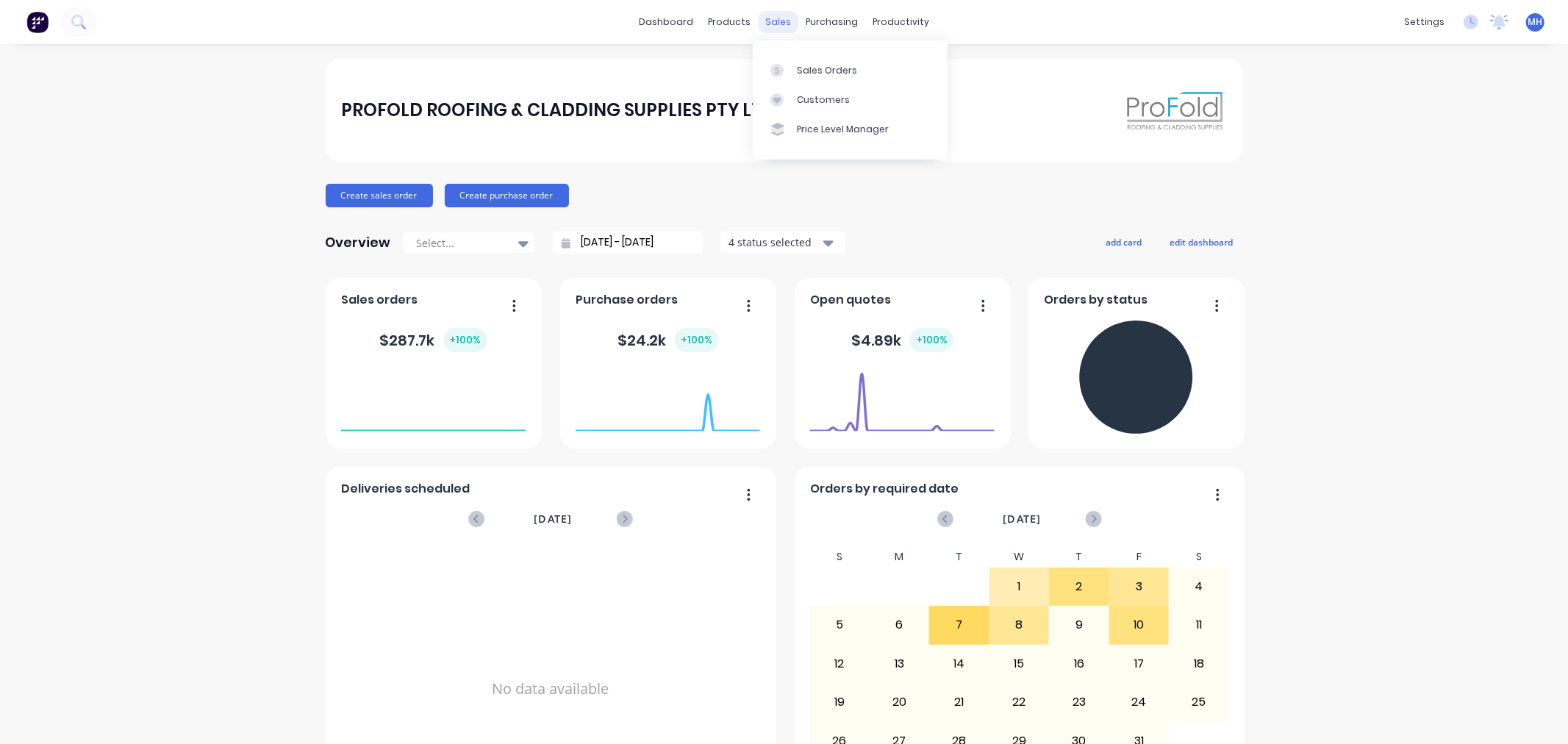
click at [780, 26] on div "sales" at bounding box center [778, 22] width 40 height 22
click at [798, 55] on link "Sales Orders" at bounding box center [850, 69] width 195 height 29
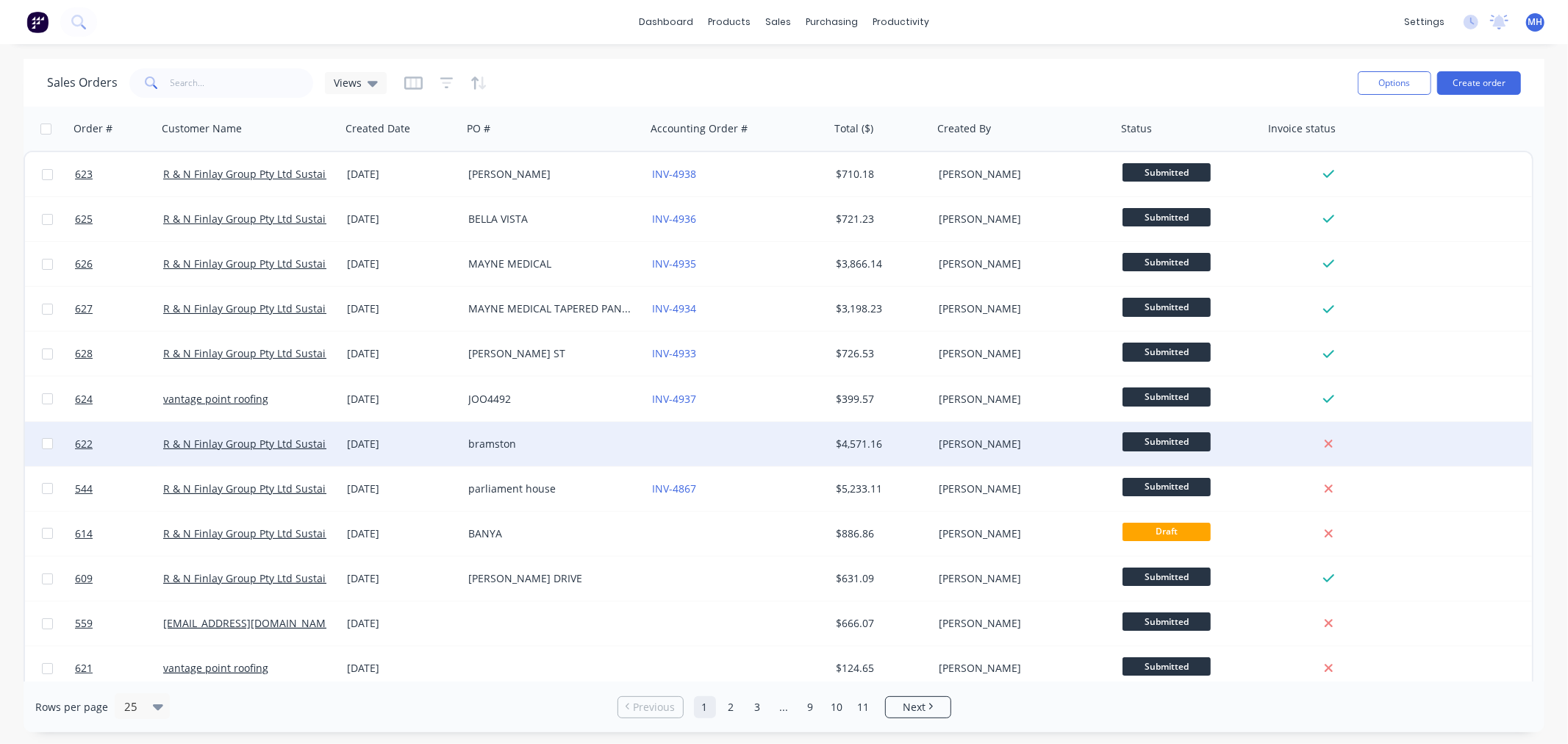
click at [777, 445] on div at bounding box center [738, 444] width 184 height 44
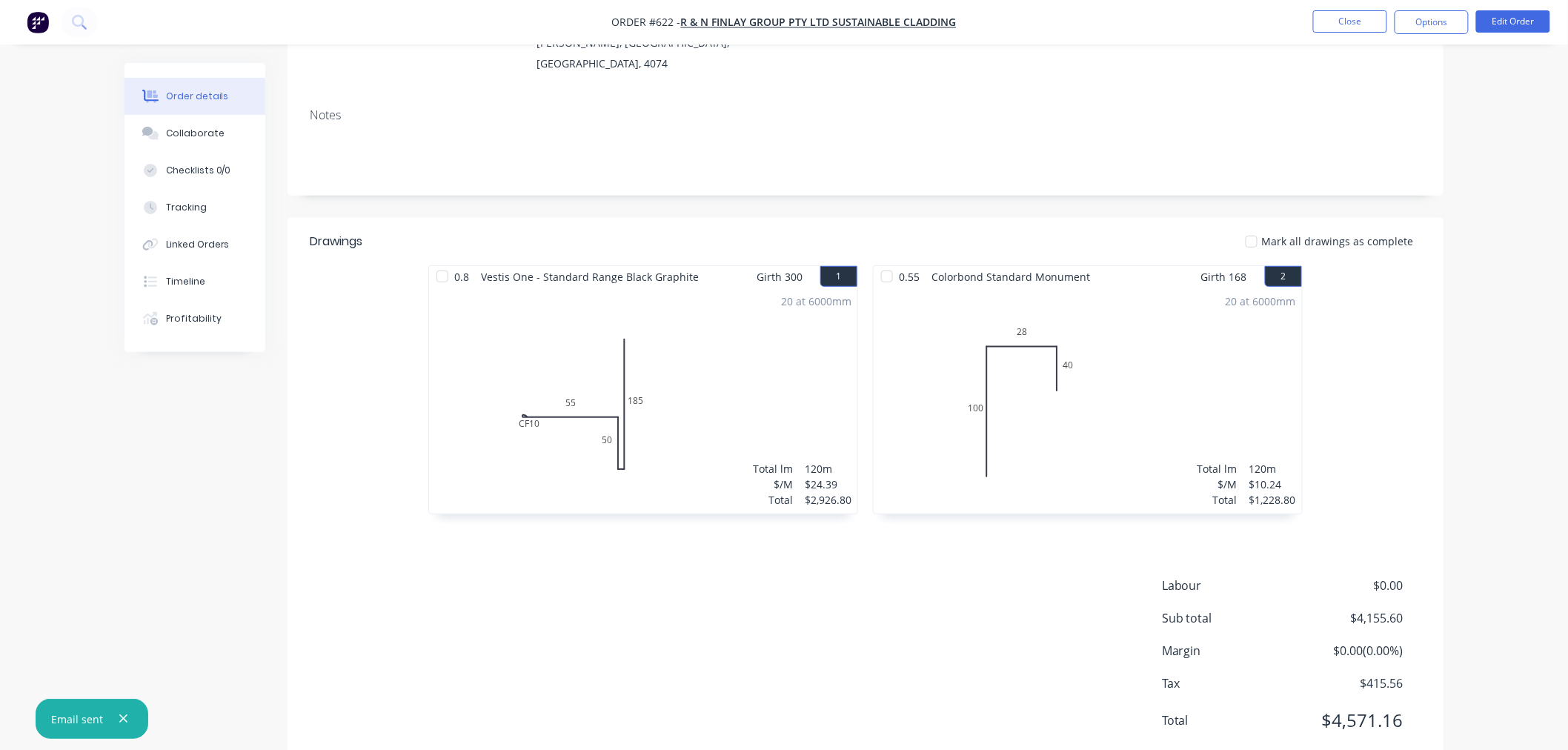
scroll to position [223, 0]
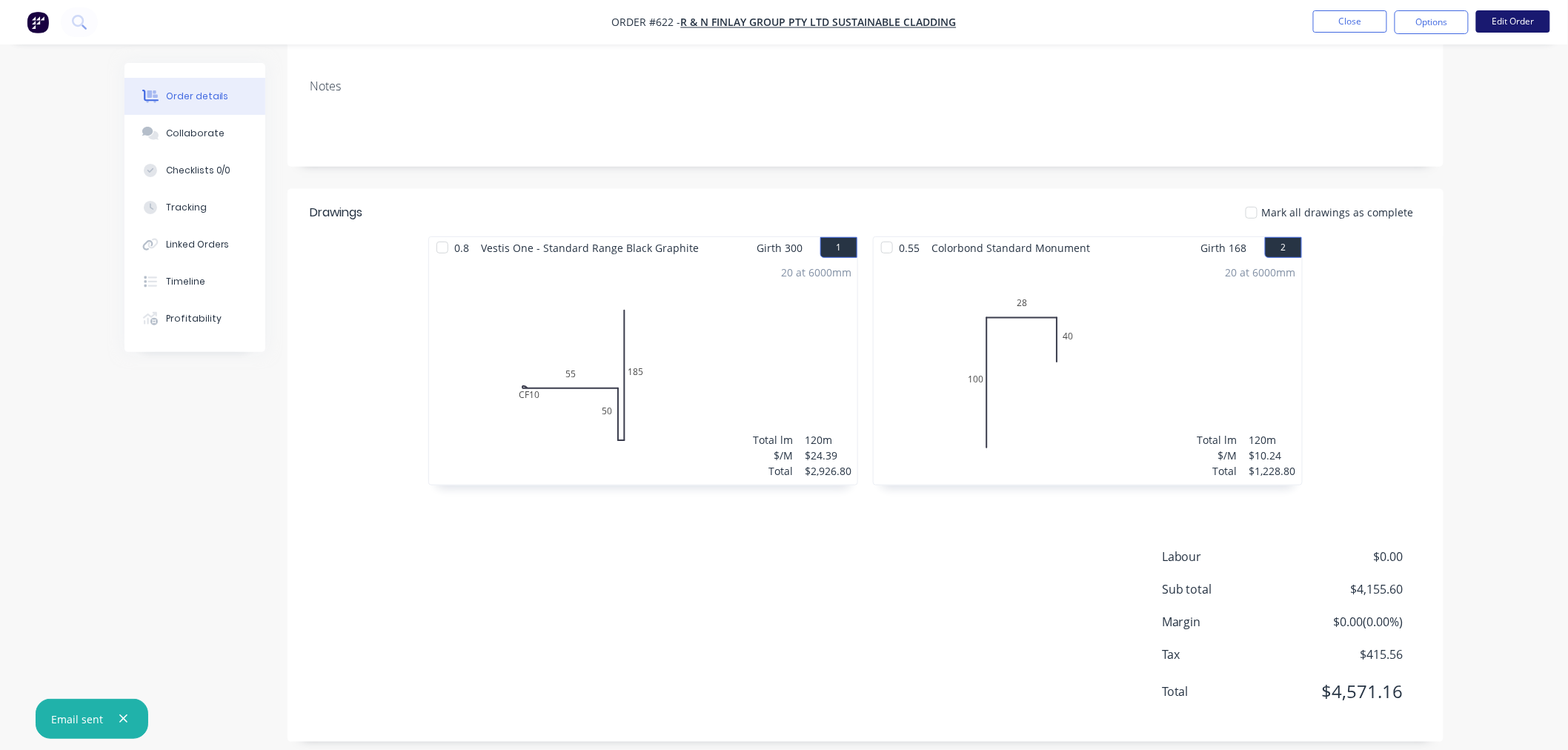
click at [1528, 12] on button "Edit Order" at bounding box center [1512, 21] width 74 height 22
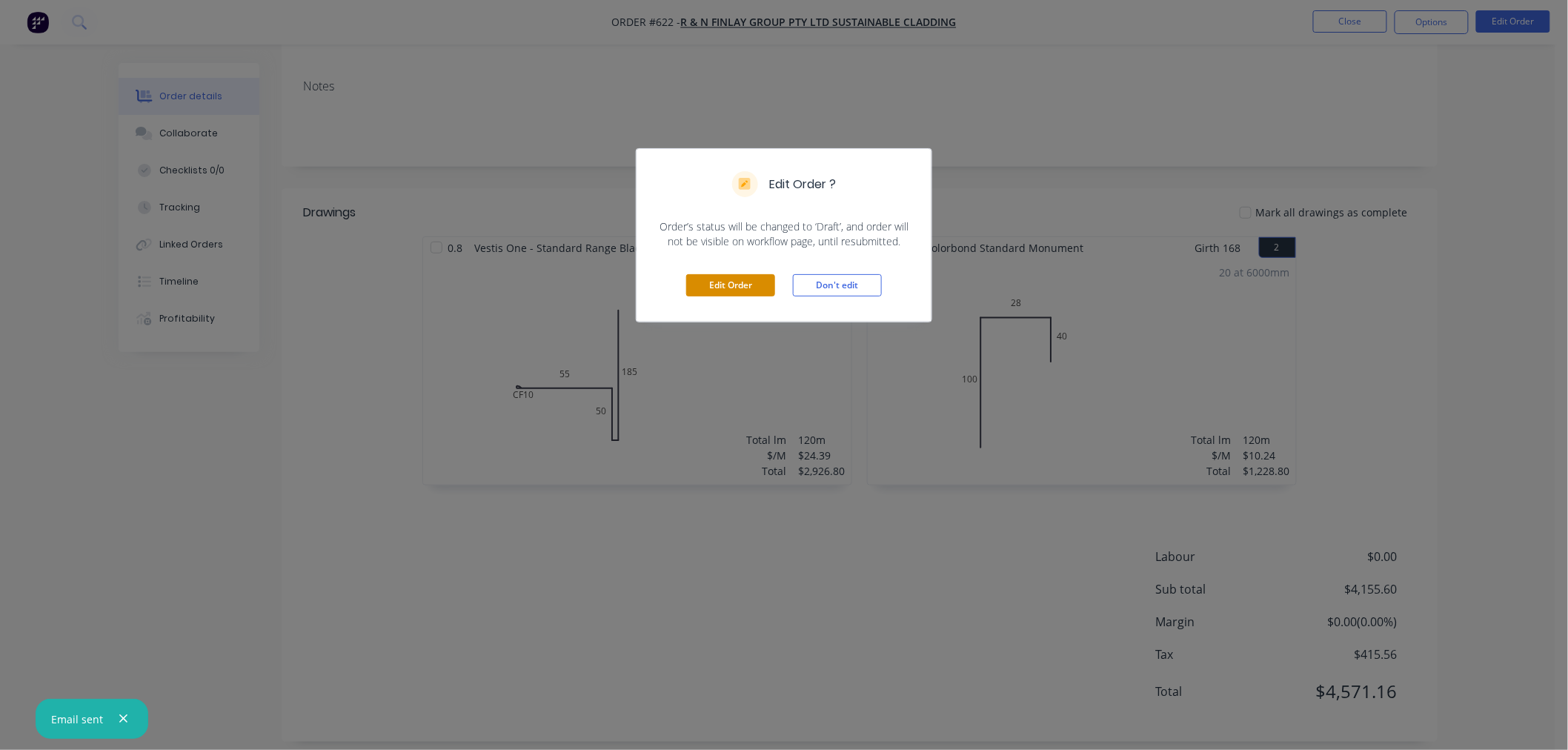
click at [736, 280] on button "Edit Order" at bounding box center [731, 285] width 89 height 22
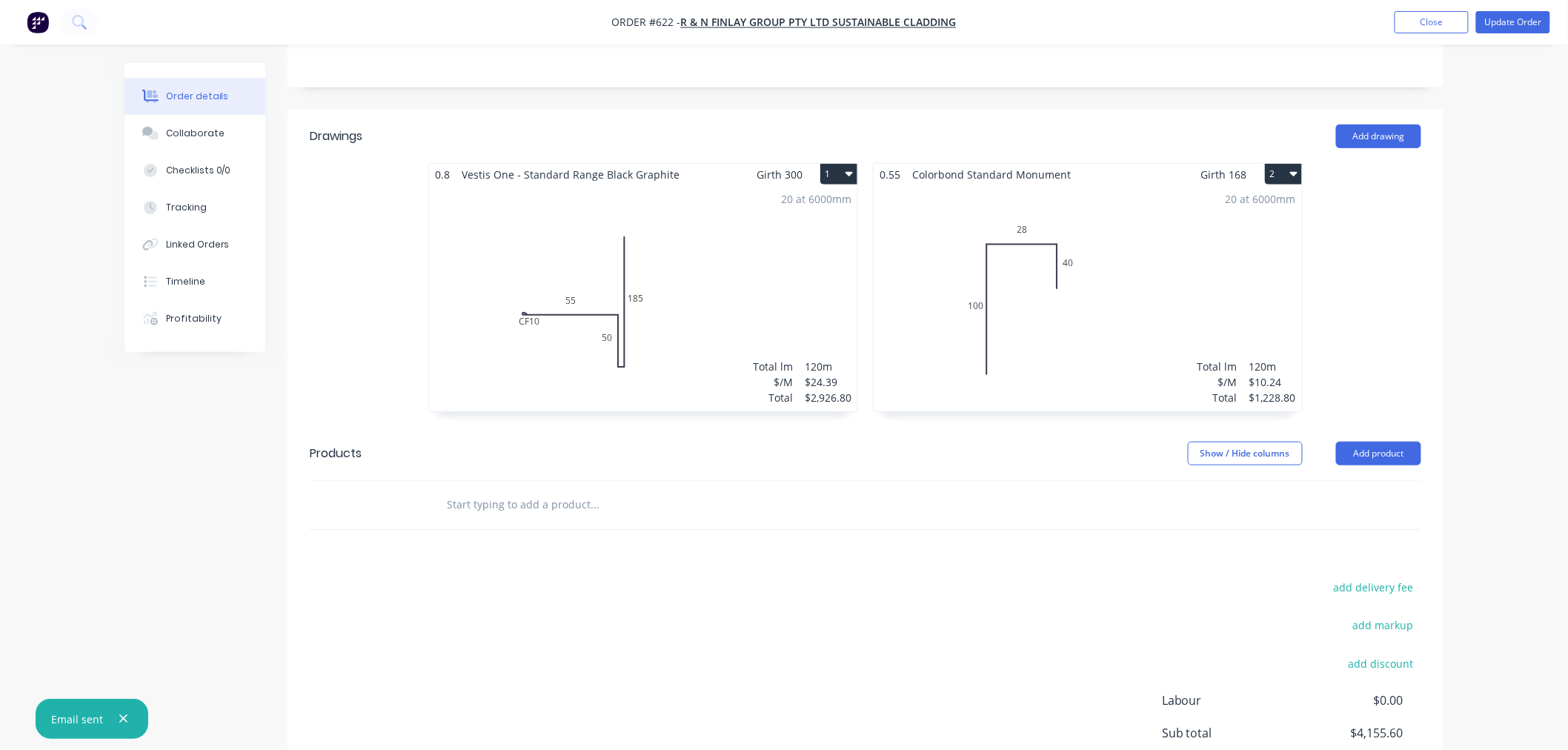
scroll to position [463, 0]
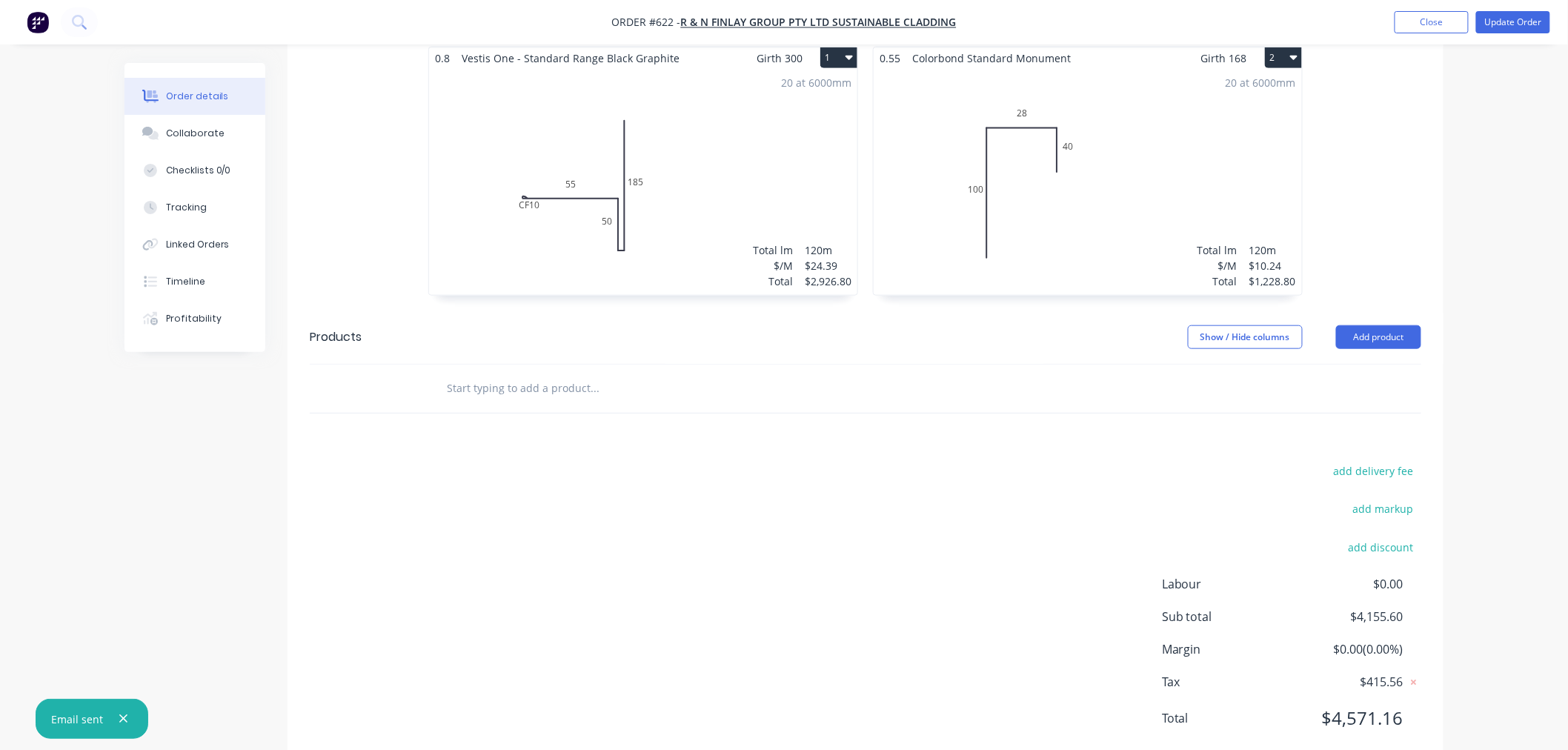
click at [526, 373] on input "text" at bounding box center [593, 388] width 296 height 29
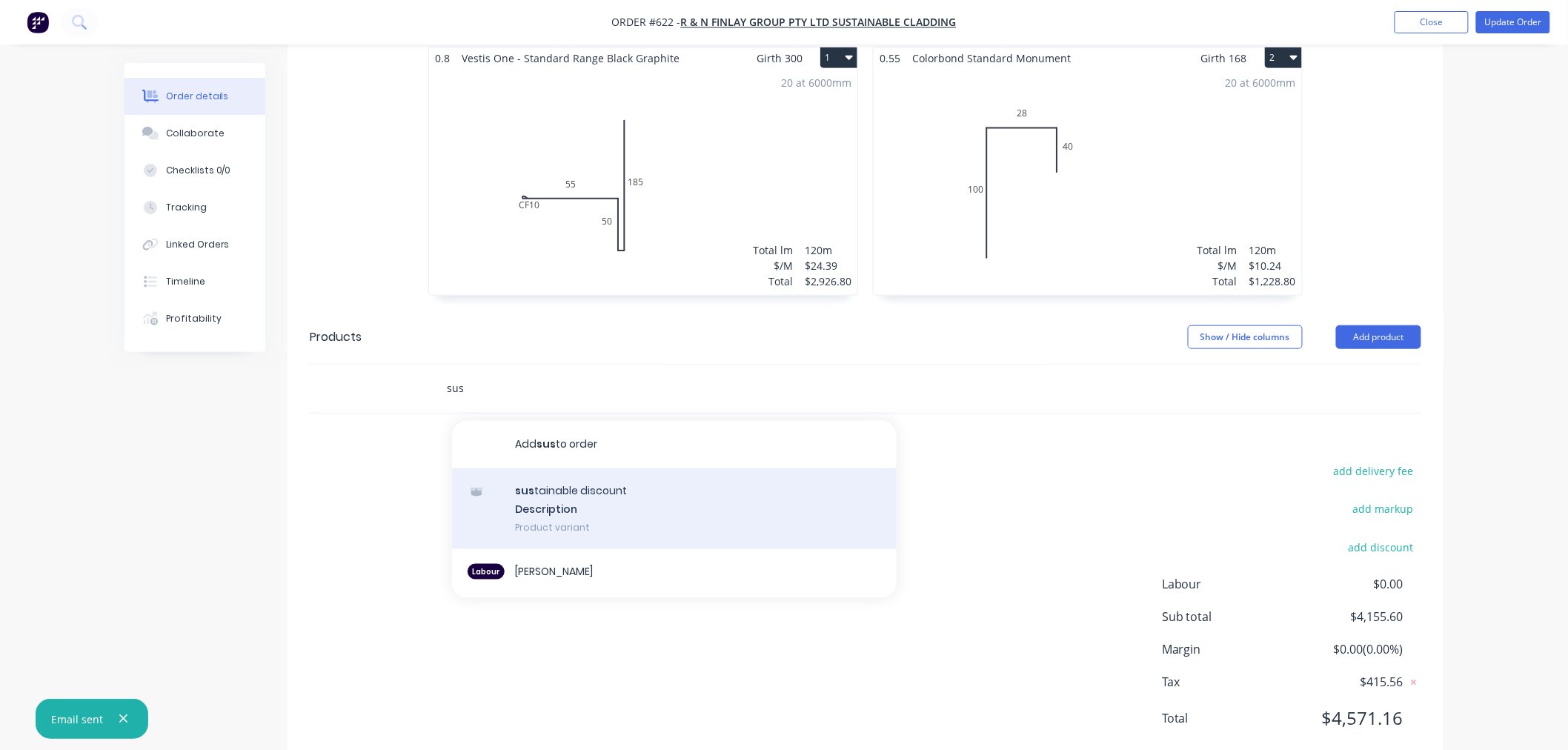
type input "sus"
click at [553, 468] on div "sus tainable discount Description Product variant" at bounding box center [674, 508] width 445 height 82
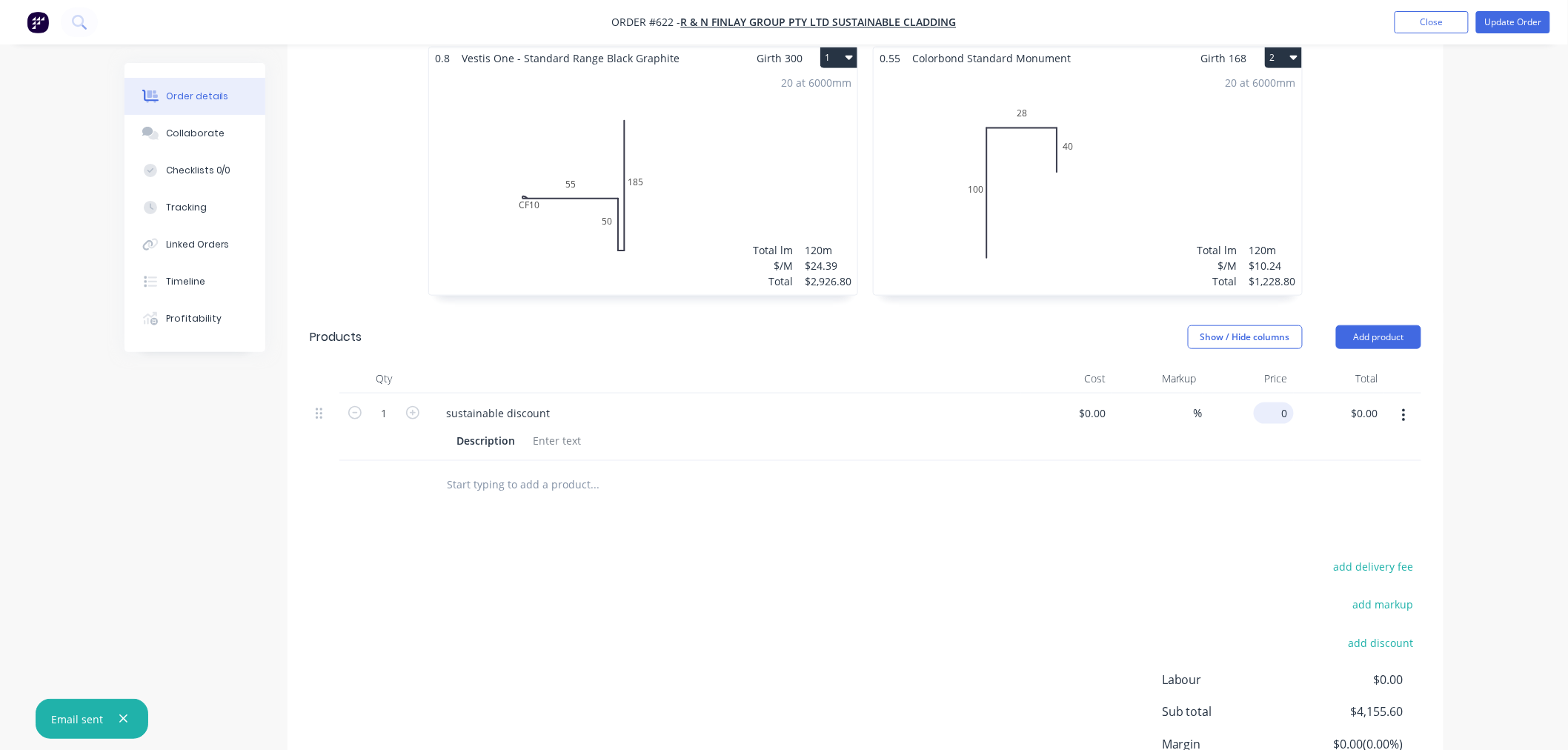
click at [1284, 402] on input "0" at bounding box center [1276, 412] width 34 height 21
type input "$-332.44"
click at [1141, 556] on div "add delivery fee add markup add discount Labour $0.00 Sub total $4,155.60 Margi…" at bounding box center [865, 699] width 1111 height 286
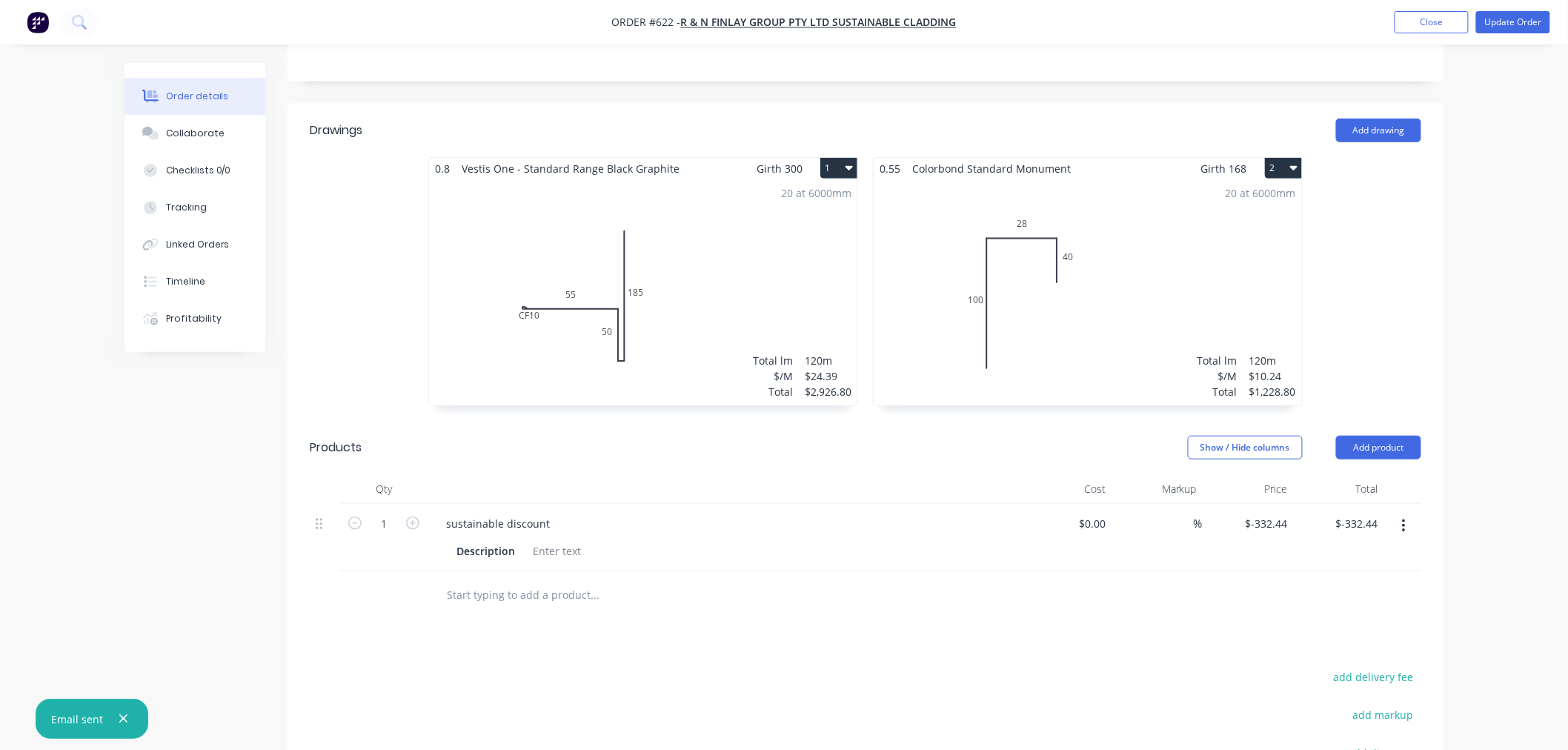
scroll to position [559, 0]
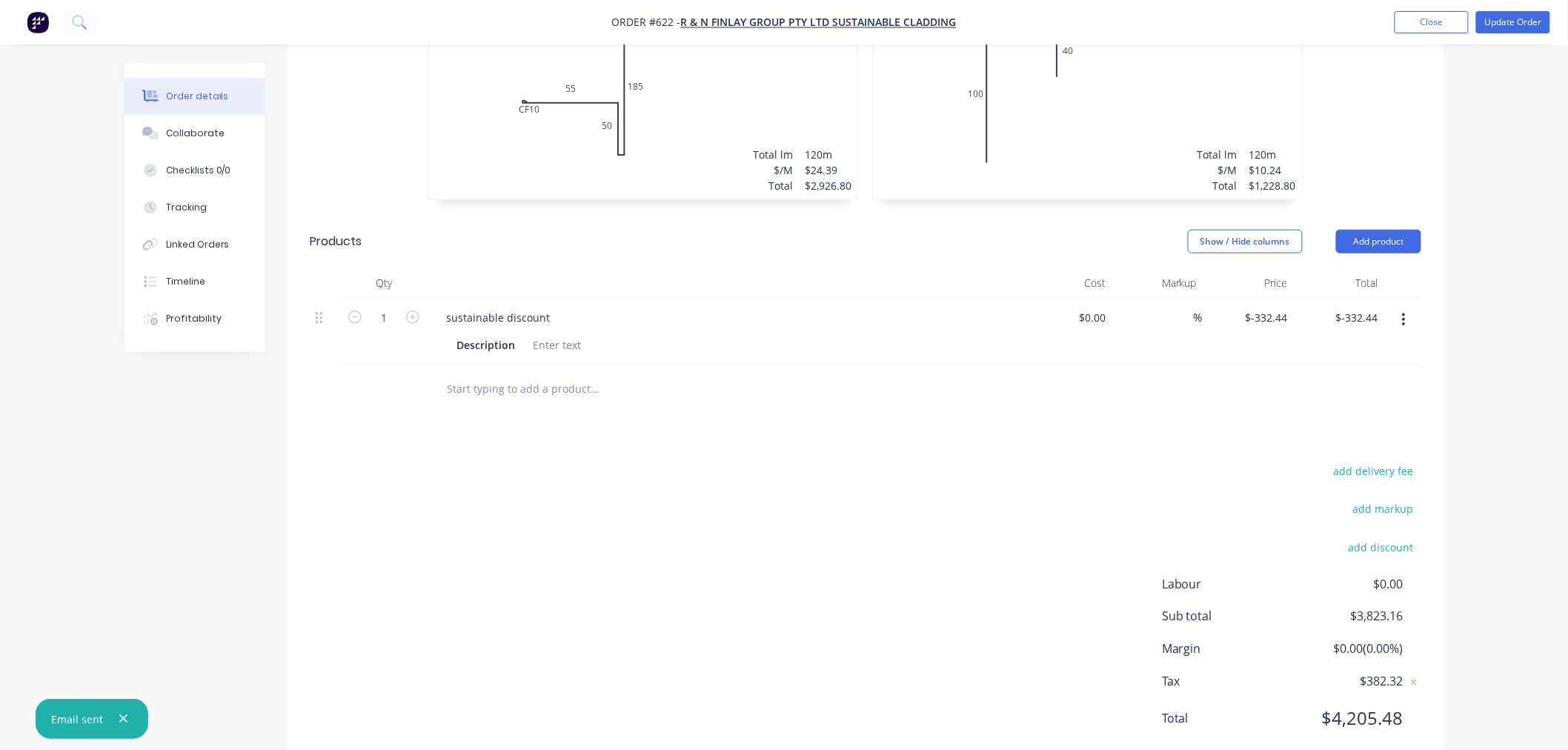
click at [495, 374] on input "text" at bounding box center [593, 389] width 296 height 29
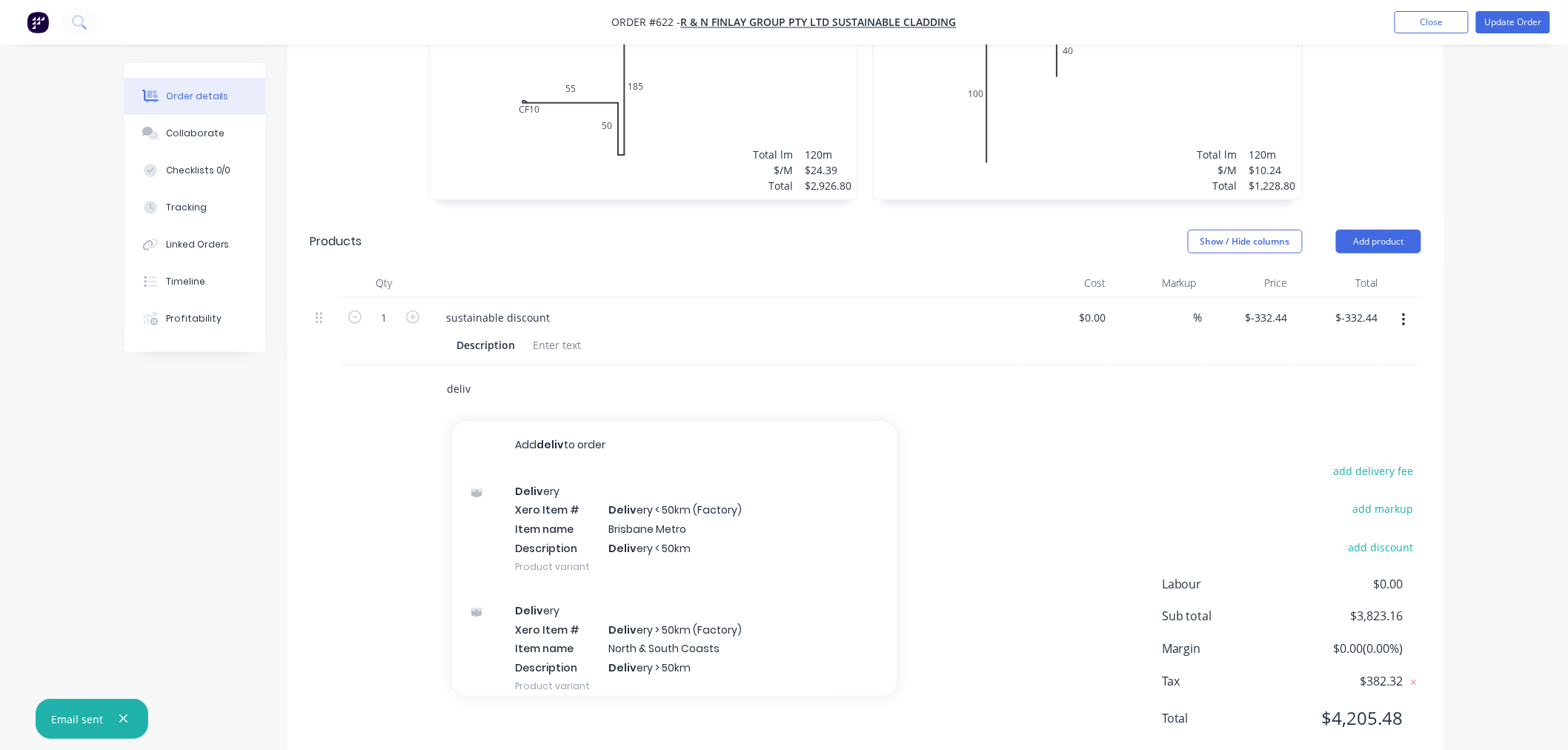
scroll to position [74, 0]
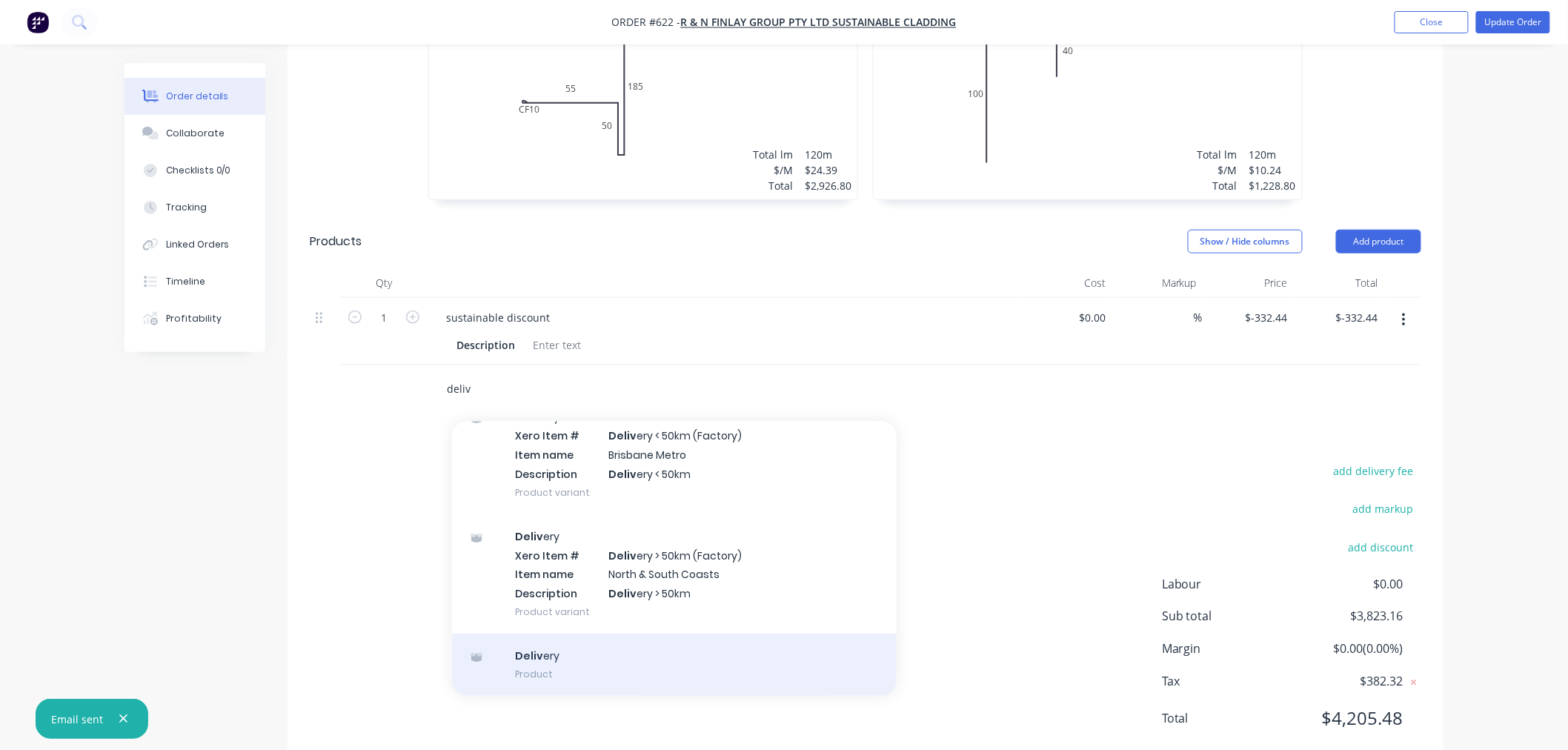
type input "deliv"
click at [656, 633] on div "Deliv ery Product" at bounding box center [674, 664] width 445 height 62
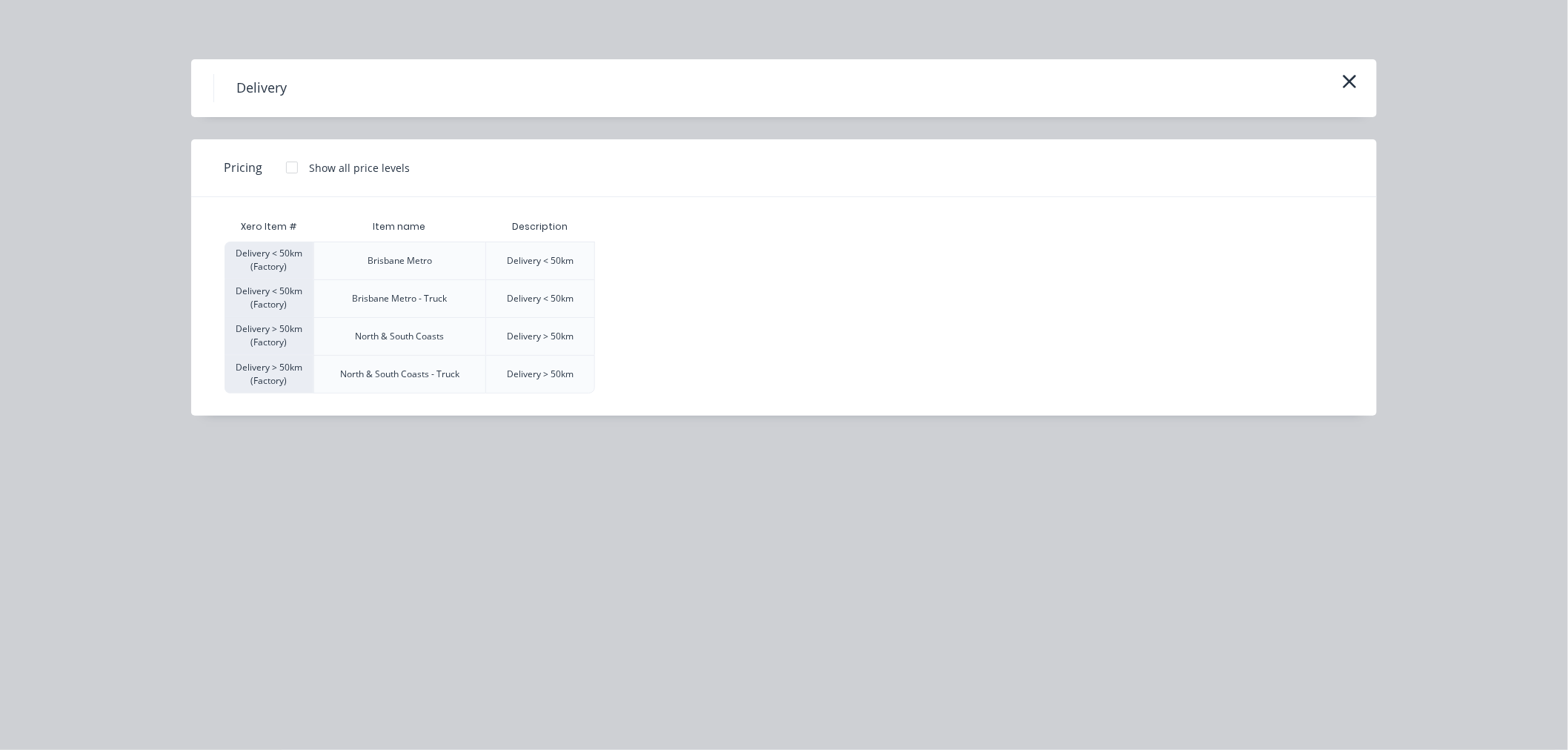
click at [289, 169] on div at bounding box center [292, 167] width 29 height 29
click at [631, 268] on div "$120.00" at bounding box center [632, 261] width 74 height 37
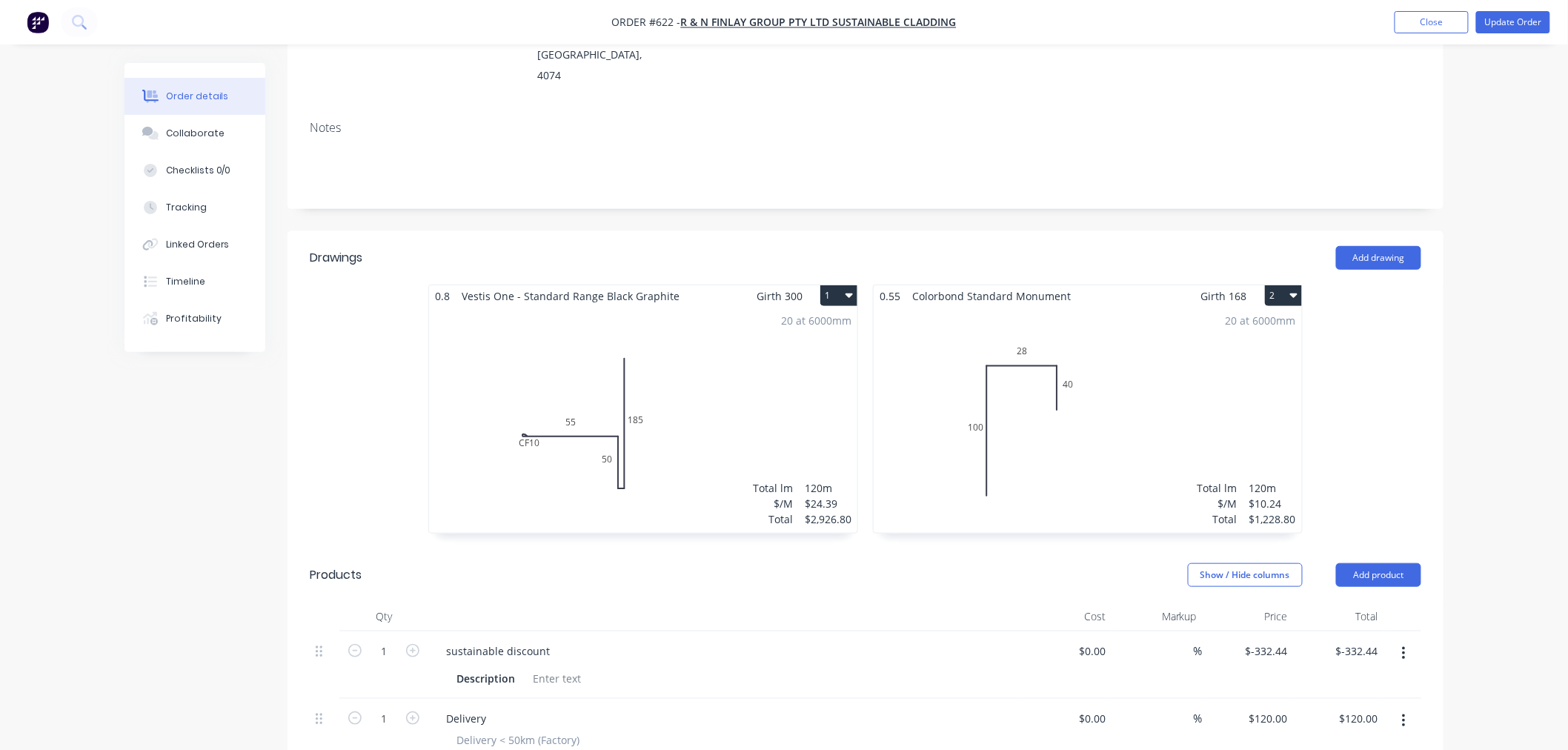
scroll to position [0, 0]
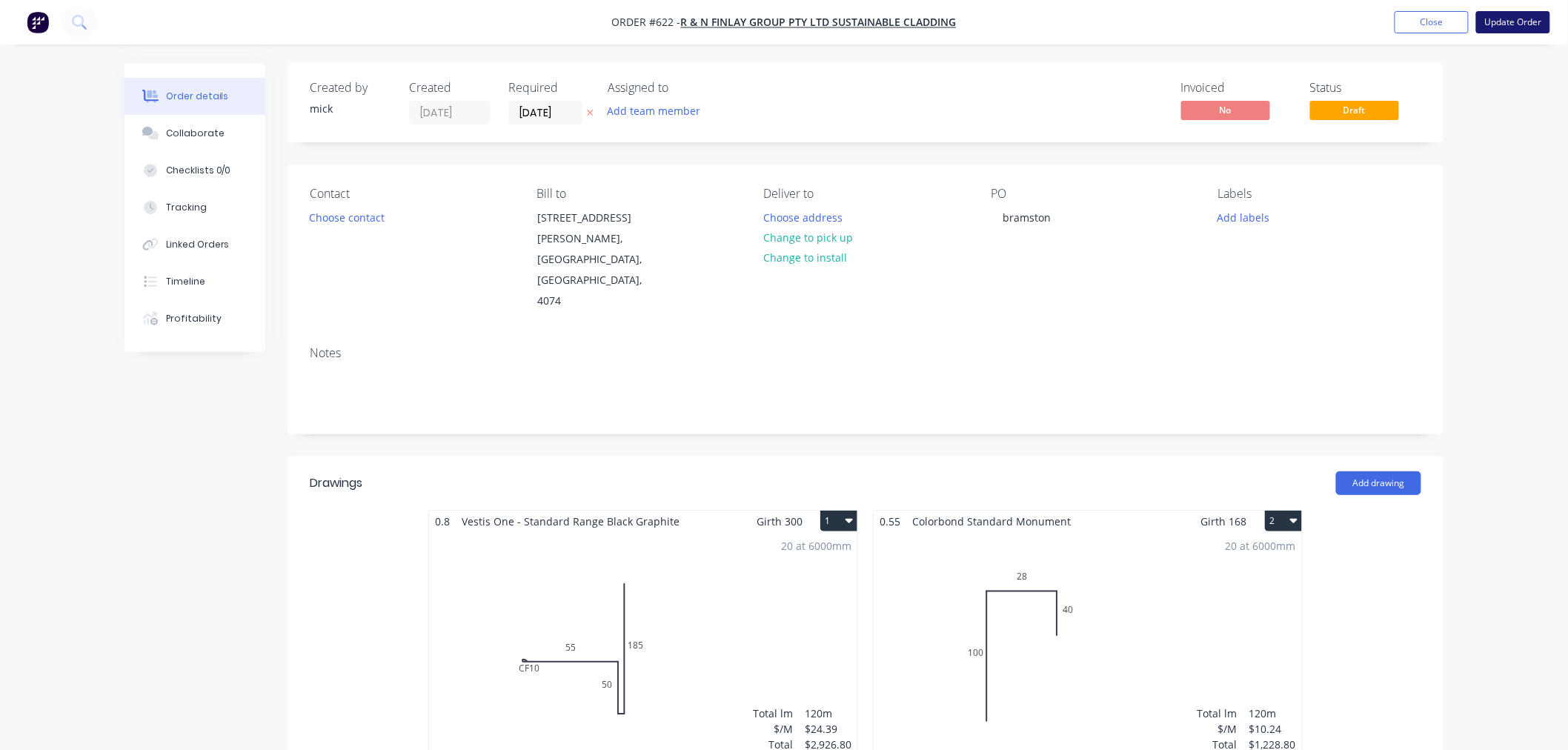
click at [1513, 17] on button "Update Order" at bounding box center [1512, 22] width 74 height 22
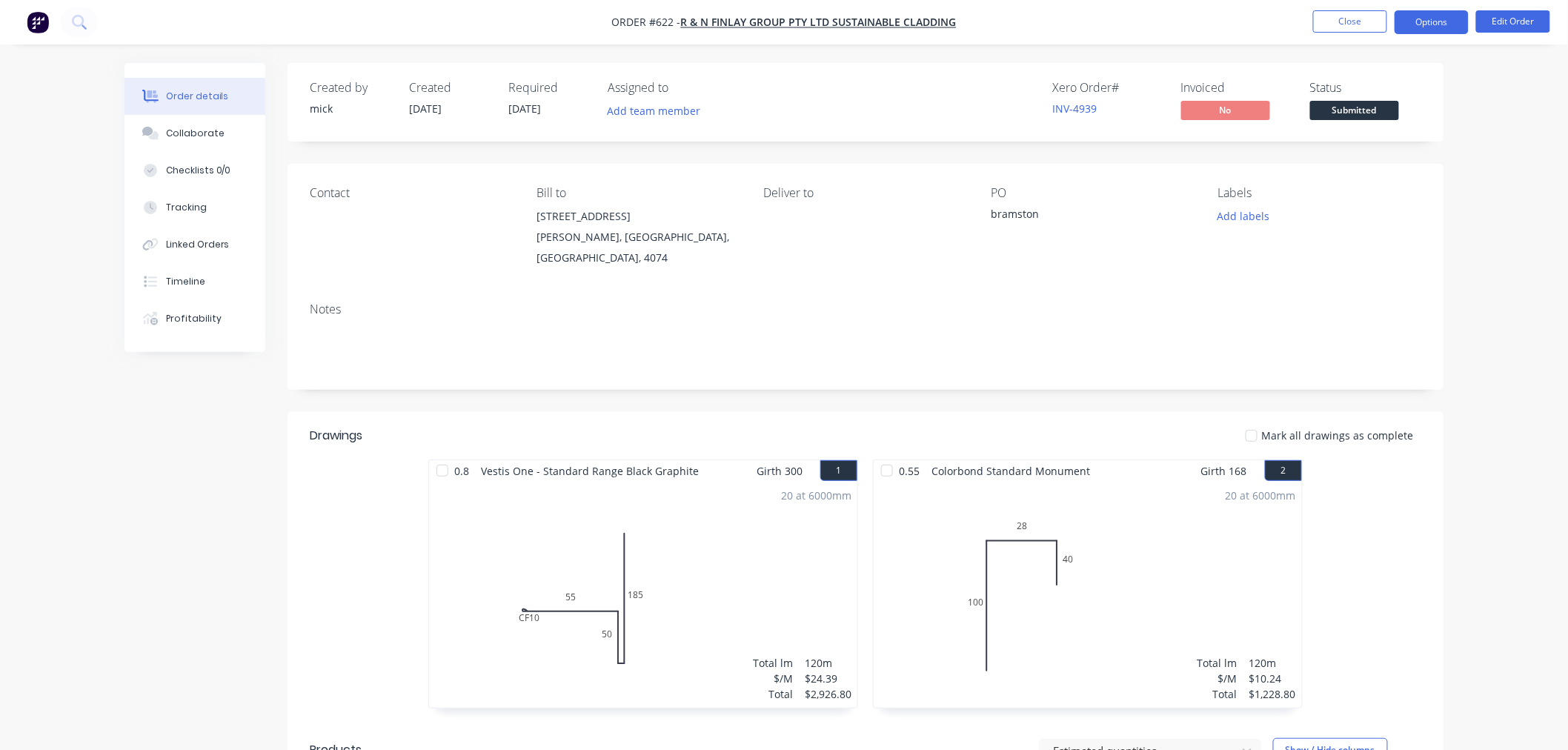
click at [1428, 22] on button "Options" at bounding box center [1431, 22] width 74 height 24
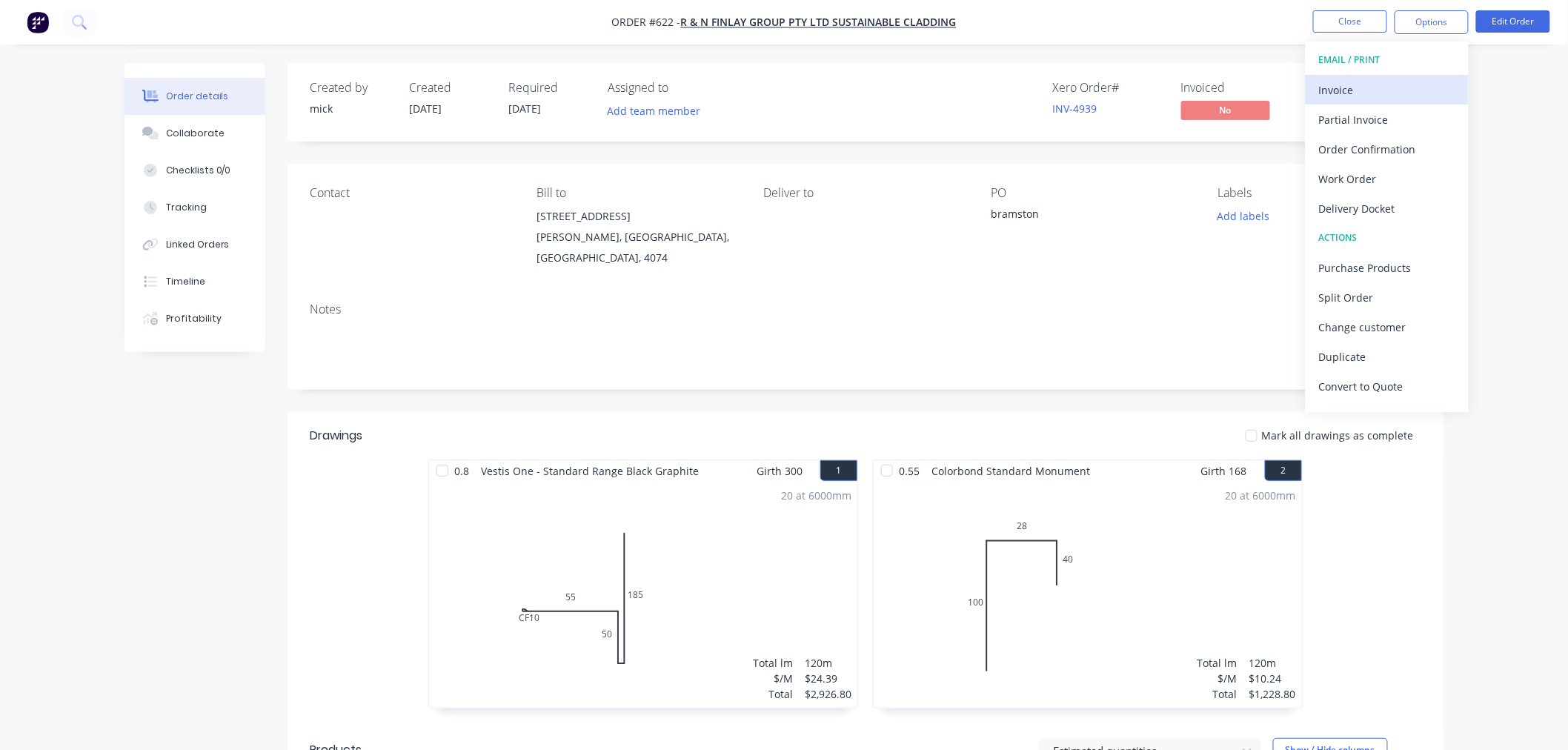
click at [1384, 90] on div "Invoice" at bounding box center [1387, 90] width 137 height 21
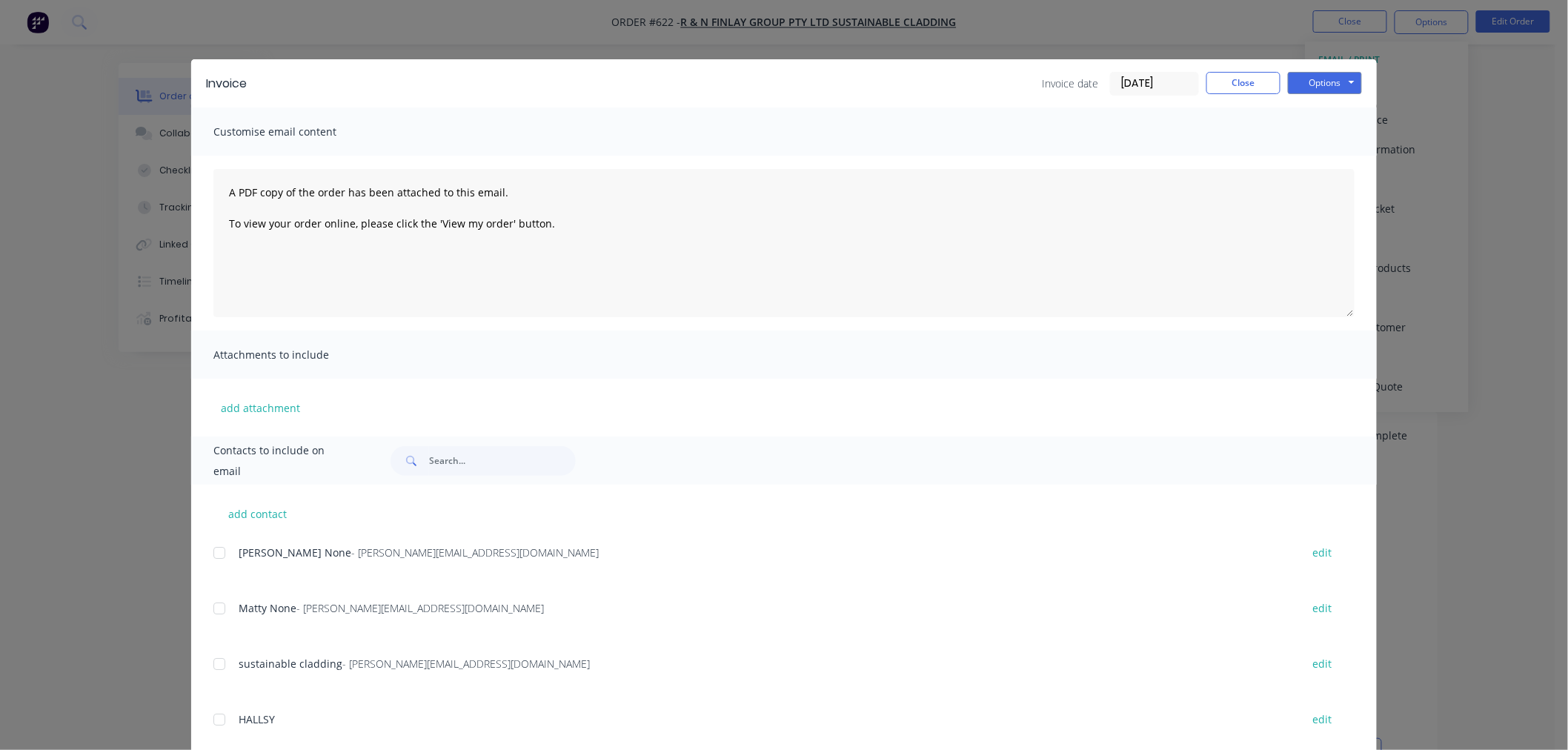
click at [209, 555] on div at bounding box center [218, 552] width 29 height 29
click at [213, 616] on div at bounding box center [218, 608] width 29 height 29
click at [1327, 78] on button "Options" at bounding box center [1324, 83] width 74 height 22
click at [1327, 149] on button "Email" at bounding box center [1334, 158] width 95 height 25
click at [1235, 83] on button "Close" at bounding box center [1242, 83] width 74 height 22
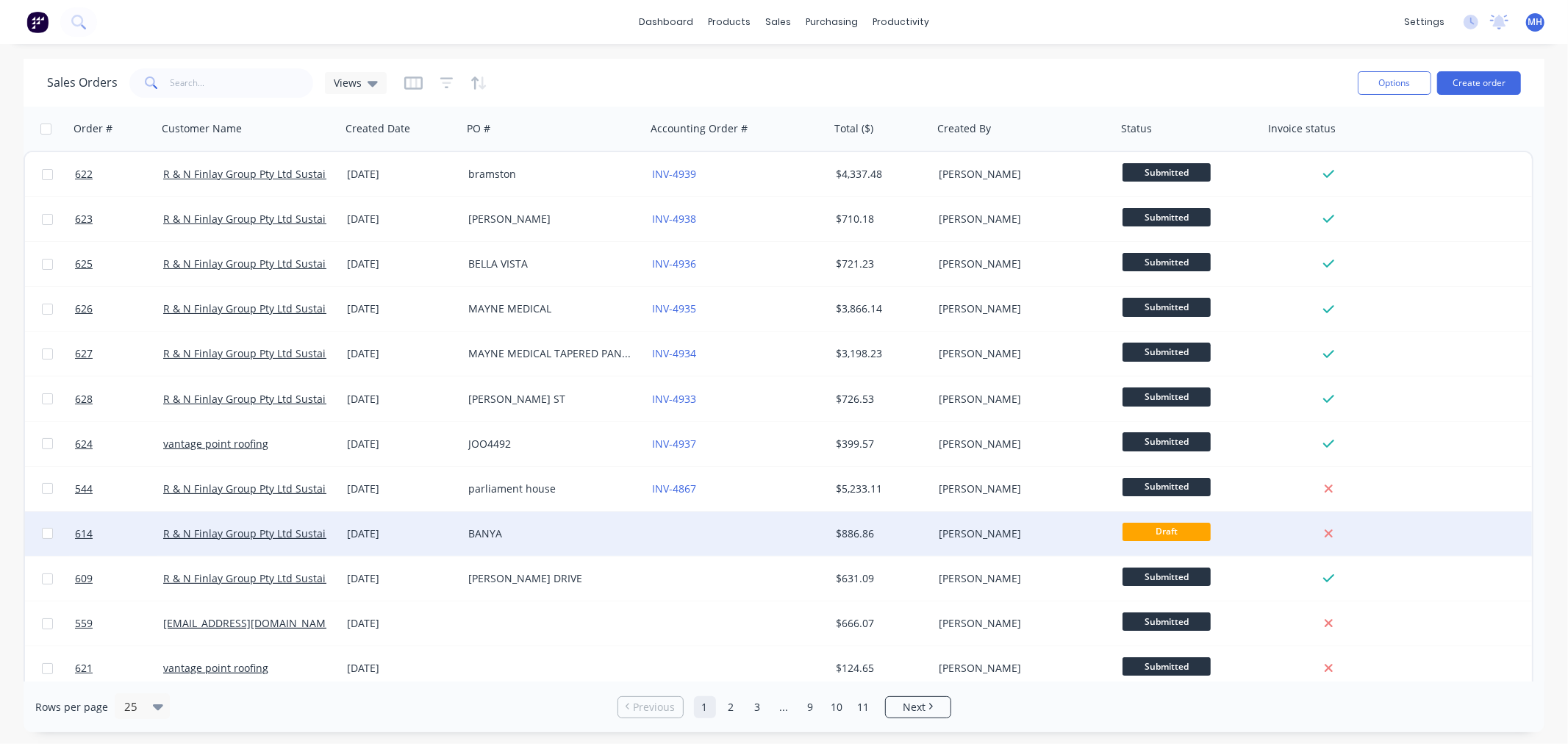
click at [762, 523] on div at bounding box center [738, 534] width 184 height 44
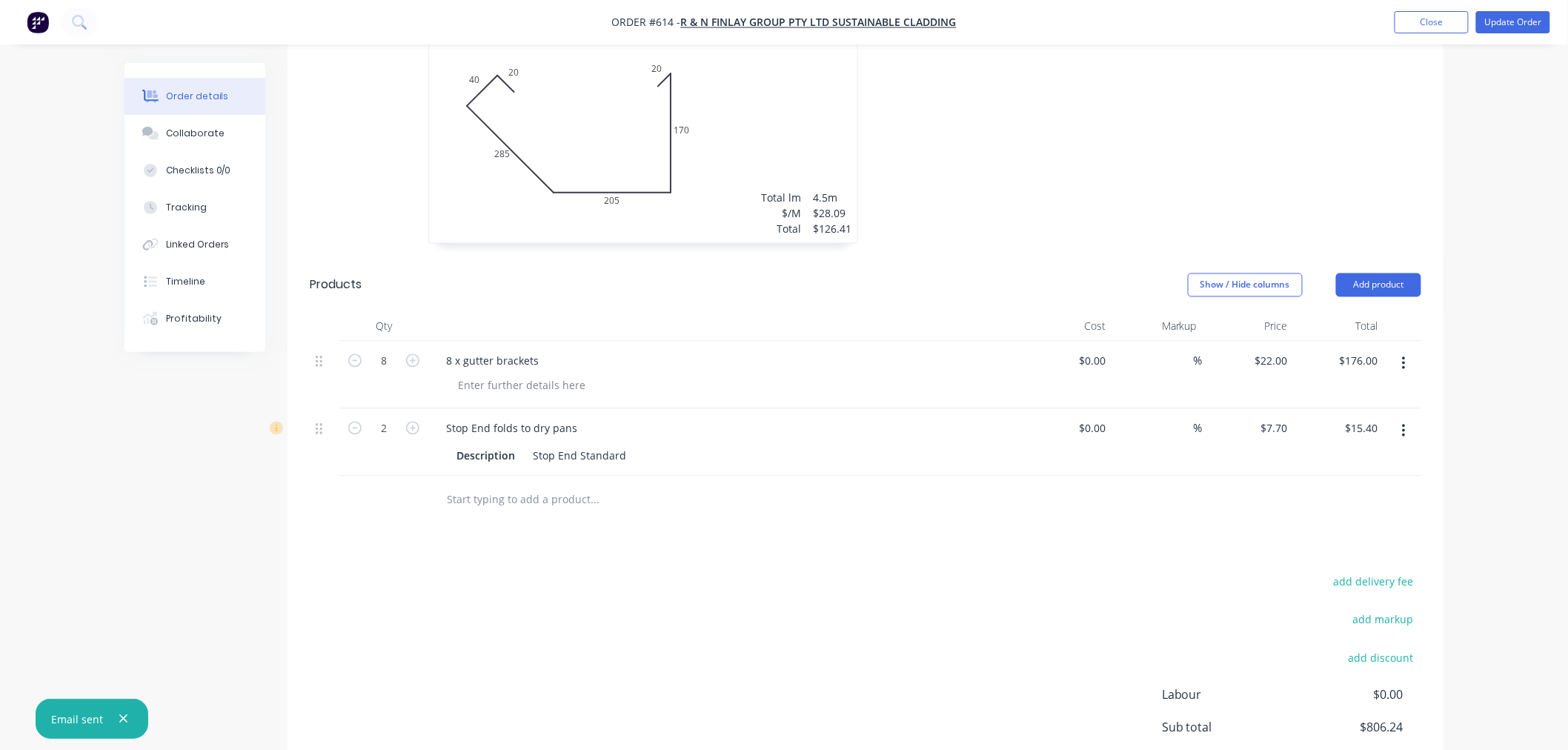
scroll to position [1154, 0]
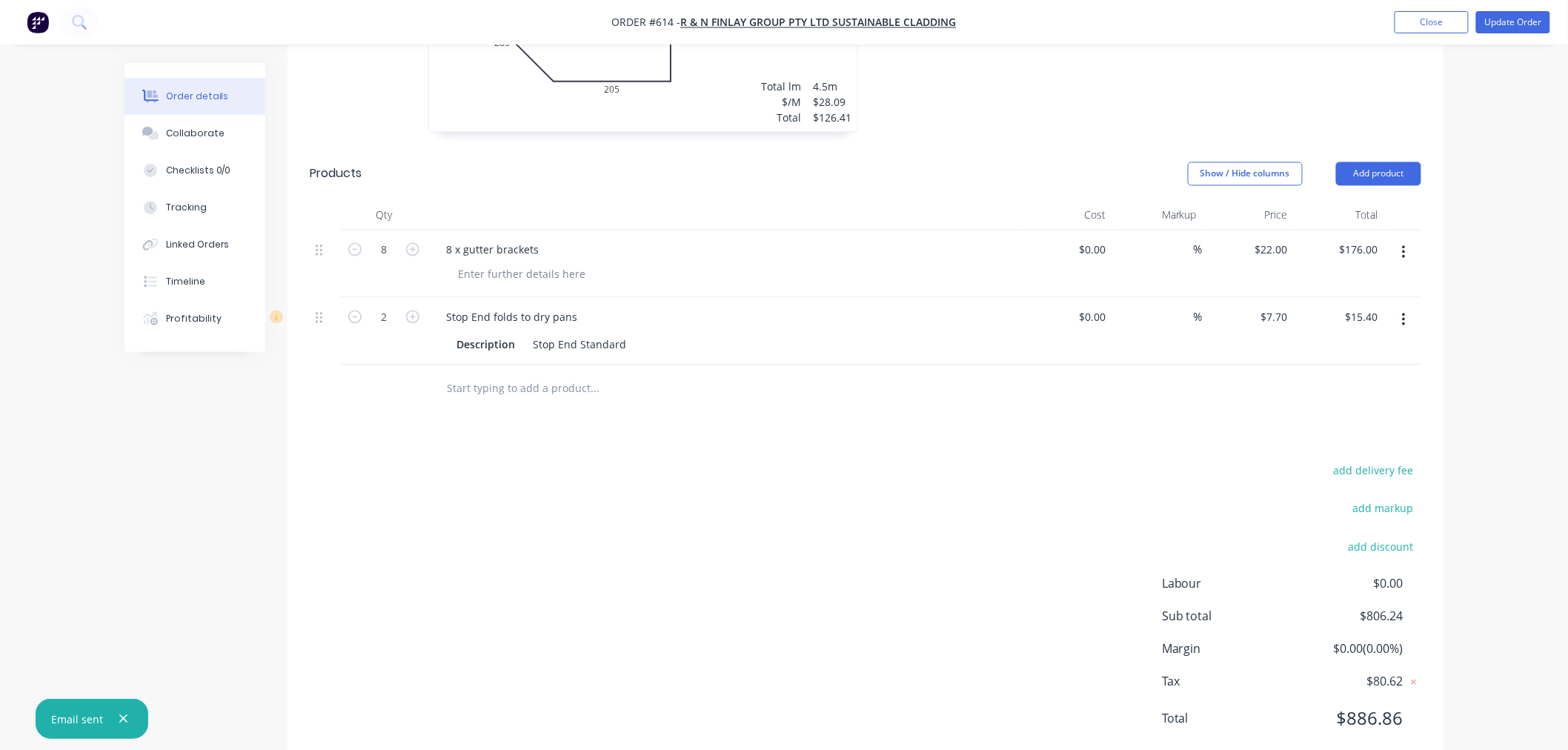
click at [558, 374] on input "text" at bounding box center [593, 389] width 296 height 29
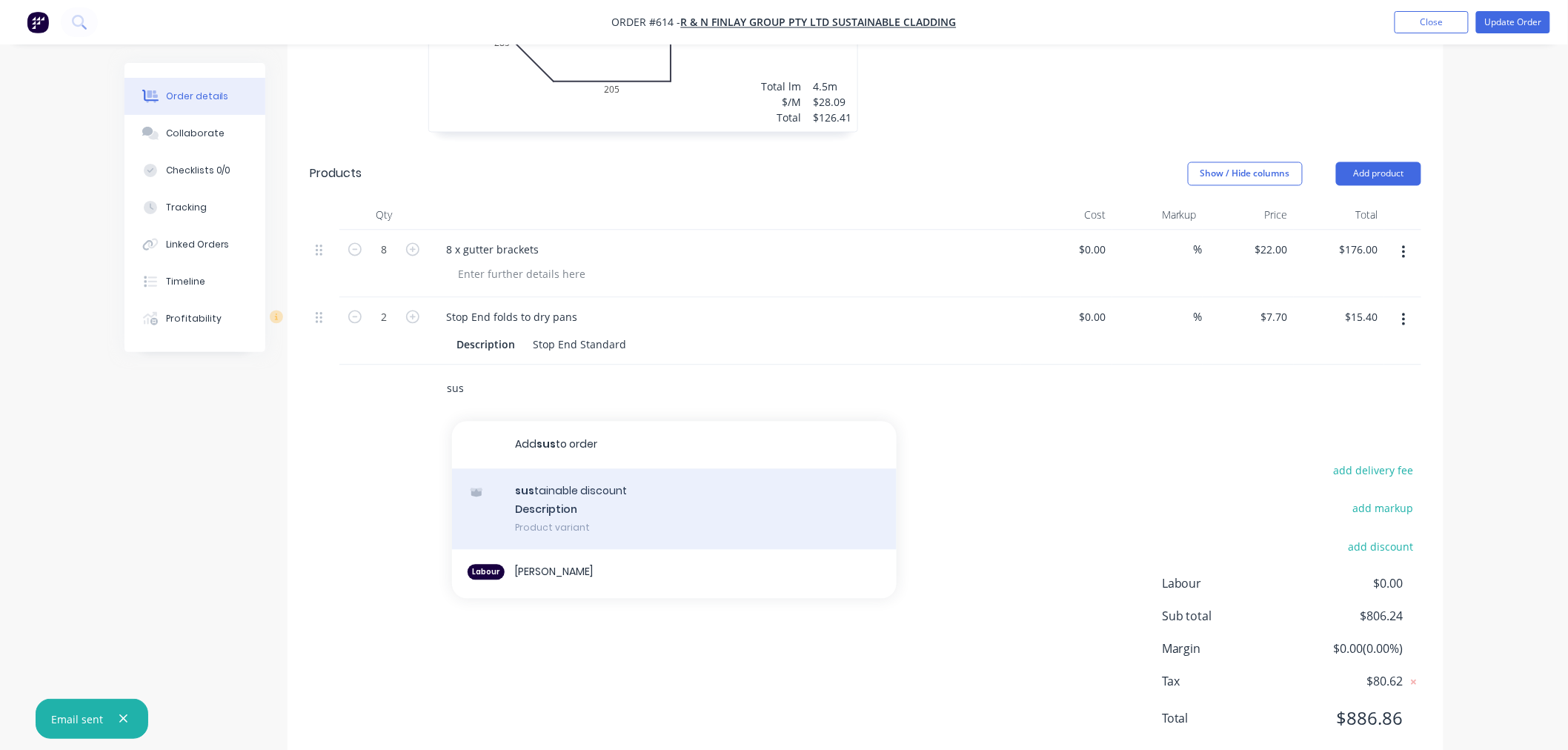
type input "sus"
click at [589, 473] on div "sus tainable discount Description Product variant" at bounding box center [674, 509] width 445 height 82
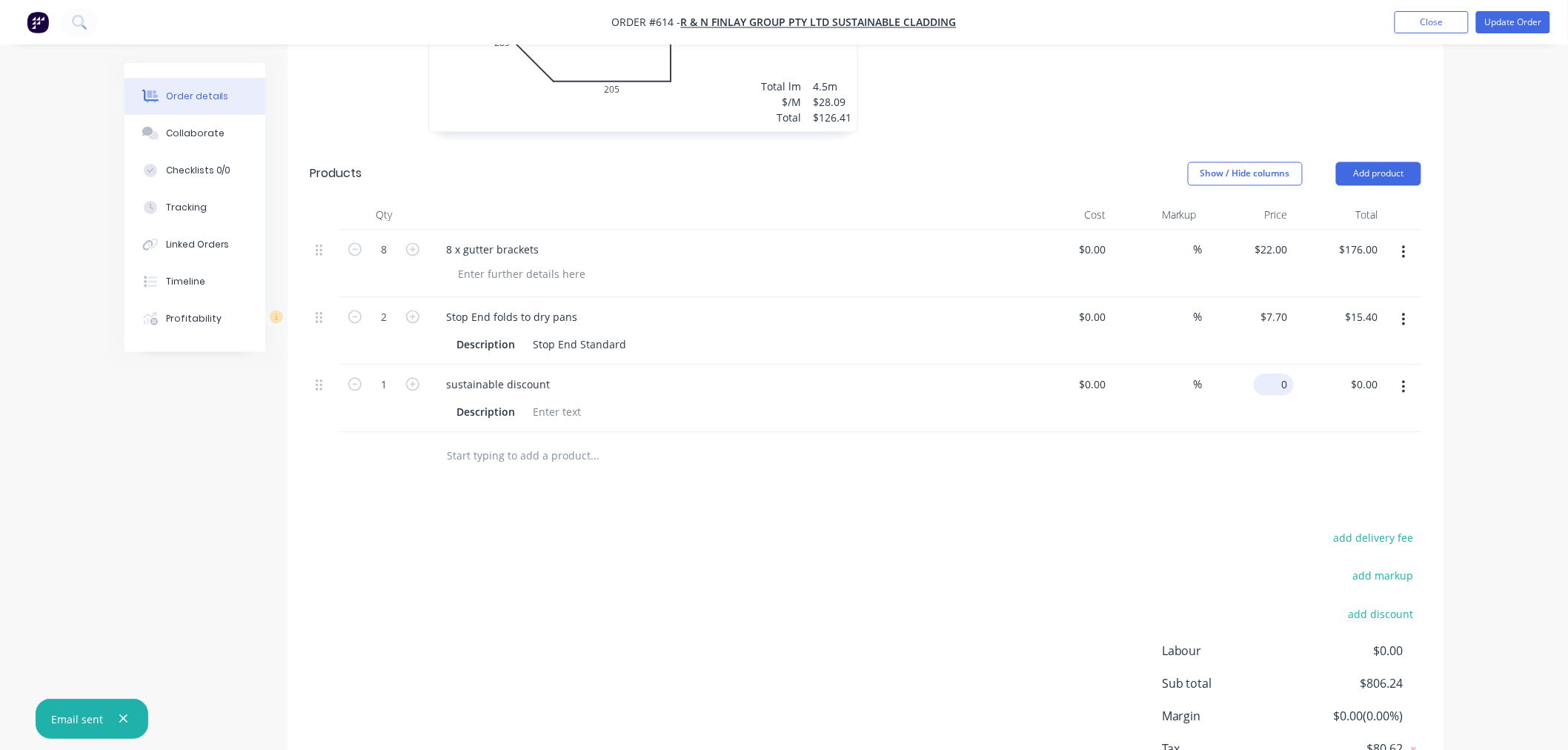
click at [1276, 374] on input "0" at bounding box center [1276, 385] width 34 height 21
type input "$-49.18"
click at [991, 441] on div "Drawings Add drawing 0.55 Colorbond Standard Dune Girth 705 1 0 300 360 45 0 30…" at bounding box center [865, 69] width 1156 height 1534
click at [538, 442] on input "text" at bounding box center [593, 456] width 296 height 29
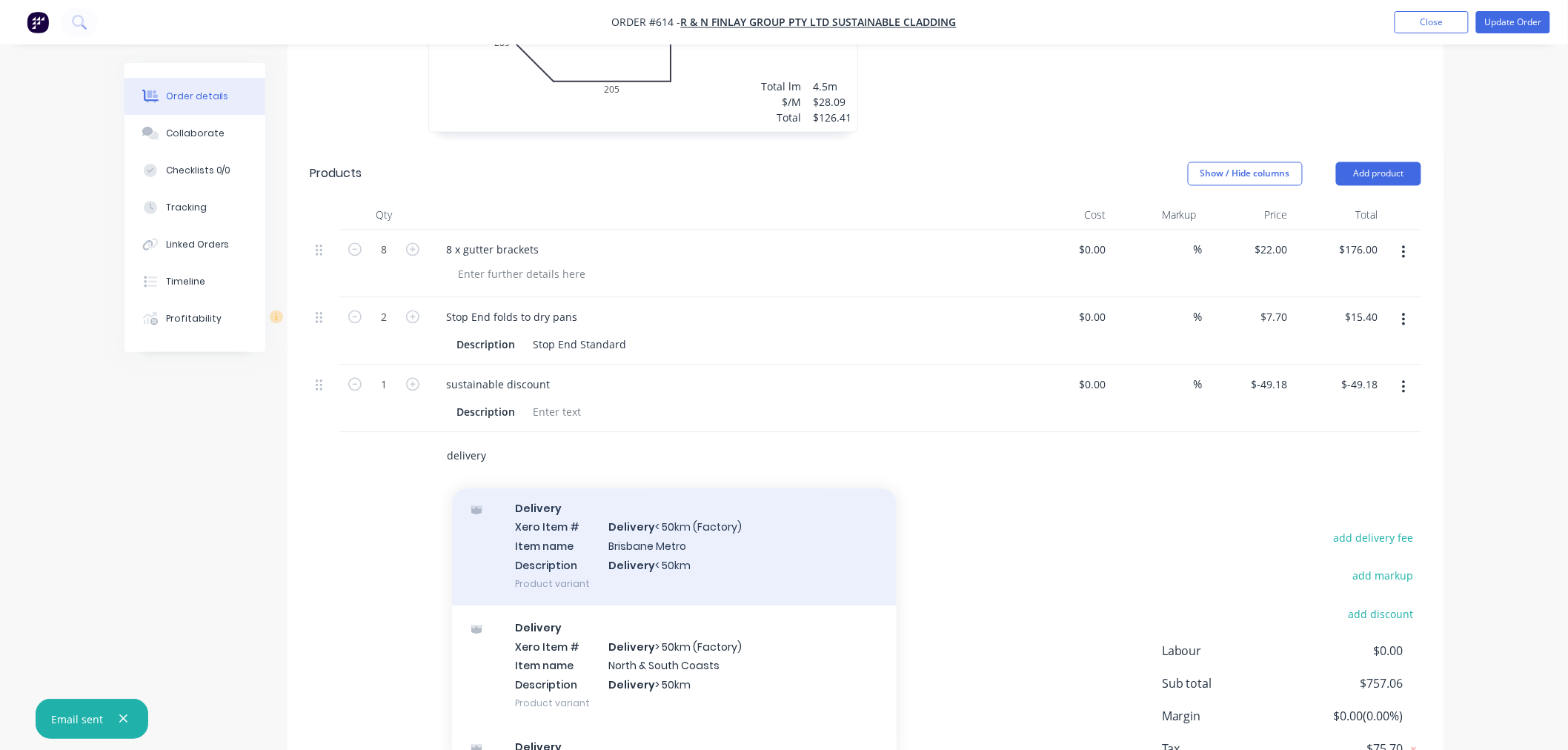
scroll to position [74, 0]
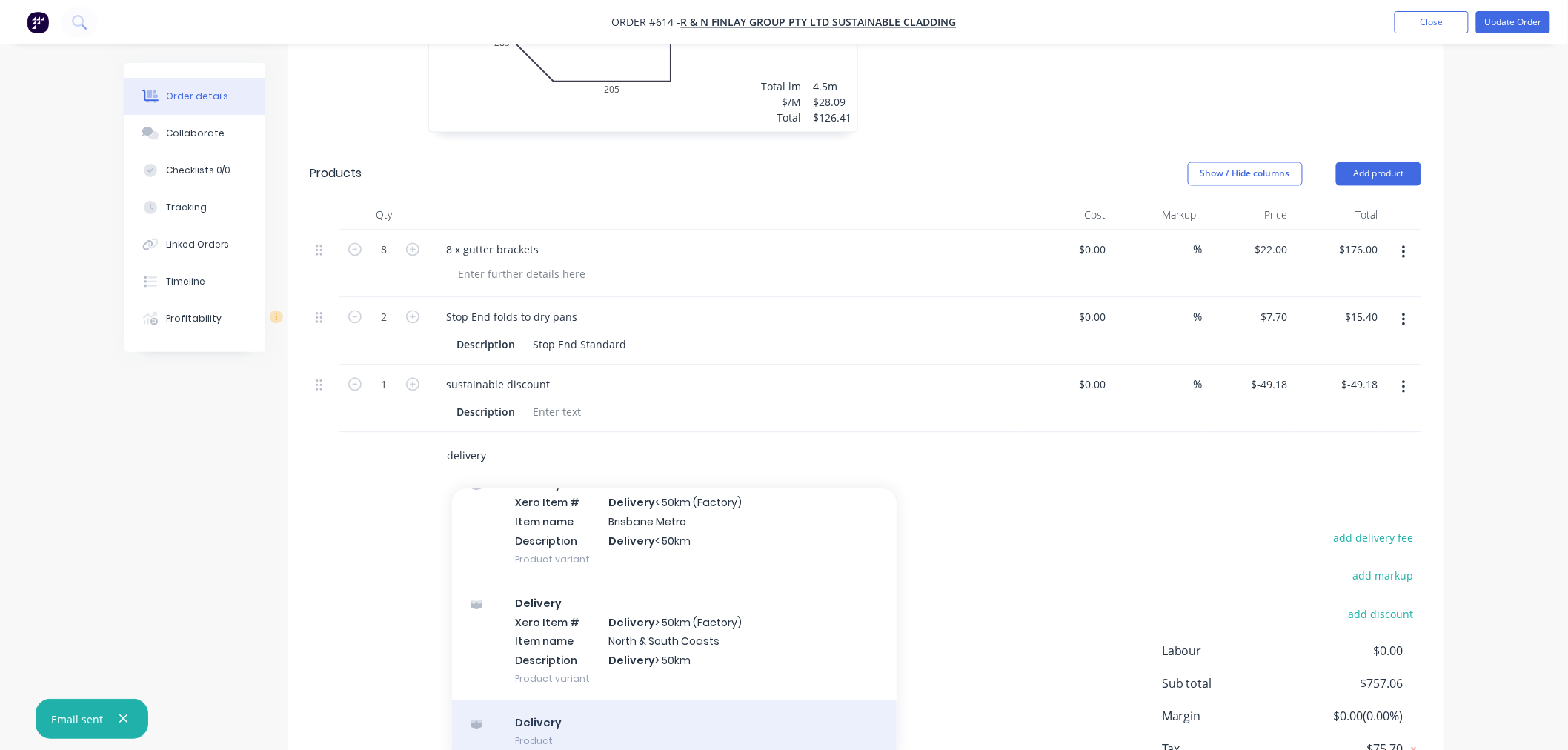
type input "delivery"
click at [611, 701] on div "Delivery Product" at bounding box center [674, 732] width 445 height 62
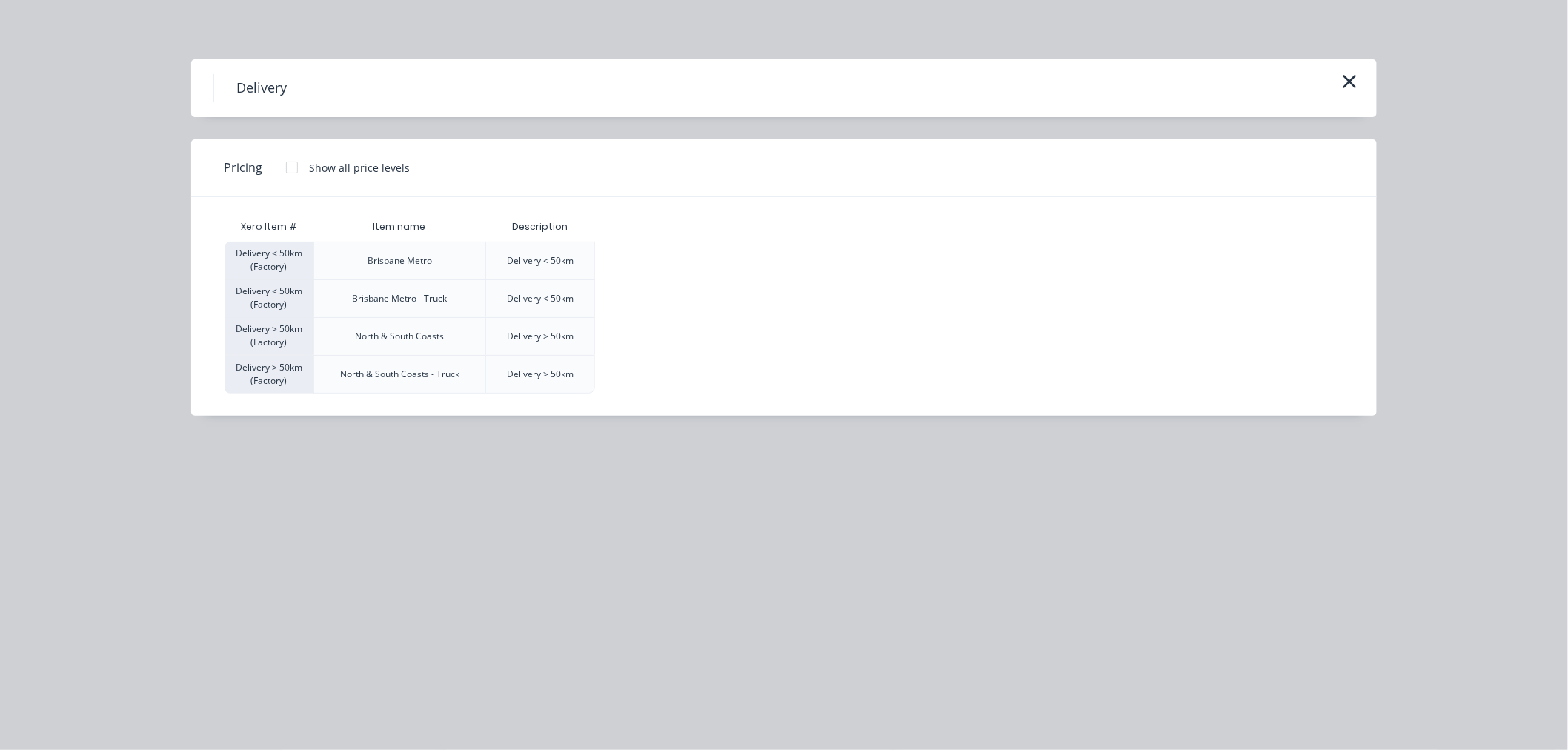
click at [292, 169] on div at bounding box center [292, 167] width 29 height 29
click at [635, 325] on div "$220.00" at bounding box center [632, 336] width 74 height 37
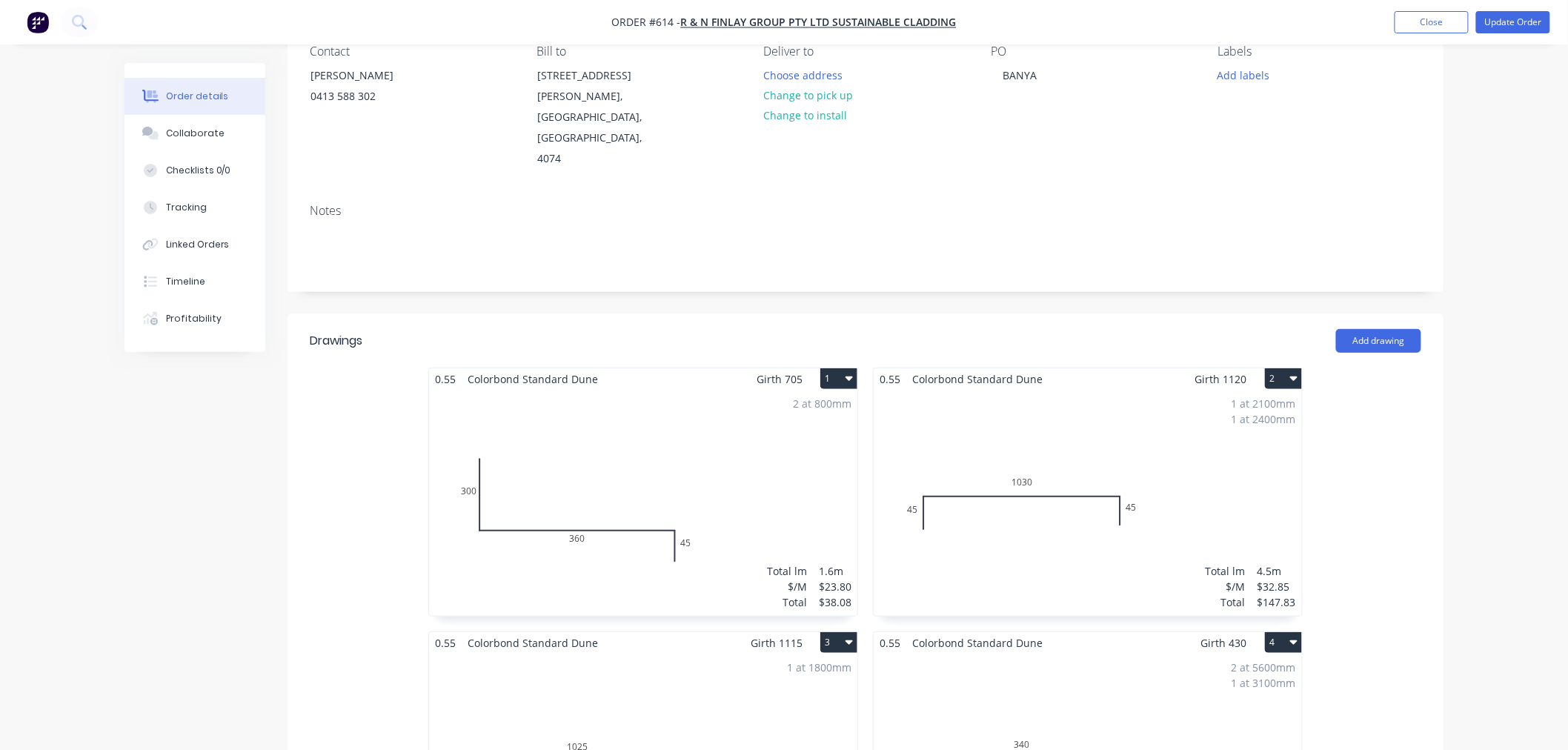
scroll to position [0, 0]
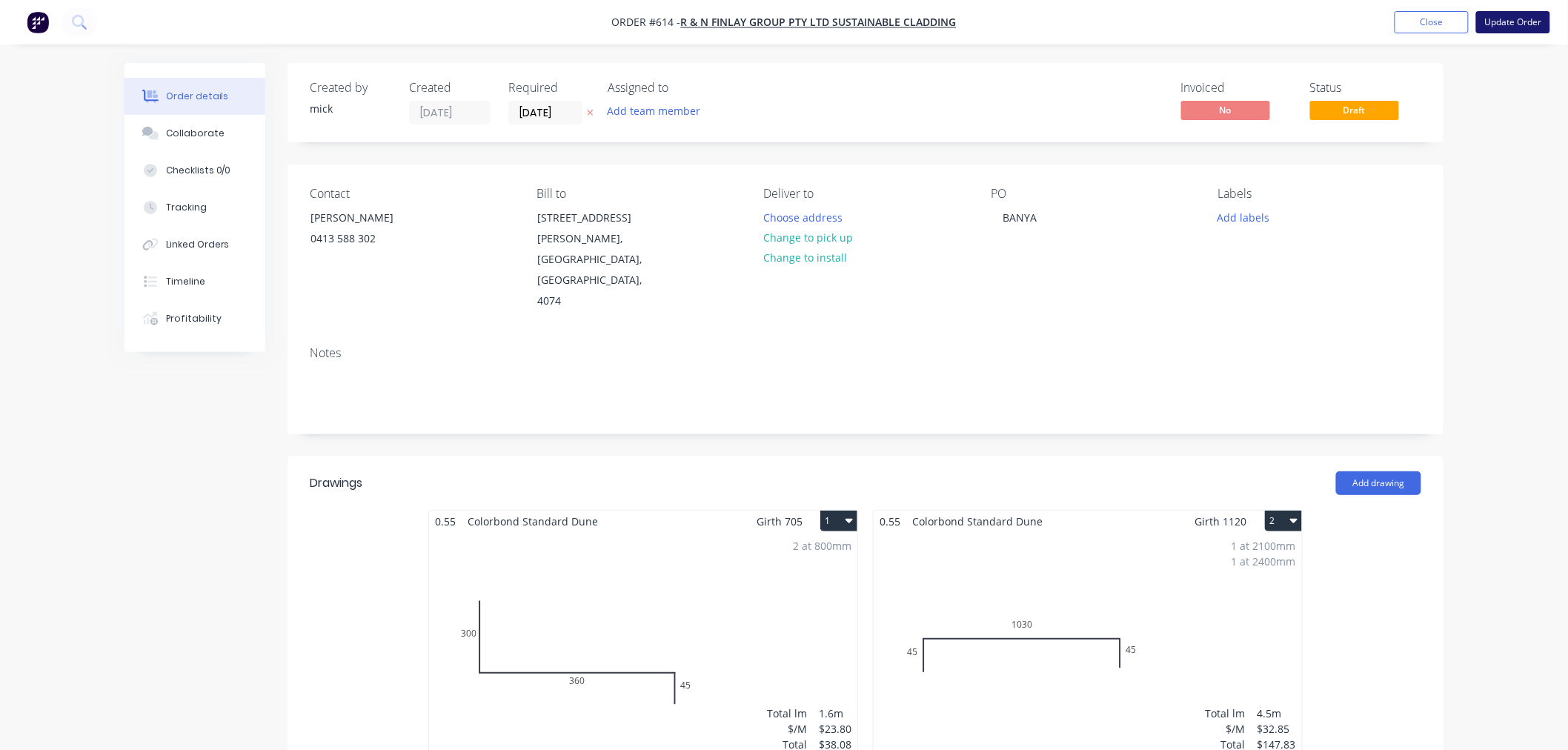
click at [1508, 26] on button "Update Order" at bounding box center [1512, 22] width 74 height 22
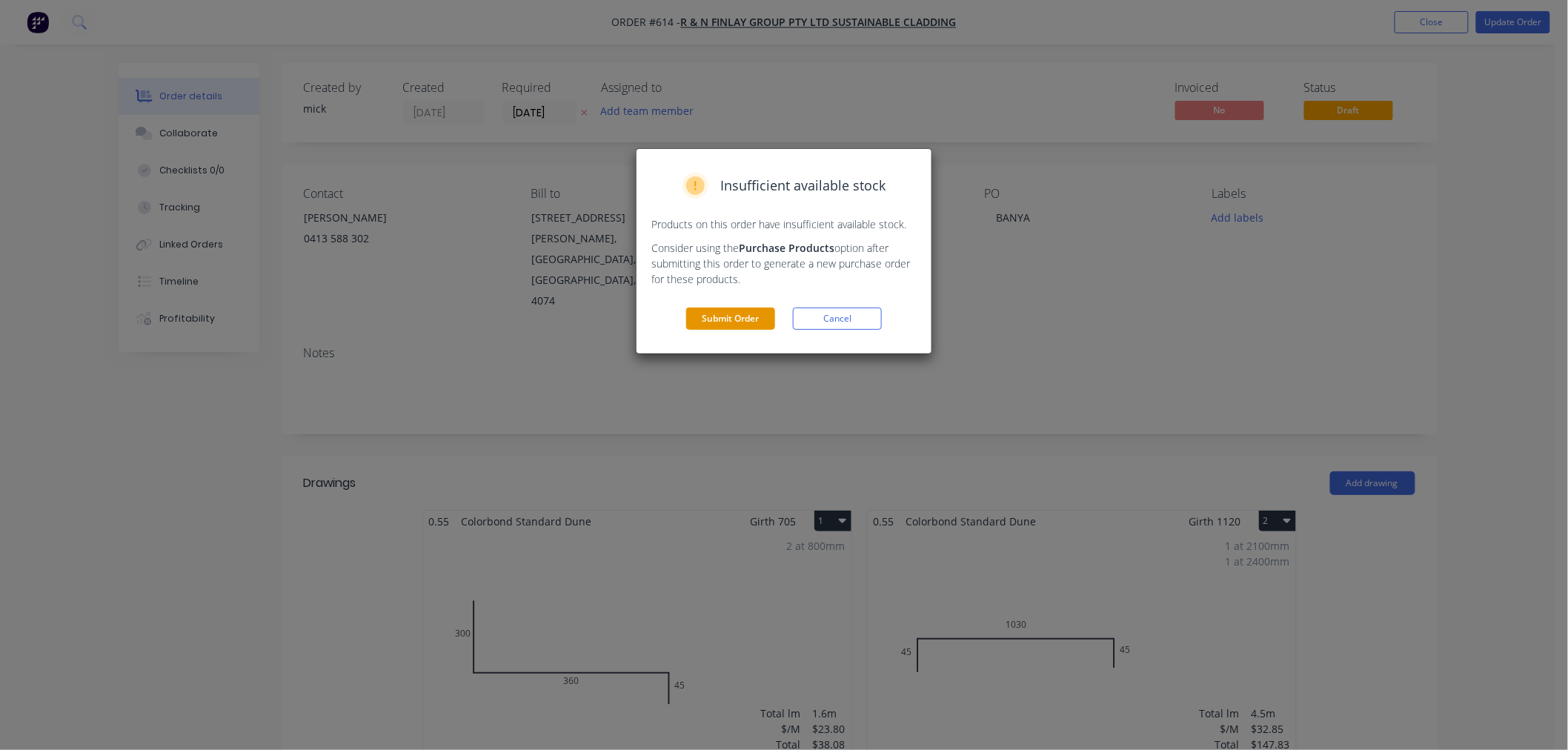
click at [743, 323] on button "Submit Order" at bounding box center [731, 319] width 89 height 22
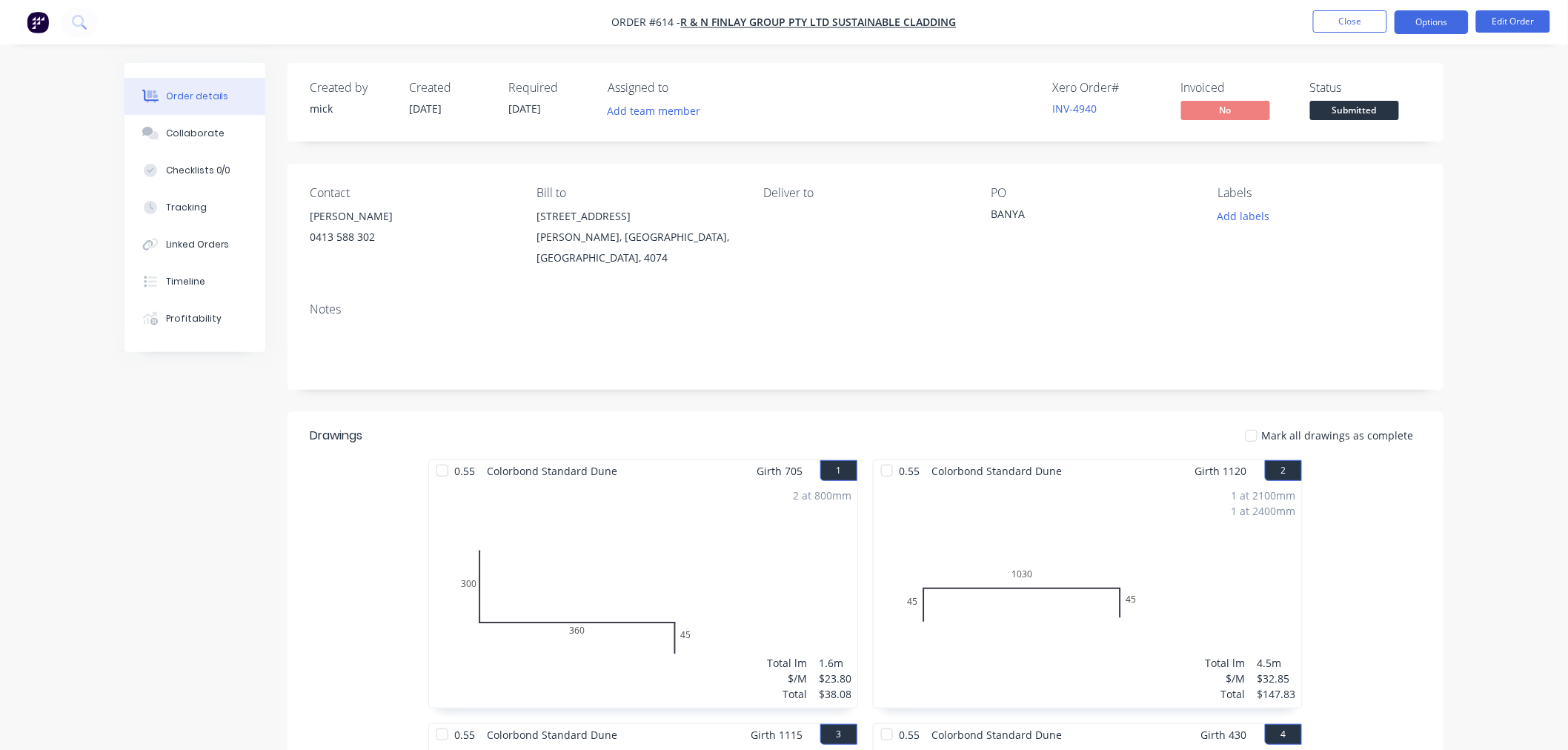
click at [1419, 17] on button "Options" at bounding box center [1431, 22] width 74 height 24
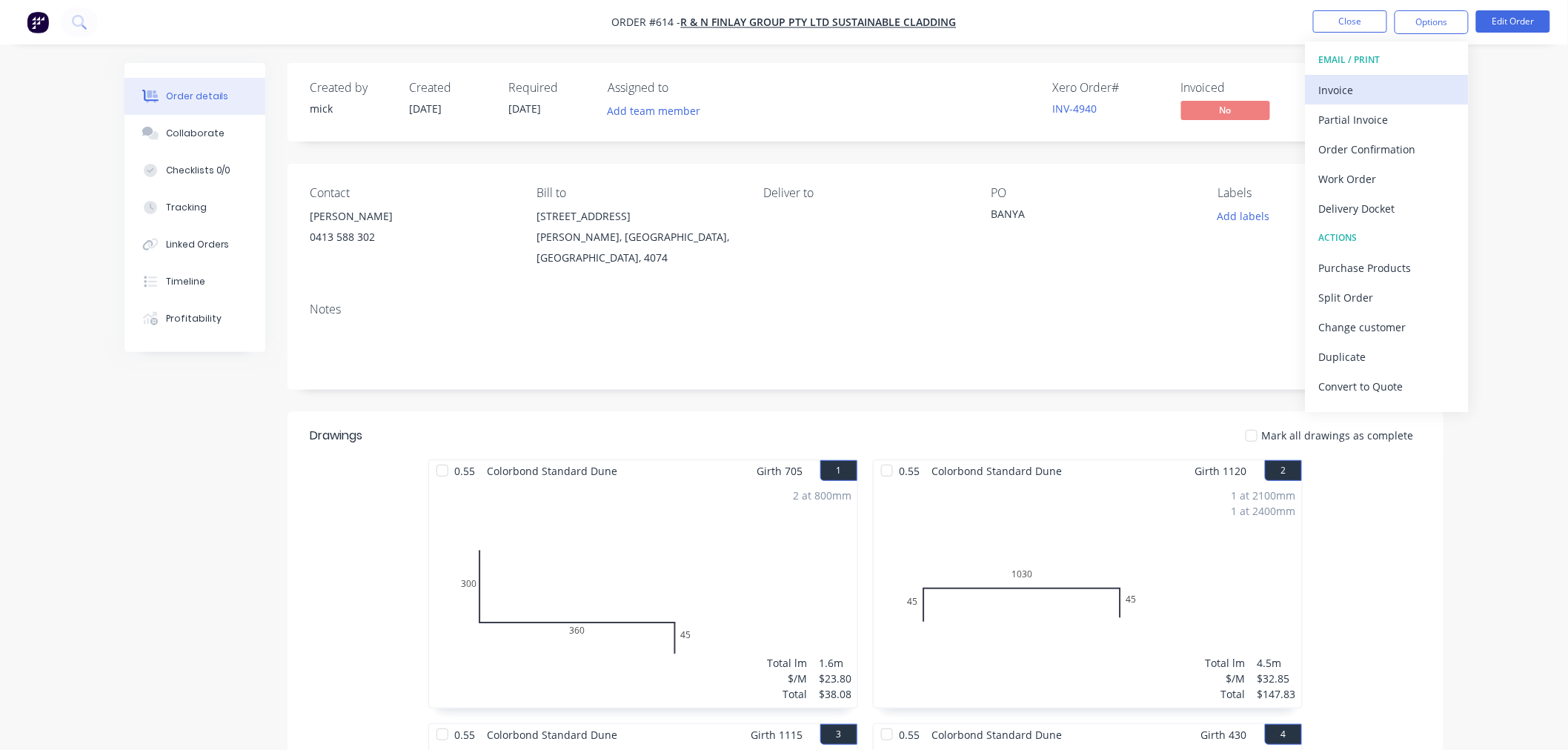
click at [1394, 93] on div "Invoice" at bounding box center [1387, 90] width 137 height 21
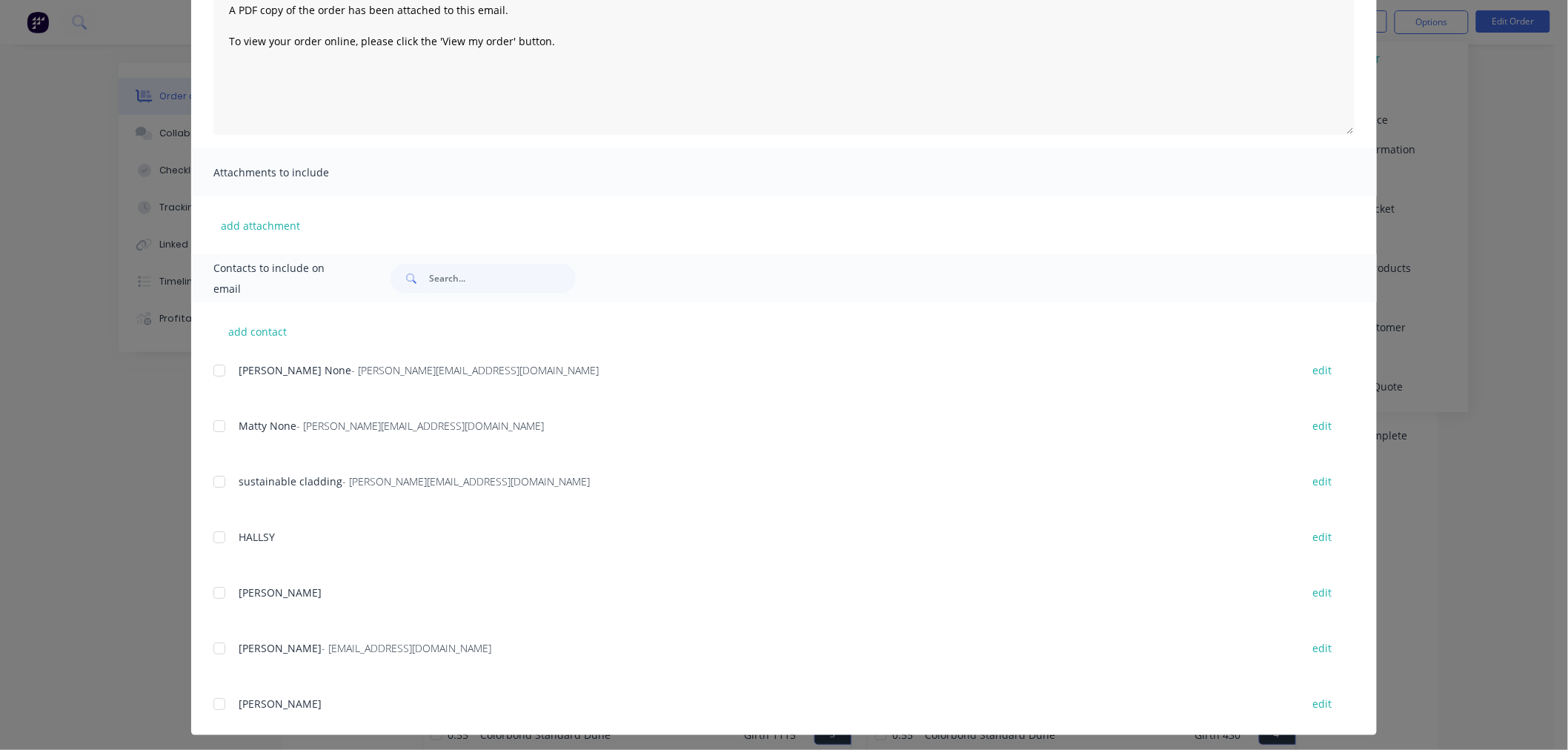
scroll to position [188, 0]
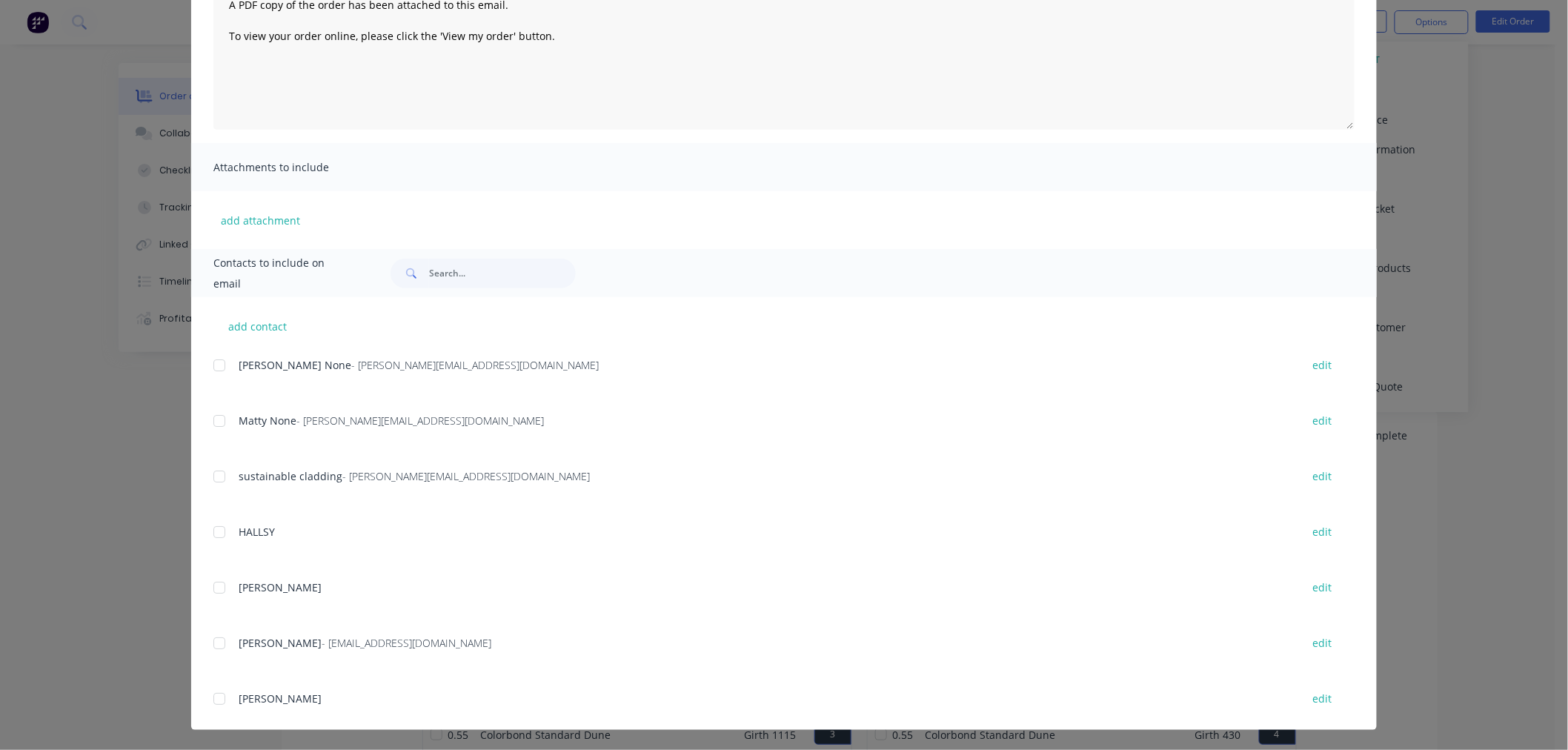
click at [214, 361] on div at bounding box center [218, 365] width 29 height 29
click at [212, 424] on div at bounding box center [218, 420] width 29 height 29
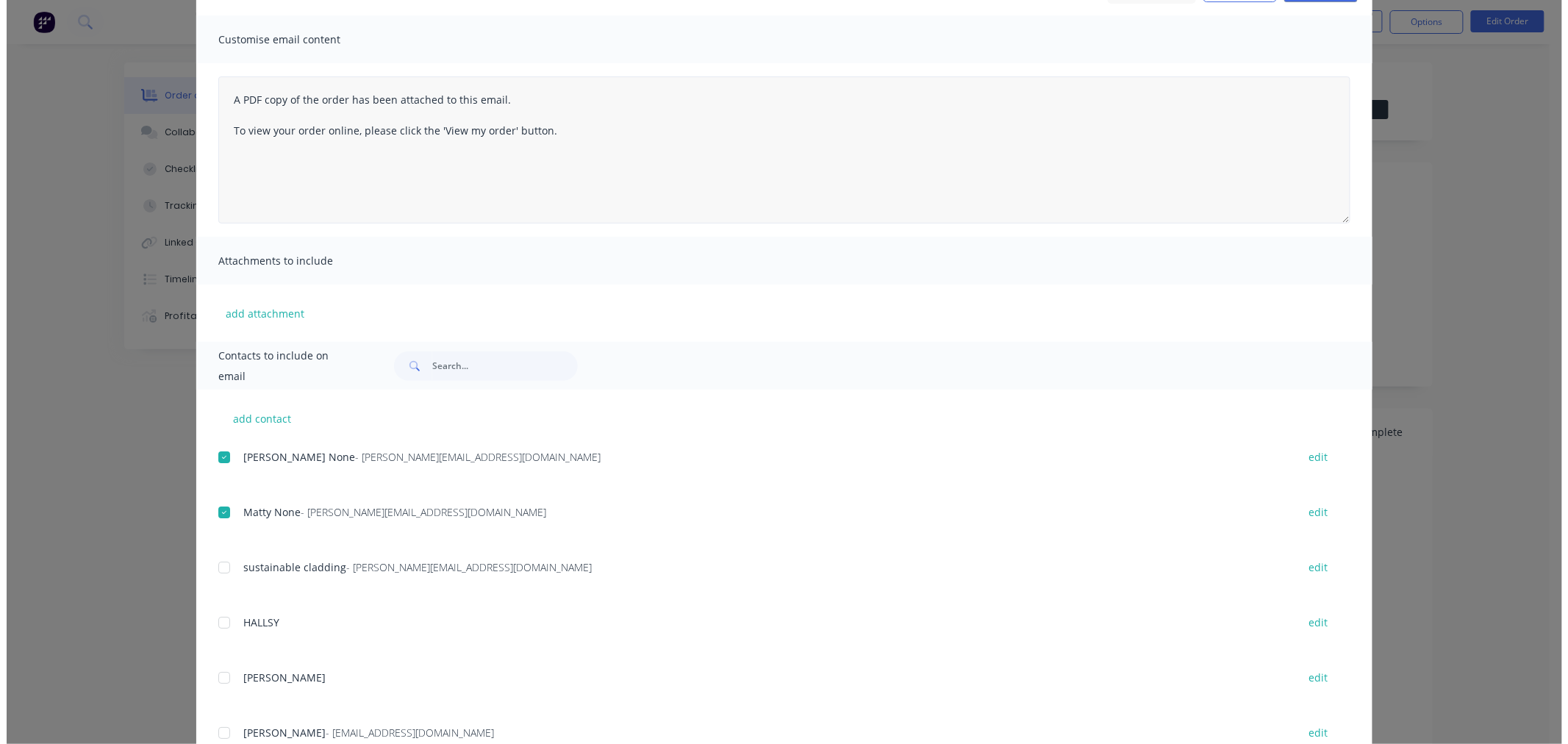
scroll to position [0, 0]
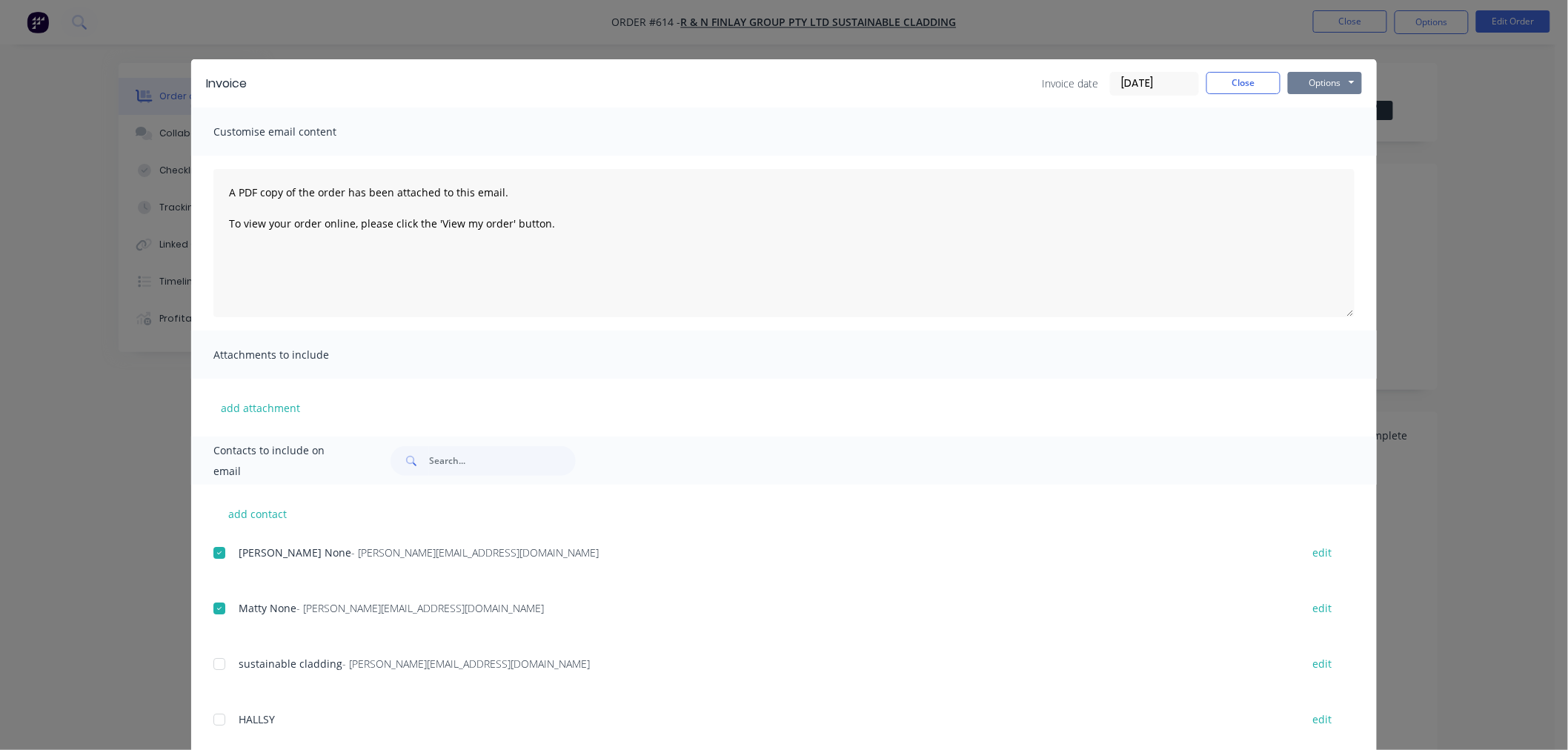
click at [1309, 80] on button "Options" at bounding box center [1324, 83] width 74 height 22
click at [1332, 151] on button "Email" at bounding box center [1334, 158] width 95 height 25
click at [1252, 76] on button "Close" at bounding box center [1242, 83] width 74 height 22
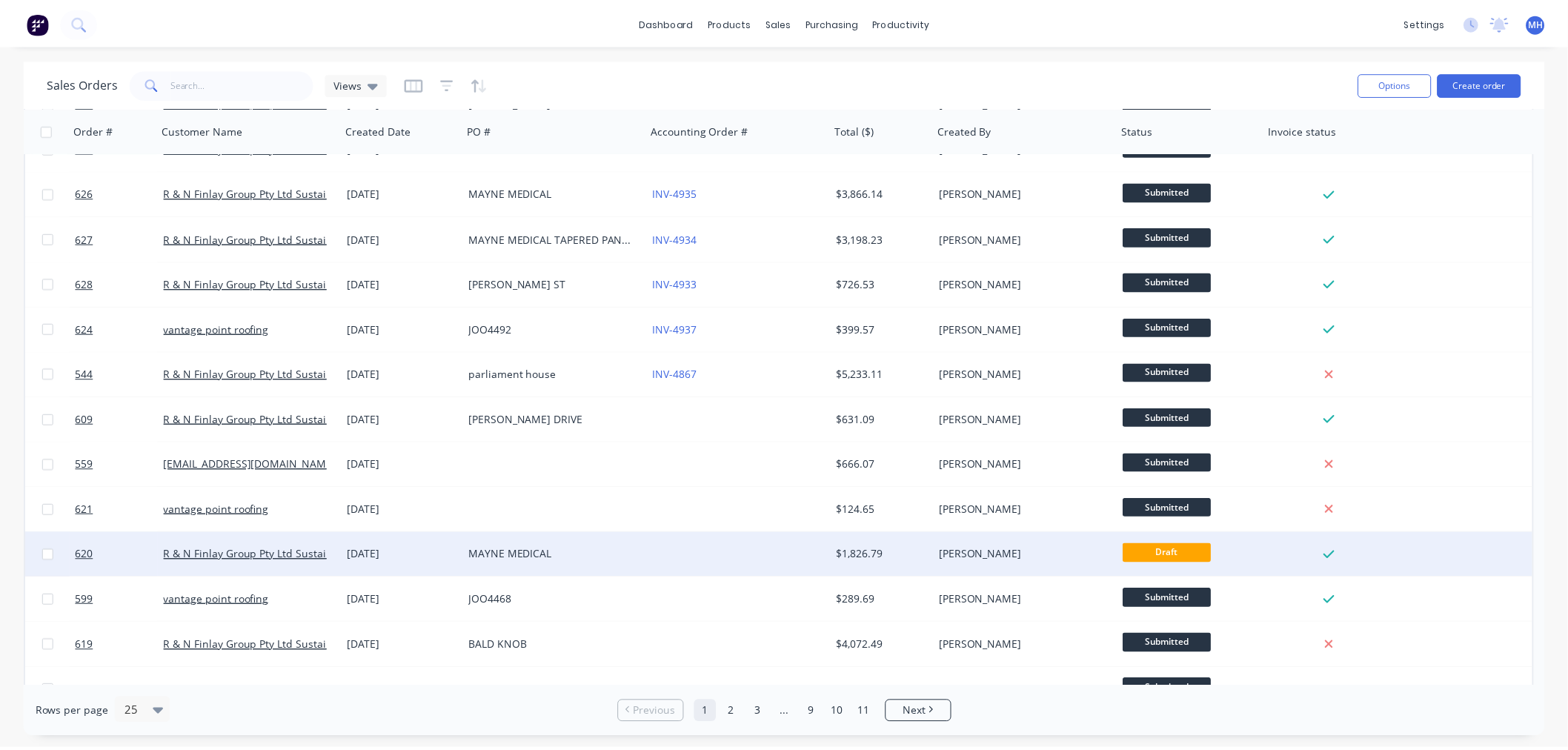
scroll to position [164, 0]
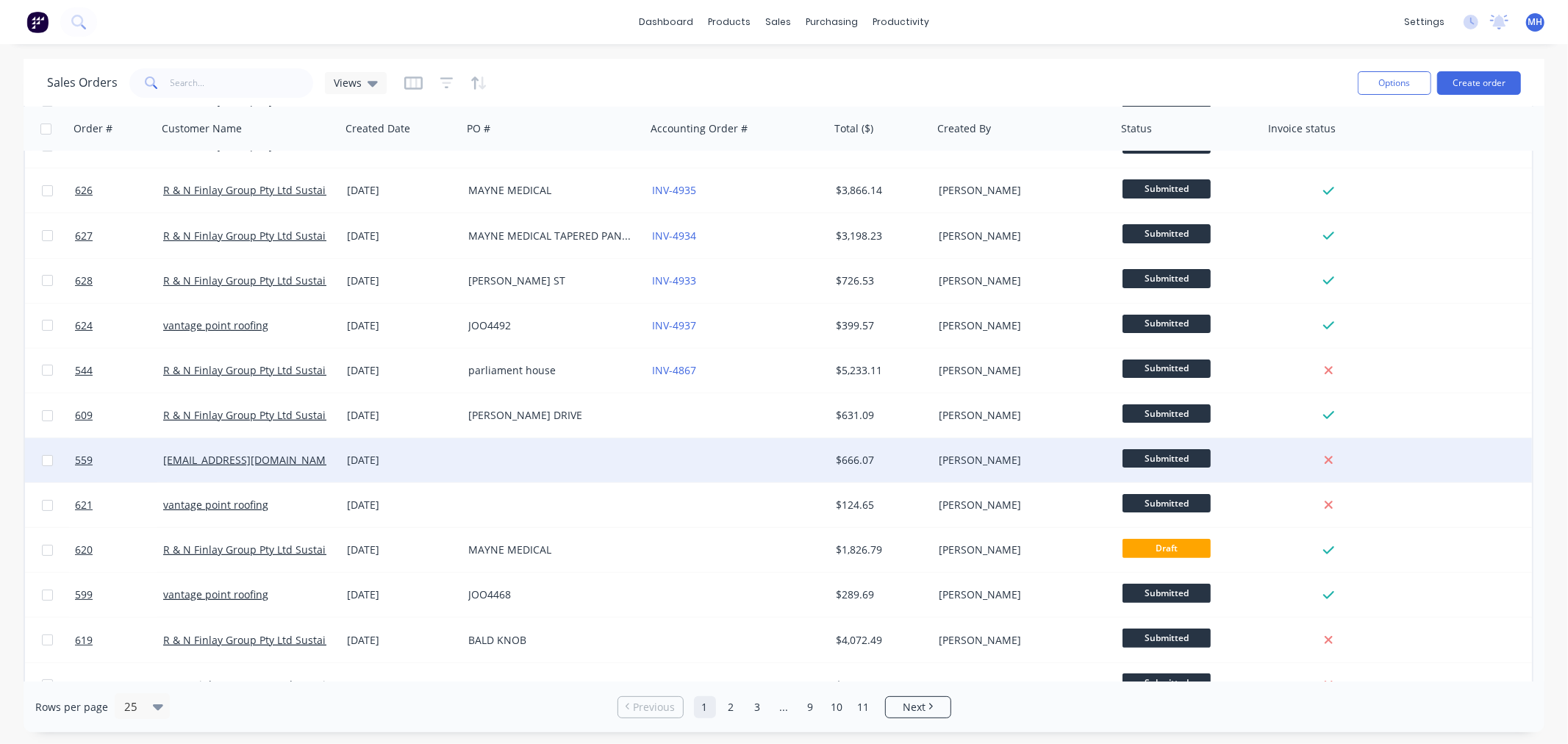
click at [472, 449] on div at bounding box center [554, 460] width 184 height 44
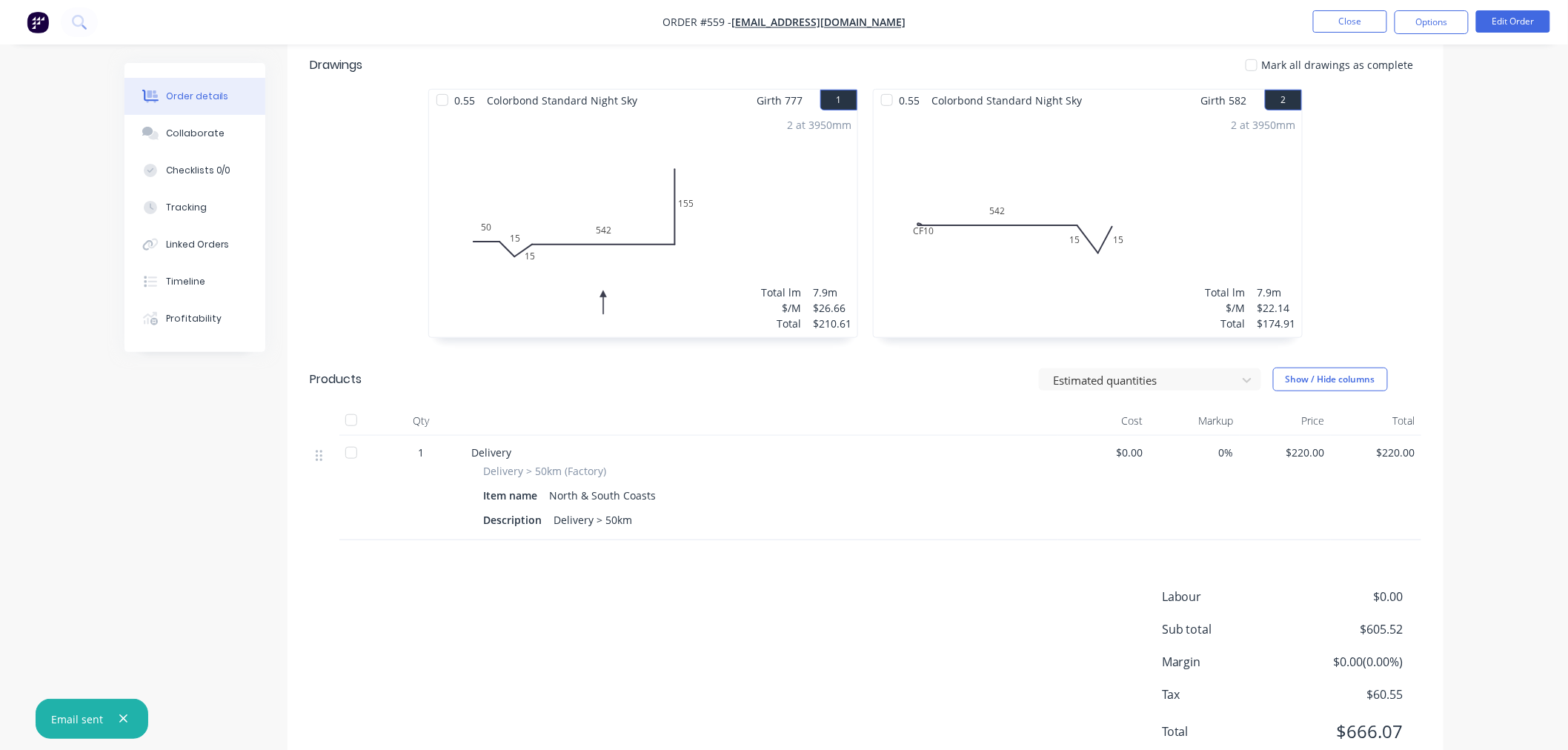
scroll to position [247, 0]
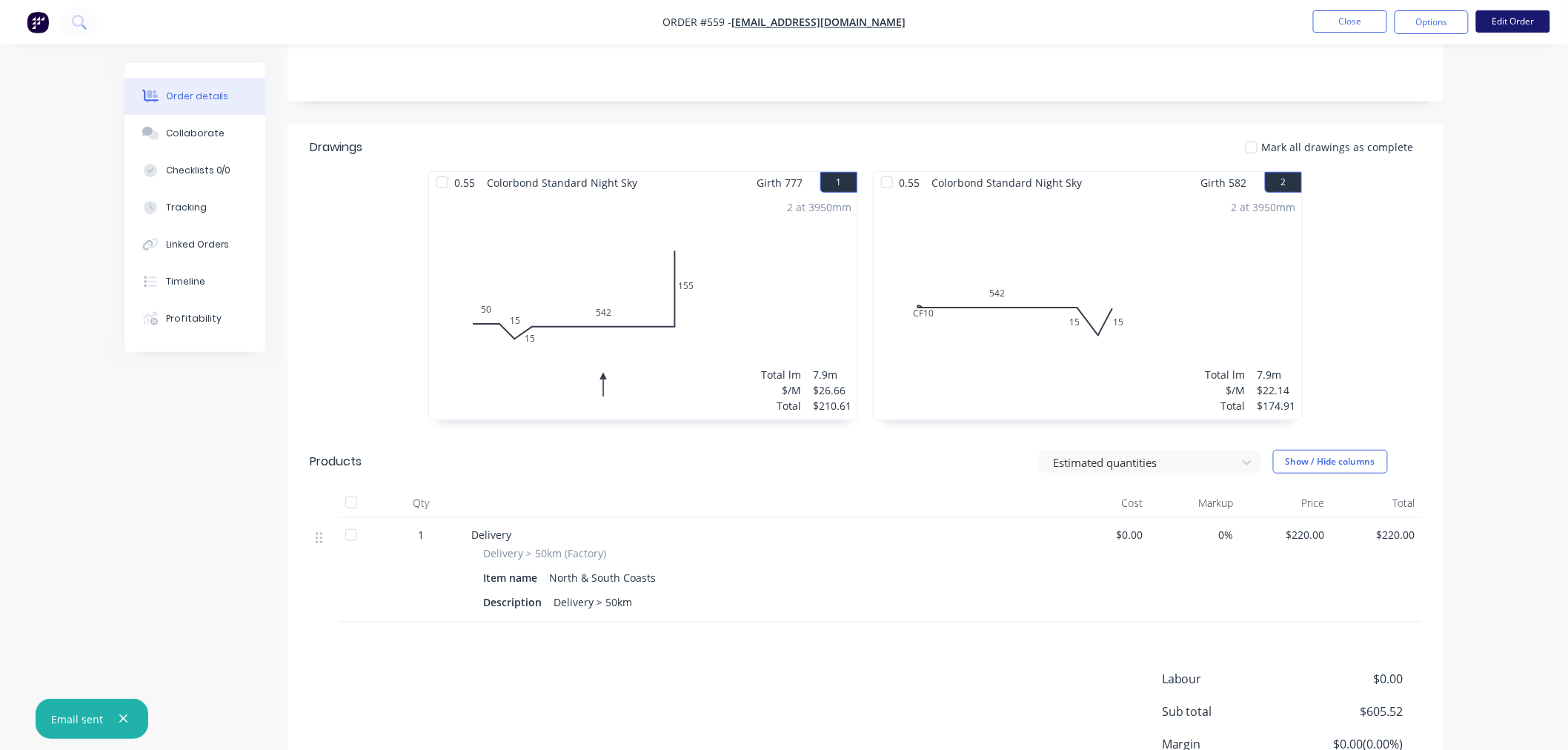
click at [1535, 25] on button "Edit Order" at bounding box center [1512, 21] width 74 height 22
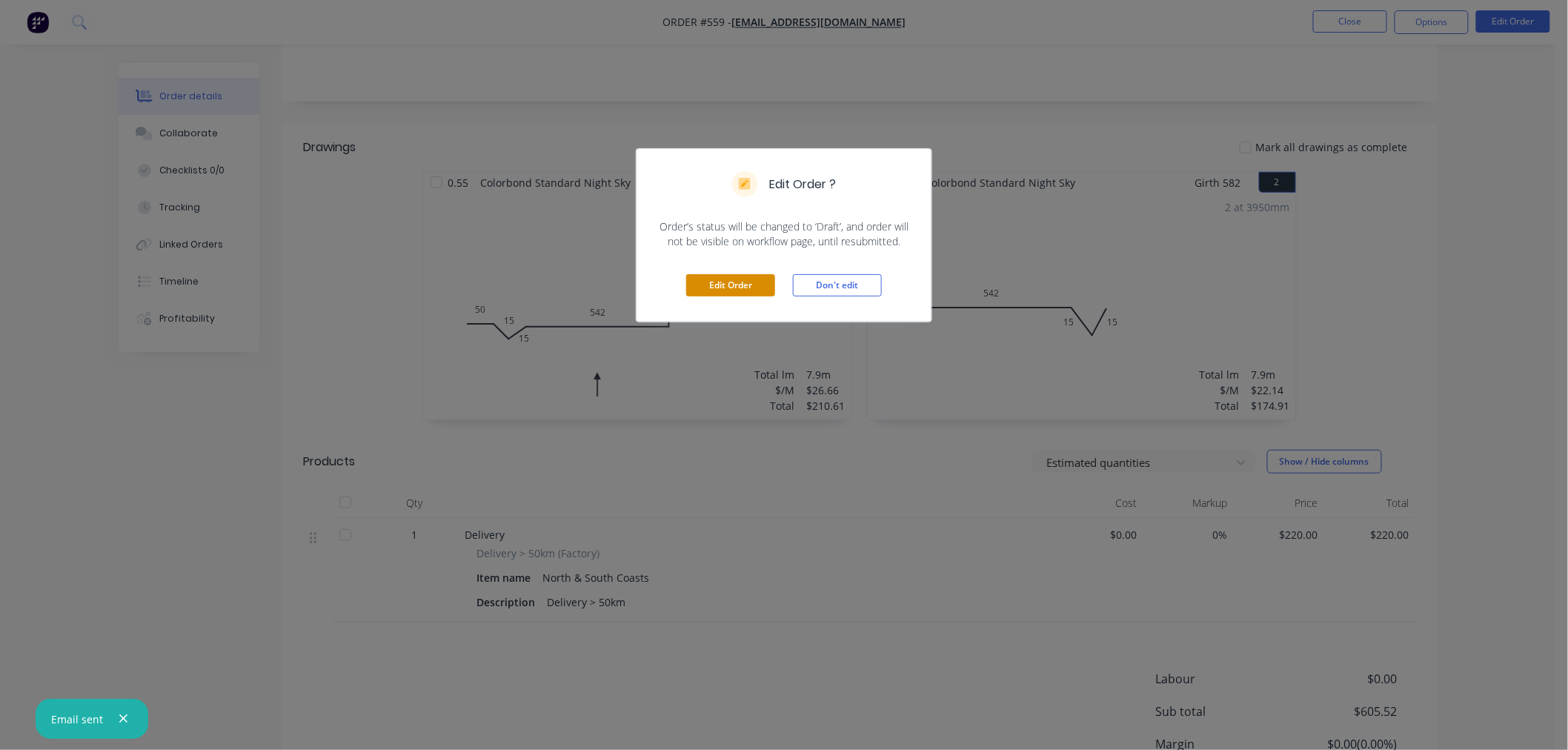
click at [740, 282] on button "Edit Order" at bounding box center [731, 285] width 89 height 22
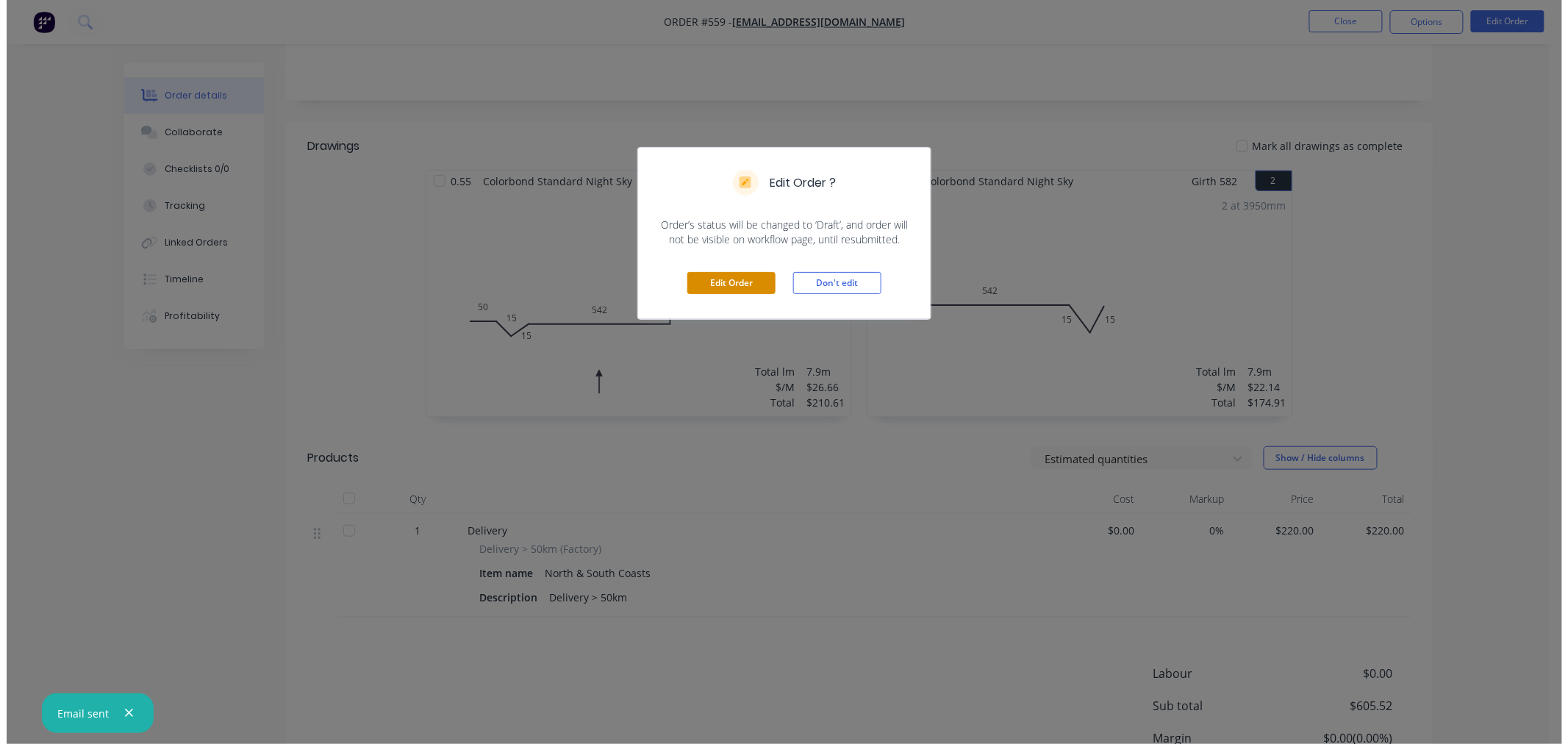
scroll to position [0, 0]
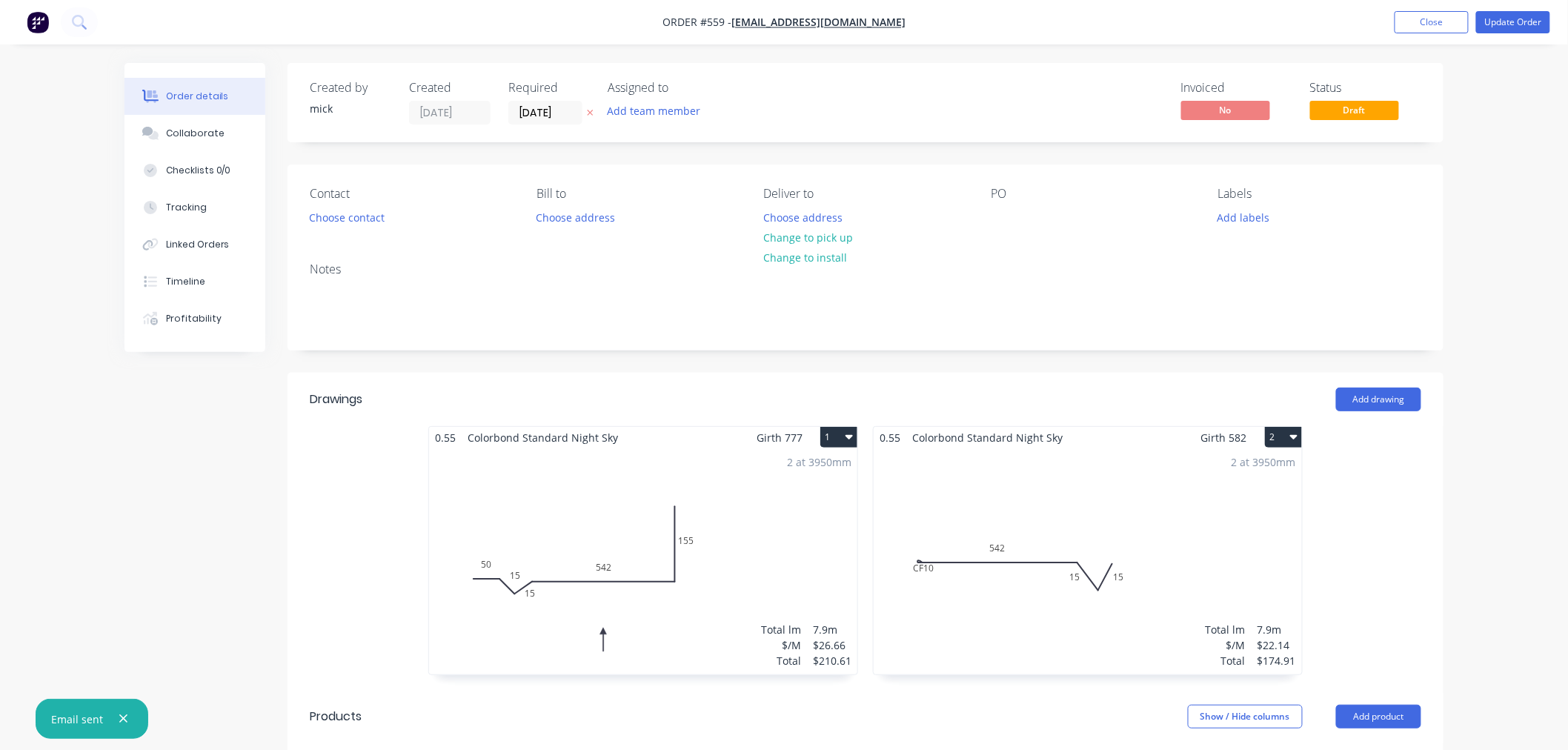
click at [1282, 443] on button "2" at bounding box center [1283, 437] width 37 height 21
click at [1242, 524] on div "Delete" at bounding box center [1231, 532] width 114 height 21
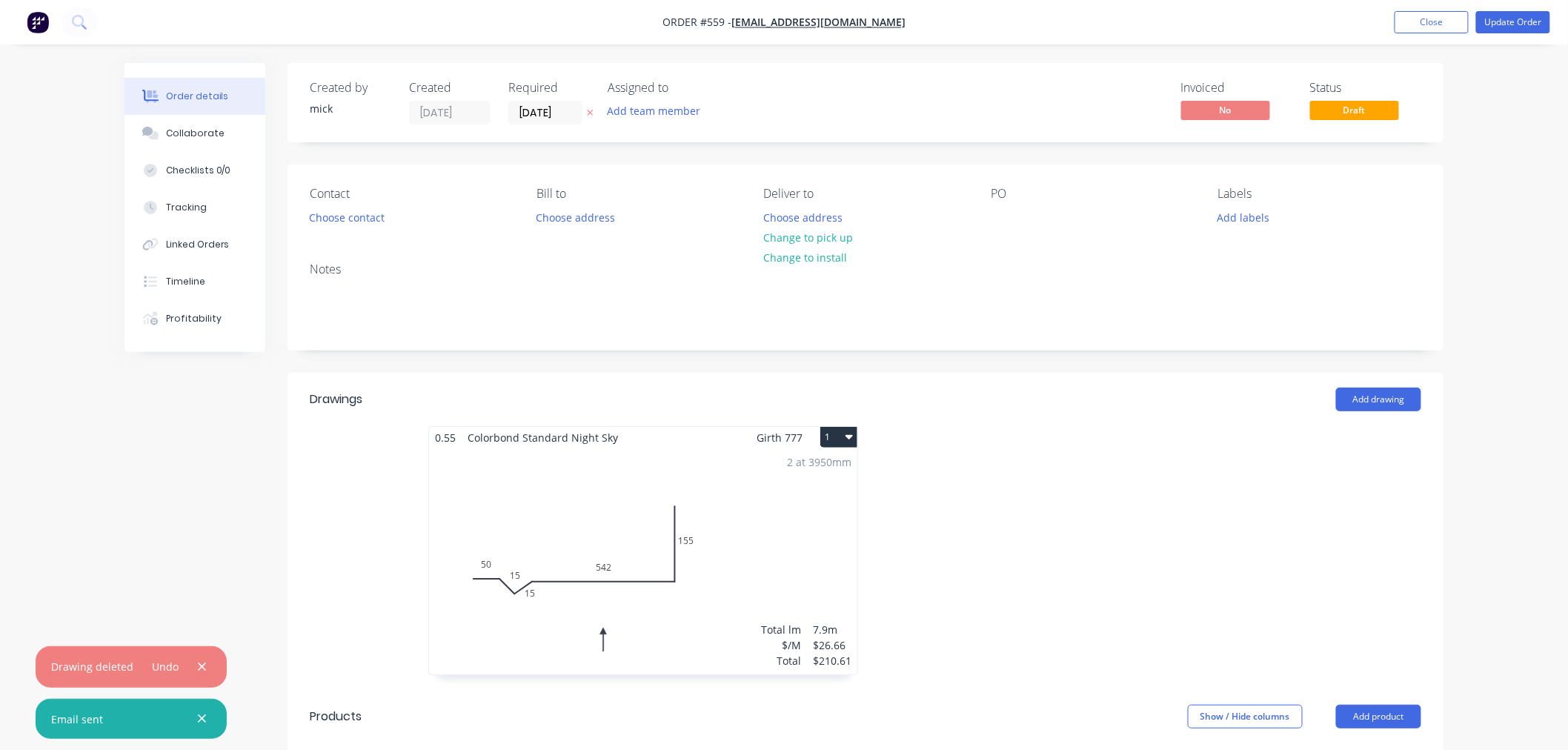
click at [831, 433] on button "1" at bounding box center [838, 437] width 37 height 21
click at [782, 523] on div "Delete" at bounding box center [787, 532] width 114 height 21
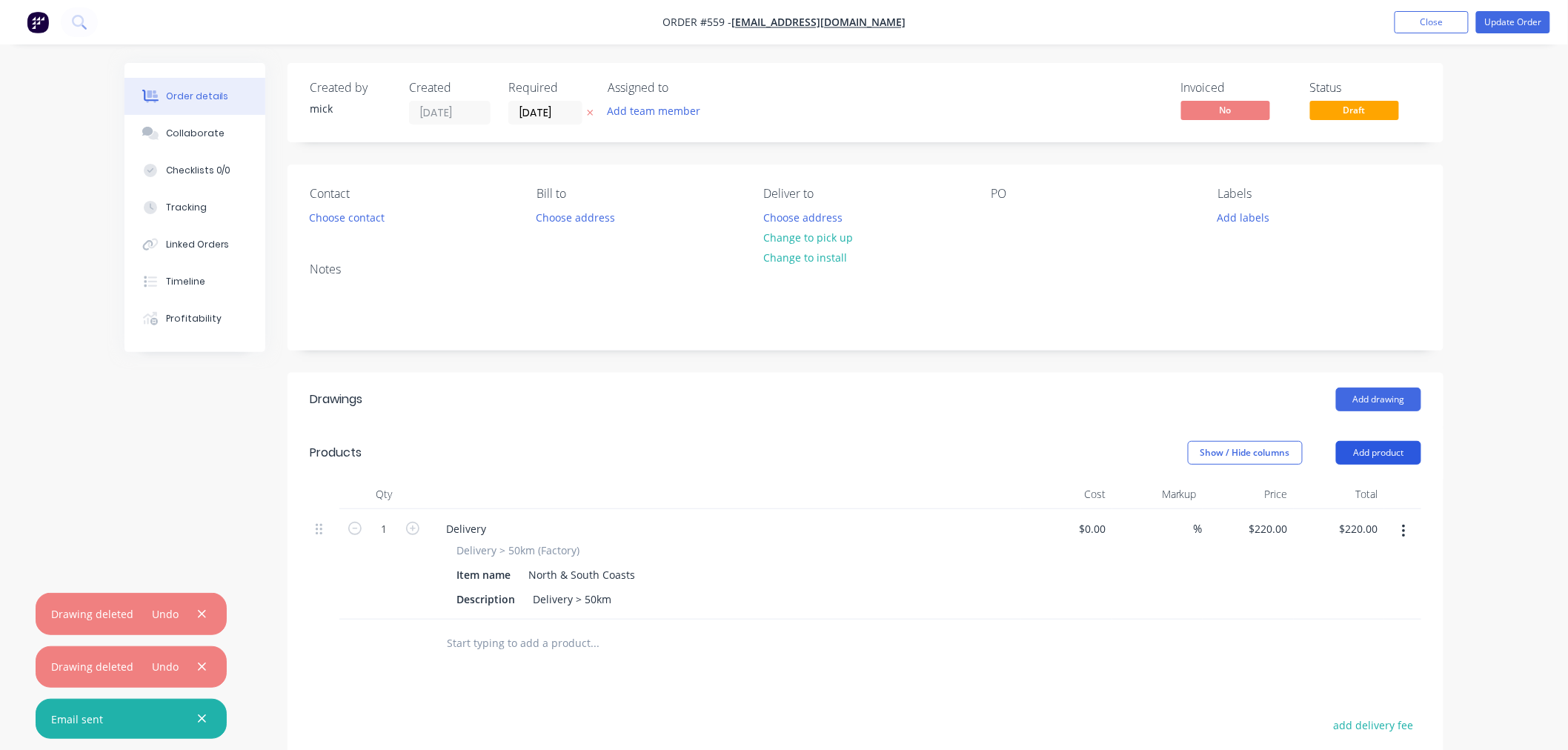
click at [1405, 447] on button "Add product" at bounding box center [1378, 453] width 85 height 24
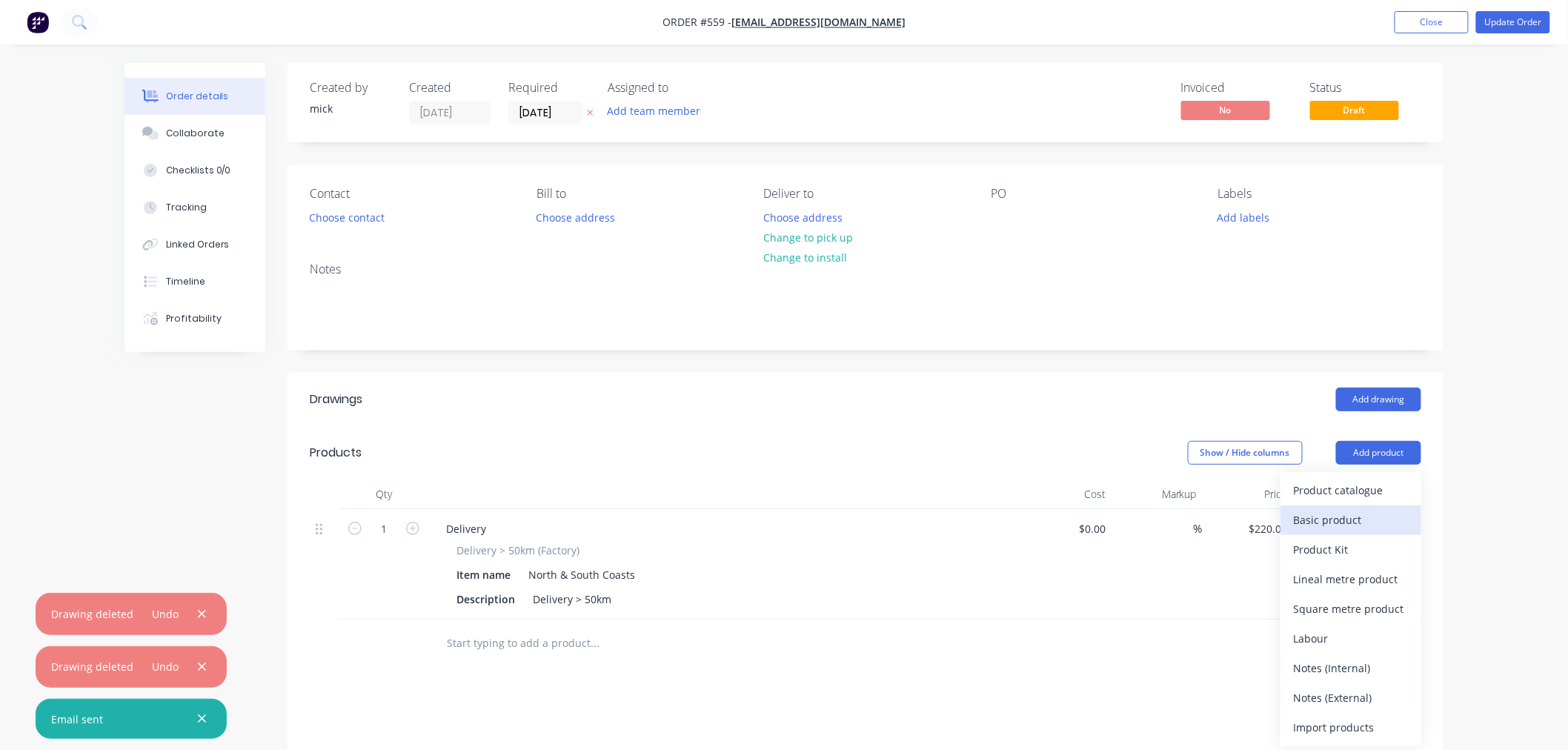
click at [1379, 509] on div "Basic product" at bounding box center [1350, 520] width 114 height 21
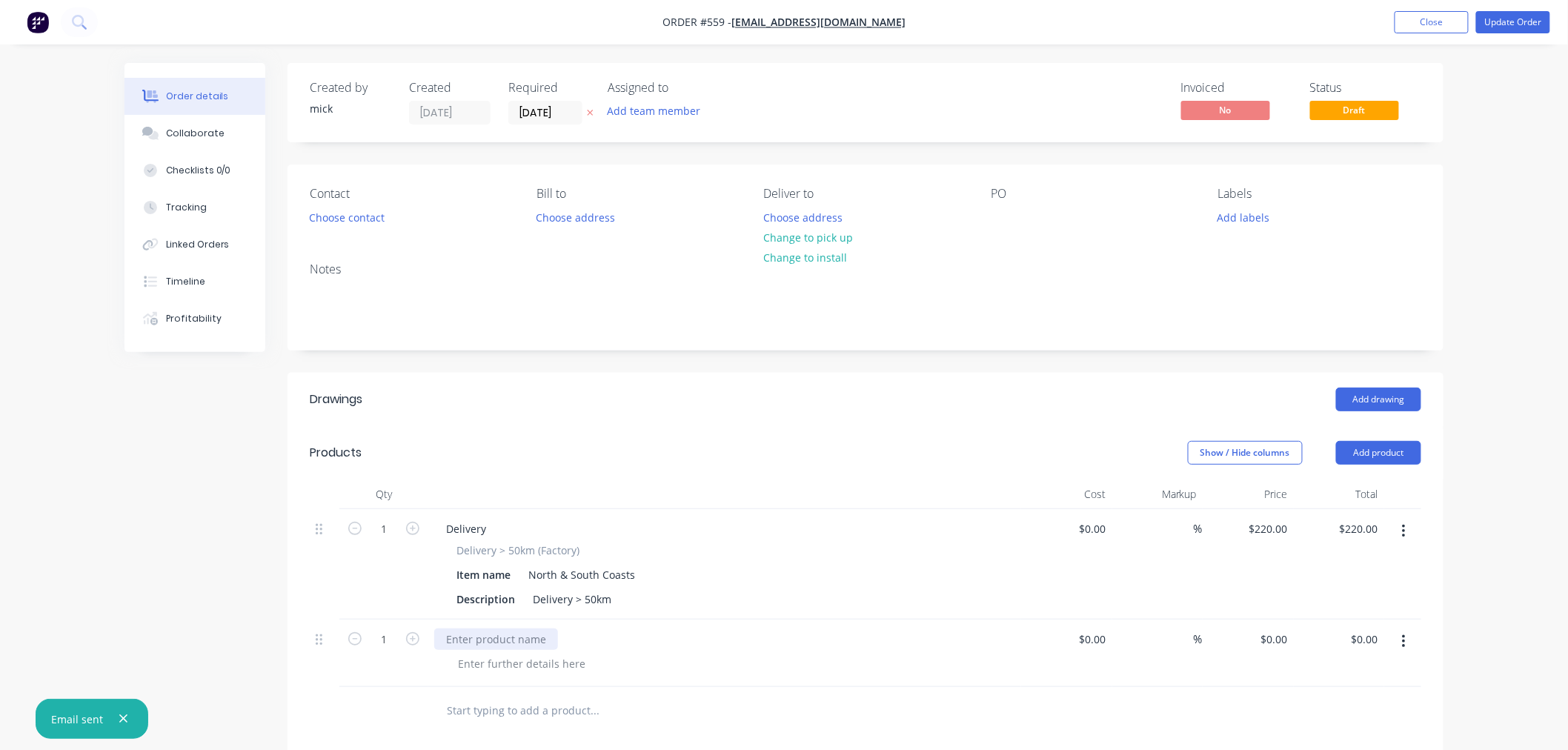
click at [512, 635] on div at bounding box center [496, 639] width 124 height 21
click at [1269, 643] on div "0 0" at bounding box center [1248, 653] width 91 height 68
type input "$489.48"
click at [1039, 435] on header "Products Show / Hide columns Add product" at bounding box center [865, 452] width 1156 height 53
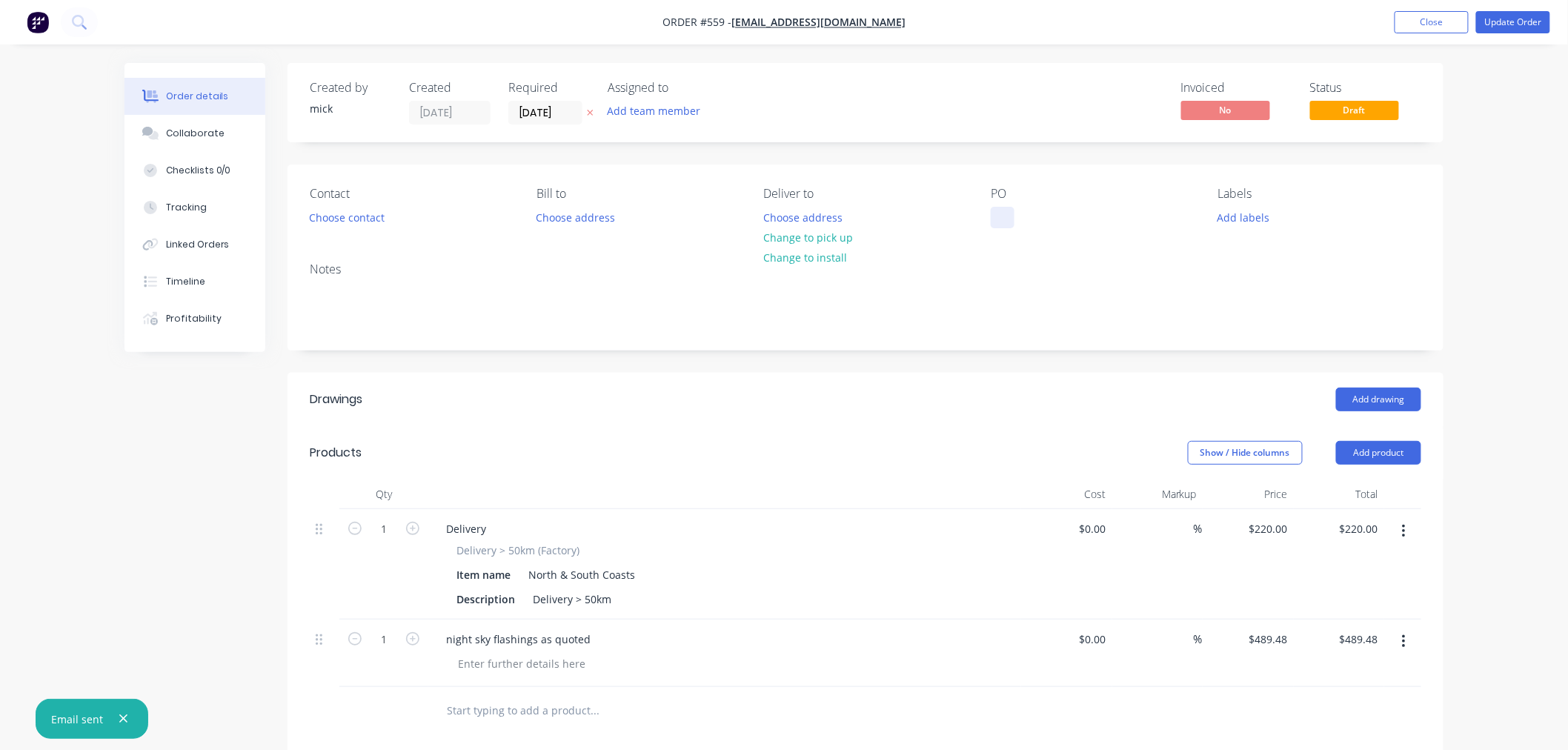
click at [1002, 220] on div at bounding box center [1002, 217] width 24 height 21
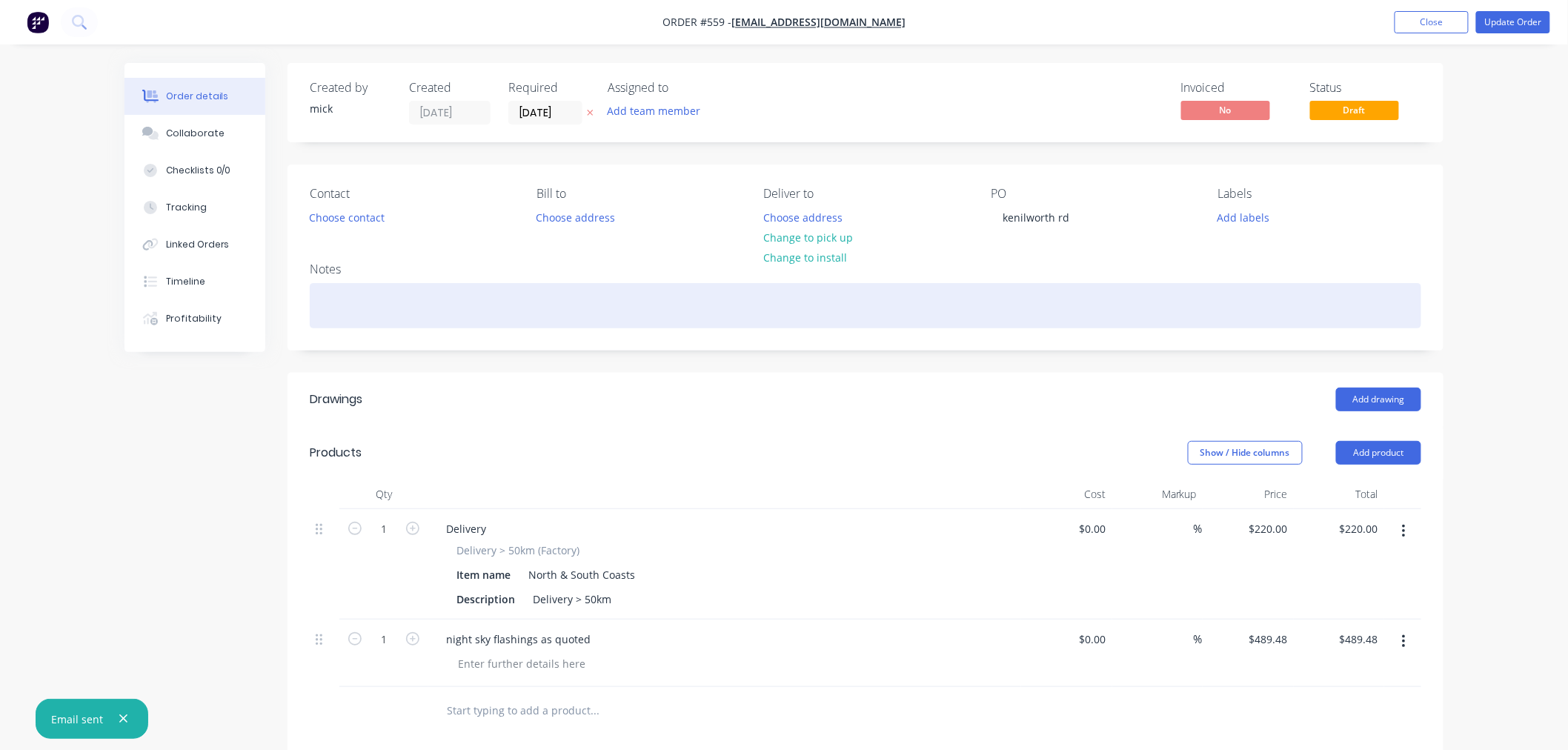
click at [1072, 292] on div at bounding box center [865, 305] width 1111 height 45
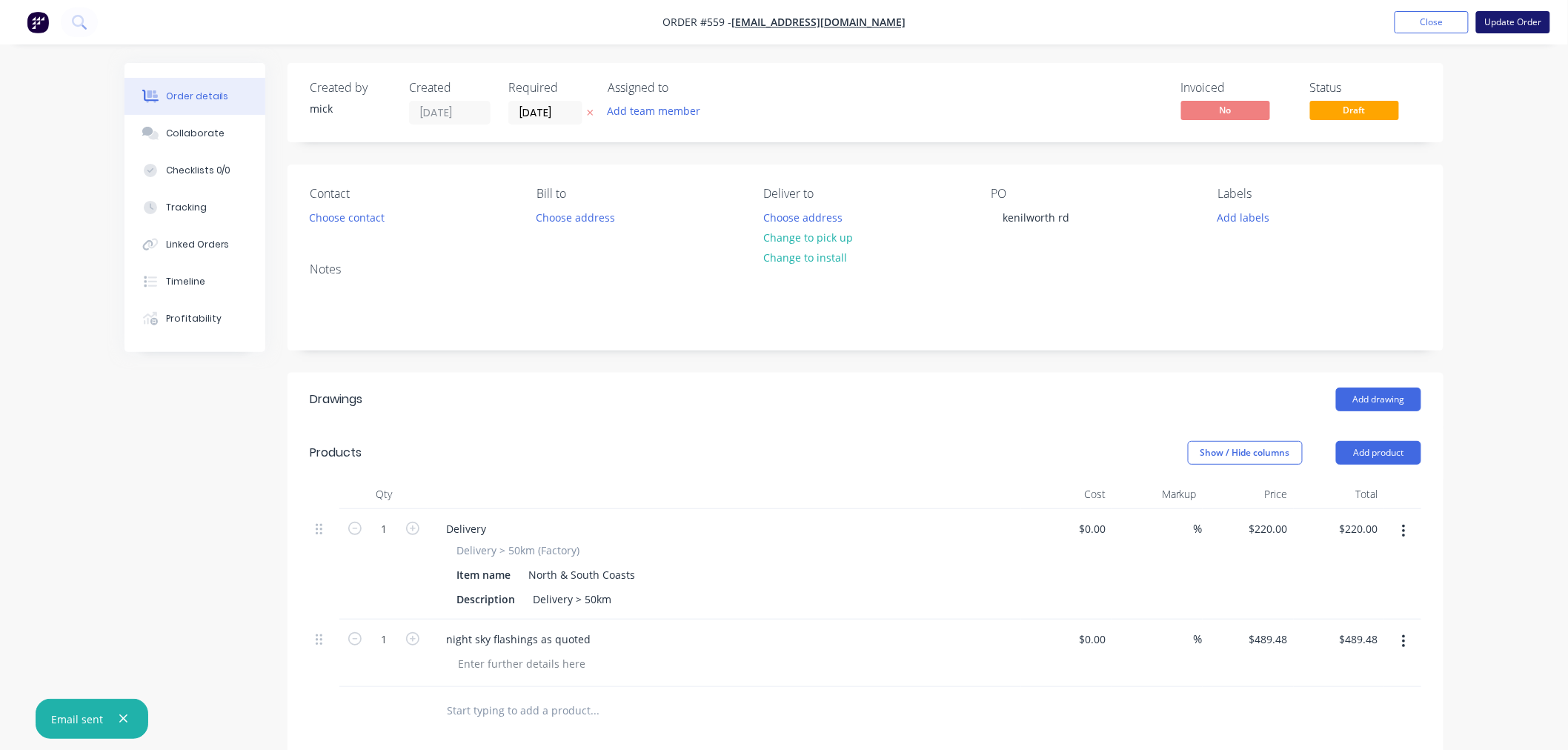
click at [1537, 23] on button "Update Order" at bounding box center [1512, 22] width 74 height 22
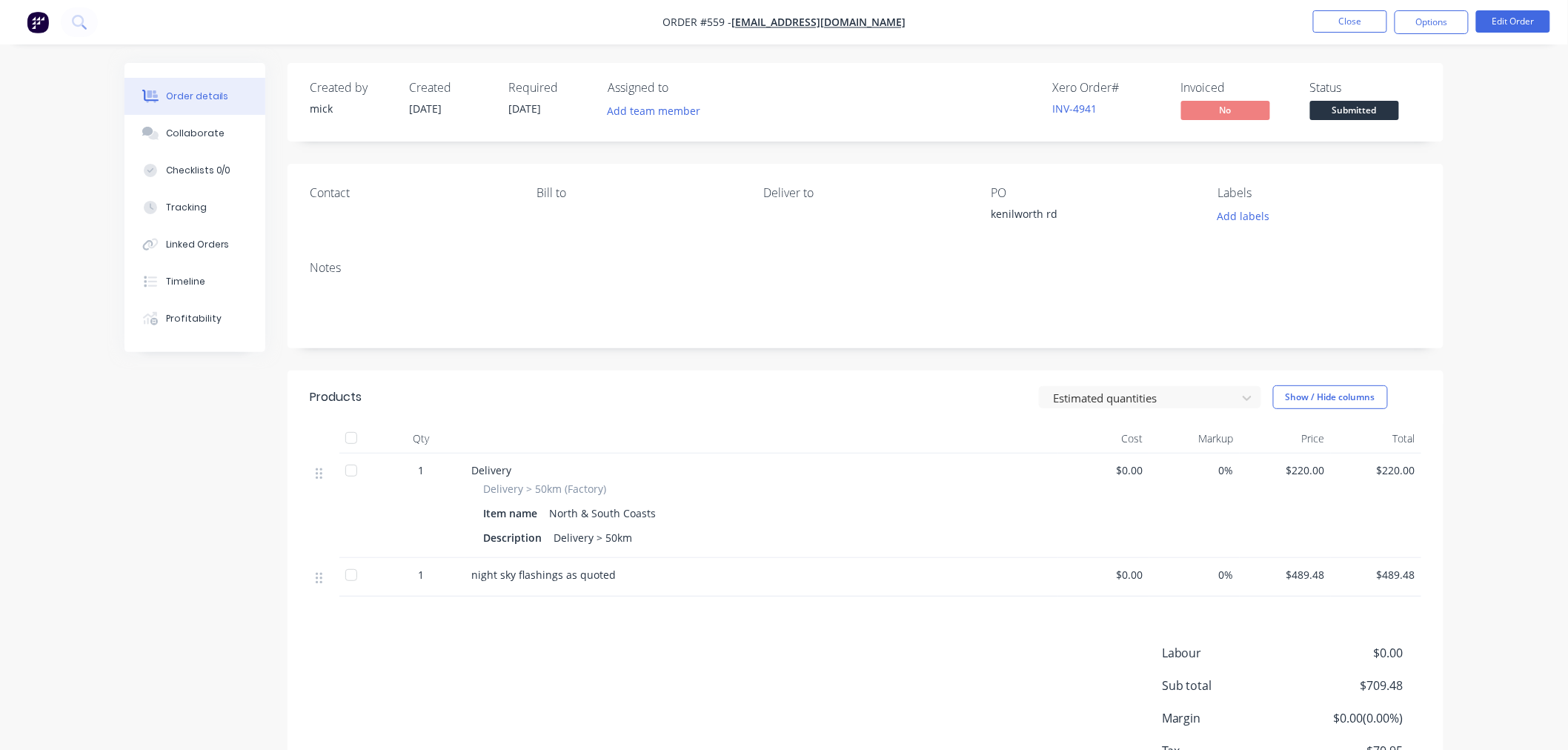
click at [40, 21] on img "button" at bounding box center [38, 22] width 22 height 22
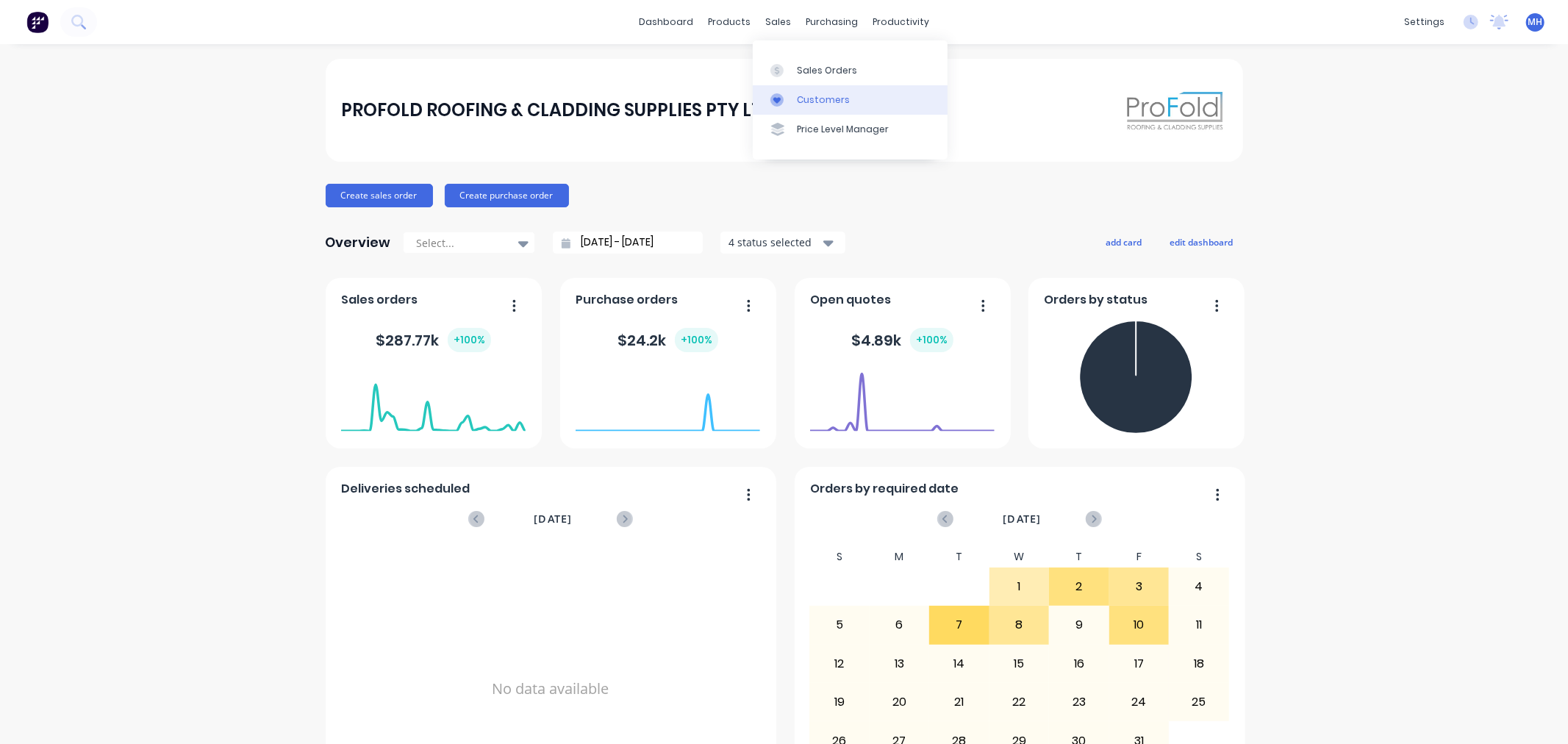
click at [838, 92] on link "Customers" at bounding box center [850, 99] width 195 height 29
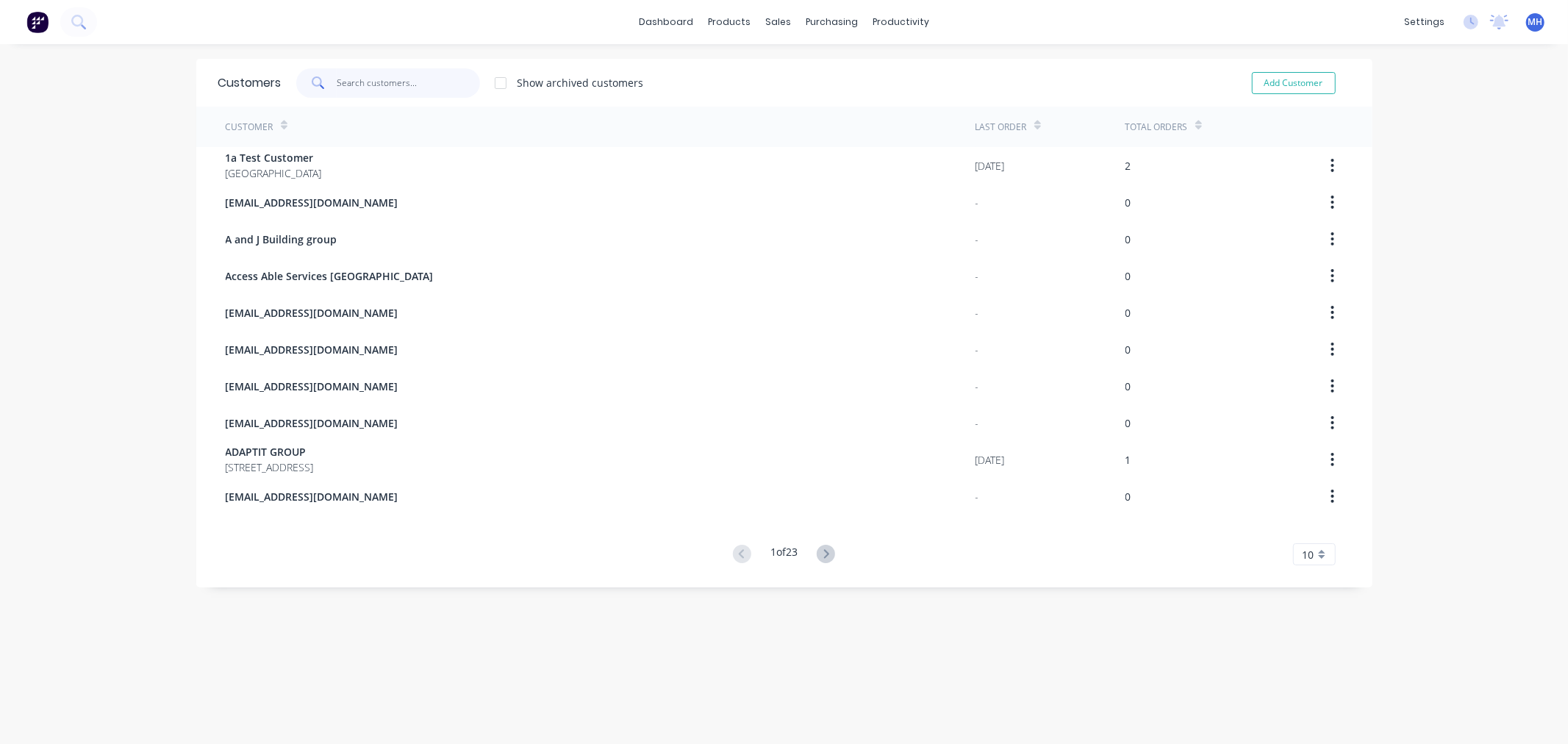
click at [374, 79] on input "text" at bounding box center [408, 83] width 143 height 29
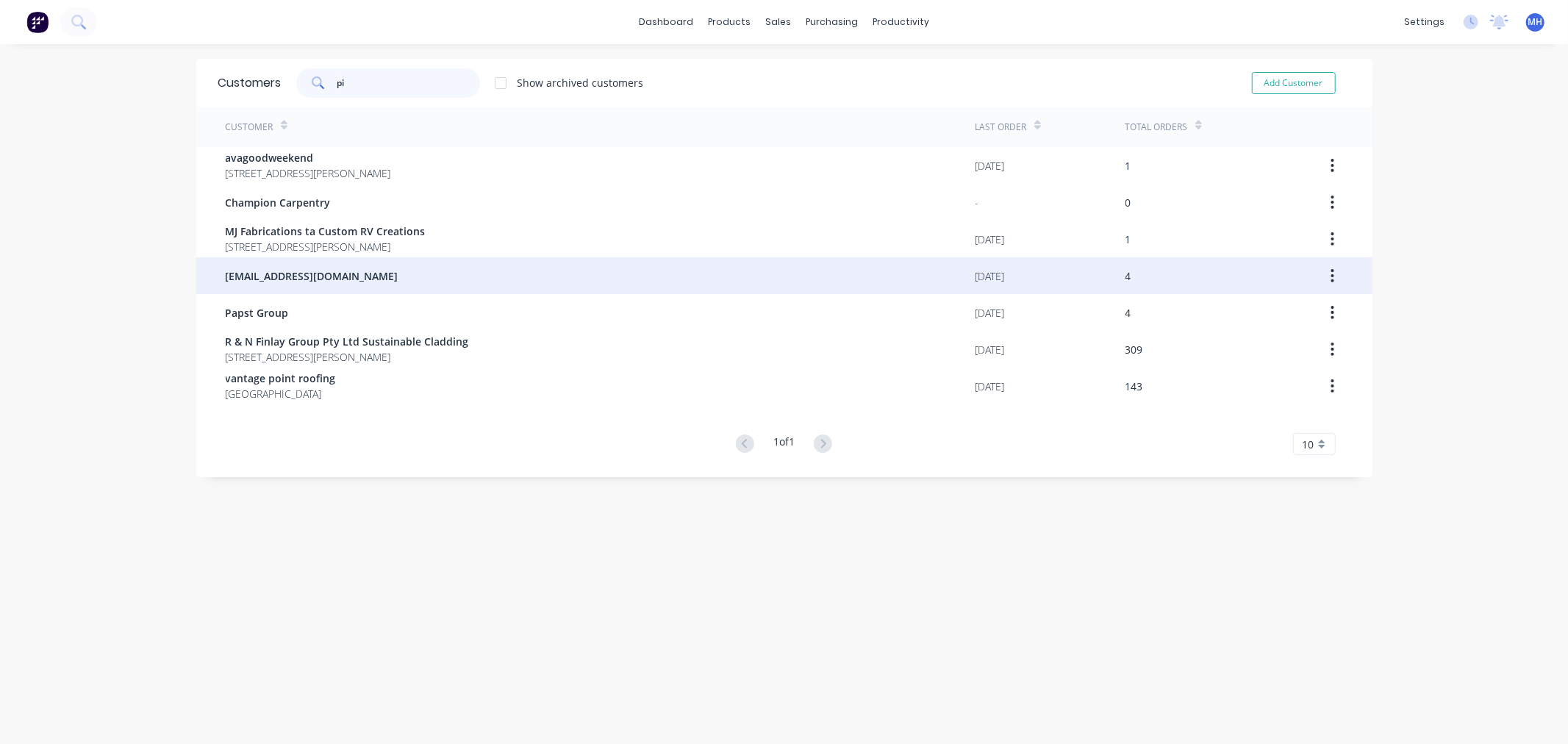
type input "pi"
click at [383, 270] on span "[EMAIL_ADDRESS][DOMAIN_NAME]" at bounding box center [311, 276] width 173 height 16
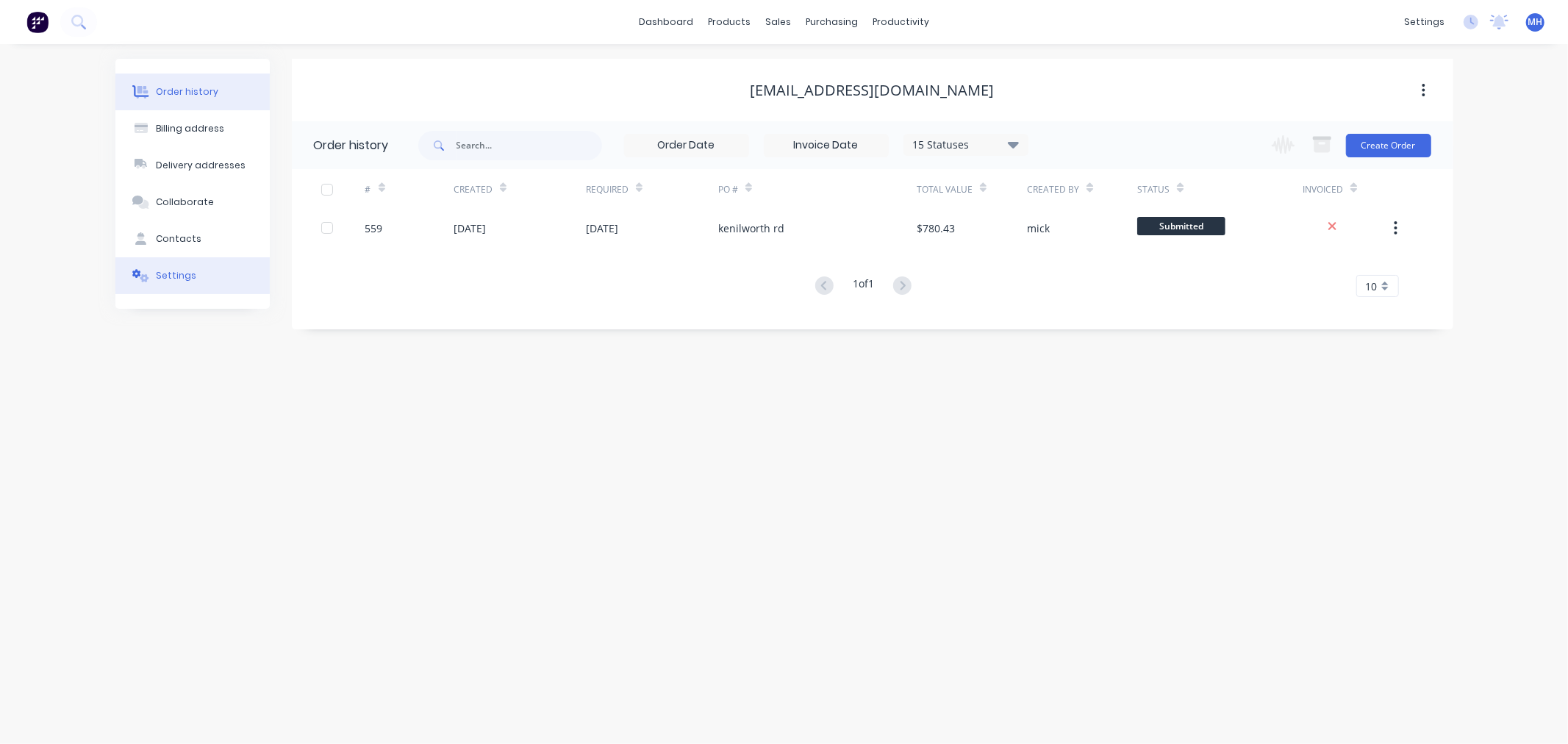
click at [210, 272] on button "Settings" at bounding box center [192, 275] width 155 height 37
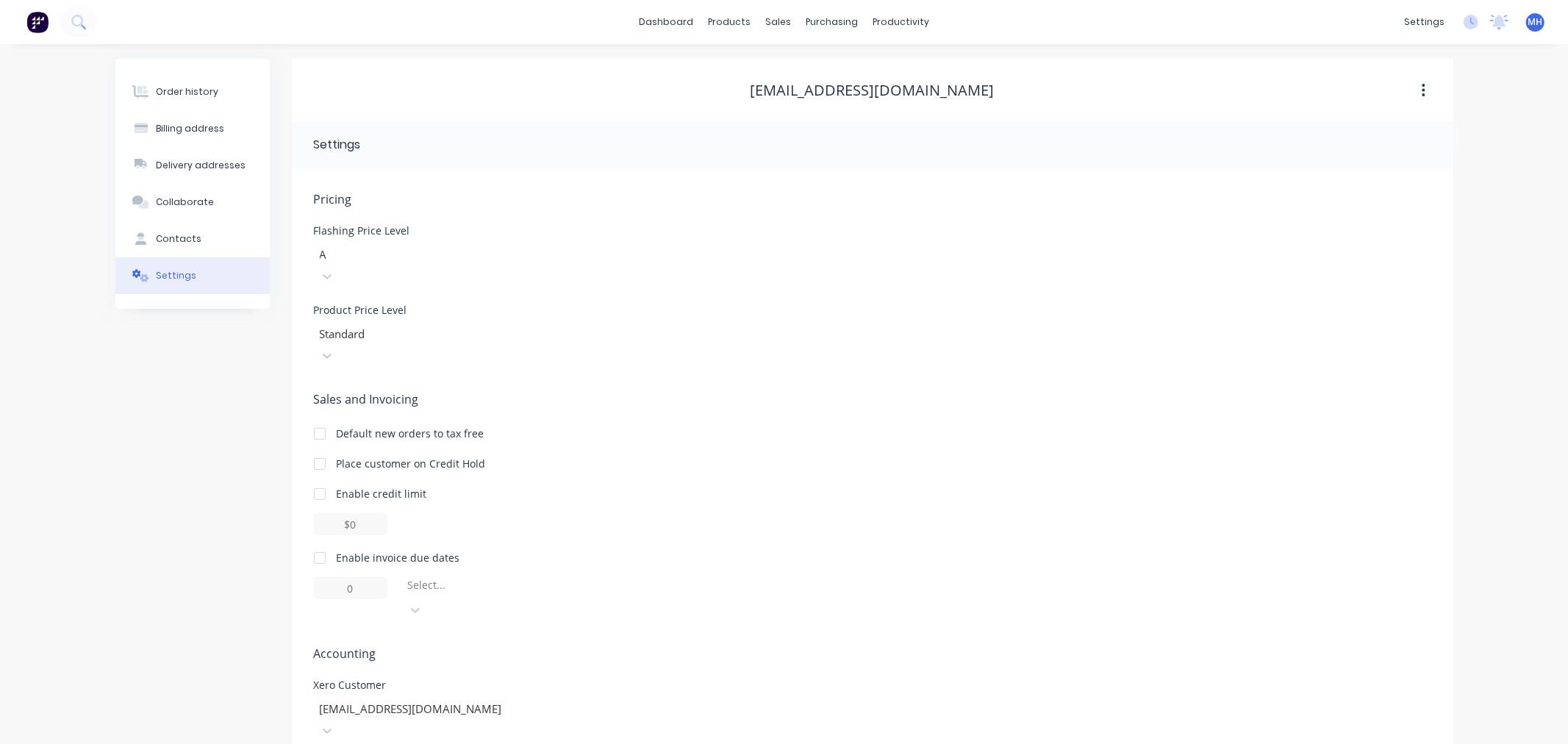
click at [315, 543] on div at bounding box center [319, 557] width 29 height 29
click at [364, 577] on input "1" at bounding box center [350, 588] width 73 height 22
type input "14"
click at [905, 513] on div at bounding box center [873, 524] width 1118 height 22
click at [188, 167] on div "Delivery addresses" at bounding box center [201, 165] width 90 height 13
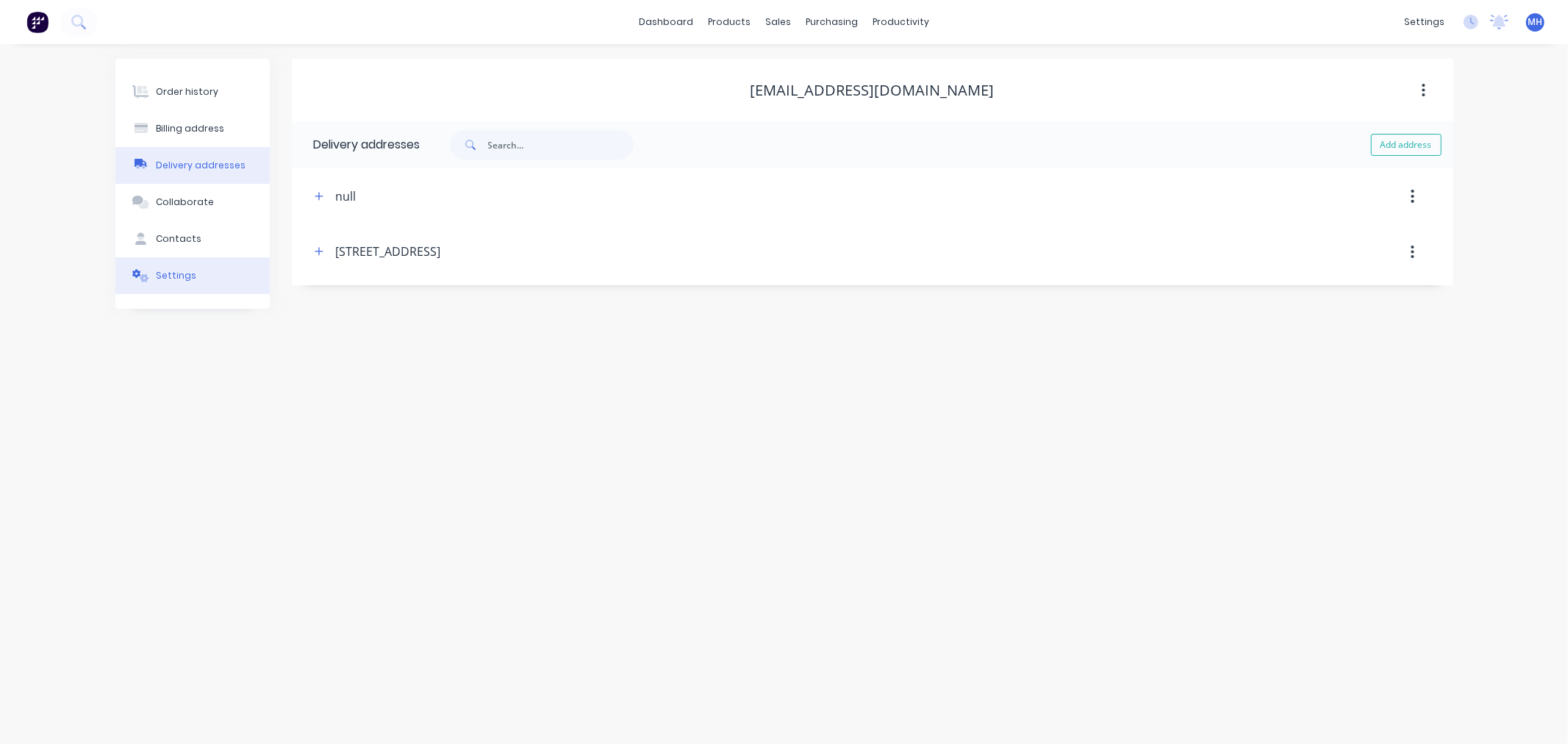
click at [224, 273] on button "Settings" at bounding box center [192, 275] width 155 height 37
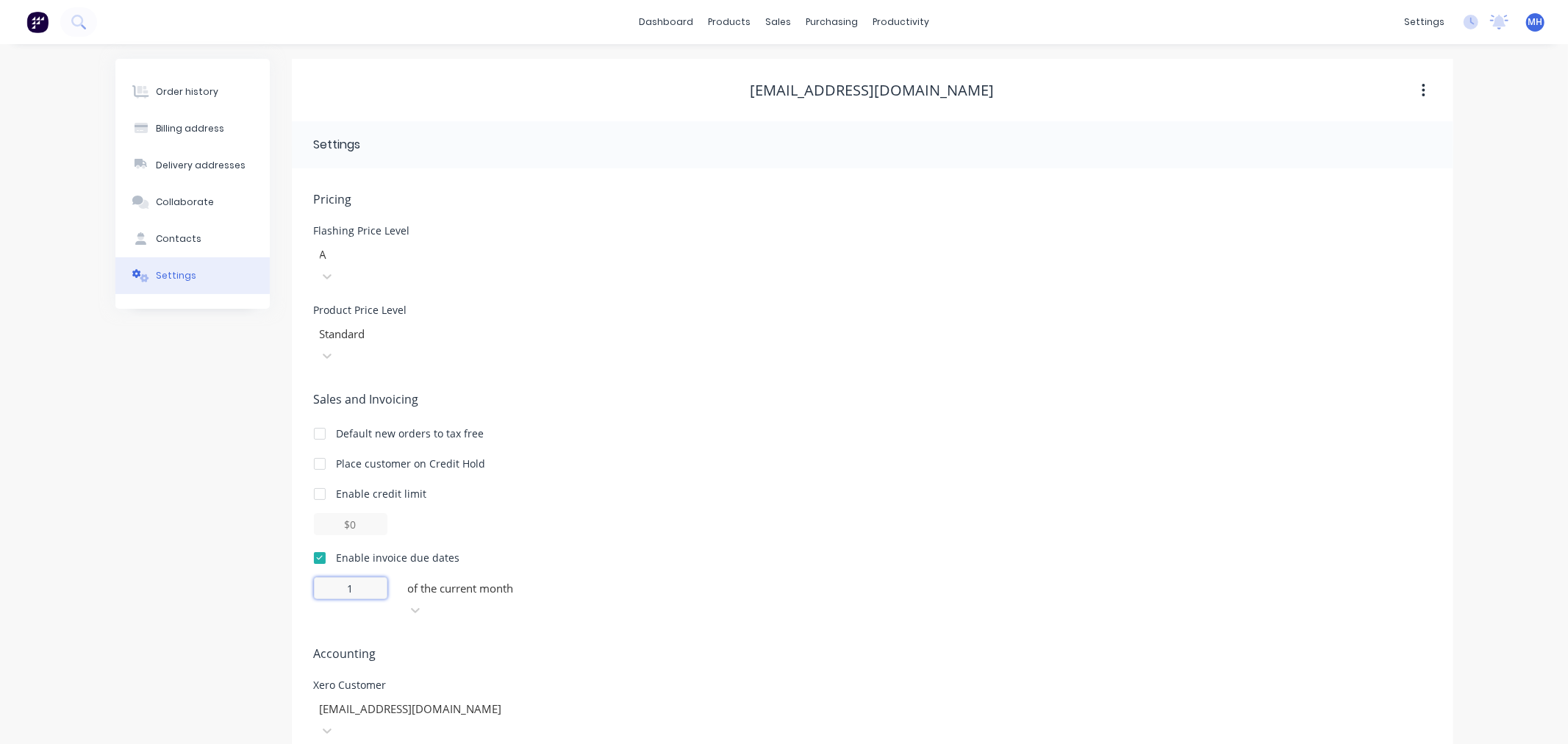
click at [376, 577] on input "1" at bounding box center [350, 588] width 73 height 22
type input "14"
drag, startPoint x: 843, startPoint y: 321, endPoint x: 844, endPoint y: 329, distance: 8.1
click at [844, 321] on div "Product Price Level Standard" at bounding box center [873, 336] width 1118 height 61
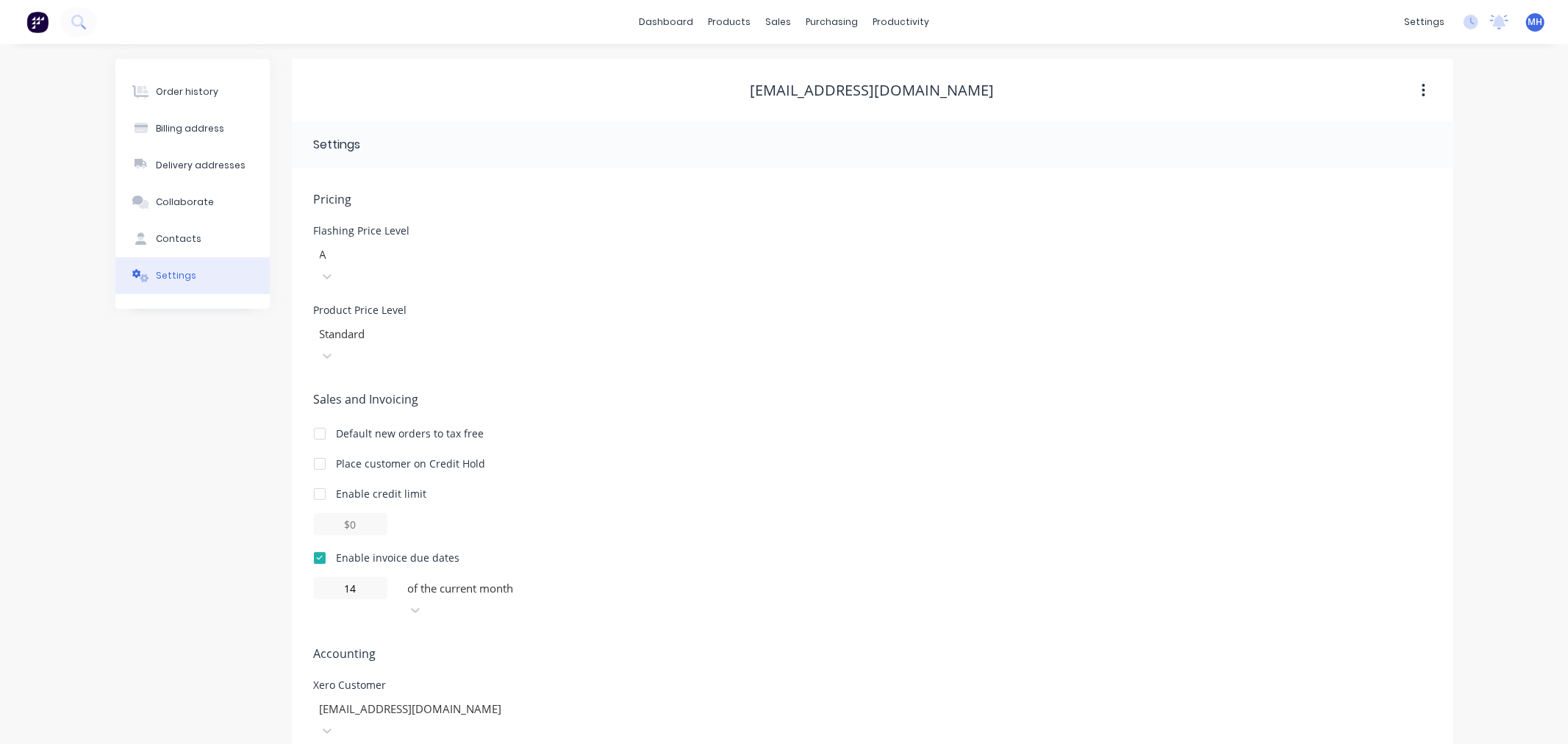
click at [195, 243] on div "Contacts" at bounding box center [179, 239] width 46 height 13
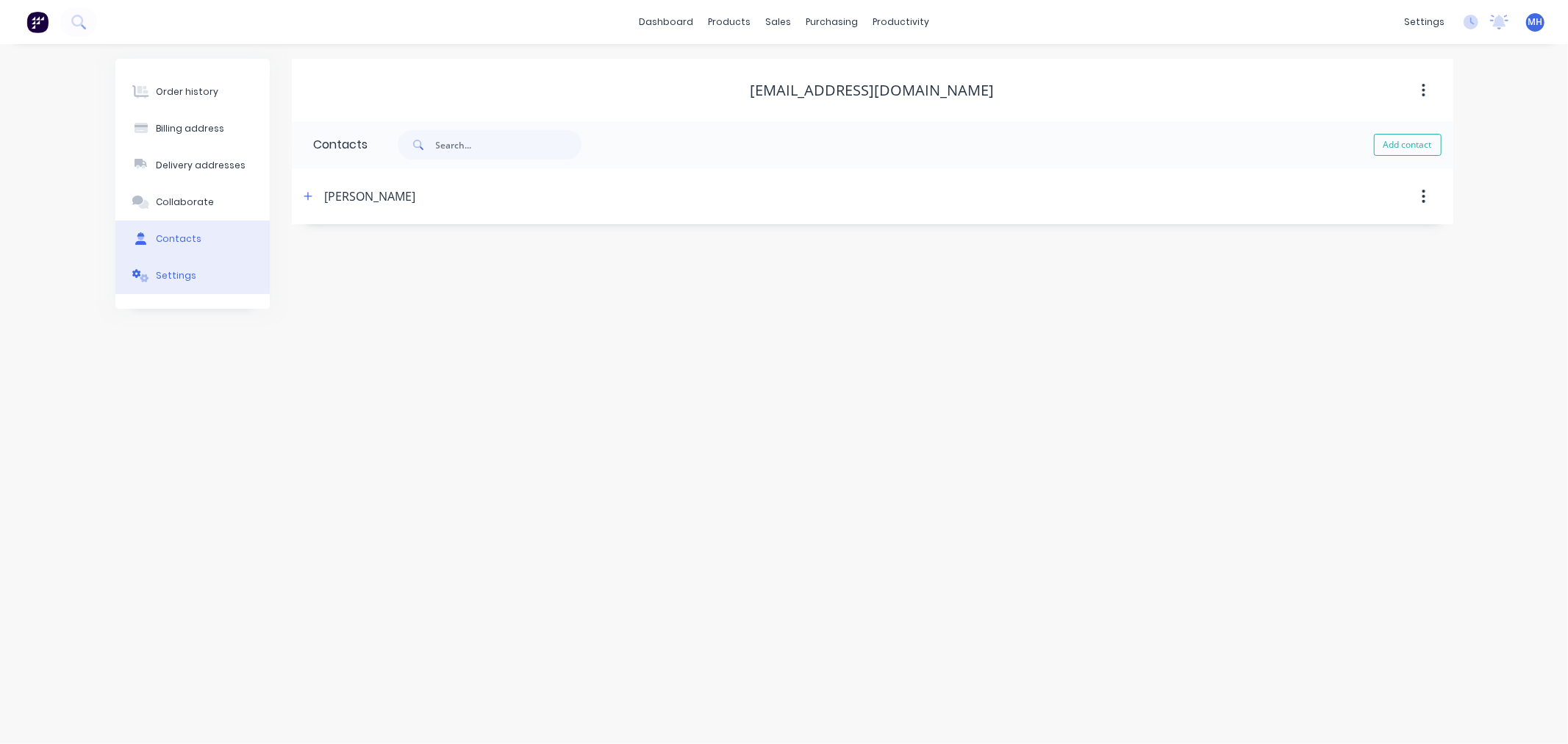
click at [194, 273] on button "Settings" at bounding box center [192, 275] width 155 height 37
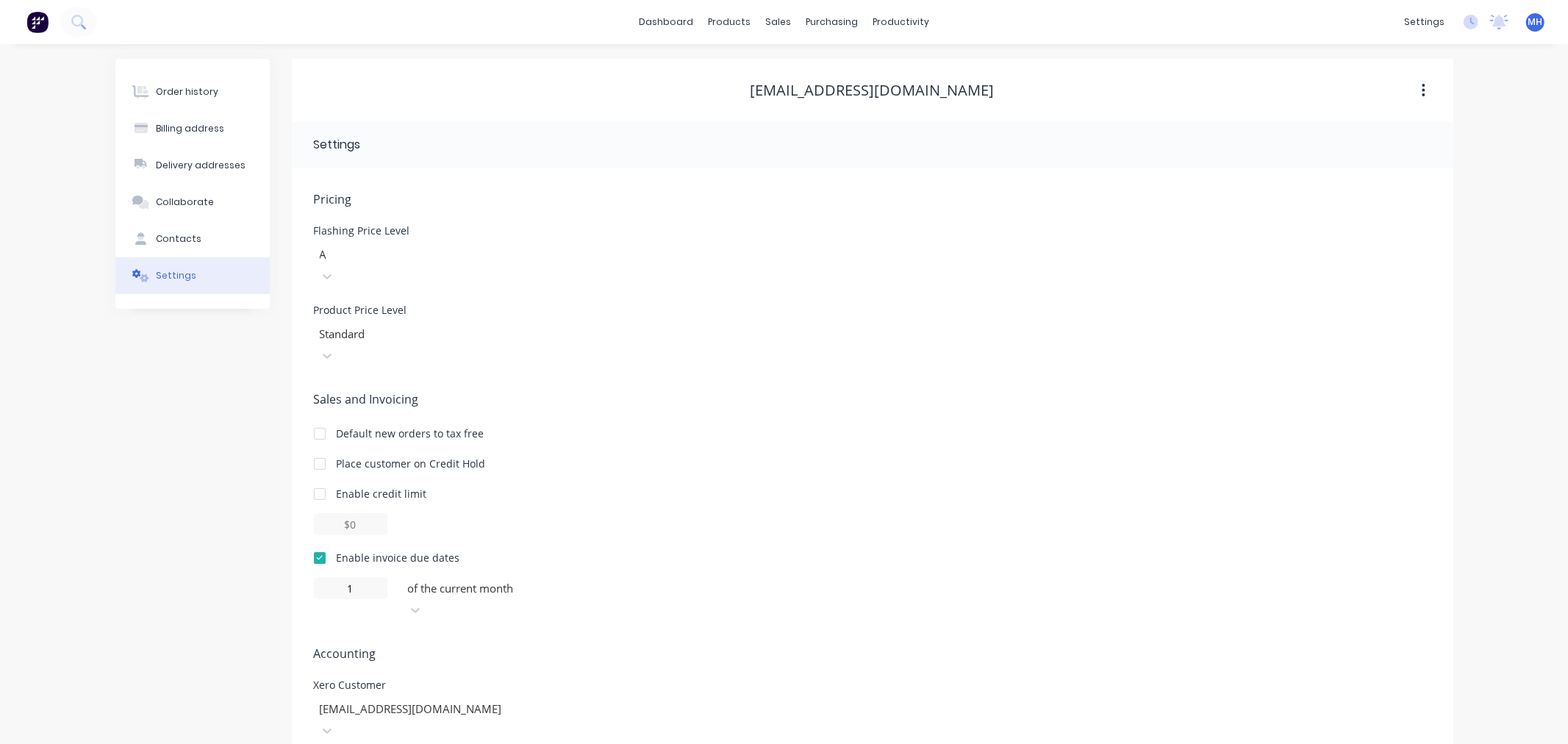
click at [561, 579] on div at bounding box center [512, 588] width 212 height 18
type input "14"
click at [868, 513] on div at bounding box center [873, 524] width 1118 height 22
click at [165, 240] on div "Contacts" at bounding box center [179, 239] width 46 height 13
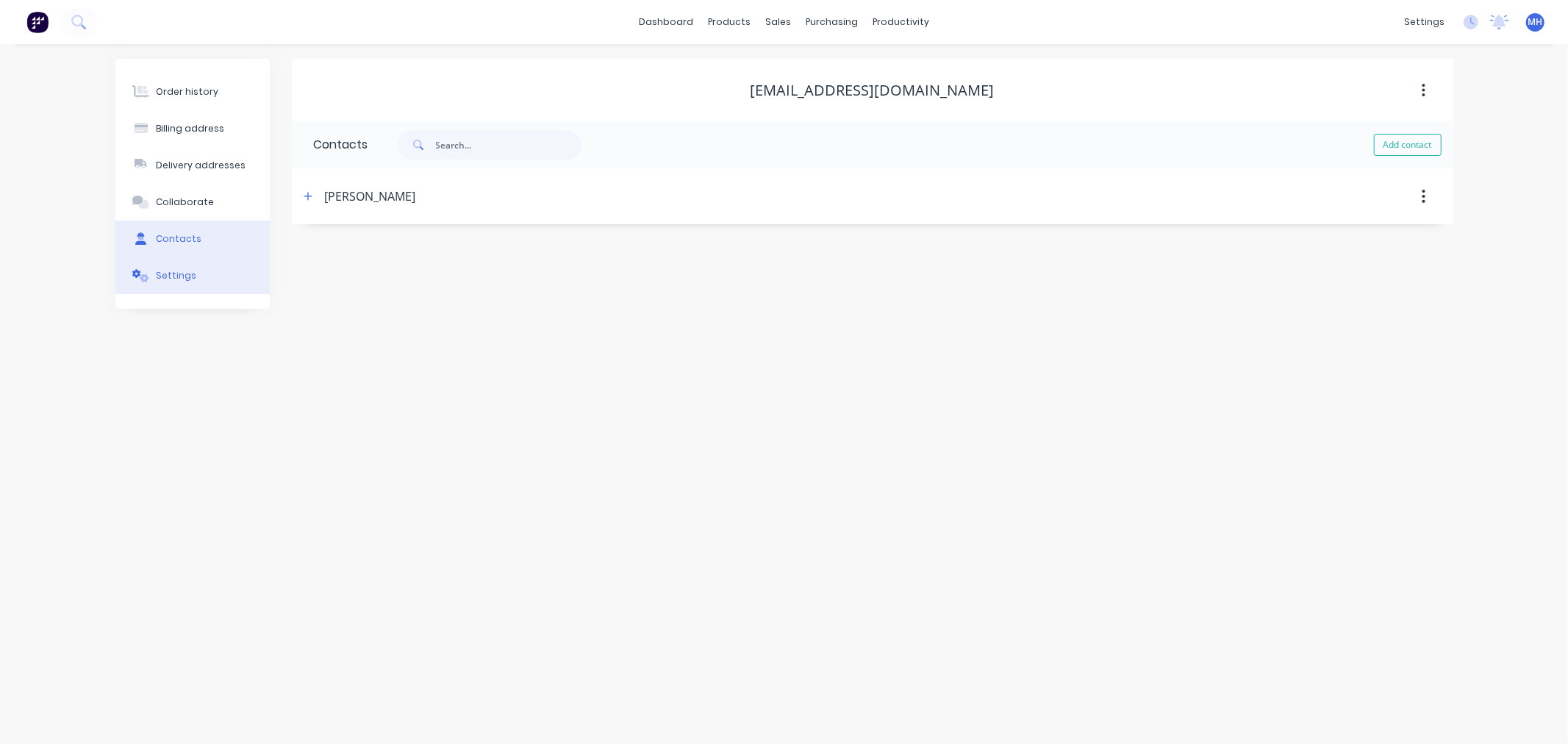
click at [166, 270] on div "Settings" at bounding box center [176, 275] width 40 height 13
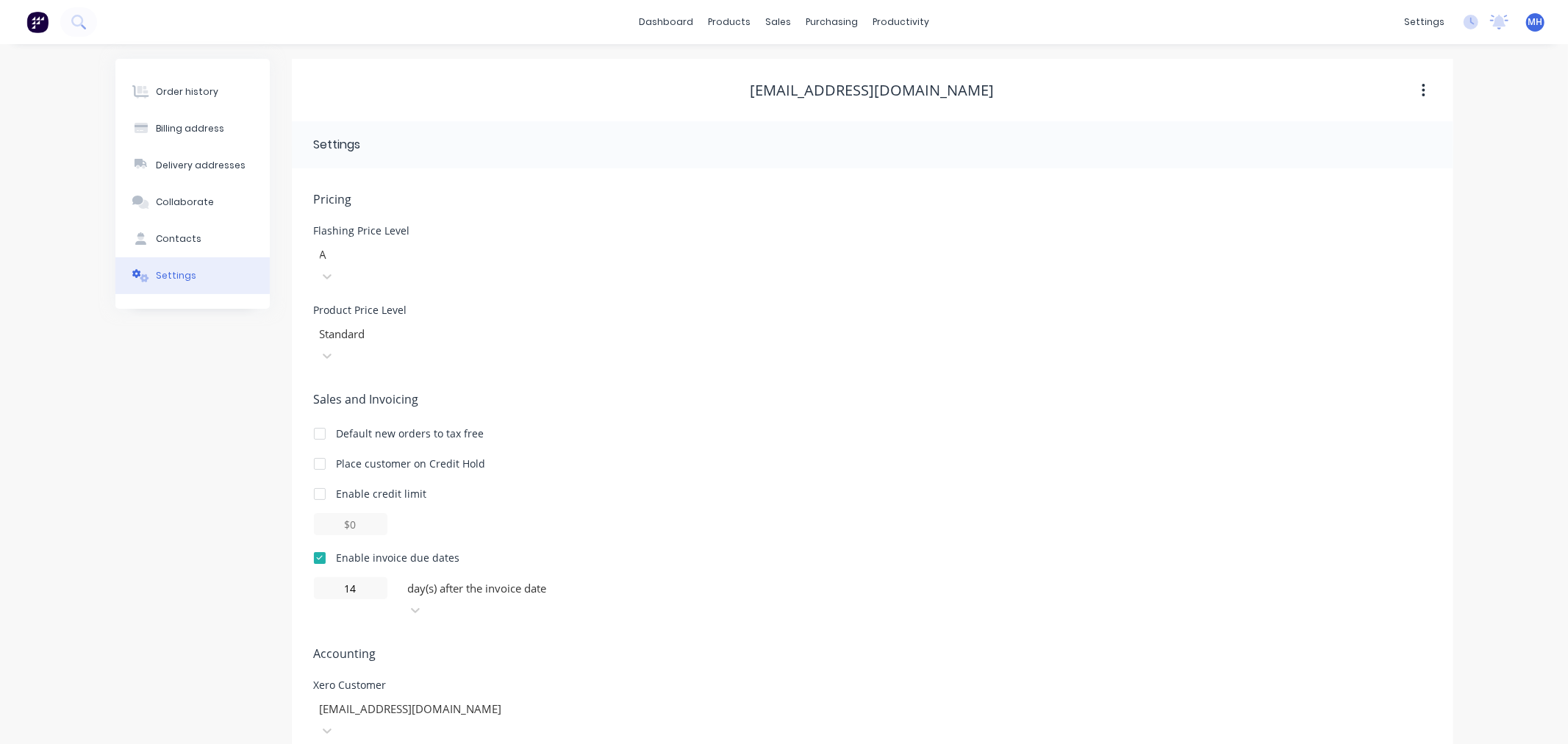
click at [28, 23] on img at bounding box center [38, 22] width 22 height 22
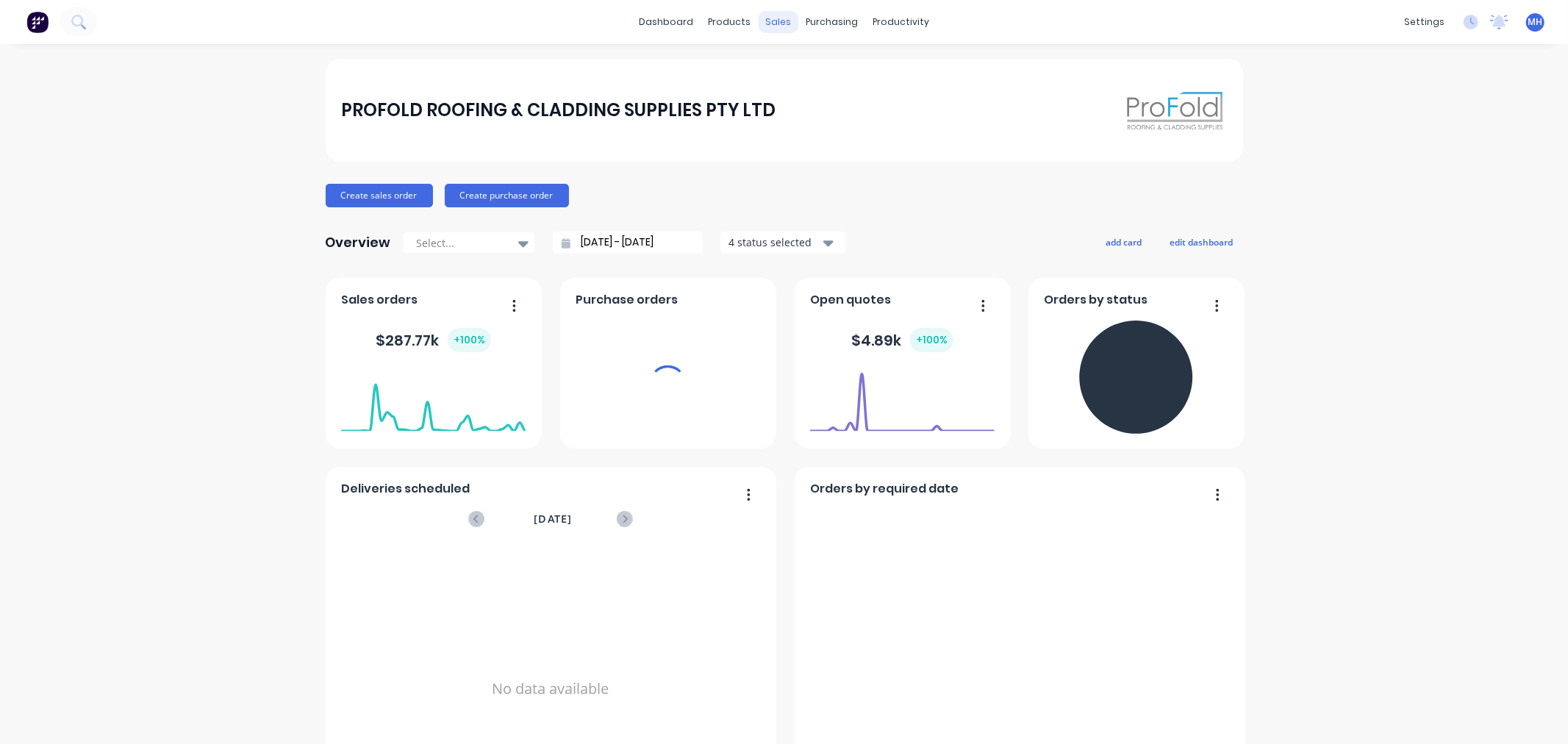
click at [768, 20] on div "sales" at bounding box center [778, 22] width 40 height 22
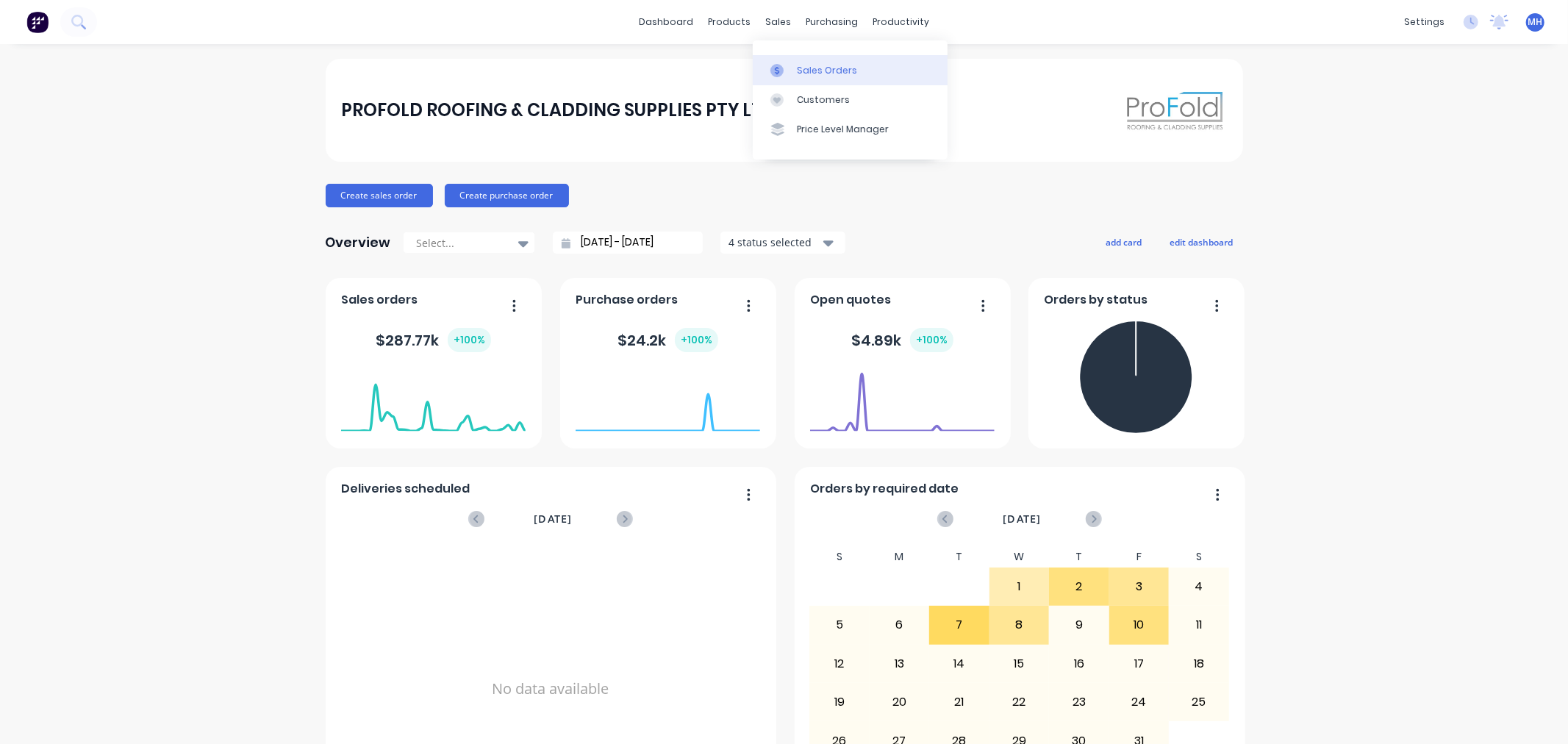
click at [800, 68] on div "Sales Orders" at bounding box center [827, 70] width 60 height 13
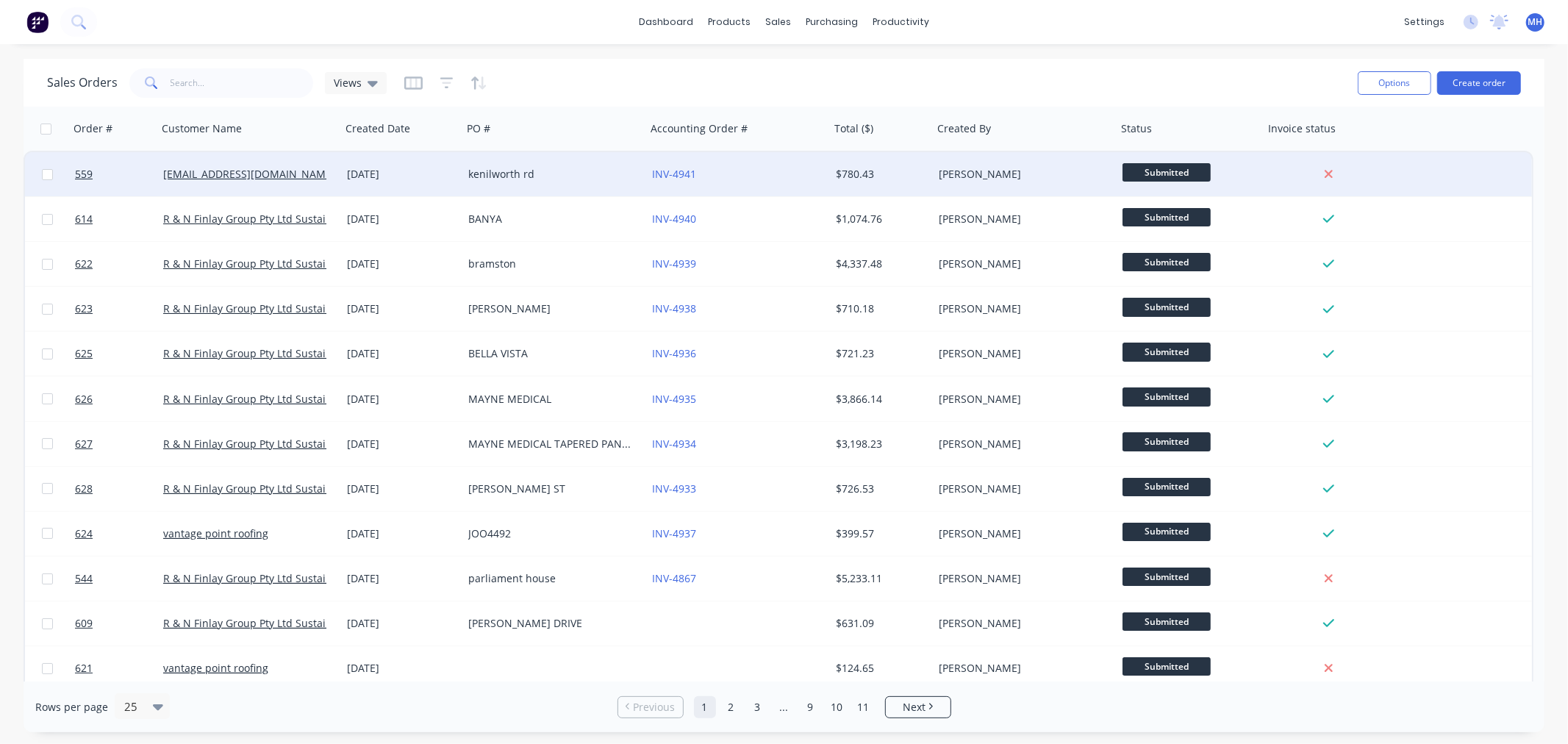
click at [819, 170] on div "INV-4941" at bounding box center [738, 174] width 172 height 15
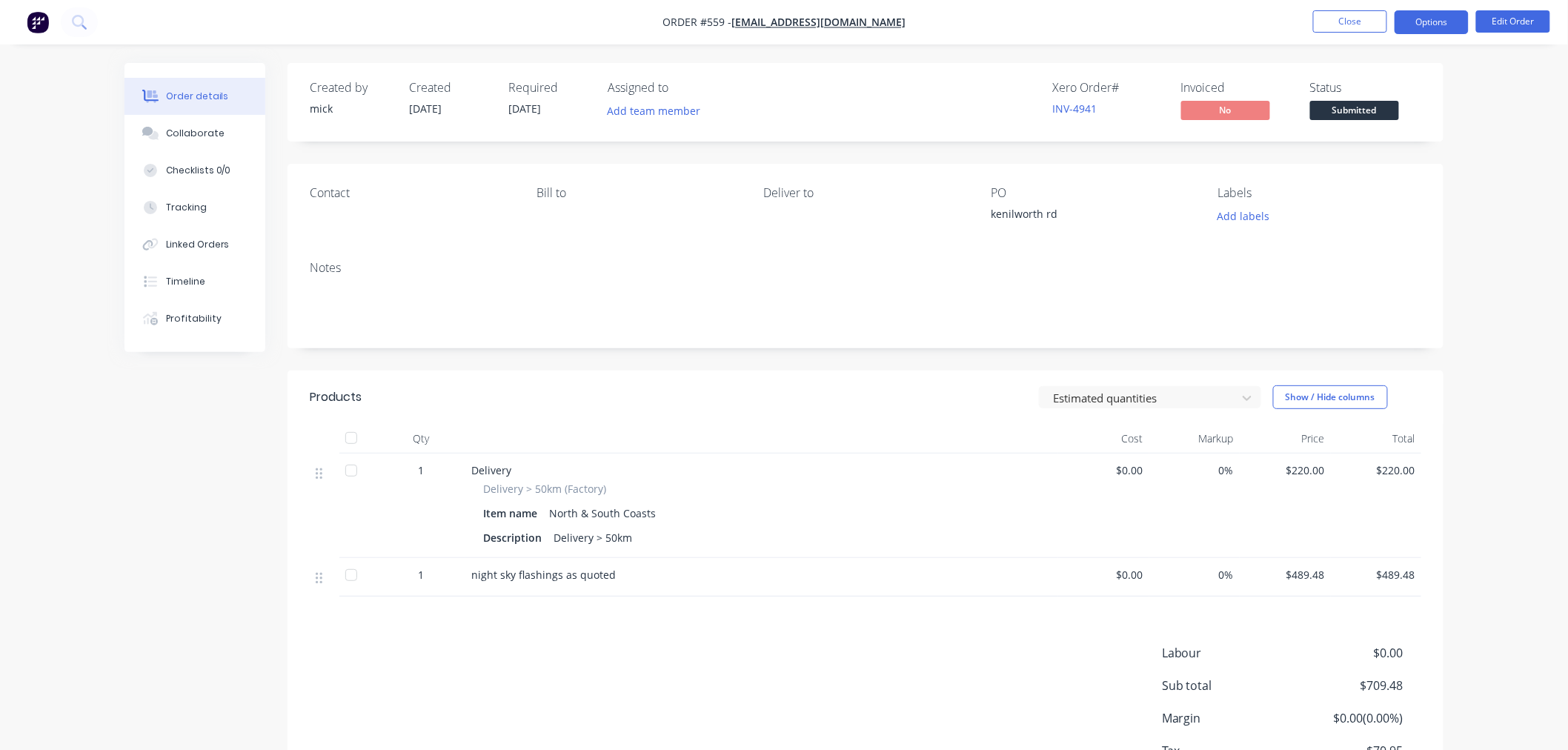
click at [1446, 21] on button "Options" at bounding box center [1431, 22] width 74 height 24
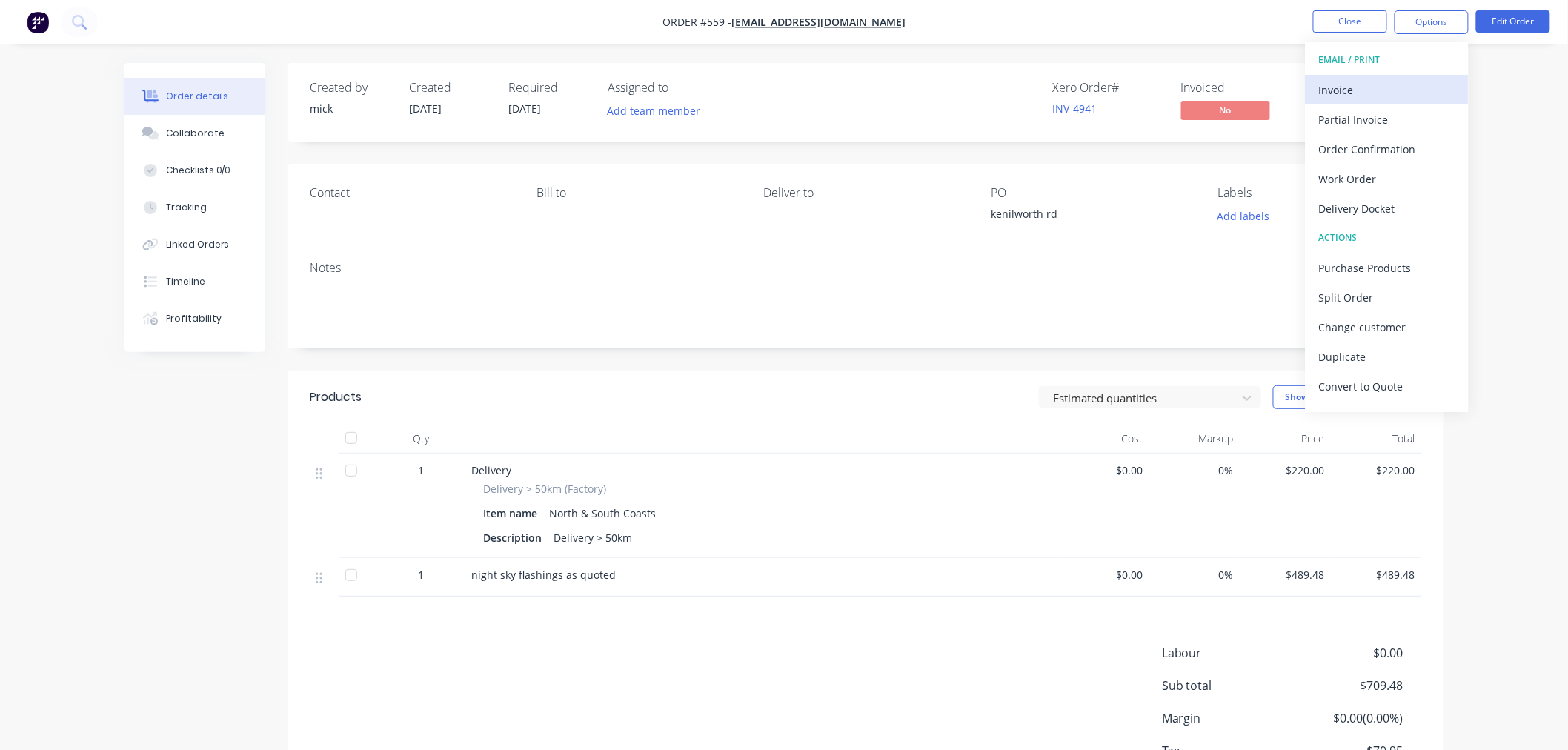
click at [1408, 79] on div "Invoice" at bounding box center [1387, 90] width 137 height 21
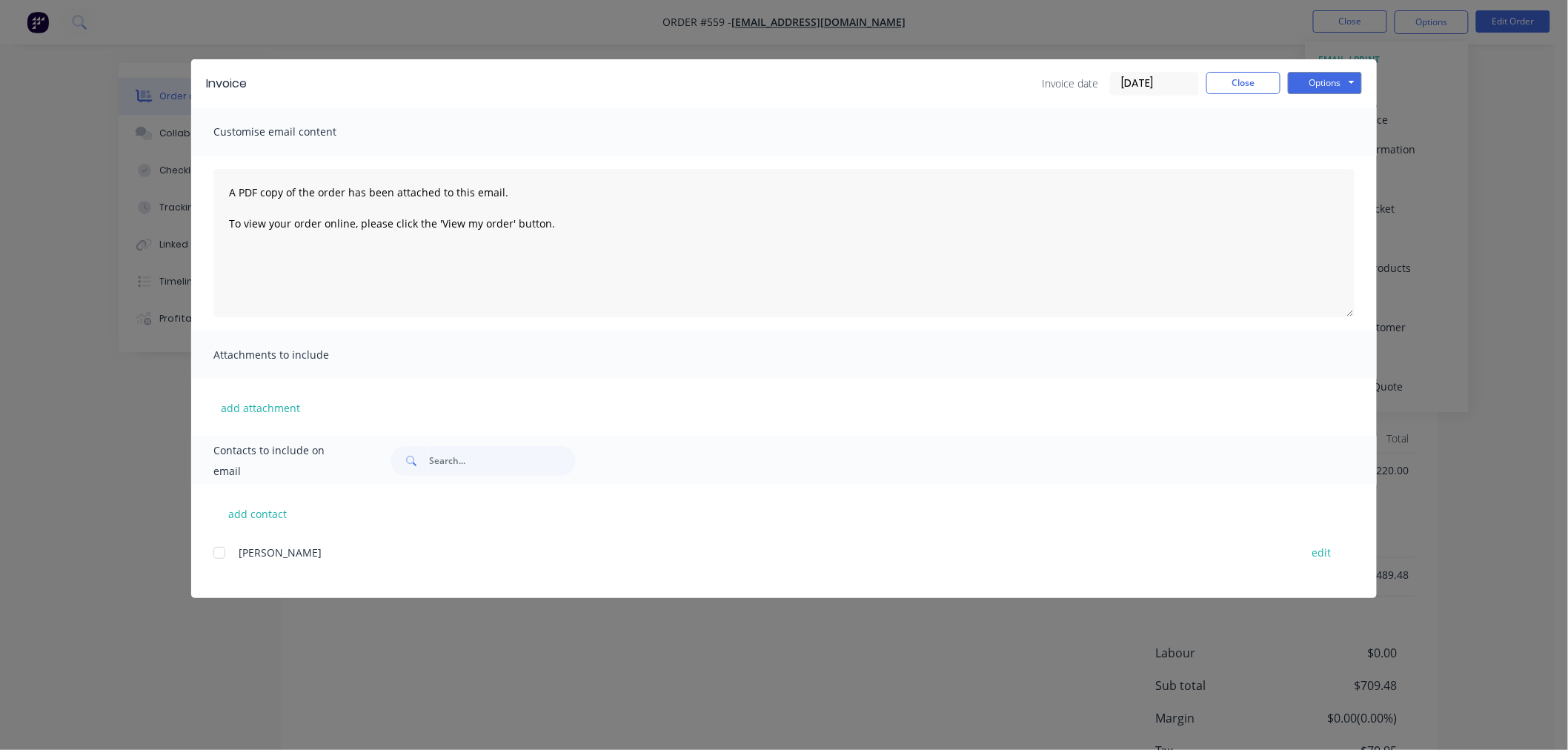
click at [221, 552] on div at bounding box center [218, 552] width 29 height 29
click at [1331, 85] on button "Options" at bounding box center [1324, 83] width 74 height 22
click at [1337, 152] on button "Email" at bounding box center [1334, 158] width 95 height 25
click at [257, 557] on span "CRAIG PIRRET" at bounding box center [280, 552] width 83 height 14
click at [221, 551] on div at bounding box center [218, 552] width 29 height 29
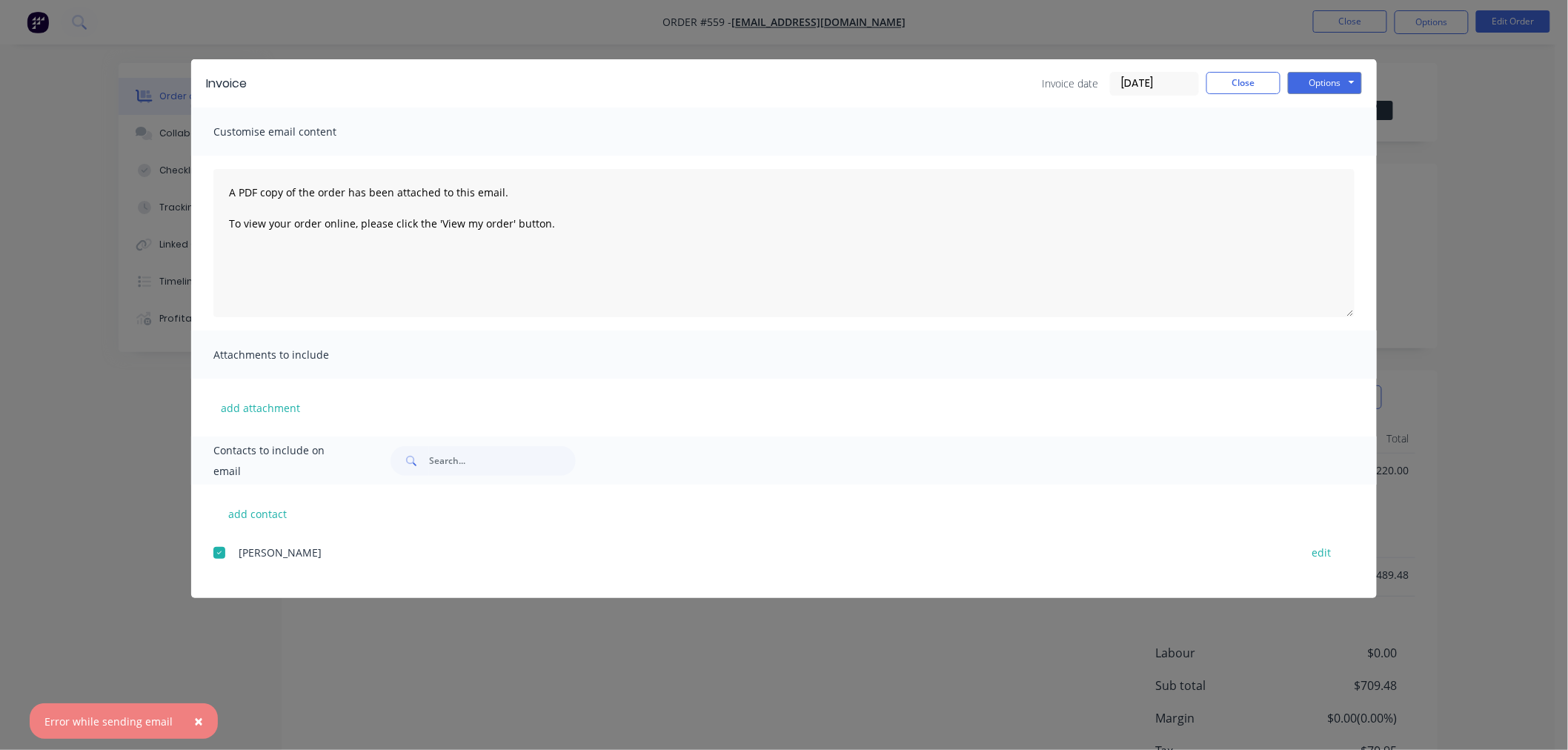
click at [548, 541] on div "add contact CRAIG PIRRET edit" at bounding box center [784, 541] width 1185 height 114
click at [262, 512] on button "add contact" at bounding box center [258, 513] width 89 height 22
select select "AU"
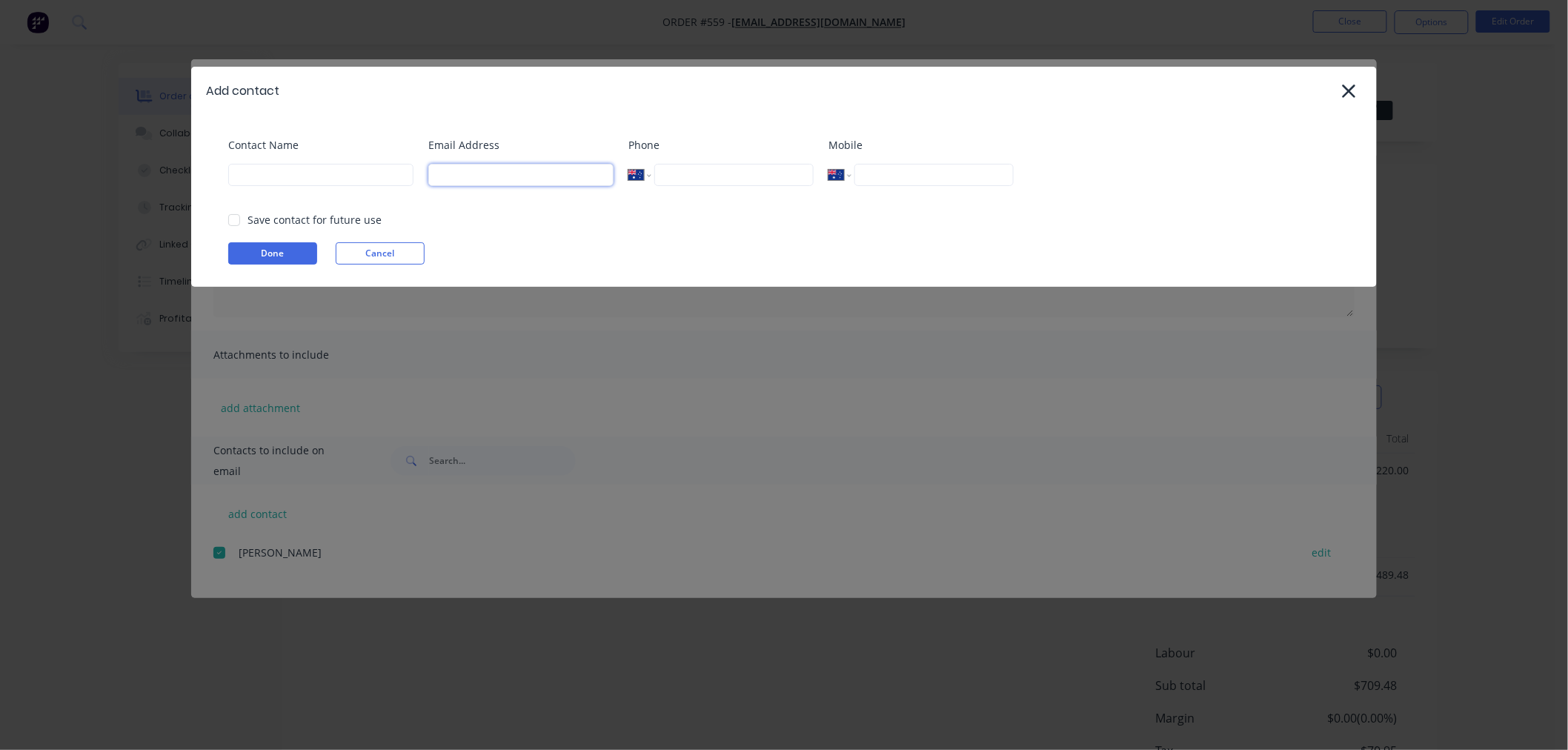
click at [500, 166] on input at bounding box center [520, 175] width 185 height 22
type input "[EMAIL_ADDRESS][DOMAIN_NAME]"
click at [599, 246] on div "Done Cancel" at bounding box center [791, 253] width 1126 height 22
click at [234, 219] on div at bounding box center [234, 219] width 29 height 29
click at [261, 250] on button "Done" at bounding box center [272, 253] width 89 height 22
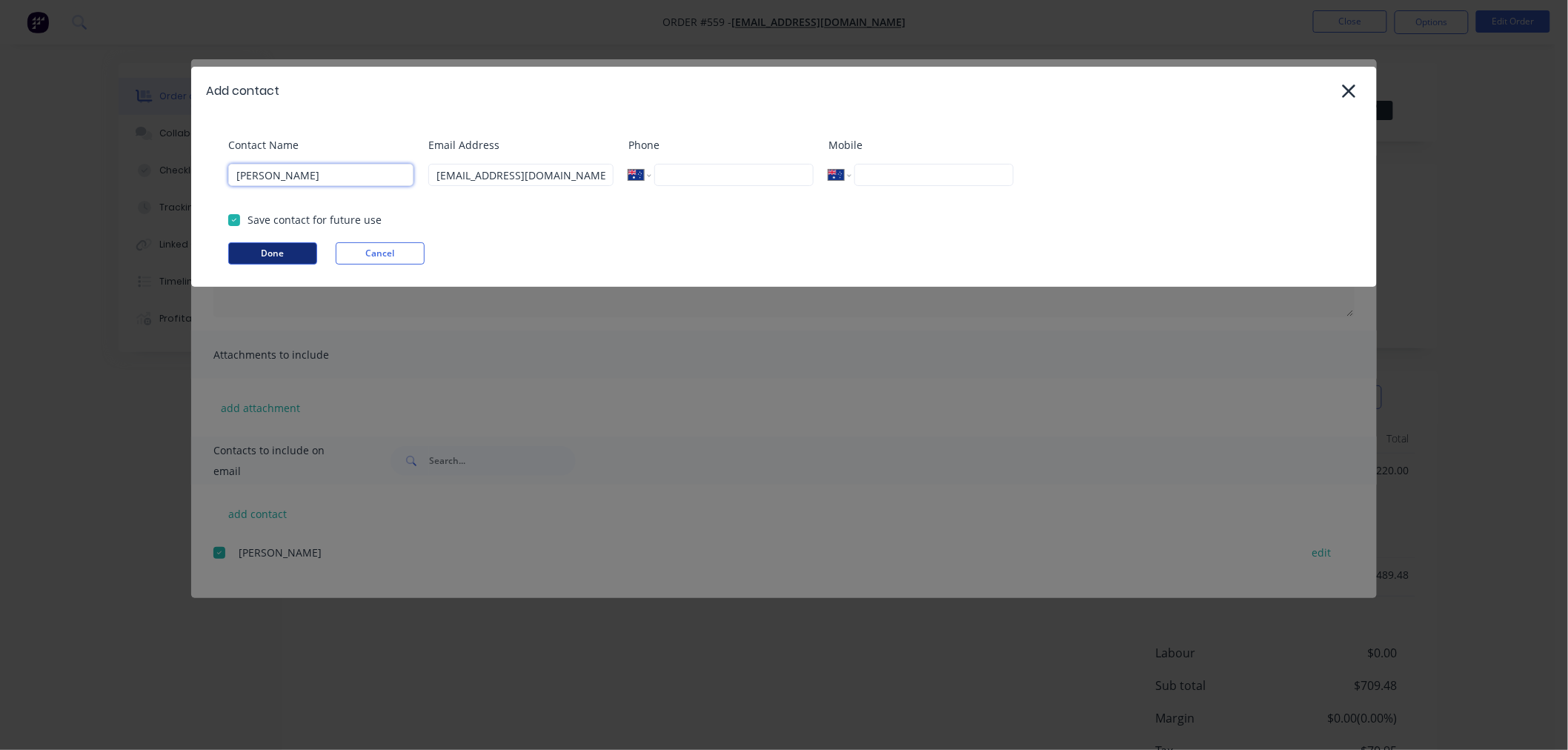
type input "craig"
click at [287, 249] on button "Done" at bounding box center [272, 253] width 89 height 22
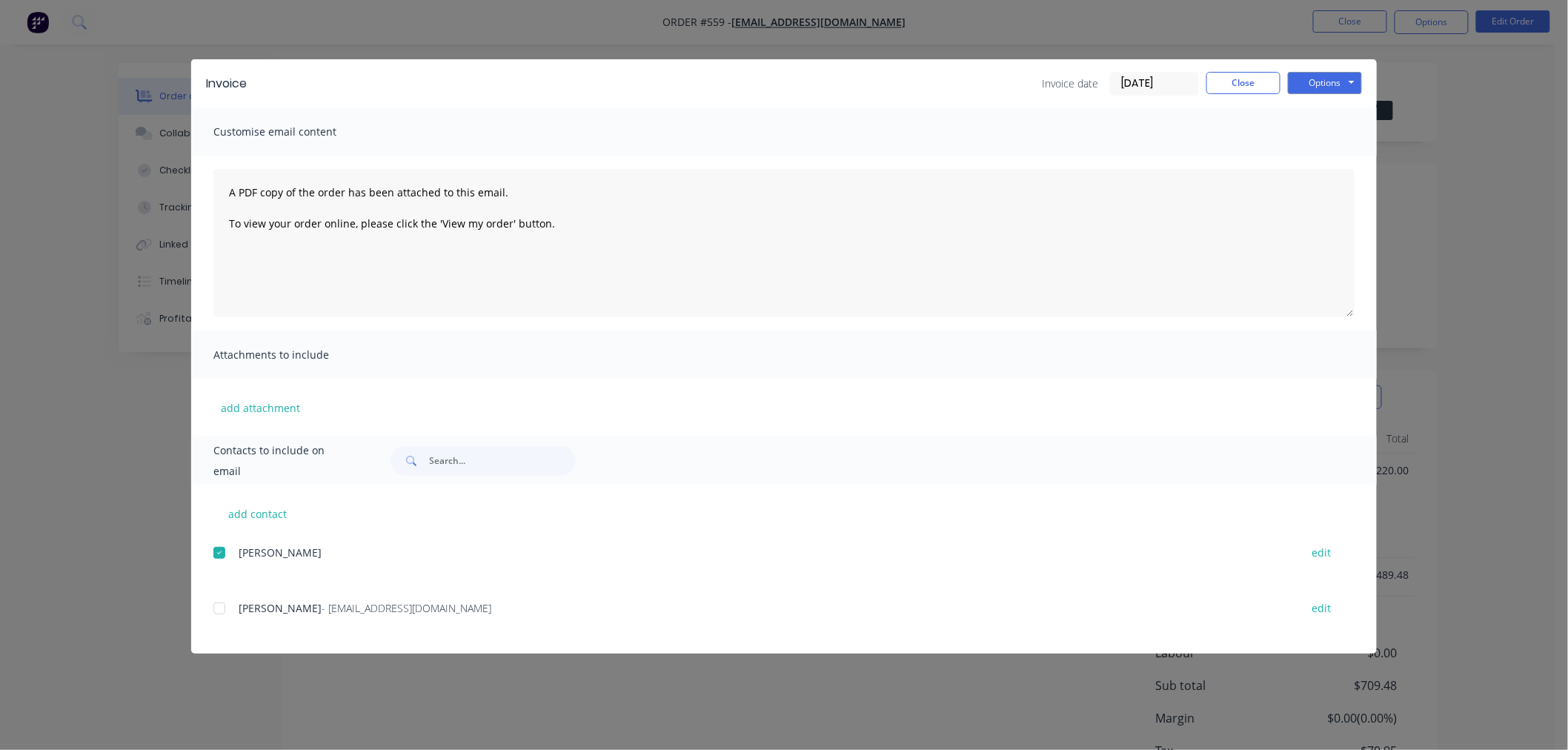
click at [213, 611] on div at bounding box center [218, 608] width 29 height 29
click at [226, 544] on div at bounding box center [218, 552] width 29 height 29
click at [1342, 91] on button "Options" at bounding box center [1324, 83] width 74 height 22
click at [1328, 151] on button "Email" at bounding box center [1334, 158] width 95 height 25
click at [1261, 89] on button "Close" at bounding box center [1242, 83] width 74 height 22
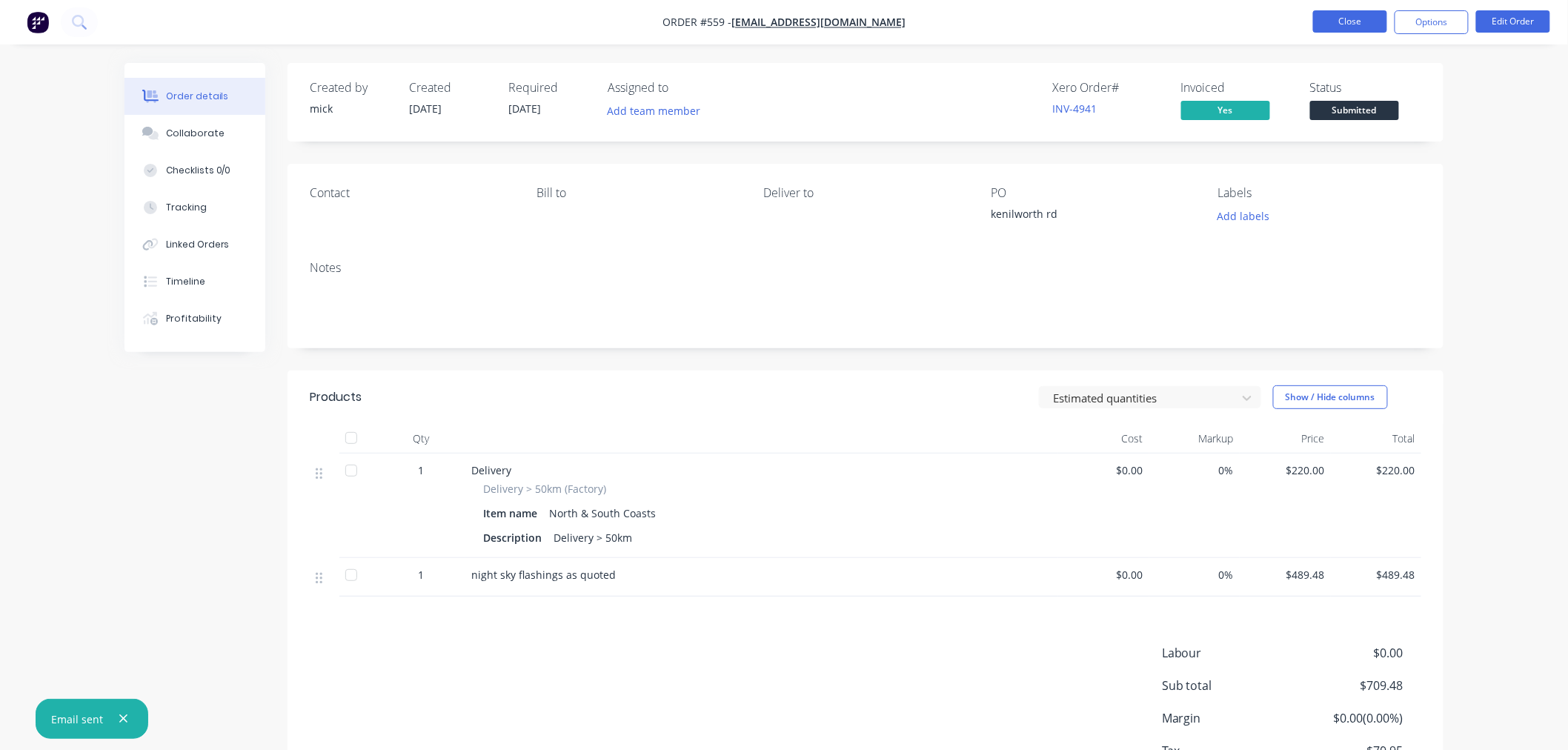
click at [1369, 17] on button "Close" at bounding box center [1350, 21] width 74 height 22
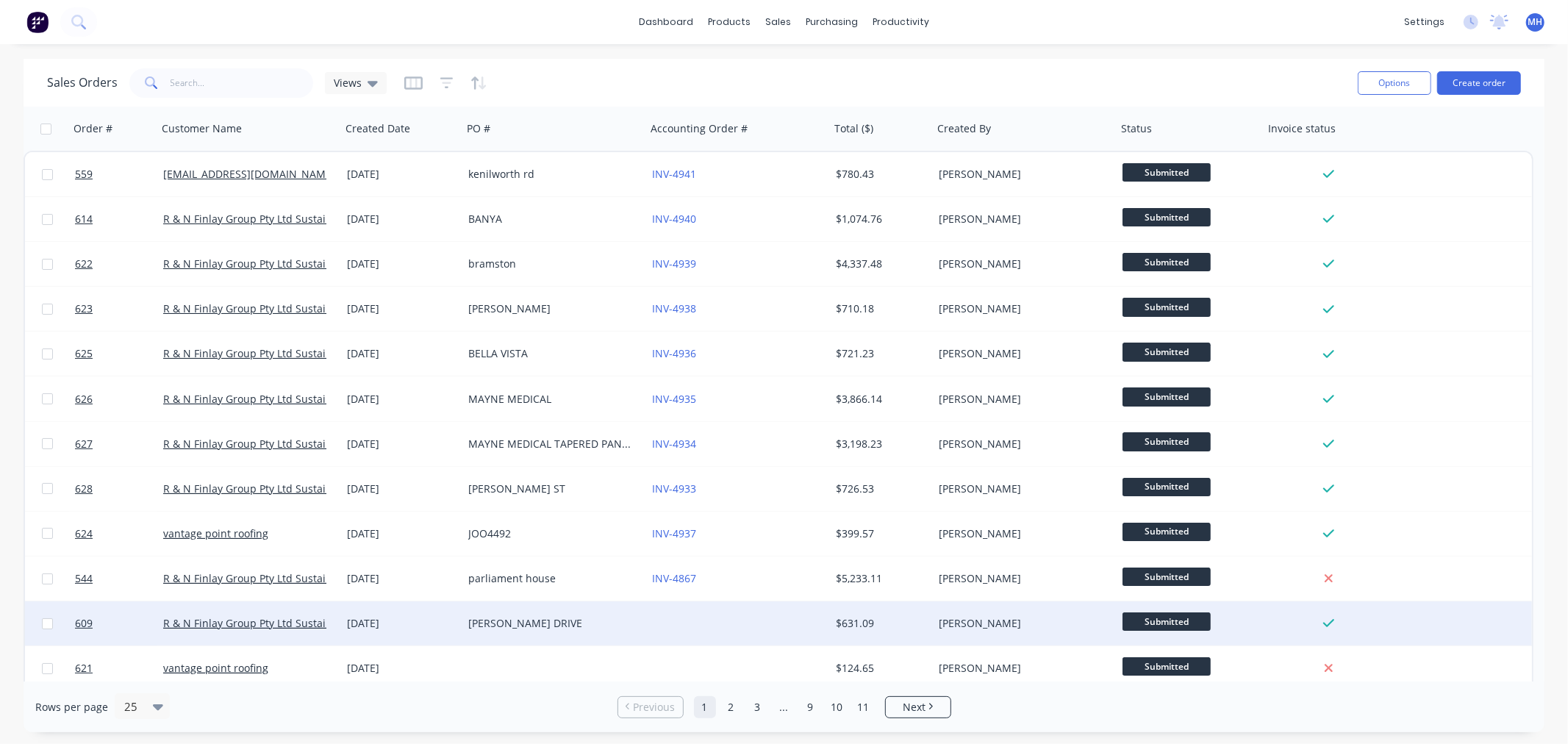
scroll to position [82, 0]
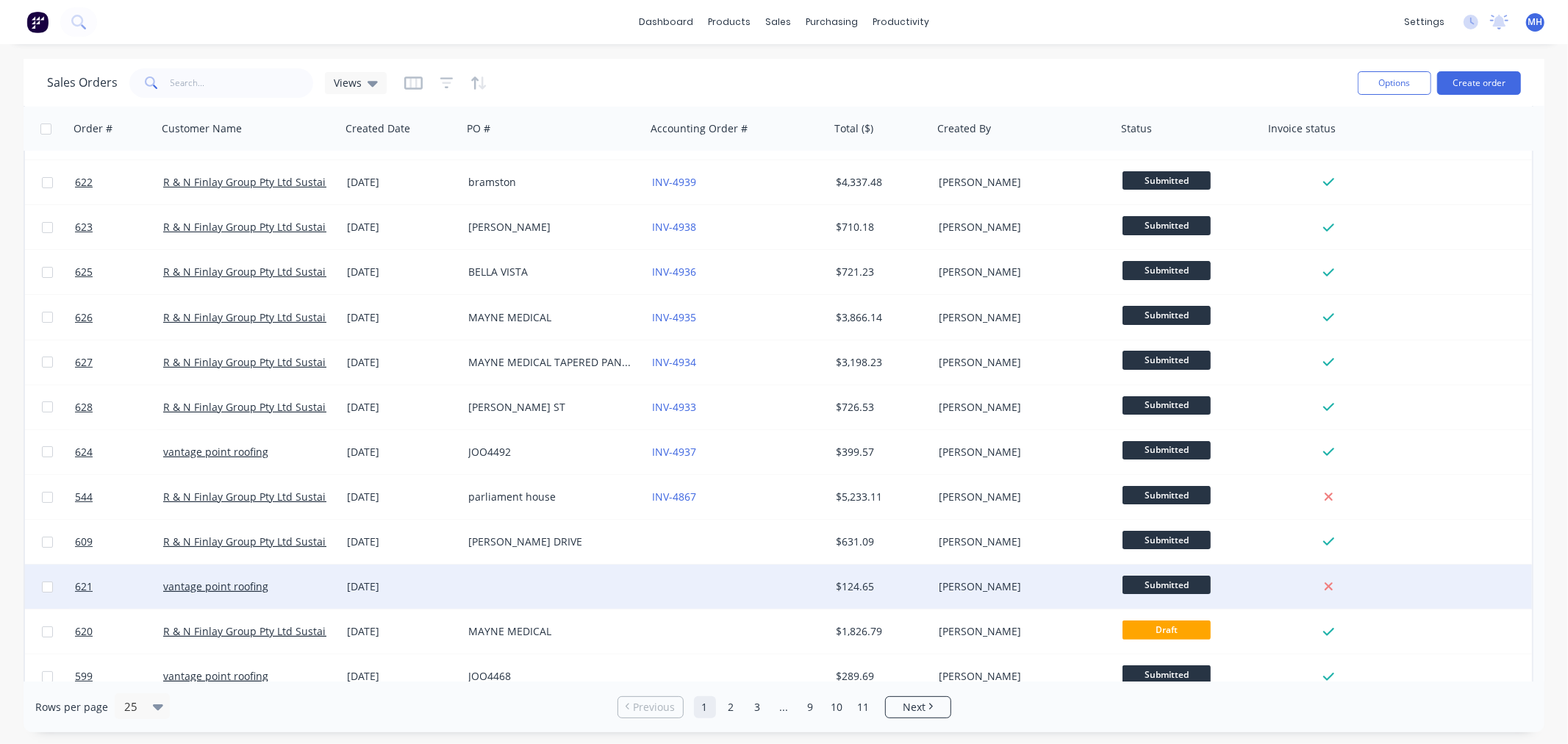
click at [646, 578] on div at bounding box center [738, 586] width 184 height 44
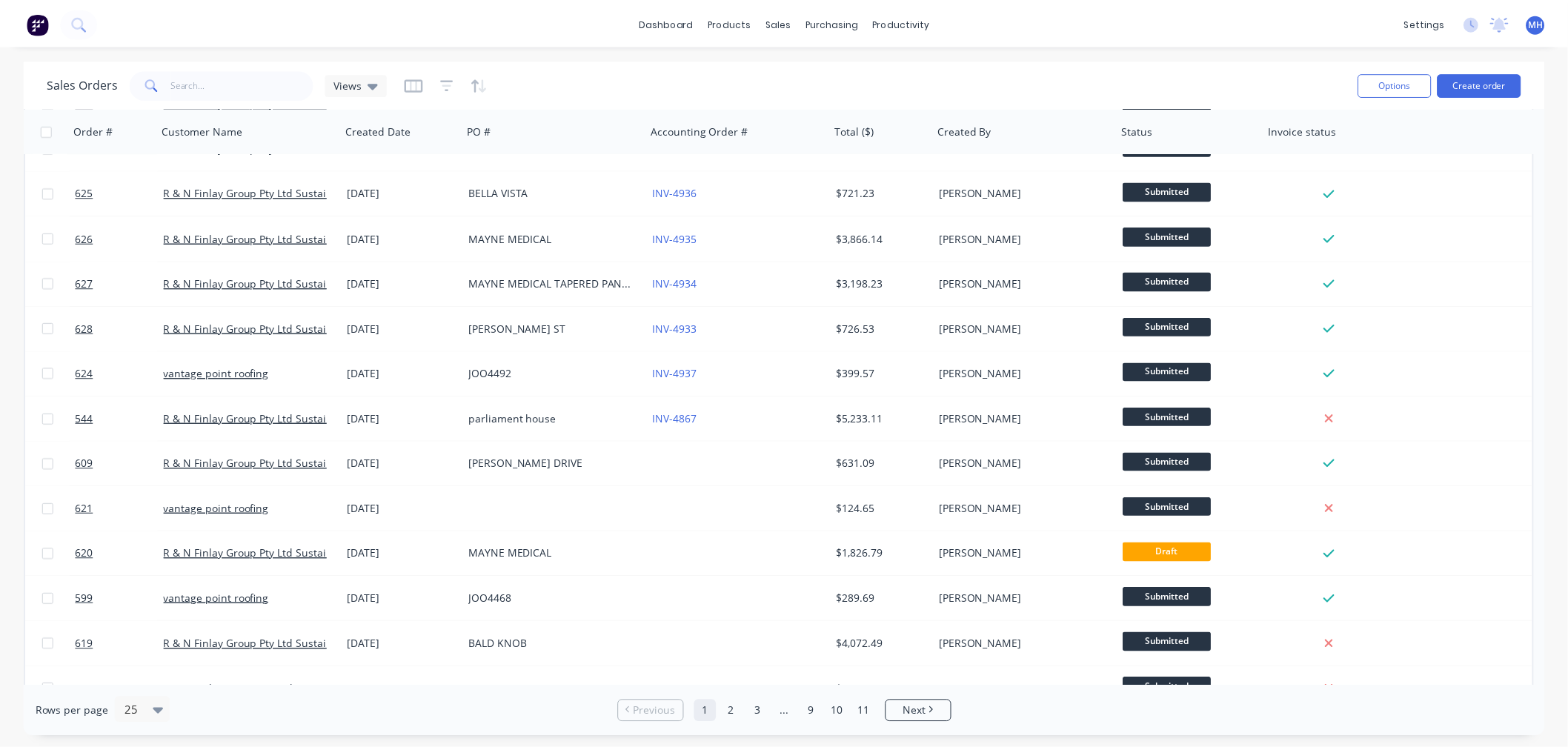
scroll to position [247, 0]
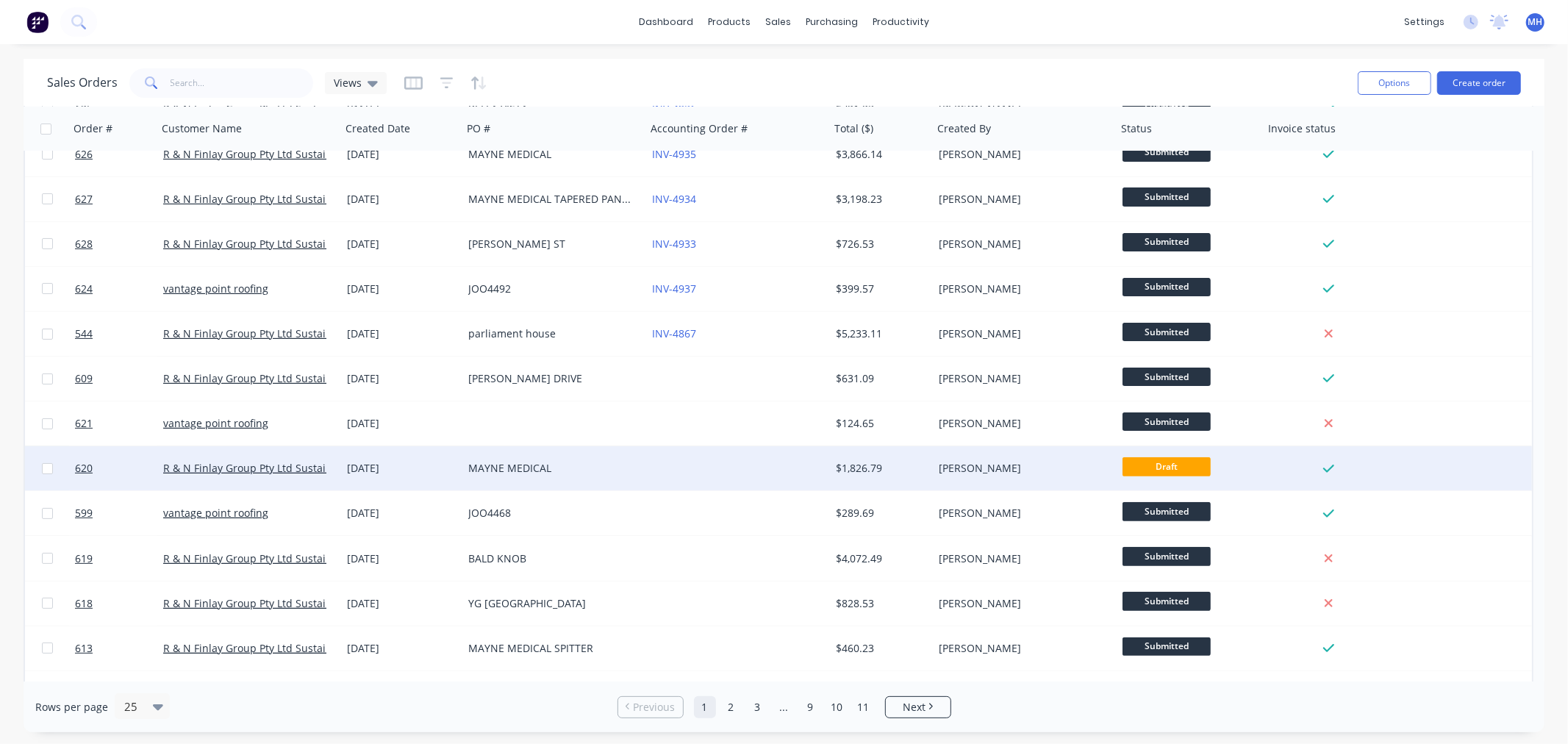
click at [628, 466] on div "MAYNE MEDICAL" at bounding box center [549, 468] width 163 height 15
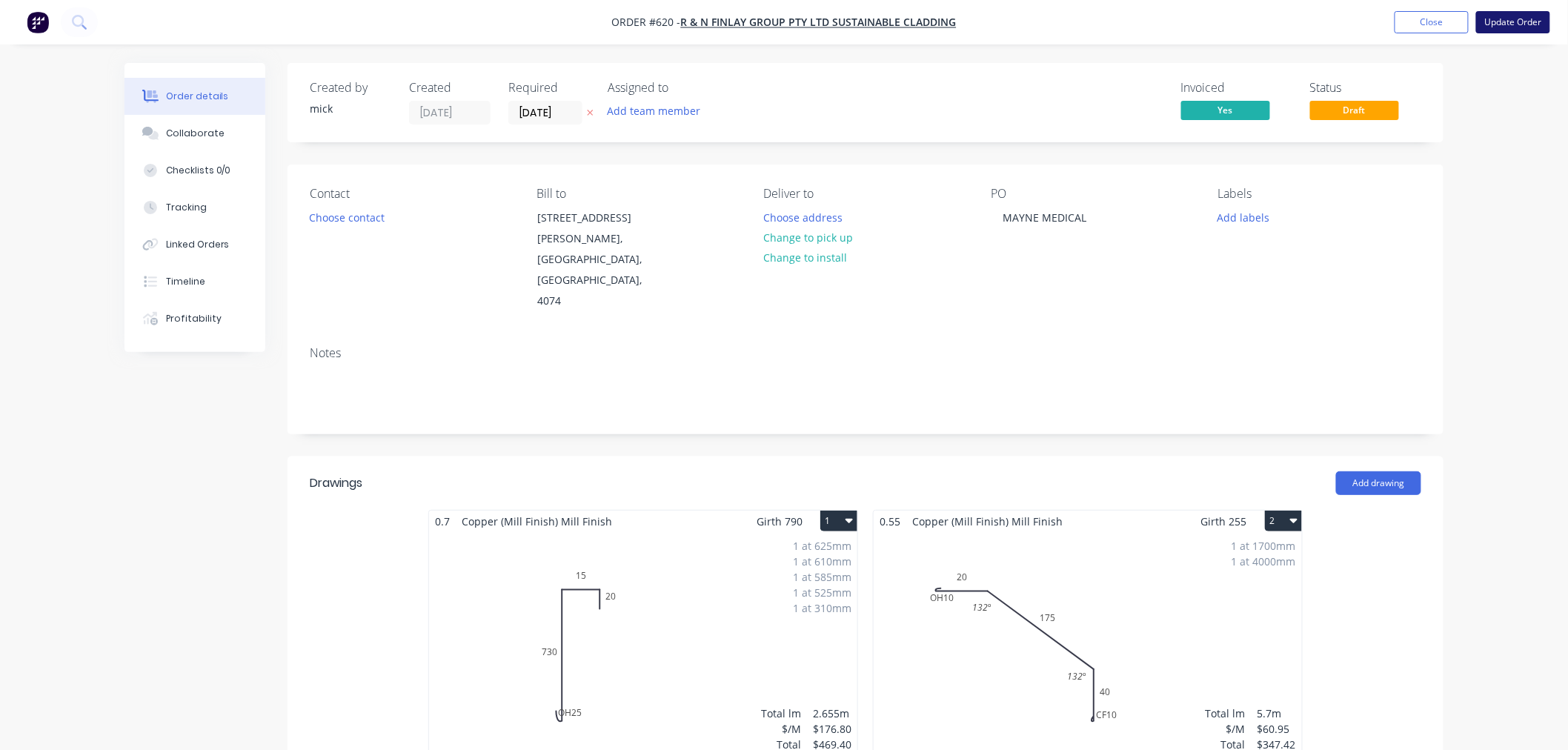
click at [1493, 27] on button "Update Order" at bounding box center [1512, 22] width 74 height 22
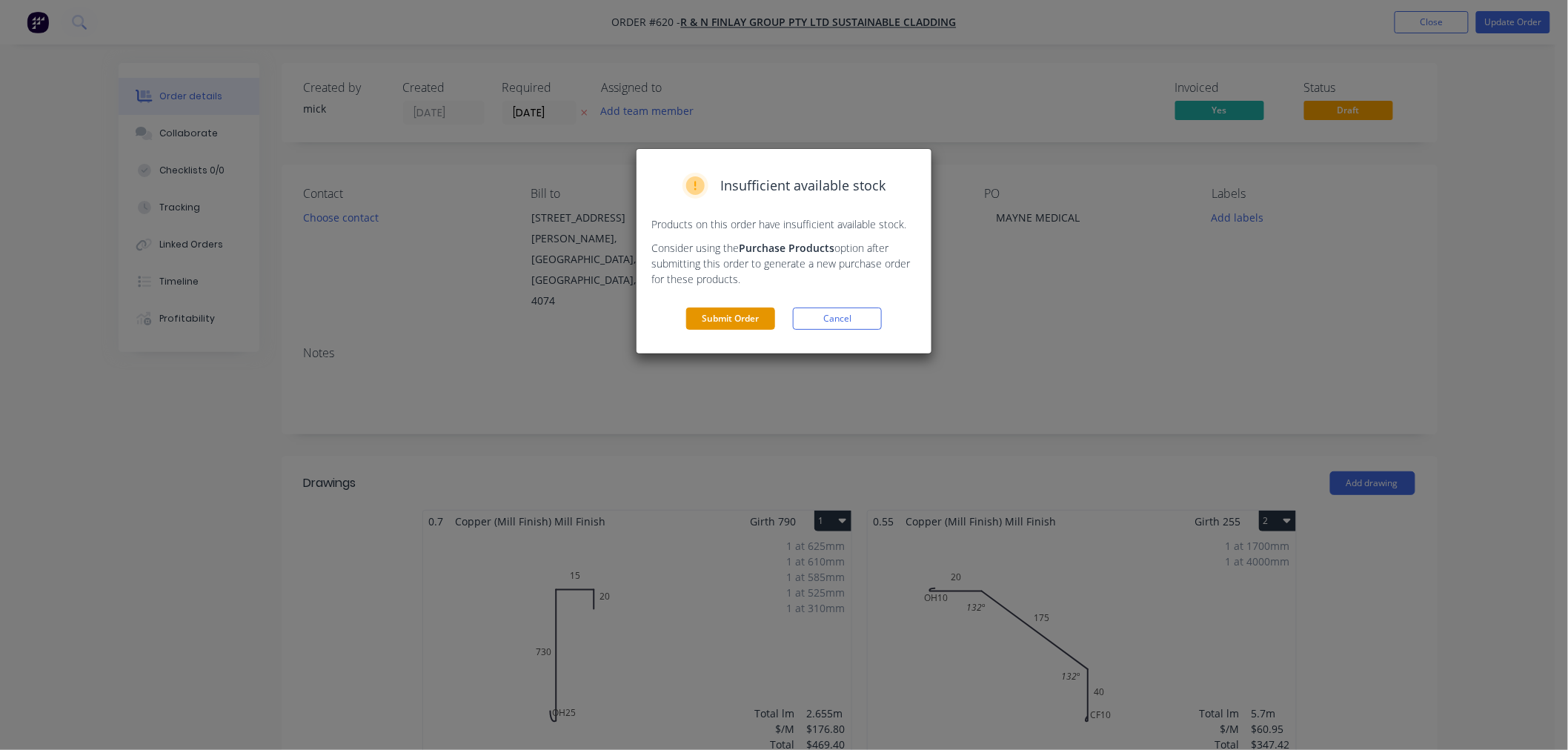
click at [732, 314] on button "Submit Order" at bounding box center [731, 319] width 89 height 22
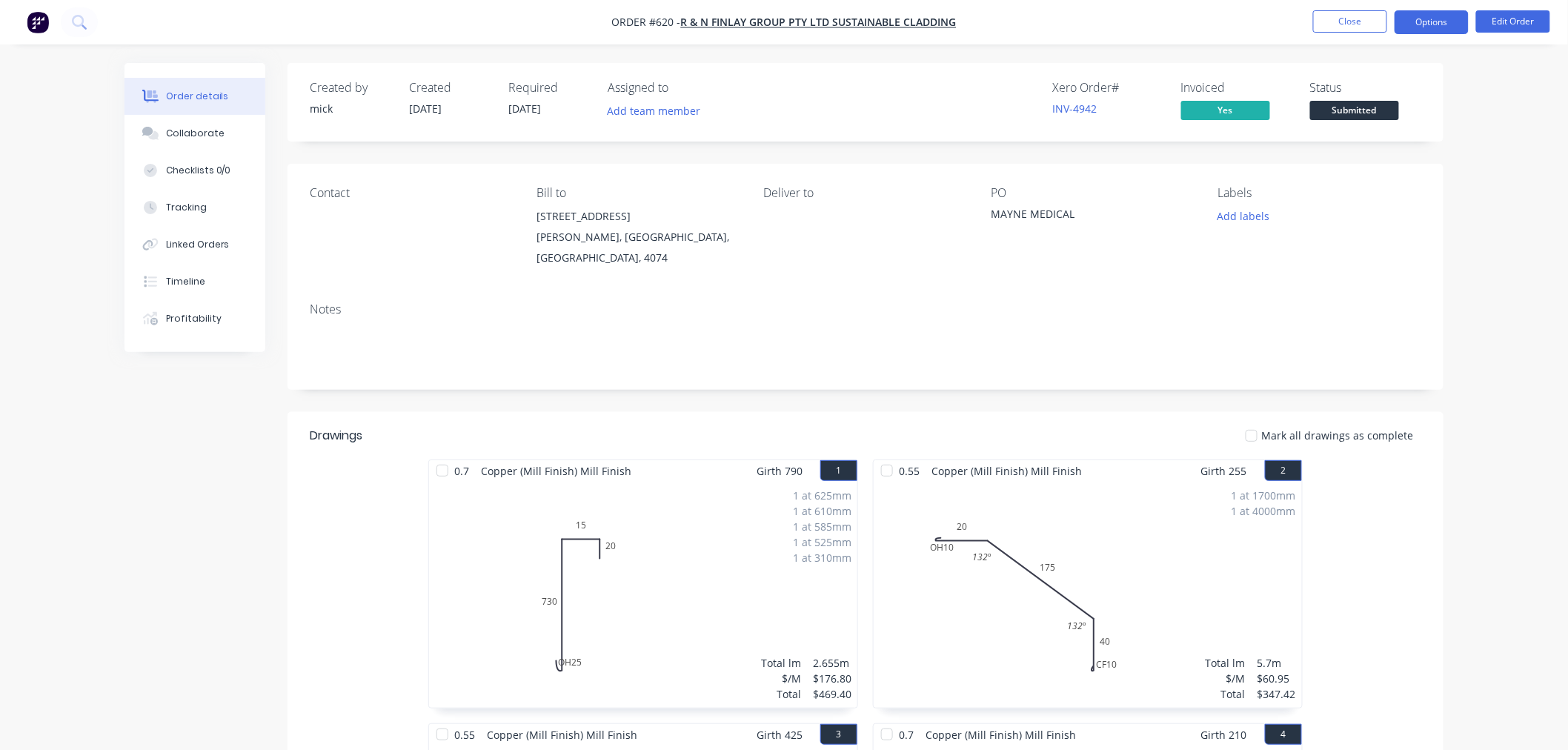
click at [1432, 21] on button "Options" at bounding box center [1431, 22] width 74 height 24
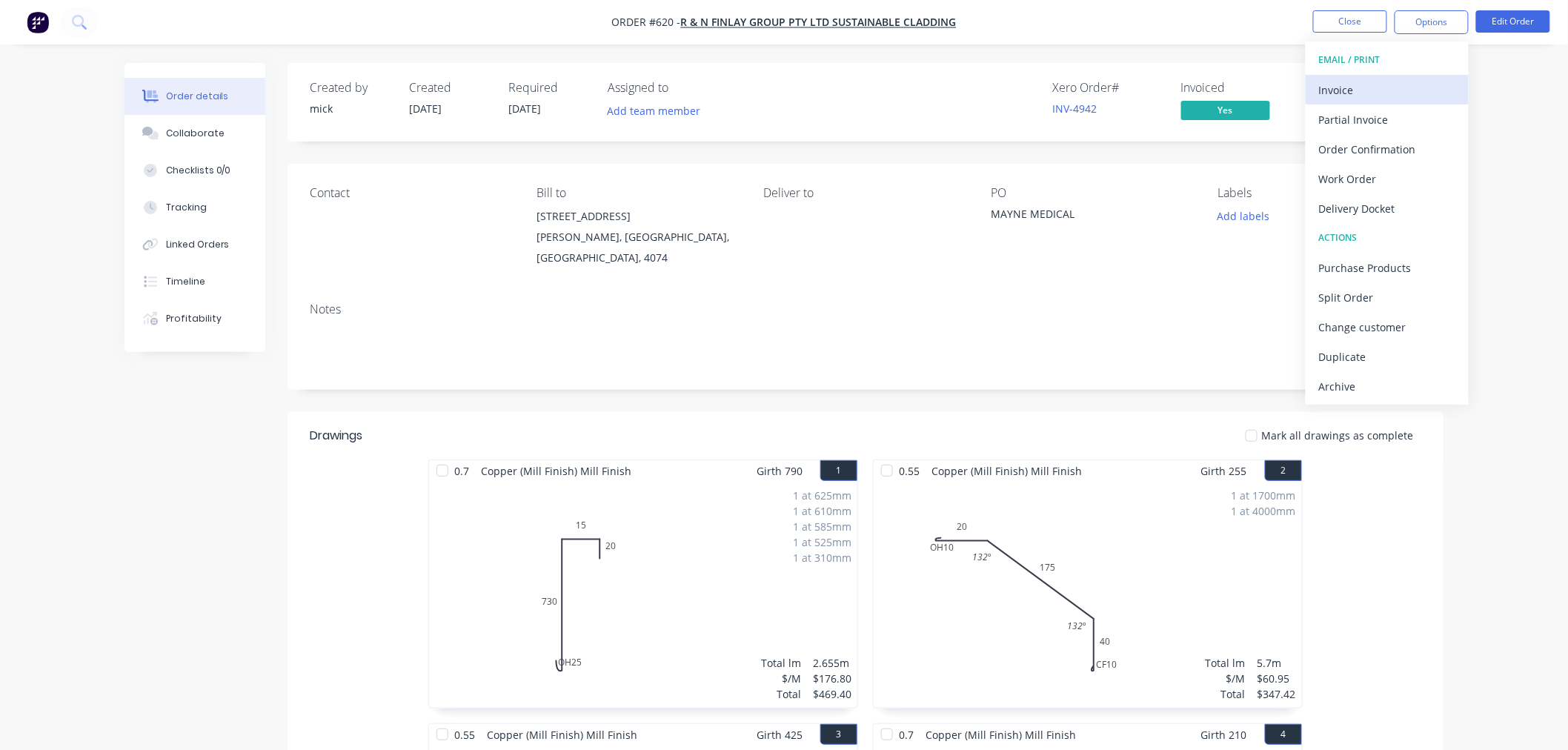
click at [1392, 90] on div "Invoice" at bounding box center [1387, 90] width 137 height 21
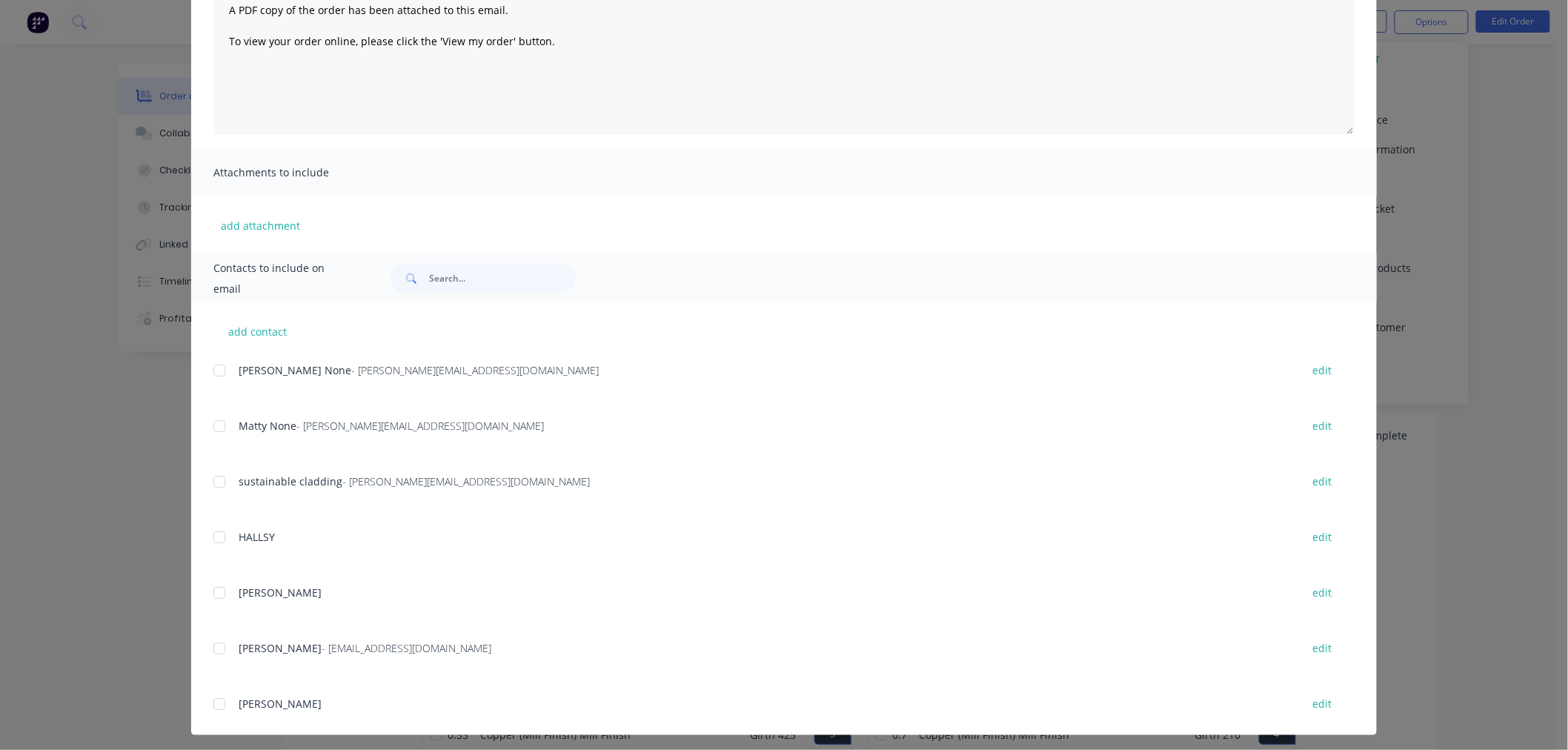
scroll to position [188, 0]
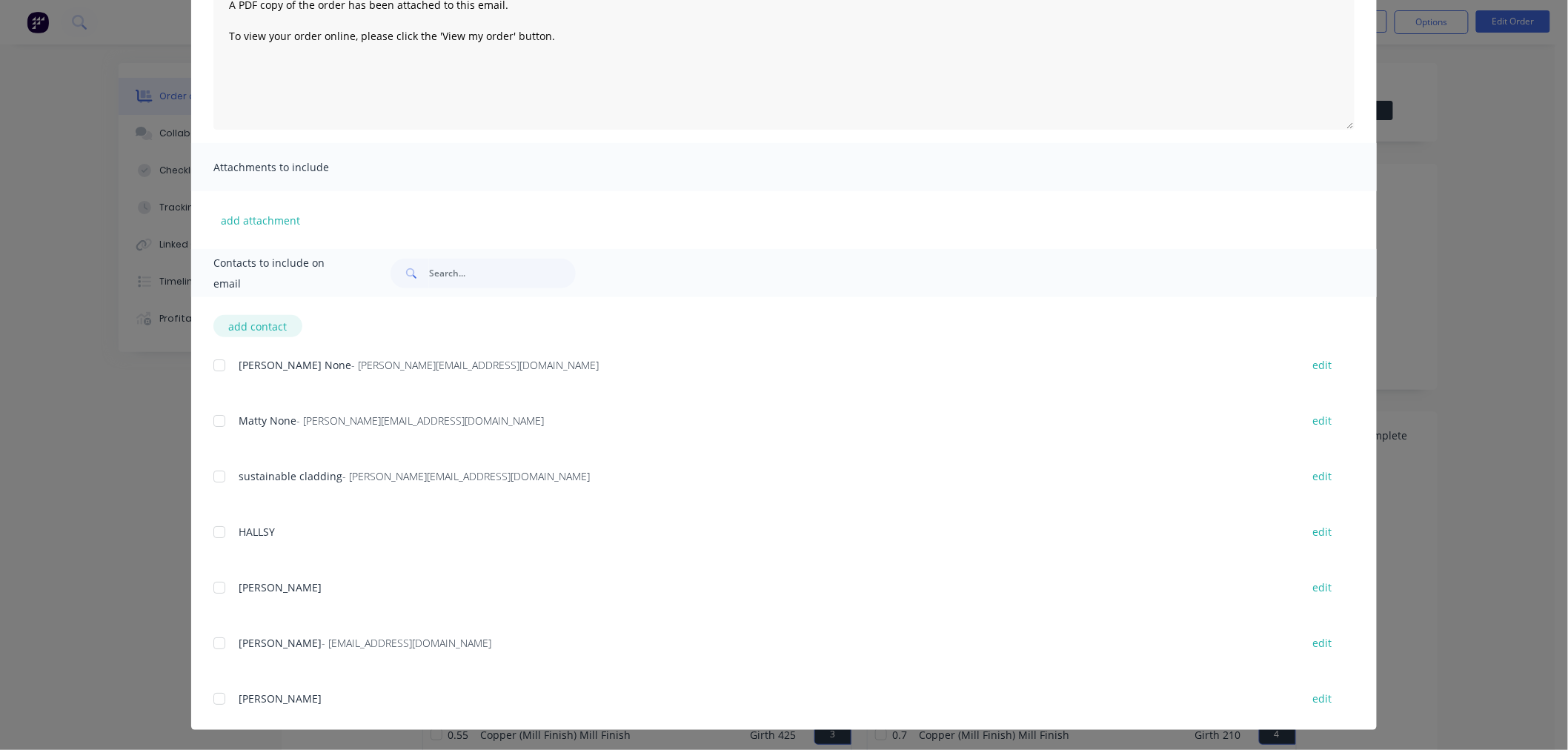
click at [252, 323] on button "add contact" at bounding box center [258, 326] width 89 height 22
select select "AU"
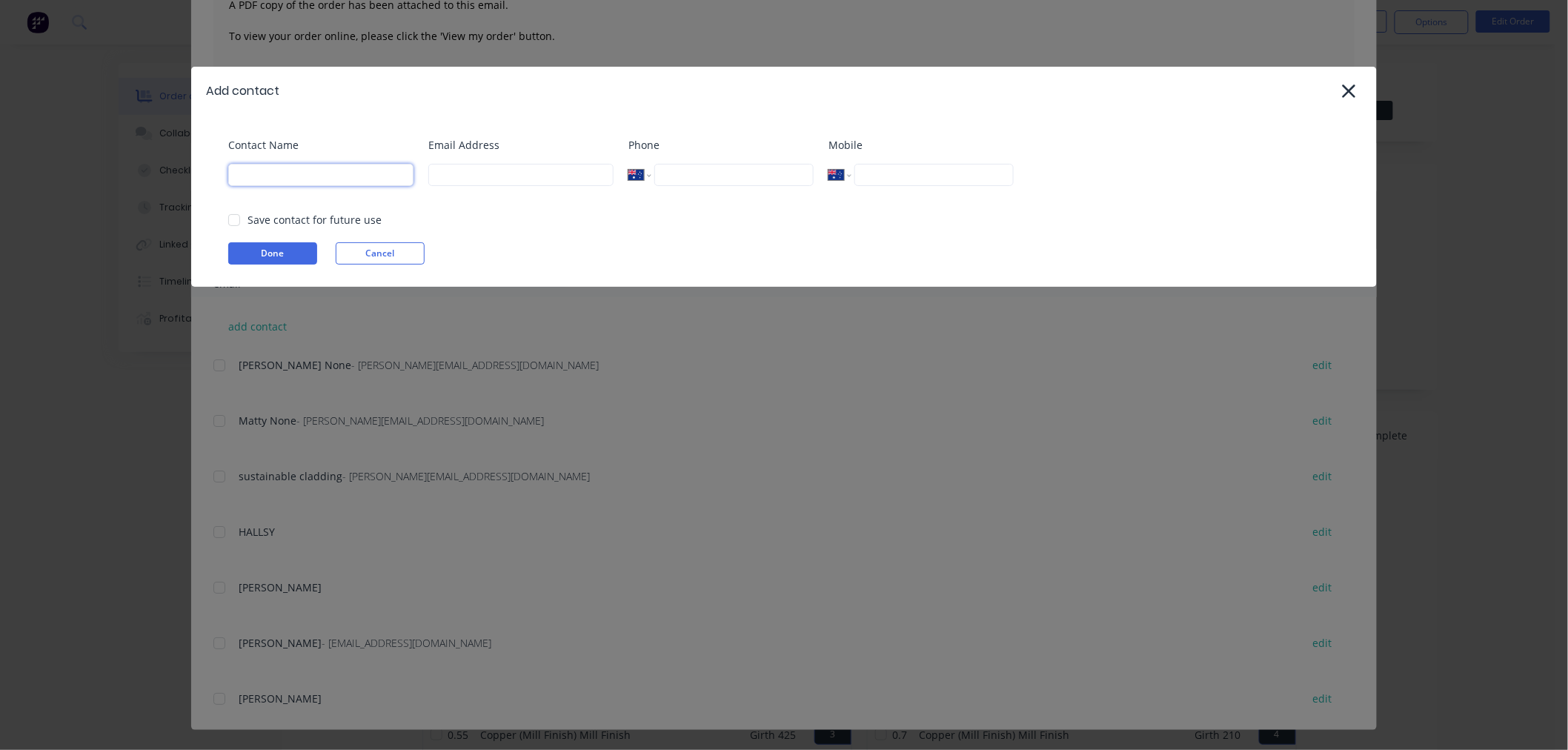
click at [307, 167] on input at bounding box center [320, 175] width 185 height 22
type input "julie"
click at [535, 174] on input at bounding box center [520, 175] width 185 height 22
type input "projects@sustainablecladding.com.au"
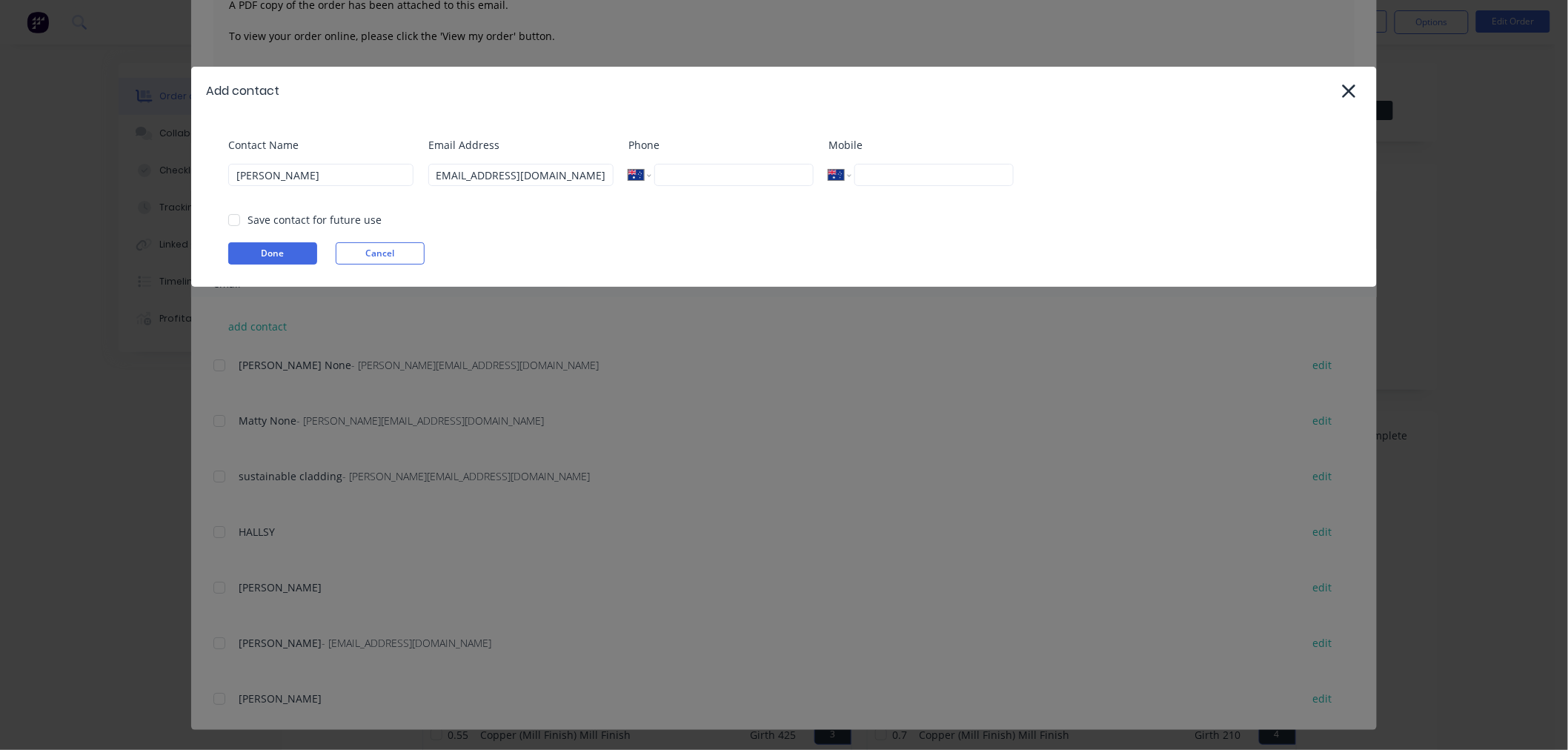
click at [582, 276] on div "Contact Name julie Email Address projects@sustainablecladding.com.au Phone Inte…" at bounding box center [784, 201] width 1185 height 172
click at [234, 222] on div at bounding box center [234, 219] width 29 height 29
click at [270, 257] on button "Done" at bounding box center [272, 253] width 89 height 22
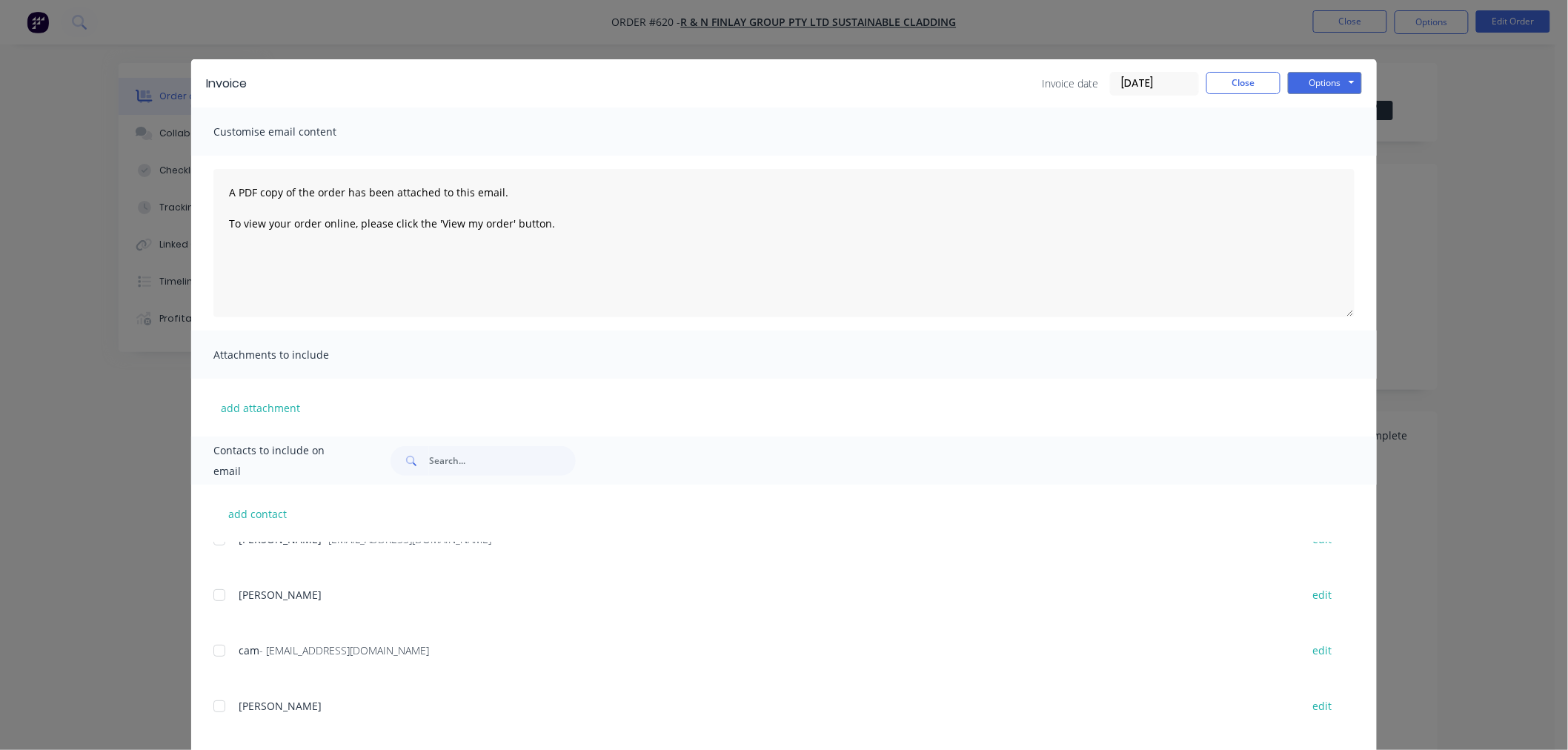
scroll to position [188, 0]
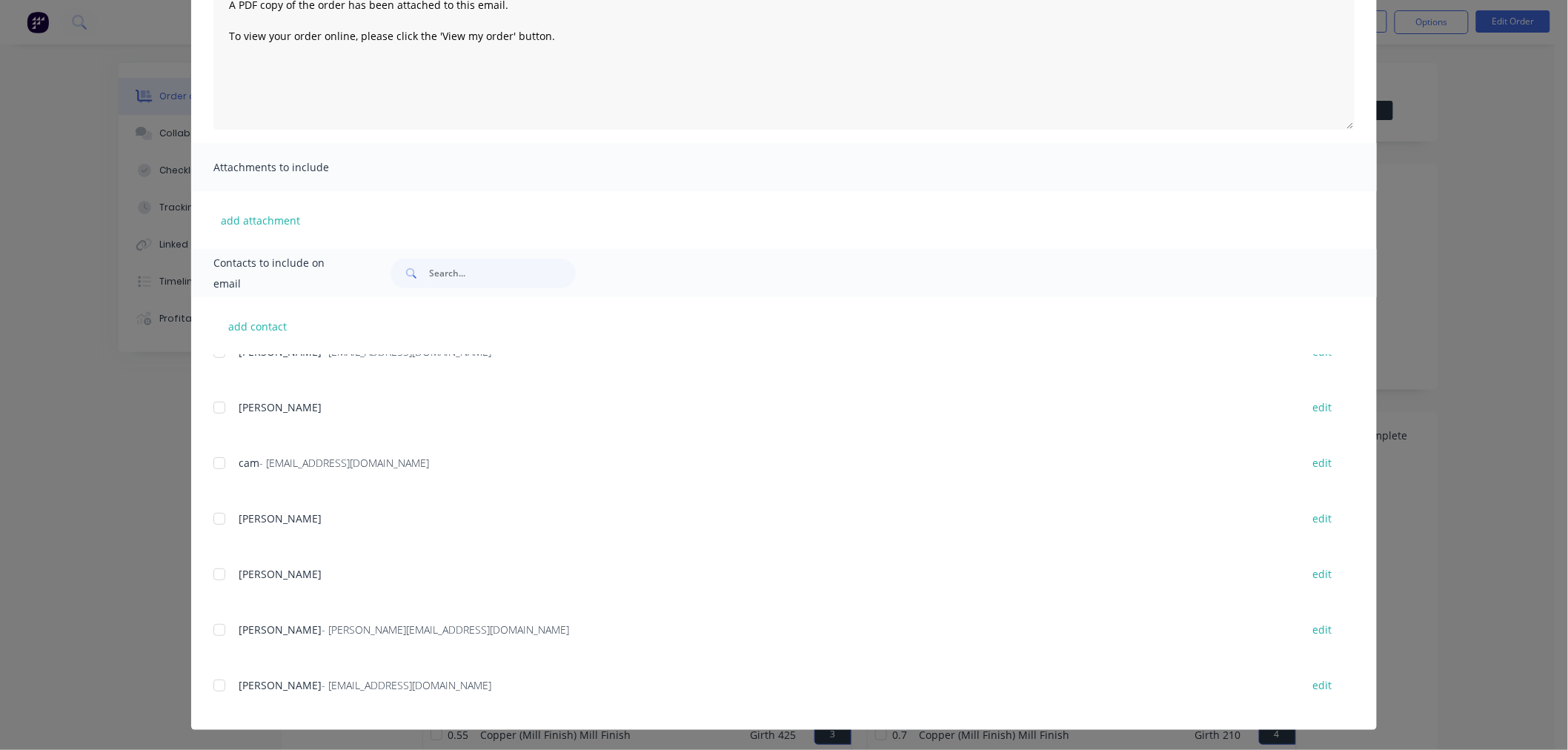
click at [214, 682] on div at bounding box center [218, 685] width 29 height 29
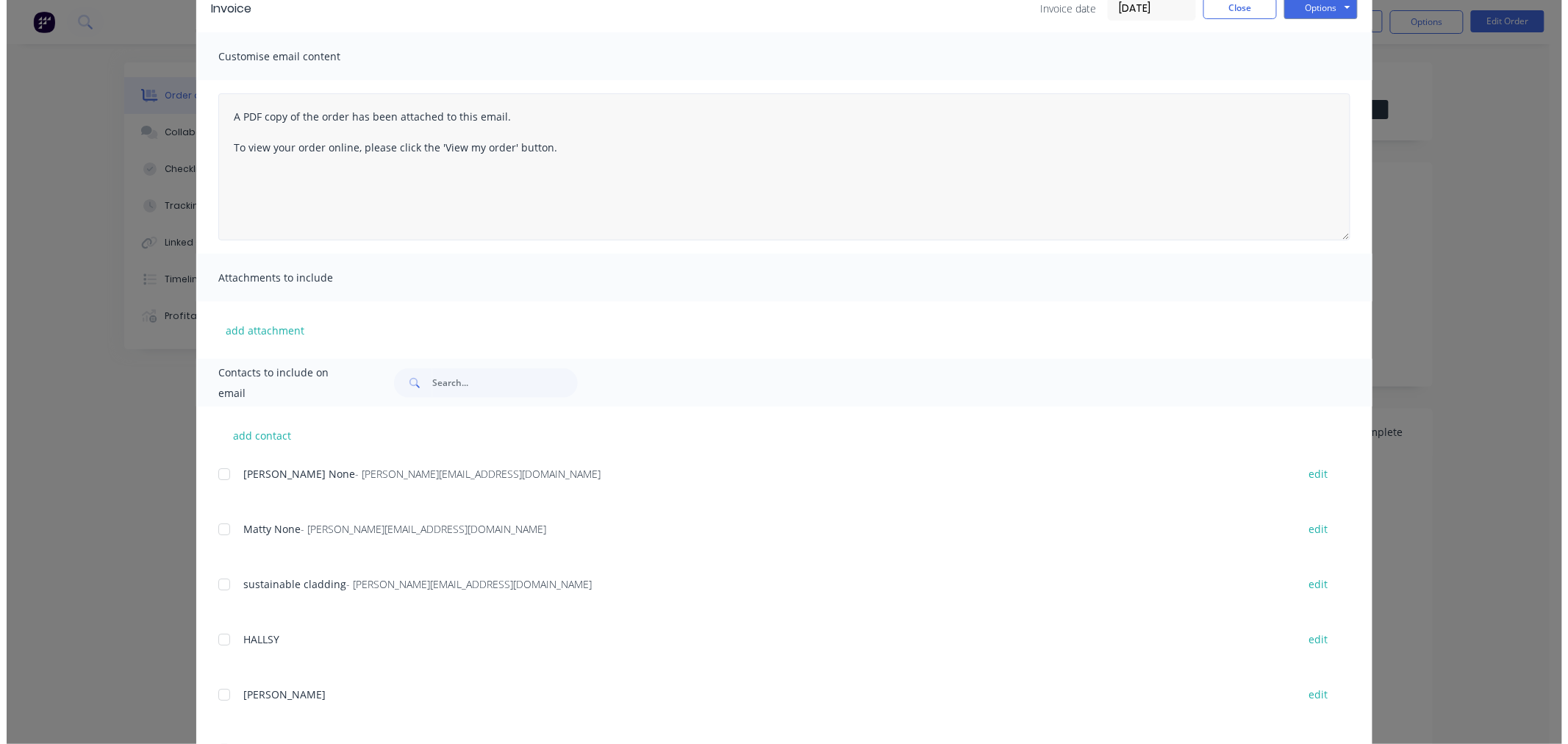
scroll to position [0, 0]
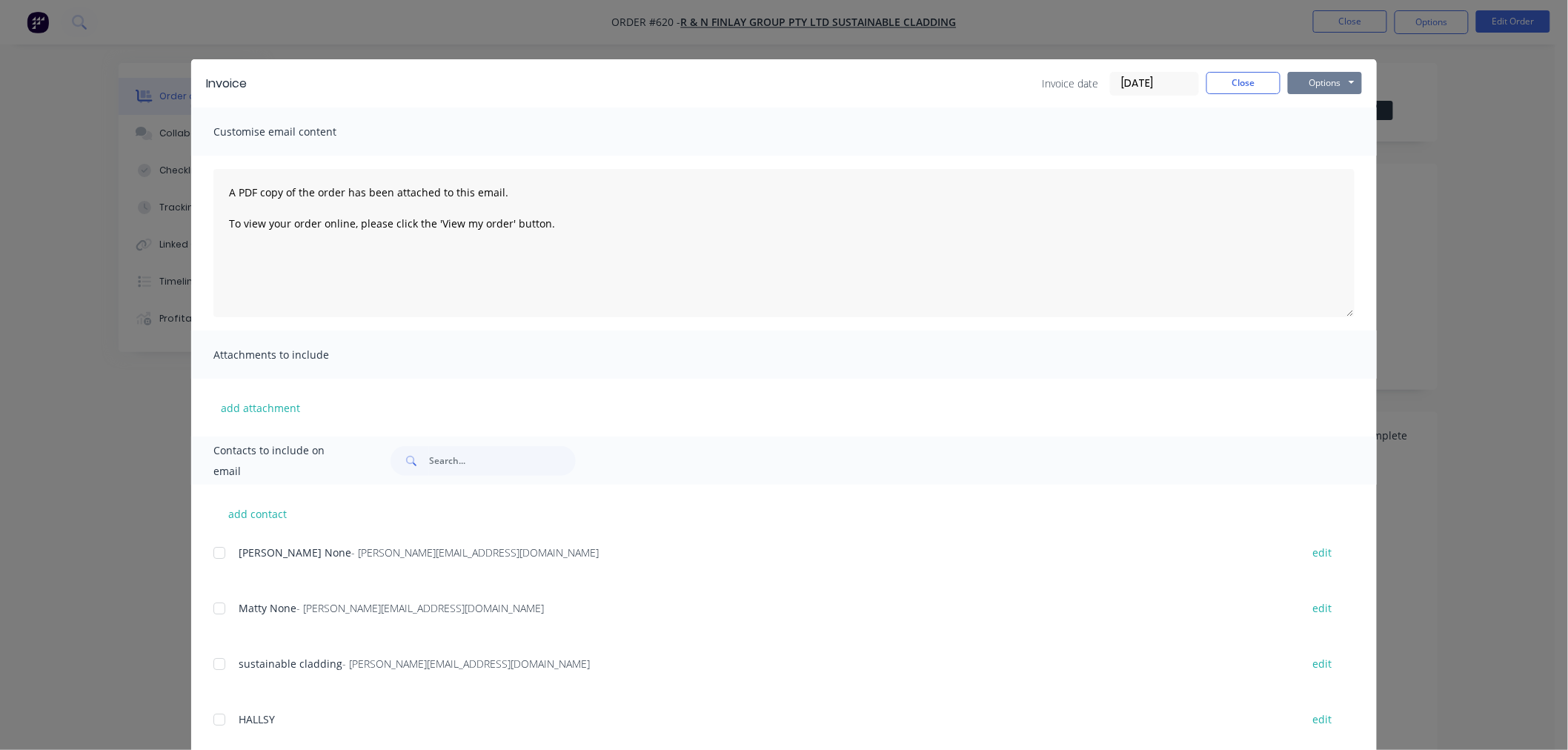
click at [1321, 78] on button "Options" at bounding box center [1324, 83] width 74 height 22
click at [1330, 157] on button "Email" at bounding box center [1334, 158] width 95 height 25
click at [1262, 83] on button "Close" at bounding box center [1242, 83] width 74 height 22
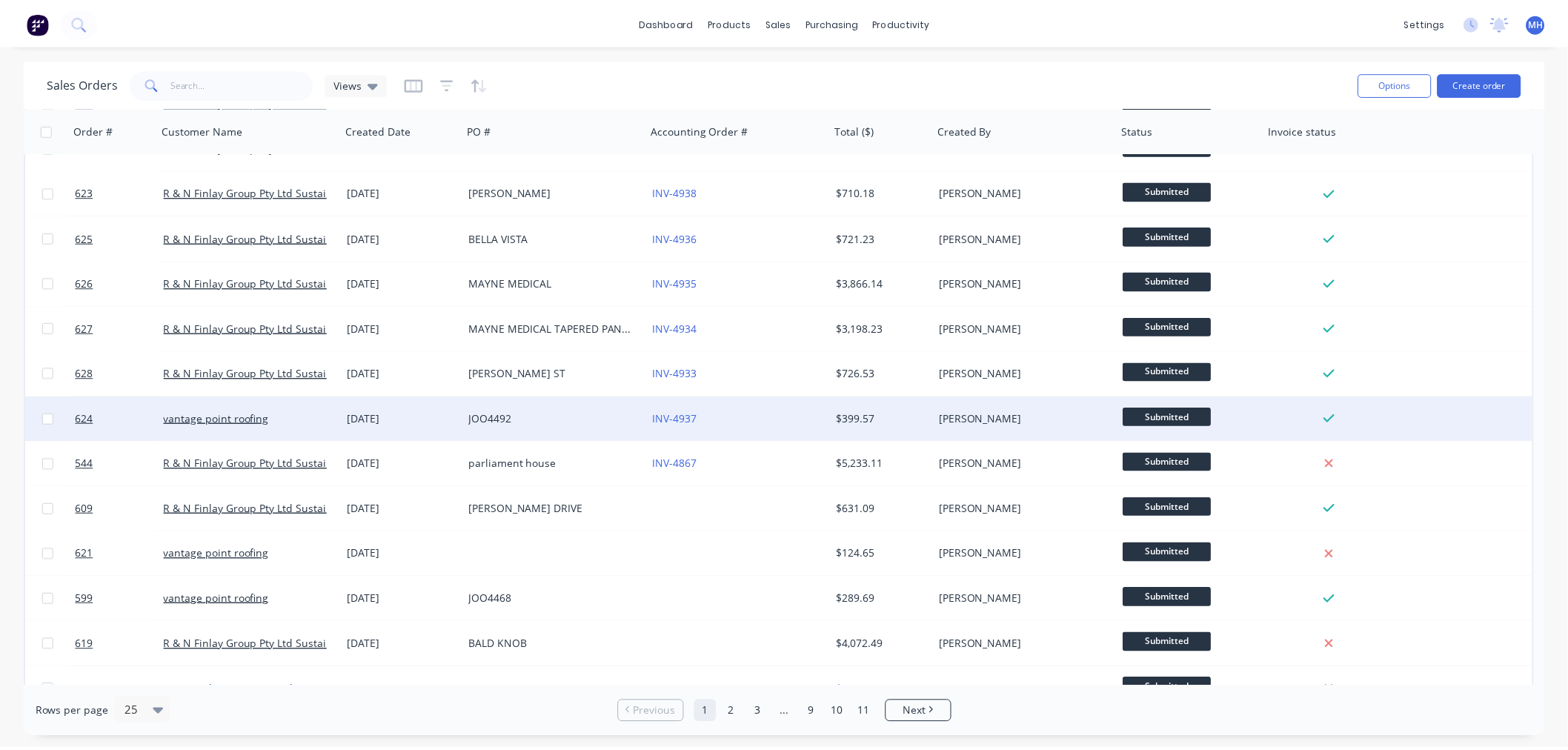
scroll to position [247, 0]
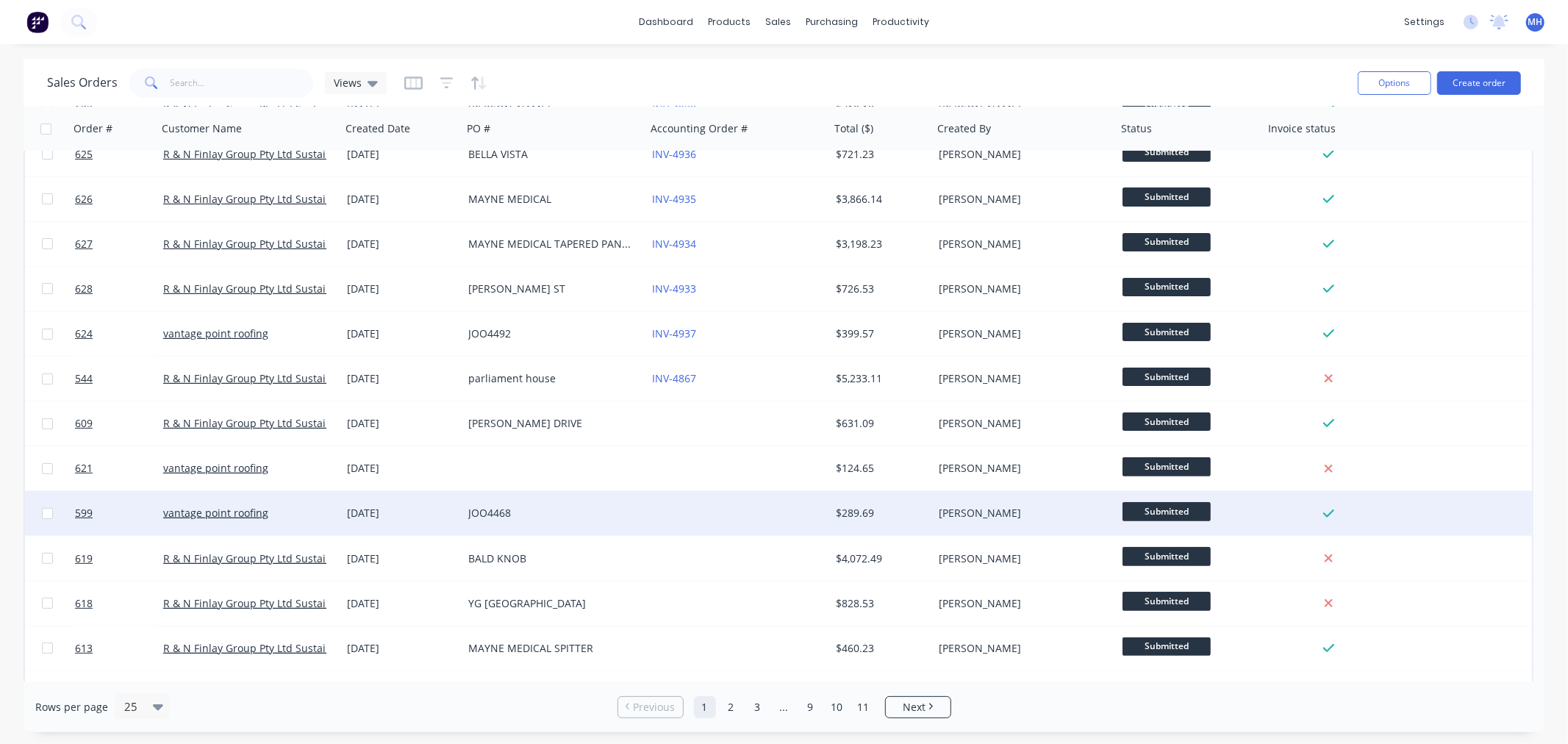
click at [763, 523] on div at bounding box center [738, 513] width 184 height 44
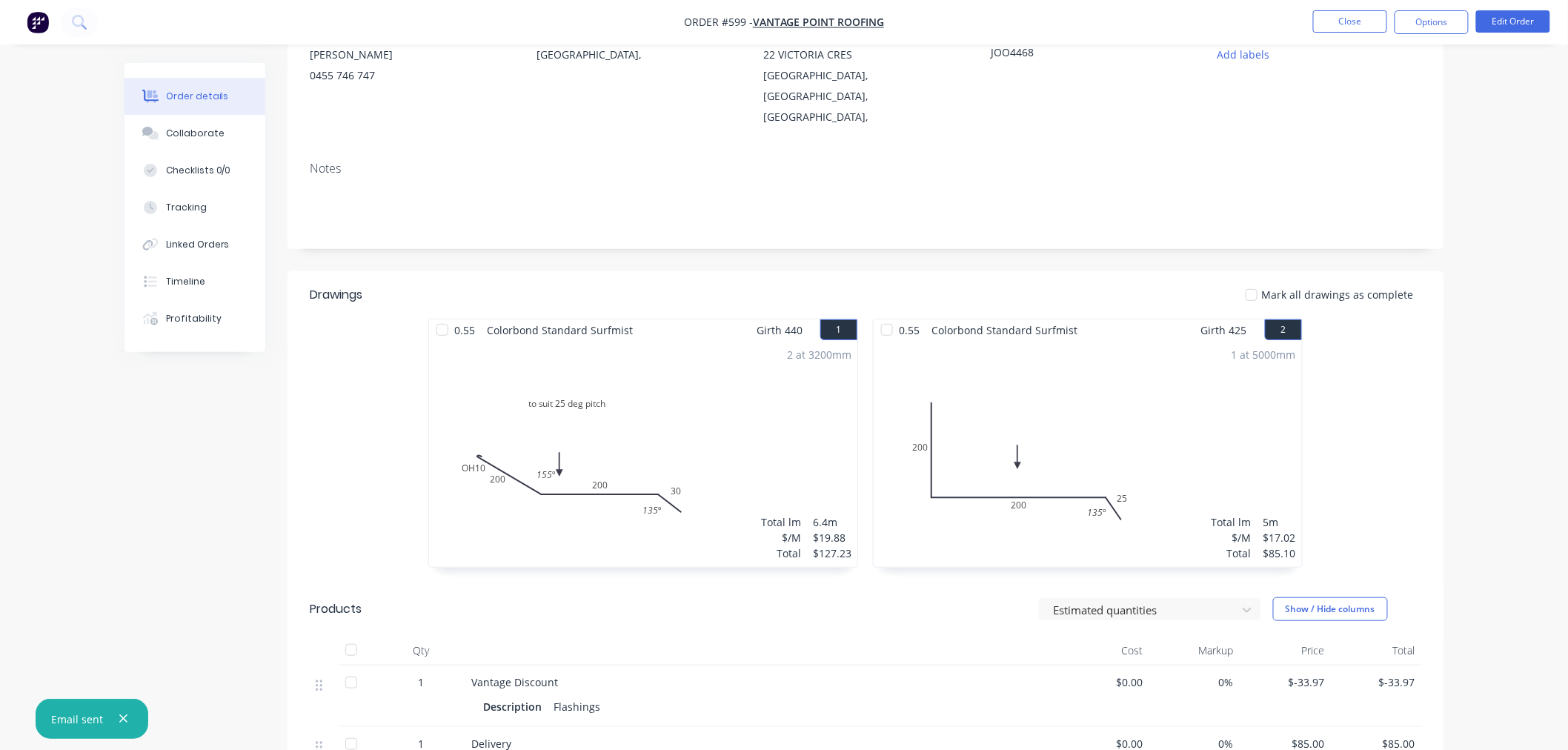
scroll to position [83, 0]
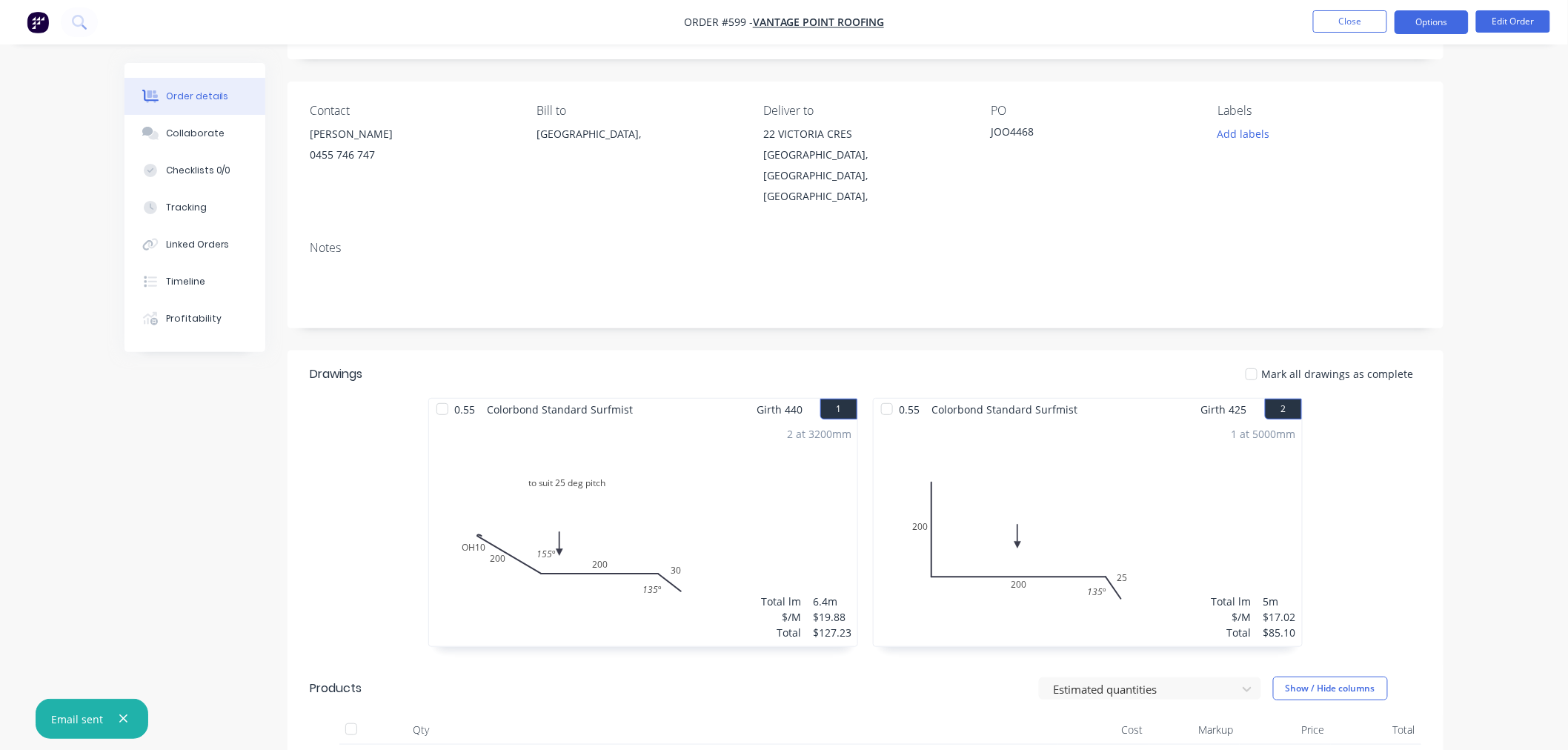
click at [1448, 19] on button "Options" at bounding box center [1431, 22] width 74 height 24
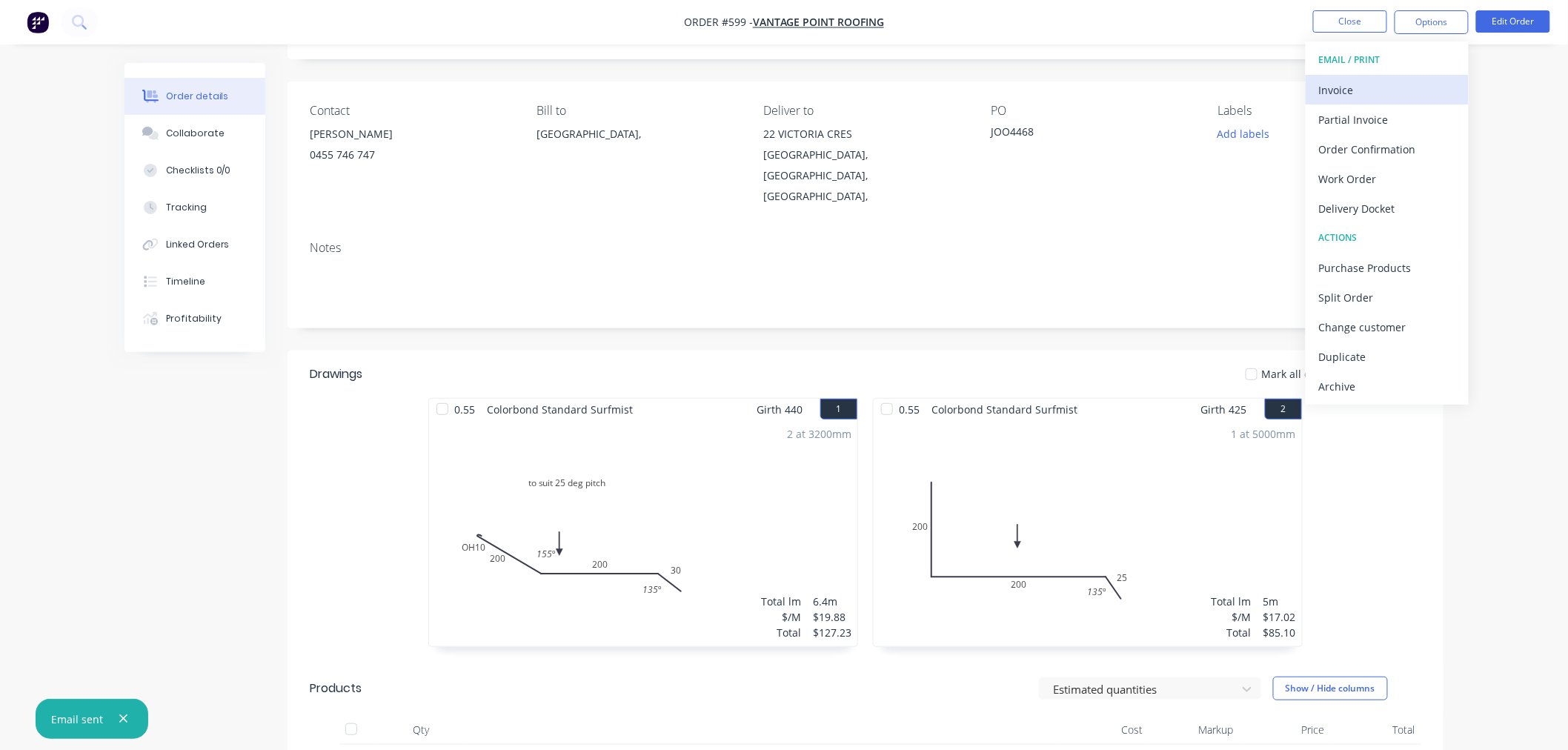
click at [1393, 82] on div "Invoice" at bounding box center [1387, 90] width 137 height 21
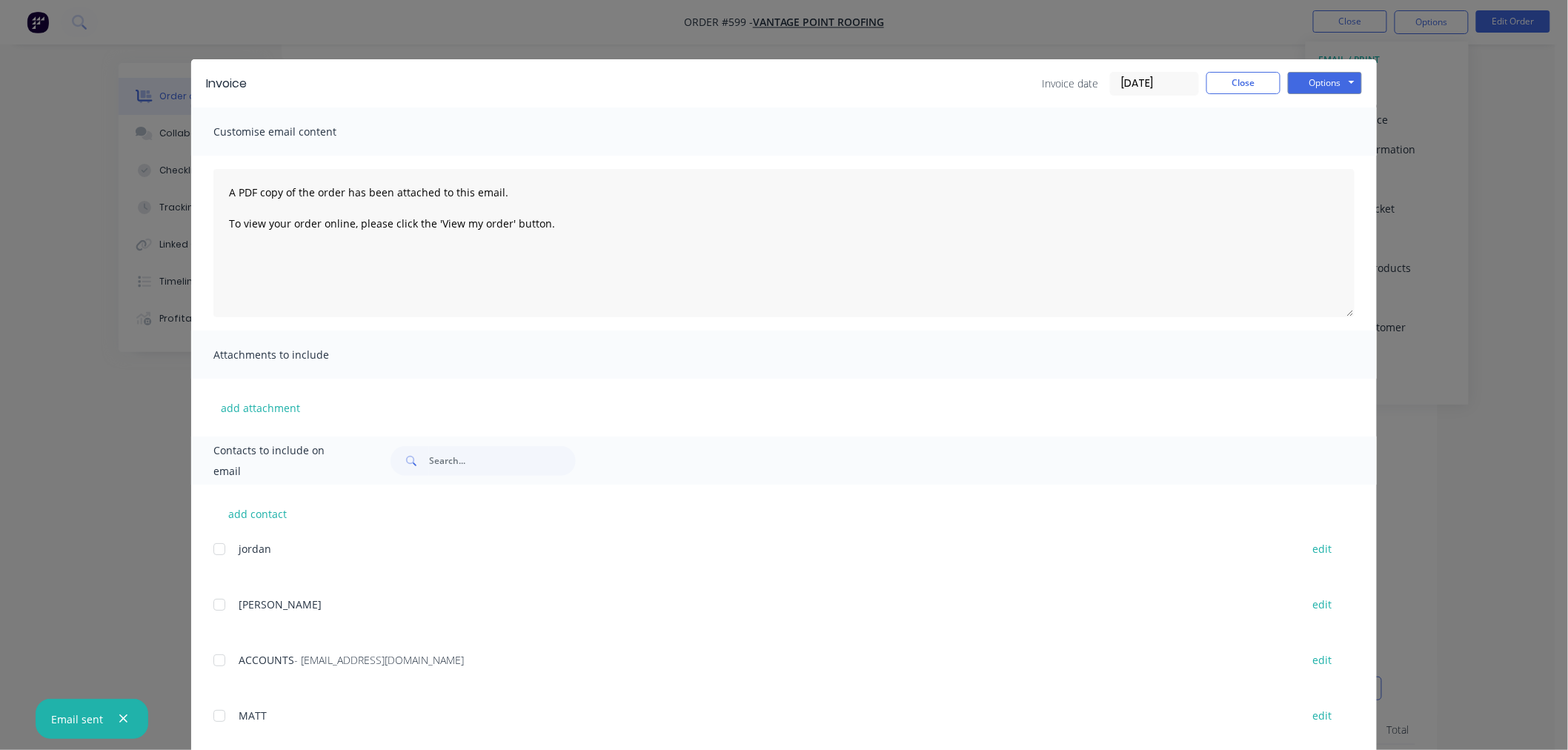
scroll to position [329, 0]
click at [214, 616] on div at bounding box center [218, 613] width 29 height 29
click at [1328, 92] on button "Options" at bounding box center [1324, 83] width 74 height 22
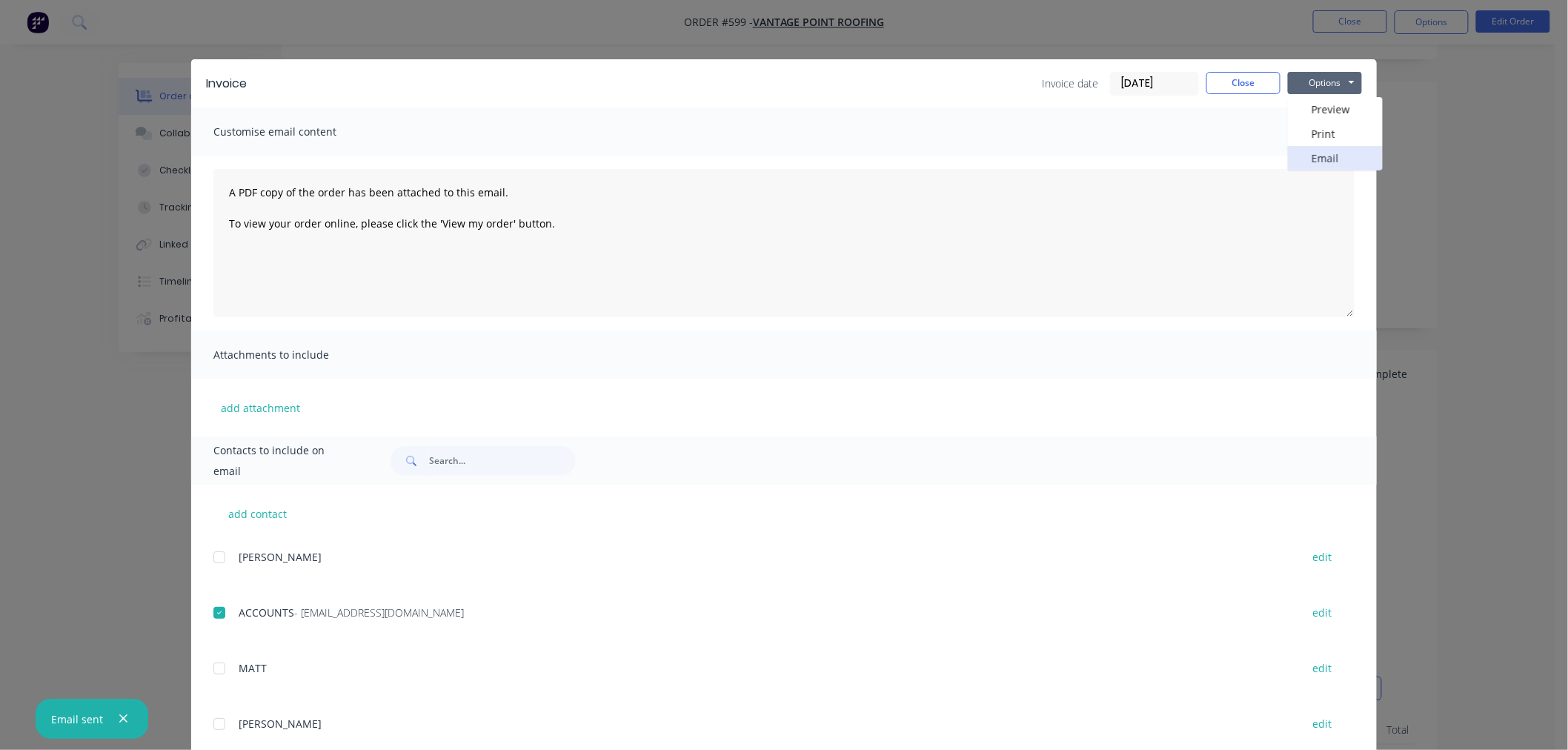
click at [1334, 153] on button "Email" at bounding box center [1334, 158] width 95 height 25
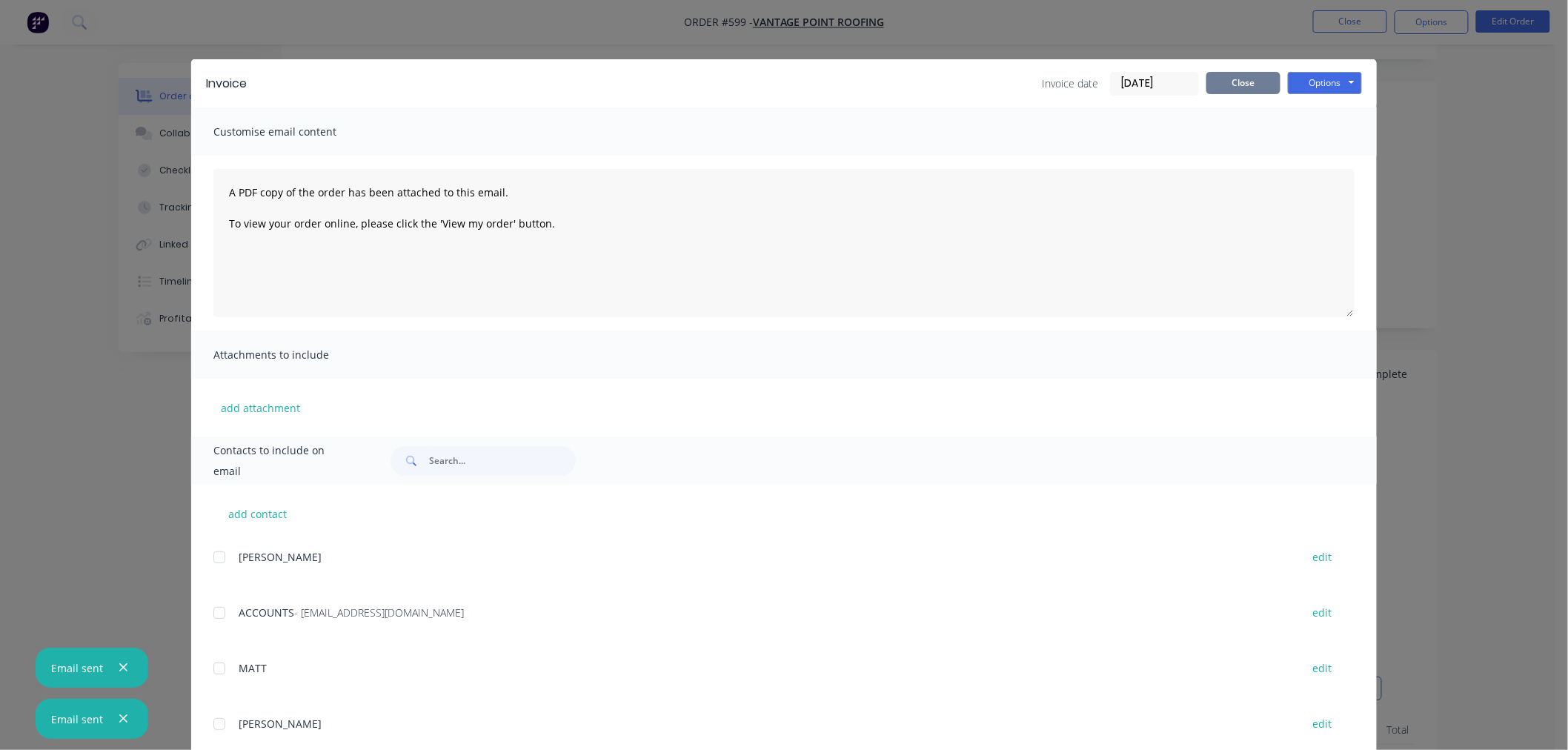
click at [1250, 86] on button "Close" at bounding box center [1242, 83] width 74 height 22
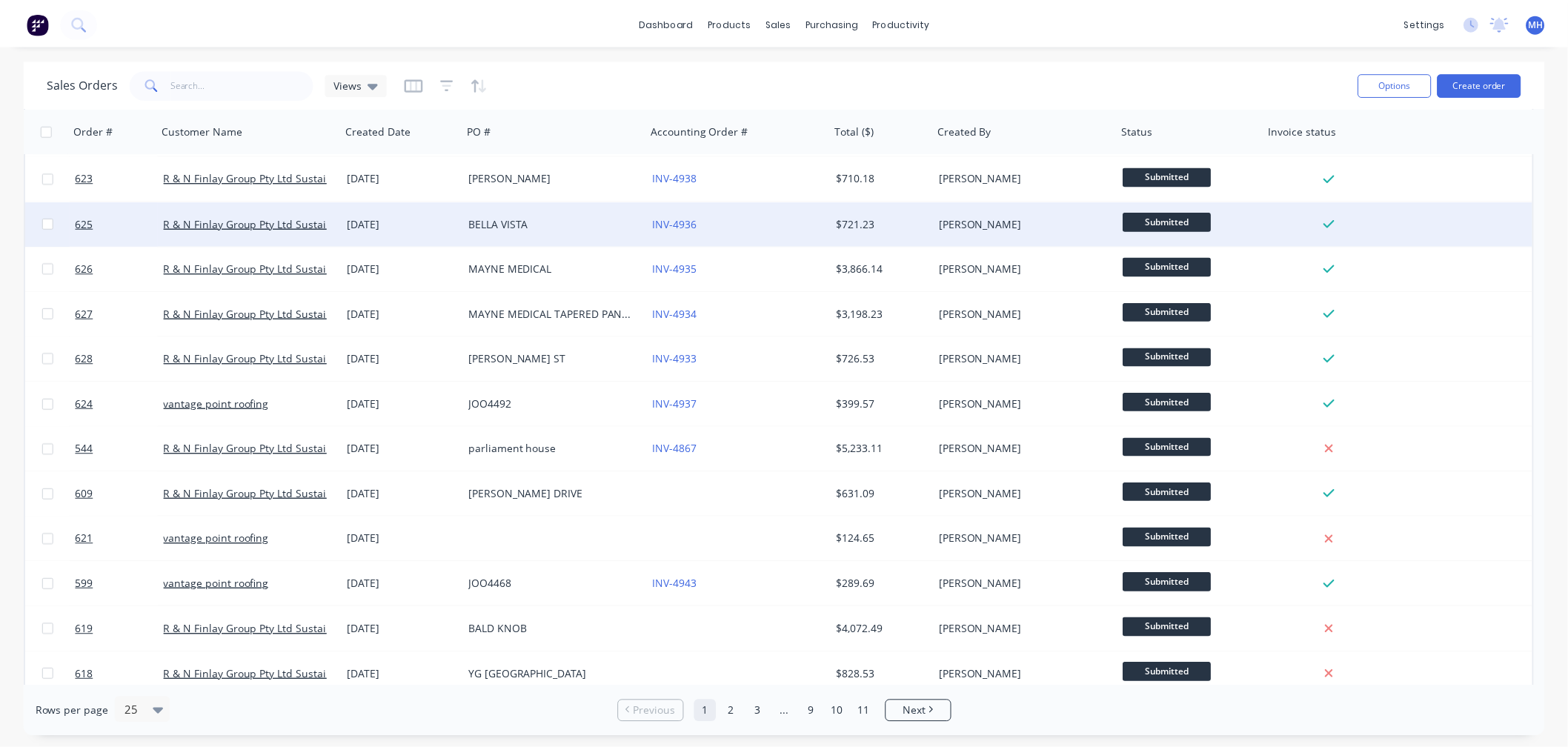
scroll to position [247, 0]
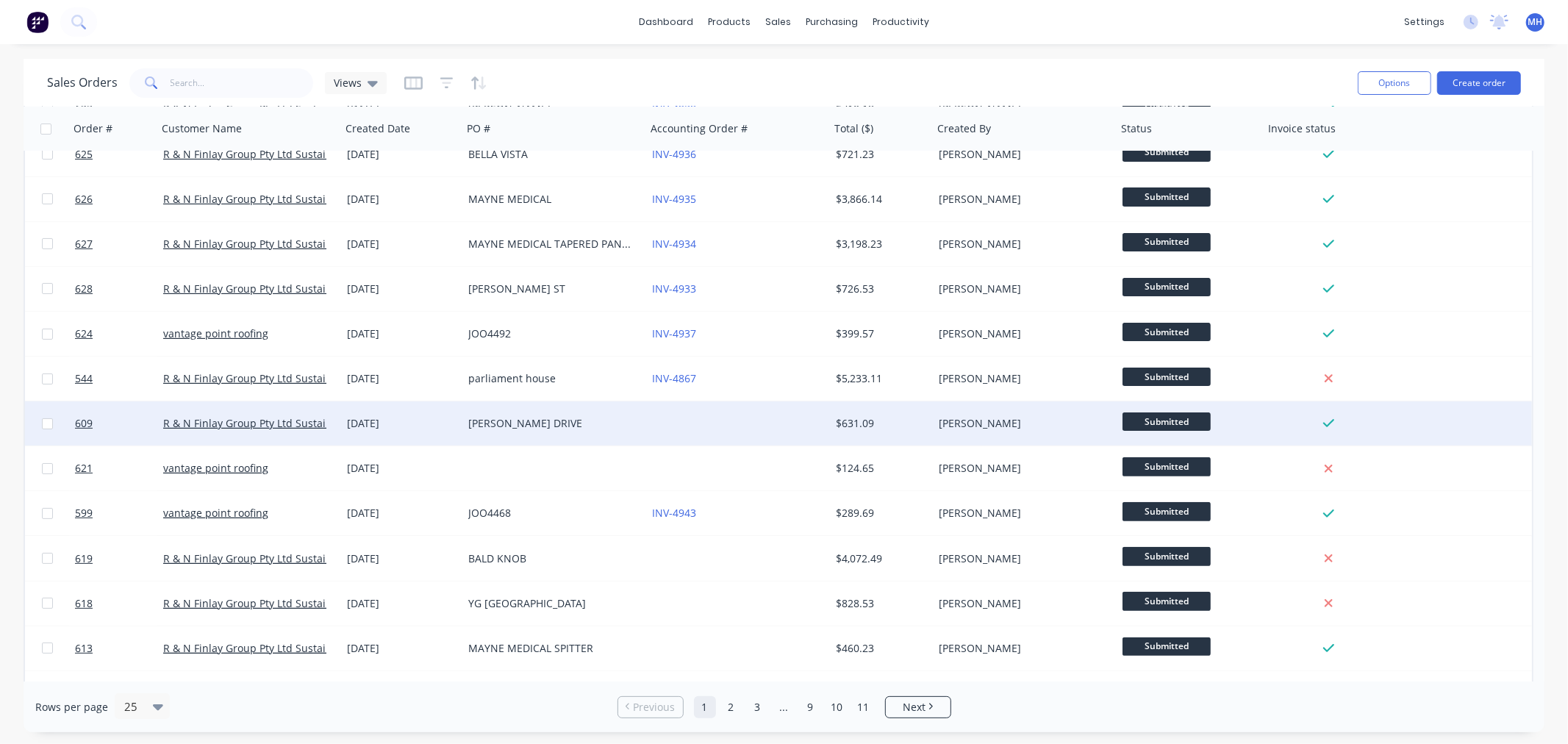
click at [718, 421] on div at bounding box center [738, 423] width 184 height 44
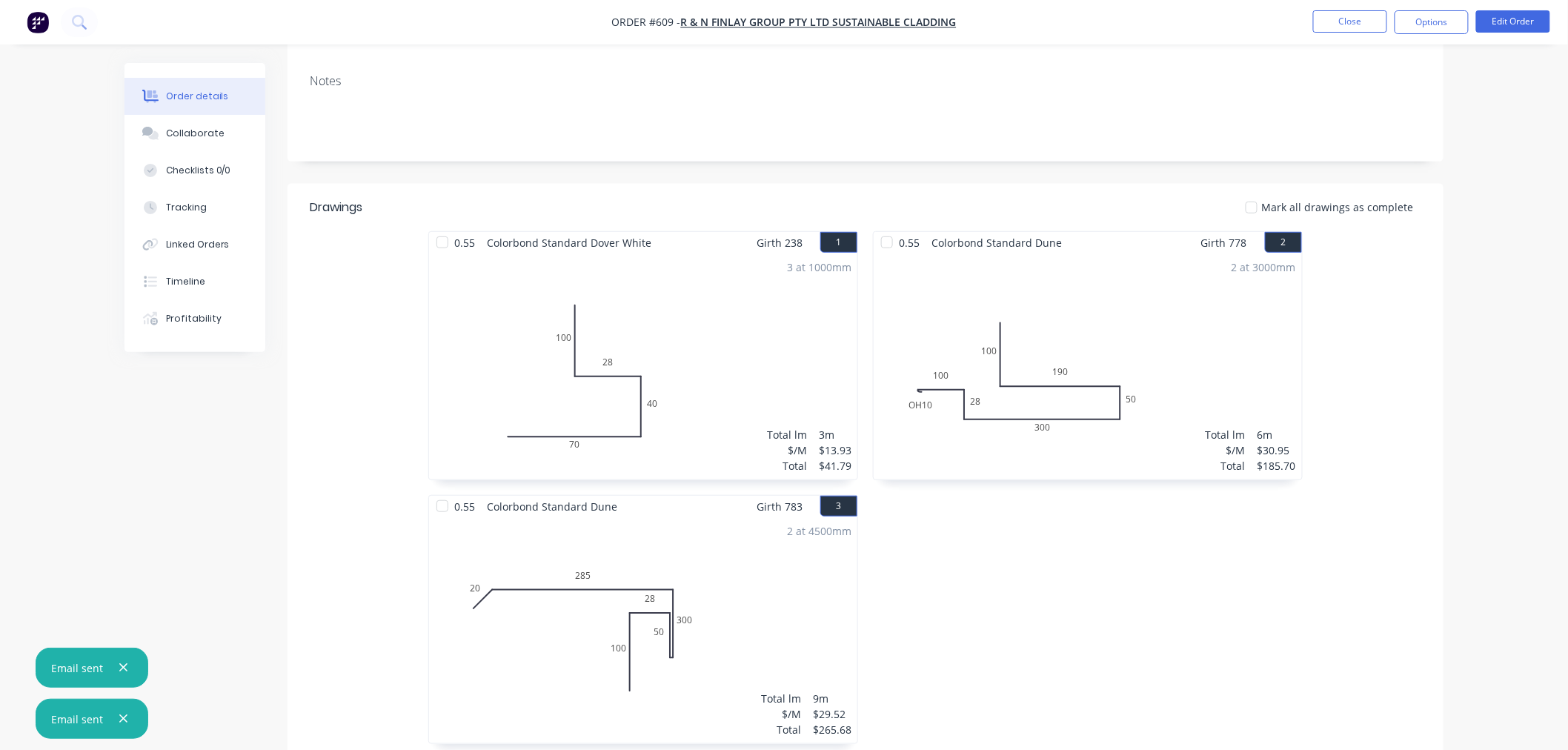
scroll to position [247, 0]
click at [1450, 30] on button "Options" at bounding box center [1431, 22] width 74 height 24
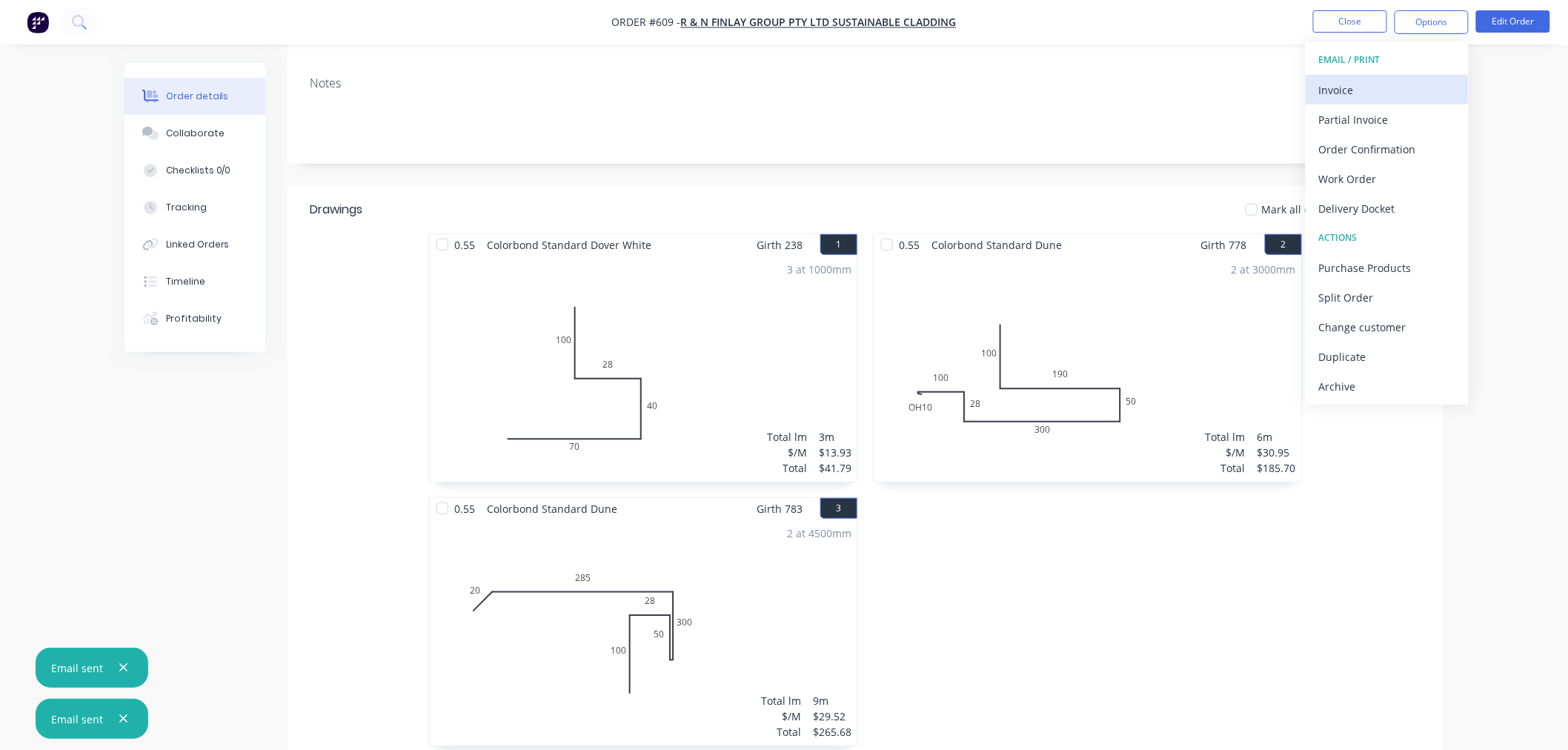
click at [1397, 93] on div "Invoice" at bounding box center [1387, 90] width 137 height 21
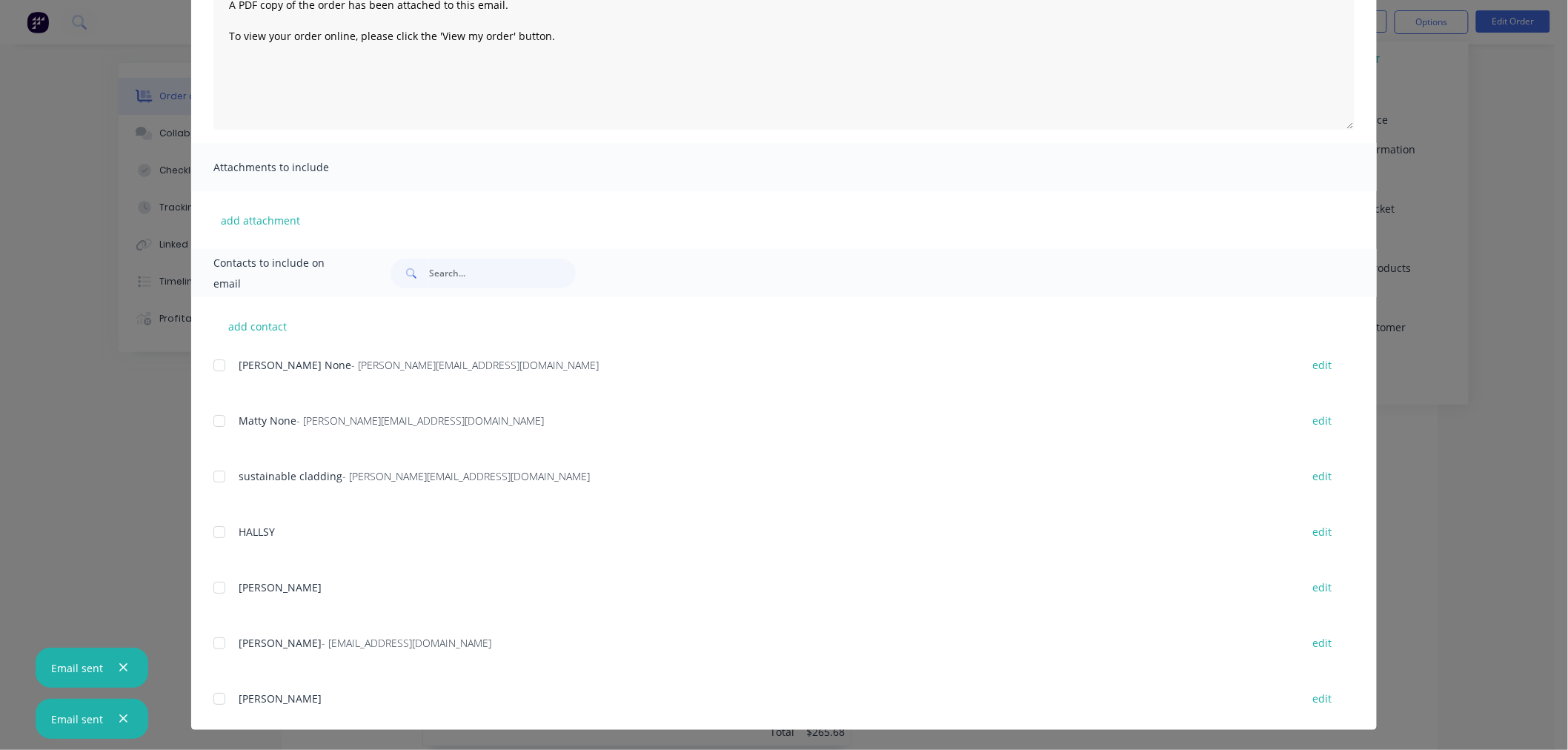
scroll to position [292, 0]
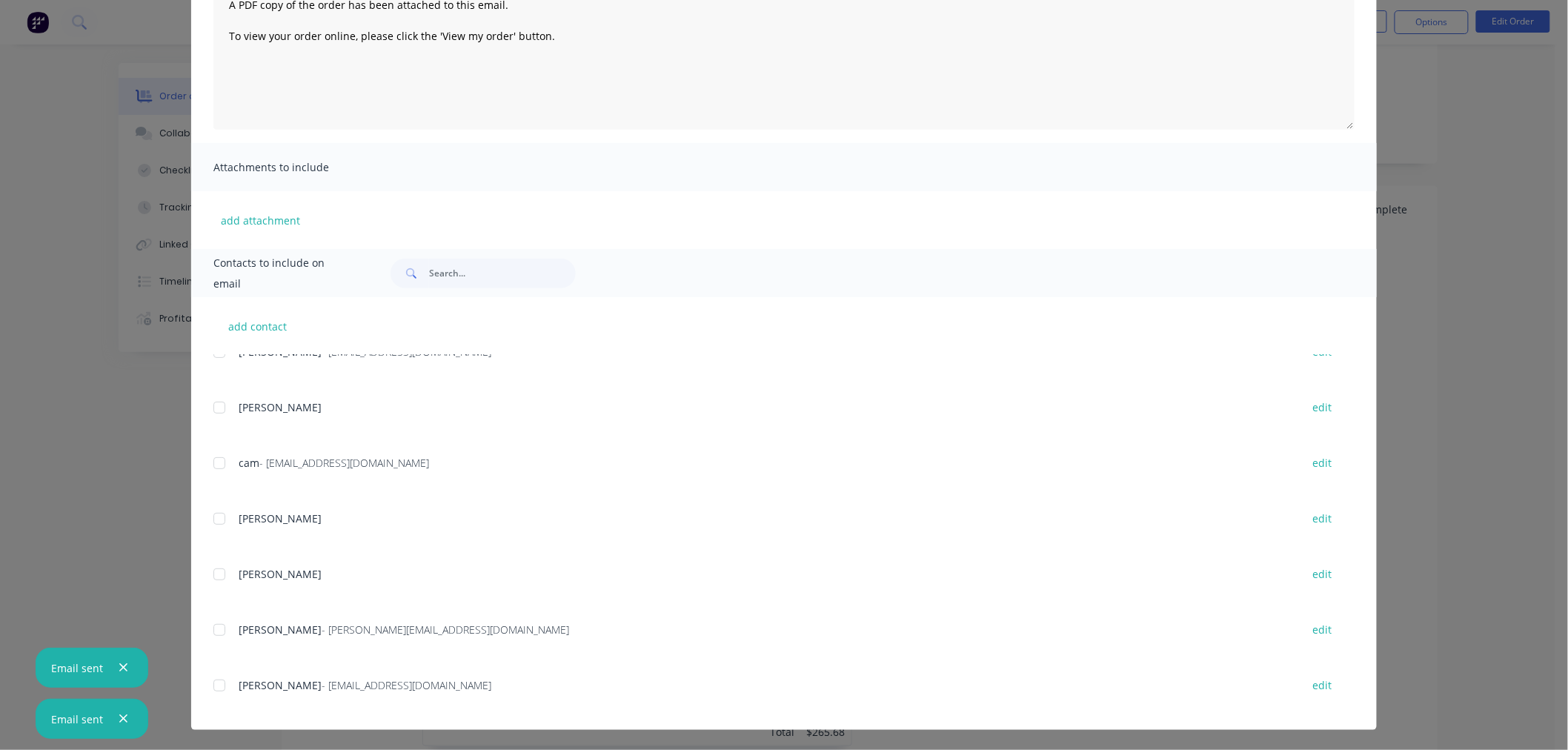
click at [210, 689] on div at bounding box center [218, 685] width 29 height 29
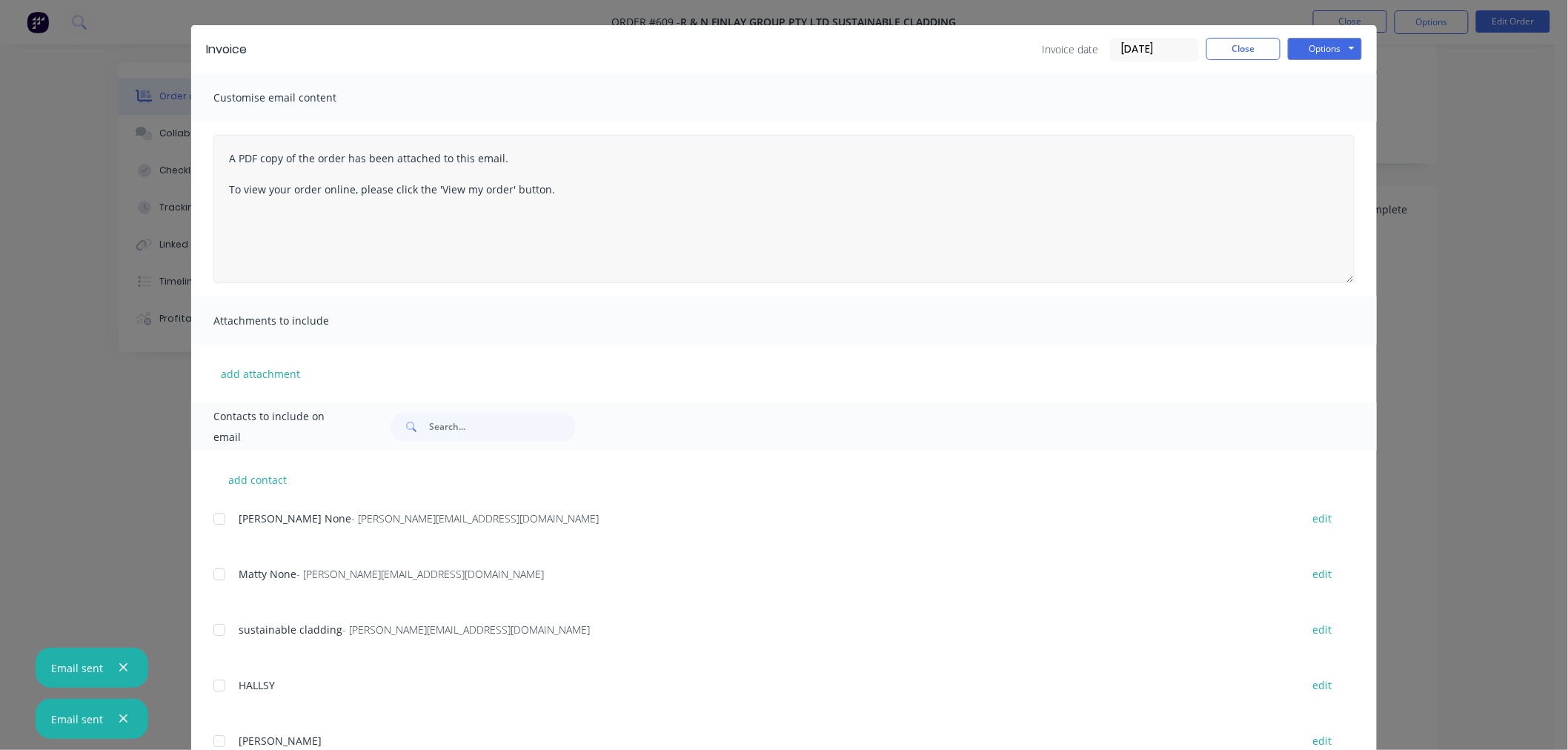
scroll to position [0, 0]
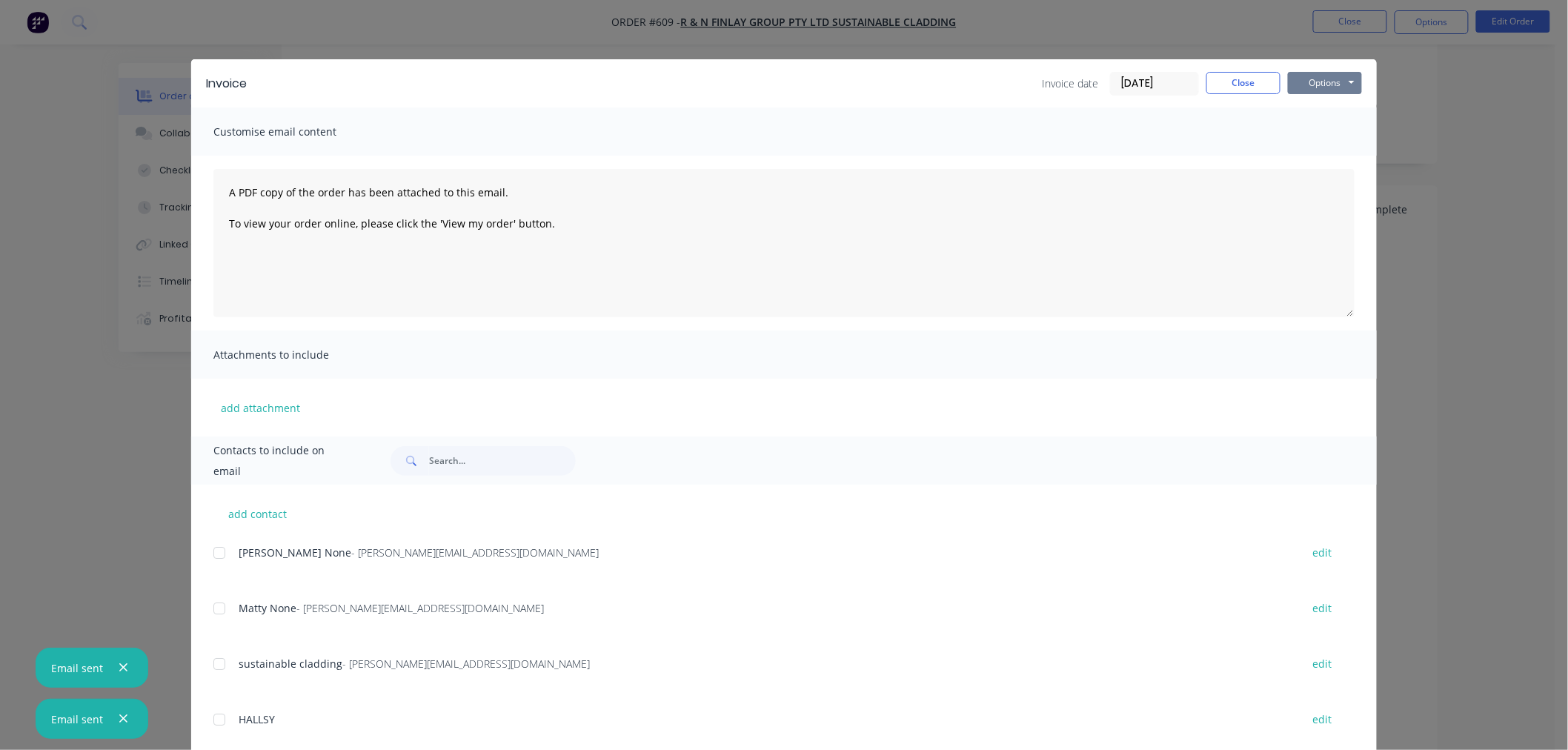
click at [1320, 79] on button "Options" at bounding box center [1324, 83] width 74 height 22
click at [1325, 157] on button "Email" at bounding box center [1334, 158] width 95 height 25
click at [1234, 79] on button "Close" at bounding box center [1242, 83] width 74 height 22
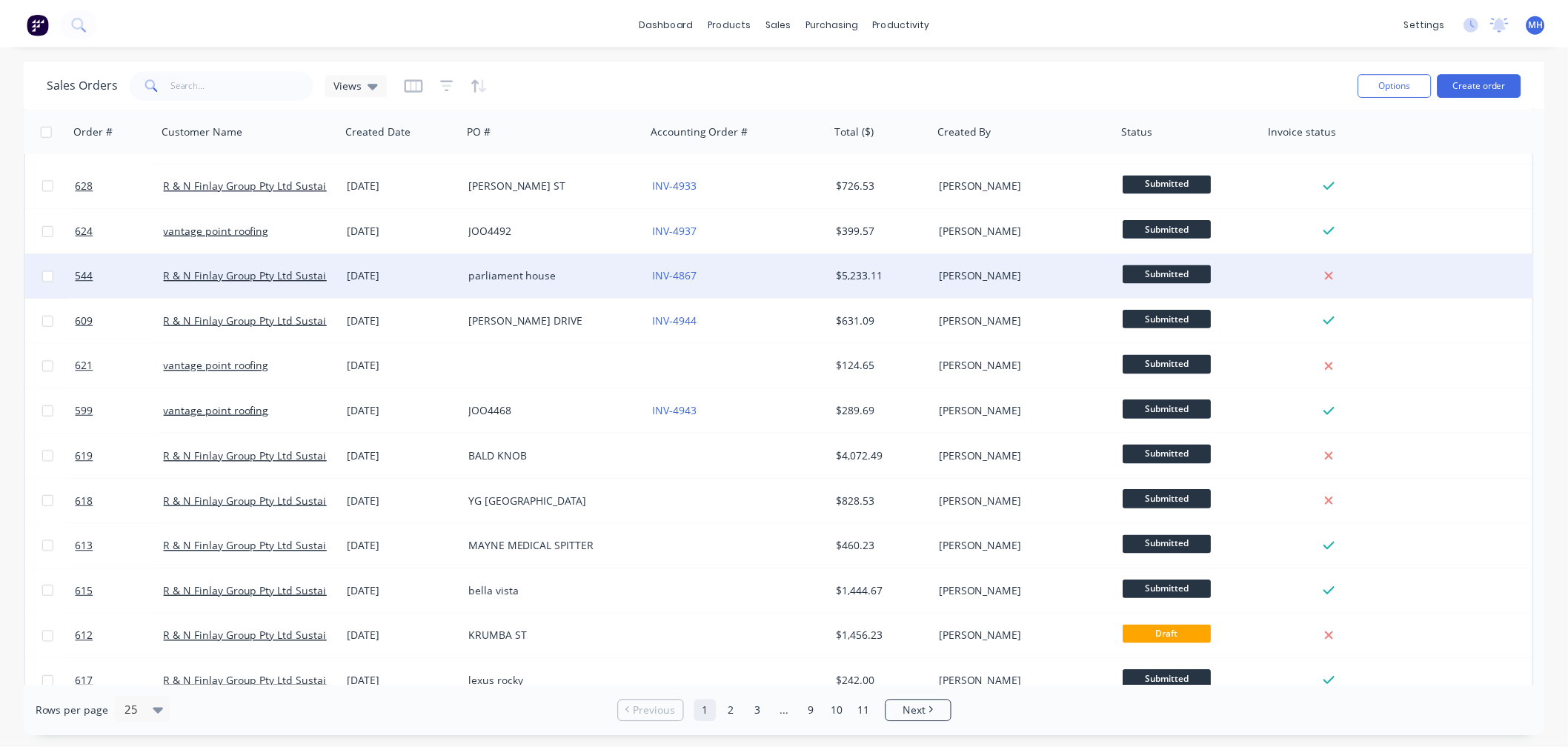
scroll to position [412, 0]
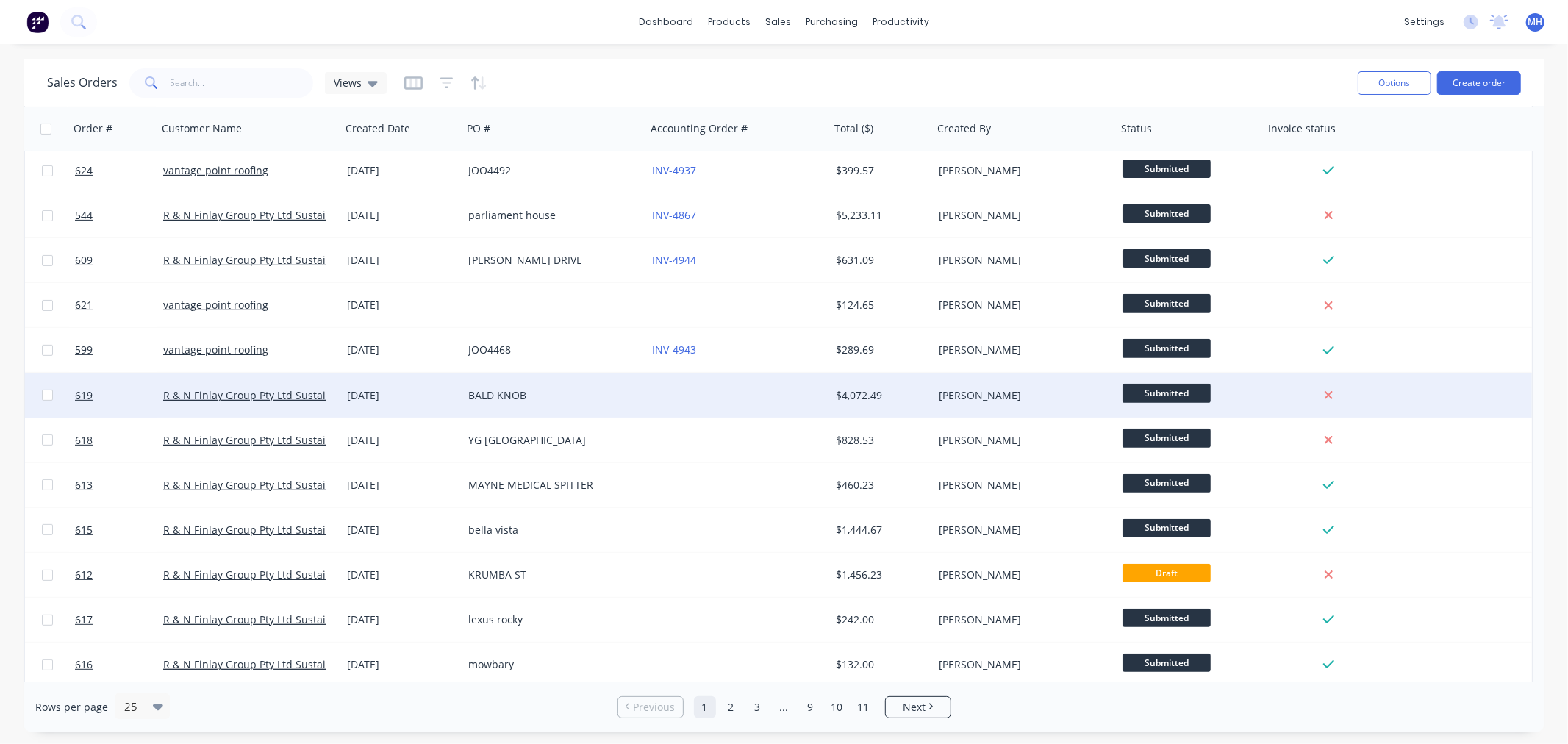
click at [672, 399] on div at bounding box center [738, 396] width 184 height 44
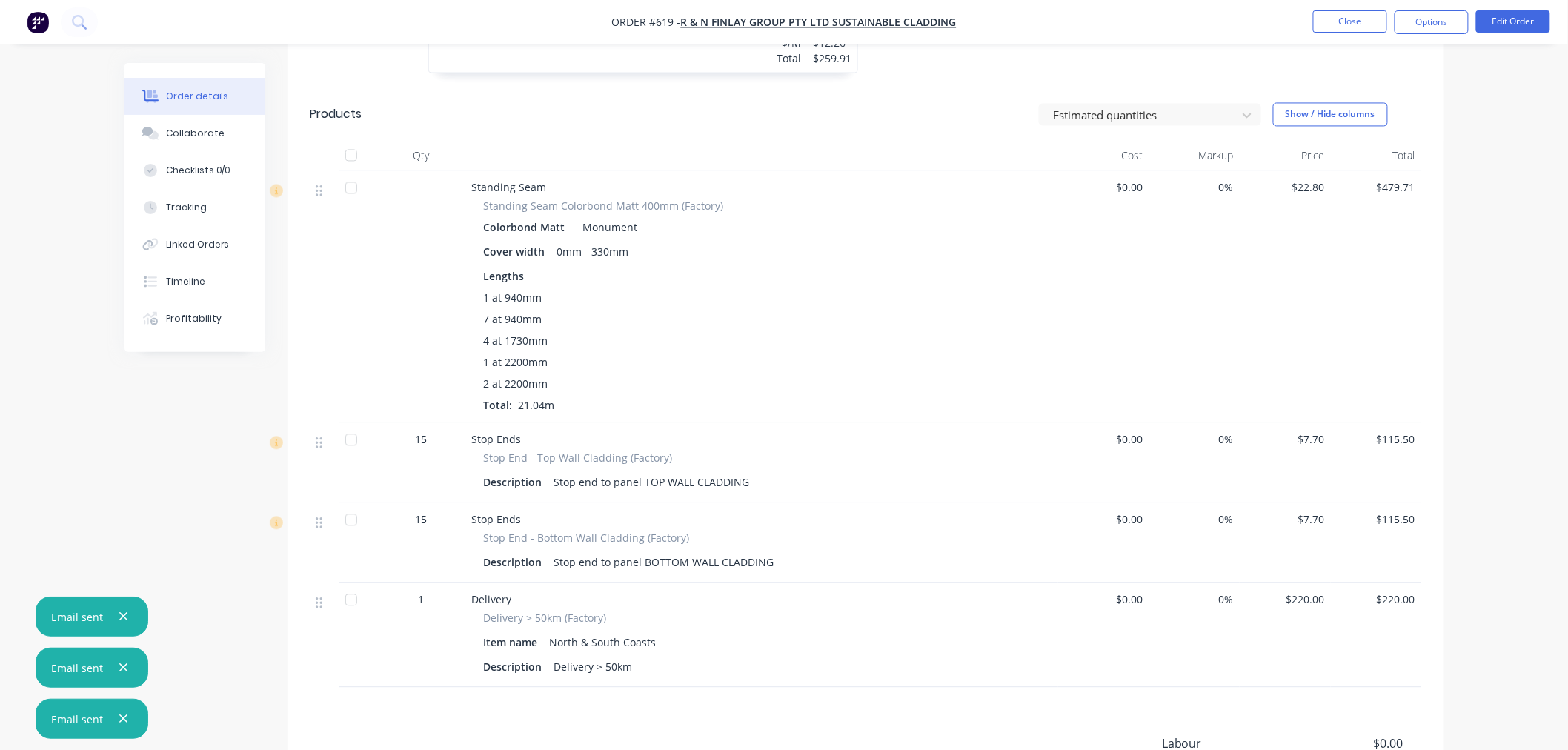
scroll to position [3726, 0]
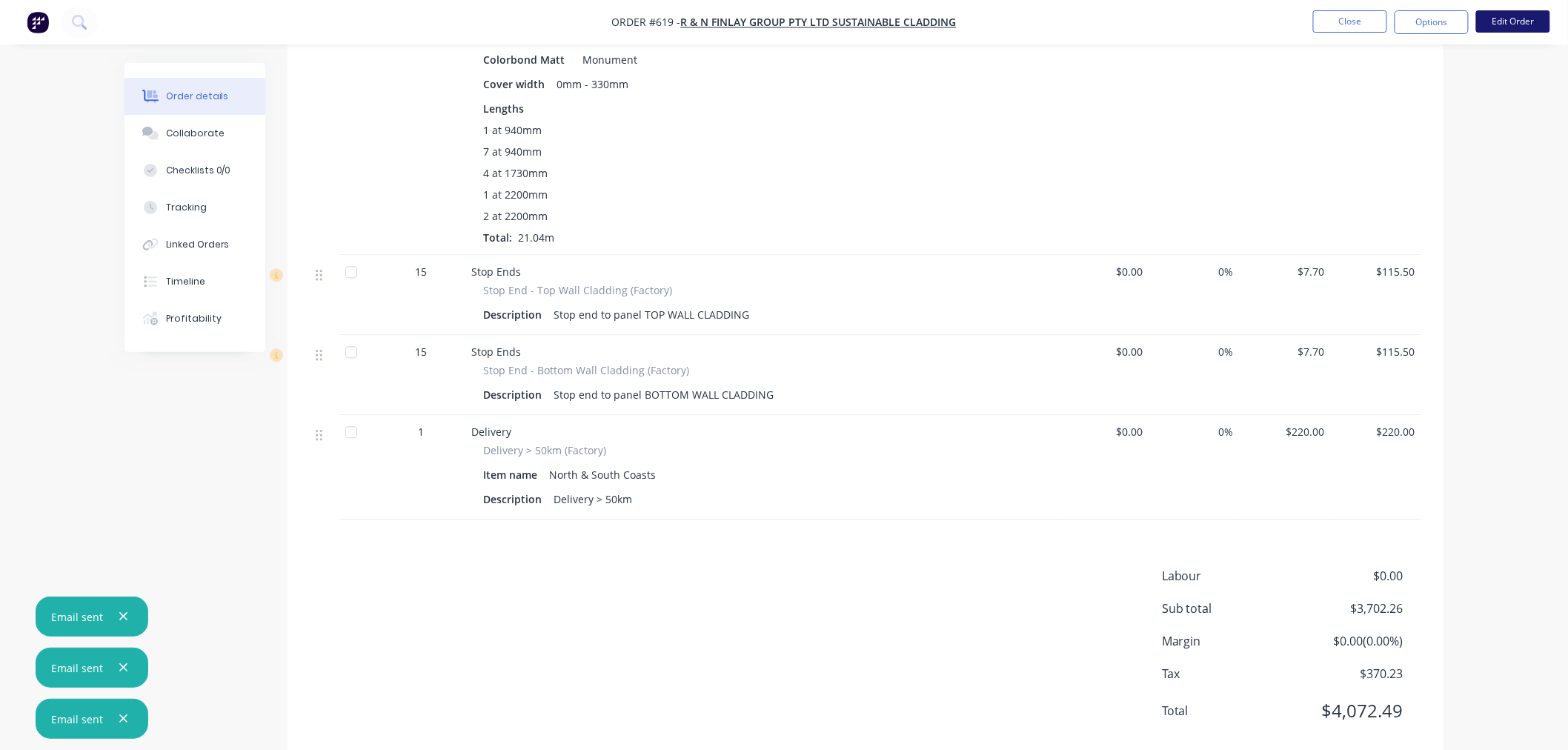
click at [1524, 17] on button "Edit Order" at bounding box center [1512, 21] width 74 height 22
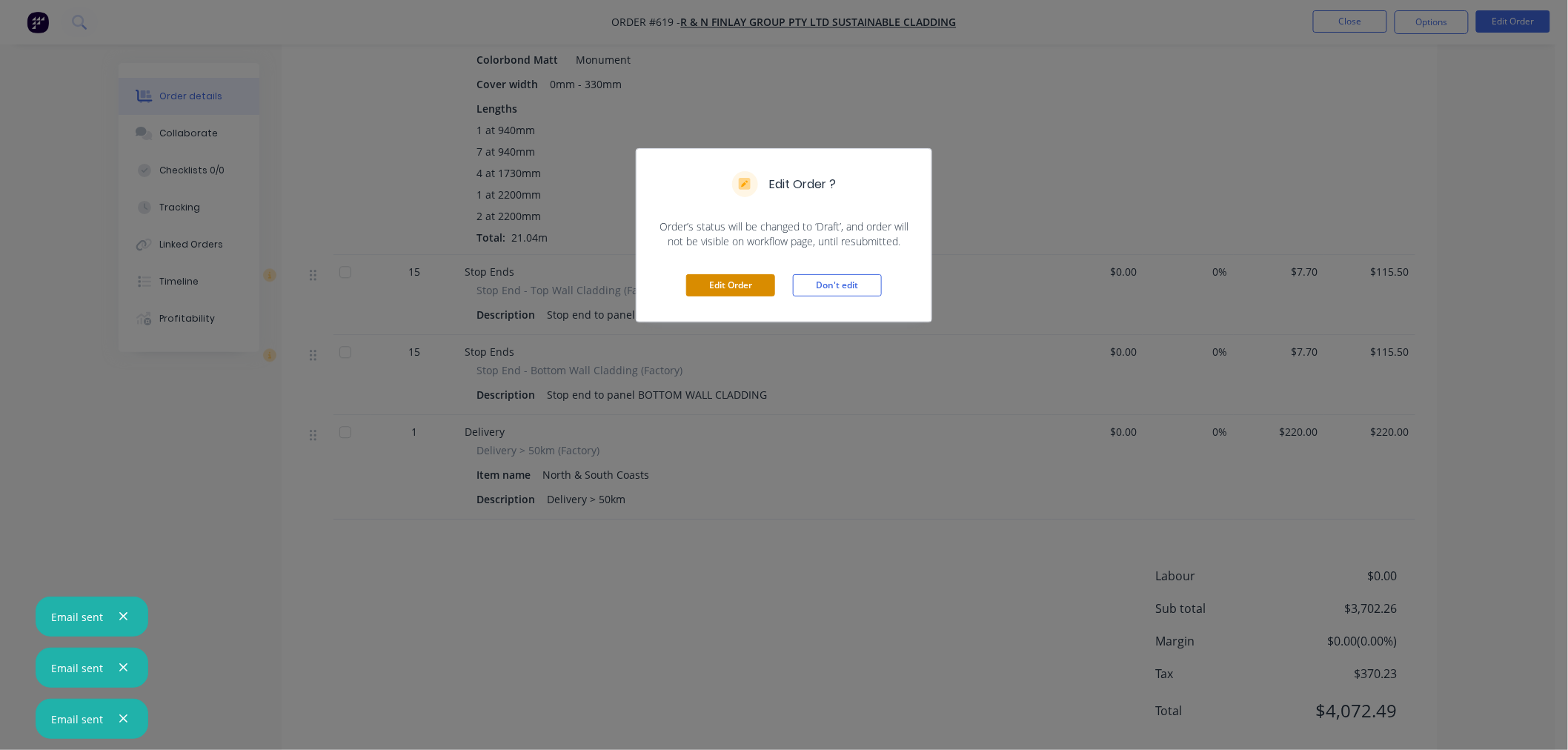
click at [731, 283] on button "Edit Order" at bounding box center [731, 285] width 89 height 22
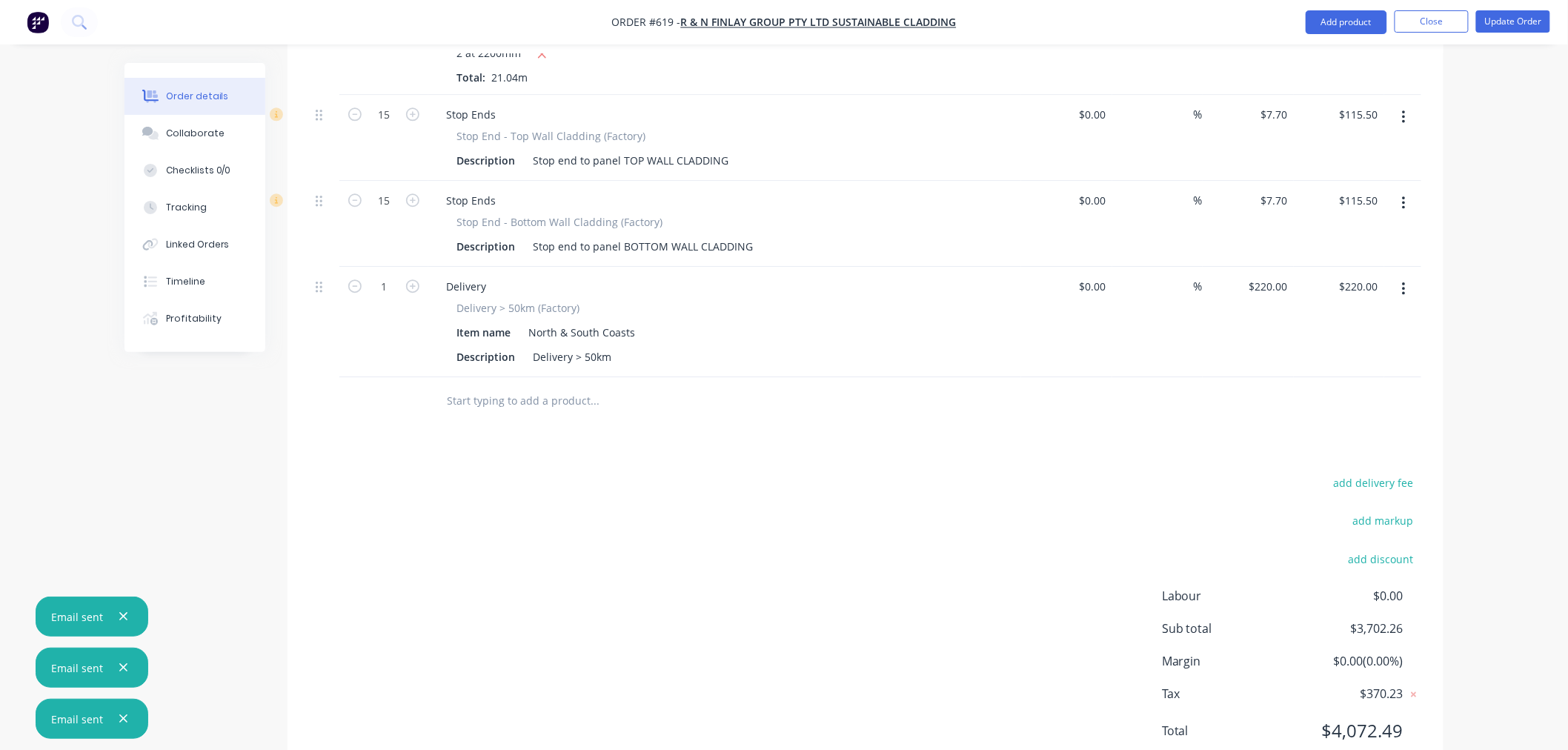
scroll to position [3956, 0]
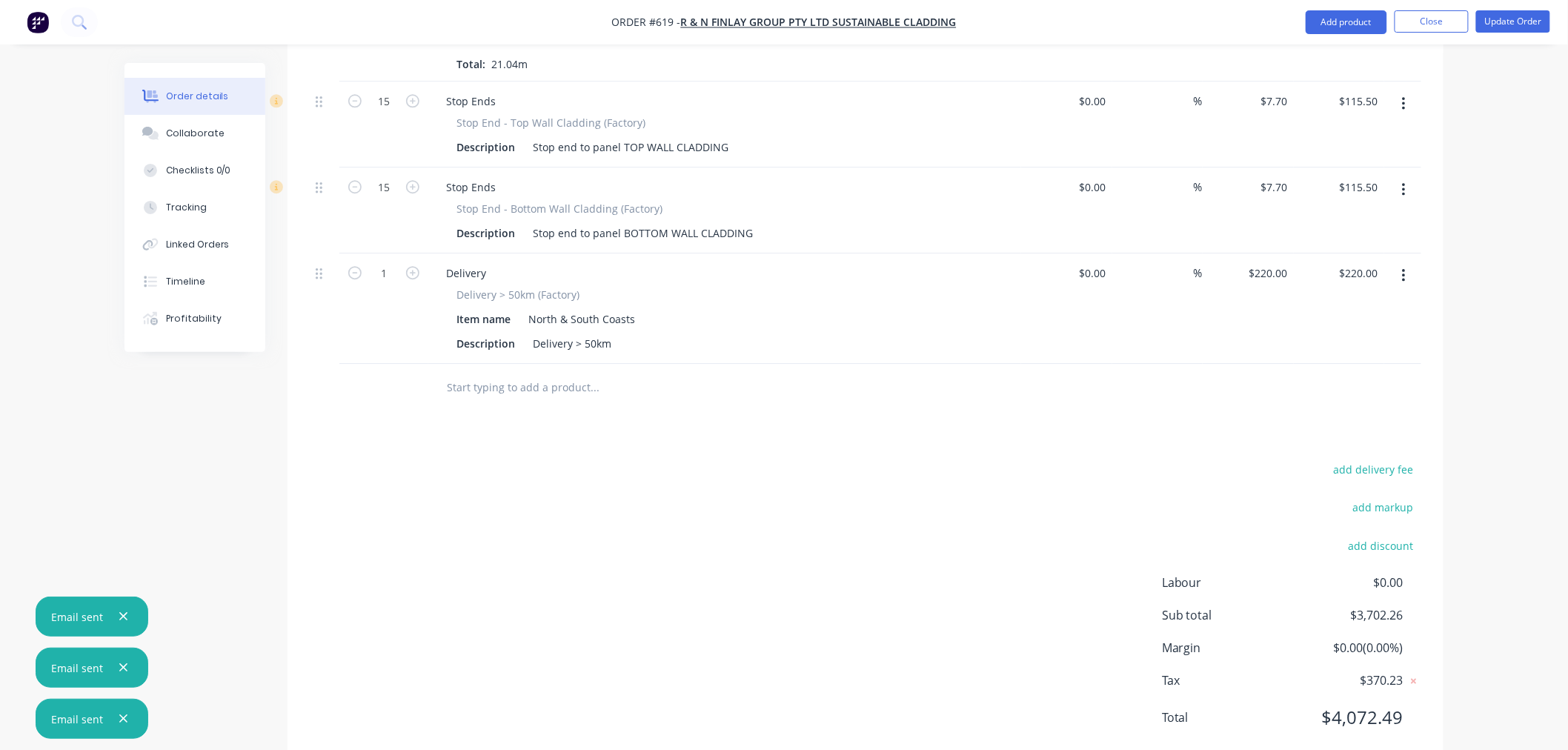
click at [495, 373] on input "text" at bounding box center [593, 387] width 296 height 29
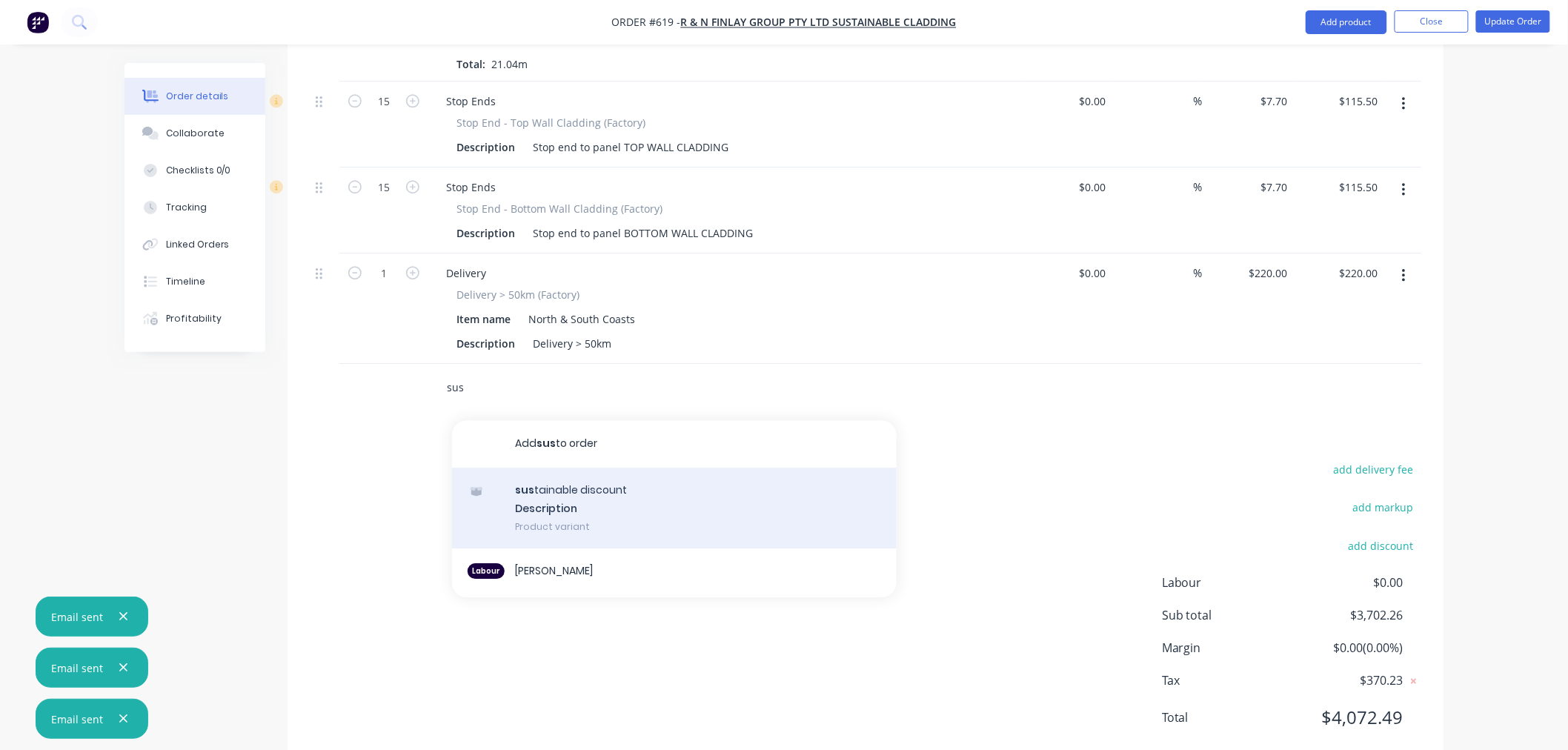
type input "sus"
click at [554, 470] on div "sus tainable discount Description Product variant" at bounding box center [674, 508] width 445 height 82
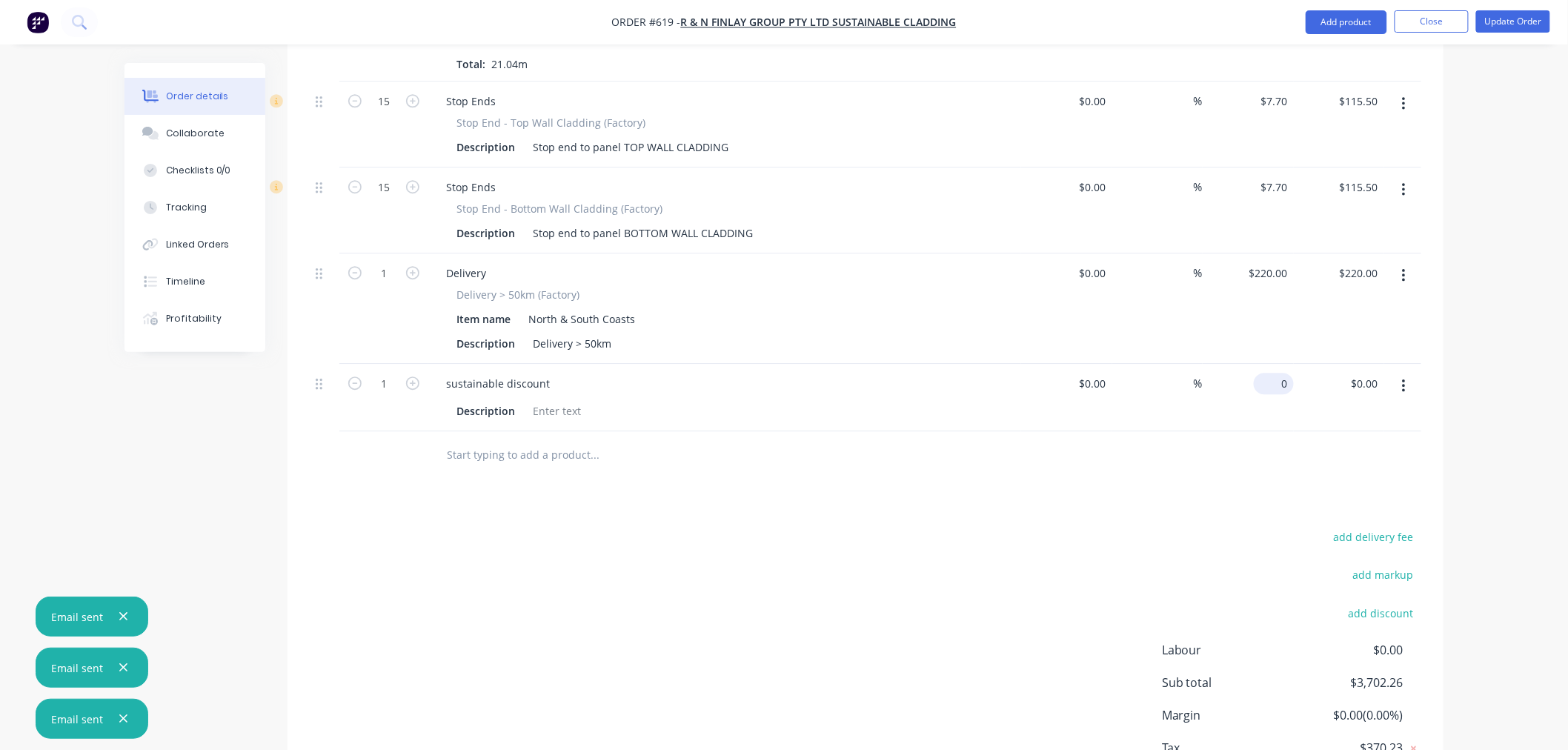
click at [1280, 373] on input "0" at bounding box center [1276, 383] width 34 height 21
type input "$-260.10"
click at [1129, 534] on div "add delivery fee add markup add discount Labour $0.00 Sub total $3,702.26 Margi…" at bounding box center [865, 670] width 1111 height 286
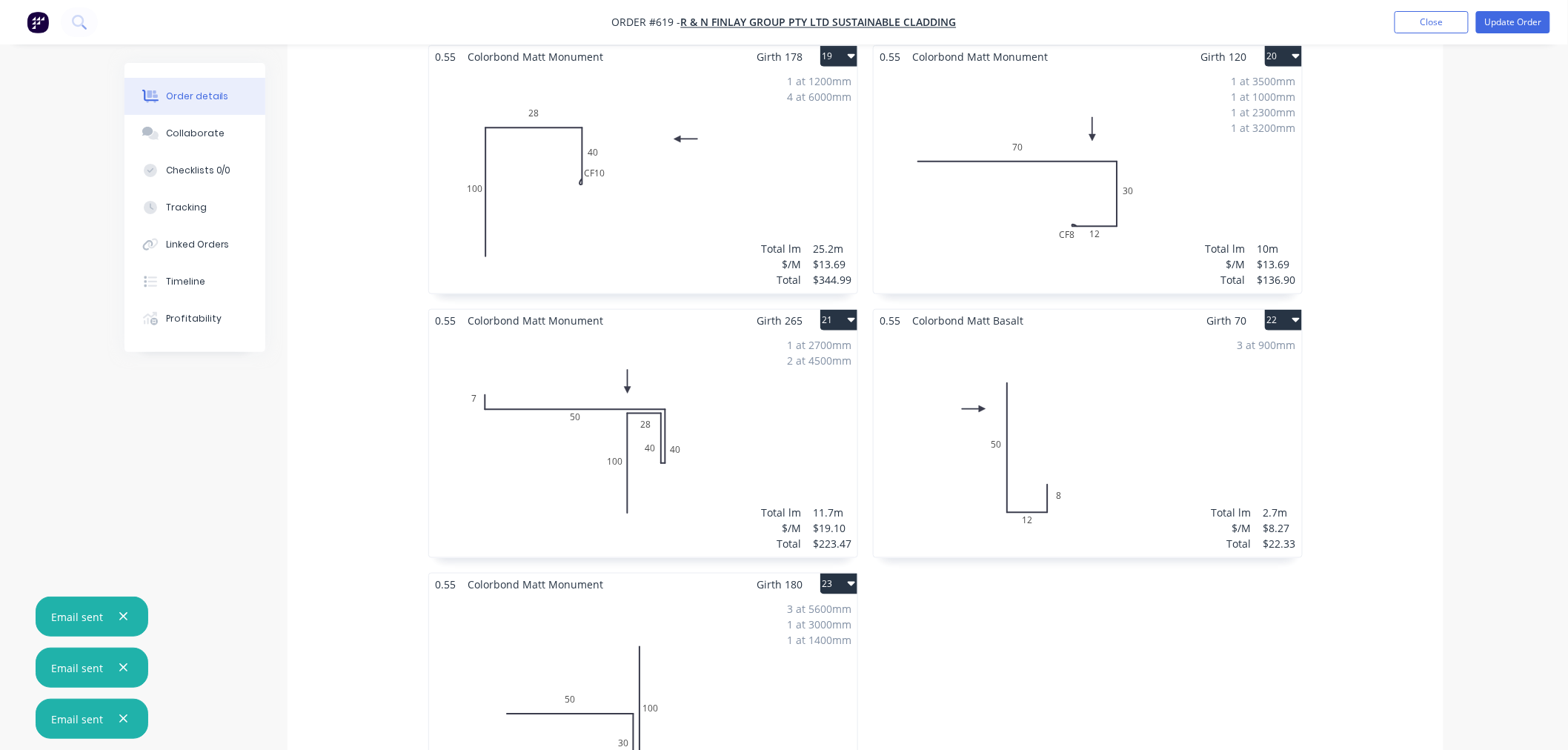
scroll to position [2459, 0]
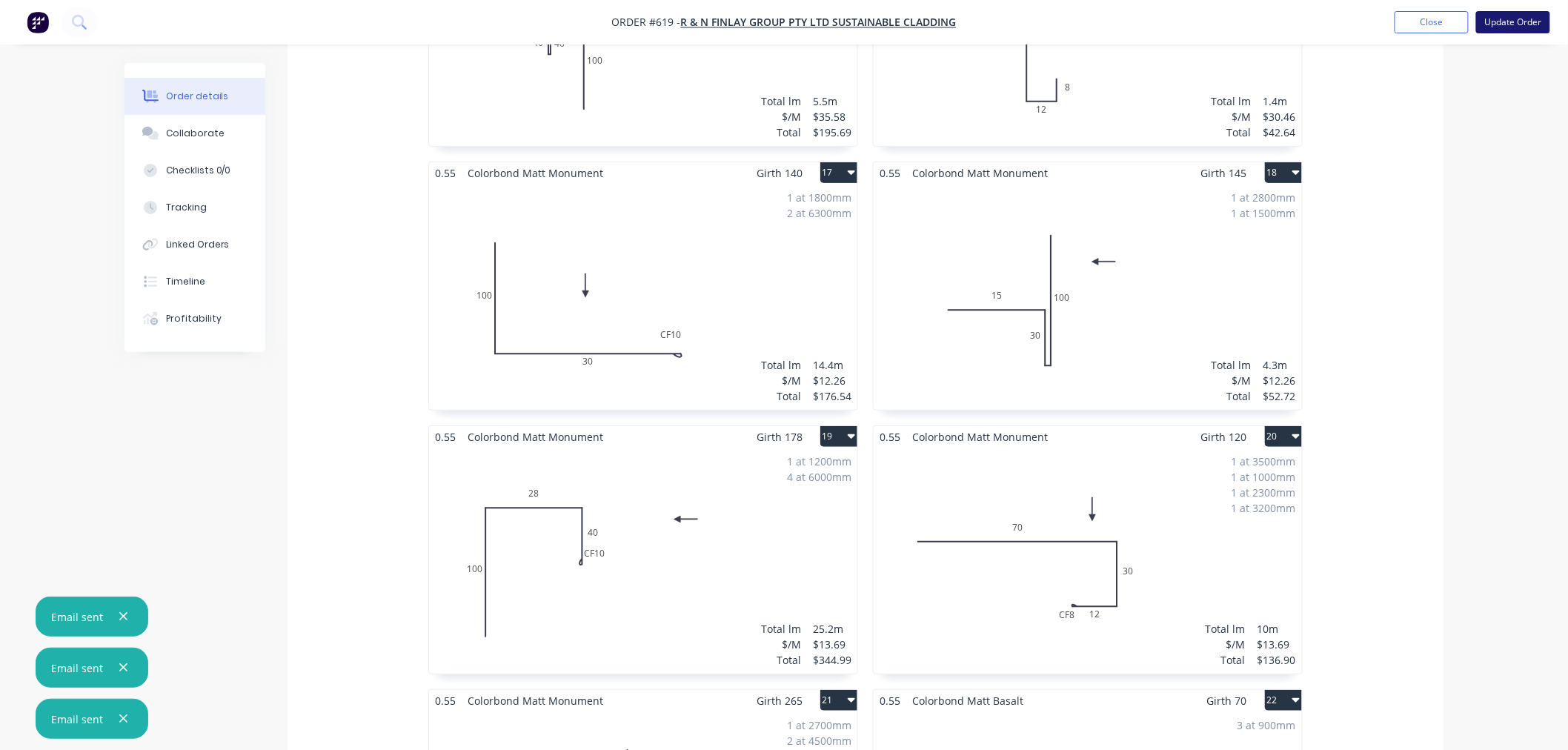
click at [1517, 25] on button "Update Order" at bounding box center [1512, 22] width 74 height 22
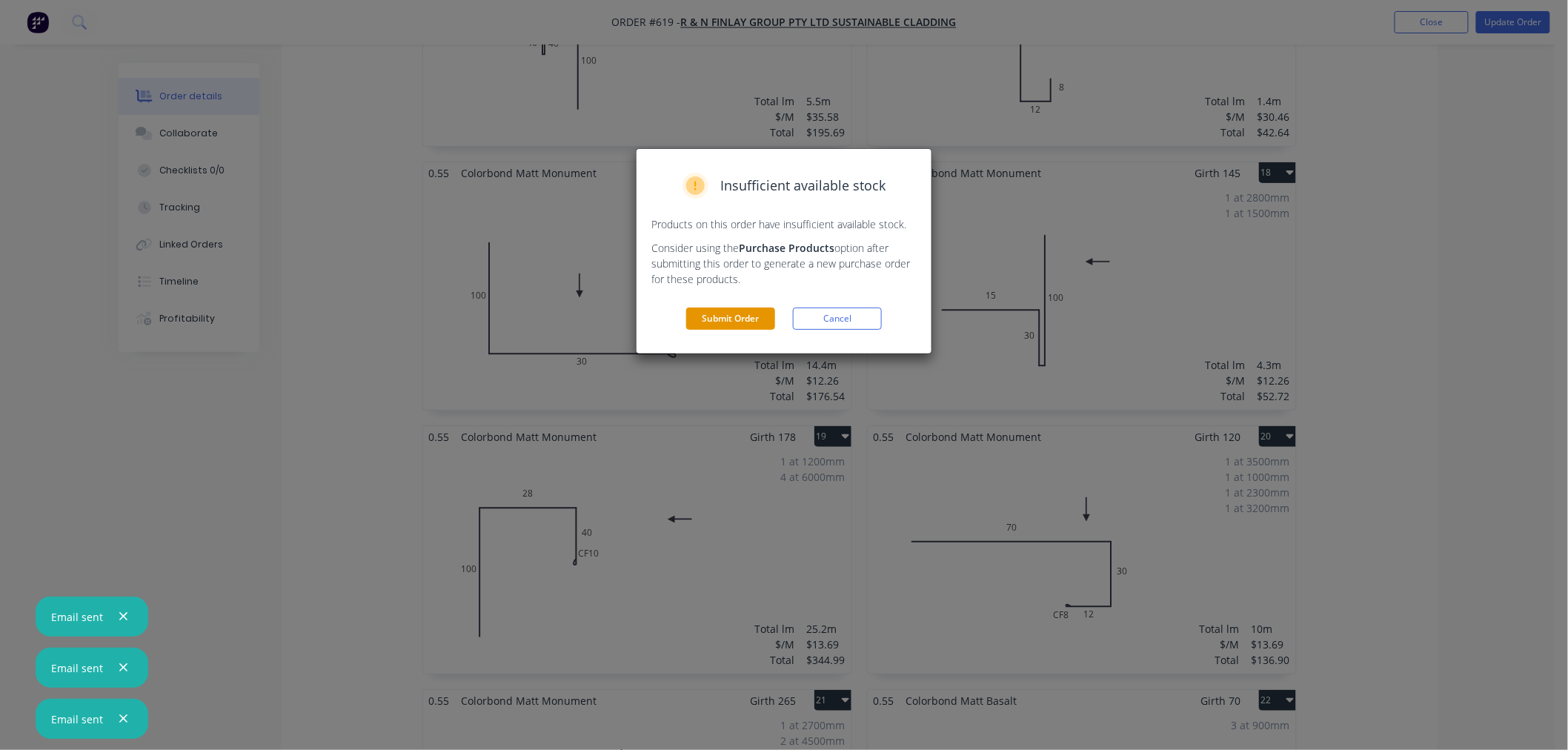
click at [713, 326] on button "Submit Order" at bounding box center [731, 319] width 89 height 22
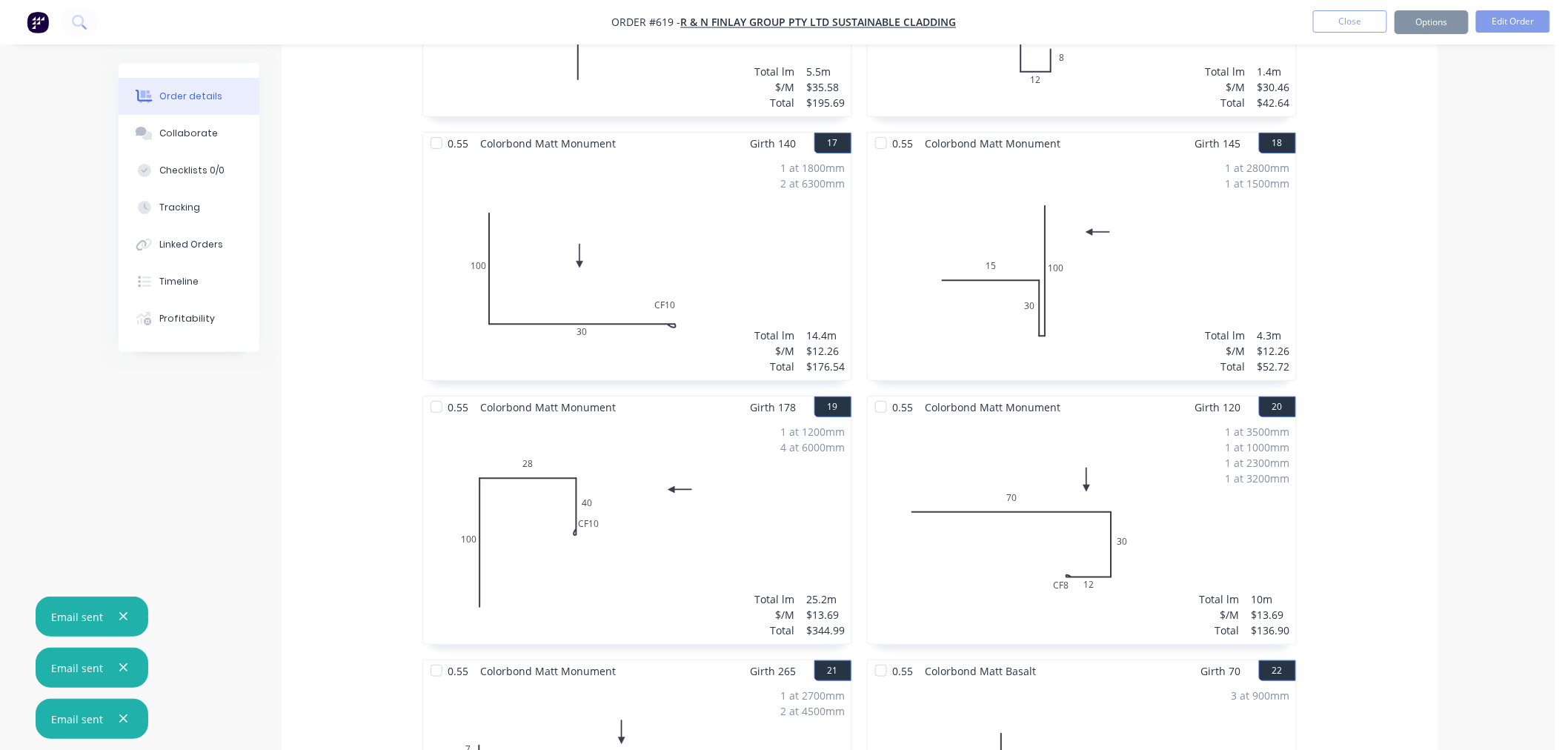
scroll to position [2436, 0]
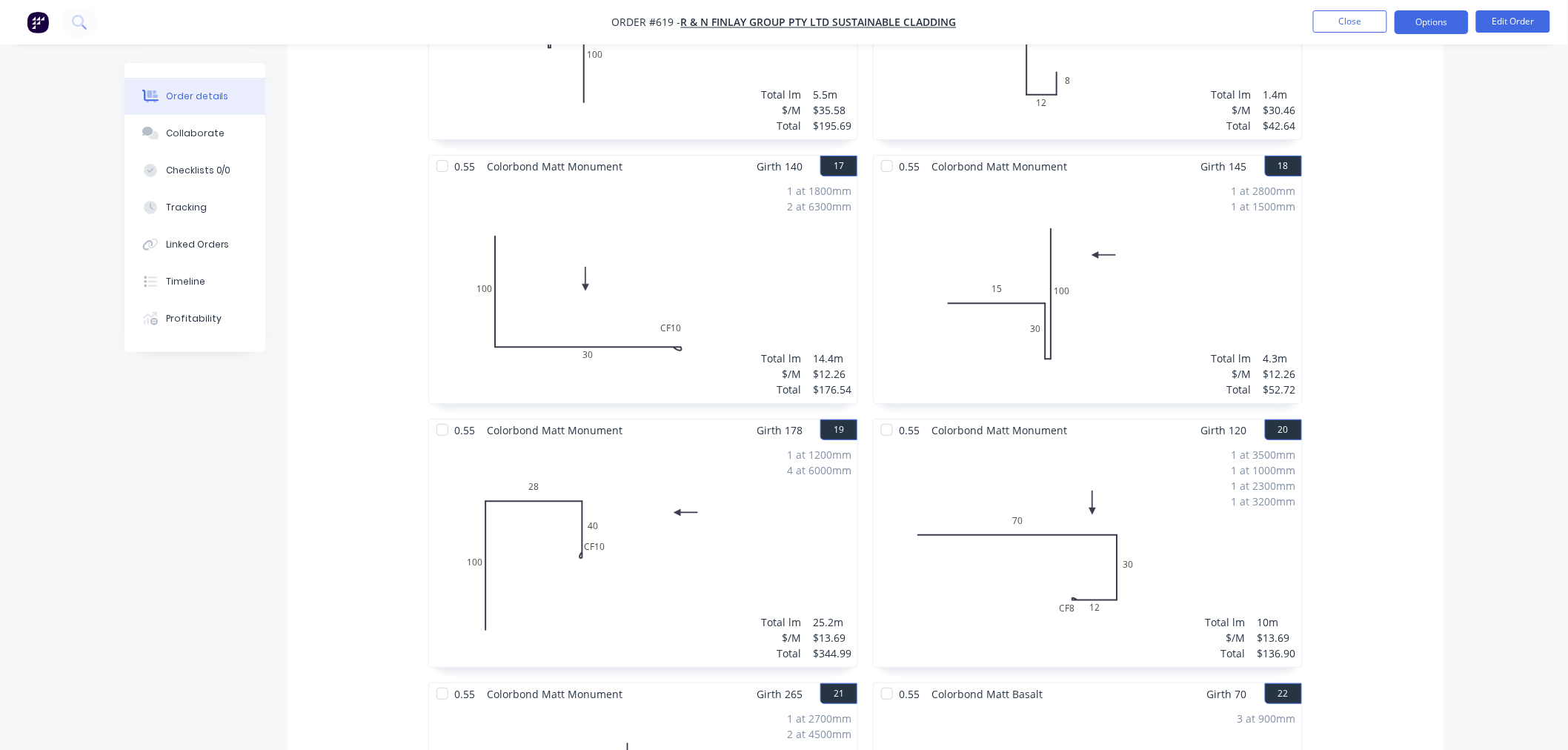
click at [1440, 24] on button "Options" at bounding box center [1431, 22] width 74 height 24
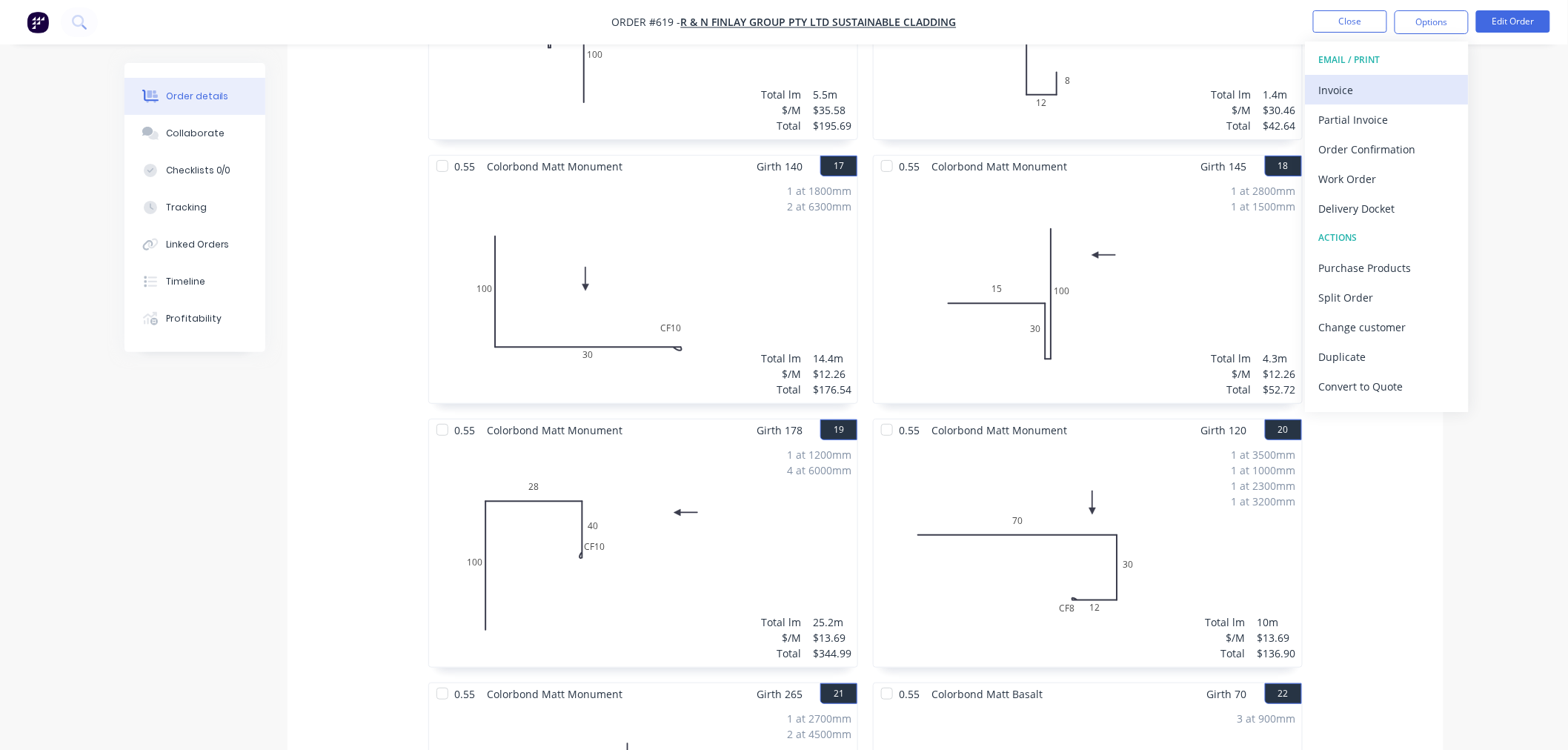
click at [1426, 85] on div "Invoice" at bounding box center [1387, 90] width 137 height 21
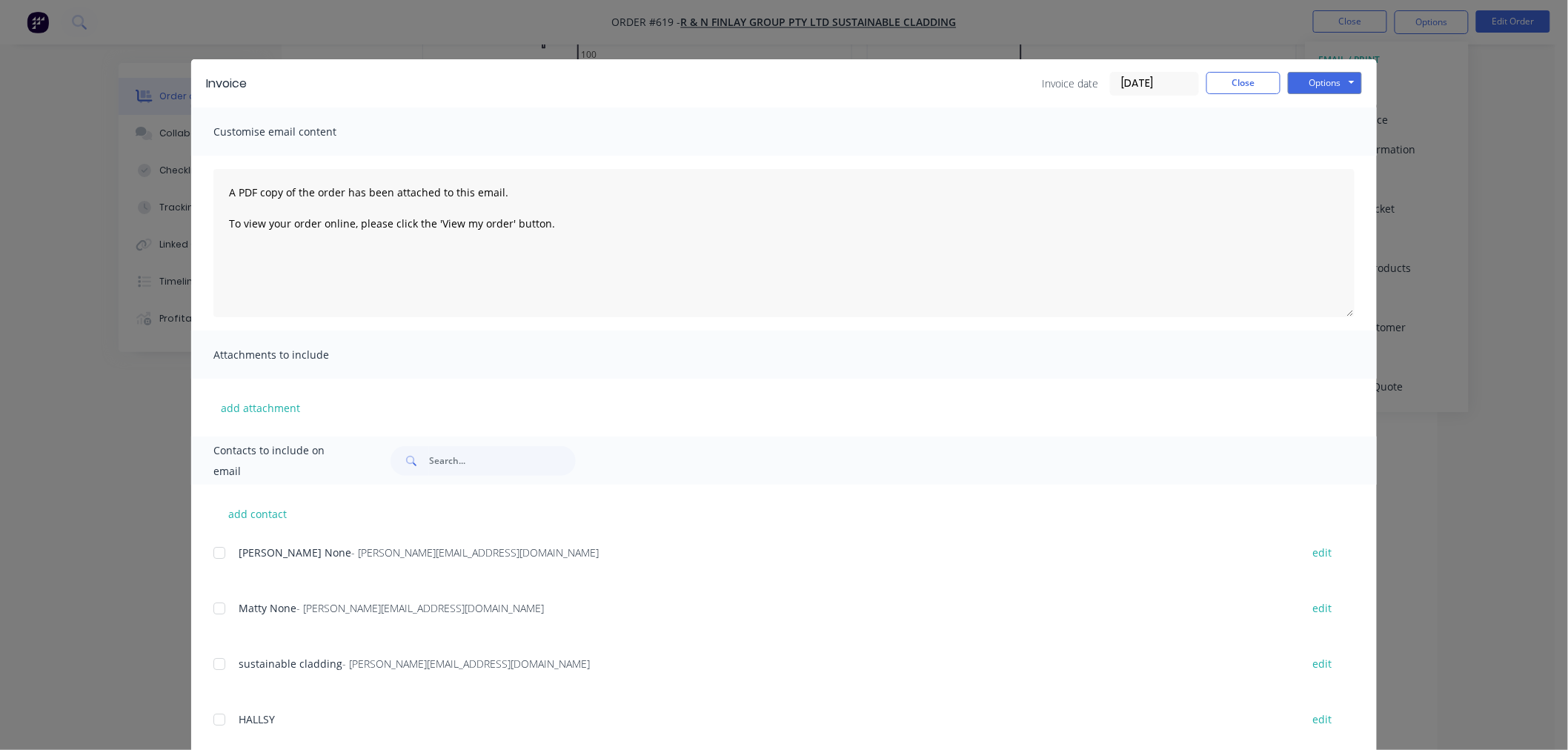
click at [215, 556] on div at bounding box center [218, 552] width 29 height 29
click at [205, 600] on div "add contact Ryan None - ryan@sustainablecladding.com.au edit Matty None - Matth…" at bounding box center [784, 701] width 1185 height 433
click at [214, 606] on div at bounding box center [218, 608] width 29 height 29
click at [1315, 91] on button "Options" at bounding box center [1324, 83] width 74 height 22
click at [1334, 153] on button "Email" at bounding box center [1334, 158] width 95 height 25
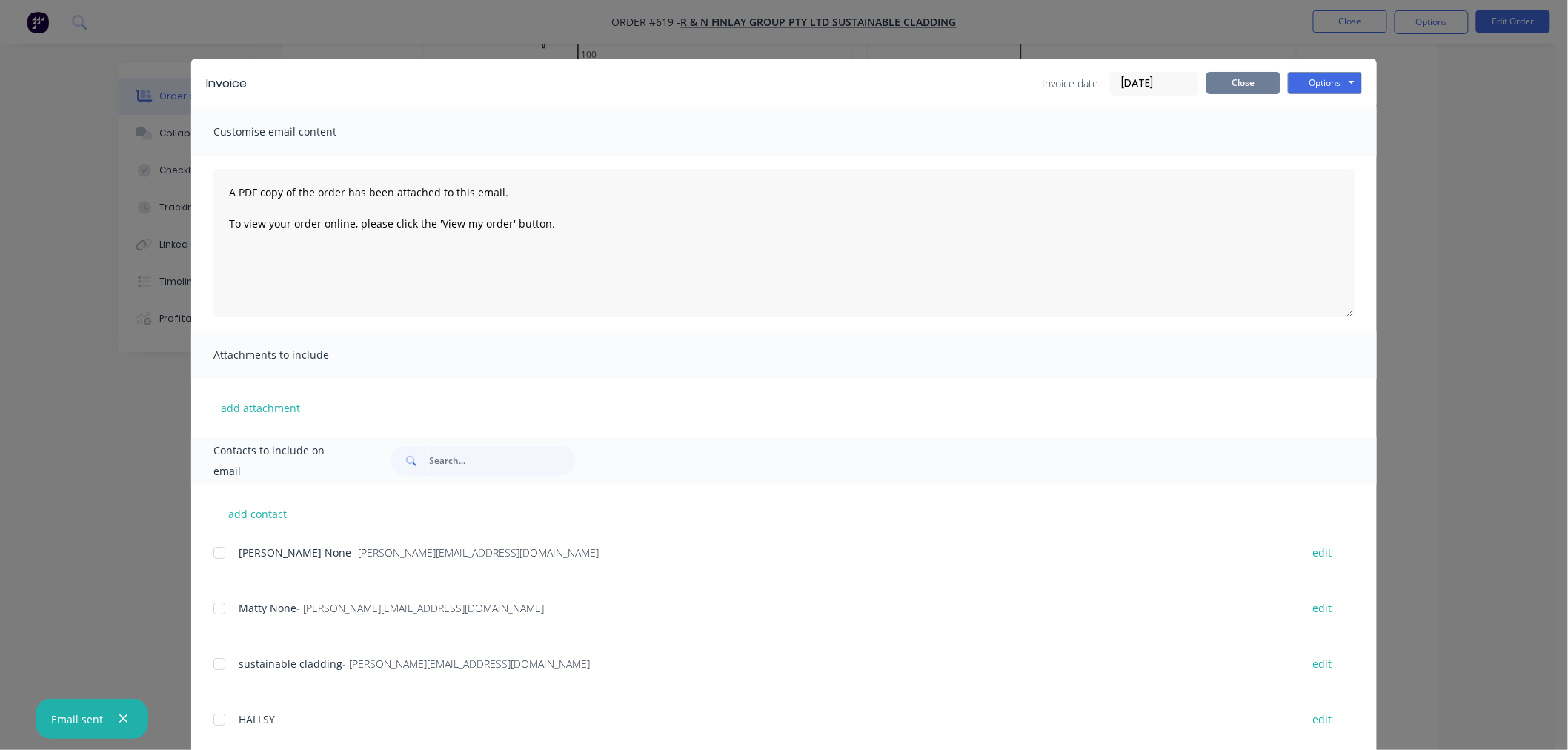
click at [1234, 90] on button "Close" at bounding box center [1242, 83] width 74 height 22
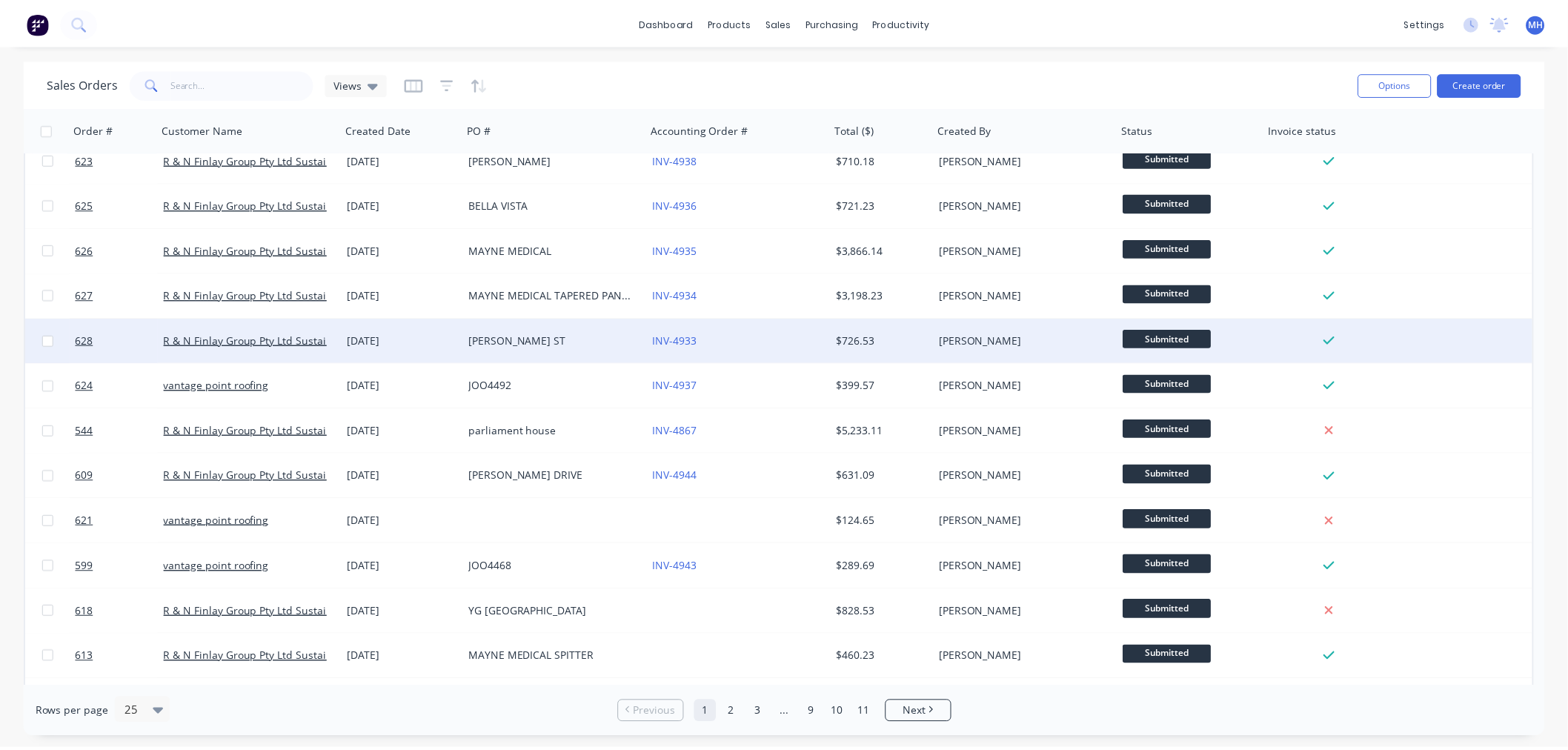
scroll to position [247, 0]
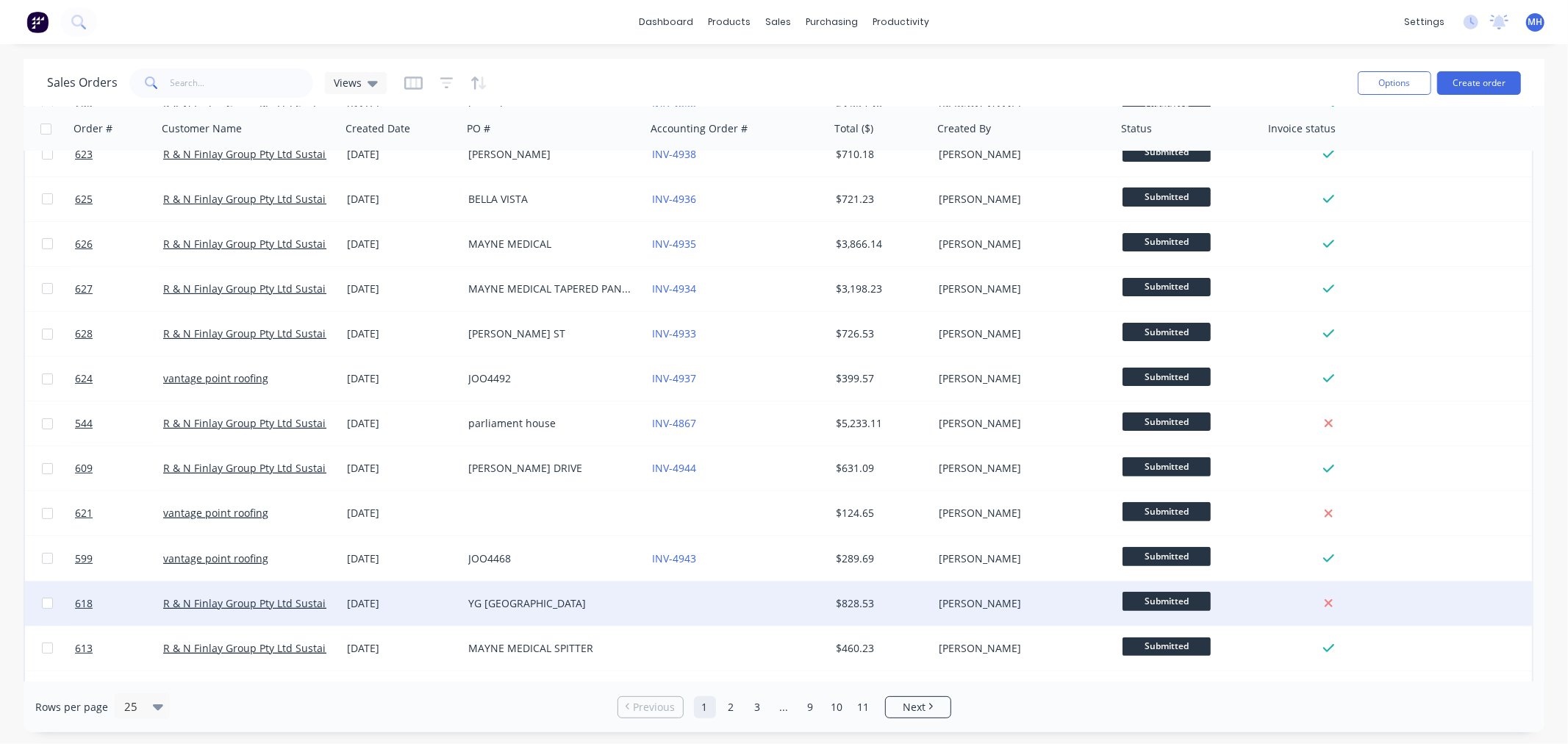
click at [593, 601] on div "YG [GEOGRAPHIC_DATA]" at bounding box center [549, 603] width 163 height 15
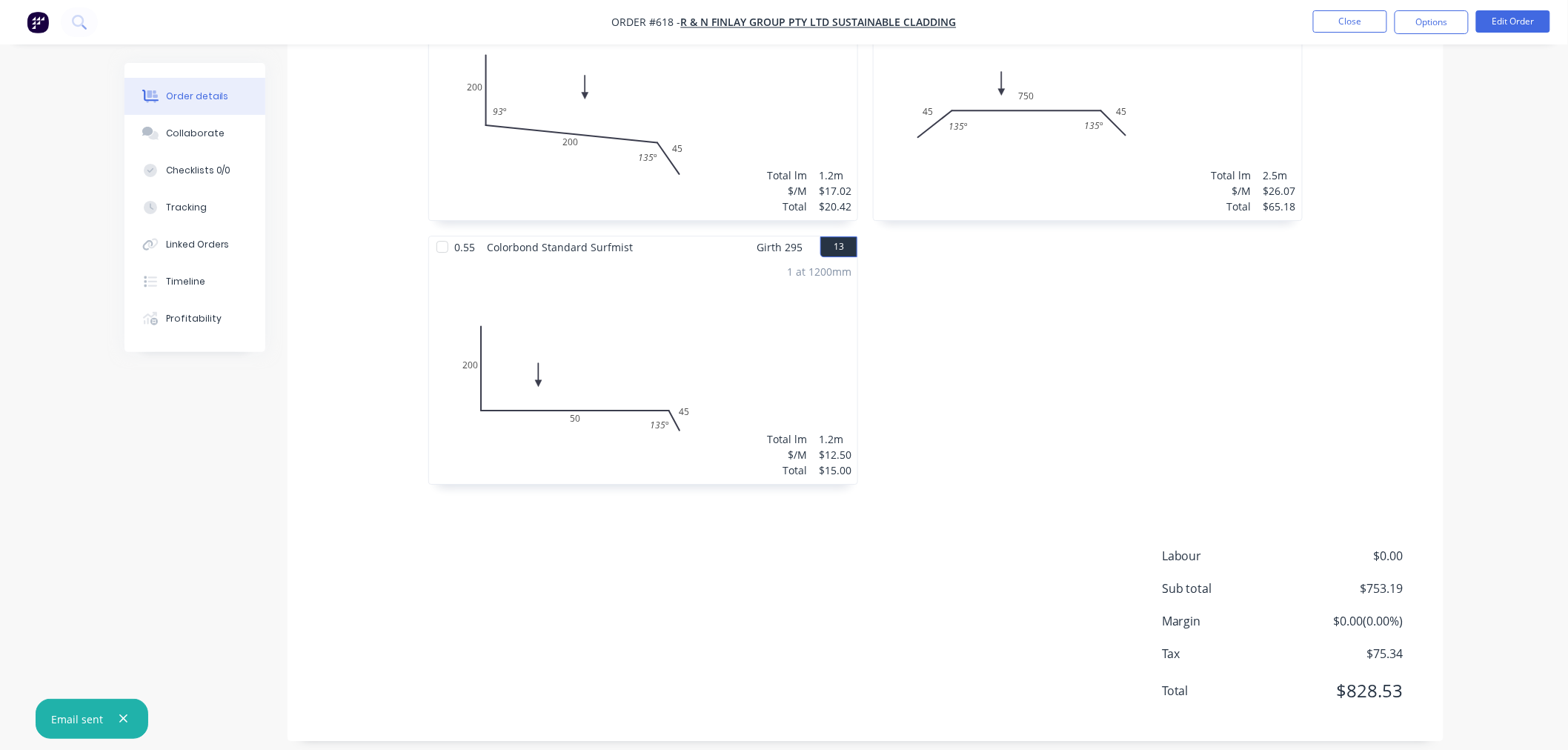
scroll to position [1724, 0]
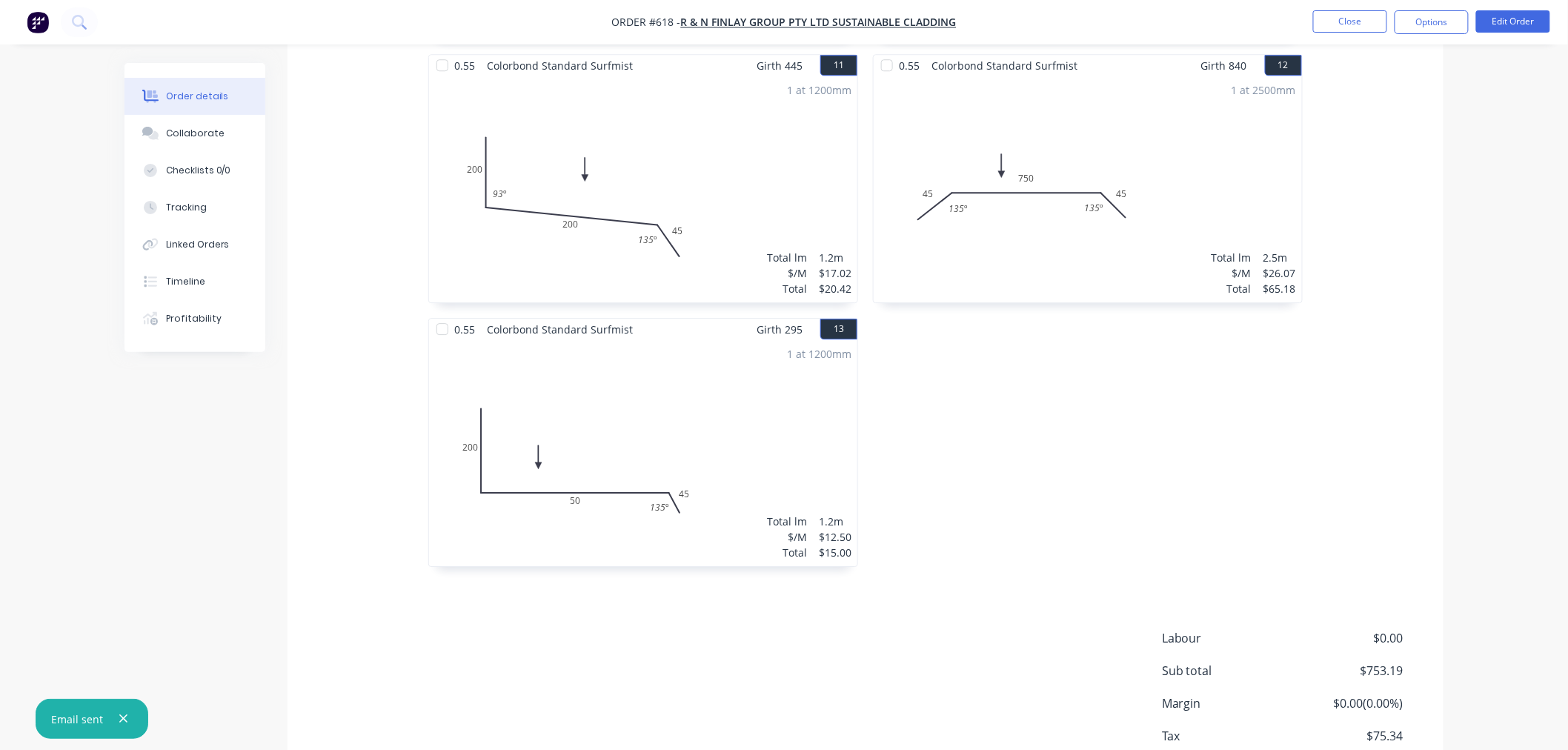
click at [1519, 9] on nav "Order #618 - R & N Finlay Group Pty Ltd Sustainable Cladding Close Options Edit…" at bounding box center [784, 22] width 1568 height 44
click at [1516, 17] on button "Edit Order" at bounding box center [1512, 21] width 74 height 22
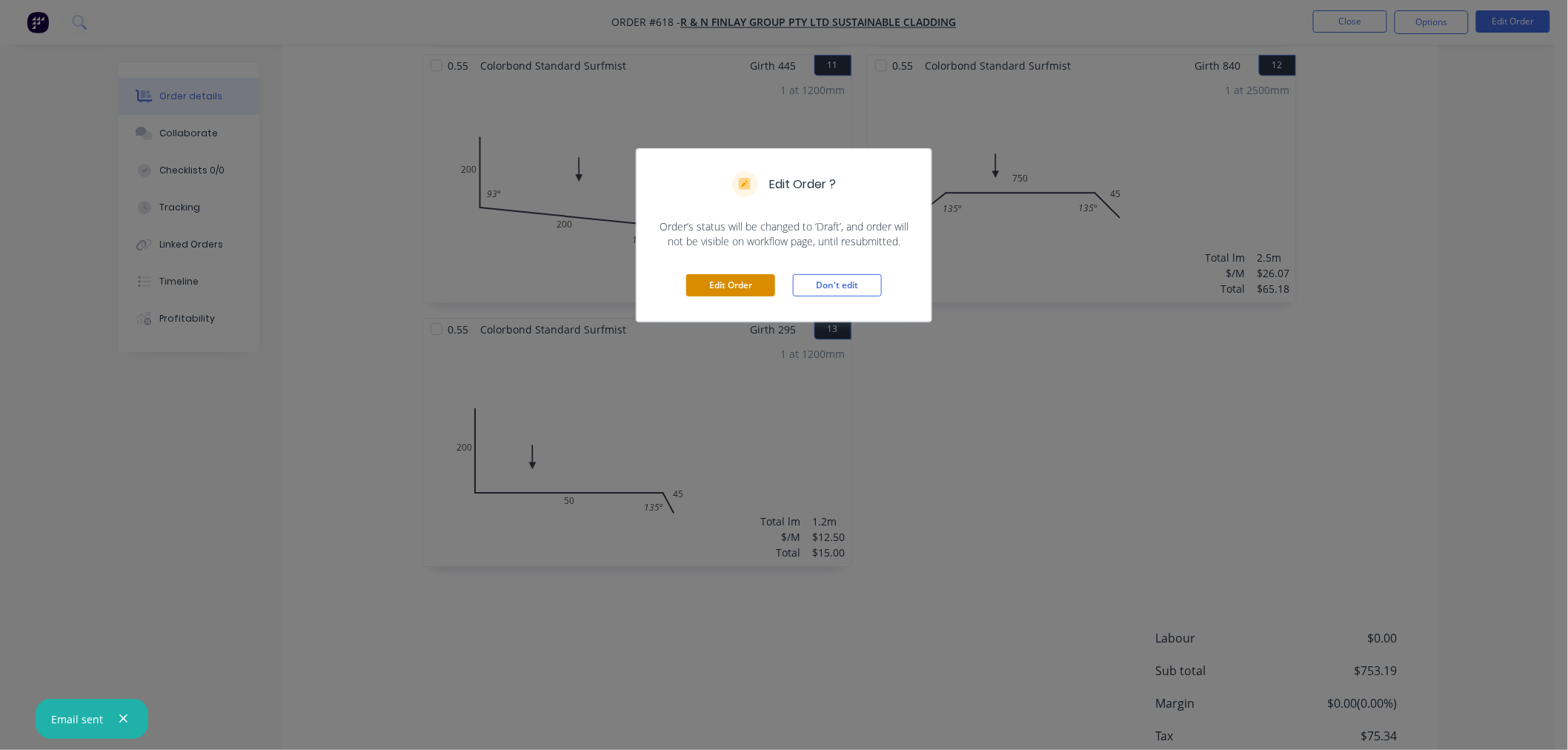
click at [721, 276] on button "Edit Order" at bounding box center [731, 285] width 89 height 22
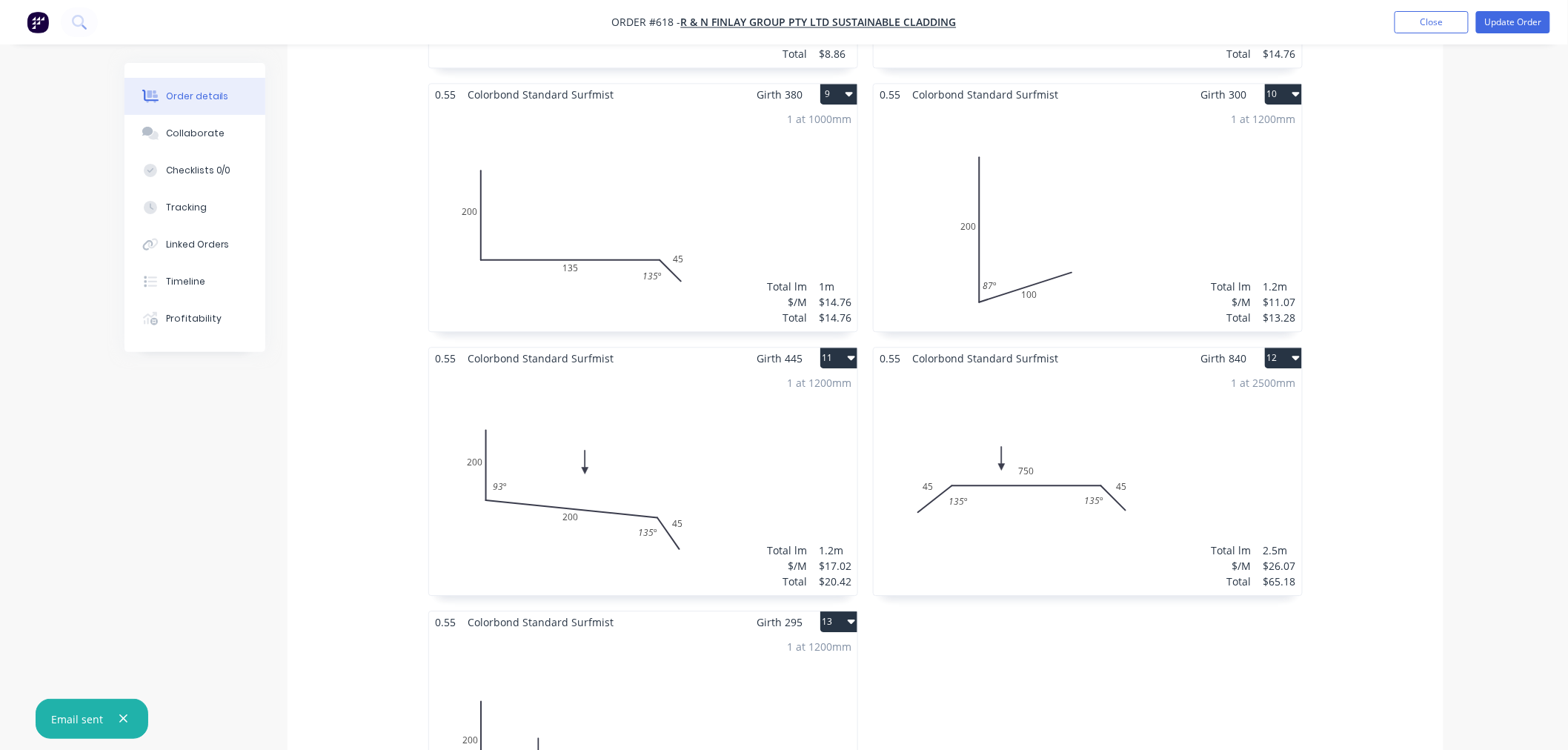
scroll to position [2047, 0]
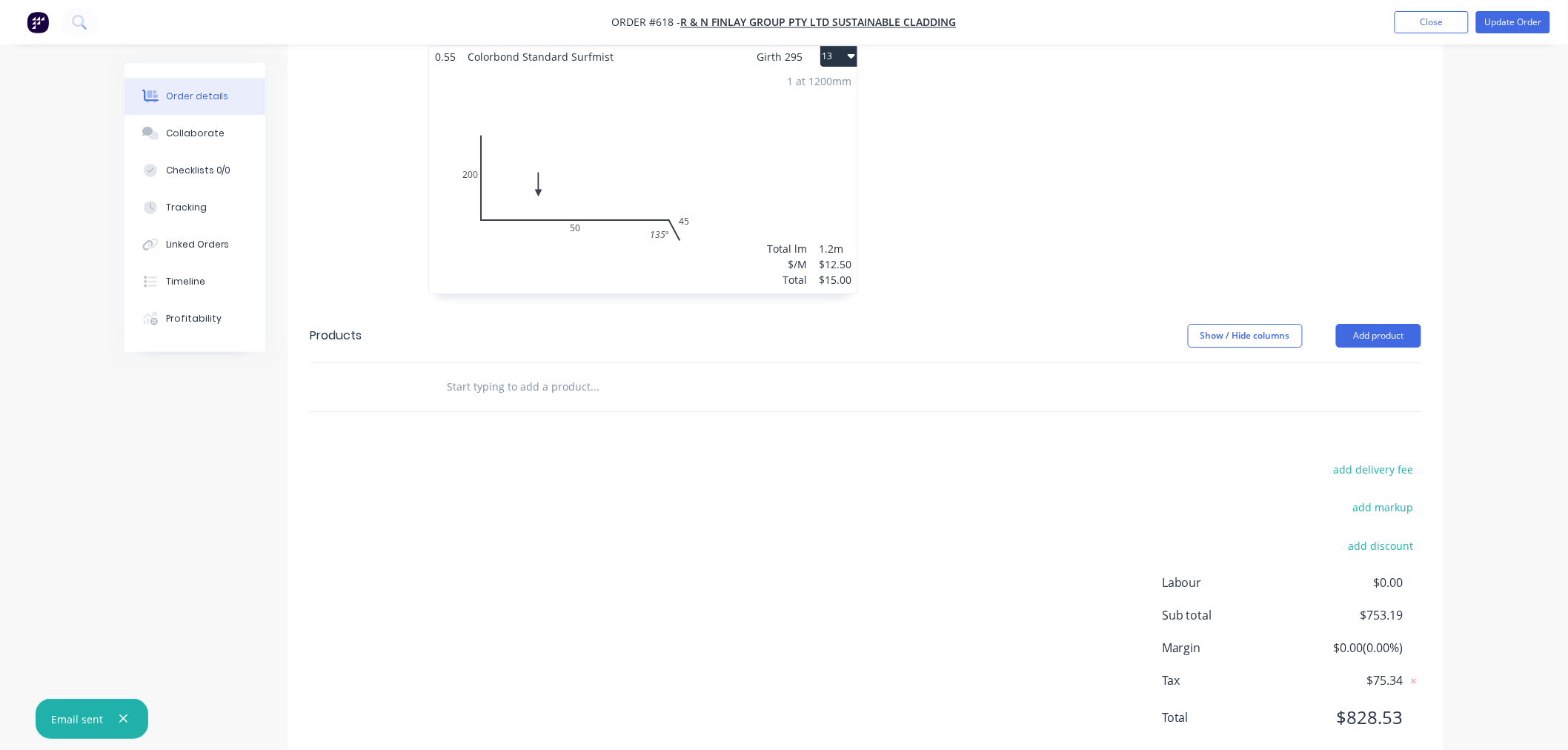
click at [536, 372] on input "text" at bounding box center [593, 386] width 296 height 29
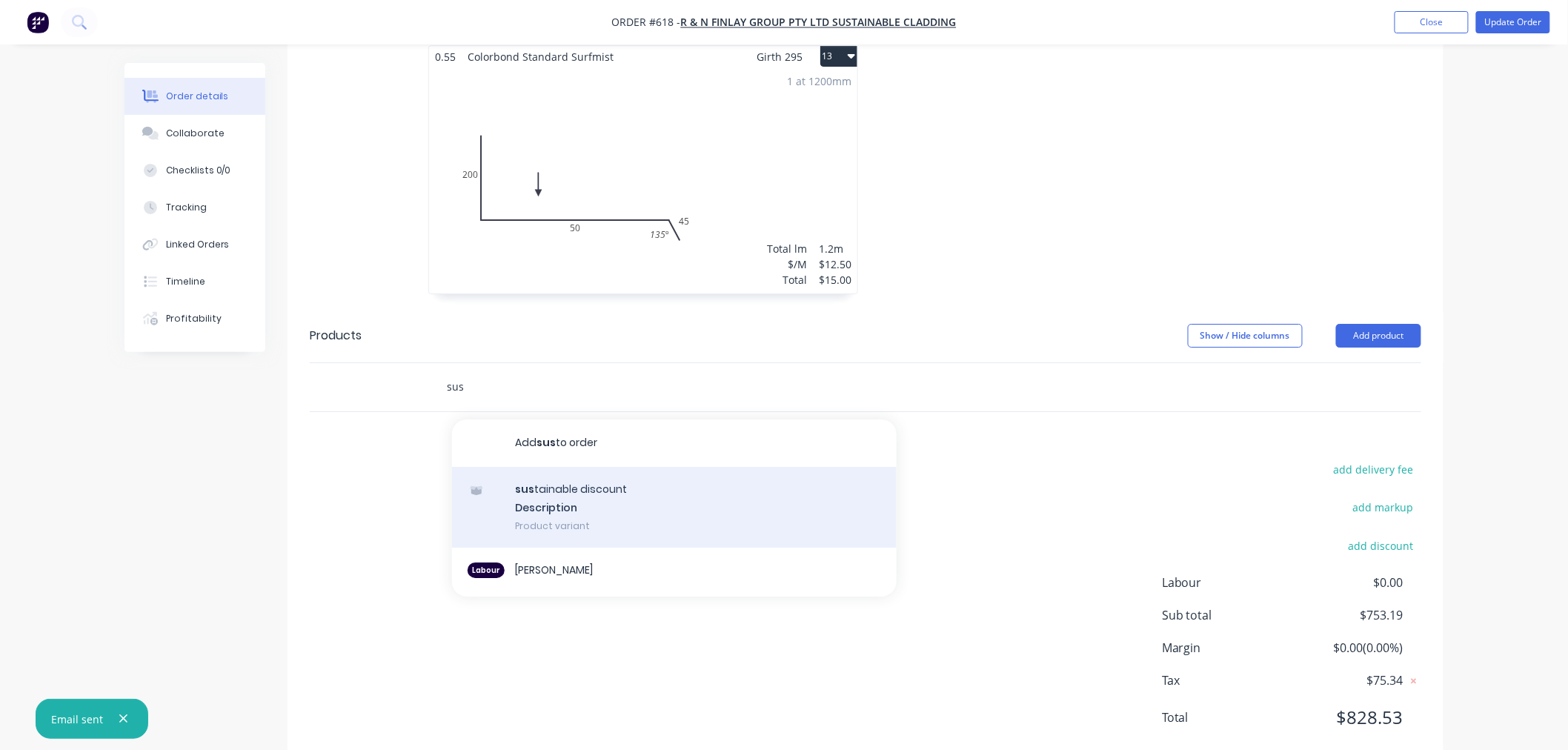
type input "sus"
click at [588, 476] on div "sus tainable discount Description Product variant" at bounding box center [674, 508] width 445 height 82
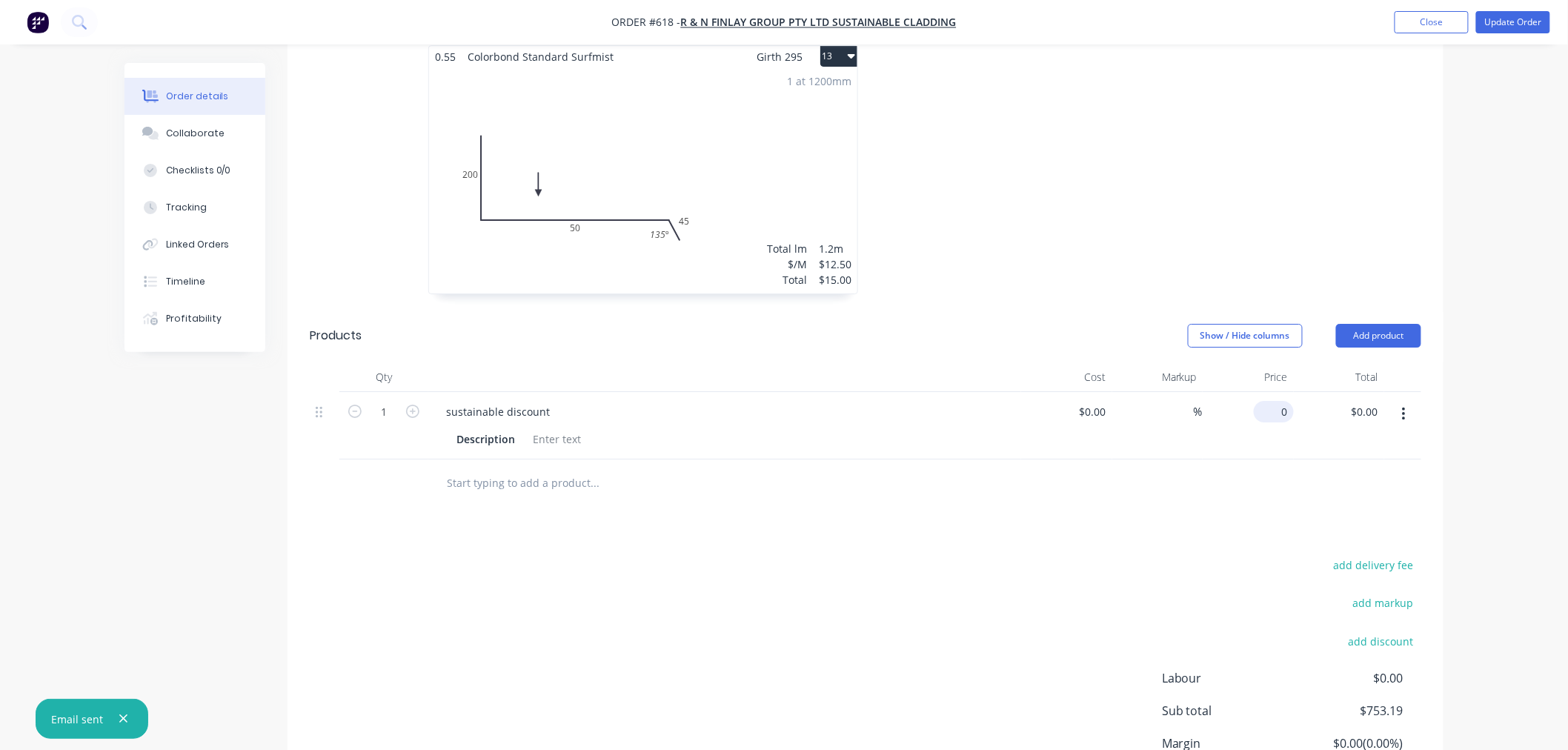
click at [1287, 401] on input "0" at bounding box center [1276, 412] width 34 height 21
type input "$-60.25"
click at [686, 564] on div "add delivery fee add markup add discount Labour $0.00 Sub total $753.19 Margin …" at bounding box center [865, 698] width 1111 height 286
click at [570, 468] on input "text" at bounding box center [593, 482] width 296 height 29
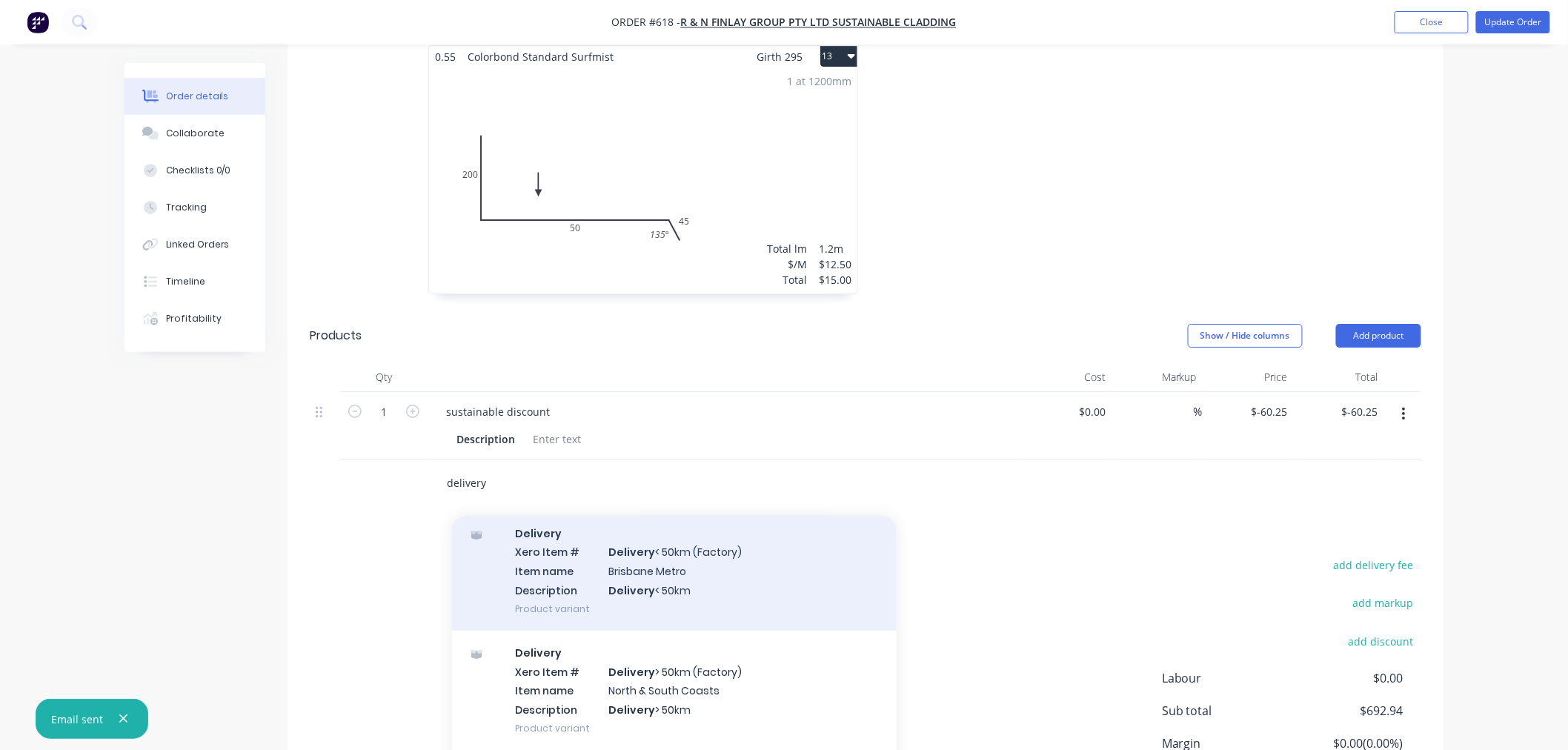
scroll to position [74, 0]
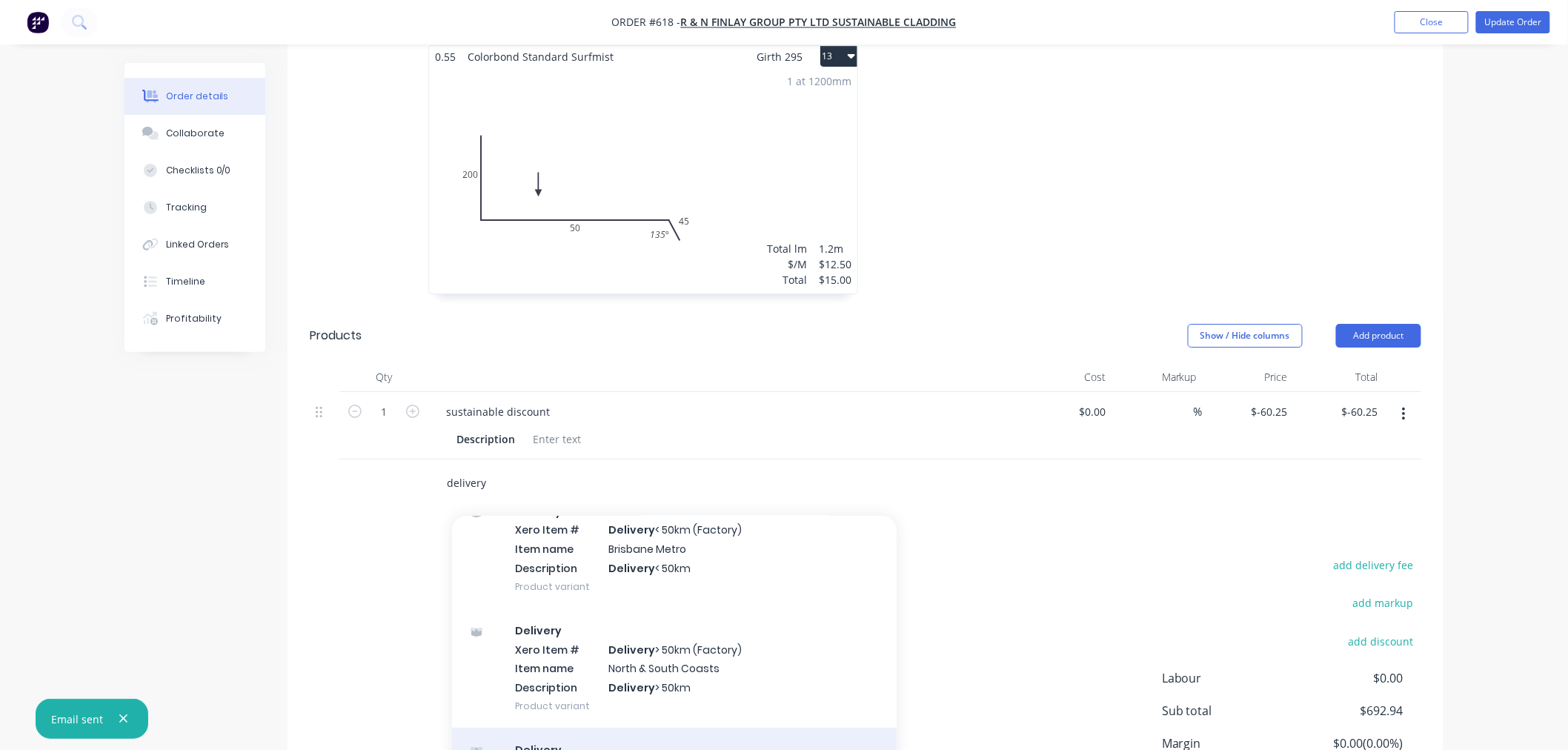
type input "delivery"
click at [582, 728] on div "Delivery Product" at bounding box center [674, 759] width 445 height 62
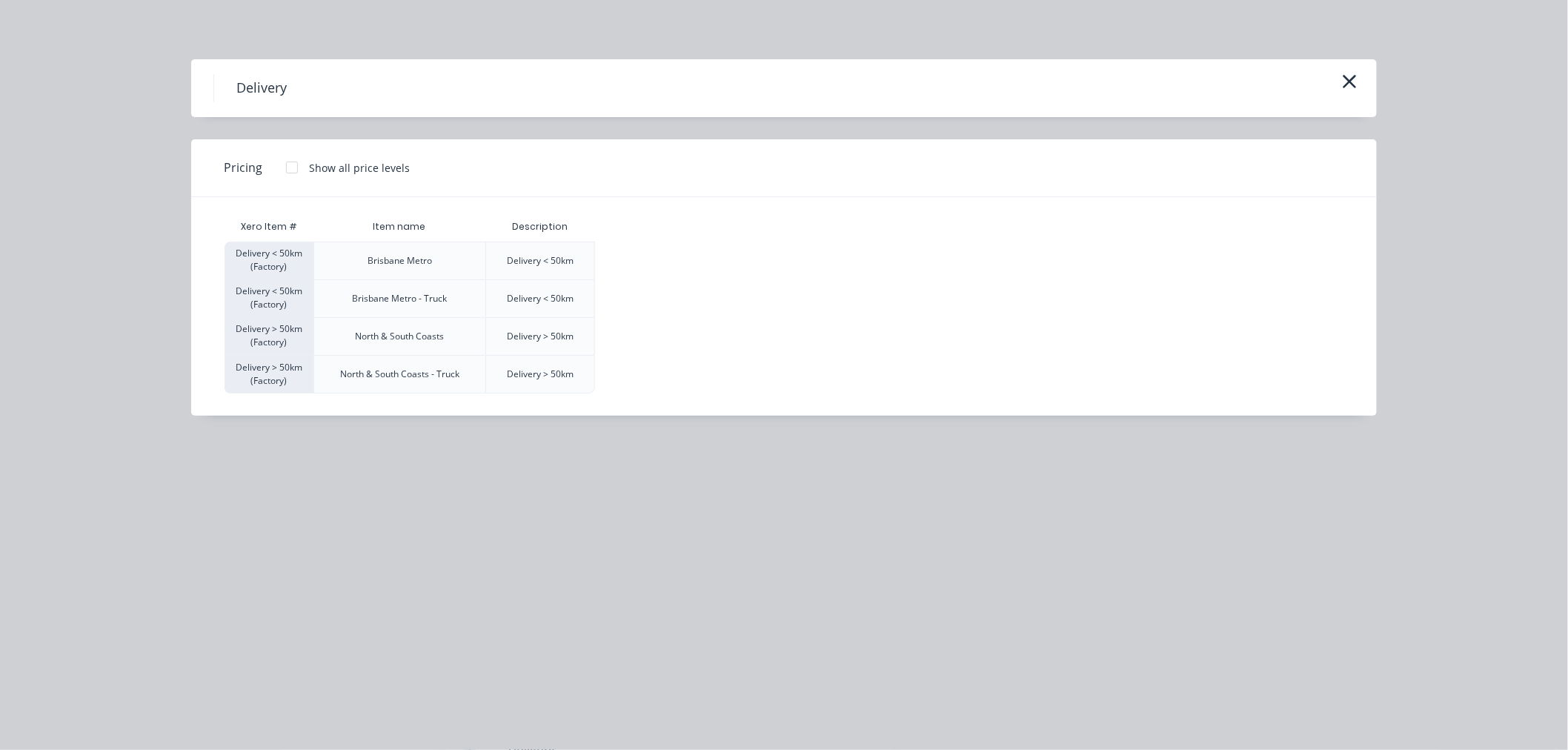
click at [288, 160] on div at bounding box center [292, 167] width 29 height 29
click at [637, 261] on div "$120.00" at bounding box center [632, 261] width 74 height 37
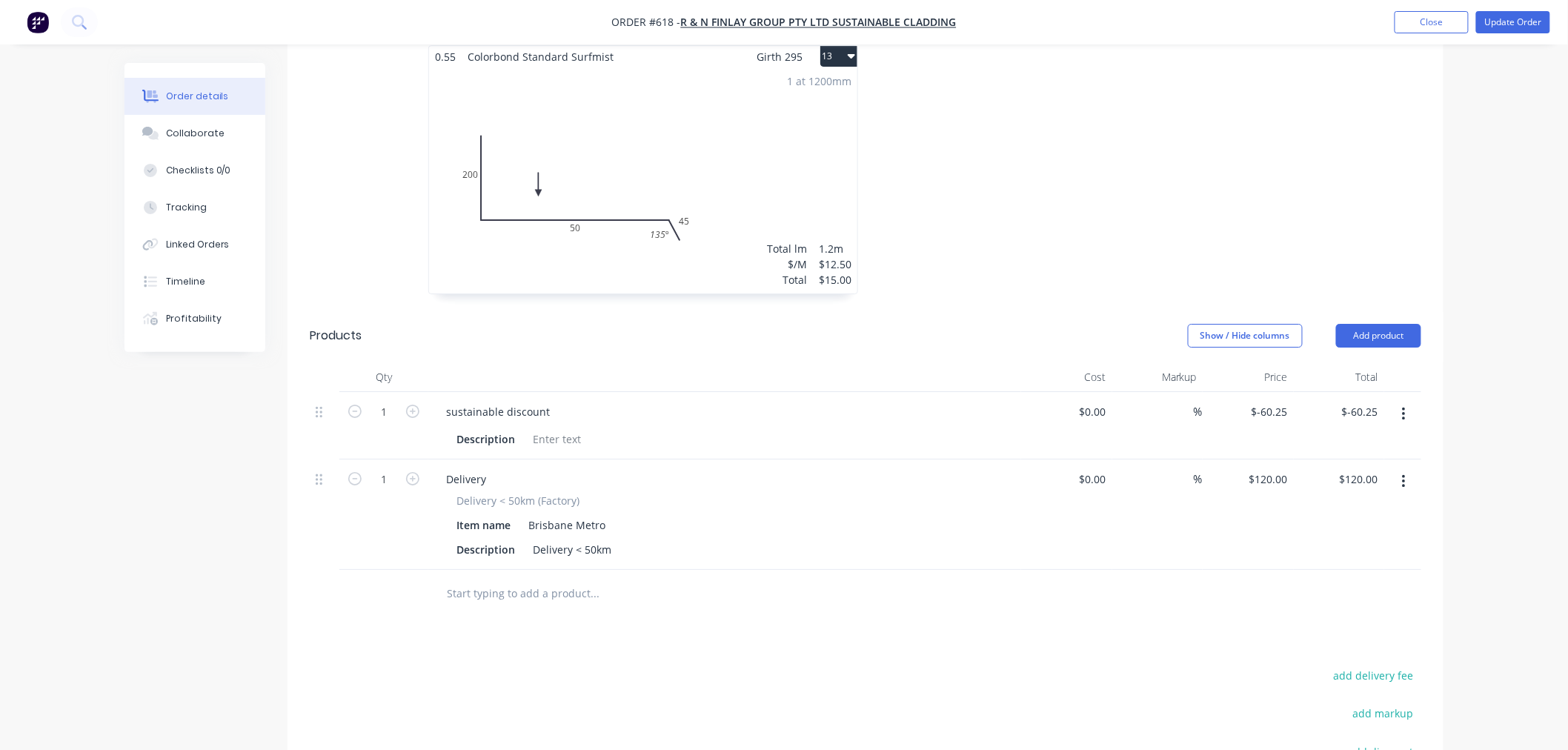
scroll to position [1306, 0]
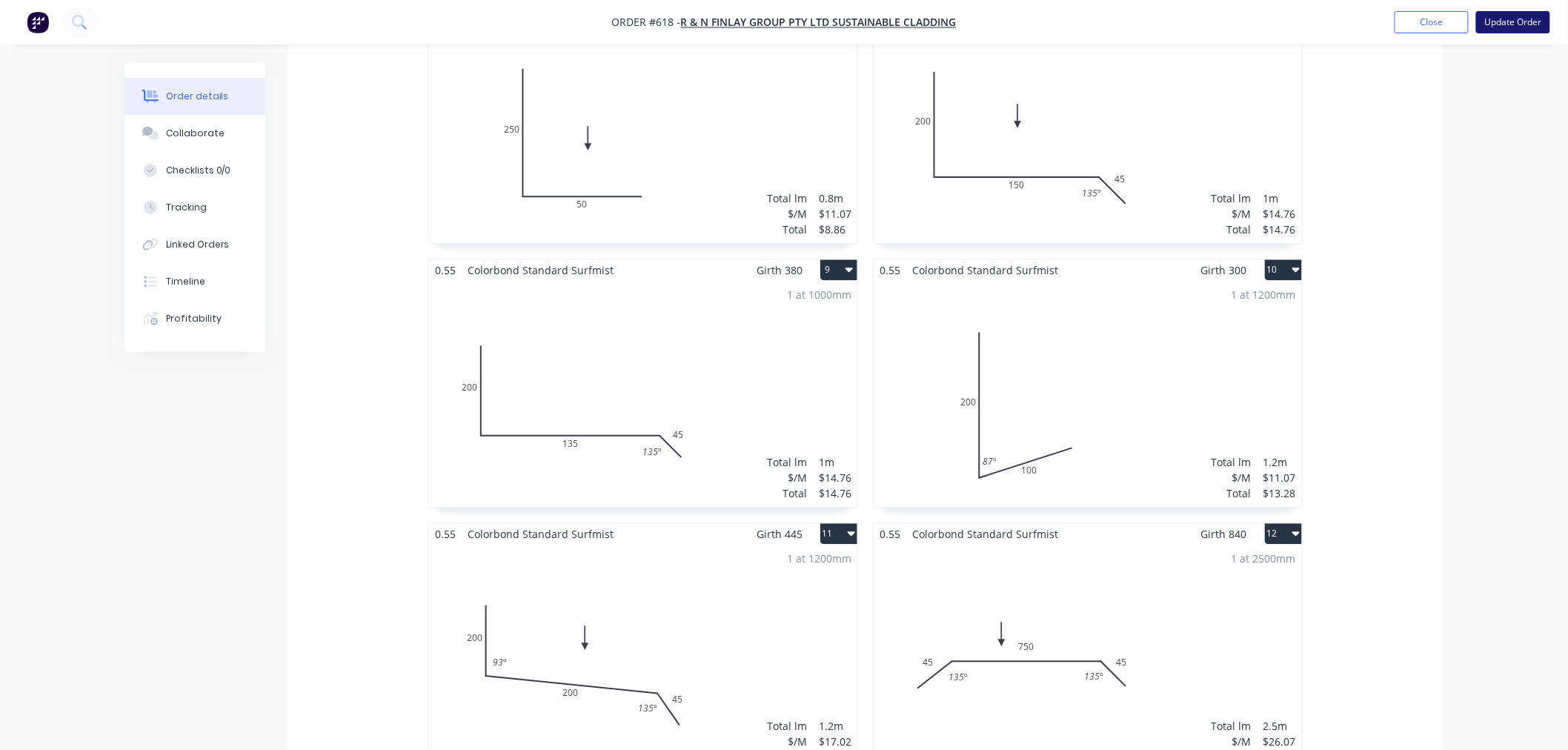
click at [1513, 19] on button "Update Order" at bounding box center [1512, 22] width 74 height 22
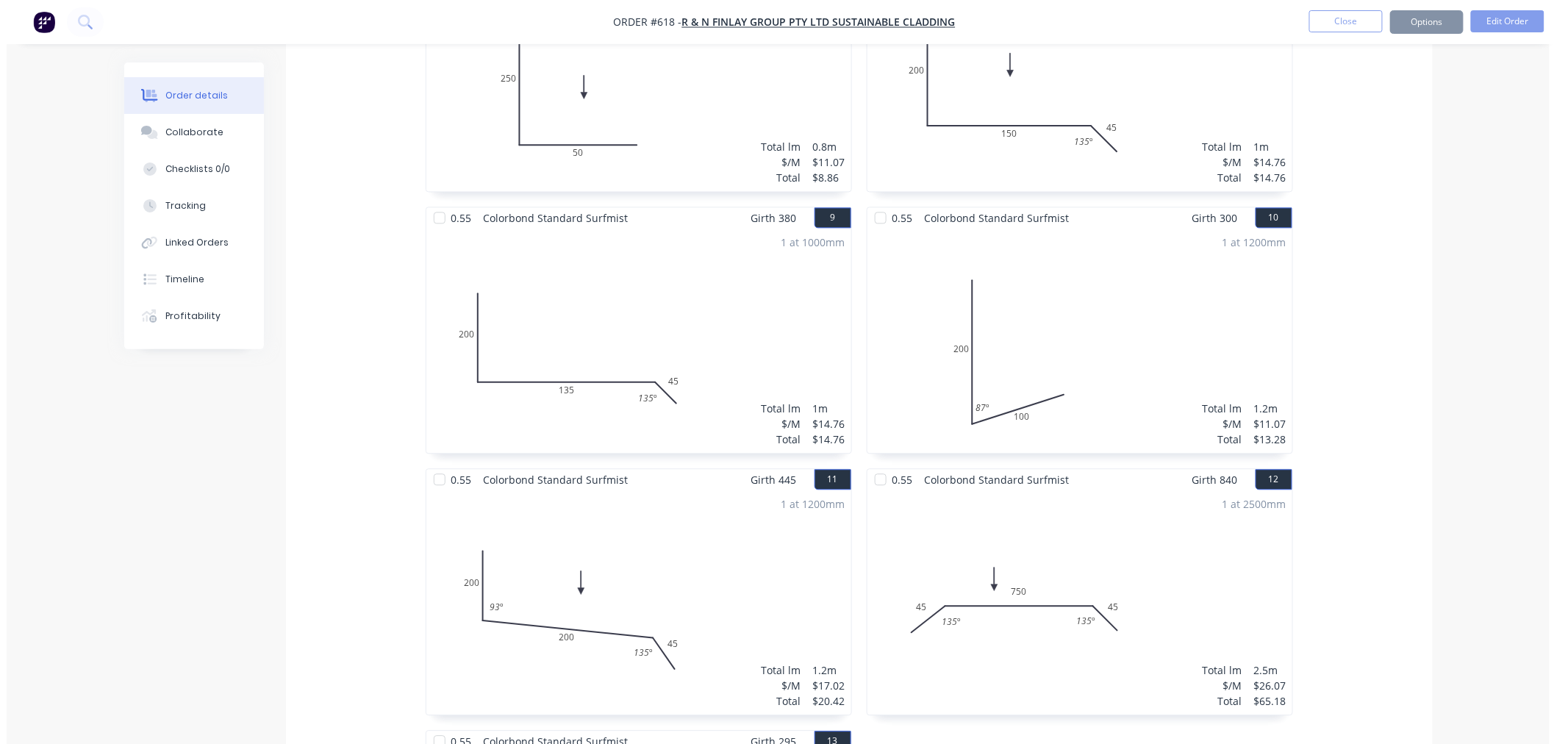
scroll to position [0, 0]
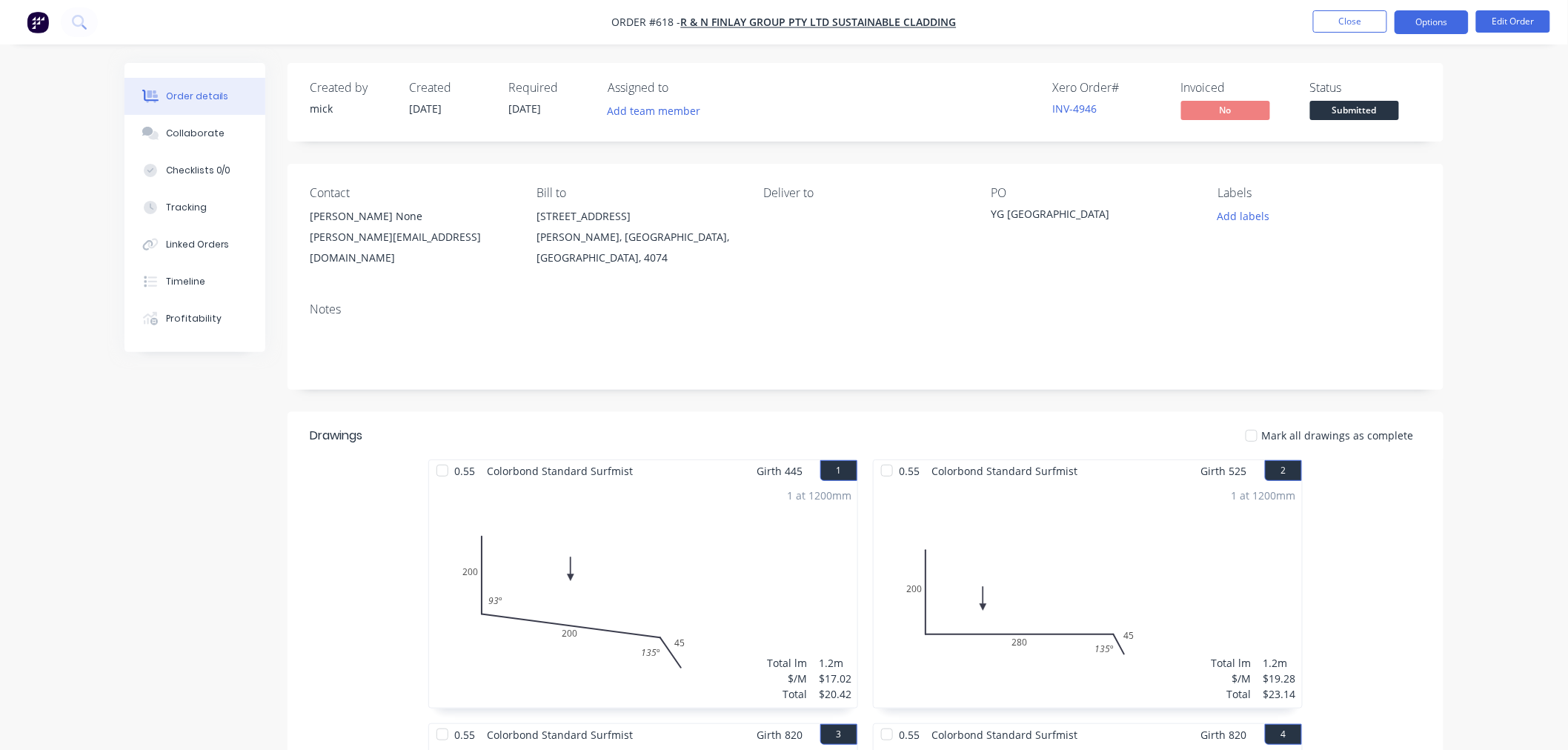
click at [1431, 21] on button "Options" at bounding box center [1431, 22] width 74 height 24
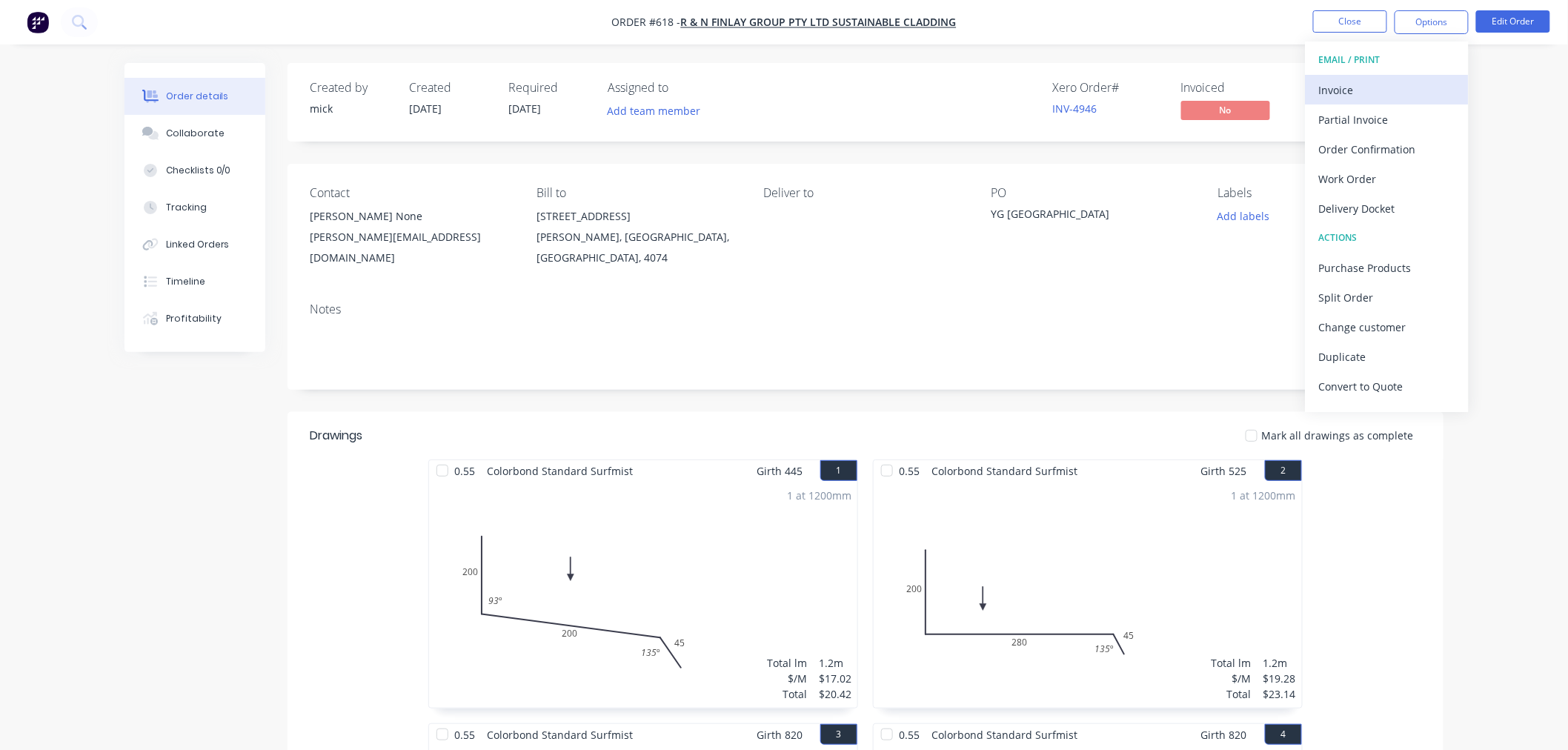
click at [1398, 95] on div "Invoice" at bounding box center [1387, 90] width 137 height 21
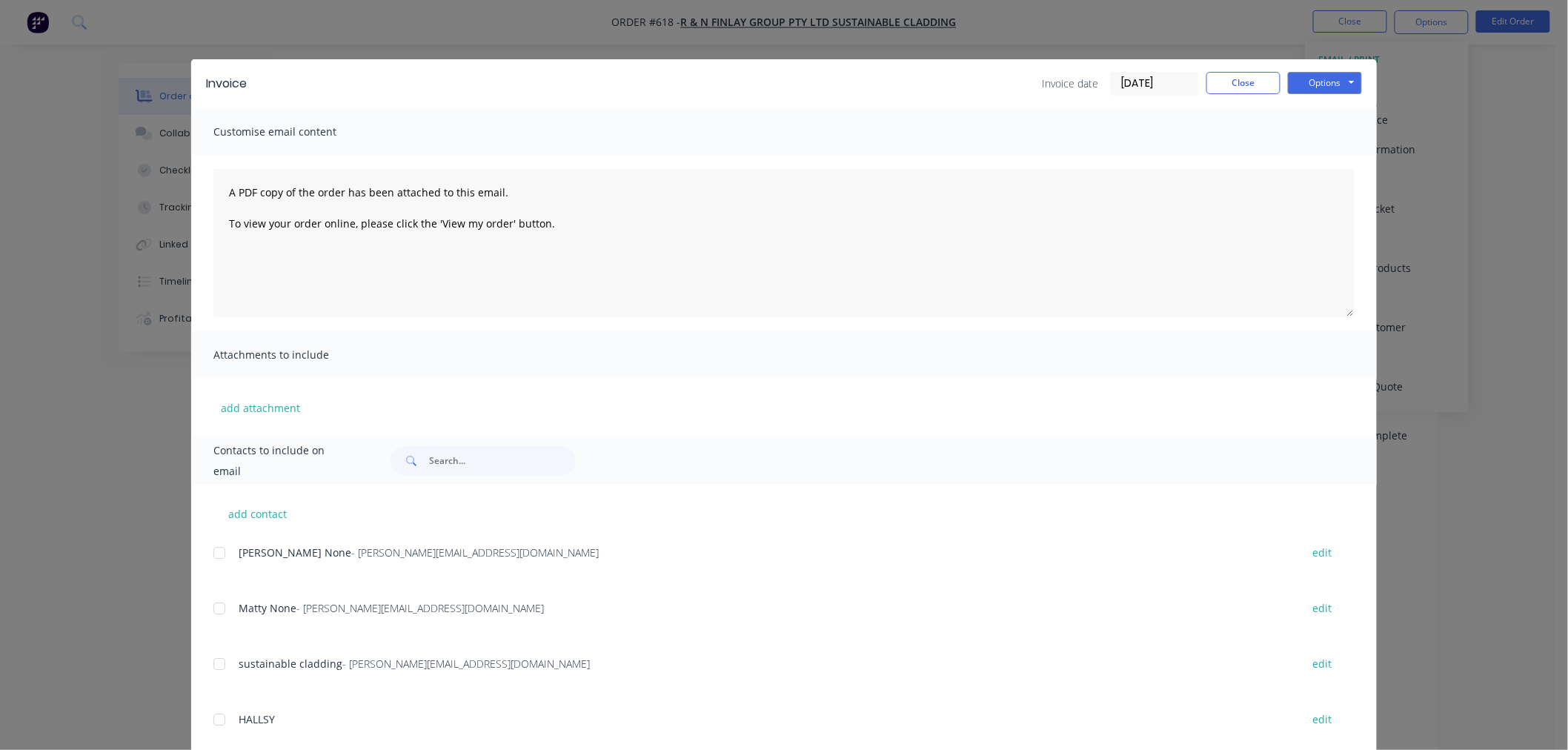
click at [218, 553] on div at bounding box center [218, 552] width 29 height 29
click at [212, 609] on div at bounding box center [218, 608] width 29 height 29
click at [1327, 84] on button "Options" at bounding box center [1324, 83] width 74 height 22
click at [1335, 152] on button "Email" at bounding box center [1334, 158] width 95 height 25
click at [1221, 82] on button "Close" at bounding box center [1242, 83] width 74 height 22
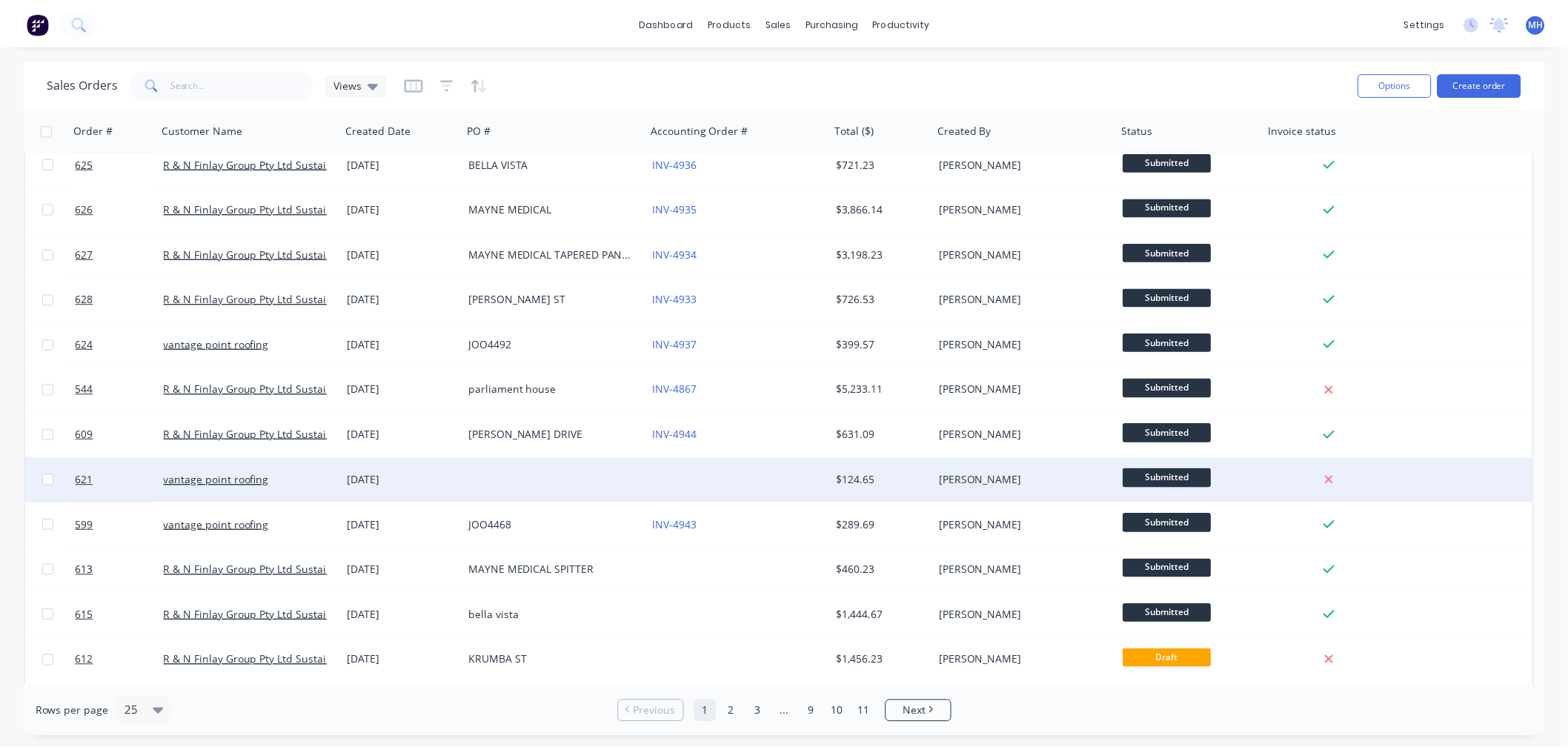
scroll to position [412, 0]
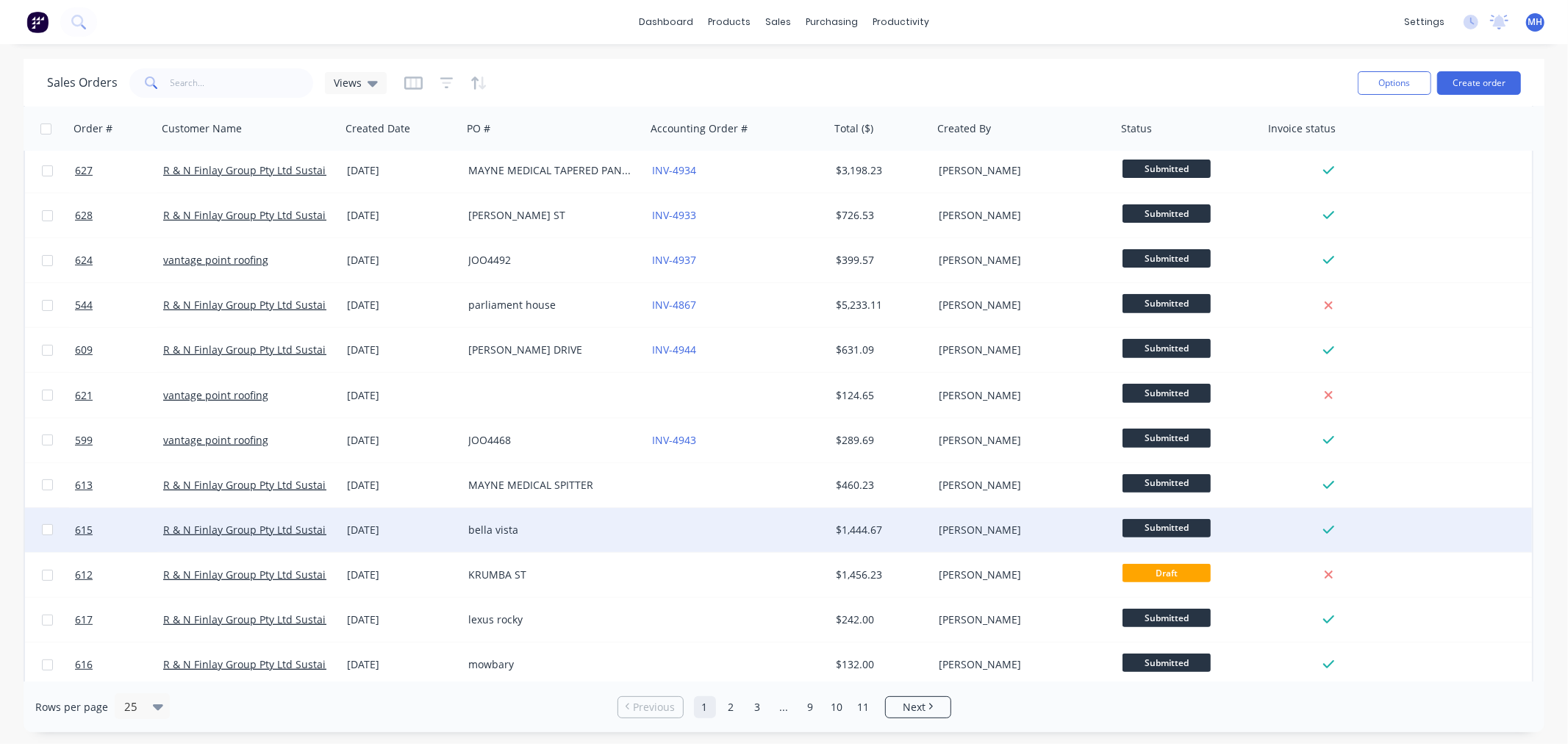
click at [810, 527] on div at bounding box center [738, 530] width 184 height 44
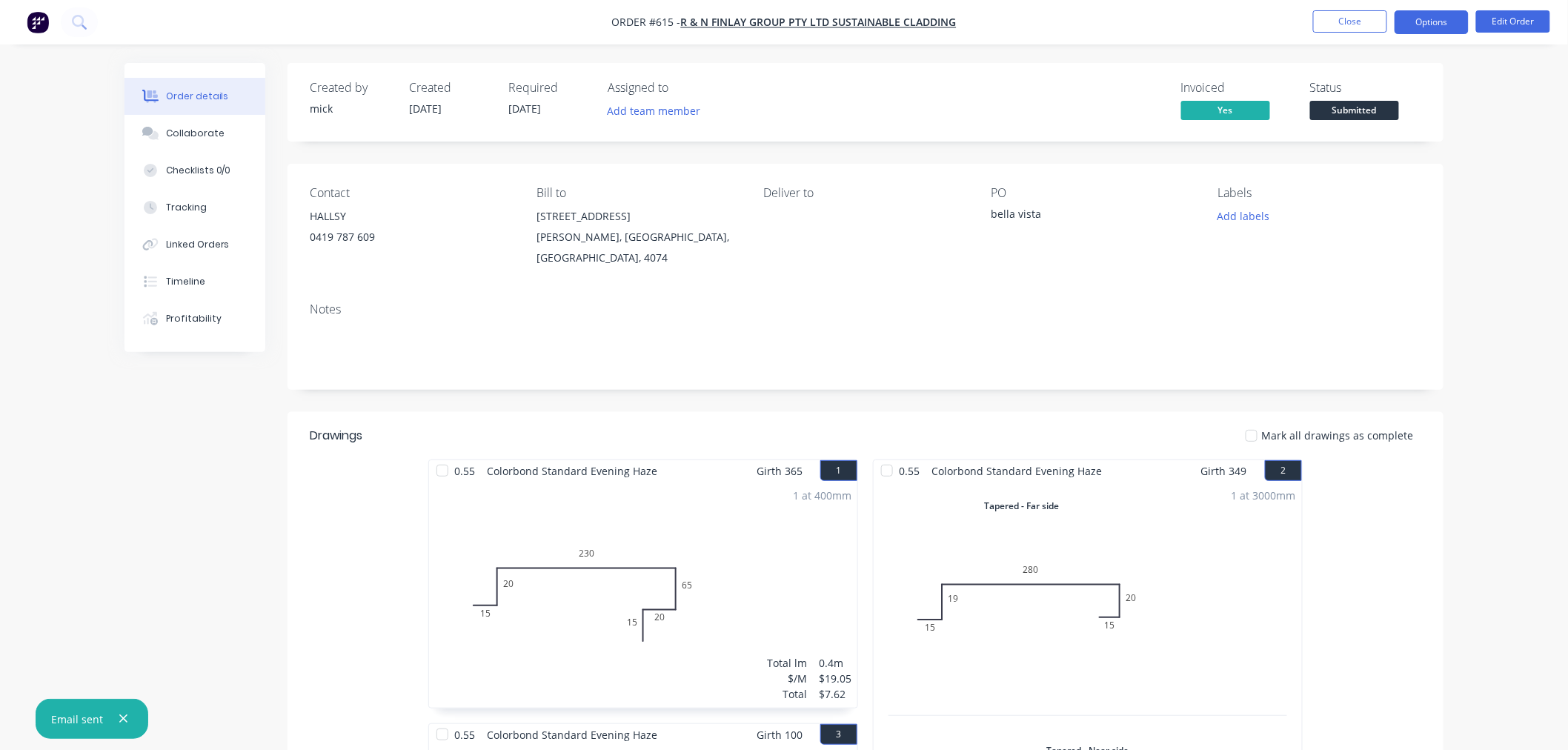
click at [1442, 24] on button "Options" at bounding box center [1431, 22] width 74 height 24
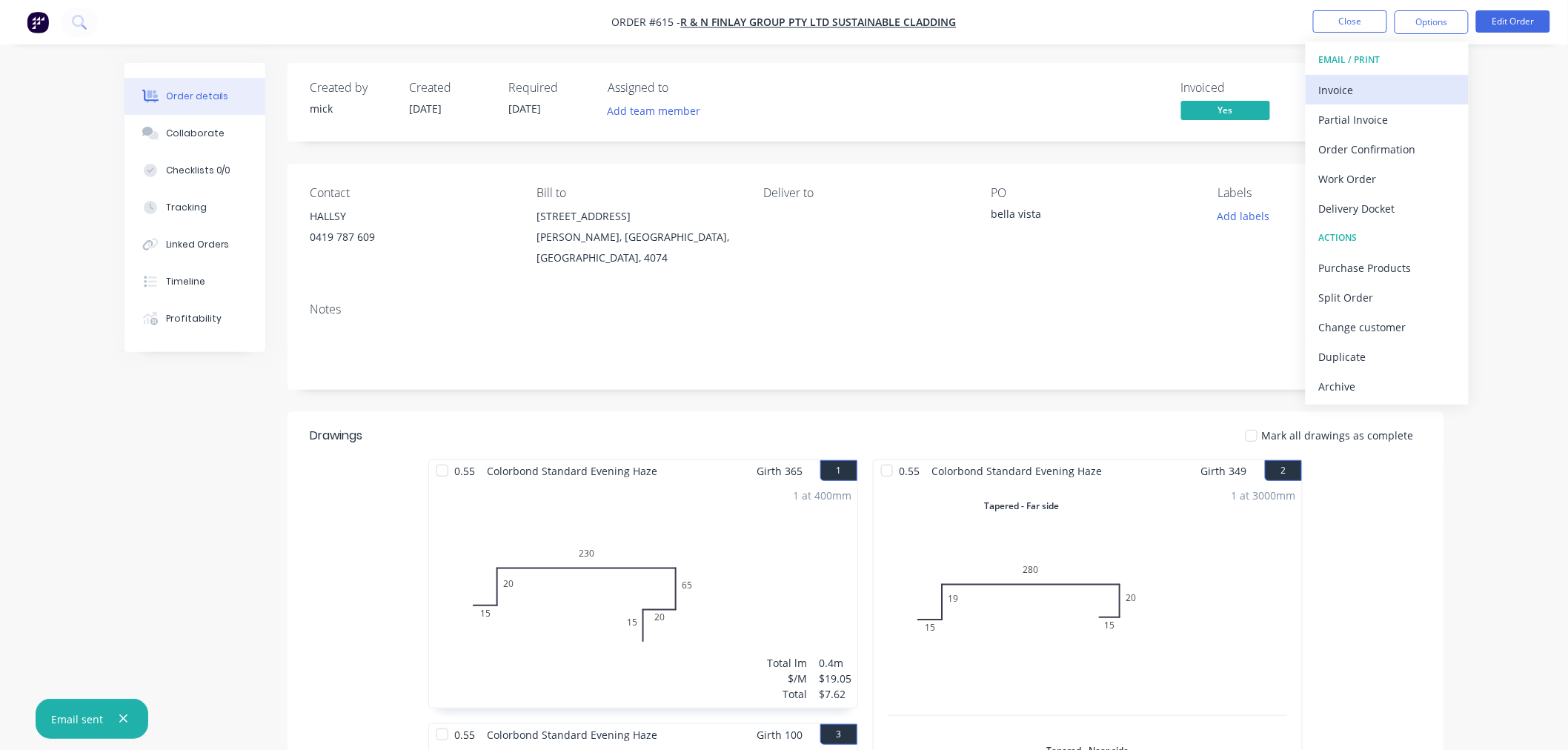
click at [1376, 84] on div "Invoice" at bounding box center [1387, 90] width 137 height 21
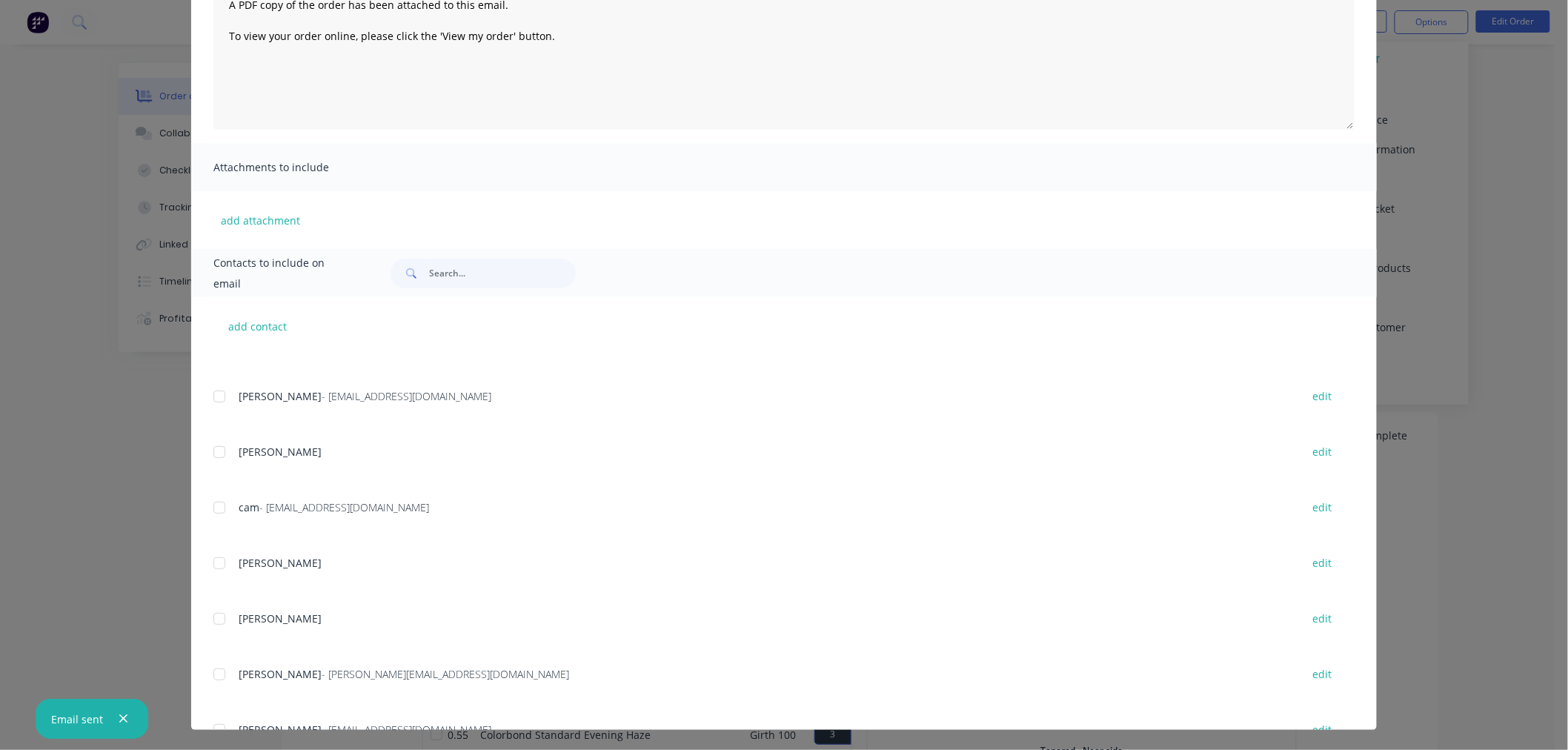
scroll to position [292, 0]
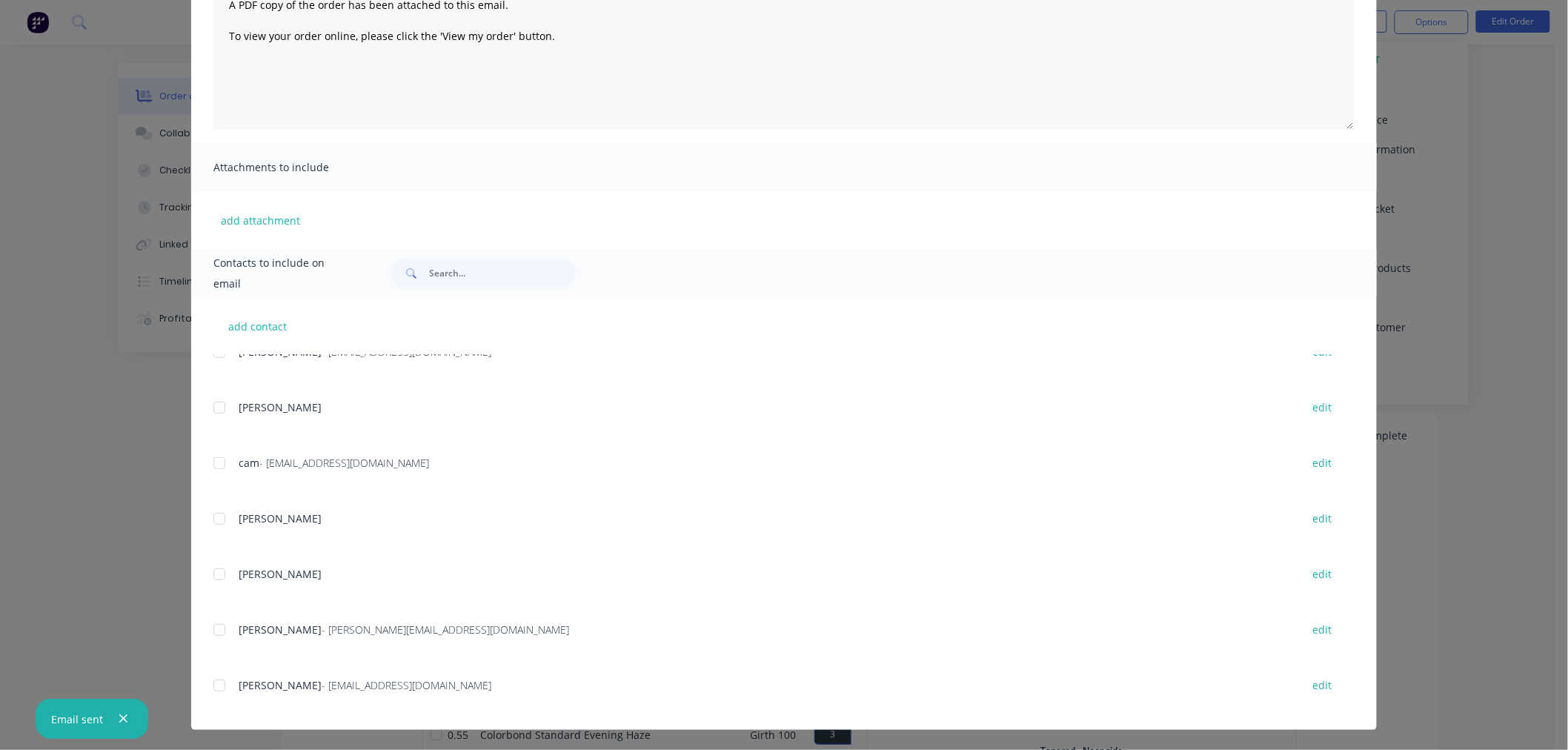
click at [207, 682] on div at bounding box center [218, 685] width 29 height 29
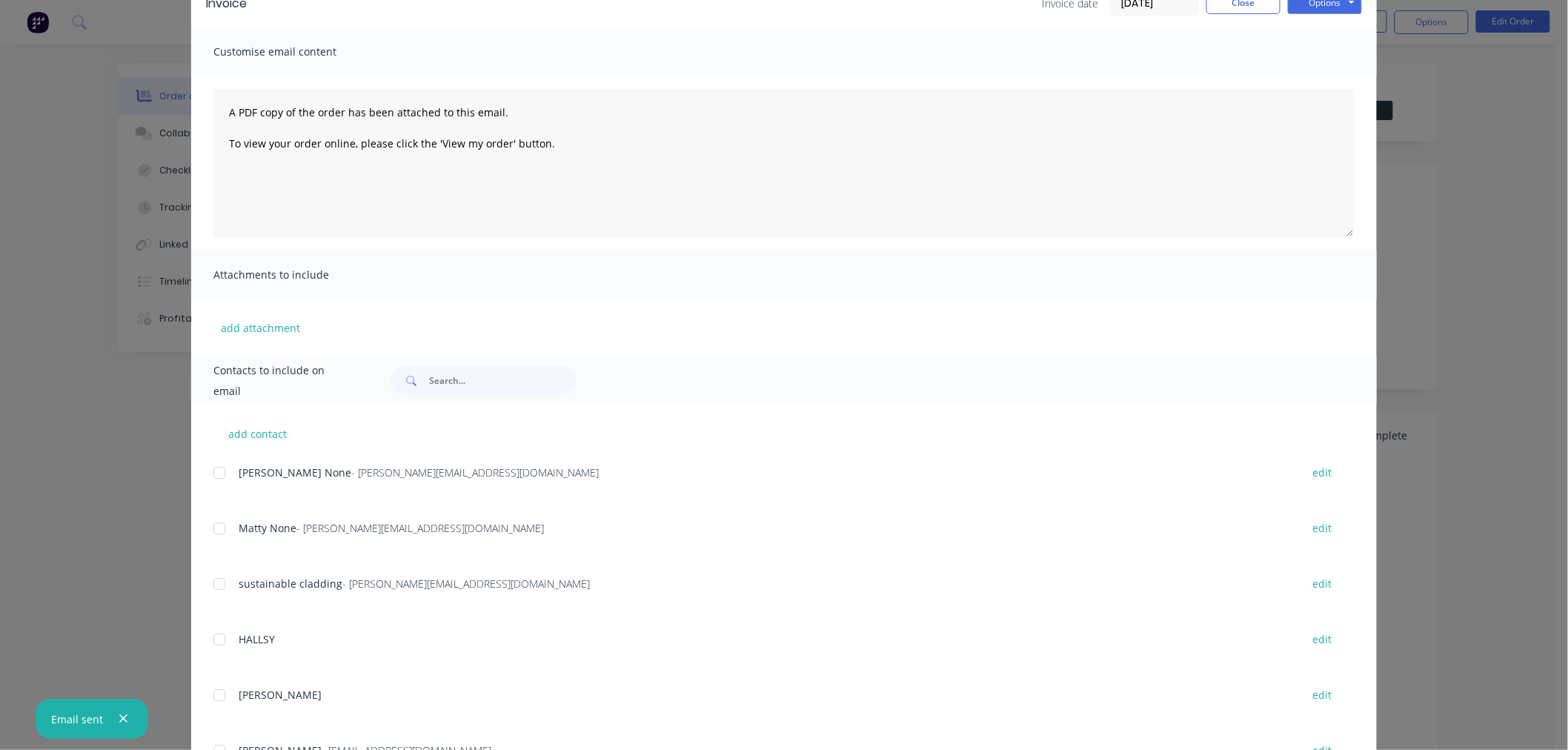
scroll to position [0, 0]
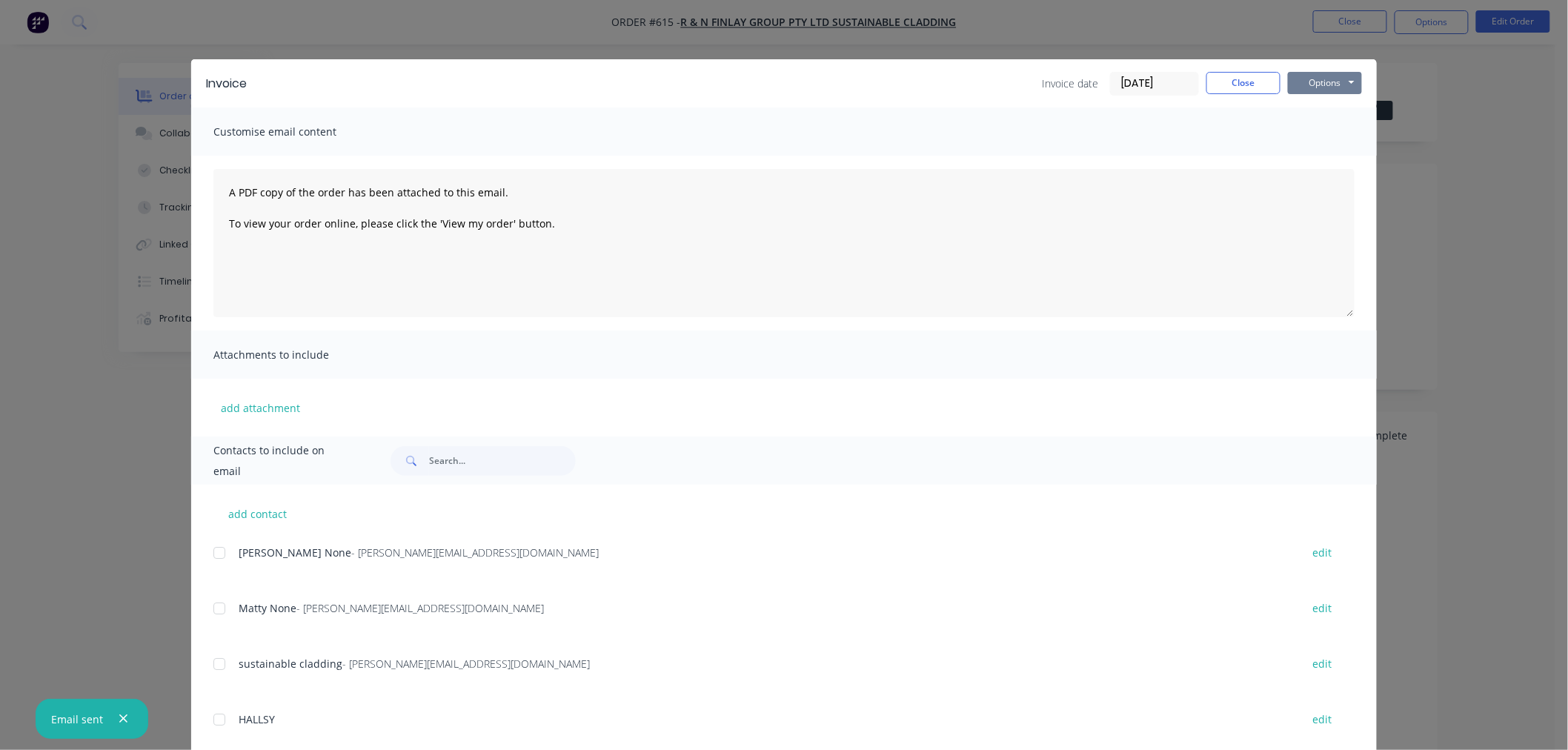
click at [1315, 87] on button "Options" at bounding box center [1324, 83] width 74 height 22
click at [1332, 158] on button "Email" at bounding box center [1334, 158] width 95 height 25
click at [1245, 84] on button "Close" at bounding box center [1242, 83] width 74 height 22
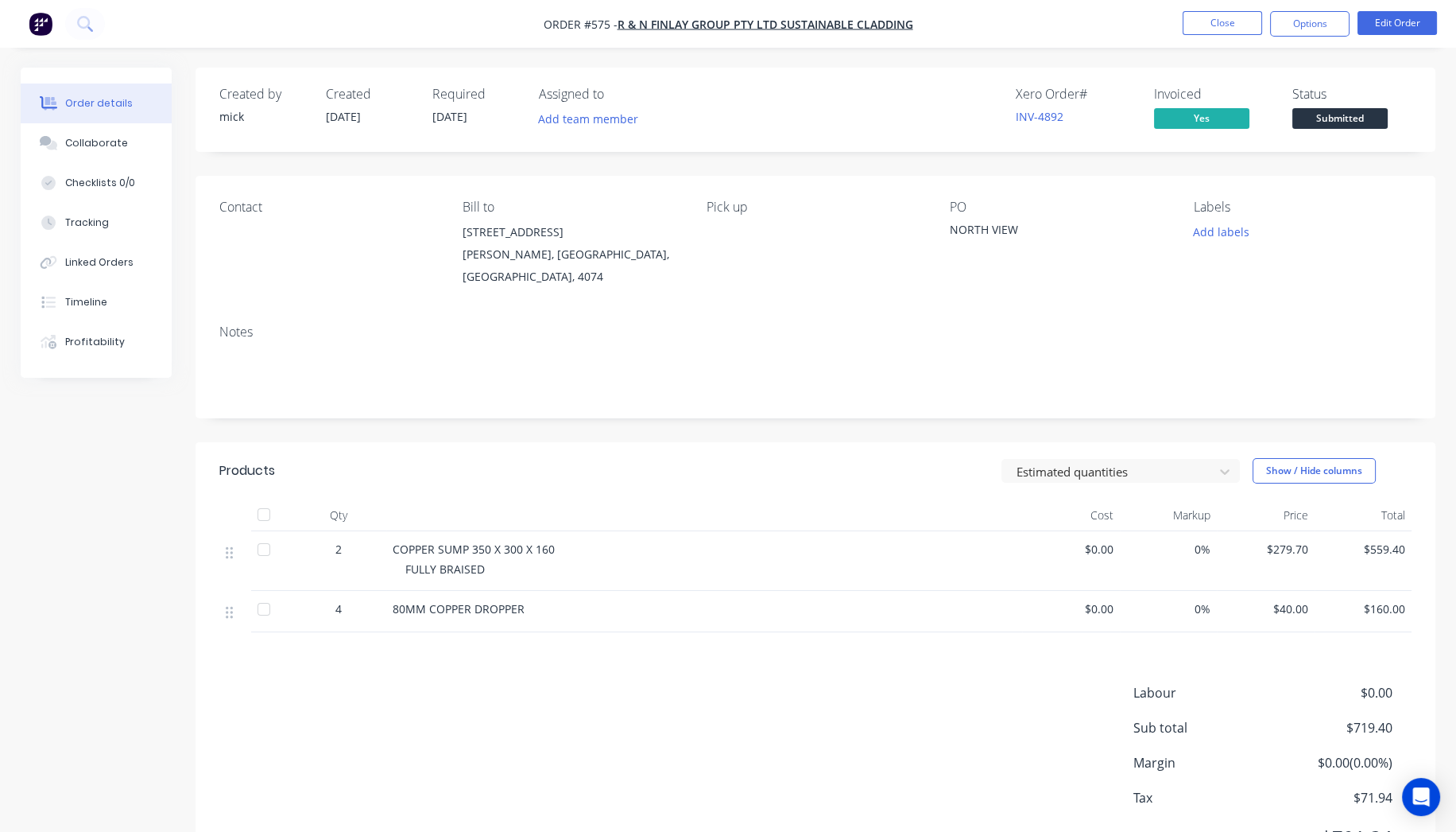
click at [48, 20] on img "button" at bounding box center [41, 24] width 24 height 24
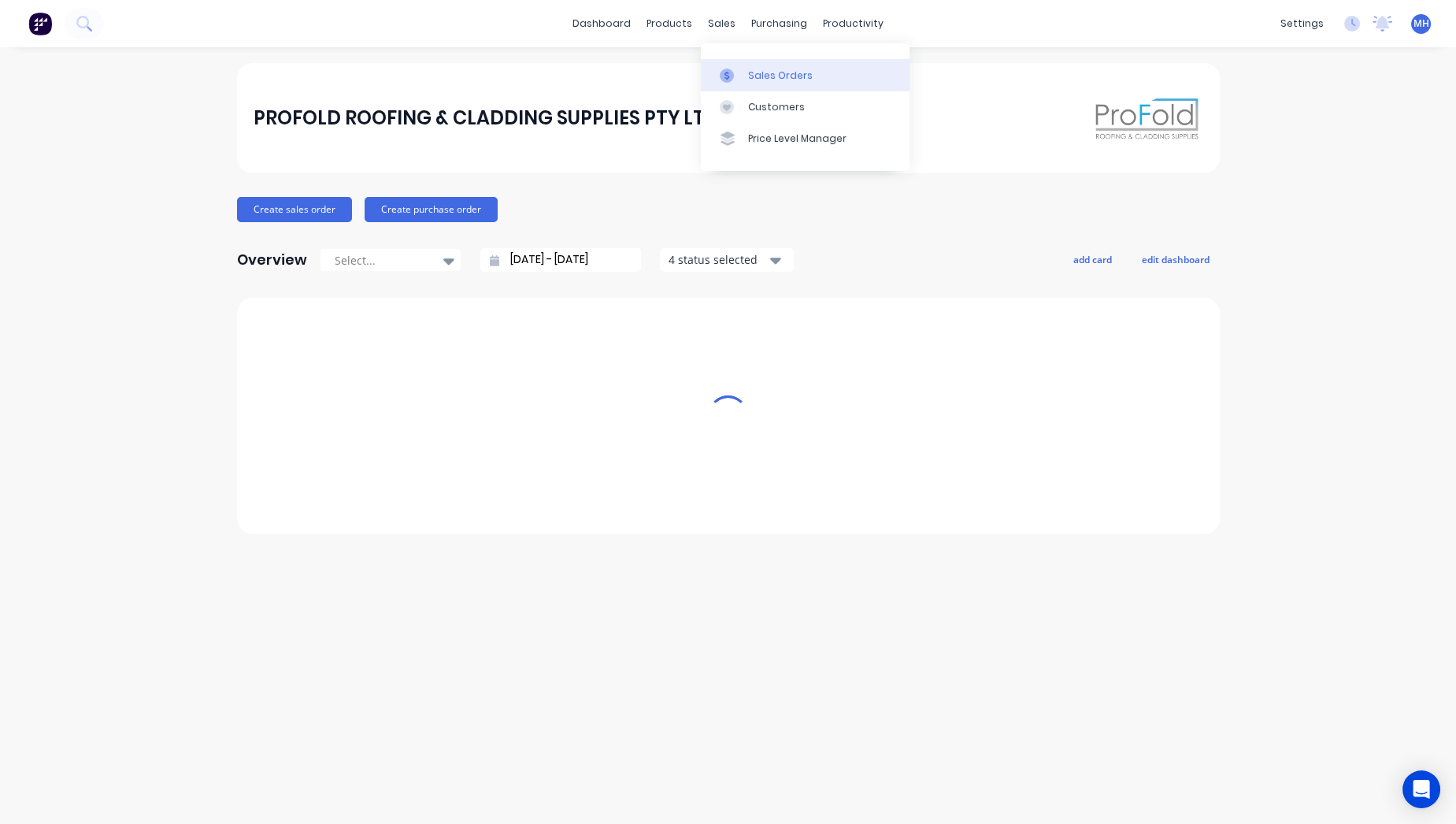
click at [782, 59] on link "Sales Orders" at bounding box center [804, 74] width 208 height 31
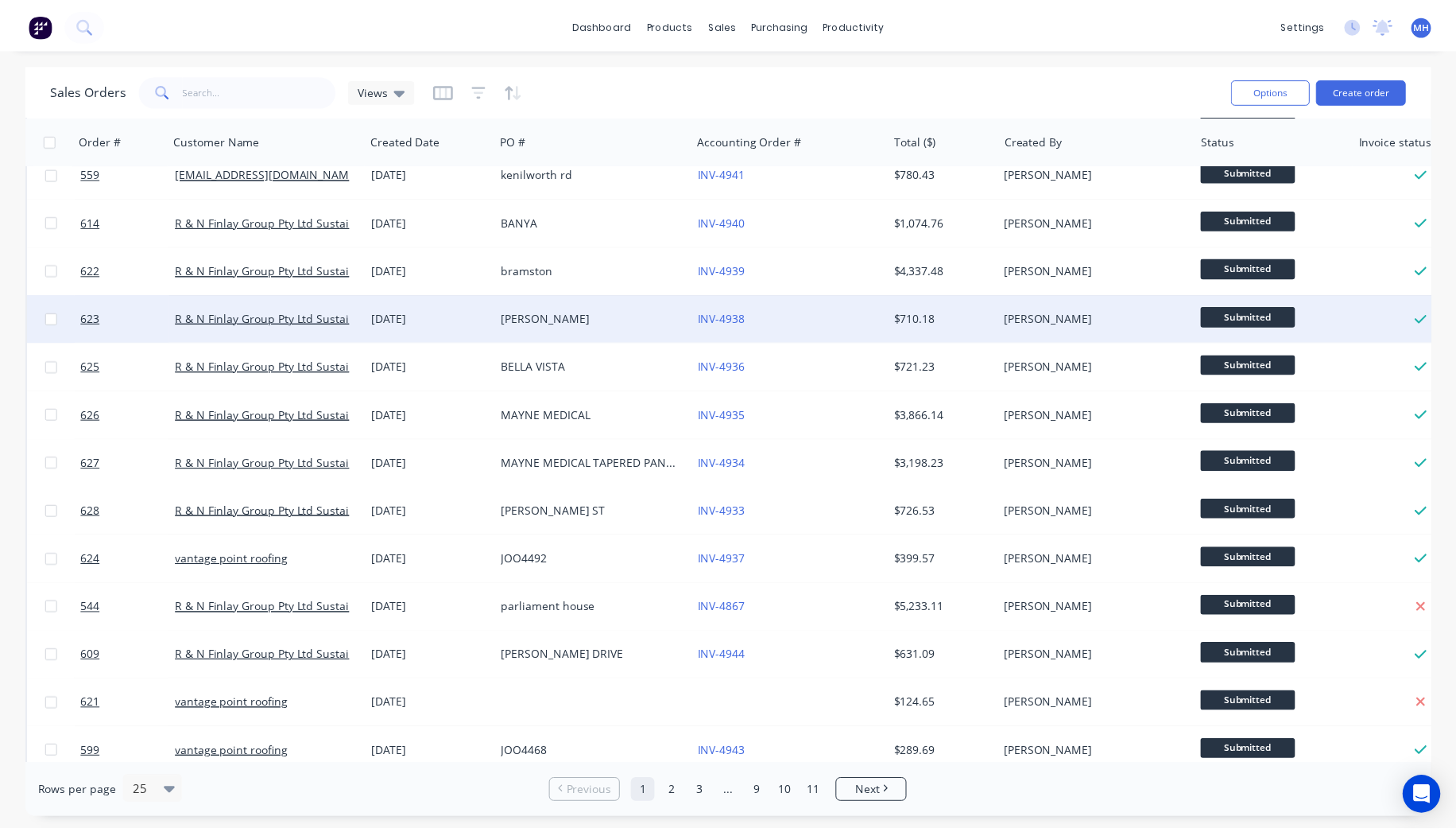
scroll to position [176, 0]
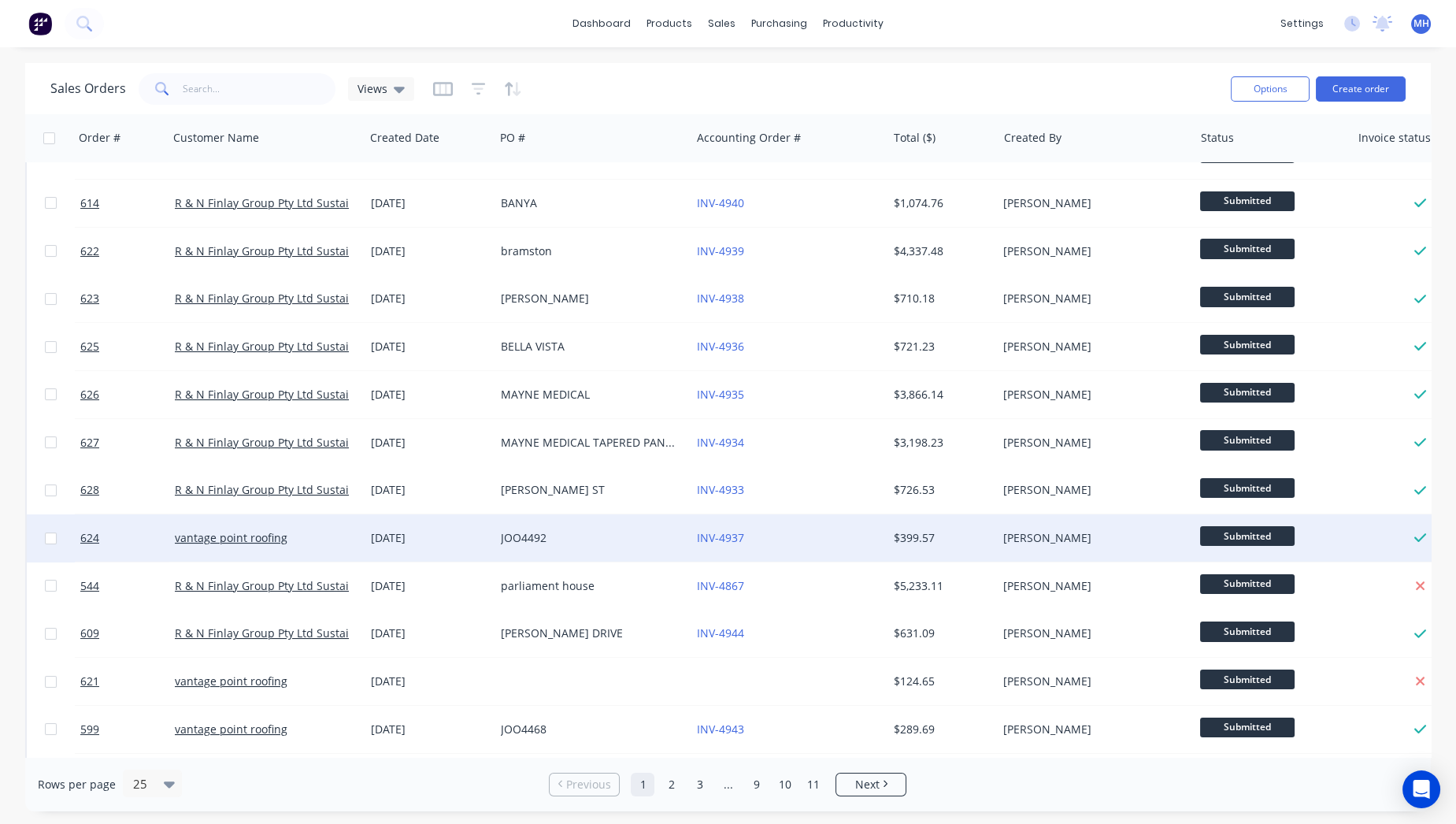
click at [546, 528] on div "JOO4492" at bounding box center [593, 538] width 196 height 47
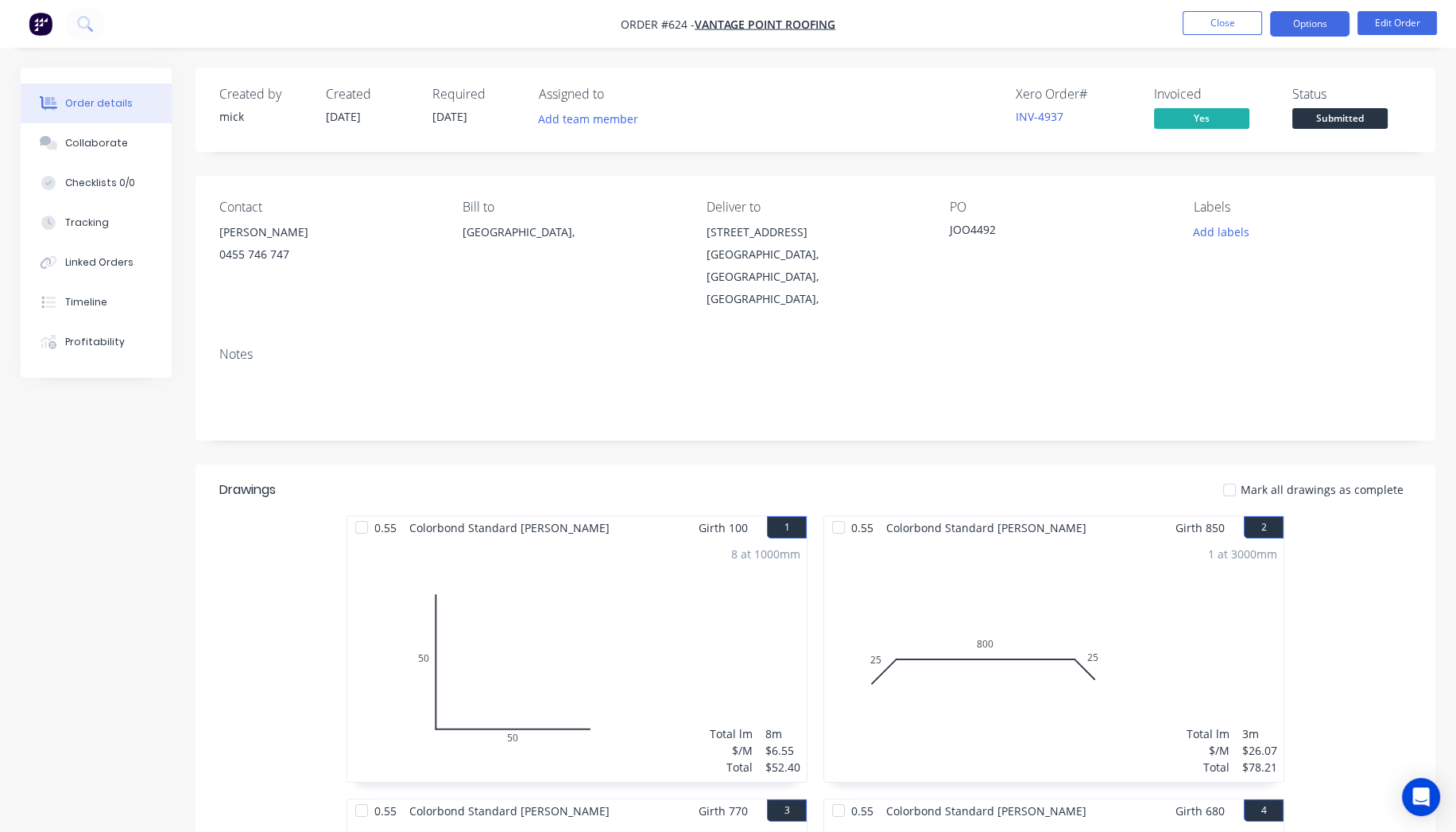
click at [1324, 32] on button "Options" at bounding box center [1309, 24] width 79 height 26
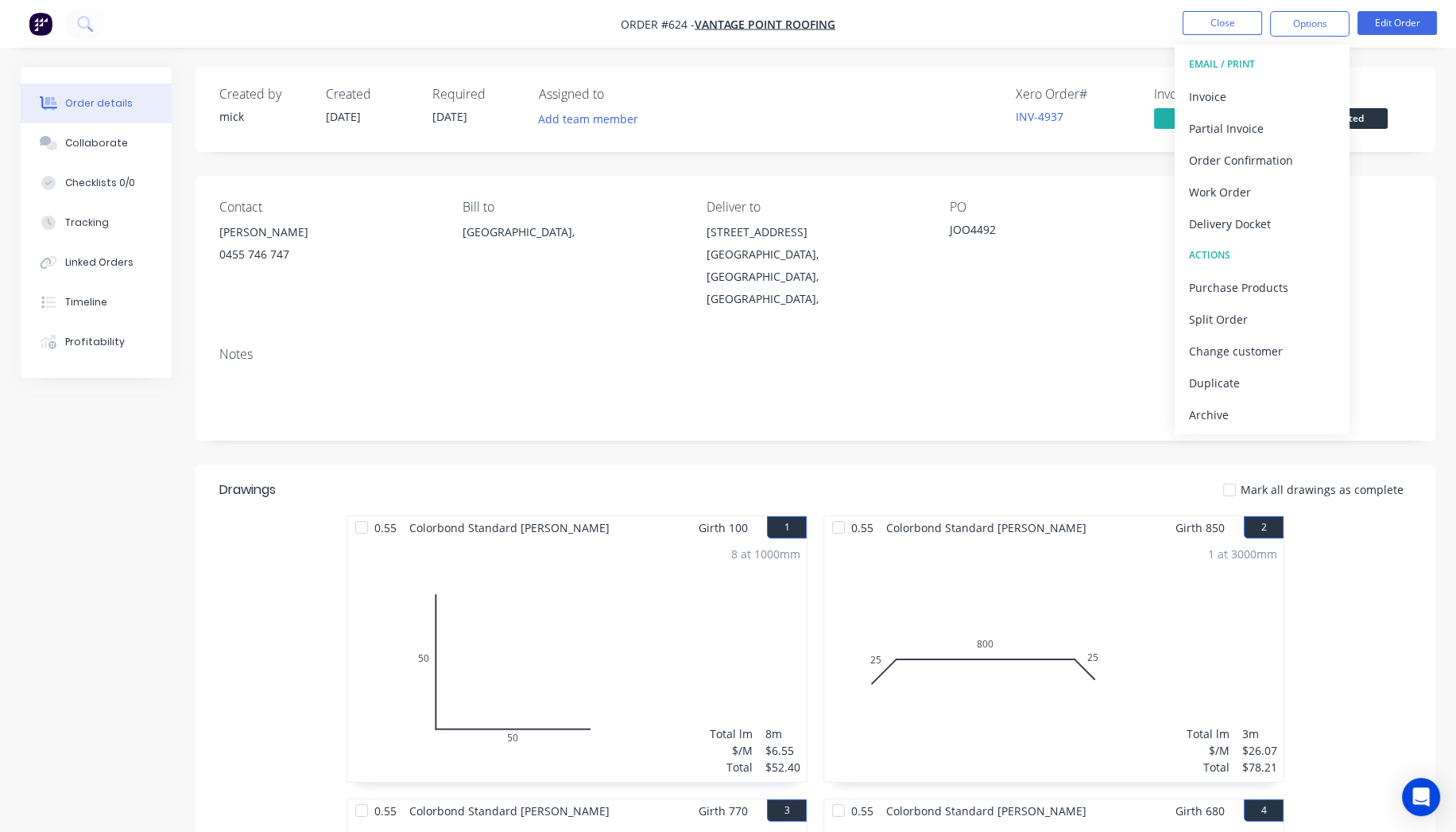
click at [1292, 213] on div "Delivery Docket" at bounding box center [1262, 223] width 147 height 23
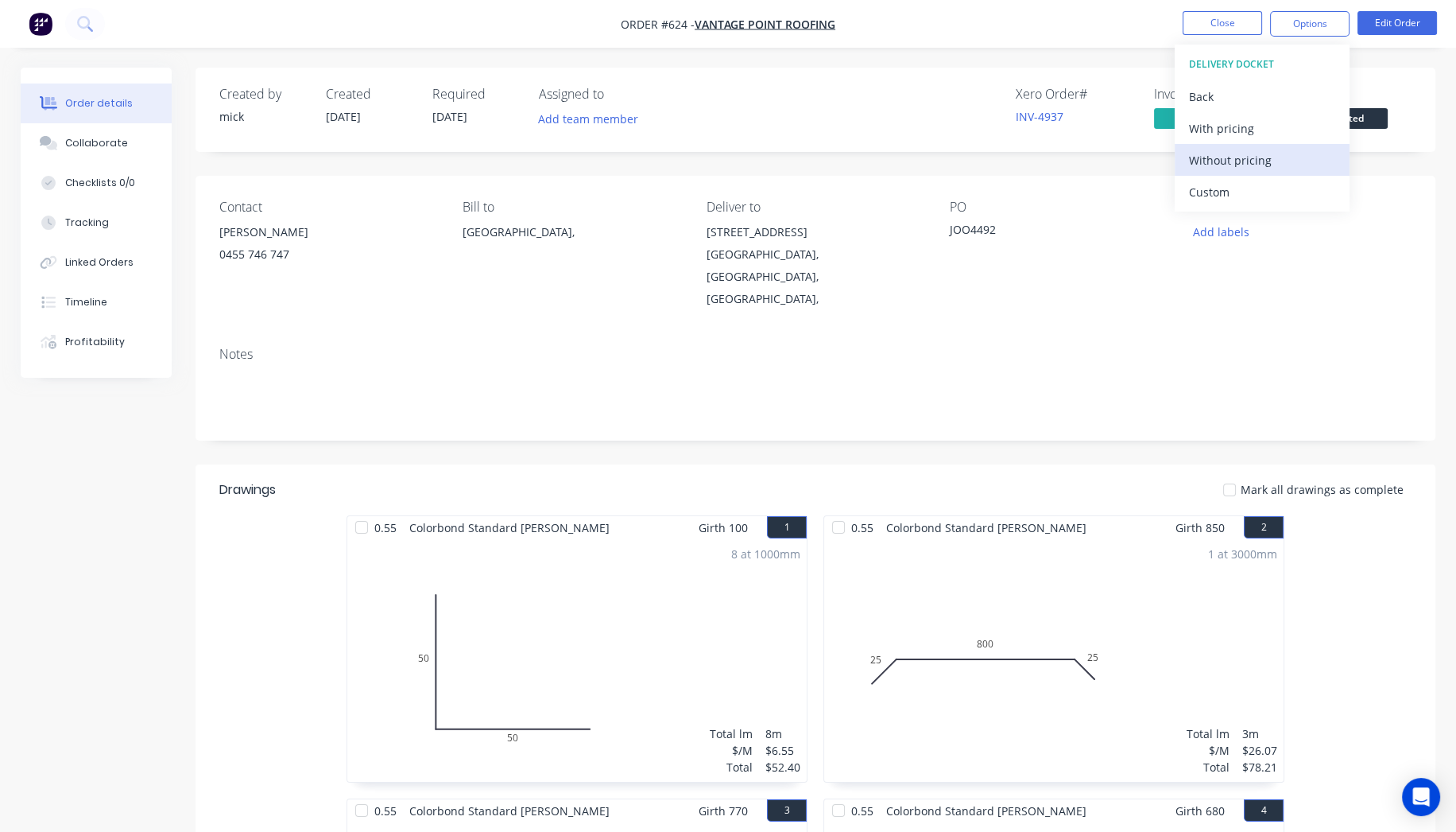
click at [1296, 168] on div "Without pricing" at bounding box center [1262, 159] width 147 height 23
